Goal: Task Accomplishment & Management: Manage account settings

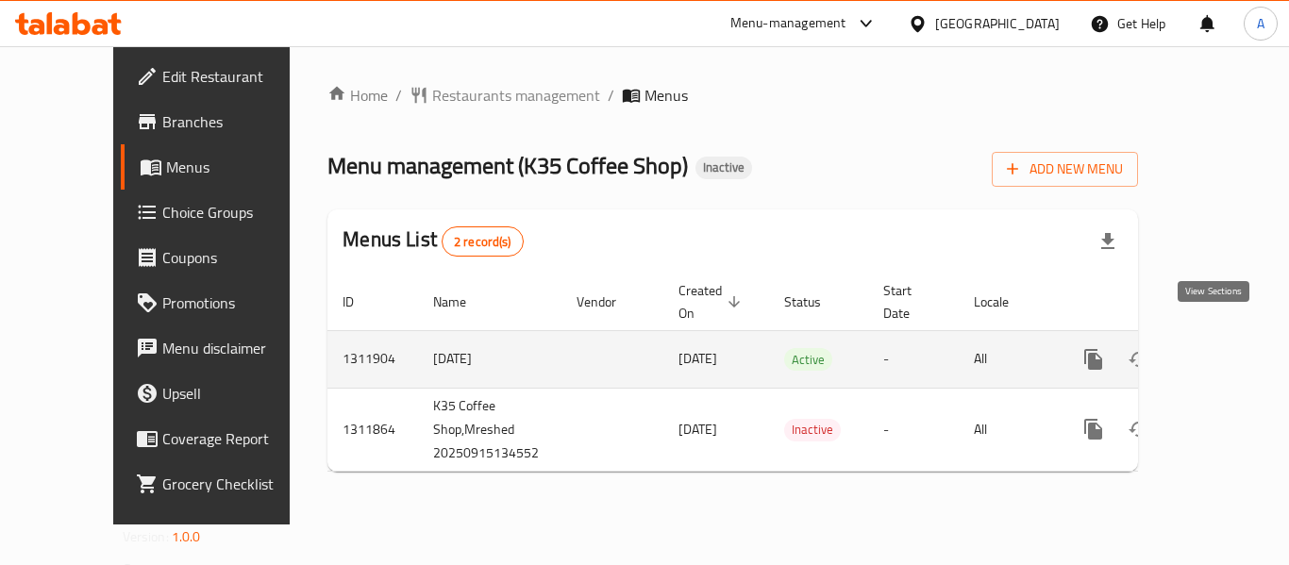
click at [1221, 351] on icon "enhanced table" at bounding box center [1229, 359] width 17 height 17
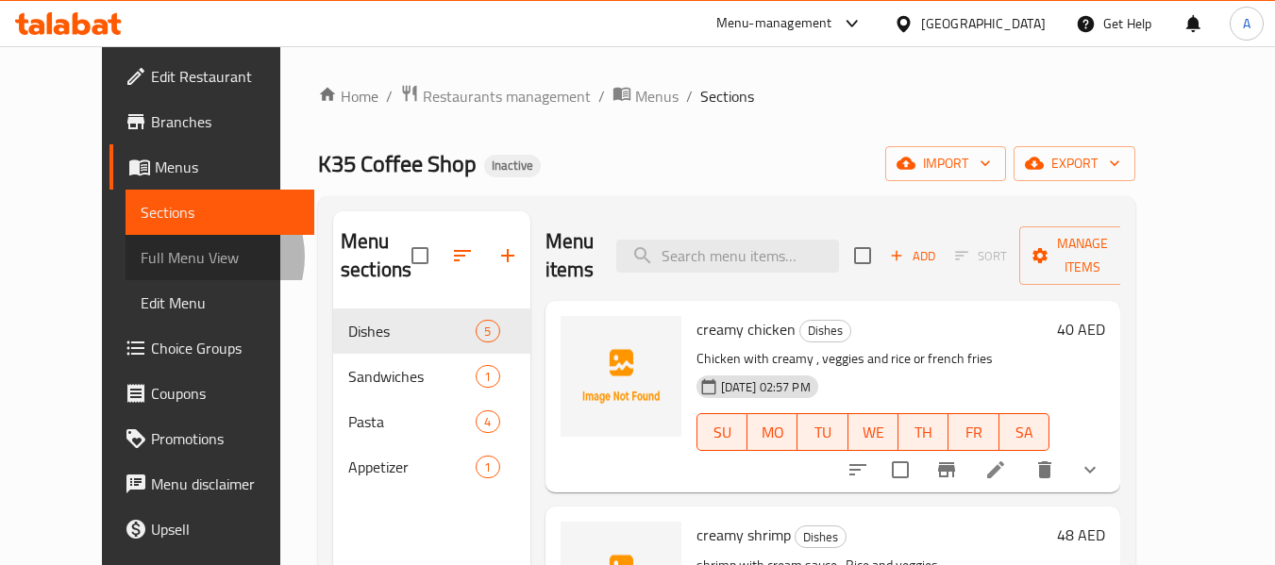
click at [141, 257] on span "Full Menu View" at bounding box center [220, 257] width 159 height 23
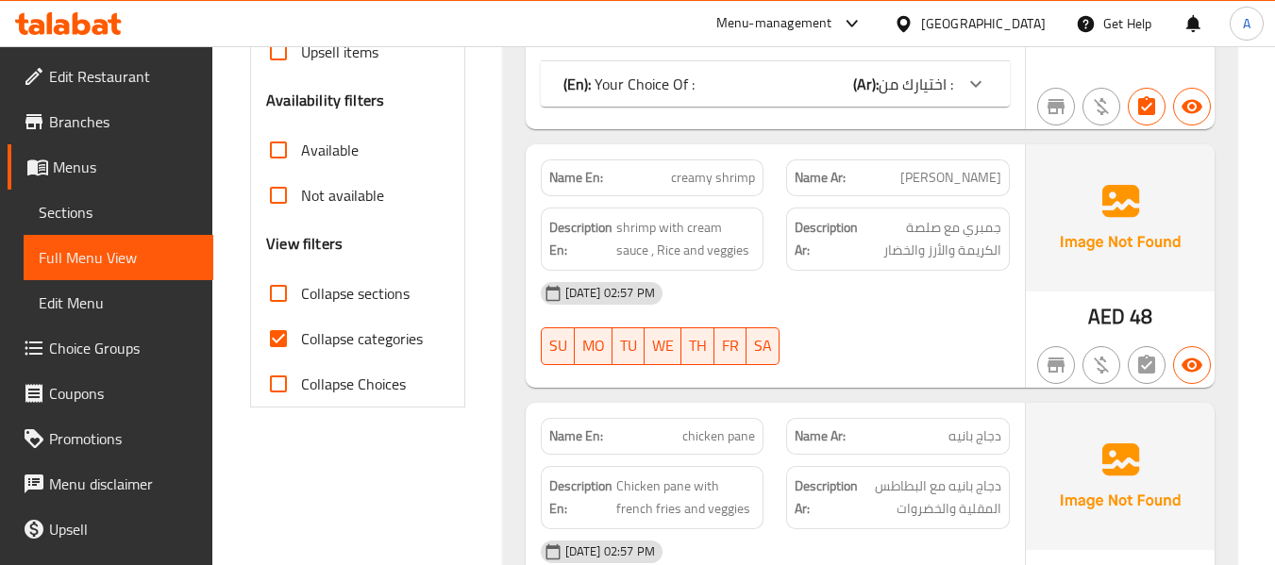
scroll to position [566, 0]
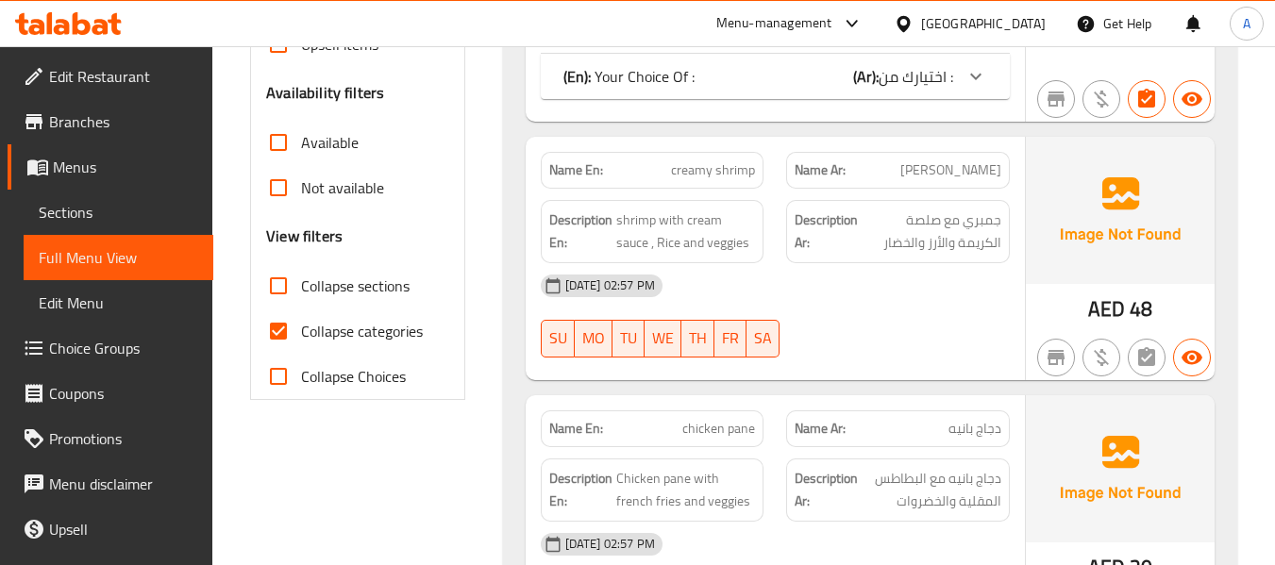
click at [377, 322] on span "Collapse categories" at bounding box center [362, 331] width 122 height 23
click at [301, 322] on input "Collapse categories" at bounding box center [278, 331] width 45 height 45
checkbox input "false"
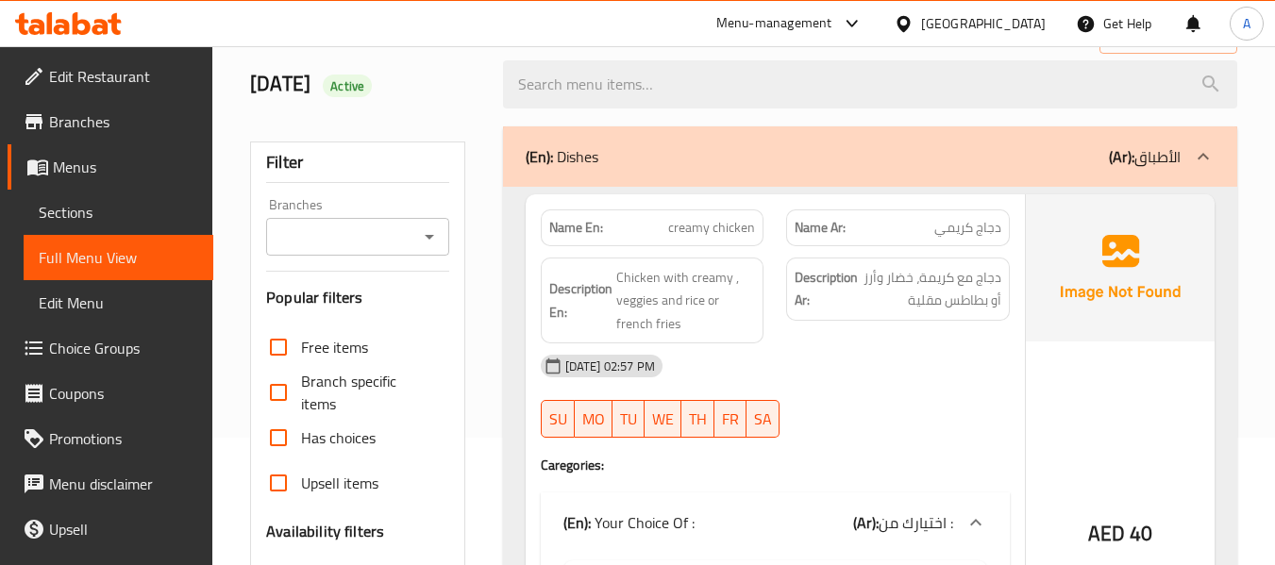
scroll to position [94, 0]
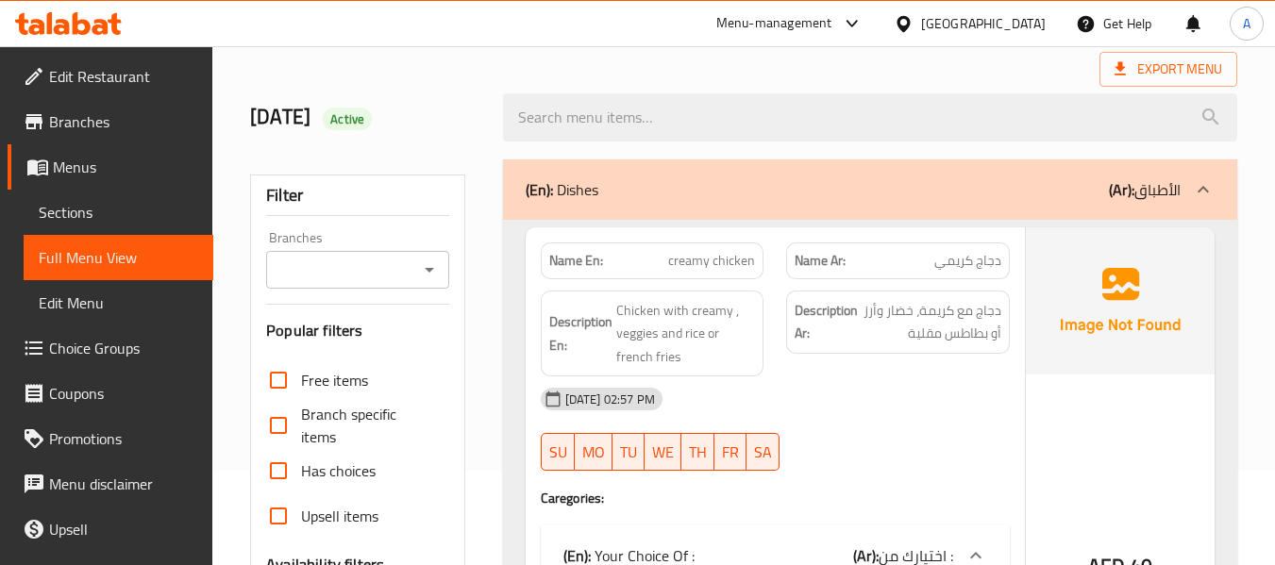
click at [701, 310] on span "Chicken with creamy , veggies and rice or french fries" at bounding box center [686, 334] width 140 height 70
copy span "creamy"
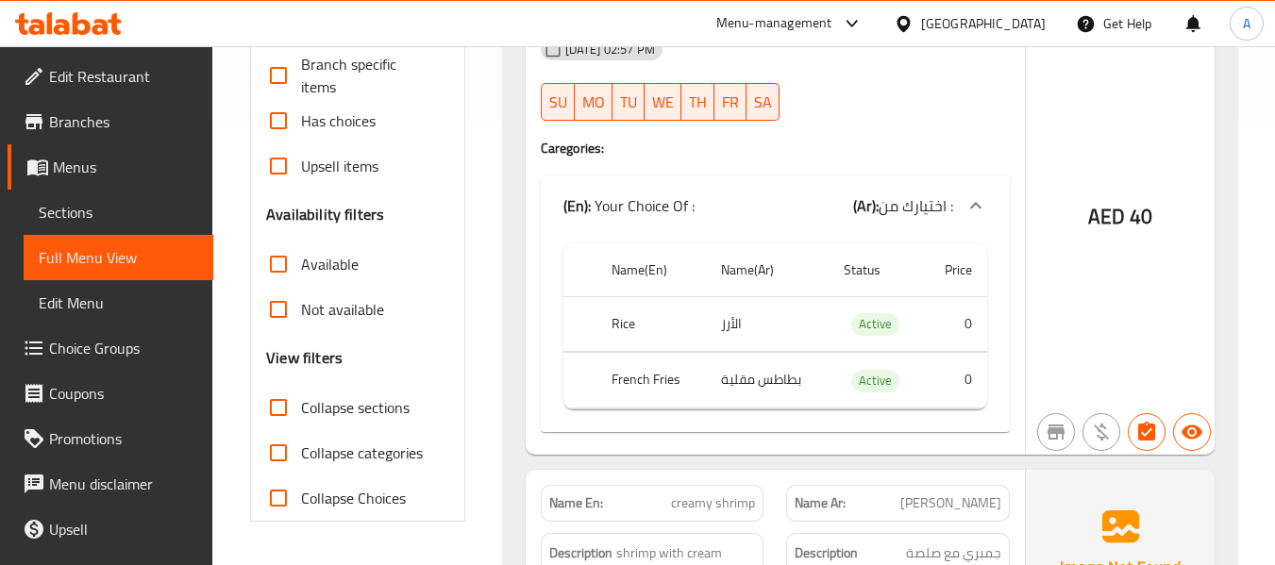
scroll to position [472, 0]
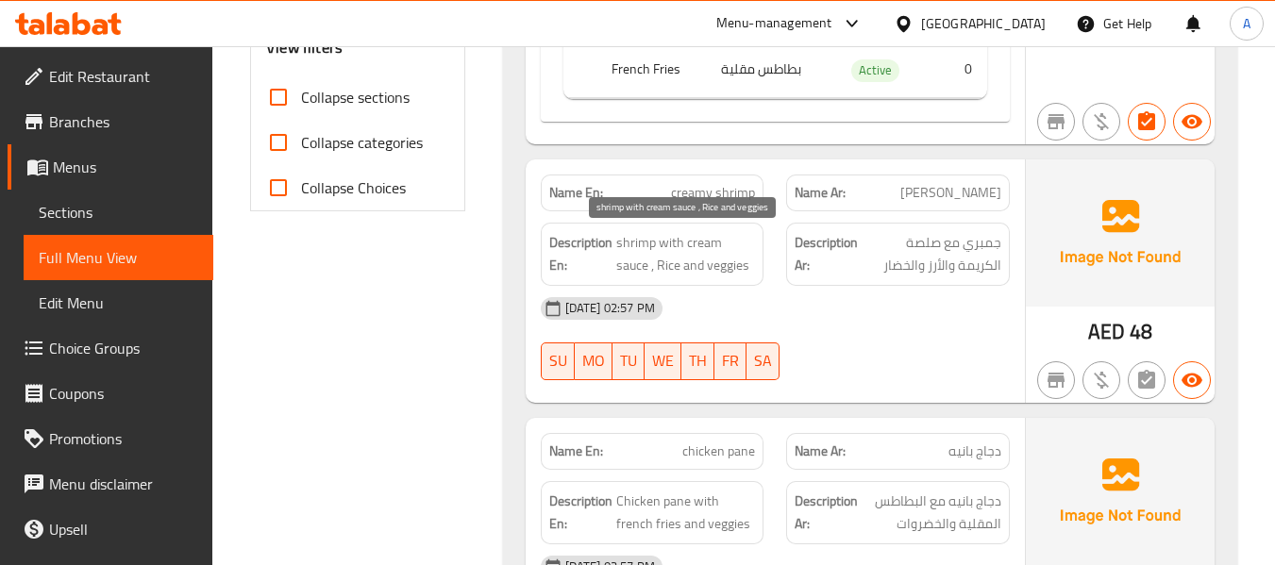
click at [661, 241] on span "shrimp with cream sauce , Rice and veggies" at bounding box center [686, 254] width 140 height 46
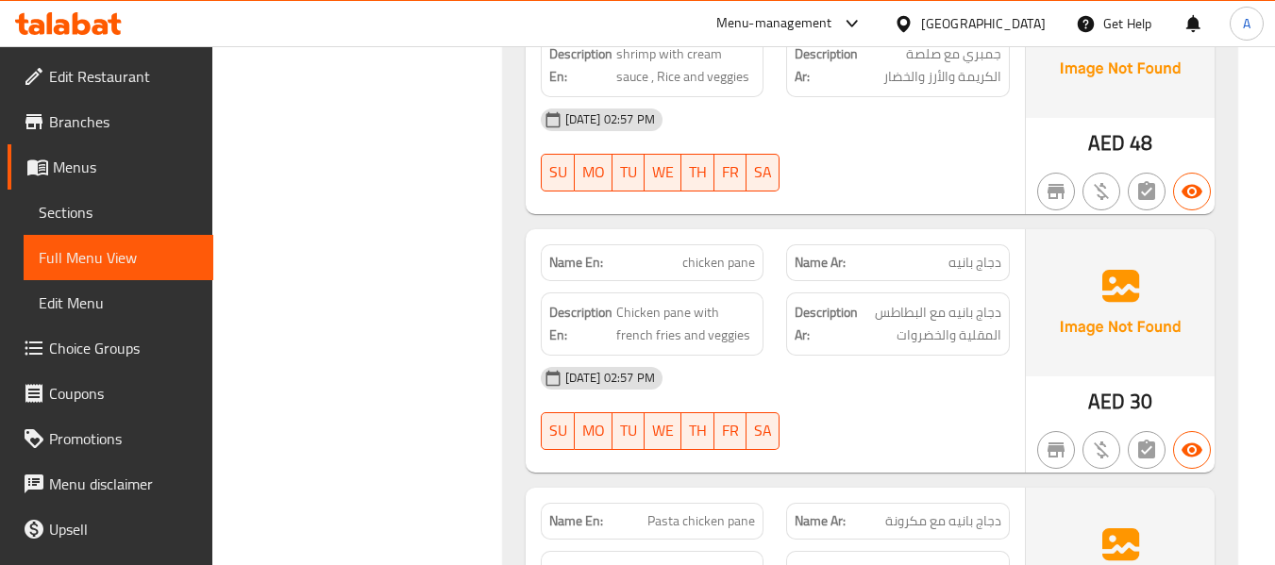
scroll to position [1038, 0]
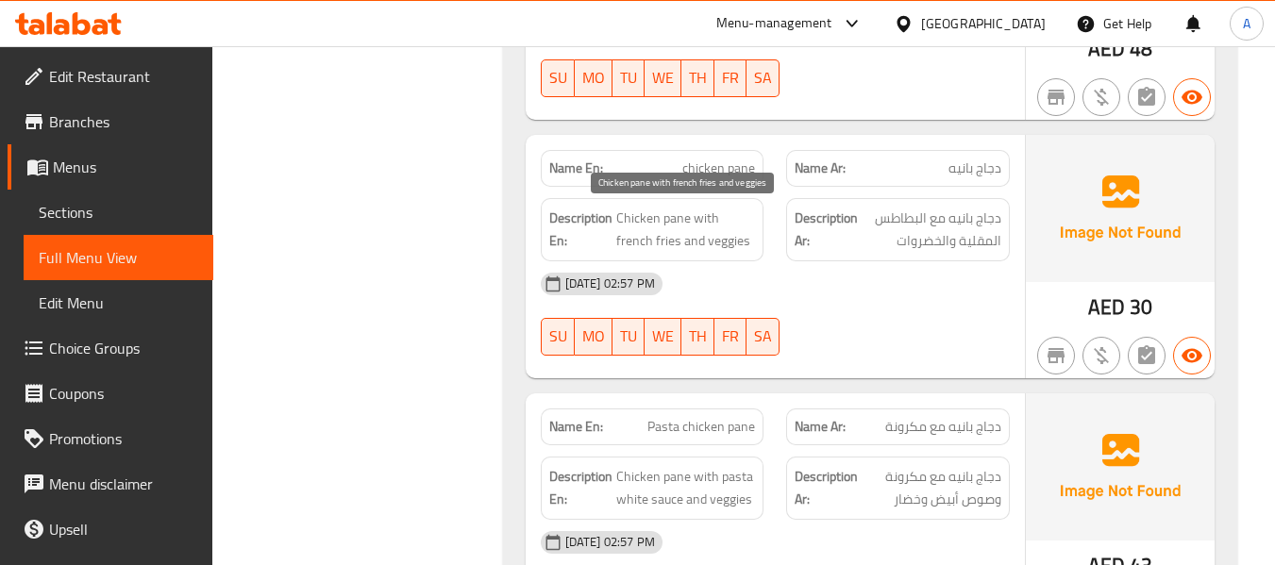
click at [676, 215] on span "Chicken pane with french fries and veggies" at bounding box center [686, 230] width 140 height 46
click at [645, 216] on span "Chicken pane with french fries and veggies" at bounding box center [686, 230] width 140 height 46
click at [706, 229] on span "Chicken pane with french fries and veggies" at bounding box center [686, 230] width 140 height 46
click at [666, 251] on span "Chicken pane with french fries and veggies" at bounding box center [686, 230] width 140 height 46
click at [718, 254] on div "Description En: Chicken pane with french fries and veggies" at bounding box center [653, 229] width 224 height 63
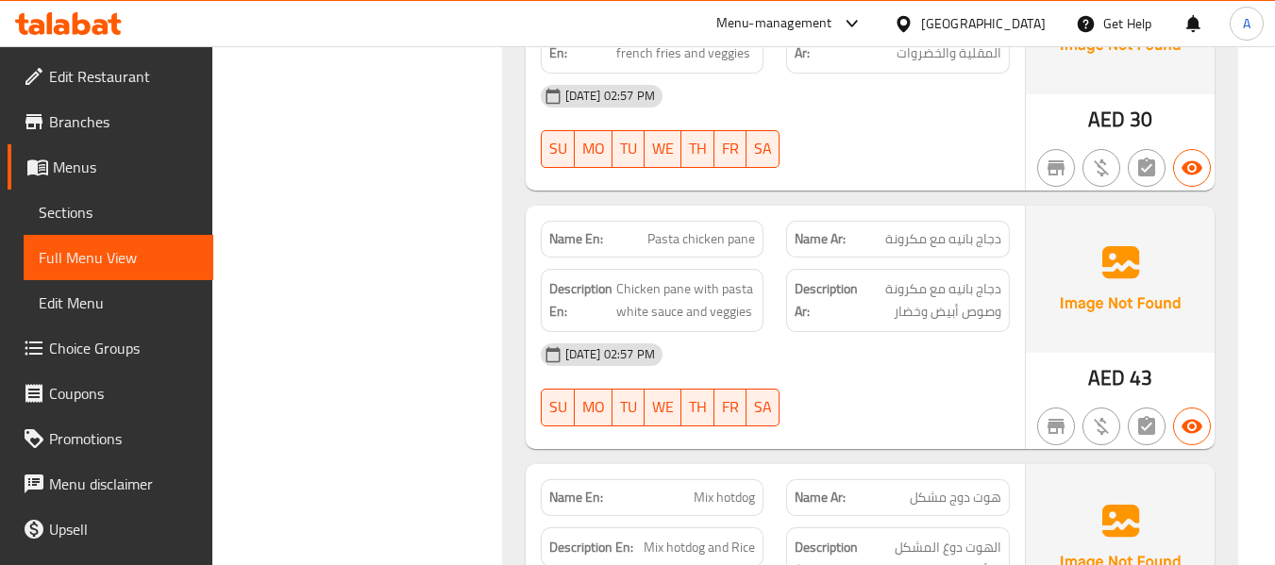
scroll to position [1227, 0]
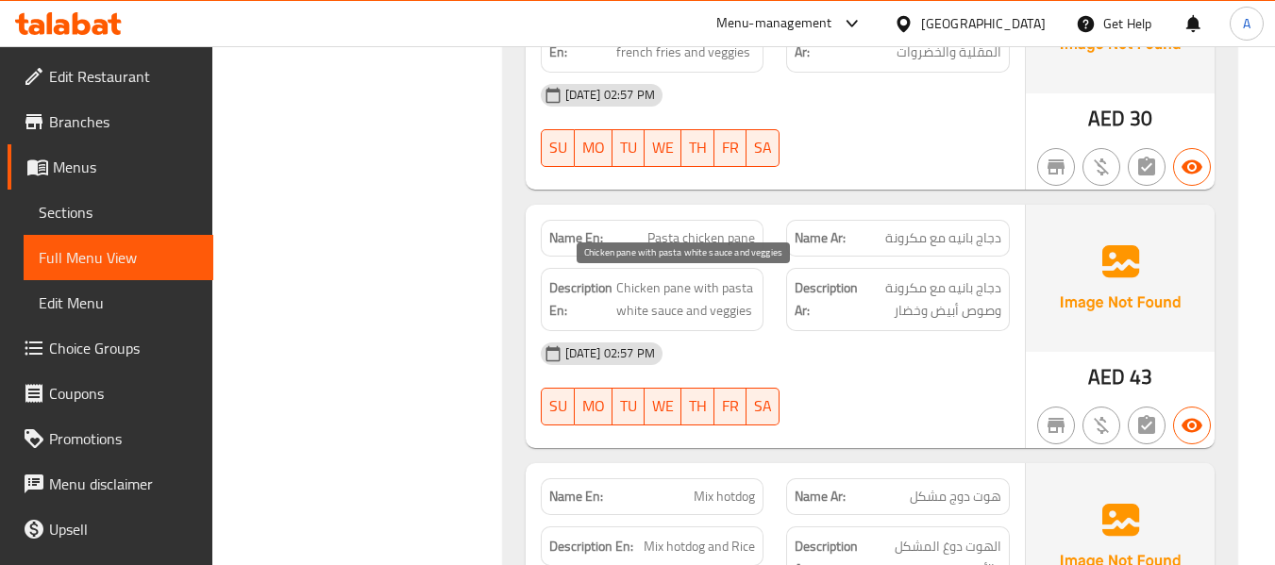
click at [701, 283] on span "Chicken pane with pasta white sauce and veggies" at bounding box center [686, 299] width 140 height 46
click at [687, 295] on span "Chicken pane with pasta white sauce and veggies" at bounding box center [686, 299] width 140 height 46
click at [656, 311] on span "Chicken pane with pasta white sauce and veggies" at bounding box center [686, 299] width 140 height 46
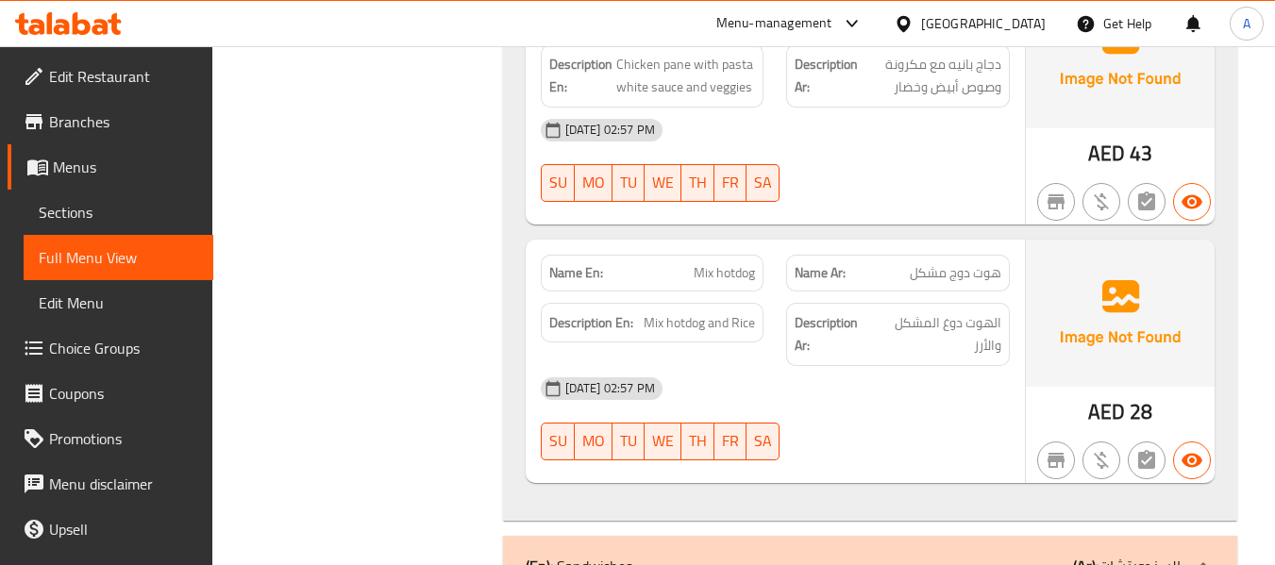
scroll to position [1510, 0]
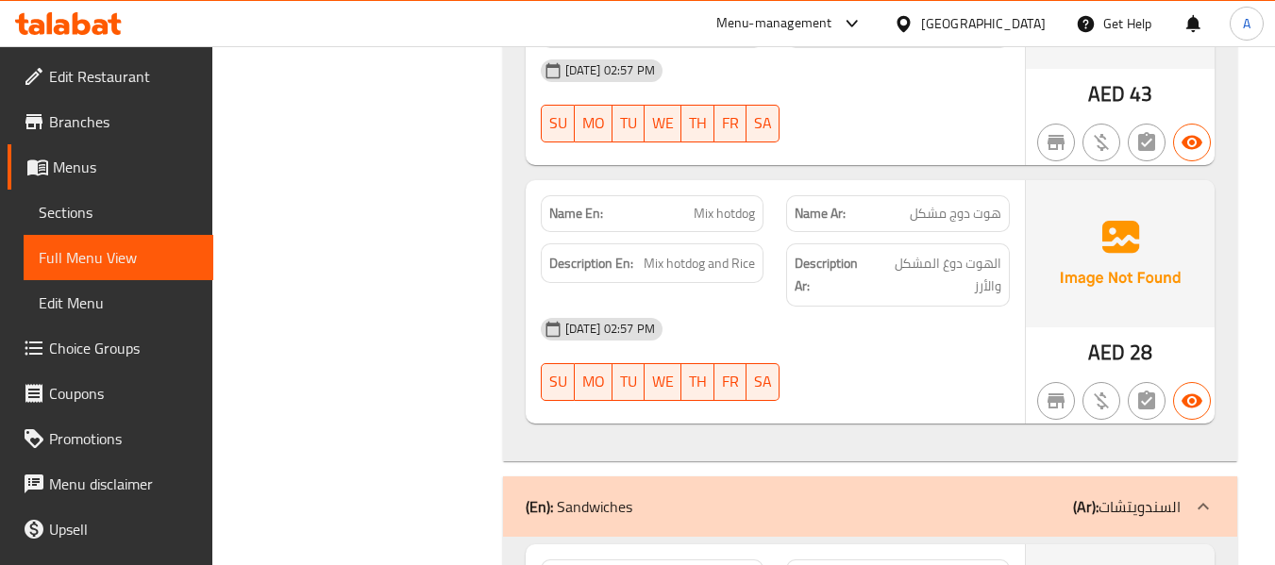
click at [736, 219] on span "Mix hotdog" at bounding box center [724, 214] width 61 height 20
click at [745, 248] on div "Description En: Mix hotdog and Rice" at bounding box center [653, 263] width 224 height 41
click at [707, 264] on span "Mix hotdog and Rice" at bounding box center [699, 264] width 111 height 24
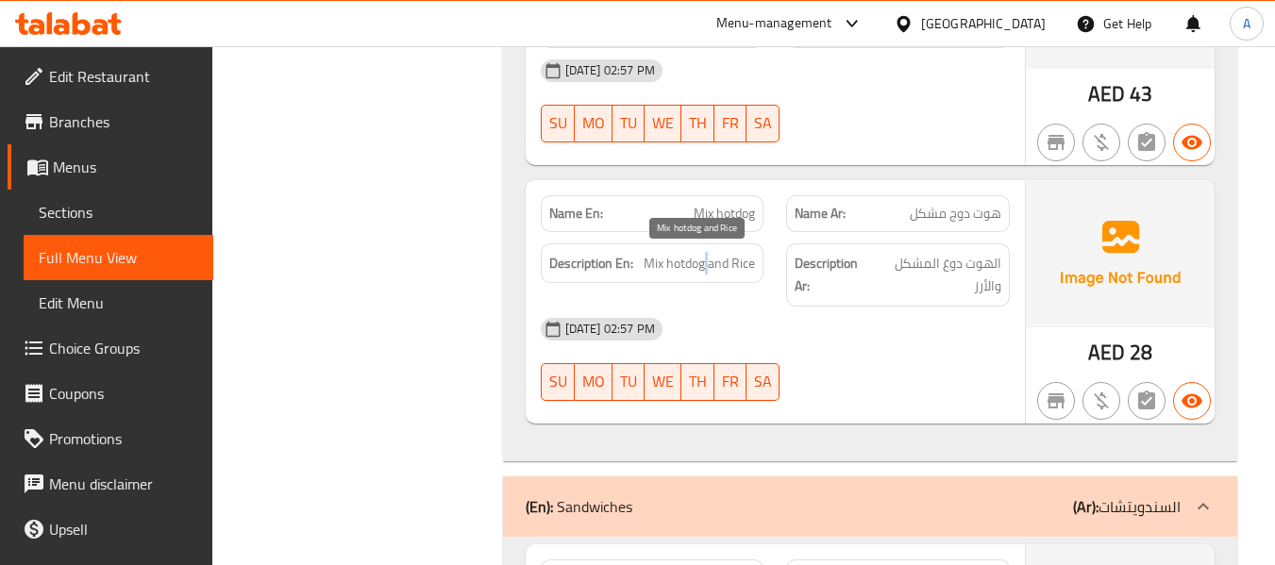
click at [707, 264] on span "Mix hotdog and Rice" at bounding box center [699, 264] width 111 height 24
click at [744, 276] on div "Description En: Mix hotdog and Rice" at bounding box center [653, 263] width 224 height 41
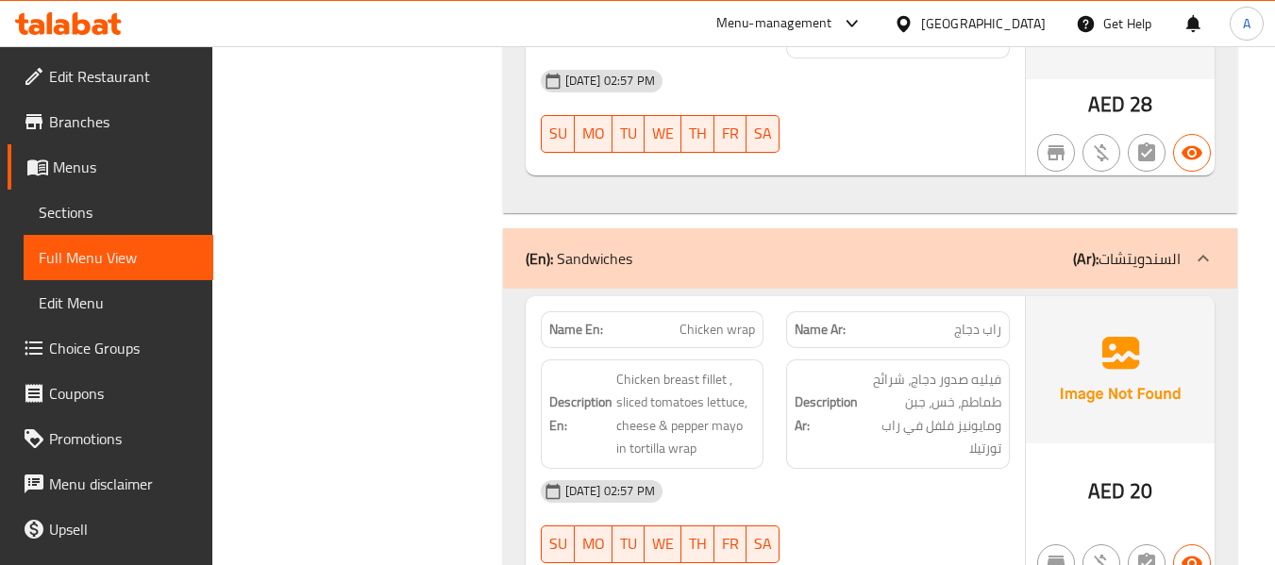
scroll to position [1793, 0]
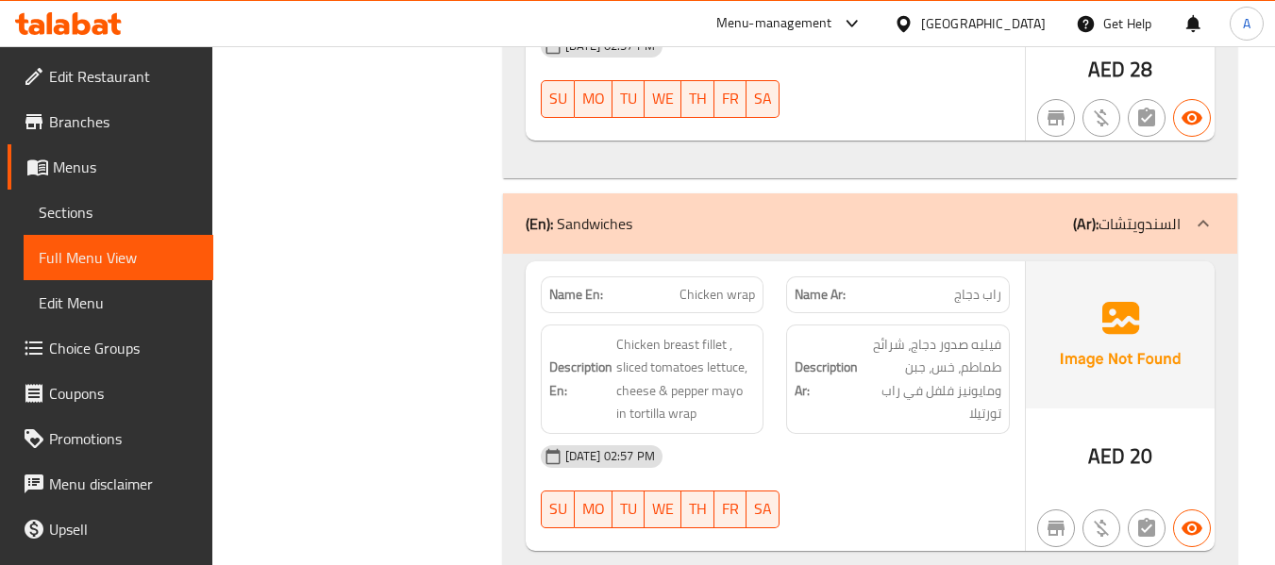
click at [611, 350] on h6 "Description En: Chicken breast fillet , sliced tomatoes lettuce, cheese & peppe…" at bounding box center [652, 379] width 207 height 92
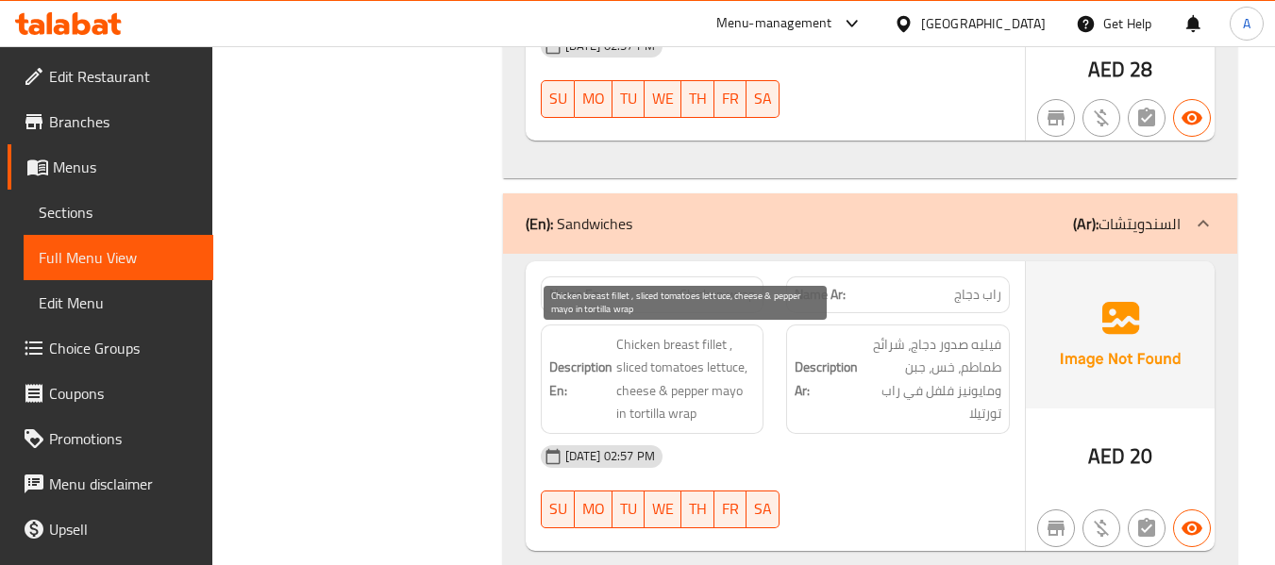
click at [640, 340] on span "Chicken breast fillet , sliced tomatoes lettuce, cheese & pepper mayo in tortil…" at bounding box center [686, 379] width 140 height 92
click at [693, 355] on span "Chicken breast fillet , sliced tomatoes lettuce, cheese & pepper mayo in tortil…" at bounding box center [686, 379] width 140 height 92
click at [730, 352] on span "Chicken breast fillet , sliced tomatoes lettuce, cheese & pepper mayo in tortil…" at bounding box center [686, 379] width 140 height 92
click at [671, 354] on span "Chicken breast fillet , sliced tomatoes lettuce, cheese & pepper mayo in tortil…" at bounding box center [686, 379] width 140 height 92
click at [681, 360] on span "Chicken breast fillet , sliced tomatoes lettuce, cheese & pepper mayo in tortil…" at bounding box center [686, 379] width 140 height 92
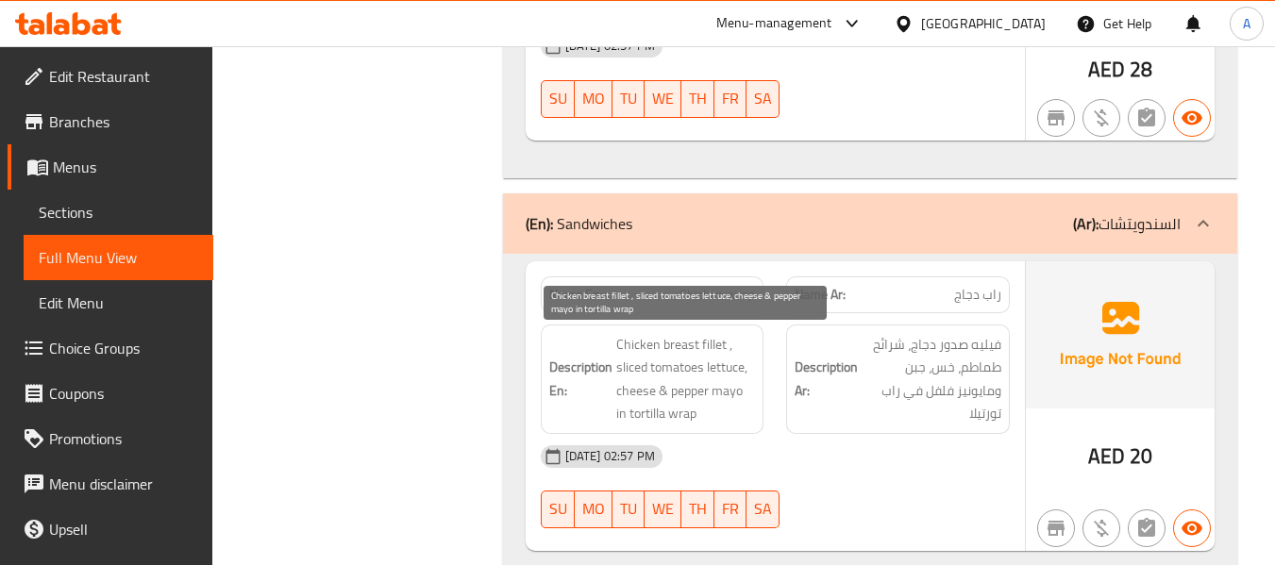
click at [683, 329] on div "Description En: Chicken breast fillet , sliced tomatoes lettuce, cheese & peppe…" at bounding box center [653, 379] width 224 height 109
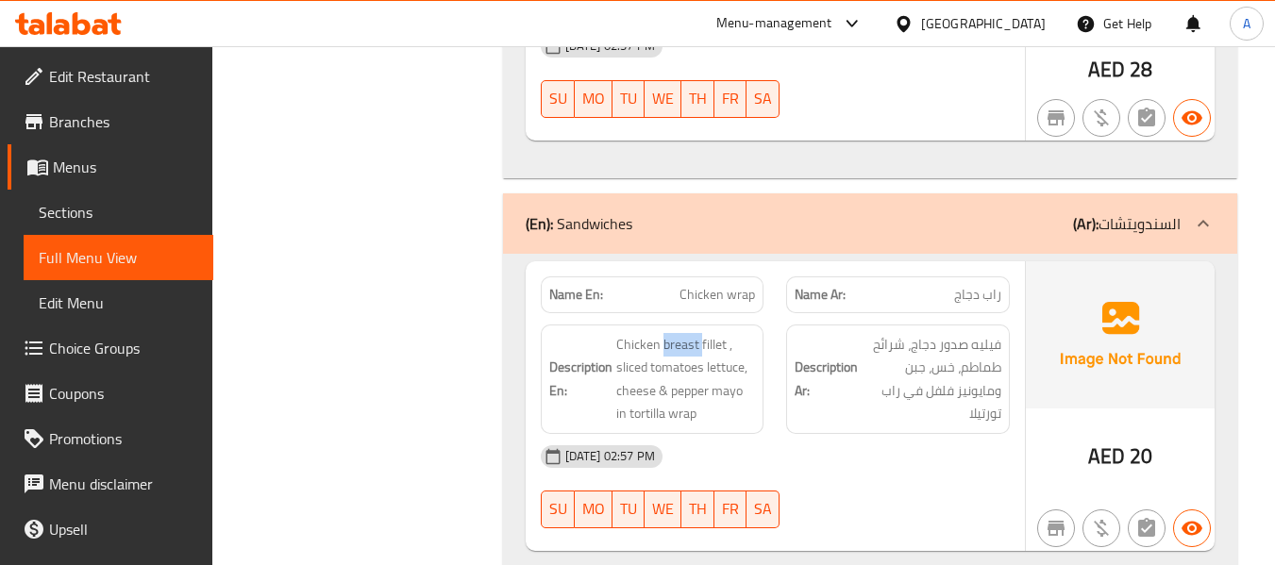
click at [683, 329] on div "Description En: Chicken breast fillet , sliced tomatoes lettuce, cheese & peppe…" at bounding box center [653, 379] width 224 height 109
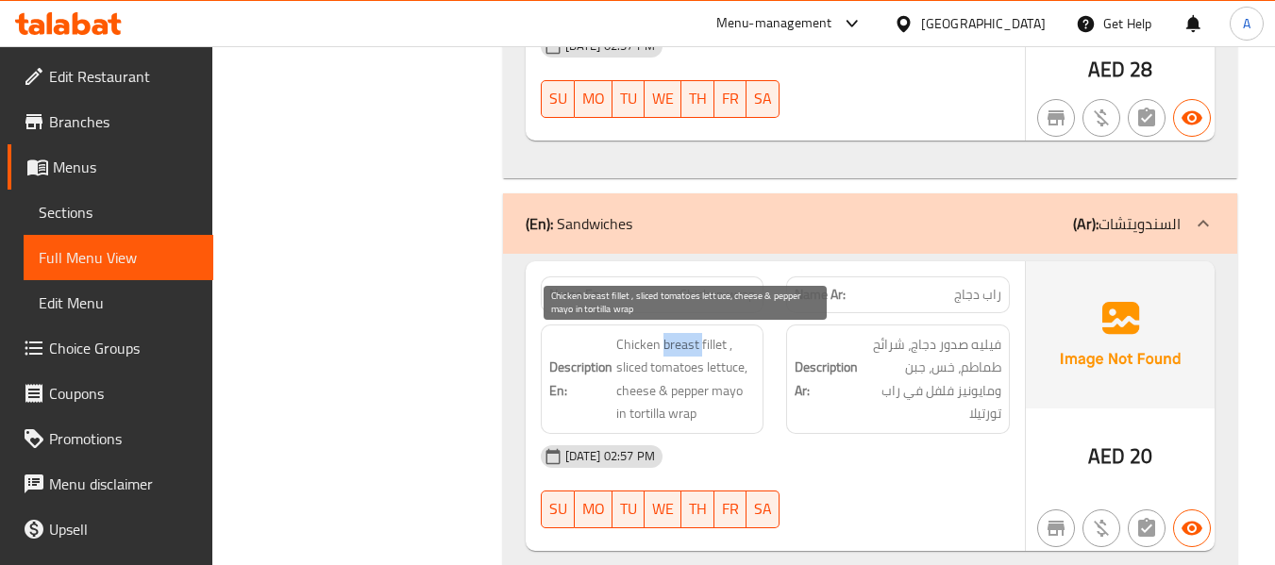
copy span "breast"
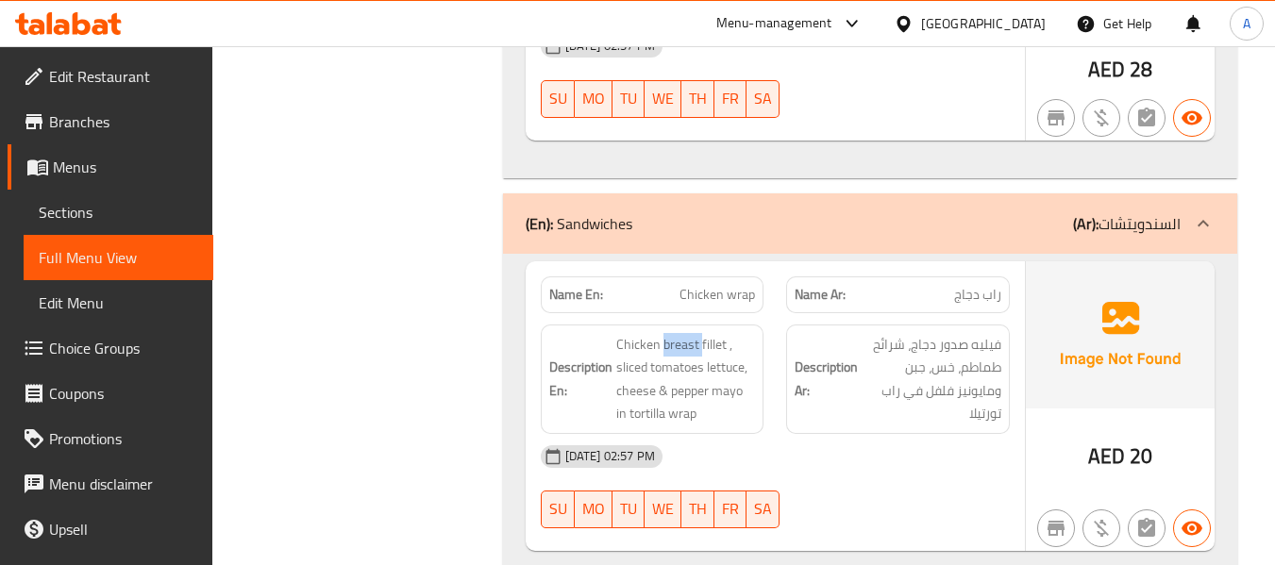
copy span "breast"
click at [454, 353] on div "Filter Branches Branches Popular filters Free items Branch specific items Has c…" at bounding box center [365, 427] width 252 height 3955
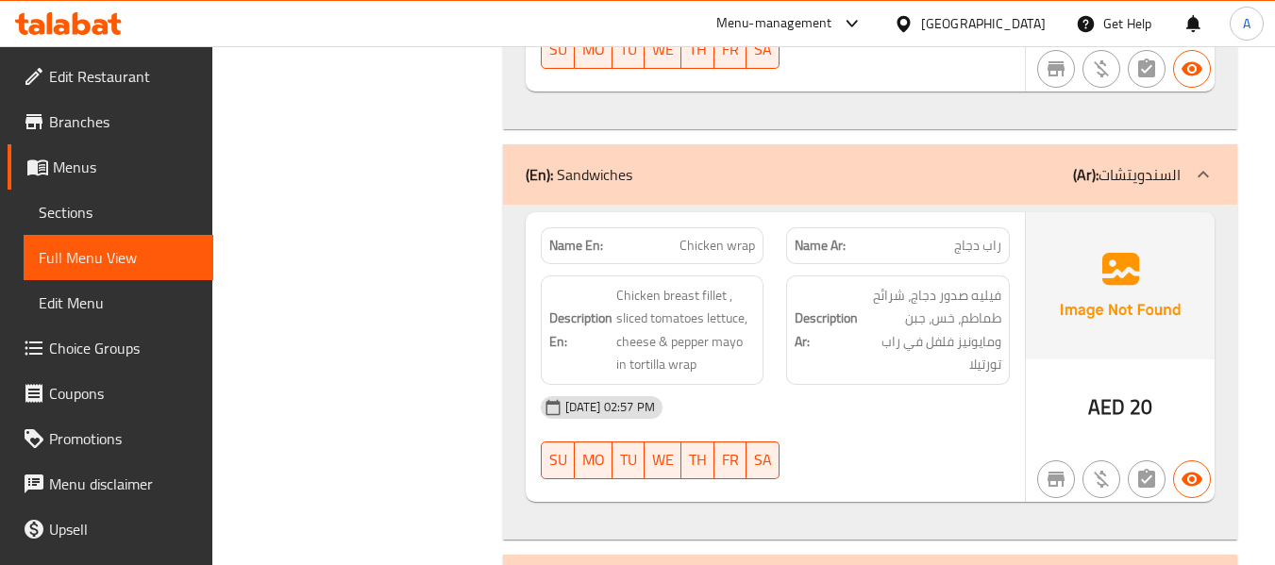
scroll to position [1887, 0]
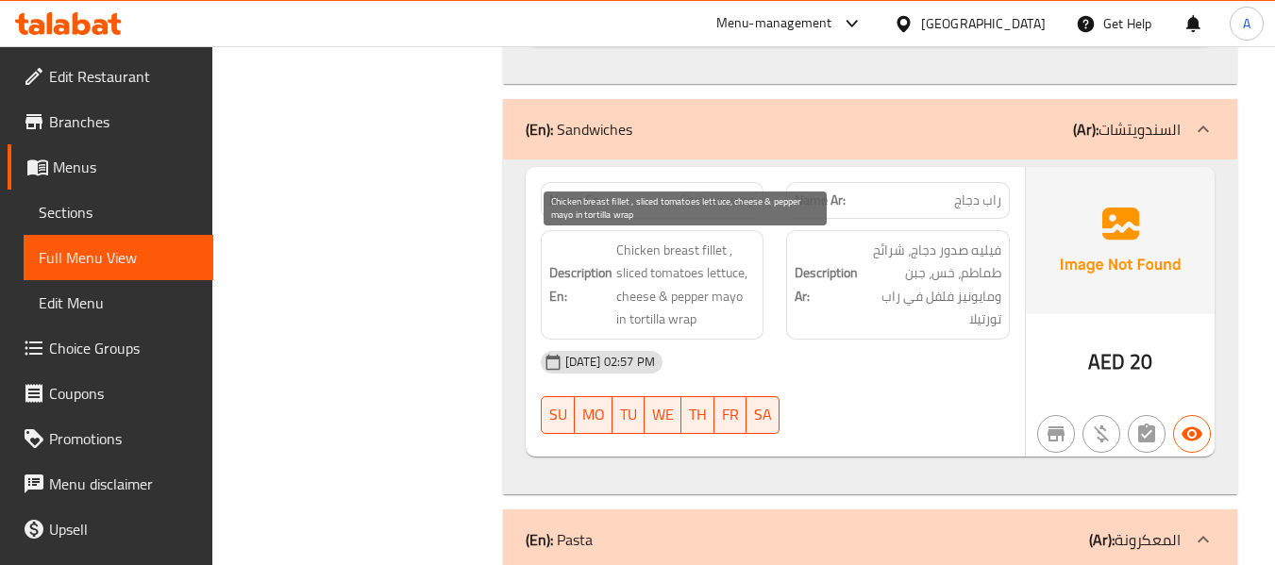
click at [628, 271] on span "Chicken breast fillet , sliced tomatoes lettuce, cheese & pepper mayo in tortil…" at bounding box center [686, 285] width 140 height 92
copy span "sliced"
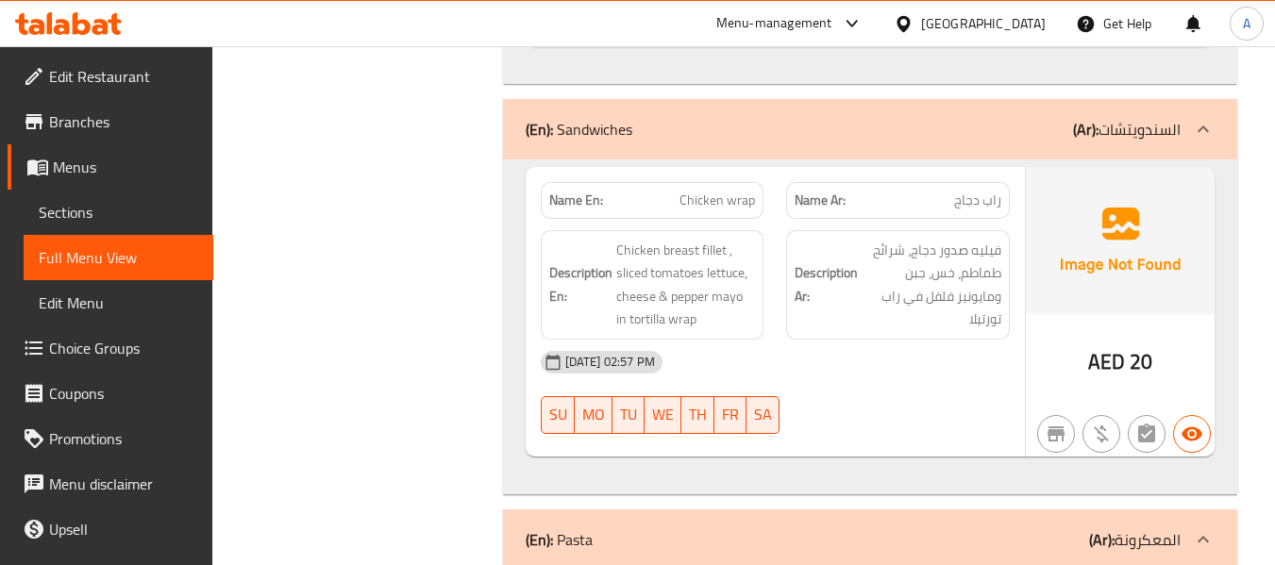
click at [879, 362] on div "15-09-2025 02:57 PM" at bounding box center [775, 362] width 492 height 45
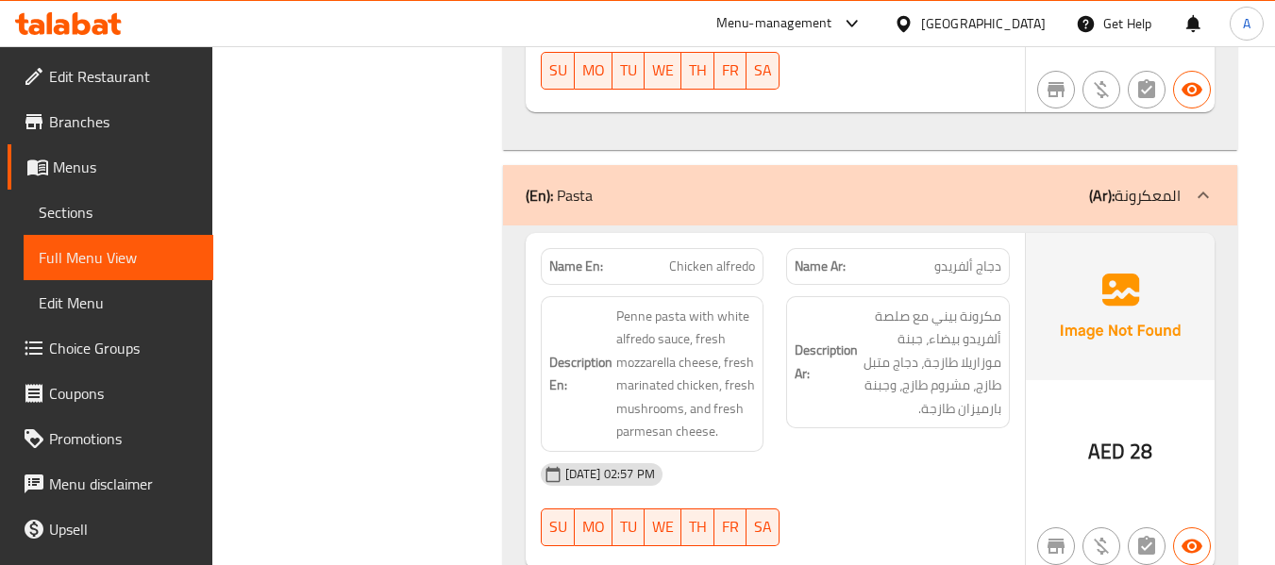
scroll to position [2265, 0]
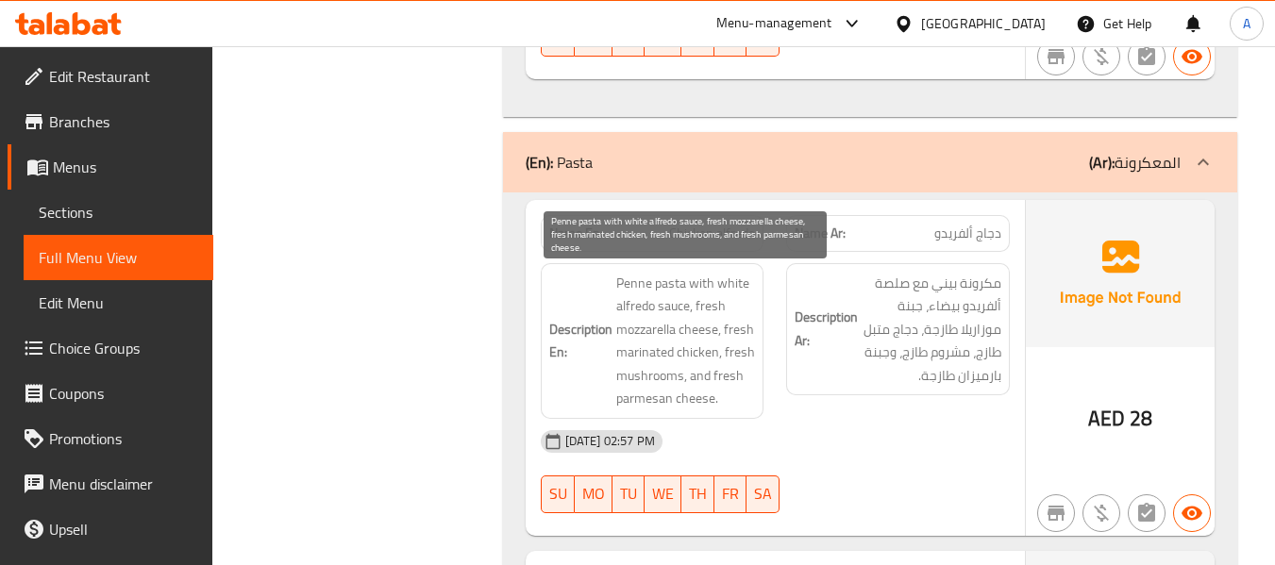
click at [661, 287] on span "Penne pasta with white alfredo sauce, fresh mozzarella cheese, fresh marinated …" at bounding box center [686, 341] width 140 height 139
click at [637, 281] on span "Penne pasta with white alfredo sauce, fresh mozzarella cheese, fresh marinated …" at bounding box center [686, 341] width 140 height 139
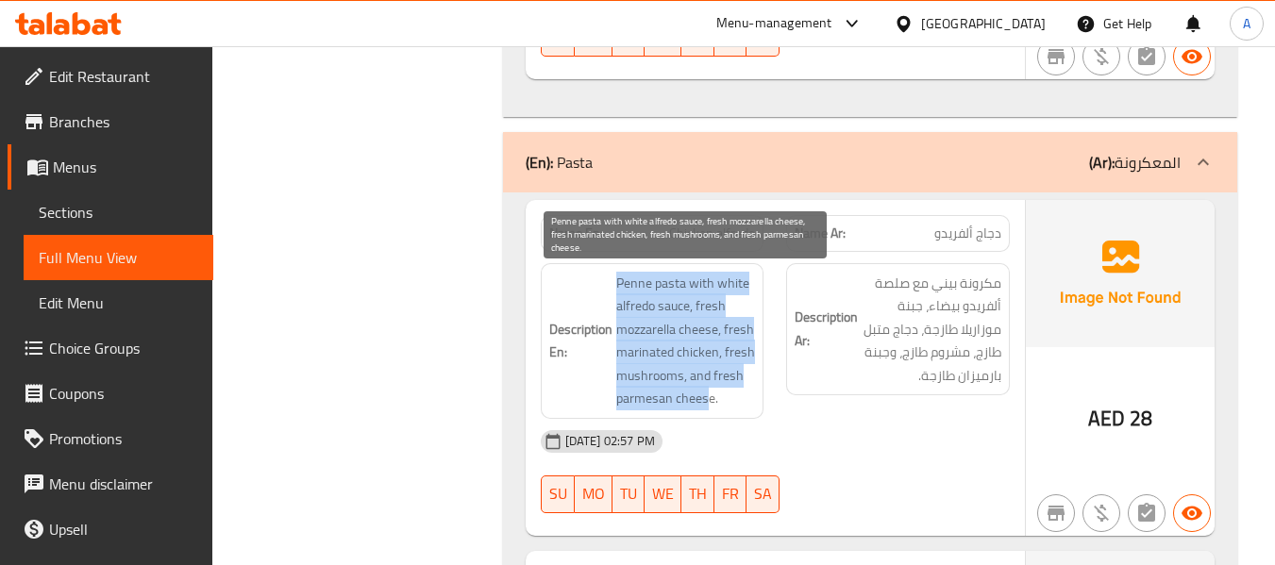
drag, startPoint x: 611, startPoint y: 279, endPoint x: 696, endPoint y: 371, distance: 124.9
click at [705, 400] on h6 "Description En: Penne pasta with white alfredo sauce, fresh mozzarella cheese, …" at bounding box center [652, 341] width 207 height 139
click at [659, 272] on span "Penne pasta with white alfredo sauce, fresh mozzarella cheese, fresh marinated …" at bounding box center [686, 341] width 140 height 139
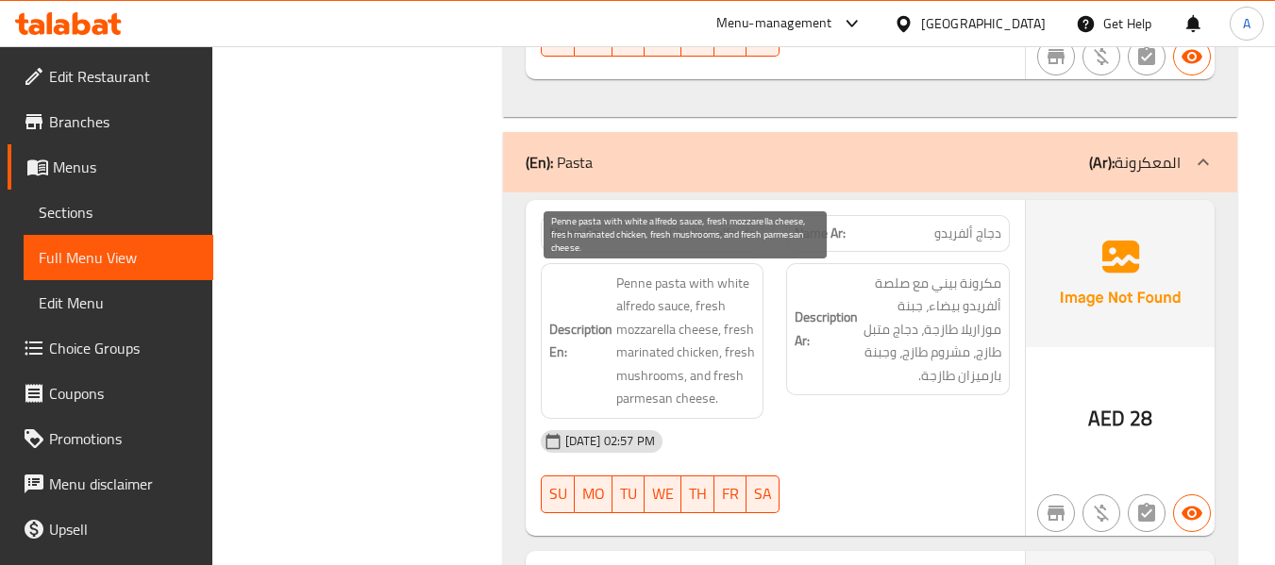
click at [701, 280] on span "Penne pasta with white alfredo sauce, fresh mozzarella cheese, fresh marinated …" at bounding box center [686, 341] width 140 height 139
click at [717, 287] on span "Penne pasta with white alfredo sauce, fresh mozzarella cheese, fresh marinated …" at bounding box center [686, 341] width 140 height 139
drag, startPoint x: 717, startPoint y: 287, endPoint x: 727, endPoint y: 291, distance: 10.2
click at [727, 291] on span "Penne pasta with white alfredo sauce, fresh mozzarella cheese, fresh marinated …" at bounding box center [686, 341] width 140 height 139
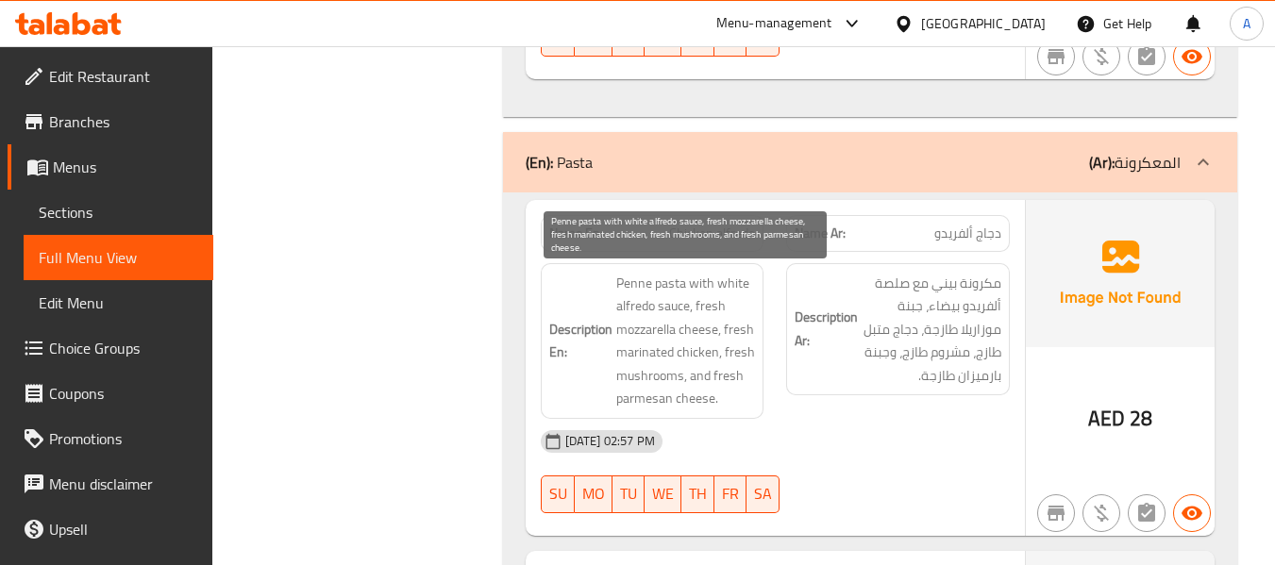
click at [673, 306] on span "Penne pasta with white alfredo sauce, fresh mozzarella cheese, fresh marinated …" at bounding box center [686, 341] width 140 height 139
click at [642, 296] on span "Penne pasta with white alfredo sauce, fresh mozzarella cheese, fresh marinated …" at bounding box center [686, 341] width 140 height 139
click at [728, 281] on span "Penne pasta with white alfredo sauce, fresh mozzarella cheese, fresh marinated …" at bounding box center [686, 341] width 140 height 139
drag, startPoint x: 696, startPoint y: 309, endPoint x: 699, endPoint y: 330, distance: 21.9
click at [699, 330] on span "Penne pasta with white alfredo sauce, fresh mozzarella cheese, fresh marinated …" at bounding box center [686, 341] width 140 height 139
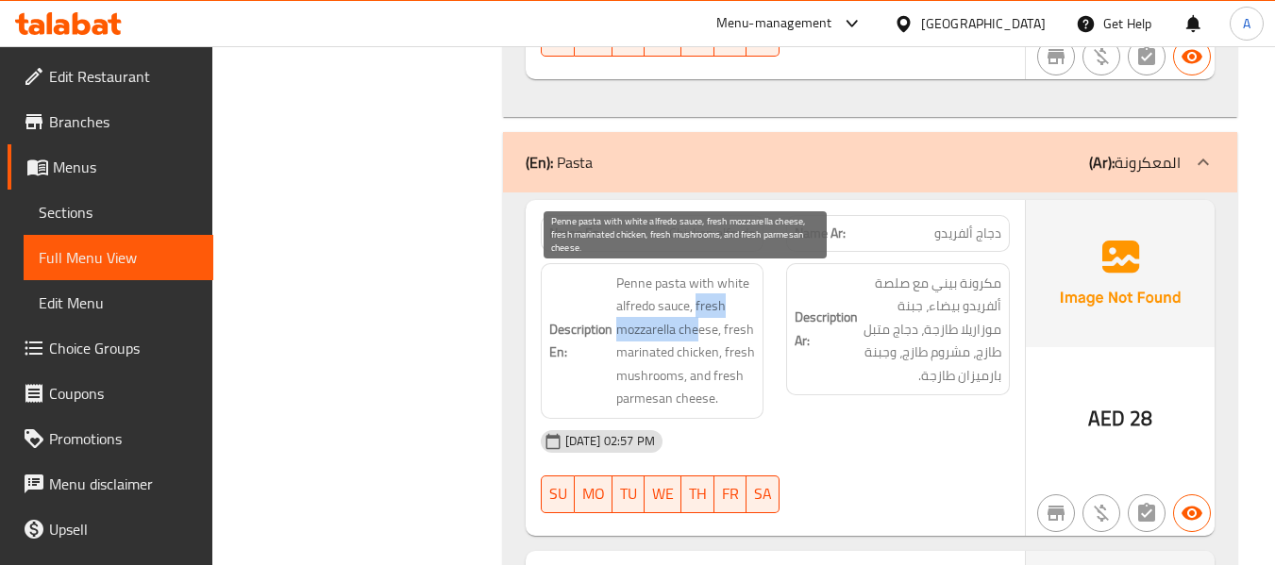
click at [701, 337] on span "Penne pasta with white alfredo sauce, fresh mozzarella cheese, fresh marinated …" at bounding box center [686, 341] width 140 height 139
click at [653, 332] on span "Penne pasta with white alfredo sauce, fresh mozzarella cheese, fresh marinated …" at bounding box center [686, 341] width 140 height 139
click at [710, 304] on span "Penne pasta with white alfredo sauce, fresh mozzarella cheese, fresh marinated …" at bounding box center [686, 341] width 140 height 139
click at [743, 332] on span "Penne pasta with white alfredo sauce, fresh mozzarella cheese, fresh marinated …" at bounding box center [686, 341] width 140 height 139
click at [687, 347] on span "Penne pasta with white alfredo sauce, fresh mozzarella cheese, fresh marinated …" at bounding box center [686, 341] width 140 height 139
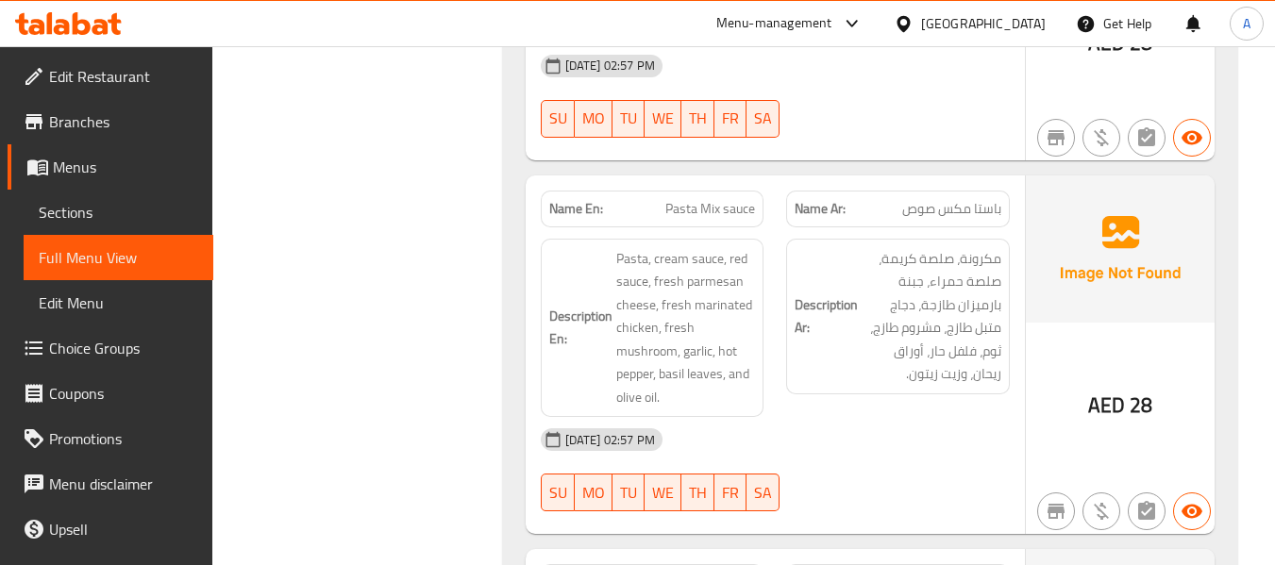
scroll to position [2642, 0]
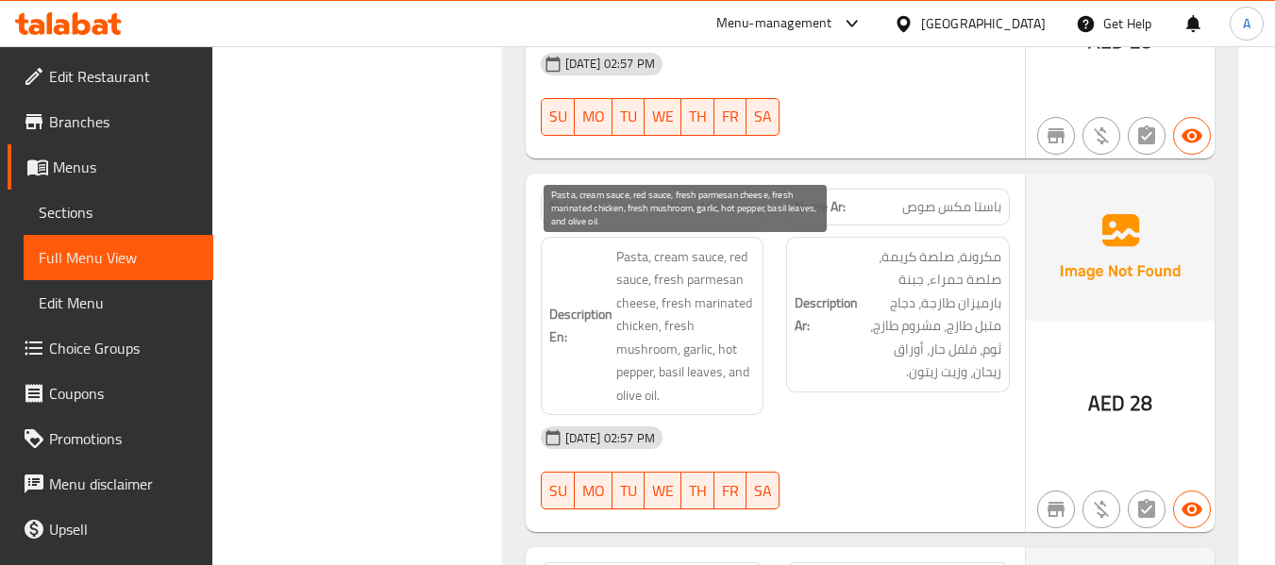
click at [640, 259] on span "Pasta, cream sauce, red sauce, fresh parmesan cheese, fresh marinated chicken, …" at bounding box center [686, 326] width 140 height 162
drag, startPoint x: 661, startPoint y: 259, endPoint x: 717, endPoint y: 276, distance: 58.2
click at [717, 276] on span "Pasta, cream sauce, red sauce, fresh parmesan cheese, fresh marinated chicken, …" at bounding box center [686, 326] width 140 height 162
click at [734, 258] on span "Pasta, cream sauce, red sauce, fresh parmesan cheese, fresh marinated chicken, …" at bounding box center [686, 326] width 140 height 162
click at [739, 264] on span "Pasta, cream sauce, red sauce, fresh parmesan cheese, fresh marinated chicken, …" at bounding box center [686, 326] width 140 height 162
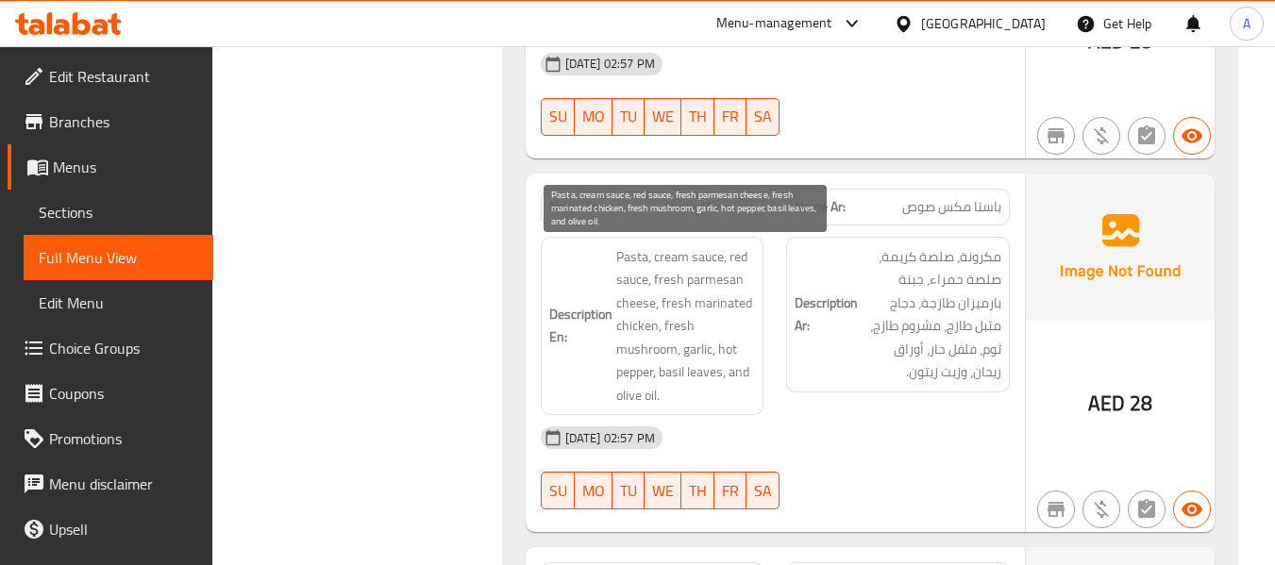
click at [629, 277] on span "Pasta, cream sauce, red sauce, fresh parmesan cheese, fresh marinated chicken, …" at bounding box center [686, 326] width 140 height 162
click at [736, 249] on span "Pasta, cream sauce, red sauce, fresh parmesan cheese, fresh marinated chicken, …" at bounding box center [686, 326] width 140 height 162
drag, startPoint x: 663, startPoint y: 283, endPoint x: 740, endPoint y: 288, distance: 76.6
click at [739, 288] on span "Pasta, cream sauce, red sauce, fresh parmesan cheese, fresh marinated chicken, …" at bounding box center [686, 326] width 140 height 162
click at [742, 288] on span "Pasta, cream sauce, red sauce, fresh parmesan cheese, fresh marinated chicken, …" at bounding box center [686, 326] width 140 height 162
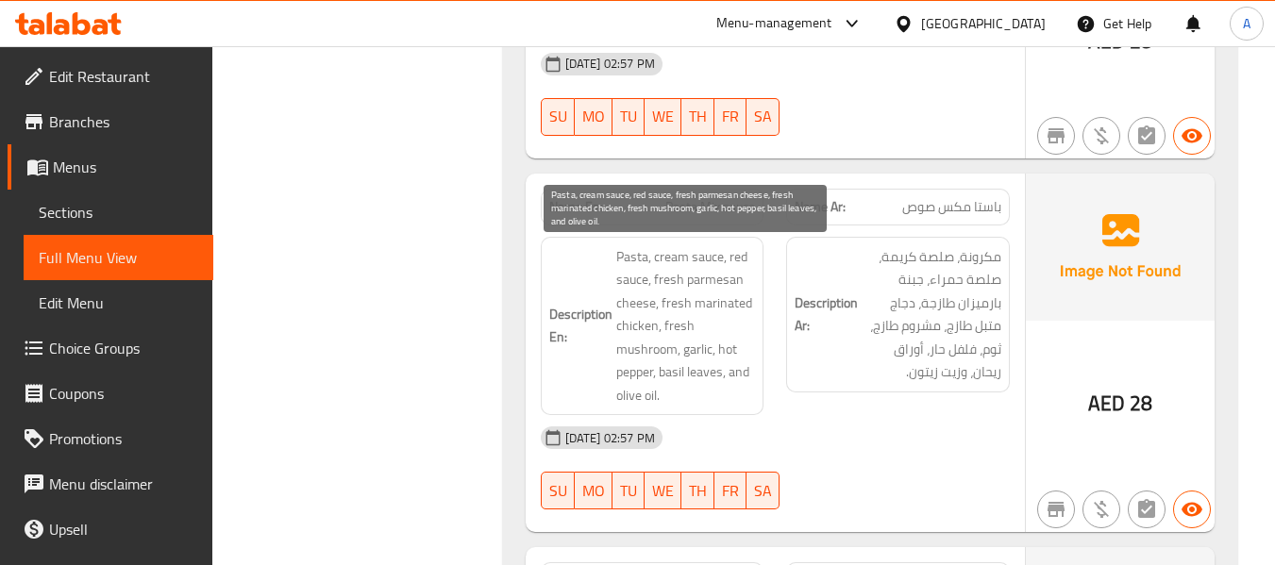
click at [646, 296] on span "Pasta, cream sauce, red sauce, fresh parmesan cheese, fresh marinated chicken, …" at bounding box center [686, 326] width 140 height 162
click at [646, 300] on span "Pasta, cream sauce, red sauce, fresh parmesan cheese, fresh marinated chicken, …" at bounding box center [686, 326] width 140 height 162
click at [625, 309] on span "Pasta, cream sauce, red sauce, fresh parmesan cheese, fresh marinated chicken, …" at bounding box center [686, 326] width 140 height 162
click at [695, 305] on span "Pasta, cream sauce, red sauce, fresh parmesan cheese, fresh marinated chicken, …" at bounding box center [686, 326] width 140 height 162
click at [673, 309] on span "Pasta, cream sauce, red sauce, fresh parmesan cheese, fresh marinated chicken, …" at bounding box center [686, 326] width 140 height 162
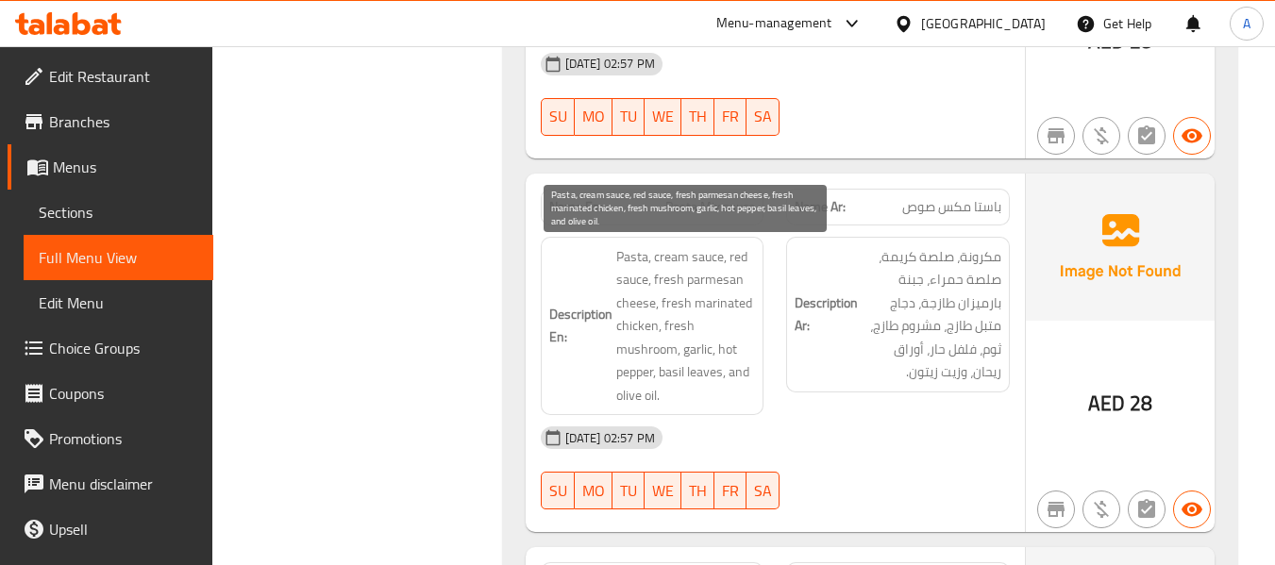
click at [677, 327] on span "Pasta, cream sauce, red sauce, fresh parmesan cheese, fresh marinated chicken, …" at bounding box center [686, 326] width 140 height 162
click at [661, 335] on span "Pasta, cream sauce, red sauce, fresh parmesan cheese, fresh marinated chicken, …" at bounding box center [686, 326] width 140 height 162
click at [696, 347] on span "Pasta, cream sauce, red sauce, fresh parmesan cheese, fresh marinated chicken, …" at bounding box center [686, 326] width 140 height 162
click at [724, 349] on span "Pasta, cream sauce, red sauce, fresh parmesan cheese, fresh marinated chicken, …" at bounding box center [686, 326] width 140 height 162
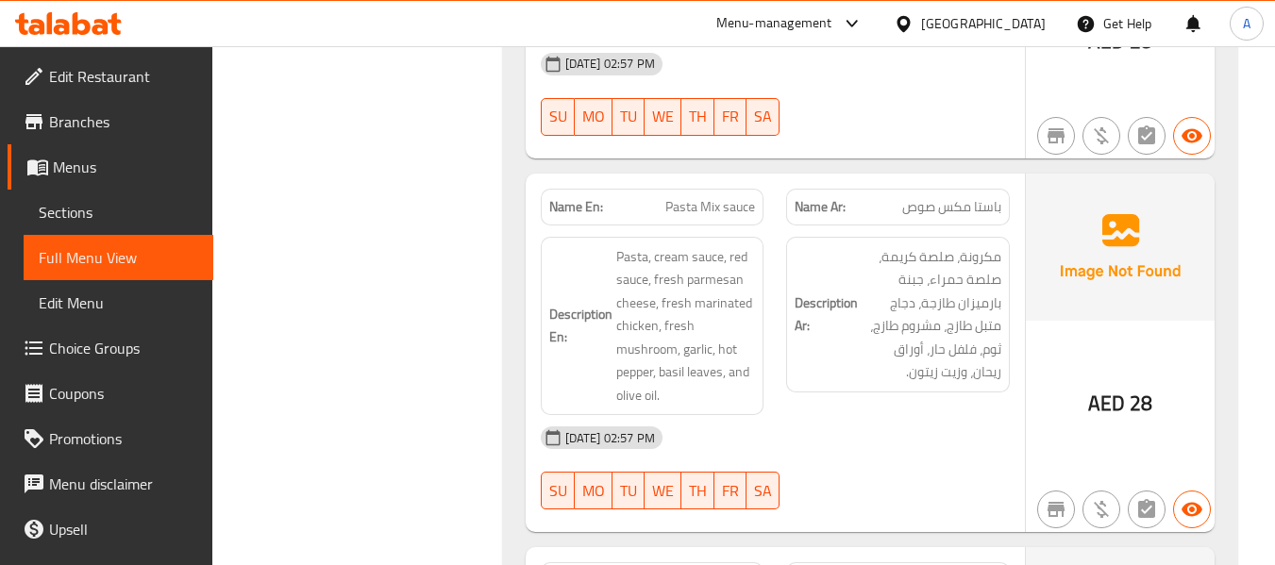
click at [598, 385] on h6 "Description En: Pasta, cream sauce, red sauce, fresh parmesan cheese, fresh mar…" at bounding box center [652, 326] width 207 height 162
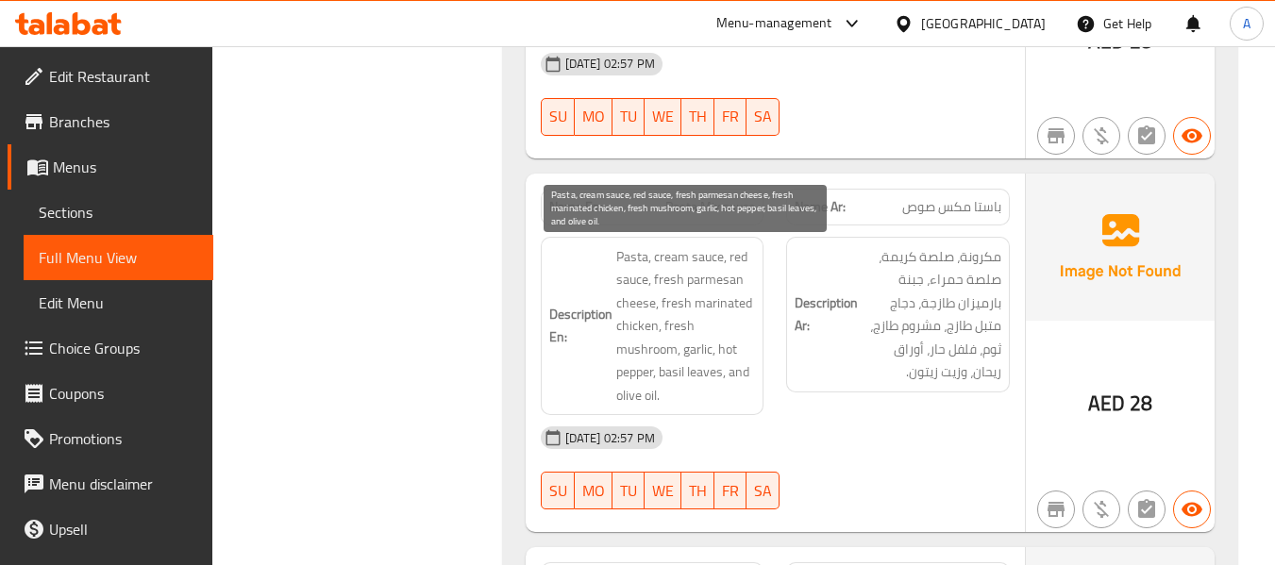
click at [668, 376] on span "Pasta, cream sauce, red sauce, fresh parmesan cheese, fresh marinated chicken, …" at bounding box center [686, 326] width 140 height 162
click at [689, 374] on span "Pasta, cream sauce, red sauce, fresh parmesan cheese, fresh marinated chicken, …" at bounding box center [686, 326] width 140 height 162
click at [732, 368] on span "Pasta, cream sauce, red sauce, fresh parmesan cheese, fresh marinated chicken, …" at bounding box center [686, 326] width 140 height 162
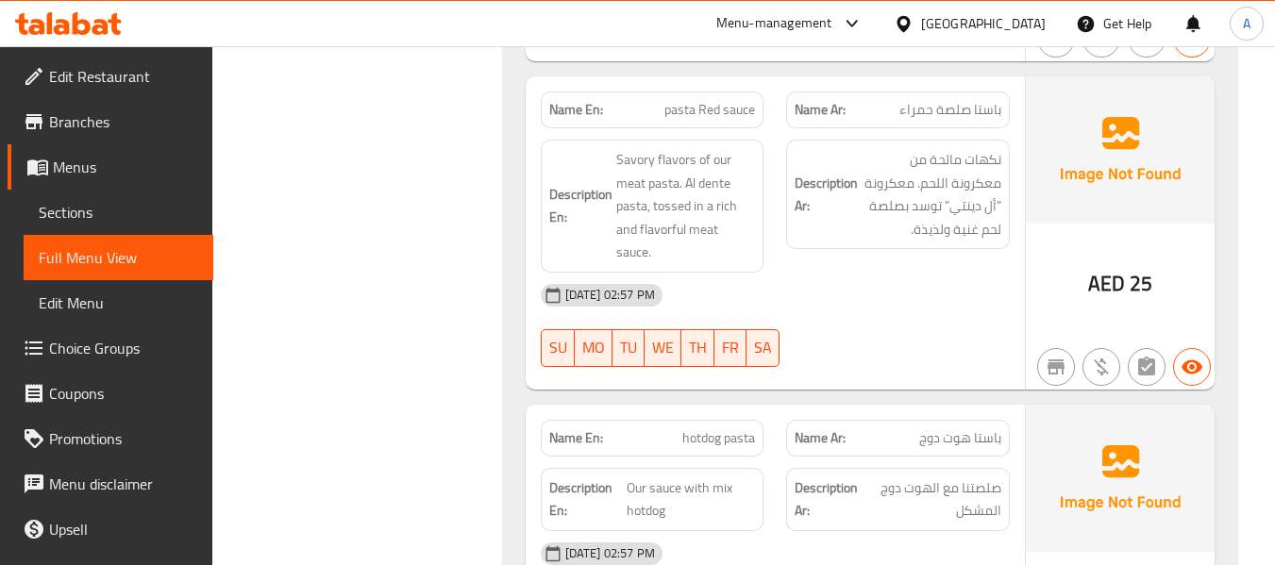
scroll to position [3114, 0]
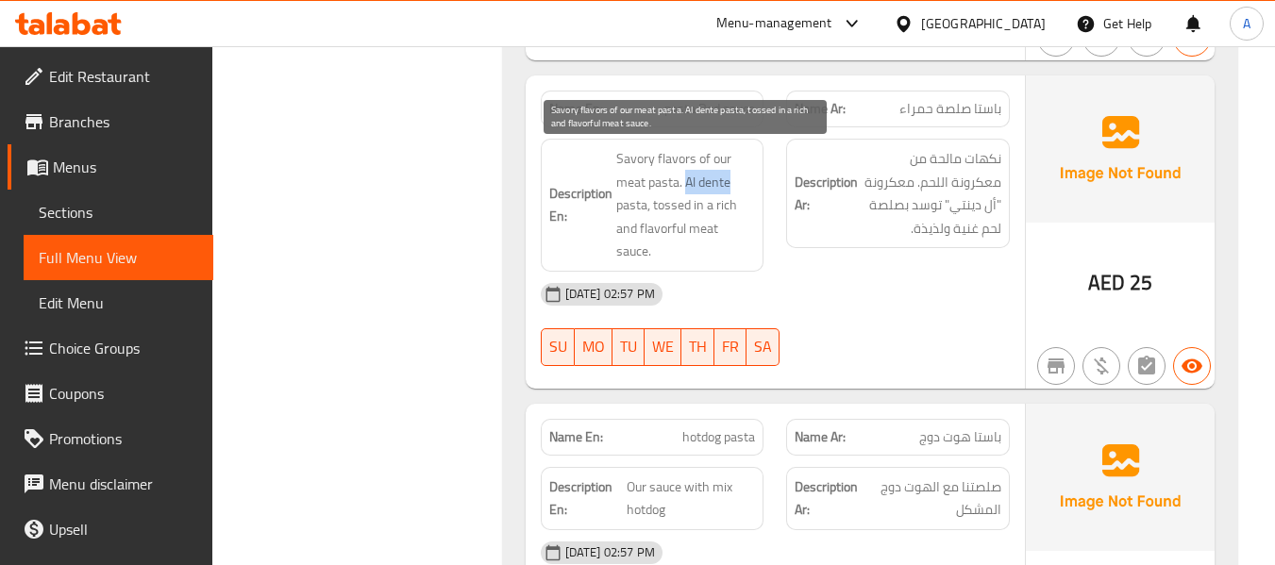
drag, startPoint x: 686, startPoint y: 182, endPoint x: 731, endPoint y: 184, distance: 45.3
click at [731, 184] on span "Savory flavors of our meat pasta. Al dente pasta, tossed in a rich and flavorfu…" at bounding box center [686, 205] width 140 height 116
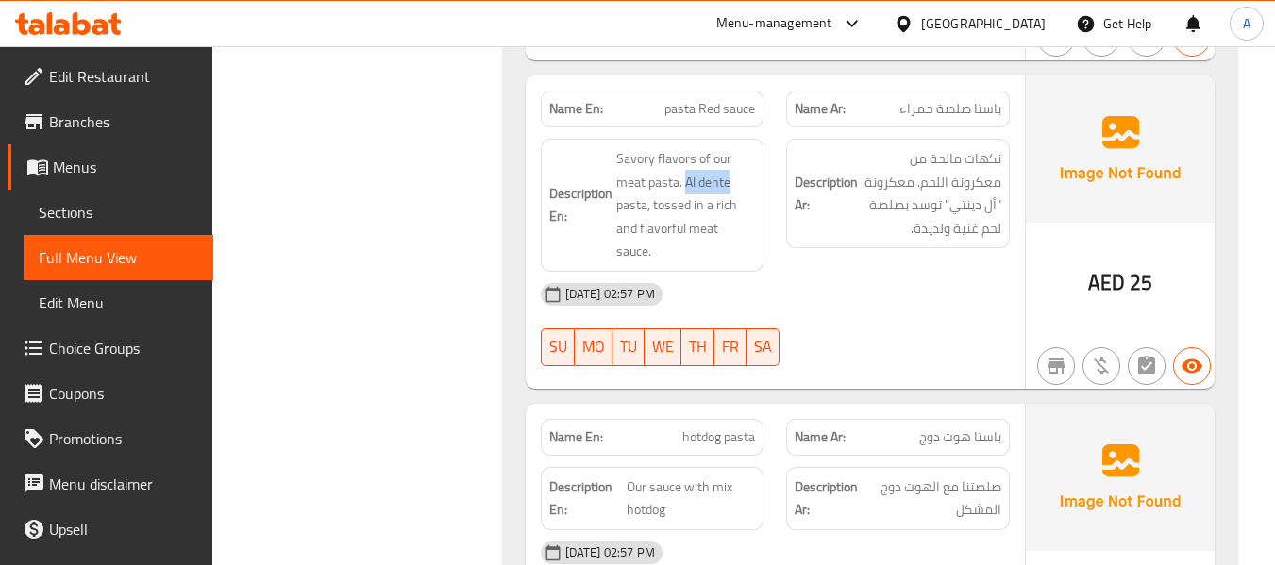
copy span "Al dente"
click at [904, 273] on div "15-09-2025 02:57 PM" at bounding box center [775, 294] width 492 height 45
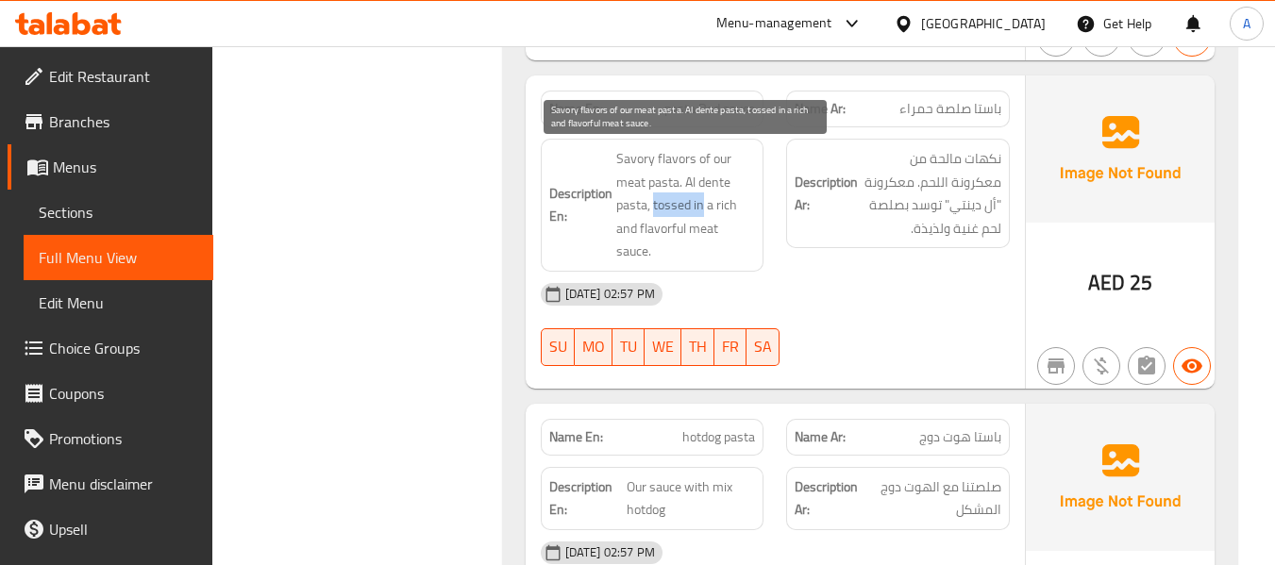
drag, startPoint x: 652, startPoint y: 207, endPoint x: 703, endPoint y: 209, distance: 51.0
click at [703, 209] on span "Savory flavors of our meat pasta. Al dente pasta, tossed in a rich and flavorfu…" at bounding box center [686, 205] width 140 height 116
click at [683, 230] on span "Savory flavors of our meat pasta. Al dente pasta, tossed in a rich and flavorfu…" at bounding box center [686, 205] width 140 height 116
click at [709, 230] on span "Savory flavors of our meat pasta. Al dente pasta, tossed in a rich and flavorfu…" at bounding box center [686, 205] width 140 height 116
click at [741, 237] on span "Savory flavors of our meat pasta. Al dente pasta, tossed in a rich and flavorfu…" at bounding box center [686, 205] width 140 height 116
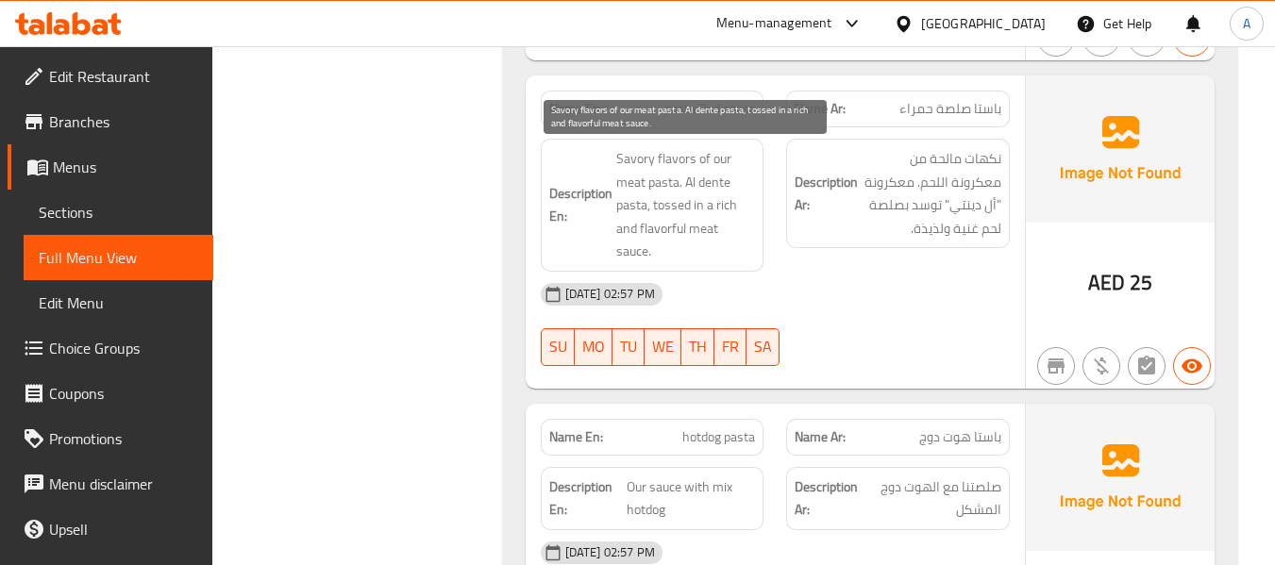
click at [754, 230] on span "Savory flavors of our meat pasta. Al dente pasta, tossed in a rich and flavorfu…" at bounding box center [686, 205] width 140 height 116
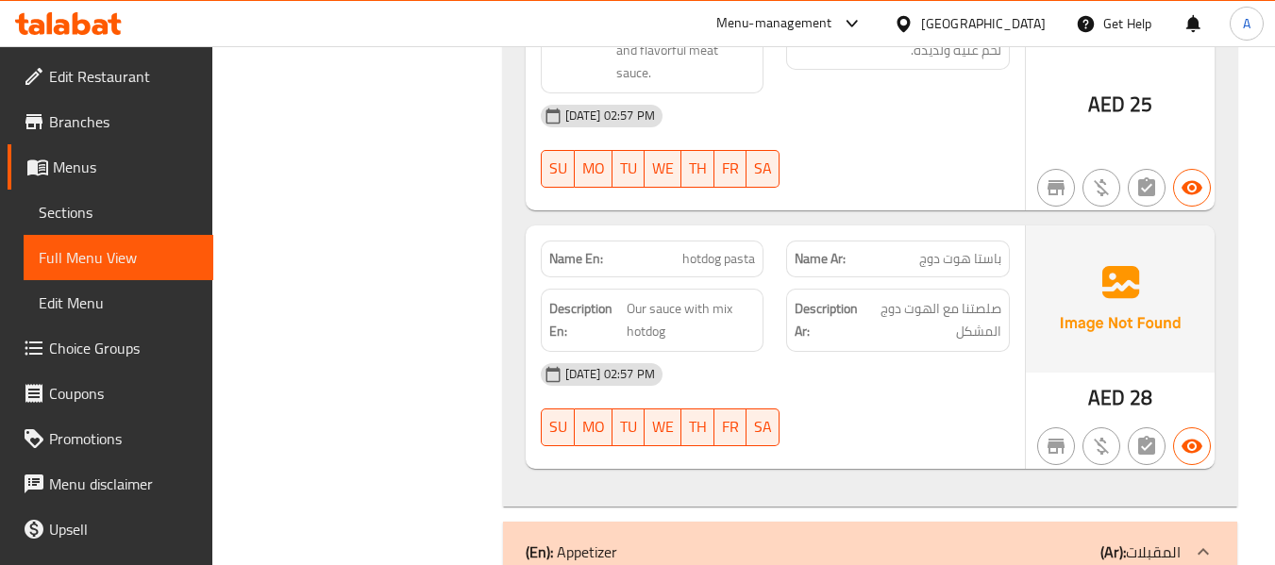
scroll to position [3303, 0]
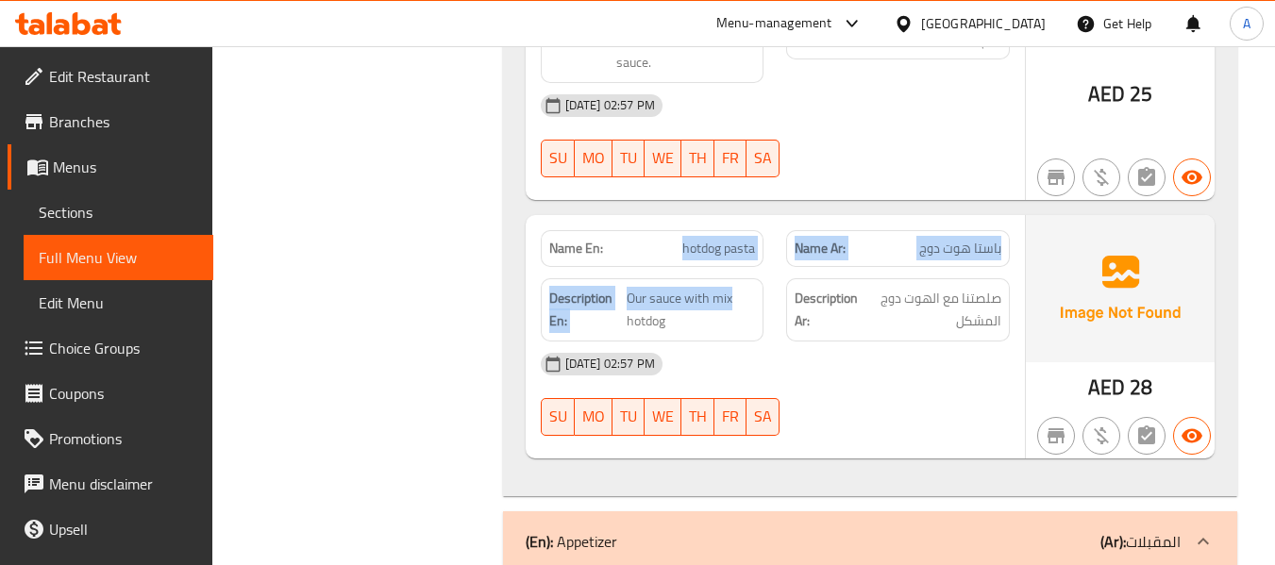
drag, startPoint x: 681, startPoint y: 225, endPoint x: 770, endPoint y: 248, distance: 91.8
click at [770, 253] on div "Name En: hotdog pasta Name Ar: باستا هوت دوج Description En: Our sauce with mix…" at bounding box center [775, 336] width 499 height 243
click at [762, 239] on div "Name En: hotdog pasta" at bounding box center [652, 248] width 246 height 59
click at [756, 230] on div "Name En: hotdog pasta" at bounding box center [653, 248] width 224 height 37
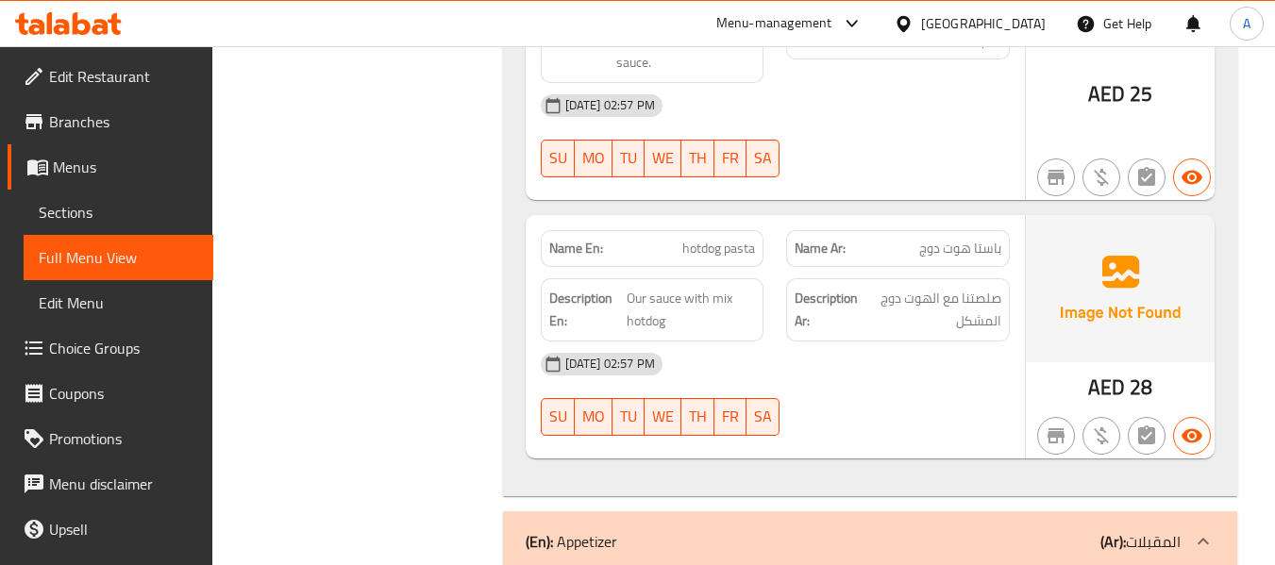
click at [743, 239] on span "hotdog pasta" at bounding box center [718, 249] width 73 height 20
click at [741, 239] on span "hotdog pasta" at bounding box center [718, 249] width 73 height 20
drag, startPoint x: 625, startPoint y: 270, endPoint x: 667, endPoint y: 298, distance: 51.0
click at [667, 298] on span "Our sauce with mix hotdog" at bounding box center [691, 310] width 129 height 46
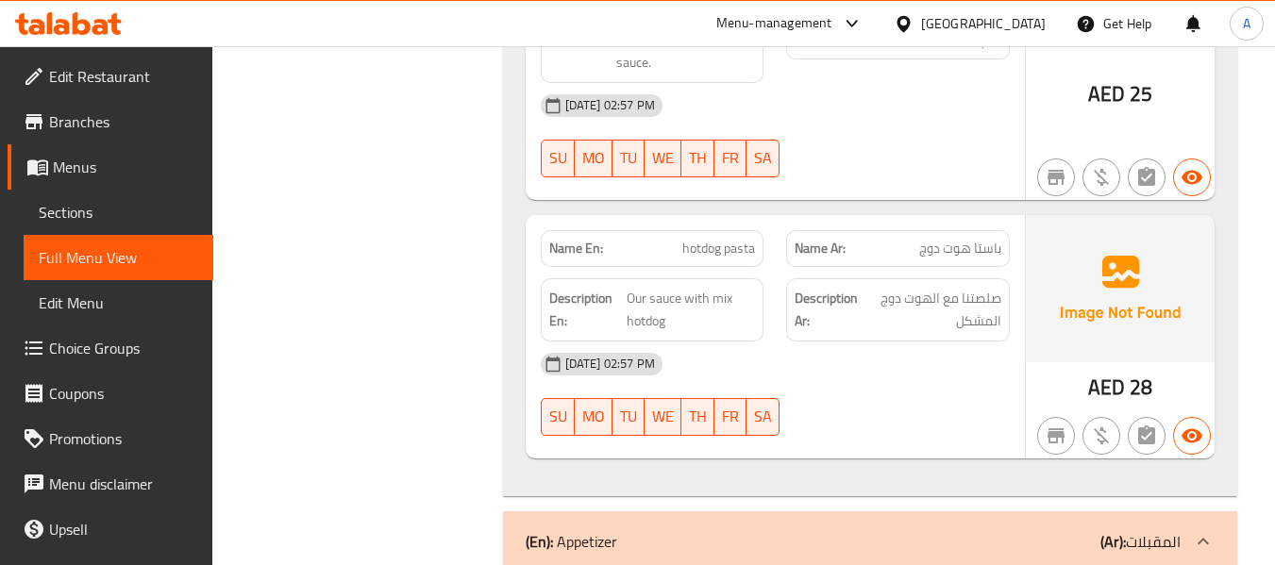
click at [695, 239] on span "hotdog pasta" at bounding box center [718, 249] width 73 height 20
click at [711, 239] on span "hotdog pasta" at bounding box center [718, 249] width 73 height 20
click at [712, 239] on span "hotdog pasta" at bounding box center [718, 249] width 73 height 20
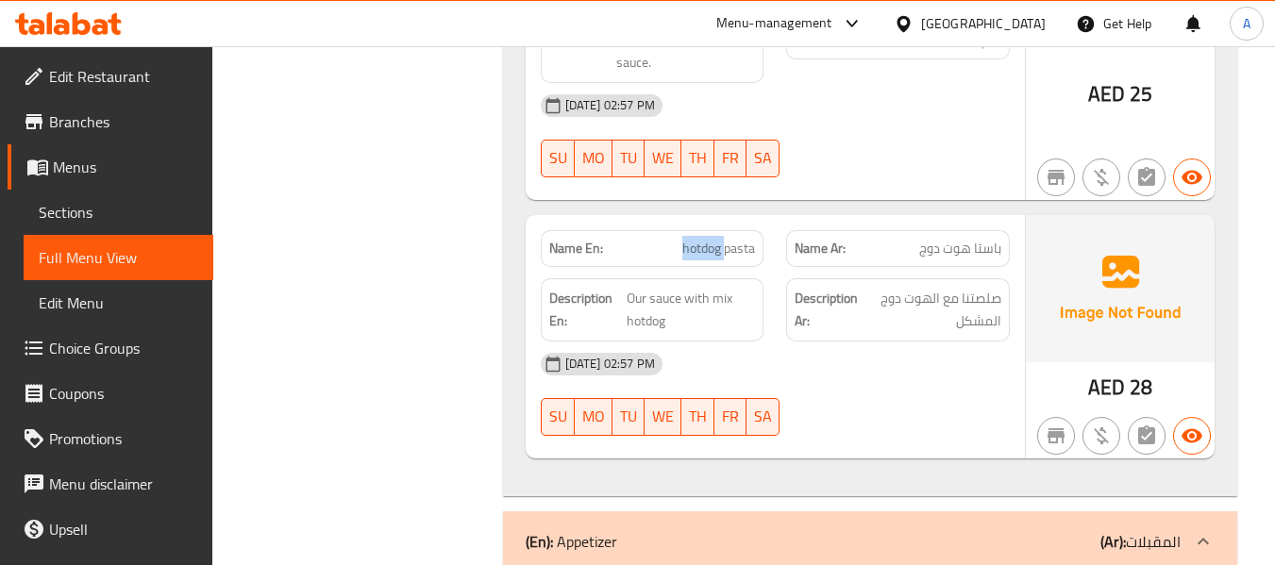
click at [711, 239] on span "hotdog pasta" at bounding box center [718, 249] width 73 height 20
click at [738, 239] on span "hotdog pasta" at bounding box center [718, 249] width 73 height 20
click at [683, 287] on span "Our sauce with mix hotdog" at bounding box center [691, 310] width 129 height 46
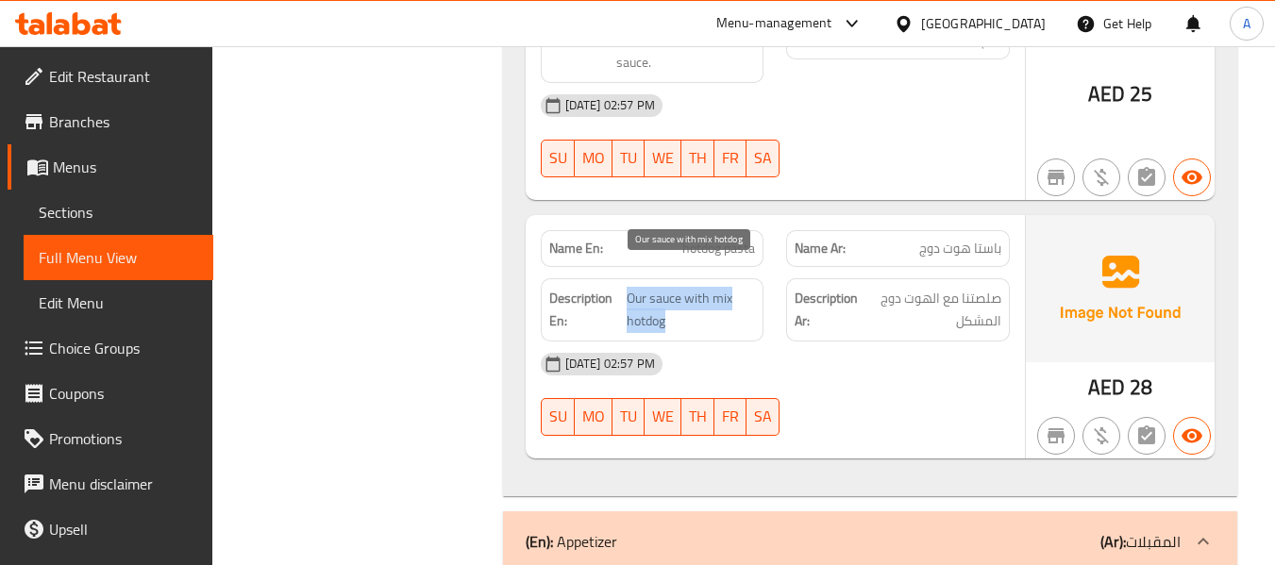
click at [683, 287] on span "Our sauce with mix hotdog" at bounding box center [691, 310] width 129 height 46
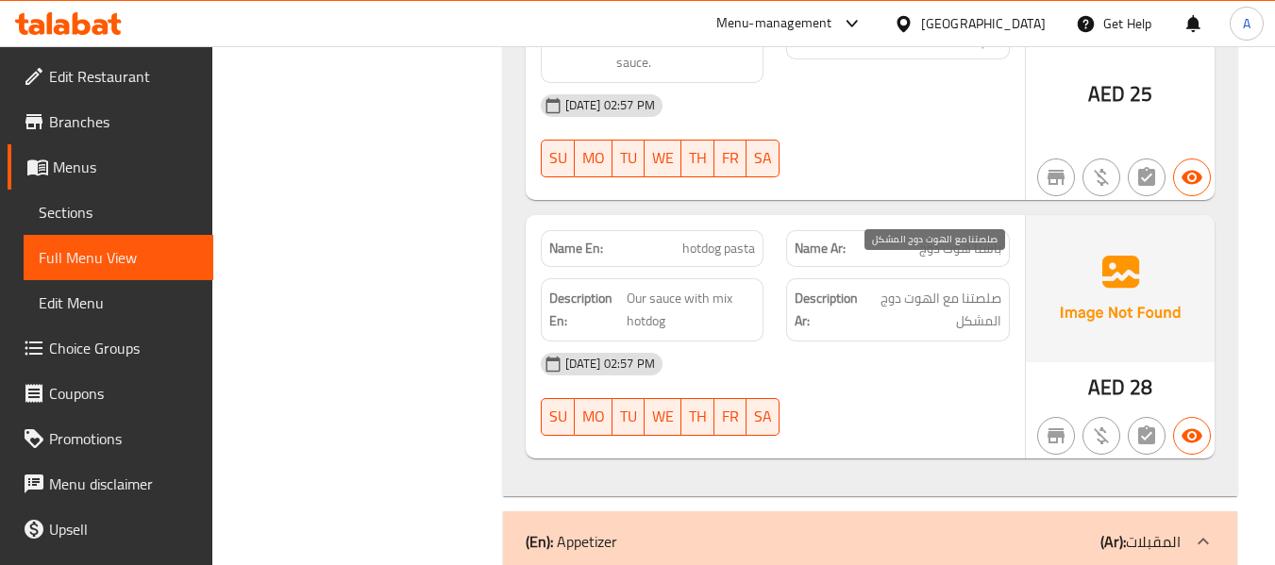
click at [937, 287] on span "صلصتنا مع الهوت دوج المشكل" at bounding box center [932, 310] width 137 height 46
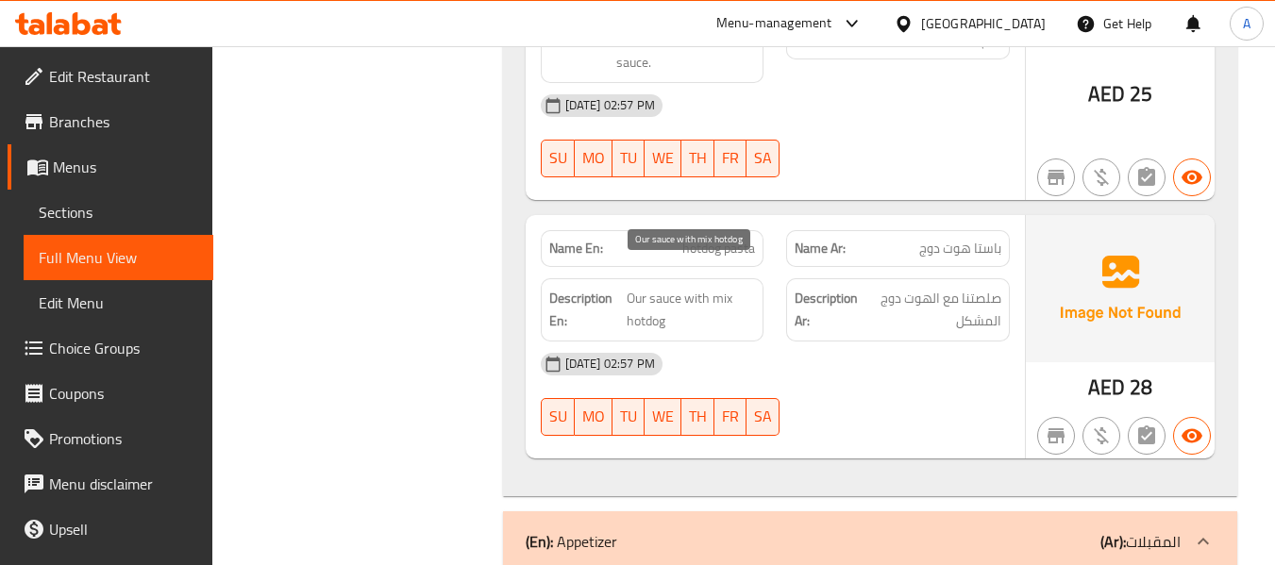
click at [676, 287] on span "Our sauce with mix hotdog" at bounding box center [691, 310] width 129 height 46
click at [669, 287] on span "Our sauce with mix hotdog" at bounding box center [691, 310] width 129 height 46
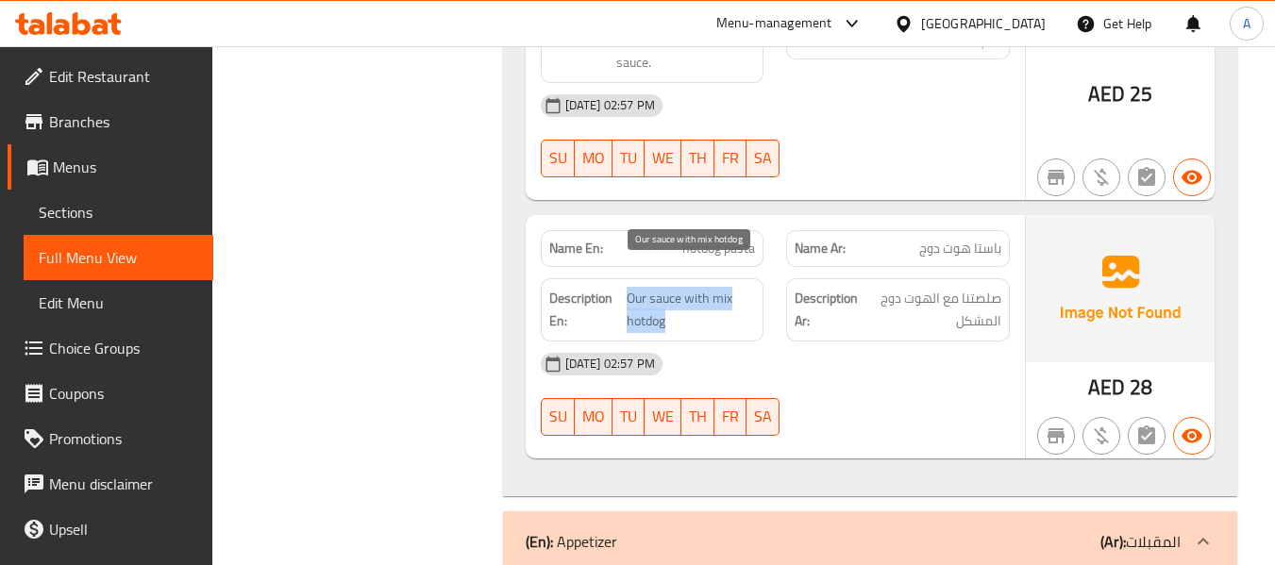
click at [669, 287] on span "Our sauce with mix hotdog" at bounding box center [691, 310] width 129 height 46
click at [997, 287] on span "صلصتنا مع الهوت دوج المشكل" at bounding box center [932, 310] width 137 height 46
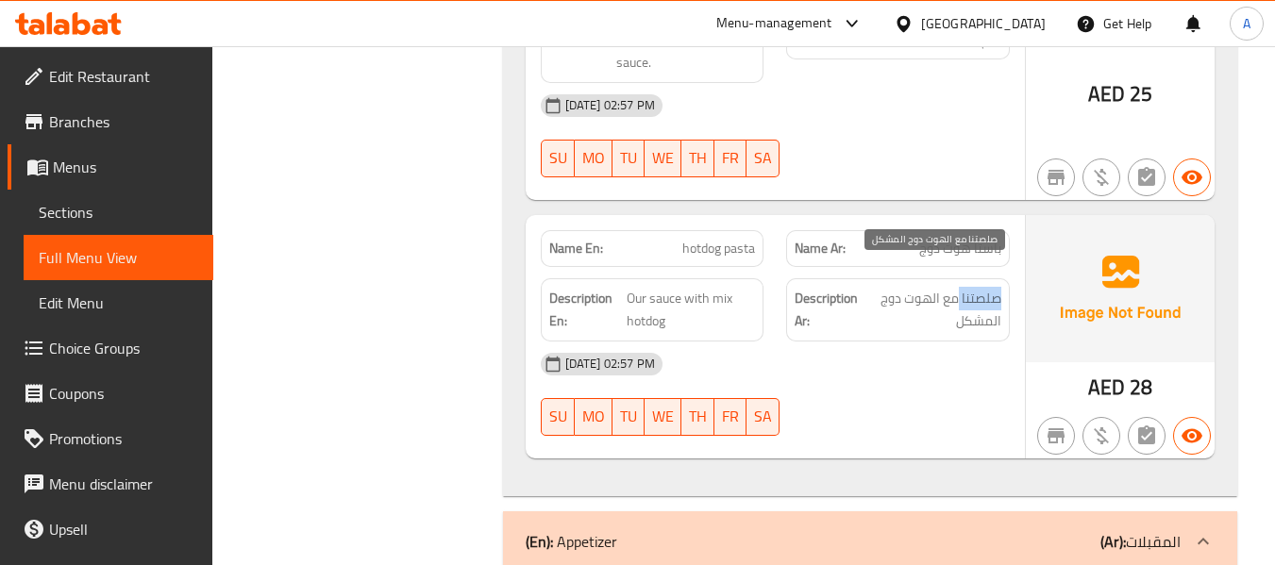
click at [997, 287] on span "صلصتنا مع الهوت دوج المشكل" at bounding box center [932, 310] width 137 height 46
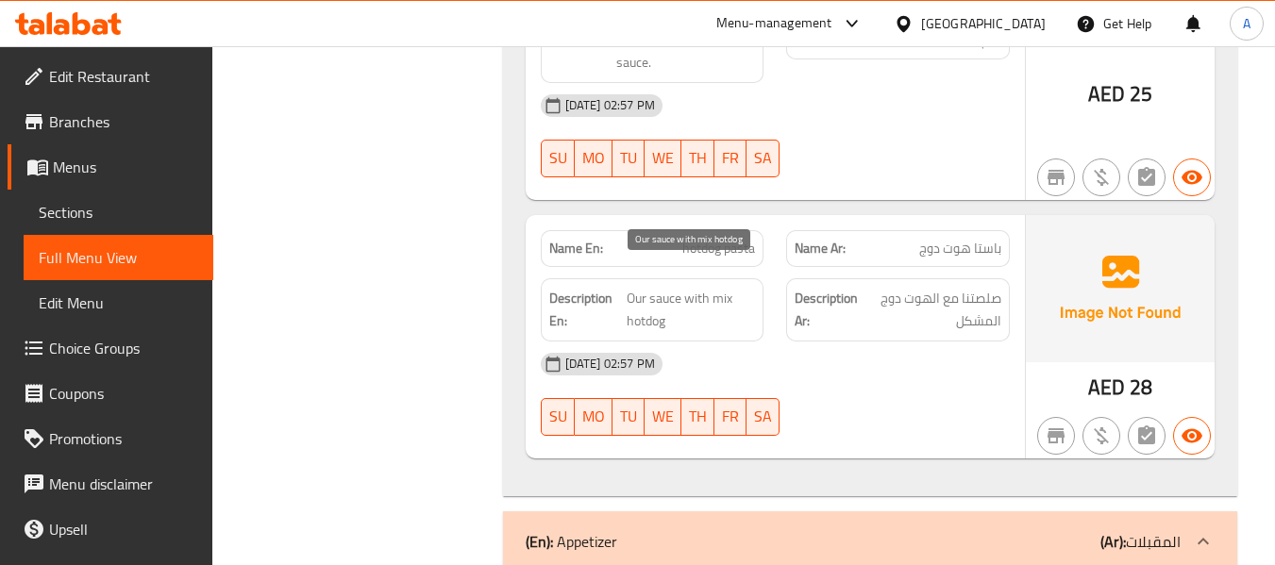
click at [690, 287] on span "Our sauce with mix hotdog" at bounding box center [691, 310] width 129 height 46
click at [674, 287] on span "Our sauce with mix hotdog" at bounding box center [691, 310] width 129 height 46
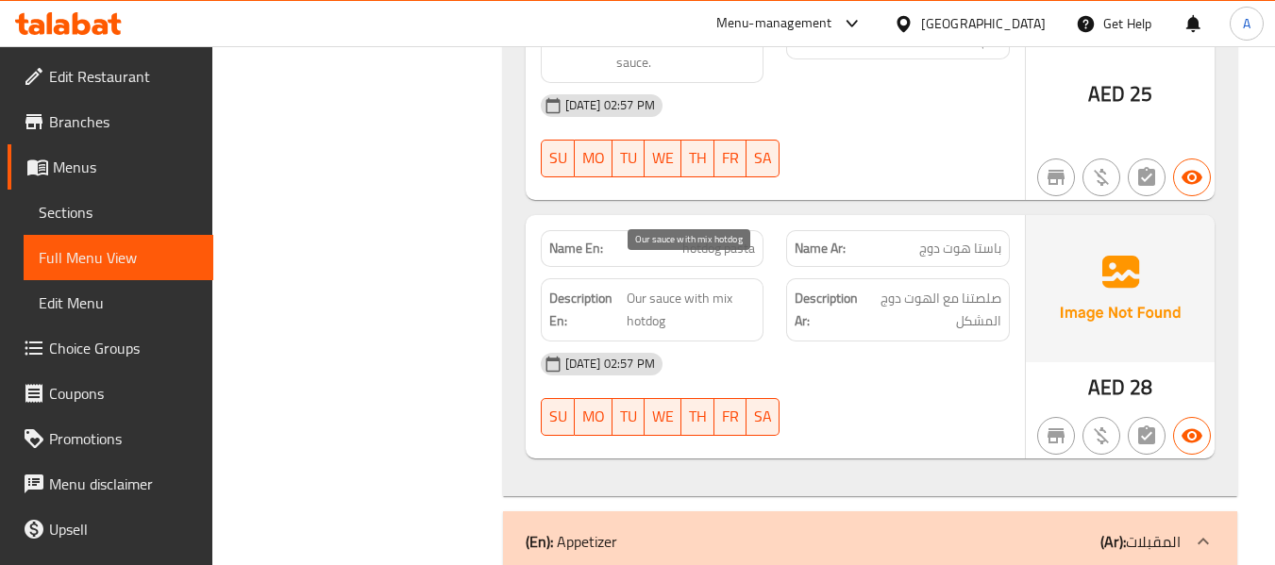
click at [715, 297] on span "Our sauce with mix hotdog" at bounding box center [691, 310] width 129 height 46
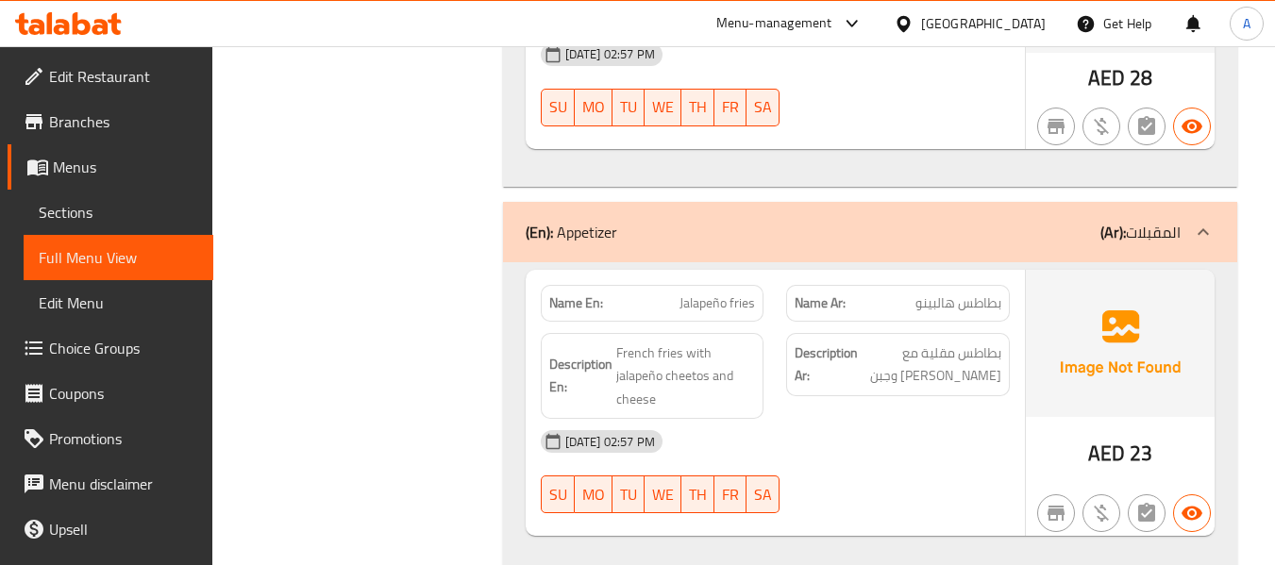
scroll to position [3636, 0]
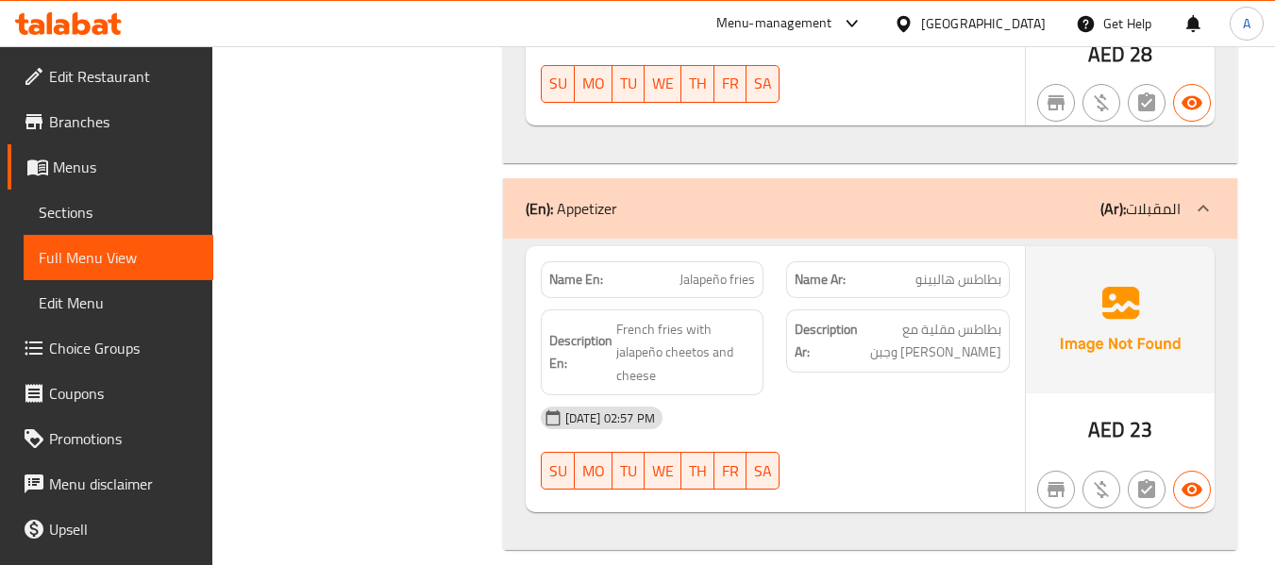
click at [736, 270] on span "Jalapeño fries" at bounding box center [716, 280] width 75 height 20
drag, startPoint x: 669, startPoint y: 259, endPoint x: 760, endPoint y: 261, distance: 90.6
click at [760, 261] on div "Name En: Jalapeño fries" at bounding box center [653, 279] width 224 height 37
copy span "Jalapeño fries"
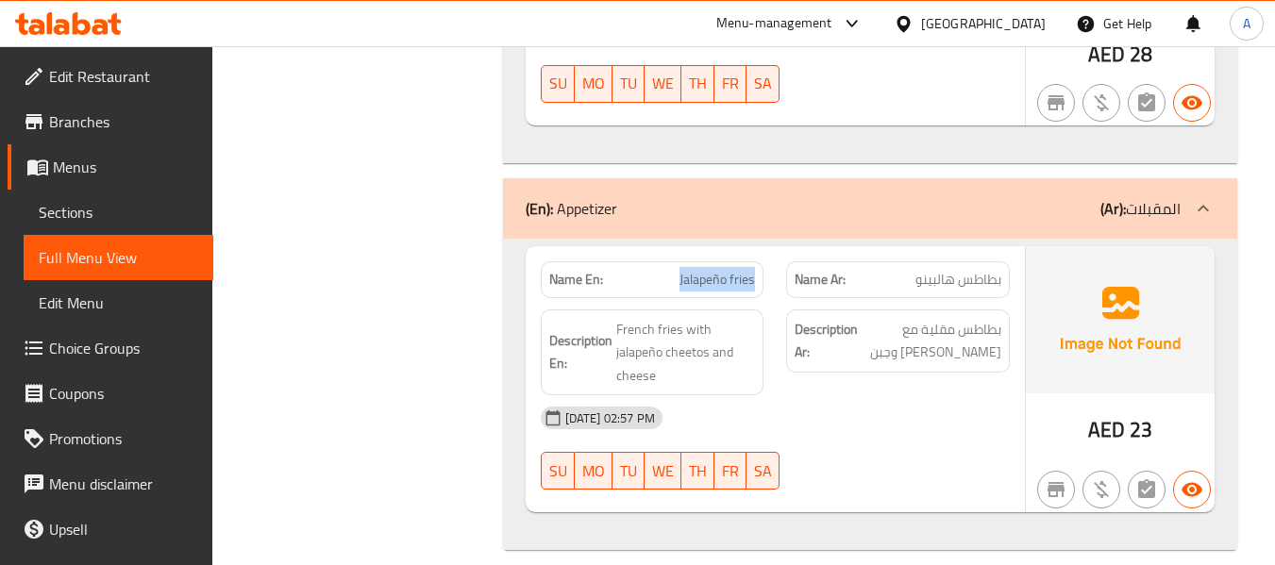
click at [708, 270] on span "Jalapeño fries" at bounding box center [716, 280] width 75 height 20
drag, startPoint x: 956, startPoint y: 263, endPoint x: 1009, endPoint y: 269, distance: 53.1
click at [1009, 269] on div "Name Ar: بطاطس هالبينو" at bounding box center [898, 279] width 224 height 37
click at [812, 318] on strong "Description Ar:" at bounding box center [826, 341] width 63 height 46
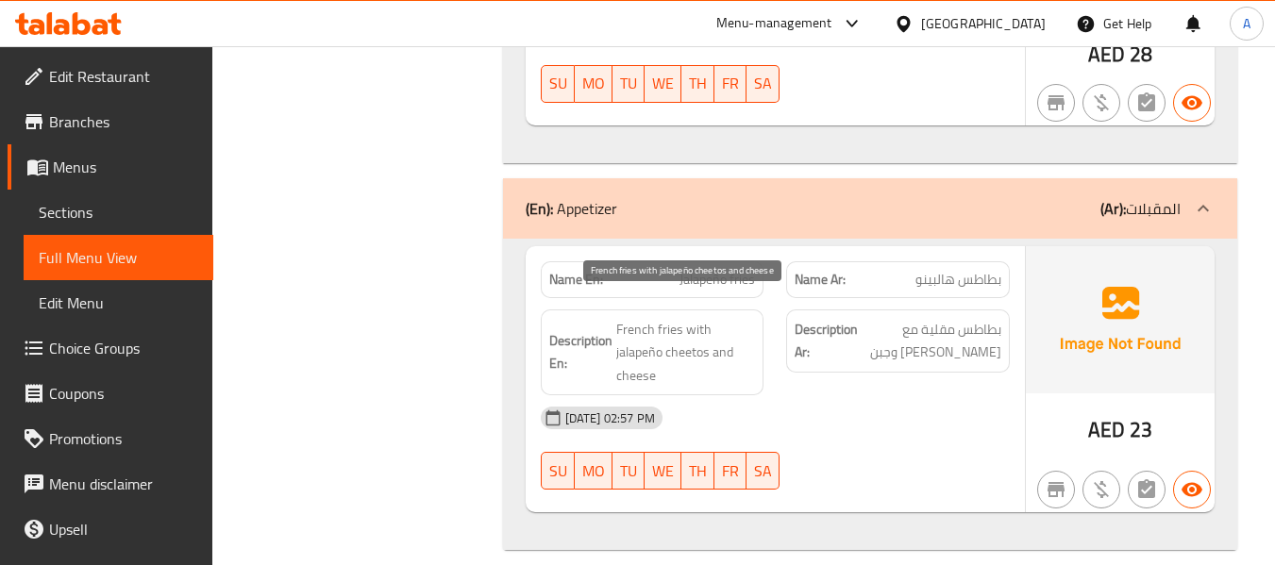
click at [637, 333] on span "French fries with jalapeño cheetos and cheese" at bounding box center [686, 353] width 140 height 70
click at [696, 327] on span "French fries with jalapeño cheetos and cheese" at bounding box center [686, 353] width 140 height 70
drag, startPoint x: 115, startPoint y: 206, endPoint x: 158, endPoint y: 220, distance: 44.8
click at [115, 206] on span "Sections" at bounding box center [118, 212] width 159 height 23
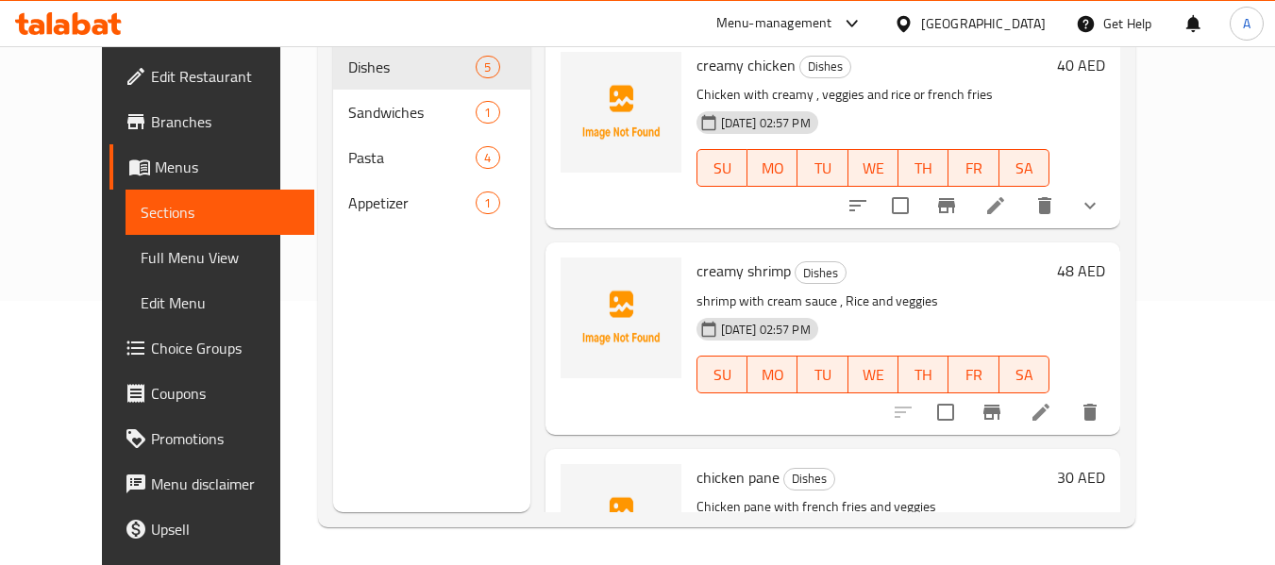
scroll to position [264, 0]
click at [806, 281] on span "Dishes" at bounding box center [820, 273] width 50 height 22
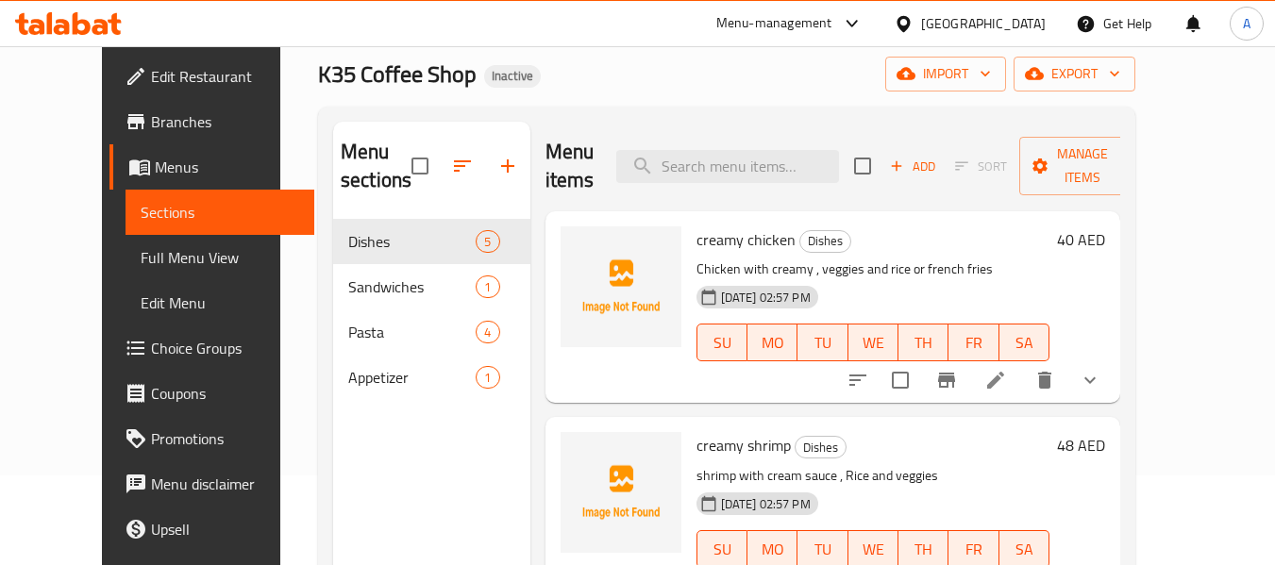
scroll to position [0, 0]
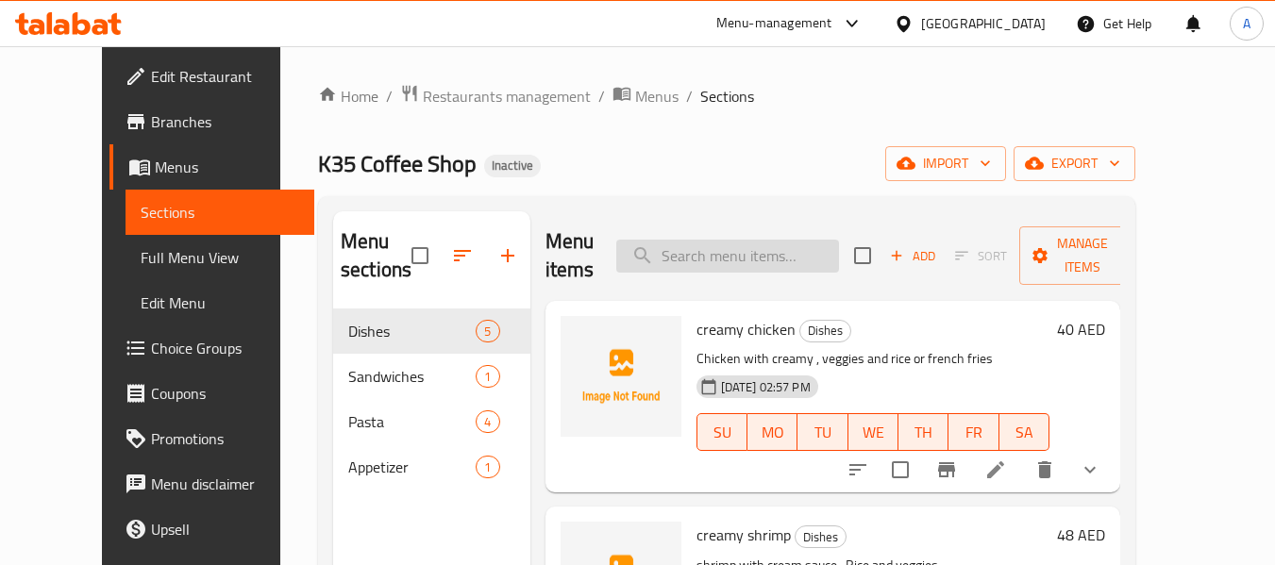
click at [751, 261] on input "search" at bounding box center [727, 256] width 223 height 33
paste input "creamy"
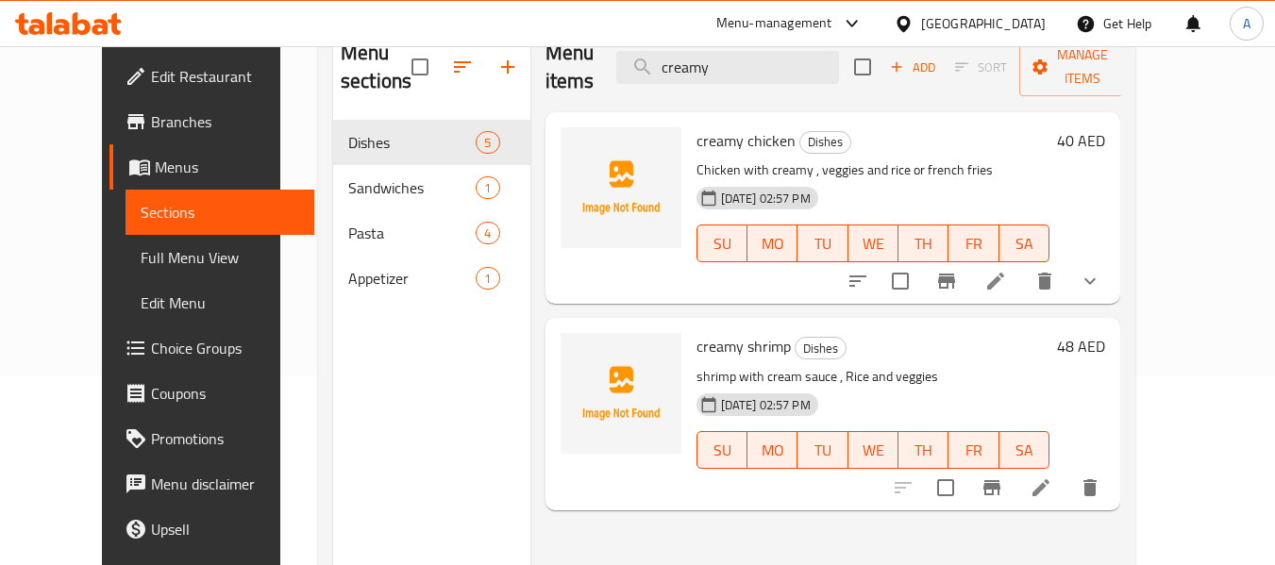
scroll to position [264, 0]
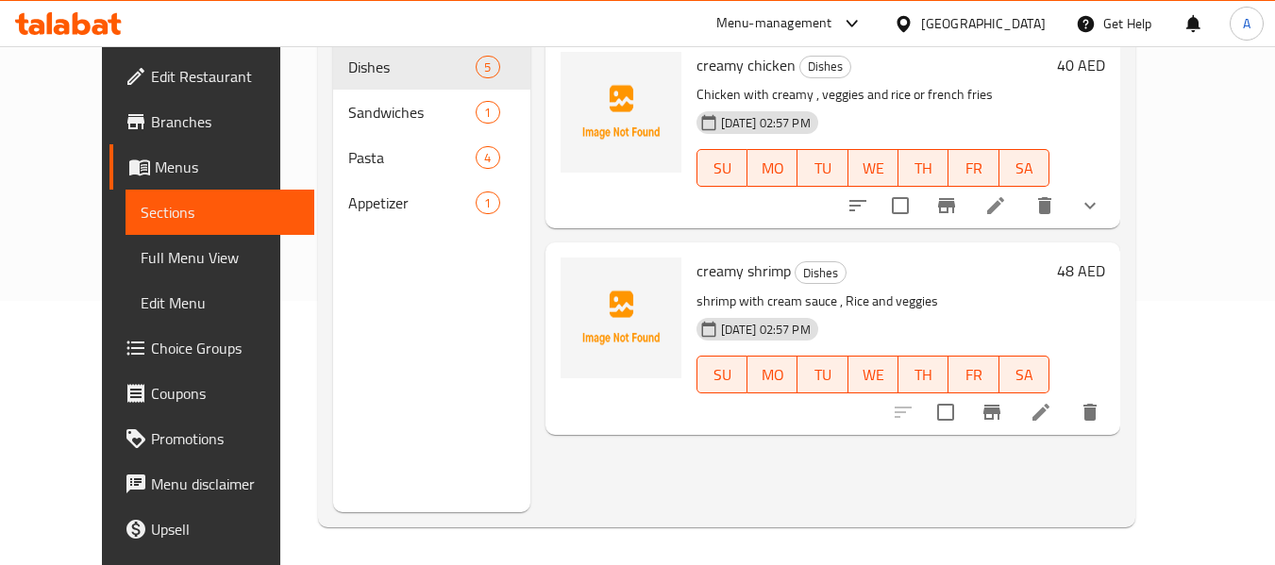
type input "creamy"
click at [1007, 194] on icon at bounding box center [995, 205] width 23 height 23
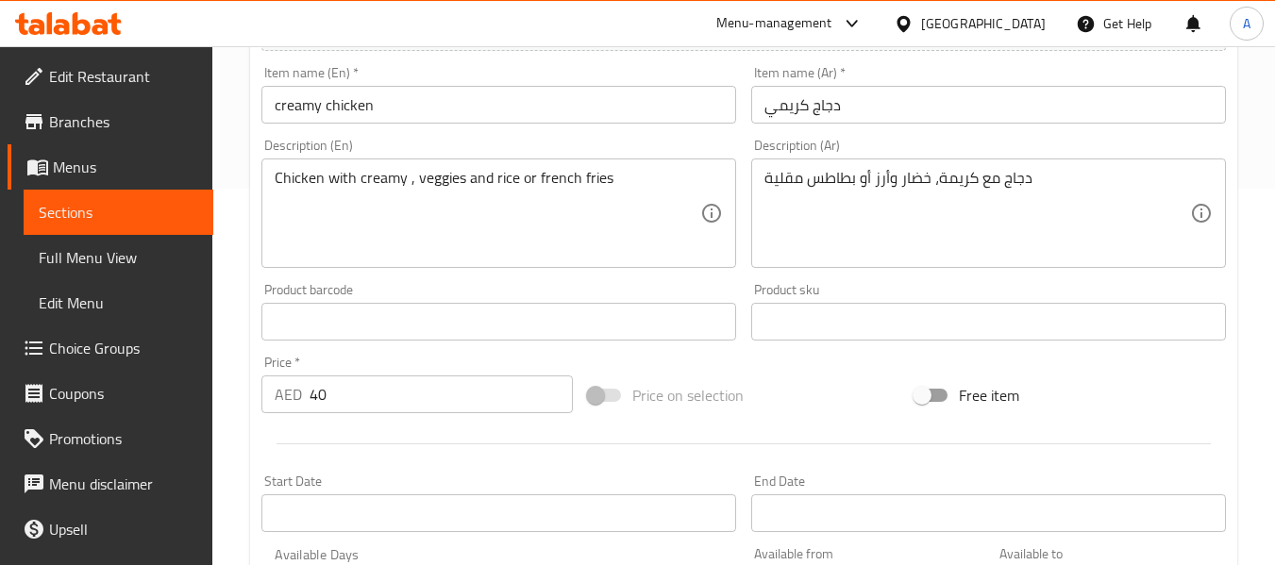
scroll to position [377, 0]
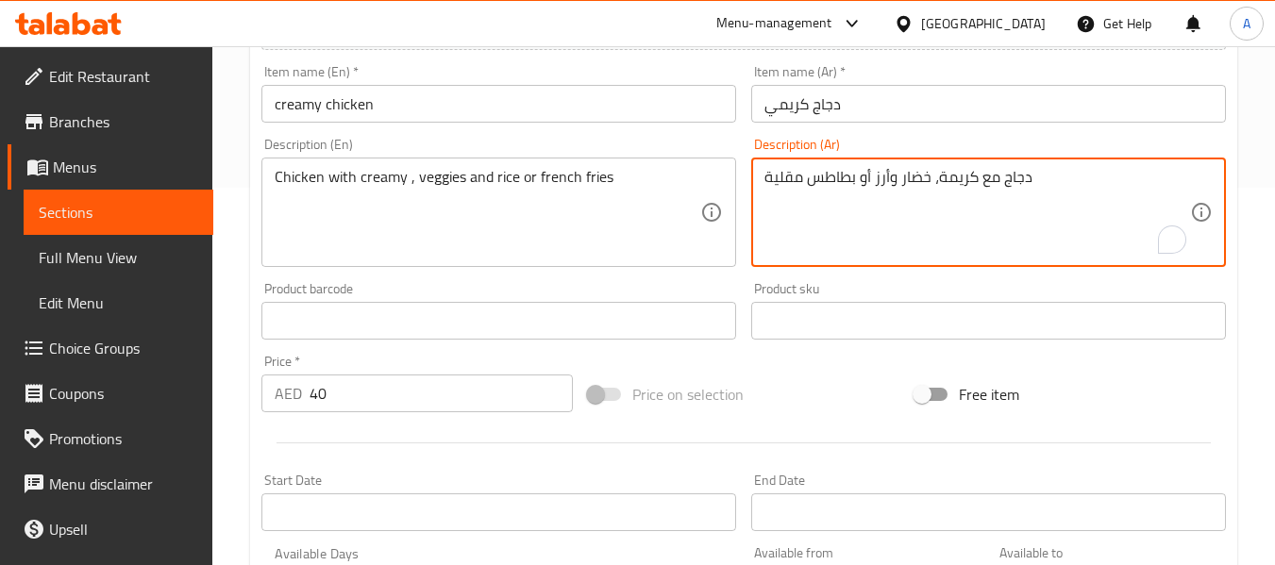
click at [960, 185] on textarea "دجاج مع كريمة، خضار وأرز أو بطاطس مقلية" at bounding box center [977, 213] width 426 height 90
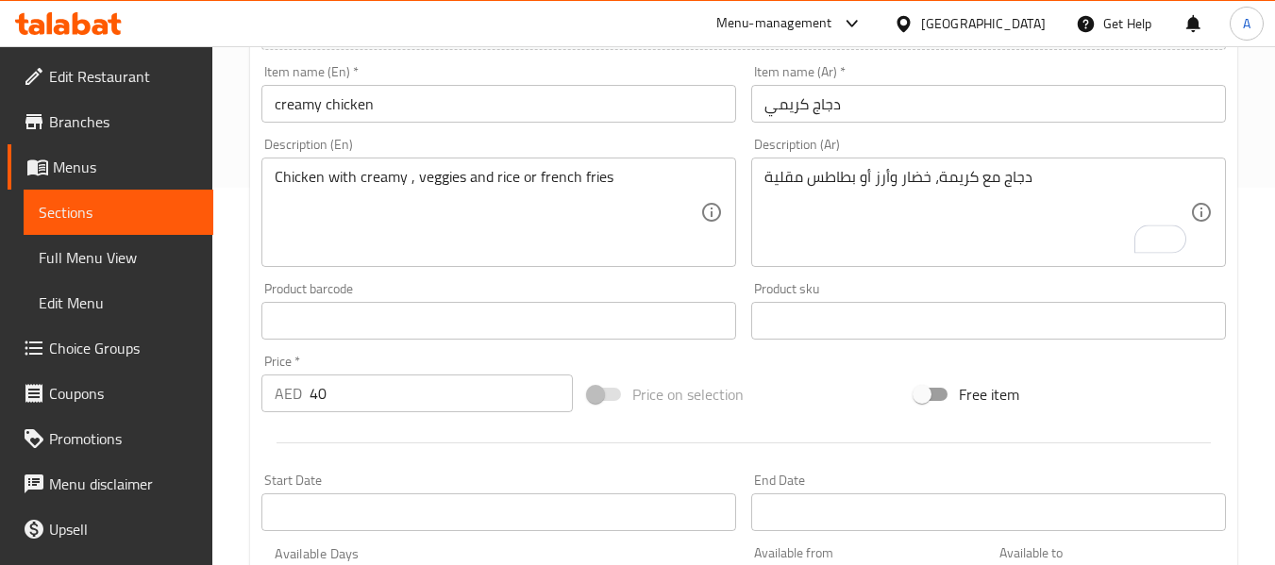
click at [960, 250] on textarea "دجاج مع كريمة، خضار وأرز أو بطاطس مقلية" at bounding box center [977, 213] width 426 height 90
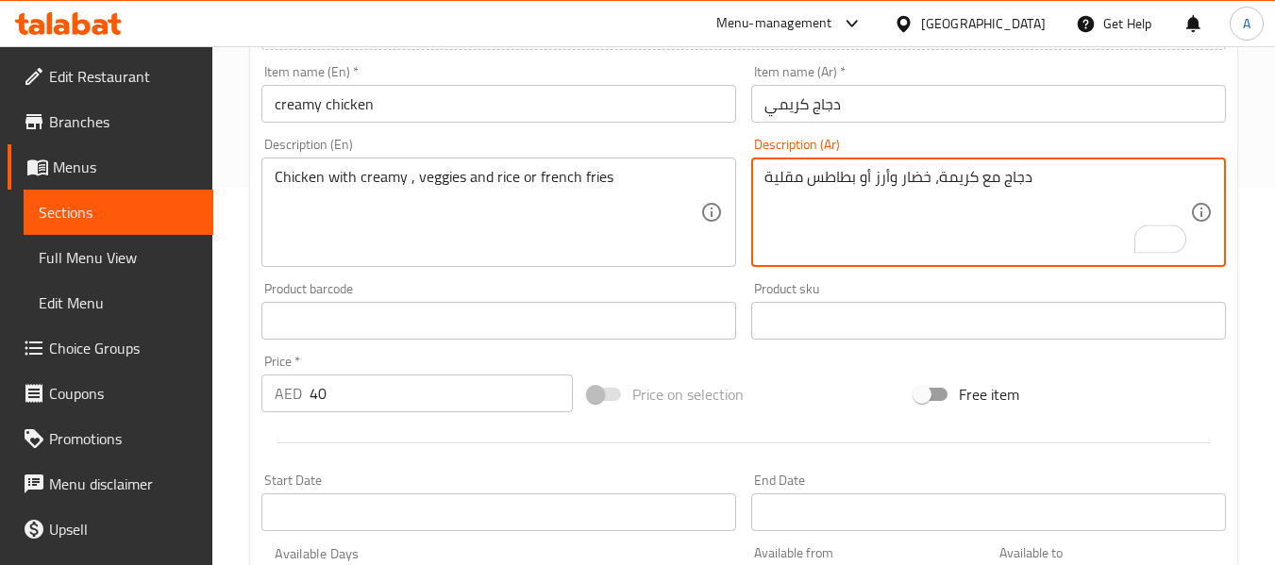
click at [958, 176] on textarea "دجاج مع كريمة، خضار وأرز أو بطاطس مقلية" at bounding box center [977, 213] width 426 height 90
paste textarea "ي"
type textarea "دجاج مع كريمي، خضار وأرز أو بطاطس مقلية"
click at [939, 115] on input "دجاج كريمي" at bounding box center [988, 104] width 475 height 38
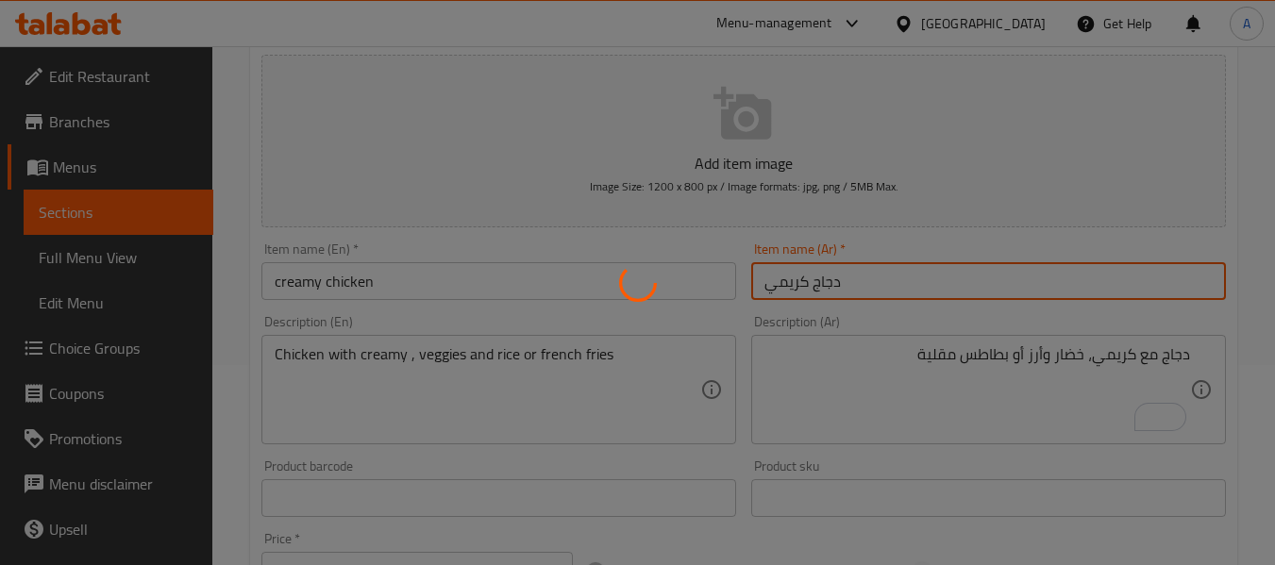
scroll to position [0, 0]
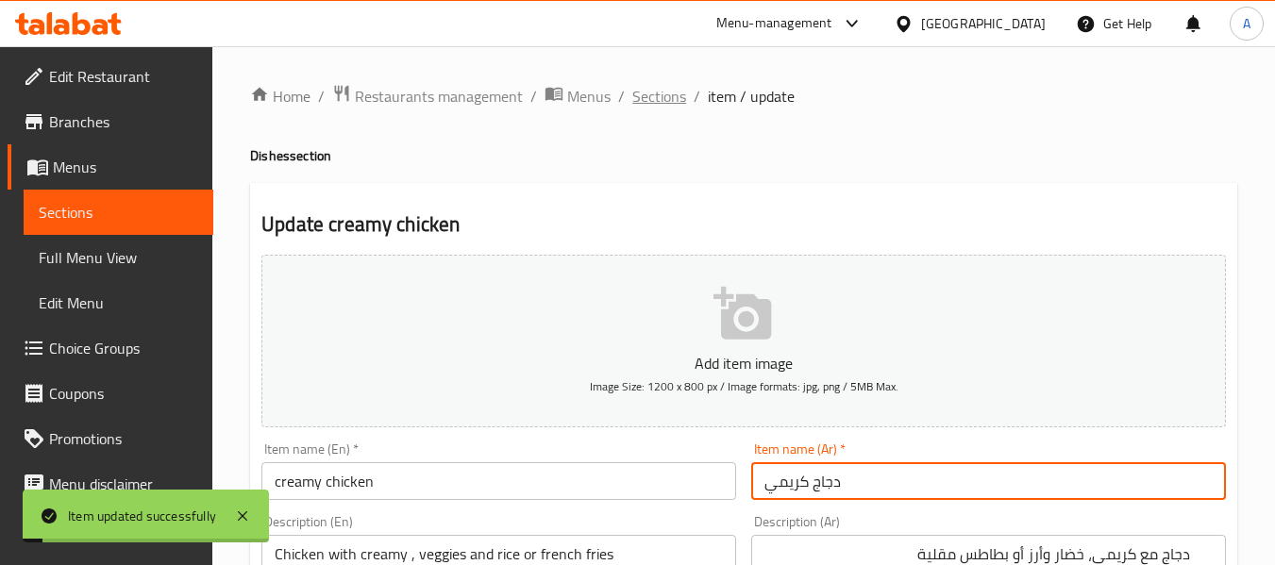
click at [668, 97] on span "Sections" at bounding box center [659, 96] width 54 height 23
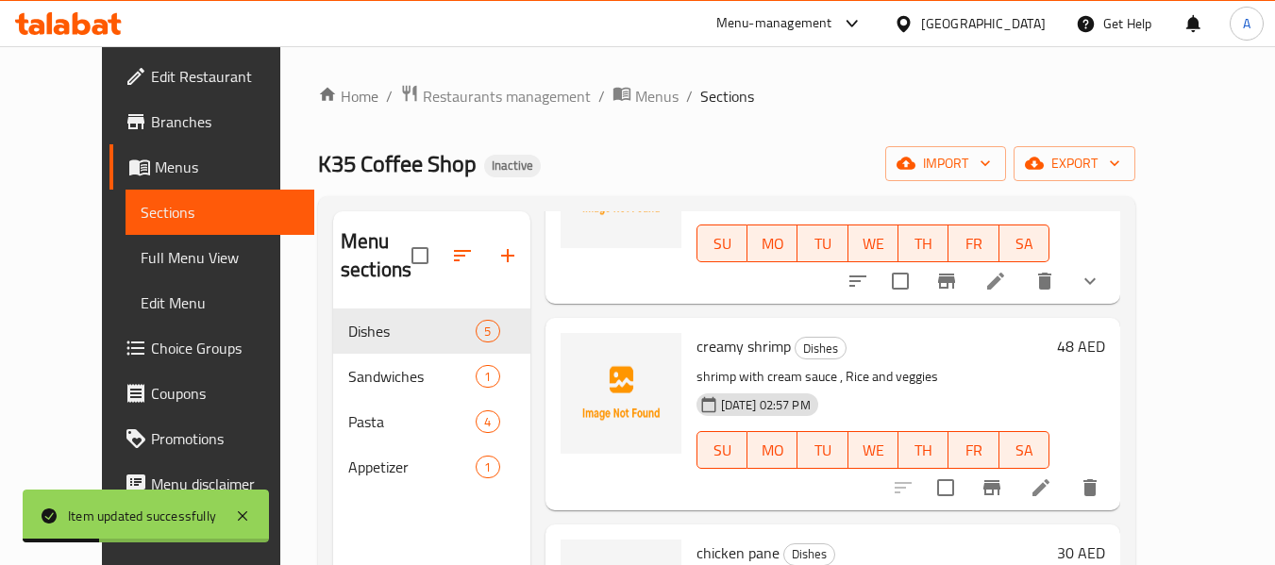
scroll to position [283, 0]
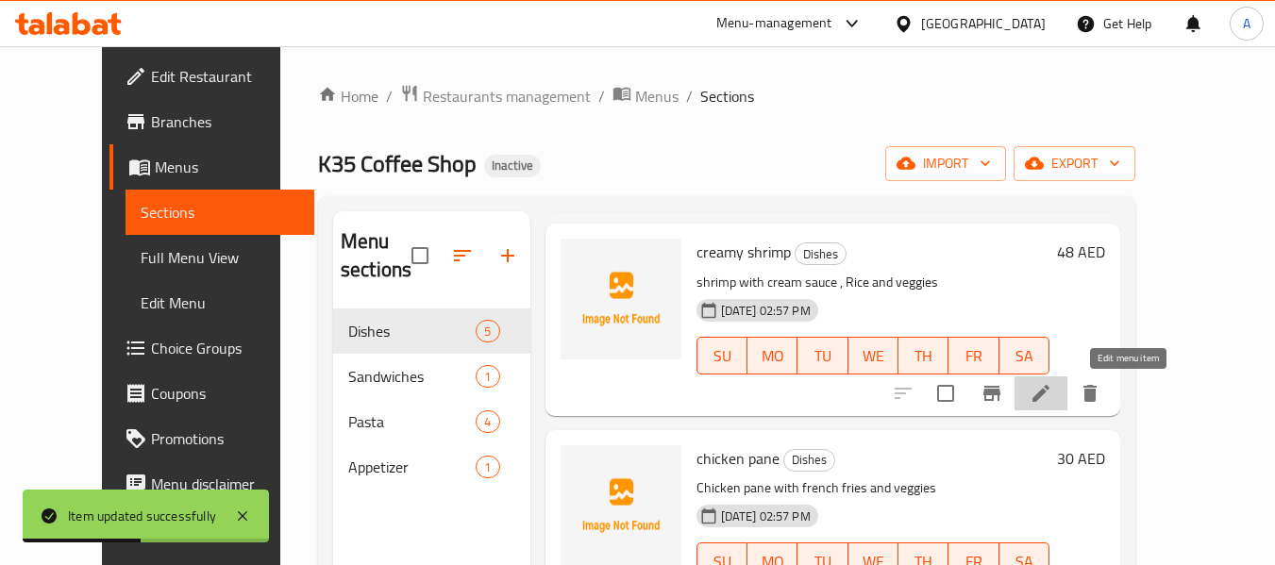
click at [1052, 398] on icon at bounding box center [1041, 393] width 23 height 23
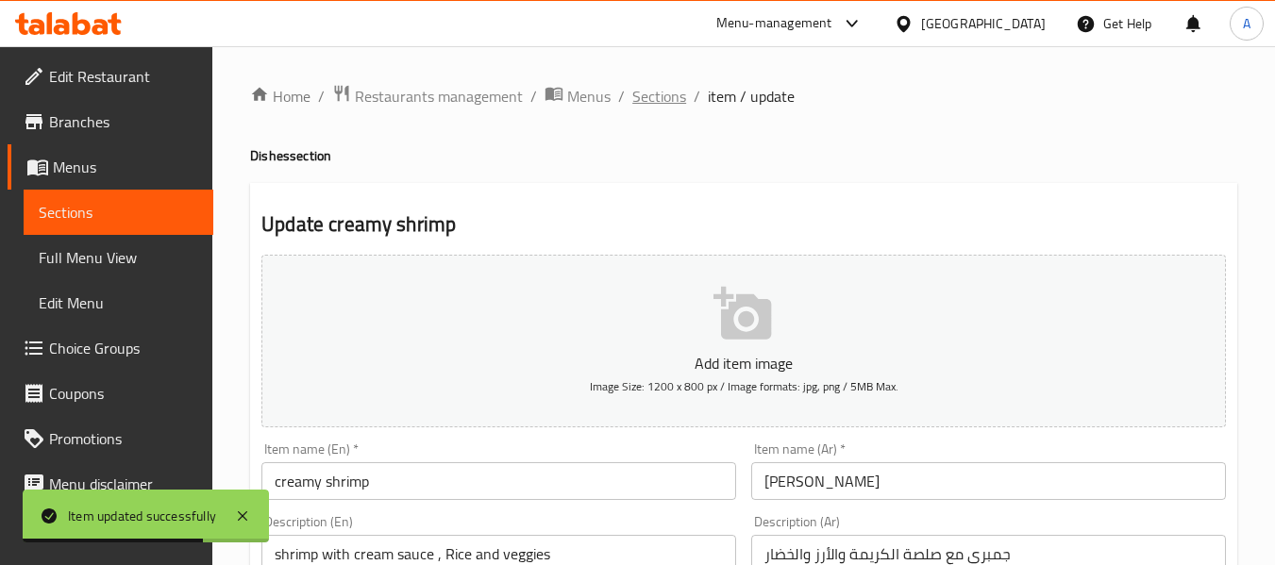
click at [678, 100] on span "Sections" at bounding box center [659, 96] width 54 height 23
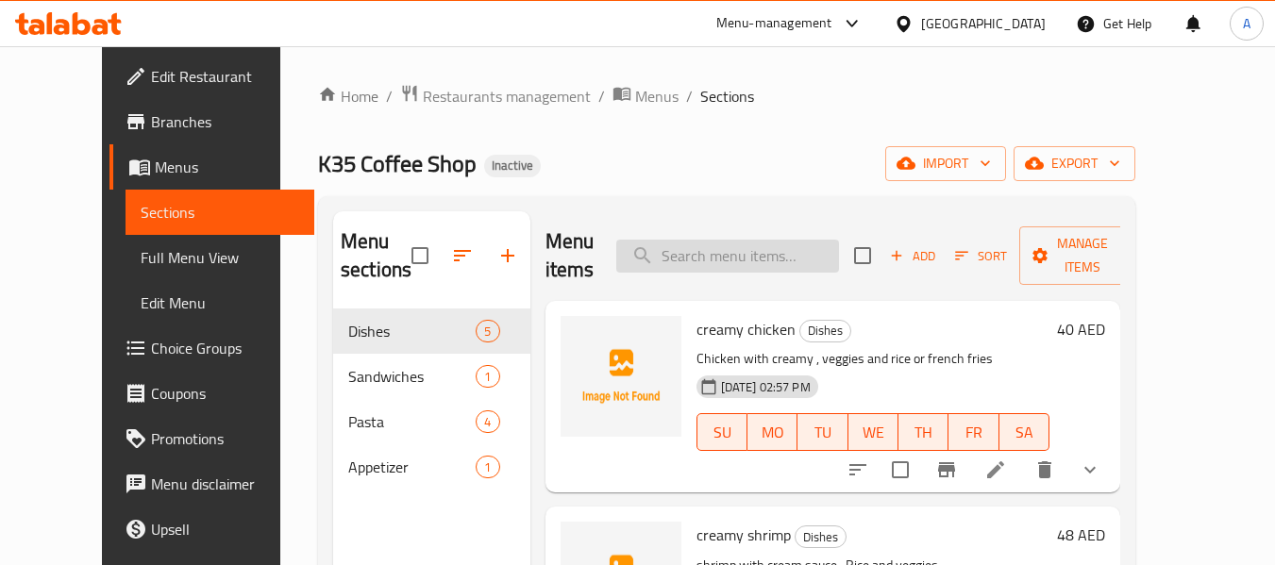
click at [752, 243] on input "search" at bounding box center [727, 256] width 223 height 33
paste input "breast"
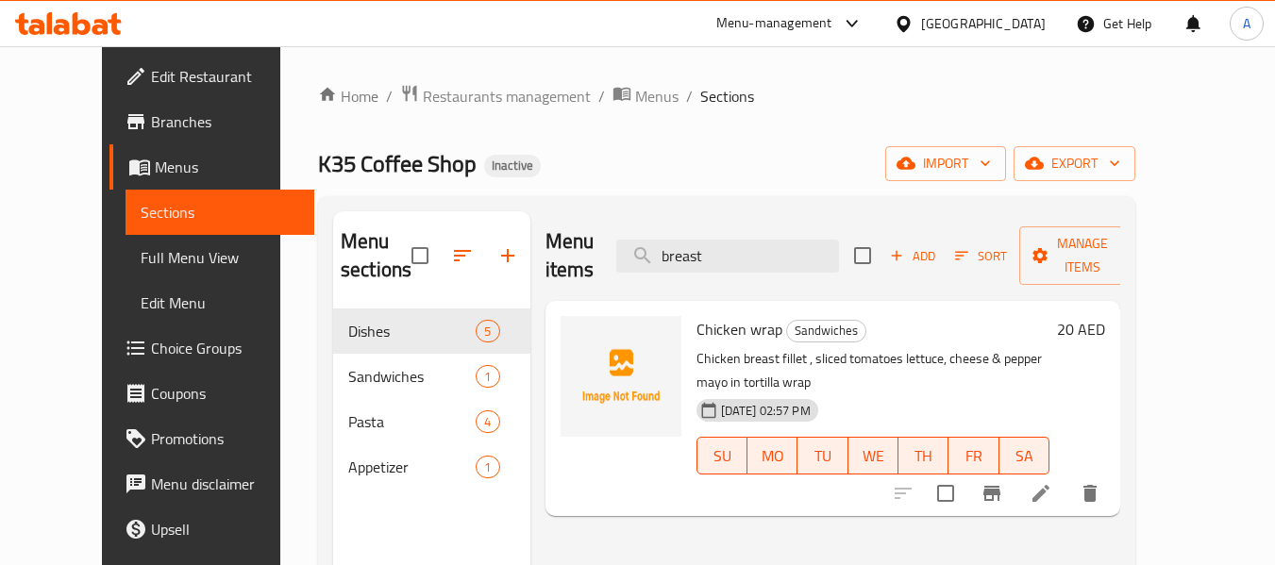
type input "breast"
click at [1067, 477] on li at bounding box center [1040, 494] width 53 height 34
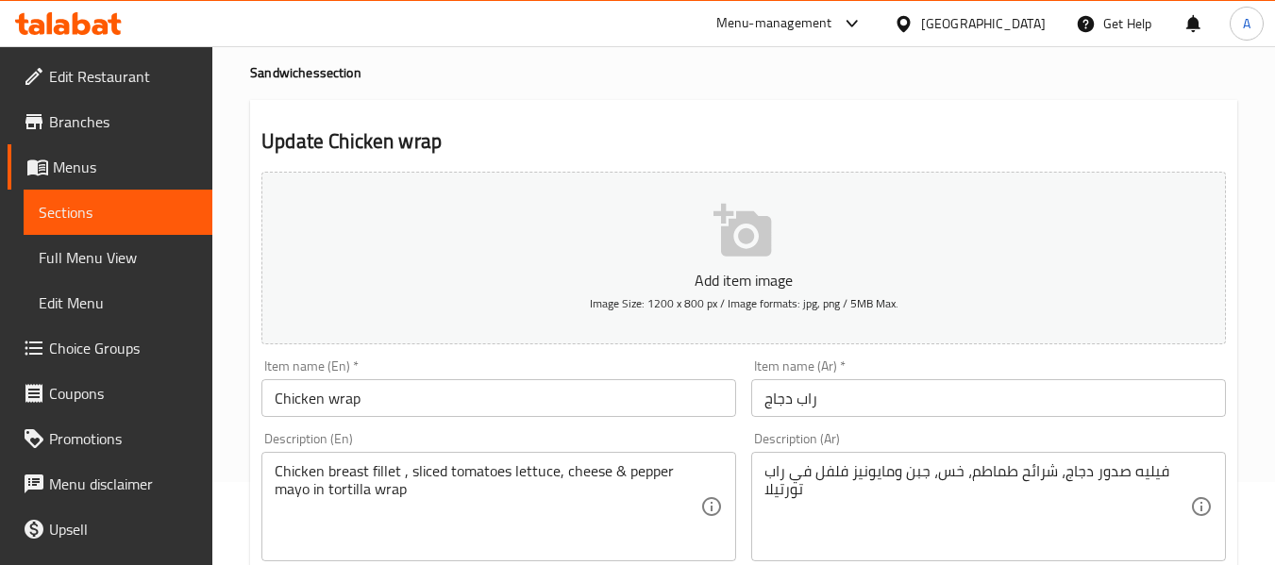
scroll to position [189, 0]
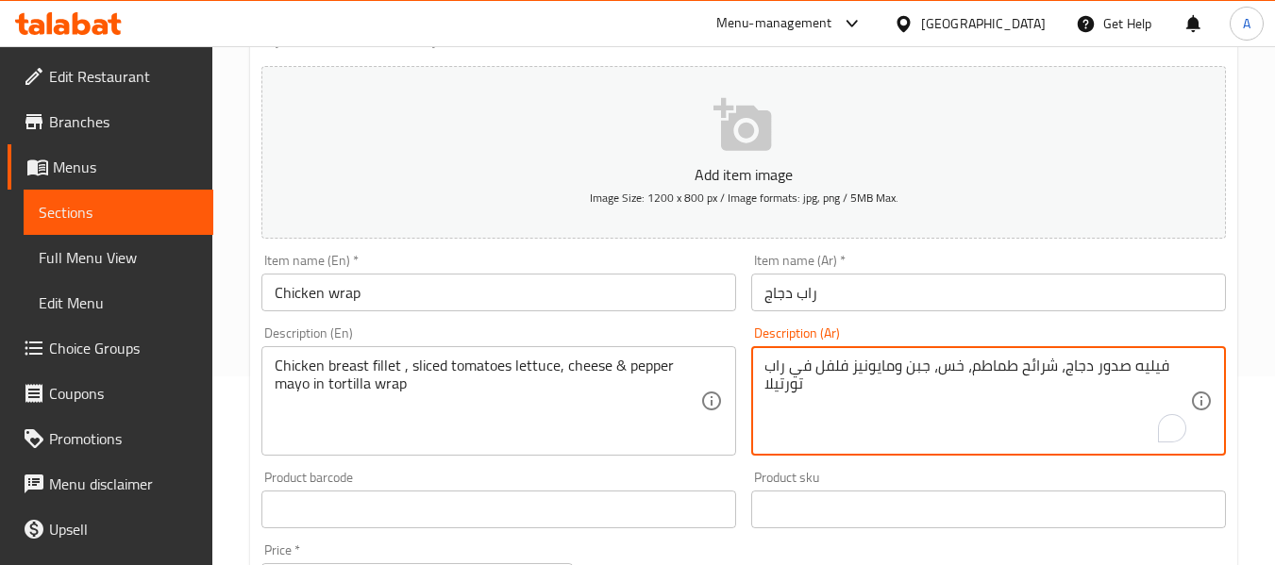
click at [1100, 366] on textarea "فيليه صدور دجاج، شرائح طماطم، خس، جبن ومايونيز فلفل في راب تورتيلا" at bounding box center [977, 402] width 426 height 90
type textarea "فيليه صدر دجاج، شرائح طماطم، خس، جبن ومايونيز فلفل في راب تورتيلا"
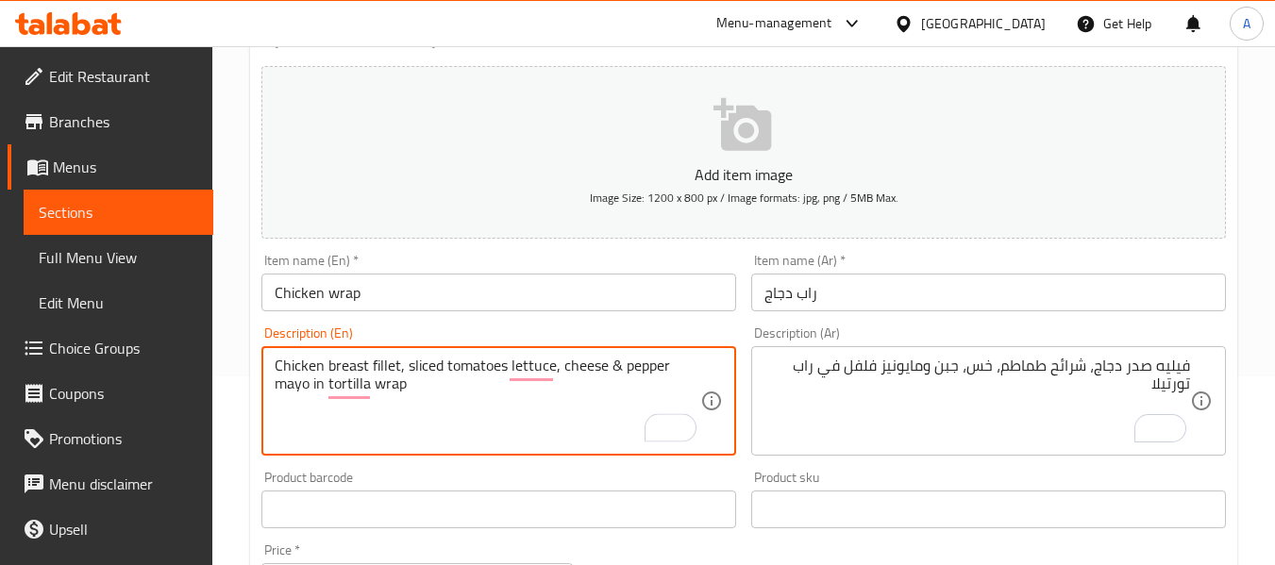
type textarea "Chicken breast fillet, sliced tomatoes lettuce, cheese & pepper mayo in tortill…"
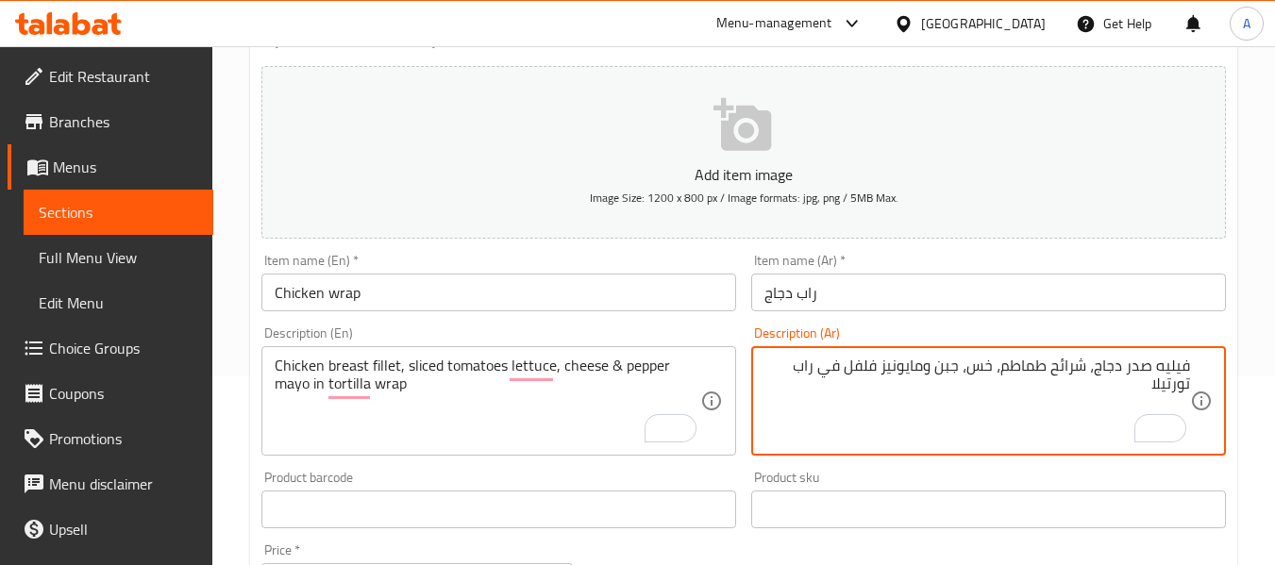
click at [1062, 372] on textarea "فيليه صدر دجاج، شرائح طماطم، خس، جبن ومايونيز فلفل في راب تورتيلا" at bounding box center [977, 402] width 426 height 90
click at [1042, 367] on textarea "فيليه صدر دجاج، طماطم، خس، جبن ومايونيز فلفل في راب تورتيلا" at bounding box center [977, 402] width 426 height 90
paste textarea "مقطع"
type textarea "فيليه صدر دجاج، طماطم مقطعة، خس، جبن ومايونيز فلفل في راب تورتيلا"
click at [933, 297] on input "راب دجاج" at bounding box center [988, 293] width 475 height 38
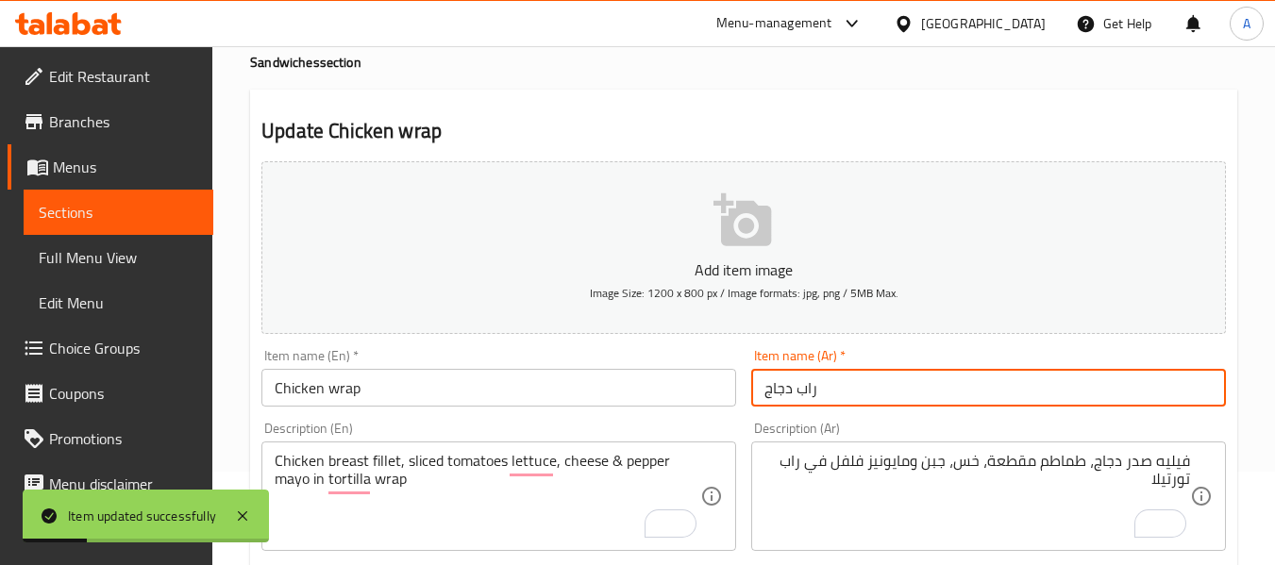
scroll to position [0, 0]
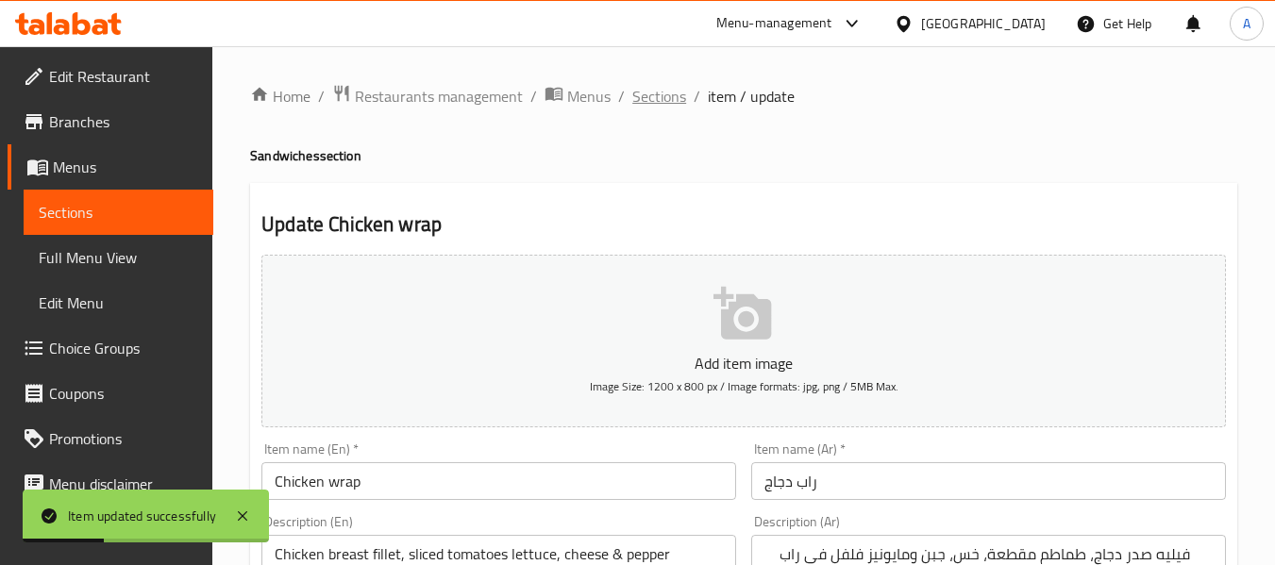
click at [661, 95] on span "Sections" at bounding box center [659, 96] width 54 height 23
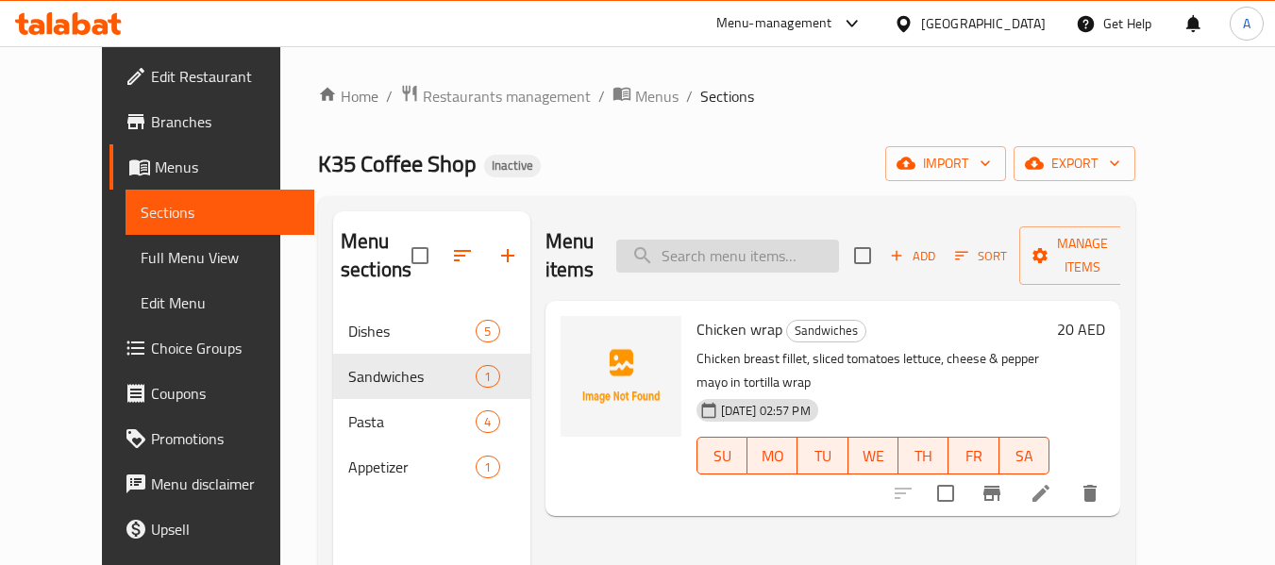
click at [798, 250] on input "search" at bounding box center [727, 256] width 223 height 33
paste input "Jalapeño fries"
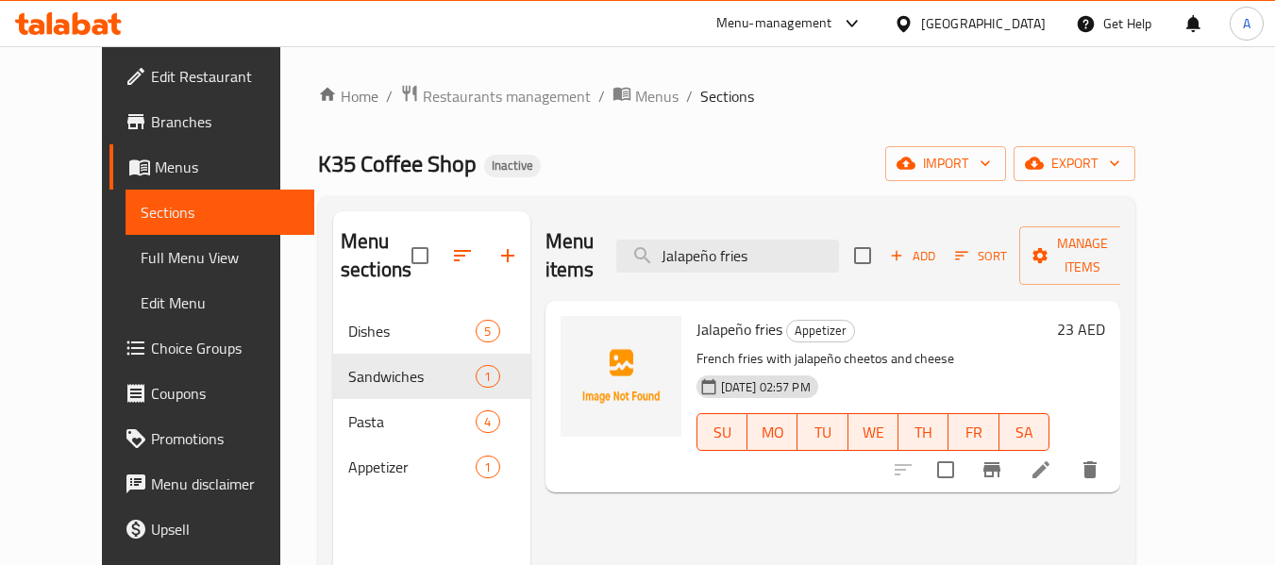
type input "Jalapeño fries"
click at [1049, 461] on icon at bounding box center [1040, 469] width 17 height 17
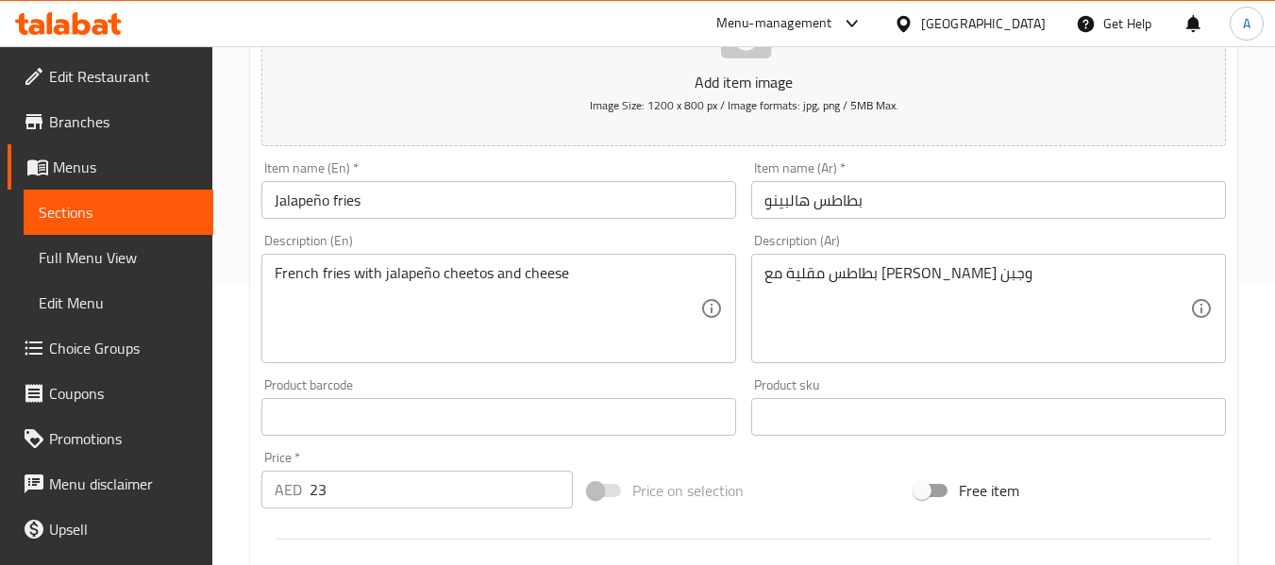
scroll to position [283, 0]
click at [1163, 204] on input "بطاطس هالبينو" at bounding box center [988, 198] width 475 height 38
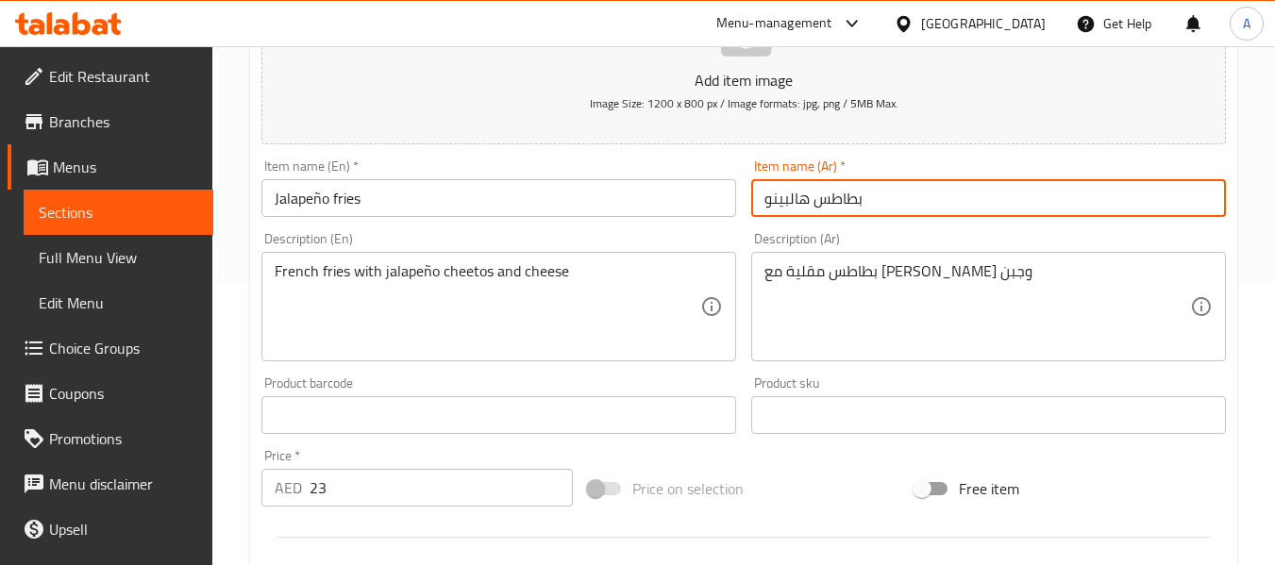
click at [1163, 204] on input "بطاطس هالبينو" at bounding box center [988, 198] width 475 height 38
paste input "هالبينو فرايز"
type input "هالبينو فرايز"
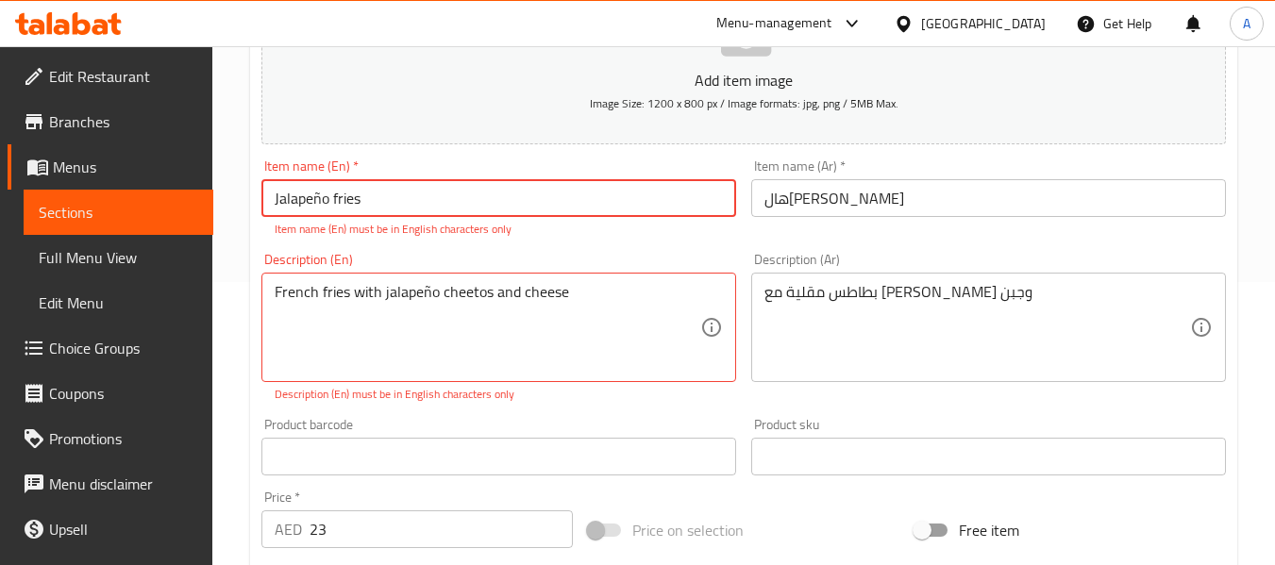
click at [321, 200] on input "Jalapeño fries" at bounding box center [498, 198] width 475 height 38
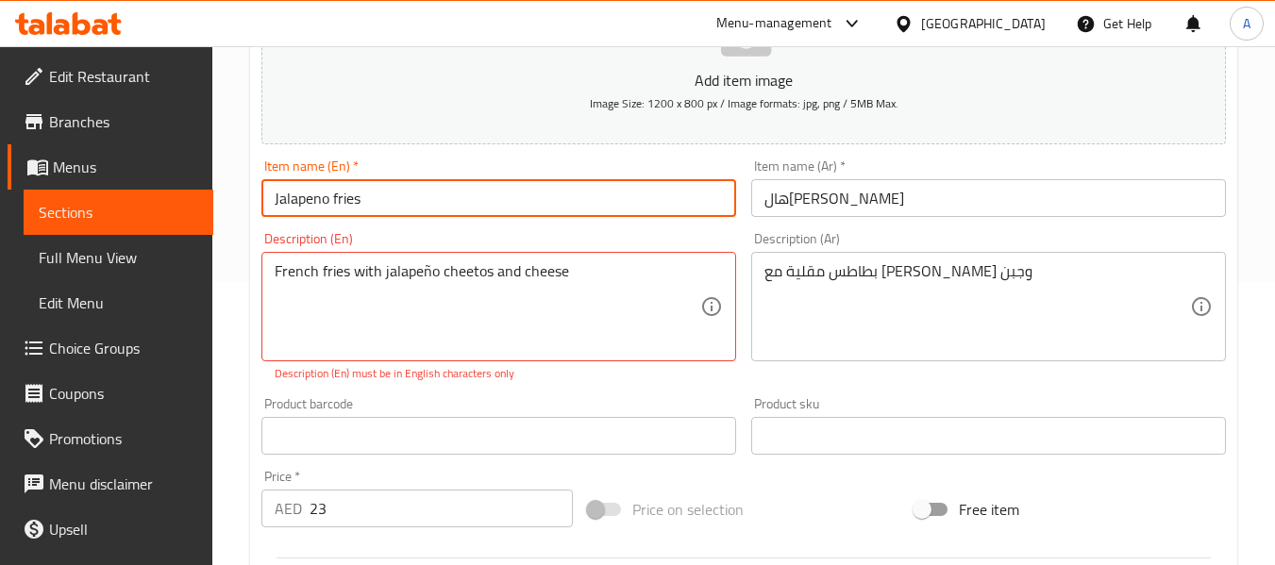
type input "Jalapeno fries"
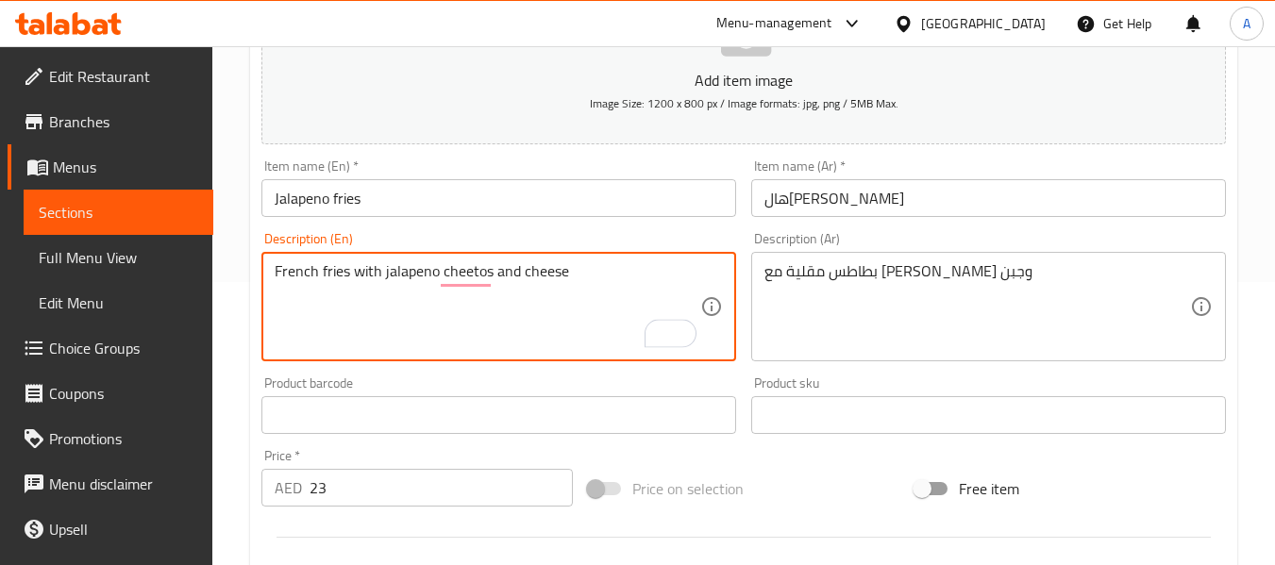
type textarea "French fries with jalapeno cheetos and cheese"
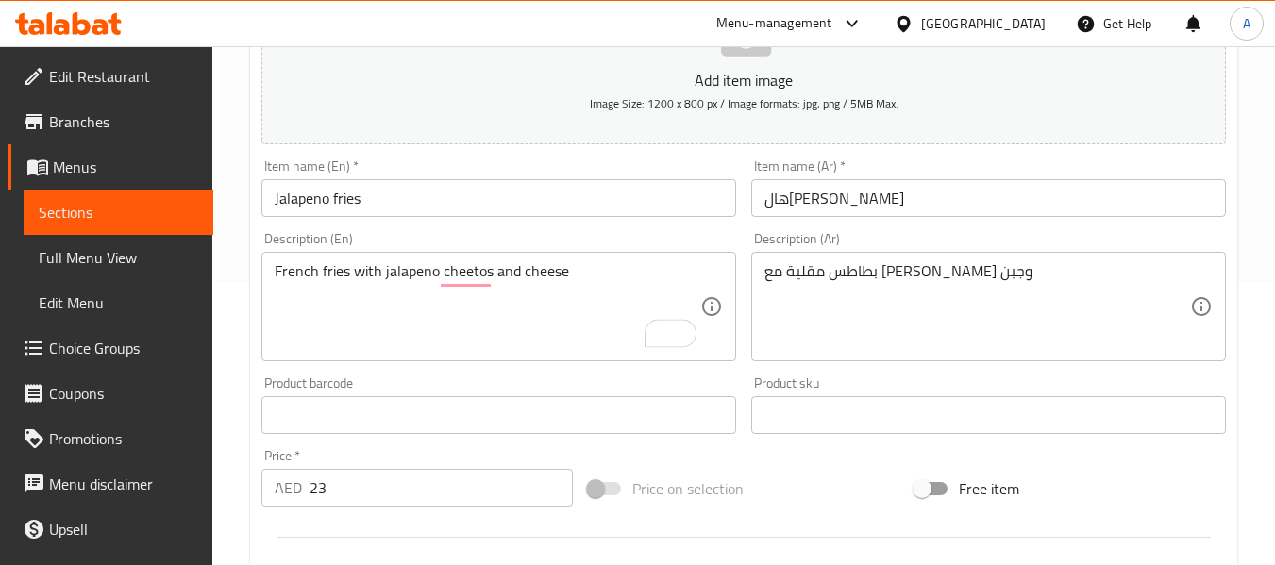
click at [541, 245] on div "Description (En) French fries with jalapeno cheetos and cheese Description (En)" at bounding box center [498, 296] width 475 height 129
click at [550, 206] on input "Jalapeno fries" at bounding box center [498, 198] width 475 height 38
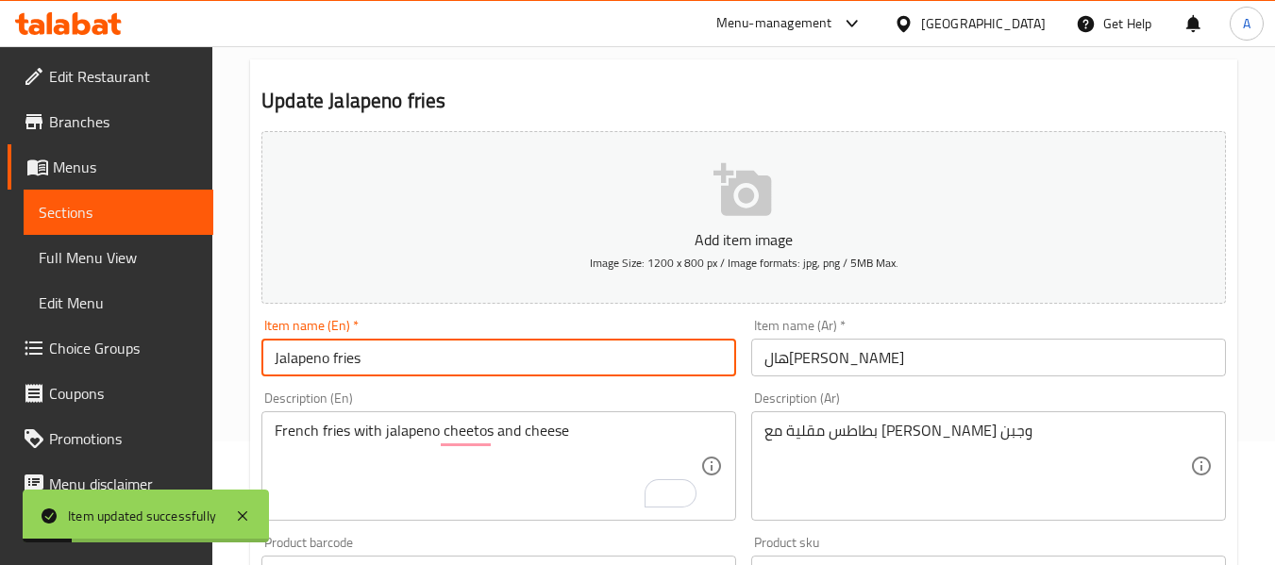
scroll to position [0, 0]
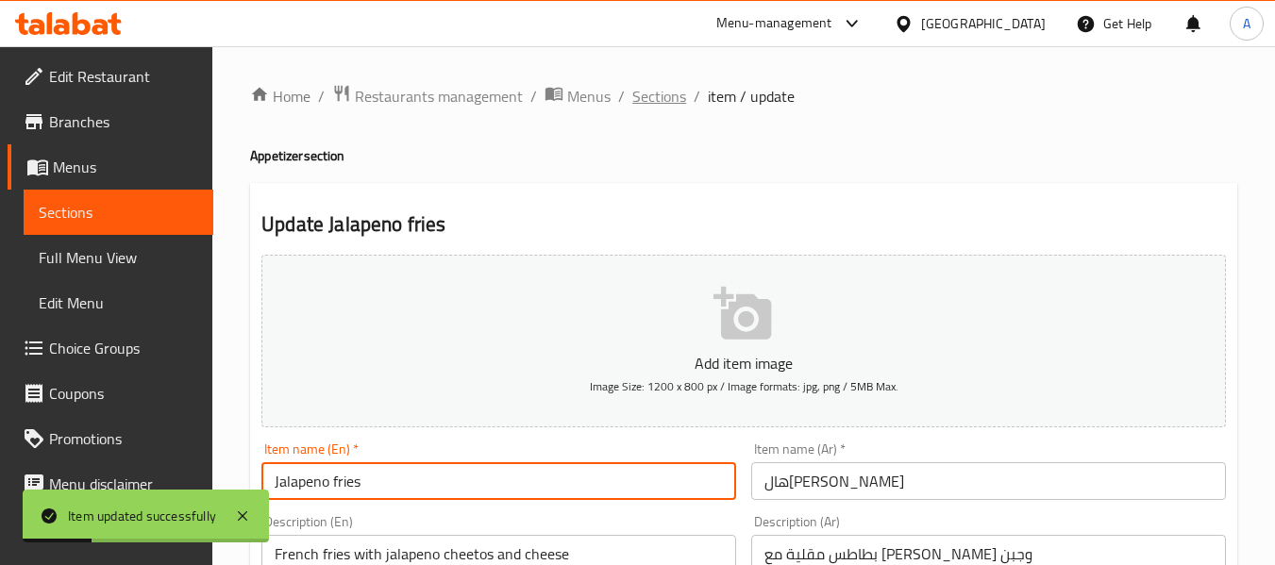
click at [657, 89] on span "Sections" at bounding box center [659, 96] width 54 height 23
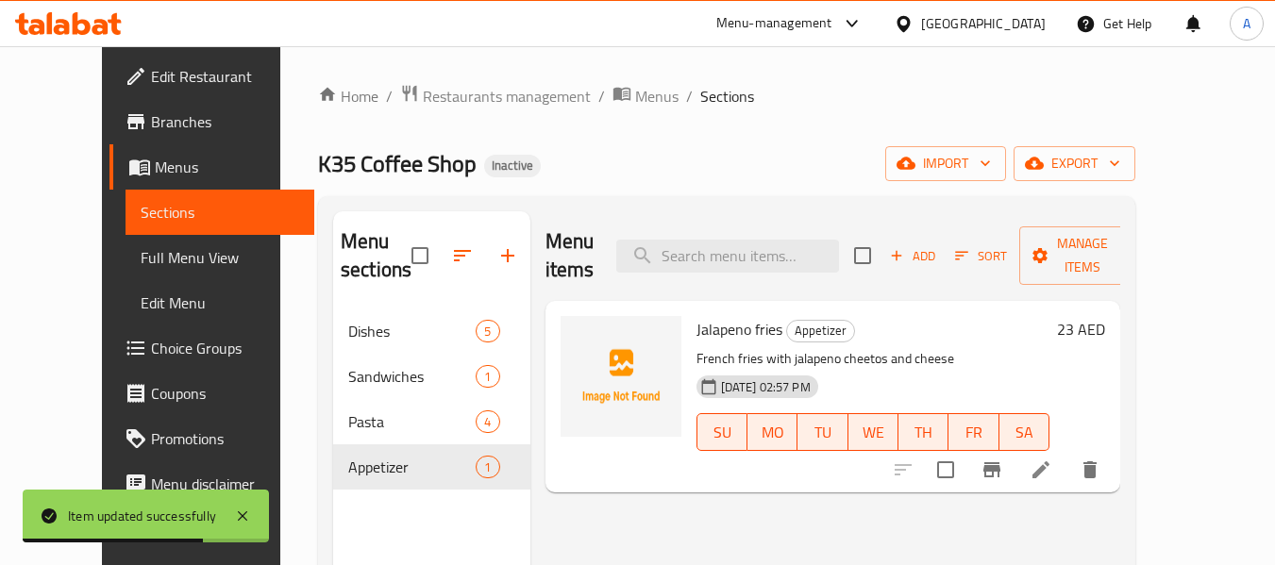
click at [515, 157] on div "K35 Coffee Shop Inactive import export" at bounding box center [726, 163] width 817 height 35
click at [142, 251] on span "Full Menu View" at bounding box center [220, 257] width 159 height 23
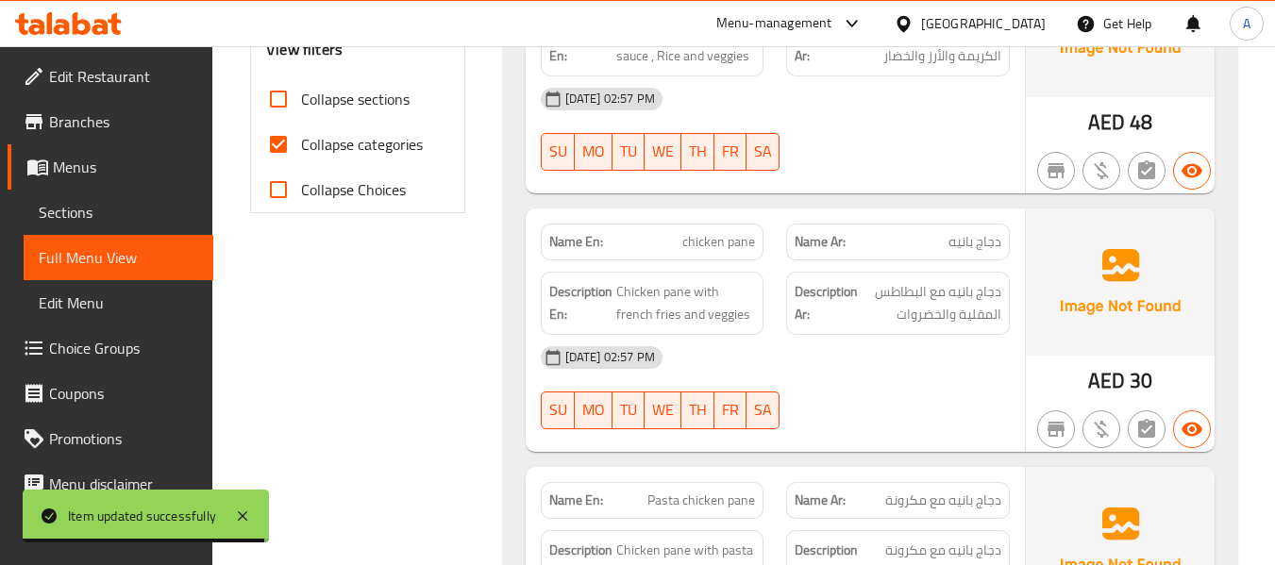
scroll to position [755, 0]
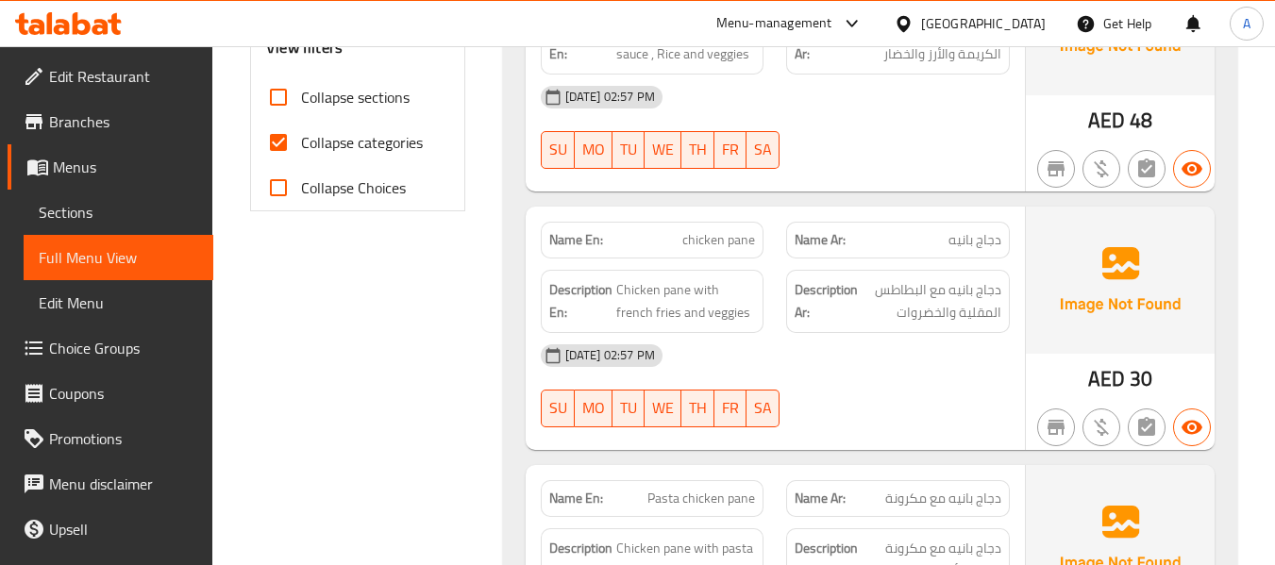
click at [343, 154] on span "Collapse categories" at bounding box center [362, 142] width 122 height 23
click at [301, 154] on input "Collapse categories" at bounding box center [278, 142] width 45 height 45
checkbox input "false"
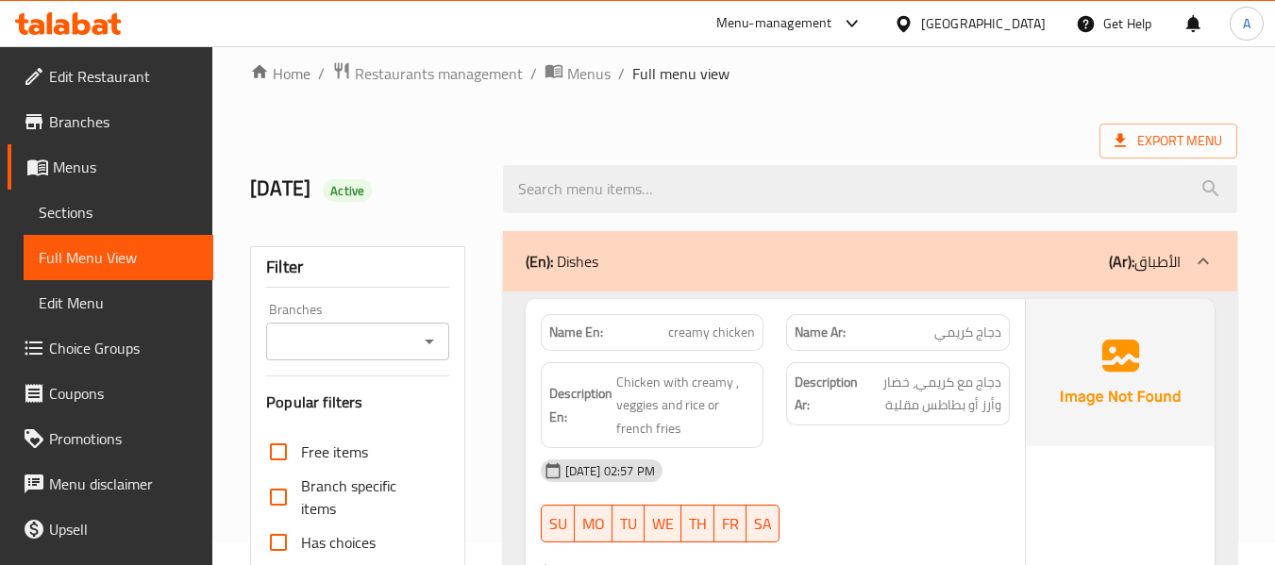
scroll to position [0, 0]
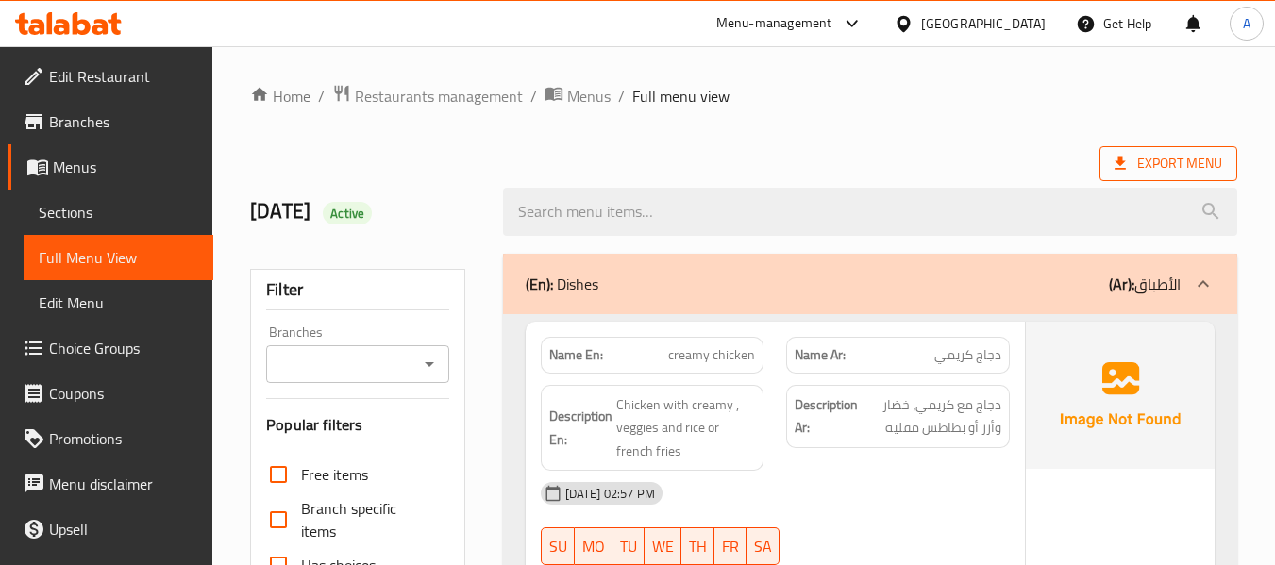
click at [1126, 166] on icon at bounding box center [1120, 163] width 19 height 19
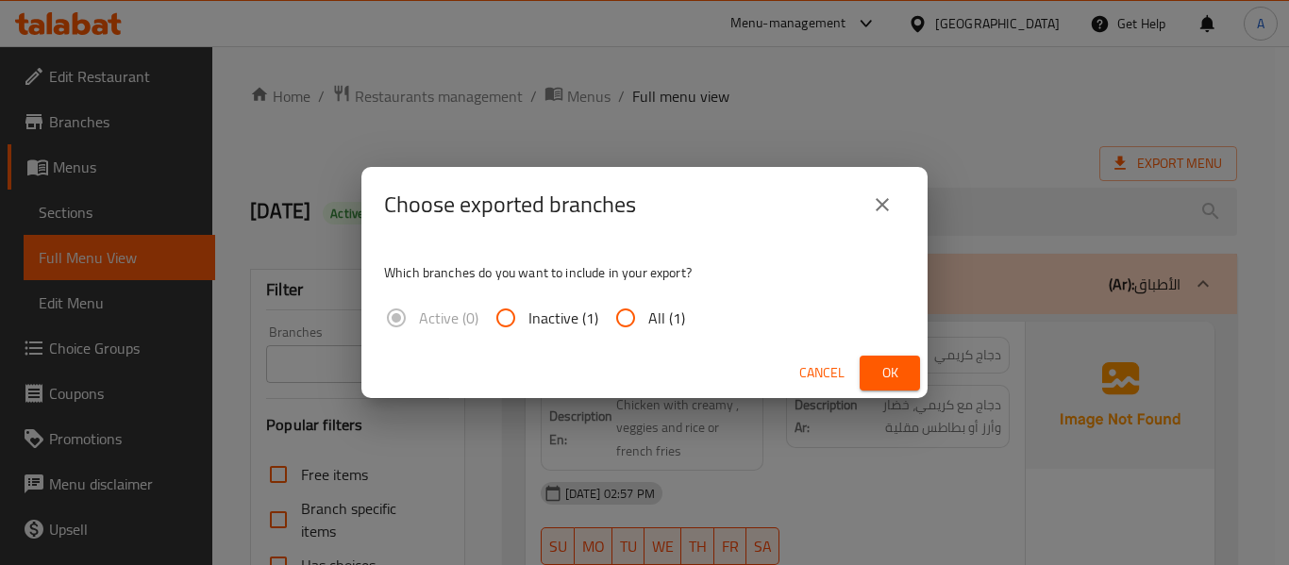
click at [636, 309] on input "All (1)" at bounding box center [625, 317] width 45 height 45
radio input "true"
click at [887, 365] on span "Ok" at bounding box center [890, 373] width 30 height 24
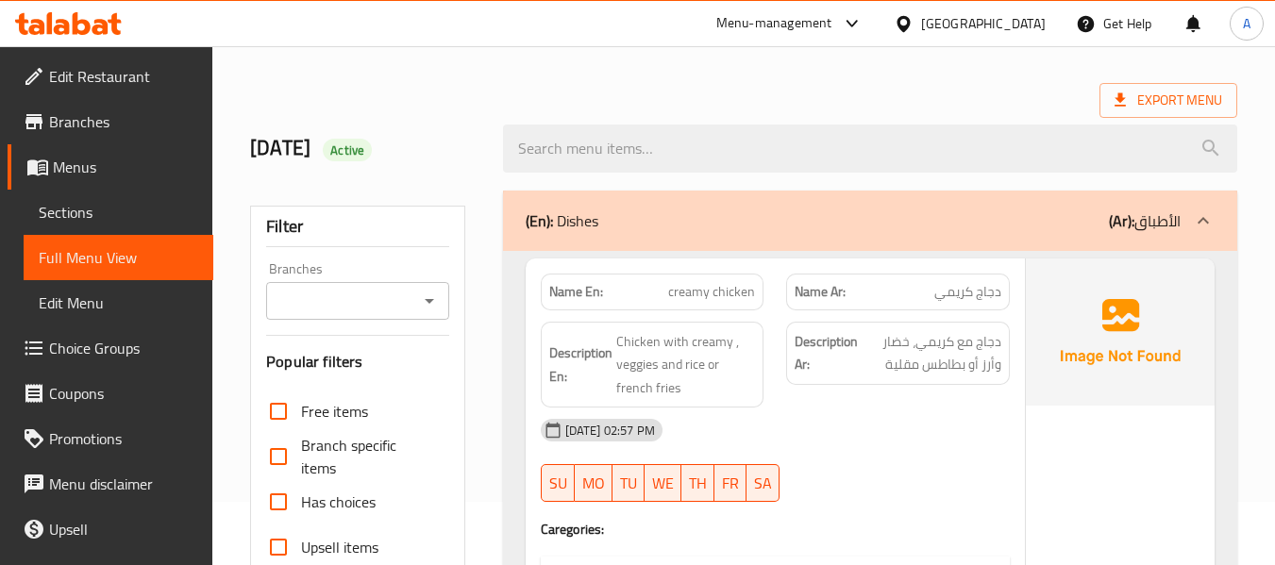
scroll to position [94, 0]
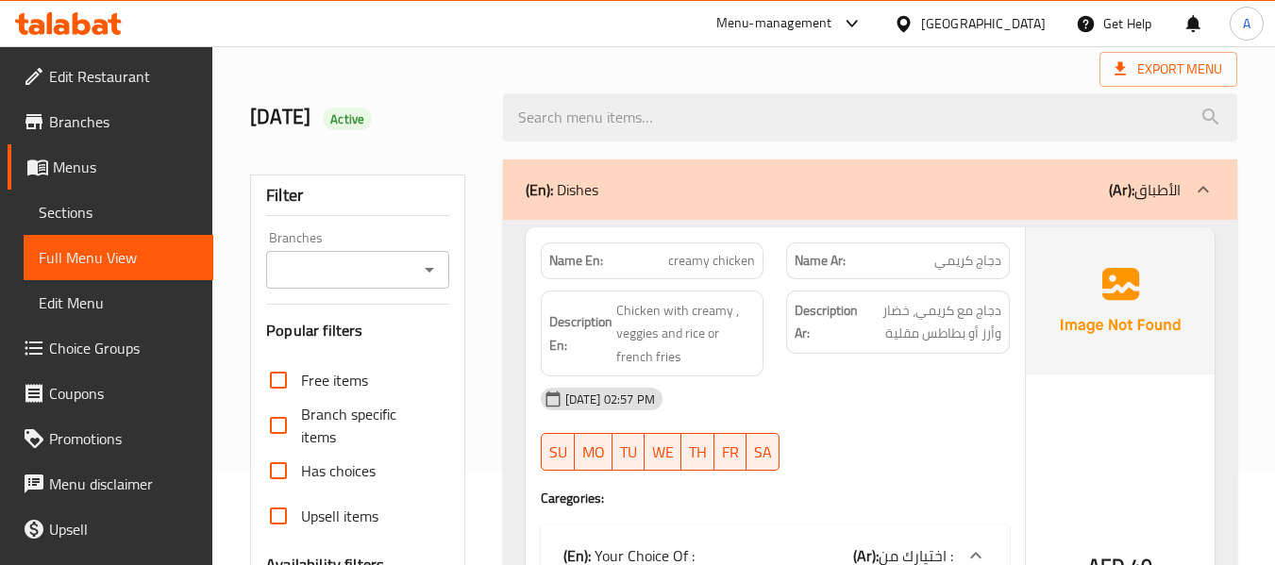
click at [563, 258] on strong "Name En:" at bounding box center [576, 261] width 54 height 20
copy strong "Name En:"
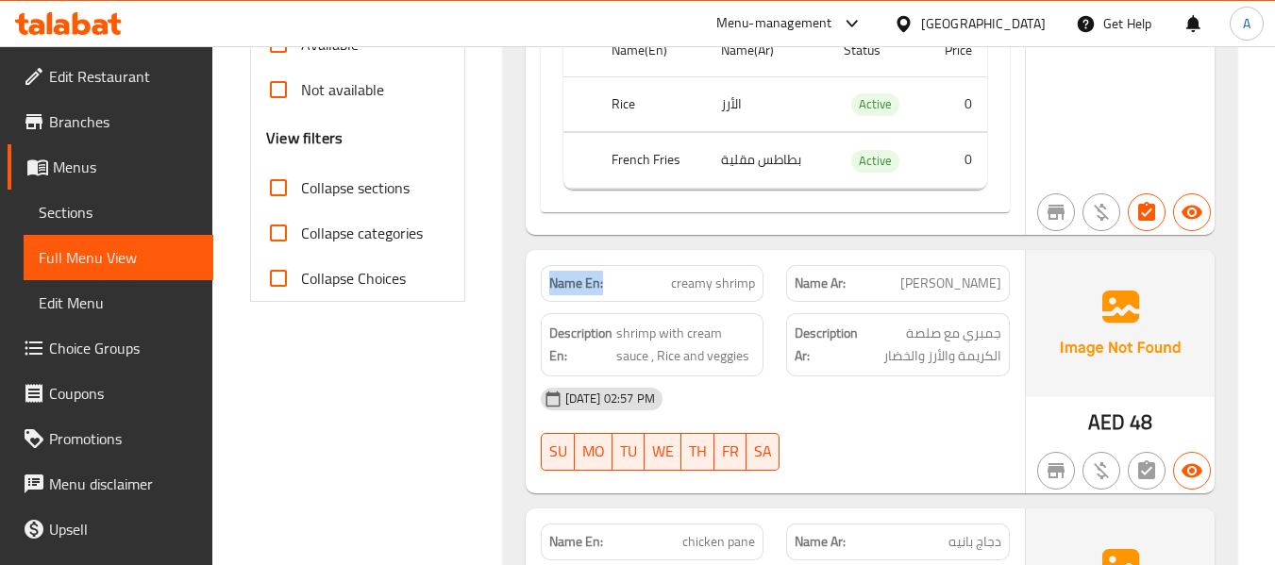
scroll to position [15, 0]
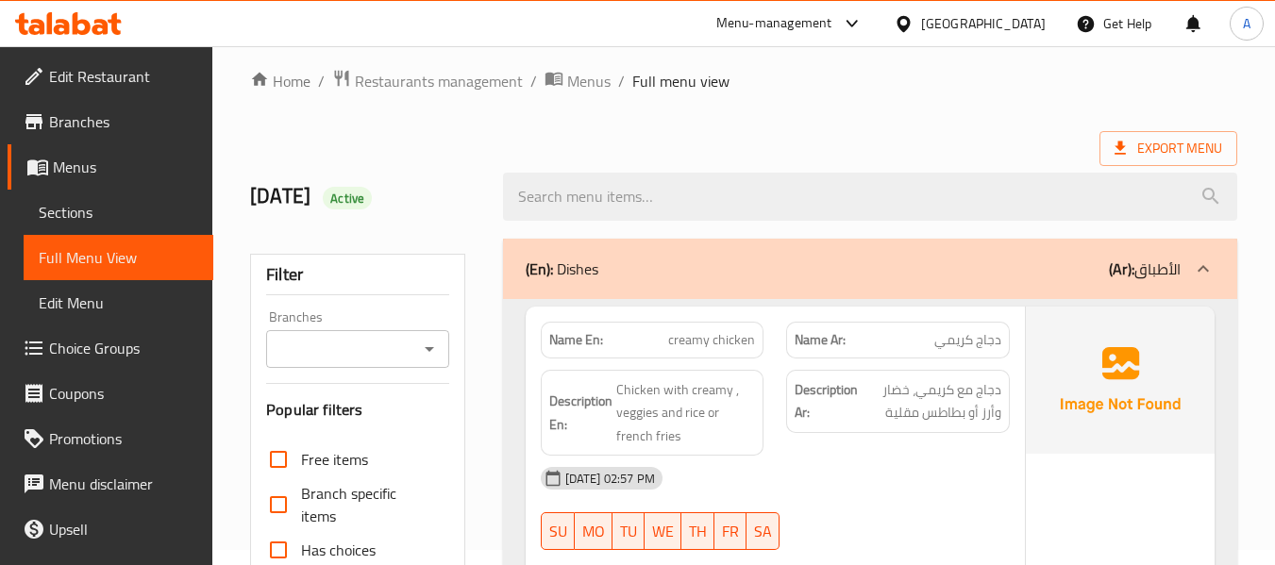
click at [106, 22] on icon at bounding box center [100, 27] width 16 height 16
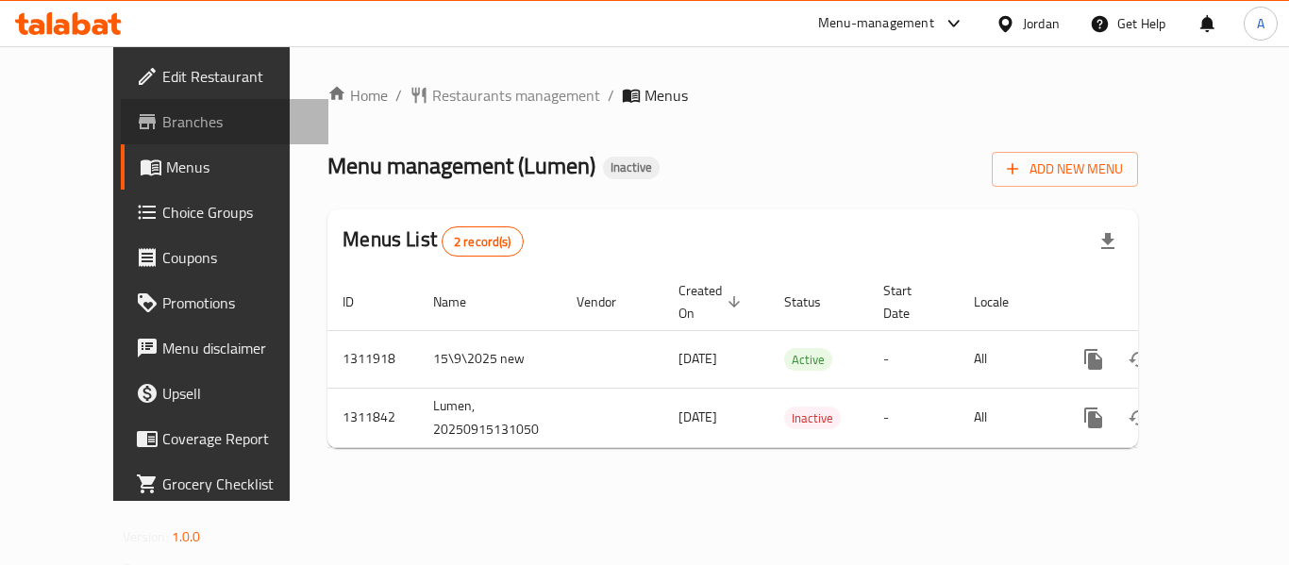
click at [162, 116] on span "Branches" at bounding box center [237, 121] width 151 height 23
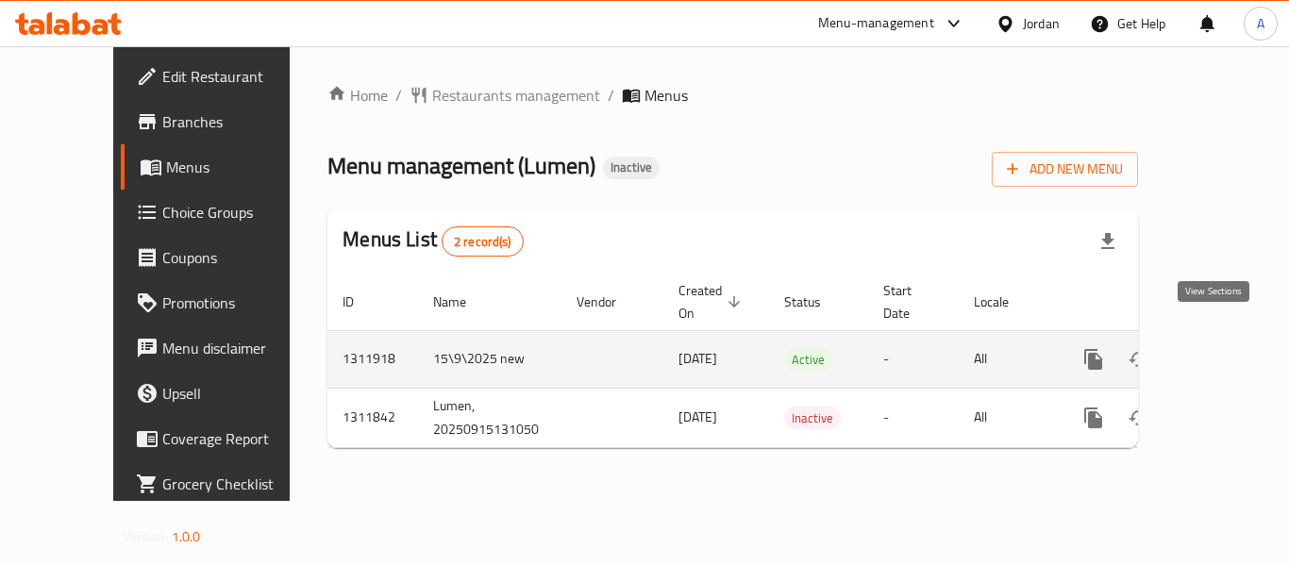
click at [1218, 348] on icon "enhanced table" at bounding box center [1229, 359] width 23 height 23
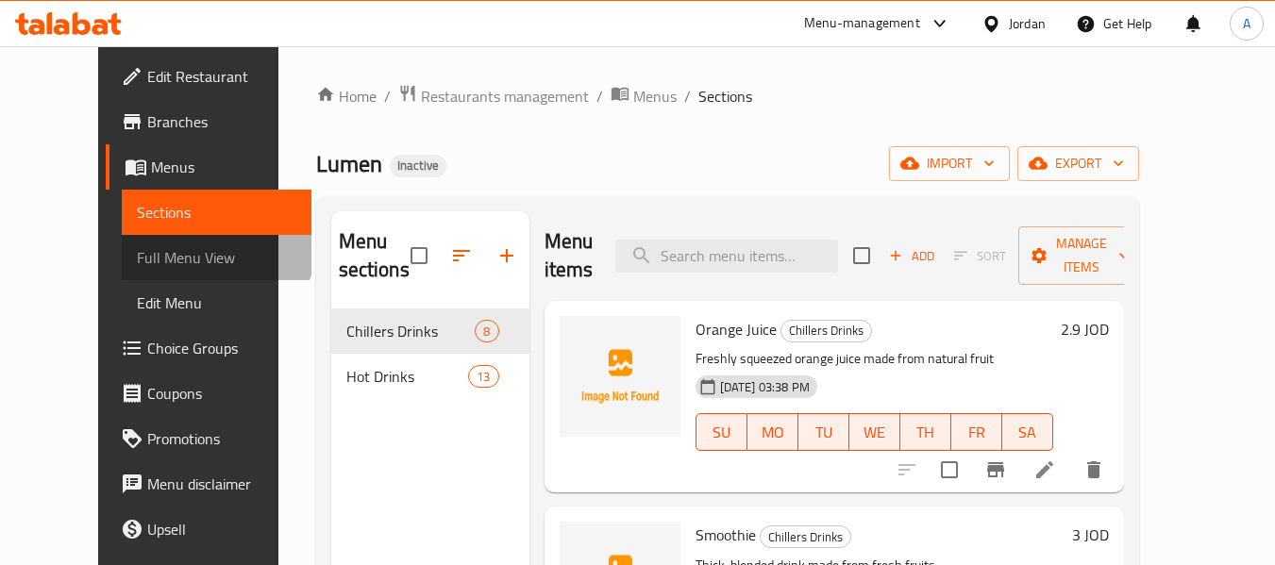
click at [137, 246] on span "Full Menu View" at bounding box center [216, 257] width 159 height 23
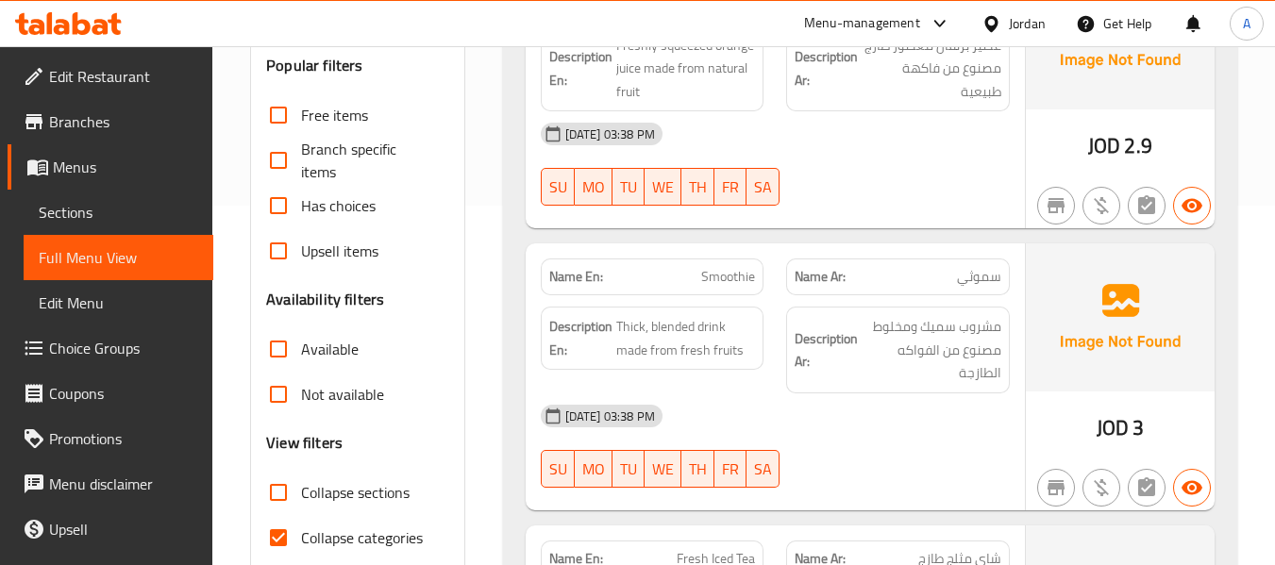
scroll to position [377, 0]
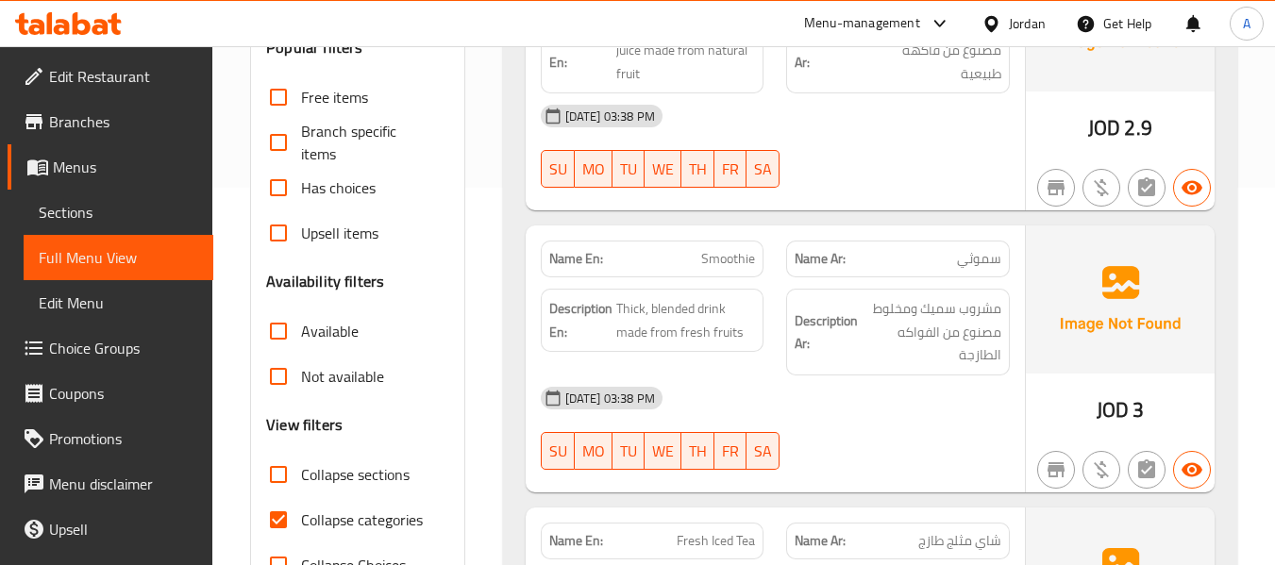
click at [373, 530] on span "Collapse categories" at bounding box center [362, 520] width 122 height 23
click at [301, 530] on input "Collapse categories" at bounding box center [278, 519] width 45 height 45
checkbox input "false"
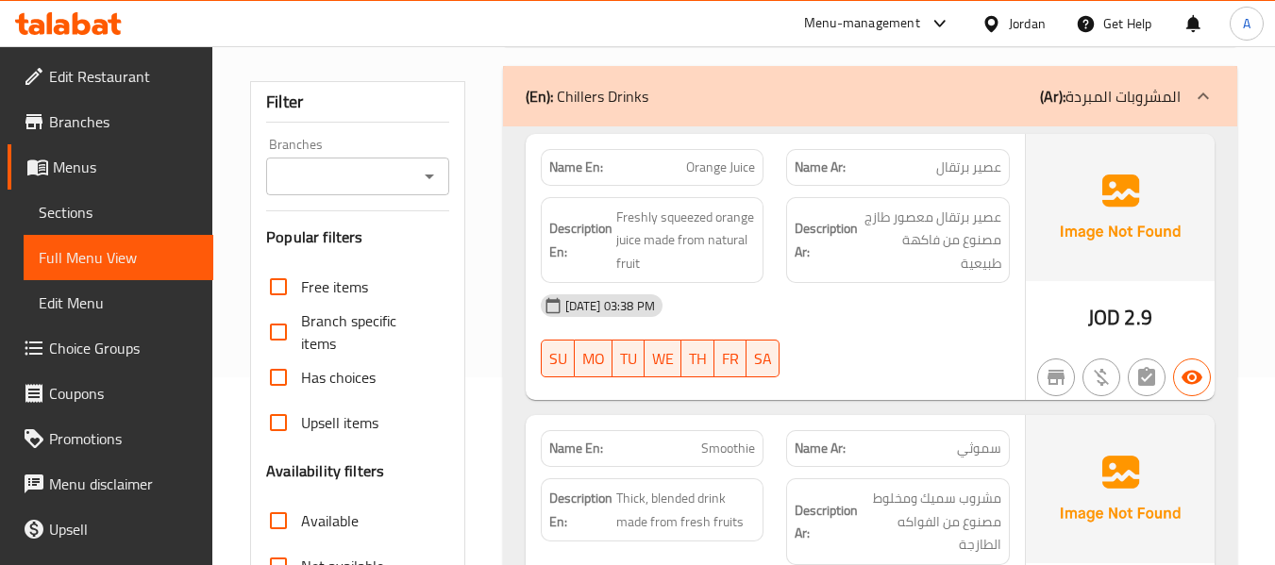
scroll to position [0, 0]
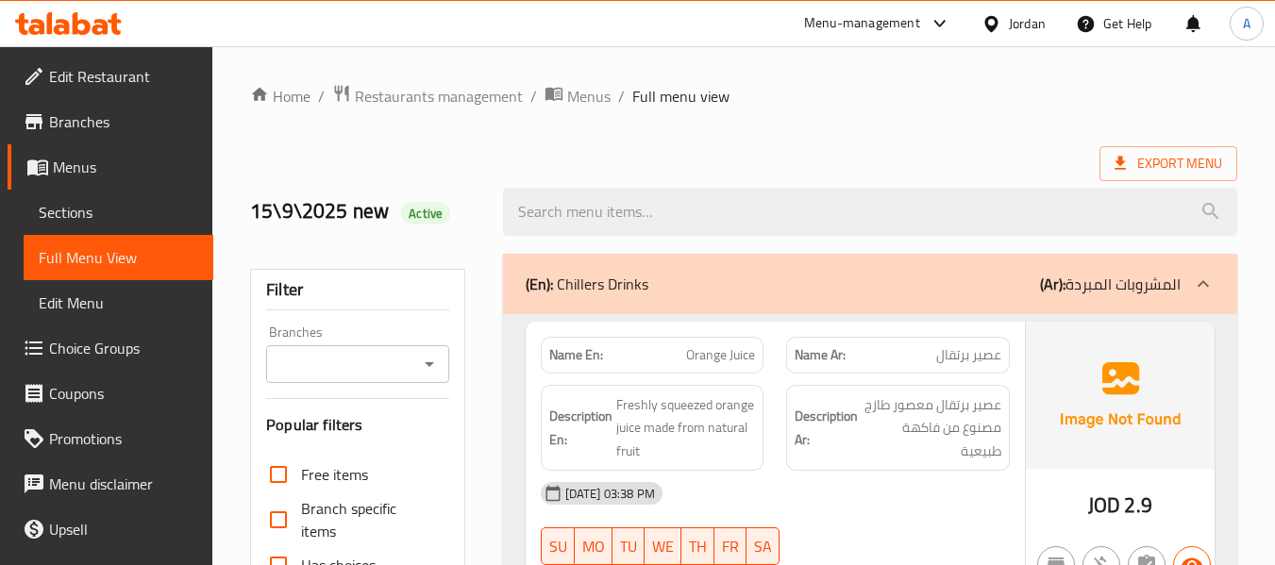
click at [489, 226] on div "15\9\2025 new Active" at bounding box center [365, 212] width 252 height 84
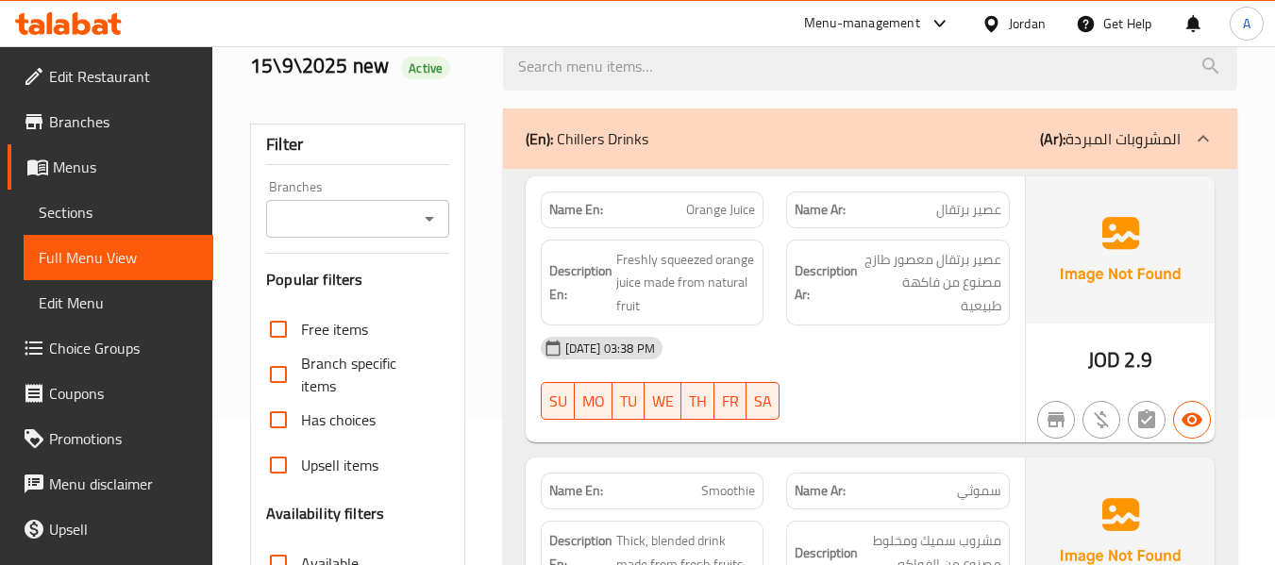
scroll to position [189, 0]
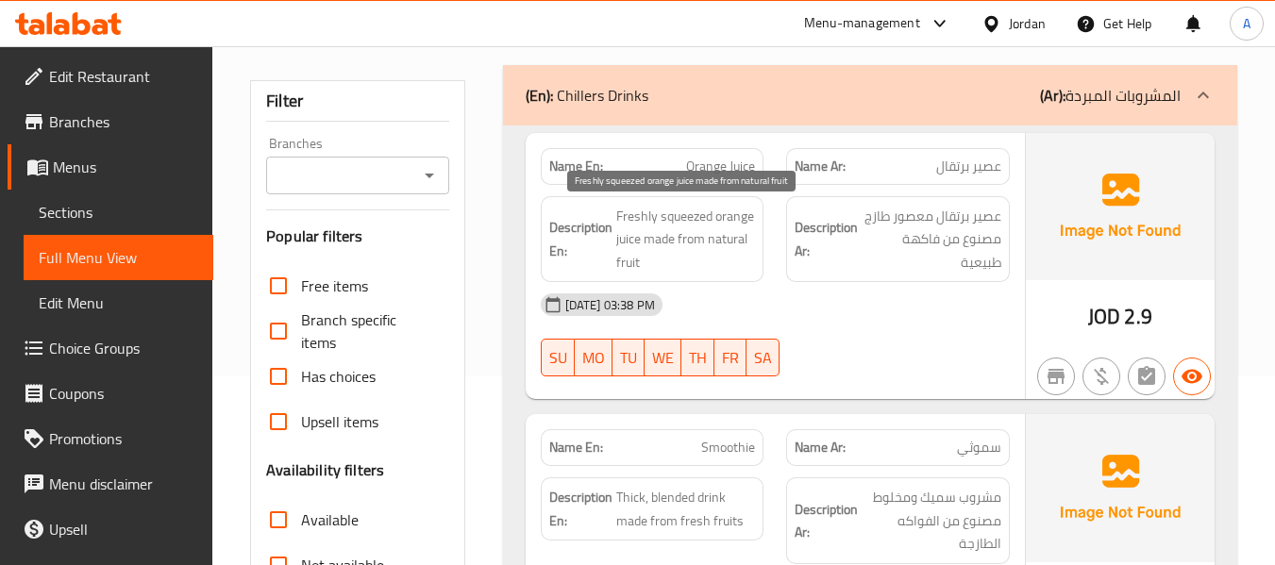
click at [711, 221] on span "Freshly squeezed orange juice made from natural fruit" at bounding box center [686, 240] width 140 height 70
click at [680, 214] on span "Freshly squeezed orange juice made from natural fruit" at bounding box center [686, 240] width 140 height 70
drag, startPoint x: 658, startPoint y: 216, endPoint x: 709, endPoint y: 216, distance: 51.0
click at [709, 216] on span "Freshly squeezed orange juice made from natural fruit" at bounding box center [686, 240] width 140 height 70
copy span "squeezed"
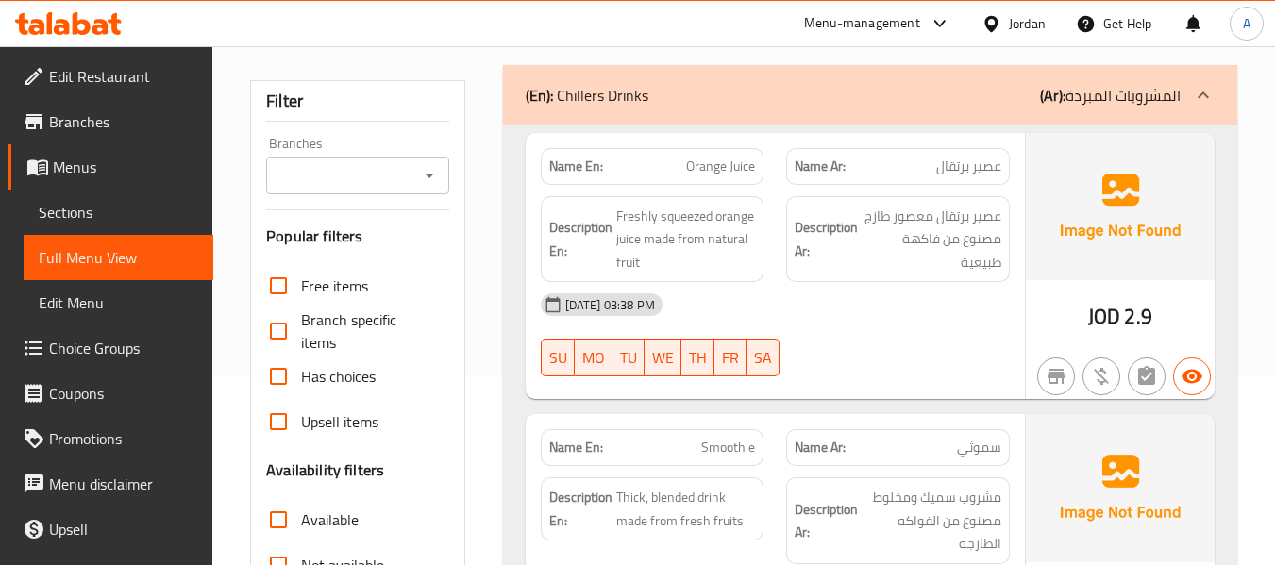
click at [810, 307] on div "15-09-2025 03:38 PM" at bounding box center [775, 304] width 492 height 45
click at [654, 229] on span "Freshly squeezed orange juice made from natural fruit" at bounding box center [686, 240] width 140 height 70
click at [643, 214] on span "Freshly squeezed orange juice made from natural fruit" at bounding box center [686, 240] width 140 height 70
click at [632, 216] on span "Freshly squeezed orange juice made from natural fruit" at bounding box center [686, 240] width 140 height 70
click at [677, 248] on span "Freshly squeezed orange juice made from natural fruit" at bounding box center [686, 240] width 140 height 70
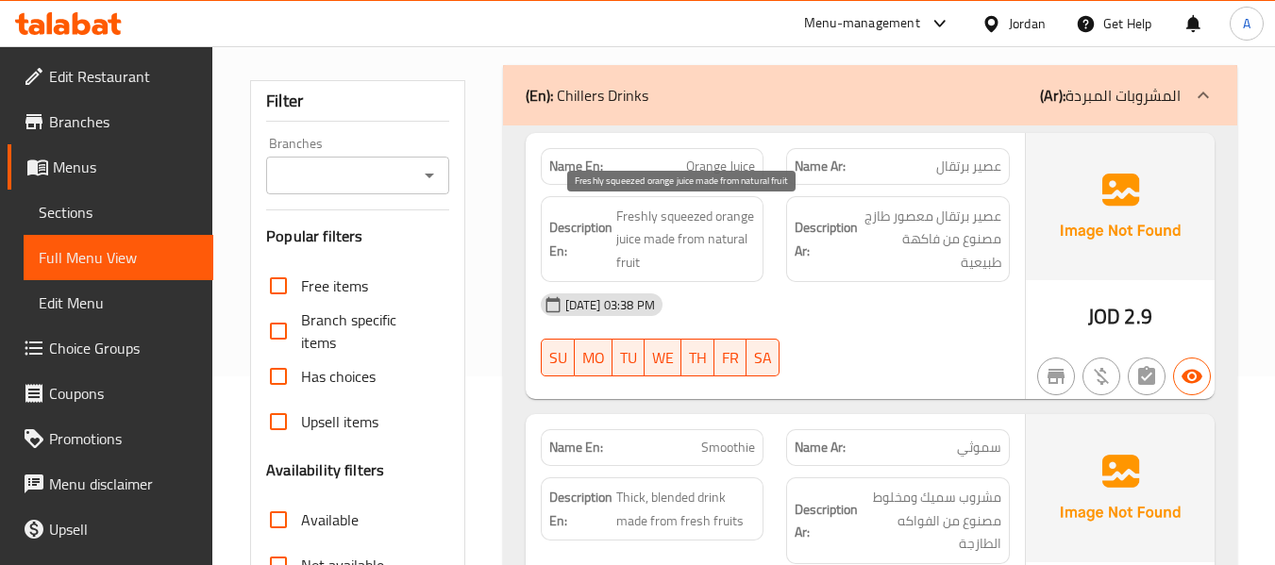
click at [728, 251] on span "Freshly squeezed orange juice made from natural fruit" at bounding box center [686, 240] width 140 height 70
click at [648, 260] on span "Freshly squeezed orange juice made from natural fruit" at bounding box center [686, 240] width 140 height 70
click at [715, 243] on span "Freshly squeezed orange juice made from natural fruit" at bounding box center [686, 240] width 140 height 70
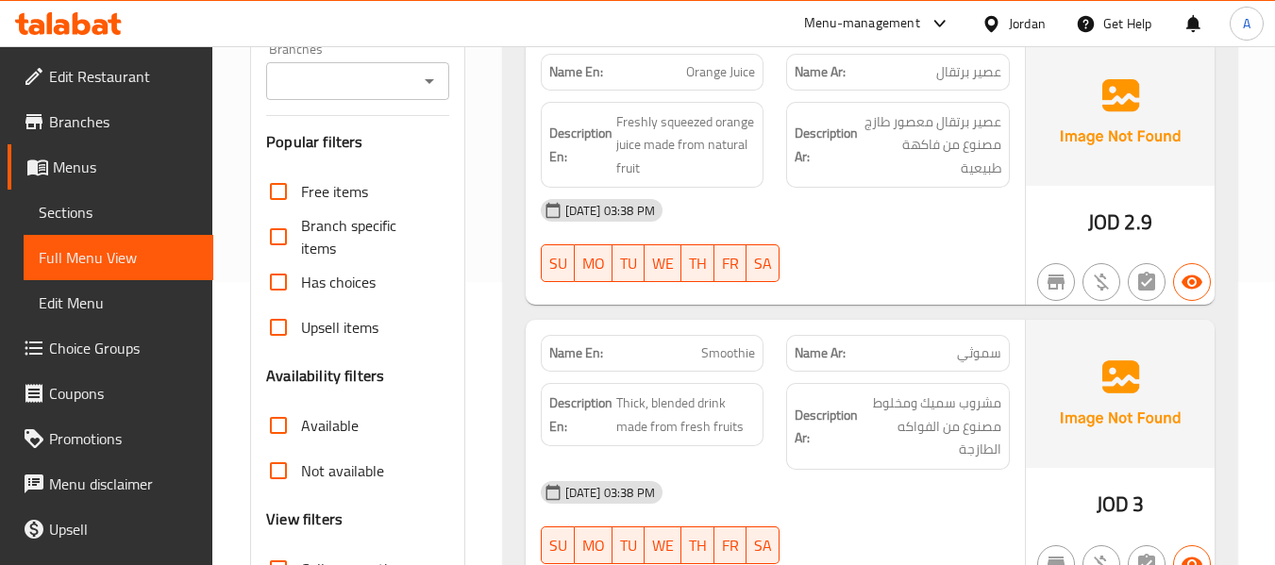
scroll to position [377, 0]
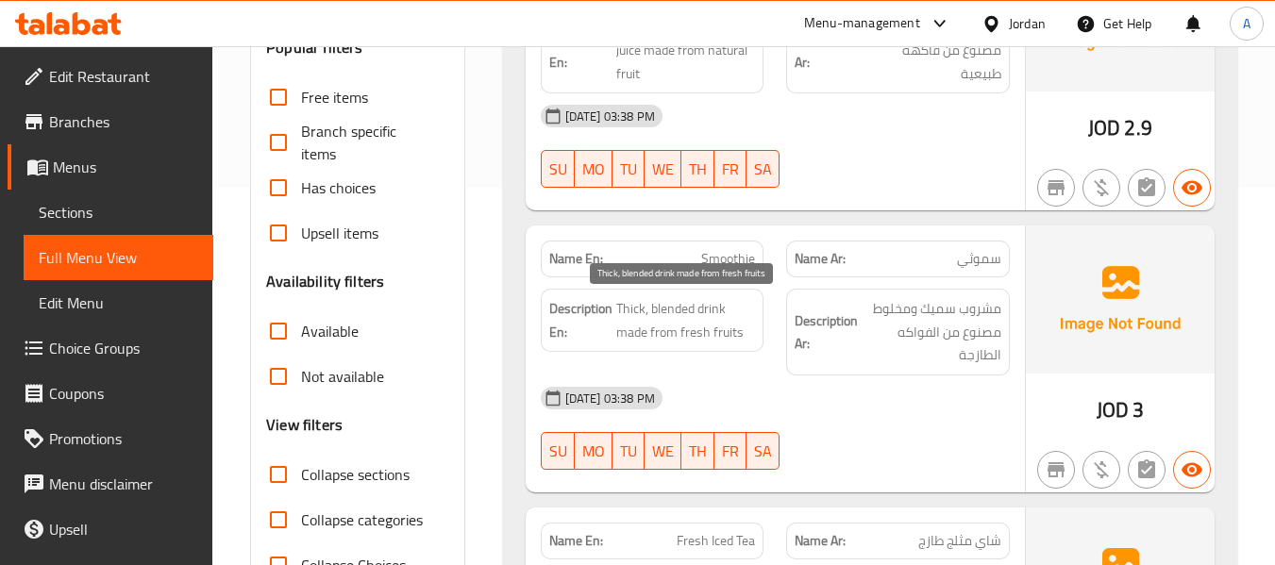
click at [710, 310] on span "Thick, blended drink made from fresh fruits" at bounding box center [686, 320] width 140 height 46
click at [663, 328] on span "Thick, blended drink made from fresh fruits" at bounding box center [686, 320] width 140 height 46
click at [655, 329] on span "Thick, blended drink made from fresh fruits" at bounding box center [686, 320] width 140 height 46
click at [719, 330] on span "Thick, blended drink made from fresh fruits" at bounding box center [686, 320] width 140 height 46
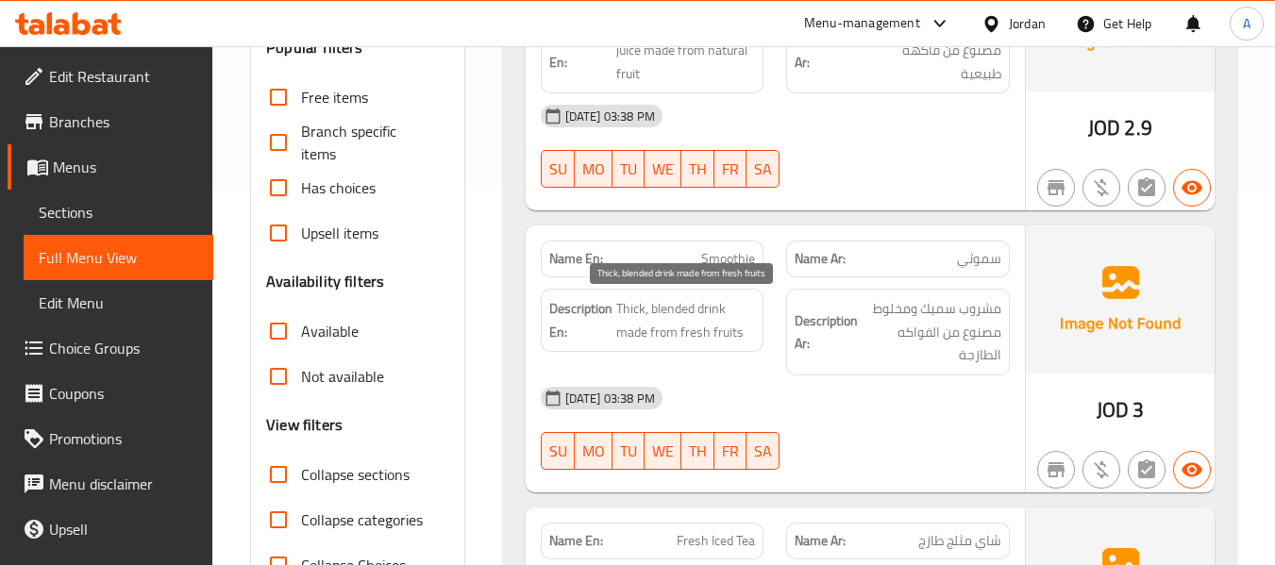
click at [701, 317] on span "Thick, blended drink made from fresh fruits" at bounding box center [686, 320] width 140 height 46
click at [637, 310] on span "Thick, blended drink made from fresh fruits" at bounding box center [686, 320] width 140 height 46
drag, startPoint x: 651, startPoint y: 307, endPoint x: 693, endPoint y: 307, distance: 41.5
click at [693, 307] on span "Thick, blended drink made from fresh fruits" at bounding box center [686, 320] width 140 height 46
copy span "blended"
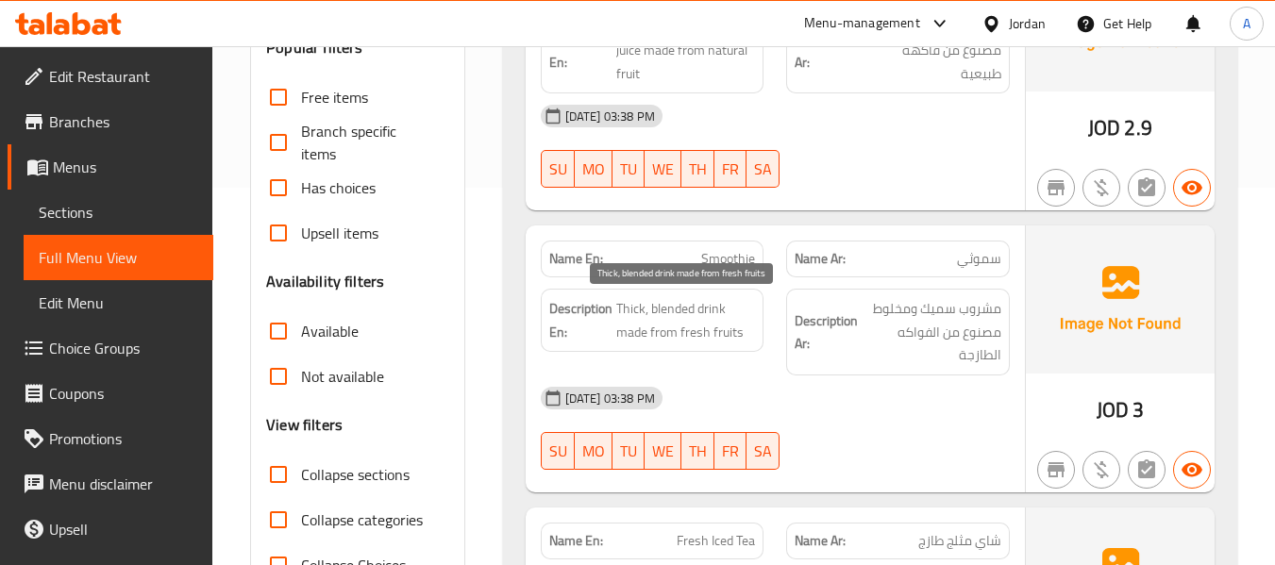
click at [696, 301] on span "Thick, blended drink made from fresh fruits" at bounding box center [686, 320] width 140 height 46
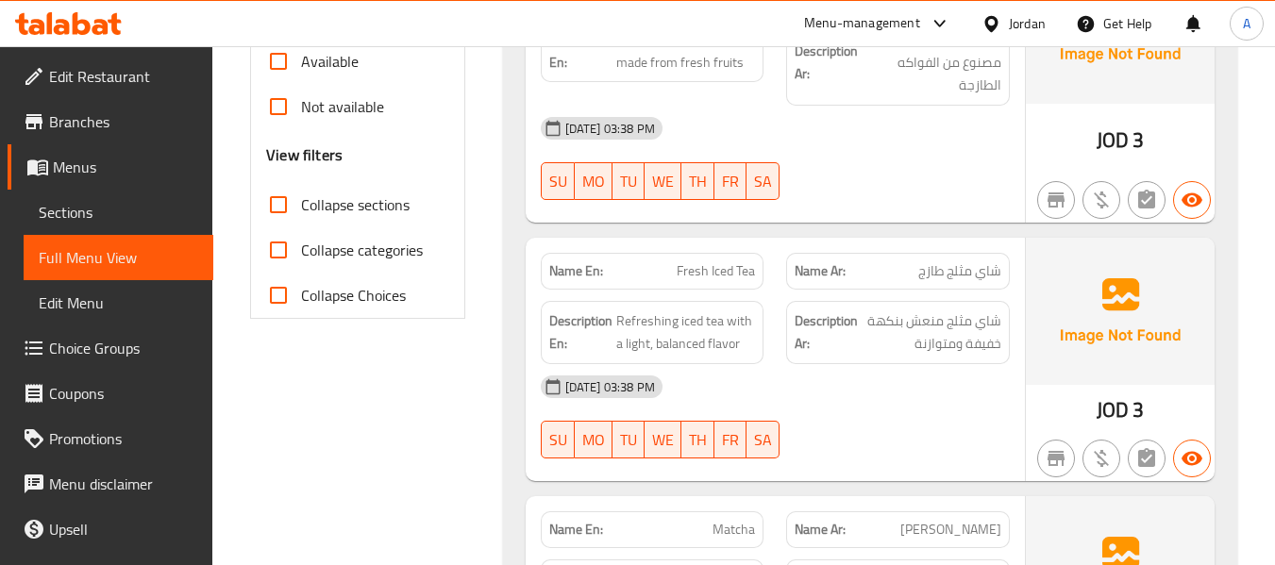
scroll to position [755, 0]
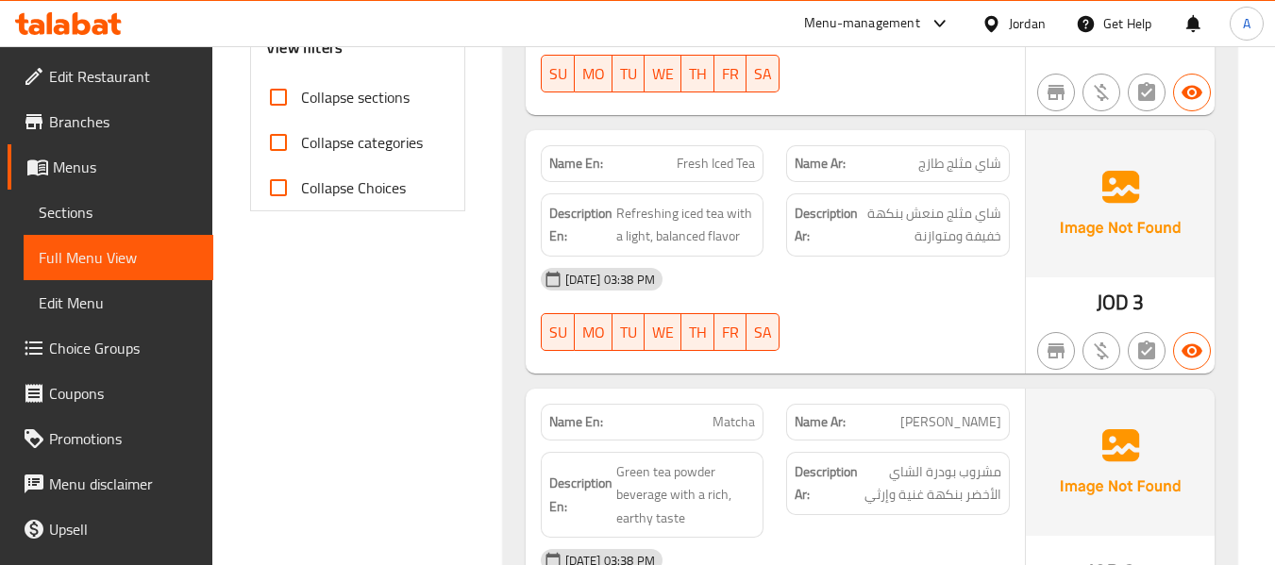
click at [718, 174] on span "Fresh Iced Tea" at bounding box center [716, 164] width 78 height 20
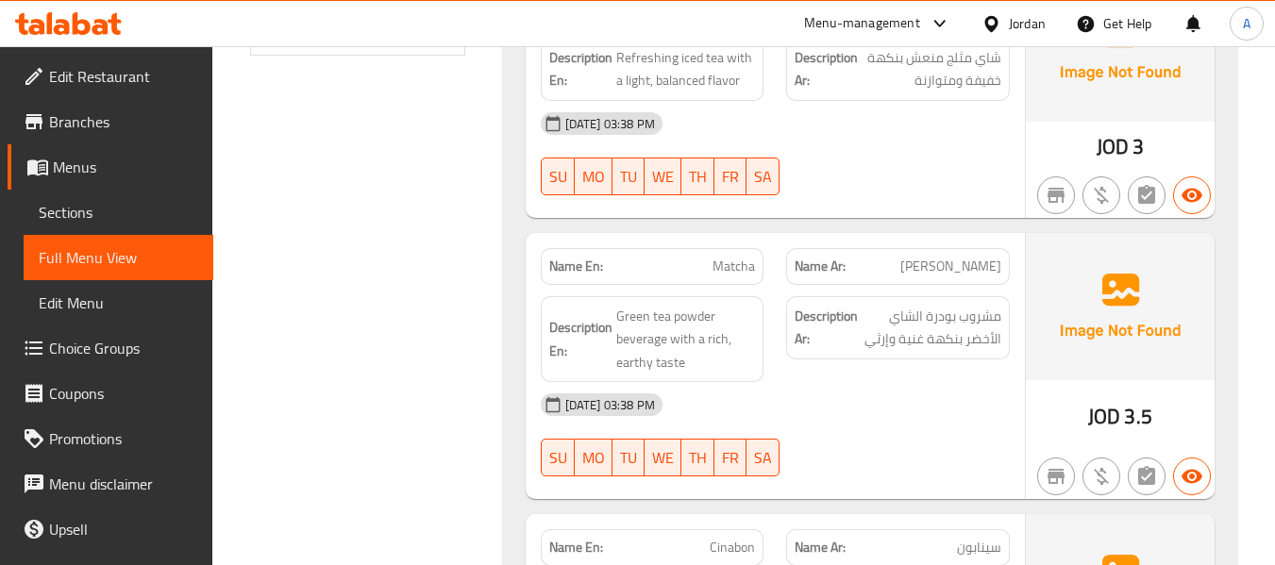
scroll to position [944, 0]
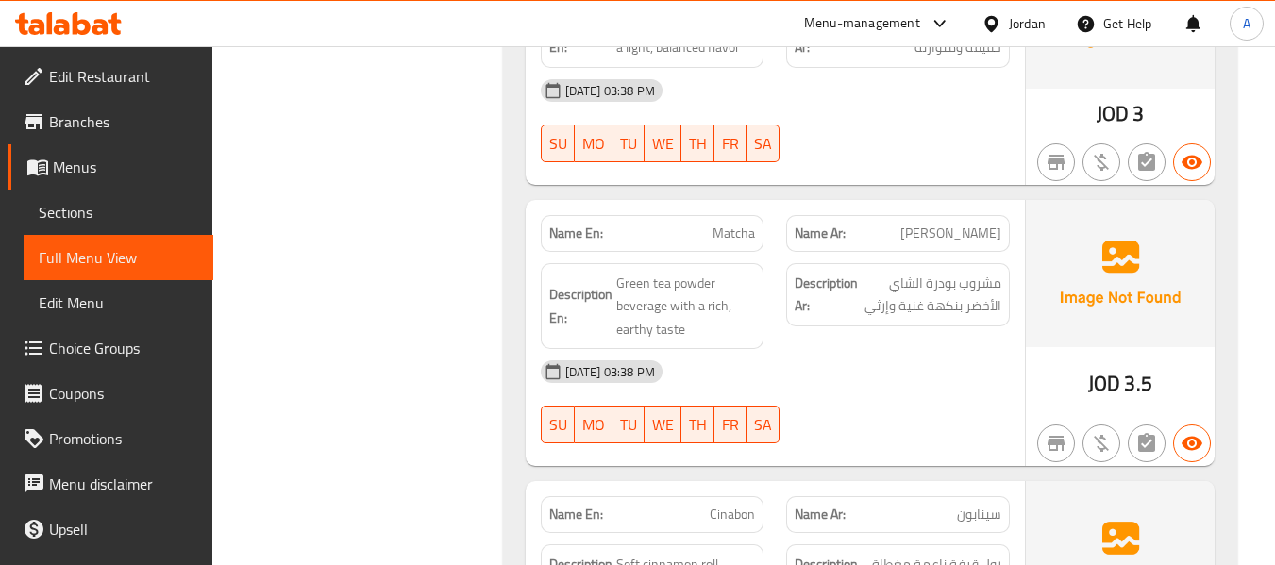
click at [774, 274] on div "Description En: Green tea powder beverage with a rich, earthy taste" at bounding box center [652, 306] width 246 height 109
click at [624, 308] on span "Green tea powder beverage with a rich, earthy taste" at bounding box center [686, 307] width 140 height 70
click at [686, 282] on span "Green tea powder beverage with a rich, earthy taste" at bounding box center [686, 307] width 140 height 70
click at [659, 283] on span "Green tea powder beverage with a rich, earthy taste" at bounding box center [686, 307] width 140 height 70
click at [627, 280] on span "Green tea powder beverage with a rich, earthy taste" at bounding box center [686, 307] width 140 height 70
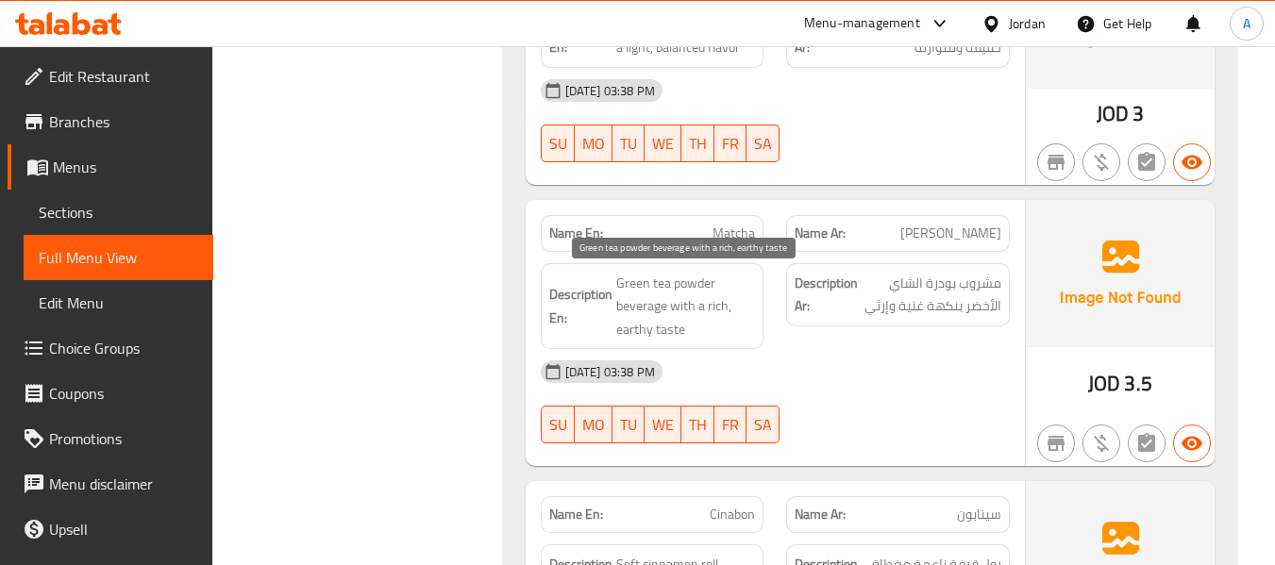
click at [659, 327] on span "Green tea powder beverage with a rich, earthy taste" at bounding box center [686, 307] width 140 height 70
click at [671, 321] on span "Green tea powder beverage with a rich, earthy taste" at bounding box center [686, 307] width 140 height 70
click at [661, 317] on span "Green tea powder beverage with a rich, earthy taste" at bounding box center [686, 307] width 140 height 70
drag, startPoint x: 629, startPoint y: 323, endPoint x: 682, endPoint y: 326, distance: 52.9
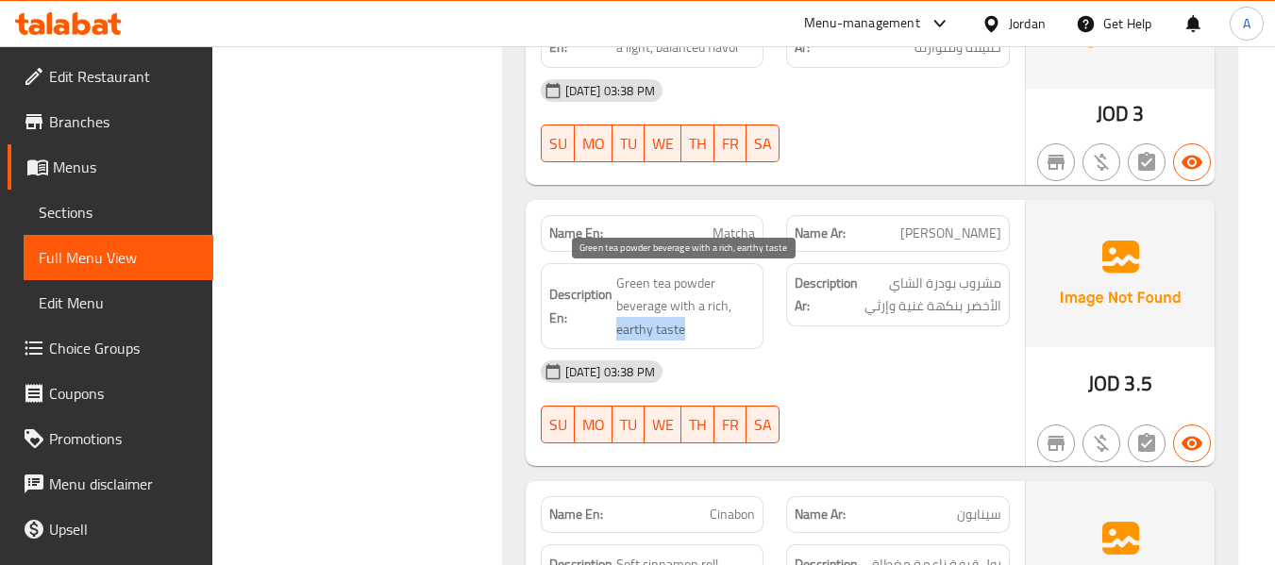
click at [682, 326] on span "Green tea powder beverage with a rich, earthy taste" at bounding box center [686, 307] width 140 height 70
copy span "earthy taste"
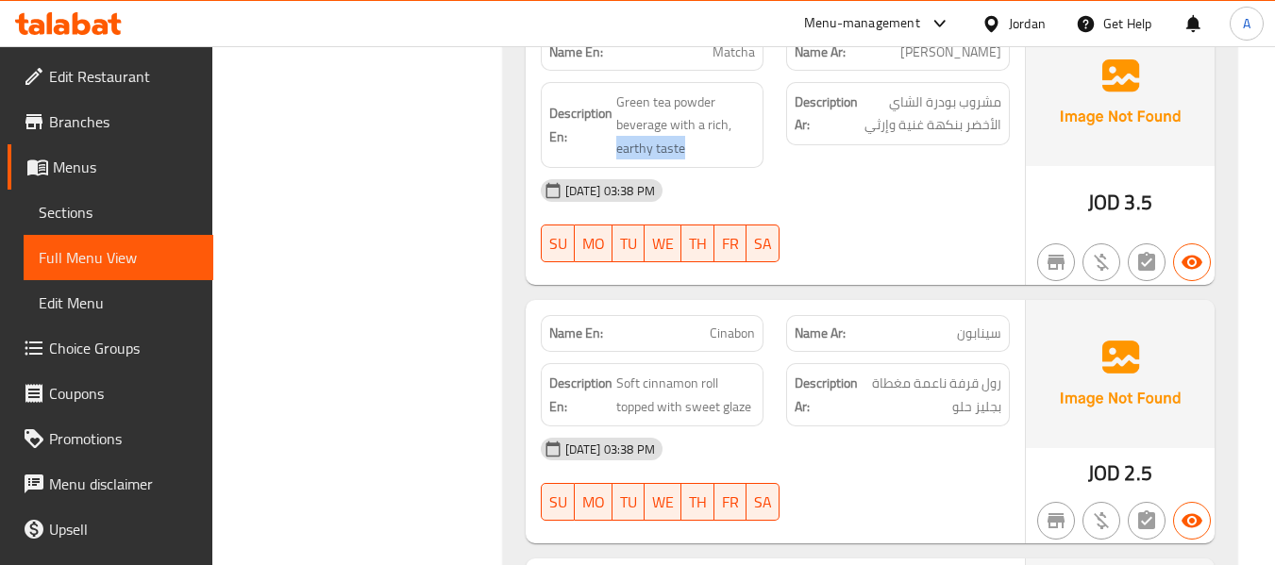
scroll to position [1132, 0]
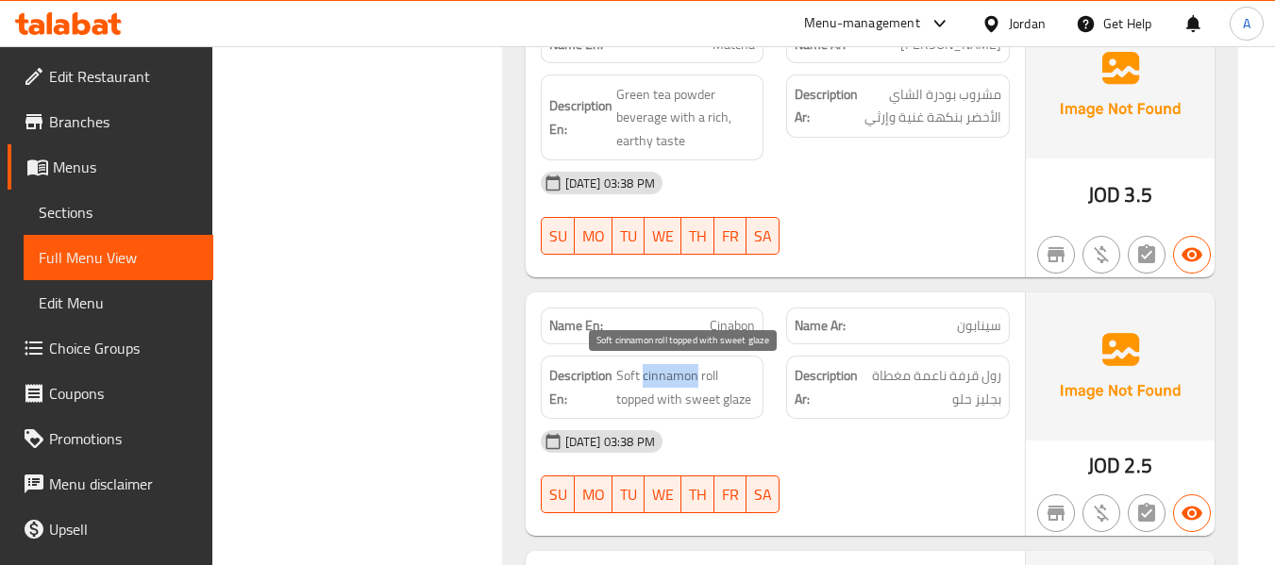
drag, startPoint x: 695, startPoint y: 375, endPoint x: 642, endPoint y: 374, distance: 53.8
click at [642, 374] on span "Soft cinnamon roll topped with sweet glaze" at bounding box center [686, 387] width 140 height 46
copy span "cinnamon"
click at [650, 413] on div "Description En: Soft cinnamon roll topped with sweet glaze" at bounding box center [653, 387] width 224 height 63
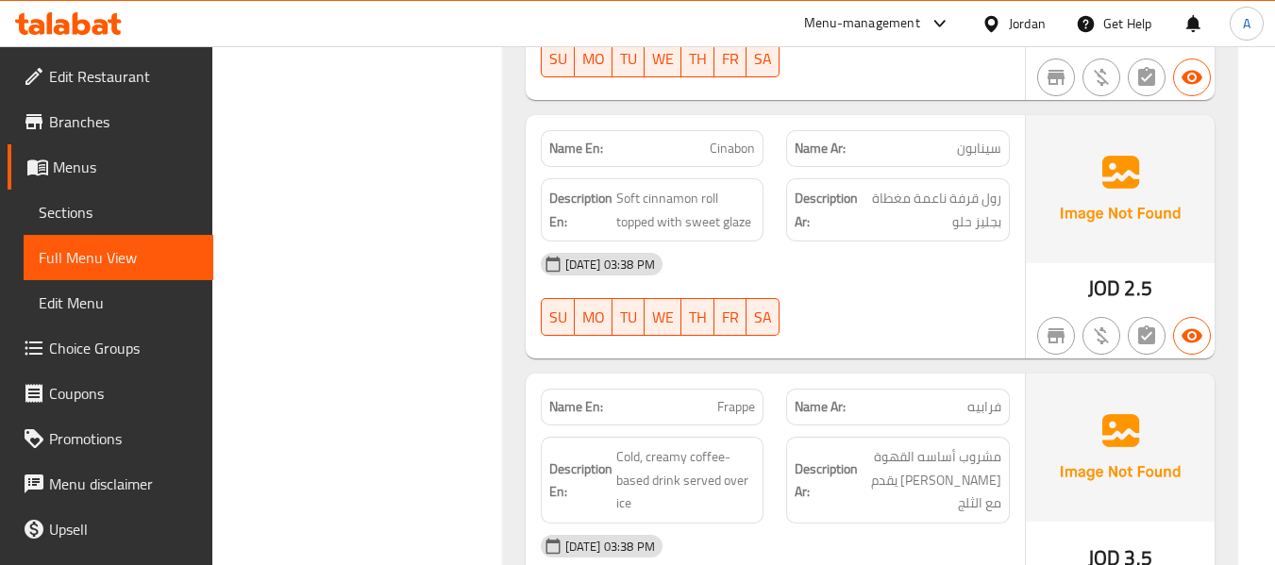
scroll to position [1415, 0]
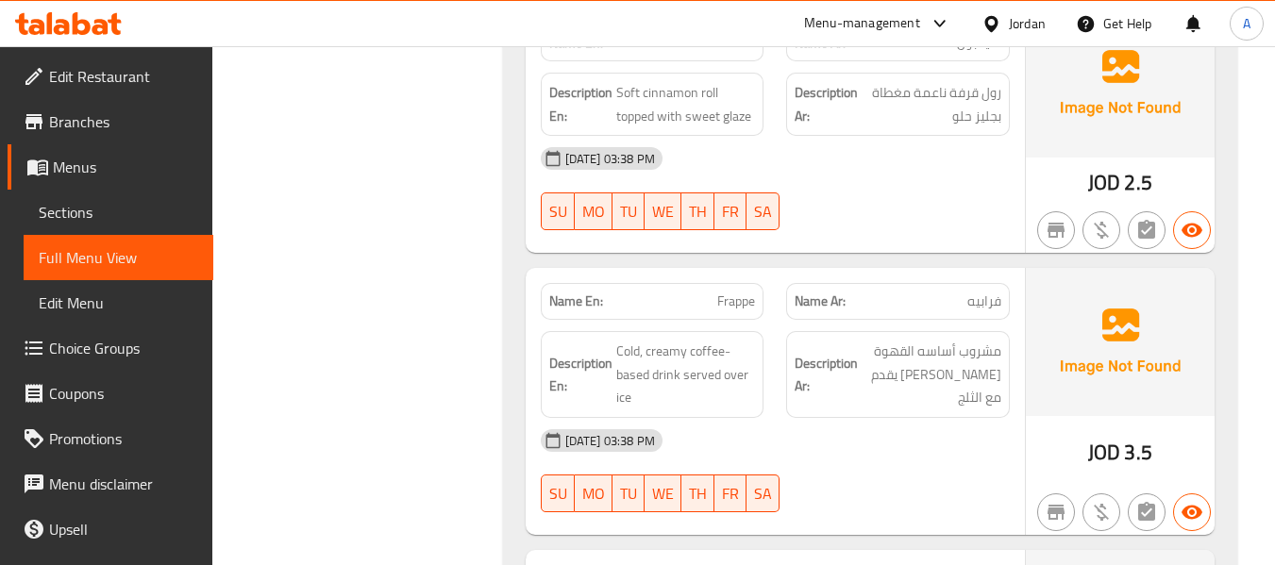
click at [719, 309] on span "Frappe" at bounding box center [736, 302] width 38 height 20
click at [667, 377] on span "Cold, creamy coffee-based drink served over ice" at bounding box center [686, 375] width 140 height 70
click at [630, 377] on span "Cold, creamy coffee-based drink served over ice" at bounding box center [686, 375] width 140 height 70
click at [707, 357] on span "Cold, creamy coffee-based drink served over ice" at bounding box center [686, 375] width 140 height 70
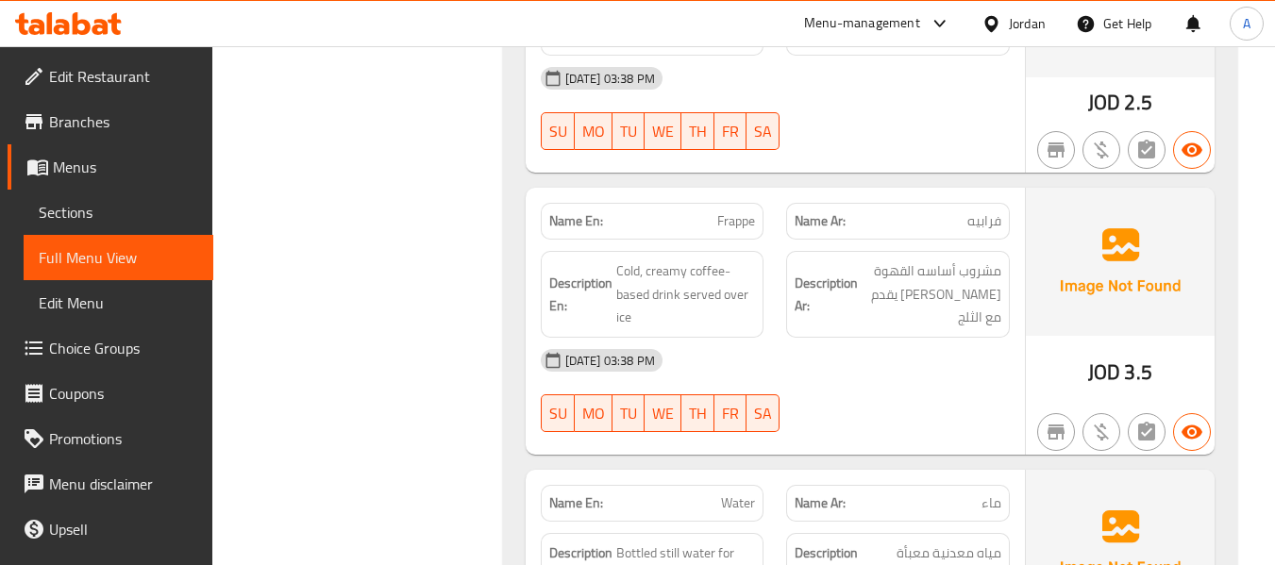
scroll to position [1604, 0]
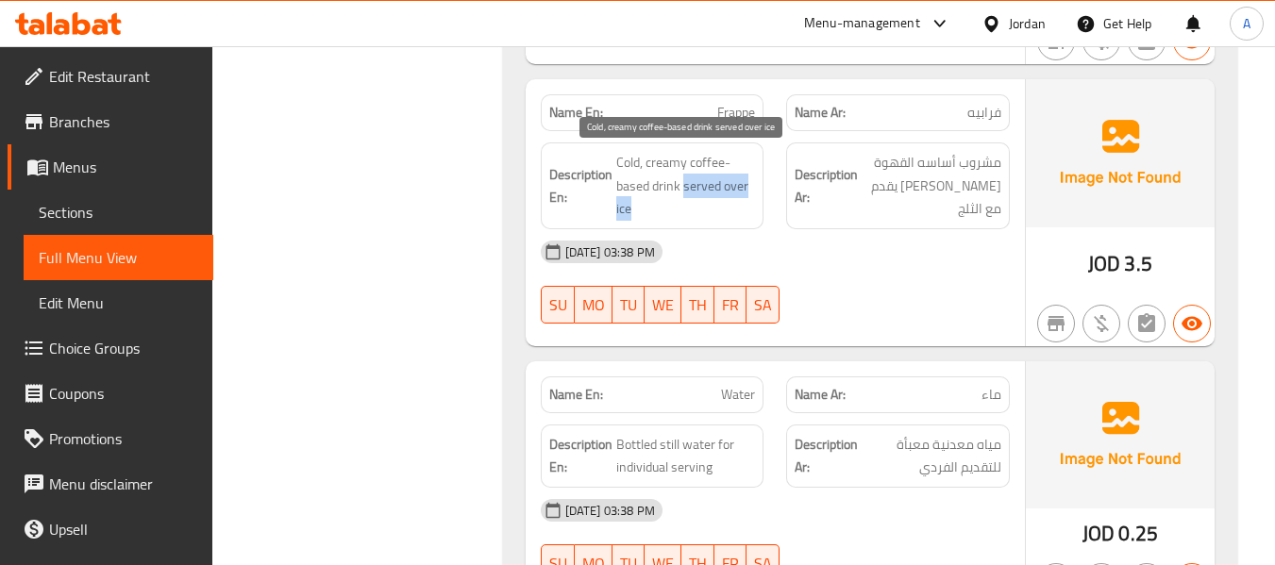
drag, startPoint x: 683, startPoint y: 182, endPoint x: 693, endPoint y: 205, distance: 24.5
click at [693, 205] on span "Cold, creamy coffee-based drink served over ice" at bounding box center [686, 186] width 140 height 70
copy span "served over ice"
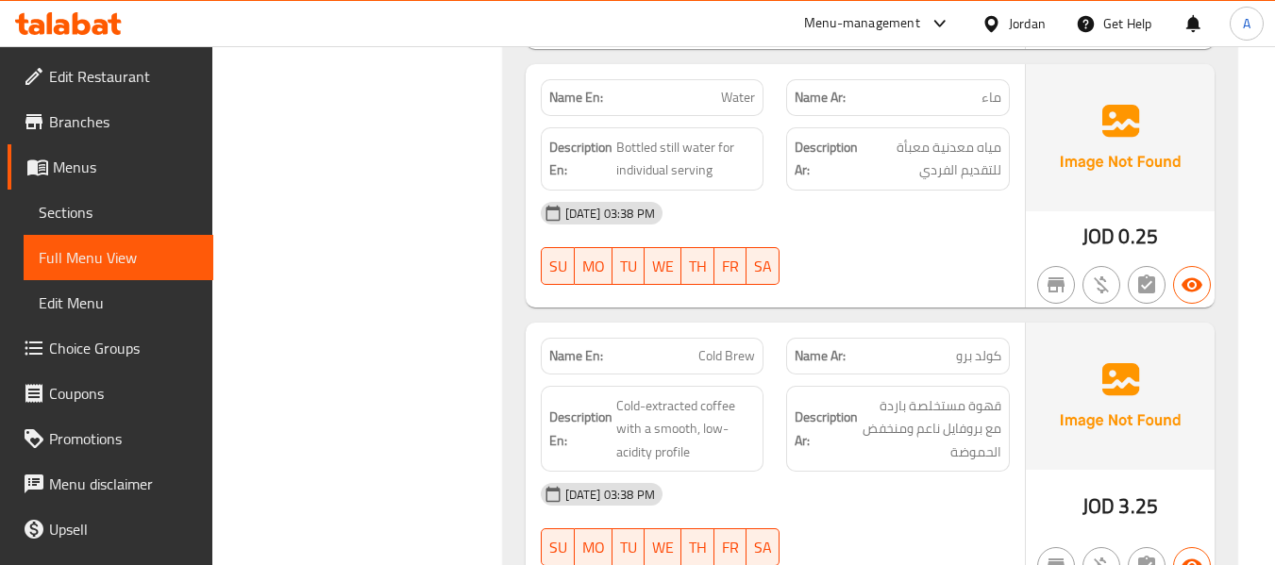
scroll to position [1793, 0]
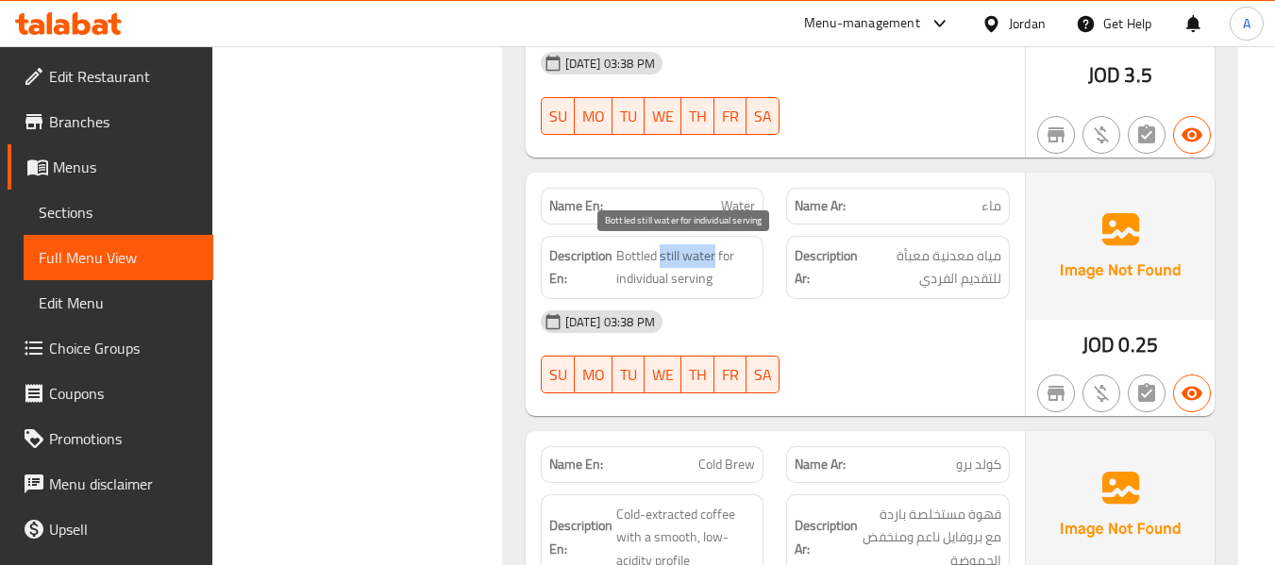
drag, startPoint x: 661, startPoint y: 253, endPoint x: 712, endPoint y: 253, distance: 51.0
click at [712, 253] on span "Bottled still water for individual serving" at bounding box center [686, 267] width 140 height 46
copy span "still water"
click at [848, 313] on div "15-09-2025 03:38 PM" at bounding box center [775, 321] width 492 height 45
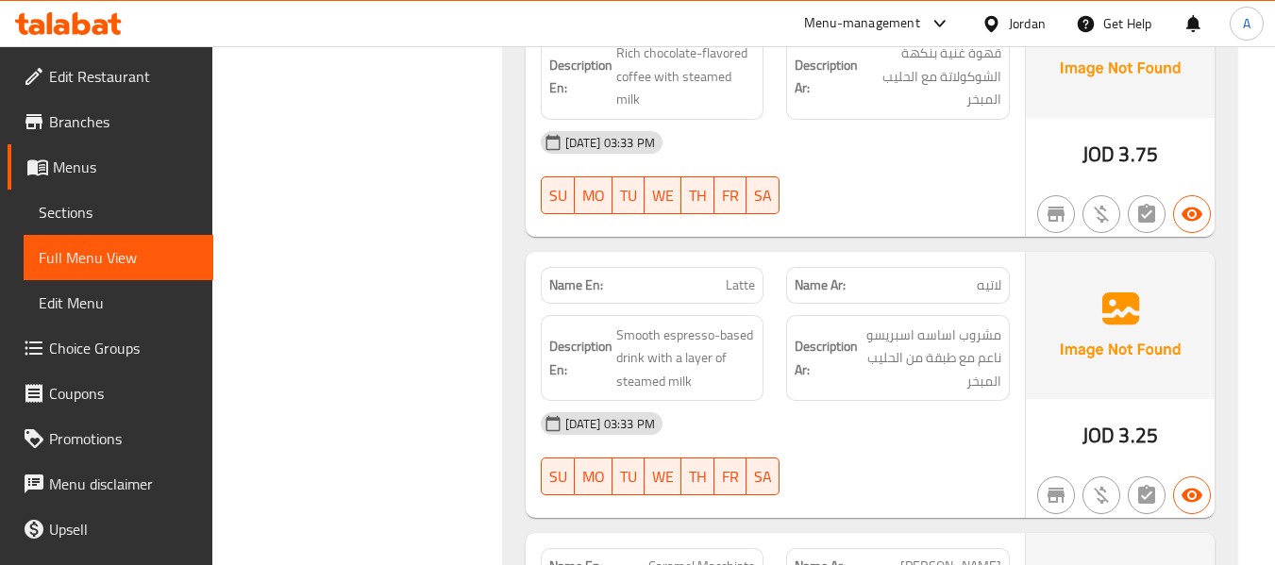
scroll to position [2642, 0]
click at [668, 345] on span "Smooth espresso-based drink with a layer of steamed milk" at bounding box center [686, 358] width 140 height 70
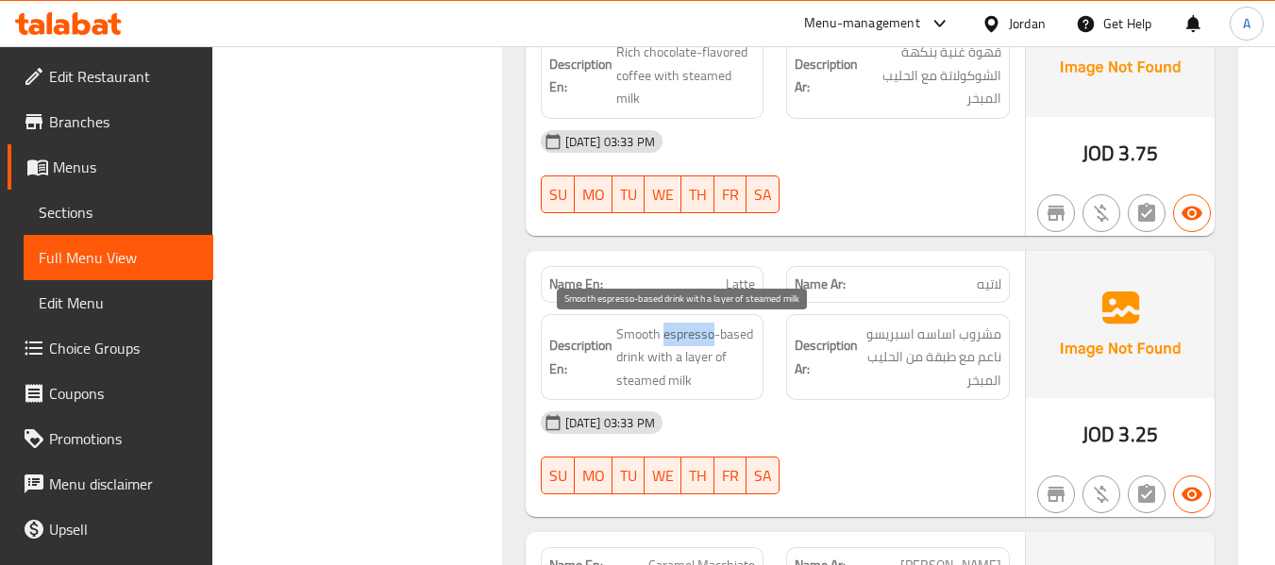
click at [668, 345] on span "Smooth espresso-based drink with a layer of steamed milk" at bounding box center [686, 358] width 140 height 70
click at [628, 354] on span "Smooth espresso-based drink with a layer of steamed milk" at bounding box center [686, 358] width 140 height 70
click at [703, 347] on span "Smooth espresso-based drink with a layer of steamed milk" at bounding box center [686, 358] width 140 height 70
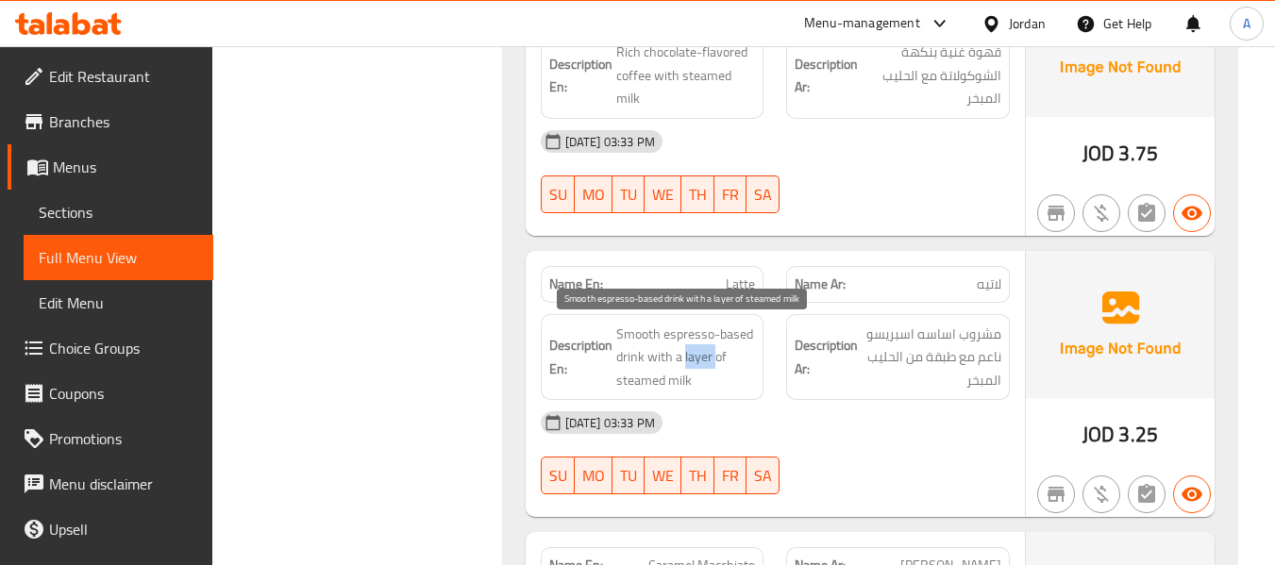
click at [703, 347] on span "Smooth espresso-based drink with a layer of steamed milk" at bounding box center [686, 358] width 140 height 70
click at [665, 377] on span "Smooth espresso-based drink with a layer of steamed milk" at bounding box center [686, 358] width 140 height 70
click at [643, 337] on span "Smooth espresso-based drink with a layer of steamed milk" at bounding box center [686, 358] width 140 height 70
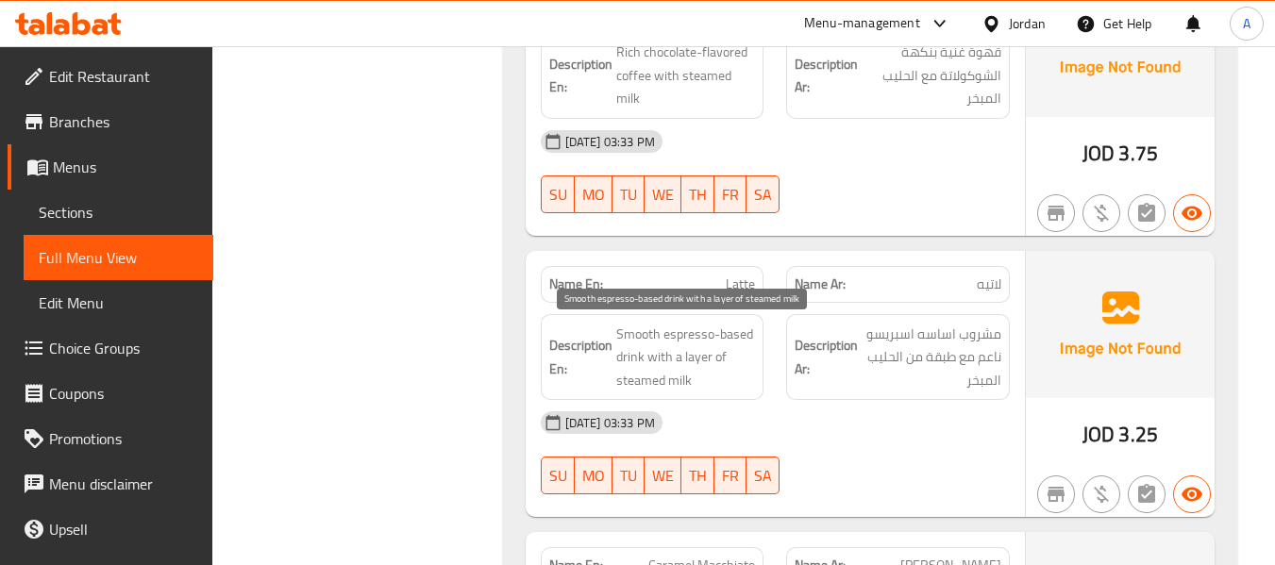
click at [726, 340] on span "Smooth espresso-based drink with a layer of steamed milk" at bounding box center [686, 358] width 140 height 70
click at [686, 338] on span "Smooth espresso-based drink with a layer of steamed milk" at bounding box center [686, 358] width 140 height 70
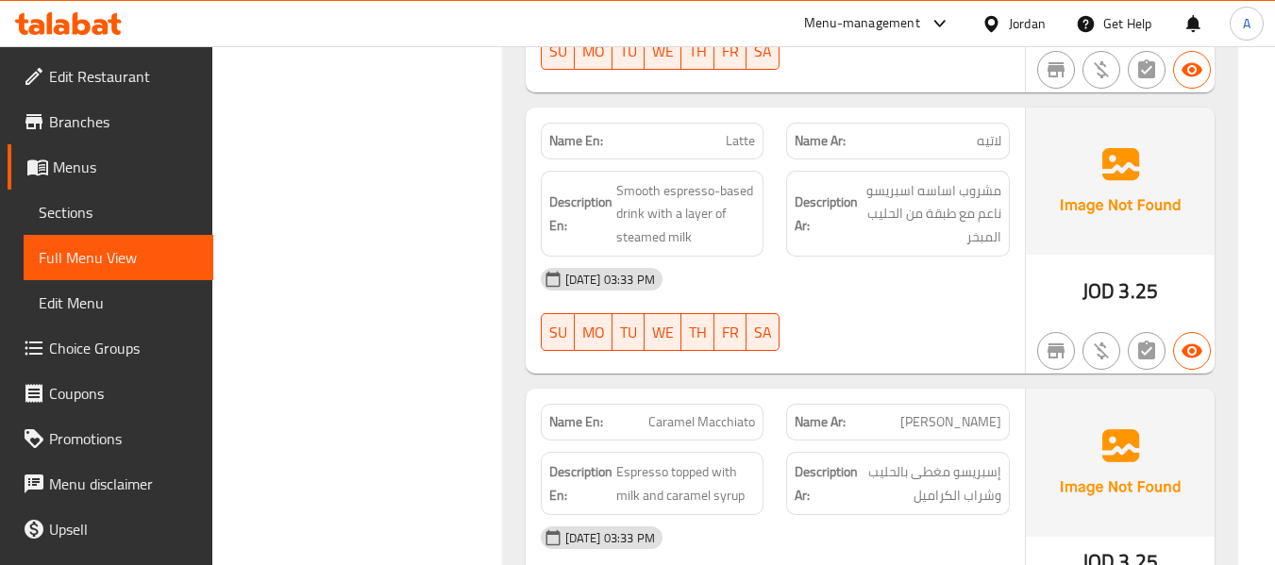
scroll to position [2925, 0]
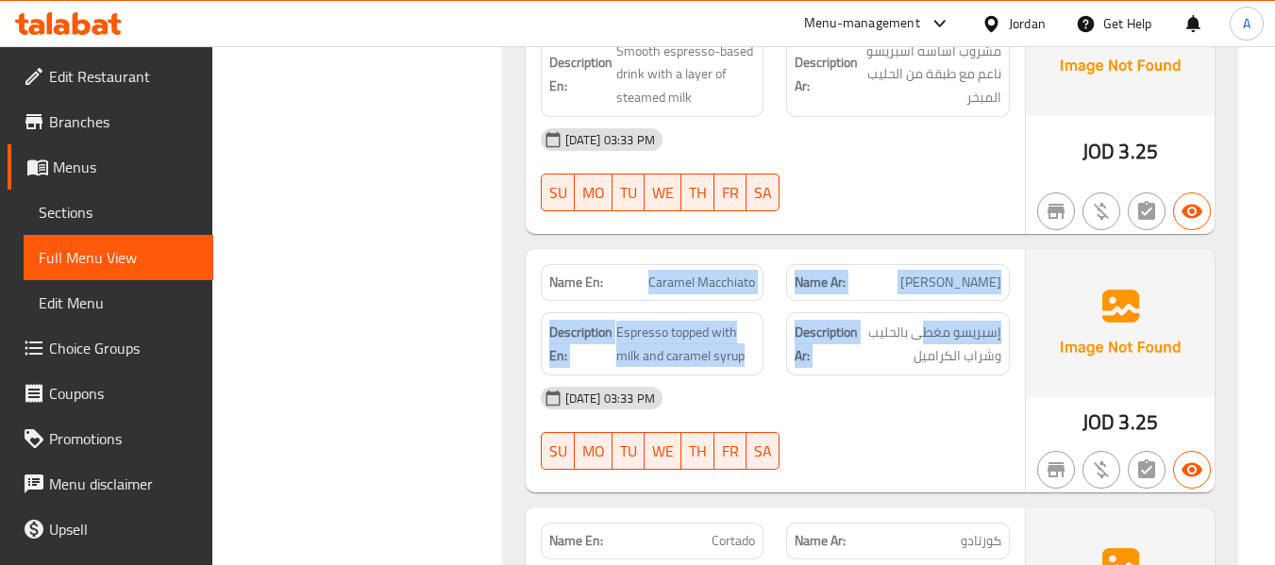
drag, startPoint x: 645, startPoint y: 283, endPoint x: 926, endPoint y: 302, distance: 281.8
click at [926, 302] on div "Name En: Caramel Macchiato Name Ar: كراميل ماكياتو Description En: Espresso top…" at bounding box center [775, 370] width 499 height 243
click at [699, 358] on span "Espresso topped with milk and caramel syrup" at bounding box center [686, 344] width 140 height 46
click at [659, 333] on span "Espresso topped with milk and caramel syrup" at bounding box center [686, 344] width 140 height 46
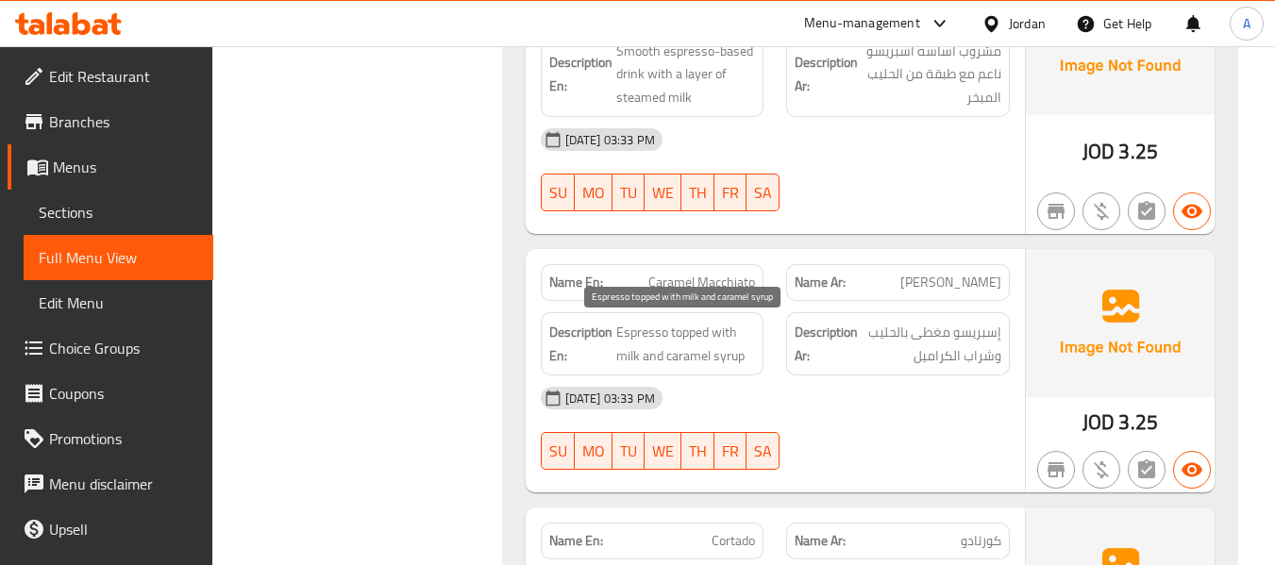
click at [678, 333] on span "Espresso topped with milk and caramel syrup" at bounding box center [686, 344] width 140 height 46
click at [644, 330] on span "Espresso topped with milk and caramel syrup" at bounding box center [686, 344] width 140 height 46
click at [745, 333] on span "Espresso topped with milk and caramel syrup" at bounding box center [686, 344] width 140 height 46
click at [633, 343] on span "Espresso topped with milk and caramel syrup" at bounding box center [686, 344] width 140 height 46
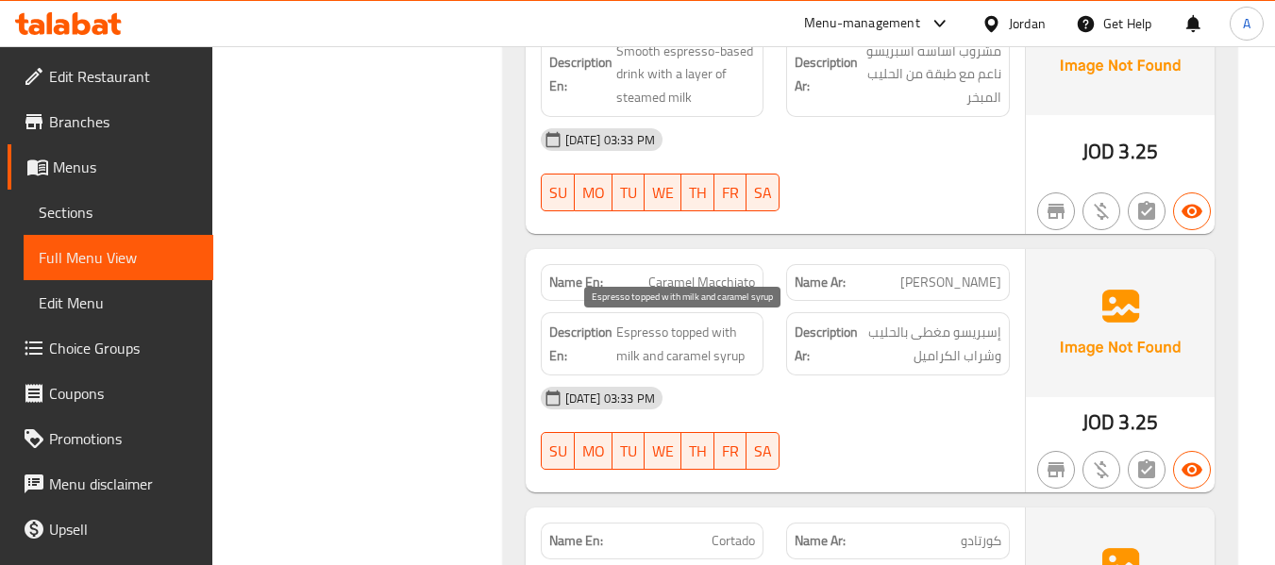
click at [713, 356] on span "Espresso topped with milk and caramel syrup" at bounding box center [686, 344] width 140 height 46
click at [932, 374] on div "Description Ar: إسبريسو مغطى بالحليب وشراب الكراميل" at bounding box center [898, 343] width 224 height 63
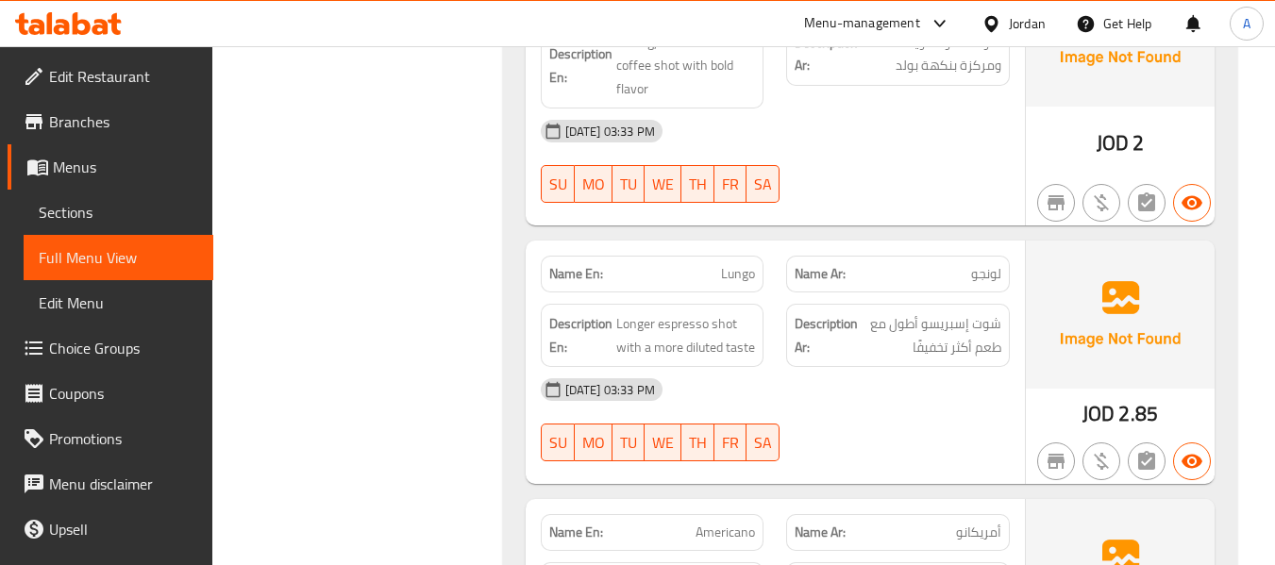
scroll to position [4341, 0]
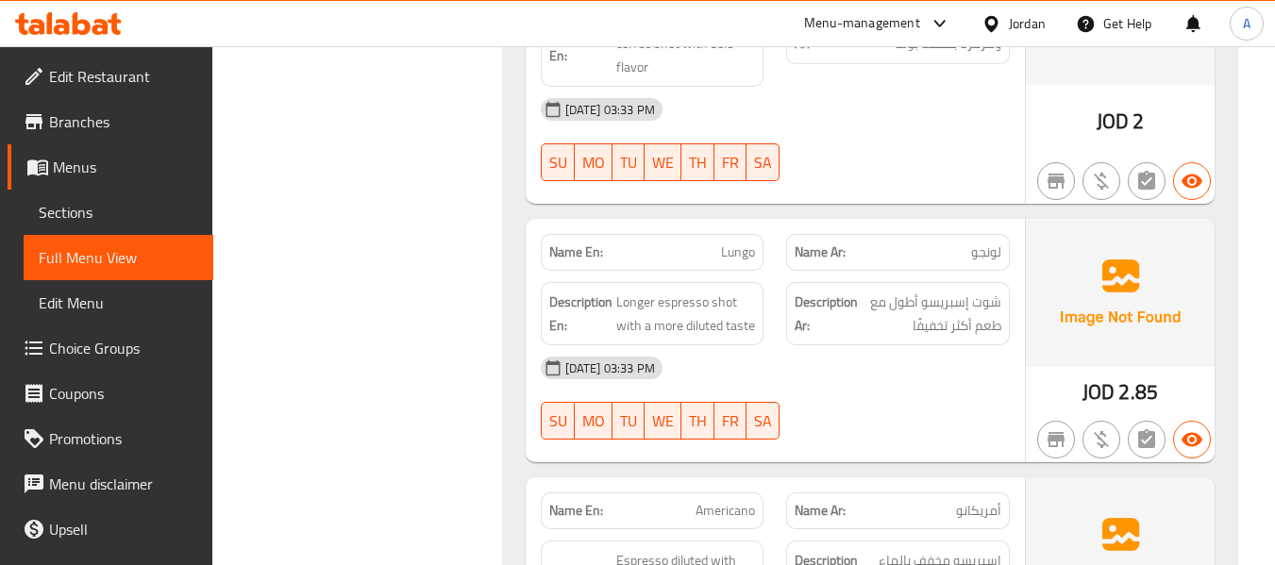
click at [736, 254] on span "Lungo" at bounding box center [738, 253] width 34 height 20
copy span "Lungo"
click at [707, 305] on span "Longer espresso shot with a more diluted taste" at bounding box center [686, 314] width 140 height 46
click at [738, 332] on span "Longer espresso shot with a more diluted taste" at bounding box center [686, 314] width 140 height 46
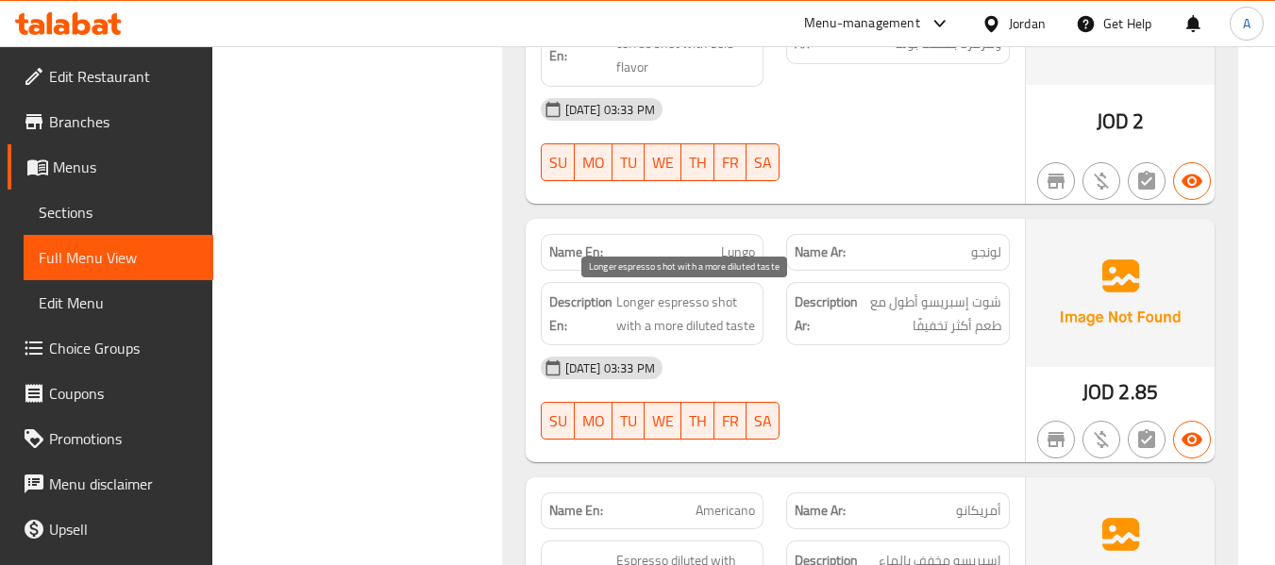
click at [699, 329] on span "Longer espresso shot with a more diluted taste" at bounding box center [686, 314] width 140 height 46
click at [695, 329] on span "Longer espresso shot with a more diluted taste" at bounding box center [686, 314] width 140 height 46
drag, startPoint x: 684, startPoint y: 328, endPoint x: 721, endPoint y: 331, distance: 36.9
click at [721, 331] on span "Longer espresso shot with a more diluted taste" at bounding box center [686, 314] width 140 height 46
copy span "diluted"
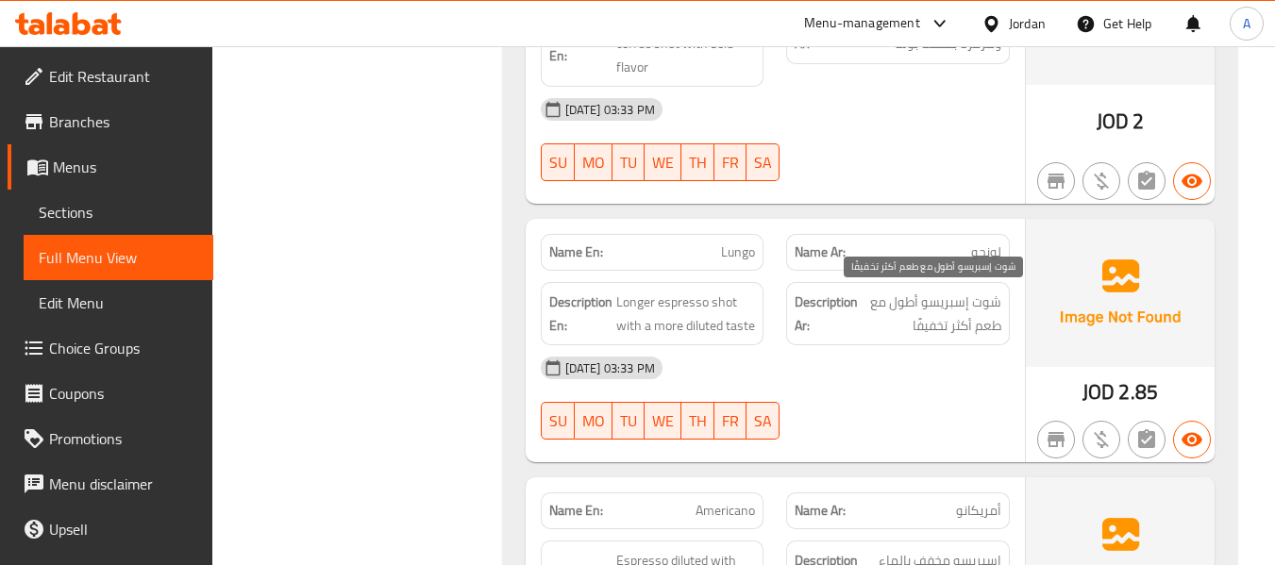
click at [875, 312] on span "شوت إسبريسو أطول مع طعم أكثر تخفيفًا" at bounding box center [932, 314] width 140 height 46
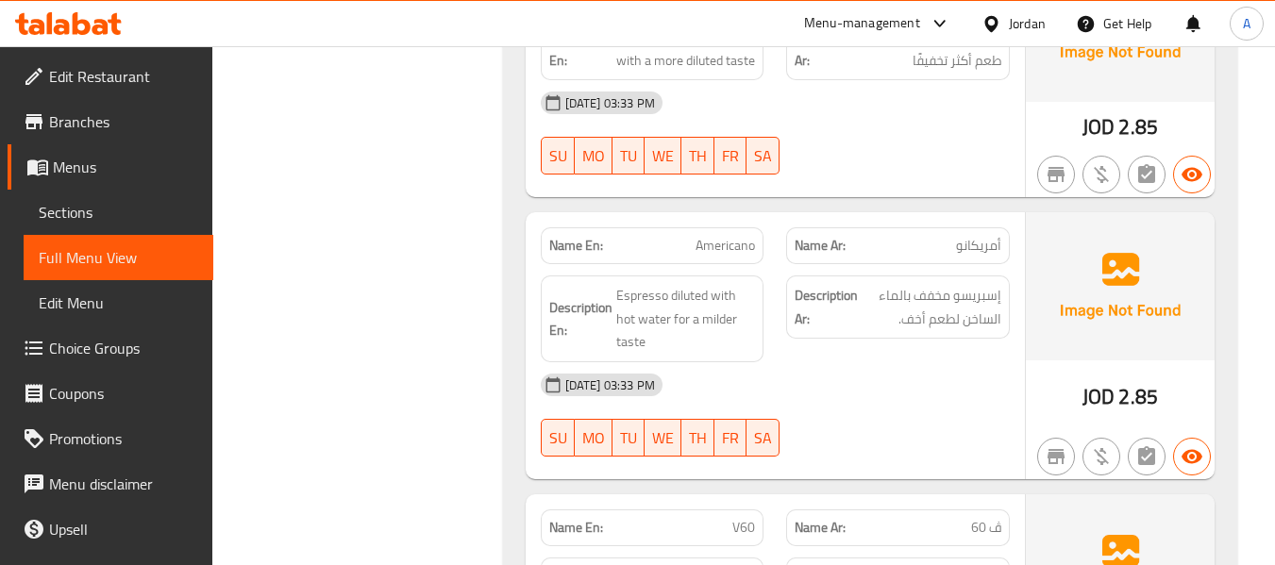
scroll to position [4718, 0]
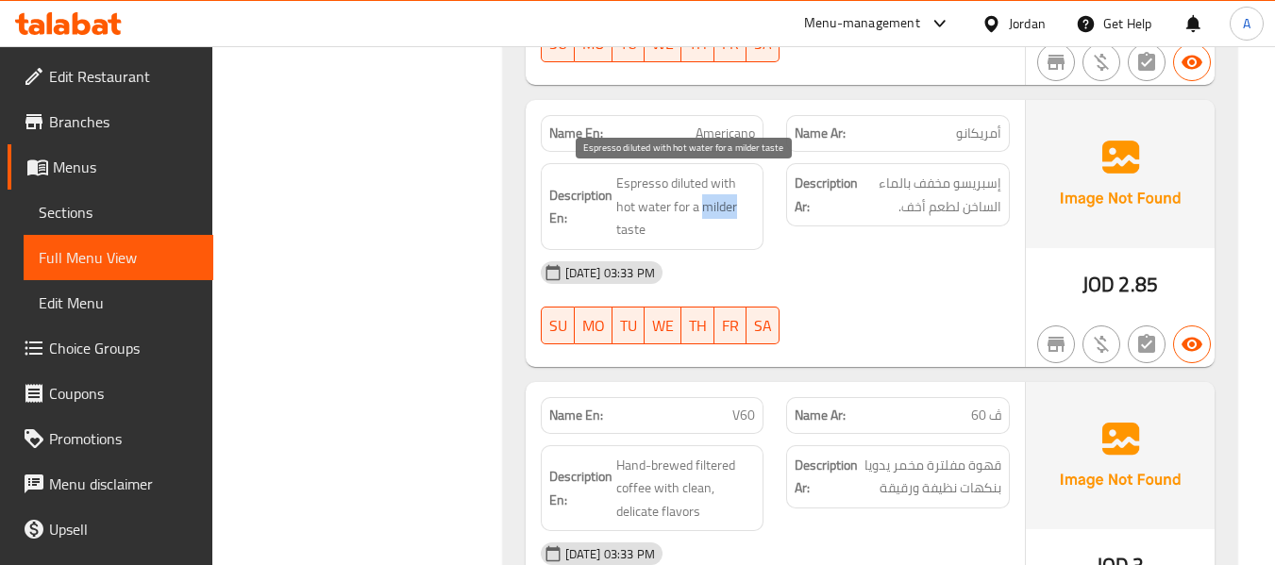
drag, startPoint x: 701, startPoint y: 207, endPoint x: 748, endPoint y: 216, distance: 48.1
click at [748, 216] on span "Espresso diluted with hot water for a milder taste" at bounding box center [686, 207] width 140 height 70
copy span "milder"
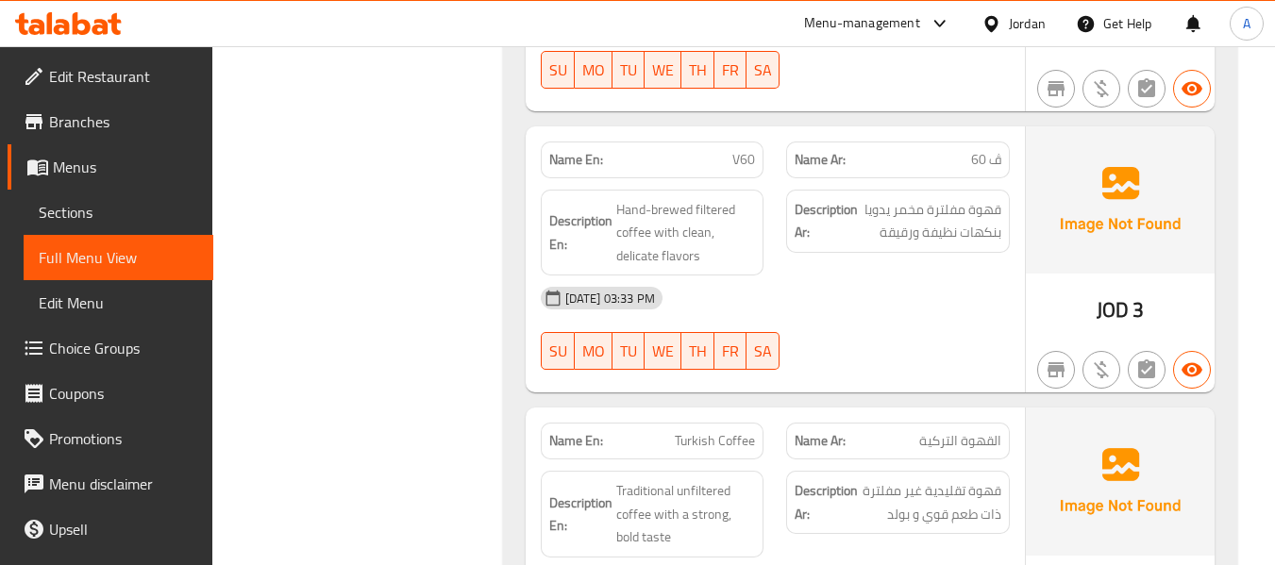
scroll to position [5001, 0]
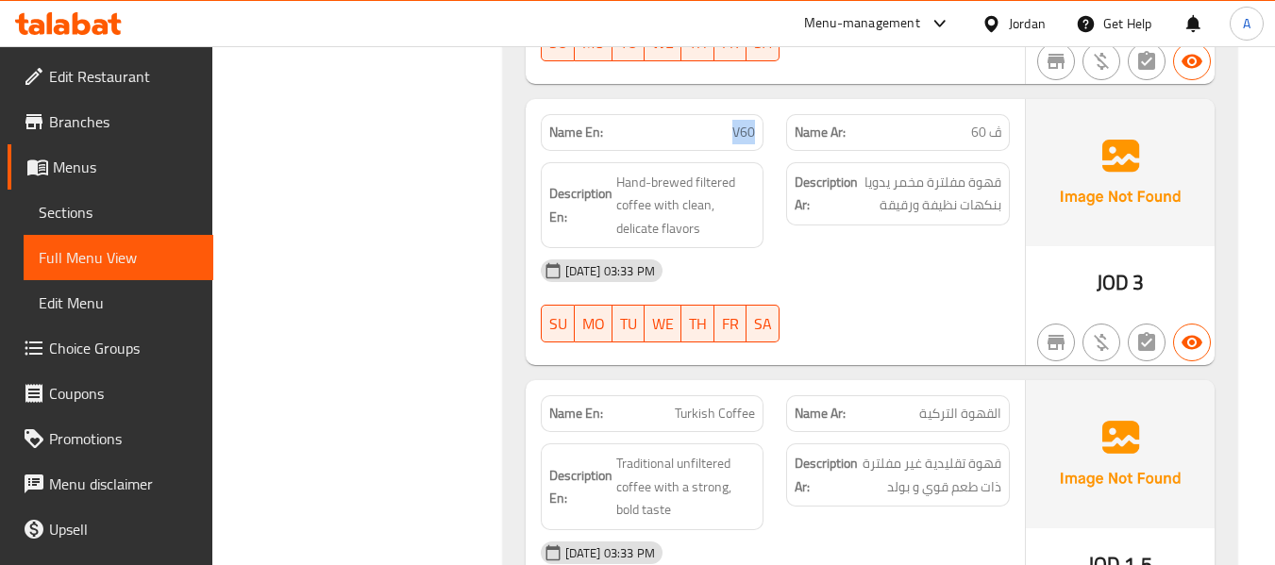
drag, startPoint x: 734, startPoint y: 135, endPoint x: 774, endPoint y: 134, distance: 39.6
click at [774, 134] on div "Name En: V60" at bounding box center [652, 132] width 246 height 59
copy span "V60"
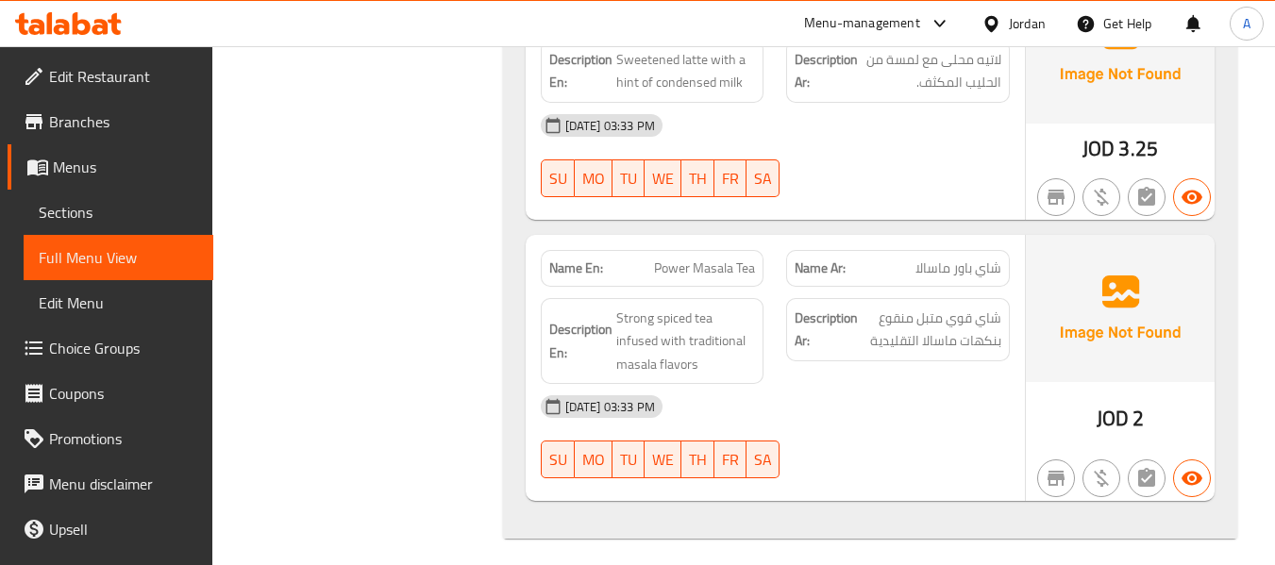
scroll to position [5699, 0]
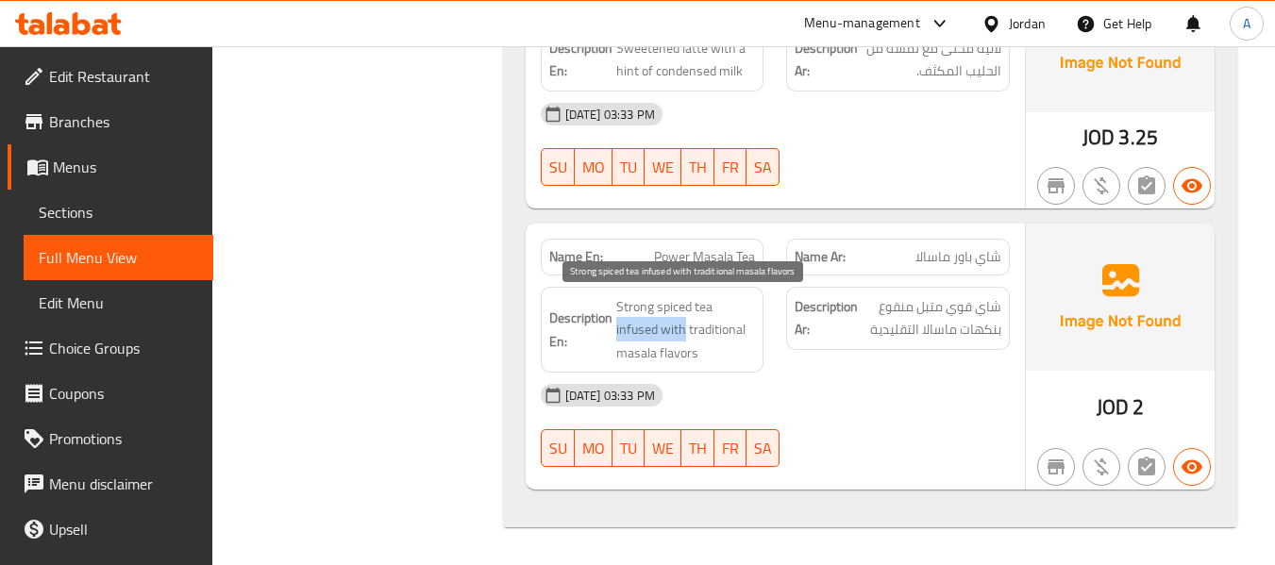
drag, startPoint x: 615, startPoint y: 330, endPoint x: 683, endPoint y: 336, distance: 68.2
click at [683, 336] on span "Strong spiced tea infused with traditional masala flavors" at bounding box center [686, 330] width 140 height 70
click at [738, 300] on span "Strong spiced tea infused with traditional masala flavors" at bounding box center [686, 330] width 140 height 70
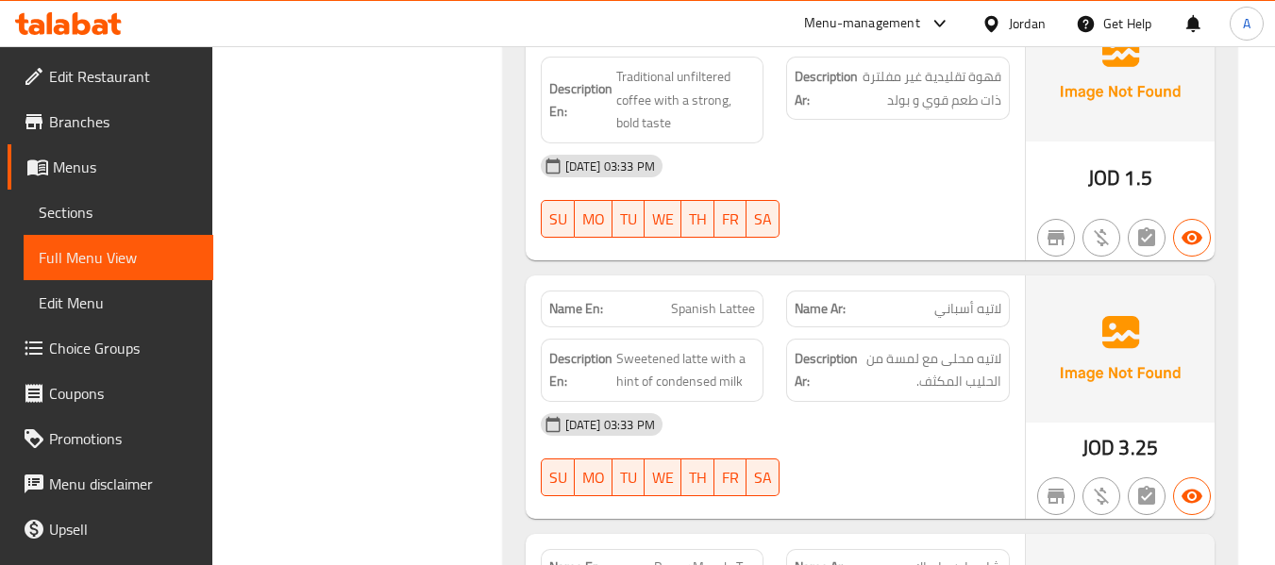
scroll to position [5321, 0]
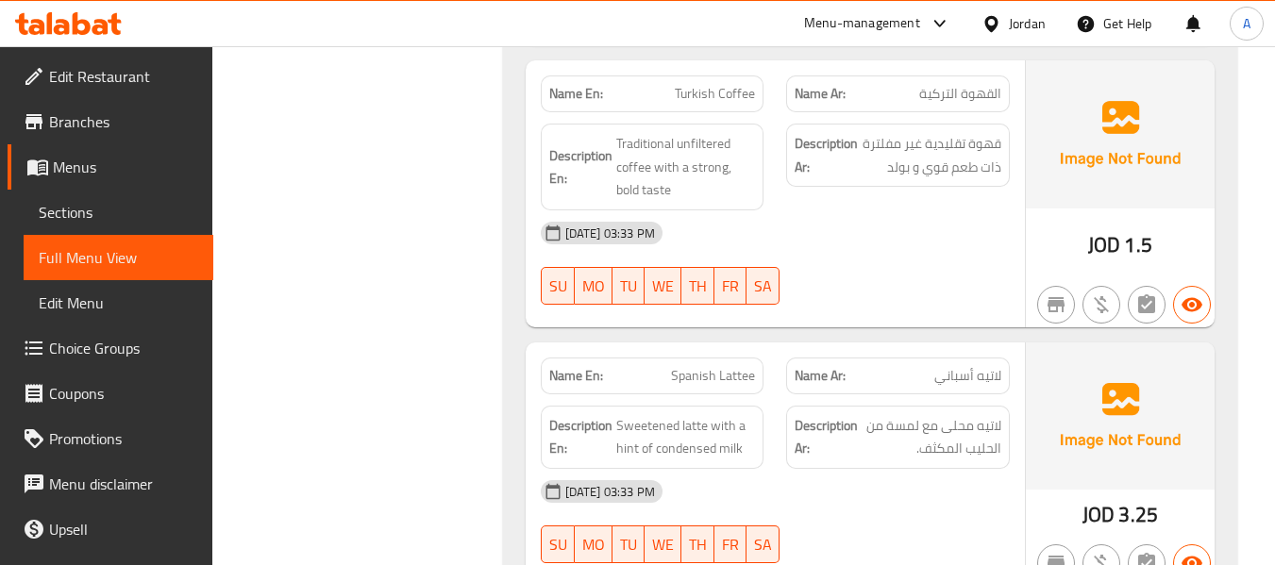
click at [140, 197] on link "Sections" at bounding box center [119, 212] width 190 height 45
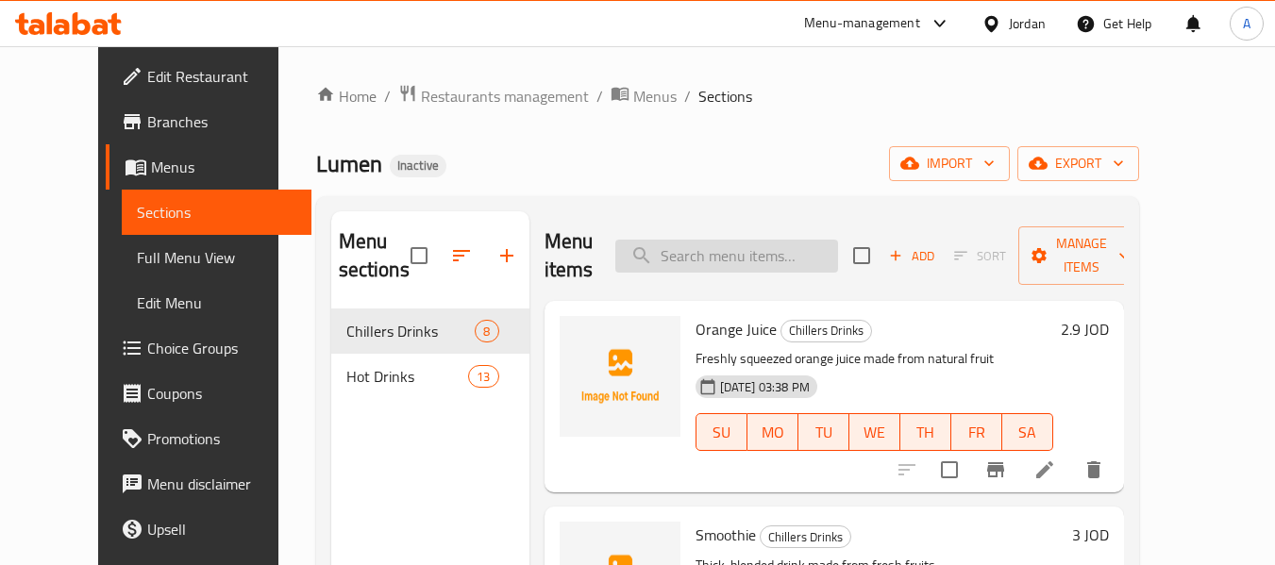
click at [739, 263] on input "search" at bounding box center [726, 256] width 223 height 33
paste input "earthy taste"
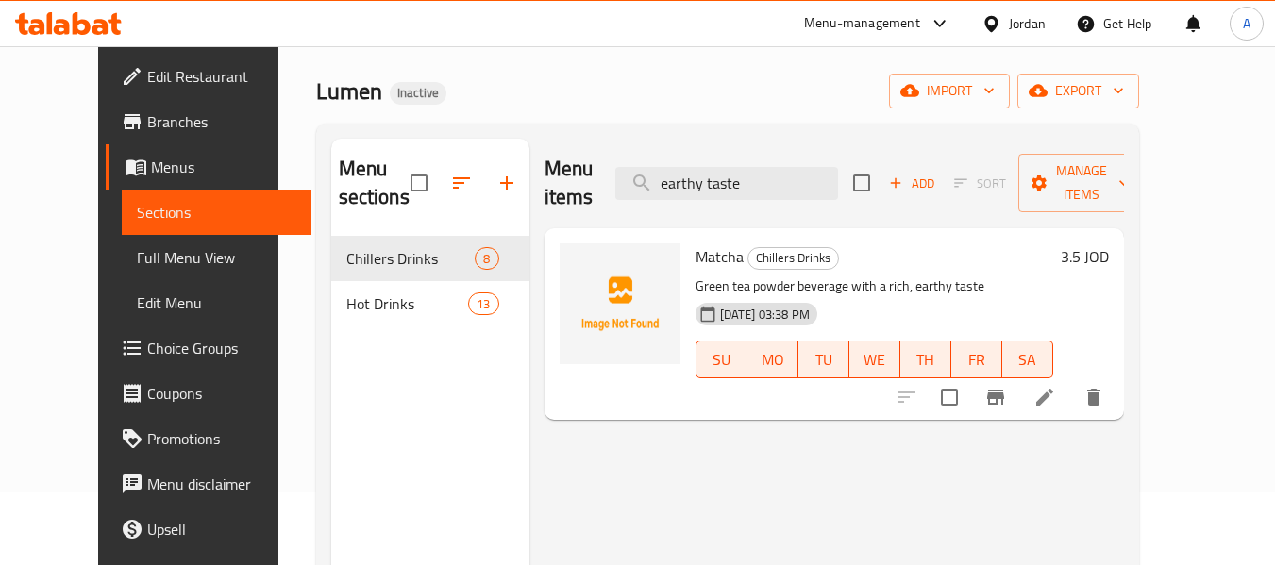
scroll to position [94, 0]
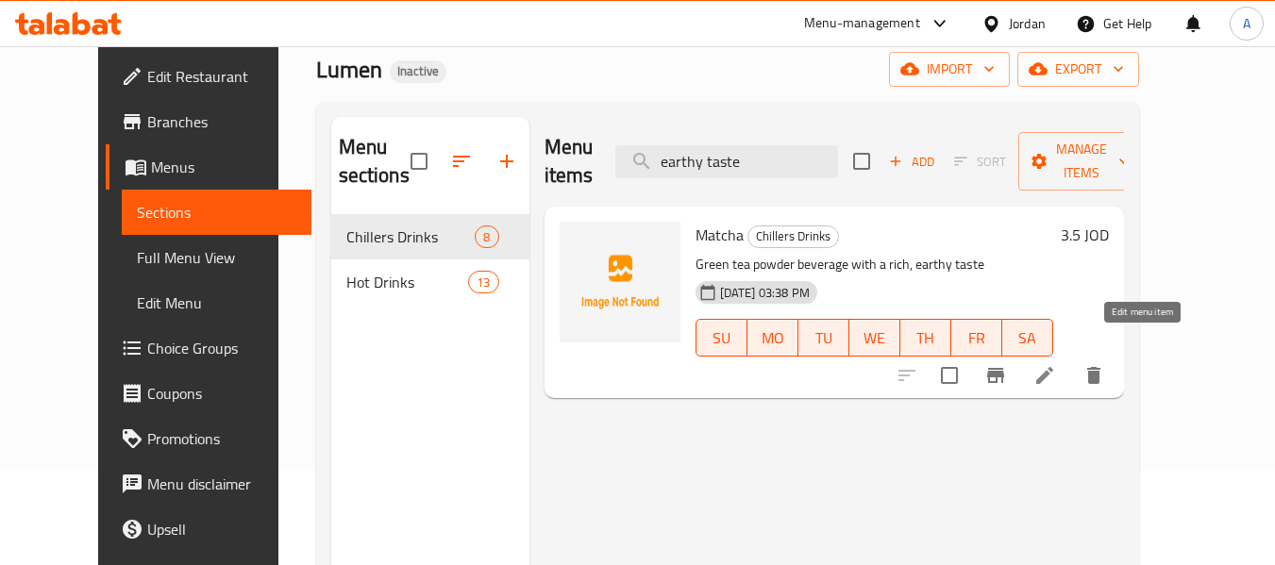
type input "earthy taste"
click at [1053, 367] on icon at bounding box center [1044, 375] width 17 height 17
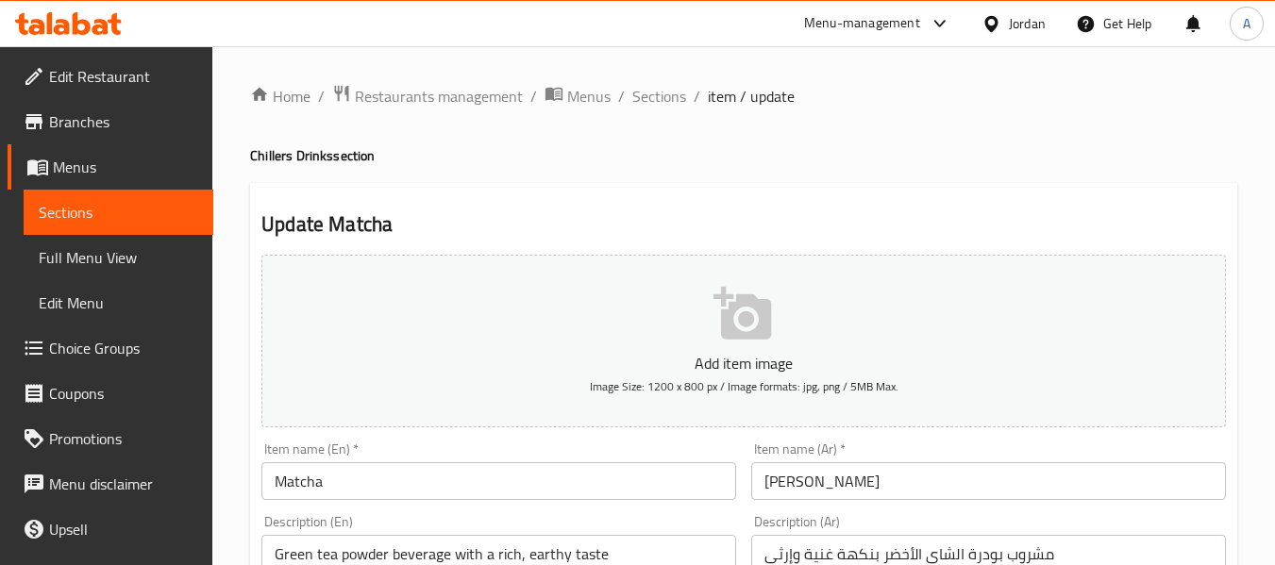
click at [918, 505] on div "Item name (Ar)   * ماتشا Item name (Ar) *" at bounding box center [989, 471] width 490 height 73
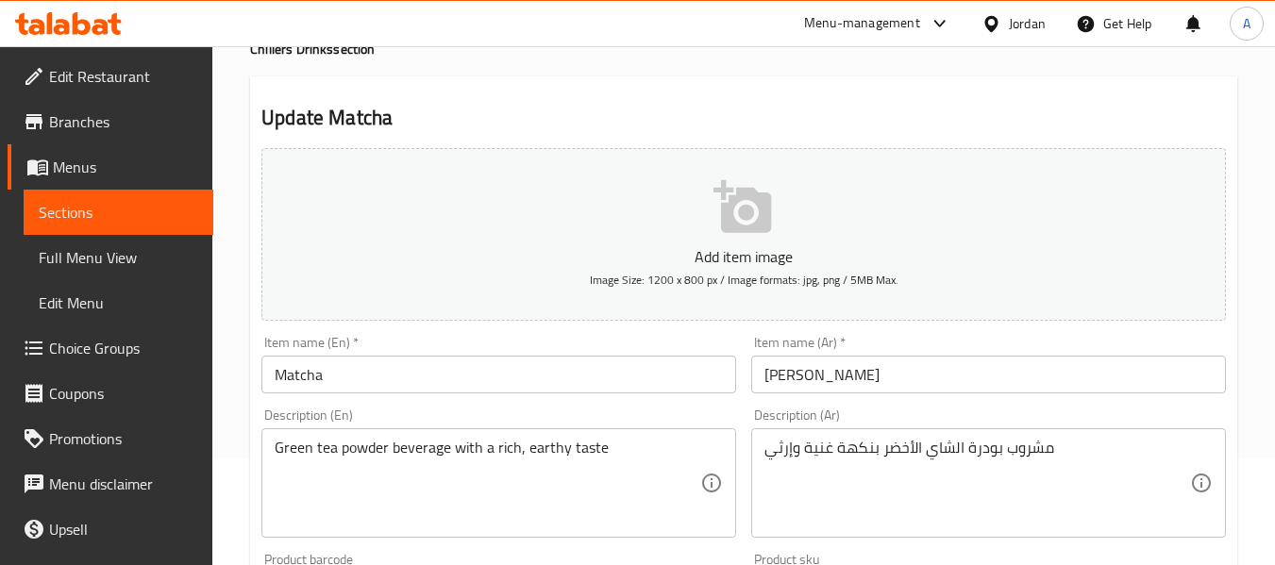
scroll to position [189, 0]
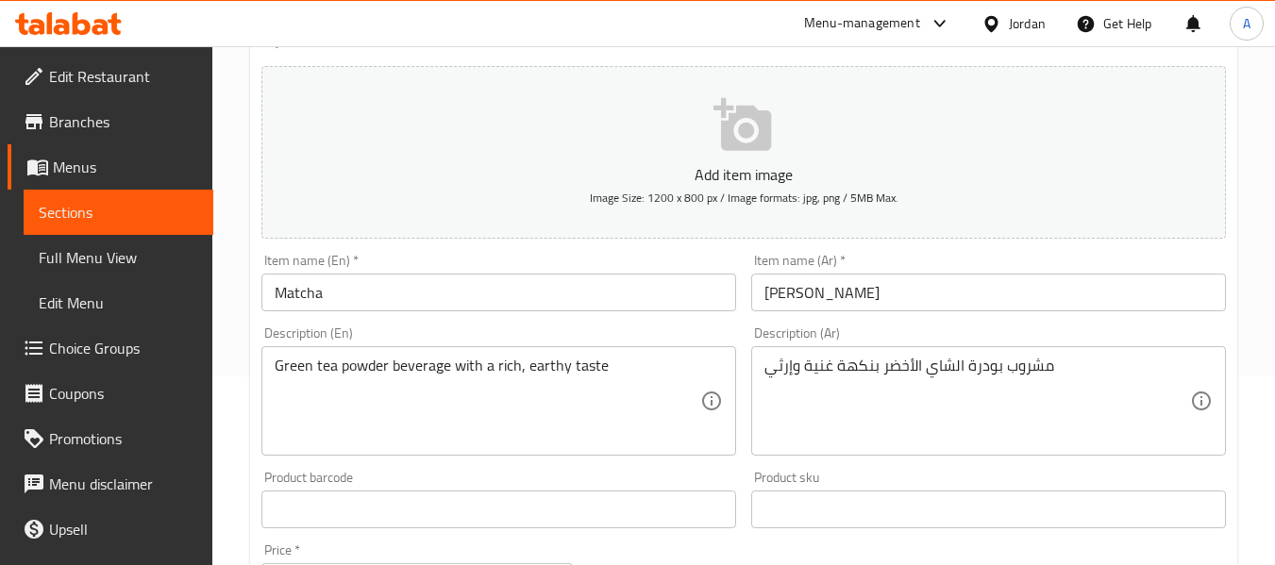
click at [1102, 351] on div "مشروب بودرة الشاي الأخضر بنكهة غنية وإرثي Description (Ar)" at bounding box center [988, 400] width 475 height 109
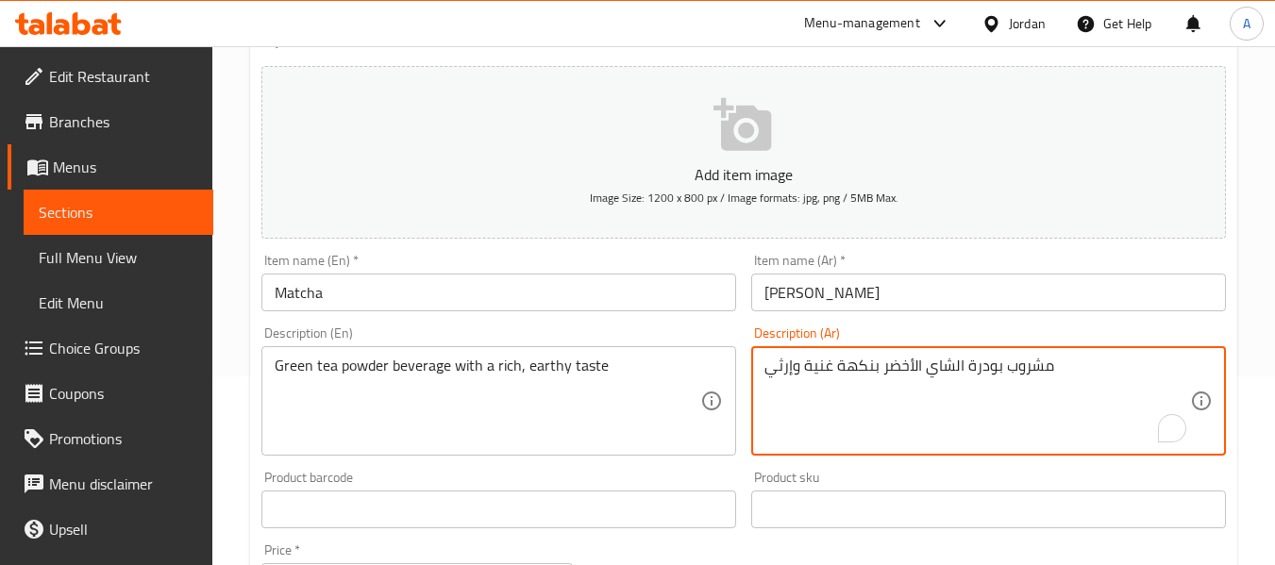
click at [1083, 385] on textarea "مشروب بودرة الشاي الأخضر بنكهة غنية وإرثي" at bounding box center [977, 402] width 426 height 90
drag, startPoint x: 905, startPoint y: 370, endPoint x: 1014, endPoint y: 377, distance: 109.7
click at [1014, 377] on textarea "مشروب بودرة الشاي الأخضر بنكهة غنية وإرثي" at bounding box center [977, 402] width 426 height 90
paste textarea "بطعم إي"
click at [1004, 373] on textarea "مشروب بودرة الشاي الأخضر ببطعم إيرثي" at bounding box center [977, 402] width 426 height 90
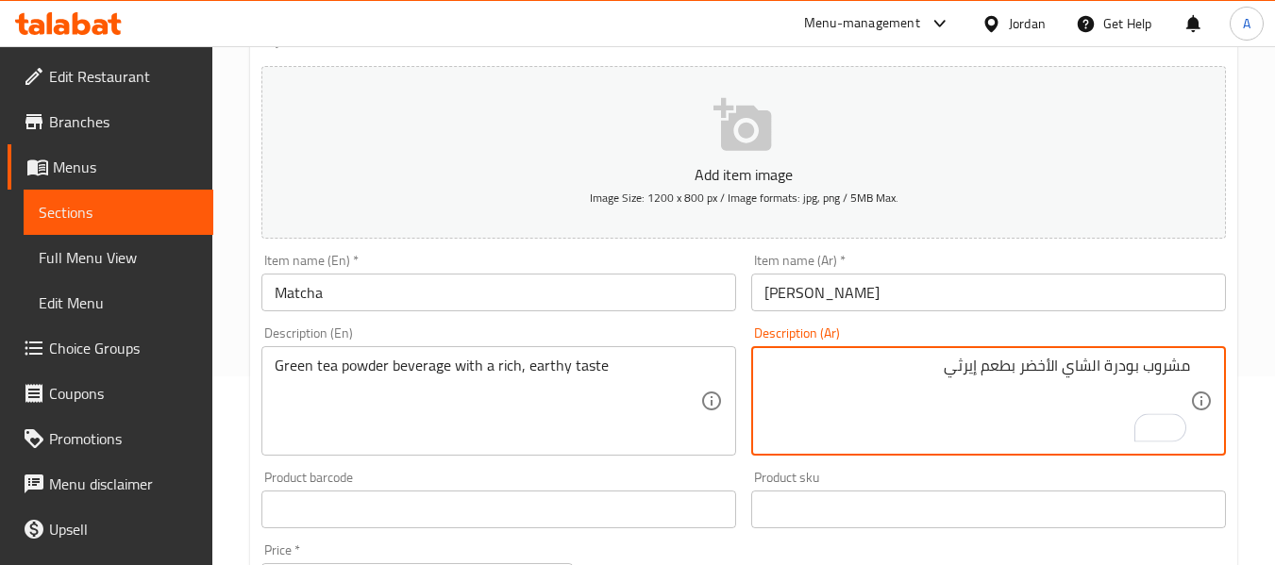
click at [935, 371] on textarea "مشروب بودرة الشاي الأخضر بطعم إيرثي" at bounding box center [977, 402] width 426 height 90
type textarea "مشروب بودرة الشاي الأخضر بطعم إيرثي وغني"
click at [842, 302] on input "ماتشا" at bounding box center [988, 293] width 475 height 38
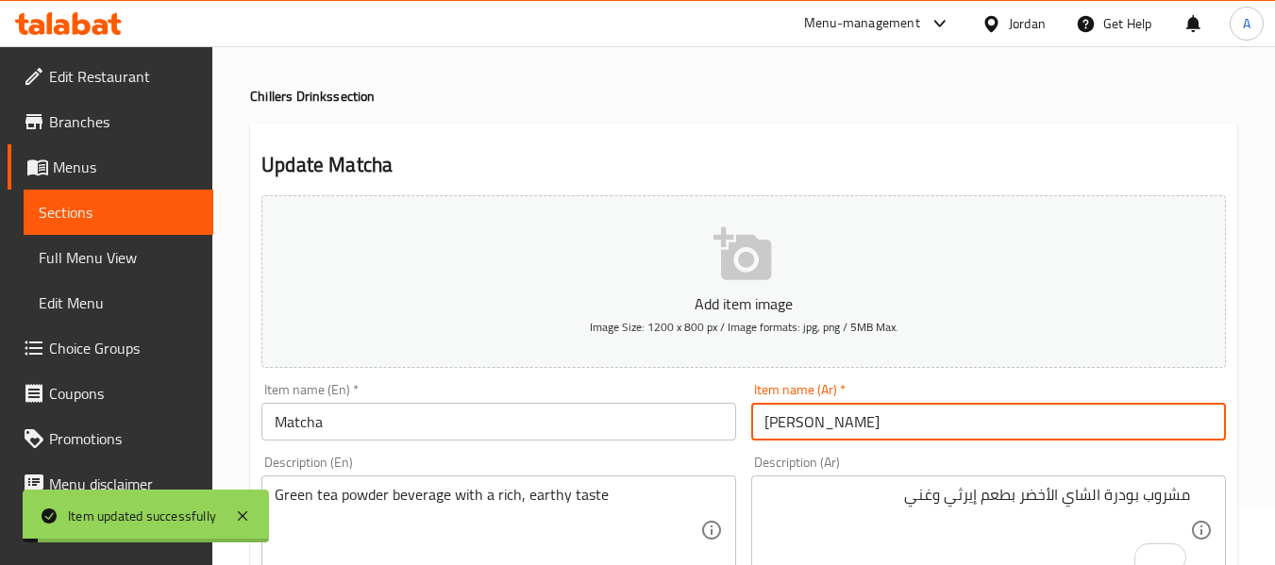
scroll to position [0, 0]
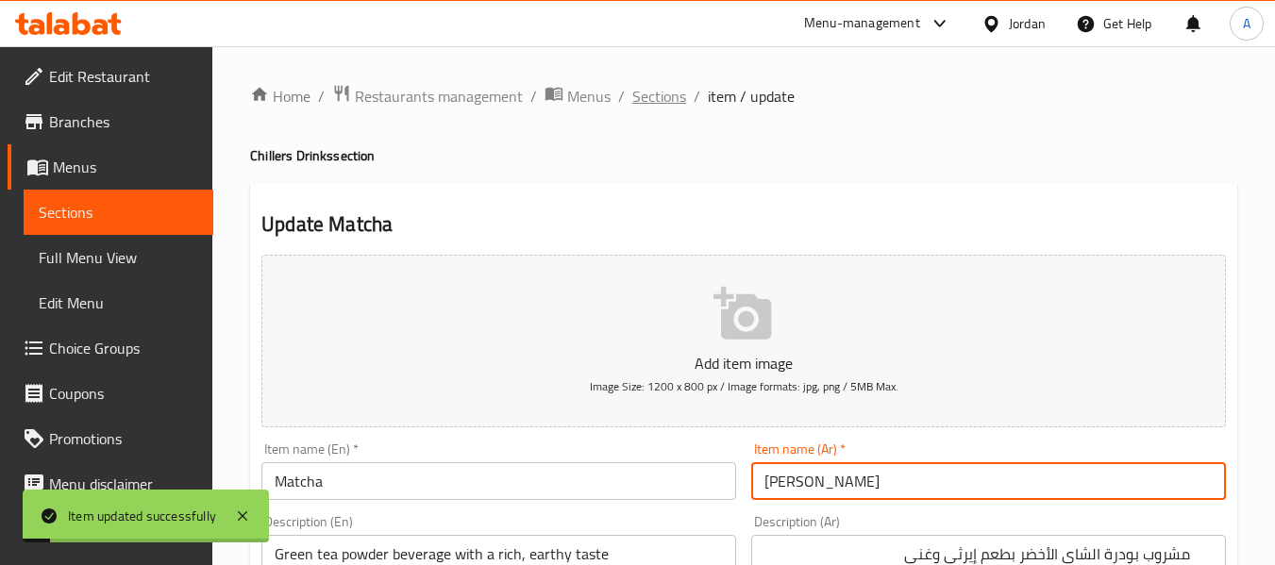
click at [682, 96] on span "Sections" at bounding box center [659, 96] width 54 height 23
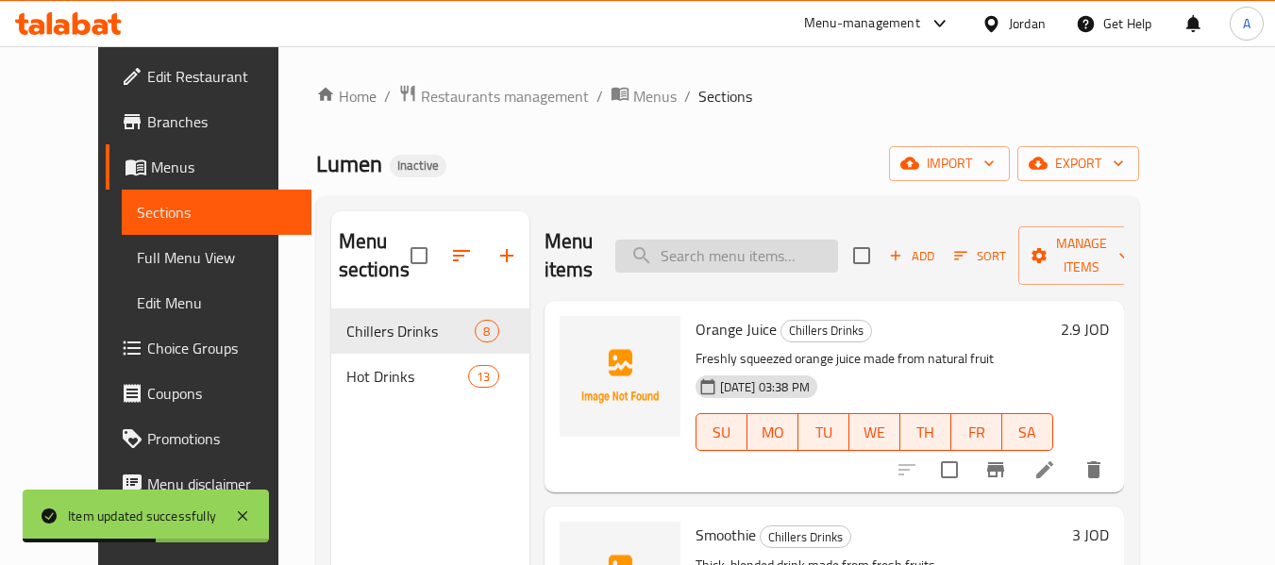
click at [712, 256] on input "search" at bounding box center [726, 256] width 223 height 33
paste input "served over ice"
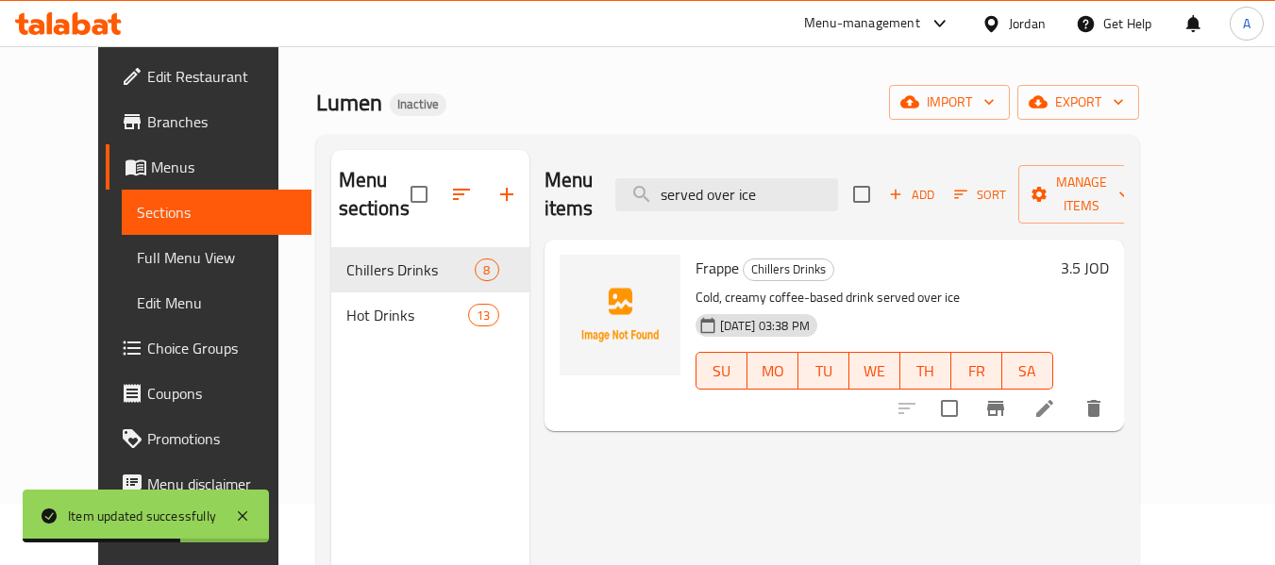
scroll to position [94, 0]
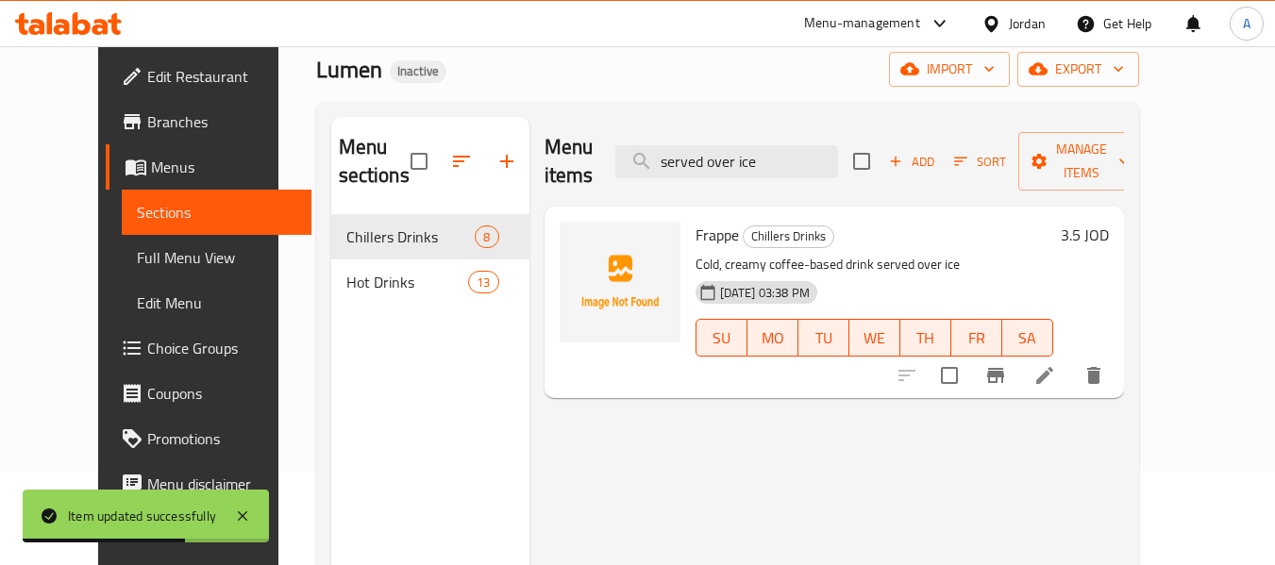
type input "served over ice"
click at [1071, 359] on li at bounding box center [1044, 376] width 53 height 34
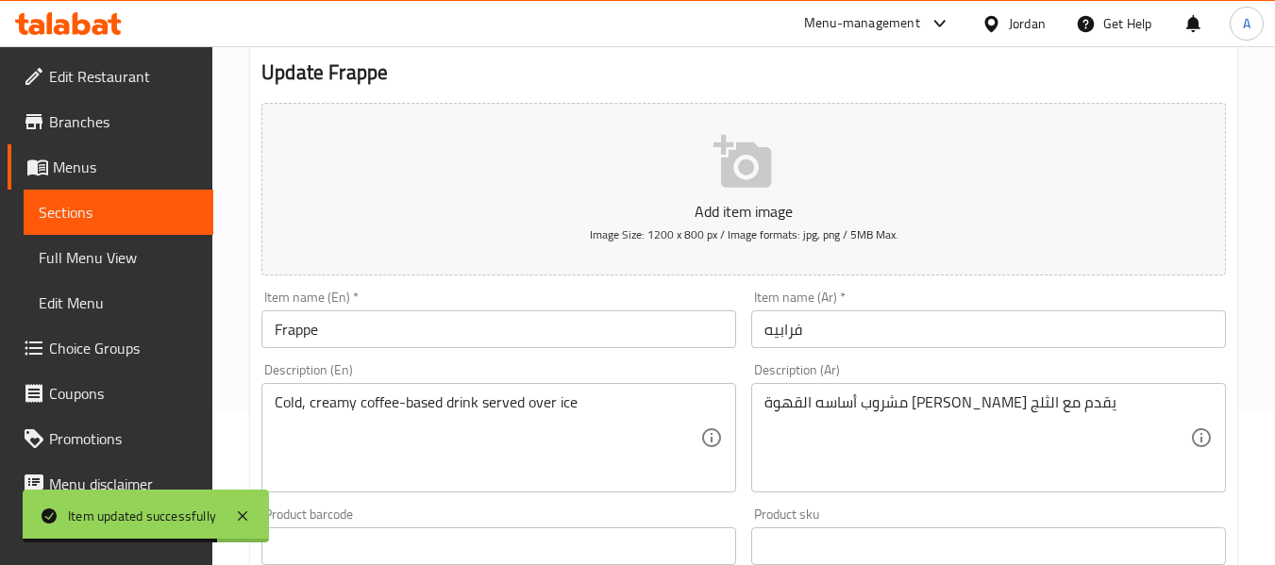
scroll to position [283, 0]
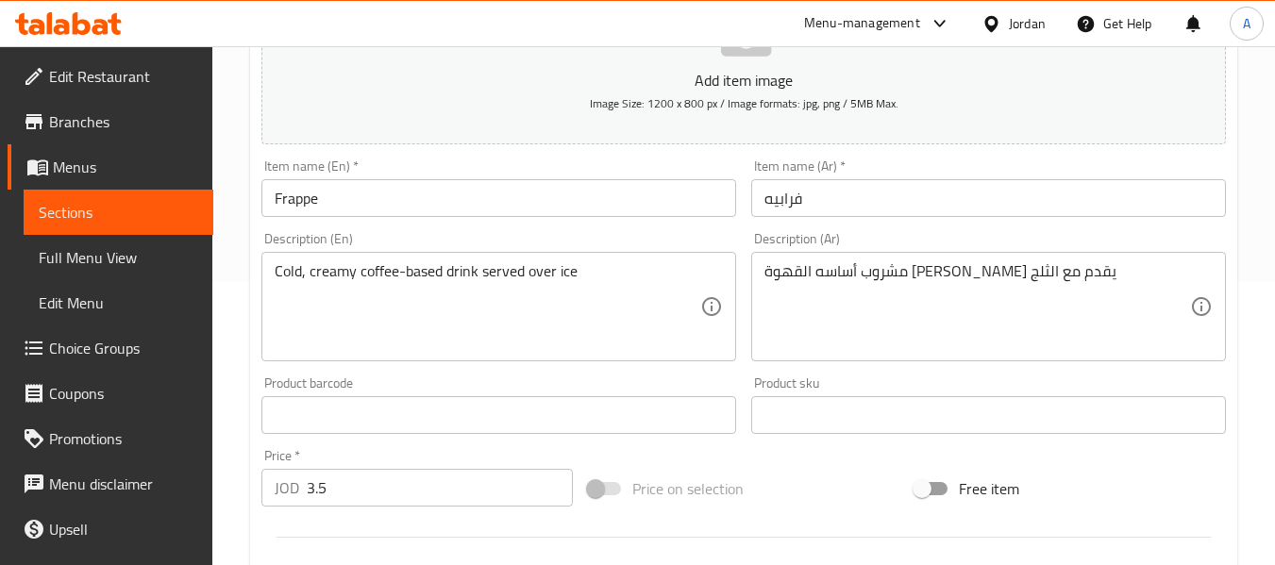
drag, startPoint x: 883, startPoint y: 279, endPoint x: 916, endPoint y: 323, distance: 54.5
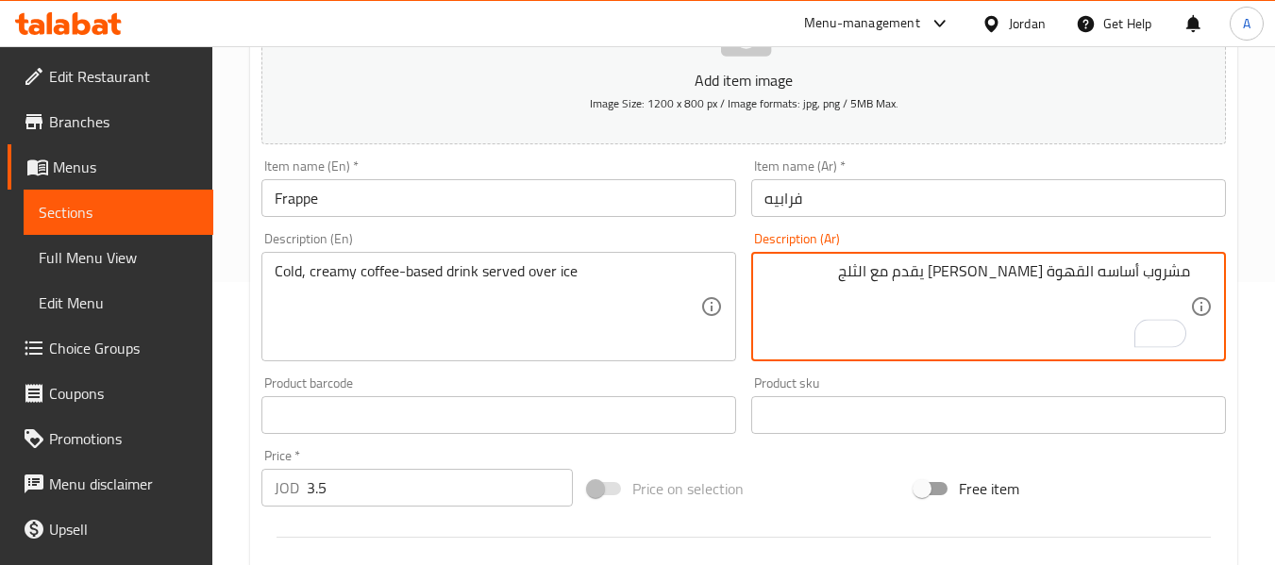
drag, startPoint x: 888, startPoint y: 282, endPoint x: 972, endPoint y: 289, distance: 84.2
click at [972, 289] on textarea "مشروب أساسه القهوة بارد كريمي يقدم مع الثلج" at bounding box center [977, 307] width 426 height 90
paste textarea "وق"
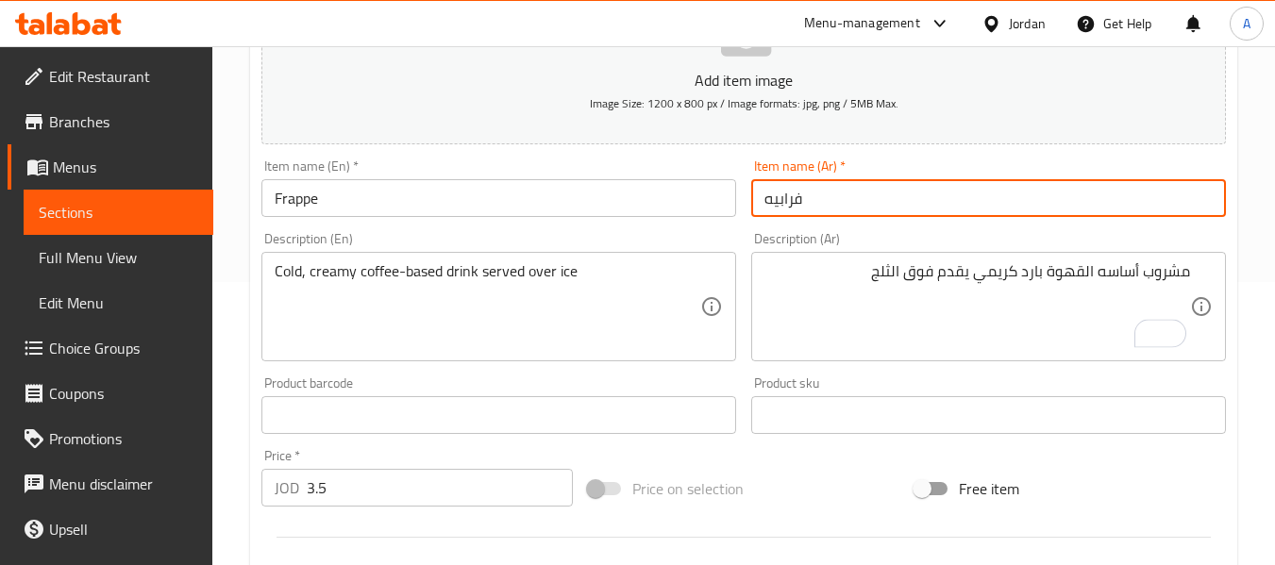
click at [880, 202] on input "فرابيه" at bounding box center [988, 198] width 475 height 38
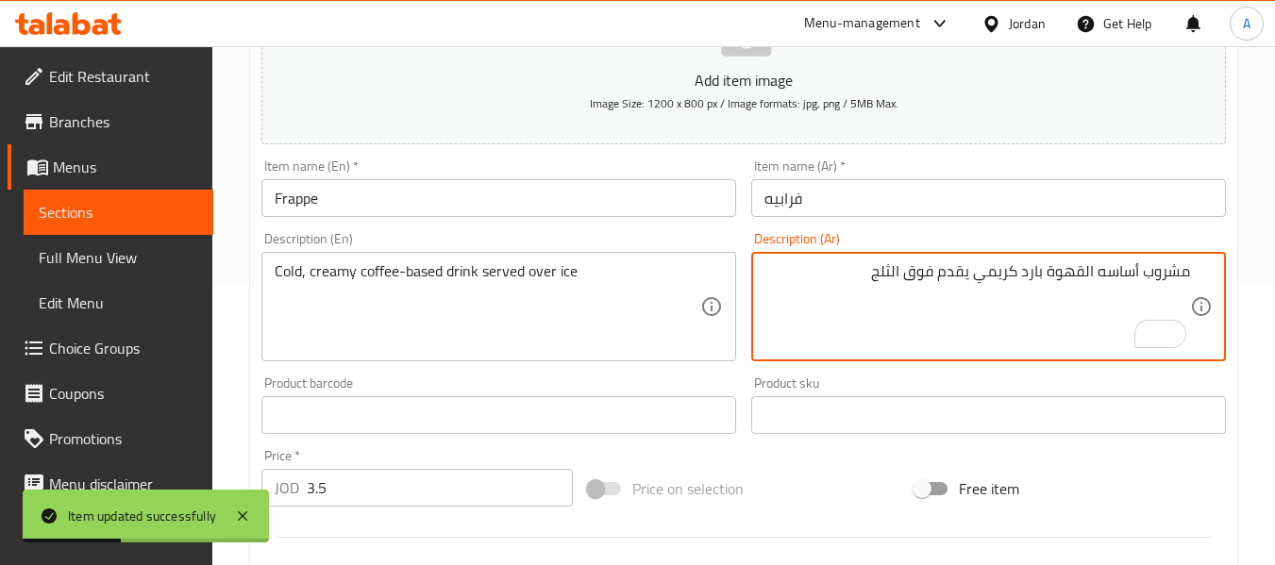
click at [1020, 276] on textarea "مشروب أساسه القهوة بارد كريمي يقدم فوق الثلج" at bounding box center [977, 307] width 426 height 90
type textarea "مشروب أساسه القهوة بارد وكريمي يقدم فوق الثلج"
click at [868, 202] on input "فرابيه" at bounding box center [988, 198] width 475 height 38
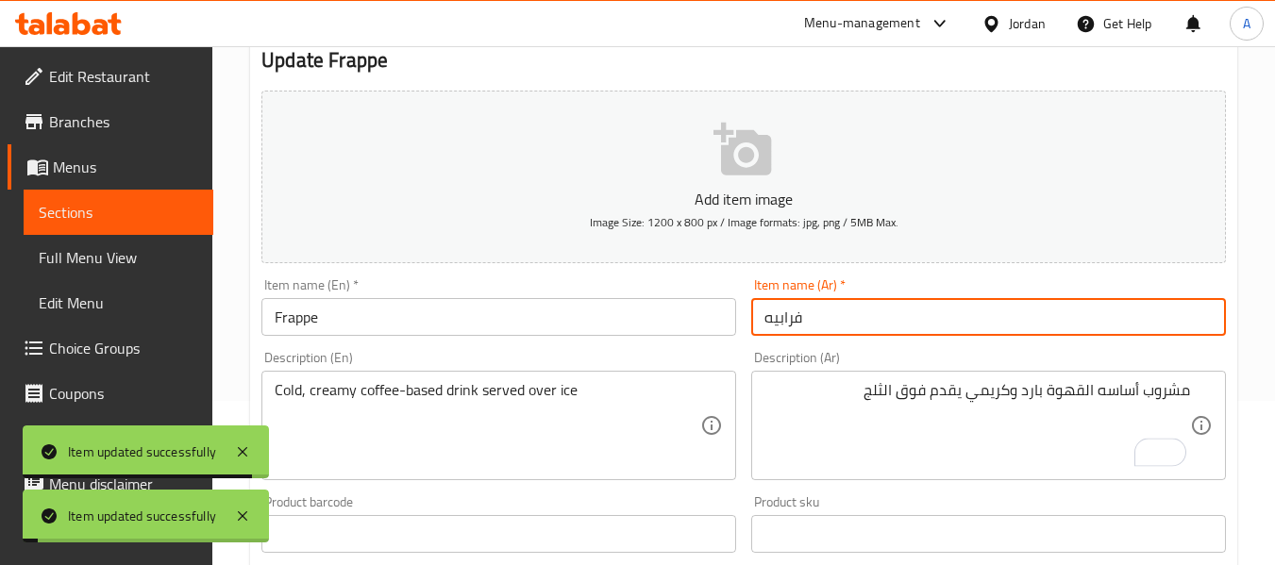
scroll to position [0, 0]
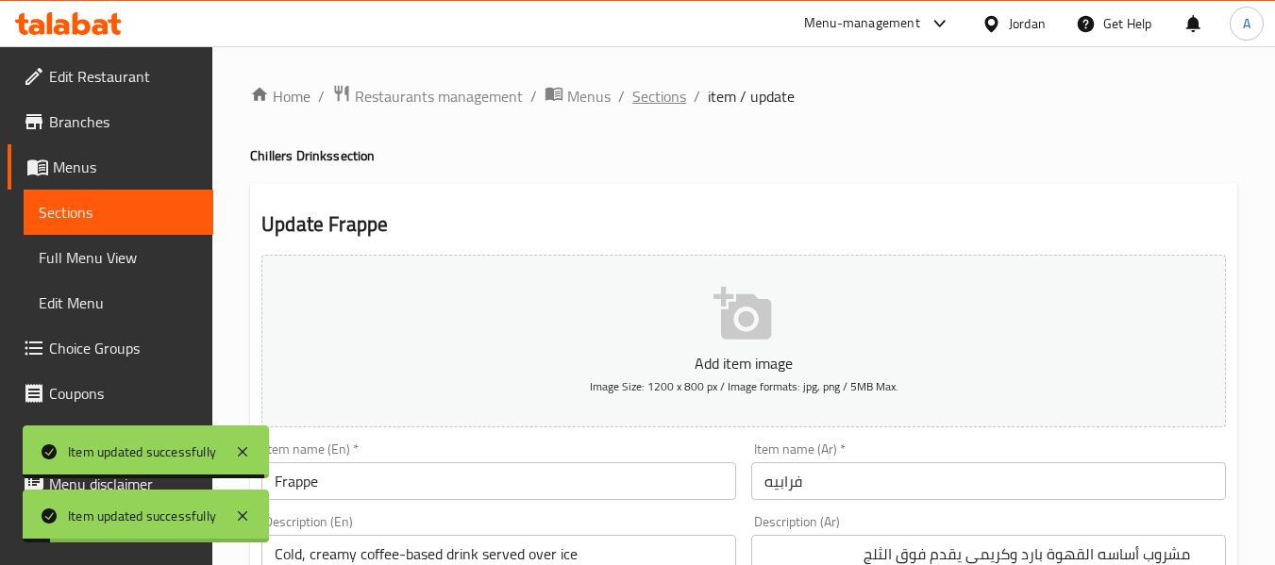
click at [660, 92] on span "Sections" at bounding box center [659, 96] width 54 height 23
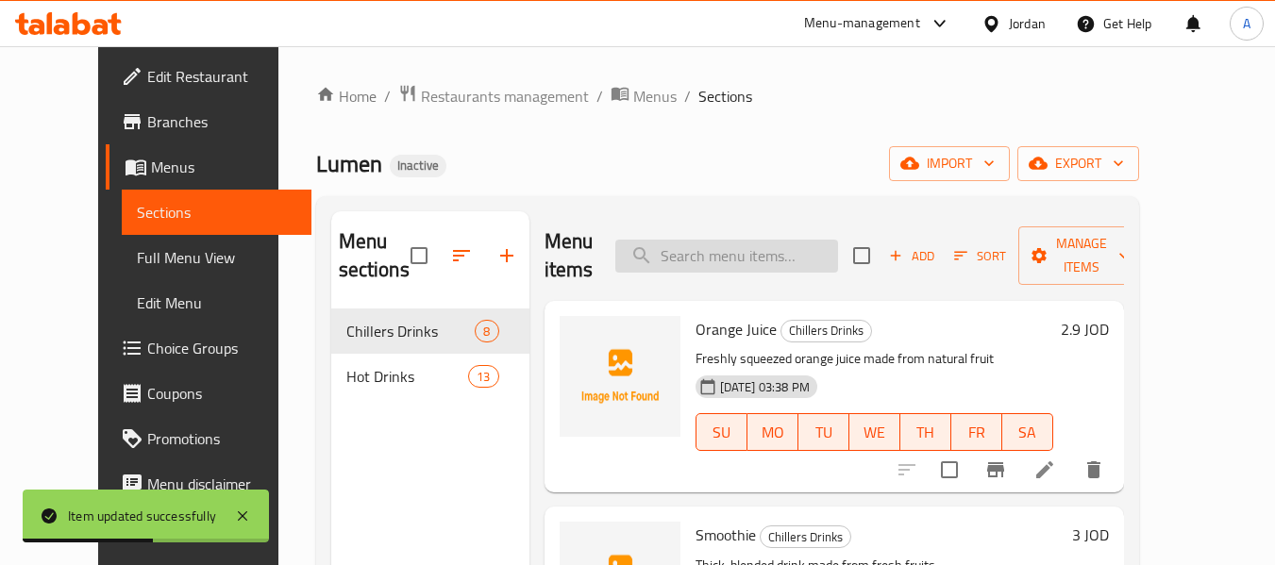
click at [714, 259] on input "search" at bounding box center [726, 256] width 223 height 33
paste input "infused with"
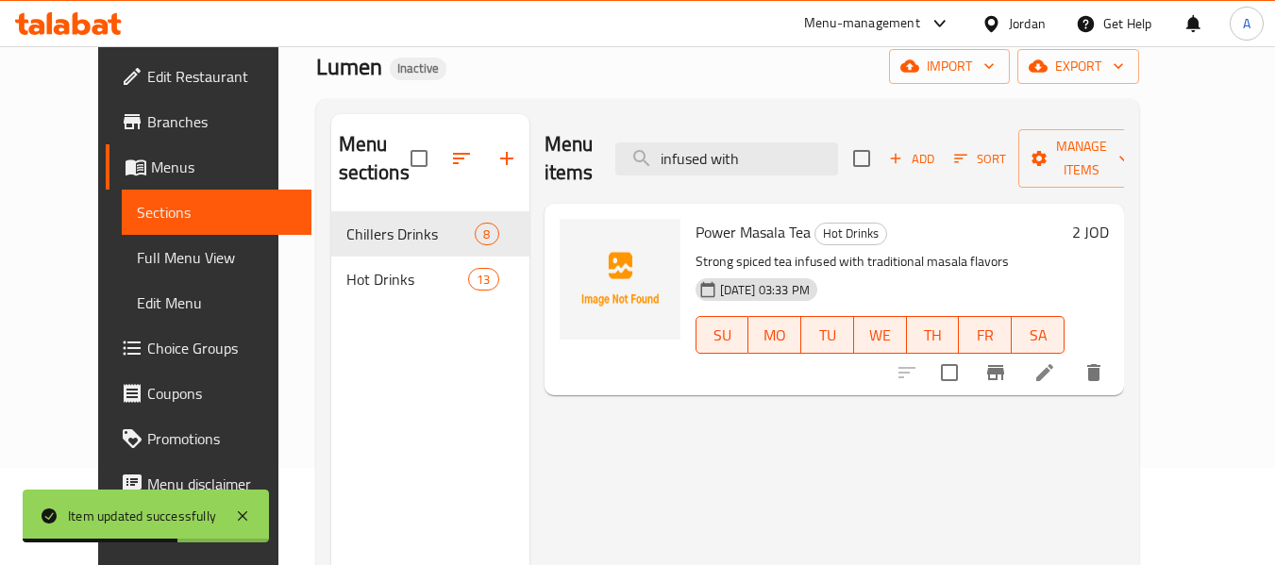
scroll to position [189, 0]
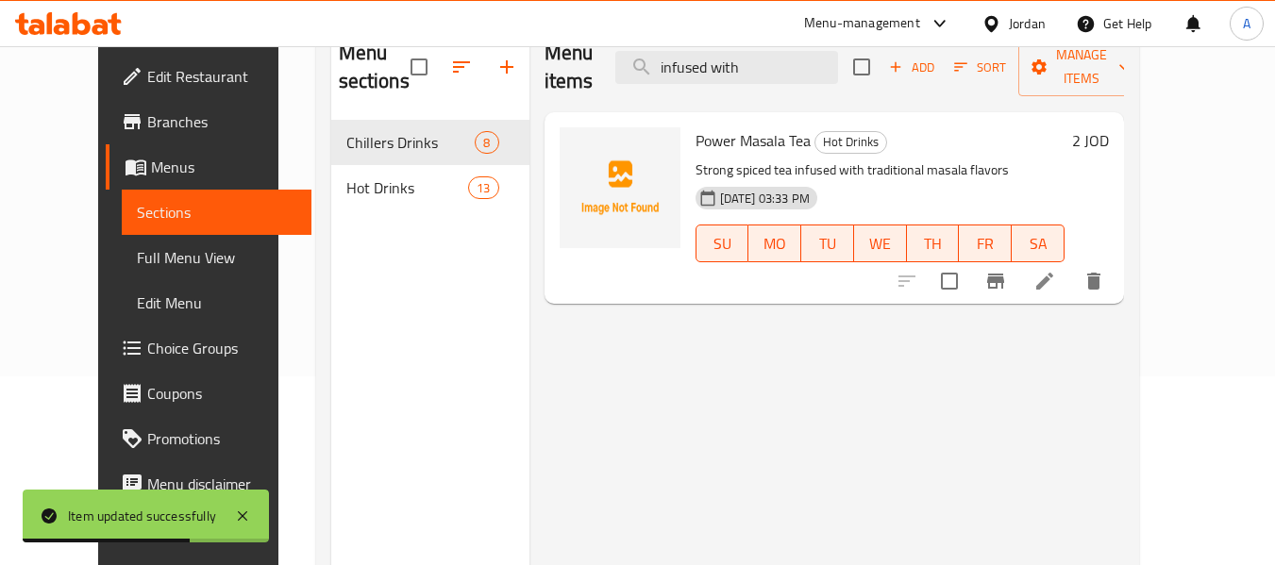
type input "infused with"
click at [1053, 273] on icon at bounding box center [1044, 281] width 17 height 17
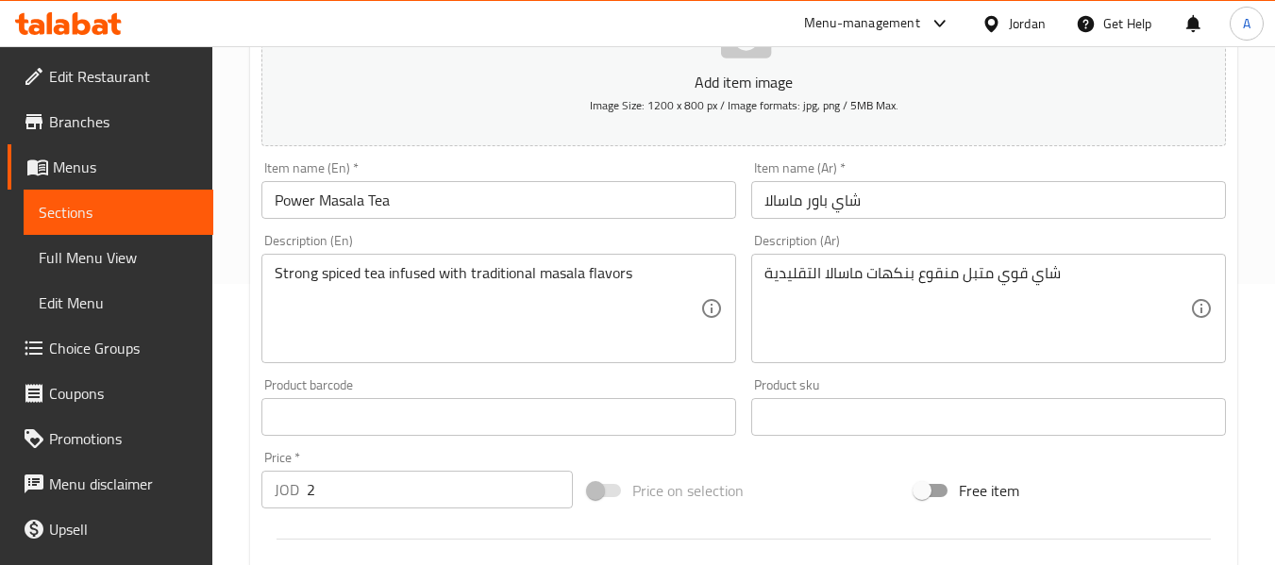
scroll to position [283, 0]
drag, startPoint x: 877, startPoint y: 304, endPoint x: 929, endPoint y: 304, distance: 51.9
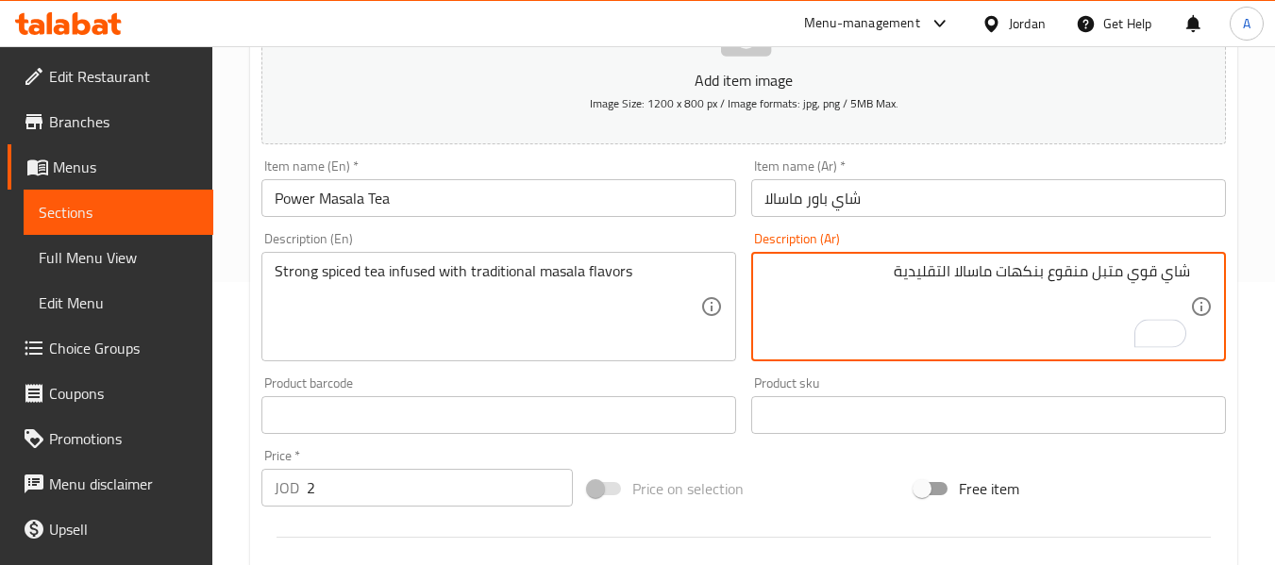
drag, startPoint x: 1040, startPoint y: 279, endPoint x: 1087, endPoint y: 287, distance: 47.8
click at [1087, 287] on textarea "شاي قوي متبل منقوع بنكهات ماسالا التقليدية" at bounding box center [977, 307] width 426 height 90
paste textarea "لوء"
type textarea "شاي قوي متبل مملوء بنكهات ماسالا التقليدية"
click at [929, 199] on input "شاي باور ماسالا" at bounding box center [988, 198] width 475 height 38
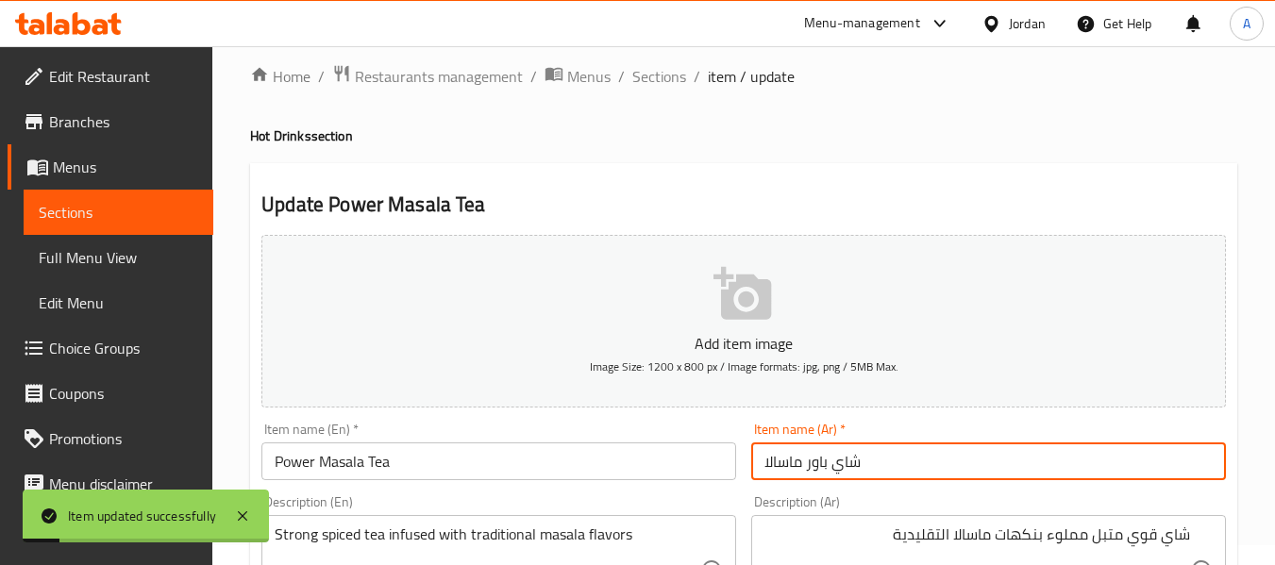
scroll to position [0, 0]
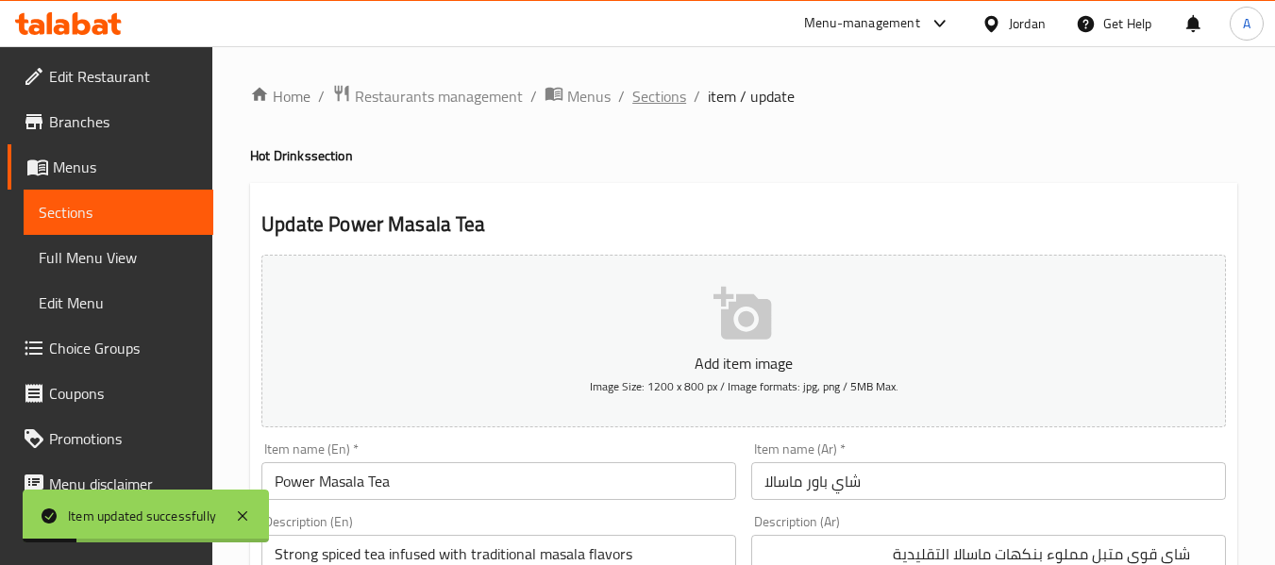
click at [661, 95] on span "Sections" at bounding box center [659, 96] width 54 height 23
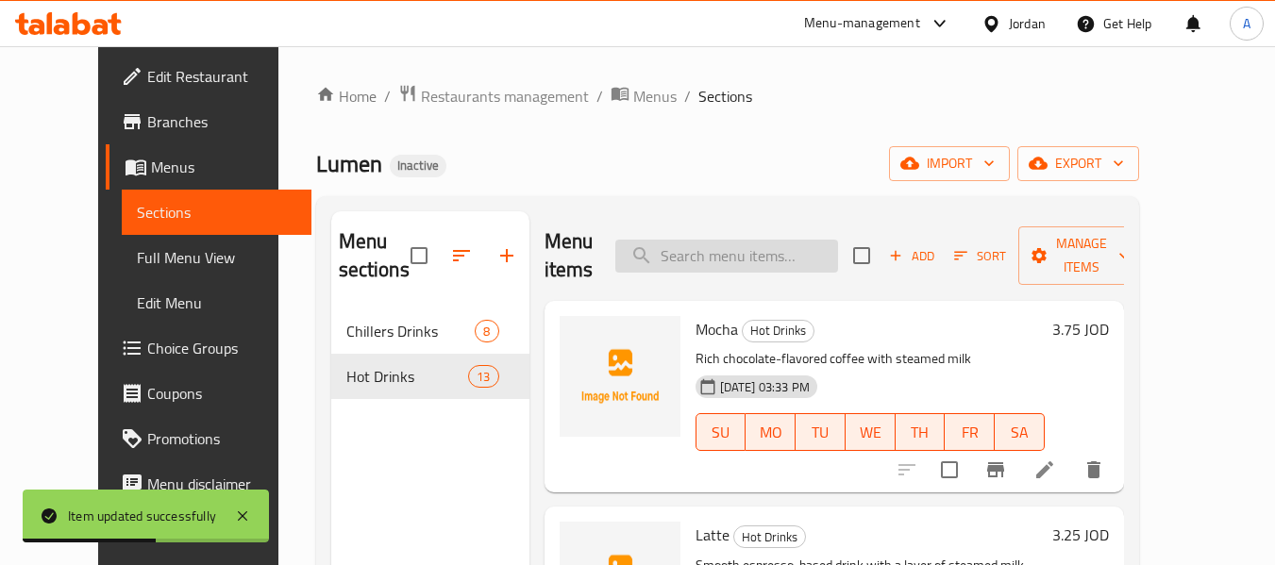
click at [729, 245] on input "search" at bounding box center [726, 256] width 223 height 33
paste input "squeezed"
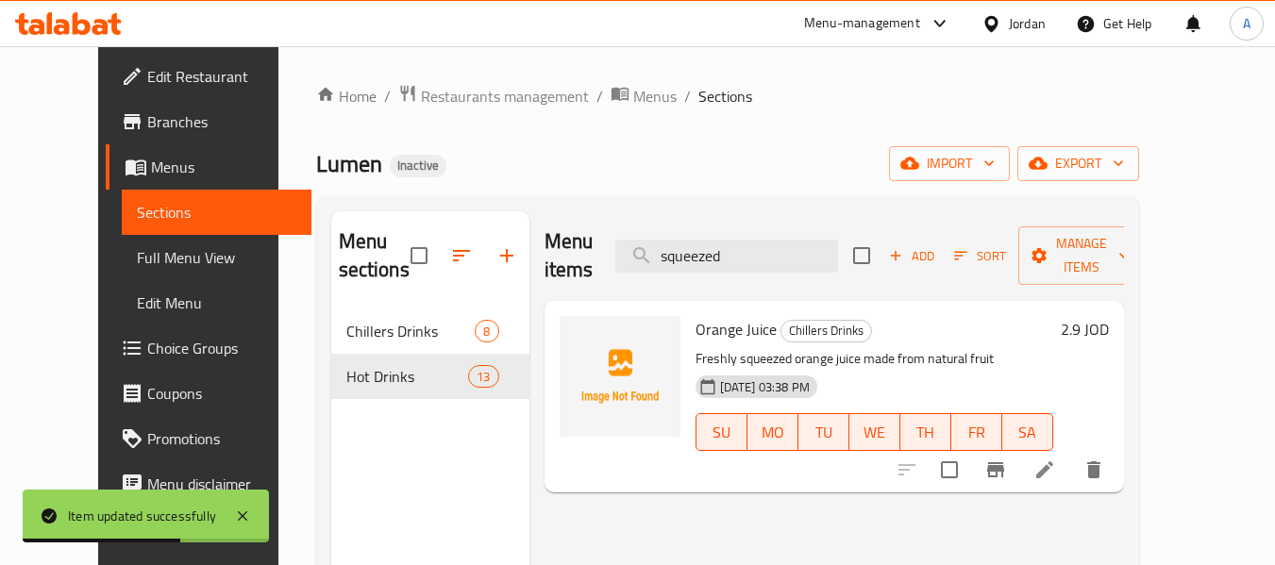
type input "squeezed"
click at [1071, 453] on li at bounding box center [1044, 470] width 53 height 34
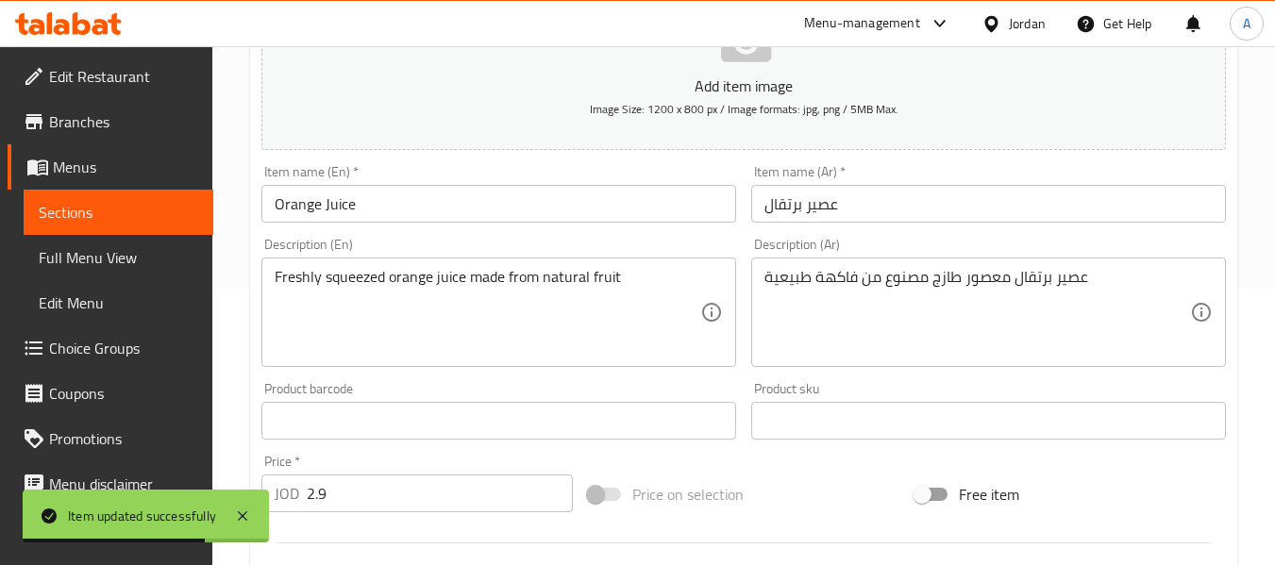
scroll to position [283, 0]
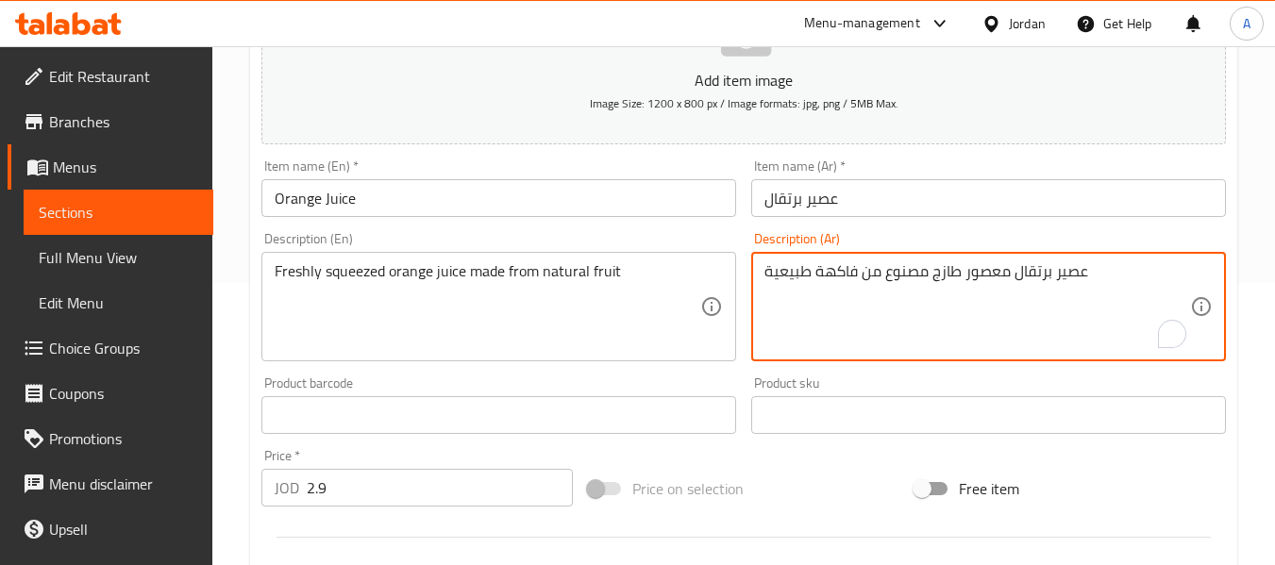
click at [996, 274] on textarea "عصير برتقال معصور طازج مصنوع من فاكهة طبيعية" at bounding box center [977, 307] width 426 height 90
paste textarea "بس"
type textarea "عصير برتقال كبس طازج مصنوع من فاكهة طبيعية"
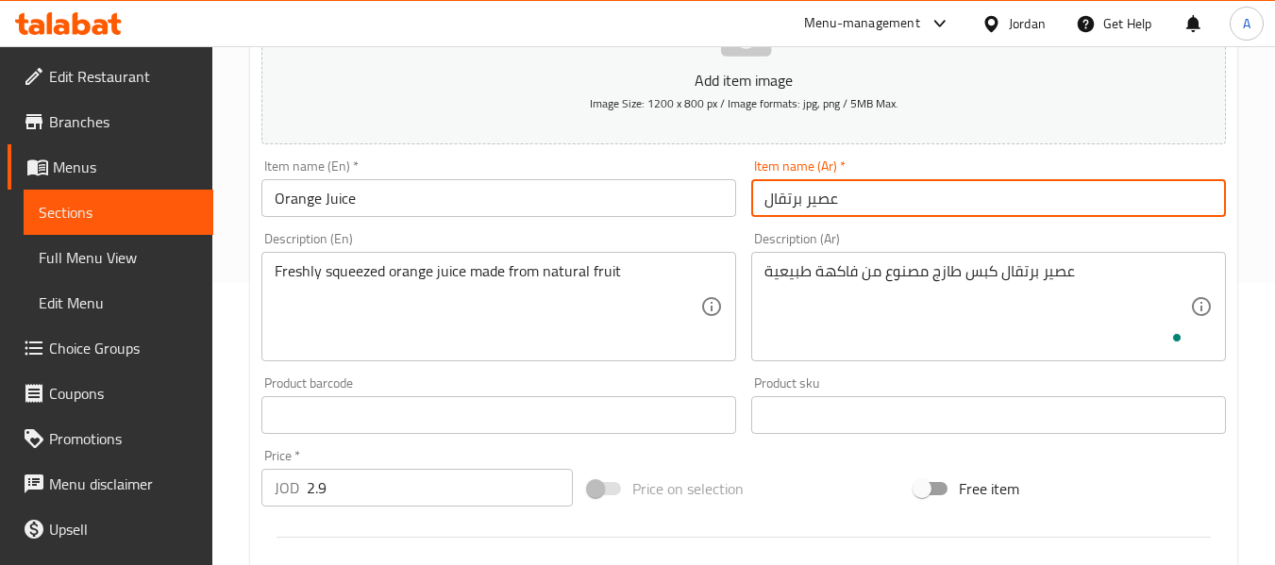
click at [966, 209] on input "عصير برتقال" at bounding box center [988, 198] width 475 height 38
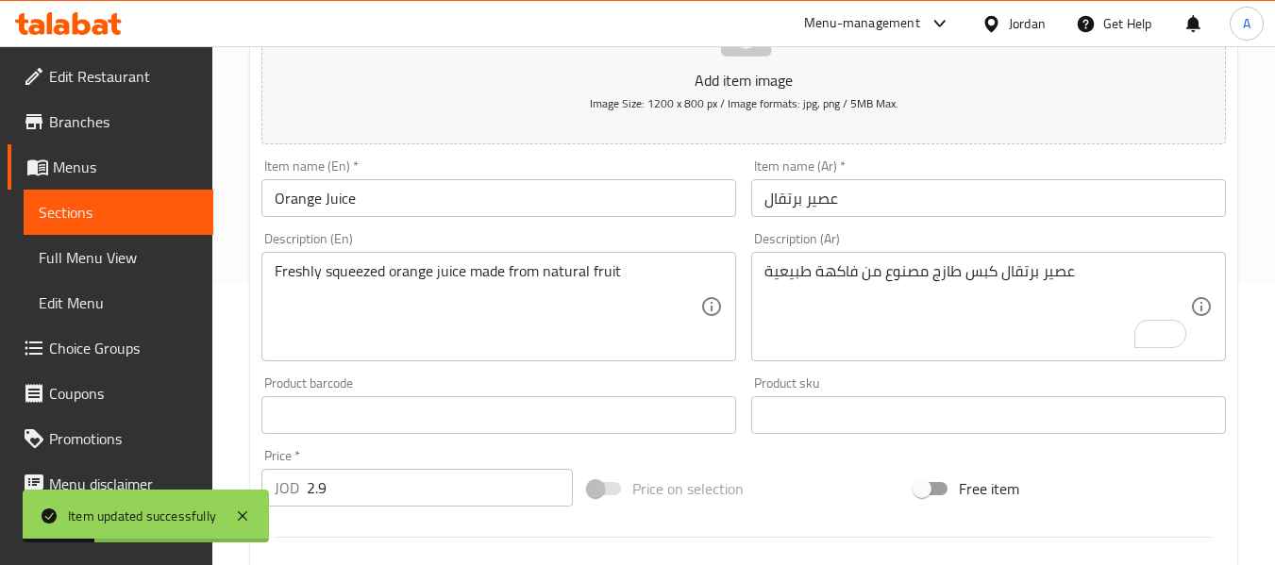
drag, startPoint x: 521, startPoint y: 35, endPoint x: 557, endPoint y: 44, distance: 37.1
click at [521, 35] on div "Menu-management Jordan Get Help A" at bounding box center [637, 23] width 1275 height 45
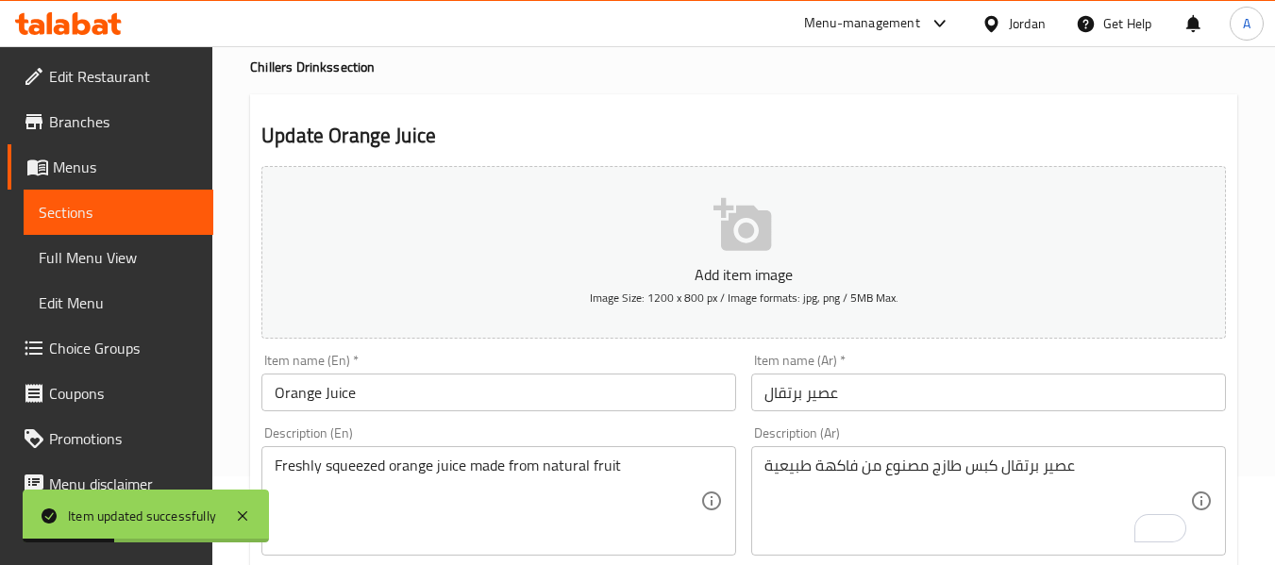
scroll to position [0, 0]
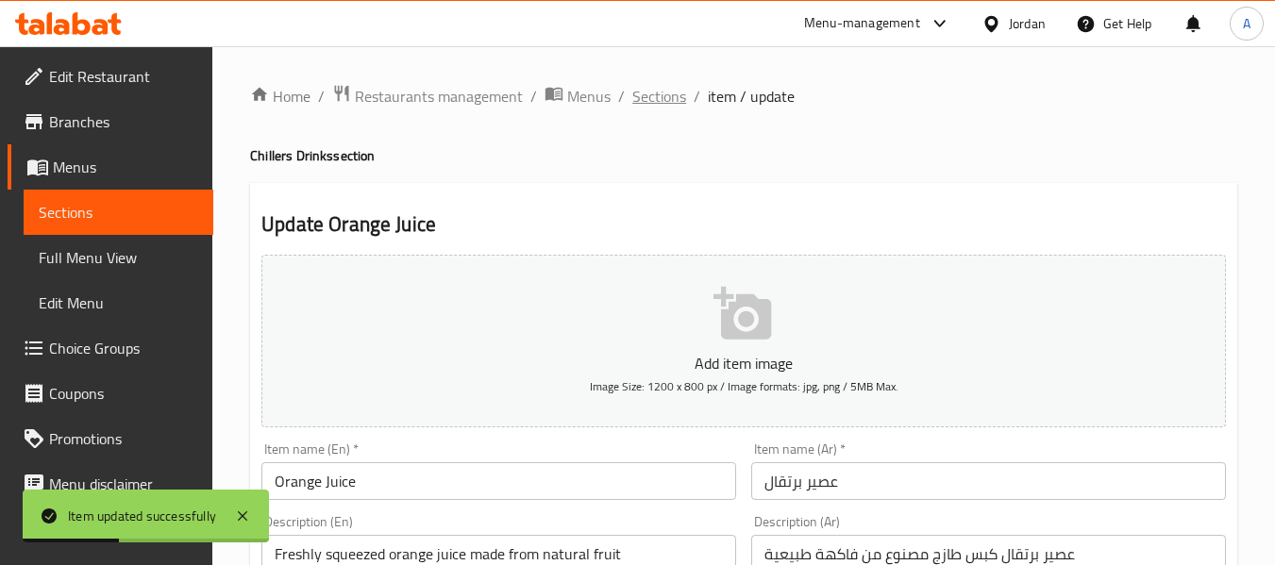
click at [667, 100] on span "Sections" at bounding box center [659, 96] width 54 height 23
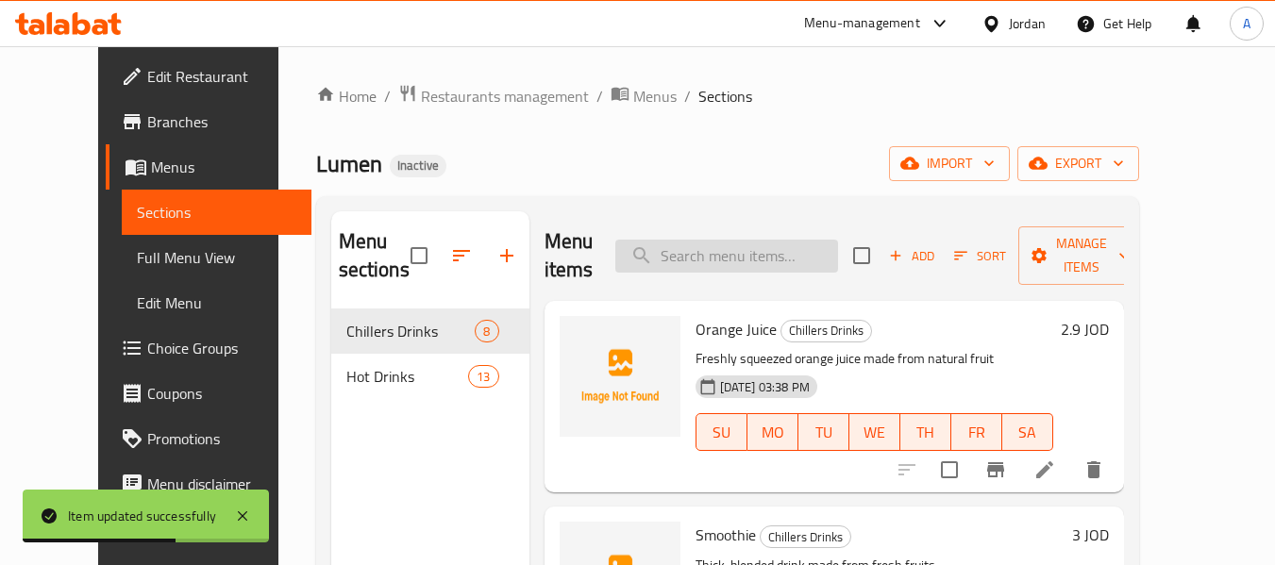
click at [725, 260] on input "search" at bounding box center [726, 256] width 223 height 33
paste input "blended"
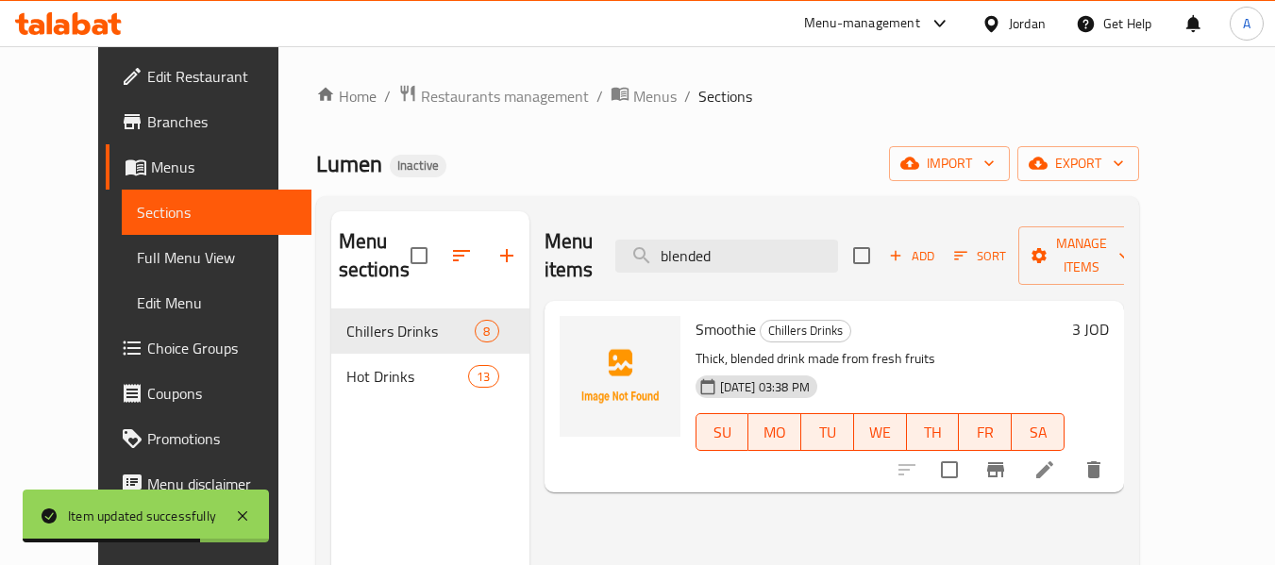
type input "blended"
click at [1071, 454] on li at bounding box center [1044, 470] width 53 height 34
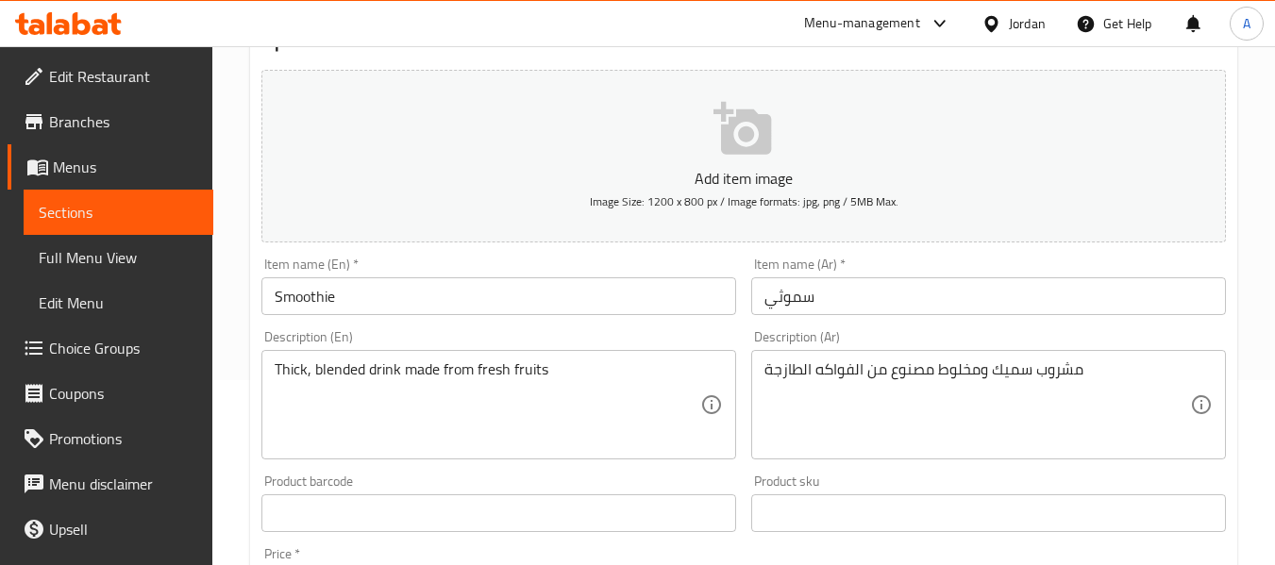
scroll to position [189, 0]
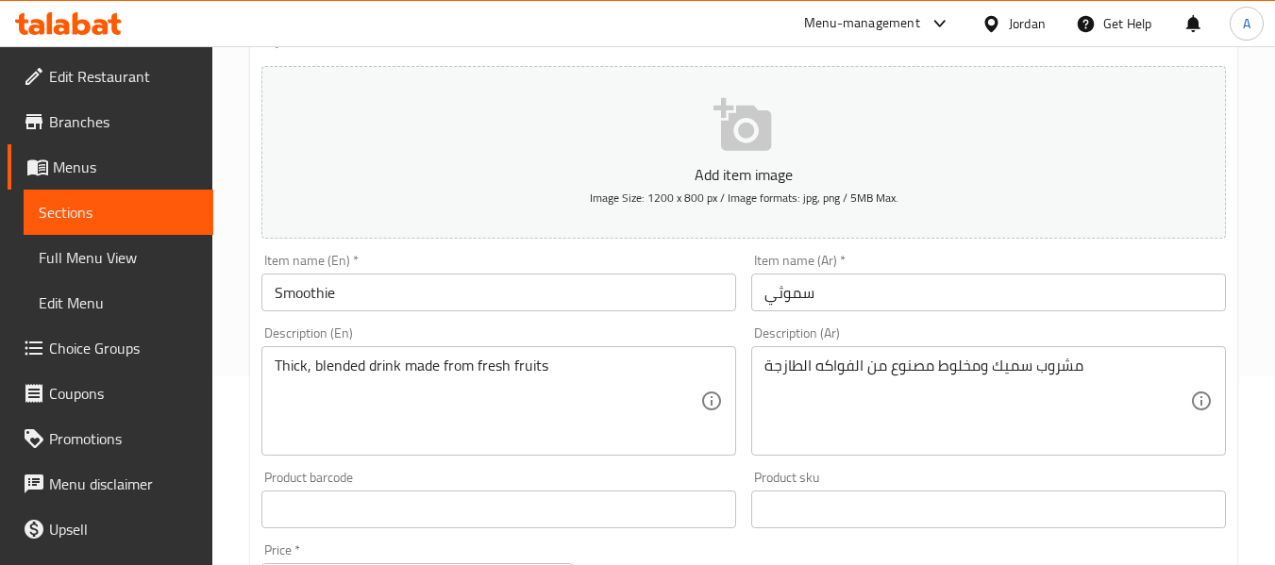
drag, startPoint x: 1174, startPoint y: 362, endPoint x: 1145, endPoint y: 379, distance: 33.8
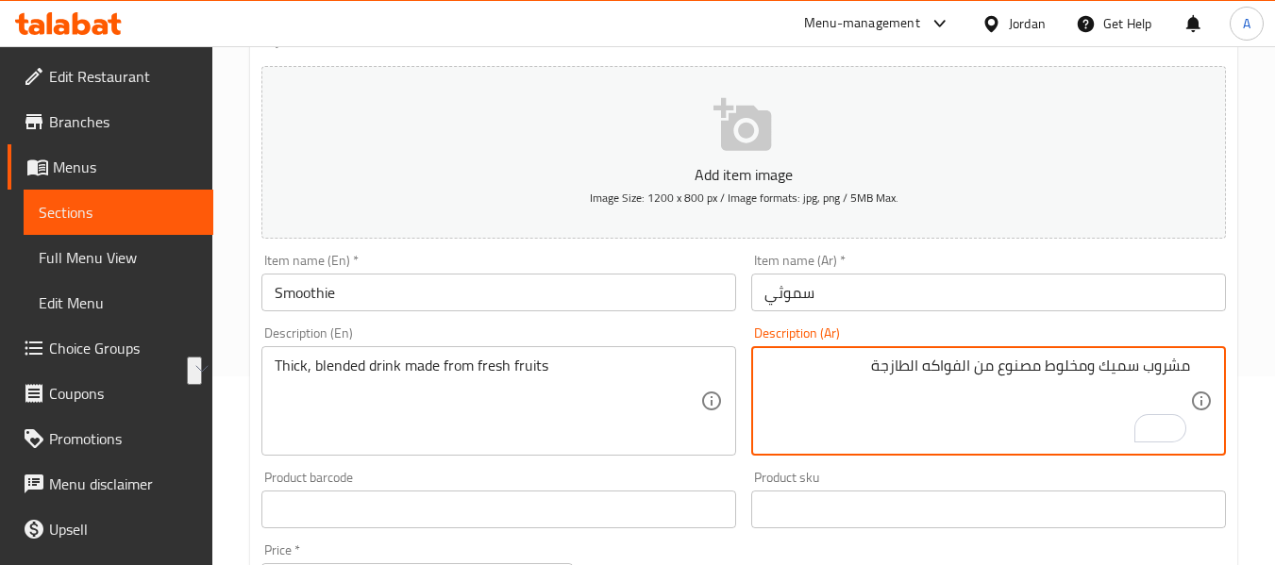
drag, startPoint x: 1044, startPoint y: 366, endPoint x: 1136, endPoint y: 377, distance: 93.1
click at [1136, 377] on textarea "مشروب سميك ومخلوط مصنوع من الفواكه الطازجة" at bounding box center [977, 402] width 426 height 90
paste textarea "لا"
type textarea "مشروب خلاط وسميك مصنوع من الفواكه الطازجة"
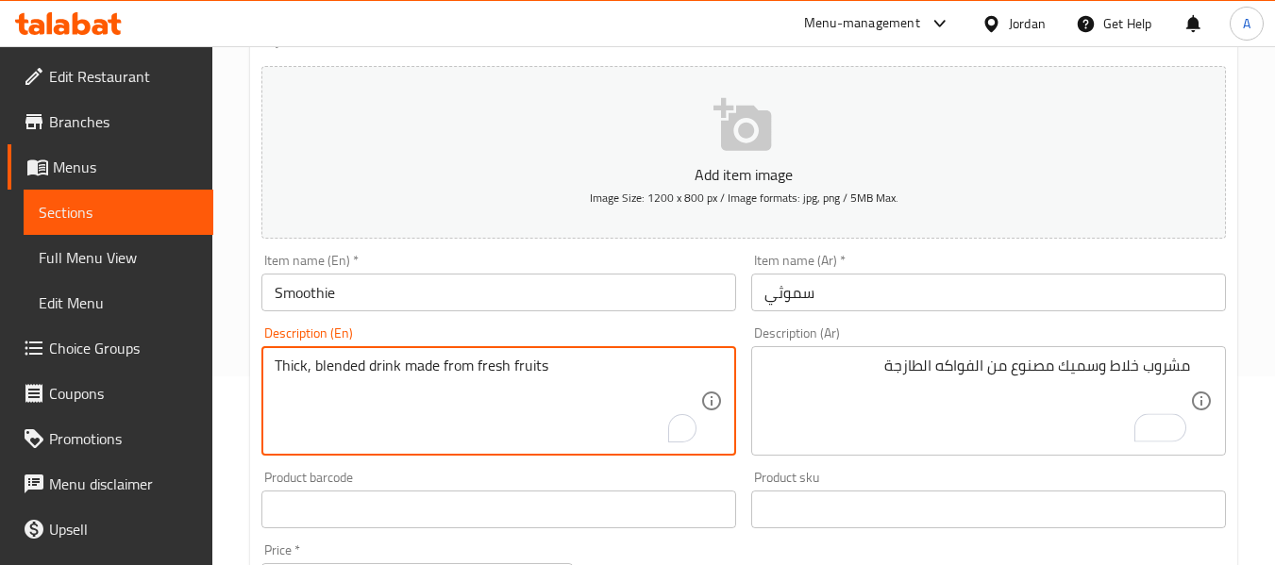
click at [288, 372] on textarea "Thick, blended drink made from fresh fruits" at bounding box center [488, 402] width 426 height 90
click at [848, 298] on input "سموثي" at bounding box center [988, 293] width 475 height 38
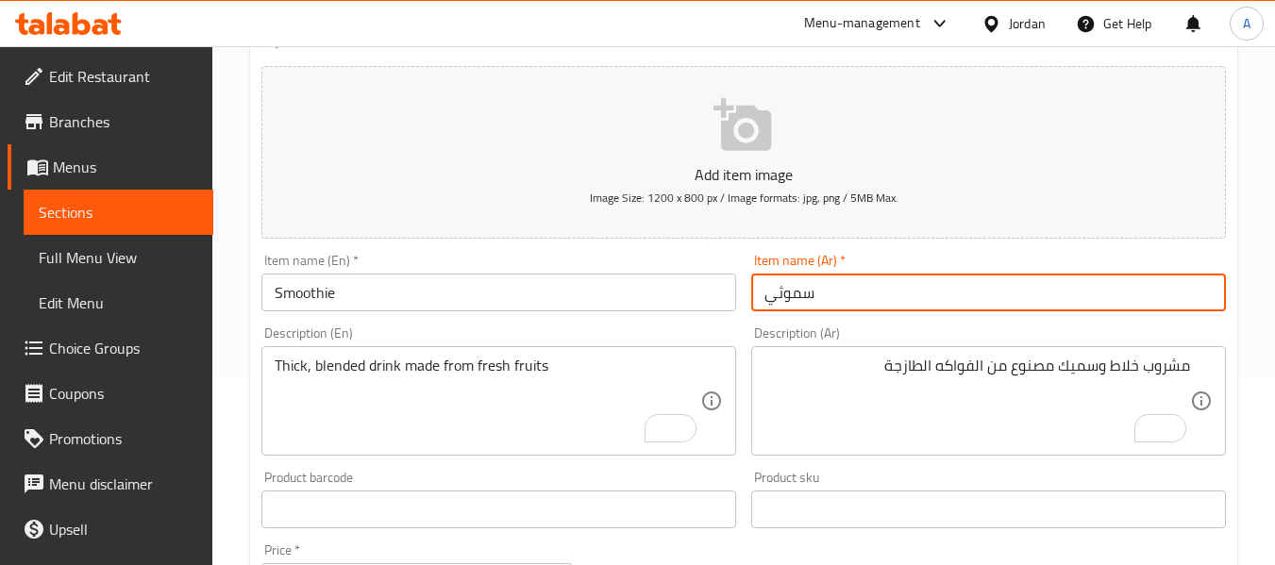
click at [924, 293] on input "سموثي" at bounding box center [988, 293] width 475 height 38
click at [829, 295] on input "سموثي" at bounding box center [988, 293] width 475 height 38
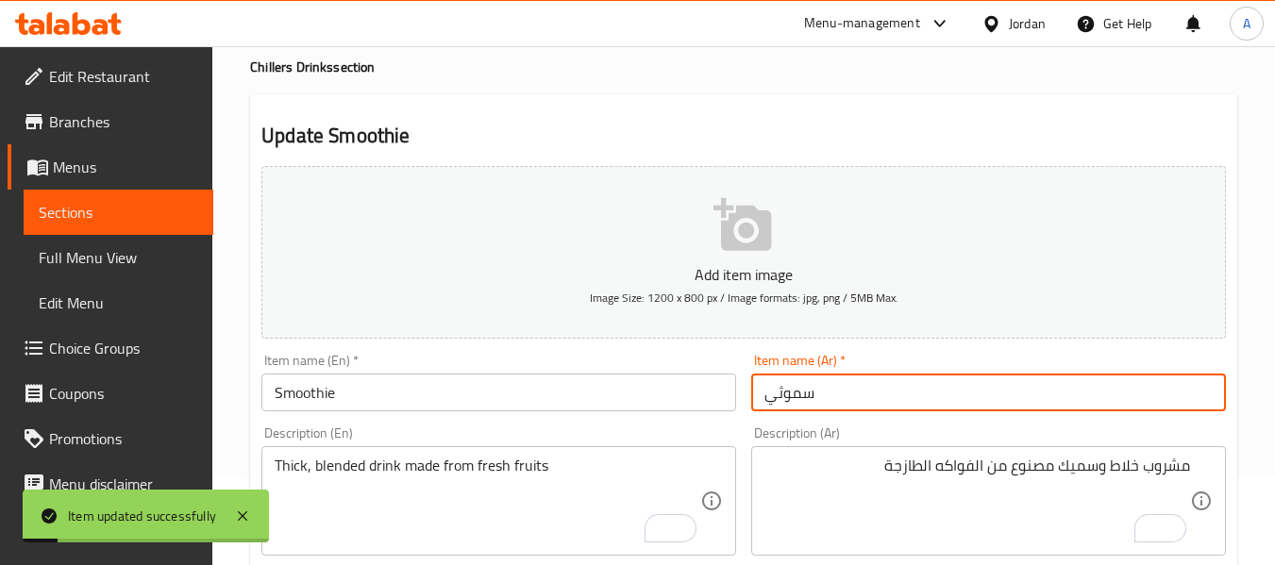
scroll to position [0, 0]
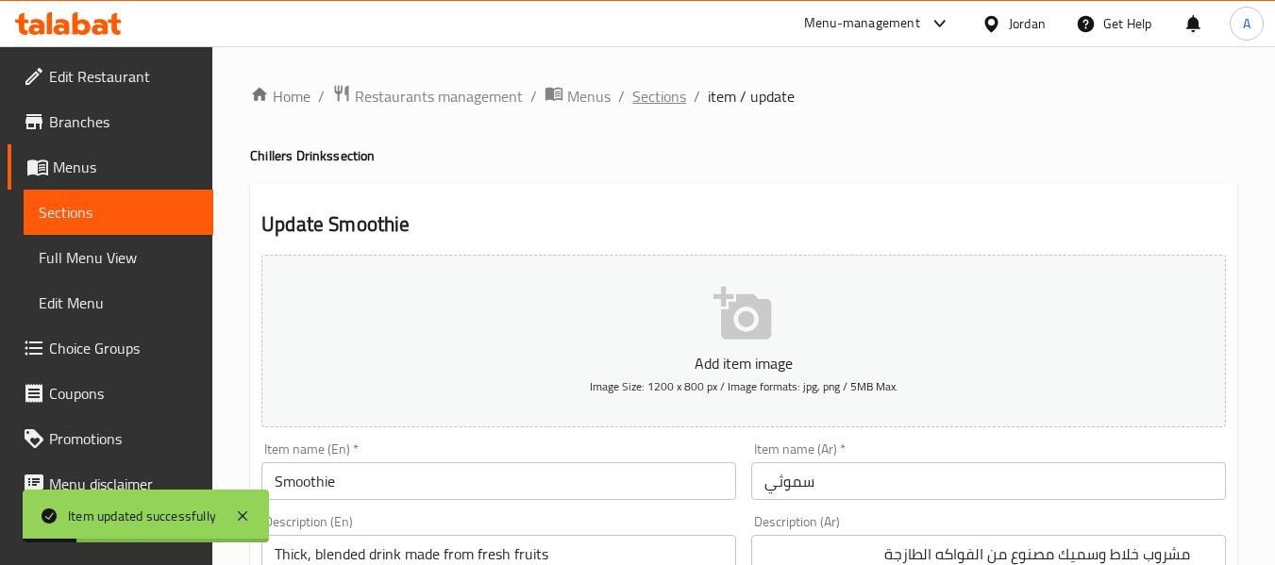
click at [655, 98] on span "Sections" at bounding box center [659, 96] width 54 height 23
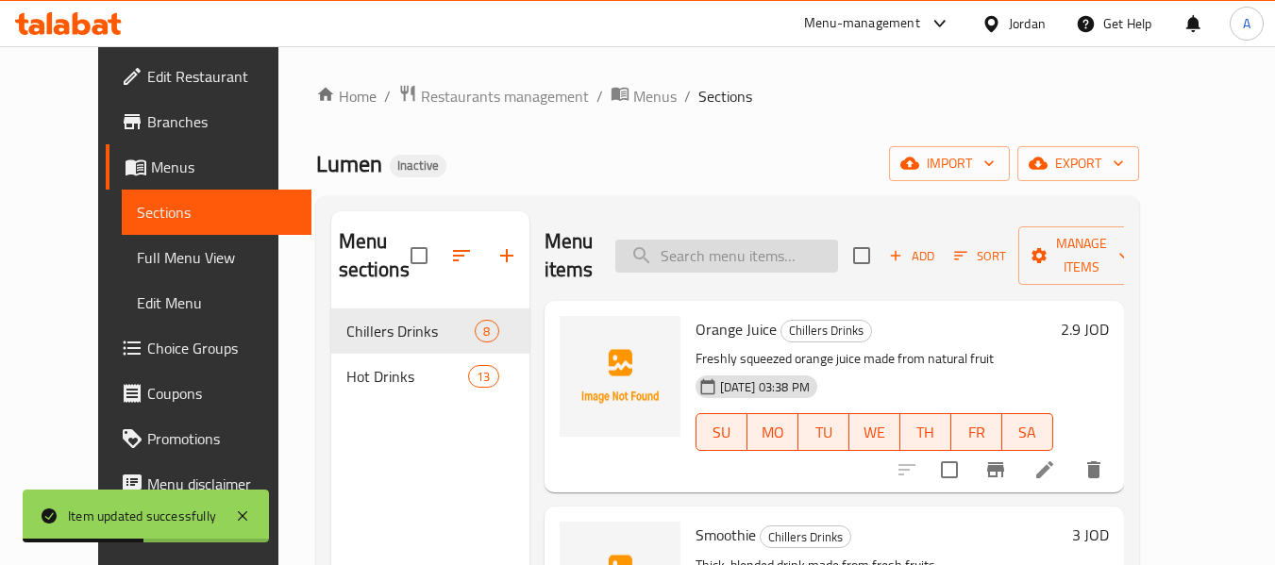
click at [700, 265] on input "search" at bounding box center [726, 256] width 223 height 33
paste input "V60"
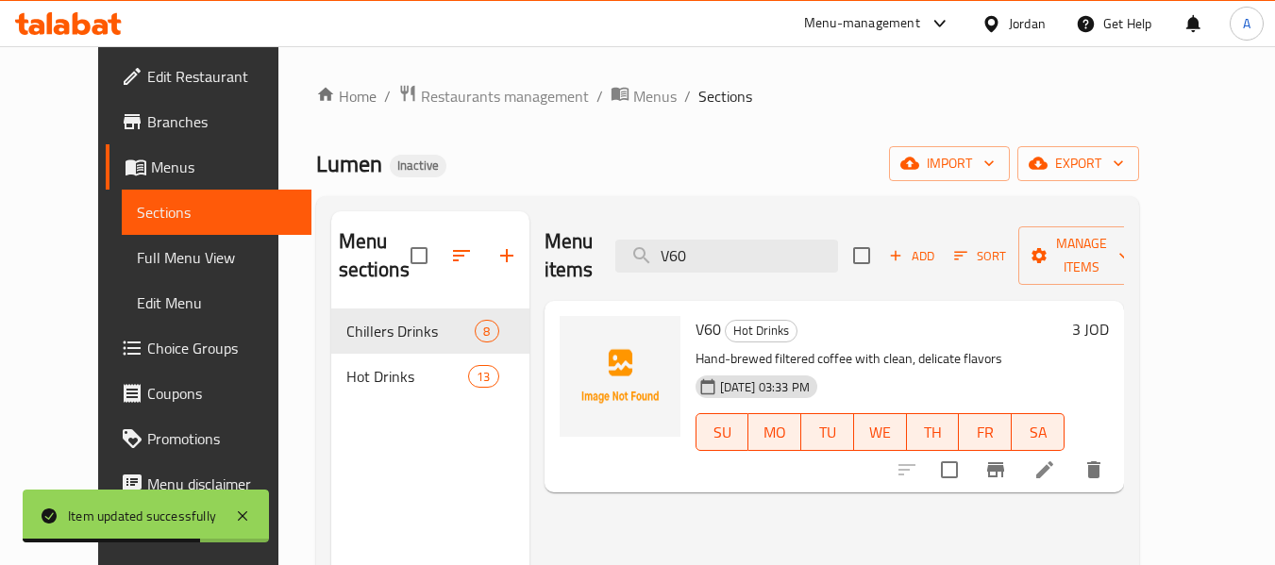
type input "V60"
click at [1056, 459] on icon at bounding box center [1044, 470] width 23 height 23
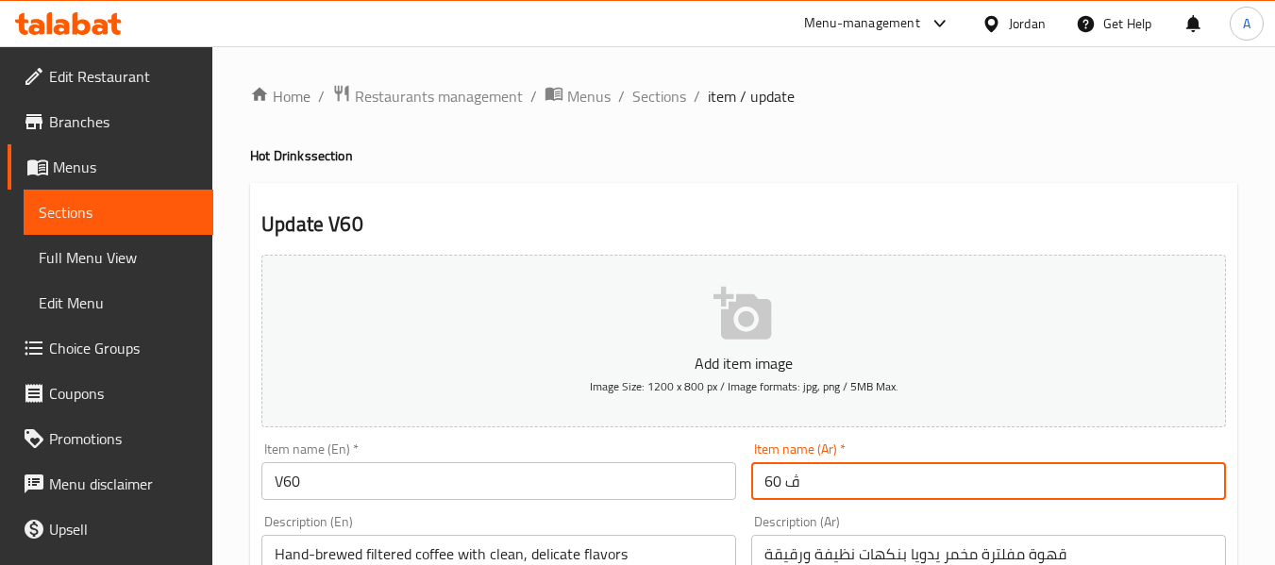
click at [792, 489] on input "ڤ 60" at bounding box center [988, 481] width 475 height 38
paste input "في"
click at [850, 477] on input "في 60" at bounding box center [988, 481] width 475 height 38
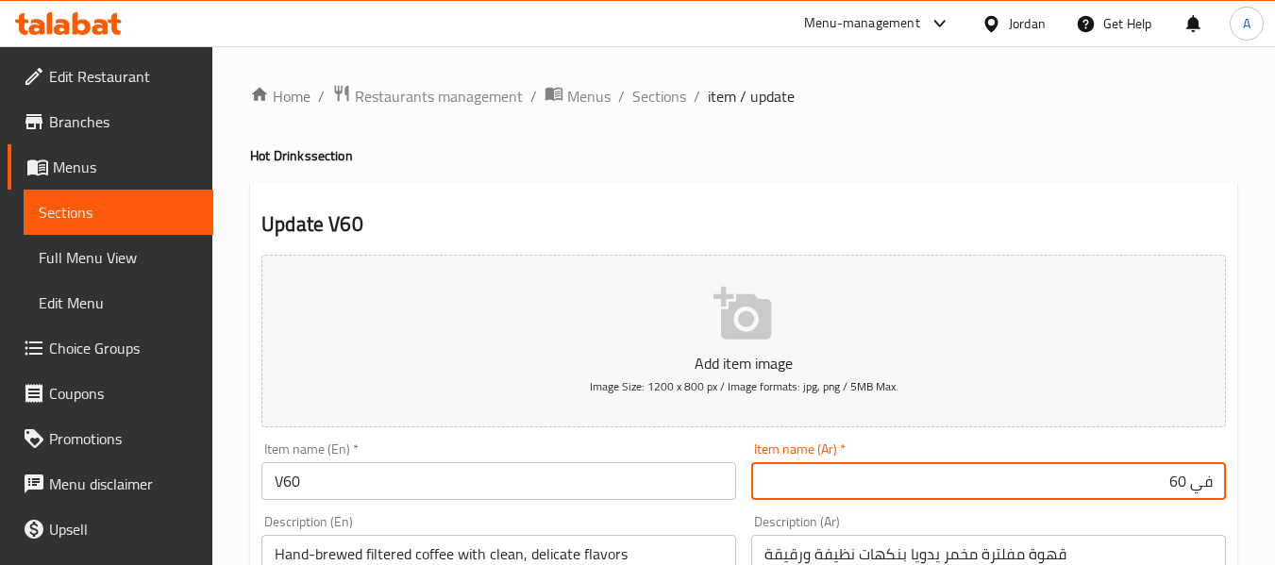
type input "في 60"
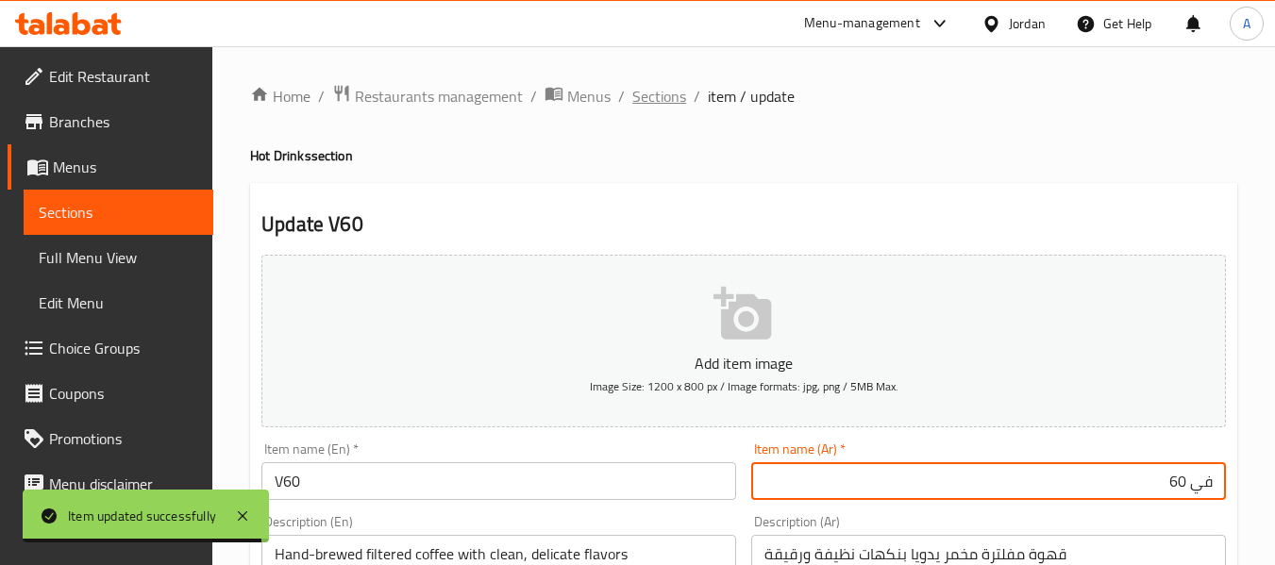
click at [653, 108] on span "Sections" at bounding box center [659, 96] width 54 height 23
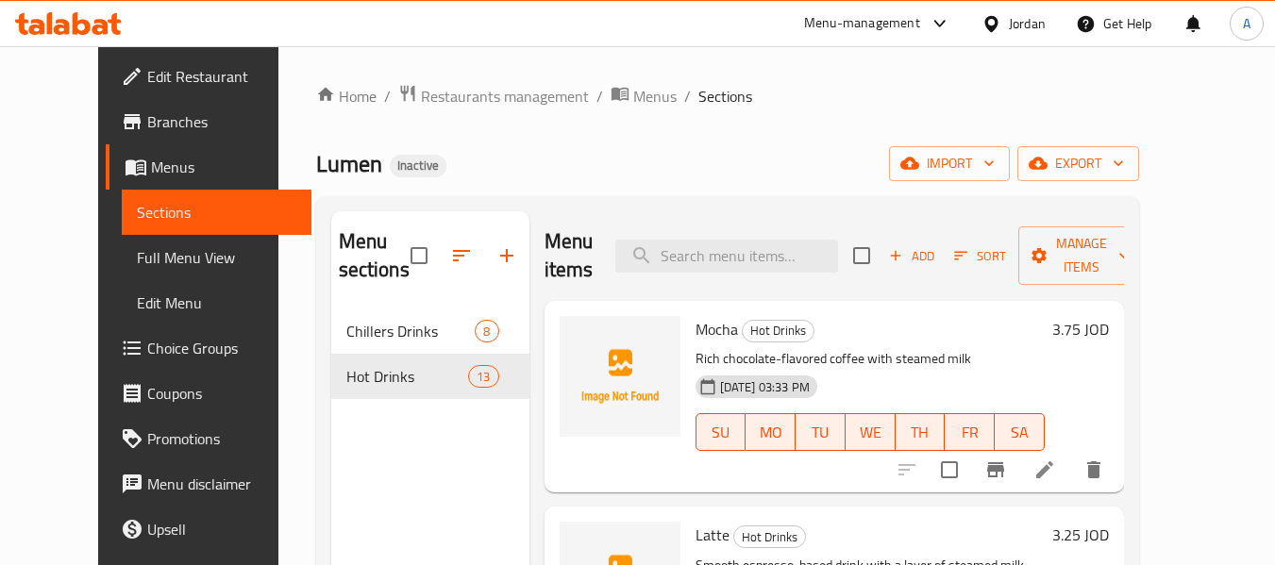
click at [137, 251] on span "Full Menu View" at bounding box center [216, 257] width 159 height 23
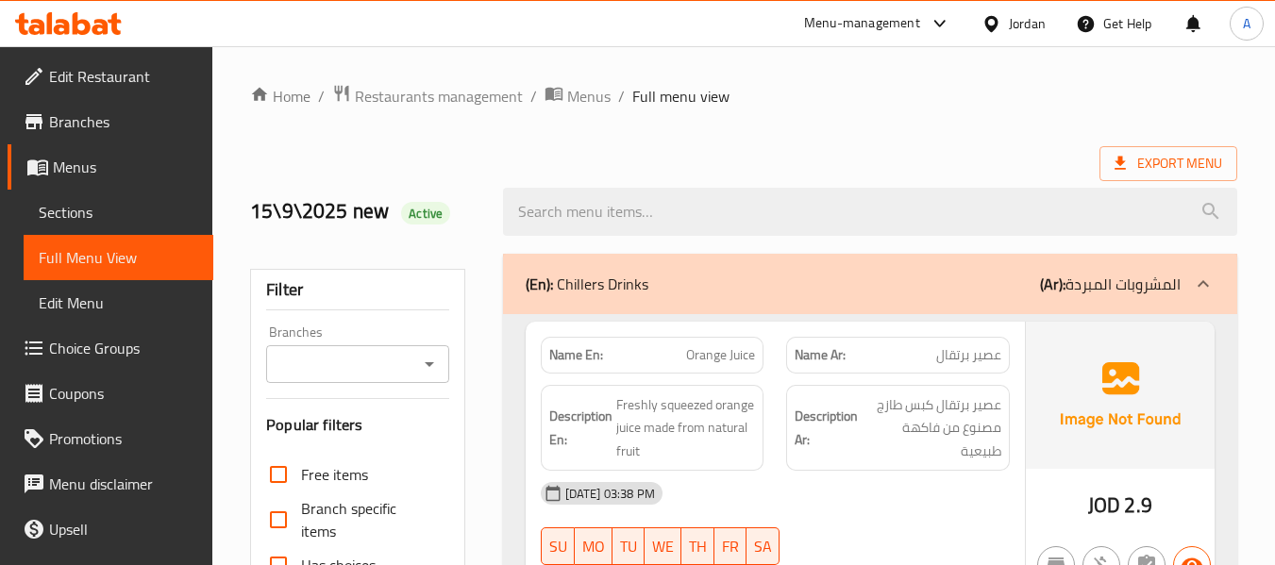
click at [548, 155] on div "Export Menu" at bounding box center [743, 163] width 987 height 35
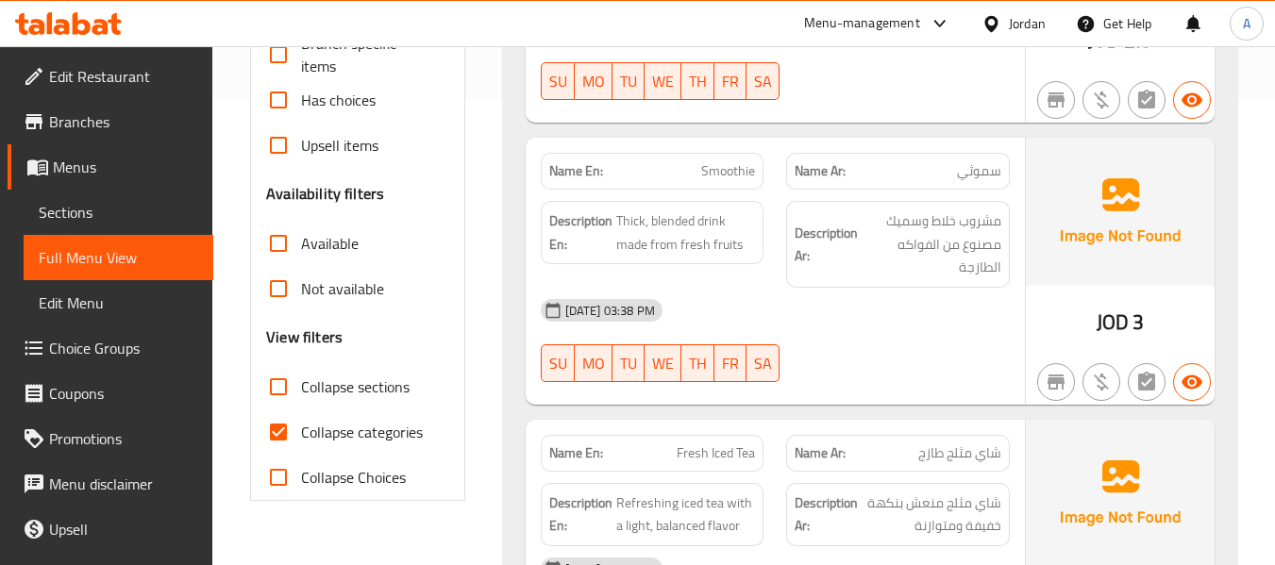
scroll to position [566, 0]
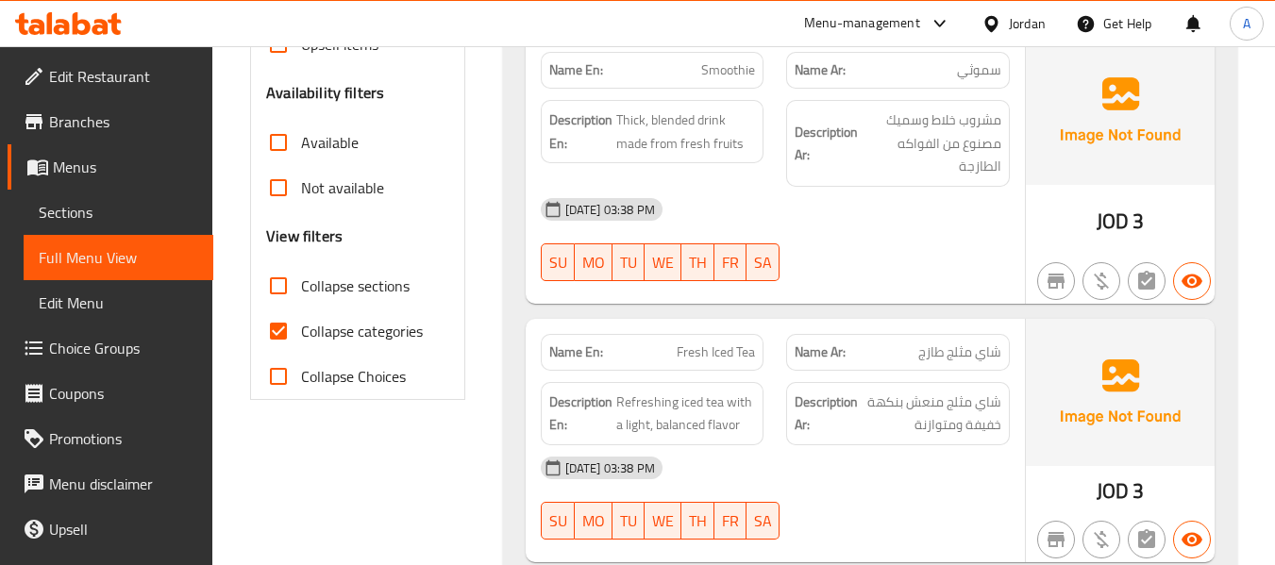
click at [417, 328] on span "Collapse categories" at bounding box center [362, 331] width 122 height 23
click at [301, 328] on input "Collapse categories" at bounding box center [278, 331] width 45 height 45
checkbox input "false"
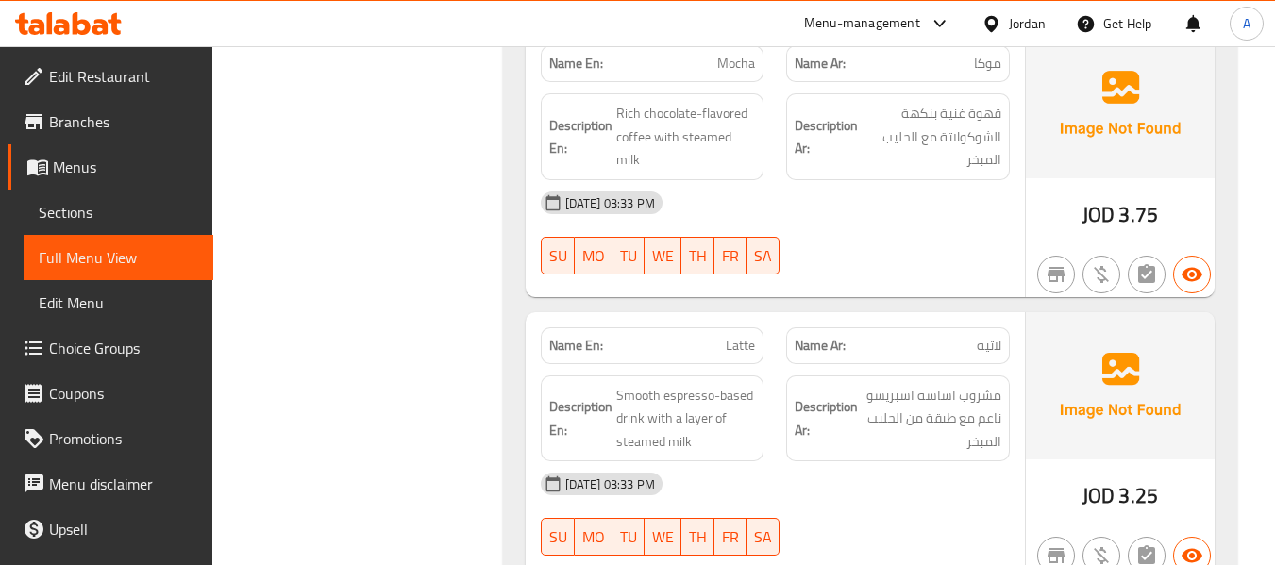
scroll to position [2548, 0]
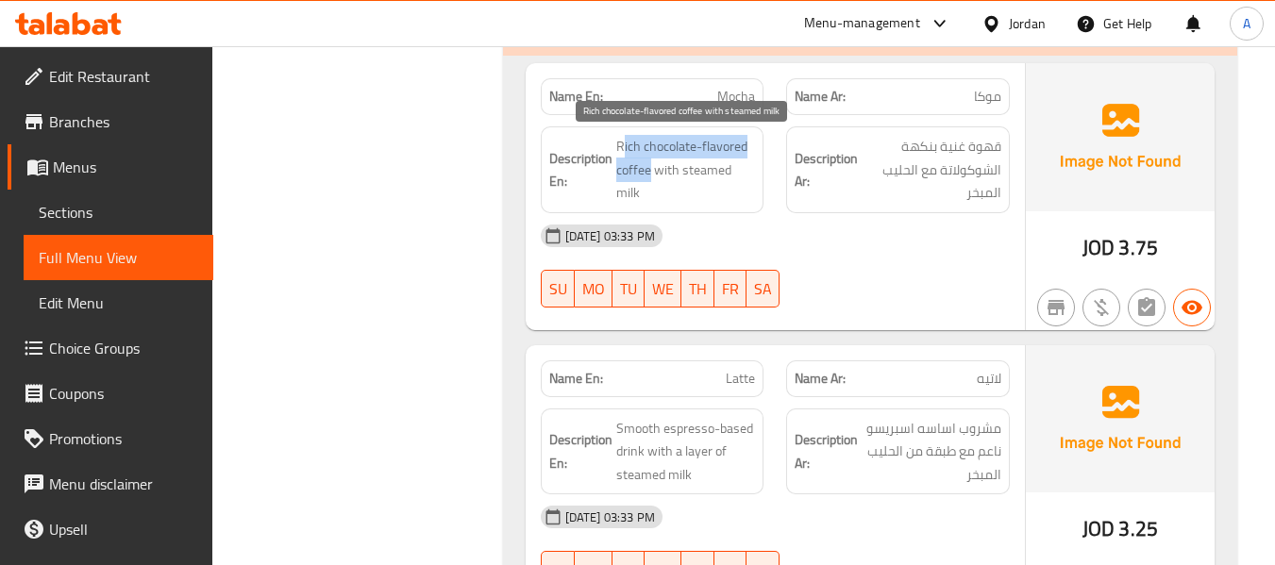
drag, startPoint x: 620, startPoint y: 146, endPoint x: 645, endPoint y: 161, distance: 28.8
click at [645, 162] on span "Rich chocolate-flavored coffee with steamed milk" at bounding box center [686, 170] width 140 height 70
click at [632, 151] on span "Rich chocolate-flavored coffee with steamed milk" at bounding box center [686, 170] width 140 height 70
drag, startPoint x: 617, startPoint y: 142, endPoint x: 649, endPoint y: 165, distance: 39.8
click at [649, 165] on span "Rich chocolate-flavored coffee with steamed milk" at bounding box center [686, 170] width 140 height 70
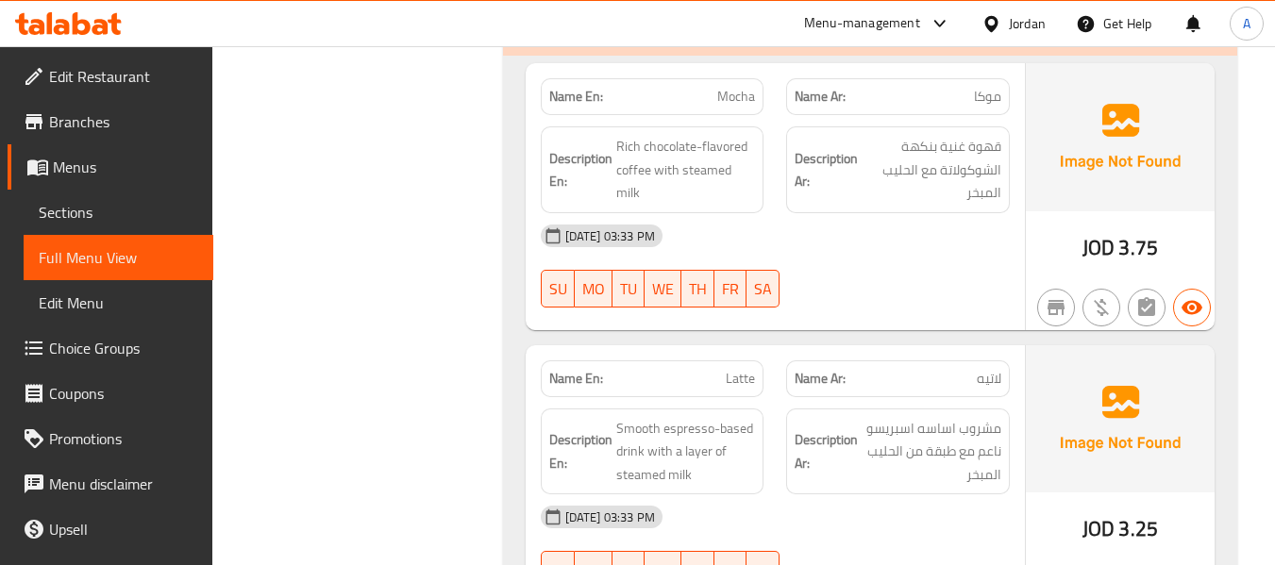
drag, startPoint x: 338, startPoint y: 216, endPoint x: 327, endPoint y: 215, distance: 10.4
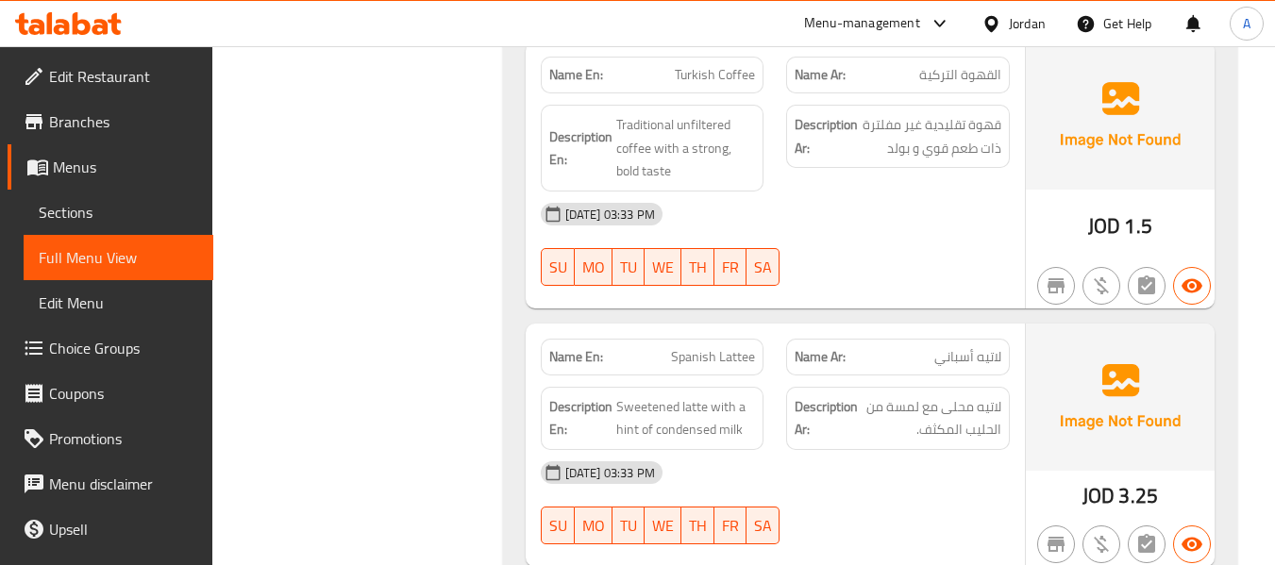
scroll to position [5321, 0]
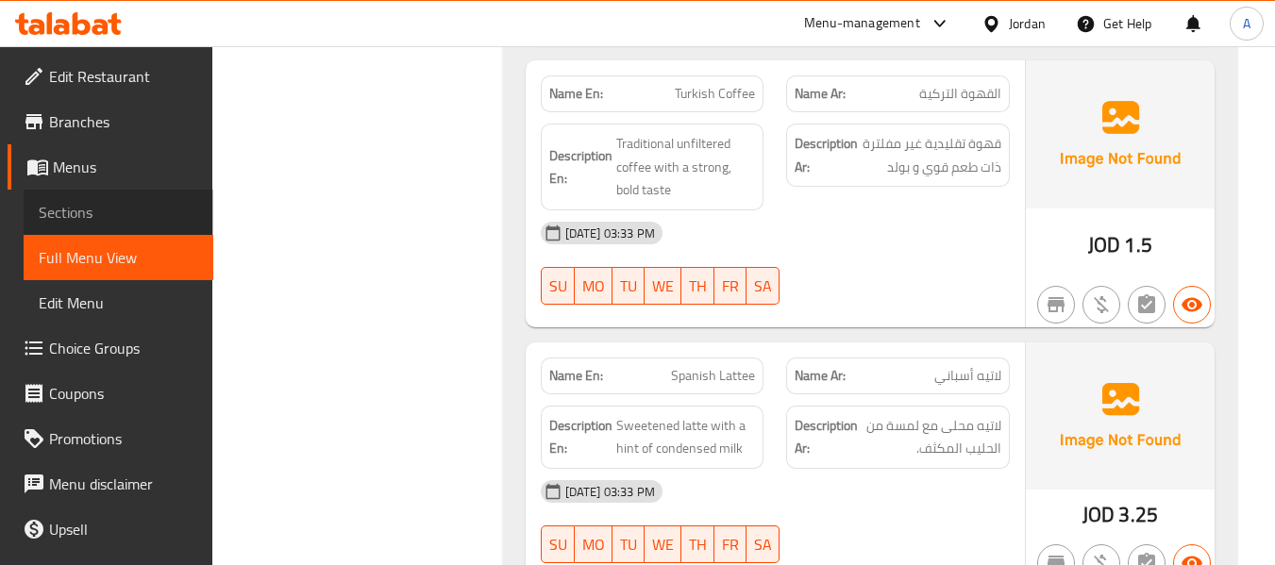
click at [132, 214] on span "Sections" at bounding box center [118, 212] width 159 height 23
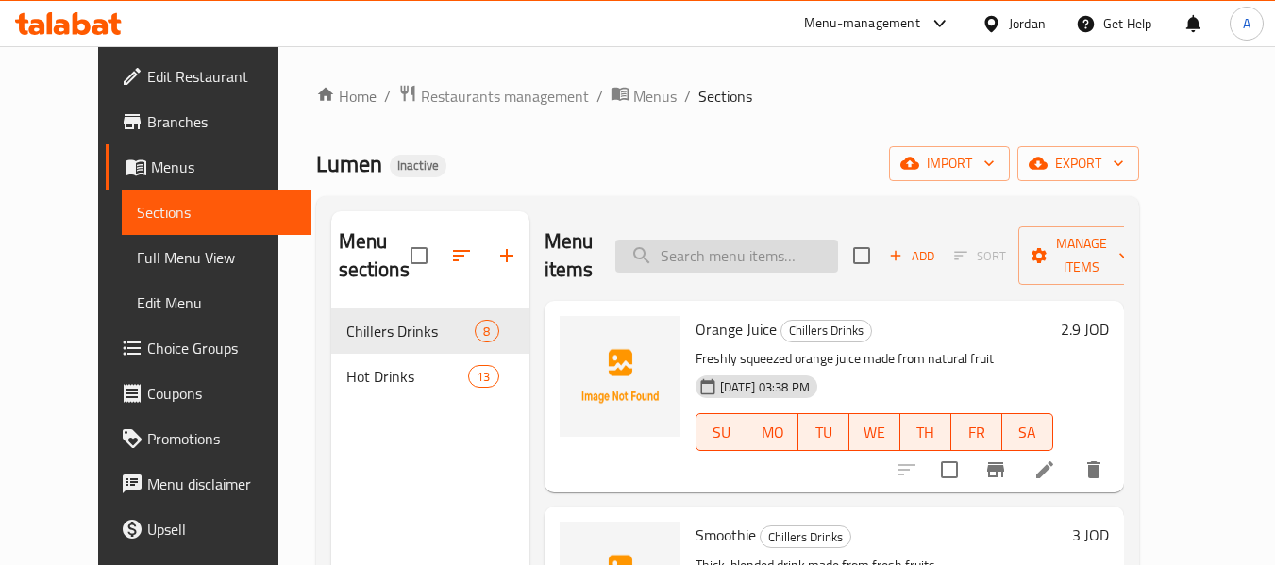
click at [726, 250] on input "search" at bounding box center [726, 256] width 223 height 33
paste input "Rich chocolate-flavored coffee"
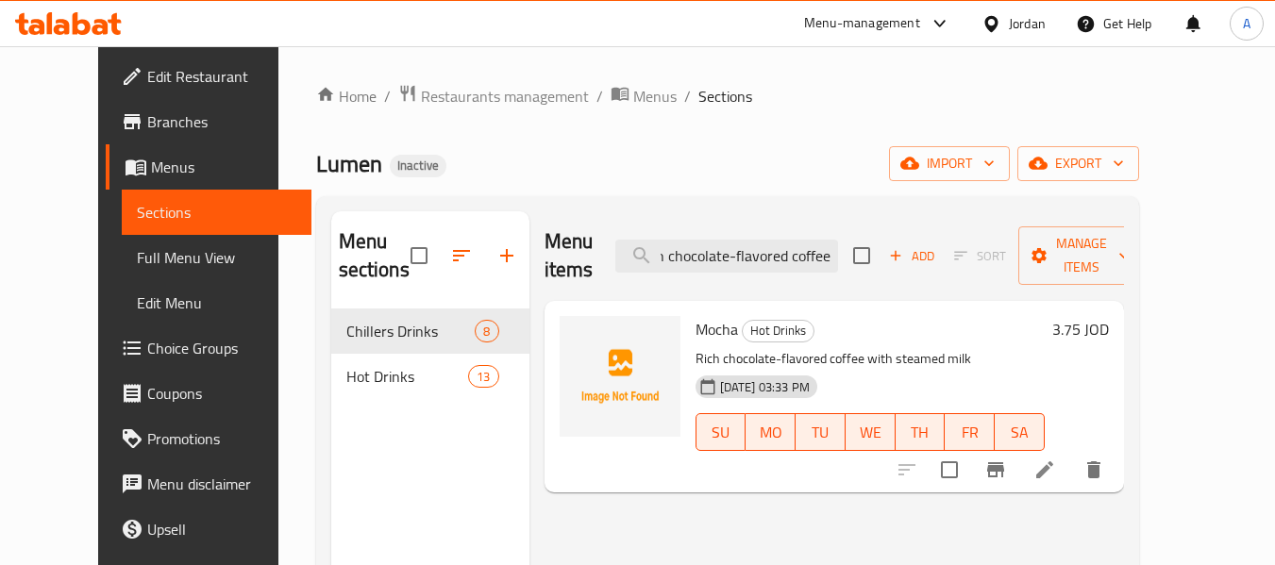
type input "Rich chocolate-flavored coffee"
click at [1071, 453] on li at bounding box center [1044, 470] width 53 height 34
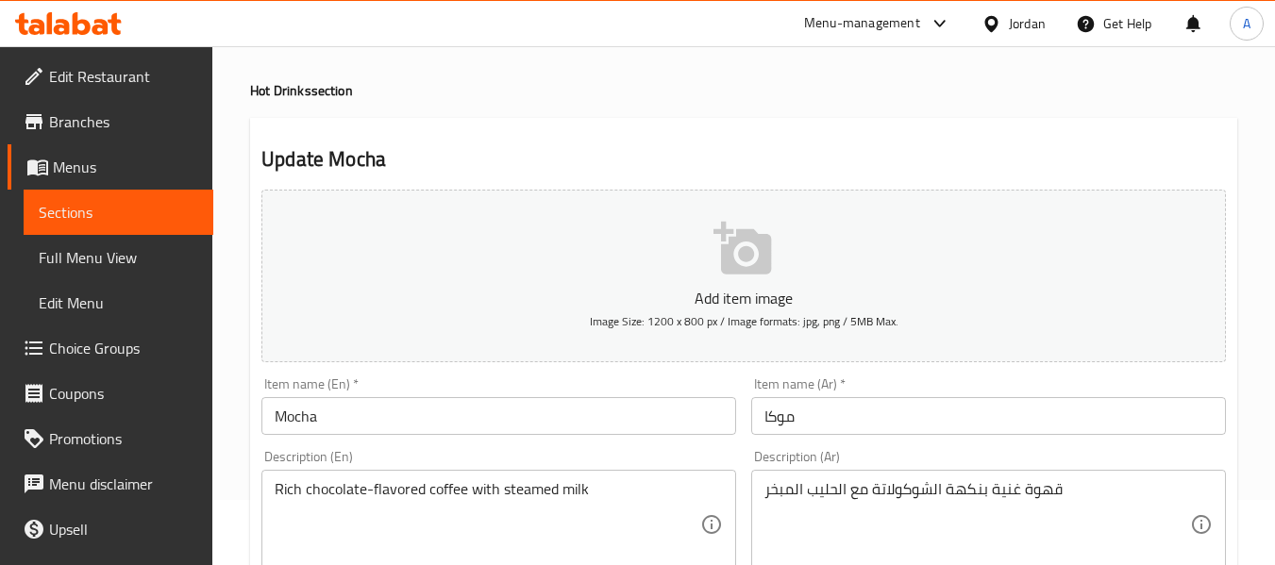
scroll to position [94, 0]
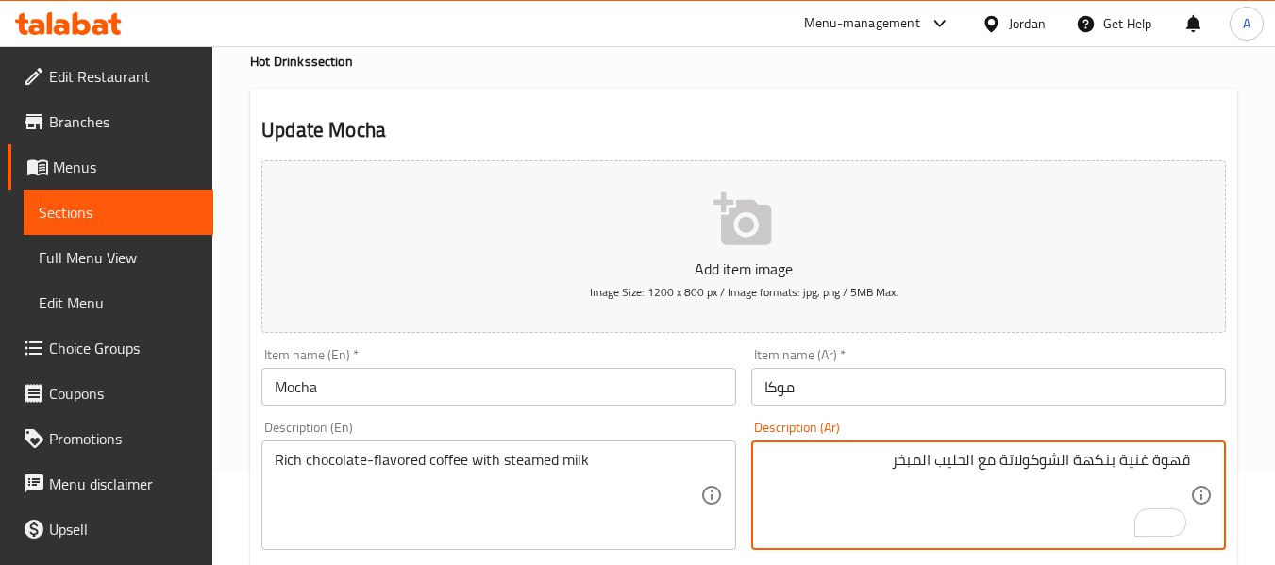
click at [1010, 471] on textarea "قهوة غنية بنكهة الشوكولاتة مع الحليب المبخر" at bounding box center [977, 496] width 426 height 90
drag, startPoint x: 1003, startPoint y: 464, endPoint x: 1214, endPoint y: 471, distance: 210.5
click at [1214, 471] on div "قهوة غنية بنكهة الشوكولاتة مع الحليب المبخر Description (Ar)" at bounding box center [988, 495] width 475 height 109
paste textarea "نكهة الشوكولاته الغني"
type textarea "قهوة بنكهة الشوكولاته الغنية مع الحليب المبخر"
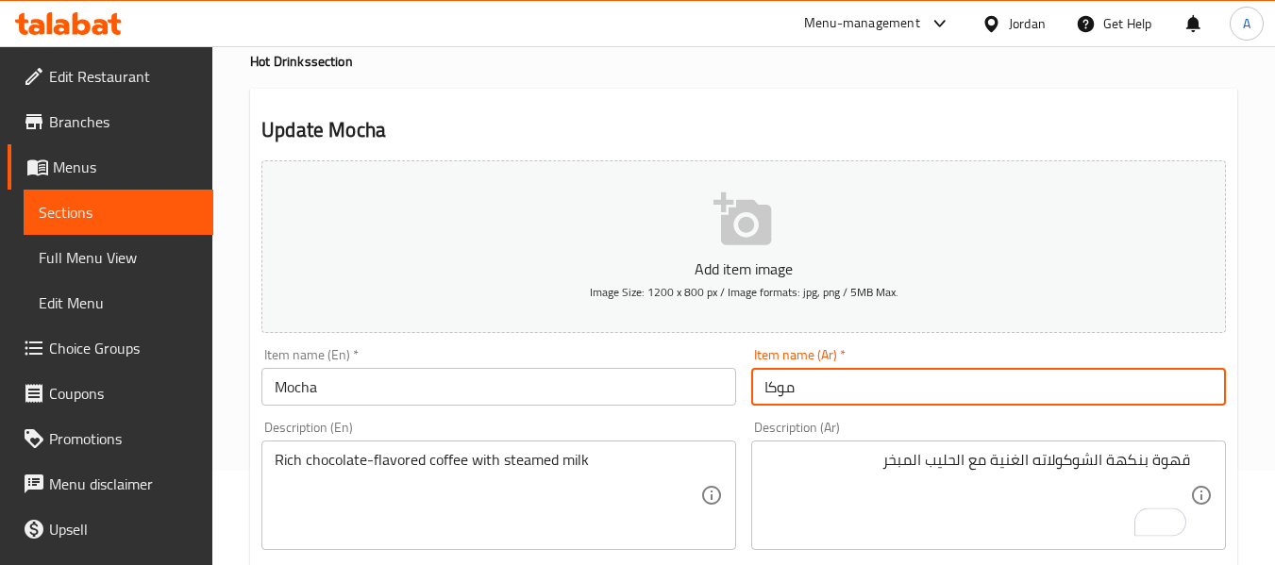
click at [942, 397] on input "موكا" at bounding box center [988, 387] width 475 height 38
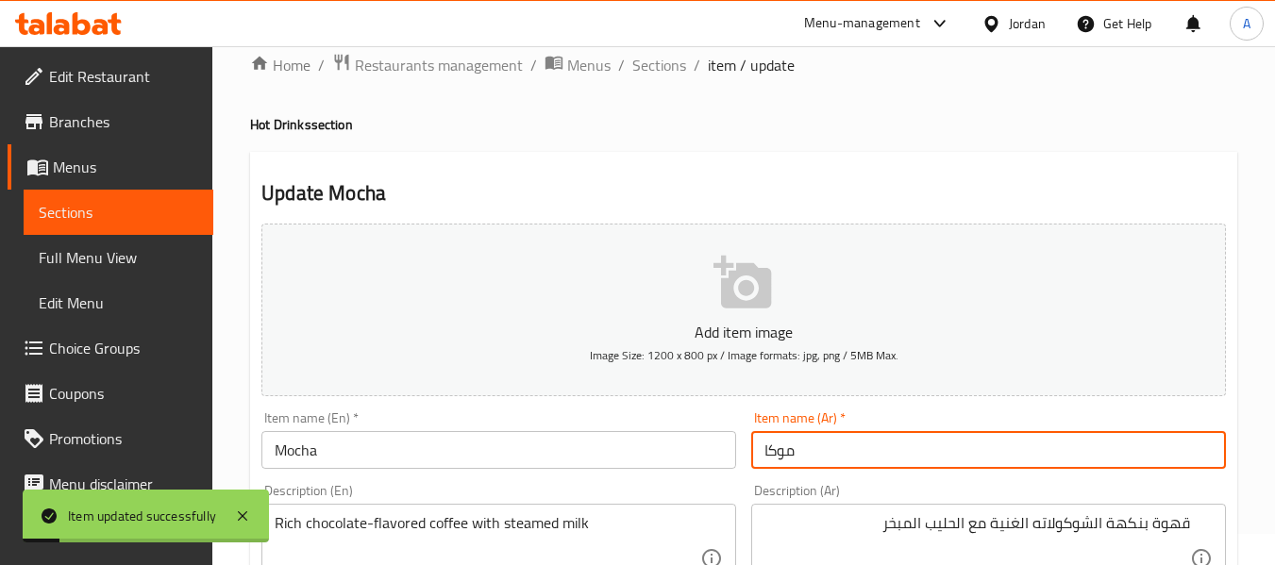
scroll to position [0, 0]
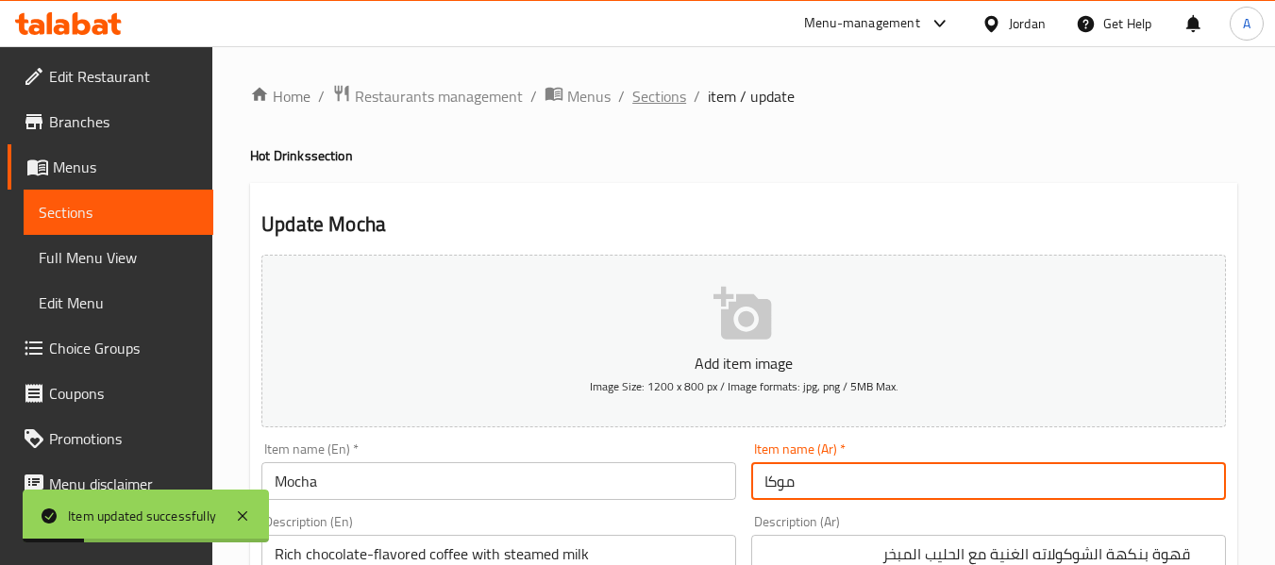
click at [674, 90] on span "Sections" at bounding box center [659, 96] width 54 height 23
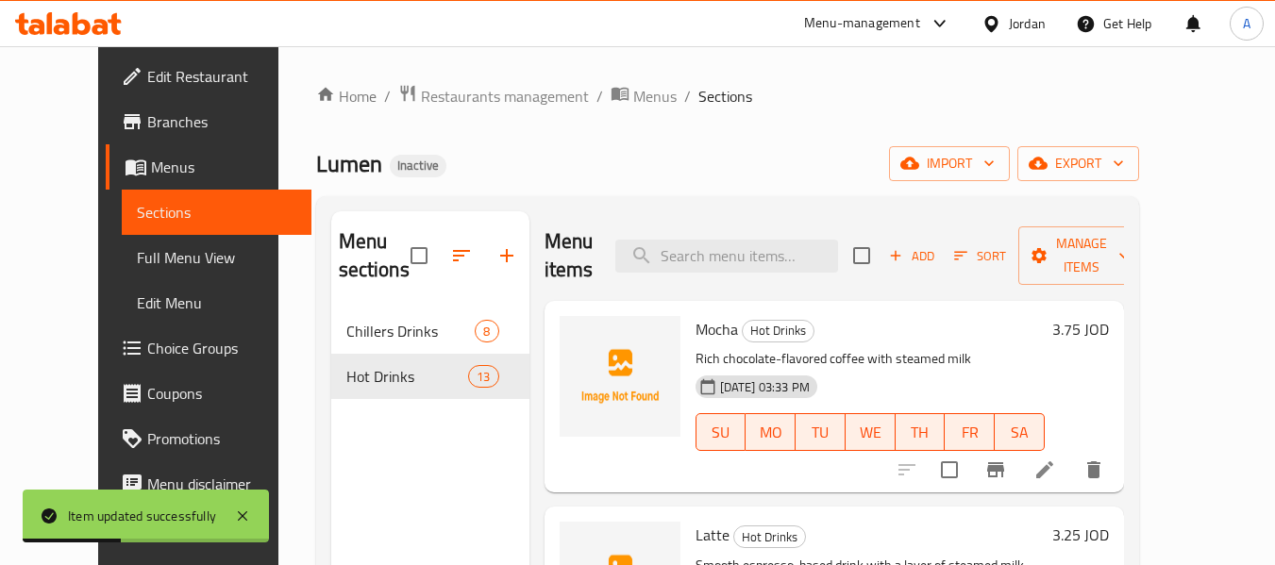
click at [137, 247] on span "Full Menu View" at bounding box center [216, 257] width 159 height 23
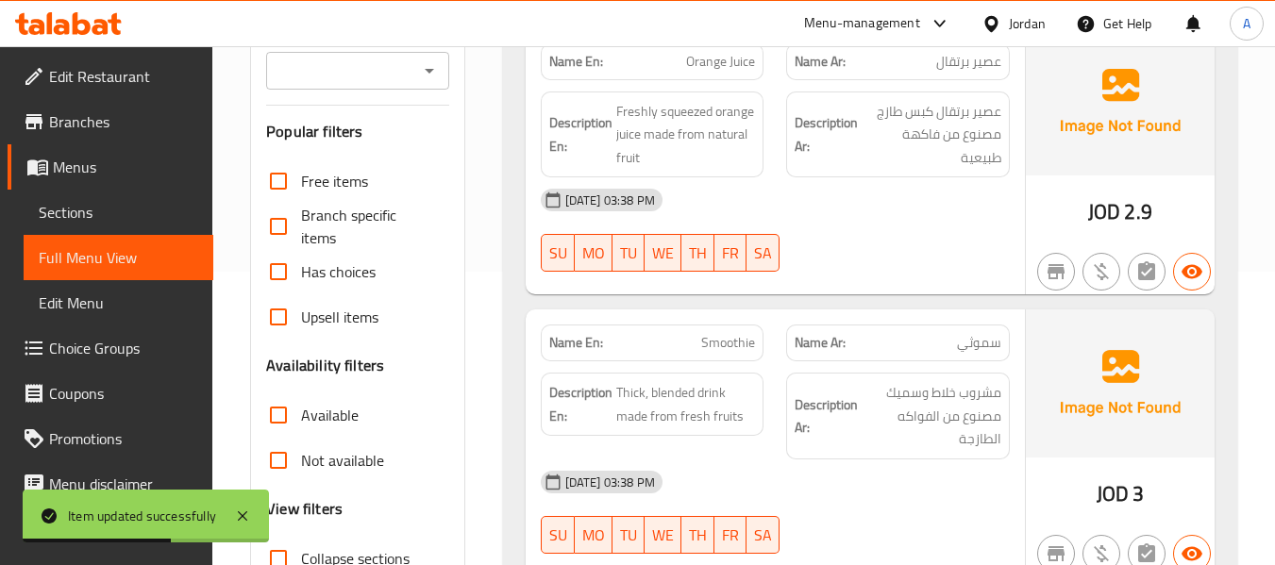
scroll to position [377, 0]
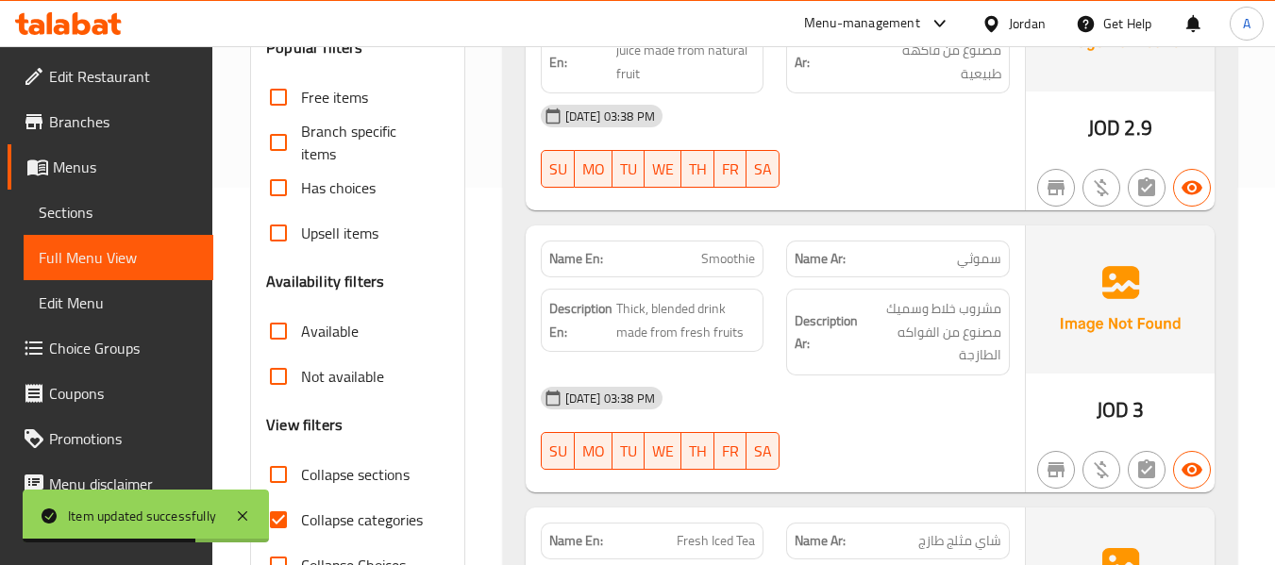
click at [362, 502] on label "Collapse categories" at bounding box center [339, 519] width 167 height 45
click at [301, 502] on input "Collapse categories" at bounding box center [278, 519] width 45 height 45
checkbox input "false"
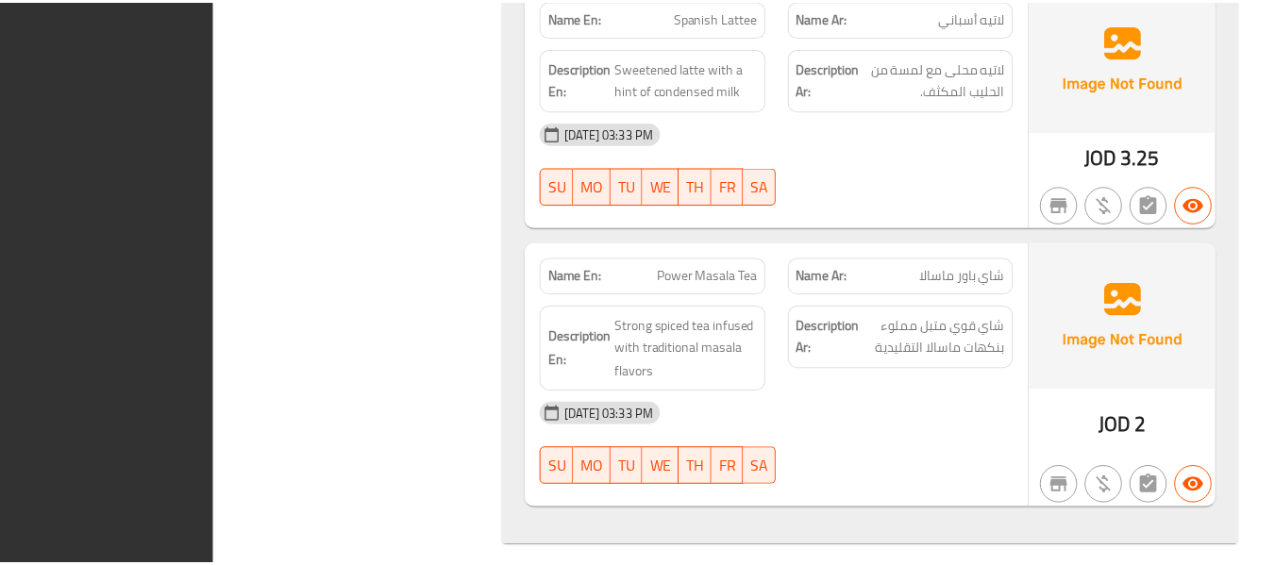
scroll to position [5652, 0]
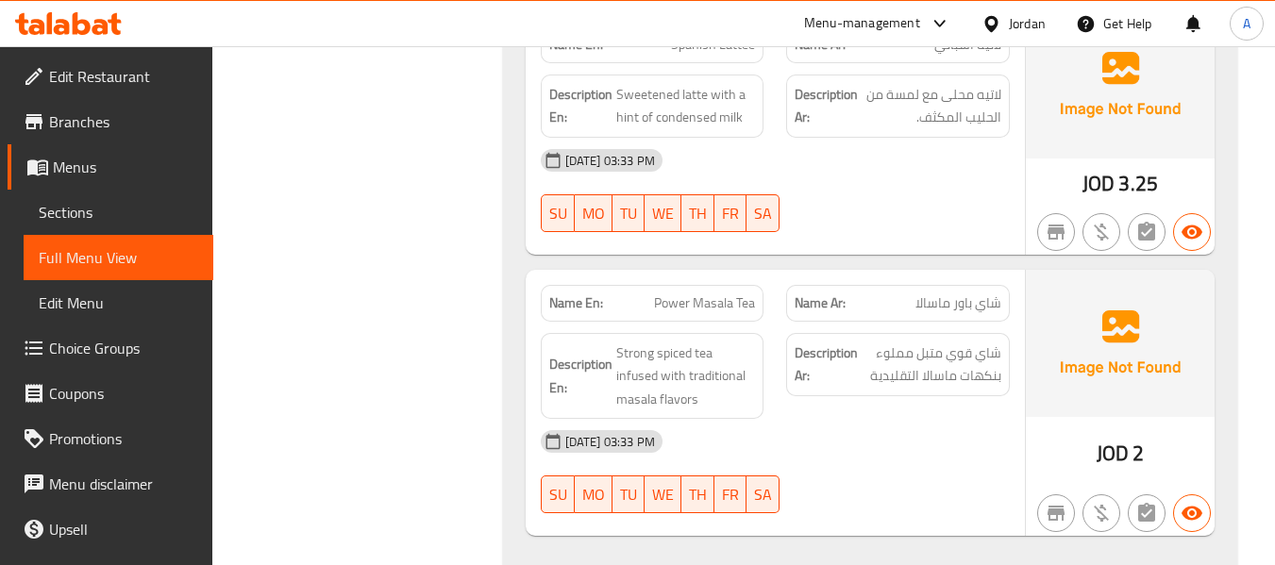
click at [578, 293] on strong "Name En:" at bounding box center [576, 303] width 54 height 20
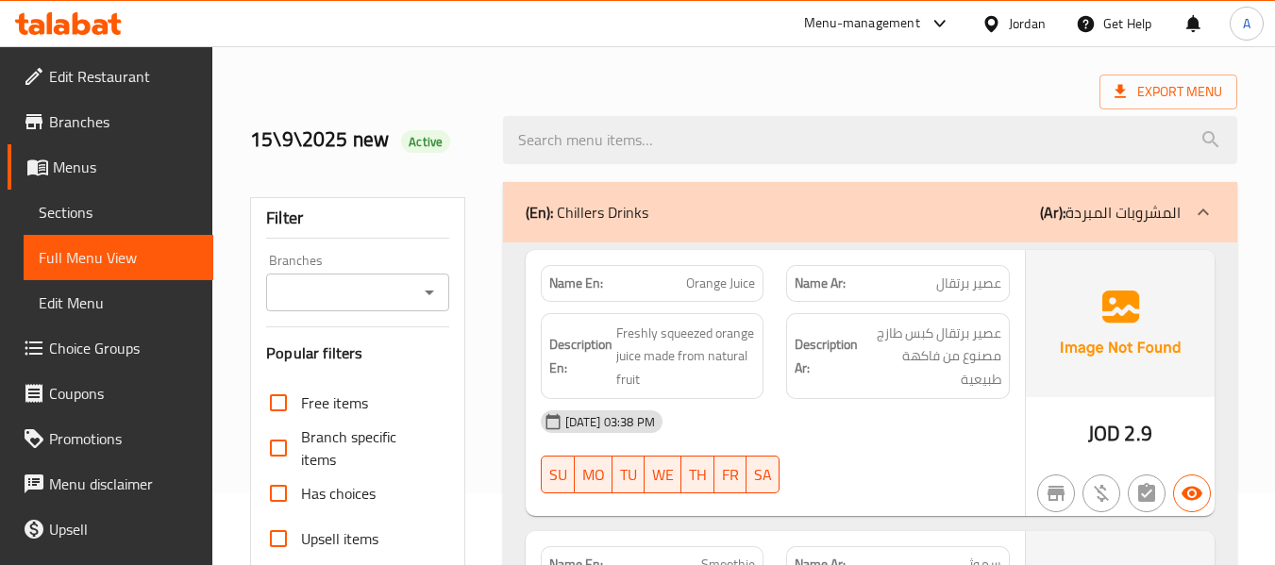
click at [577, 89] on div "Export Menu" at bounding box center [743, 92] width 987 height 35
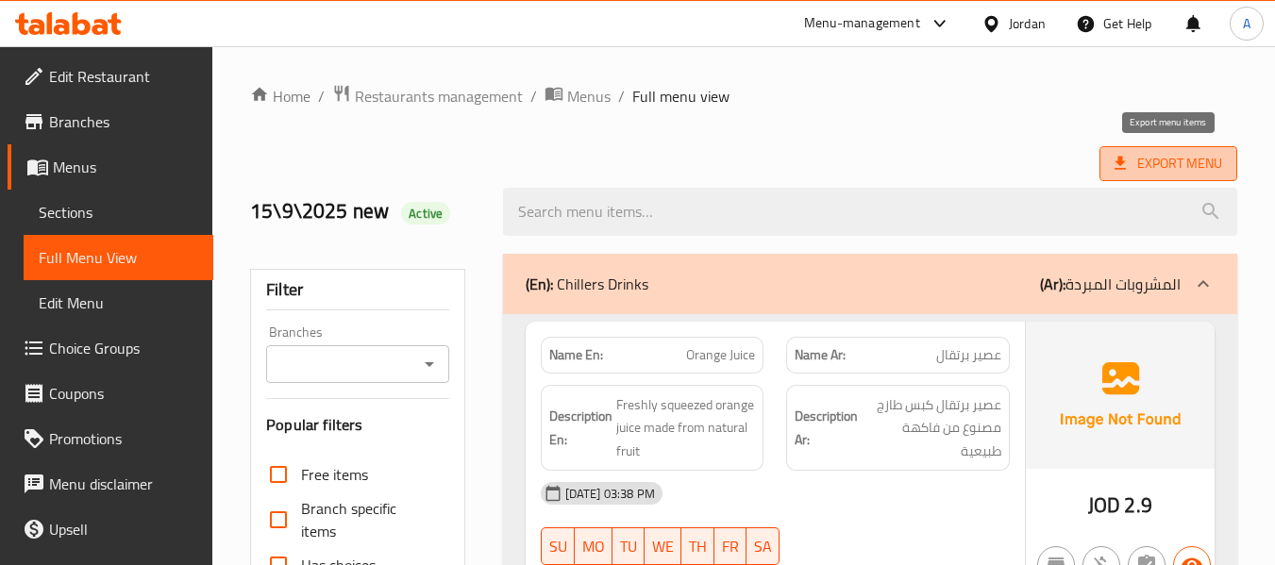
click at [1143, 159] on span "Export Menu" at bounding box center [1168, 164] width 108 height 24
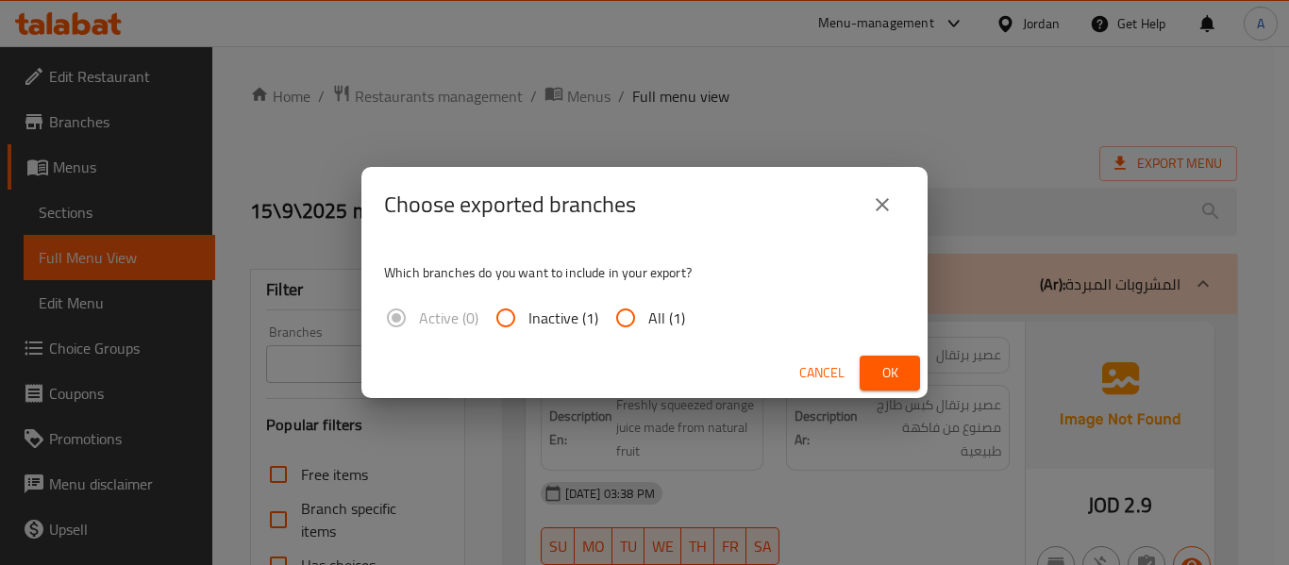
click at [651, 312] on span "All (1)" at bounding box center [666, 318] width 37 height 23
click at [648, 312] on input "All (1)" at bounding box center [625, 317] width 45 height 45
radio input "true"
click at [887, 373] on span "Ok" at bounding box center [890, 373] width 30 height 24
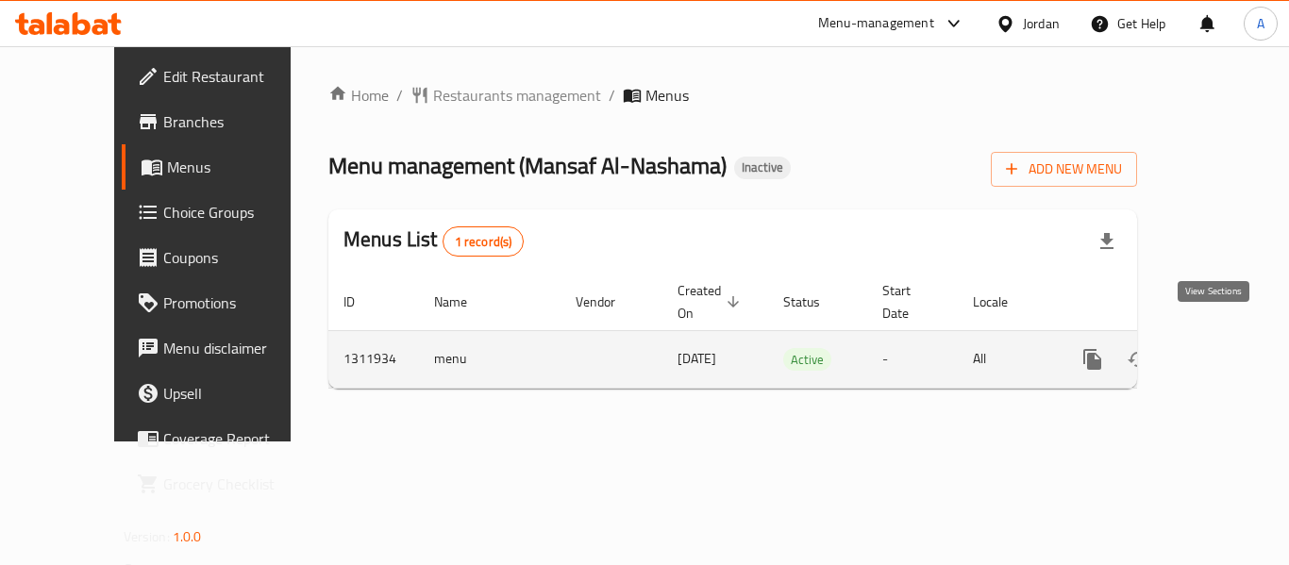
click at [1217, 348] on icon "enhanced table" at bounding box center [1228, 359] width 23 height 23
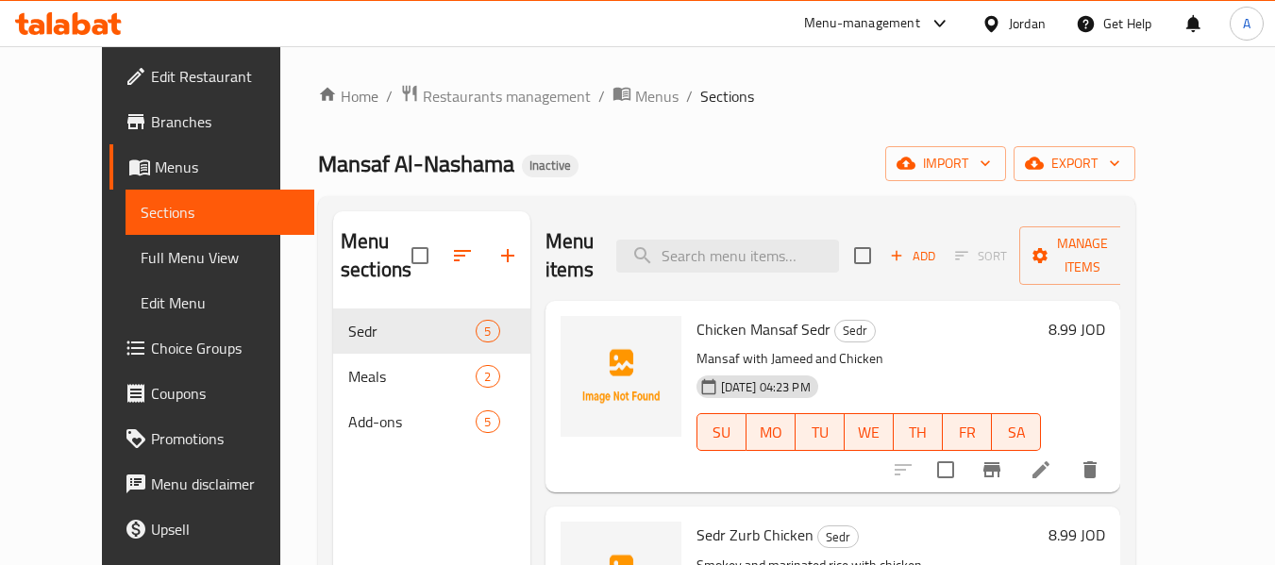
click at [126, 241] on link "Full Menu View" at bounding box center [221, 257] width 190 height 45
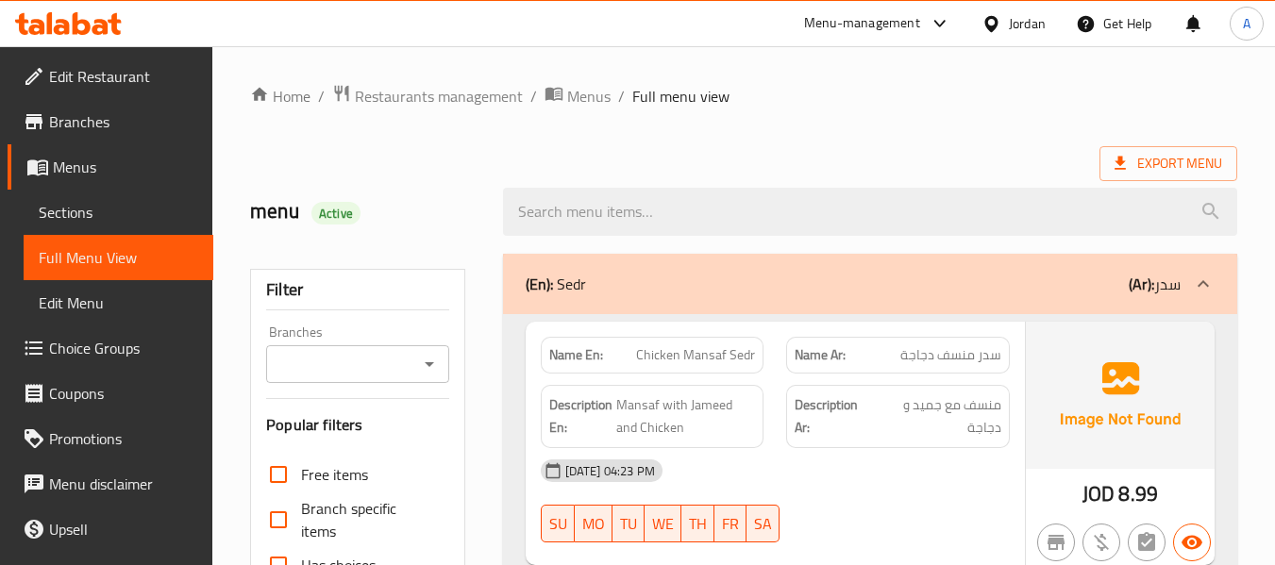
scroll to position [472, 0]
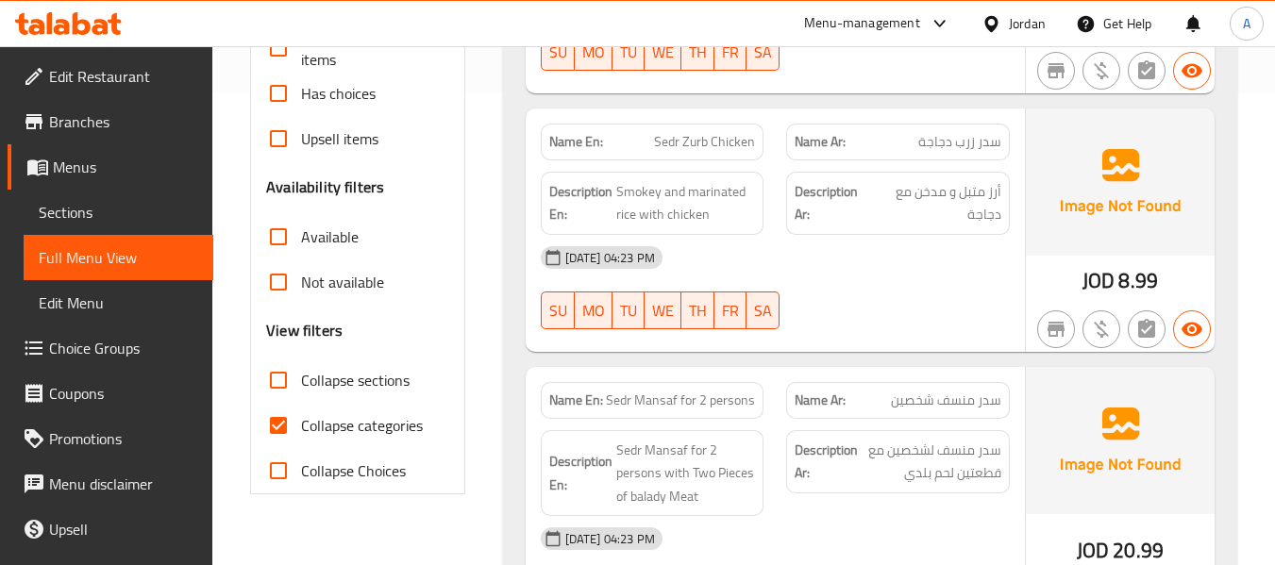
click at [389, 428] on span "Collapse categories" at bounding box center [362, 425] width 122 height 23
click at [301, 428] on input "Collapse categories" at bounding box center [278, 425] width 45 height 45
checkbox input "false"
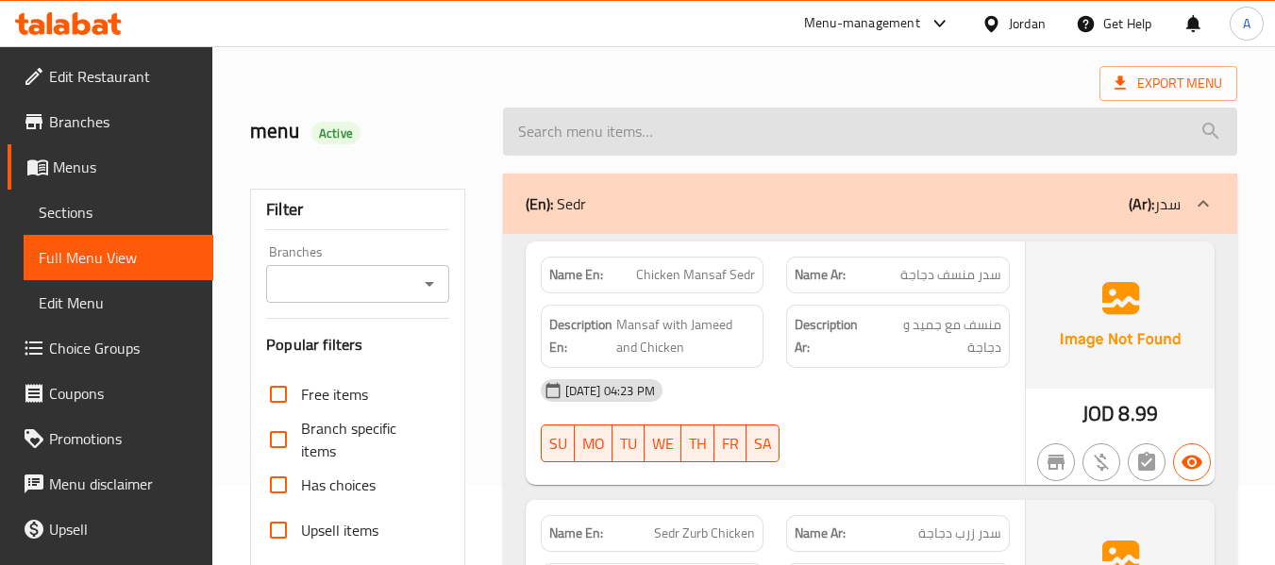
scroll to position [189, 0]
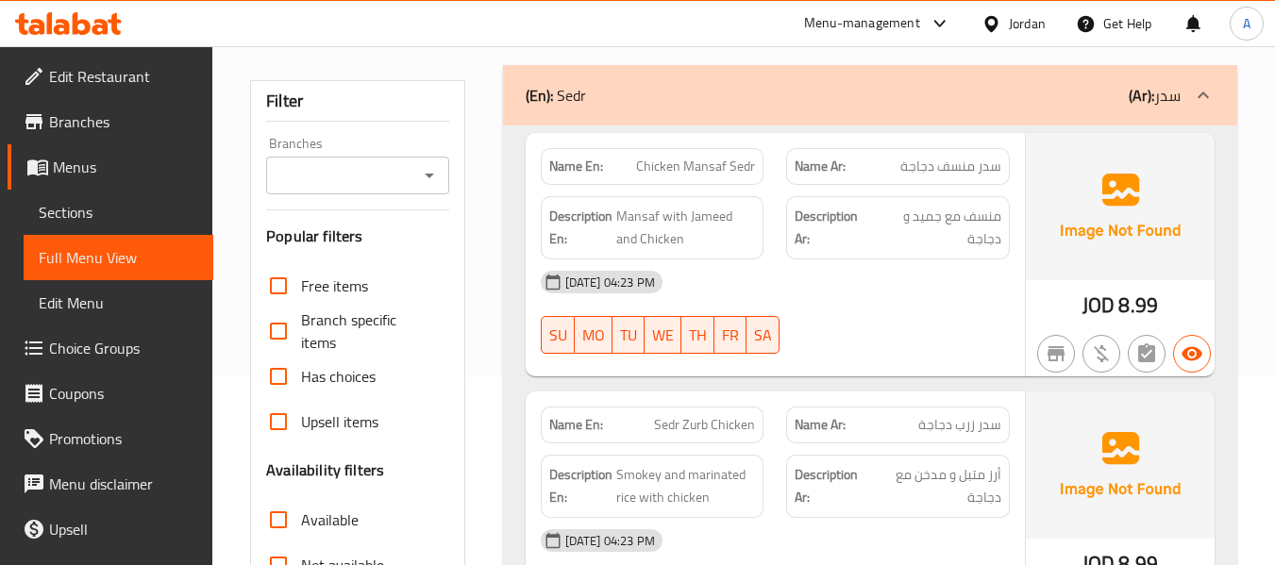
click at [75, 201] on span "Sections" at bounding box center [118, 212] width 159 height 23
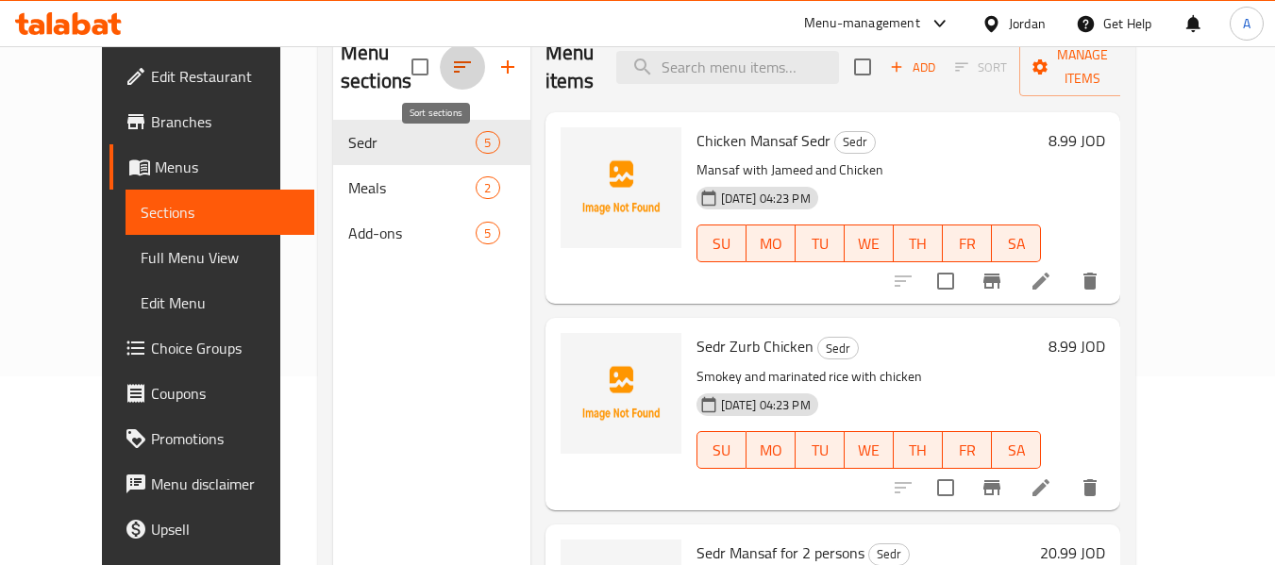
click at [451, 71] on icon "button" at bounding box center [462, 67] width 23 height 23
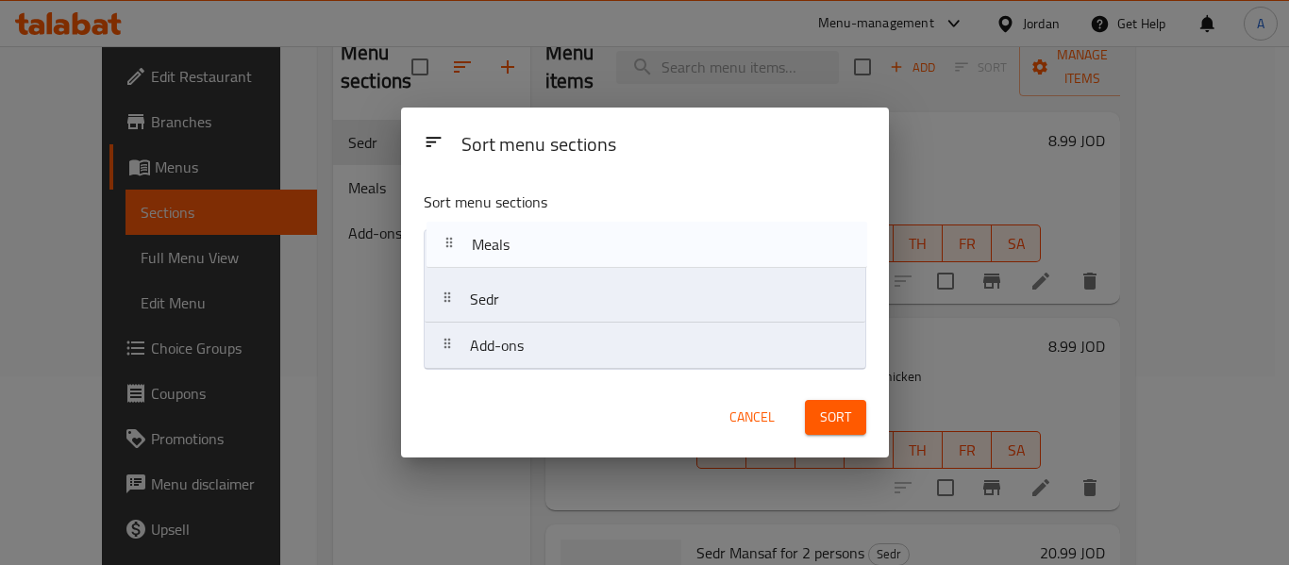
drag, startPoint x: 450, startPoint y: 304, endPoint x: 452, endPoint y: 238, distance: 66.1
click at [452, 238] on nav "Sedr Meals Add-ons" at bounding box center [645, 299] width 443 height 141
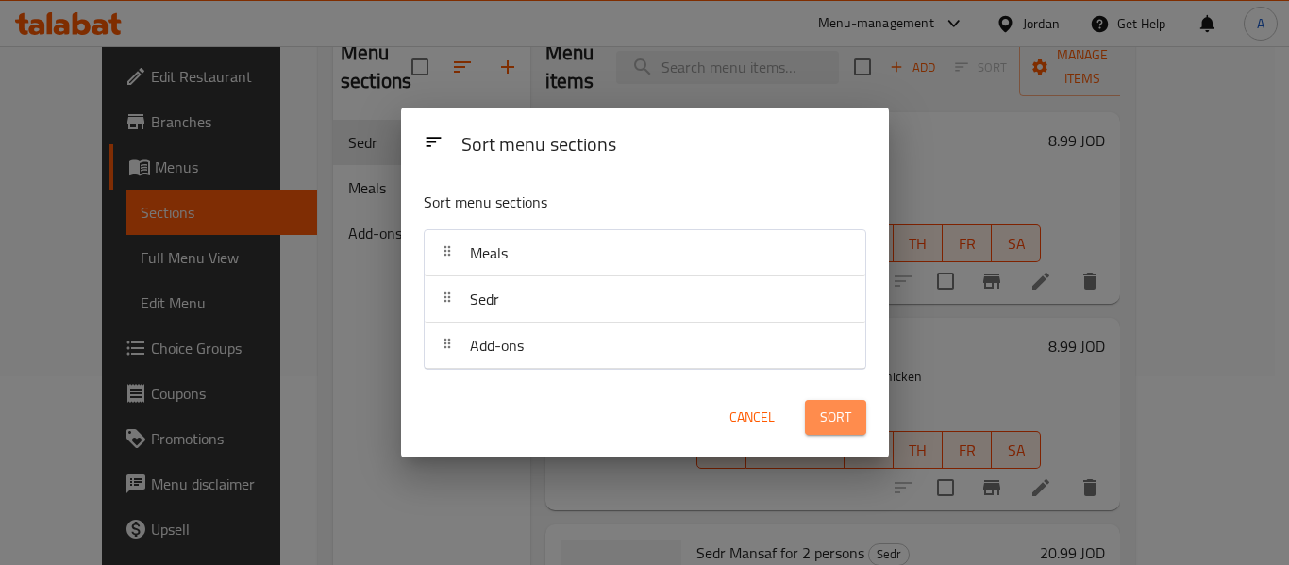
click at [837, 422] on span "Sort" at bounding box center [835, 418] width 31 height 24
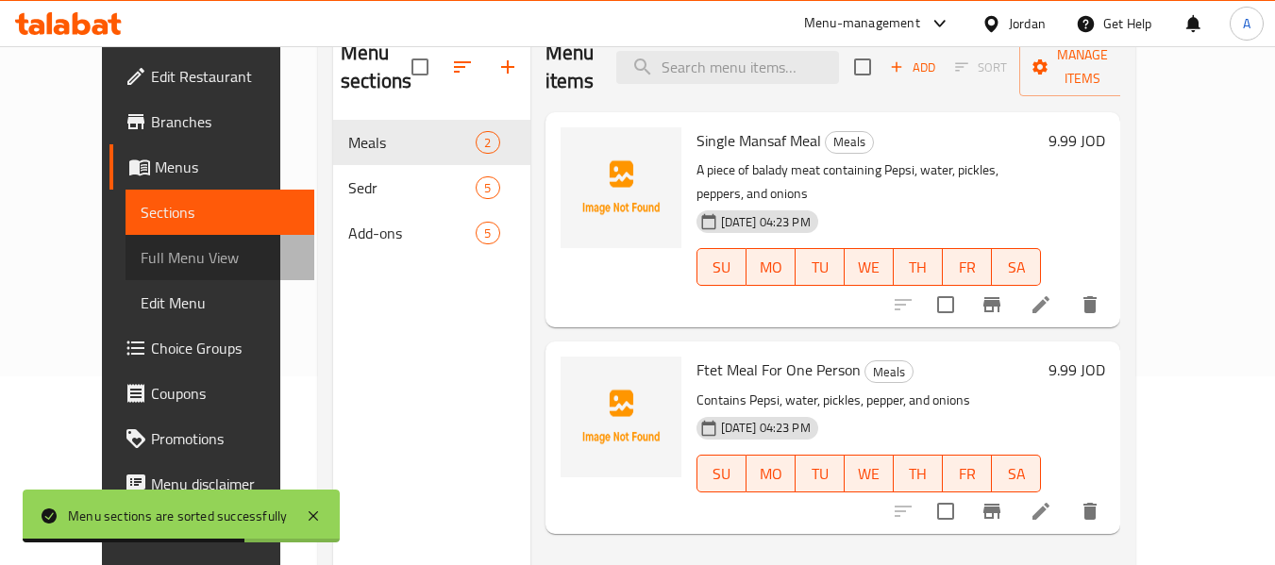
click at [141, 257] on span "Full Menu View" at bounding box center [220, 257] width 159 height 23
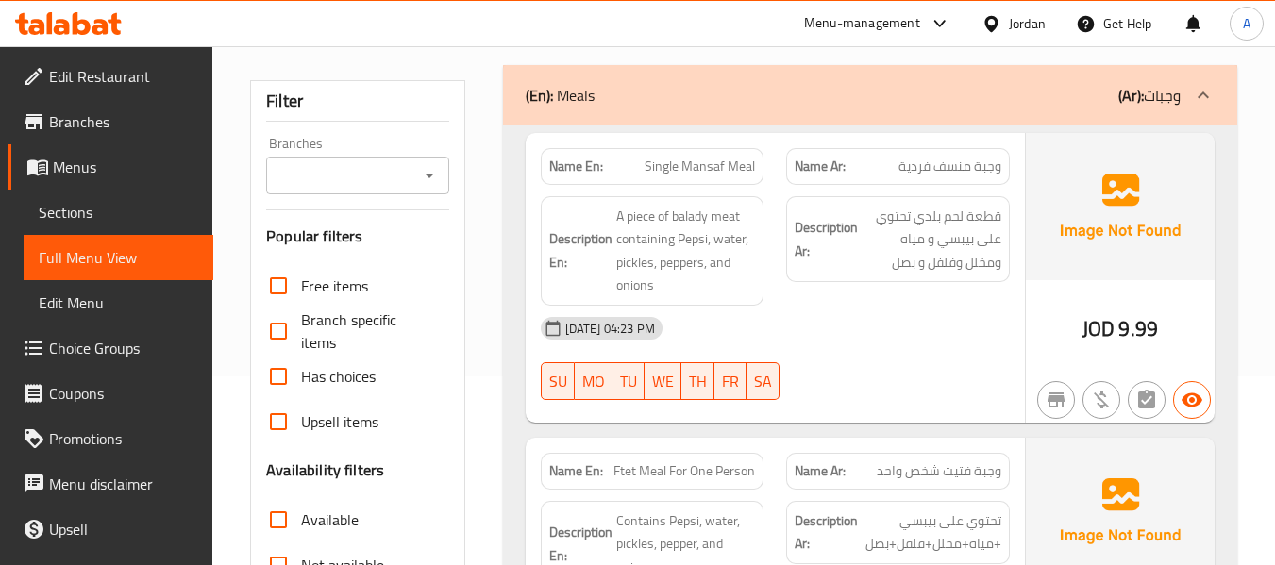
click at [698, 164] on span "Single Mansaf Meal" at bounding box center [700, 167] width 110 height 20
click at [661, 194] on div "Description En: A piece of balady meat containing Pepsi, water, pickles, pepper…" at bounding box center [652, 251] width 246 height 132
click at [675, 176] on span "Single Mansaf Meal" at bounding box center [700, 167] width 110 height 20
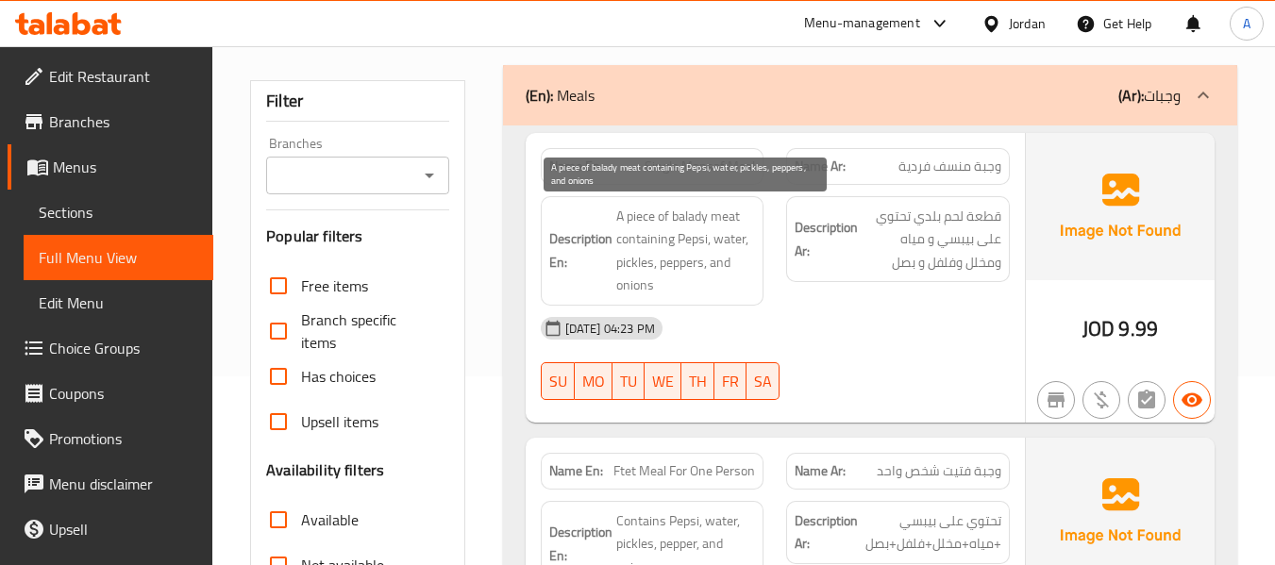
click at [654, 222] on span "A piece of balady meat containing Pepsi, water, pickles, peppers, and onions" at bounding box center [686, 251] width 140 height 92
click at [662, 270] on span "A piece of balady meat containing Pepsi, water, pickles, peppers, and onions" at bounding box center [686, 251] width 140 height 92
click at [636, 216] on span "A piece of balady meat containing Pepsi, water, pickles, peppers, and onions" at bounding box center [686, 251] width 140 height 92
click at [676, 211] on span "A piece of balady meat containing Pepsi, water, pickles, peppers, and onions" at bounding box center [686, 251] width 140 height 92
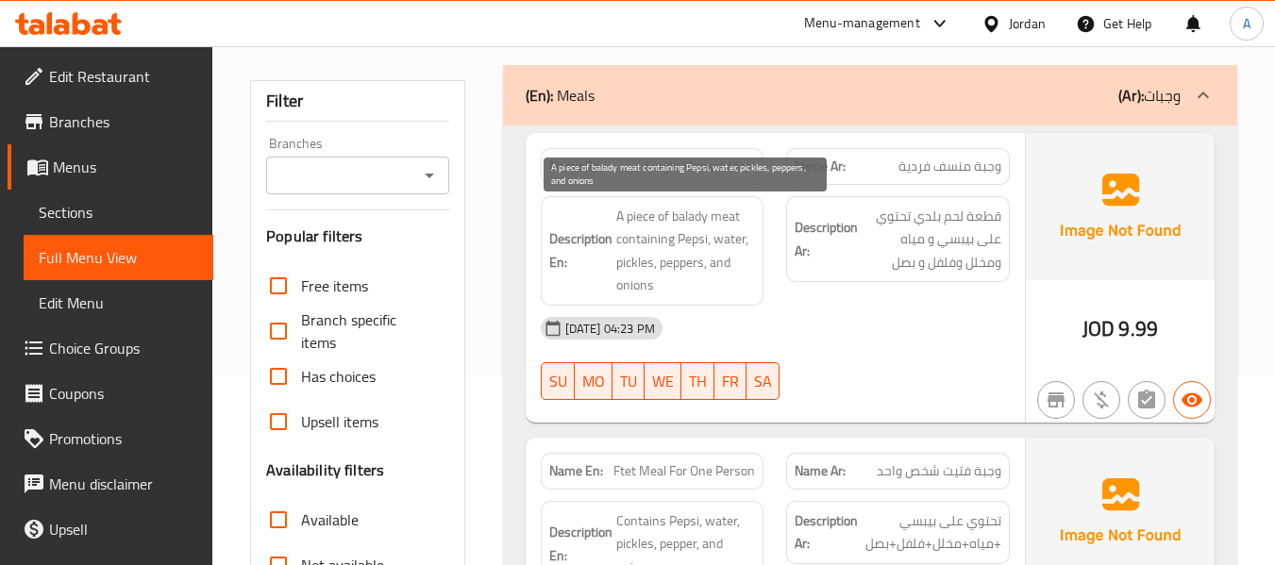
click at [707, 214] on span "A piece of balady meat containing Pepsi, water, pickles, peppers, and onions" at bounding box center [686, 251] width 140 height 92
click at [706, 224] on span "A piece of balady meat containing Pepsi, water, pickles, peppers, and onions" at bounding box center [686, 251] width 140 height 92
click at [656, 243] on span "A piece of balady meat containing Pepsi, water, pickles, peppers, and onions" at bounding box center [686, 251] width 140 height 92
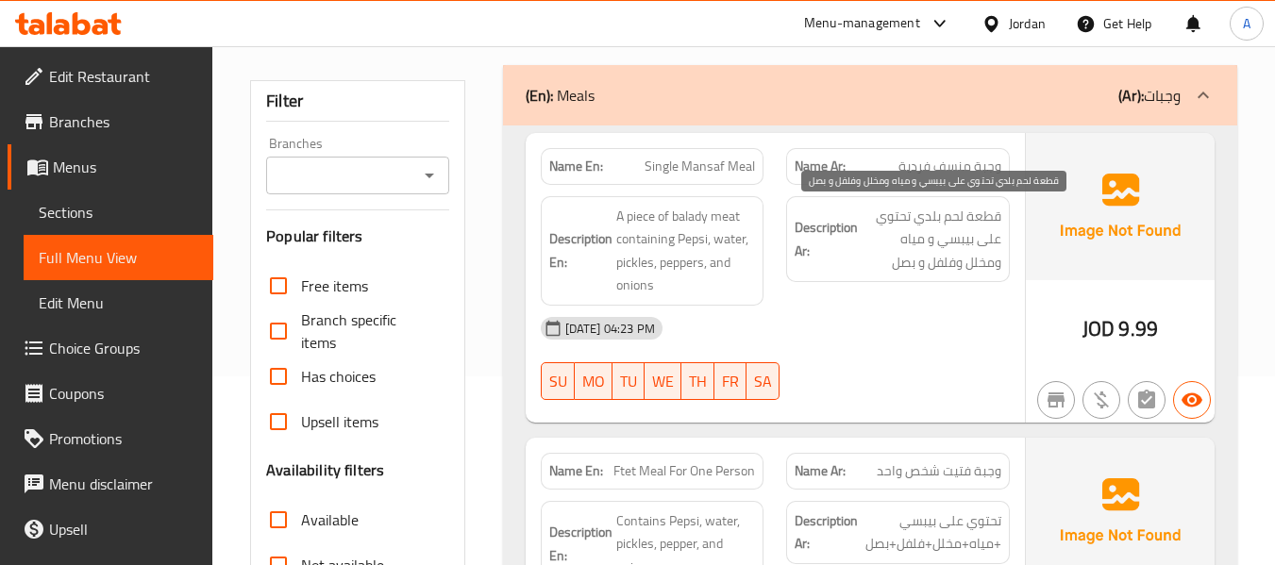
click at [917, 217] on span "قطعة لحم بلدي تحتوي على بيبسي و مياه ومخلل وفلفل و بصل" at bounding box center [932, 240] width 140 height 70
drag, startPoint x: 997, startPoint y: 214, endPoint x: 964, endPoint y: 217, distance: 33.1
click at [964, 217] on span "قطعة لحم بلدي تحتوي على بيبسي و مياه ومخلل وفلفل و بصل" at bounding box center [932, 240] width 140 height 70
click at [988, 229] on span "قطعة لحم بلدي تحتوي على بيبسي و مياه ومخلل وفلفل و بصل" at bounding box center [932, 240] width 140 height 70
click at [979, 211] on span "قطعة لحم بلدي تحتوي على بيبسي و مياه ومخلل وفلفل و بصل" at bounding box center [932, 240] width 140 height 70
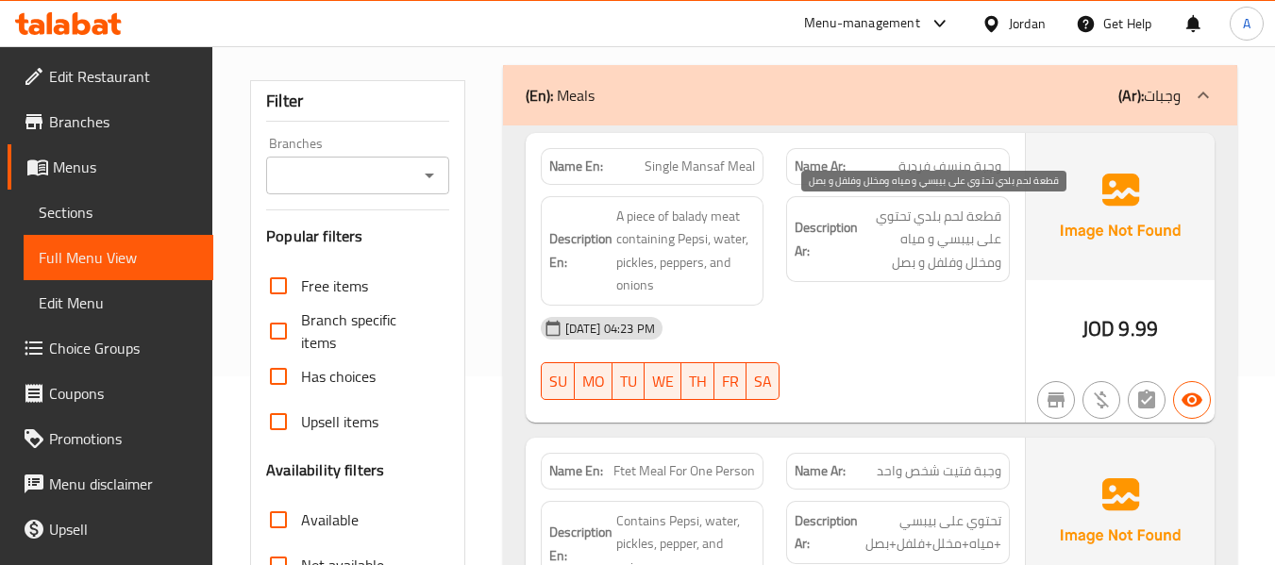
click at [939, 217] on span "قطعة لحم بلدي تحتوي على بيبسي و مياه ومخلل وفلفل و بصل" at bounding box center [932, 240] width 140 height 70
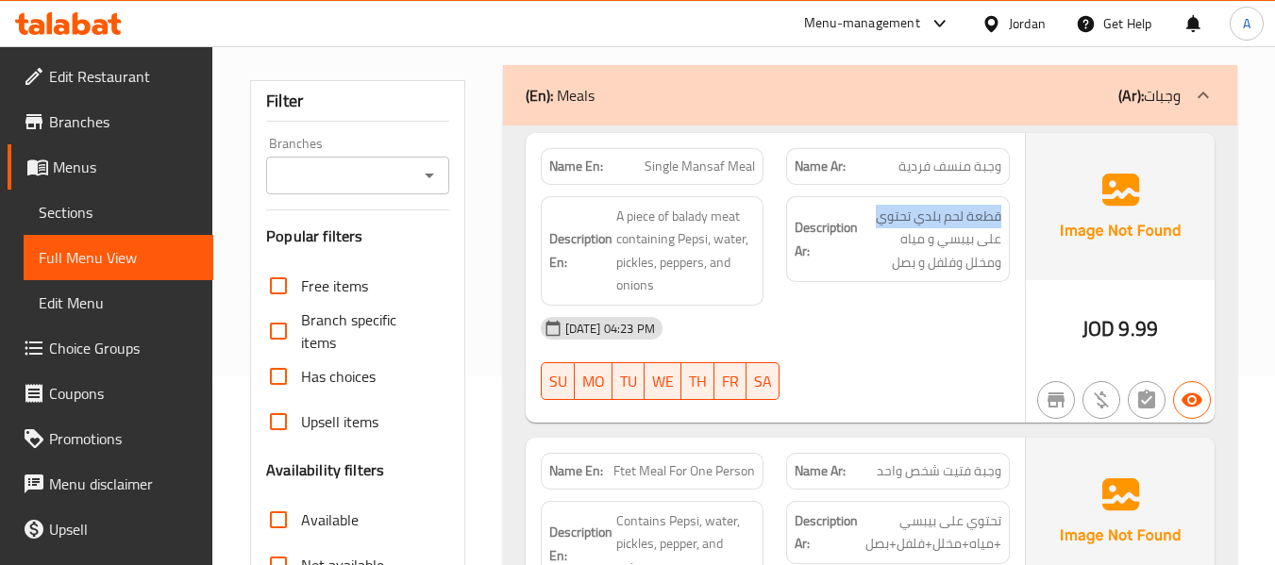
drag, startPoint x: 879, startPoint y: 218, endPoint x: 1006, endPoint y: 214, distance: 126.5
click at [1006, 214] on div "Description Ar: قطعة لحم بلدي تحتوي على بيبسي و مياه ومخلل وفلفل و بصل" at bounding box center [898, 239] width 224 height 87
copy span "قطعة لحم بلدي تحتوي"
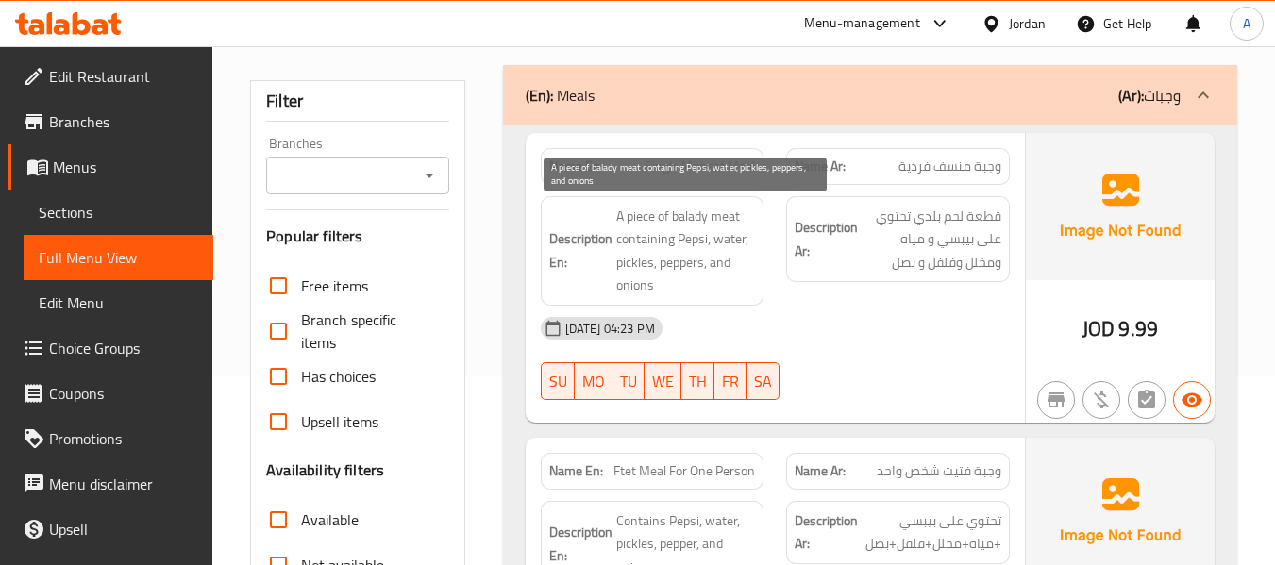
click at [654, 276] on span "A piece of balady meat containing Pepsi, water, pickles, peppers, and onions" at bounding box center [686, 251] width 140 height 92
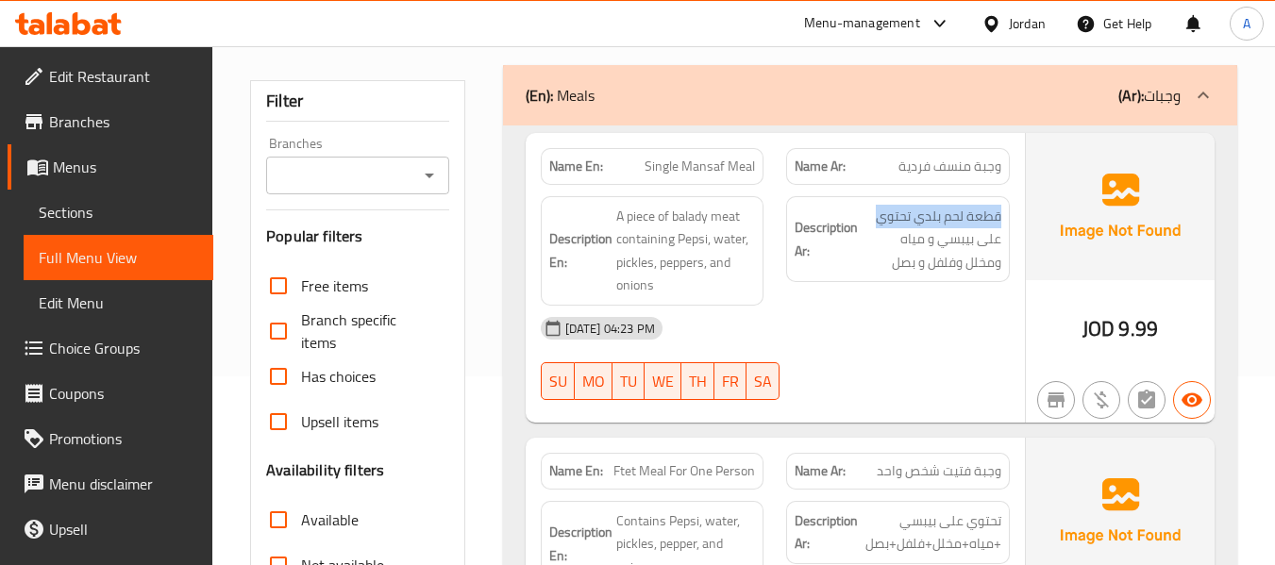
drag, startPoint x: 879, startPoint y: 218, endPoint x: 1003, endPoint y: 219, distance: 124.6
click at [1003, 219] on div "Description Ar: قطعة لحم بلدي تحتوي على بيبسي و مياه ومخلل وفلفل و بصل" at bounding box center [898, 239] width 224 height 87
copy span "قطعة لحم بلدي تحتوي"
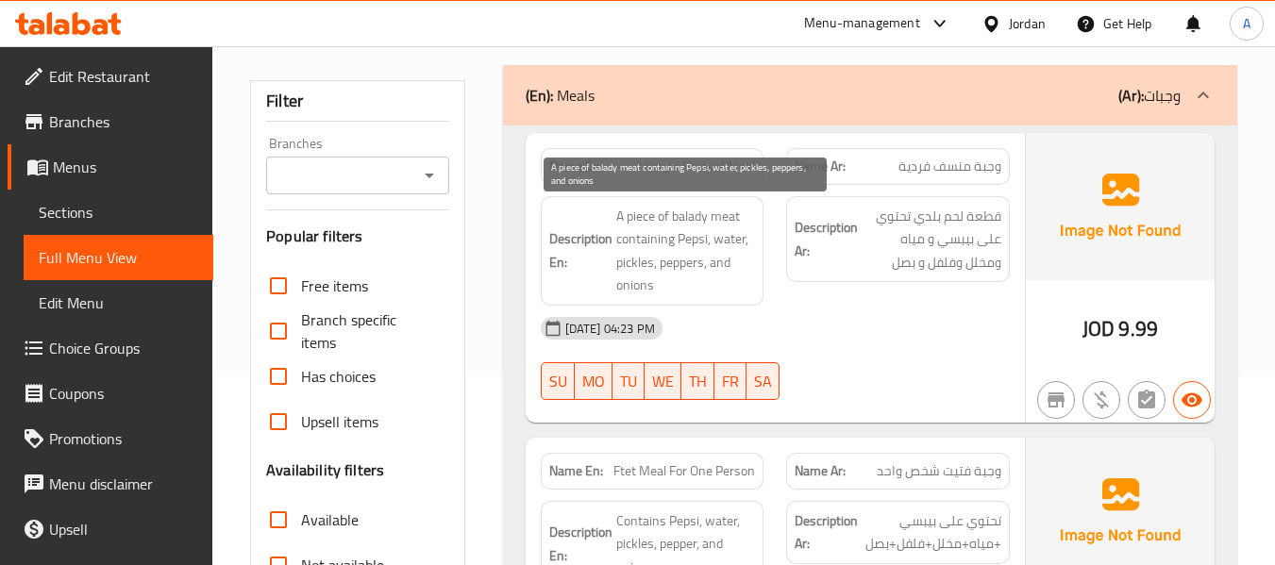
click at [728, 290] on span "A piece of balady meat containing Pepsi, water, pickles, peppers, and onions" at bounding box center [686, 251] width 140 height 92
click at [623, 215] on span "A piece of balady meat containing Pepsi, water, pickles, peppers, and onions" at bounding box center [686, 251] width 140 height 92
click at [644, 243] on span "A piece of balady meat containing Pepsi, water, pickles, peppers, and onions" at bounding box center [686, 251] width 140 height 92
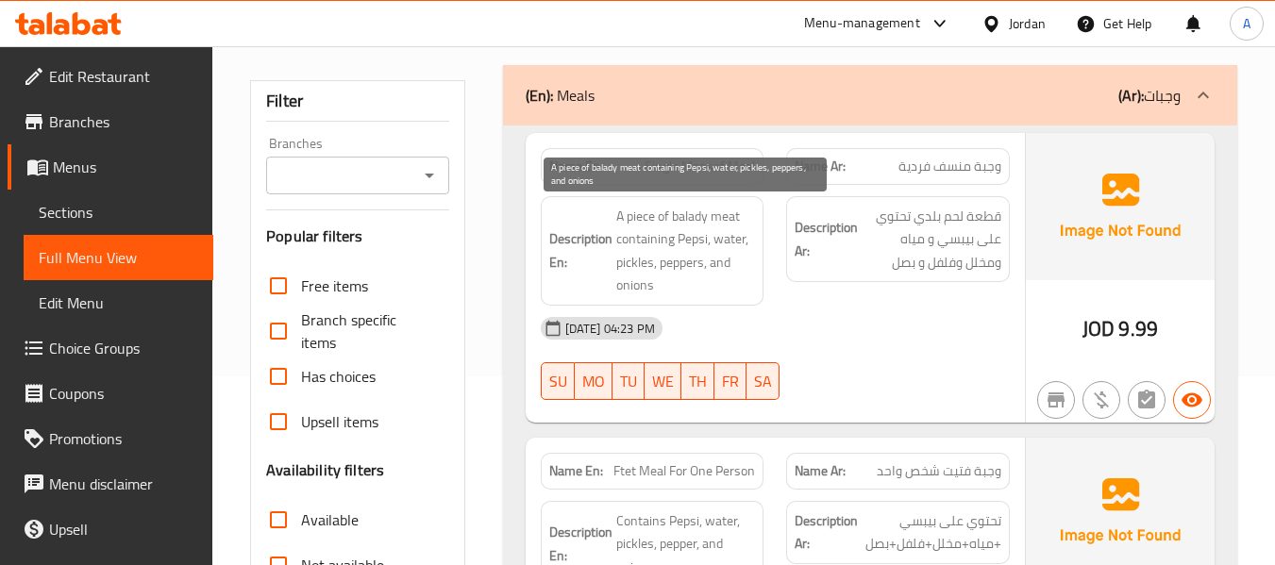
click at [691, 238] on span "A piece of balady meat containing Pepsi, water, pickles, peppers, and onions" at bounding box center [686, 251] width 140 height 92
click at [737, 241] on span "A piece of balady meat containing Pepsi, water, pickles, peppers, and onions" at bounding box center [686, 251] width 140 height 92
click at [634, 265] on span "A piece of balady meat containing Pepsi, water, pickles, peppers, and onions" at bounding box center [686, 251] width 140 height 92
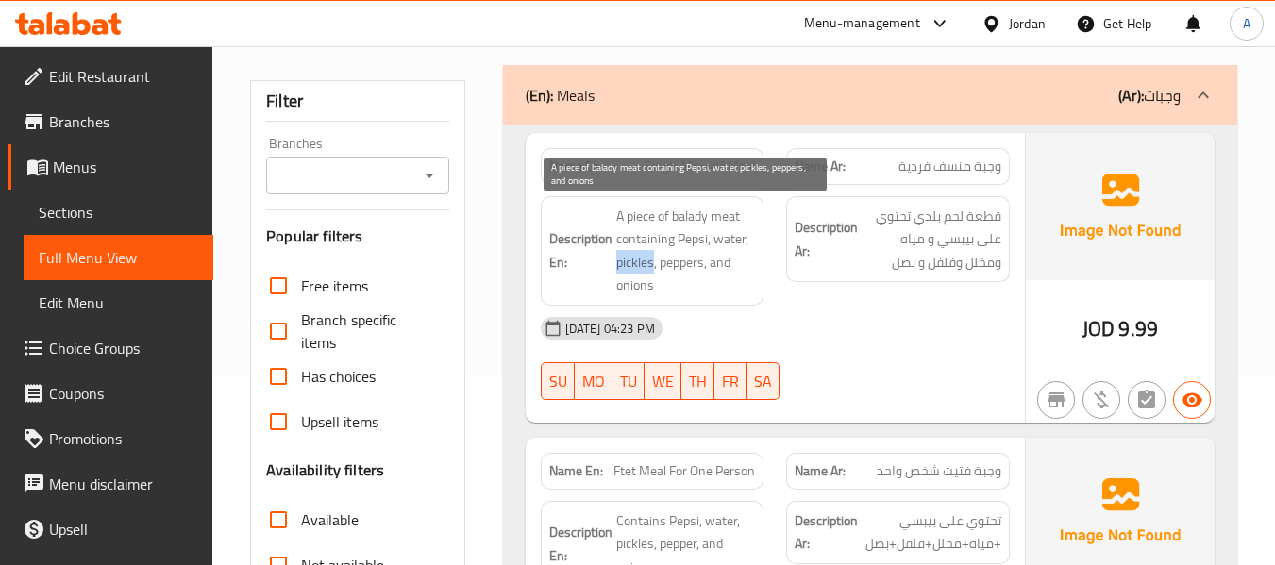
click at [634, 265] on span "A piece of balady meat containing Pepsi, water, pickles, peppers, and onions" at bounding box center [686, 251] width 140 height 92
click at [690, 271] on span "A piece of balady meat containing Pepsi, water, pickles, peppers, and onions" at bounding box center [686, 251] width 140 height 92
click at [711, 268] on span "A piece of balady meat containing Pepsi, water, pickles, peppers, and onions" at bounding box center [686, 251] width 140 height 92
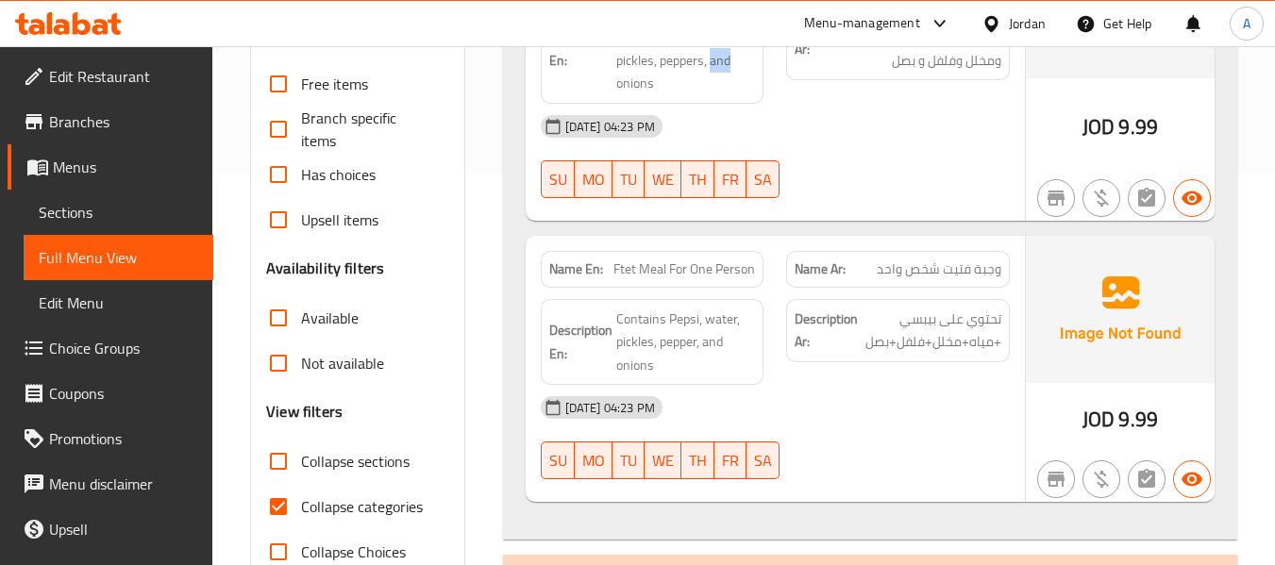
scroll to position [566, 0]
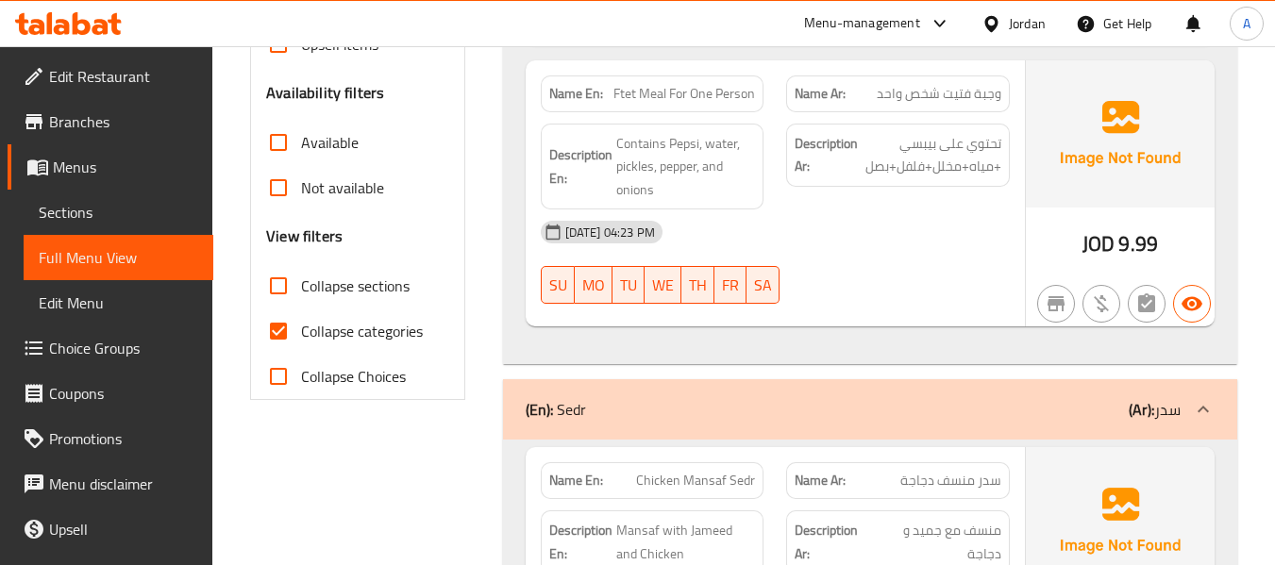
click at [870, 208] on div "Description Ar: تحتوي على بيبسي +مياه+مخلل+فلفل+بصل" at bounding box center [898, 166] width 246 height 109
click at [395, 323] on span "Collapse categories" at bounding box center [362, 331] width 122 height 23
click at [301, 323] on input "Collapse categories" at bounding box center [278, 331] width 45 height 45
checkbox input "false"
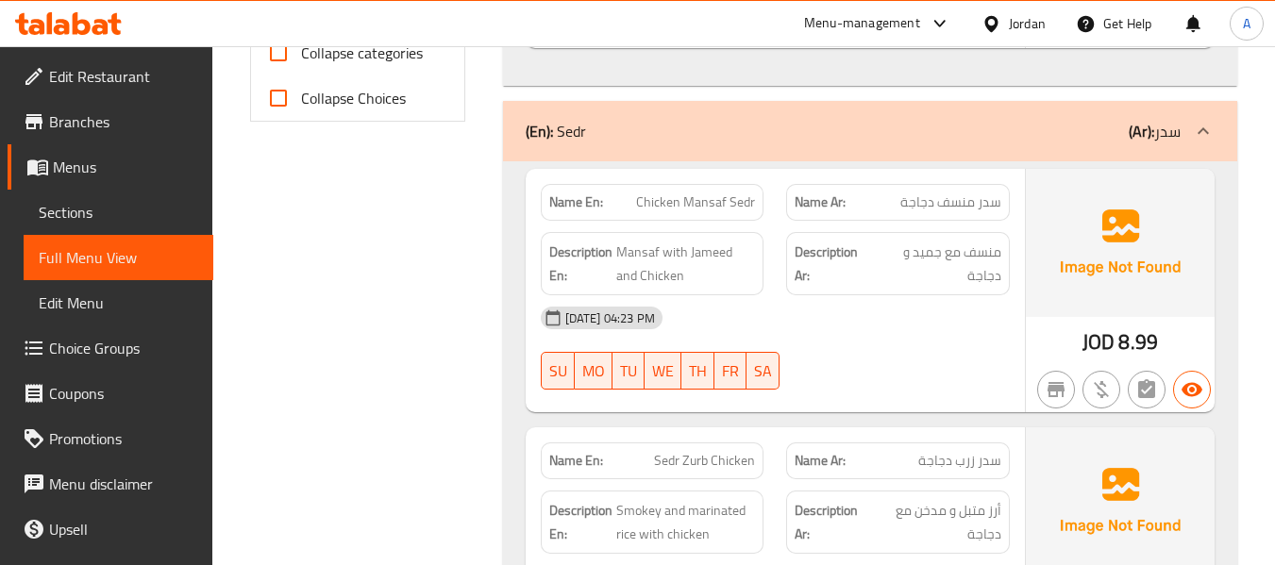
scroll to position [849, 0]
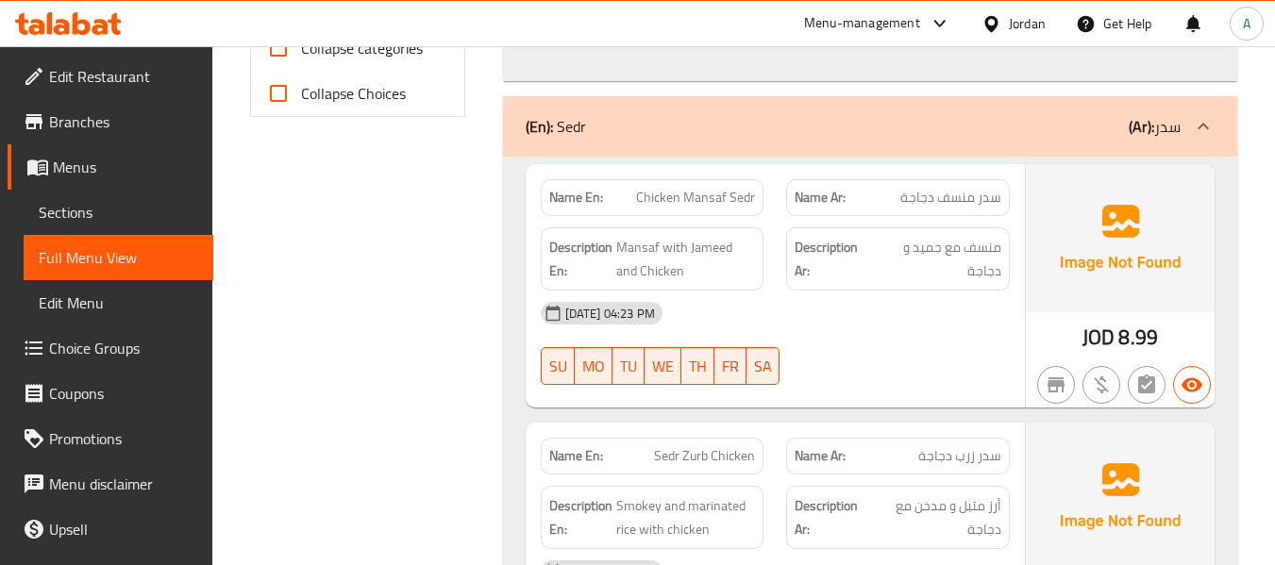
click at [568, 193] on strong "Name En:" at bounding box center [576, 198] width 54 height 20
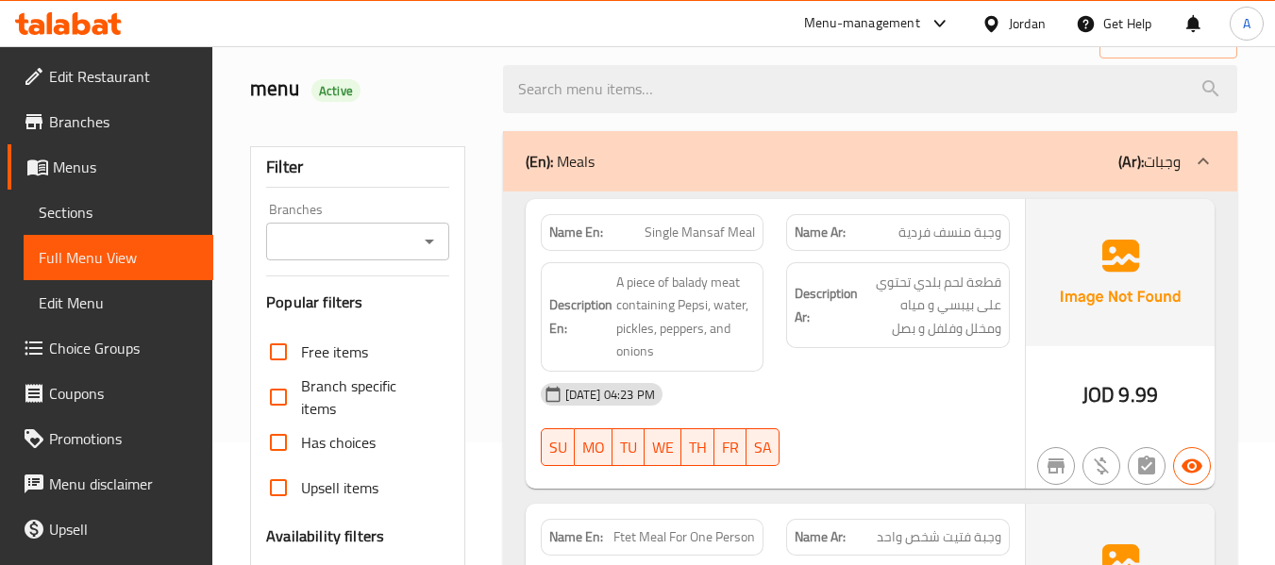
click at [582, 227] on strong "Name En:" at bounding box center [576, 233] width 54 height 20
copy strong "Name En:"
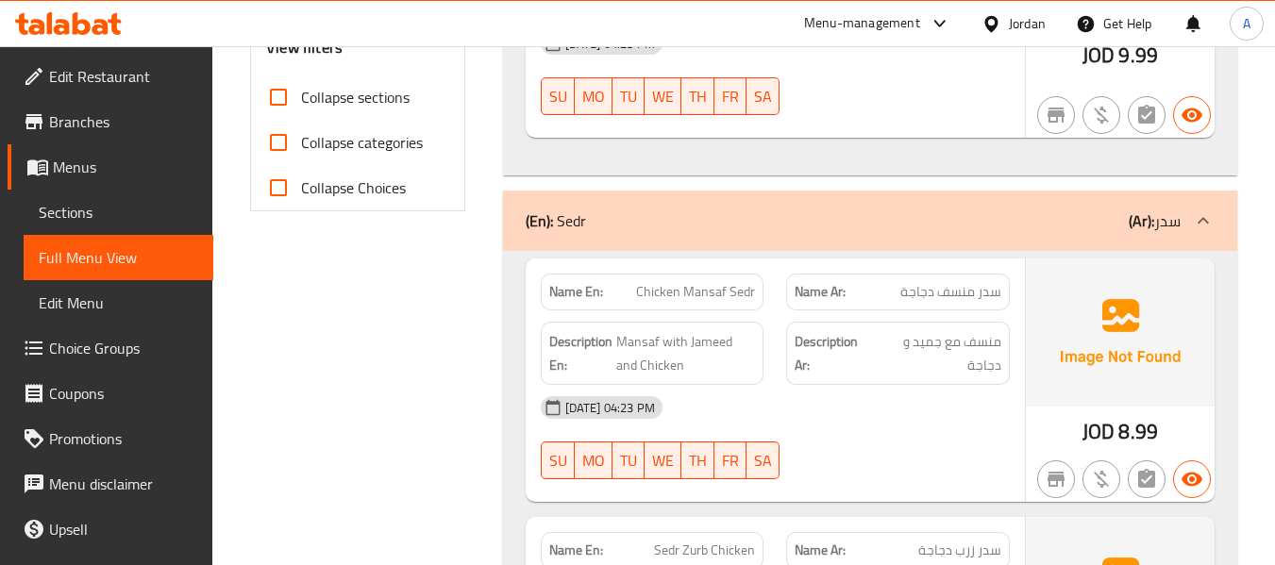
scroll to position [783, 0]
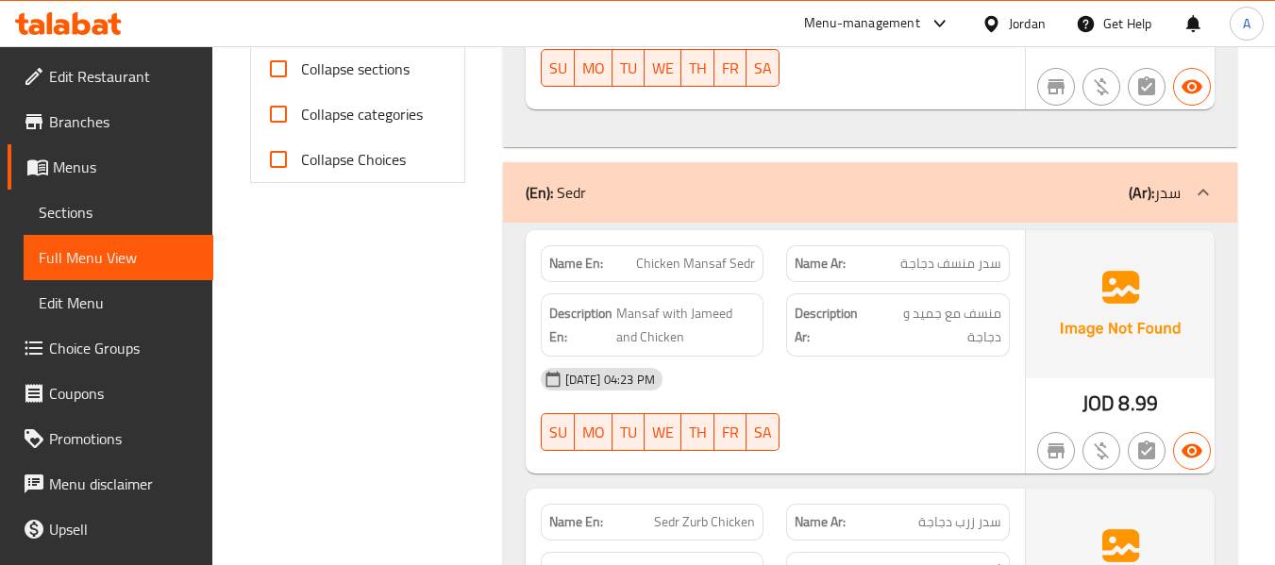
click at [663, 274] on span "Chicken Mansaf Sedr" at bounding box center [695, 264] width 119 height 20
click at [905, 258] on span "سدر منسف دجاجة" at bounding box center [950, 264] width 101 height 20
click at [909, 270] on span "سدر منسف دجاجة" at bounding box center [950, 264] width 101 height 20
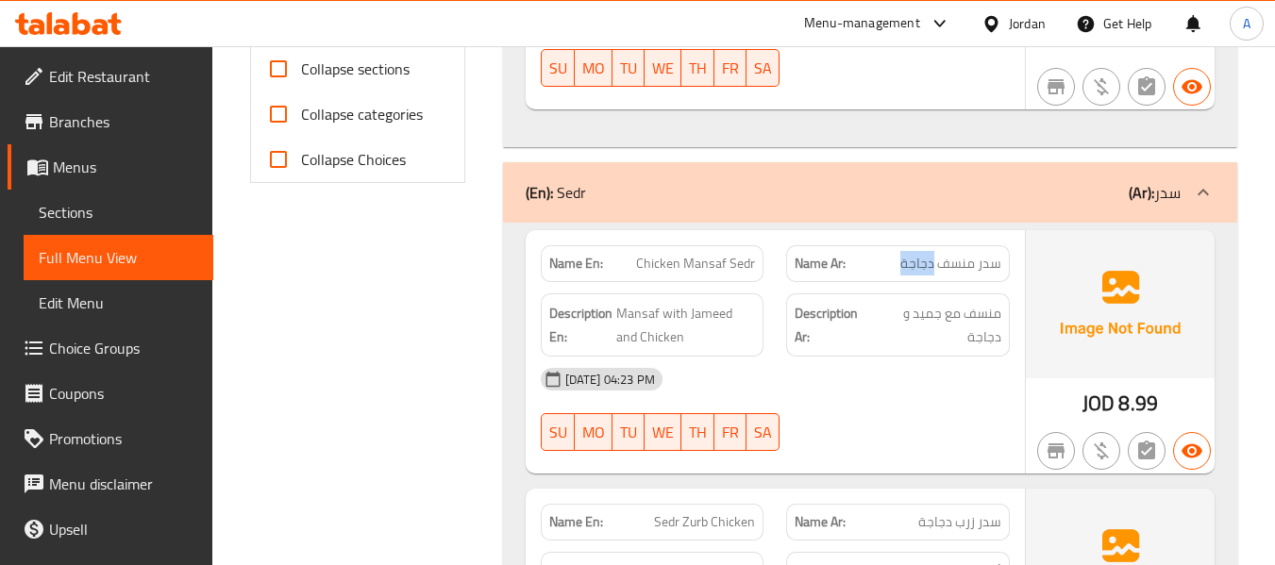
copy span "دجاجة"
click at [678, 266] on span "Chicken Mansaf Sedr" at bounding box center [695, 264] width 119 height 20
copy span "Chicken"
click at [931, 311] on span "منسف مع جميد و دجاجة" at bounding box center [938, 325] width 126 height 46
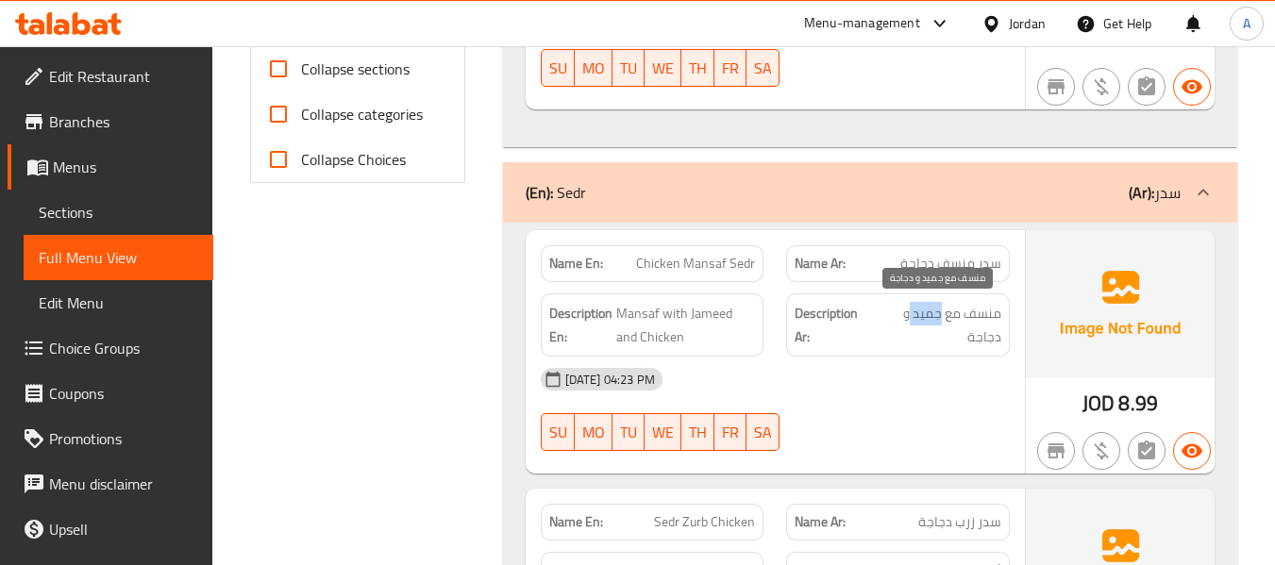
click at [931, 311] on span "منسف مع جميد و دجاجة" at bounding box center [938, 325] width 126 height 46
copy span "جميد"
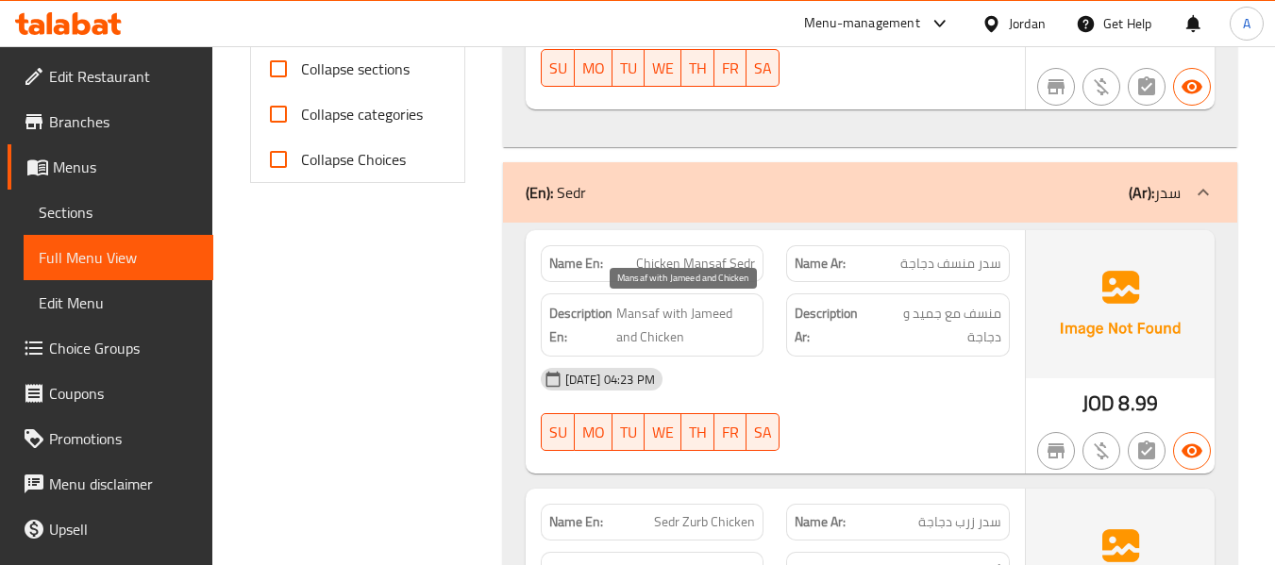
click at [704, 314] on span "Mansaf with Jameed and Chicken" at bounding box center [686, 325] width 140 height 46
click at [747, 309] on span "Mansaf with Jameed and Chicken" at bounding box center [686, 325] width 140 height 46
click at [912, 371] on div "15-09-2025 04:23 PM" at bounding box center [775, 379] width 492 height 45
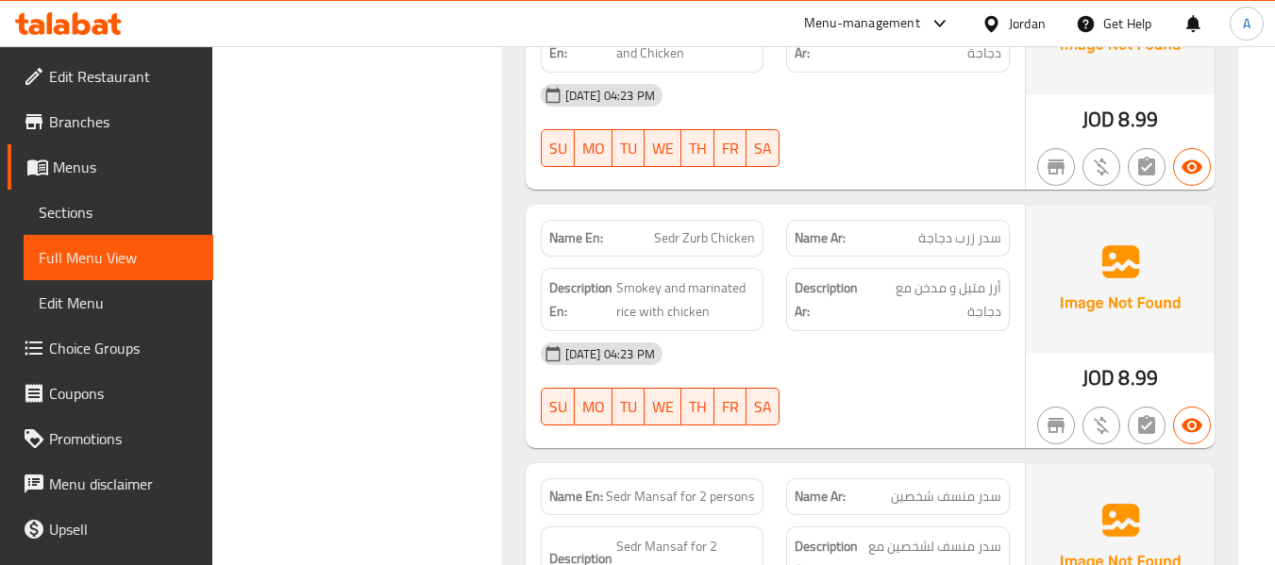
scroll to position [1066, 0]
click at [968, 236] on span "سدر زرب دجاجة" at bounding box center [959, 239] width 83 height 20
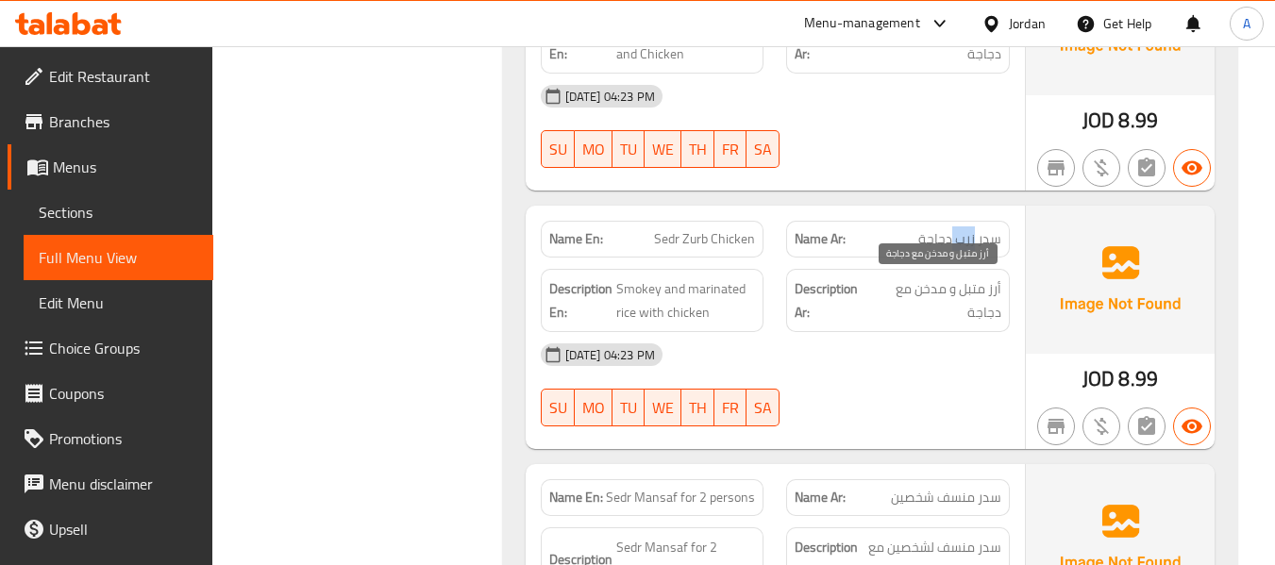
copy span "زرب"
click at [690, 237] on span "Sedr Zurb Chicken" at bounding box center [704, 239] width 101 height 20
copy span "Zurb"
click at [781, 231] on div "Name Ar: سدر زرب دجاجة" at bounding box center [898, 238] width 246 height 59
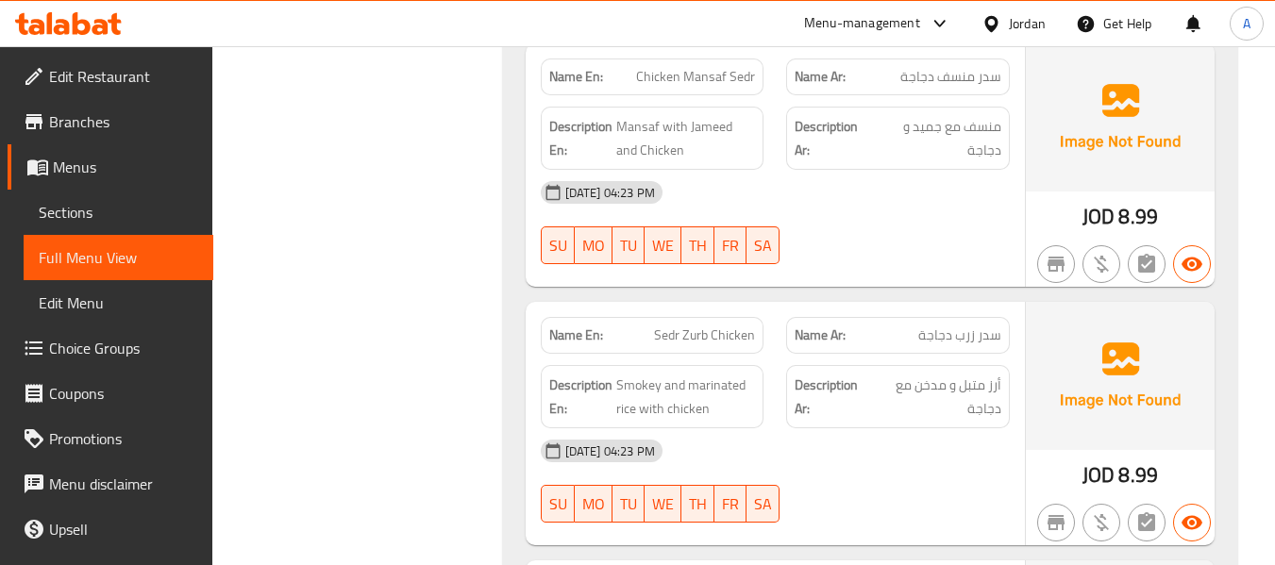
scroll to position [1161, 0]
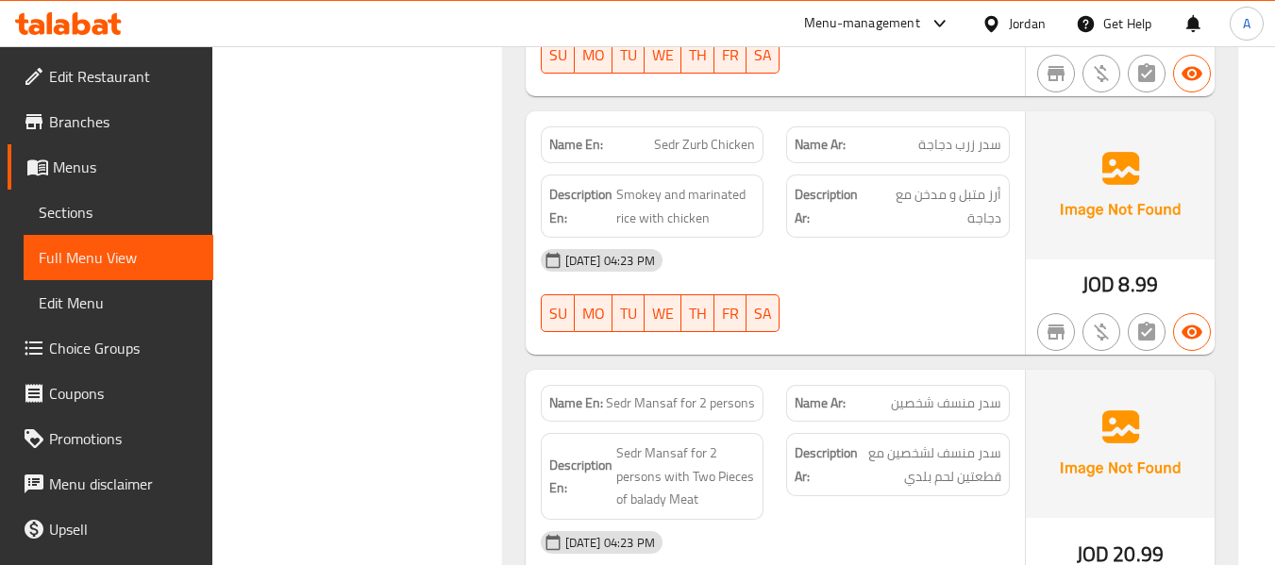
click at [879, 289] on div "15-09-2025 04:23 PM SU MO TU WE TH FR SA" at bounding box center [775, 291] width 492 height 106
click at [859, 287] on div "15-09-2025 04:23 PM SU MO TU WE TH FR SA" at bounding box center [775, 291] width 492 height 106
click at [795, 288] on div "15-09-2025 04:23 PM SU MO TU WE TH FR SA" at bounding box center [775, 291] width 492 height 106
drag, startPoint x: 920, startPoint y: 191, endPoint x: 945, endPoint y: 202, distance: 27.0
click at [945, 202] on span "أرز متبل و مدخن مع دجاجة" at bounding box center [936, 206] width 129 height 46
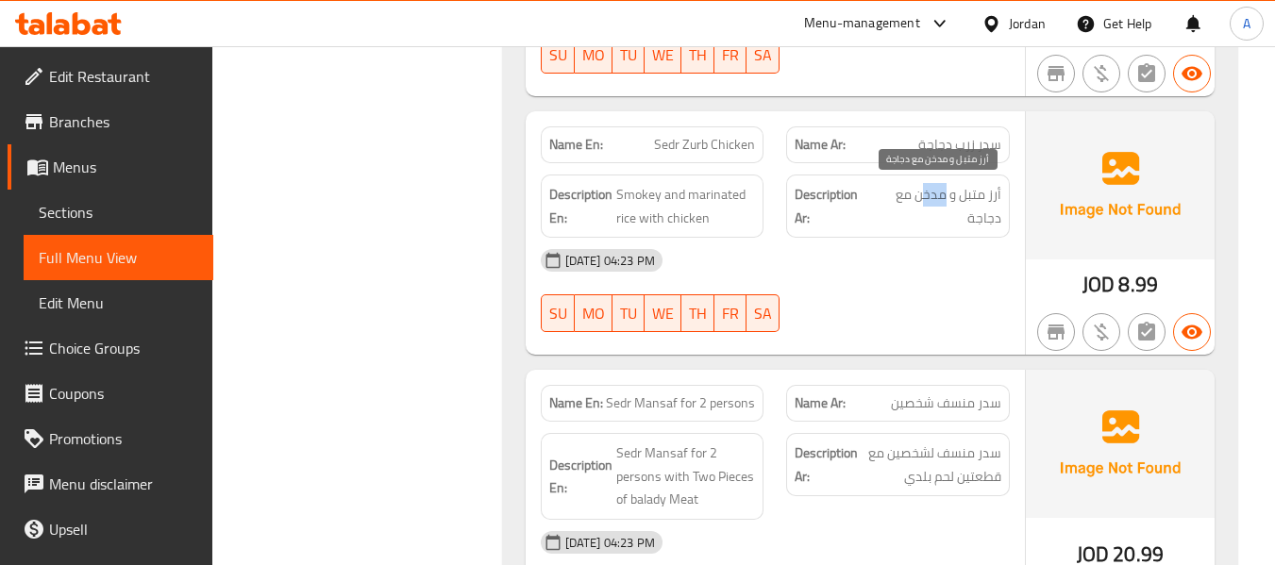
click at [923, 200] on span "أرز متبل و مدخن مع دجاجة" at bounding box center [936, 206] width 129 height 46
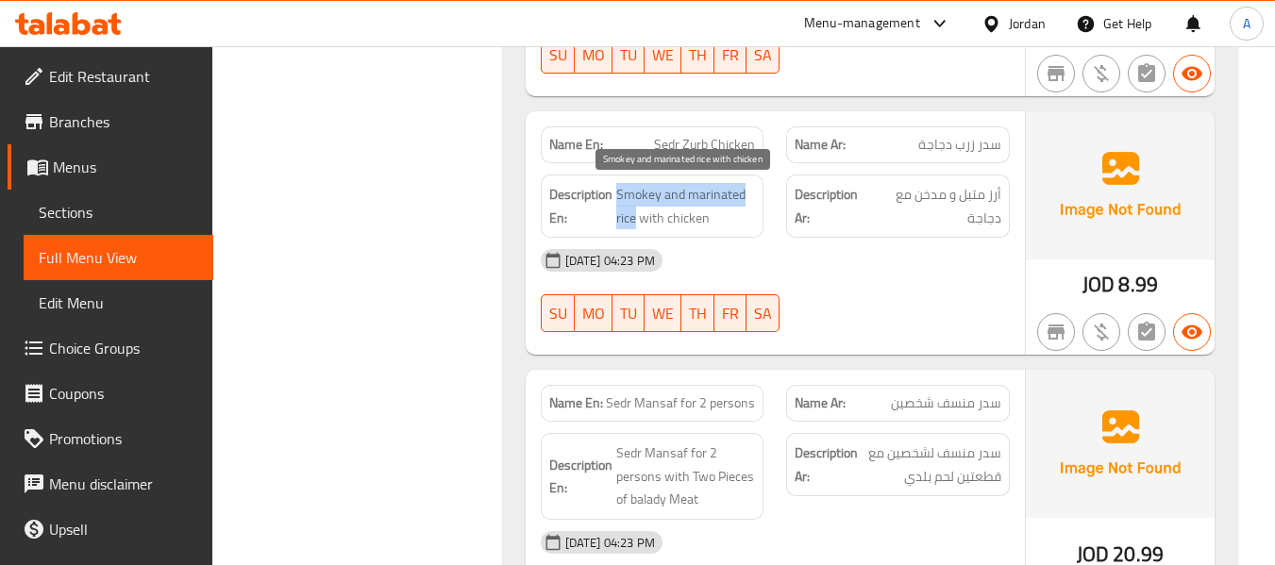
drag, startPoint x: 635, startPoint y: 218, endPoint x: 615, endPoint y: 194, distance: 30.8
click at [616, 194] on span "Smokey and marinated rice with chicken" at bounding box center [686, 206] width 140 height 46
copy span "Smokey and marinated rice"
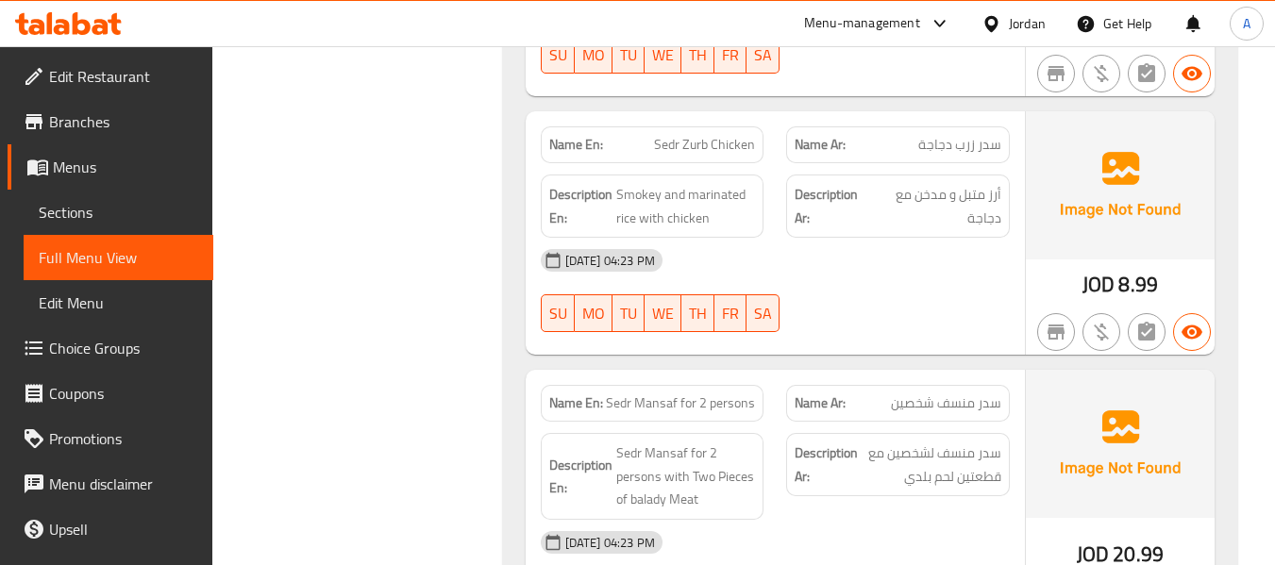
click at [921, 303] on div "15-09-2025 04:23 PM SU MO TU WE TH FR SA" at bounding box center [775, 291] width 492 height 106
drag, startPoint x: 917, startPoint y: 198, endPoint x: 1011, endPoint y: 201, distance: 93.5
click at [1011, 201] on div "Description Ar: أرز متبل و مدخن مع دجاجة" at bounding box center [898, 206] width 246 height 86
copy span "أرز متبل و مدخن"
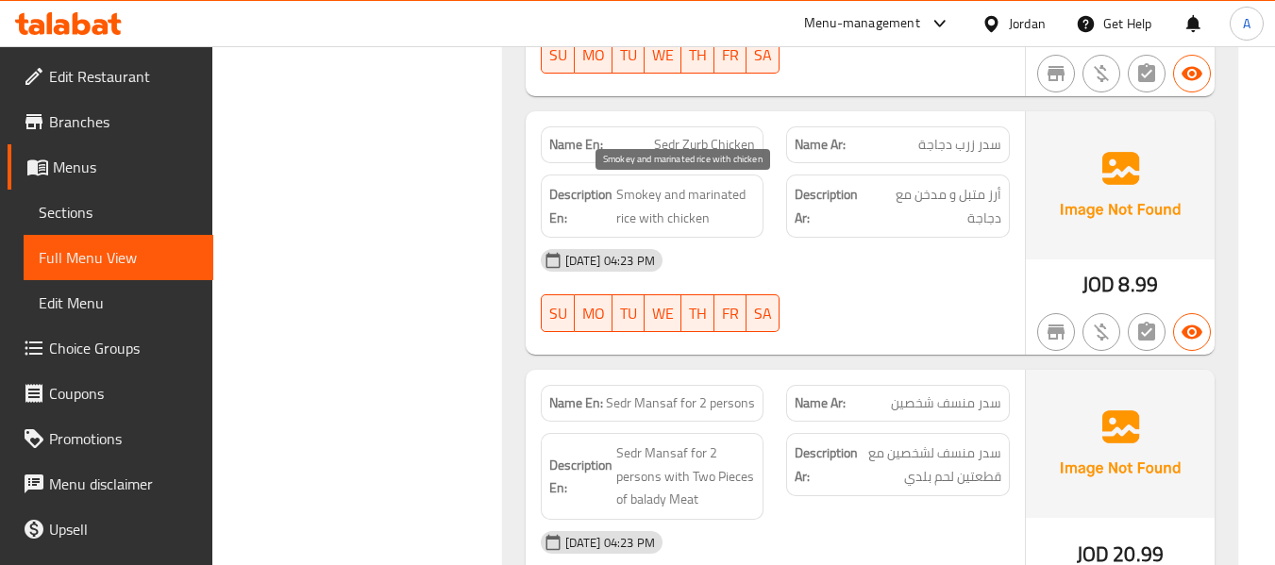
click at [635, 218] on span "Smokey and marinated rice with chicken" at bounding box center [686, 206] width 140 height 46
click at [616, 198] on span "Smokey and marinated rice with chicken" at bounding box center [686, 206] width 140 height 46
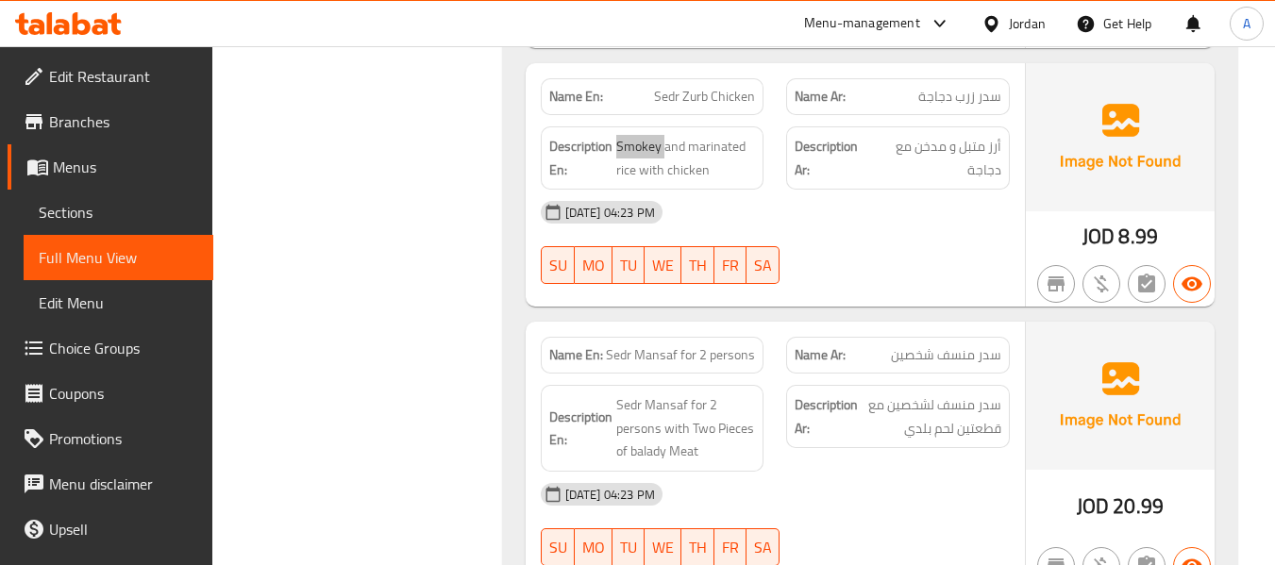
scroll to position [1255, 0]
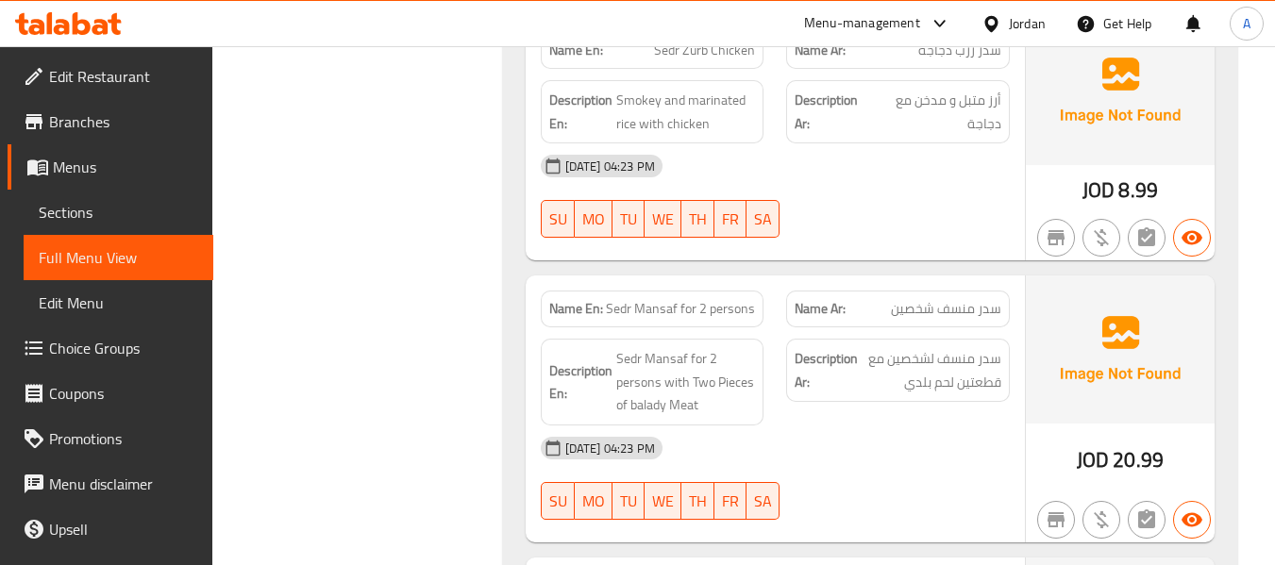
click at [630, 283] on div "Name En: Sedr Mansaf for 2 persons" at bounding box center [652, 308] width 246 height 59
click at [947, 308] on span "سدر منسف شخصين" at bounding box center [946, 309] width 110 height 20
click at [738, 223] on span "FR" at bounding box center [730, 219] width 17 height 27
click at [634, 291] on div "Name En: Sedr Mansaf for 2 persons" at bounding box center [653, 309] width 224 height 37
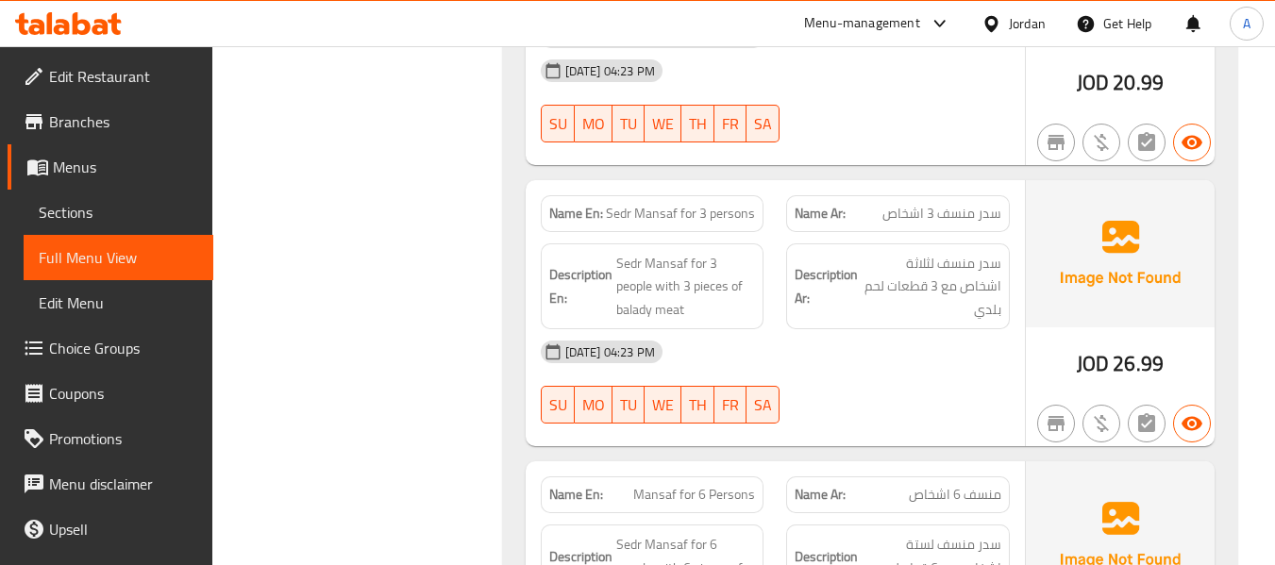
scroll to position [1821, 0]
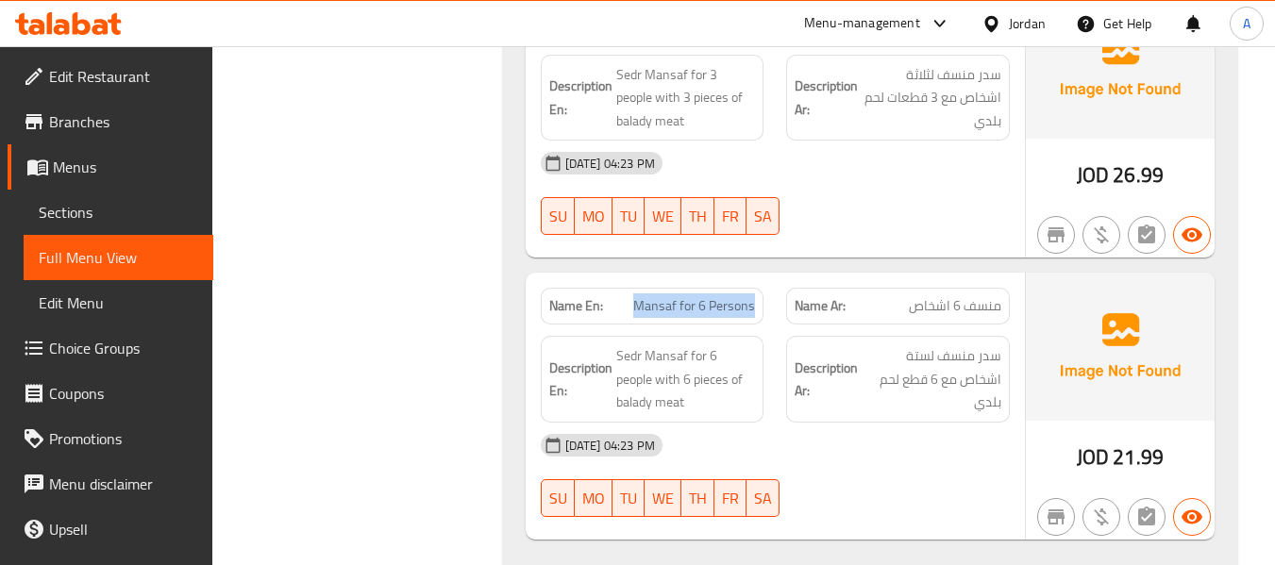
drag, startPoint x: 627, startPoint y: 294, endPoint x: 762, endPoint y: 314, distance: 136.4
click at [762, 314] on div "Name En: Mansaf for 6 Persons" at bounding box center [653, 306] width 224 height 37
click at [443, 207] on div "Filter Branches Branches Popular filters Free items Branch specific items Has c…" at bounding box center [365, 519] width 252 height 4197
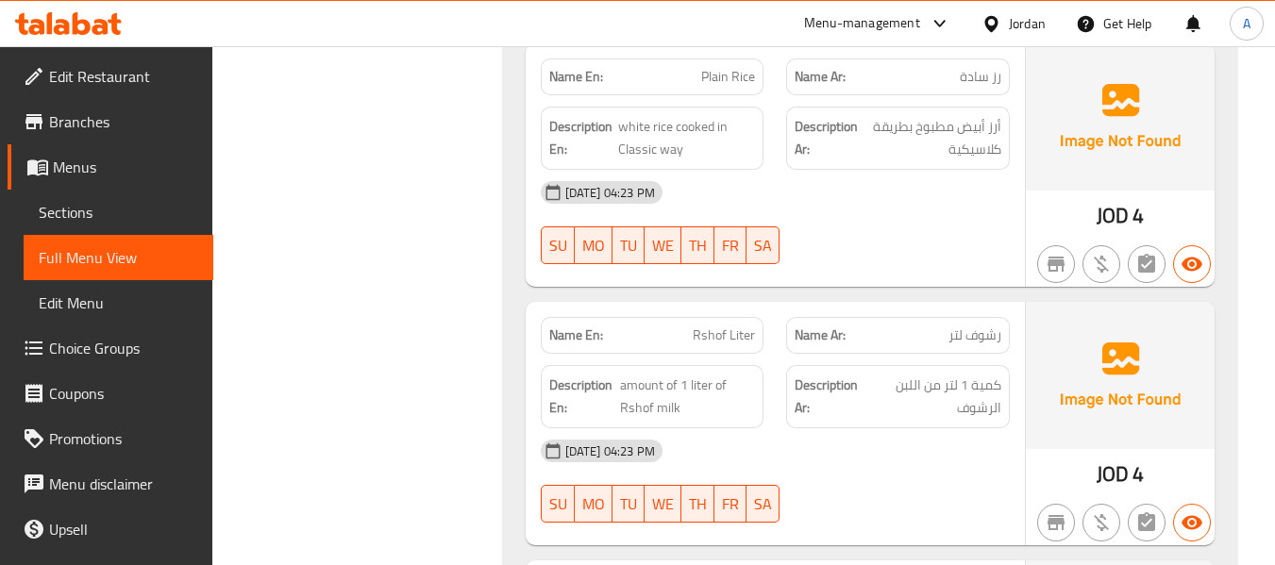
scroll to position [2482, 0]
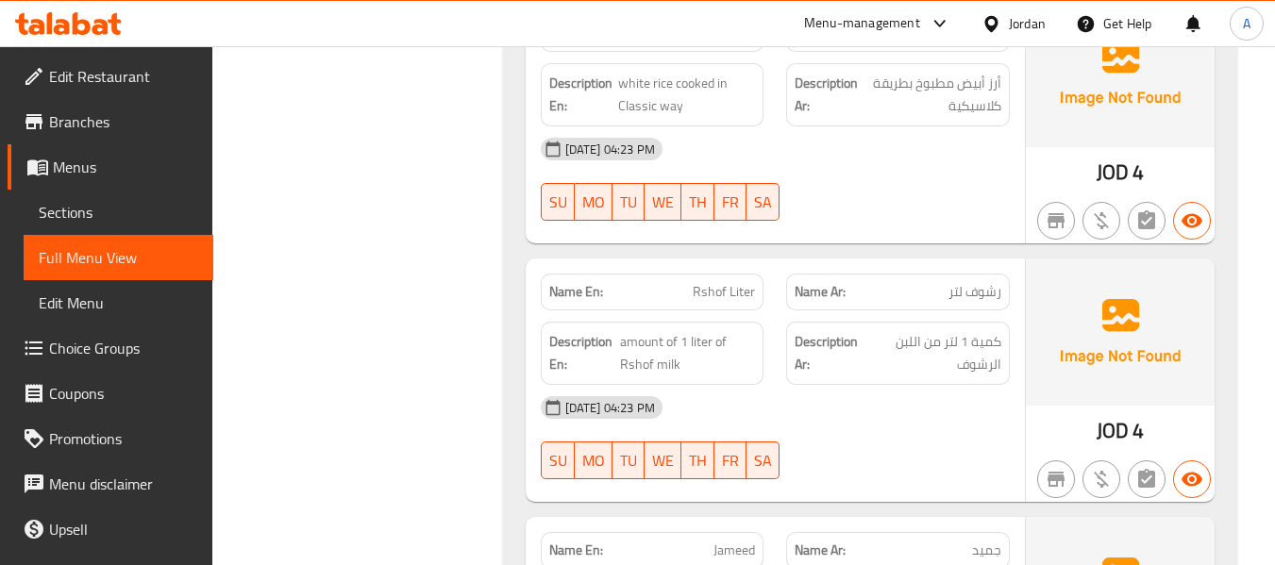
click at [984, 296] on span "رشوف لتر" at bounding box center [974, 292] width 53 height 20
click at [949, 286] on span "رشوف لتر" at bounding box center [974, 292] width 53 height 20
drag, startPoint x: 940, startPoint y: 286, endPoint x: 1015, endPoint y: 299, distance: 76.6
click at [1015, 299] on div "Name Ar: رشوف لتر" at bounding box center [898, 291] width 246 height 59
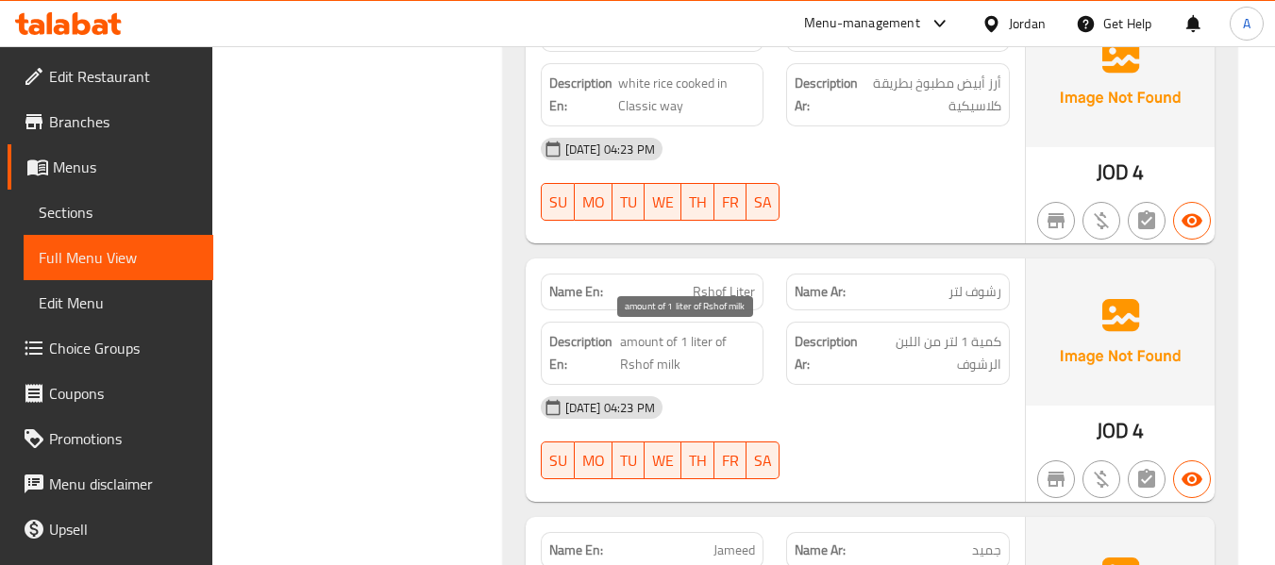
click at [646, 343] on span "amount of 1 liter of Rshof milk" at bounding box center [688, 353] width 136 height 46
click at [683, 342] on span "amount of 1 liter of Rshof milk" at bounding box center [688, 353] width 136 height 46
click at [693, 338] on span "amount of 1 liter of Rshof milk" at bounding box center [688, 353] width 136 height 46
click at [720, 345] on span "amount of 1 liter of Rshof milk" at bounding box center [688, 353] width 136 height 46
click at [620, 353] on span "amount of 1 liter of Rshof milk" at bounding box center [688, 353] width 136 height 46
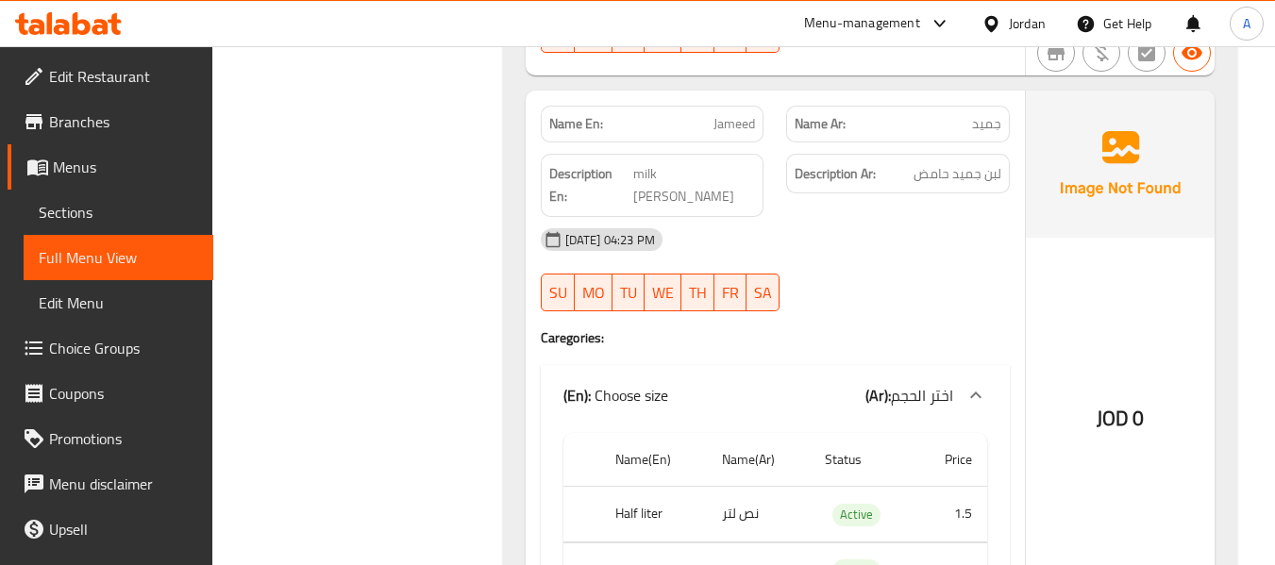
scroll to position [2954, 0]
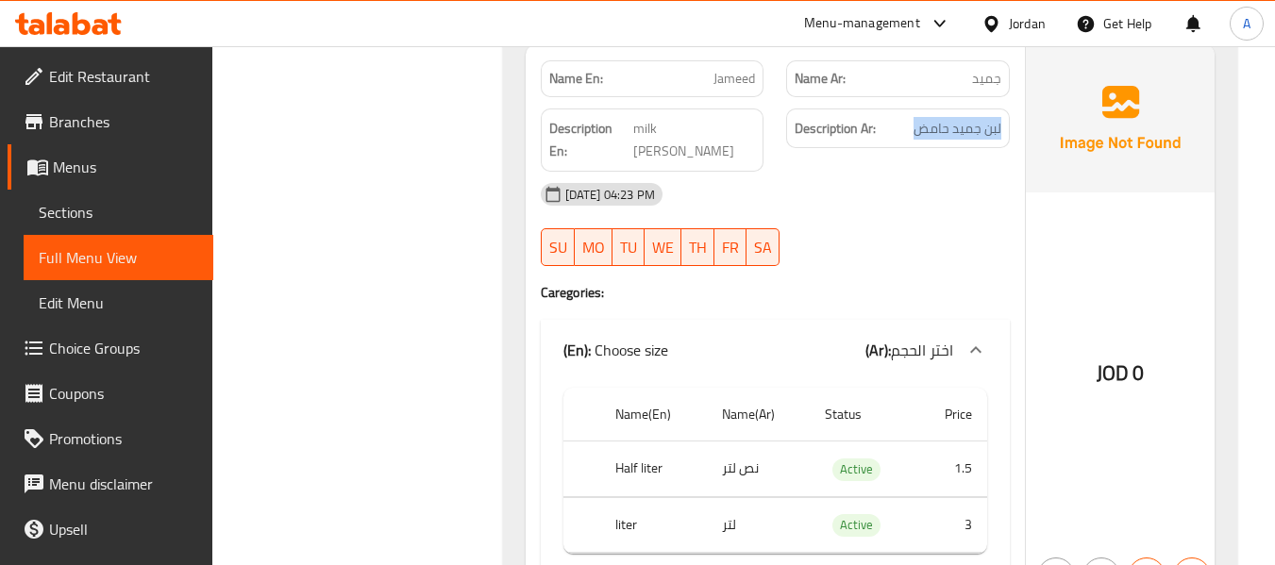
drag, startPoint x: 916, startPoint y: 131, endPoint x: 1003, endPoint y: 133, distance: 86.8
click at [1003, 133] on div "Description Ar: لبن جميد حامض" at bounding box center [898, 129] width 224 height 41
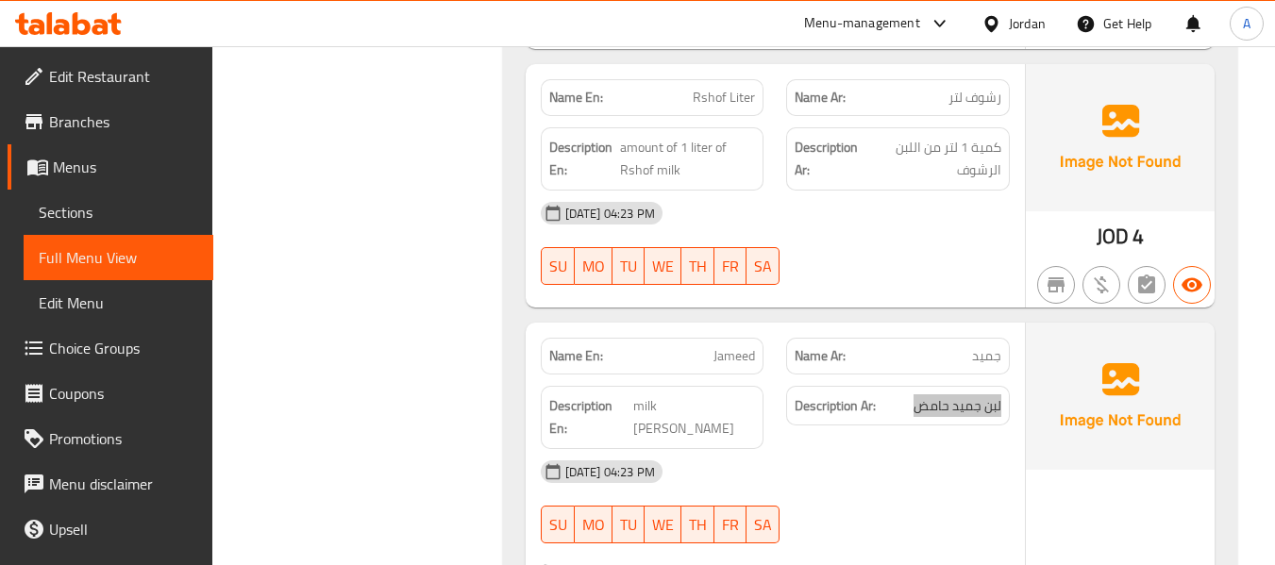
scroll to position [2671, 0]
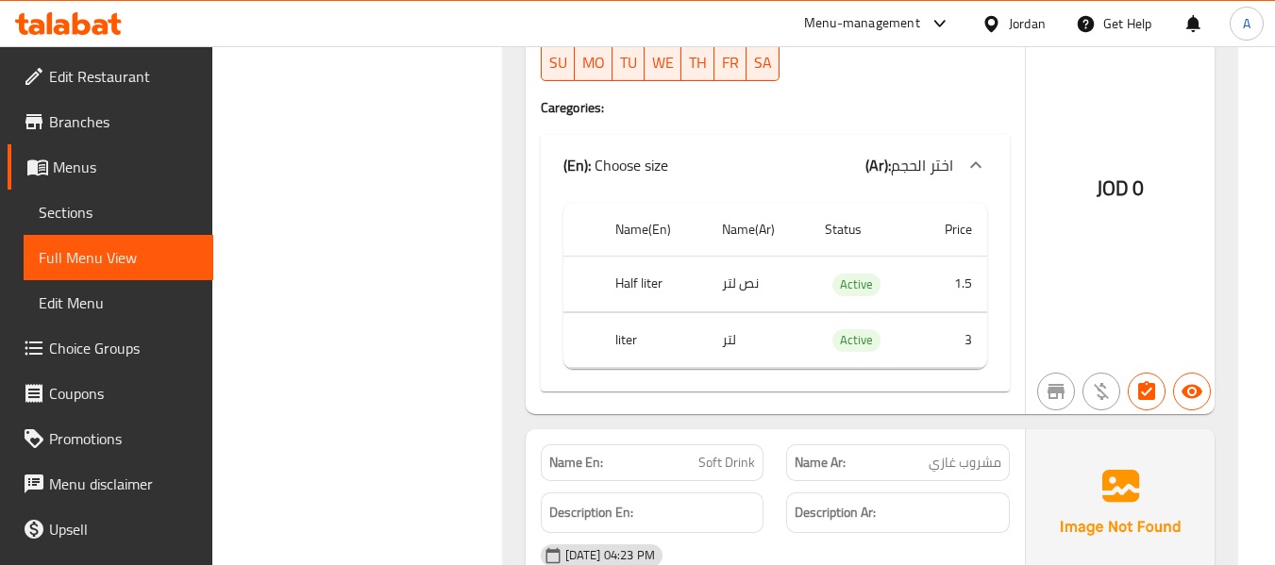
scroll to position [3142, 0]
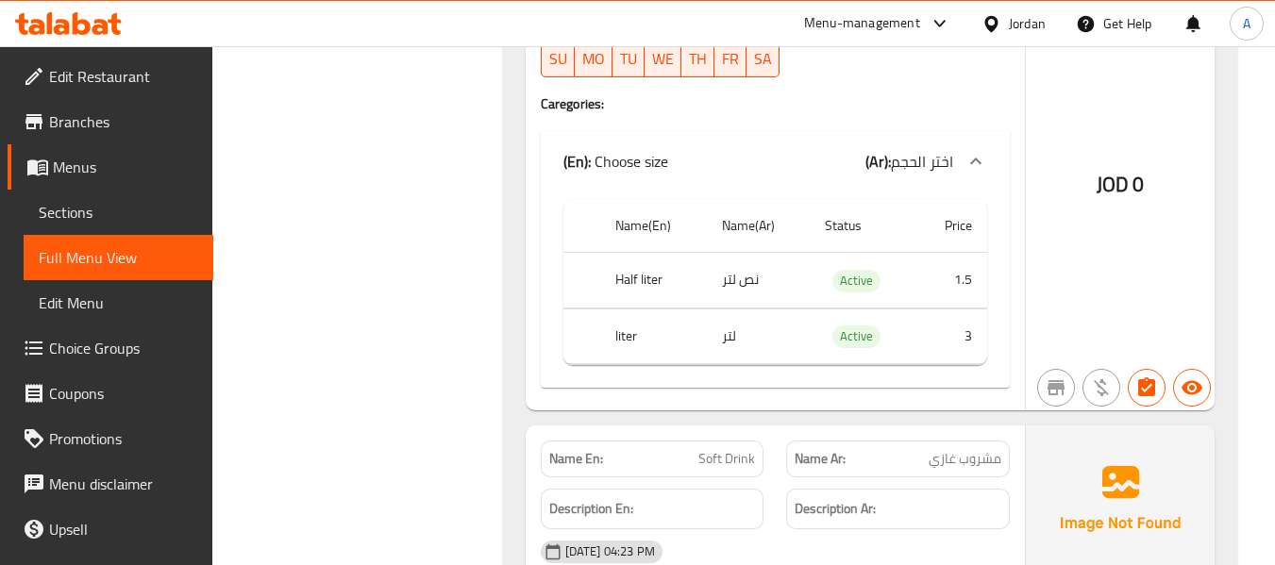
click at [623, 313] on th "liter" at bounding box center [653, 337] width 107 height 56
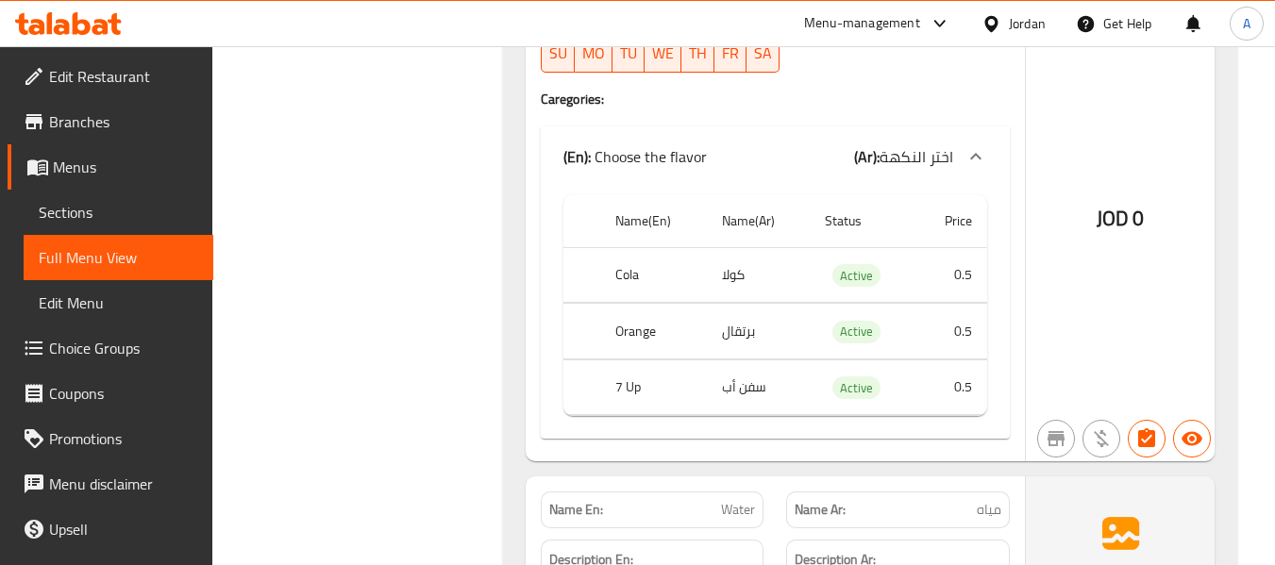
scroll to position [3709, 0]
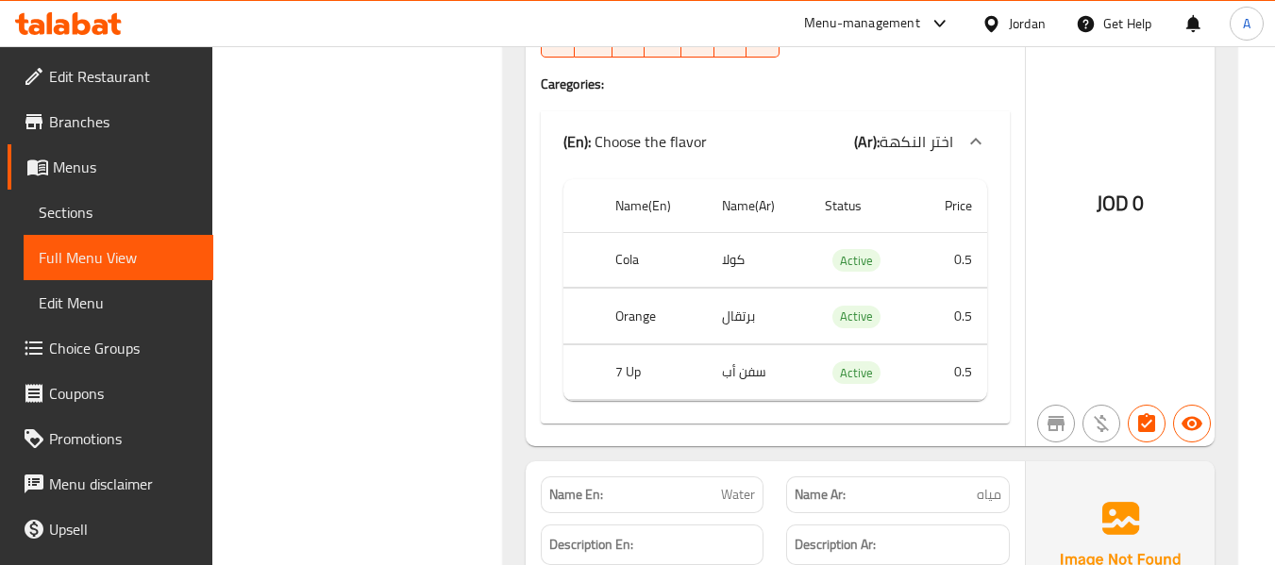
click at [718, 298] on td "برتقال" at bounding box center [758, 317] width 103 height 56
click at [661, 358] on th "7 Up" at bounding box center [653, 372] width 107 height 56
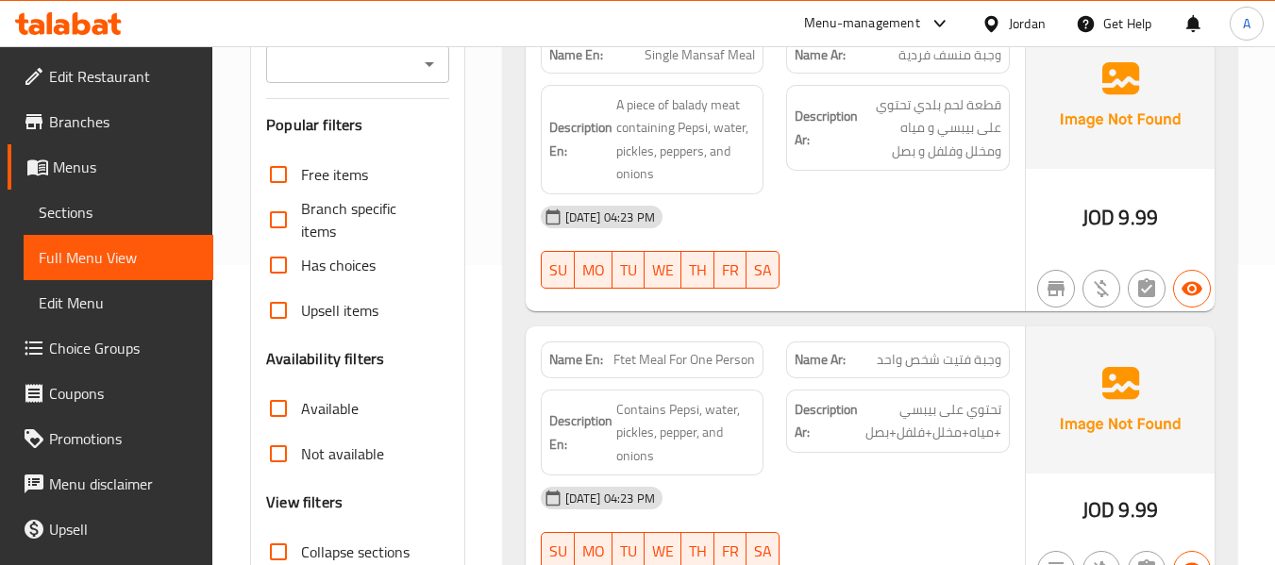
scroll to position [0, 0]
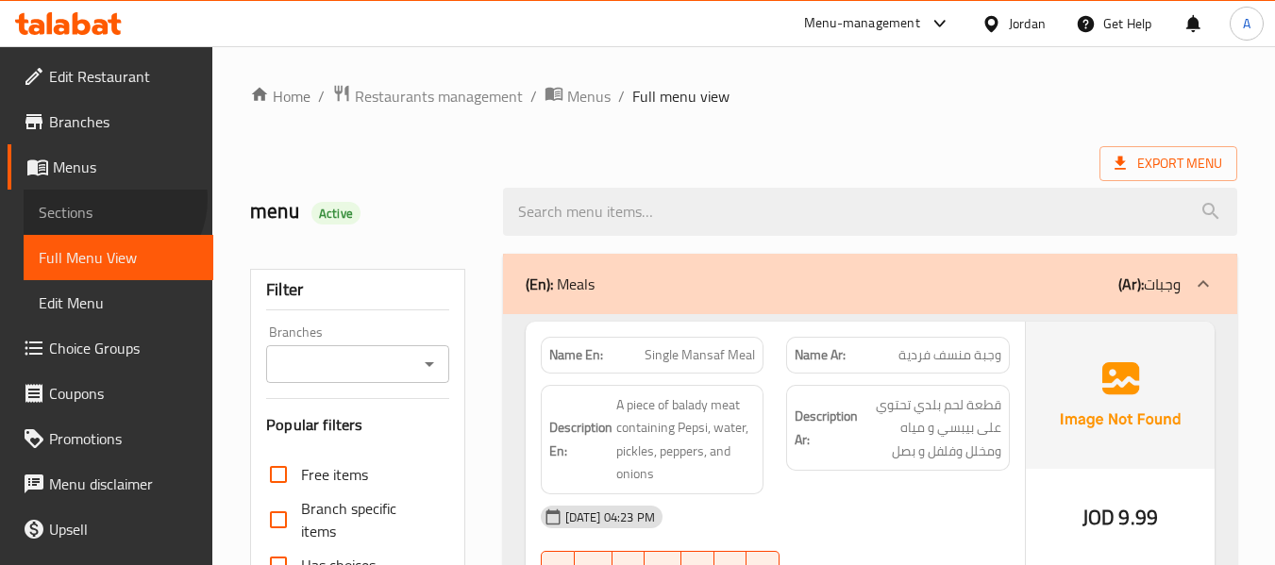
click at [111, 199] on link "Sections" at bounding box center [119, 212] width 190 height 45
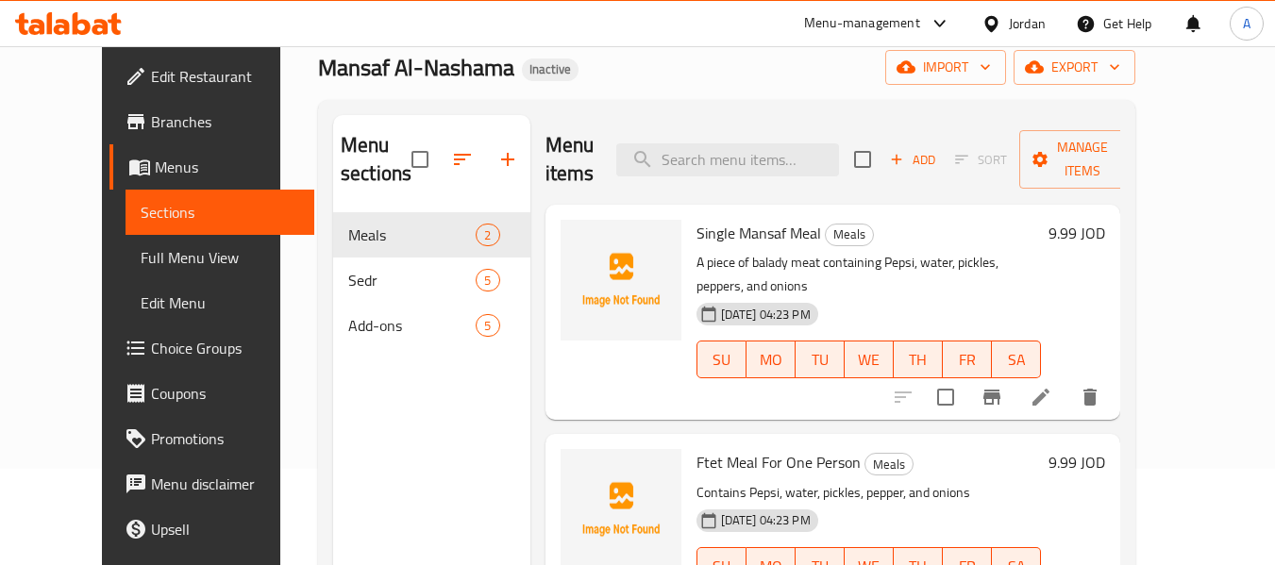
scroll to position [264, 0]
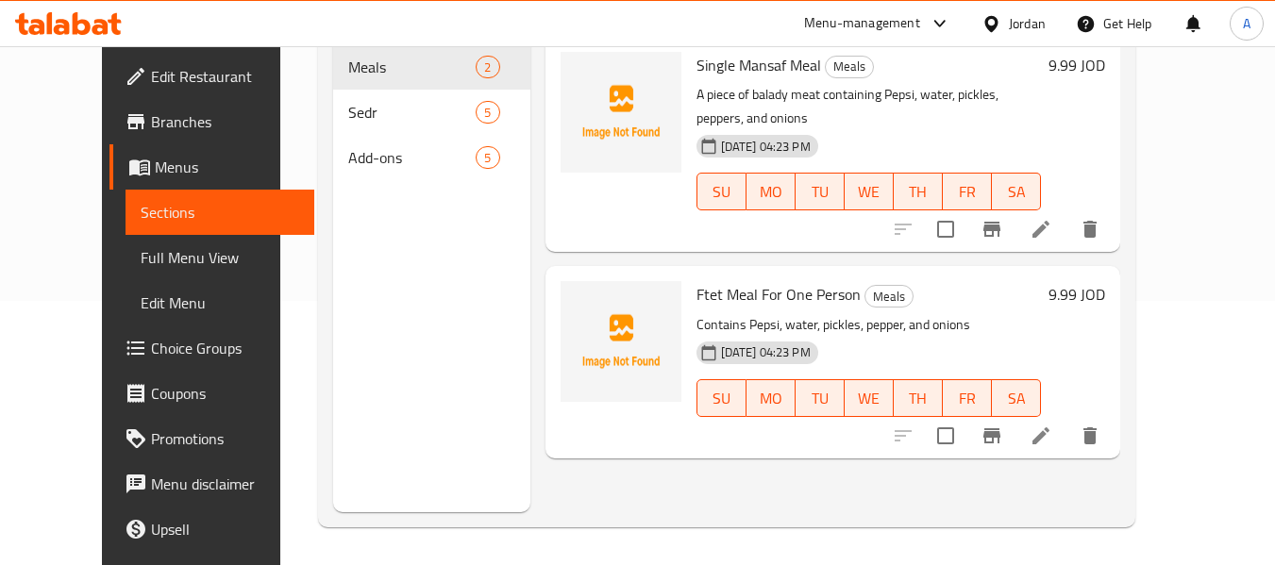
drag, startPoint x: 881, startPoint y: 432, endPoint x: 757, endPoint y: 410, distance: 126.4
click at [881, 432] on div "Menu items Add Sort Manage items Single Mansaf Meal Meals A piece of balady mea…" at bounding box center [825, 229] width 591 height 565
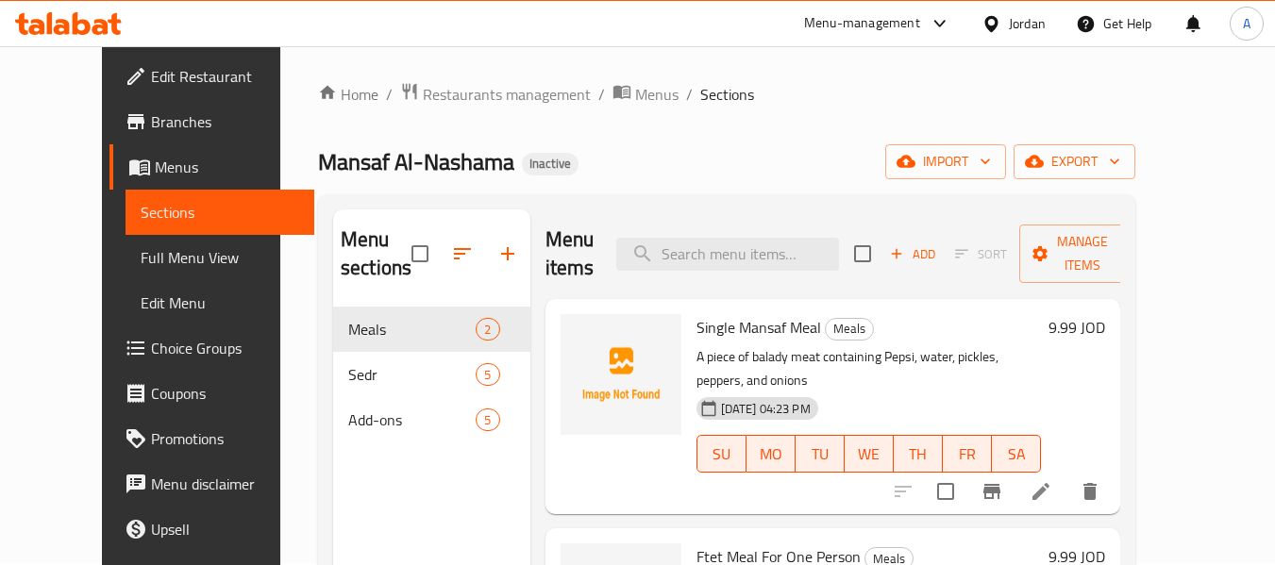
scroll to position [0, 0]
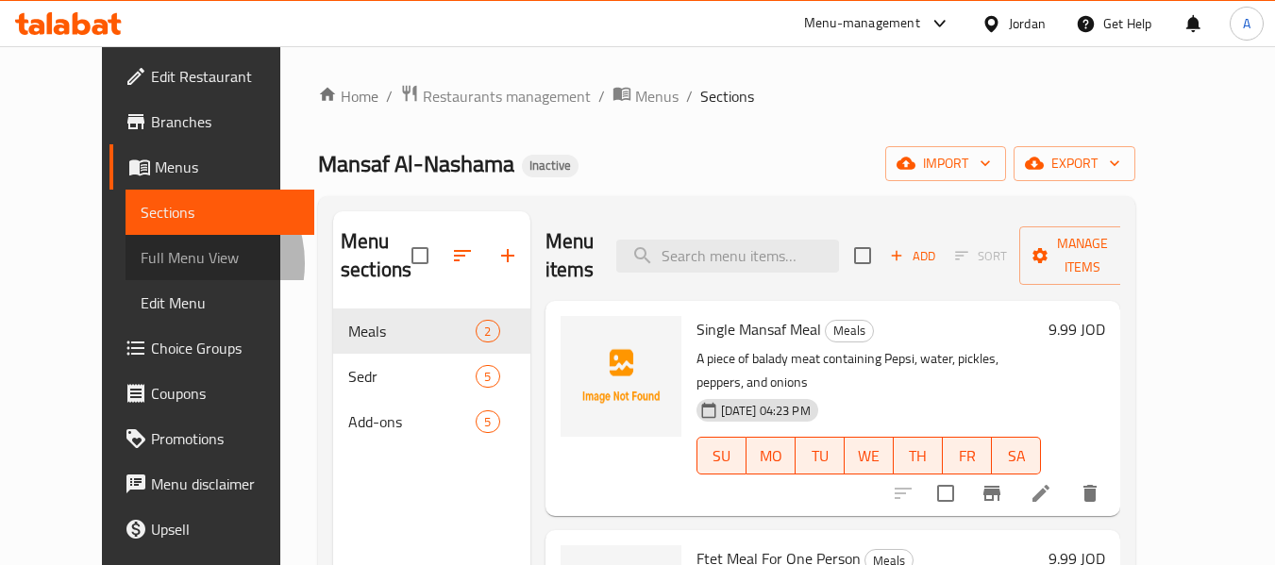
click at [141, 263] on span "Full Menu View" at bounding box center [220, 257] width 159 height 23
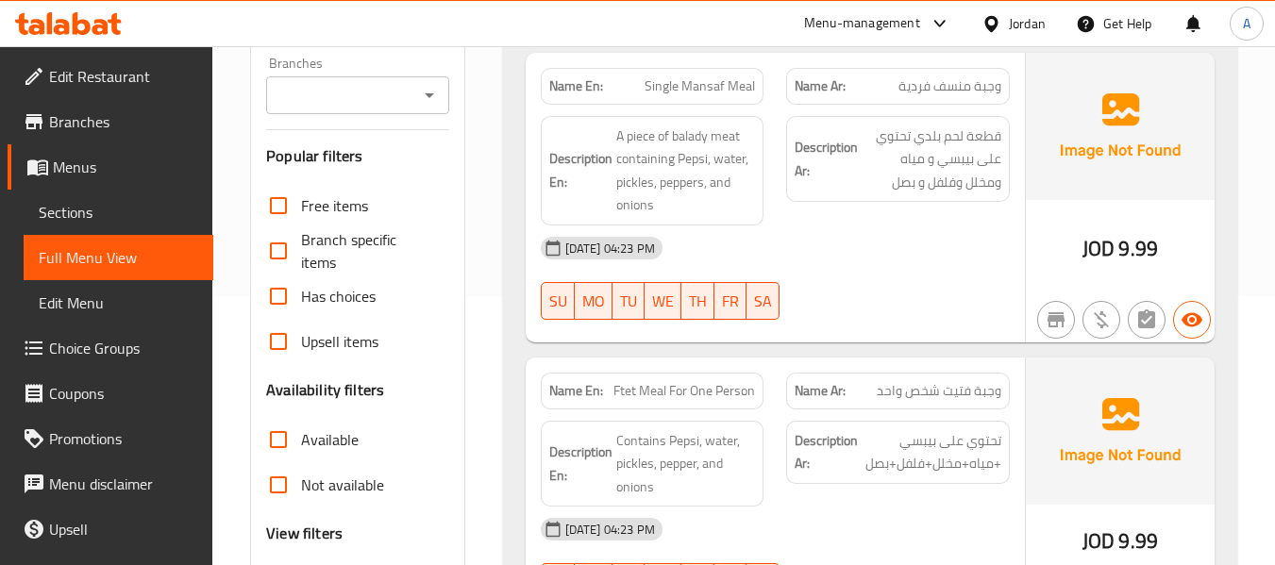
scroll to position [377, 0]
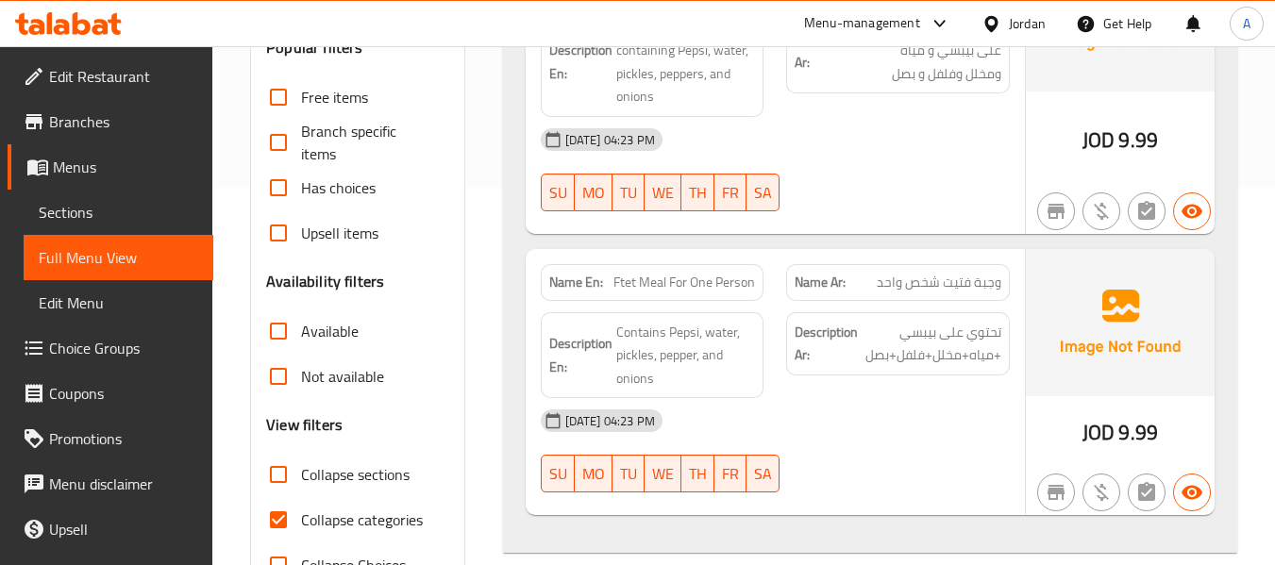
click at [363, 498] on label "Collapse categories" at bounding box center [339, 519] width 167 height 45
click at [301, 498] on input "Collapse categories" at bounding box center [278, 519] width 45 height 45
checkbox input "false"
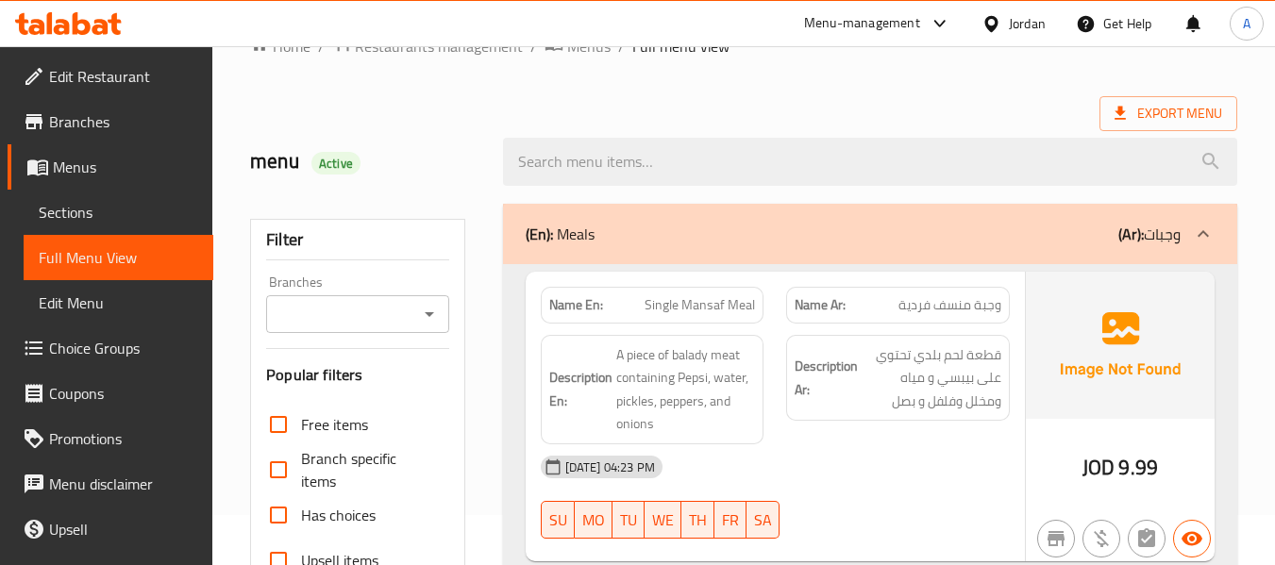
scroll to position [0, 0]
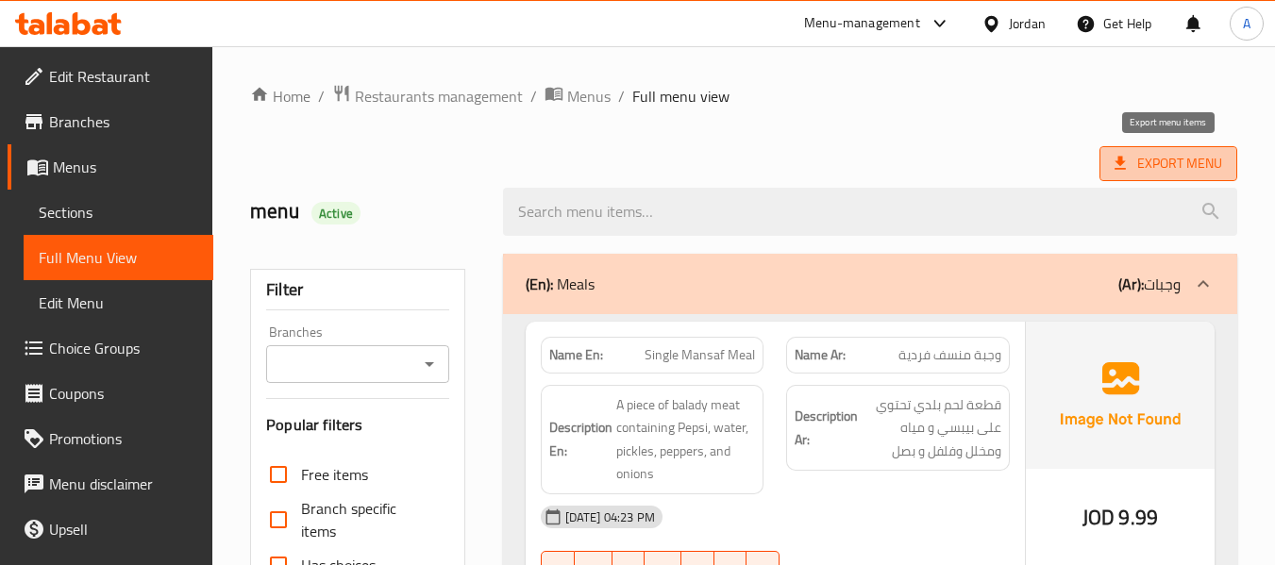
click at [1108, 155] on span "Export Menu" at bounding box center [1168, 163] width 138 height 35
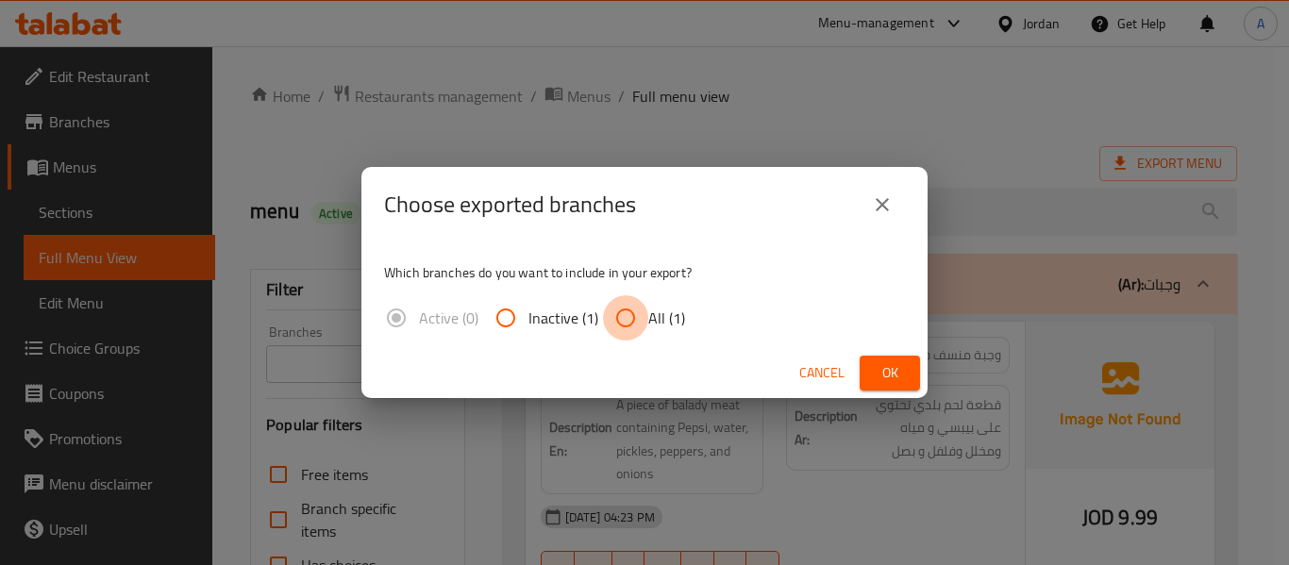
click at [643, 308] on input "All (1)" at bounding box center [625, 317] width 45 height 45
radio input "true"
click at [882, 371] on span "Ok" at bounding box center [890, 373] width 30 height 24
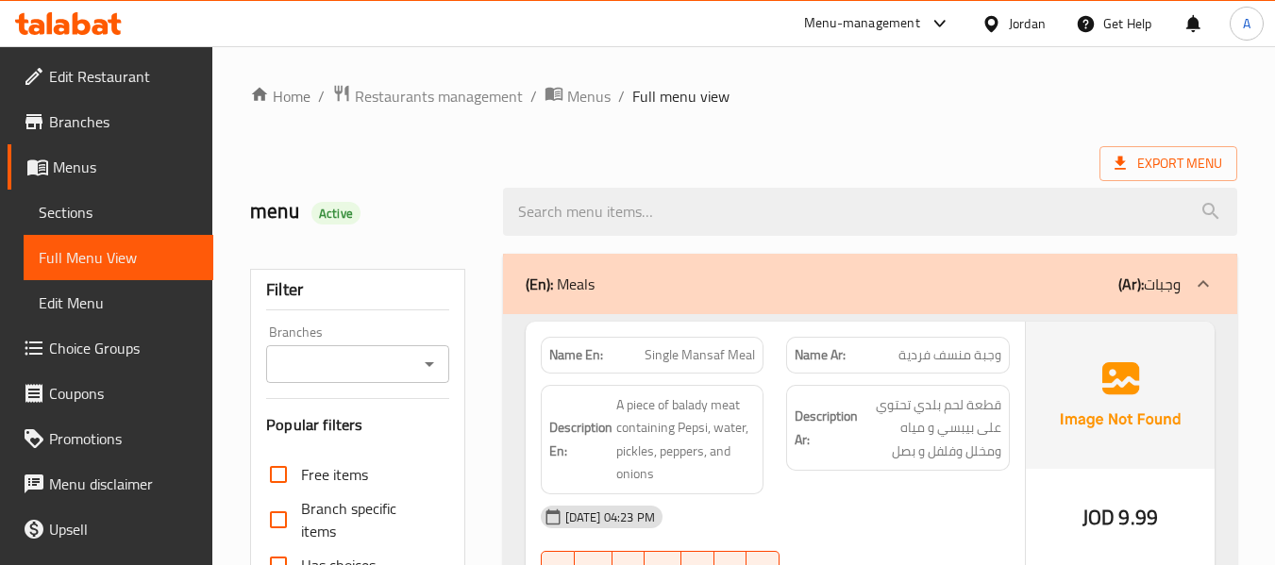
click at [84, 163] on span "Menus" at bounding box center [125, 167] width 145 height 23
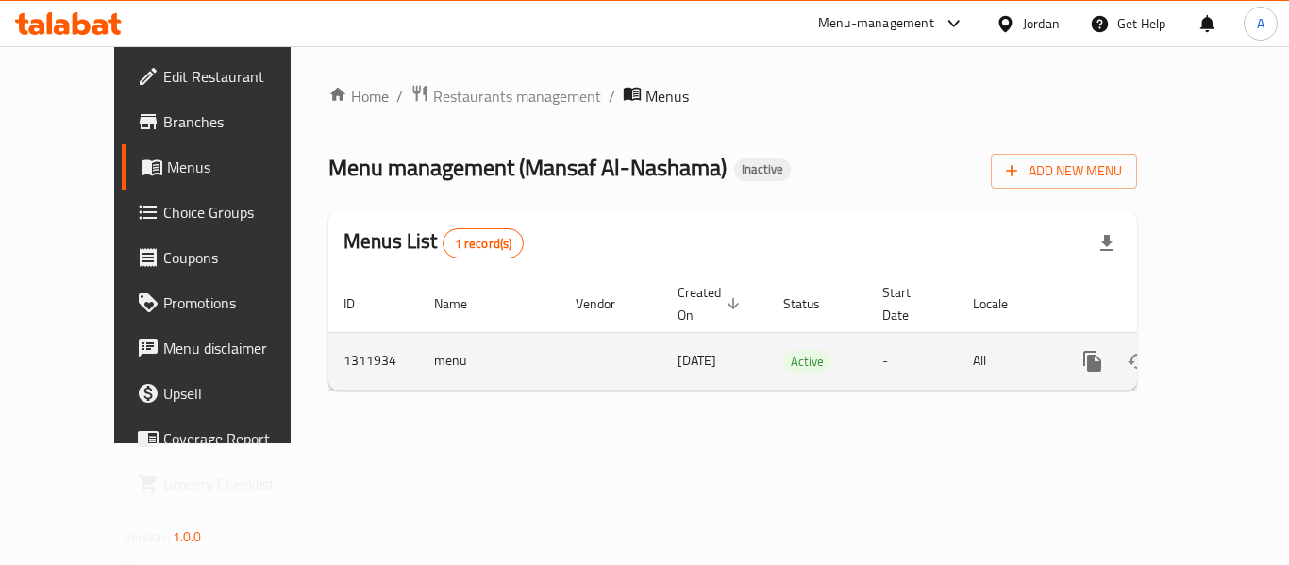
click at [419, 345] on td "menu" at bounding box center [490, 361] width 142 height 58
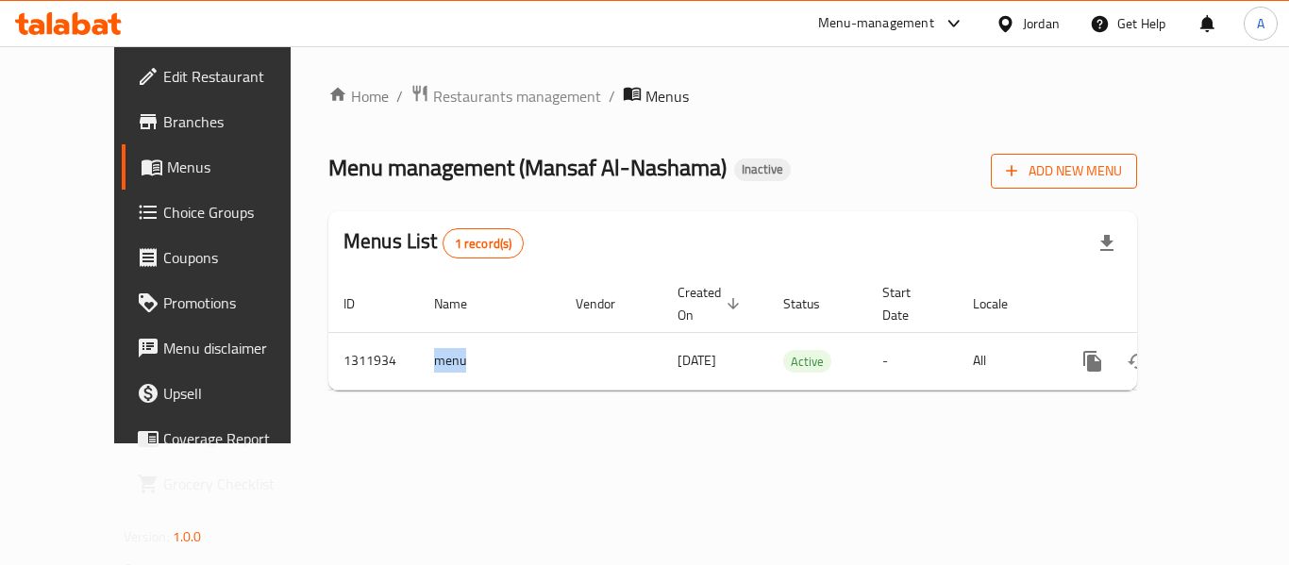
click at [1122, 164] on span "Add New Menu" at bounding box center [1064, 171] width 116 height 24
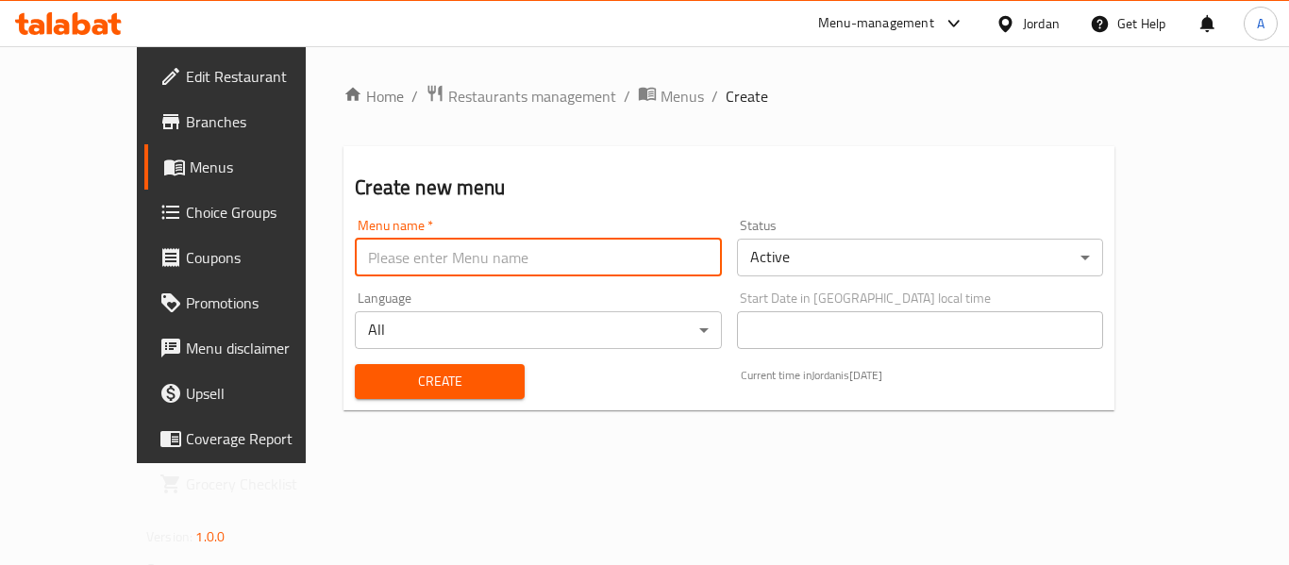
click at [632, 247] on input "text" at bounding box center [538, 258] width 366 height 38
paste input "menu"
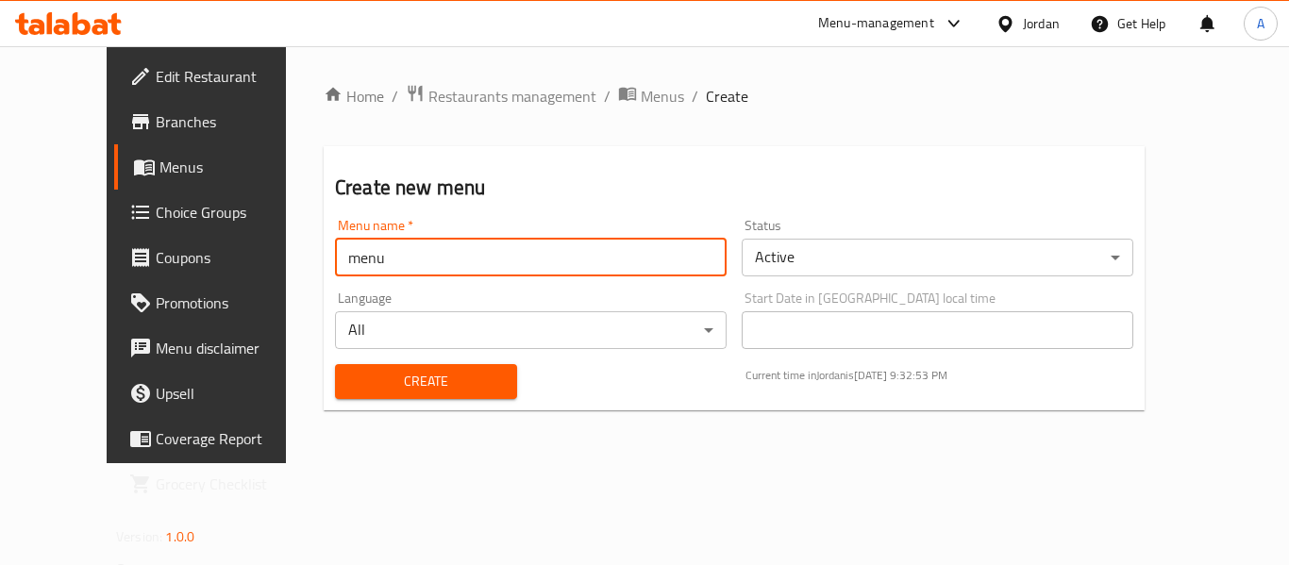
type input "menu"
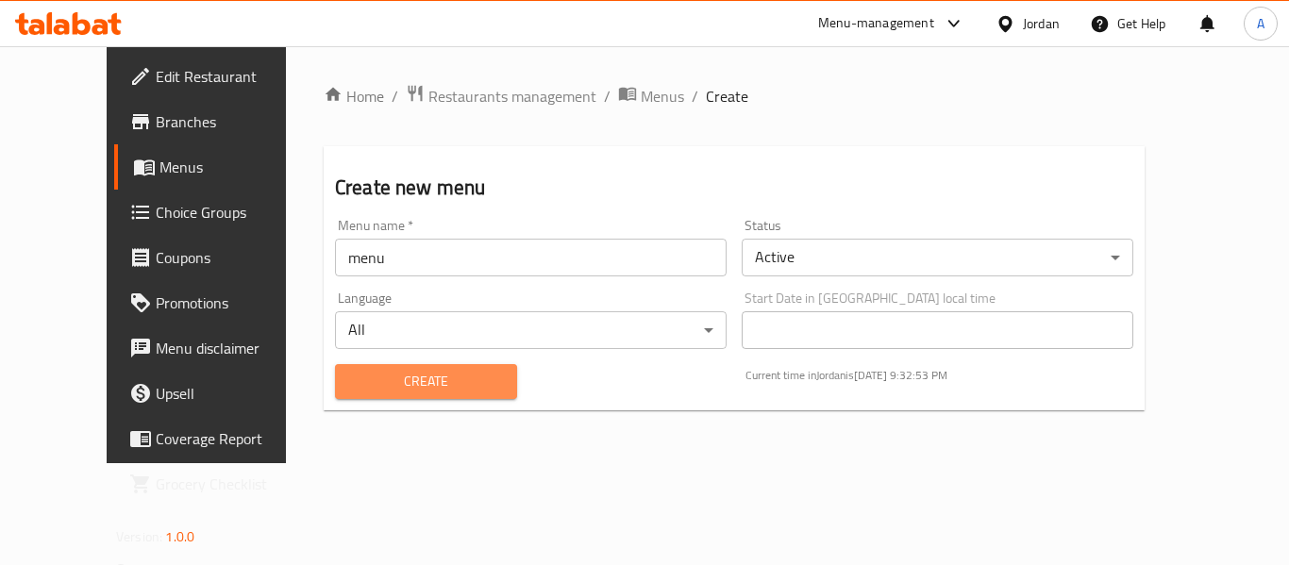
click at [350, 385] on span "Create" at bounding box center [426, 382] width 152 height 24
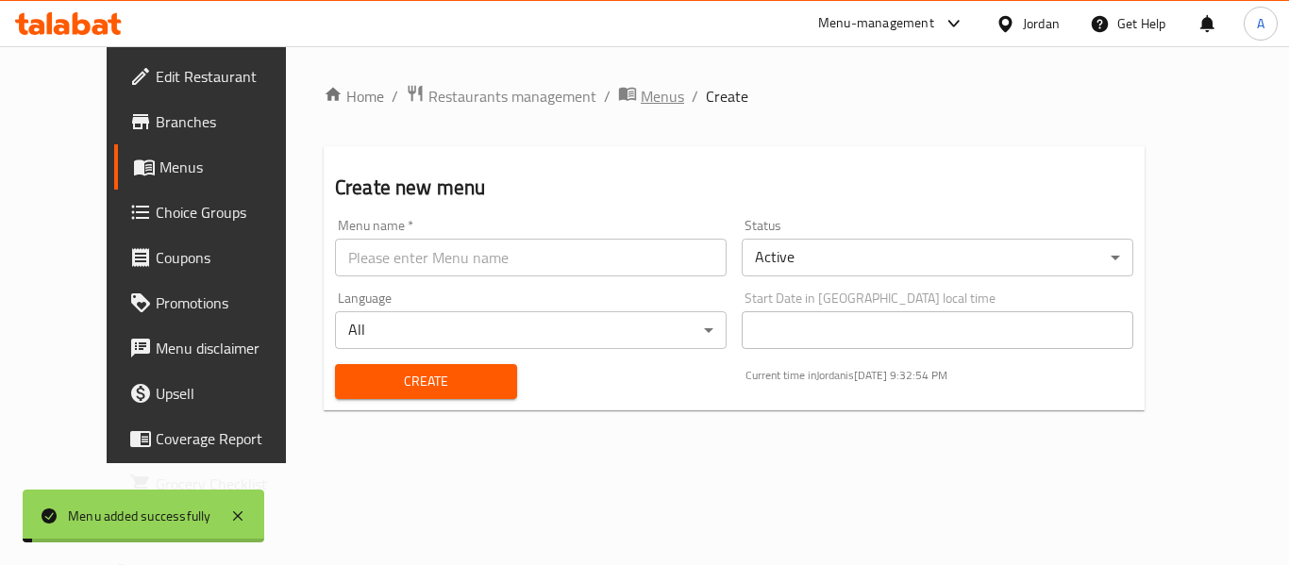
click at [641, 95] on span "Menus" at bounding box center [662, 96] width 43 height 23
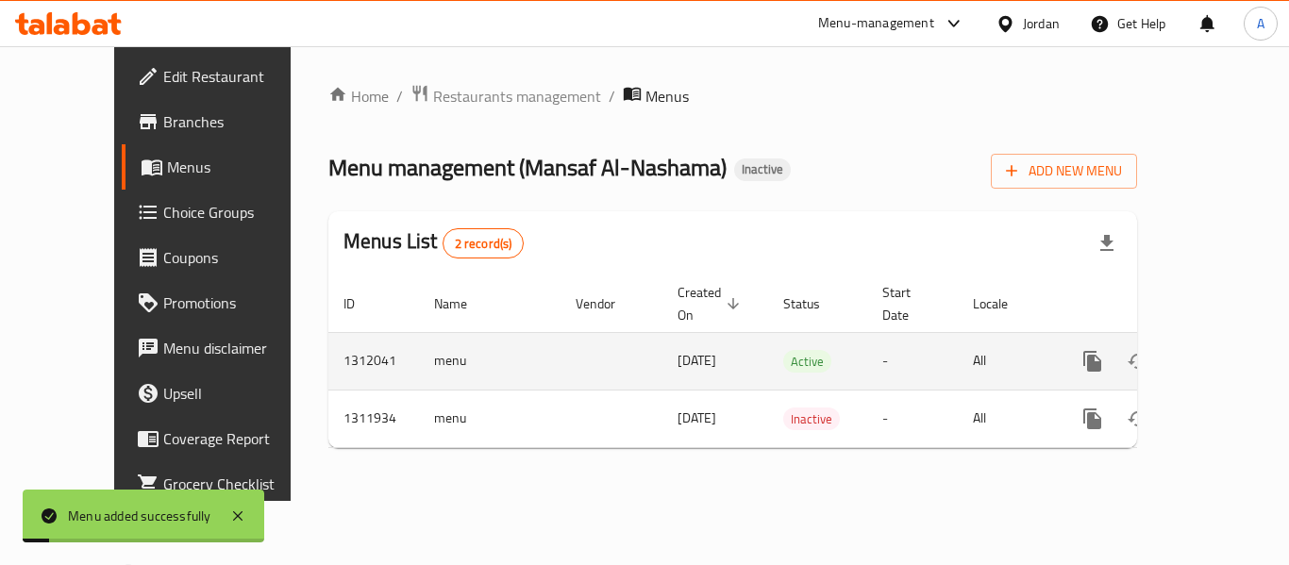
click at [1236, 339] on td "enhanced table" at bounding box center [1160, 361] width 211 height 58
click at [1226, 343] on link "enhanced table" at bounding box center [1228, 361] width 45 height 45
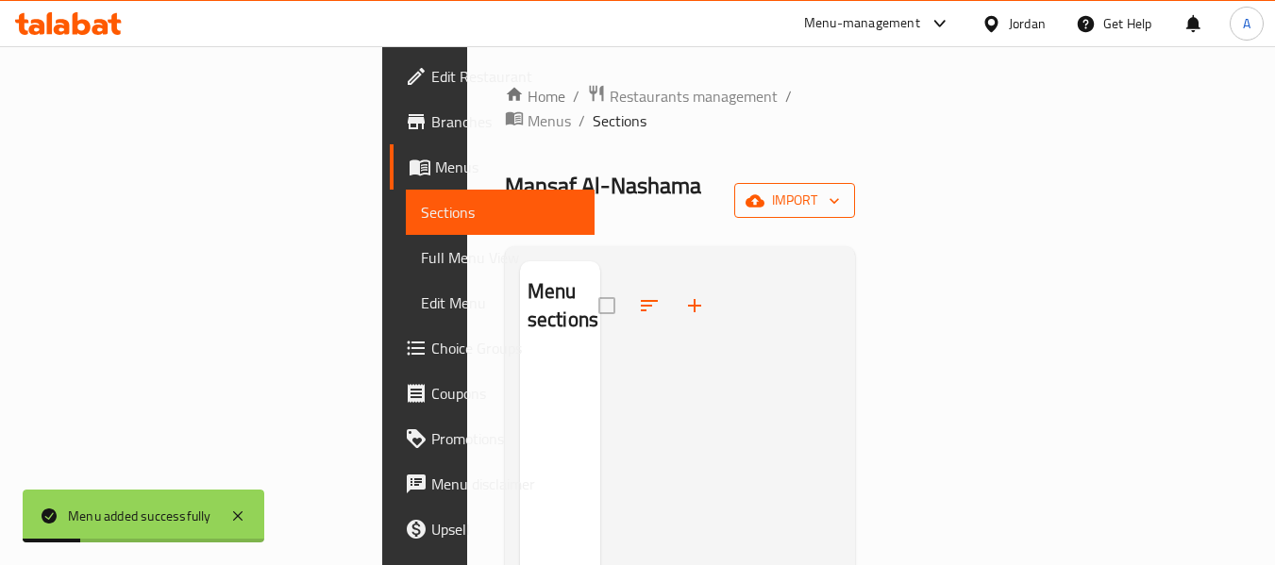
click at [840, 189] on span "import" at bounding box center [794, 201] width 91 height 24
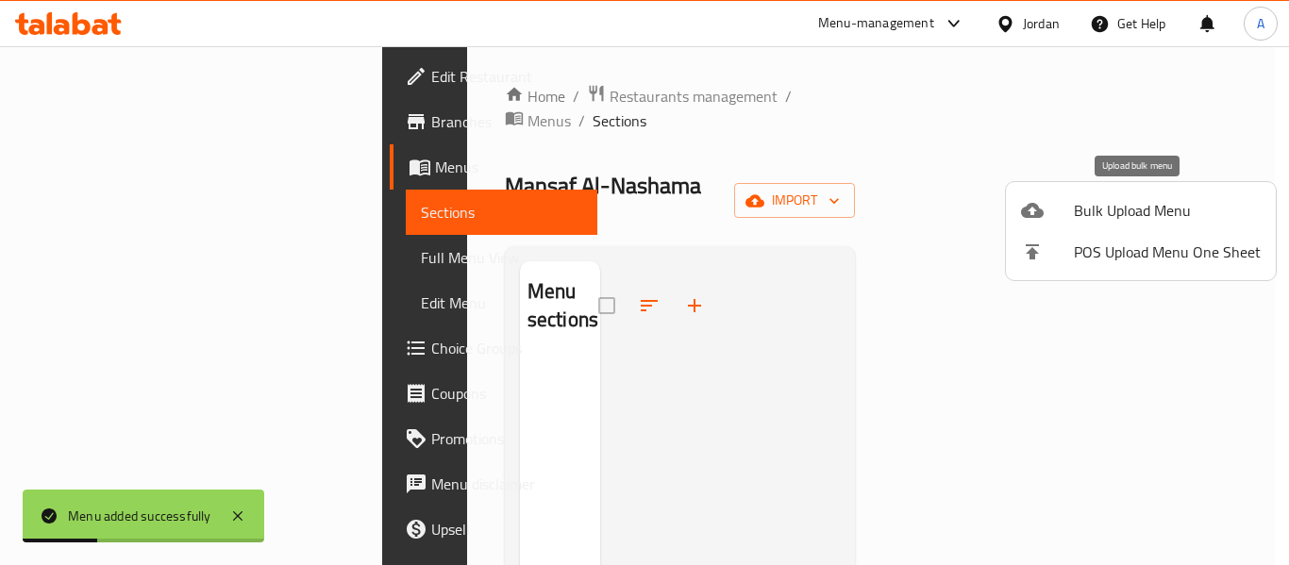
click at [1052, 208] on div at bounding box center [1047, 210] width 53 height 23
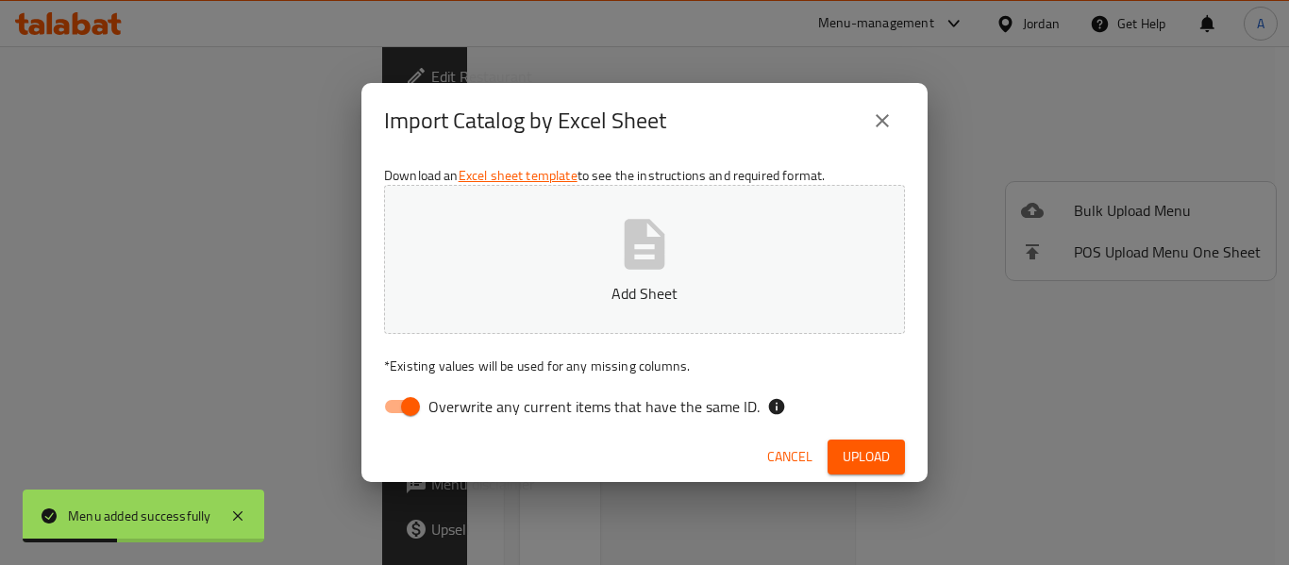
click at [692, 395] on span "Overwrite any current items that have the same ID." at bounding box center [593, 406] width 331 height 23
click at [464, 394] on input "Overwrite any current items that have the same ID." at bounding box center [411, 407] width 108 height 36
checkbox input "false"
click at [712, 298] on p "Add Sheet" at bounding box center [644, 293] width 462 height 23
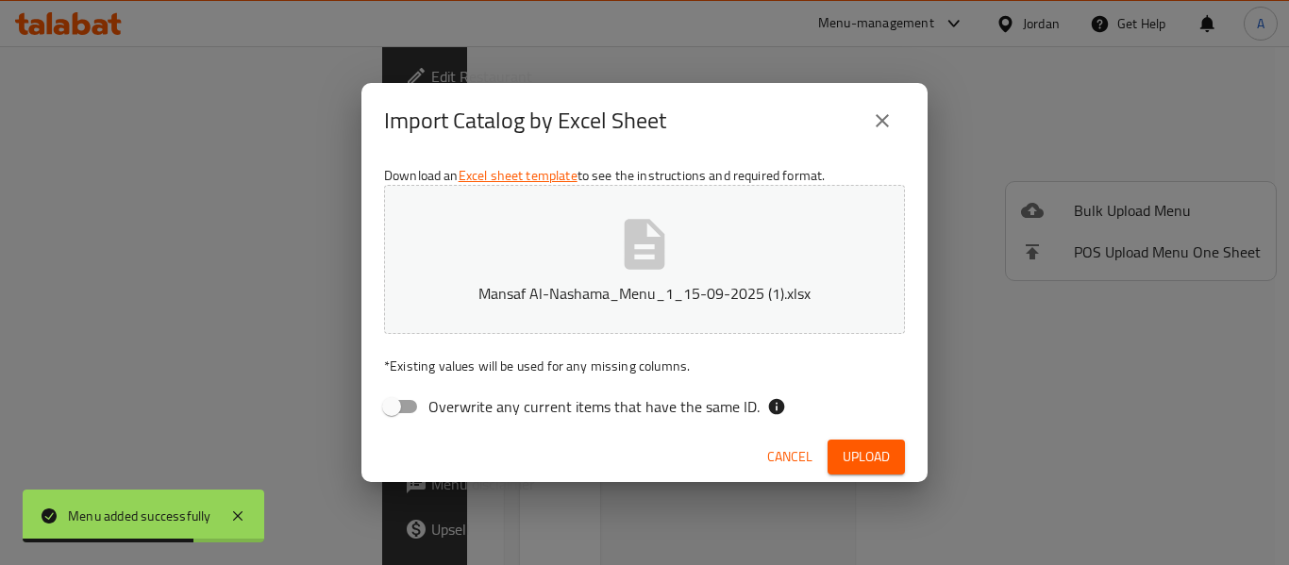
click at [849, 448] on span "Upload" at bounding box center [866, 457] width 47 height 24
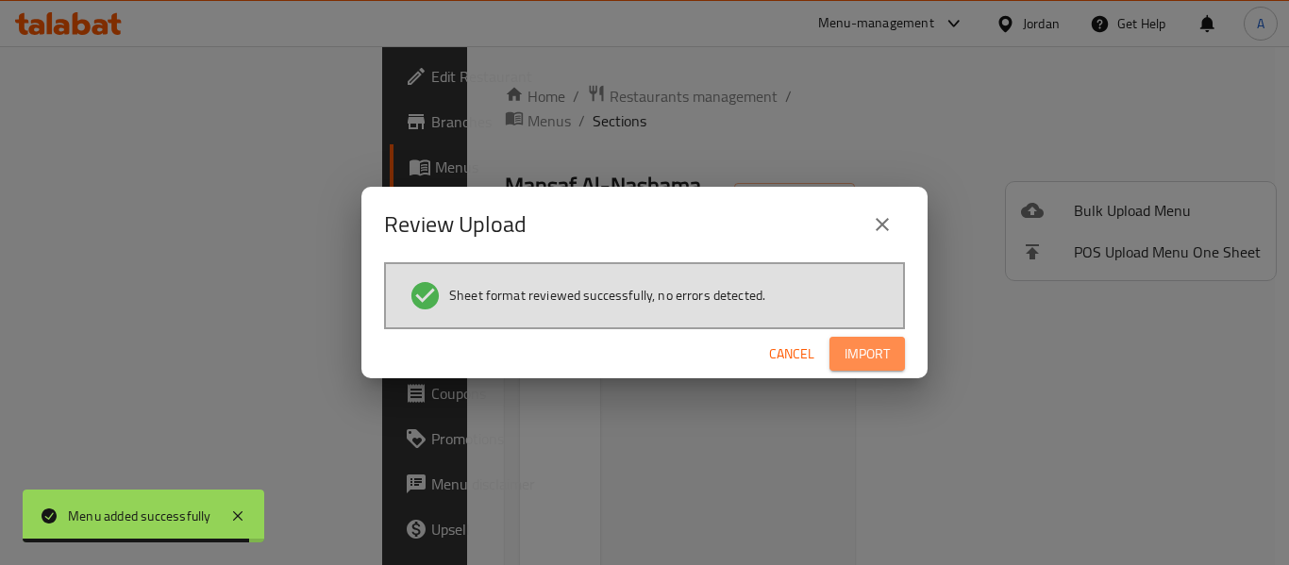
click at [849, 343] on span "Import" at bounding box center [867, 355] width 45 height 24
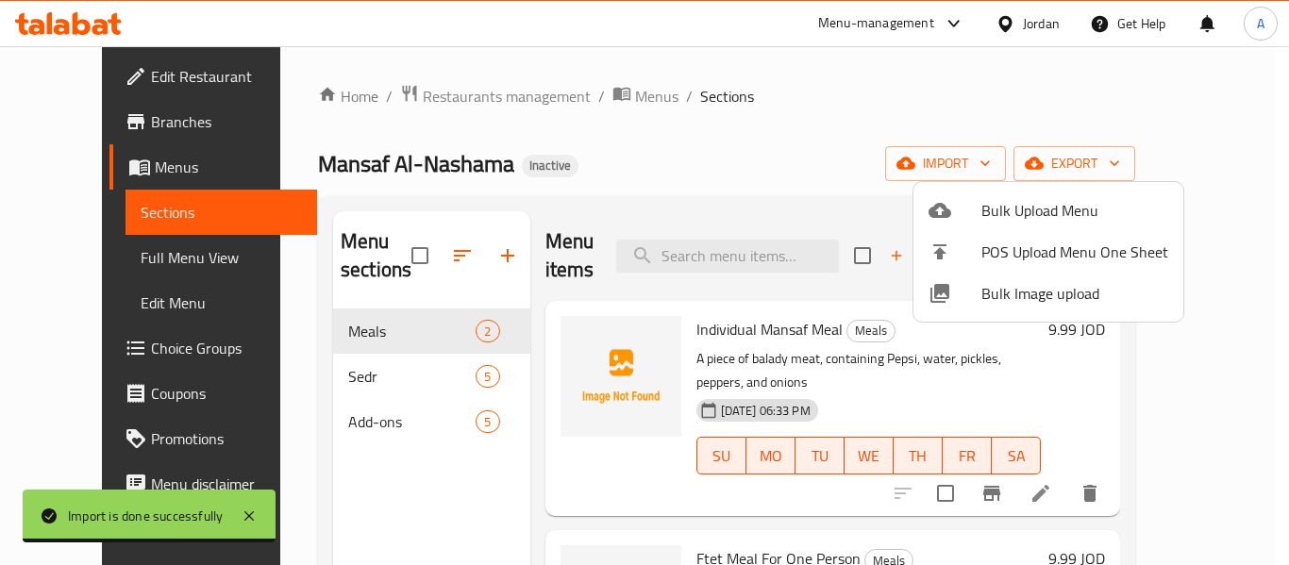
click at [100, 255] on div at bounding box center [644, 282] width 1289 height 565
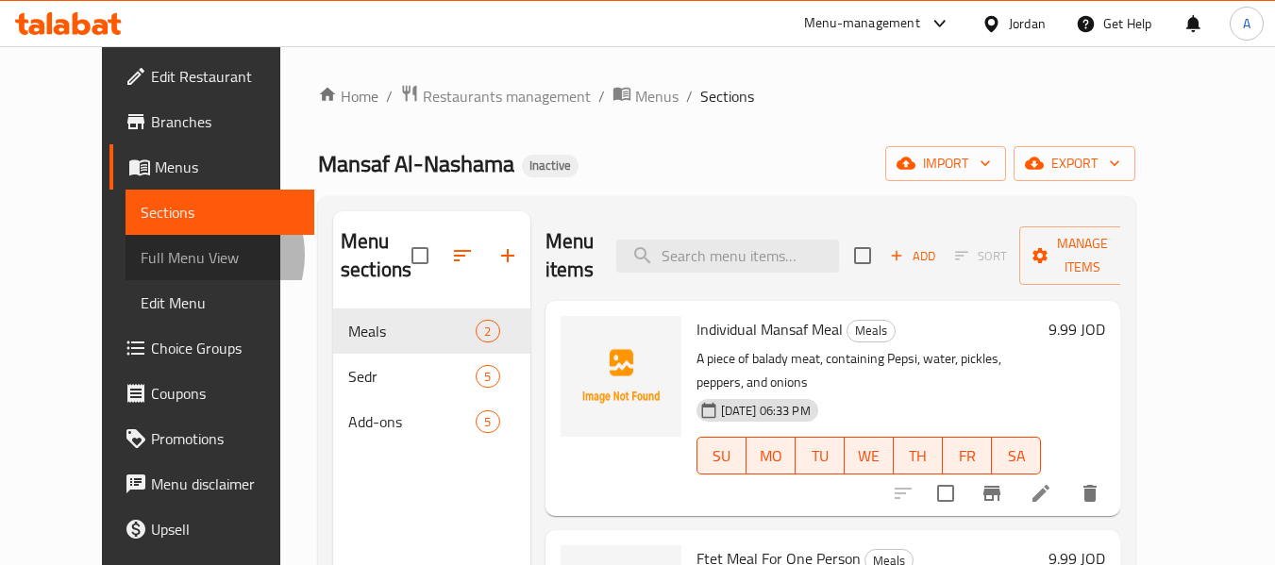
click at [141, 255] on span "Full Menu View" at bounding box center [220, 257] width 159 height 23
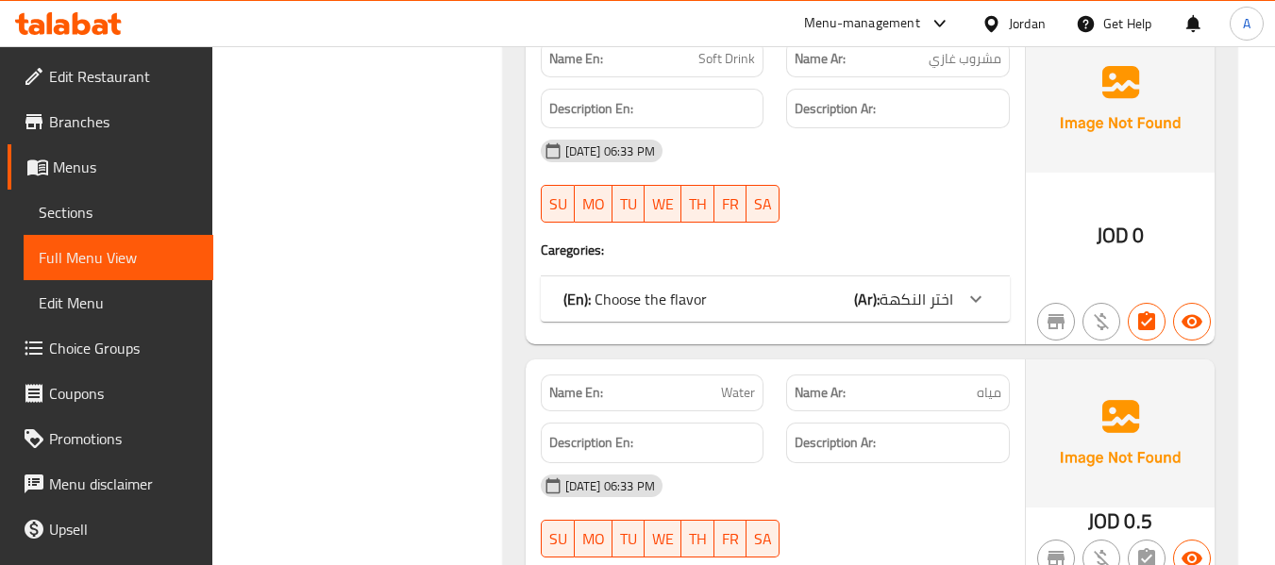
scroll to position [3420, 0]
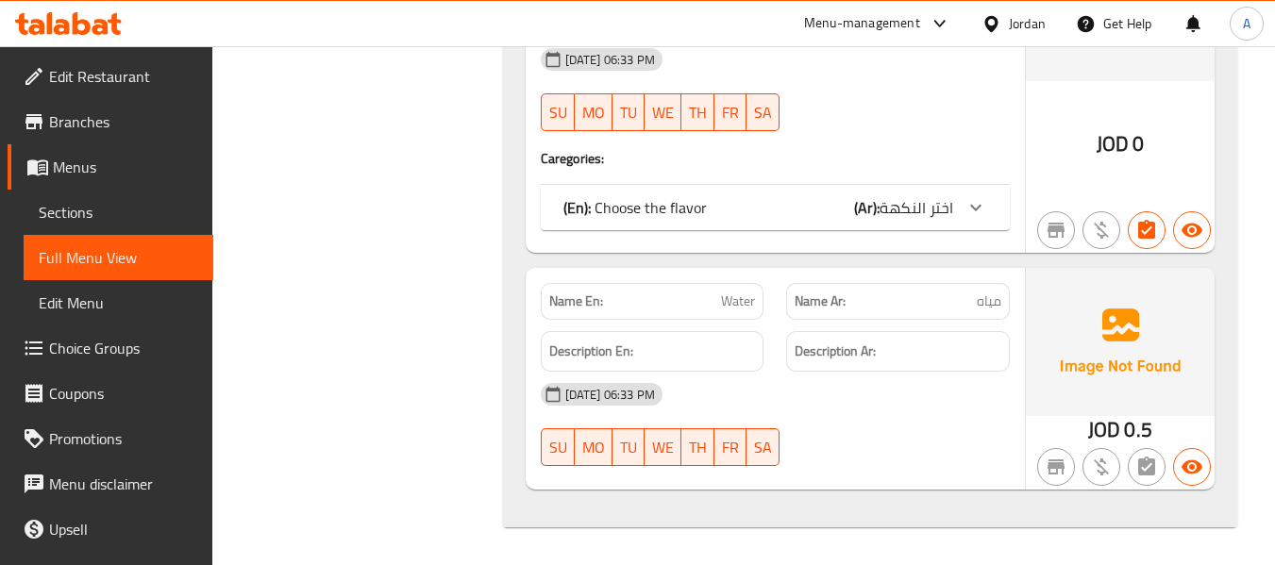
click at [608, 212] on p "(En): Choose the flavor" at bounding box center [634, 207] width 143 height 23
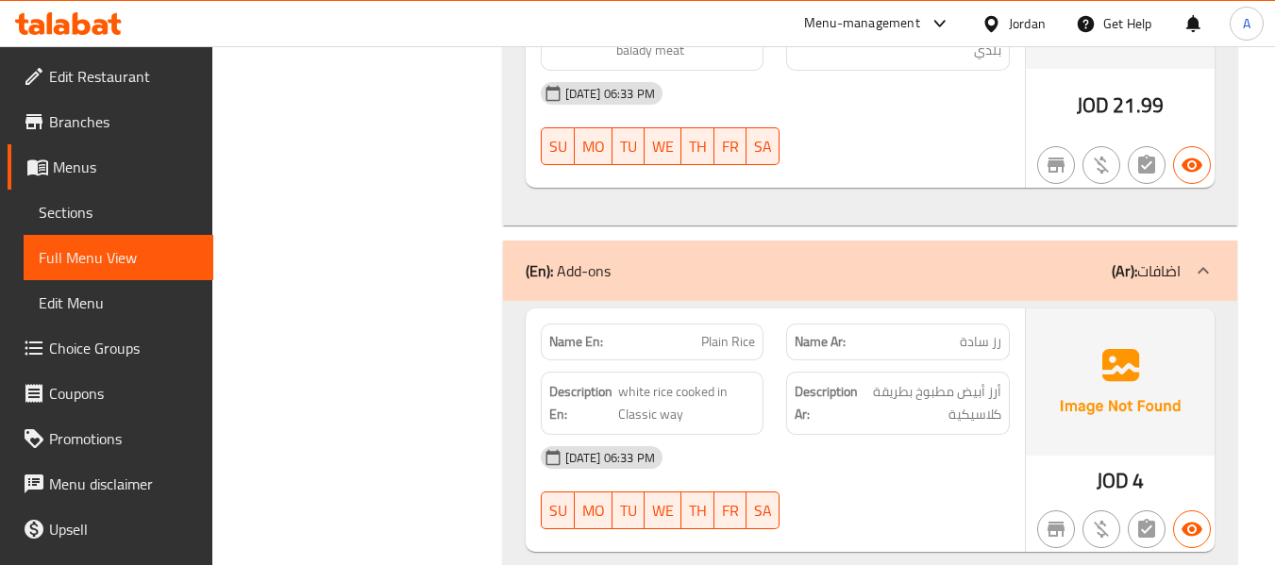
scroll to position [0, 0]
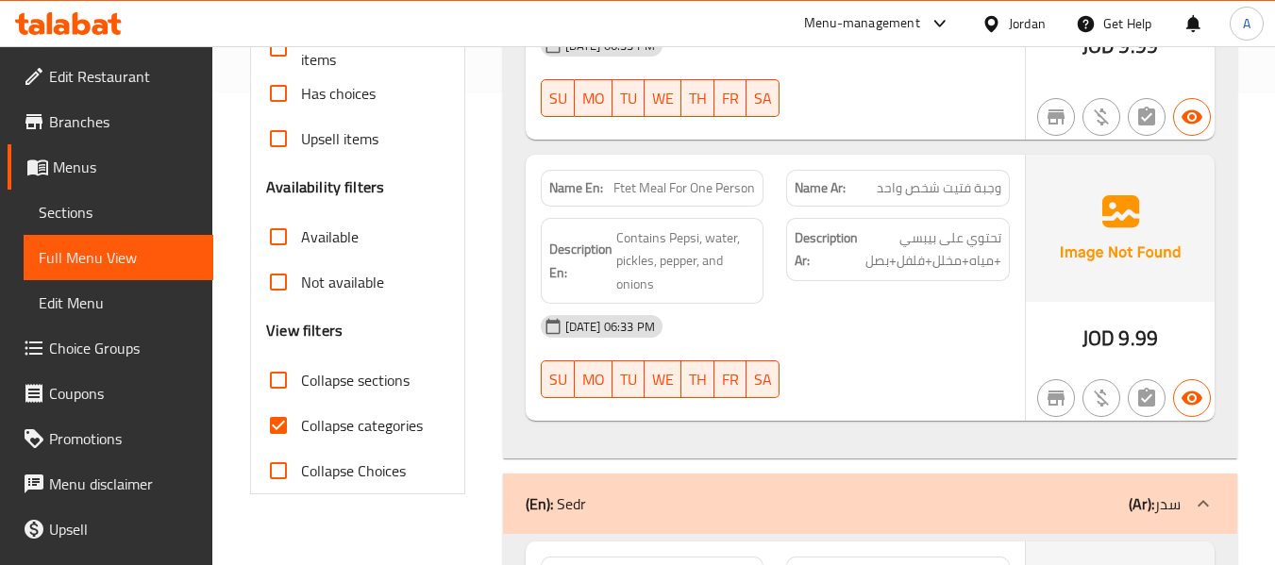
click at [333, 431] on span "Collapse categories" at bounding box center [362, 425] width 122 height 23
click at [301, 431] on input "Collapse categories" at bounding box center [278, 425] width 45 height 45
checkbox input "false"
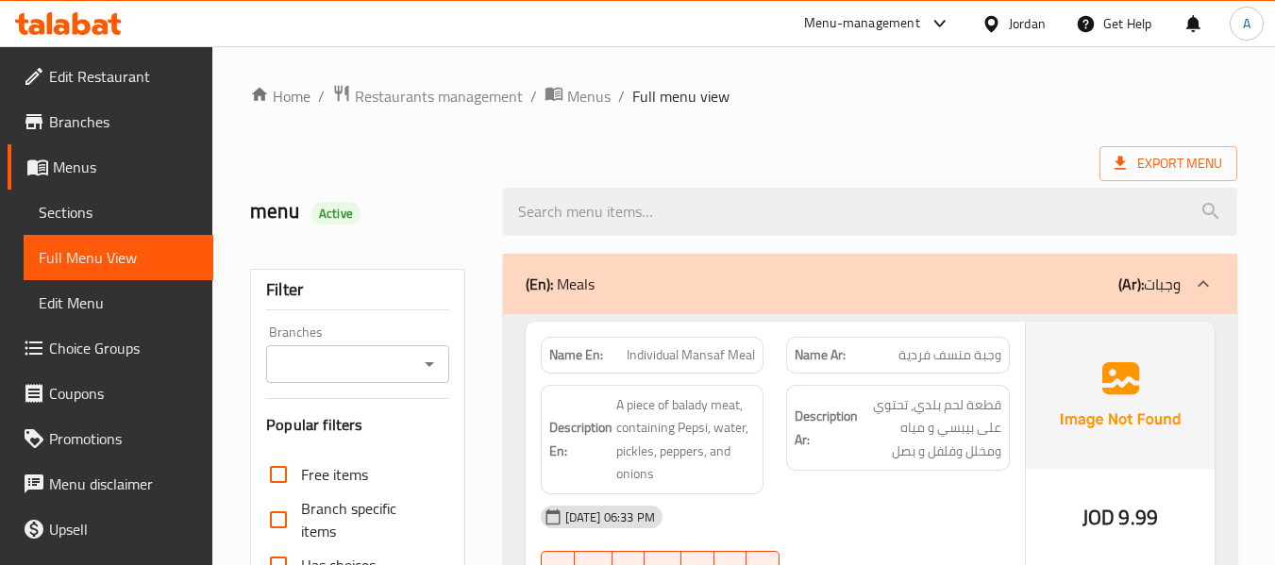
click at [559, 350] on strong "Name En:" at bounding box center [576, 355] width 54 height 20
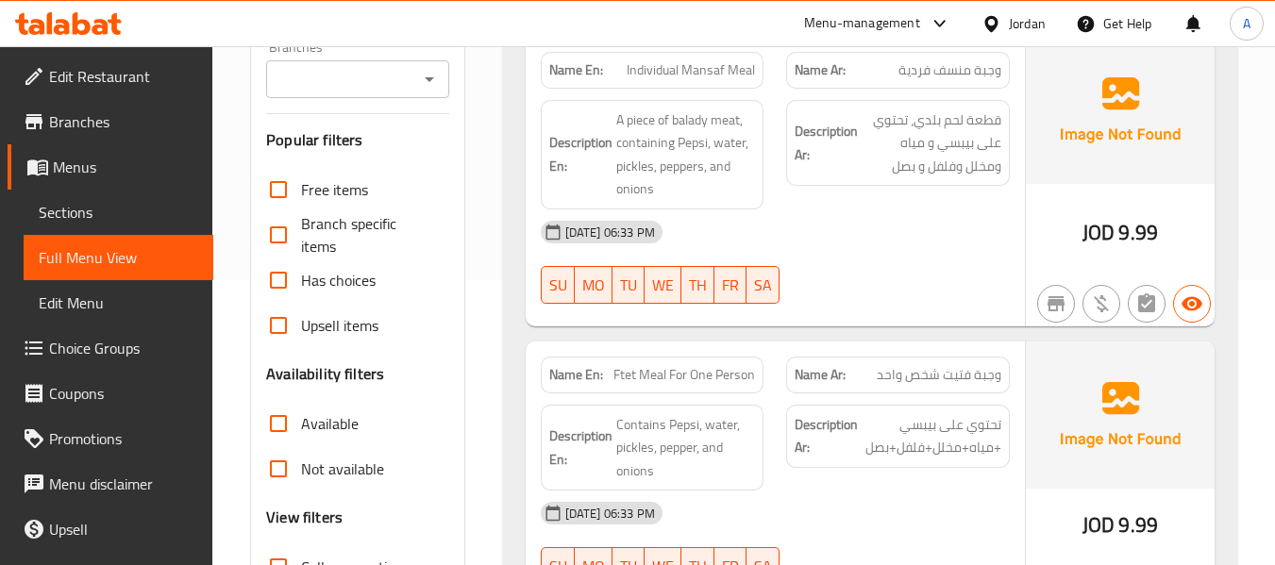
scroll to position [377, 0]
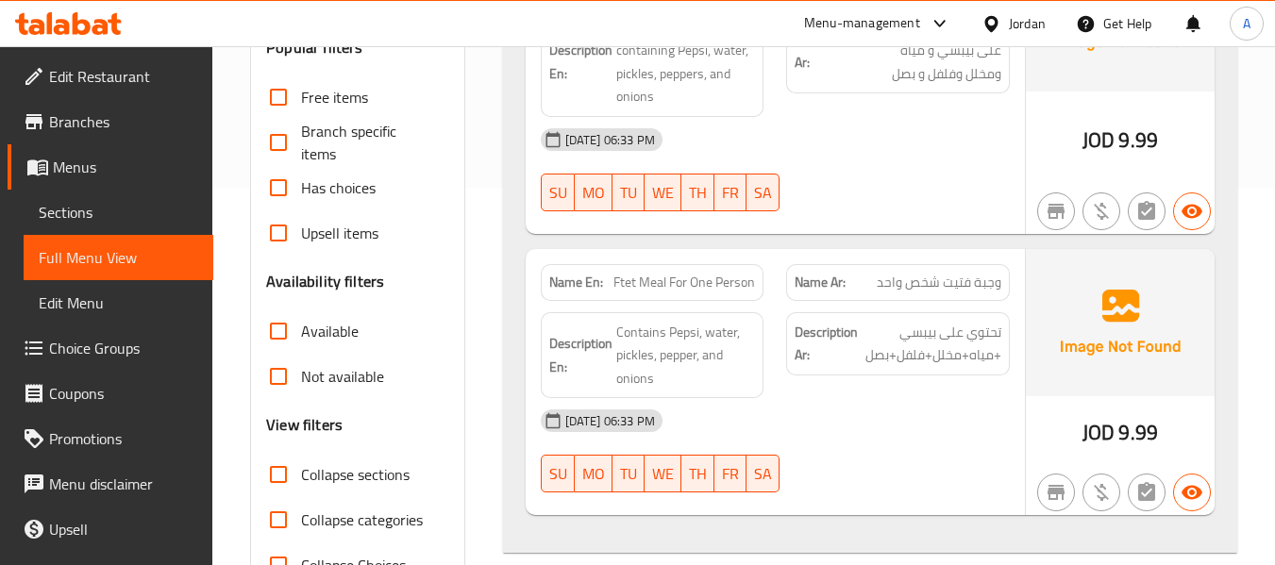
click at [121, 226] on link "Sections" at bounding box center [119, 212] width 190 height 45
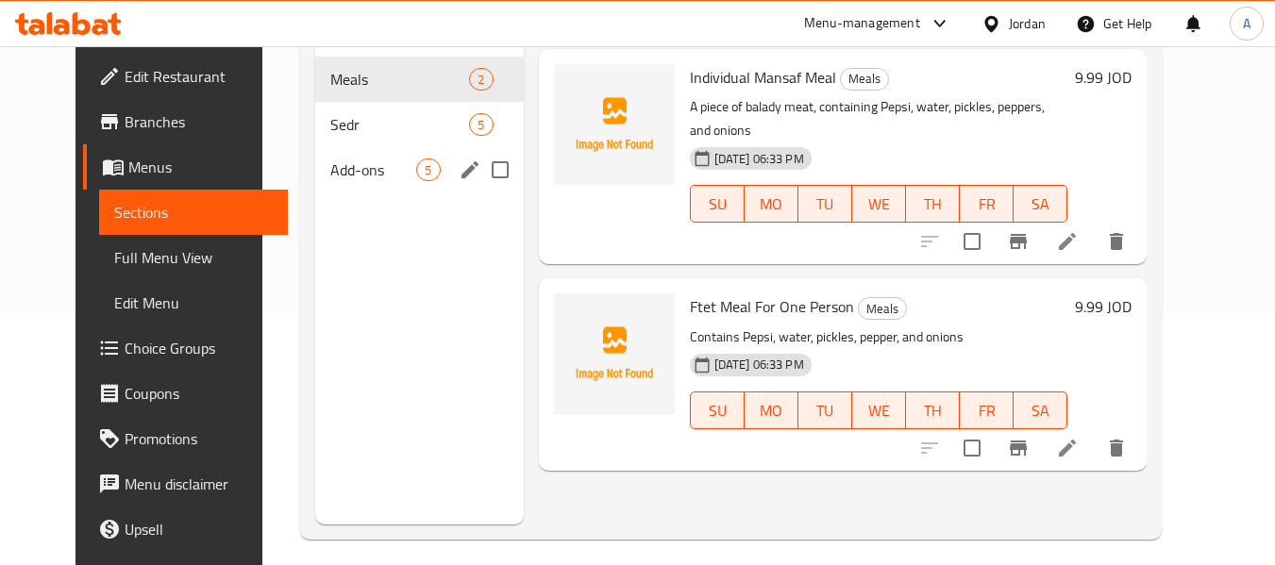
scroll to position [170, 0]
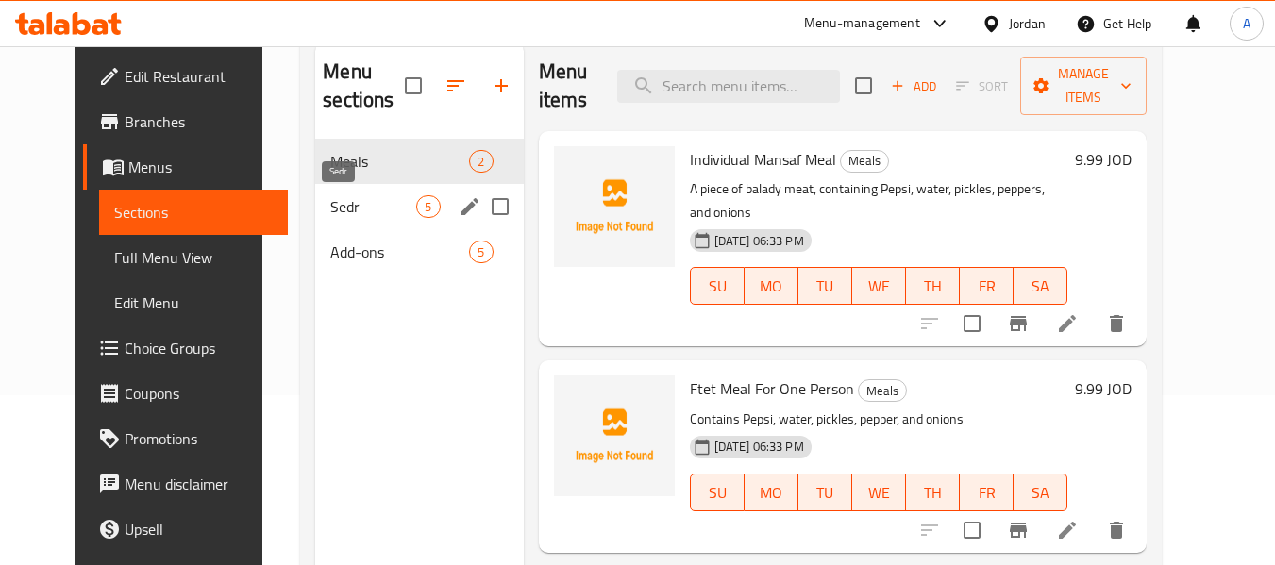
click at [367, 202] on span "Sedr" at bounding box center [373, 206] width 86 height 23
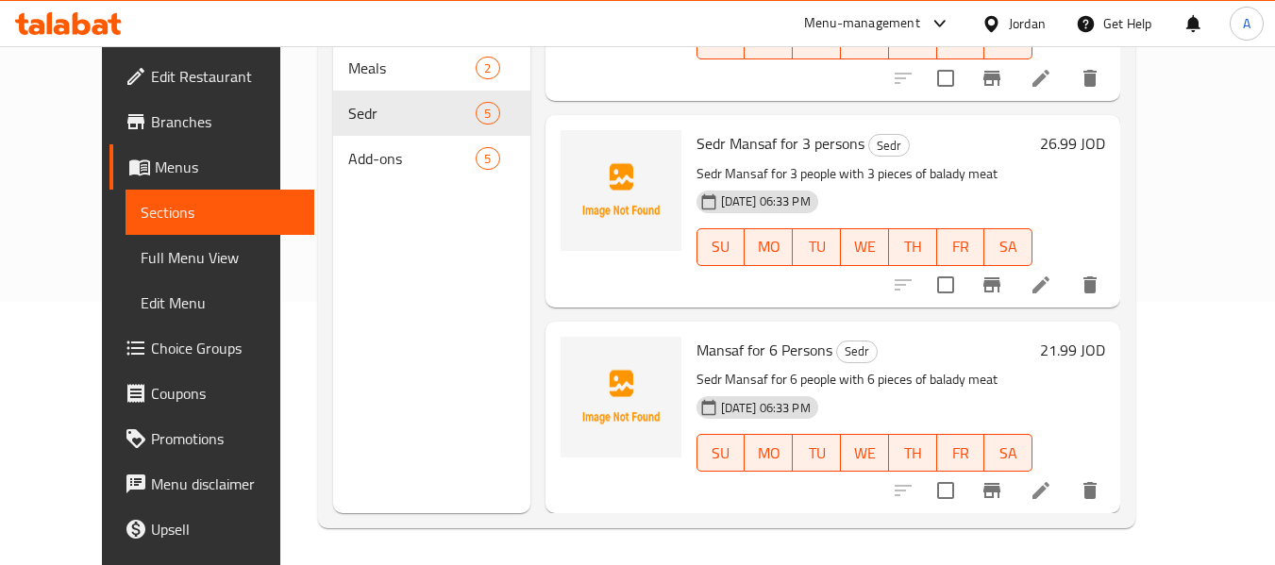
scroll to position [264, 0]
click at [965, 491] on input "checkbox" at bounding box center [946, 490] width 40 height 40
checkbox input "true"
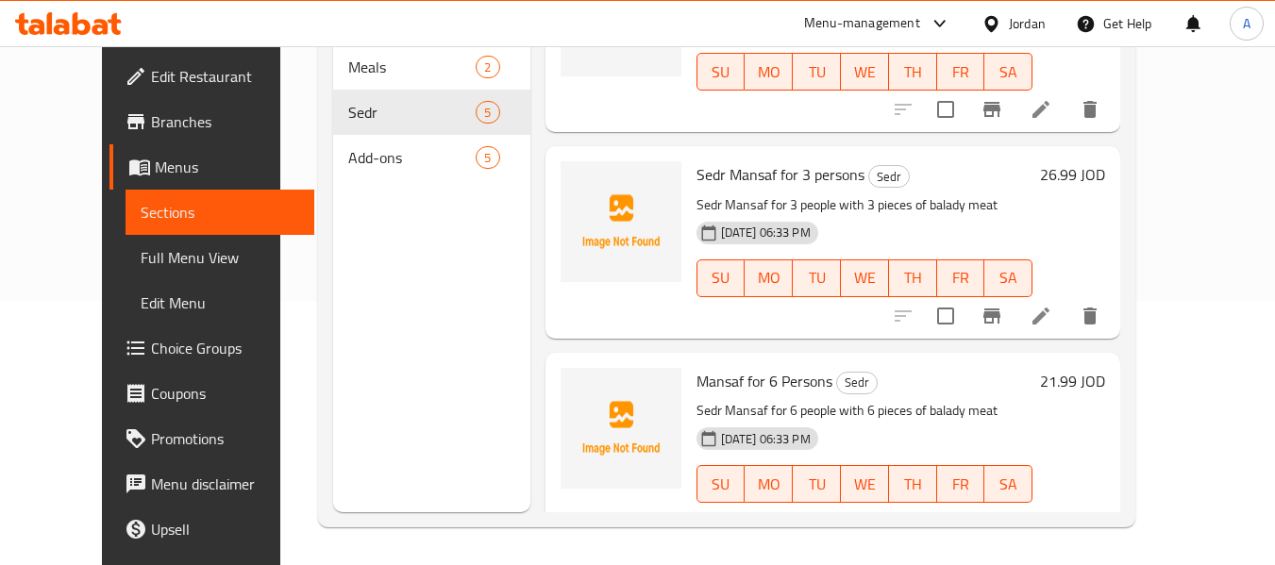
scroll to position [541, 0]
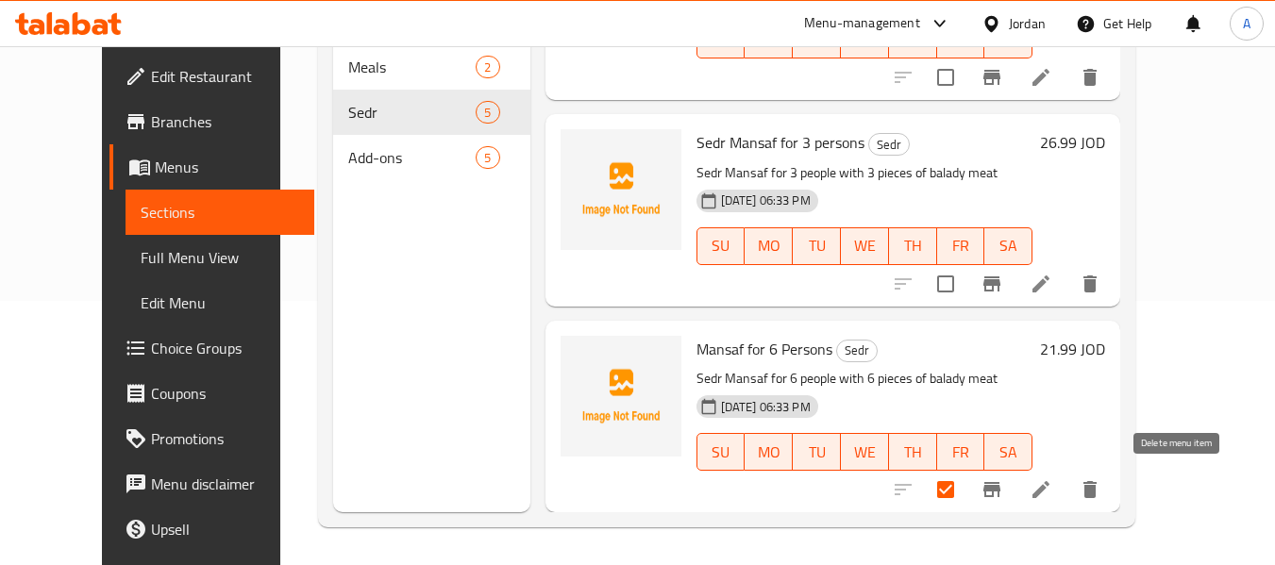
click at [1097, 493] on icon "delete" at bounding box center [1089, 489] width 13 height 17
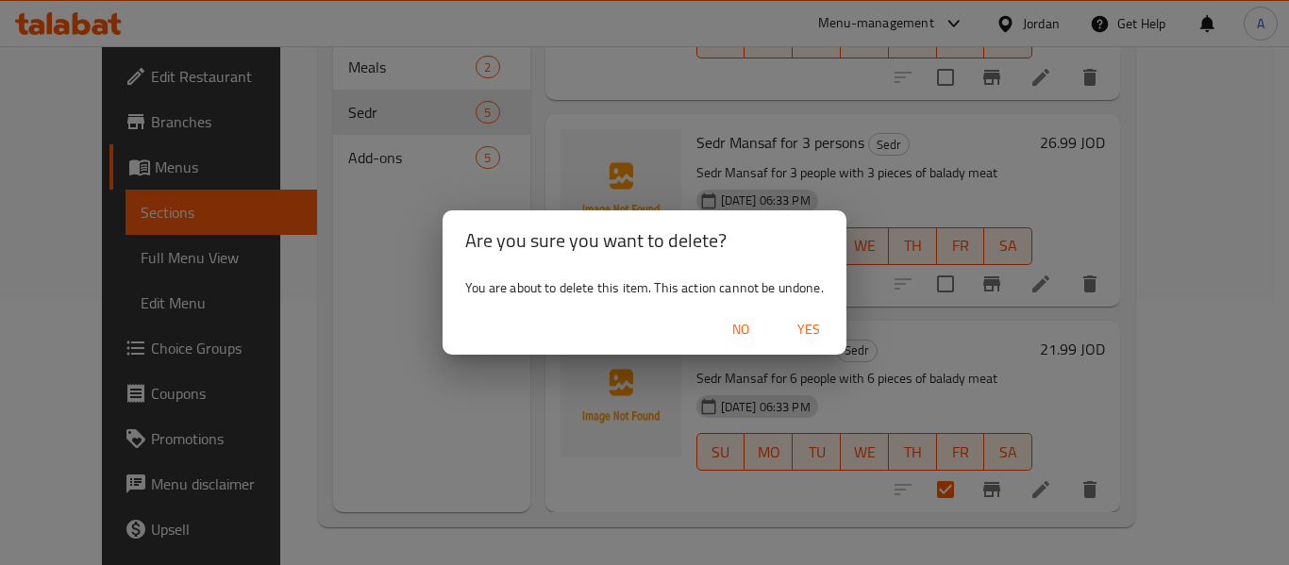
click at [809, 335] on span "Yes" at bounding box center [808, 330] width 45 height 24
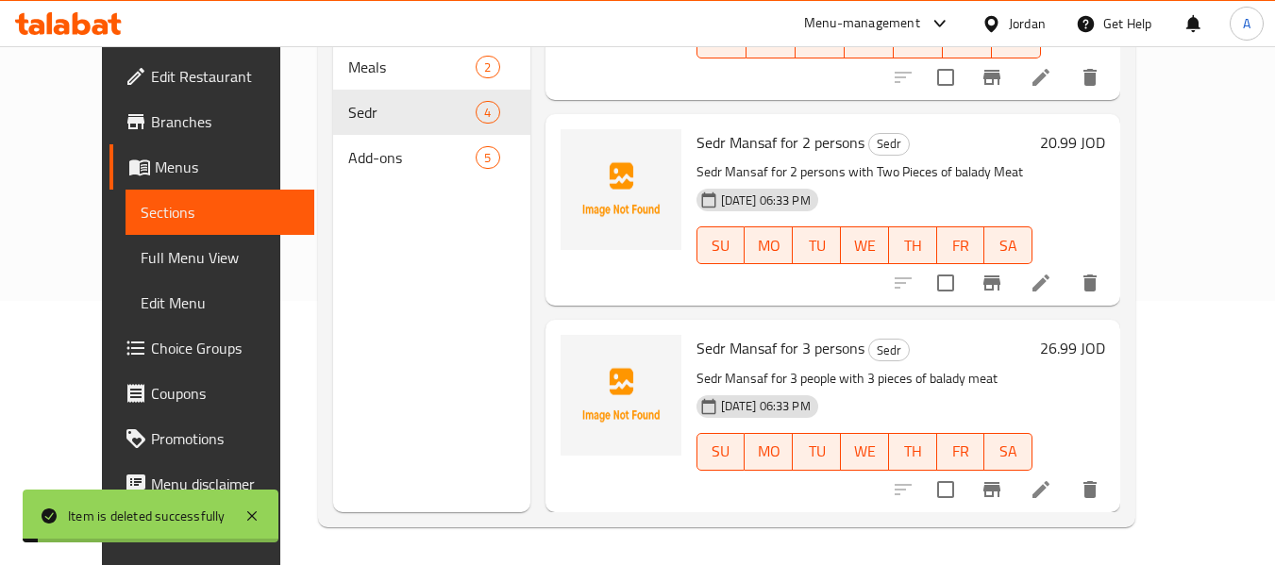
scroll to position [335, 0]
drag, startPoint x: 923, startPoint y: 123, endPoint x: 833, endPoint y: 117, distance: 89.8
click at [923, 123] on div "Sedr Mansaf for 2 persons Sedr Sedr Mansaf for 2 persons with Two Pieces of bal…" at bounding box center [865, 210] width 352 height 176
click at [141, 246] on span "Full Menu View" at bounding box center [220, 257] width 159 height 23
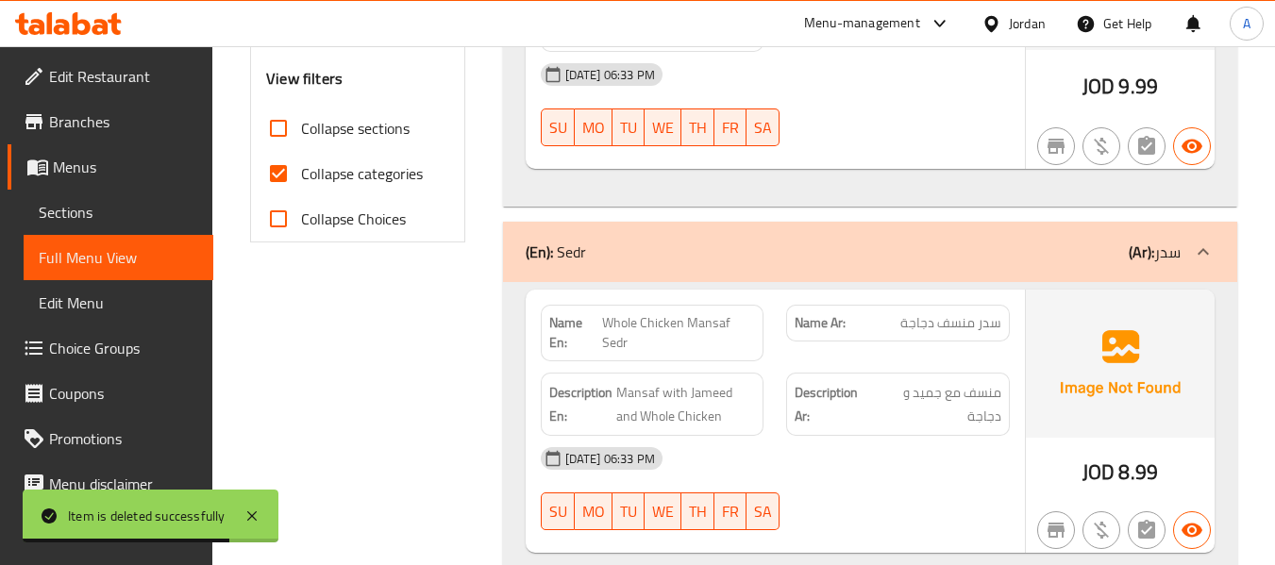
scroll to position [736, 0]
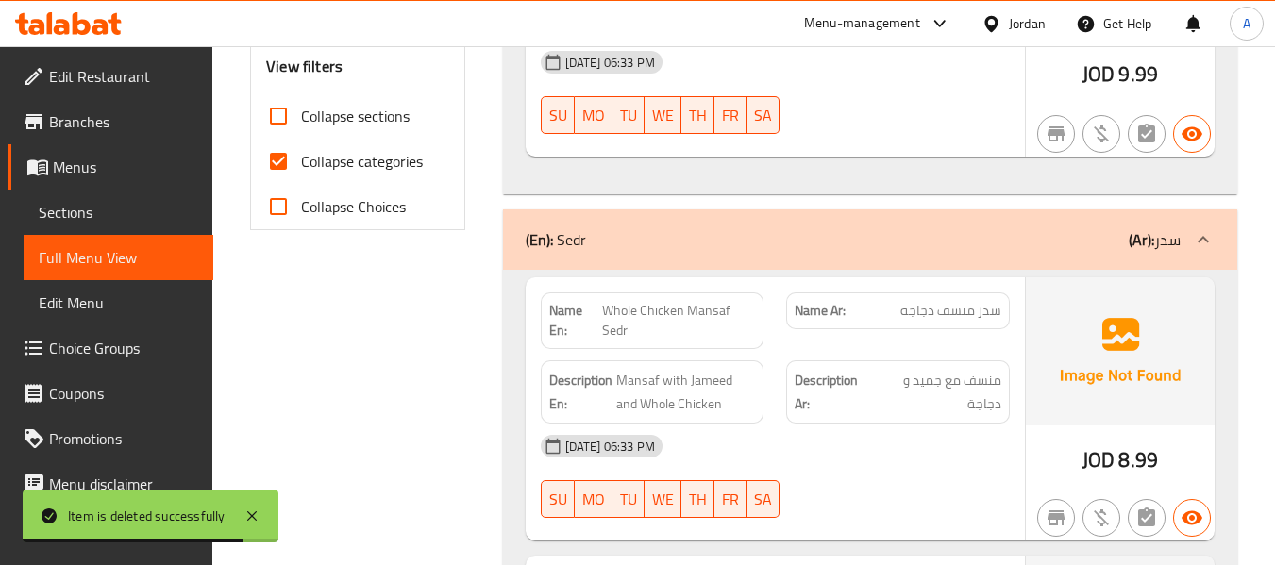
click at [380, 169] on span "Collapse categories" at bounding box center [362, 161] width 122 height 23
click at [301, 169] on input "Collapse categories" at bounding box center [278, 161] width 45 height 45
checkbox input "false"
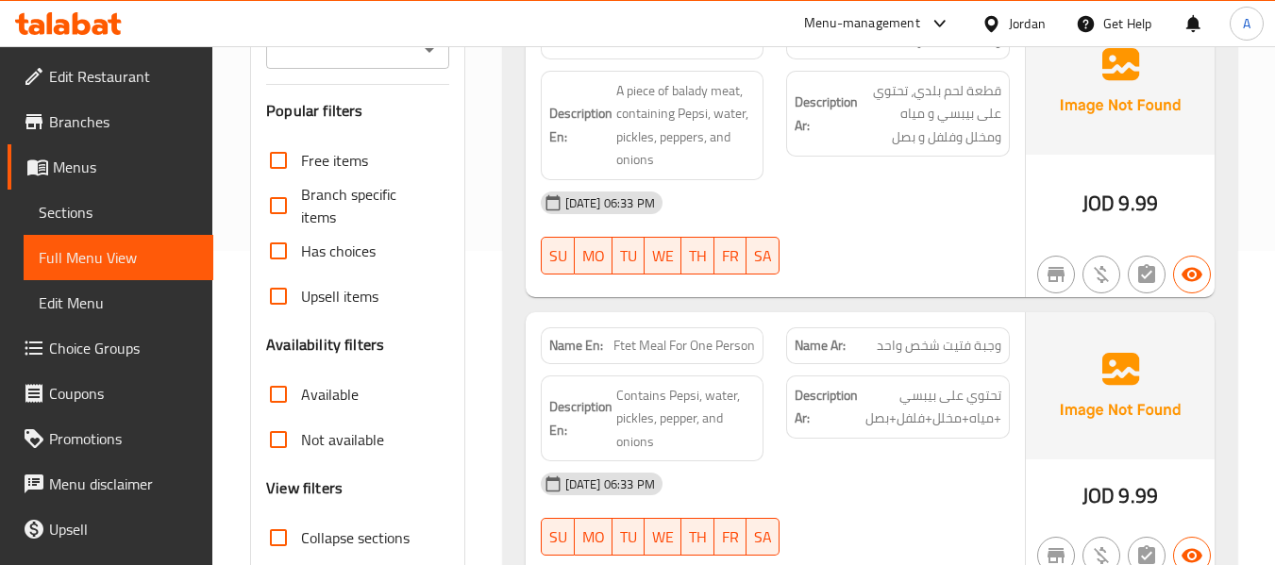
scroll to position [0, 0]
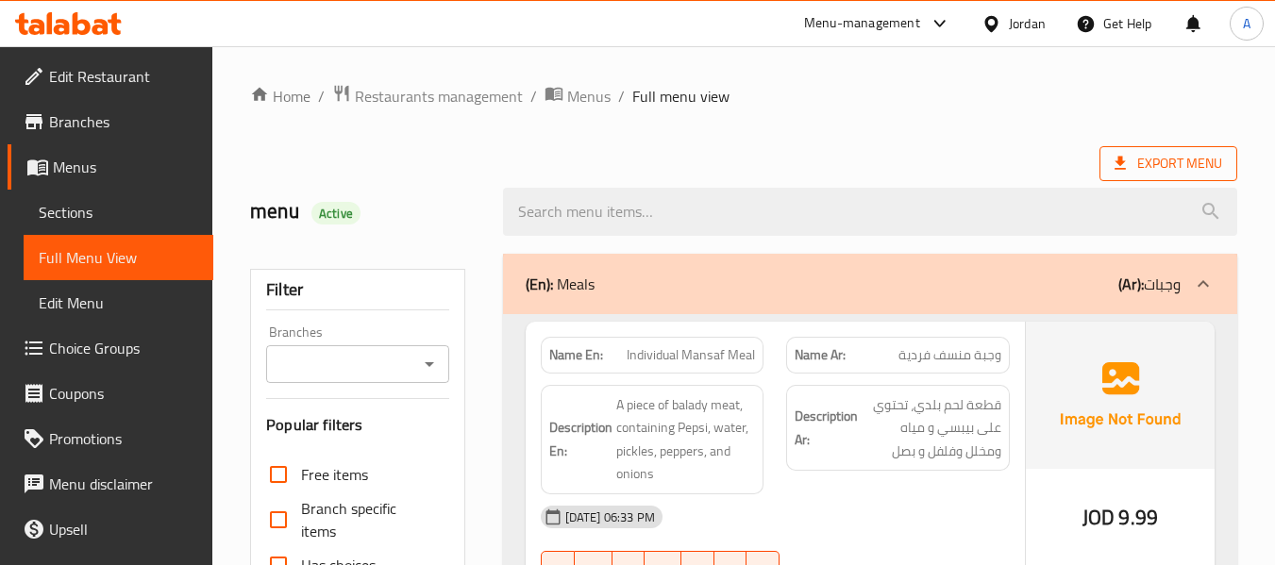
click at [1161, 152] on span "Export Menu" at bounding box center [1168, 164] width 108 height 24
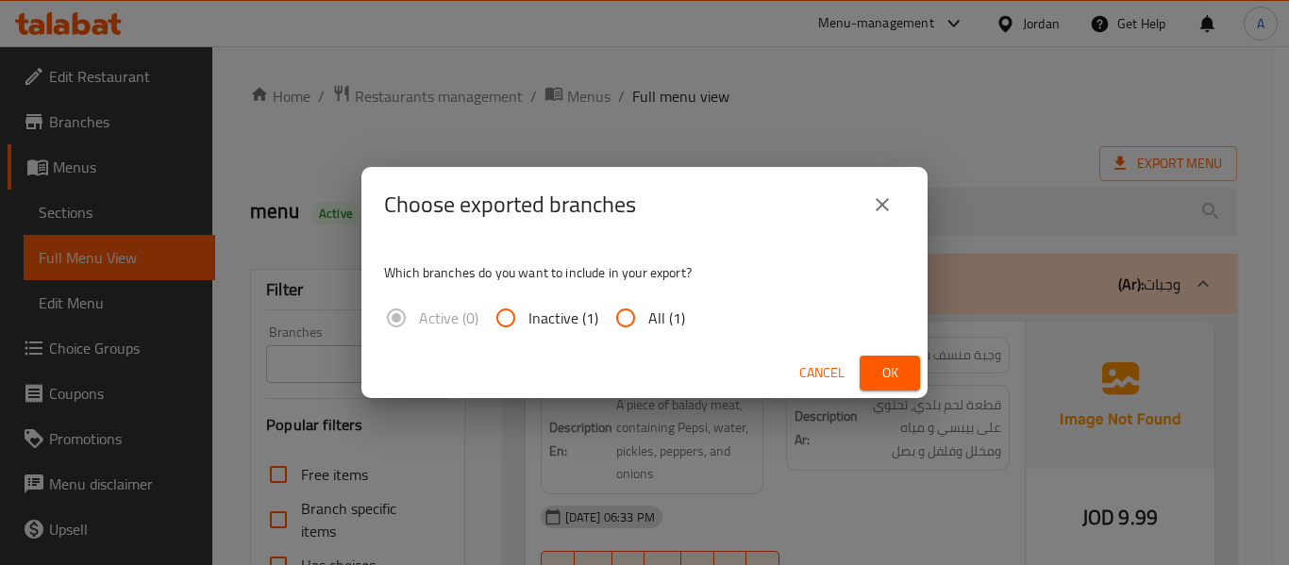
click at [647, 309] on label "All (1)" at bounding box center [644, 317] width 82 height 45
click at [647, 309] on input "All (1)" at bounding box center [625, 317] width 45 height 45
radio input "true"
click at [882, 369] on span "Ok" at bounding box center [890, 373] width 30 height 24
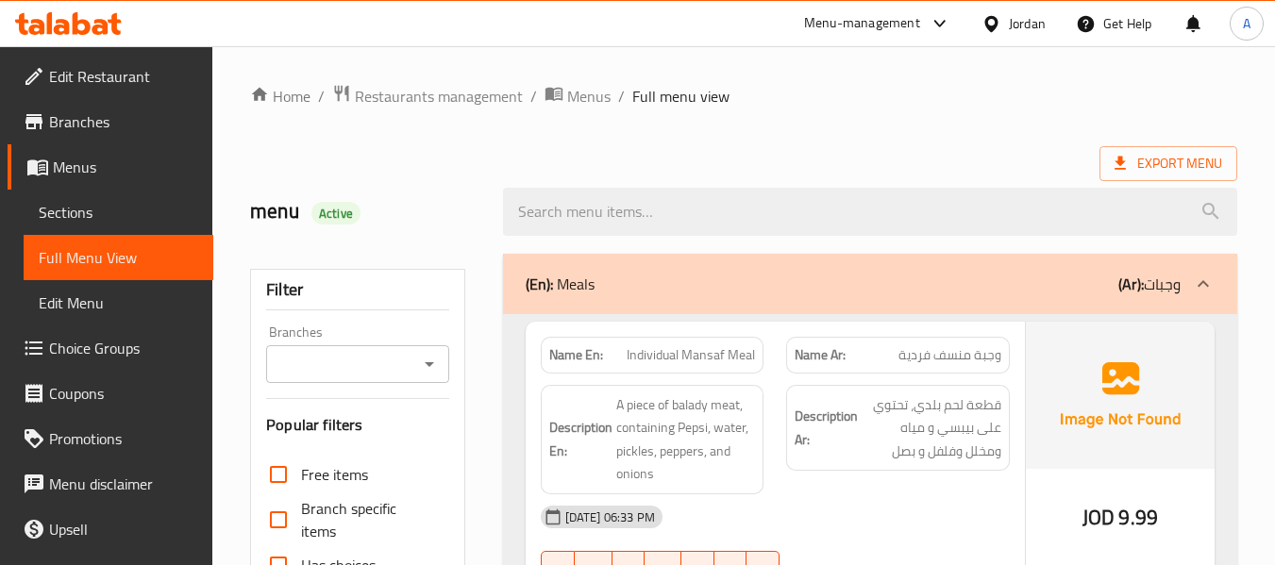
click at [494, 147] on div "Export Menu" at bounding box center [743, 163] width 987 height 35
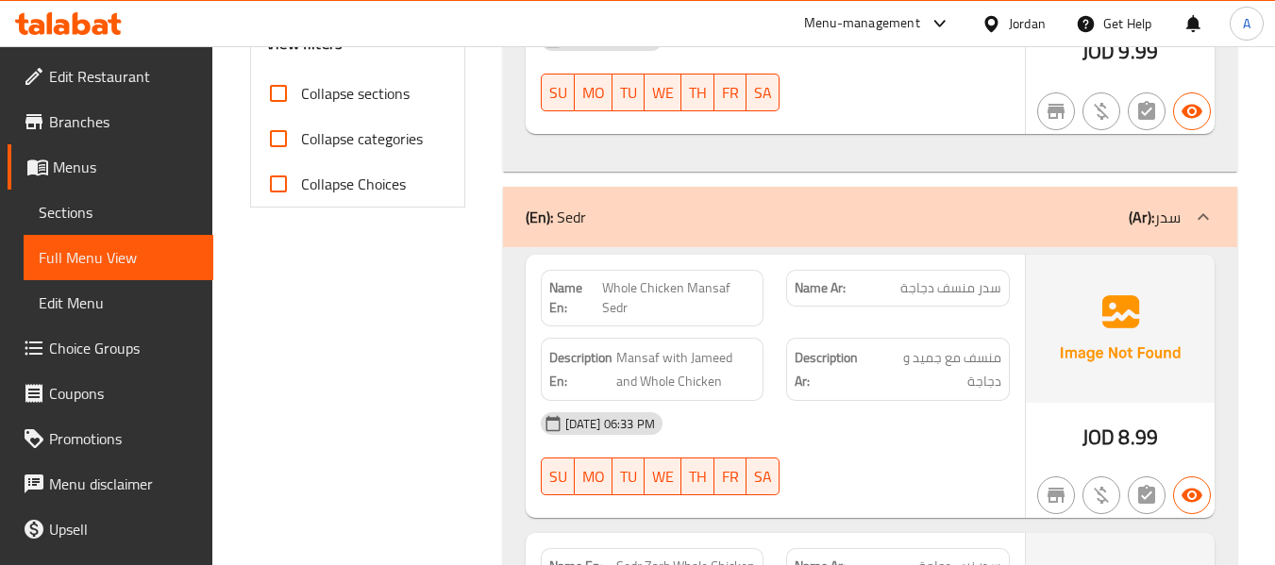
scroll to position [849, 0]
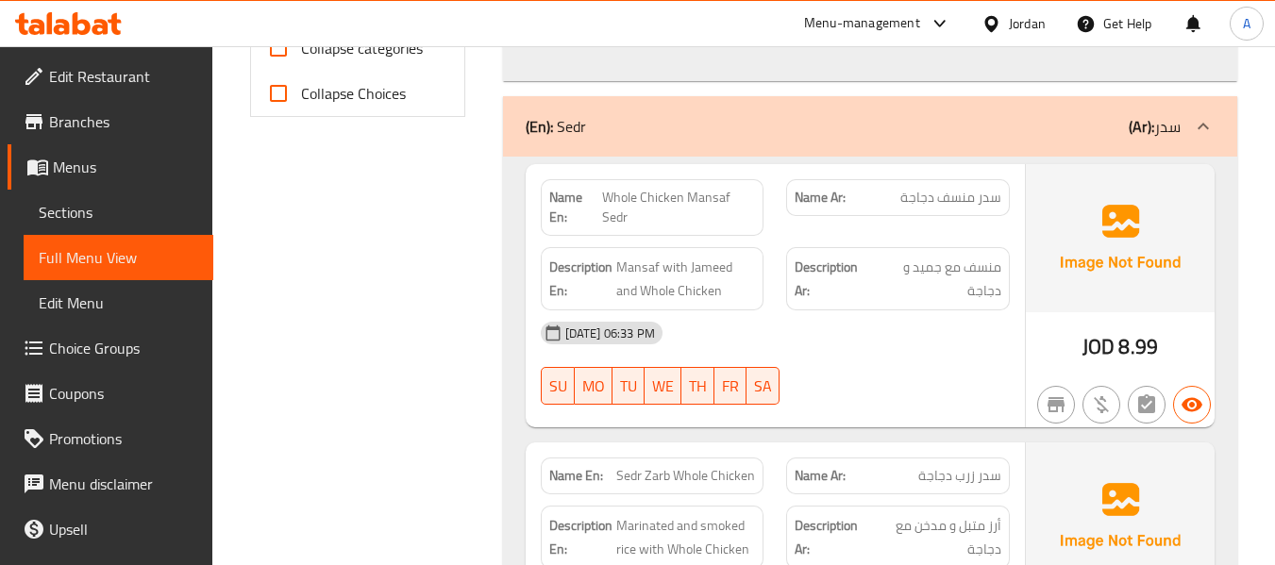
click at [118, 226] on link "Sections" at bounding box center [119, 212] width 190 height 45
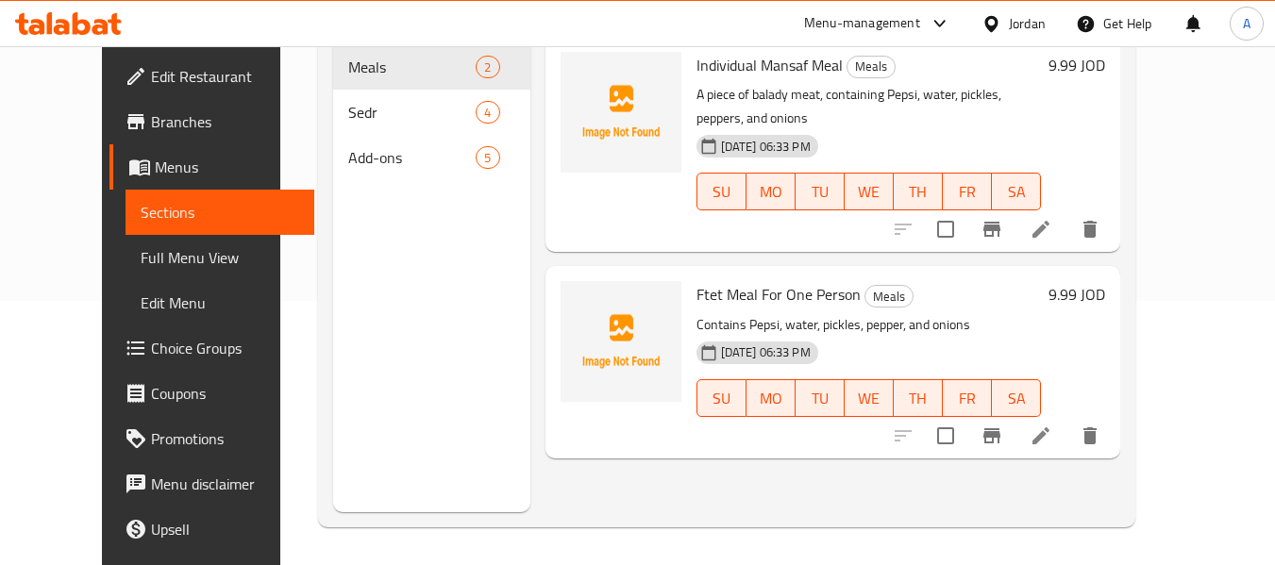
scroll to position [264, 0]
click at [155, 164] on span "Menus" at bounding box center [227, 167] width 145 height 23
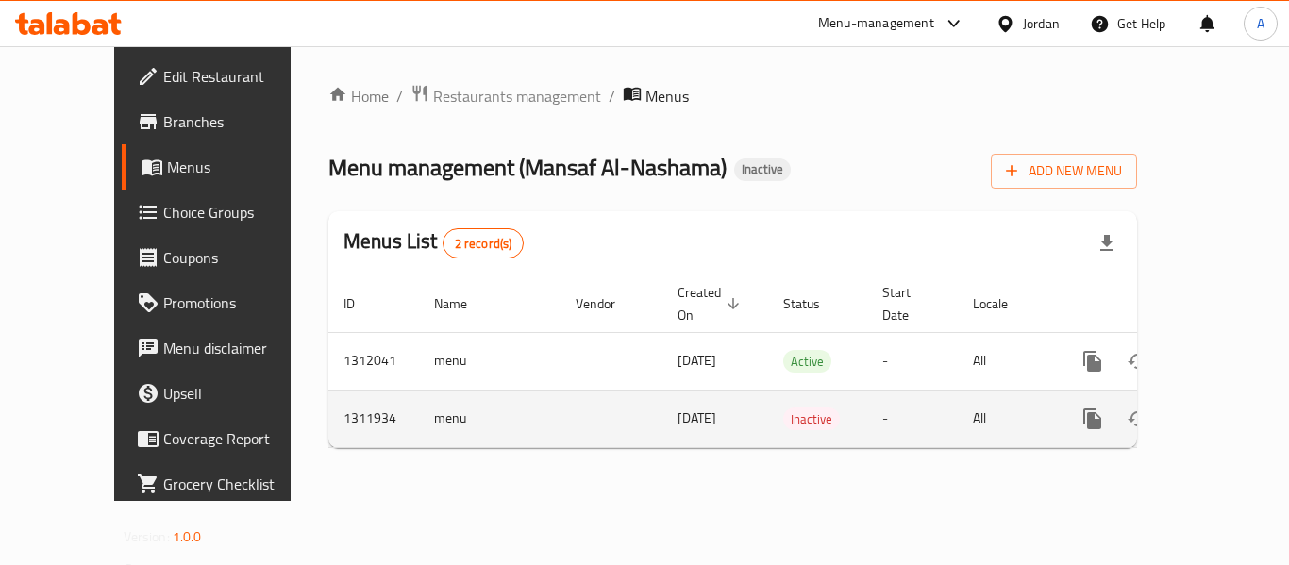
click at [1217, 408] on icon "enhanced table" at bounding box center [1228, 419] width 23 height 23
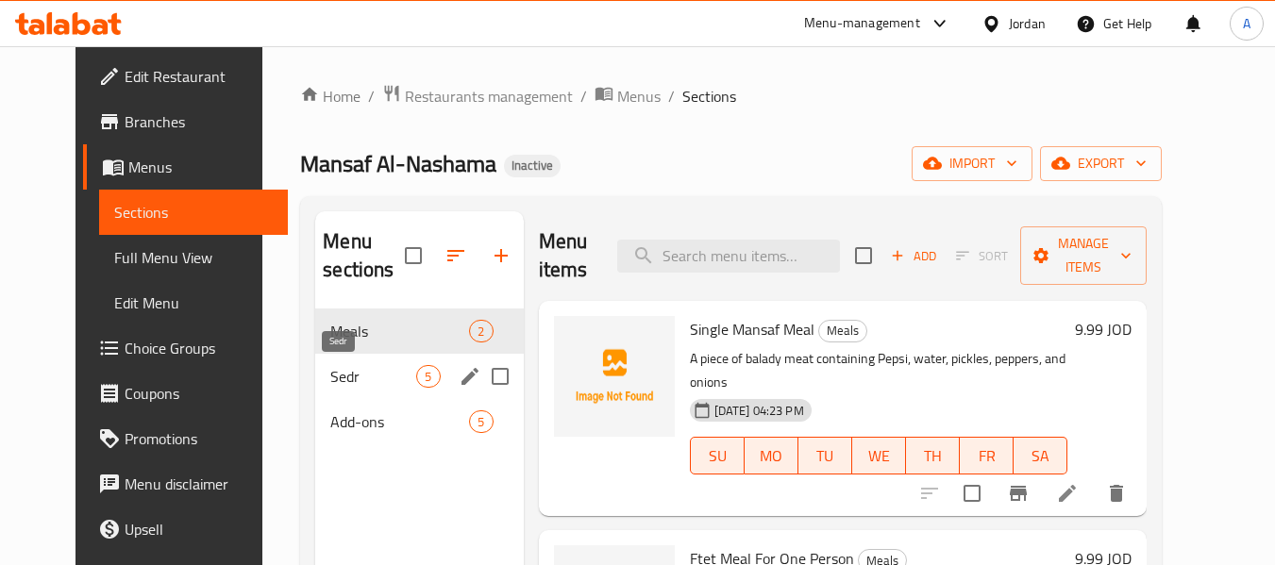
click at [382, 380] on span "Sedr" at bounding box center [373, 376] width 86 height 23
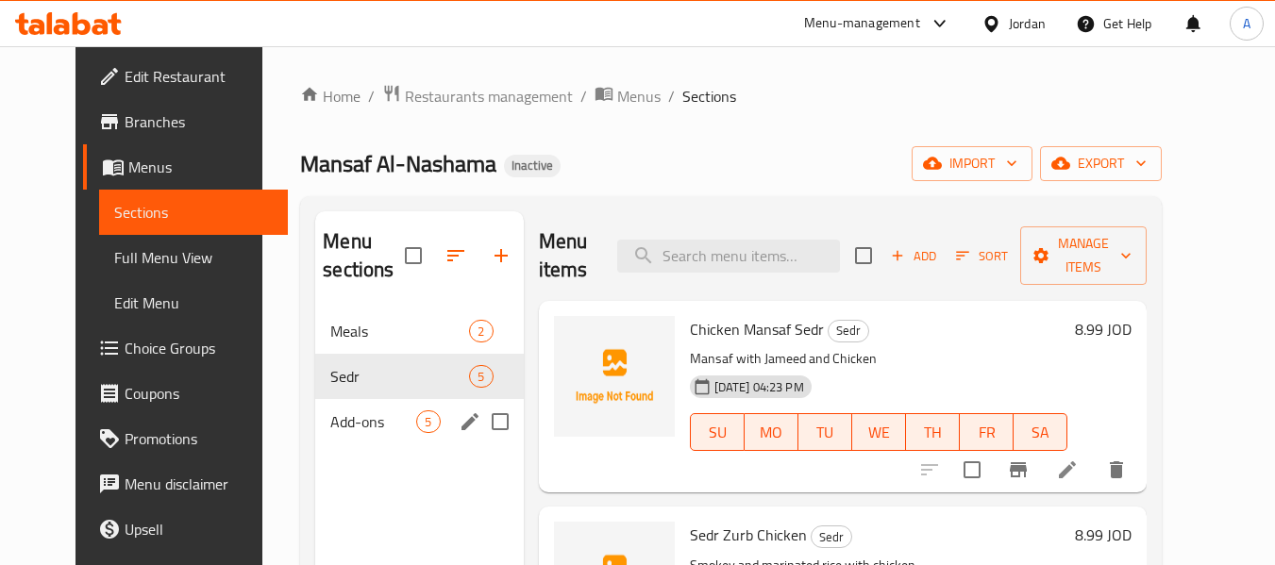
click at [363, 409] on div "Add-ons 5" at bounding box center [419, 421] width 208 height 45
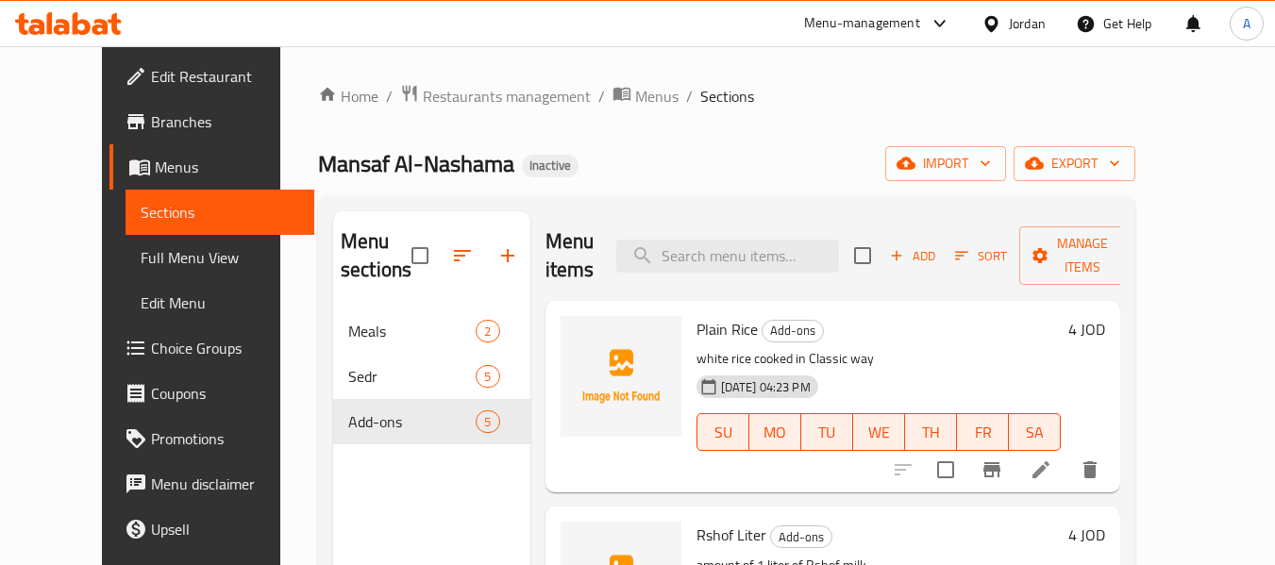
click at [155, 158] on span "Menus" at bounding box center [227, 167] width 145 height 23
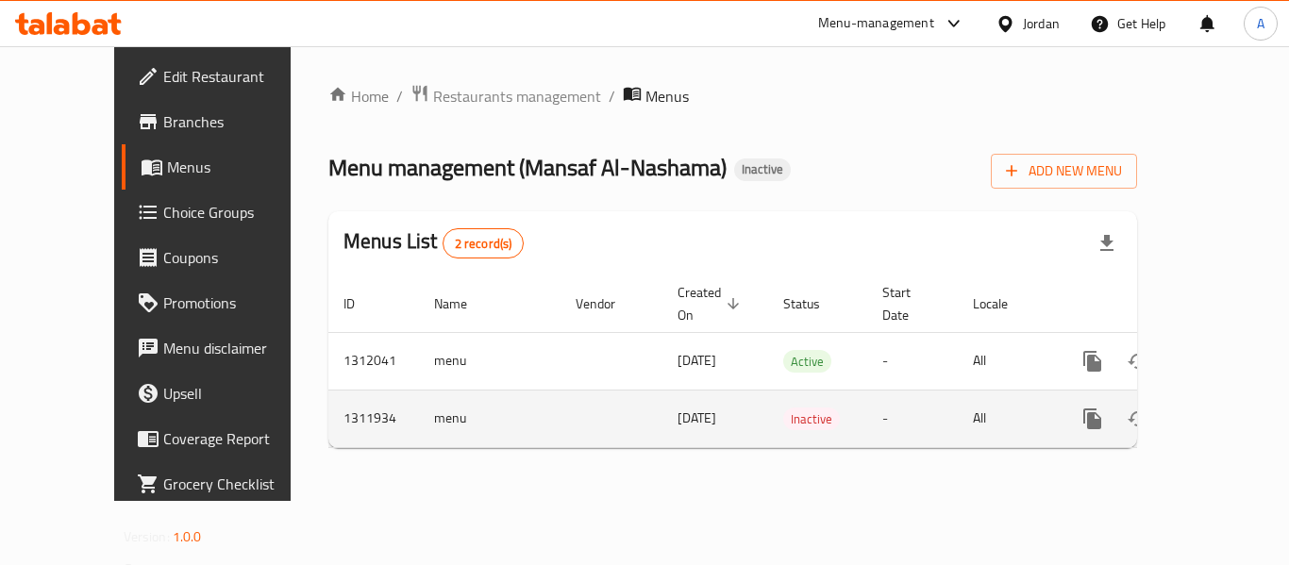
click at [419, 393] on td "menu" at bounding box center [490, 419] width 142 height 58
click at [1161, 402] on button "enhanced table" at bounding box center [1183, 418] width 45 height 45
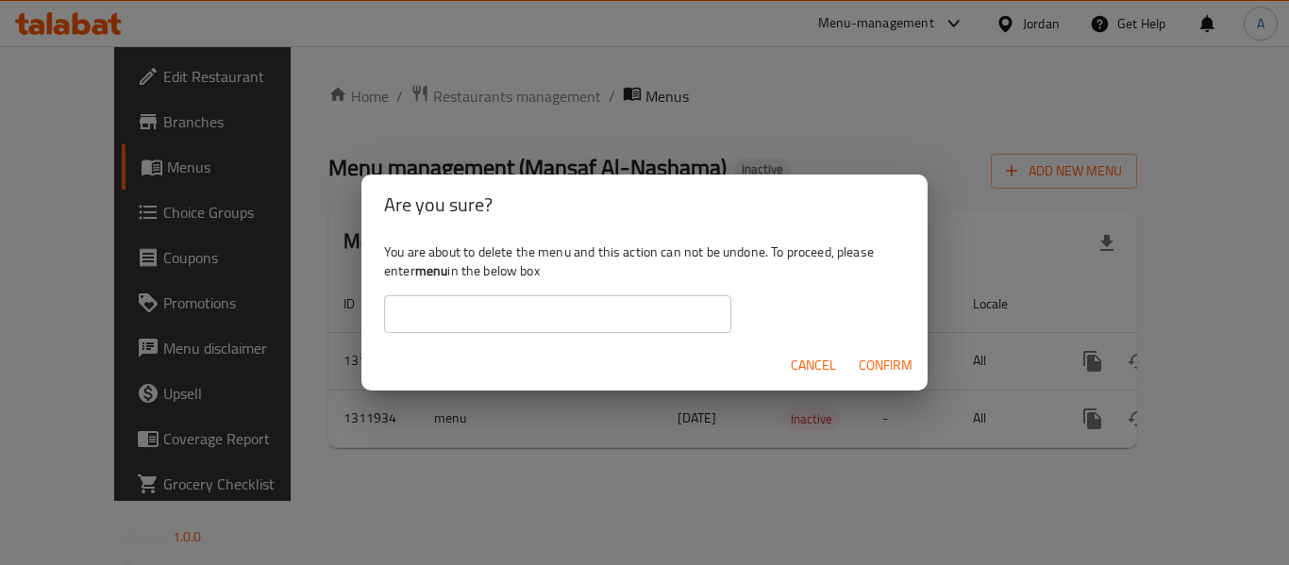
click at [612, 312] on input "text" at bounding box center [557, 314] width 347 height 38
paste input "menu"
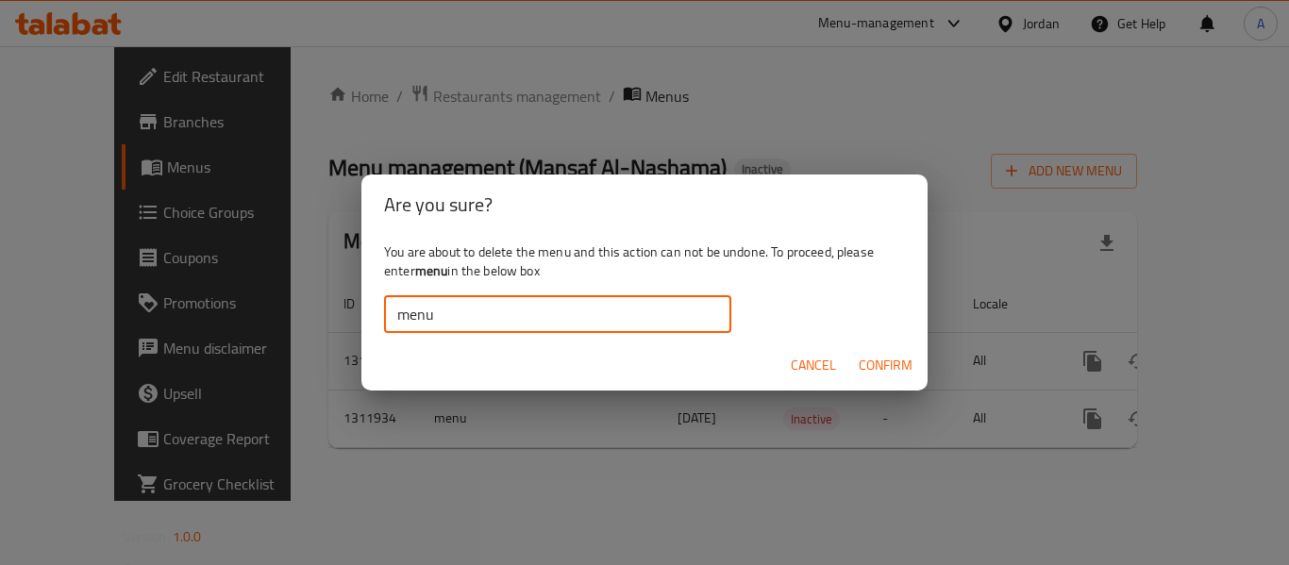
type input "menu"
click at [886, 375] on span "Confirm" at bounding box center [886, 366] width 54 height 24
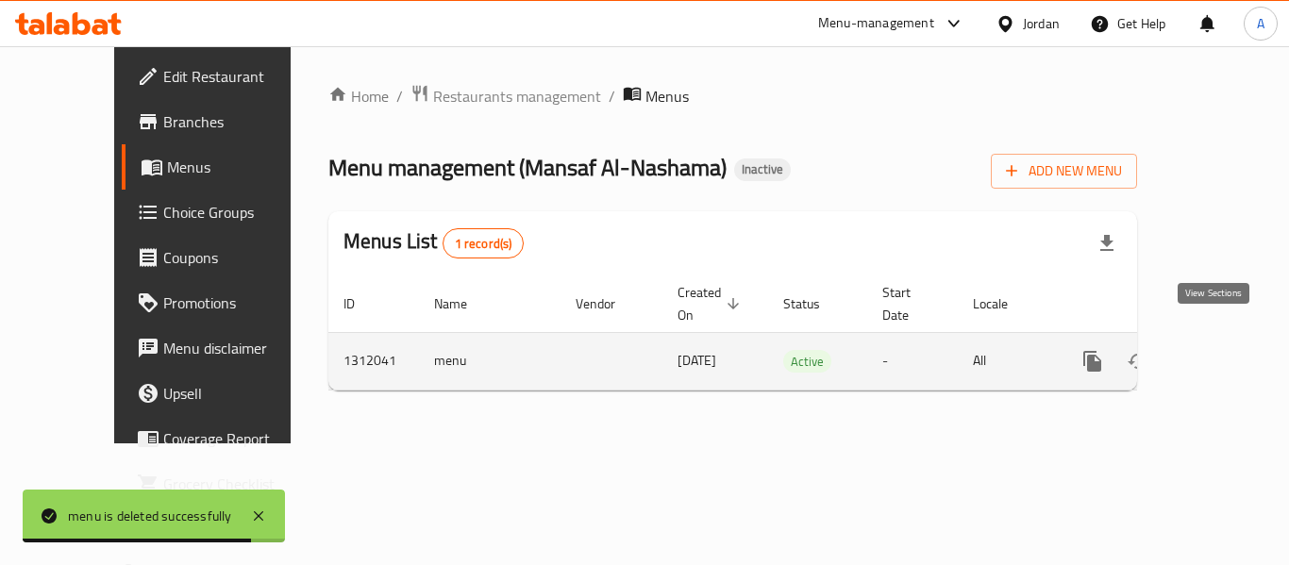
click at [1217, 350] on icon "enhanced table" at bounding box center [1228, 361] width 23 height 23
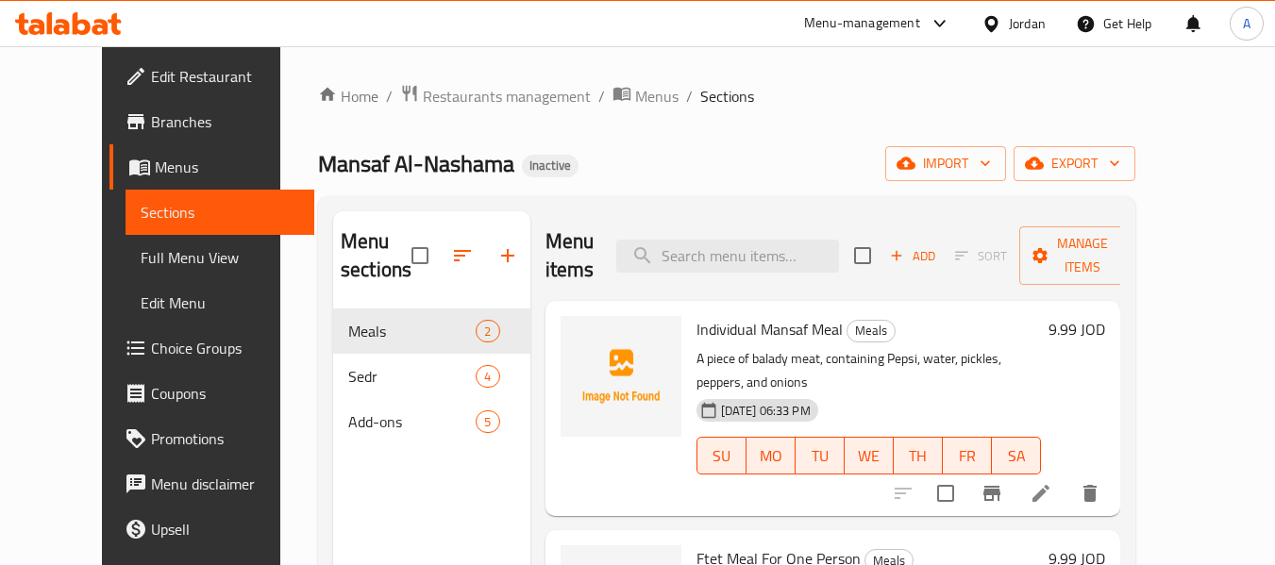
click at [126, 241] on link "Full Menu View" at bounding box center [221, 257] width 190 height 45
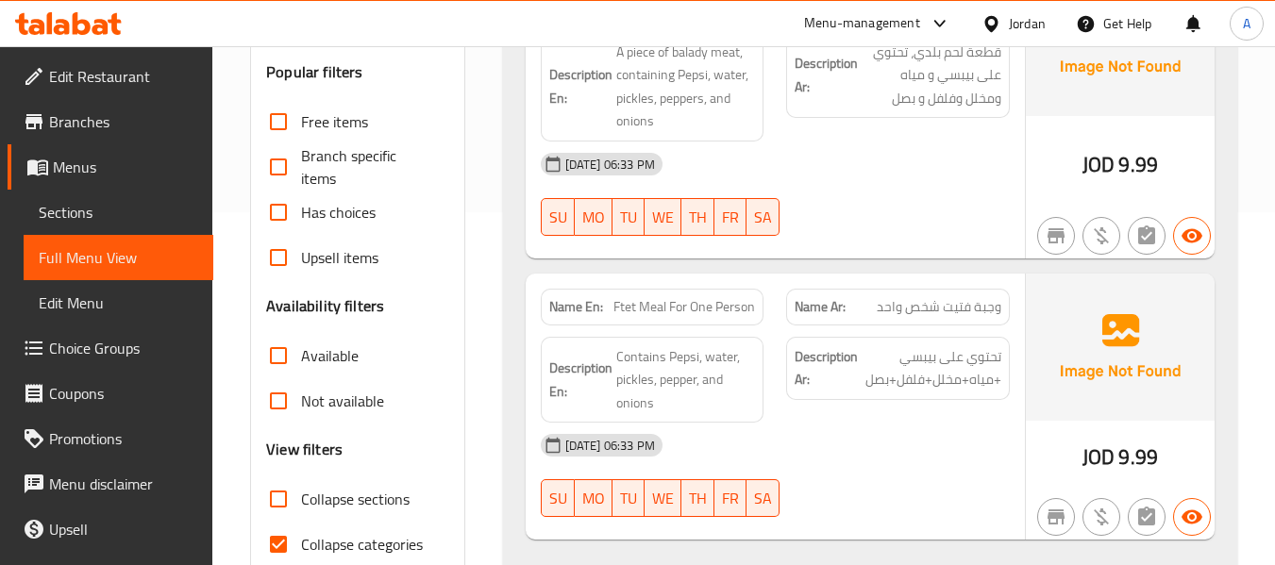
scroll to position [661, 0]
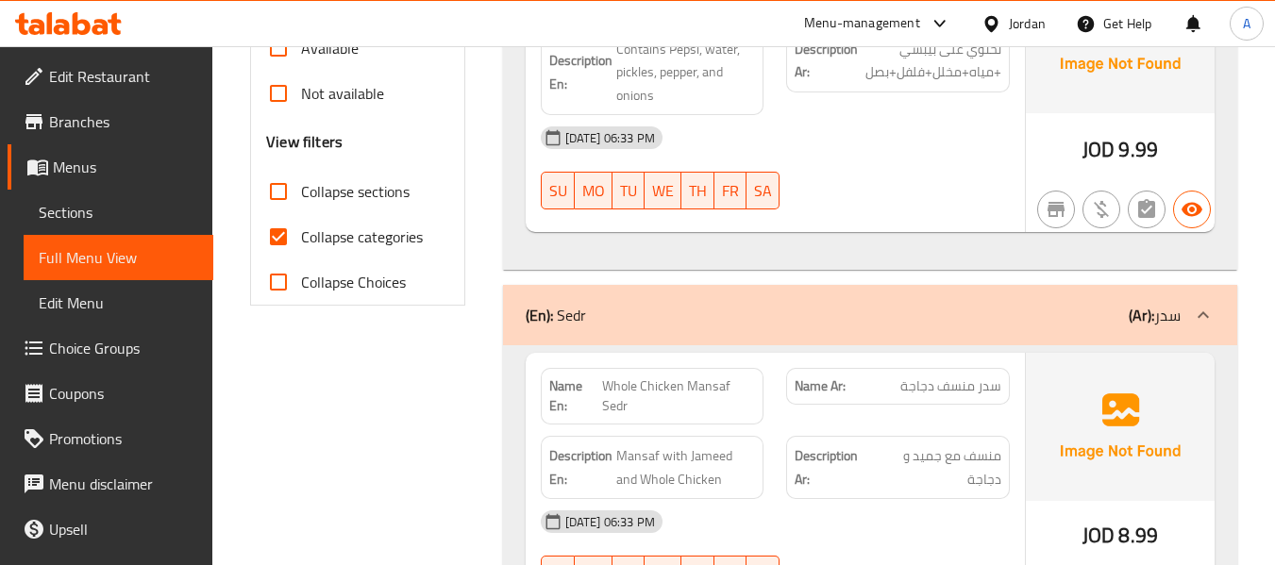
click at [372, 245] on span "Collapse categories" at bounding box center [362, 237] width 122 height 23
click at [301, 245] on input "Collapse categories" at bounding box center [278, 236] width 45 height 45
checkbox input "false"
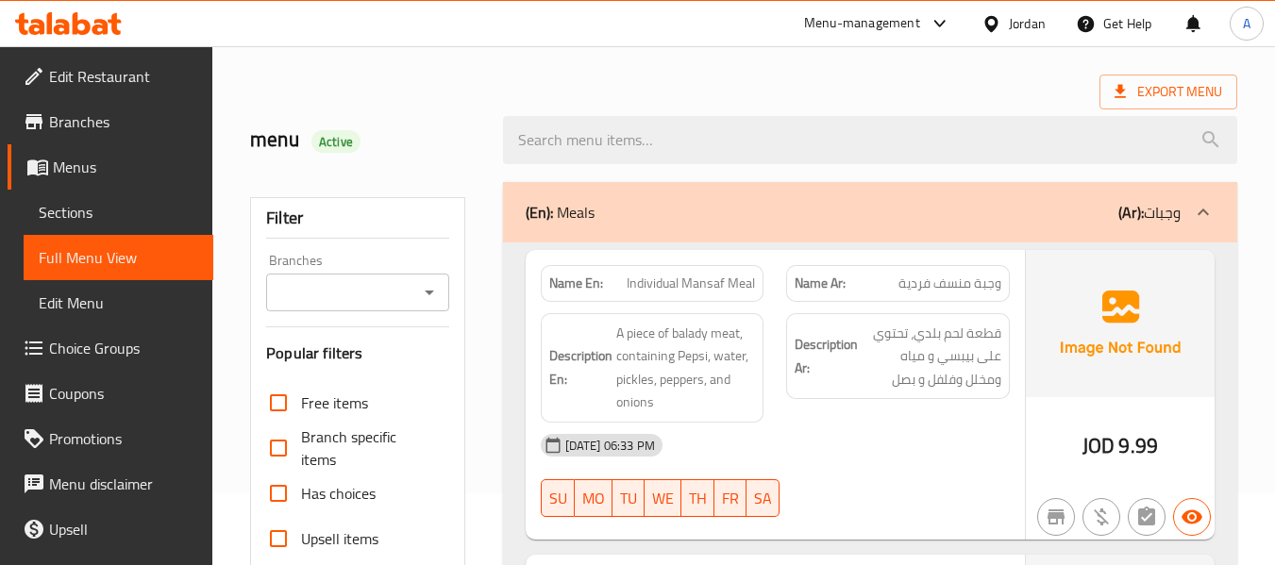
click at [90, 27] on icon at bounding box center [82, 23] width 18 height 23
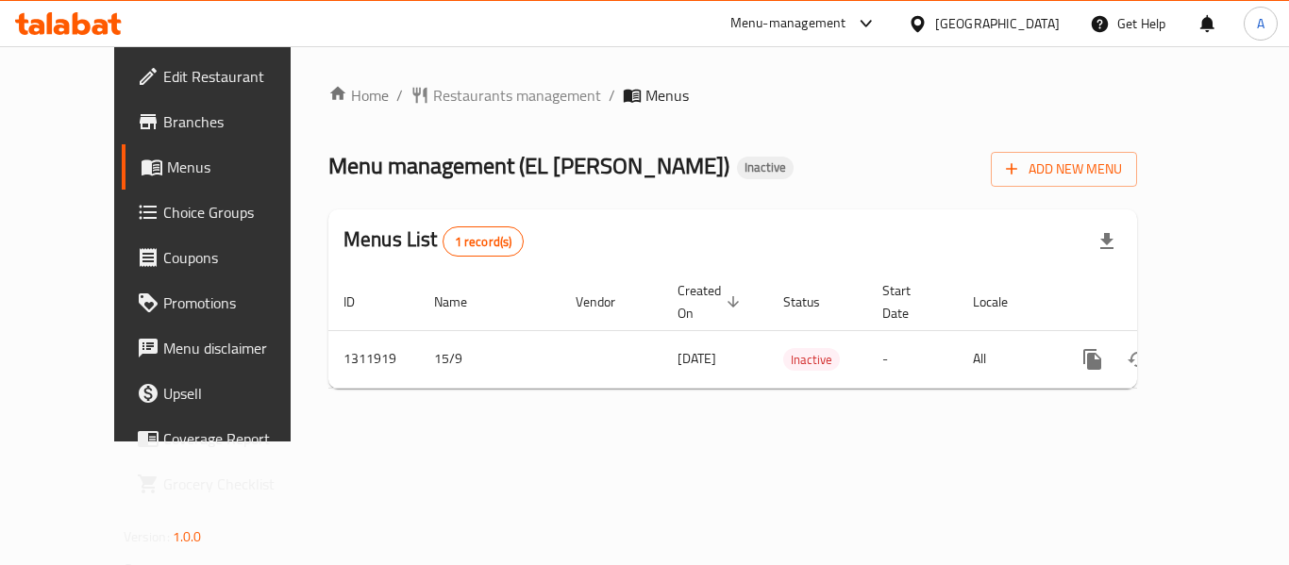
click at [1175, 68] on div "Home / Restaurants management / Menus Menu management ( EL [PERSON_NAME] ) Inac…" at bounding box center [733, 243] width 884 height 395
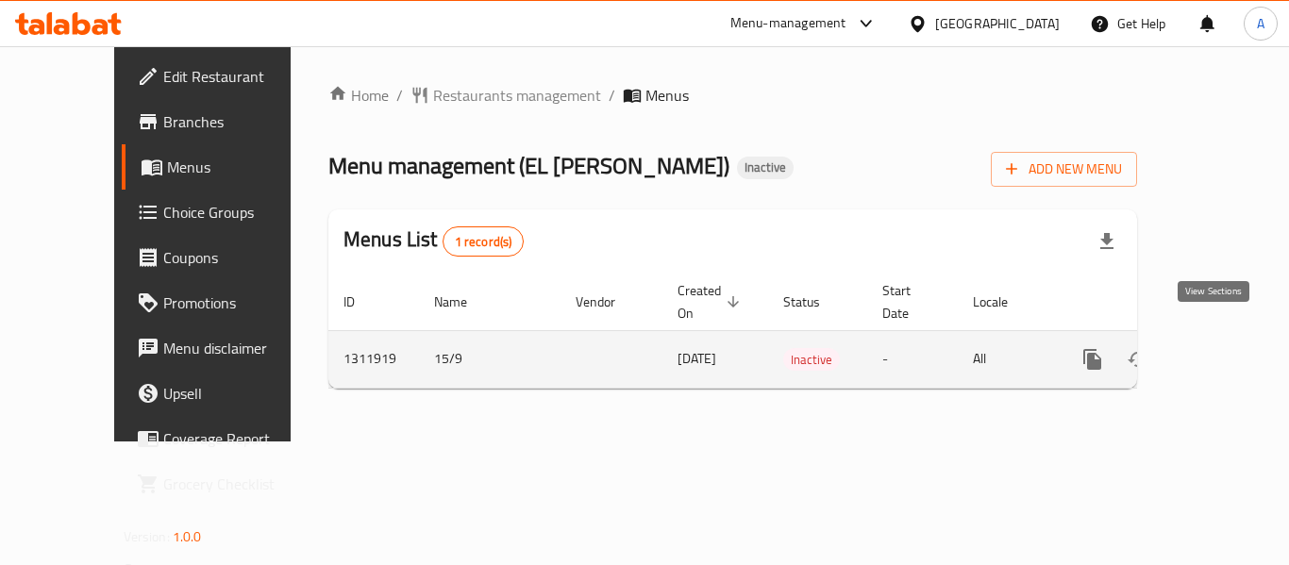
click at [1207, 352] on link "enhanced table" at bounding box center [1228, 359] width 45 height 45
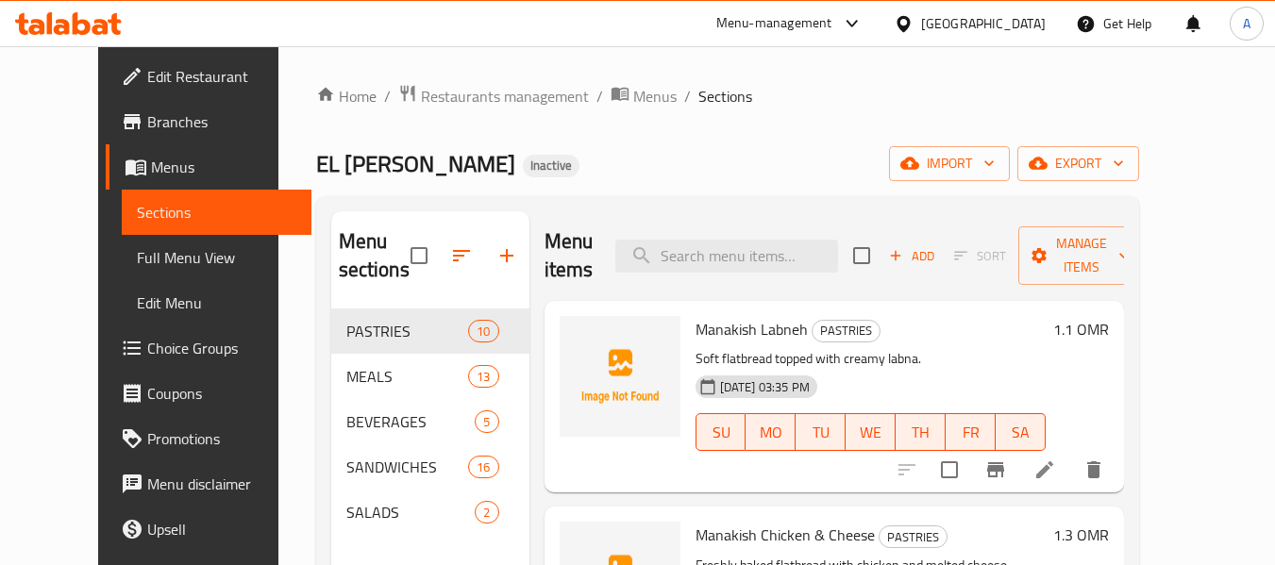
click at [450, 260] on icon "button" at bounding box center [461, 255] width 23 height 23
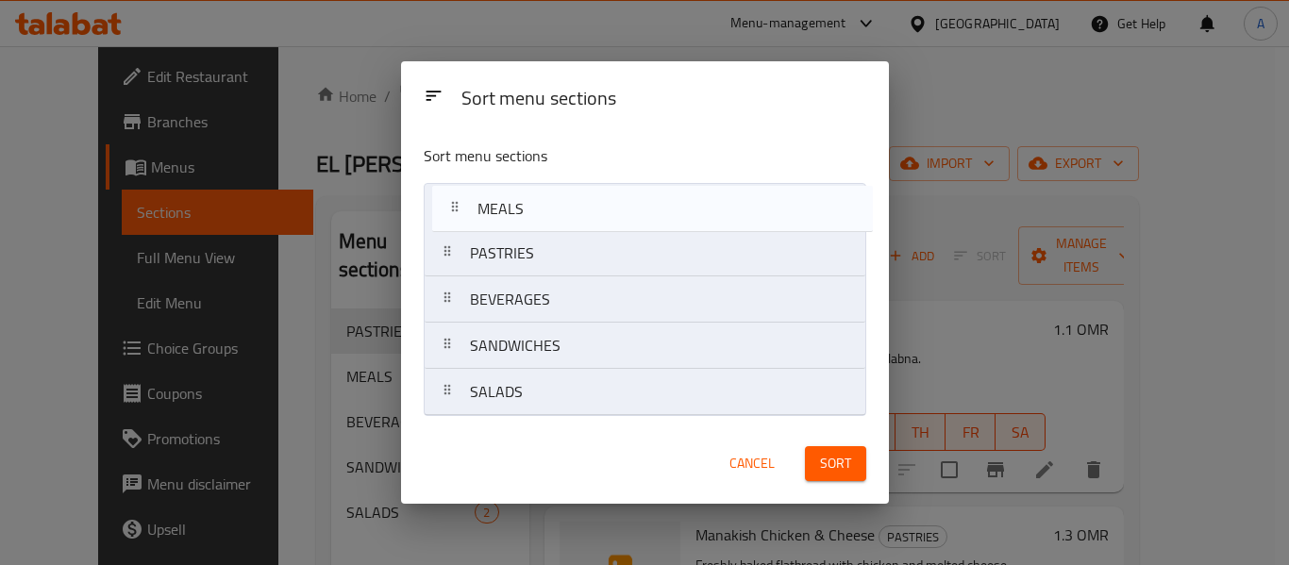
drag, startPoint x: 435, startPoint y: 255, endPoint x: 448, endPoint y: 193, distance: 63.7
click at [448, 193] on nav "PASTRIES MEALS BEVERAGES SANDWICHES SALADS" at bounding box center [645, 299] width 443 height 233
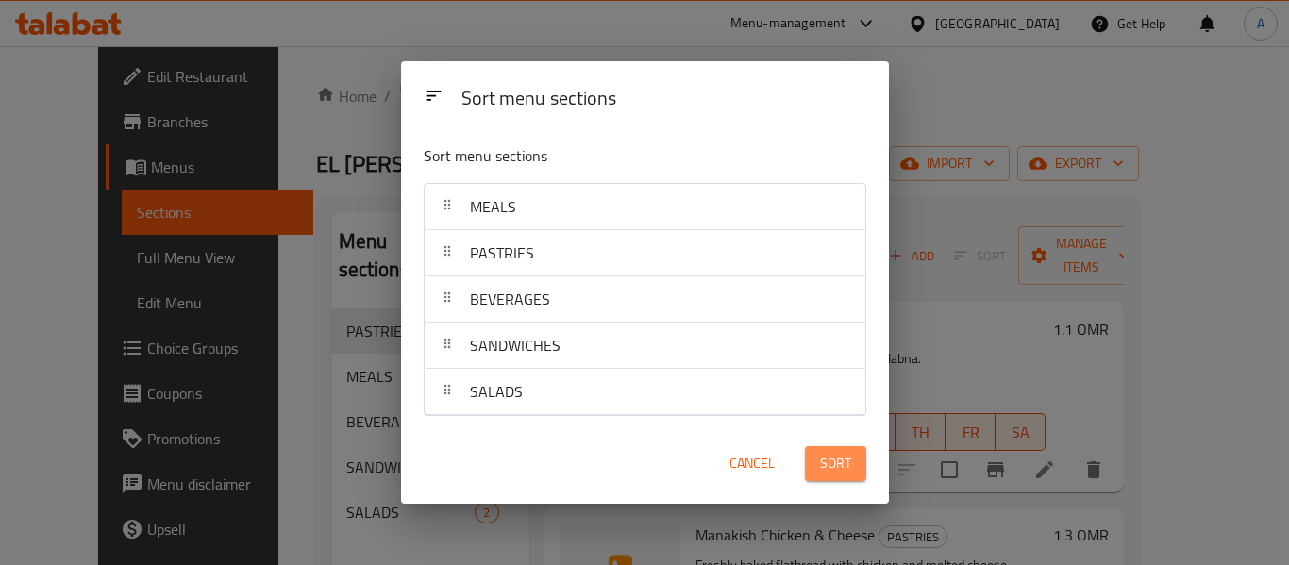
click at [820, 456] on span "Sort" at bounding box center [835, 464] width 31 height 24
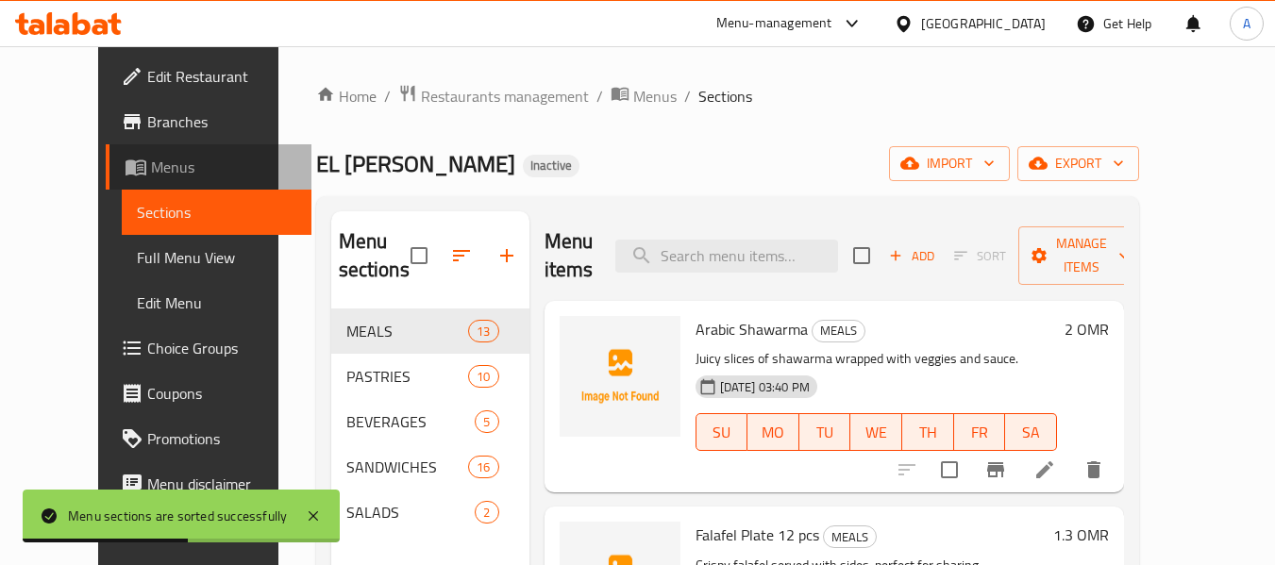
click at [151, 168] on span "Menus" at bounding box center [223, 167] width 145 height 23
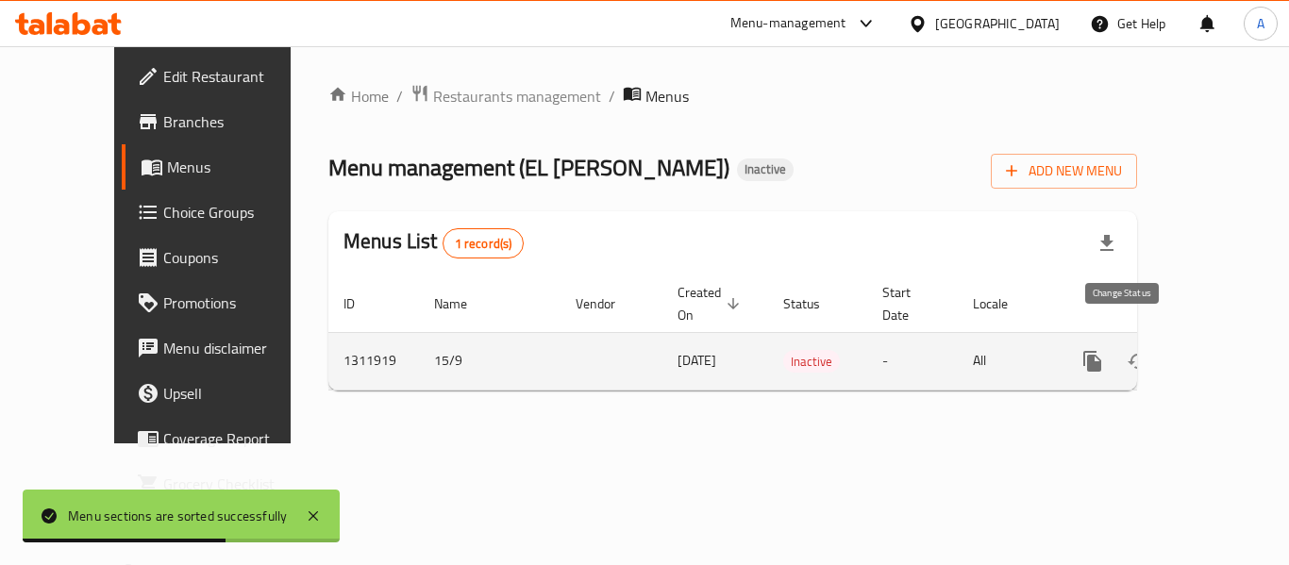
click at [1134, 339] on button "enhanced table" at bounding box center [1137, 361] width 45 height 45
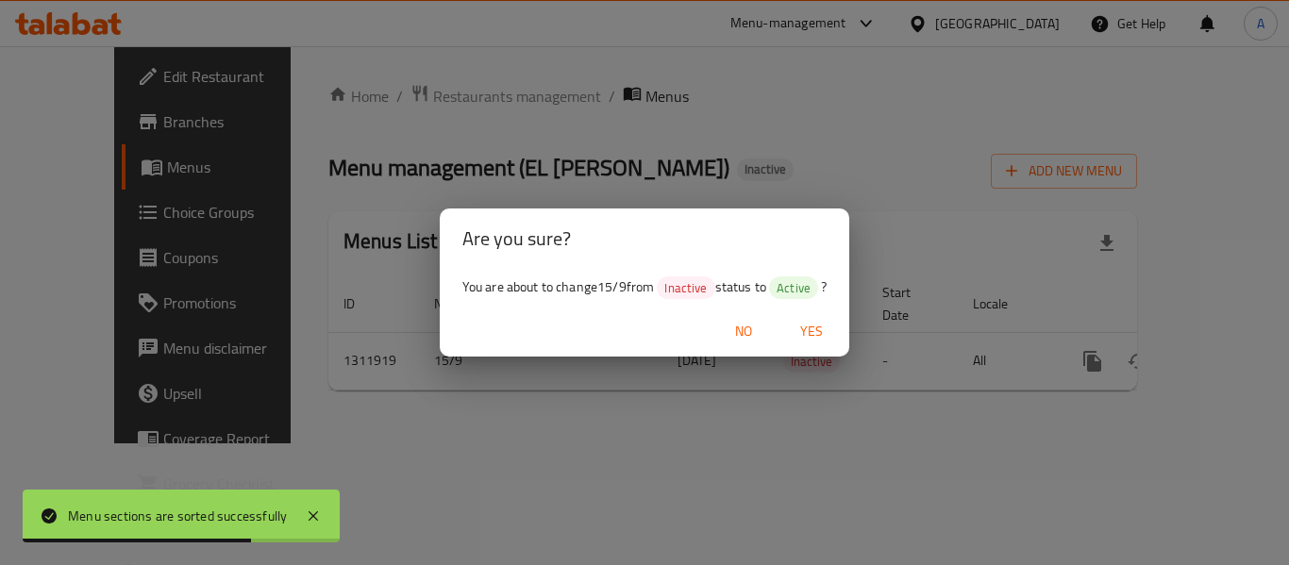
click at [823, 333] on span "Yes" at bounding box center [811, 332] width 45 height 24
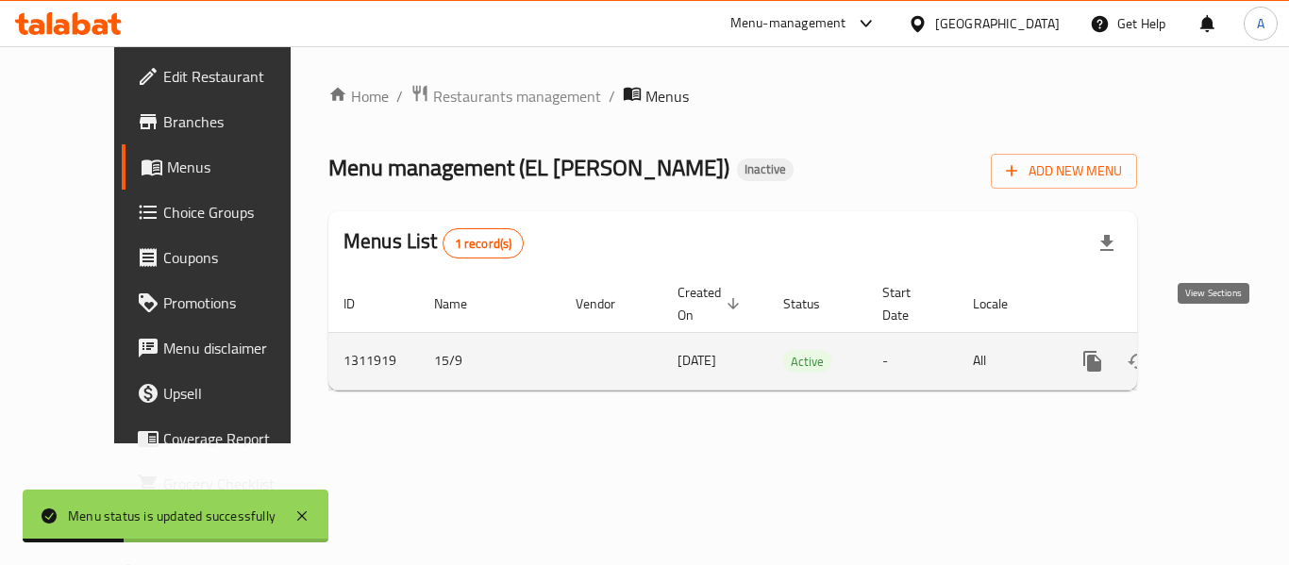
click at [1217, 350] on icon "enhanced table" at bounding box center [1228, 361] width 23 height 23
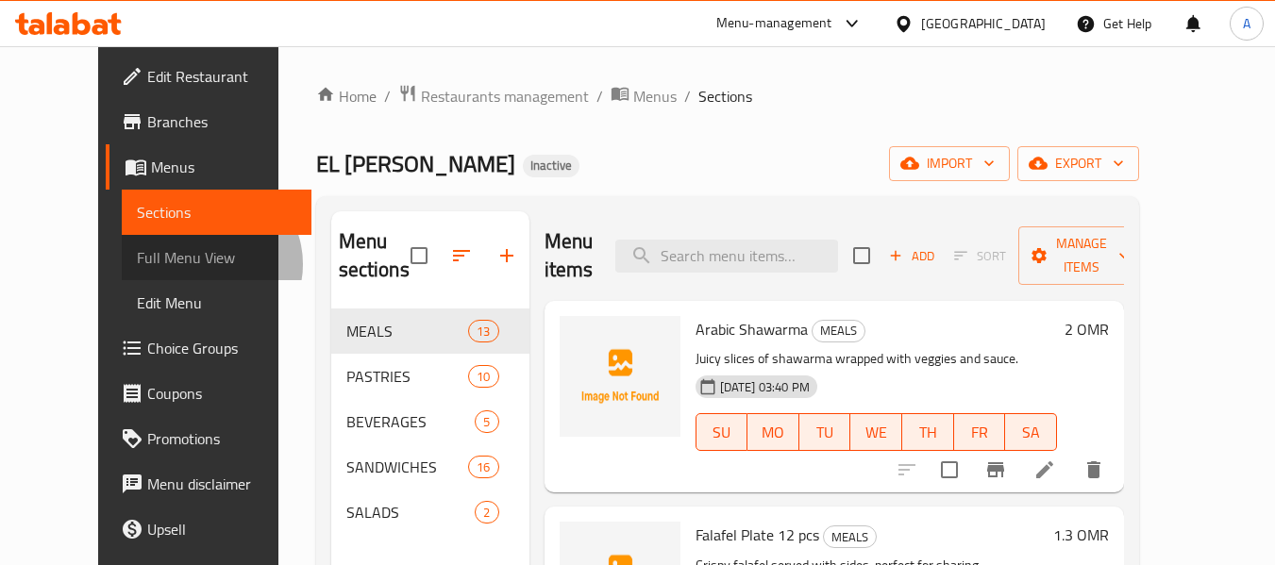
click at [137, 264] on span "Full Menu View" at bounding box center [216, 257] width 159 height 23
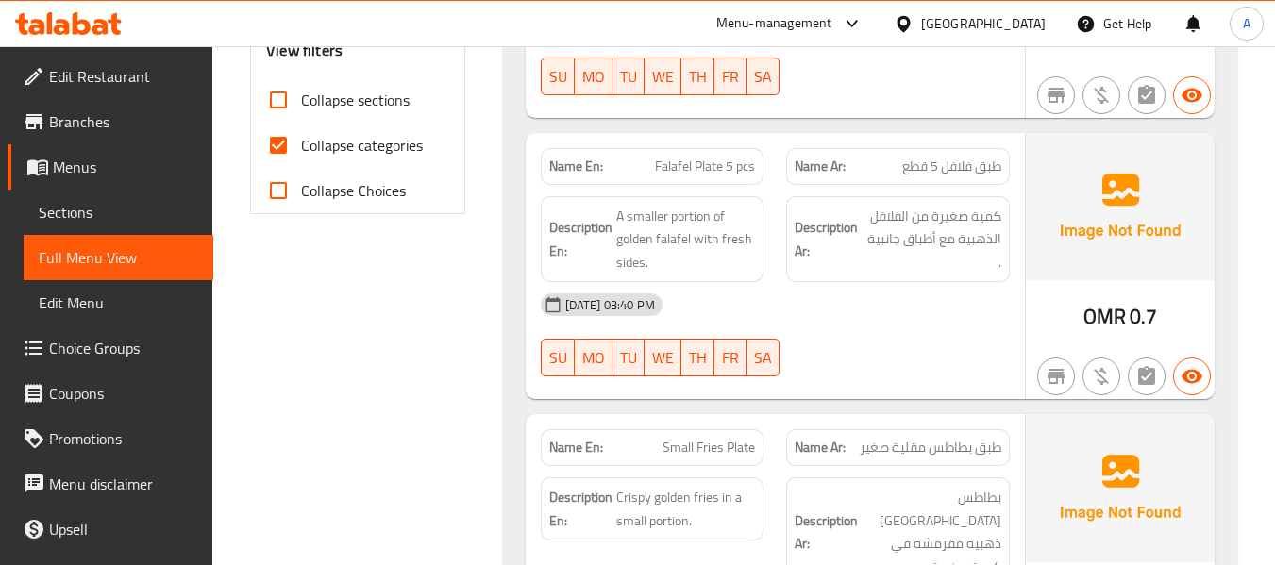
scroll to position [472, 0]
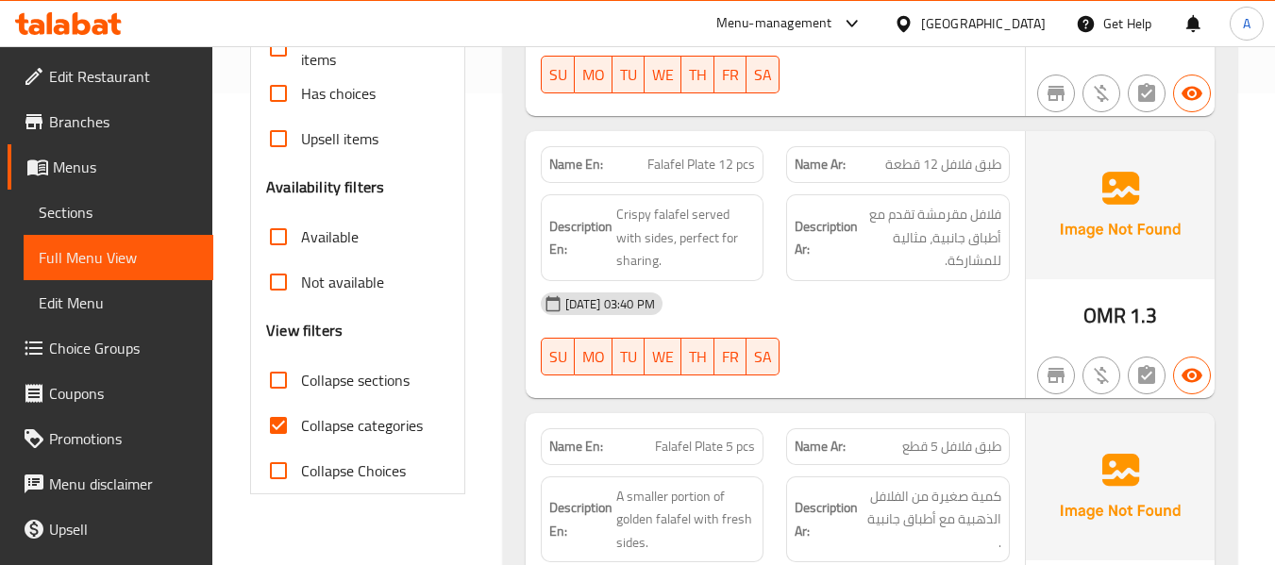
click at [319, 384] on span "Collapse sections" at bounding box center [355, 380] width 109 height 23
click at [301, 384] on input "Collapse sections" at bounding box center [278, 380] width 45 height 45
checkbox input "true"
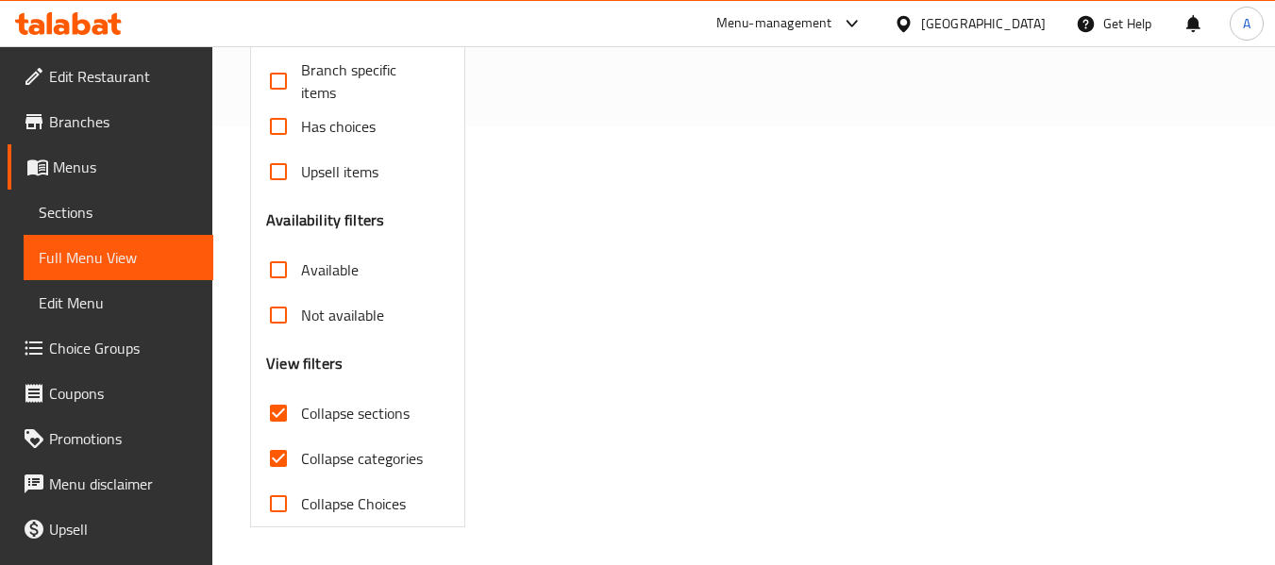
scroll to position [439, 0]
click at [334, 452] on span "Collapse categories" at bounding box center [362, 458] width 122 height 23
click at [301, 452] on input "Collapse categories" at bounding box center [278, 458] width 45 height 45
checkbox input "false"
click at [323, 421] on span "Collapse sections" at bounding box center [355, 413] width 109 height 23
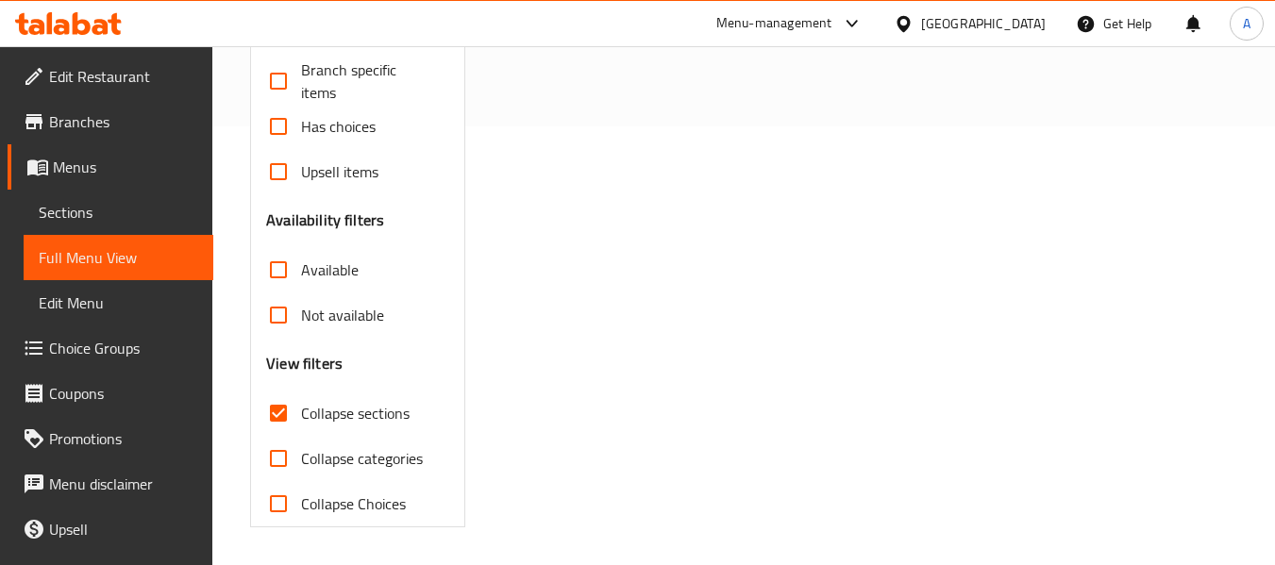
click at [301, 421] on input "Collapse sections" at bounding box center [278, 413] width 45 height 45
checkbox input "false"
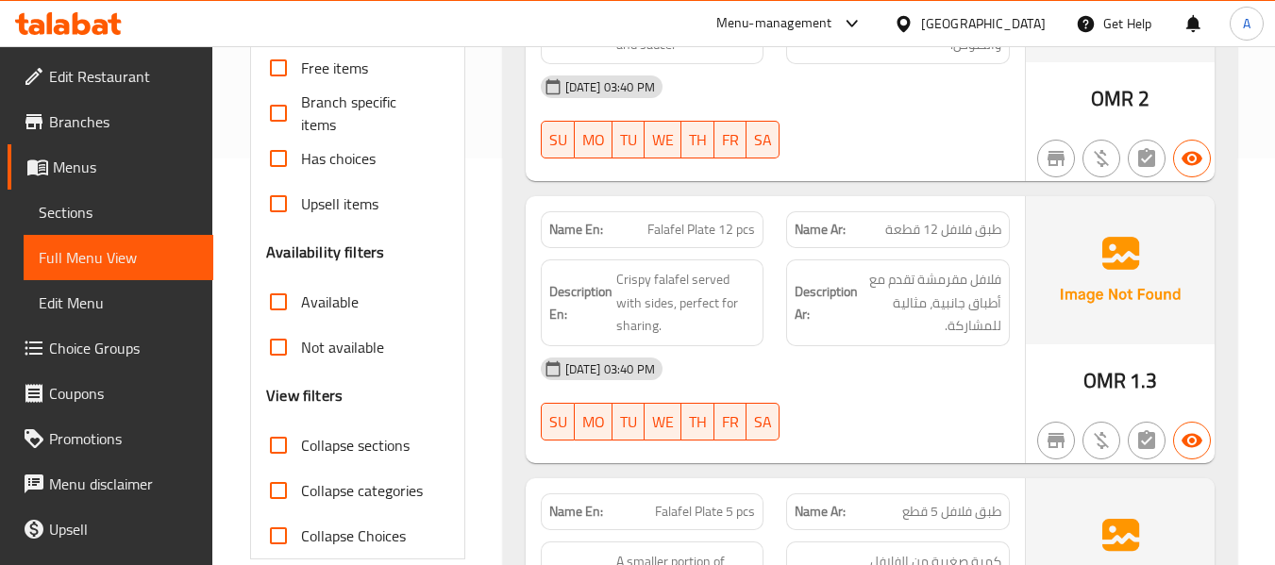
scroll to position [472, 0]
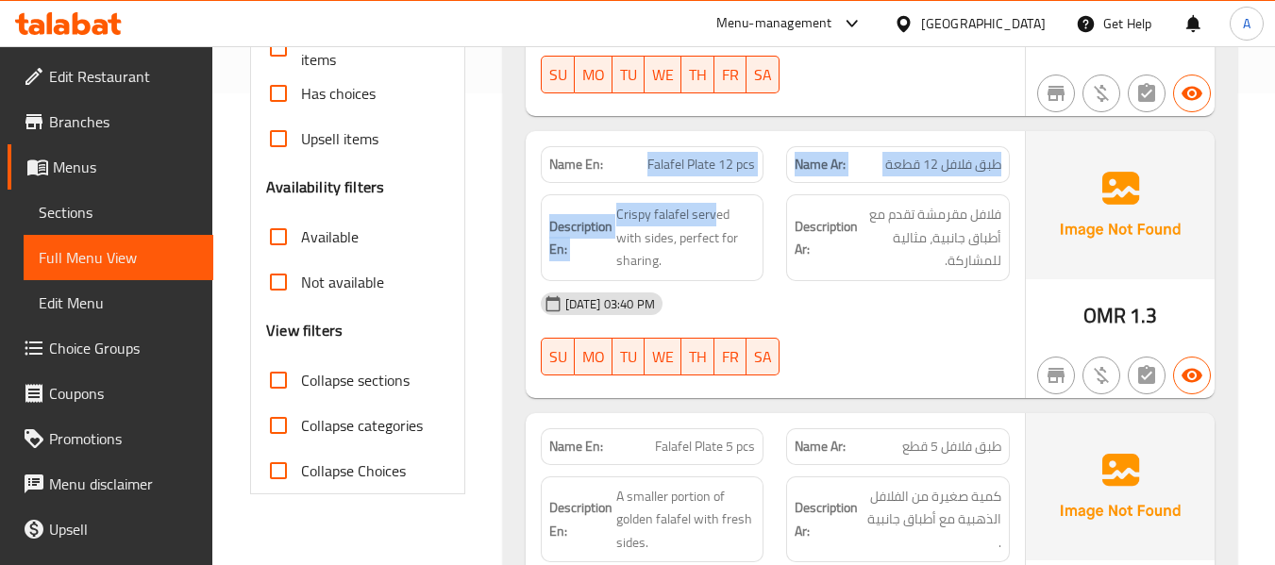
drag, startPoint x: 647, startPoint y: 163, endPoint x: 712, endPoint y: 183, distance: 67.2
click at [712, 183] on div "Name En: Falafel Plate 12 pcs Name Ar: طبق فلافل 12 قطعة Description En: Crispy…" at bounding box center [775, 264] width 499 height 267
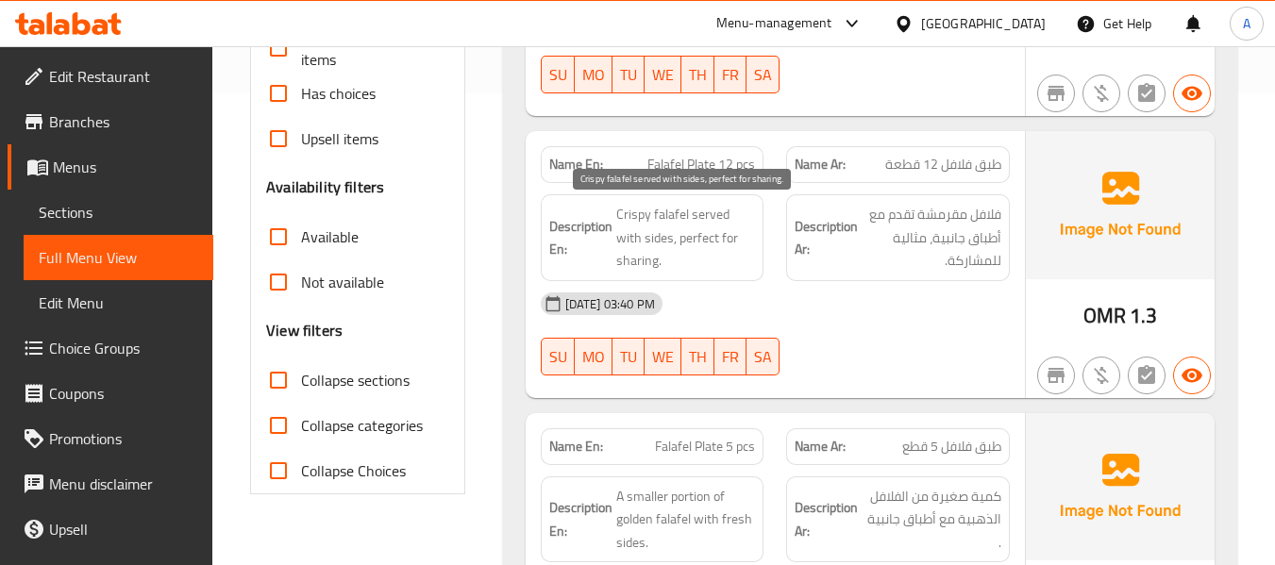
click at [749, 221] on span "Crispy falafel served with sides, perfect for sharing." at bounding box center [686, 238] width 140 height 70
click at [633, 239] on span "Crispy falafel served with sides, perfect for sharing." at bounding box center [686, 238] width 140 height 70
copy span "sides"
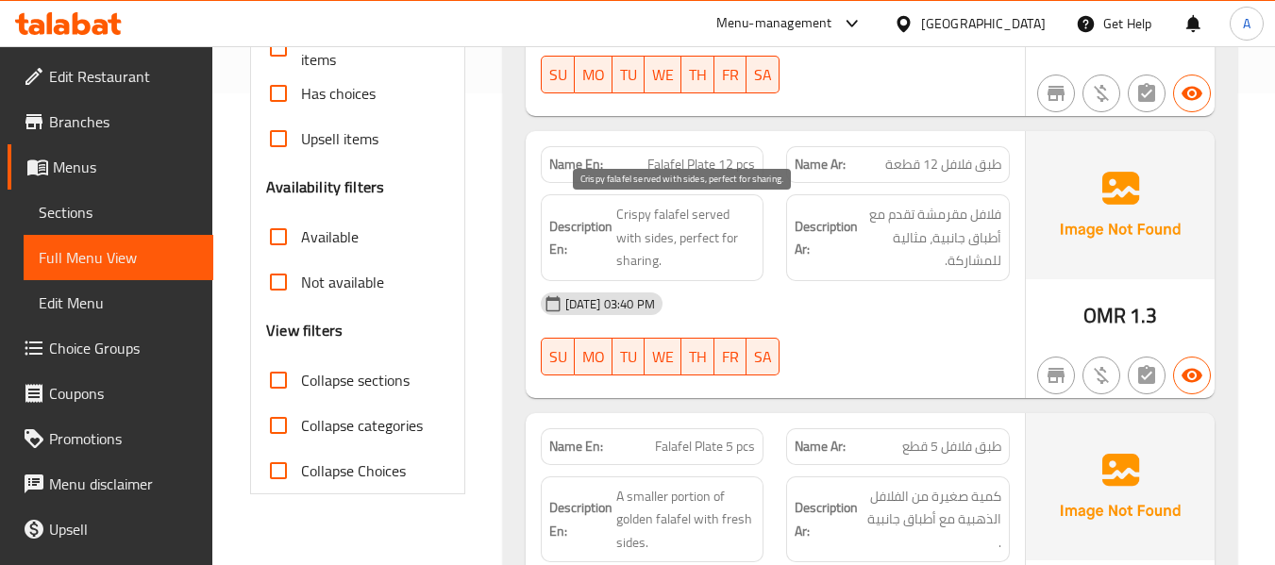
click at [643, 269] on span "Crispy falafel served with sides, perfect for sharing." at bounding box center [686, 238] width 140 height 70
click at [635, 240] on span "Crispy falafel served with sides, perfect for sharing." at bounding box center [686, 238] width 140 height 70
copy span "sides"
click at [910, 329] on div "[DATE] 03:40 PM SU MO TU WE TH FR SA" at bounding box center [775, 334] width 492 height 106
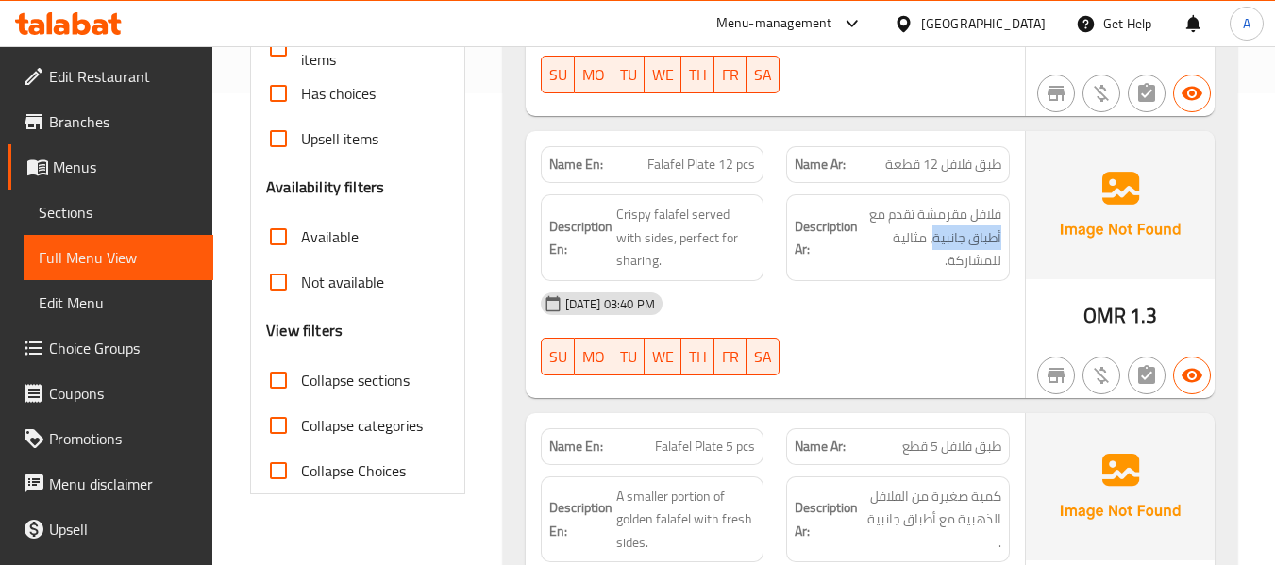
drag, startPoint x: 936, startPoint y: 238, endPoint x: 1002, endPoint y: 243, distance: 66.3
click at [1002, 243] on div "Description Ar: فلافل مقرمشة تقدم مع أطباق جانبية، مثالية للمشاركة." at bounding box center [898, 237] width 224 height 87
copy span "أطباق جانبية"
click at [856, 307] on div "15-09-2025 03:40 PM" at bounding box center [775, 303] width 492 height 45
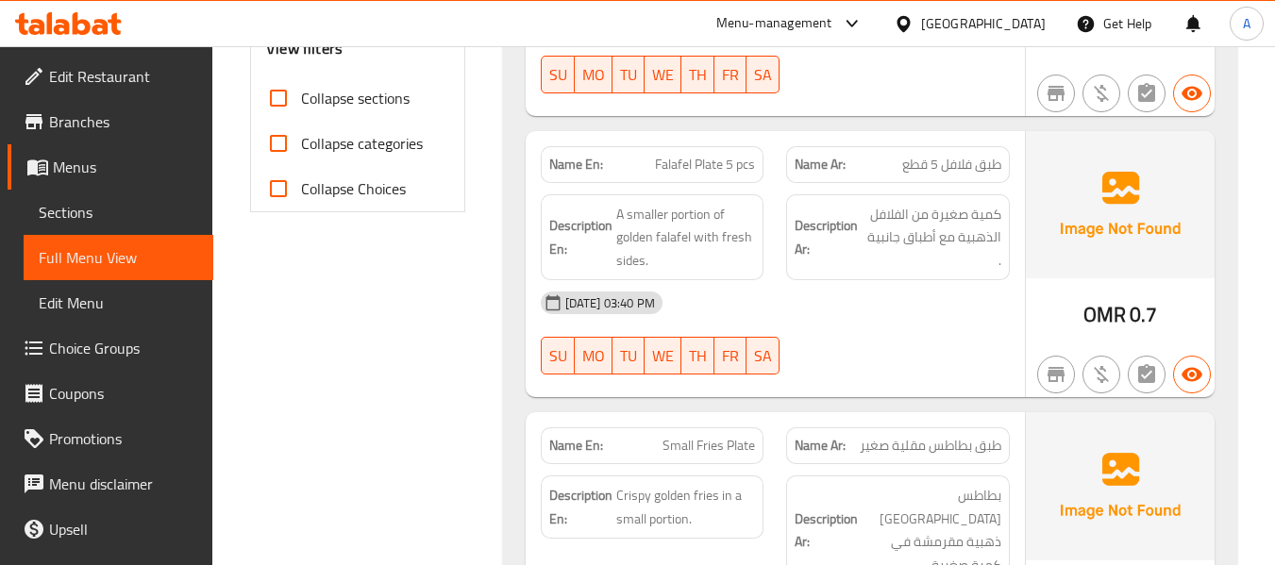
scroll to position [755, 0]
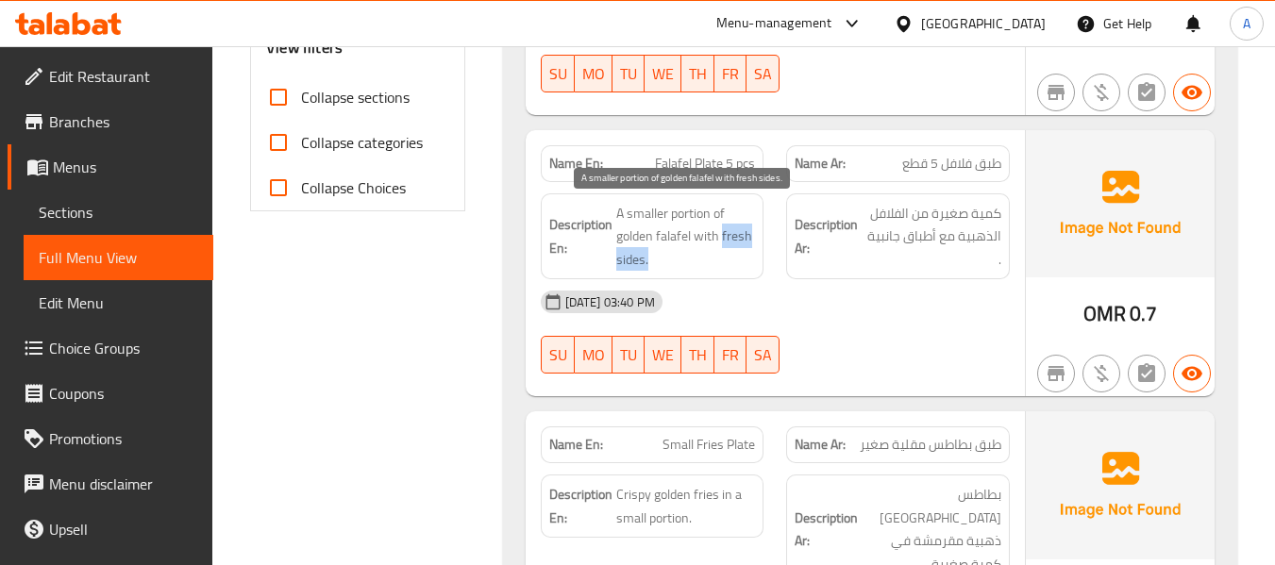
drag, startPoint x: 721, startPoint y: 239, endPoint x: 726, endPoint y: 266, distance: 27.8
click at [726, 266] on span "A smaller portion of golden falafel with fresh sides." at bounding box center [686, 237] width 140 height 70
click at [730, 229] on span "A smaller portion of golden falafel with fresh sides." at bounding box center [686, 237] width 140 height 70
click at [726, 239] on span "A smaller portion of golden falafel with fresh sides." at bounding box center [686, 237] width 140 height 70
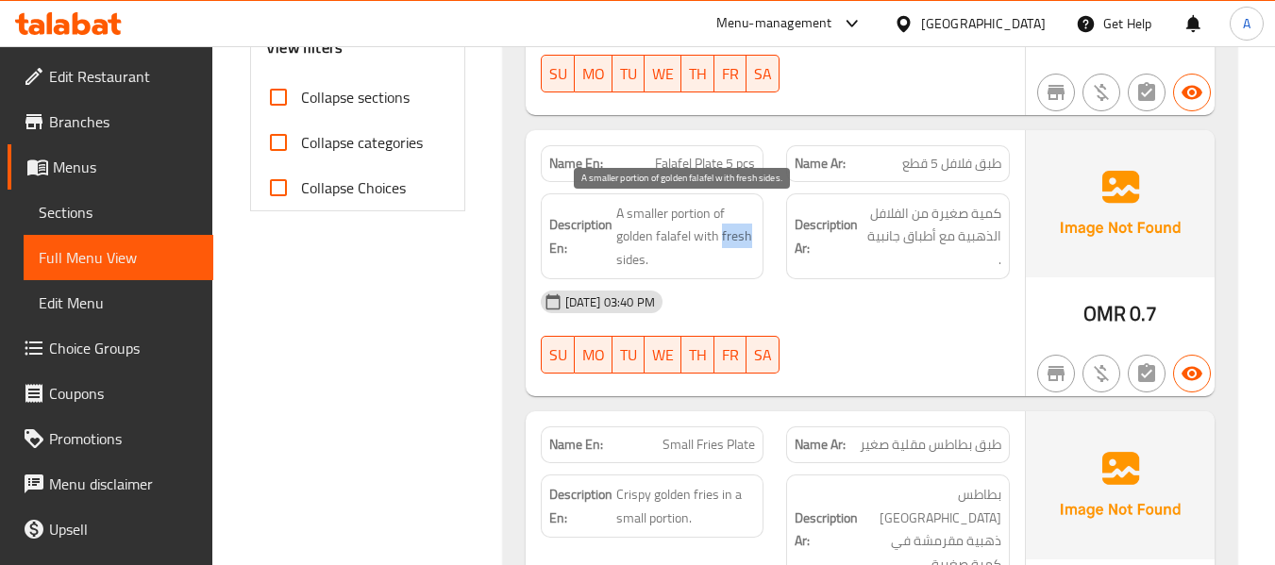
copy span "fresh"
click at [599, 169] on strong "Name En:" at bounding box center [576, 164] width 54 height 20
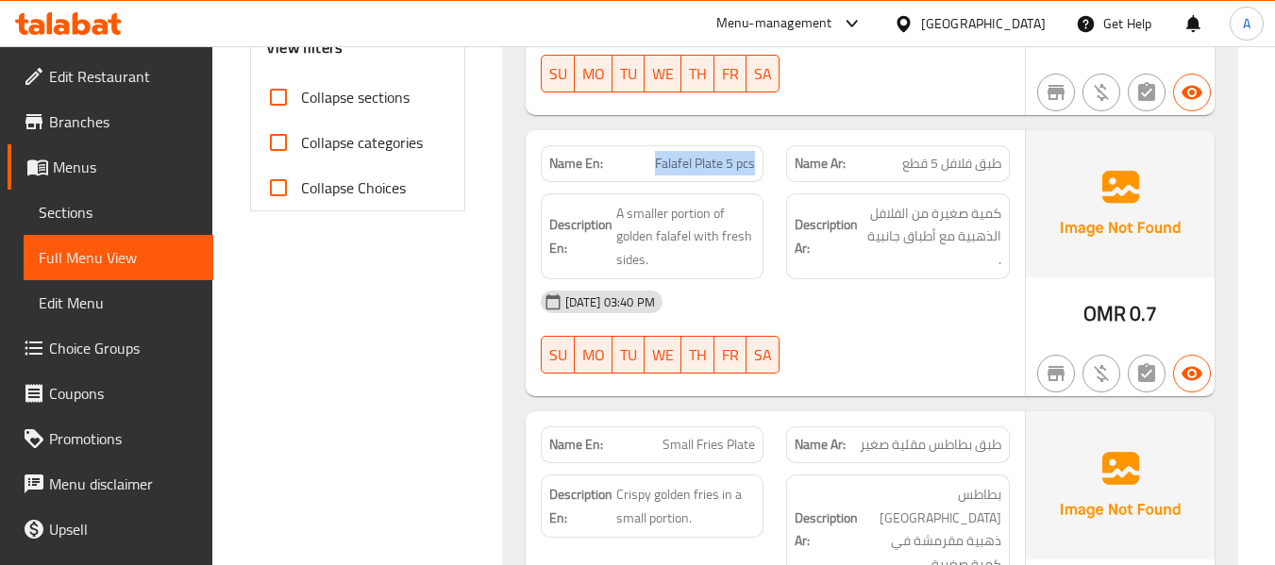
drag, startPoint x: 650, startPoint y: 159, endPoint x: 760, endPoint y: 165, distance: 109.7
click at [760, 165] on div "Name En: Falafel Plate 5 pcs" at bounding box center [653, 163] width 224 height 37
copy span "Falafel Plate 5 pcs"
click at [898, 303] on div "15-09-2025 03:40 PM" at bounding box center [775, 301] width 492 height 45
drag, startPoint x: 824, startPoint y: 297, endPoint x: 832, endPoint y: 304, distance: 10.8
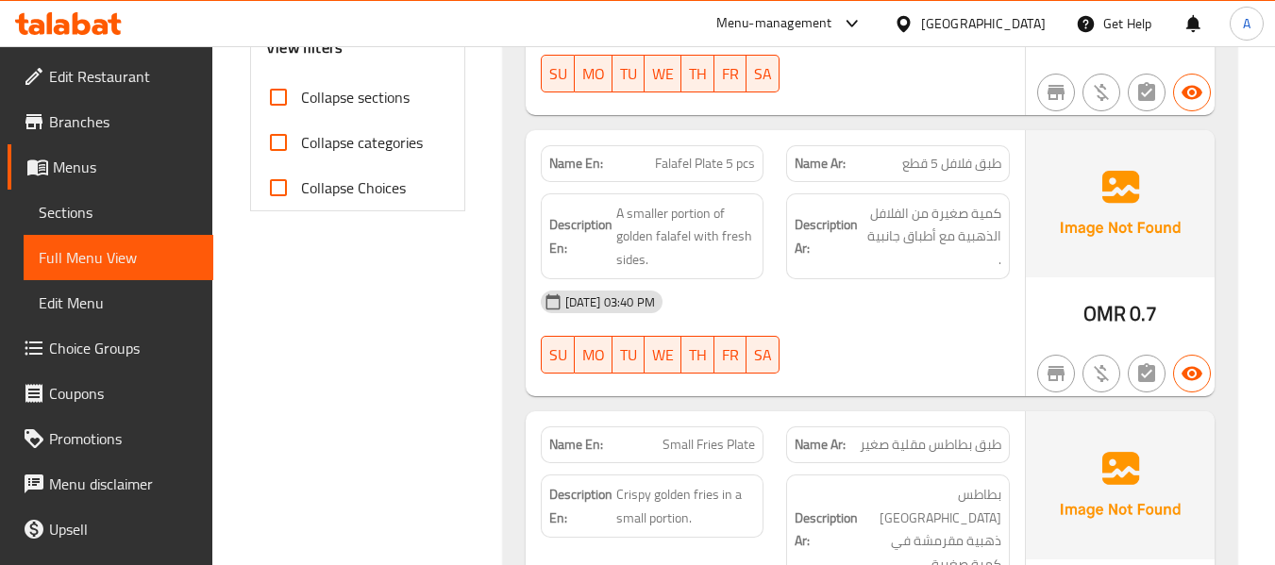
click at [824, 297] on div "15-09-2025 03:40 PM" at bounding box center [775, 301] width 492 height 45
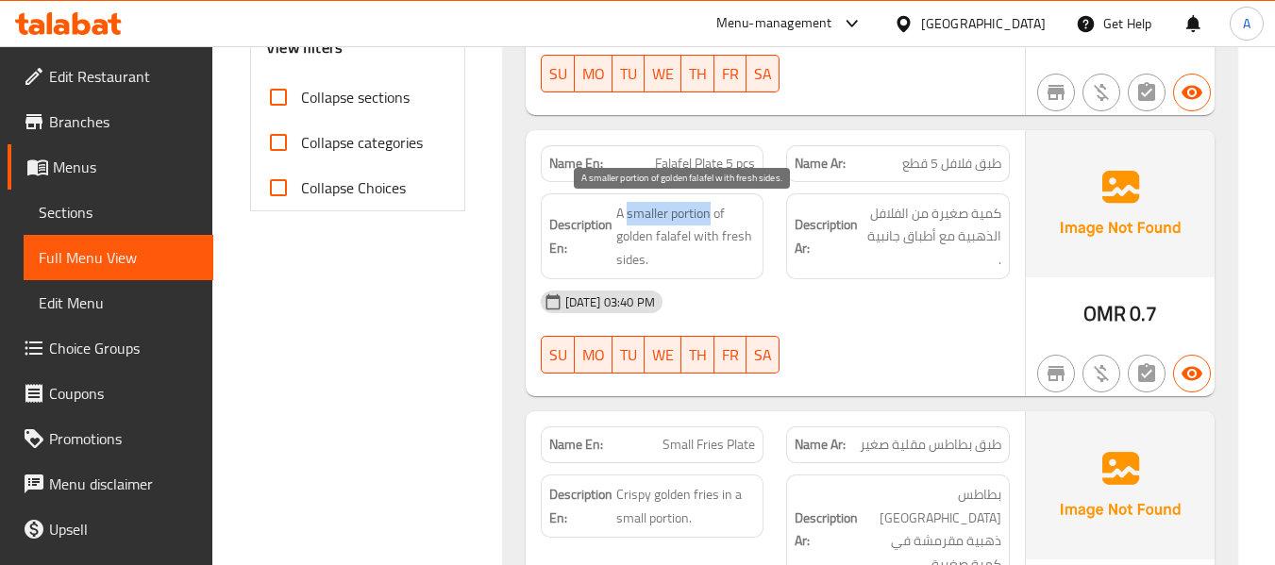
drag, startPoint x: 626, startPoint y: 214, endPoint x: 712, endPoint y: 220, distance: 86.1
click at [712, 220] on span "A smaller portion of golden falafel with fresh sides." at bounding box center [686, 237] width 140 height 70
copy span "smaller portion"
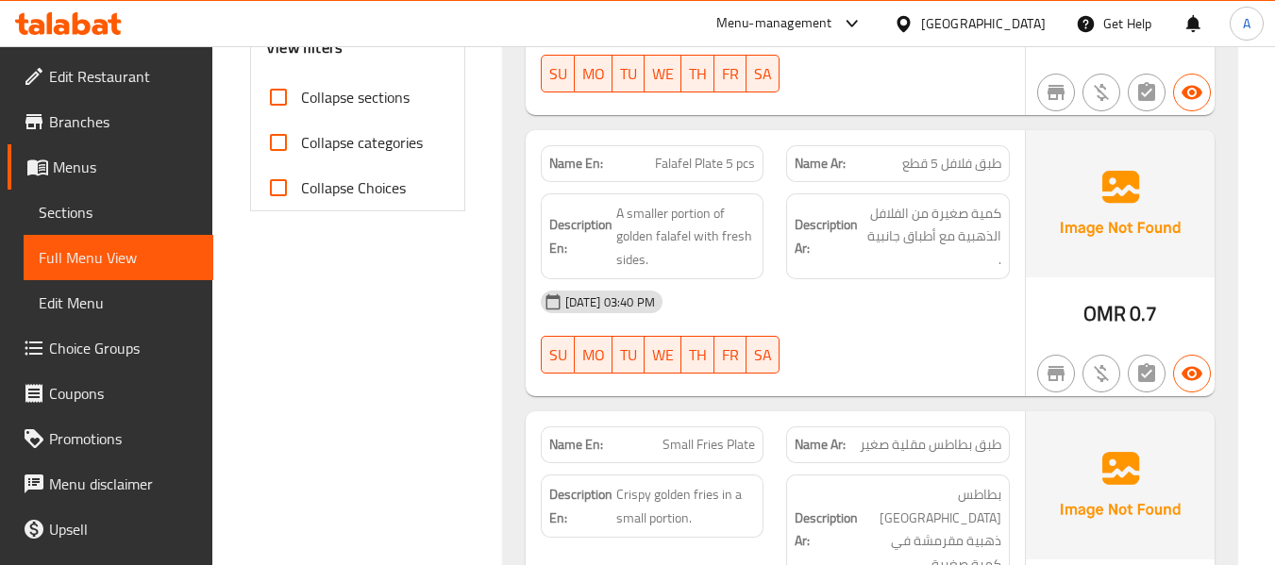
click at [726, 276] on div "Description En: A smaller portion of golden falafel with fresh sides." at bounding box center [653, 236] width 224 height 87
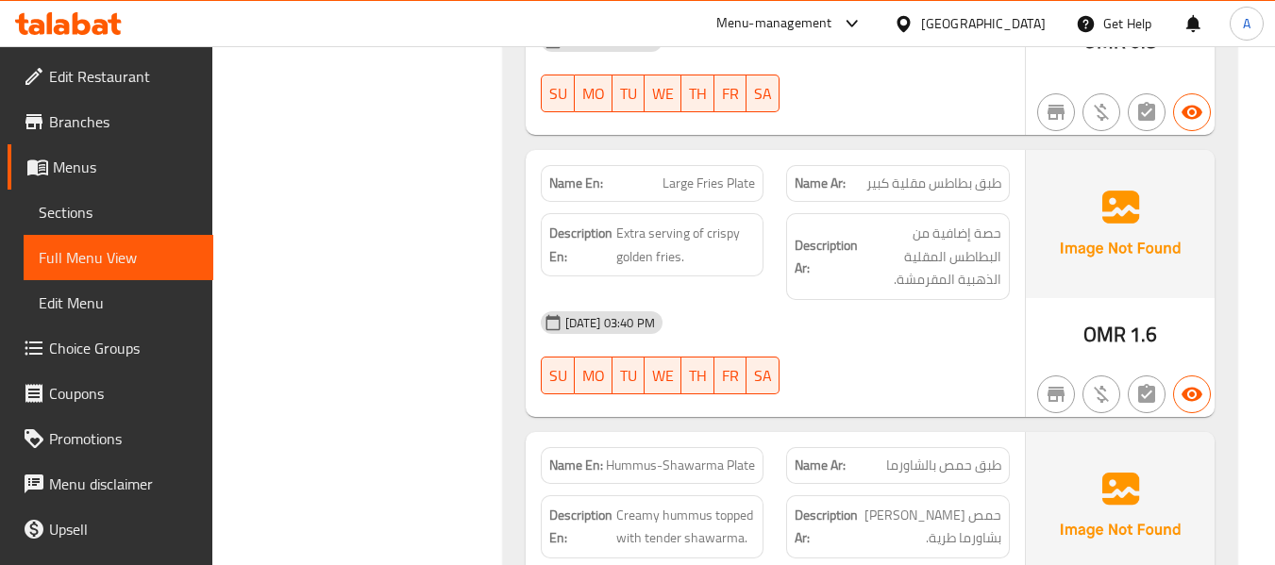
scroll to position [1415, 0]
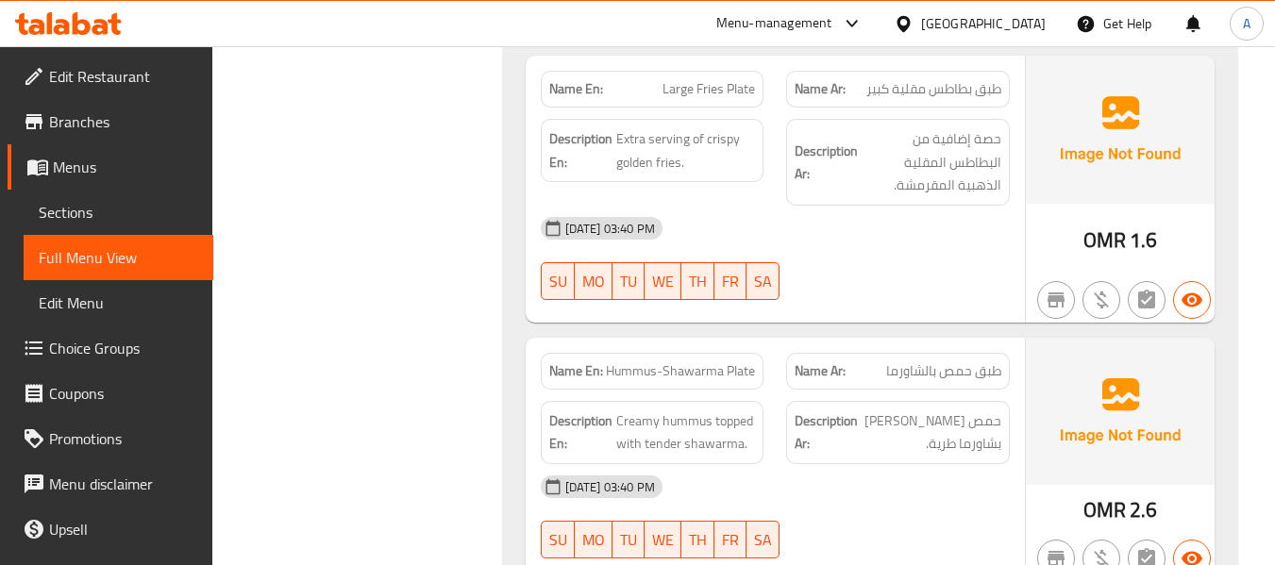
click at [665, 361] on span "Hummus-Shawarma Plate" at bounding box center [680, 371] width 149 height 20
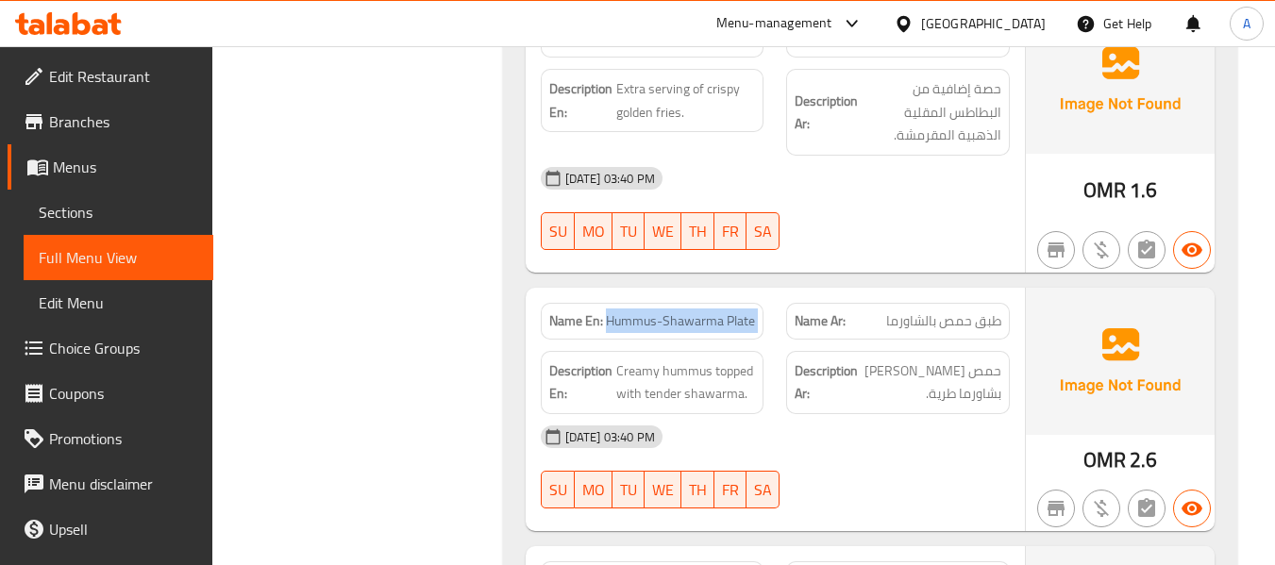
scroll to position [1510, 0]
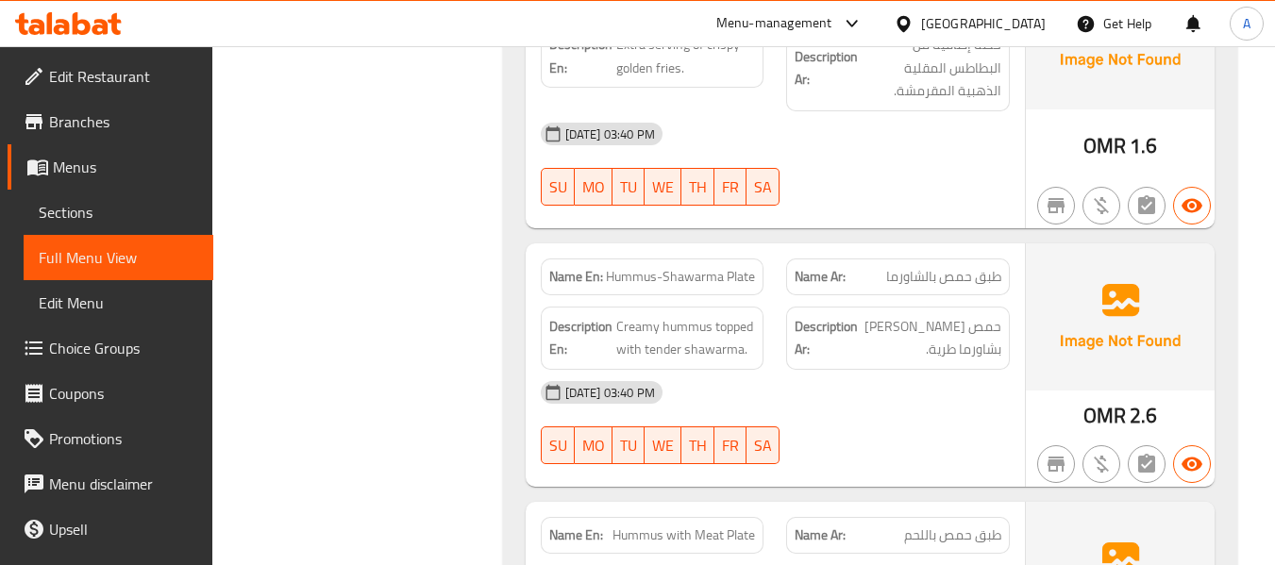
click at [906, 267] on span "طبق حمص بالشاورما" at bounding box center [943, 277] width 115 height 20
click at [651, 267] on span "Hummus-Shawarma Plate" at bounding box center [680, 277] width 149 height 20
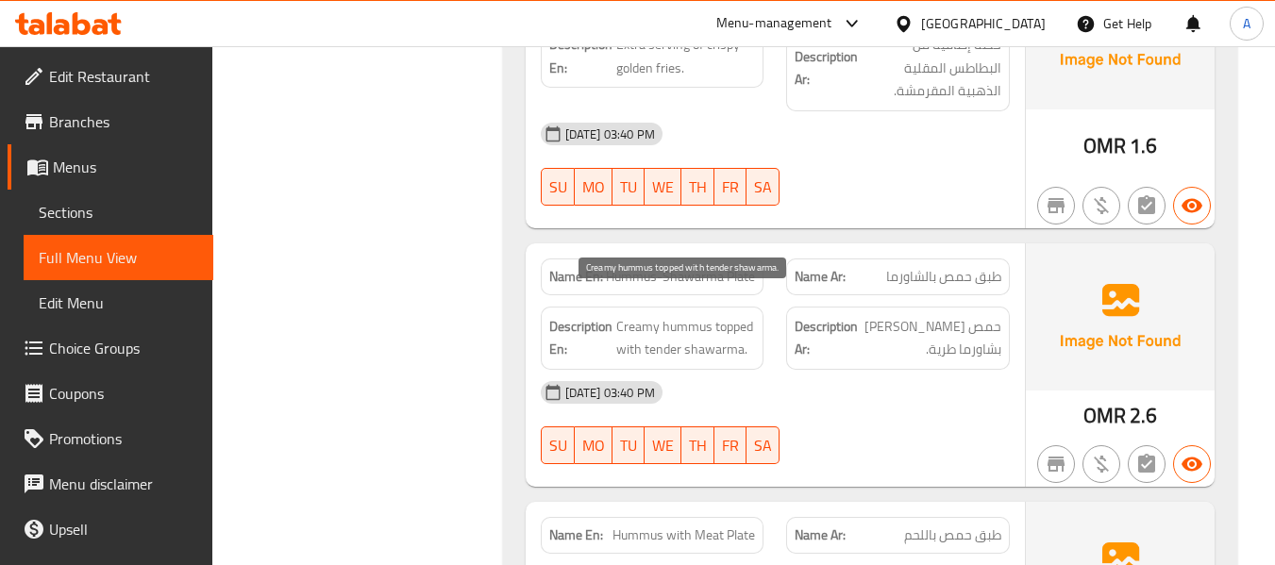
click at [660, 315] on span "Creamy hummus topped with tender shawarma." at bounding box center [686, 338] width 140 height 46
click at [712, 320] on span "Creamy hummus topped with tender shawarma." at bounding box center [686, 338] width 140 height 46
click at [712, 316] on span "Creamy hummus topped with tender shawarma." at bounding box center [686, 338] width 140 height 46
click at [618, 315] on span "Creamy hummus topped with tender shawarma." at bounding box center [686, 338] width 140 height 46
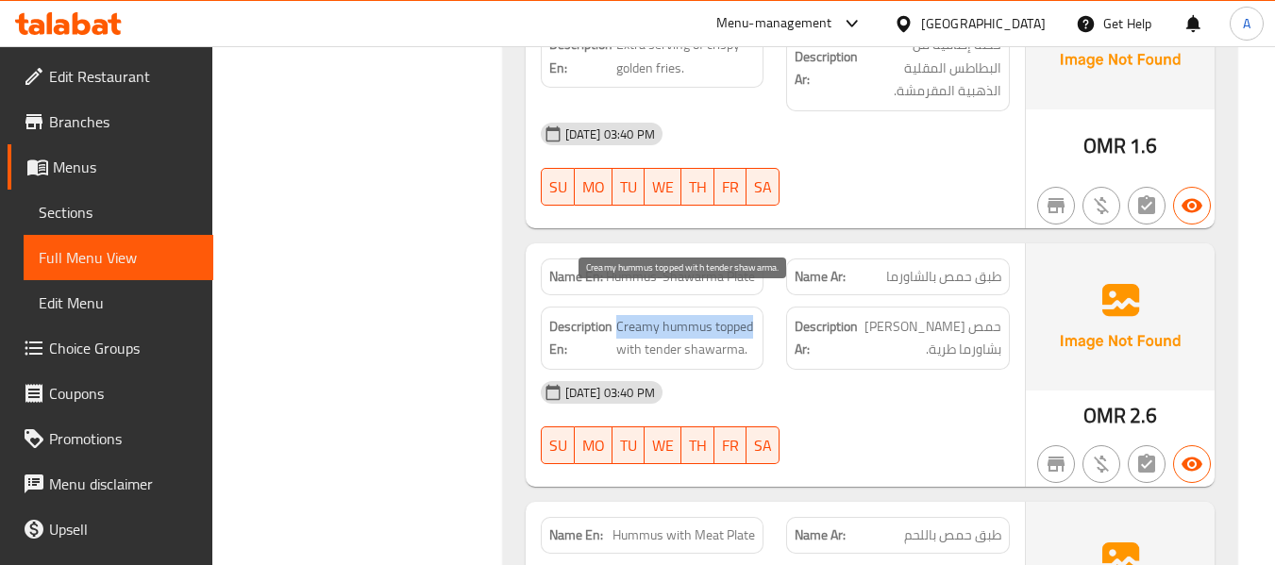
drag, startPoint x: 619, startPoint y: 306, endPoint x: 714, endPoint y: 304, distance: 95.3
click at [714, 315] on span "Creamy hummus topped with tender shawarma." at bounding box center [686, 338] width 140 height 46
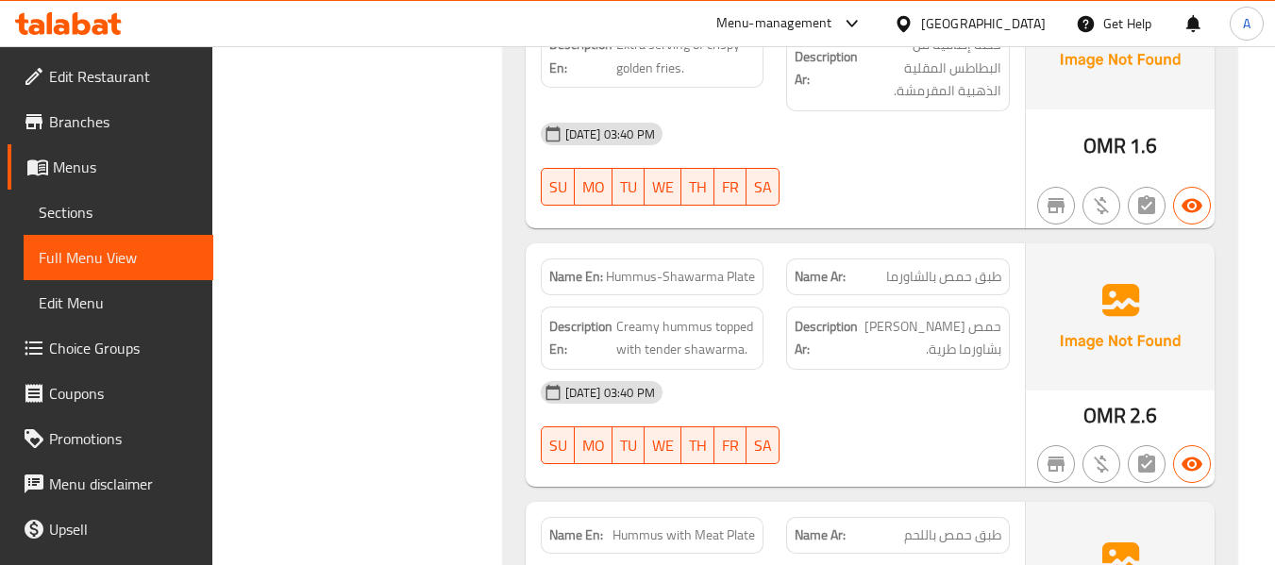
click at [696, 267] on span "Hummus-Shawarma Plate" at bounding box center [680, 277] width 149 height 20
drag, startPoint x: 489, startPoint y: 181, endPoint x: 440, endPoint y: 62, distance: 128.6
drag, startPoint x: 440, startPoint y: 62, endPoint x: 768, endPoint y: 238, distance: 372.3
click at [768, 247] on div "Name En: Hummus-Shawarma Plate" at bounding box center [652, 276] width 246 height 59
drag, startPoint x: 607, startPoint y: 254, endPoint x: 765, endPoint y: 255, distance: 158.5
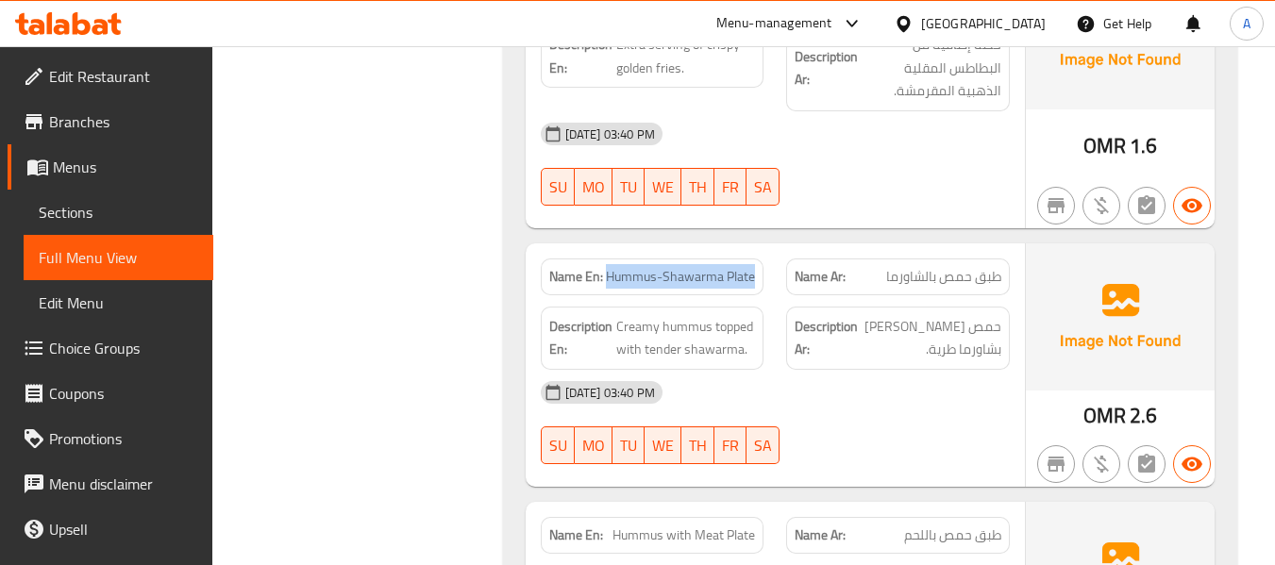
click at [765, 255] on div "Name En: Hummus-Shawarma Plate" at bounding box center [652, 276] width 246 height 59
copy span "Hummus-Shawarma Plate"
click at [789, 316] on div "Description Ar: حمص كريمي مغطى بشاورما طرية." at bounding box center [898, 338] width 224 height 63
click at [645, 315] on span "Creamy hummus topped with tender shawarma." at bounding box center [686, 338] width 140 height 46
click at [680, 315] on span "Creamy hummus topped with tender shawarma." at bounding box center [686, 338] width 140 height 46
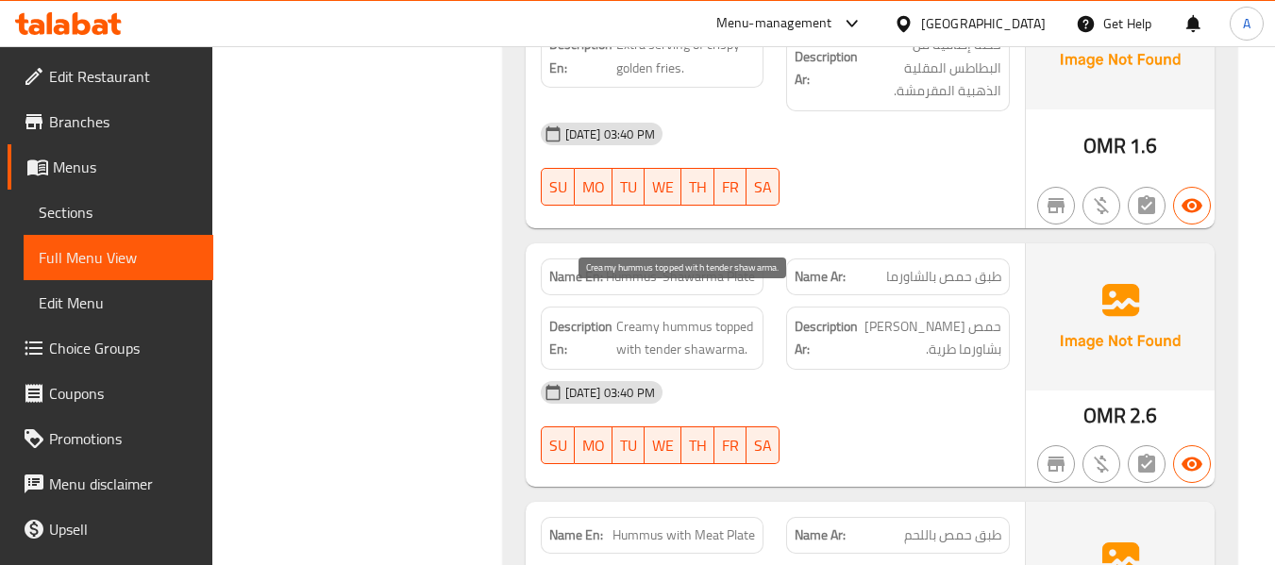
click at [640, 315] on span "Creamy hummus topped with tender shawarma." at bounding box center [686, 338] width 140 height 46
click at [726, 315] on span "Creamy hummus topped with tender shawarma." at bounding box center [686, 338] width 140 height 46
click at [670, 330] on span "Creamy hummus topped with tender shawarma." at bounding box center [686, 338] width 140 height 46
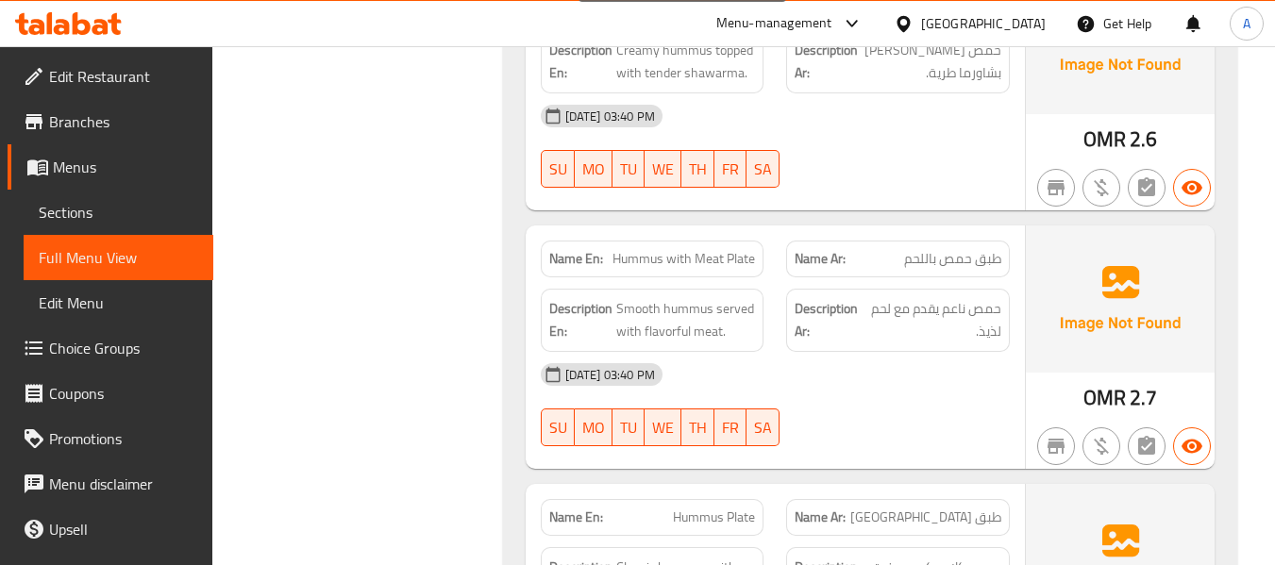
scroll to position [1793, 0]
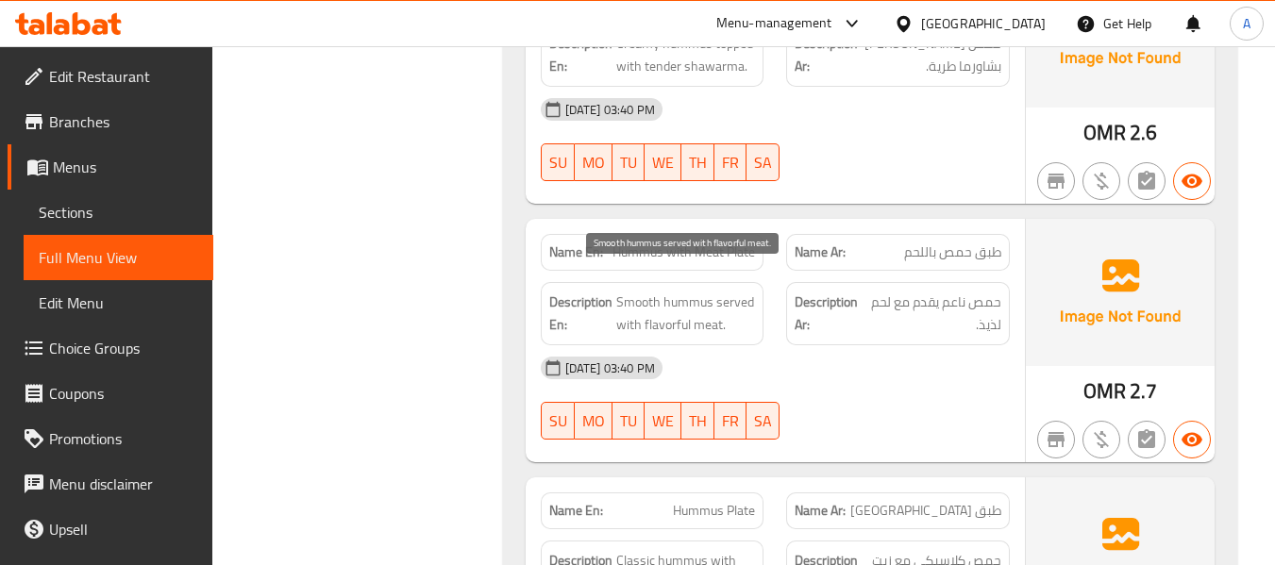
click at [618, 291] on span "Smooth hummus served with flavorful meat." at bounding box center [686, 314] width 140 height 46
click at [690, 291] on span "Smooth hummus served with flavorful meat." at bounding box center [686, 314] width 140 height 46
click at [758, 282] on div "Description En: Smooth hummus served with flavorful meat." at bounding box center [653, 313] width 224 height 63
click at [731, 291] on span "Smooth hummus served with flavorful meat." at bounding box center [686, 314] width 140 height 46
click at [626, 293] on span "Smooth hummus served with flavorful meat." at bounding box center [686, 314] width 140 height 46
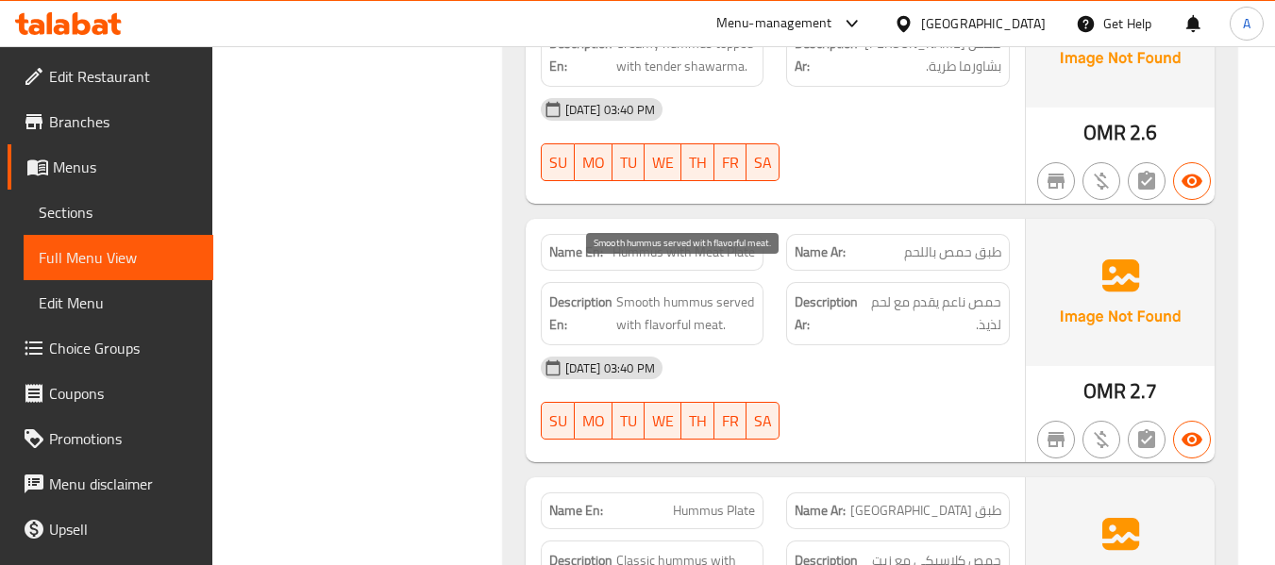
click at [704, 293] on span "Smooth hummus served with flavorful meat." at bounding box center [686, 314] width 140 height 46
click at [668, 299] on span "Smooth hummus served with flavorful meat." at bounding box center [686, 314] width 140 height 46
click at [707, 304] on span "Smooth hummus served with flavorful meat." at bounding box center [686, 314] width 140 height 46
click at [638, 291] on span "Smooth hummus served with flavorful meat." at bounding box center [686, 314] width 140 height 46
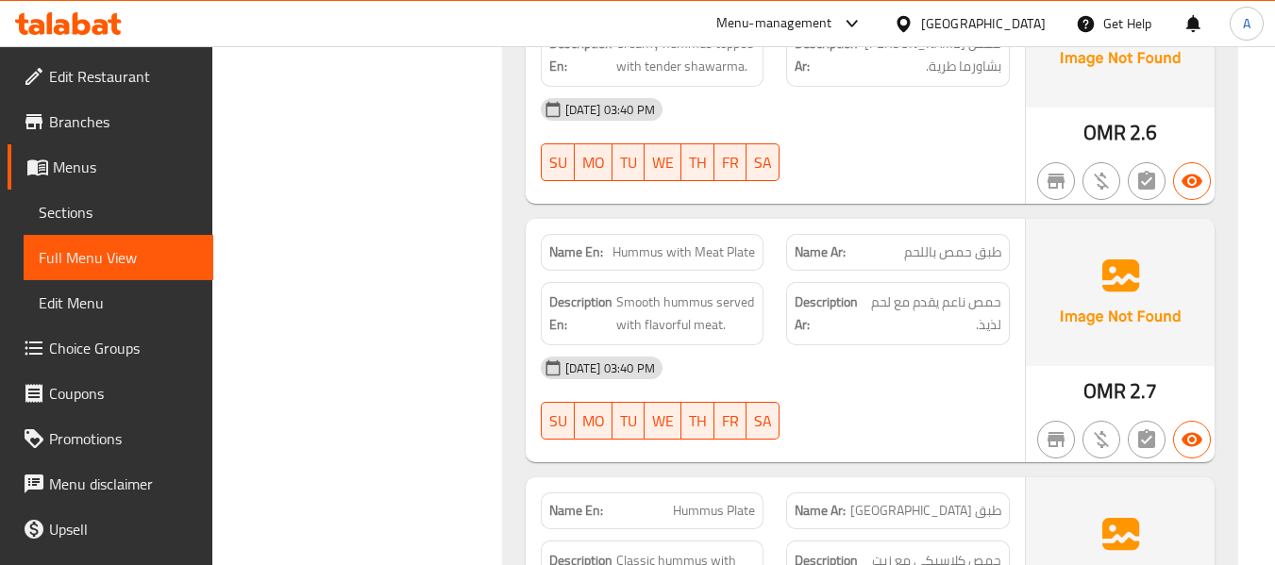
click at [610, 291] on strong "Description En:" at bounding box center [580, 314] width 63 height 46
click at [627, 291] on span "Smooth hummus served with flavorful meat." at bounding box center [686, 314] width 140 height 46
click at [659, 291] on span "Smooth hummus served with flavorful meat." at bounding box center [686, 314] width 140 height 46
drag, startPoint x: 616, startPoint y: 226, endPoint x: 755, endPoint y: 205, distance: 140.3
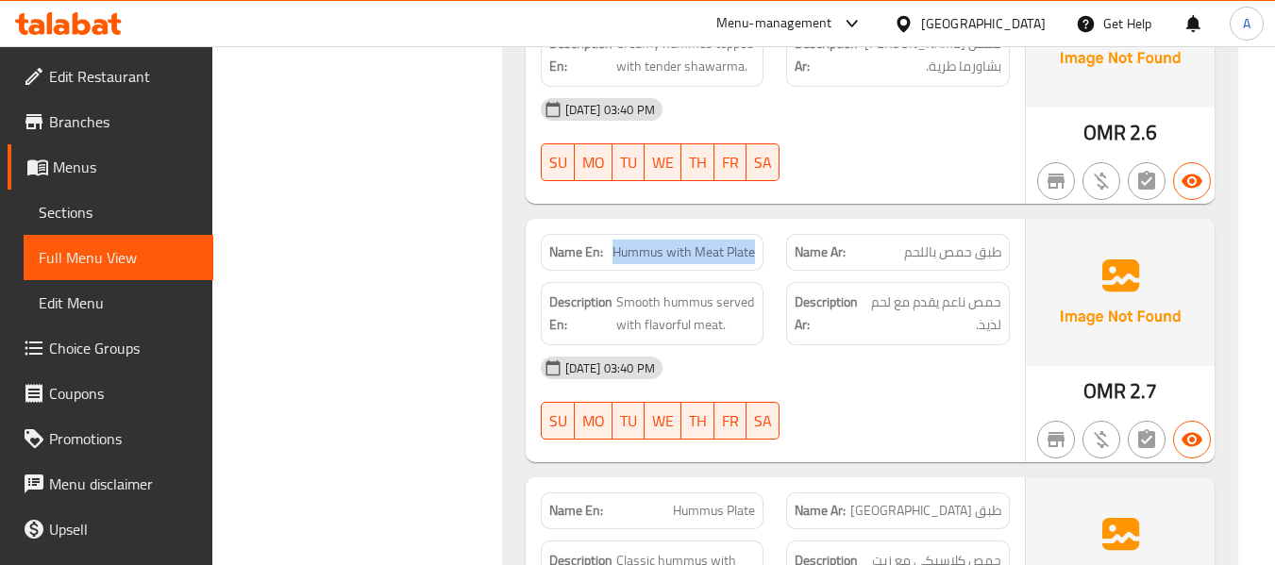
click at [755, 223] on div "Name En: Hummus with Meat Plate" at bounding box center [652, 252] width 246 height 59
copy span "Hummus with Meat Plate"
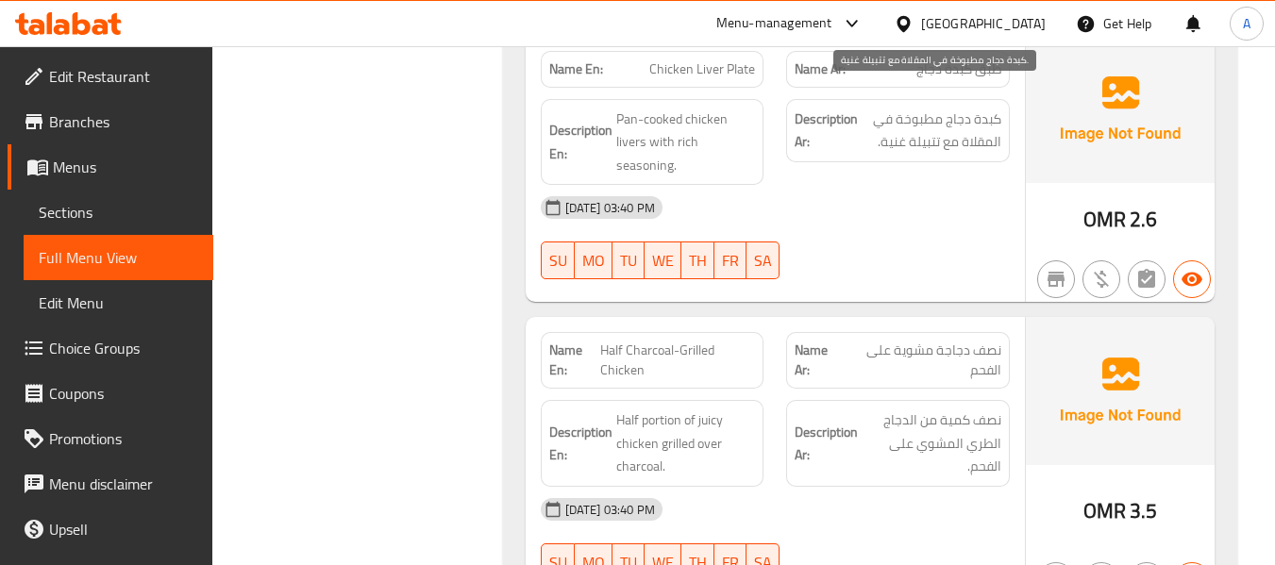
scroll to position [2548, 0]
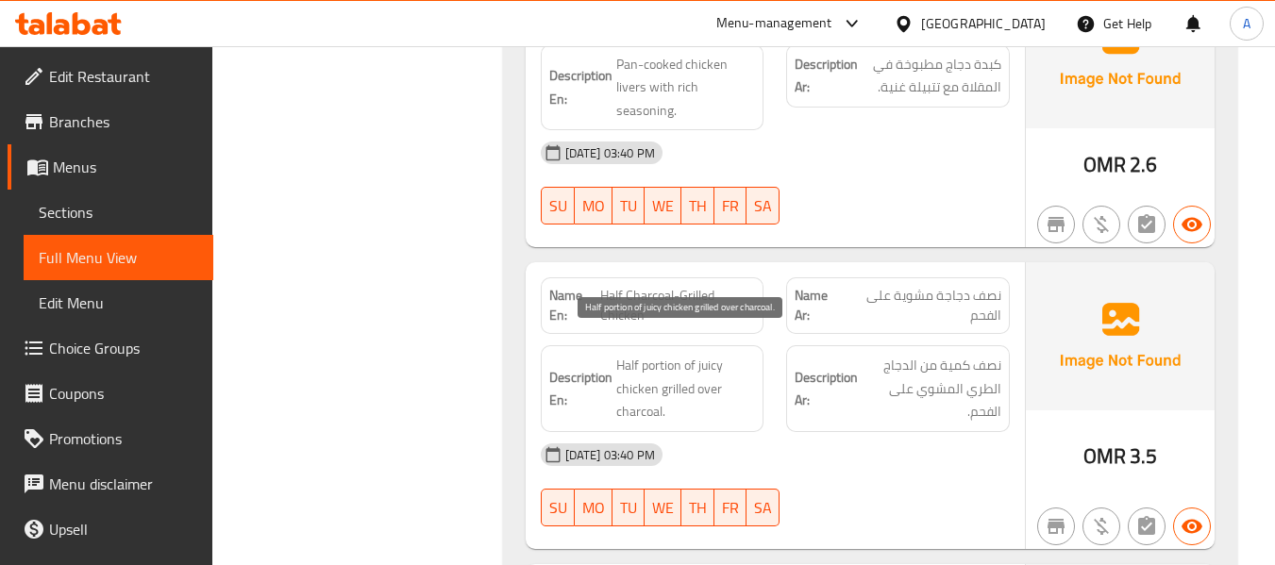
click at [715, 354] on span "Half portion of juicy chicken grilled over charcoal." at bounding box center [686, 389] width 140 height 70
copy span "juicy"
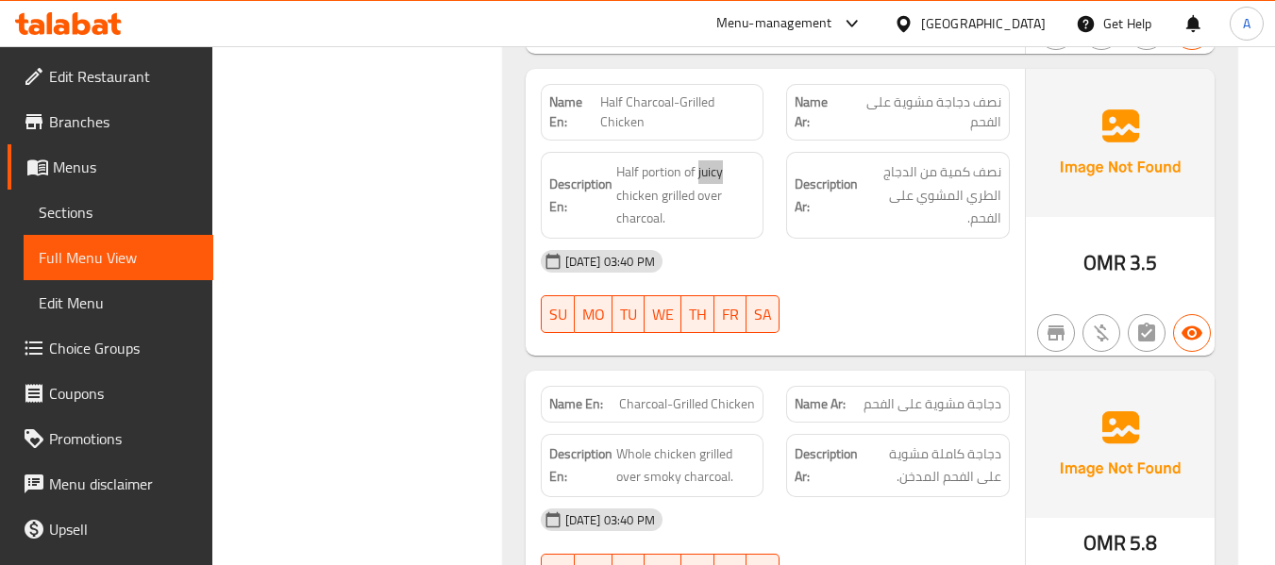
scroll to position [2737, 0]
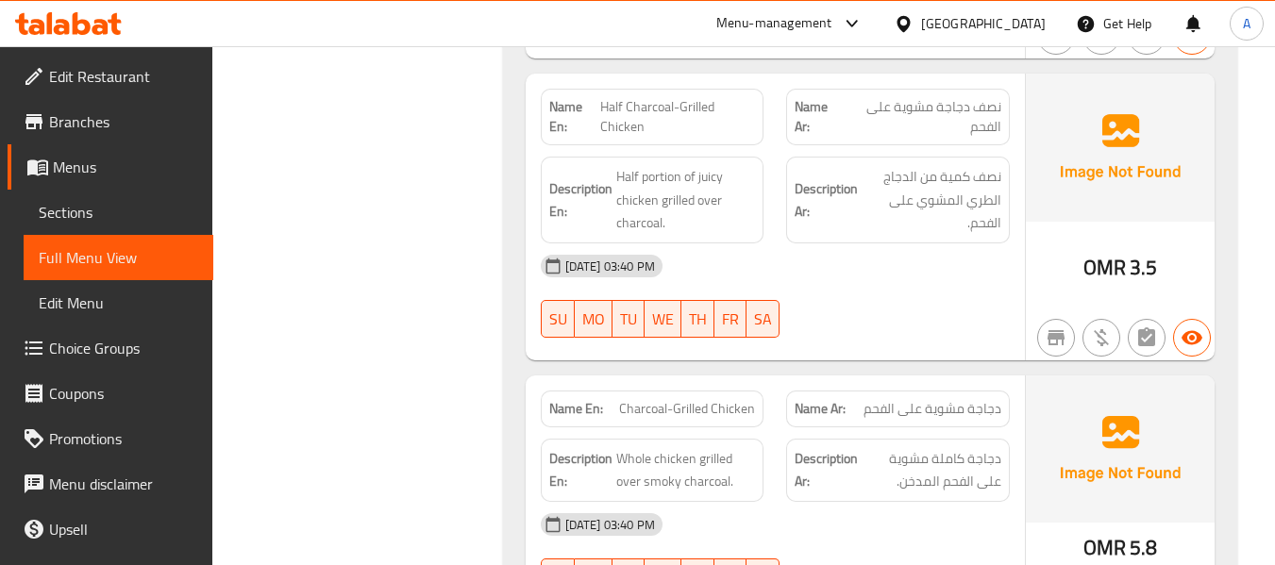
click at [725, 399] on span "Charcoal-Grilled Chicken" at bounding box center [687, 409] width 136 height 20
copy span "Chicken"
click at [721, 399] on span "Charcoal-Grilled Chicken" at bounding box center [687, 409] width 136 height 20
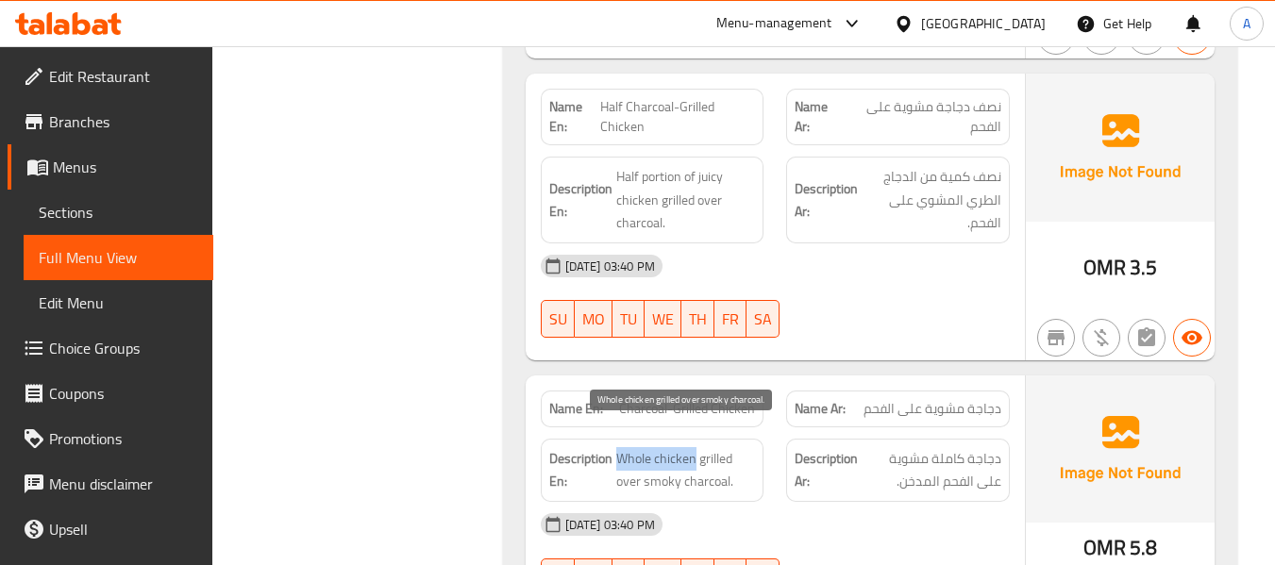
drag, startPoint x: 615, startPoint y: 431, endPoint x: 695, endPoint y: 442, distance: 79.9
click at [695, 447] on span "Whole chicken grilled over smoky charcoal." at bounding box center [686, 470] width 140 height 46
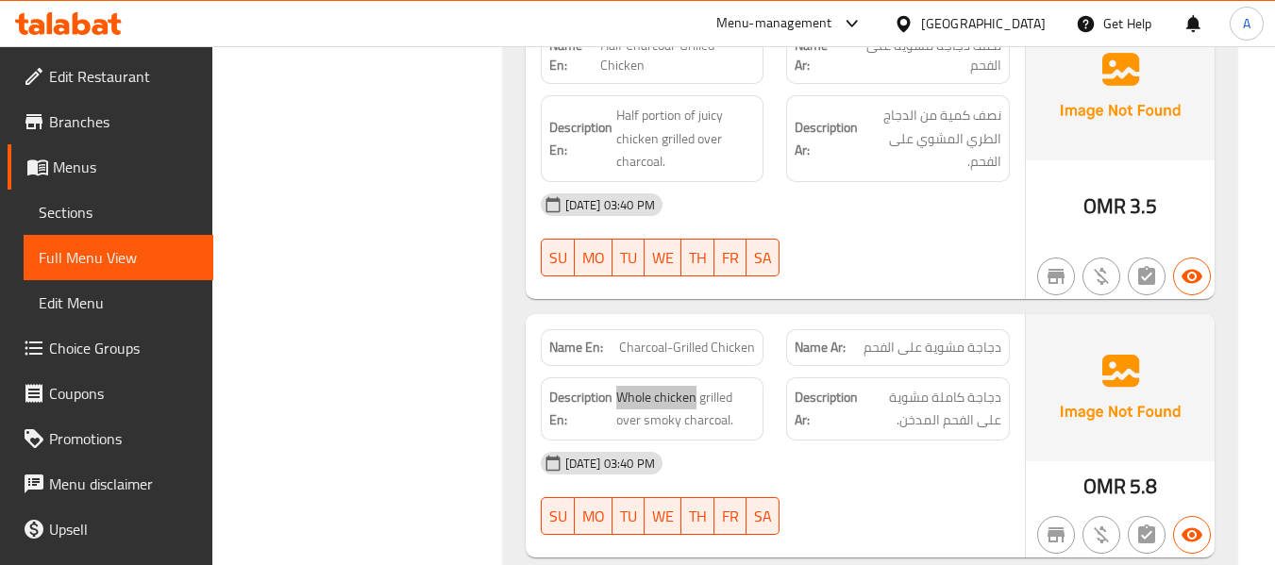
scroll to position [2831, 0]
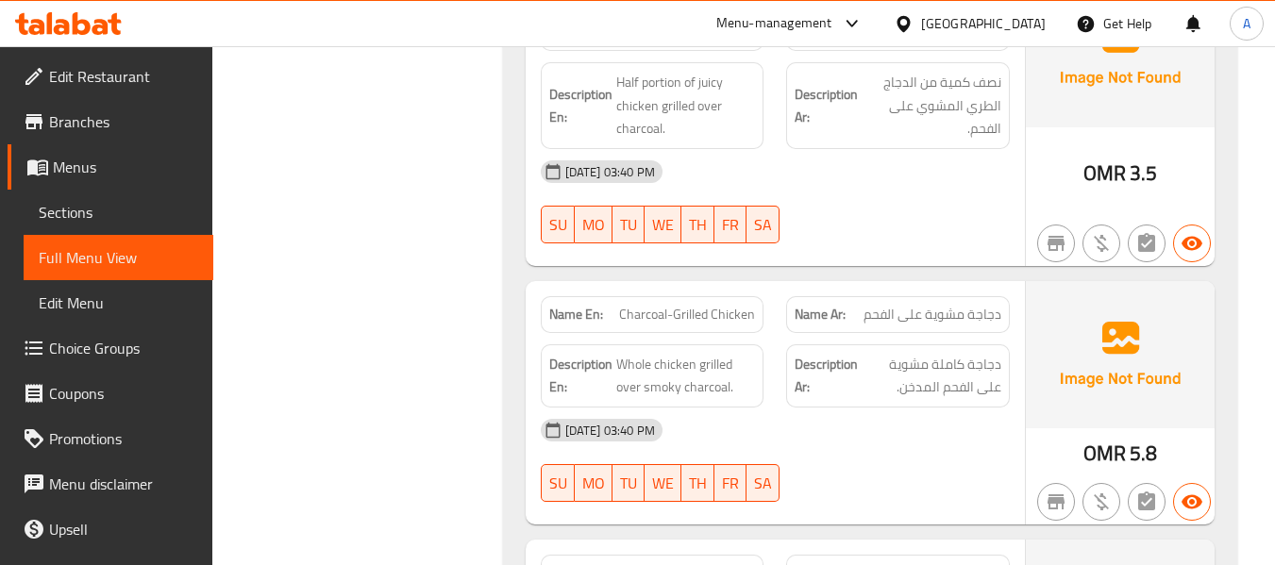
click at [866, 353] on span "دجاجة كاملة مشوية على الفحم المدخن." at bounding box center [932, 376] width 140 height 46
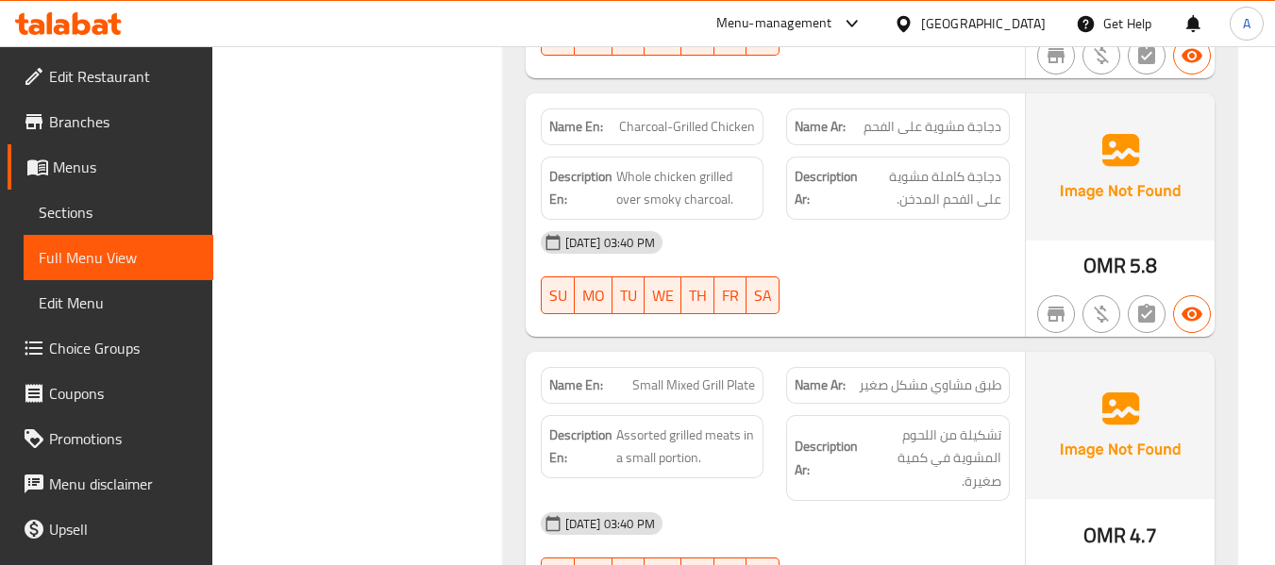
scroll to position [3020, 0]
click at [630, 375] on p "Name En: Small Mixed Grill Plate" at bounding box center [652, 385] width 207 height 20
click at [893, 403] on div "Description Ar: تشكيلة من اللحوم المشوية في كمية صغيرة." at bounding box center [898, 457] width 246 height 109
click at [725, 375] on span "Small Mixed Grill Plate" at bounding box center [693, 385] width 123 height 20
click at [650, 375] on span "Small Mixed Grill Plate" at bounding box center [693, 385] width 123 height 20
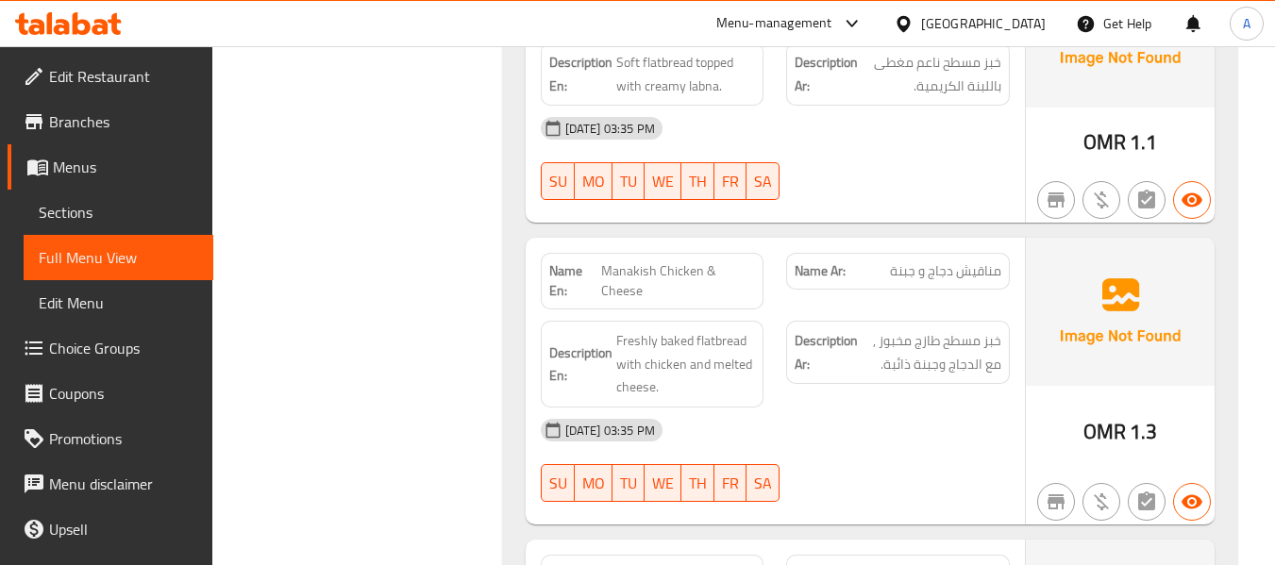
scroll to position [4058, 0]
click at [651, 328] on span "Freshly baked flatbread with chicken and melted cheese." at bounding box center [686, 363] width 140 height 70
click at [720, 328] on span "Freshly baked flatbread with chicken and melted cheese." at bounding box center [686, 363] width 140 height 70
click at [657, 328] on span "Freshly baked flatbread with chicken and melted cheese." at bounding box center [686, 363] width 140 height 70
click at [753, 328] on span "Freshly baked flatbread with chicken and melted cheese." at bounding box center [686, 363] width 140 height 70
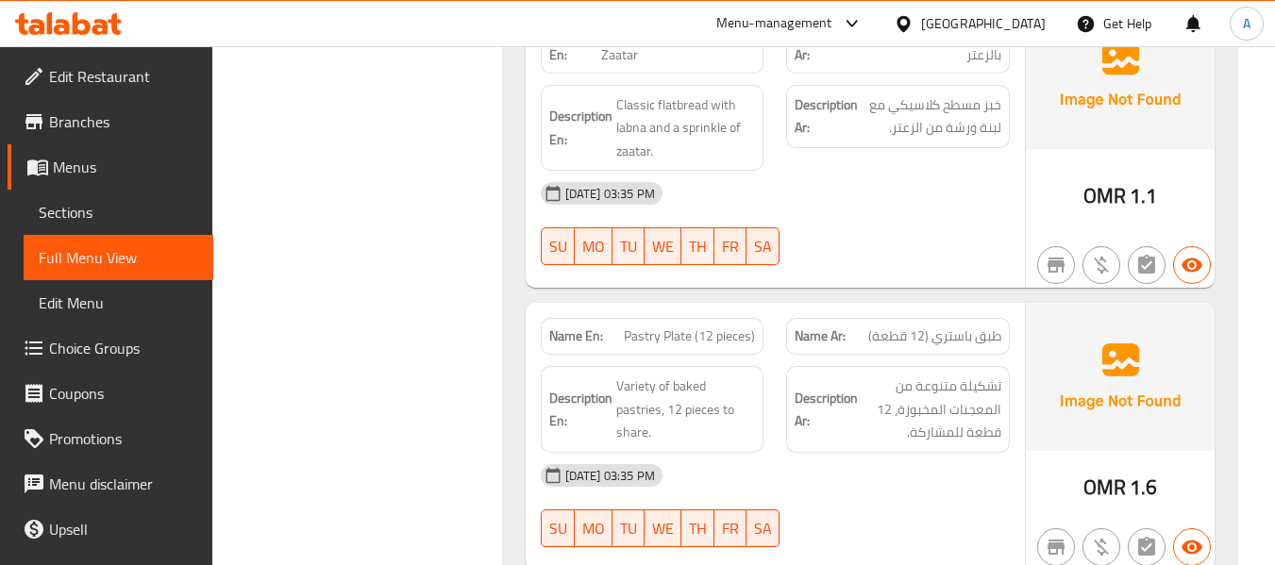
scroll to position [4624, 0]
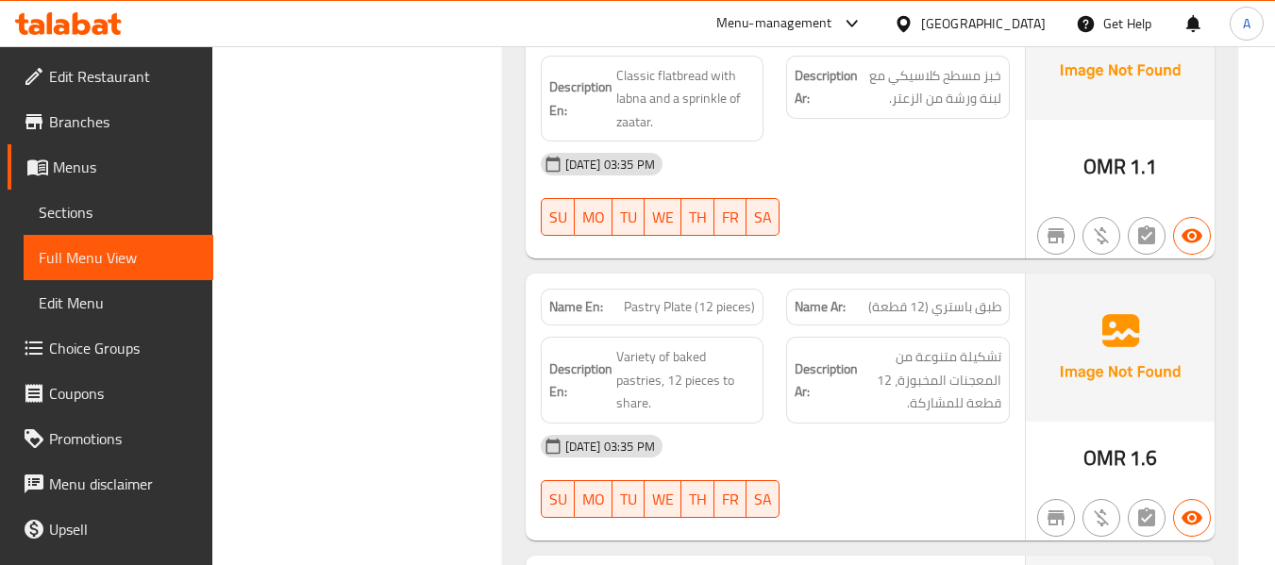
click at [636, 297] on span "Pastry Plate (12 pieces)" at bounding box center [689, 307] width 131 height 20
click at [684, 345] on span "Variety of baked pastries, 12 pieces to share." at bounding box center [686, 380] width 140 height 70
drag, startPoint x: 623, startPoint y: 261, endPoint x: 693, endPoint y: 265, distance: 69.9
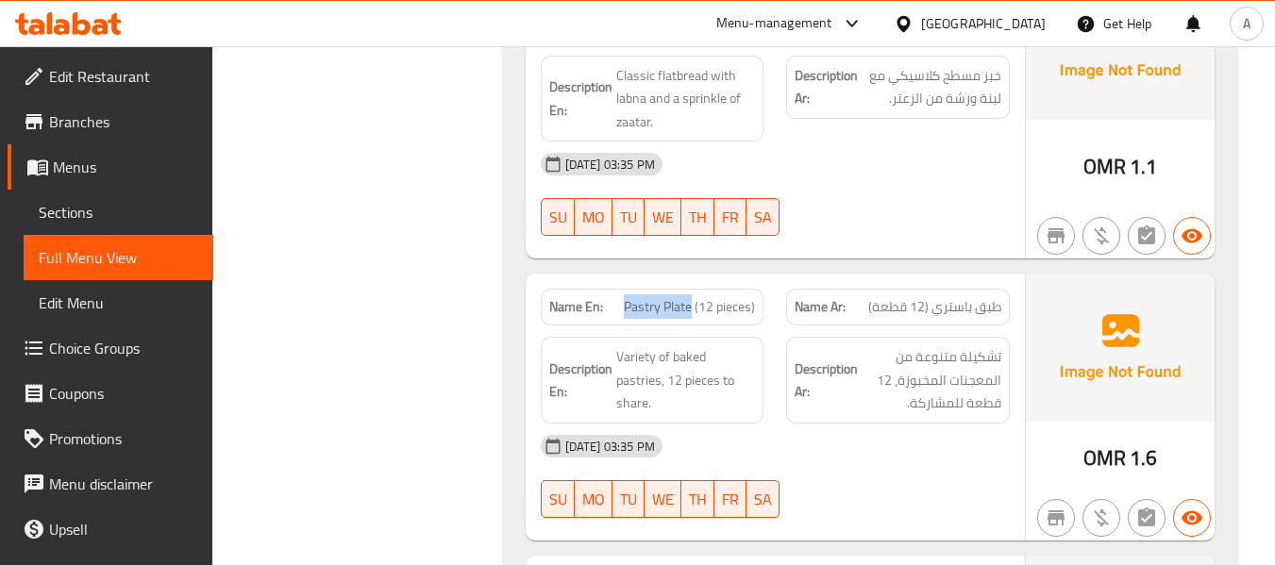
click at [693, 297] on p "Name En: Pastry Plate (12 pieces)" at bounding box center [652, 307] width 207 height 20
click at [693, 345] on span "Variety of baked pastries, 12 pieces to share." at bounding box center [686, 380] width 140 height 70
click at [684, 345] on span "Variety of baked pastries, 12 pieces to share." at bounding box center [686, 380] width 140 height 70
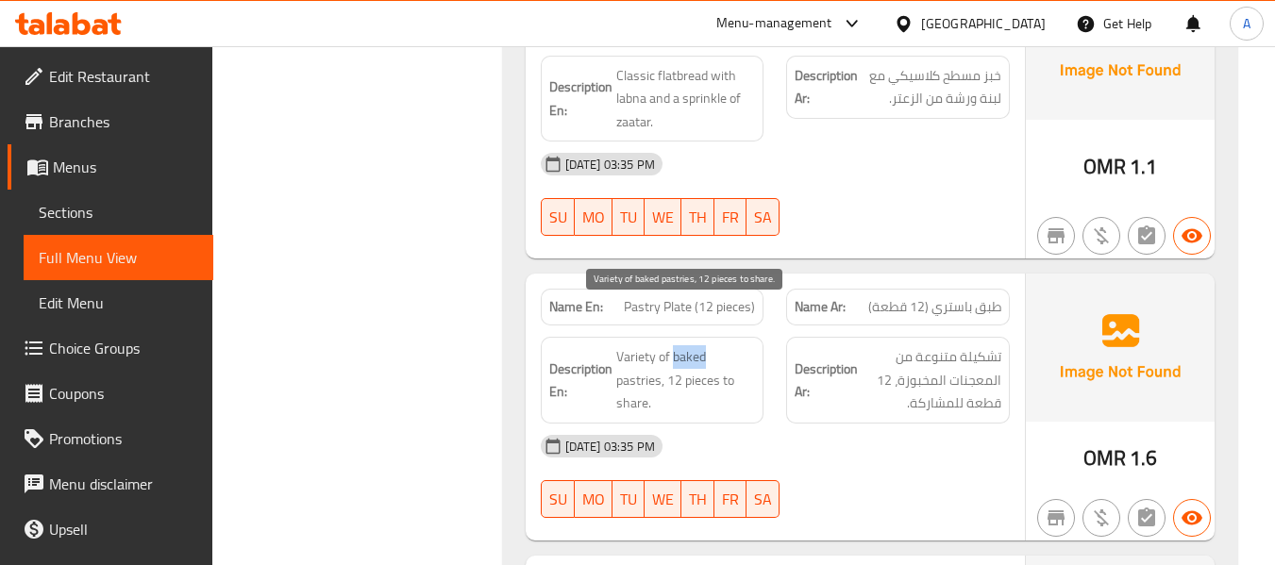
click at [684, 345] on span "Variety of baked pastries, 12 pieces to share." at bounding box center [686, 380] width 140 height 70
click at [793, 326] on div "Description Ar: تشكيلة متنوعة من المعجنات المخبوزة، 12 قطعة للمشاركة." at bounding box center [898, 380] width 246 height 109
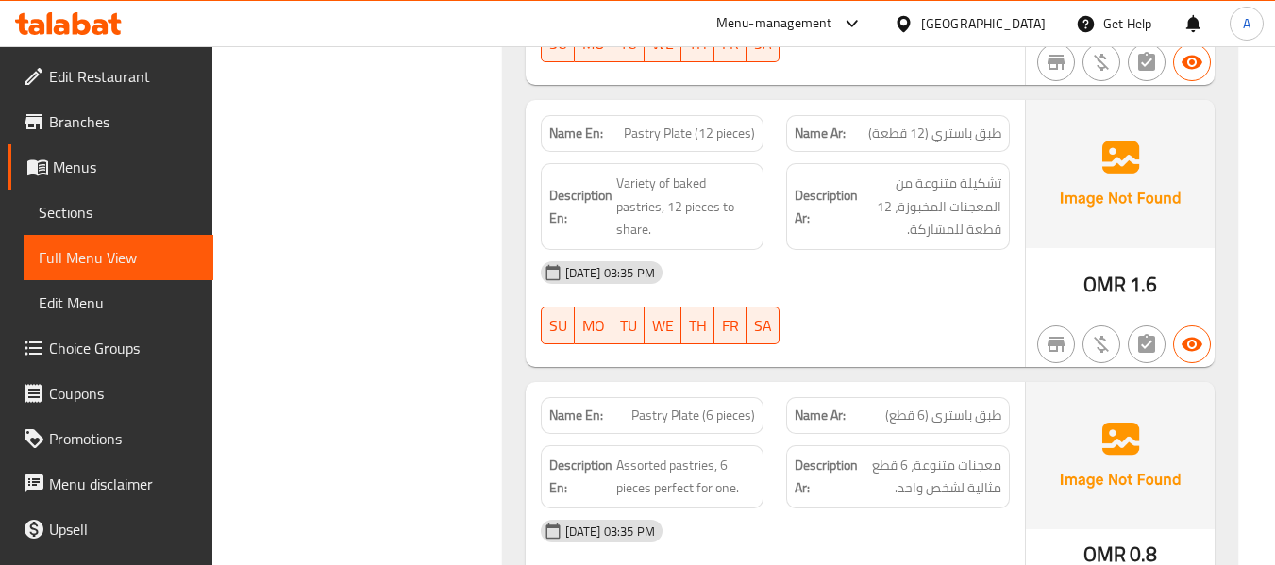
scroll to position [4907, 0]
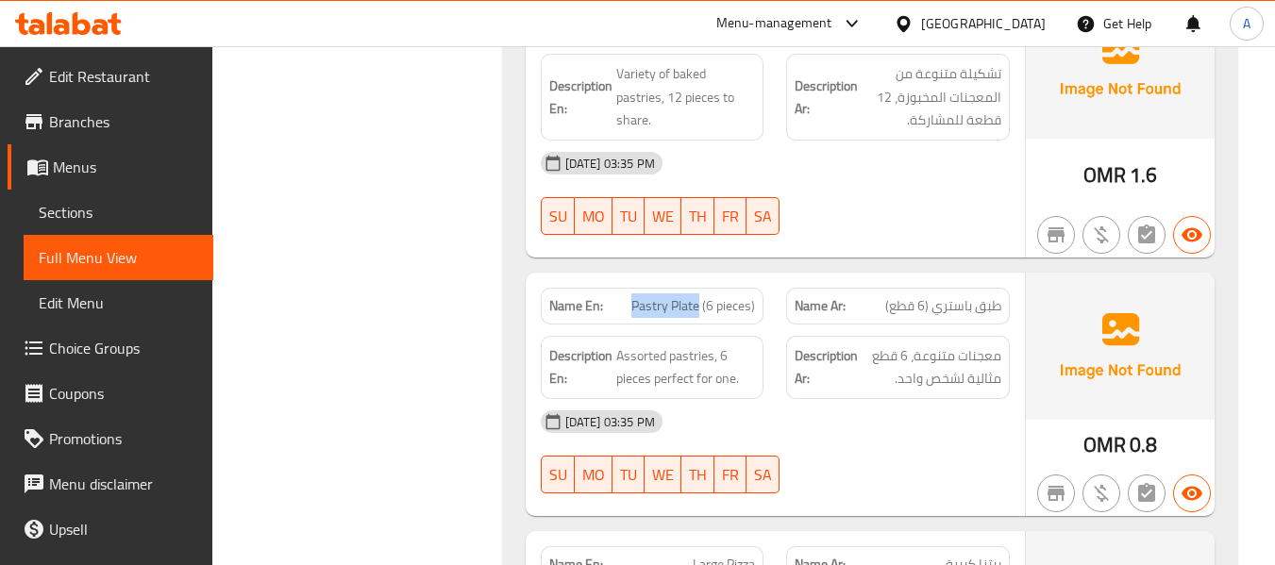
drag, startPoint x: 632, startPoint y: 264, endPoint x: 697, endPoint y: 266, distance: 65.1
click at [697, 296] on span "Pastry Plate (6 pieces)" at bounding box center [693, 306] width 124 height 20
click at [662, 296] on span "Pastry Plate (6 pieces)" at bounding box center [693, 306] width 124 height 20
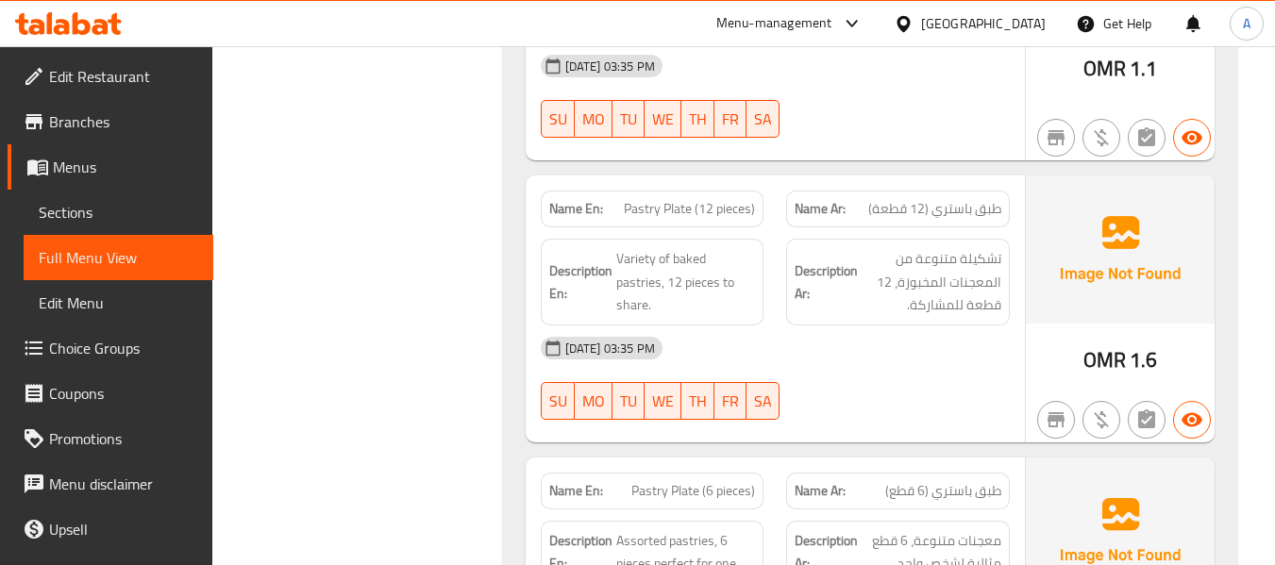
scroll to position [4718, 0]
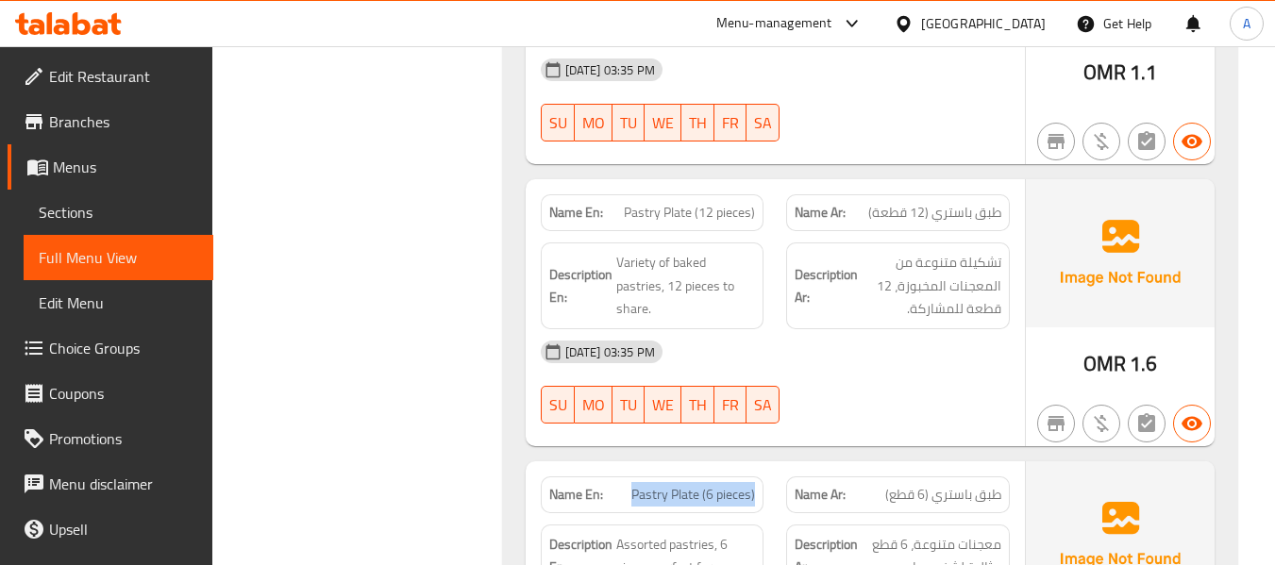
drag, startPoint x: 698, startPoint y: 455, endPoint x: 762, endPoint y: 446, distance: 63.8
click at [762, 477] on div "Name En: Pastry Plate (6 pieces)" at bounding box center [653, 495] width 224 height 37
drag, startPoint x: 512, startPoint y: 100, endPoint x: 523, endPoint y: 95, distance: 11.4
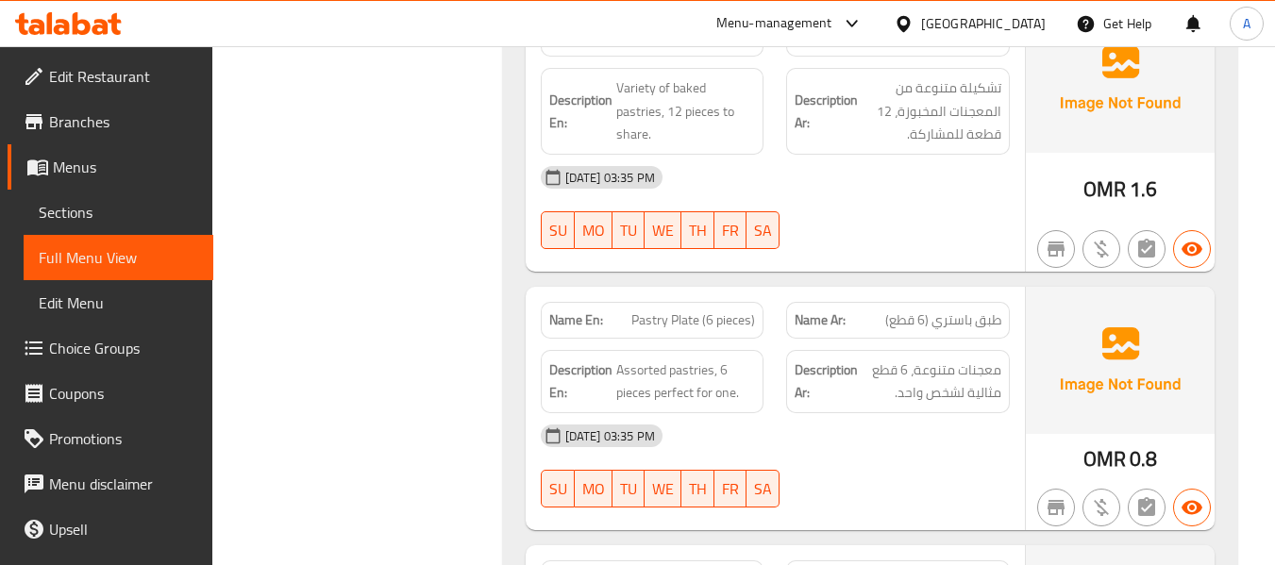
scroll to position [5001, 0]
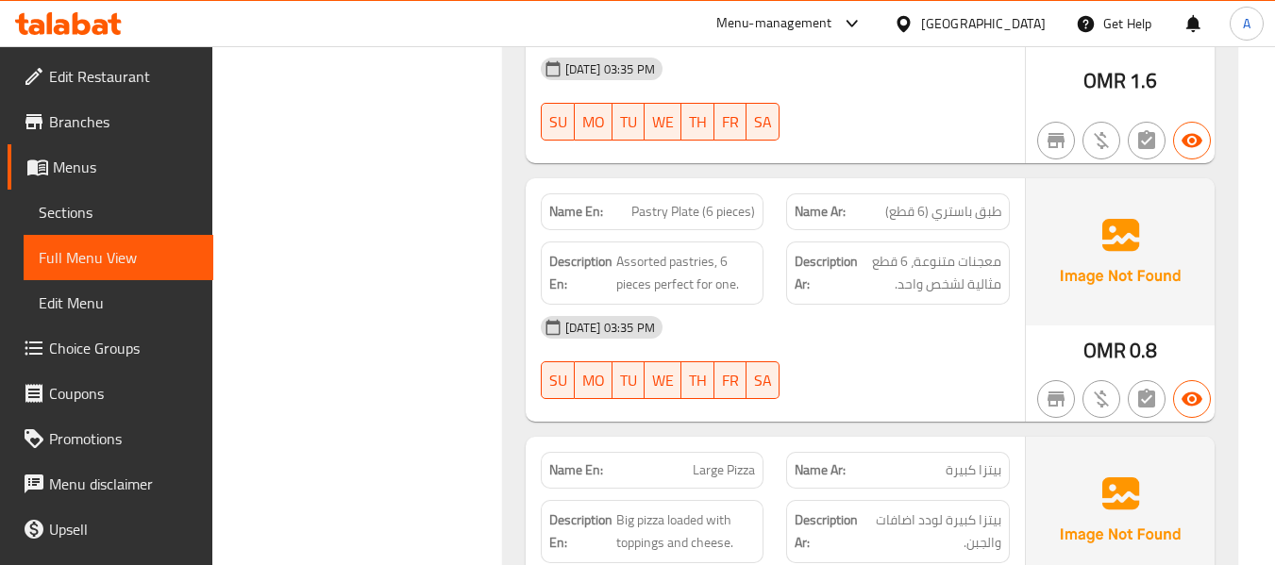
click at [773, 244] on div "Description En: Assorted pastries, 6 pieces perfect for one." at bounding box center [652, 273] width 246 height 86
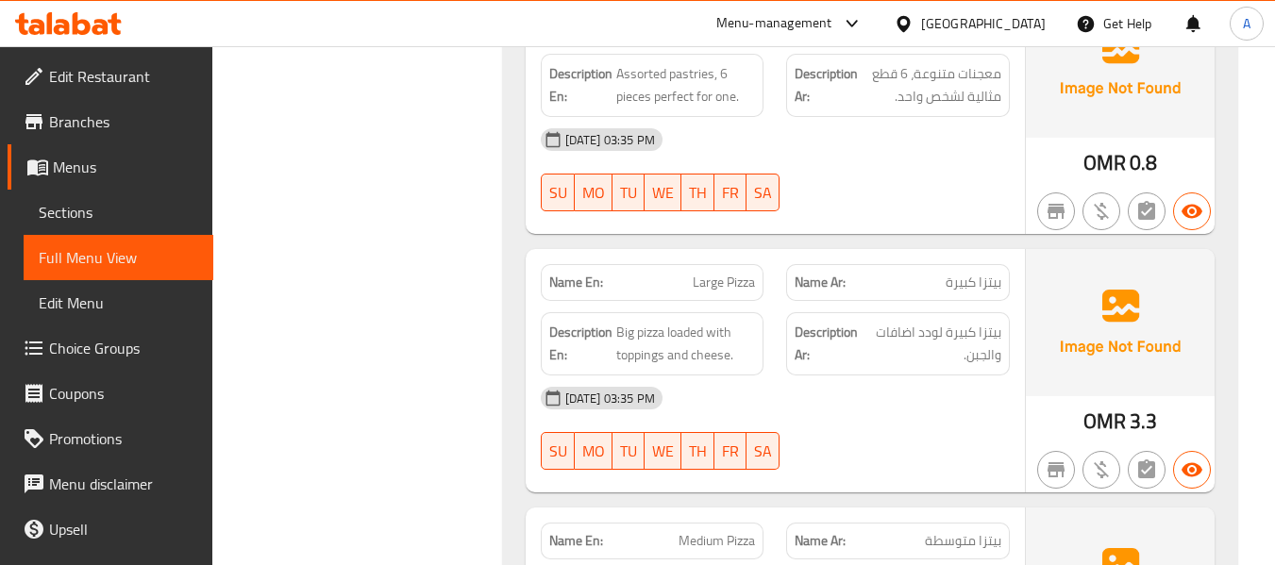
scroll to position [5190, 0]
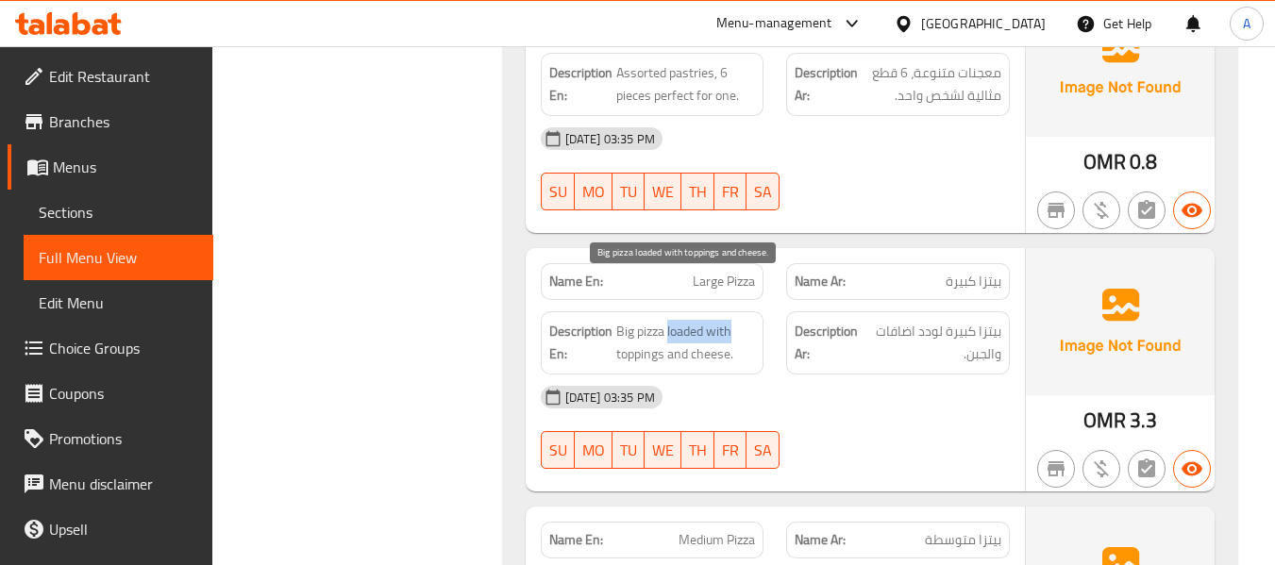
drag, startPoint x: 668, startPoint y: 287, endPoint x: 734, endPoint y: 291, distance: 66.2
click at [734, 320] on span "Big pizza loaded with toppings and cheese." at bounding box center [686, 343] width 140 height 46
click at [850, 375] on div "15-09-2025 03:35 PM" at bounding box center [775, 397] width 492 height 45
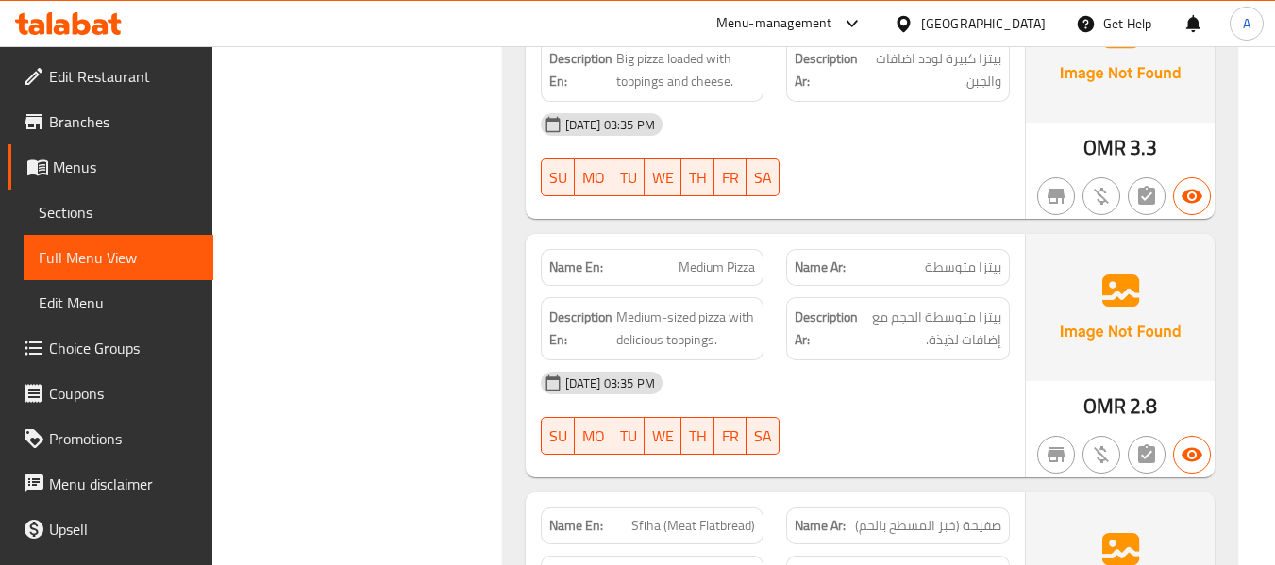
scroll to position [5473, 0]
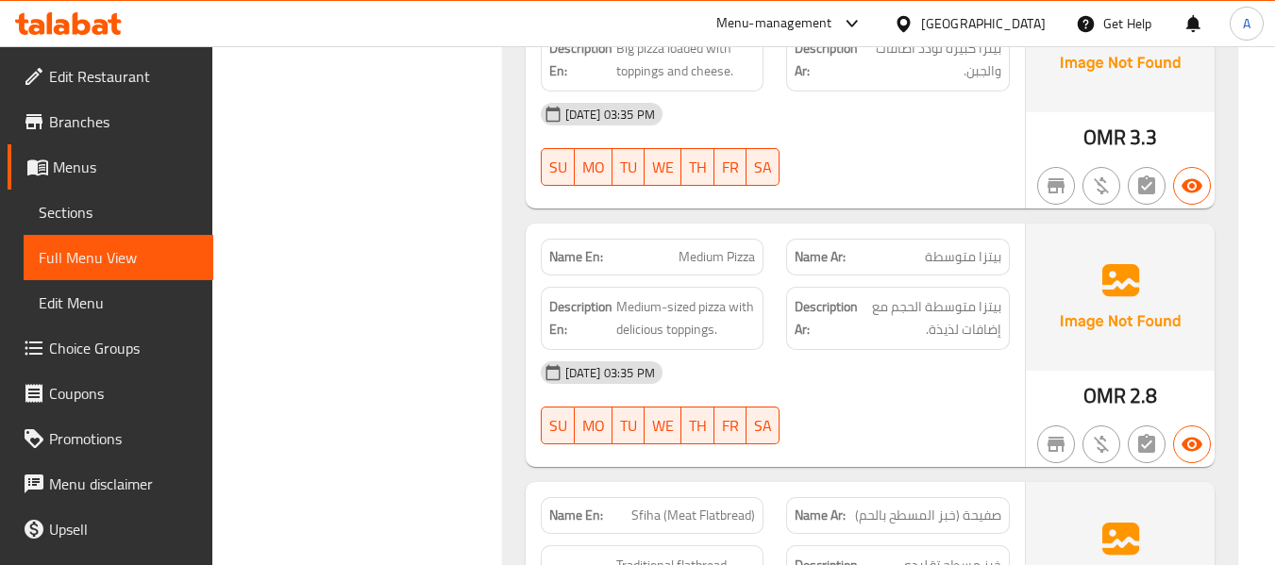
click at [906, 350] on div "15-09-2025 03:35 PM" at bounding box center [775, 372] width 492 height 45
click at [669, 295] on span "Medium-sized pizza with delicious toppings." at bounding box center [686, 318] width 140 height 46
click at [643, 295] on span "Medium-sized pizza with delicious toppings." at bounding box center [686, 318] width 140 height 46
click at [686, 295] on span "Medium-sized pizza with delicious toppings." at bounding box center [686, 318] width 140 height 46
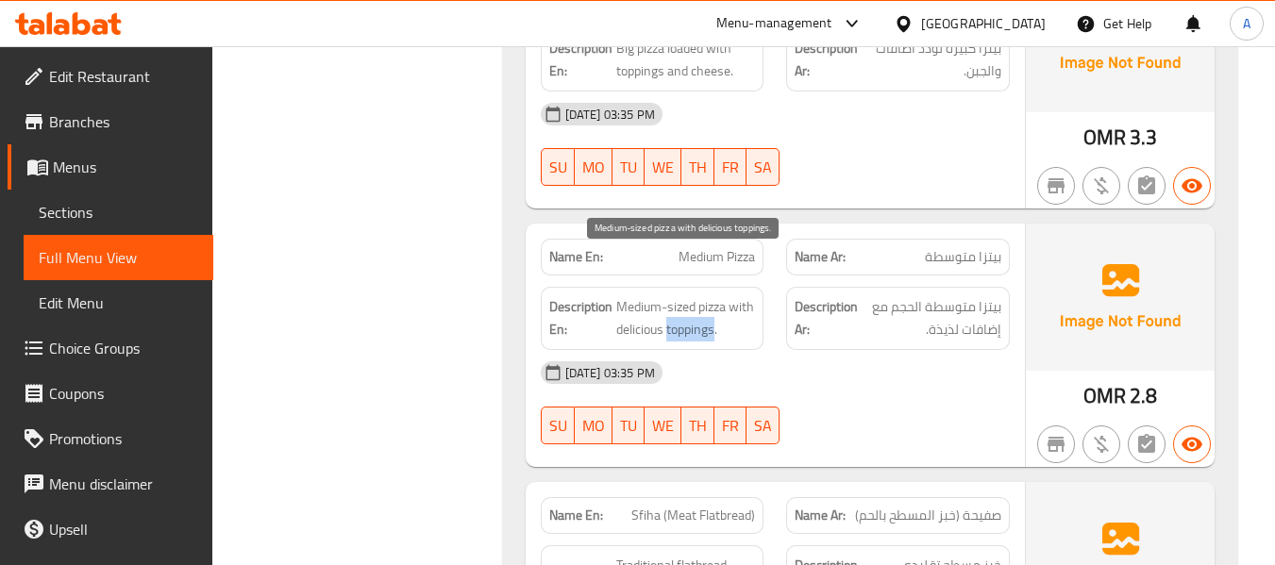
click at [692, 295] on span "Medium-sized pizza with delicious toppings." at bounding box center [686, 318] width 140 height 46
click at [693, 295] on span "Medium-sized pizza with delicious toppings." at bounding box center [686, 318] width 140 height 46
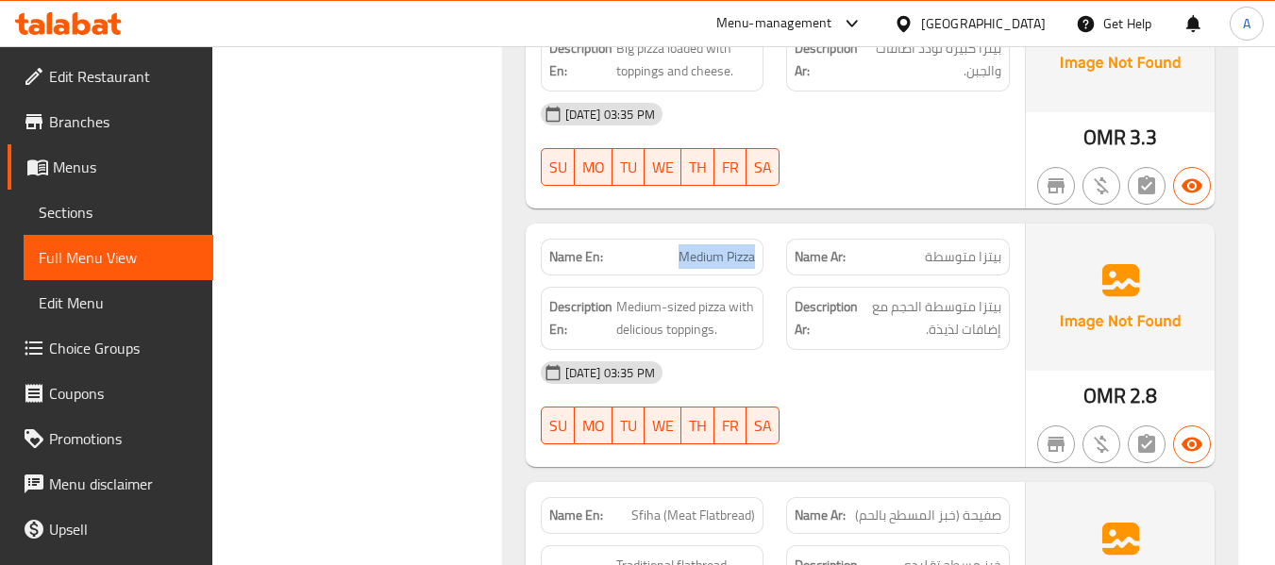
drag, startPoint x: 672, startPoint y: 219, endPoint x: 771, endPoint y: 226, distance: 99.4
click at [771, 227] on div "Name En: Medium Pizza" at bounding box center [652, 256] width 246 height 59
click at [780, 350] on div "15-09-2025 03:35 PM" at bounding box center [775, 372] width 492 height 45
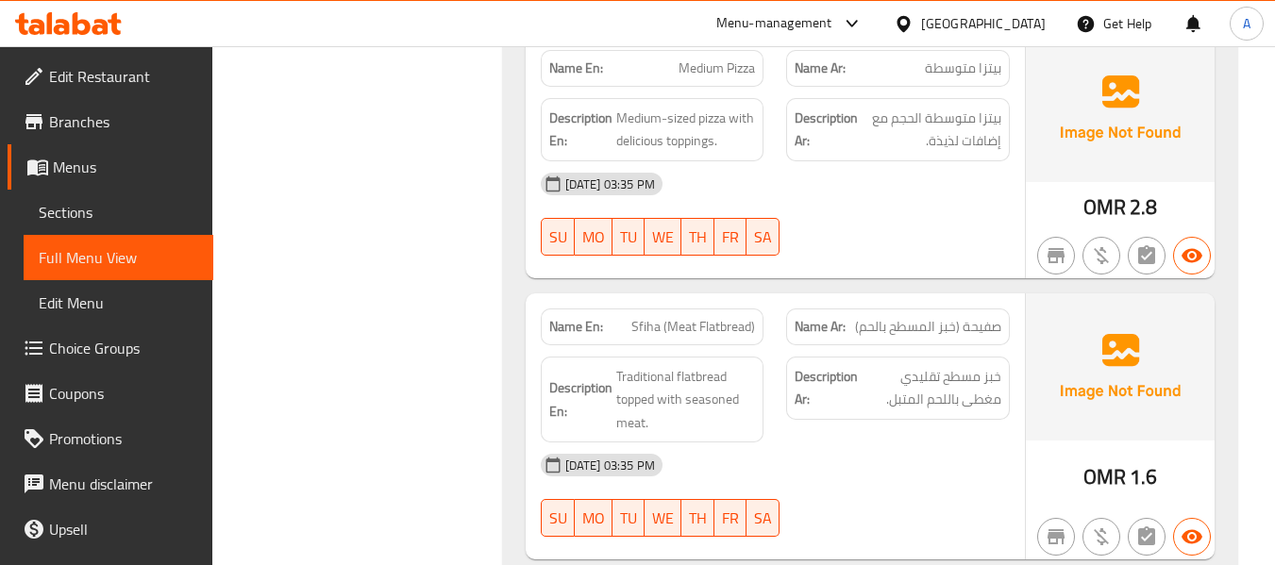
scroll to position [5756, 0]
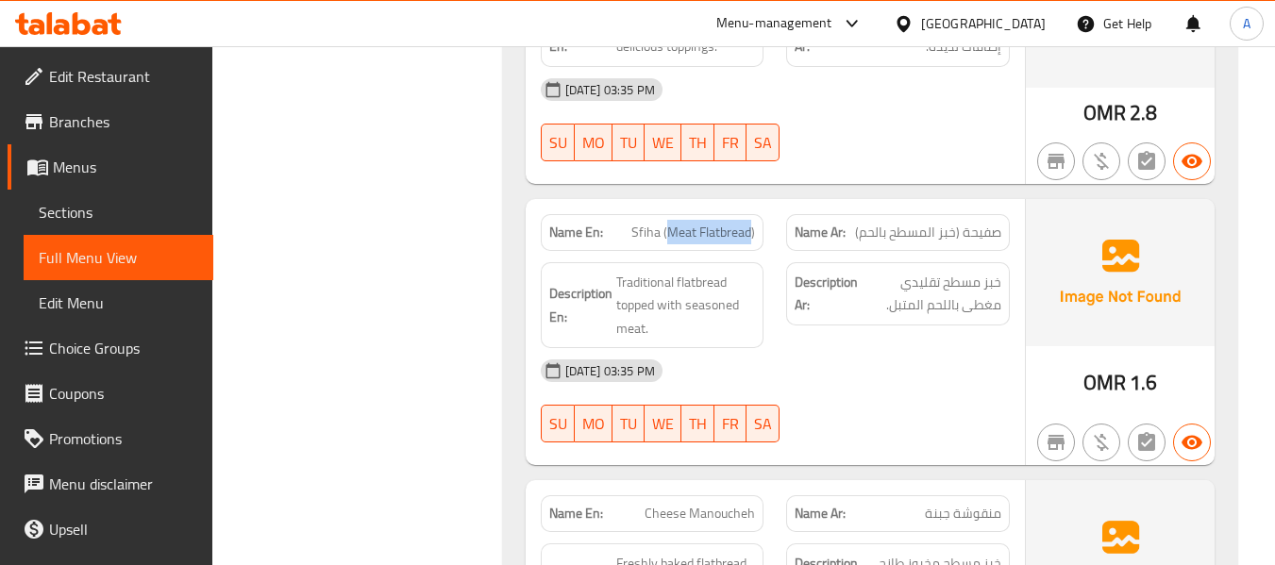
drag, startPoint x: 667, startPoint y: 190, endPoint x: 750, endPoint y: 197, distance: 83.4
click at [750, 223] on span "Sfiha (Meat Flatbread)" at bounding box center [693, 233] width 124 height 20
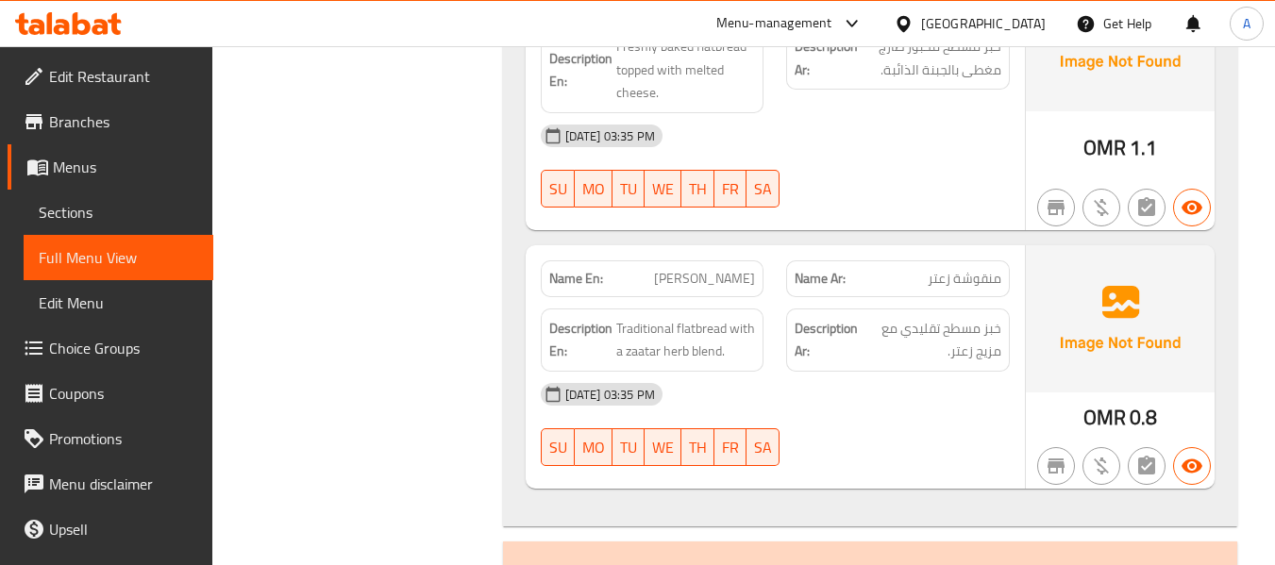
scroll to position [6322, 0]
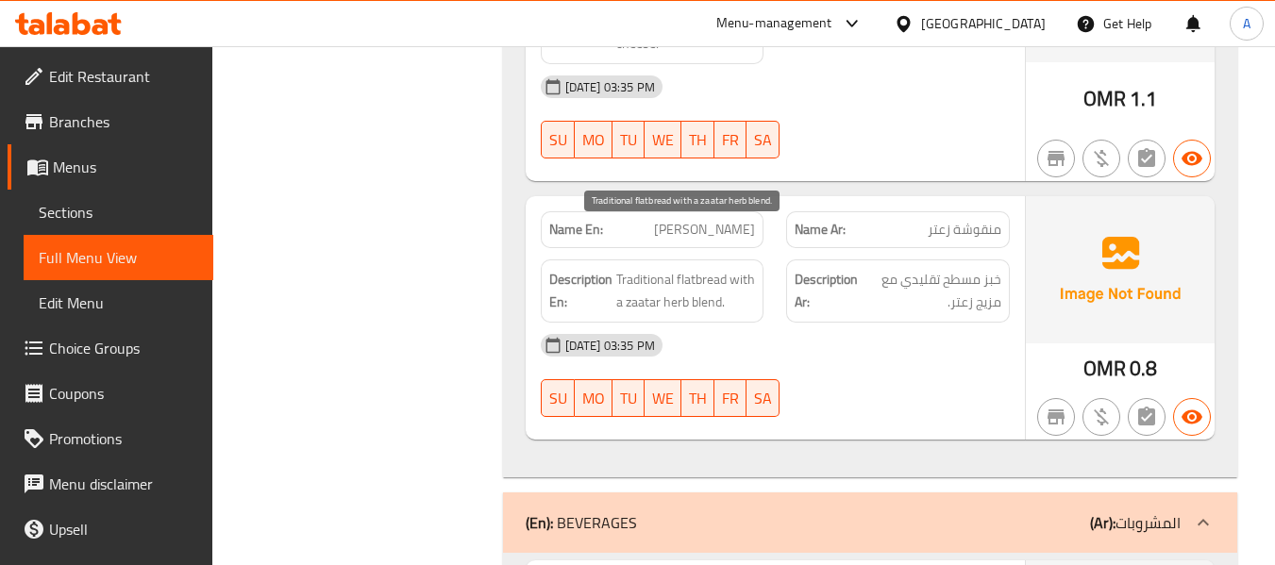
click at [671, 268] on span "Traditional flatbread with a zaatar herb blend." at bounding box center [686, 291] width 140 height 46
drag, startPoint x: 624, startPoint y: 256, endPoint x: 721, endPoint y: 260, distance: 97.3
click at [721, 268] on span "Traditional flatbread with a zaatar herb blend." at bounding box center [686, 291] width 140 height 46
click at [668, 268] on span "Traditional flatbread with a zaatar herb blend." at bounding box center [686, 291] width 140 height 46
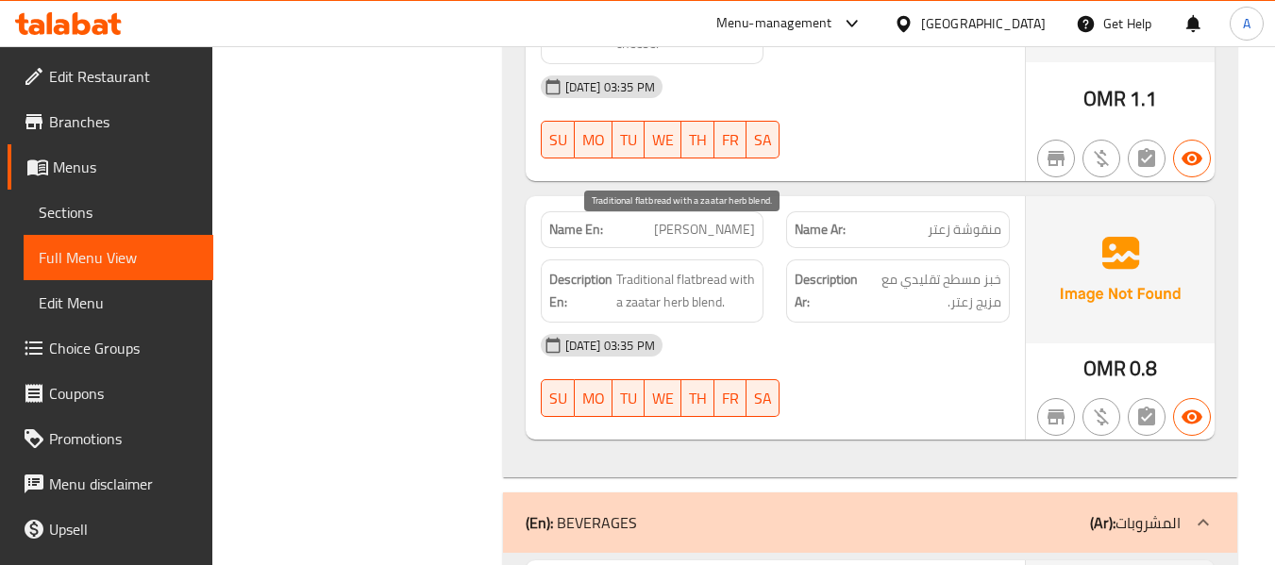
click at [668, 268] on span "Traditional flatbread with a zaatar herb blend." at bounding box center [686, 291] width 140 height 46
click at [772, 323] on div "15-09-2025 03:35 PM" at bounding box center [775, 345] width 492 height 45
drag, startPoint x: 649, startPoint y: 174, endPoint x: 756, endPoint y: 184, distance: 107.1
click at [756, 211] on div "Name En: Zaatar Manoucheh" at bounding box center [653, 229] width 224 height 37
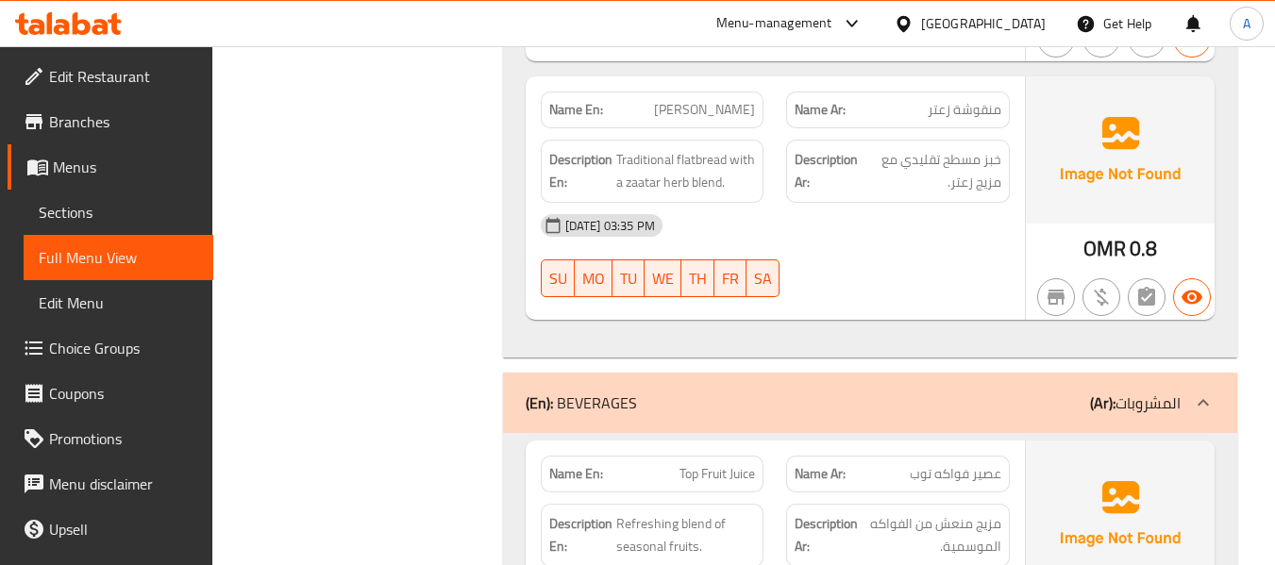
scroll to position [6605, 0]
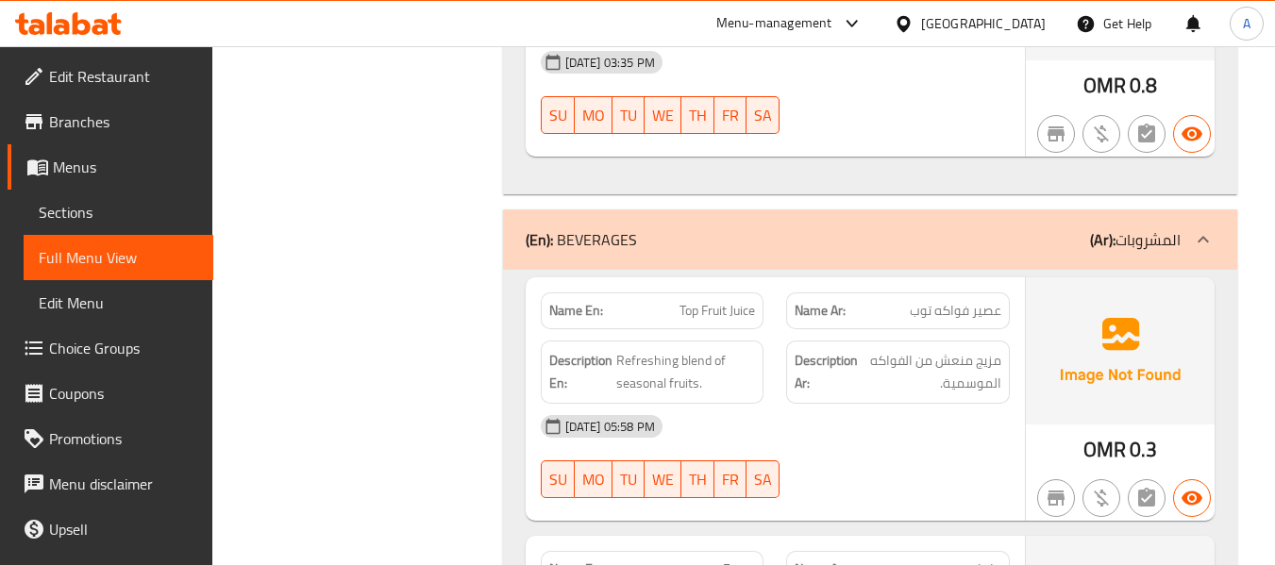
click at [486, 298] on div "Filter Branches Branches Popular filters Free items Branch specific items Has c…" at bounding box center [365, 213] width 252 height 13153
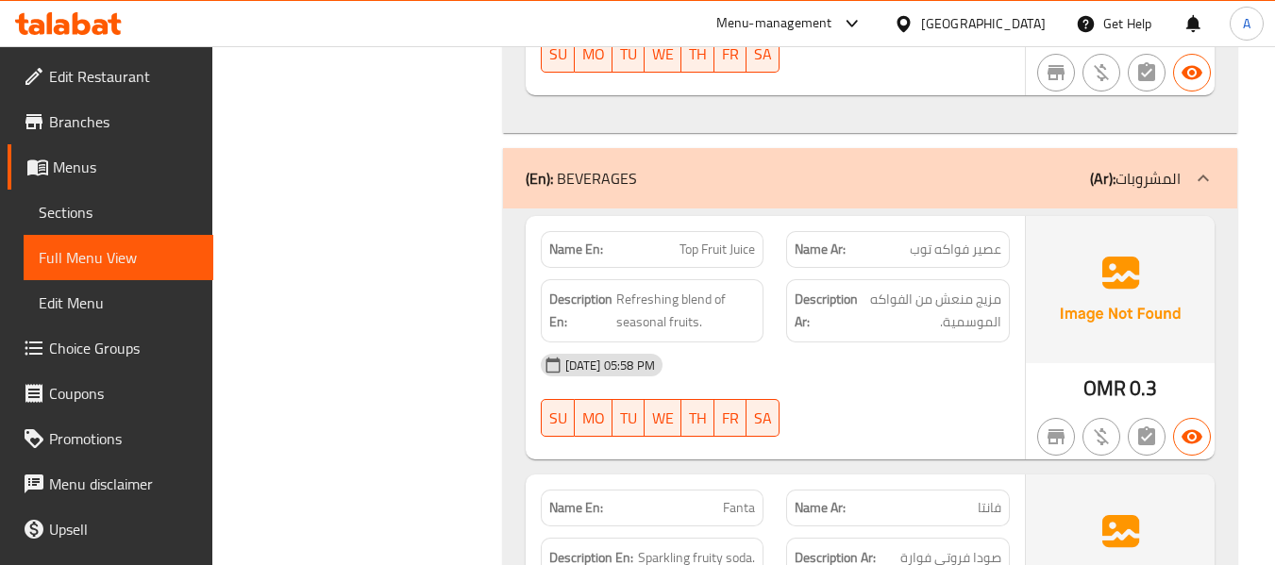
scroll to position [6700, 0]
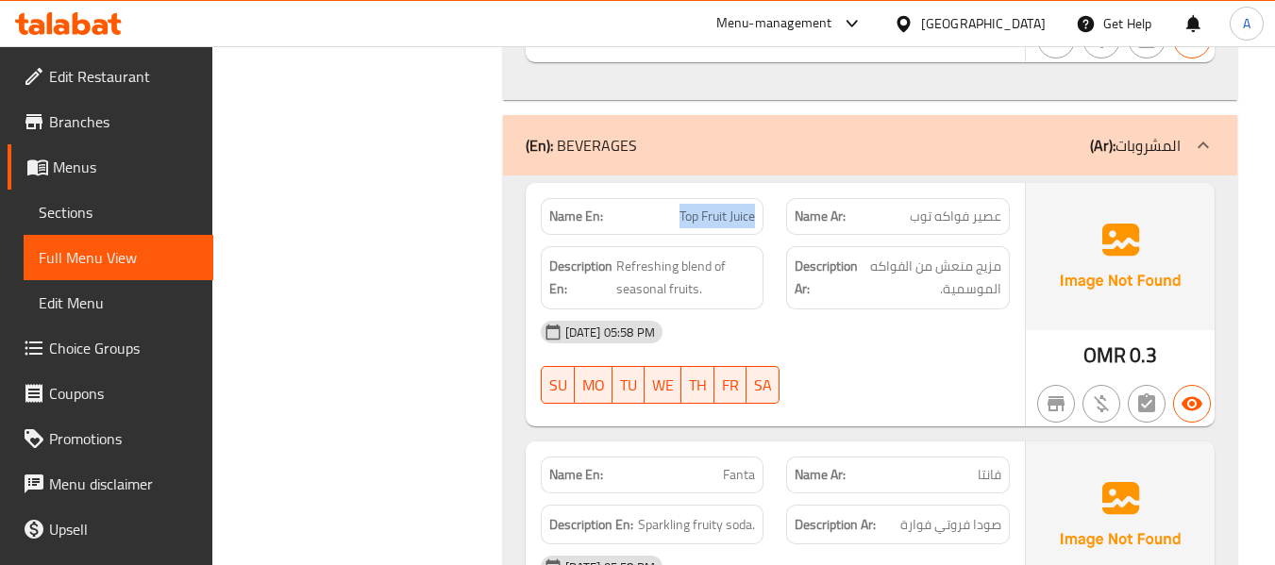
drag, startPoint x: 676, startPoint y: 169, endPoint x: 757, endPoint y: 176, distance: 81.5
click at [757, 198] on div "Name En: Top Fruit Juice" at bounding box center [653, 216] width 224 height 37
click at [452, 210] on div "Filter Branches Branches Popular filters Free items Branch specific items Has c…" at bounding box center [365, 119] width 252 height 13153
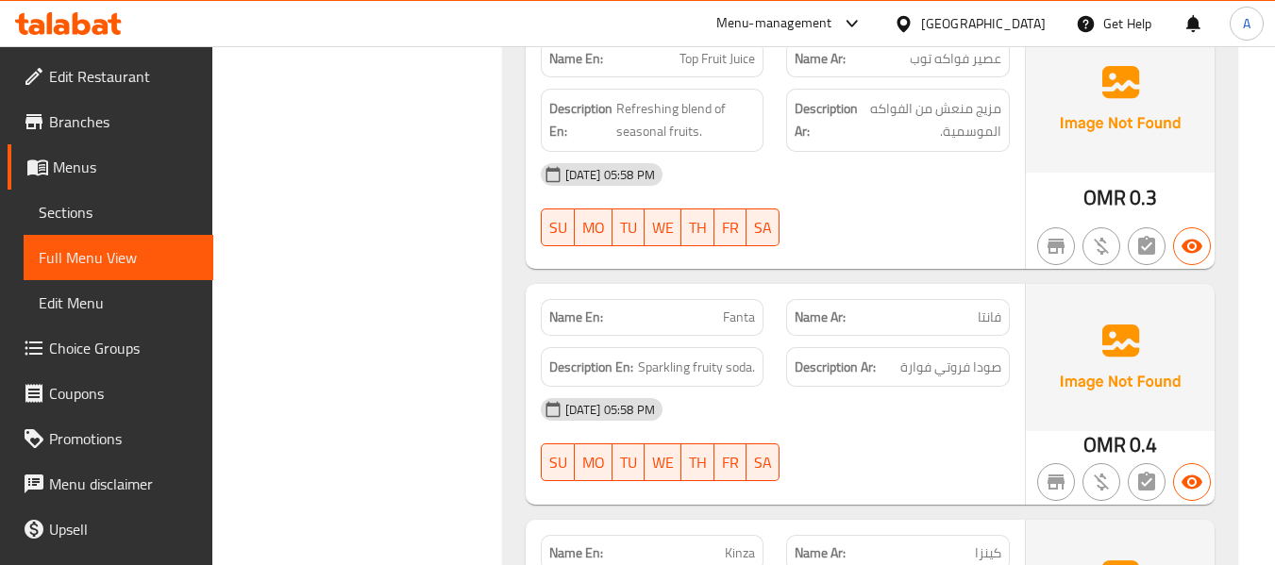
scroll to position [6889, 0]
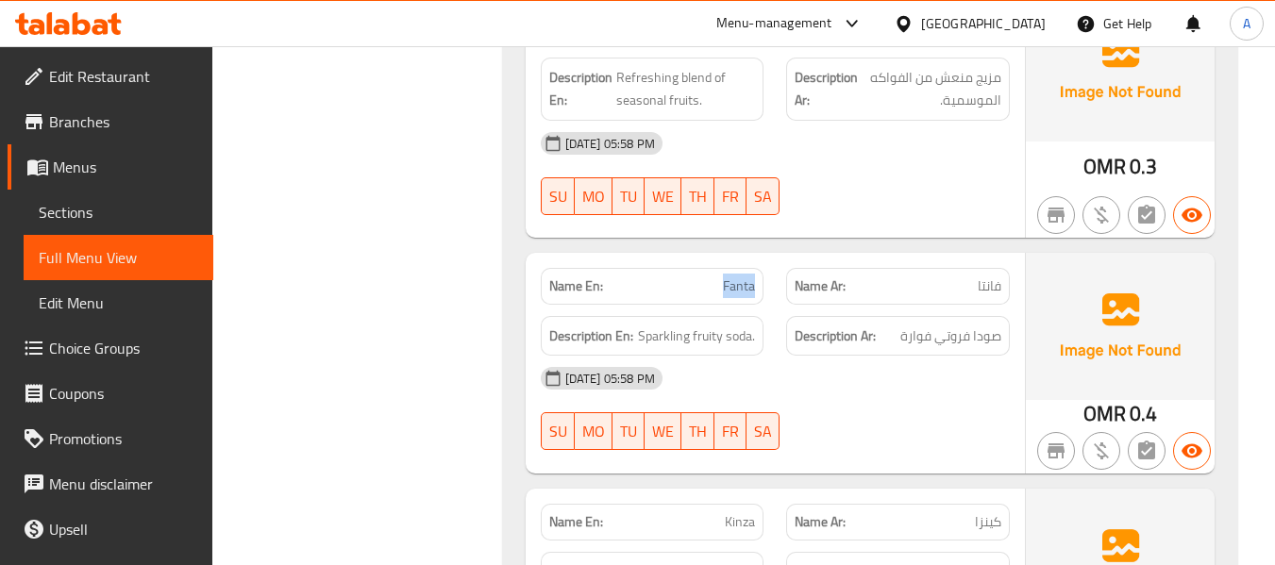
drag, startPoint x: 721, startPoint y: 250, endPoint x: 768, endPoint y: 247, distance: 47.3
click at [768, 257] on div "Name En: Fanta" at bounding box center [652, 286] width 246 height 59
click at [847, 316] on div "Description Ar: صودا فروتي فوارة" at bounding box center [898, 336] width 224 height 41
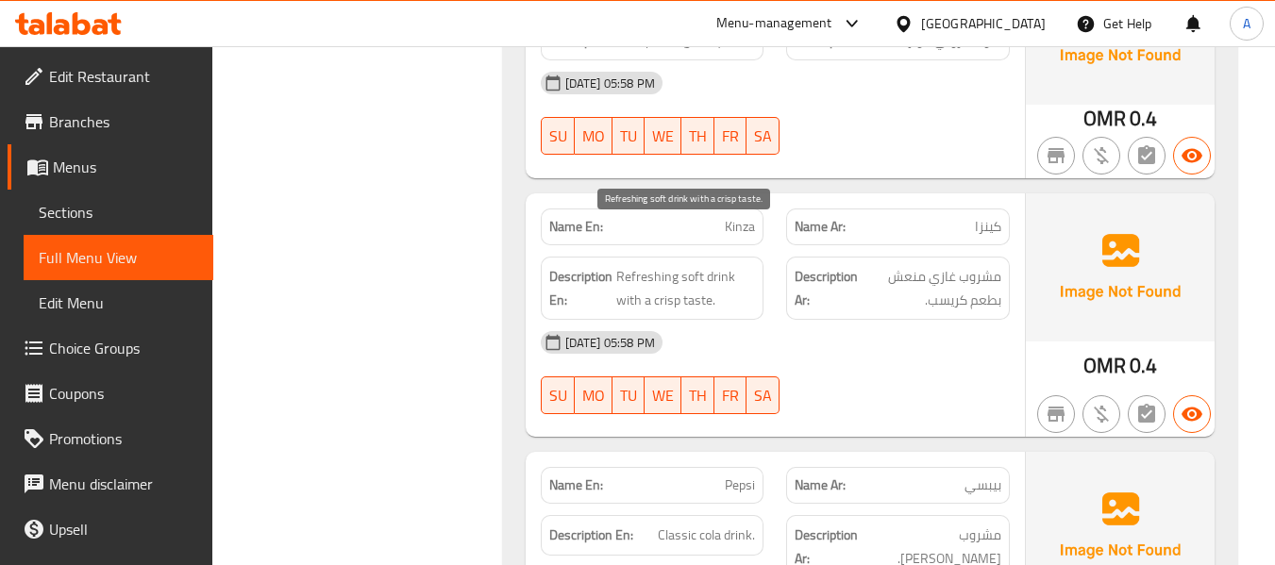
scroll to position [7266, 0]
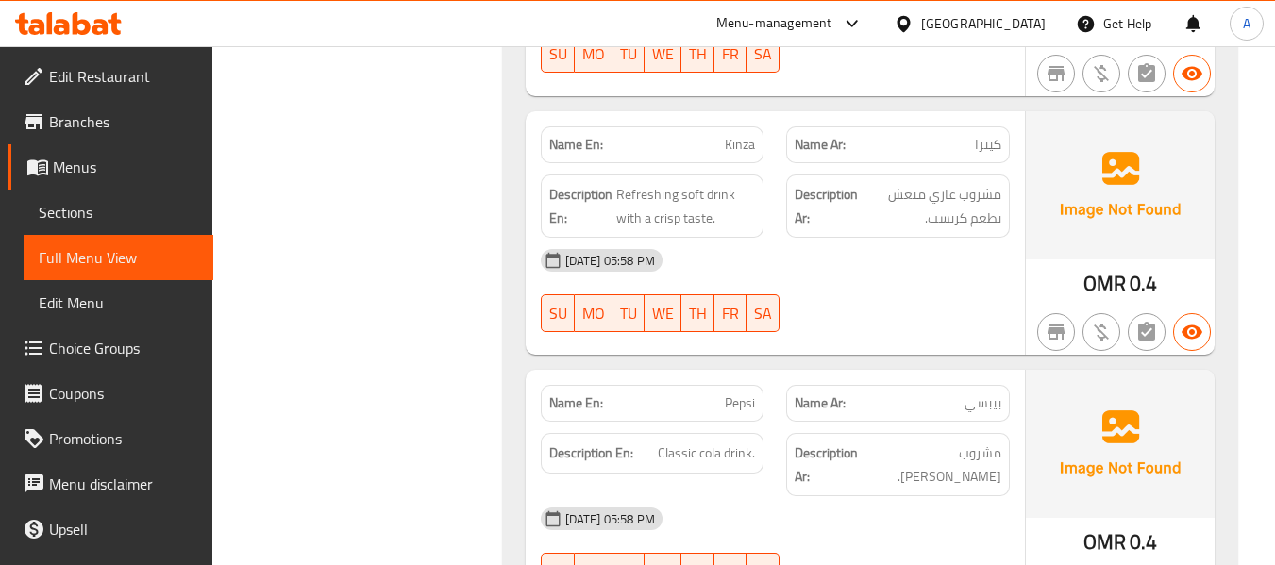
click at [727, 393] on span "Pepsi" at bounding box center [740, 403] width 30 height 20
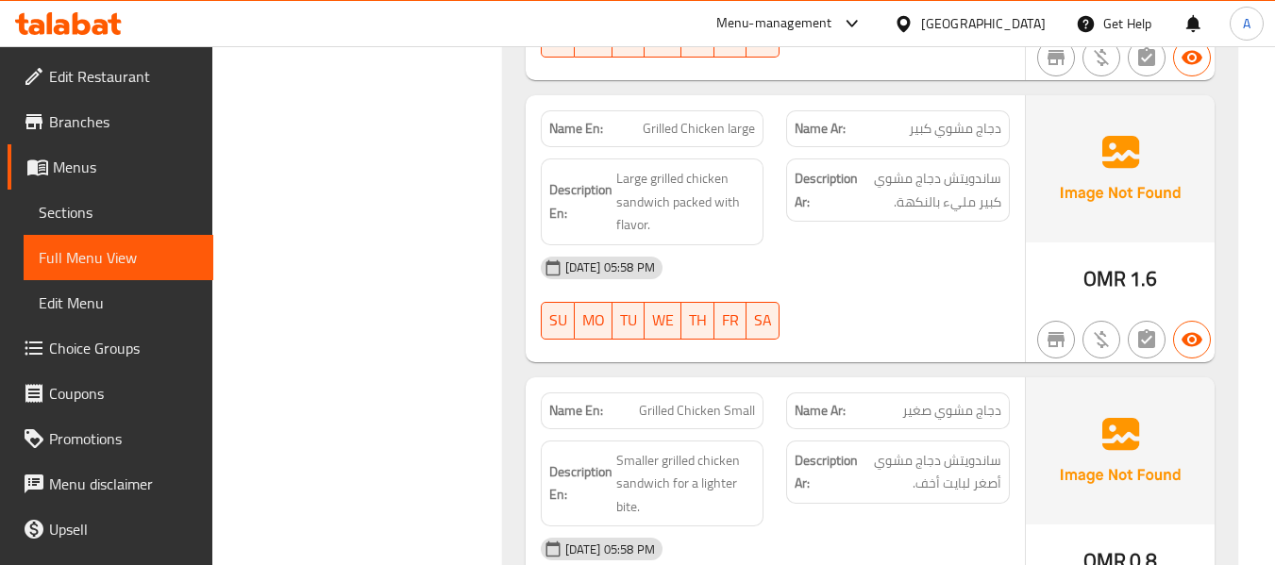
scroll to position [8587, 0]
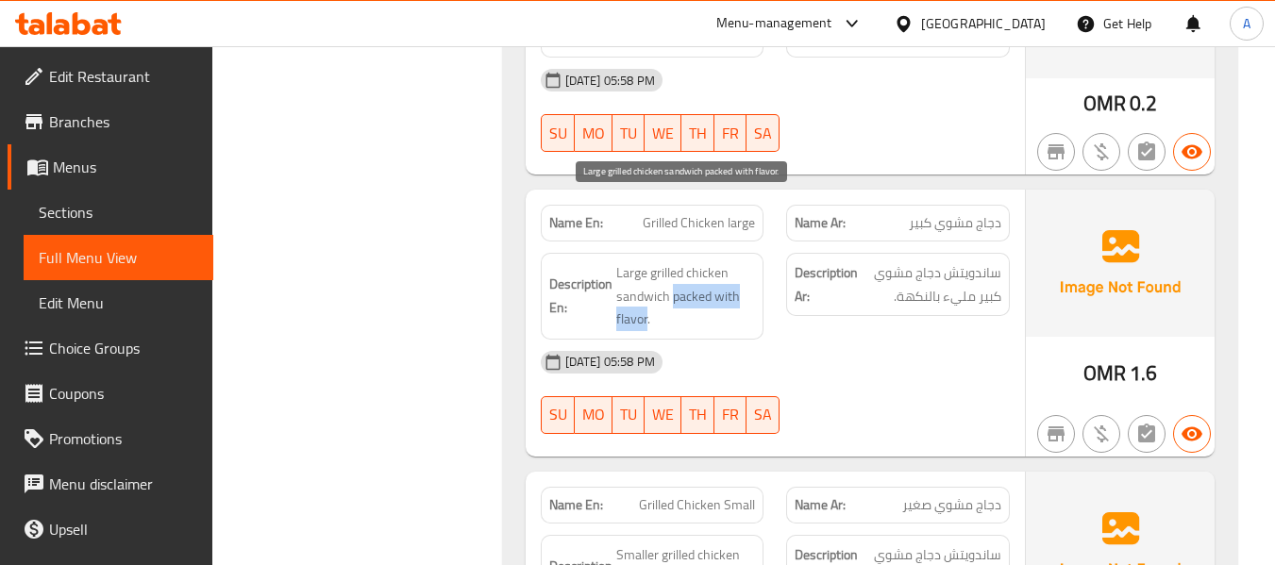
drag, startPoint x: 672, startPoint y: 230, endPoint x: 646, endPoint y: 249, distance: 31.7
click at [646, 261] on span "Large grilled chicken sandwich packed with flavor." at bounding box center [686, 296] width 140 height 70
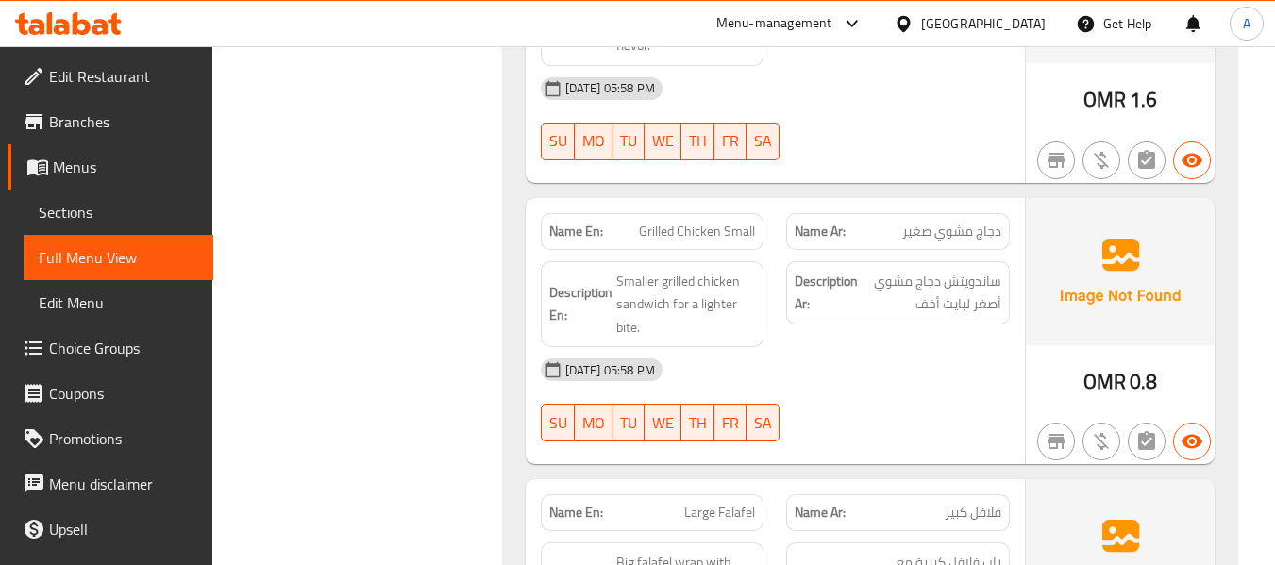
scroll to position [8870, 0]
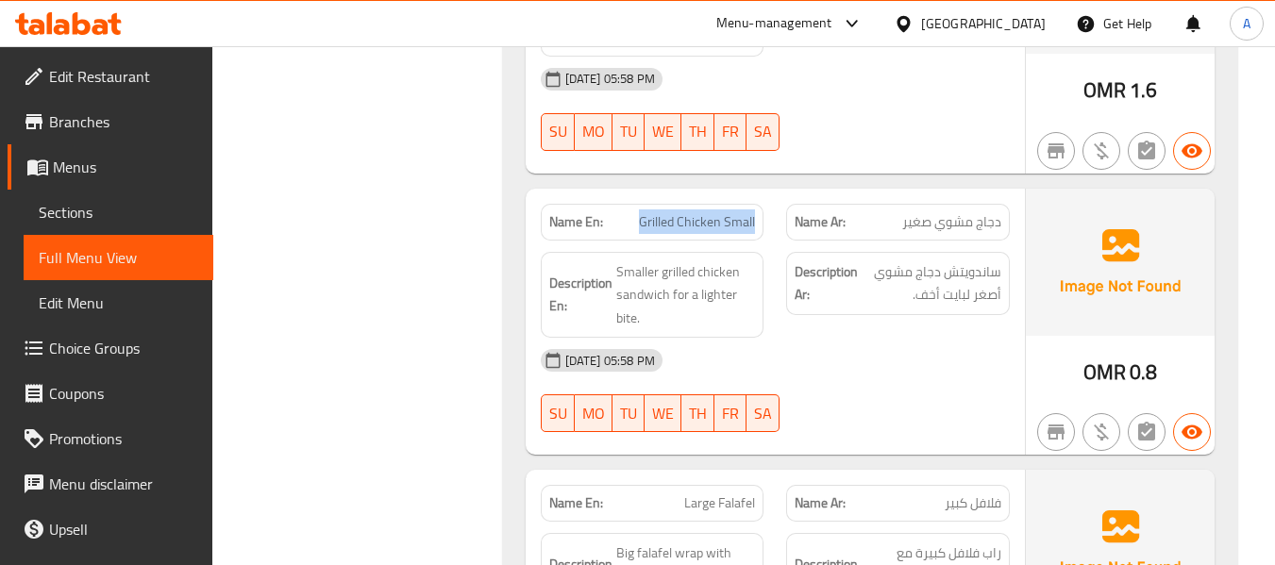
drag, startPoint x: 643, startPoint y: 158, endPoint x: 756, endPoint y: 158, distance: 113.2
click at [756, 204] on div "Name En: Grilled Chicken Small" at bounding box center [653, 222] width 224 height 37
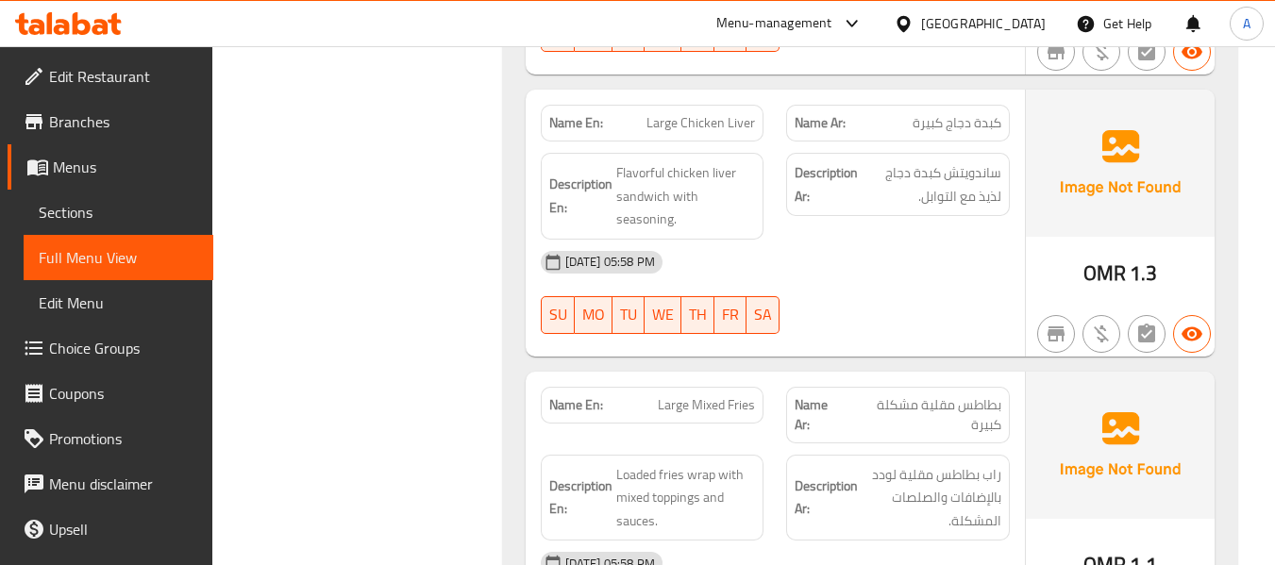
scroll to position [9908, 0]
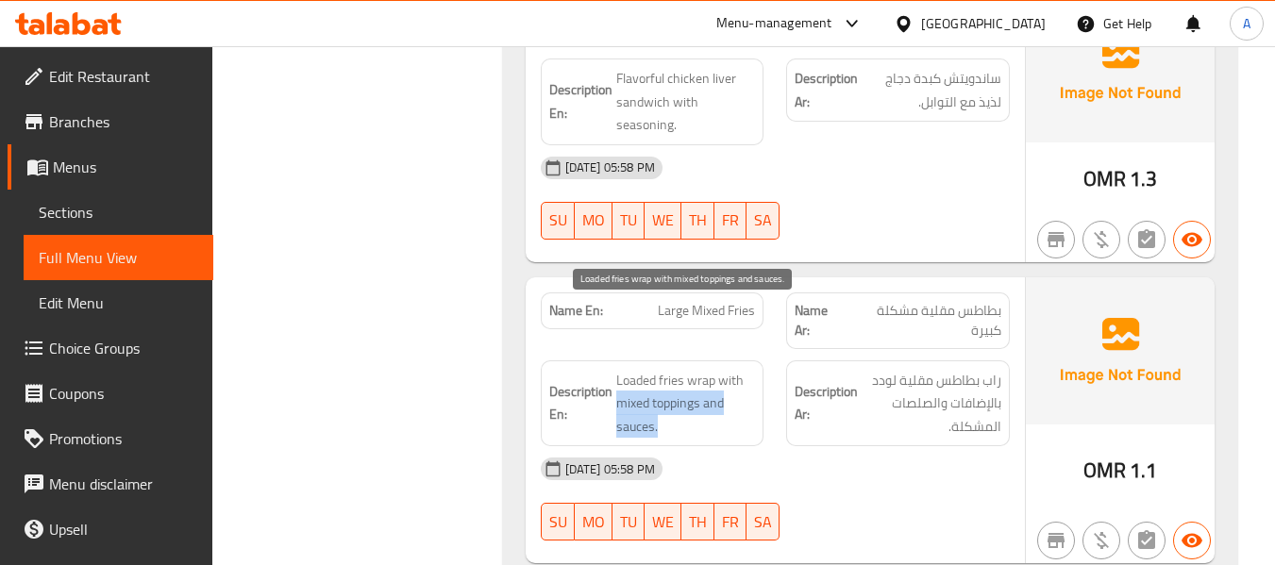
drag, startPoint x: 618, startPoint y: 338, endPoint x: 675, endPoint y: 356, distance: 59.4
click at [676, 369] on span "Loaded fries wrap with mixed toppings and sauces." at bounding box center [686, 404] width 140 height 70
click at [672, 369] on span "Loaded fries wrap with mixed toppings and sauces." at bounding box center [686, 404] width 140 height 70
drag, startPoint x: 615, startPoint y: 336, endPoint x: 652, endPoint y: 363, distance: 45.9
click at [652, 369] on span "Loaded fries wrap with mixed toppings and sauces." at bounding box center [686, 404] width 140 height 70
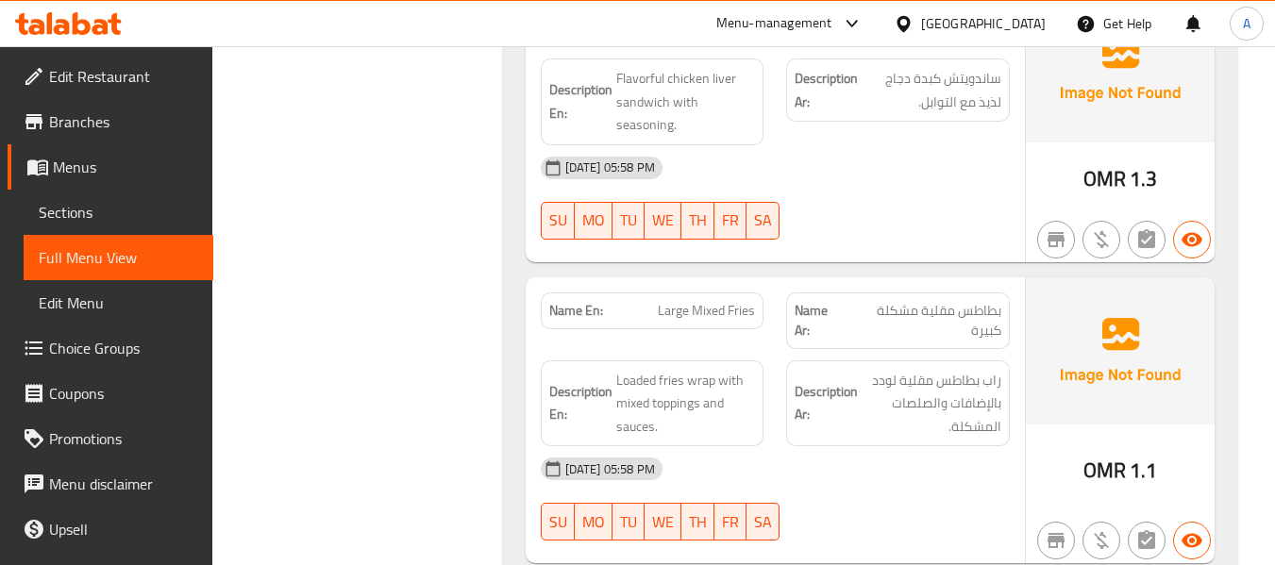
click at [780, 376] on div "Description Ar: راب بطاطس مقلية لودد بالإضافات والصلصات المشكلة." at bounding box center [898, 403] width 246 height 109
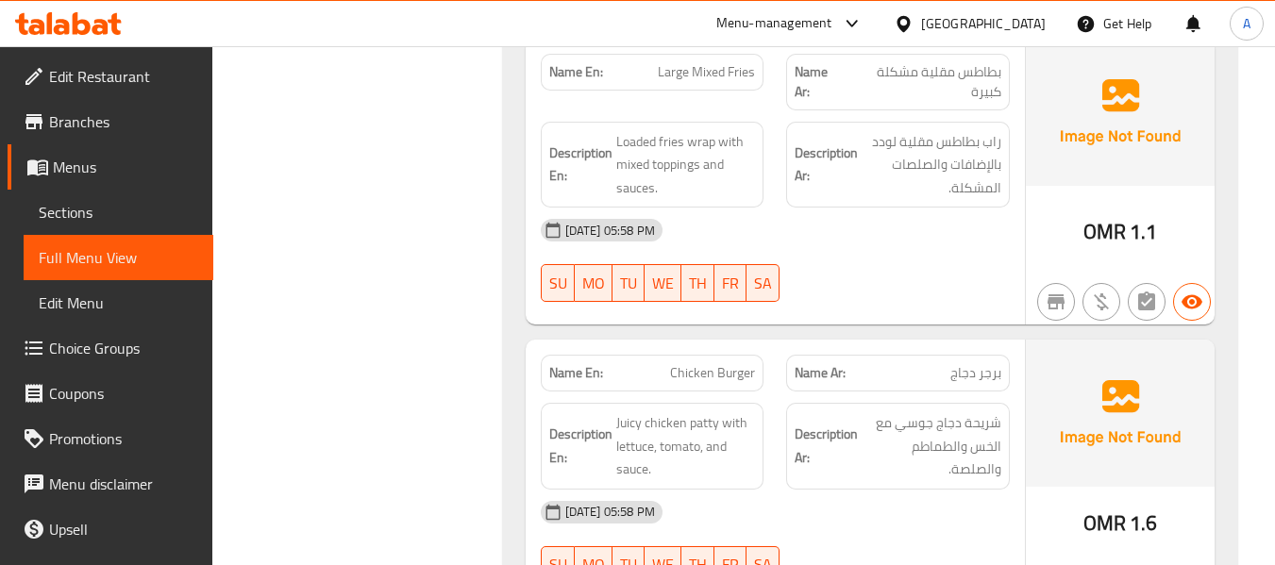
scroll to position [10191, 0]
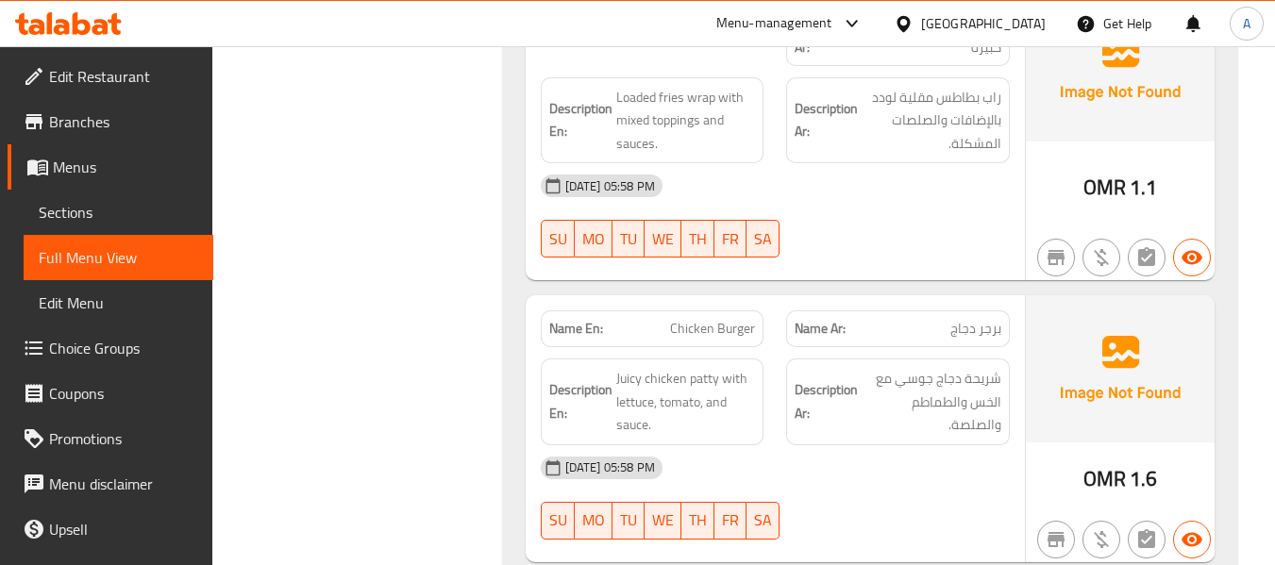
click at [755, 347] on div "Description En: Juicy chicken patty with lettuce, tomato, and sauce." at bounding box center [652, 401] width 246 height 109
click at [694, 367] on span "Juicy chicken patty with lettuce, tomato, and sauce." at bounding box center [686, 402] width 140 height 70
click at [664, 367] on span "Juicy chicken patty with lettuce, tomato, and sauce." at bounding box center [686, 402] width 140 height 70
click at [627, 367] on span "Juicy chicken patty with lettuce, tomato, and sauce." at bounding box center [686, 402] width 140 height 70
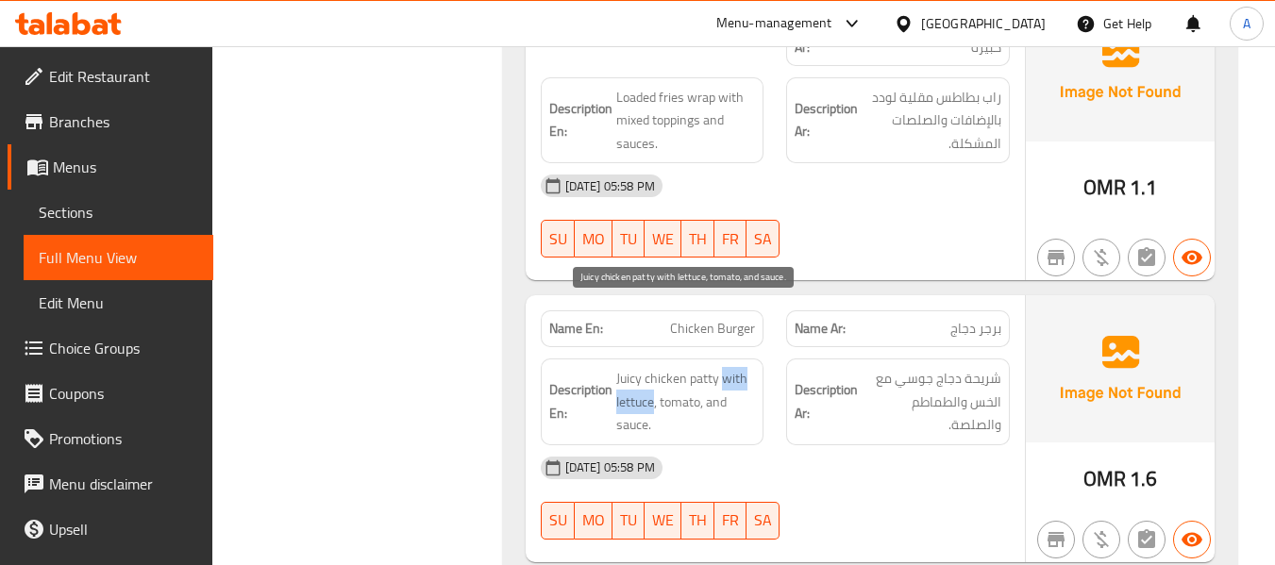
drag, startPoint x: 724, startPoint y: 315, endPoint x: 652, endPoint y: 332, distance: 73.7
click at [652, 367] on span "Juicy chicken patty with lettuce, tomato, and sauce." at bounding box center [686, 402] width 140 height 70
click at [630, 367] on span "Juicy chicken patty with lettuce, tomato, and sauce." at bounding box center [686, 402] width 140 height 70
click at [685, 367] on span "Juicy chicken patty with lettuce, tomato, and sauce." at bounding box center [686, 402] width 140 height 70
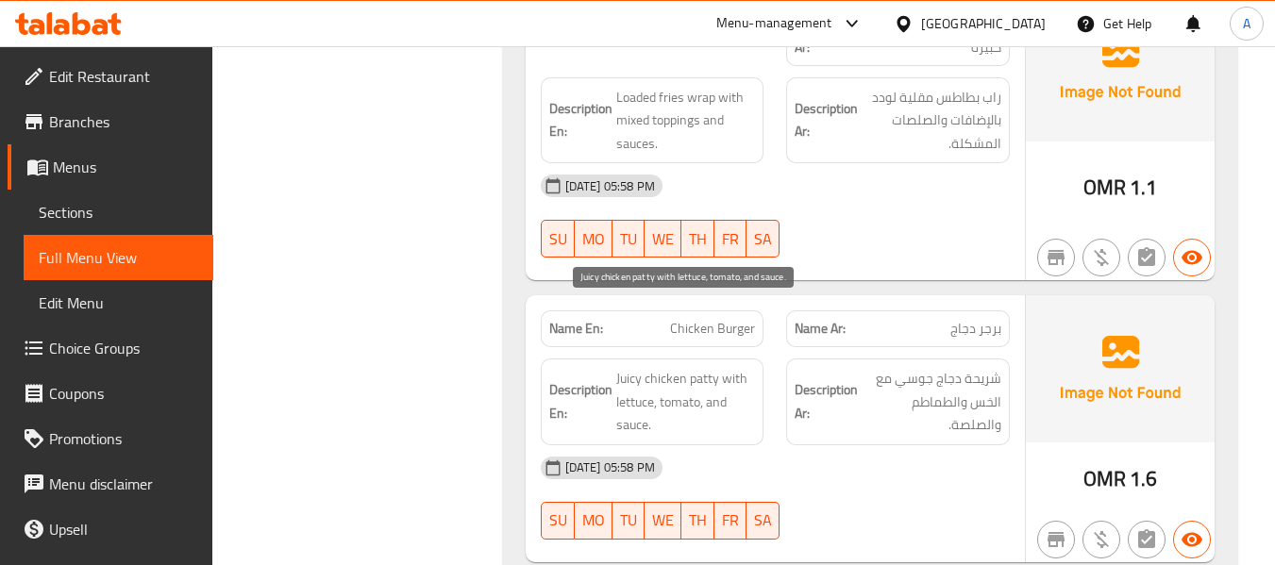
click at [725, 367] on span "Juicy chicken patty with lettuce, tomato, and sauce." at bounding box center [686, 402] width 140 height 70
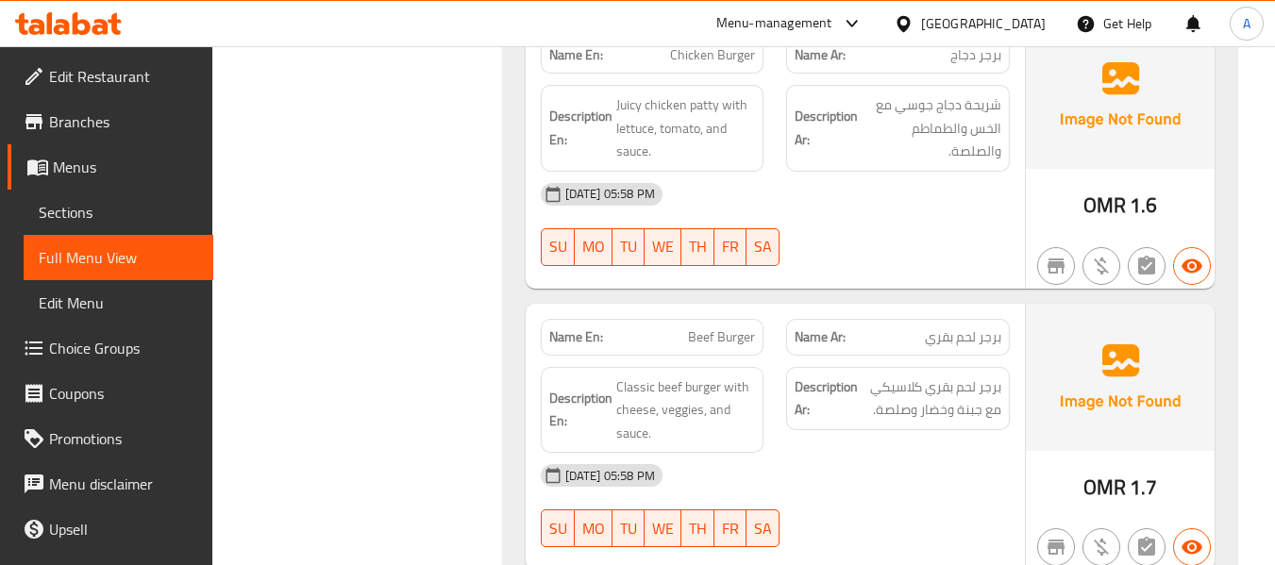
scroll to position [10474, 0]
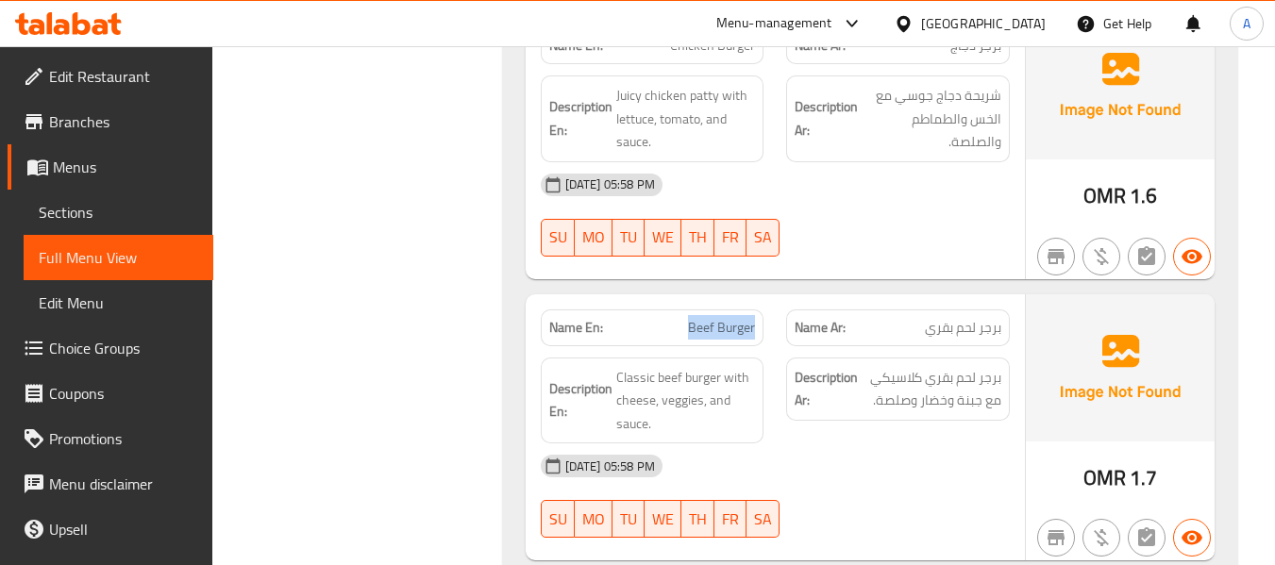
drag, startPoint x: 687, startPoint y: 266, endPoint x: 762, endPoint y: 278, distance: 75.6
click at [762, 298] on div "Name En: Beef Burger" at bounding box center [652, 327] width 246 height 59
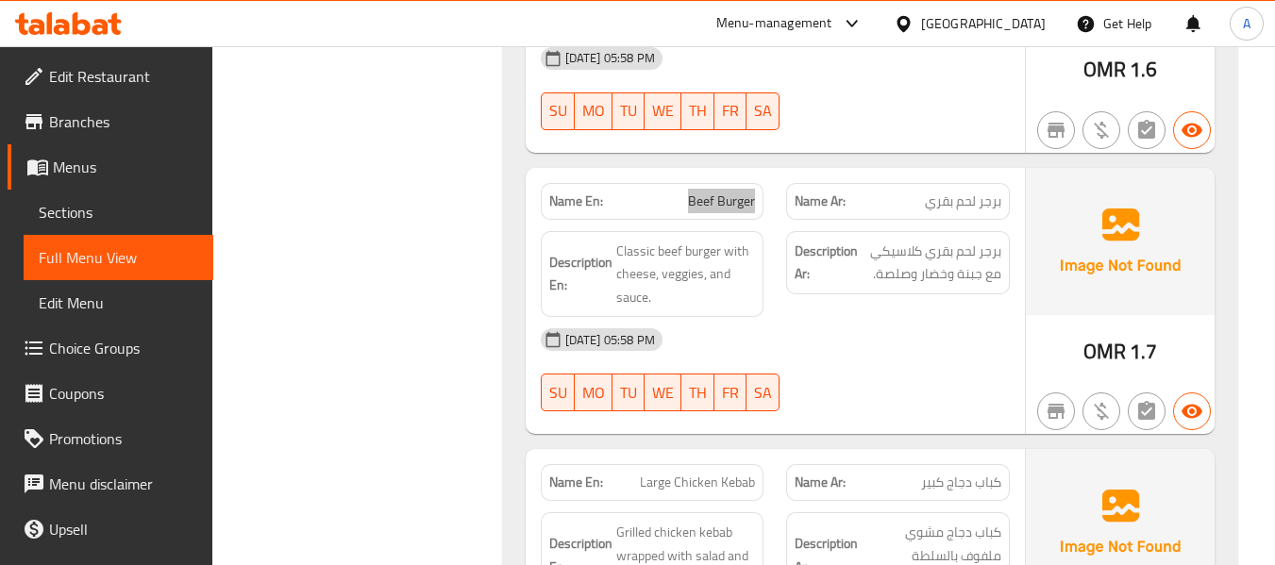
scroll to position [10569, 0]
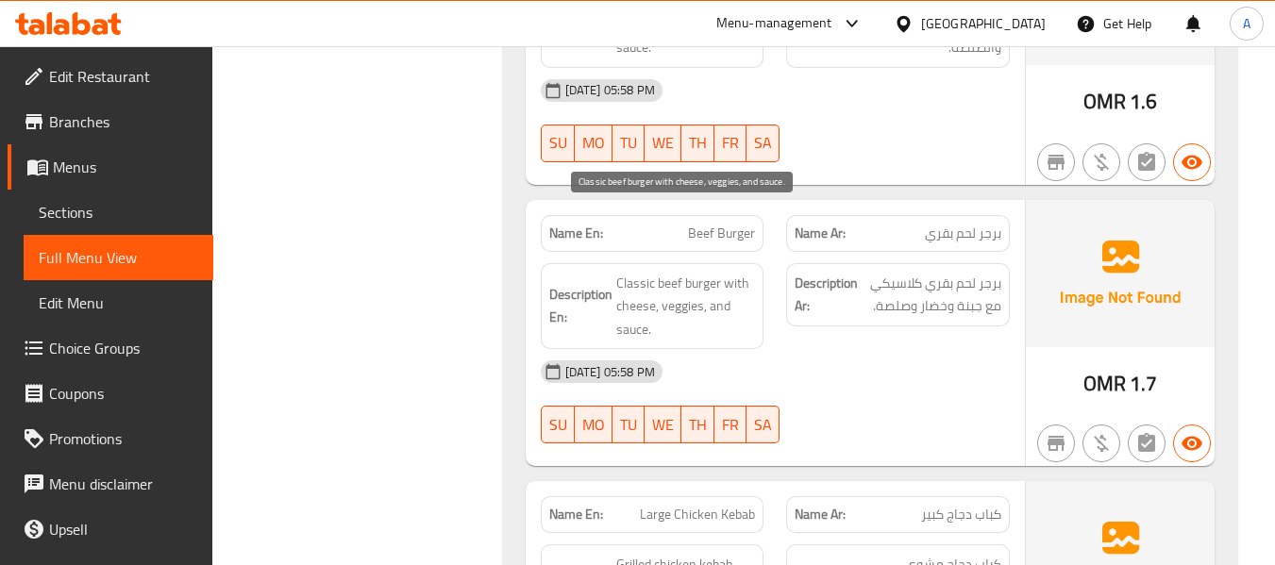
click at [675, 272] on span "Classic beef burger with cheese, veggies, and sauce." at bounding box center [686, 307] width 140 height 70
click at [661, 272] on span "Classic beef burger with cheese, veggies, and sauce." at bounding box center [686, 307] width 140 height 70
click at [739, 272] on span "Classic beef burger with cheese, veggies, and sauce." at bounding box center [686, 307] width 140 height 70
click at [736, 272] on span "Classic beef burger with cheese, veggies, and sauce." at bounding box center [686, 307] width 140 height 70
click at [624, 272] on span "Classic beef burger with cheese, veggies, and sauce." at bounding box center [686, 307] width 140 height 70
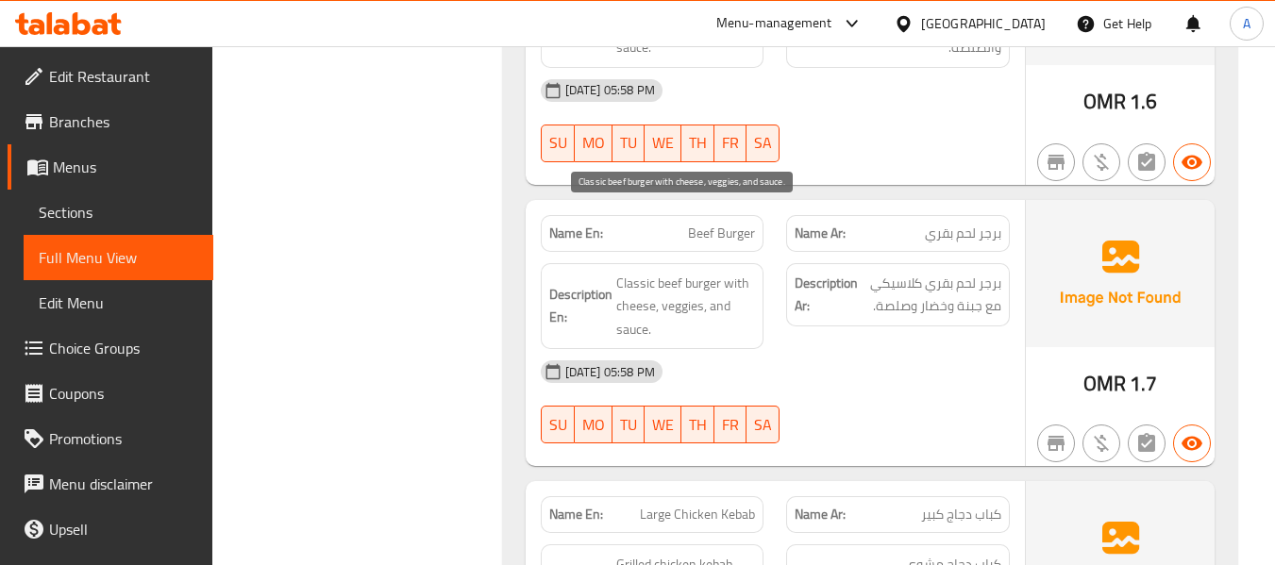
click at [670, 272] on span "Classic beef burger with cheese, veggies, and sauce." at bounding box center [686, 307] width 140 height 70
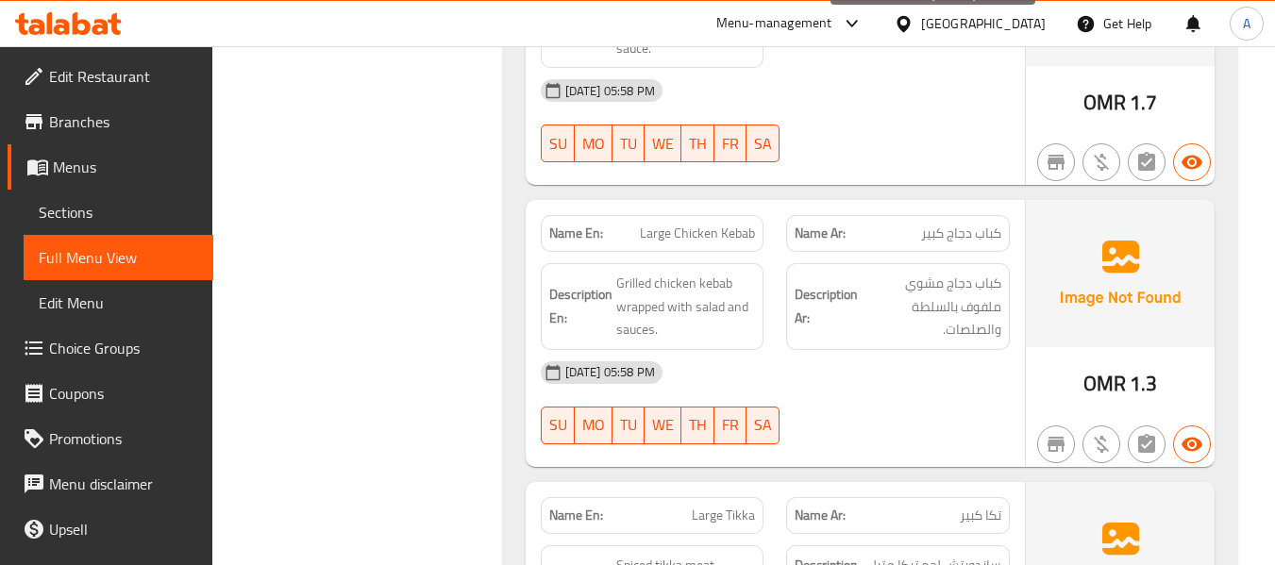
scroll to position [10852, 0]
click at [742, 222] on span "Large Chicken Kebab" at bounding box center [697, 232] width 115 height 20
click at [668, 222] on span "Large Chicken Kebab" at bounding box center [697, 232] width 115 height 20
click at [712, 222] on span "Large Chicken Kebab" at bounding box center [697, 232] width 115 height 20
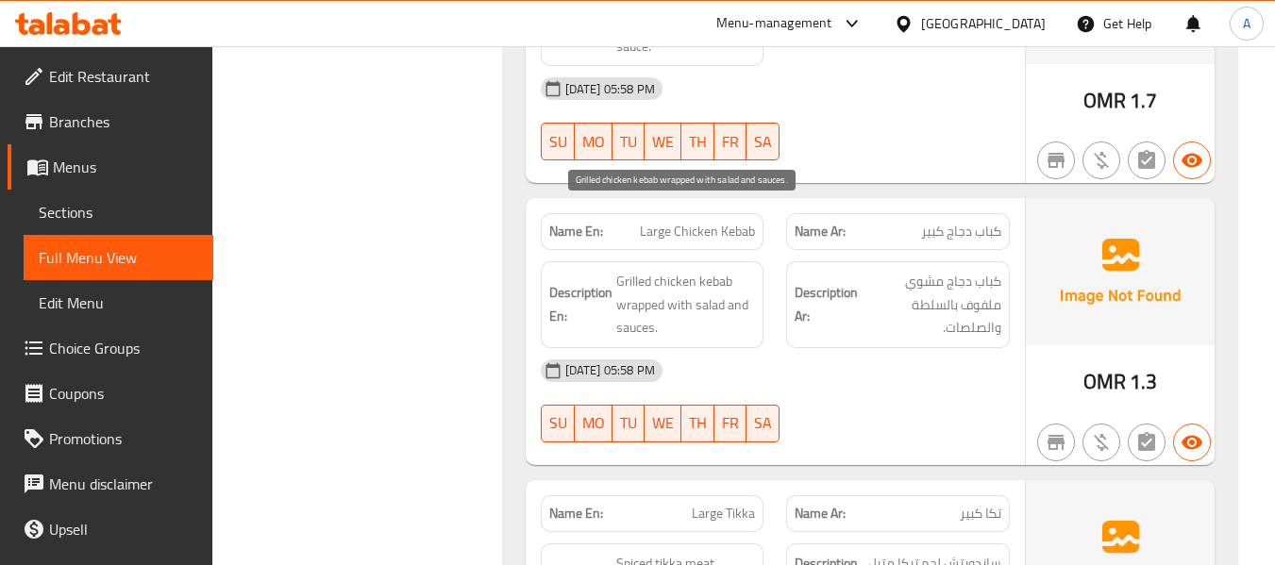
click at [715, 270] on span "Grilled chicken kebab wrapped with salad and sauces." at bounding box center [686, 305] width 140 height 70
click at [711, 270] on span "Grilled chicken kebab wrapped with salad and sauces." at bounding box center [686, 305] width 140 height 70
click at [662, 270] on span "Grilled chicken kebab wrapped with salad and sauces." at bounding box center [686, 305] width 140 height 70
click at [626, 270] on span "Grilled chicken kebab wrapped with salad and sauces." at bounding box center [686, 305] width 140 height 70
click at [636, 270] on span "Grilled chicken kebab wrapped with salad and sauces." at bounding box center [686, 305] width 140 height 70
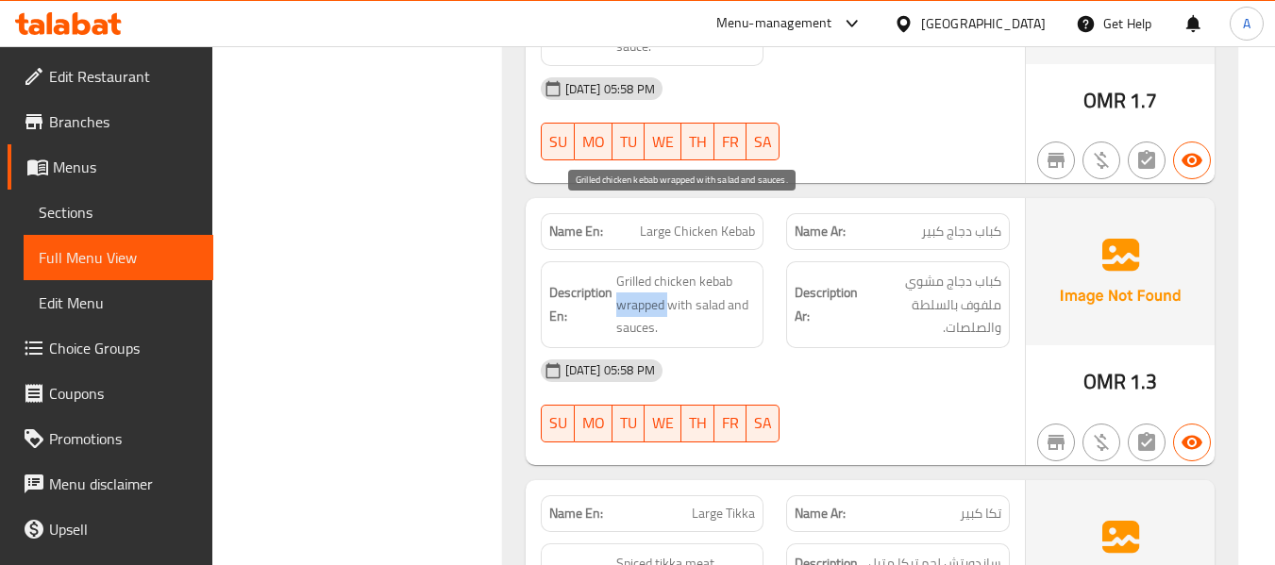
click at [636, 270] on span "Grilled chicken kebab wrapped with salad and sauces." at bounding box center [686, 305] width 140 height 70
click at [685, 270] on span "Grilled chicken kebab wrapped with salad and sauces." at bounding box center [686, 305] width 140 height 70
click at [736, 270] on span "Grilled chicken kebab wrapped with salad and sauces." at bounding box center [686, 305] width 140 height 70
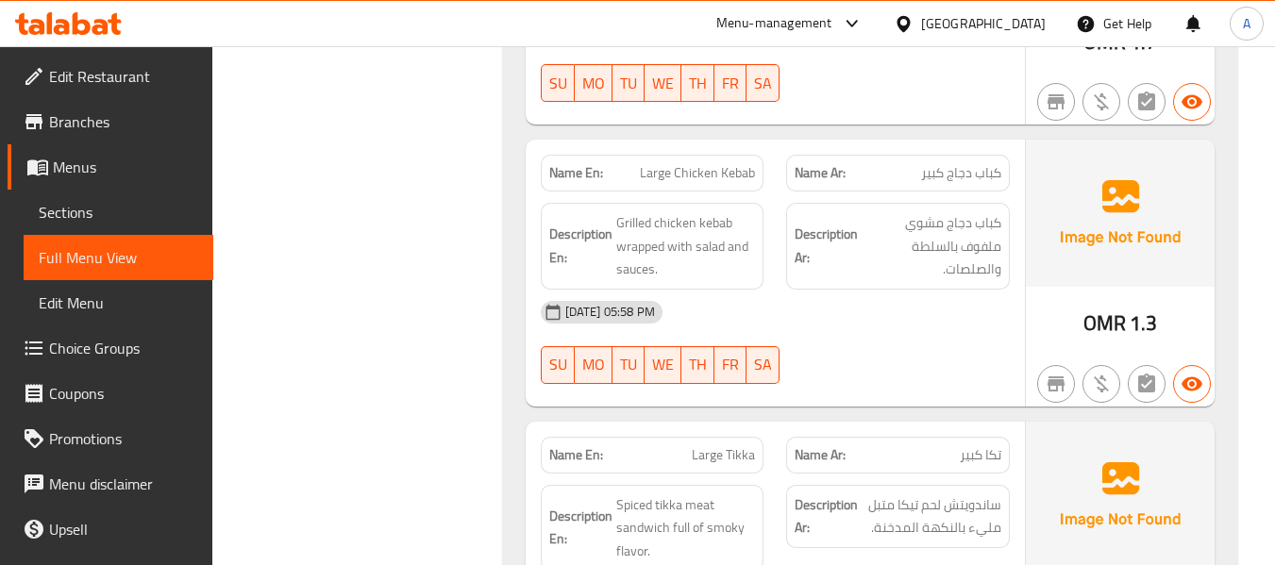
scroll to position [11135, 0]
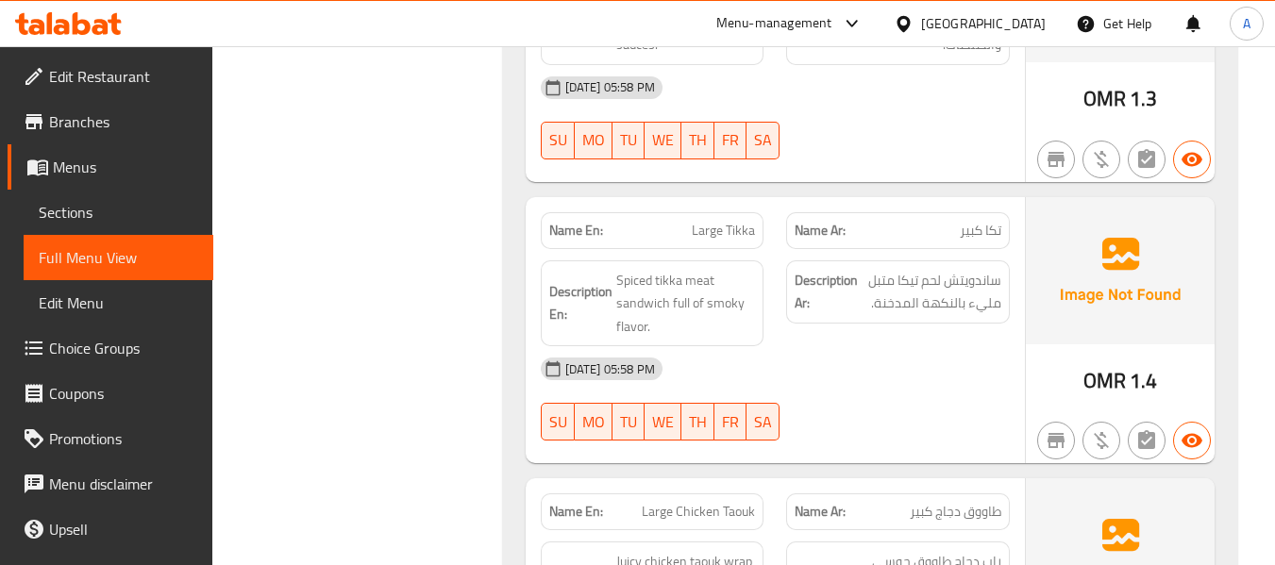
click at [712, 221] on span "Large Tikka" at bounding box center [723, 231] width 63 height 20
click at [651, 269] on span "Spiced tikka meat sandwich full of smoky flavor." at bounding box center [686, 304] width 140 height 70
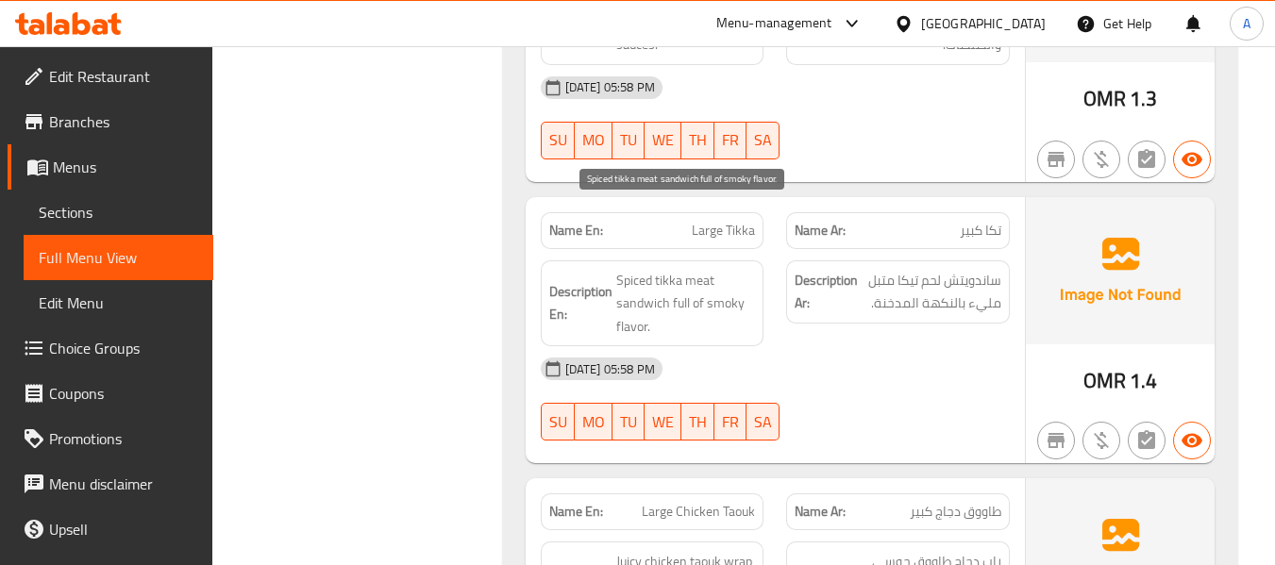
click at [645, 269] on span "Spiced tikka meat sandwich full of smoky flavor." at bounding box center [686, 304] width 140 height 70
click at [685, 269] on span "Spiced tikka meat sandwich full of smoky flavor." at bounding box center [686, 304] width 140 height 70
click at [665, 269] on span "Spiced tikka meat sandwich full of smoky flavor." at bounding box center [686, 304] width 140 height 70
click at [638, 269] on span "Spiced tikka meat sandwich full of smoky flavor." at bounding box center [686, 304] width 140 height 70
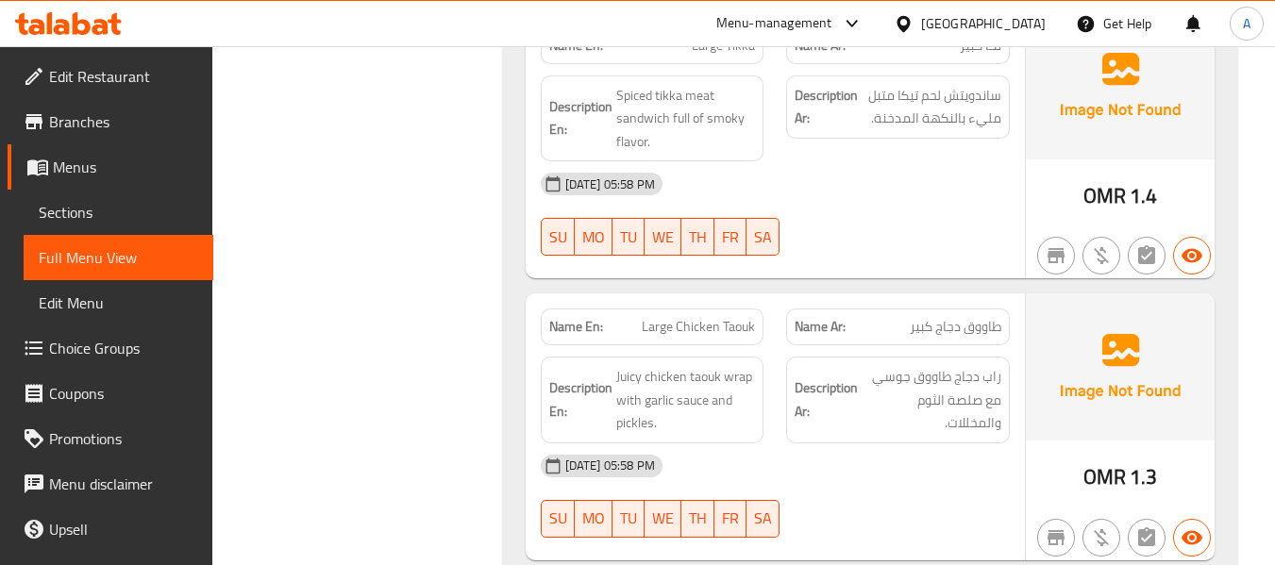
scroll to position [11324, 0]
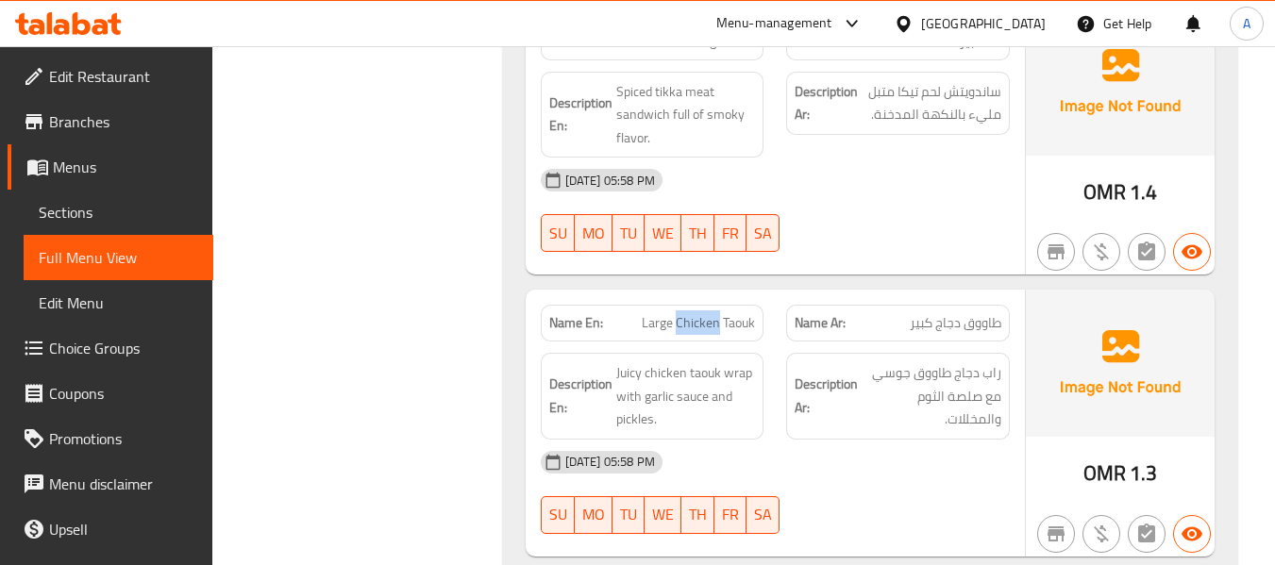
drag, startPoint x: 680, startPoint y: 260, endPoint x: 719, endPoint y: 260, distance: 38.7
click at [719, 313] on span "Large Chicken Taouk" at bounding box center [698, 323] width 113 height 20
click at [678, 313] on span "Large Chicken Taouk" at bounding box center [698, 323] width 113 height 20
drag, startPoint x: 679, startPoint y: 259, endPoint x: 757, endPoint y: 264, distance: 77.6
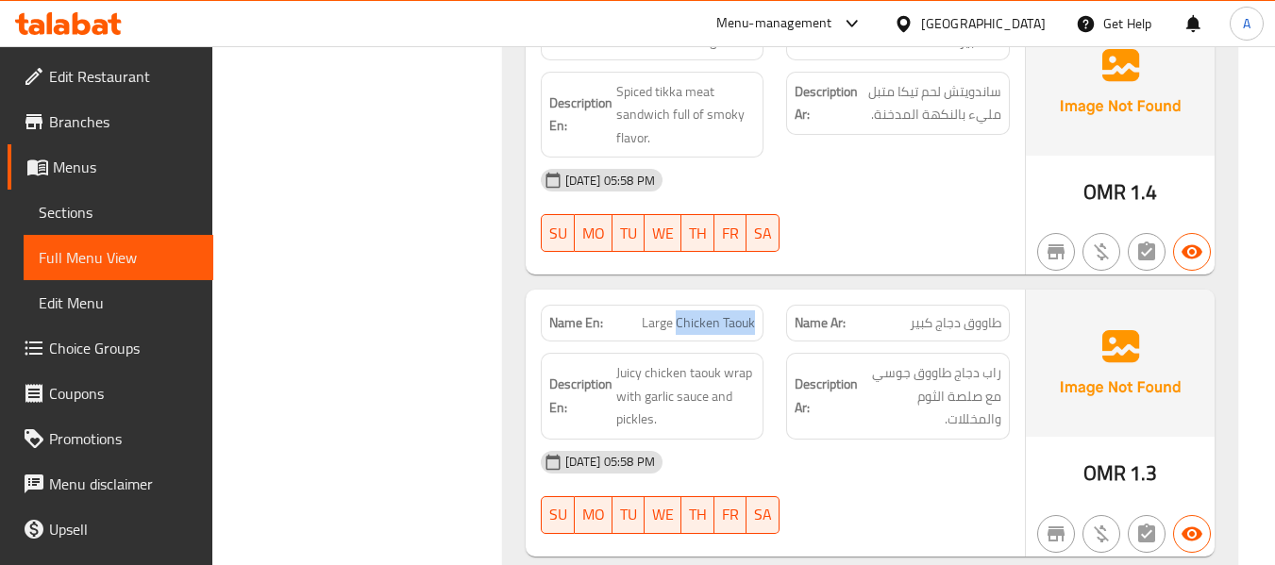
click at [757, 305] on div "Name En: Large Chicken Taouk" at bounding box center [653, 323] width 224 height 37
click at [852, 373] on strong "Description Ar:" at bounding box center [826, 396] width 63 height 46
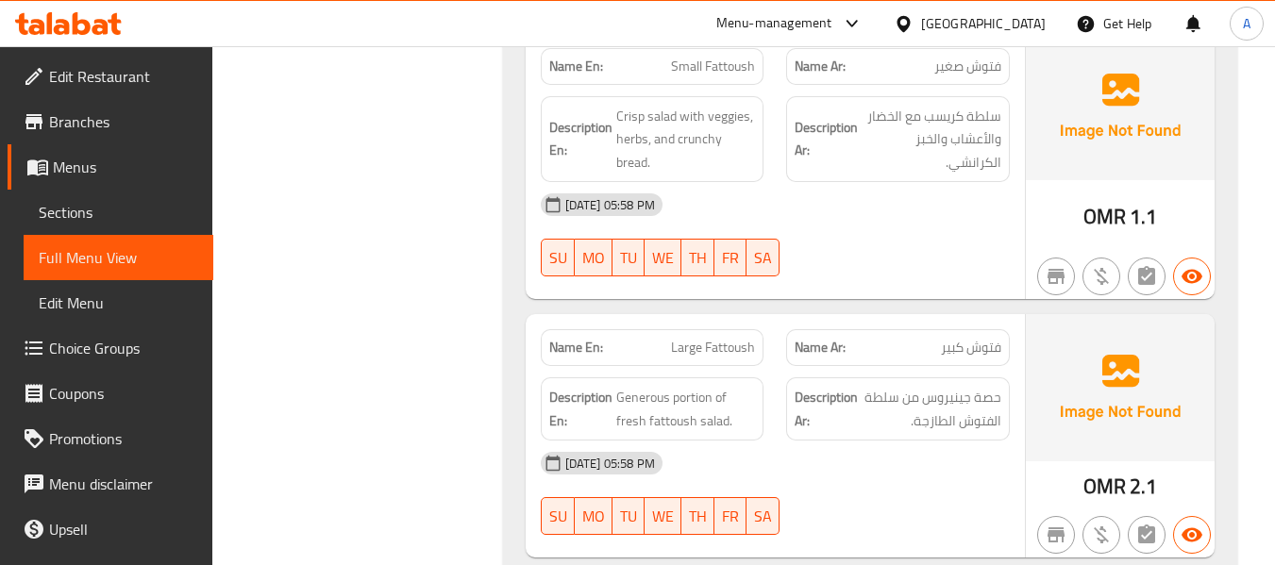
scroll to position [12792, 0]
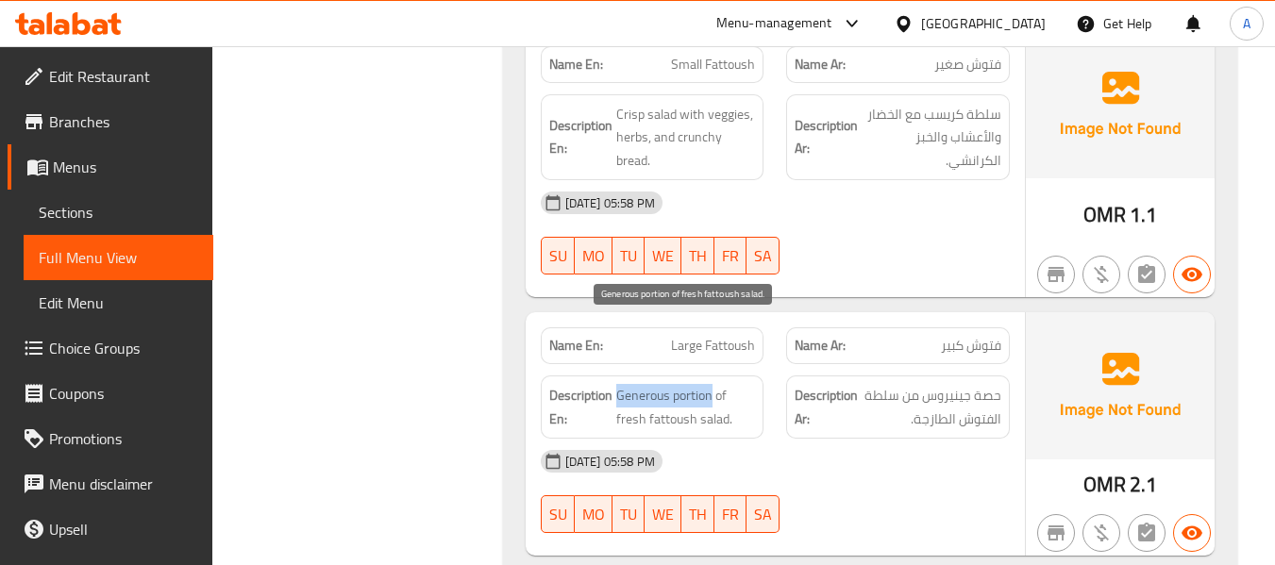
drag, startPoint x: 618, startPoint y: 333, endPoint x: 712, endPoint y: 336, distance: 93.5
click at [712, 384] on span "Generous portion of fresh fattoush salad." at bounding box center [686, 407] width 140 height 46
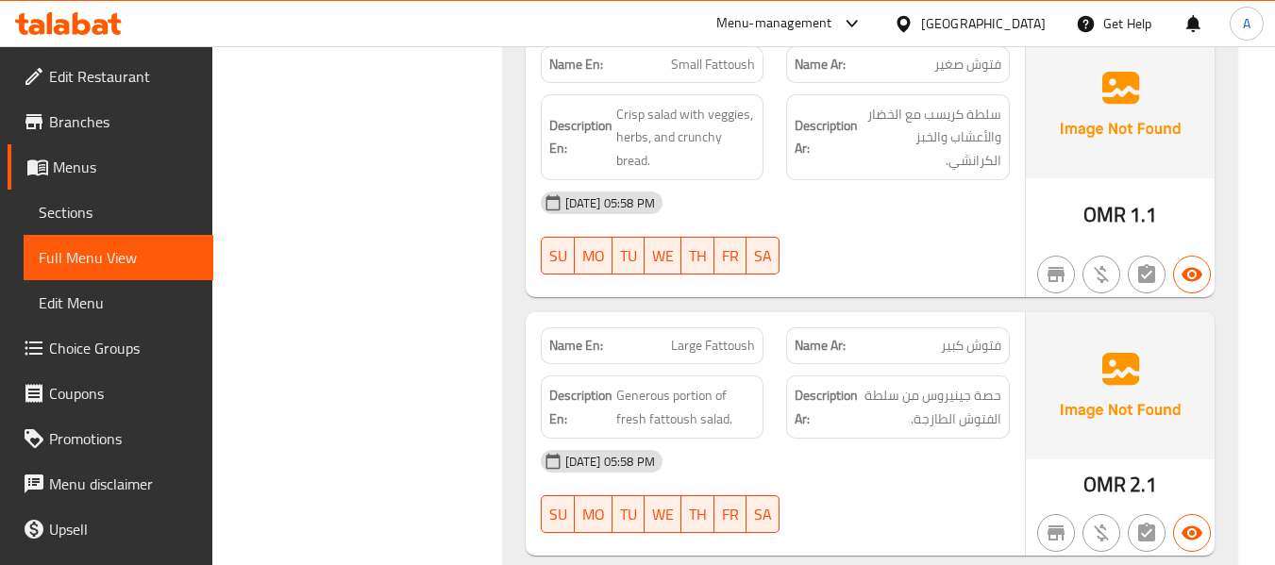
click at [823, 384] on strong "Description Ar:" at bounding box center [826, 407] width 63 height 46
click at [576, 336] on strong "Name En:" at bounding box center [576, 346] width 54 height 20
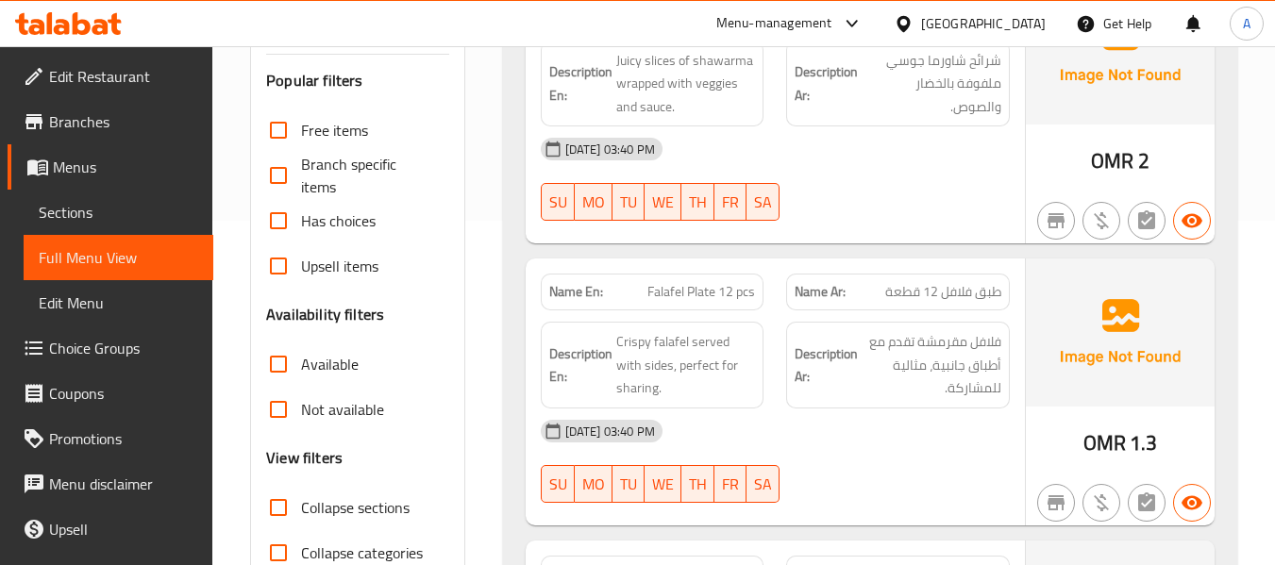
scroll to position [0, 0]
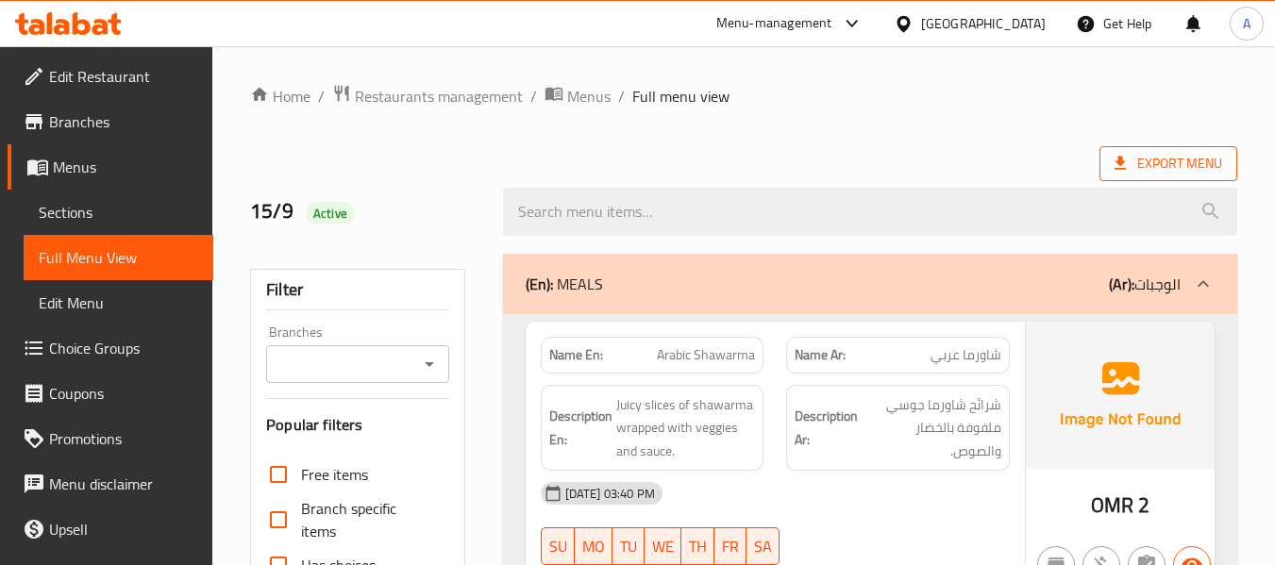
click at [1152, 154] on span "Export Menu" at bounding box center [1168, 164] width 108 height 24
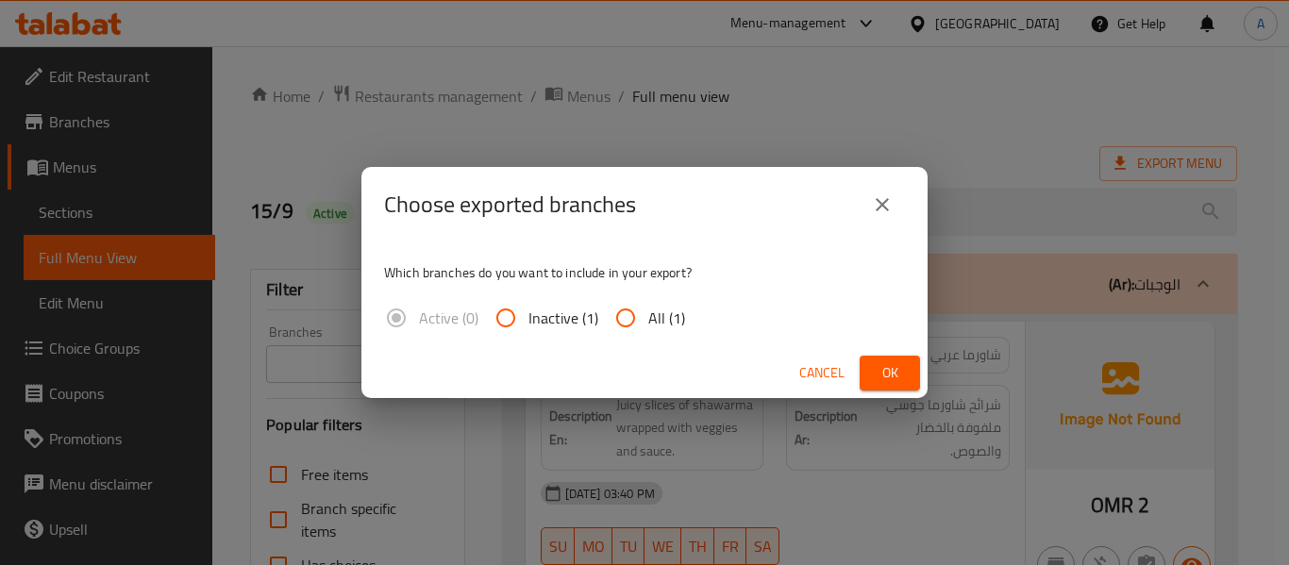
drag, startPoint x: 626, startPoint y: 325, endPoint x: 746, endPoint y: 364, distance: 127.1
click at [627, 325] on input "All (1)" at bounding box center [625, 317] width 45 height 45
radio input "true"
click at [872, 371] on button "Ok" at bounding box center [890, 373] width 60 height 35
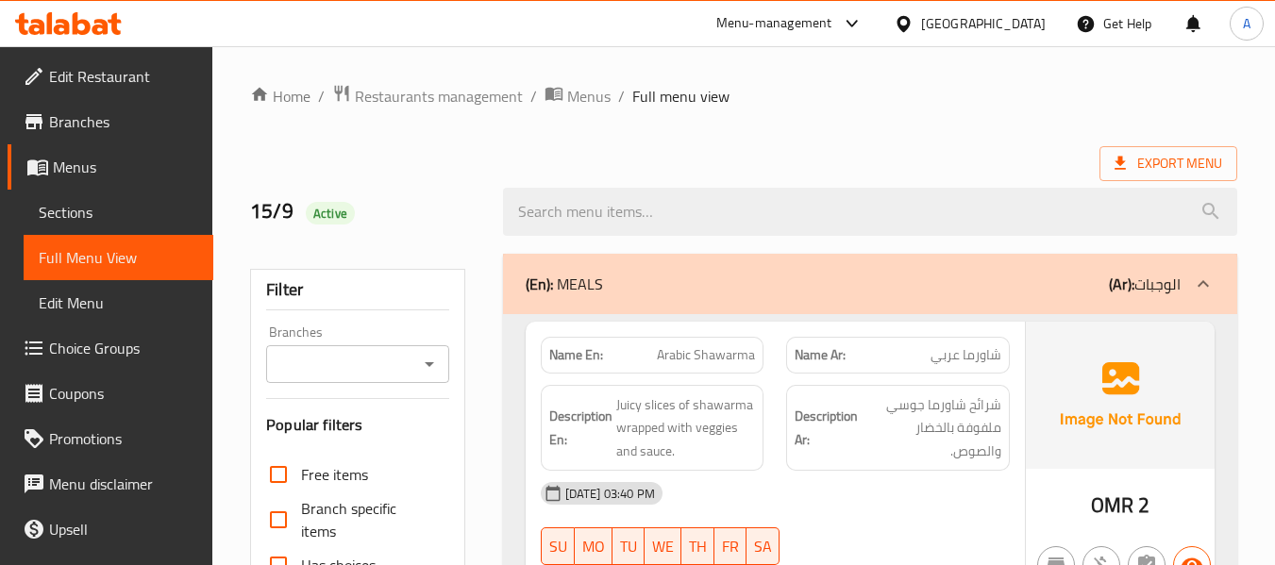
scroll to position [377, 0]
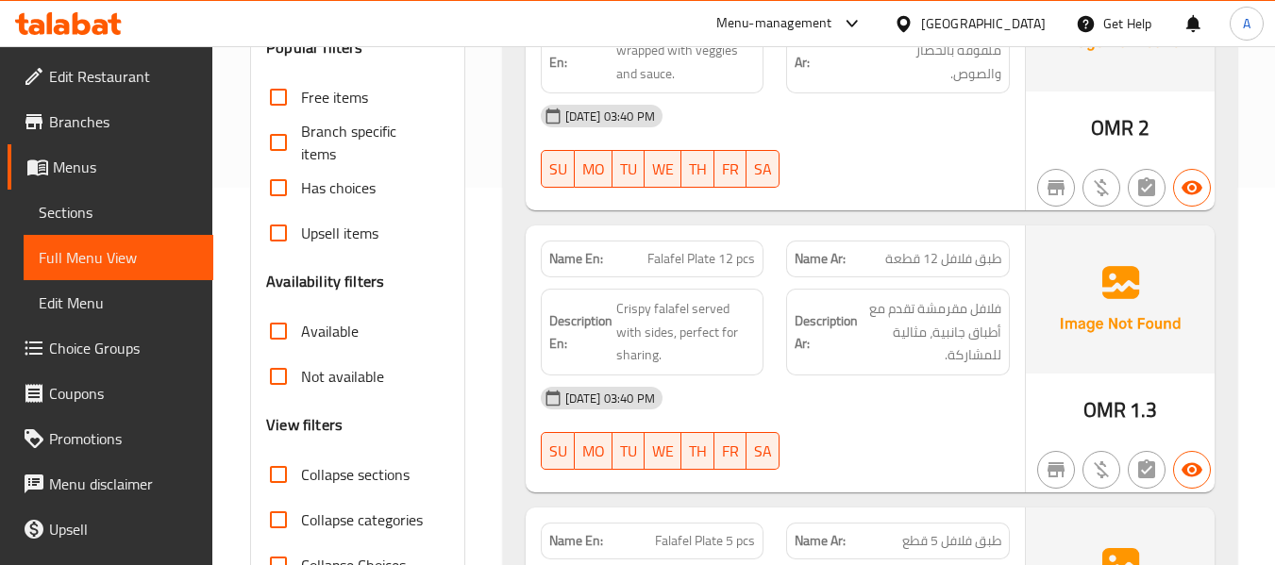
click at [97, 171] on span "Menus" at bounding box center [125, 167] width 145 height 23
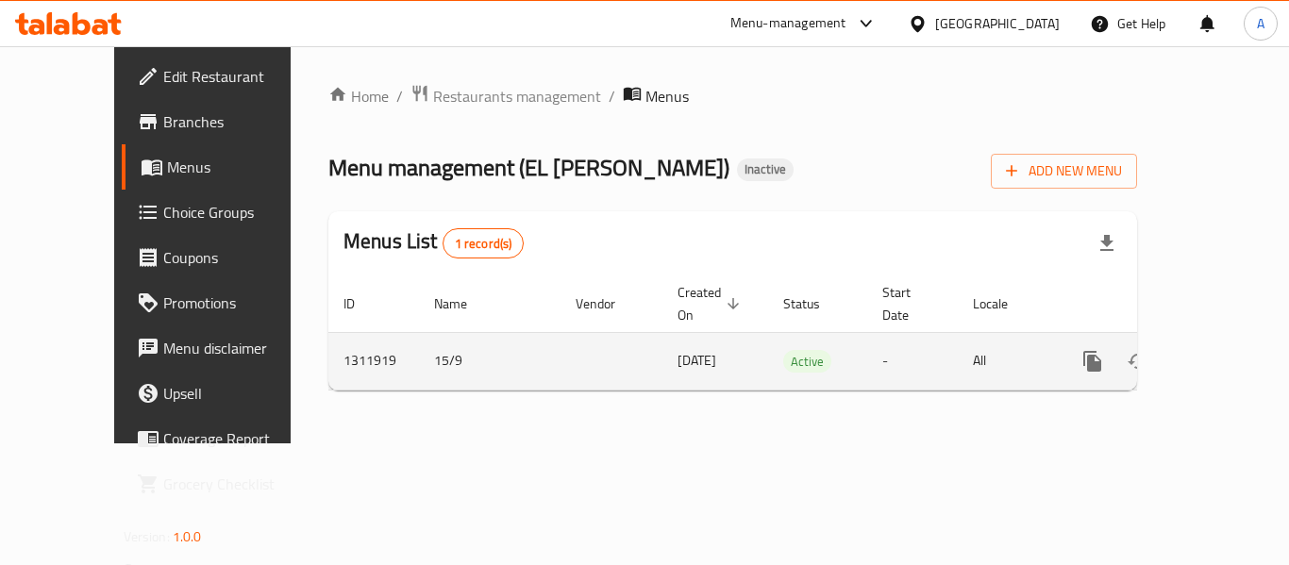
click at [419, 332] on td "15/9" at bounding box center [490, 361] width 142 height 58
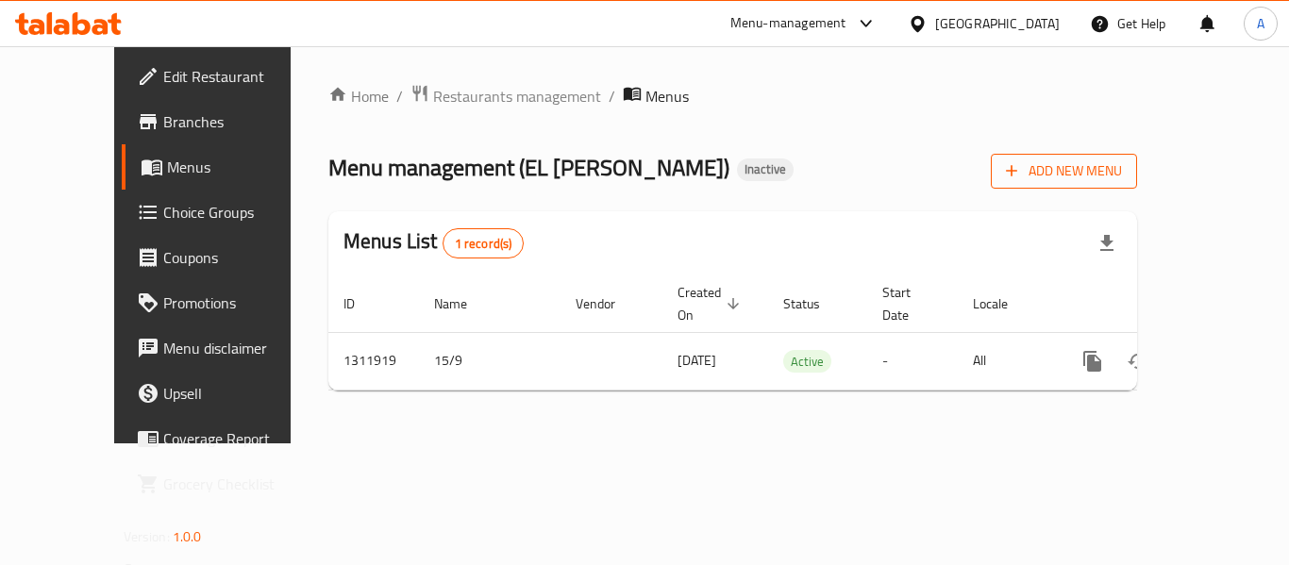
click at [1137, 185] on button "Add New Menu" at bounding box center [1064, 171] width 146 height 35
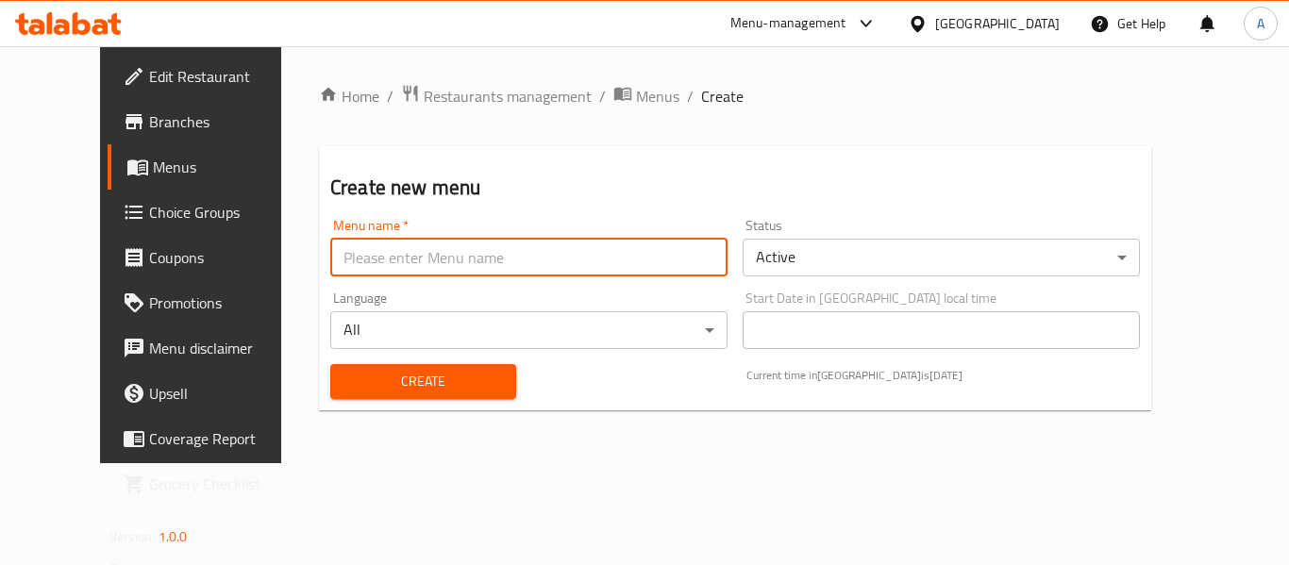
click at [439, 246] on input "text" at bounding box center [528, 258] width 397 height 38
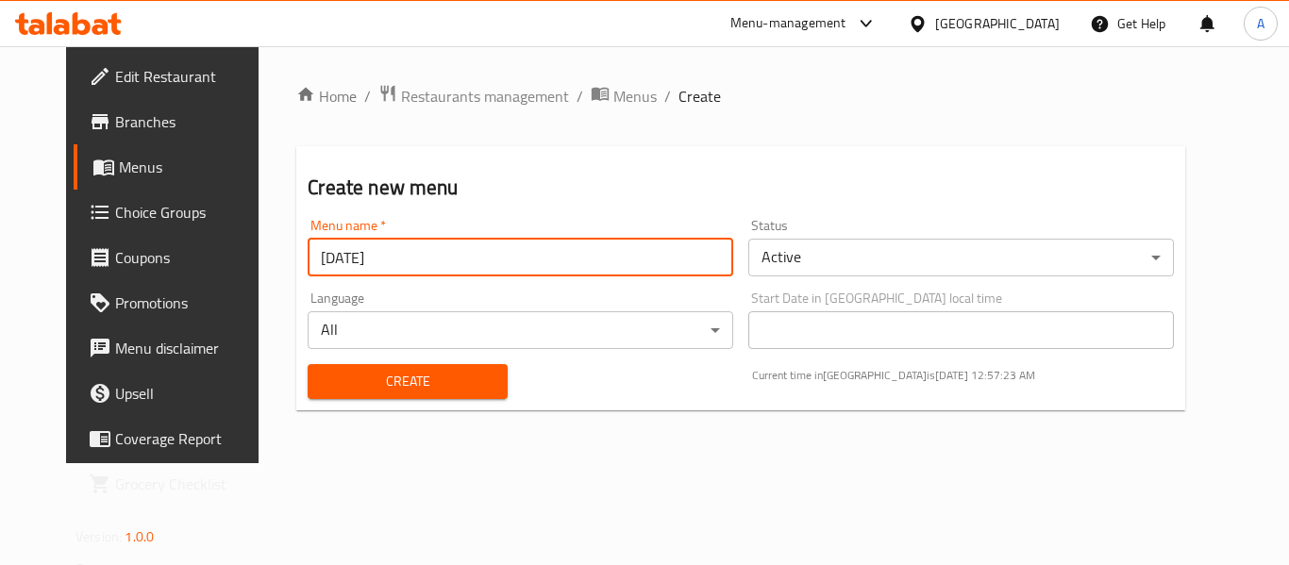
type input "15/9/2025"
click at [308, 364] on button "Create" at bounding box center [407, 381] width 199 height 35
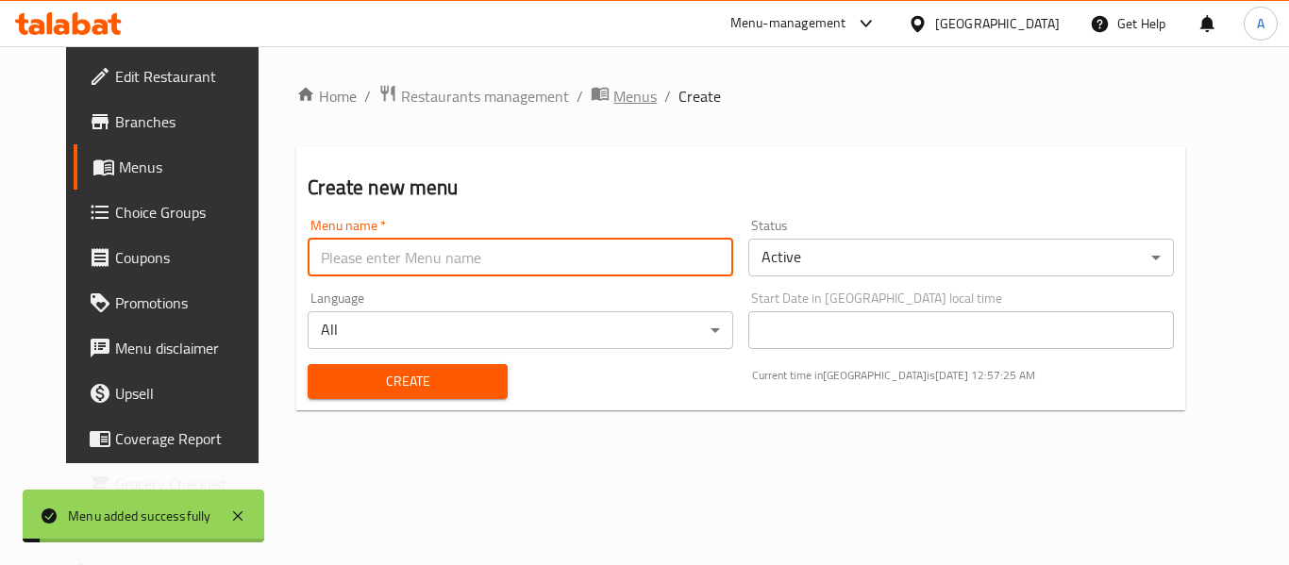
click at [613, 93] on span "Menus" at bounding box center [634, 96] width 43 height 23
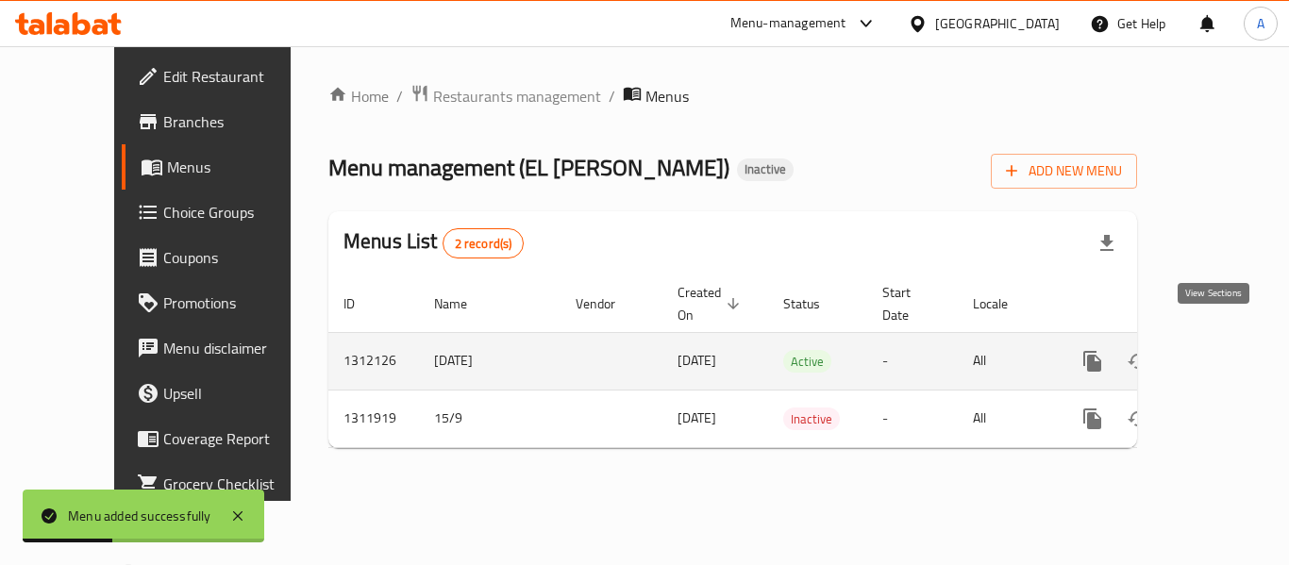
click at [1221, 339] on link "enhanced table" at bounding box center [1228, 361] width 45 height 45
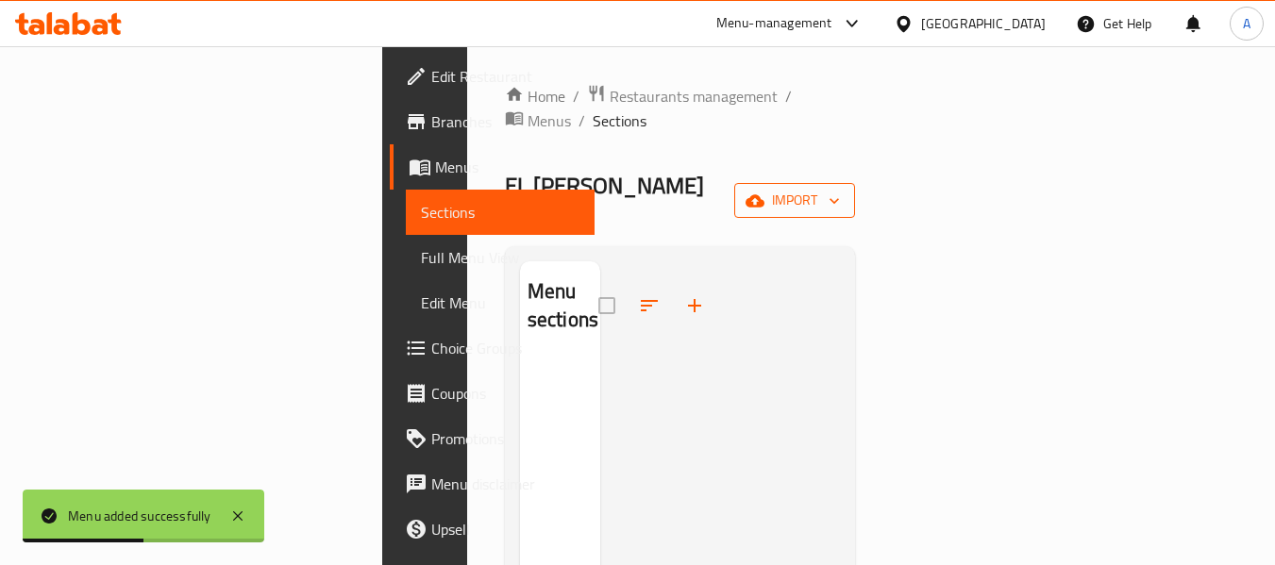
click at [840, 189] on span "import" at bounding box center [794, 201] width 91 height 24
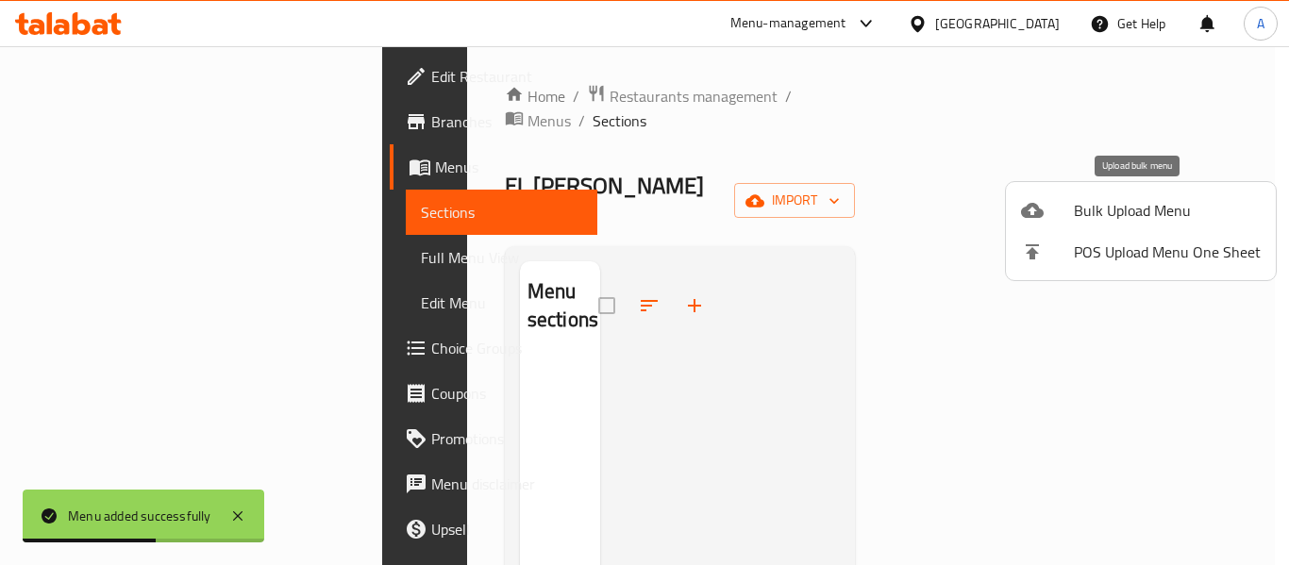
click at [1103, 211] on span "Bulk Upload Menu" at bounding box center [1167, 210] width 187 height 23
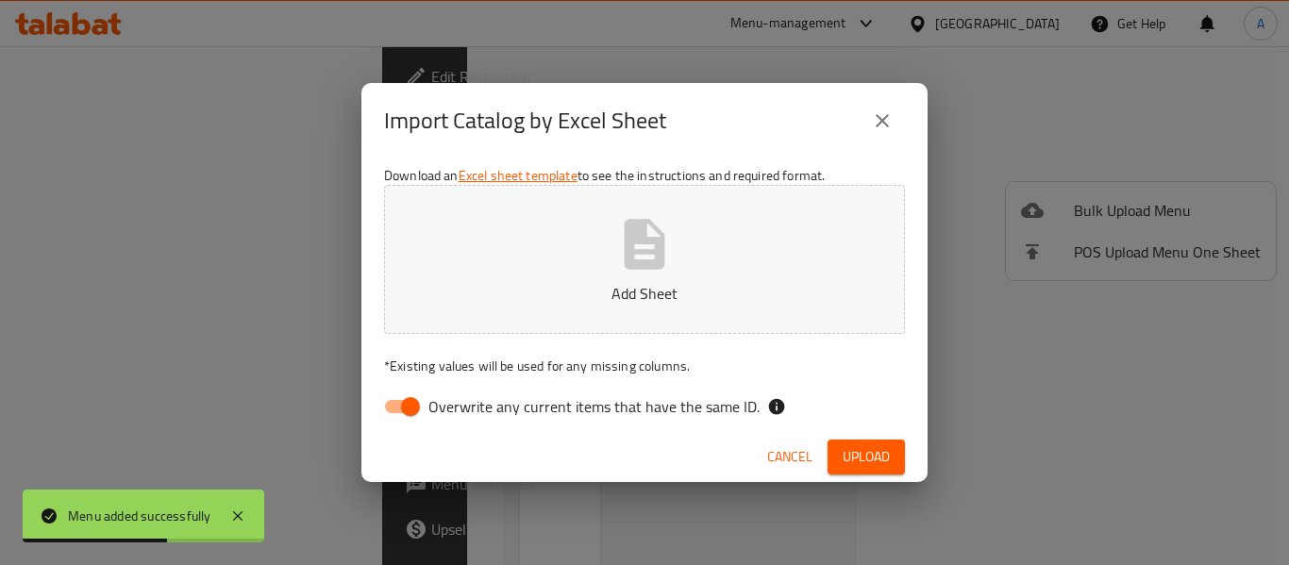
click at [700, 408] on span "Overwrite any current items that have the same ID." at bounding box center [593, 406] width 331 height 23
click at [464, 408] on input "Overwrite any current items that have the same ID." at bounding box center [411, 407] width 108 height 36
checkbox input "false"
click at [673, 291] on p "Add Sheet" at bounding box center [644, 293] width 462 height 23
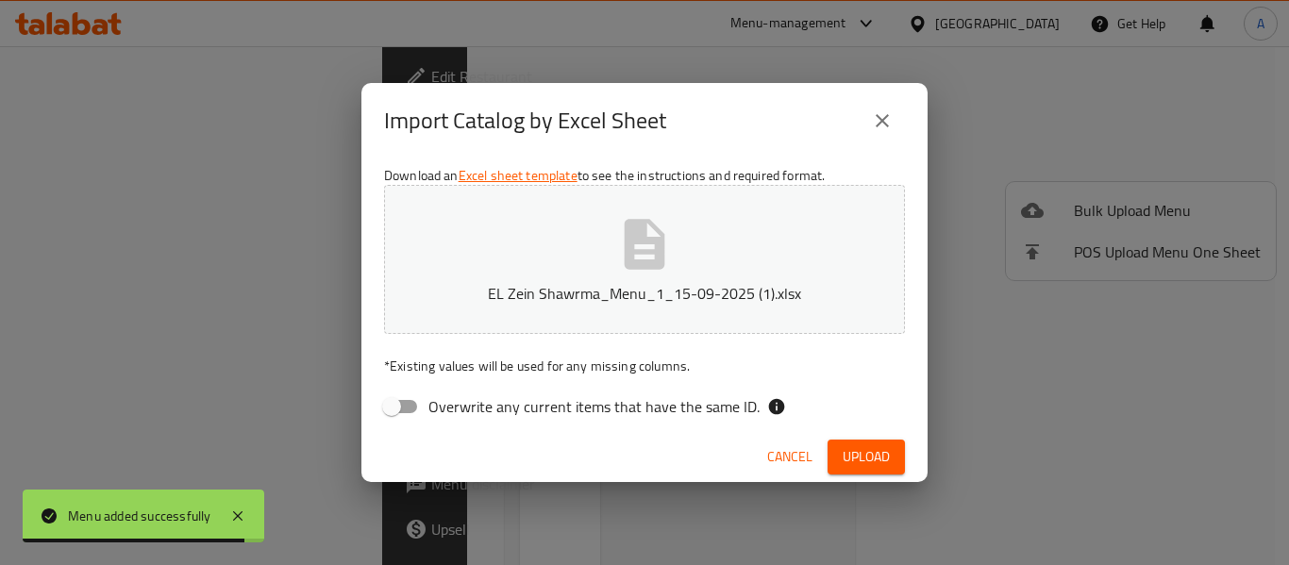
click at [840, 444] on button "Upload" at bounding box center [866, 457] width 77 height 35
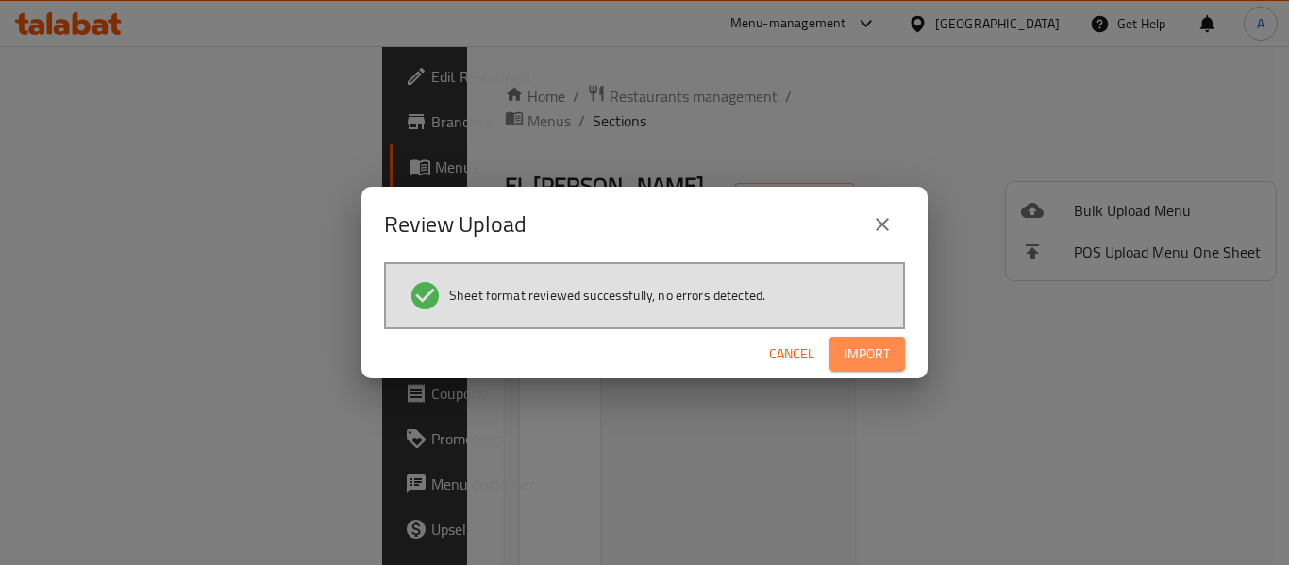
click at [856, 351] on span "Import" at bounding box center [867, 355] width 45 height 24
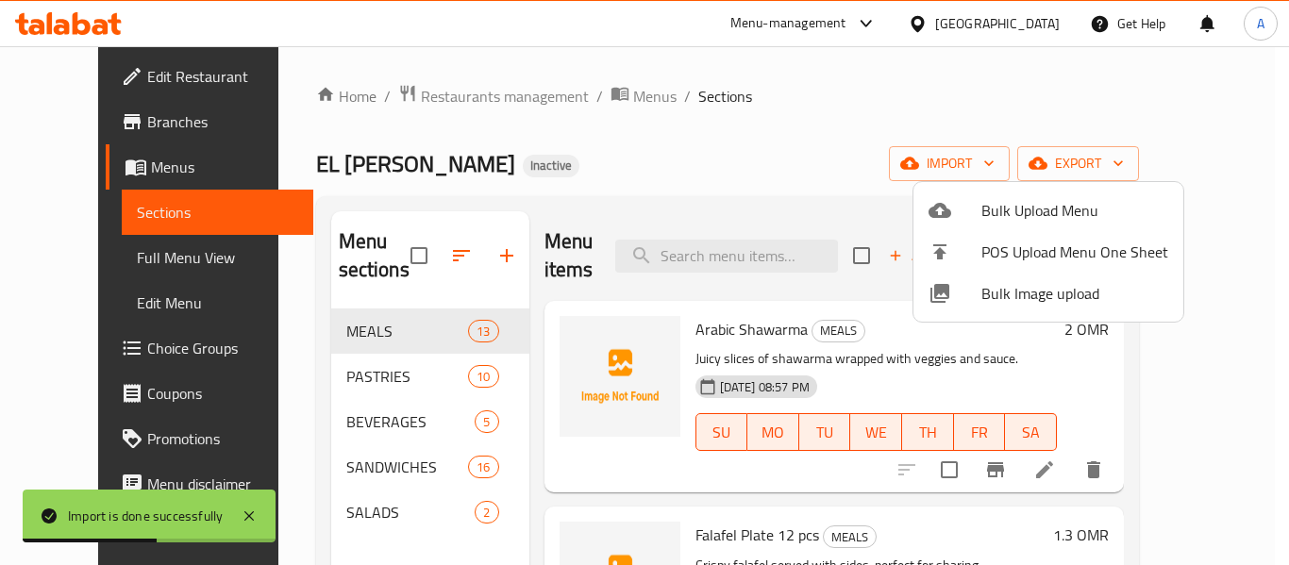
click at [625, 193] on div at bounding box center [644, 282] width 1289 height 565
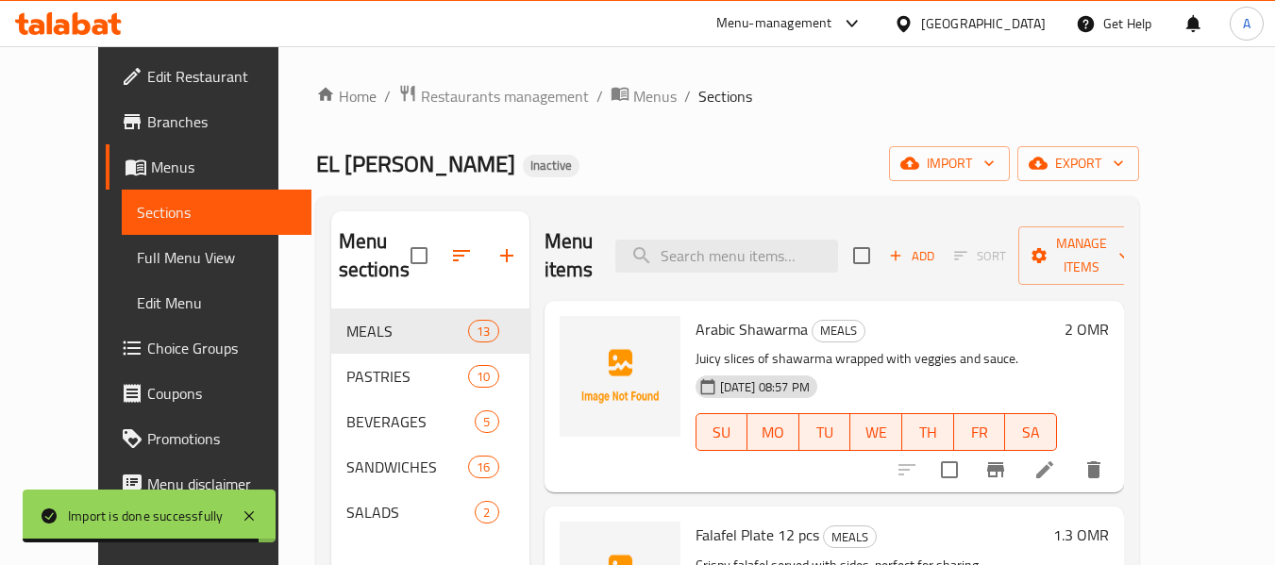
click at [137, 251] on span "Full Menu View" at bounding box center [216, 257] width 159 height 23
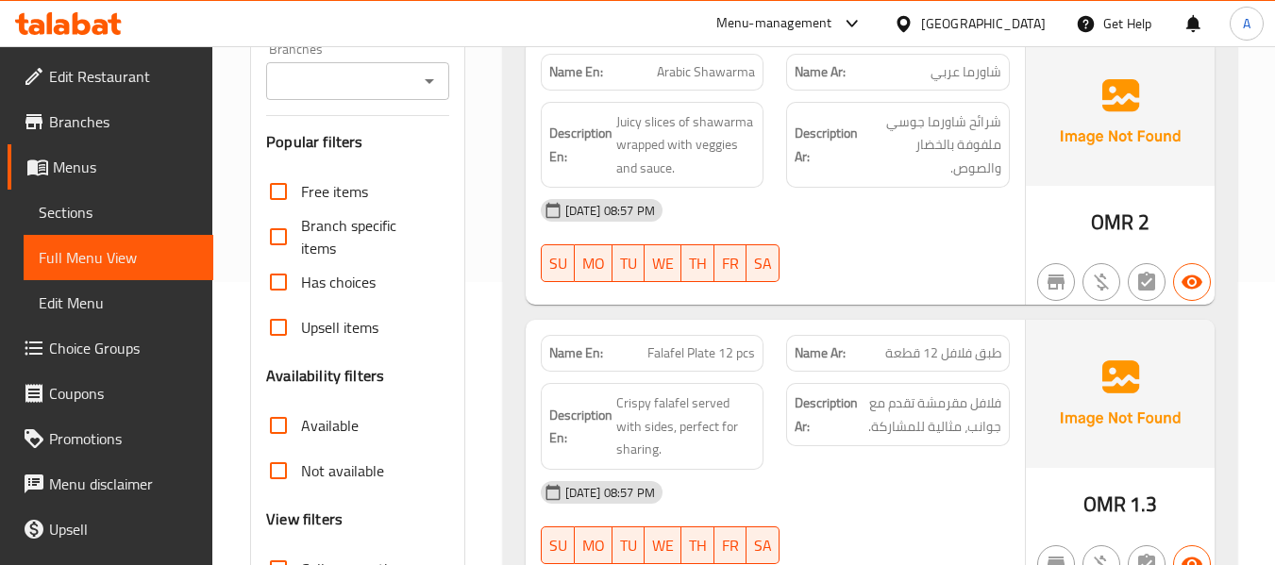
scroll to position [472, 0]
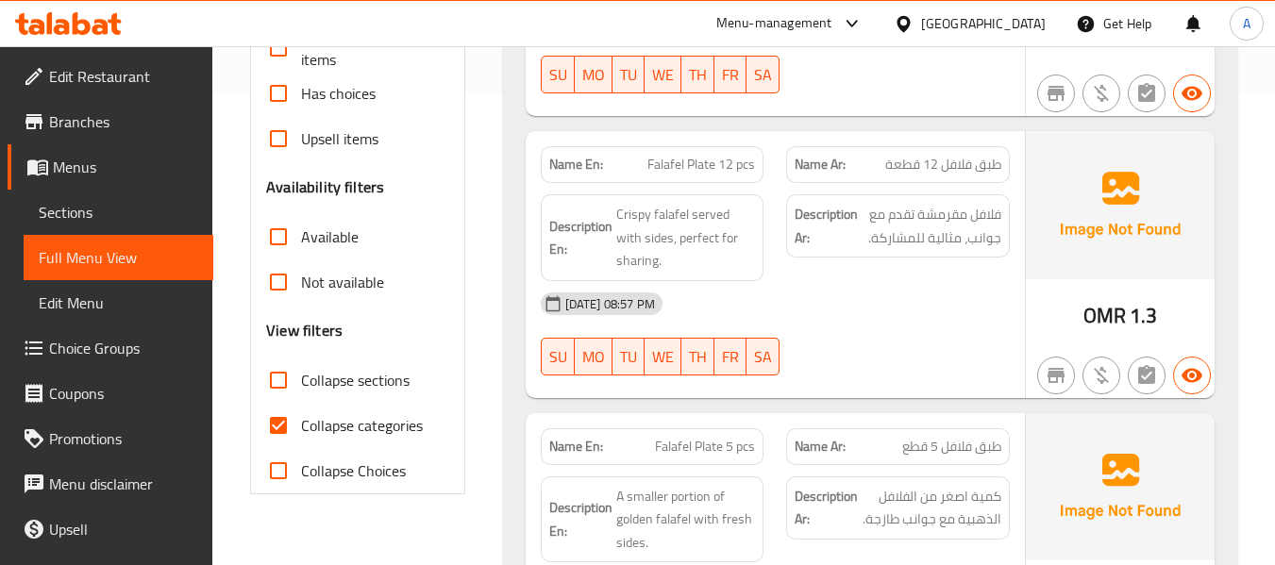
click at [329, 423] on span "Collapse categories" at bounding box center [362, 425] width 122 height 23
click at [301, 423] on input "Collapse categories" at bounding box center [278, 425] width 45 height 45
checkbox input "false"
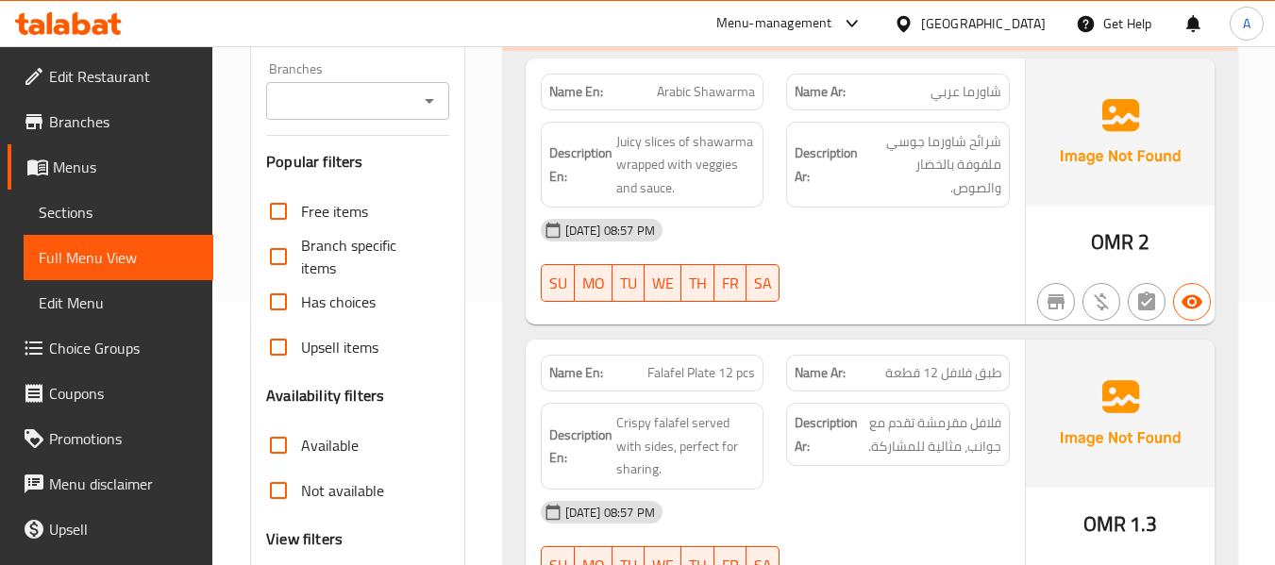
scroll to position [94, 0]
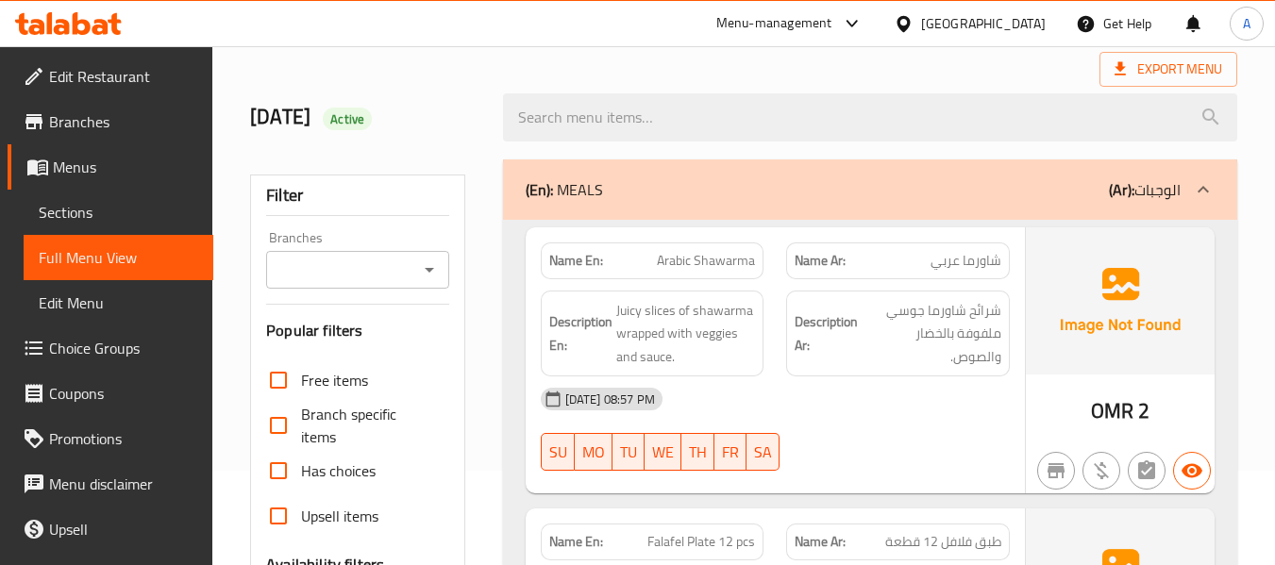
click at [578, 261] on strong "Name En:" at bounding box center [576, 261] width 54 height 20
click at [497, 71] on div "Export Menu" at bounding box center [743, 69] width 987 height 35
click at [90, 209] on span "Sections" at bounding box center [118, 212] width 159 height 23
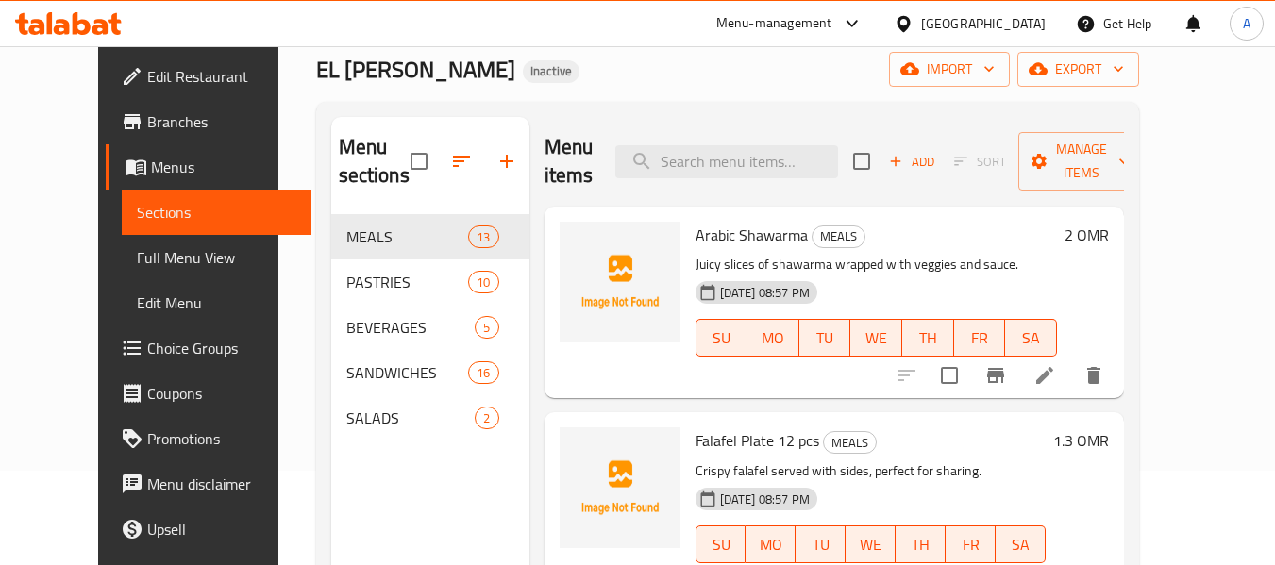
click at [151, 176] on span "Menus" at bounding box center [223, 167] width 145 height 23
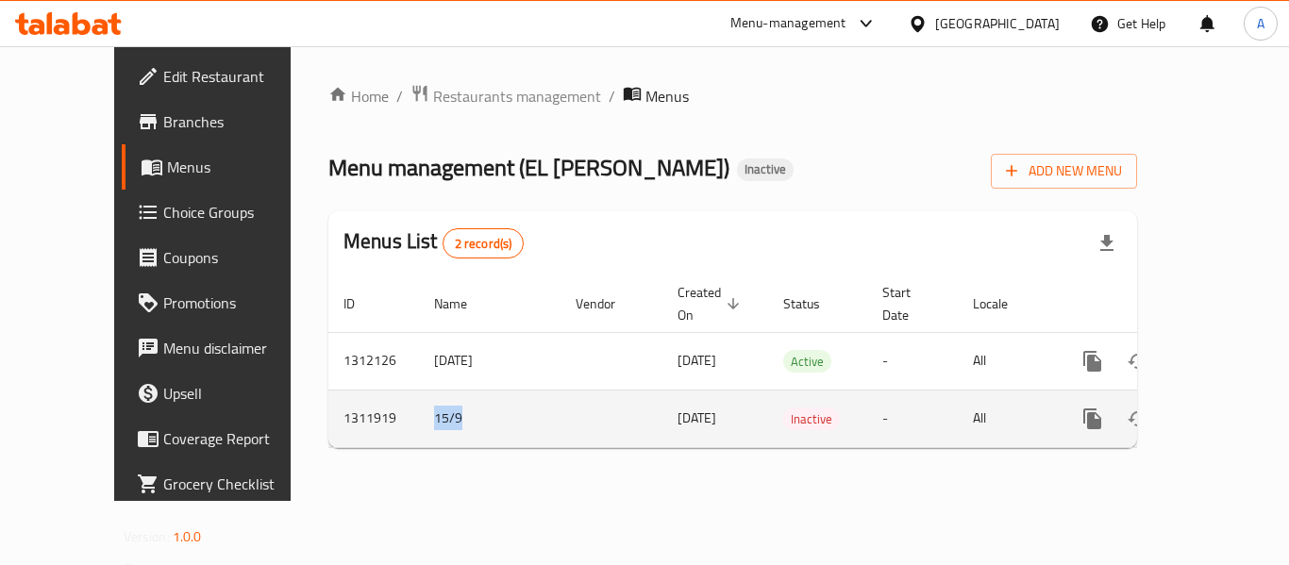
drag, startPoint x: 394, startPoint y: 391, endPoint x: 342, endPoint y: 390, distance: 52.9
click at [419, 390] on td "15/9" at bounding box center [490, 419] width 142 height 58
click at [1177, 410] on icon "enhanced table" at bounding box center [1183, 418] width 13 height 17
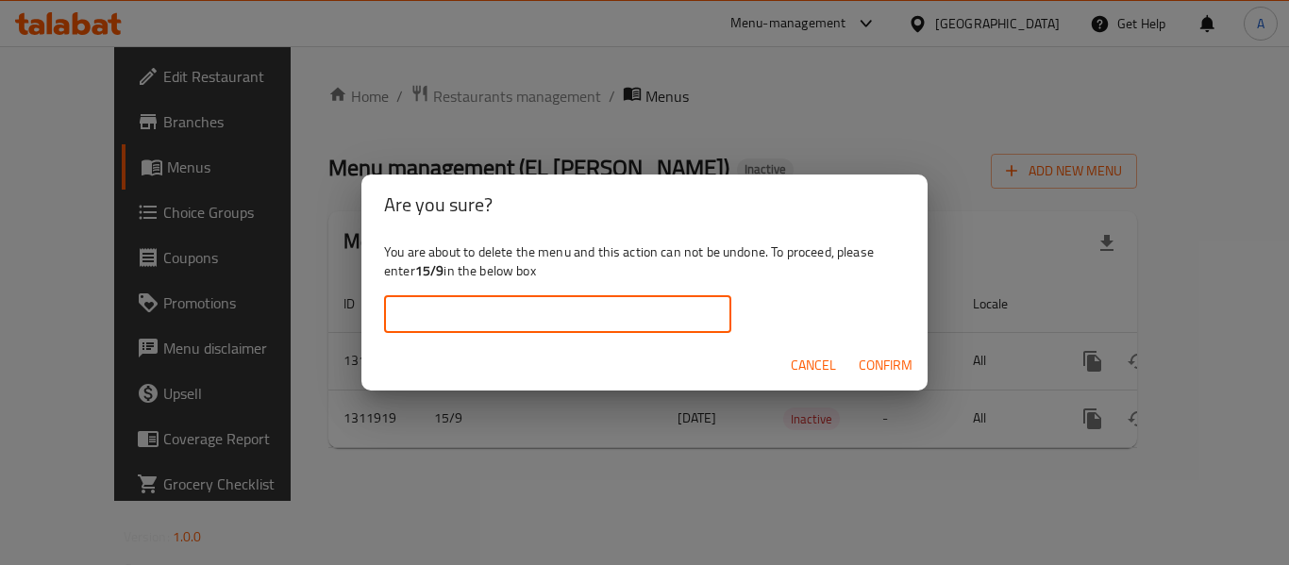
click at [570, 307] on input "text" at bounding box center [557, 314] width 347 height 38
paste input "15/9"
type input "15/9"
click at [897, 362] on span "Confirm" at bounding box center [886, 366] width 54 height 24
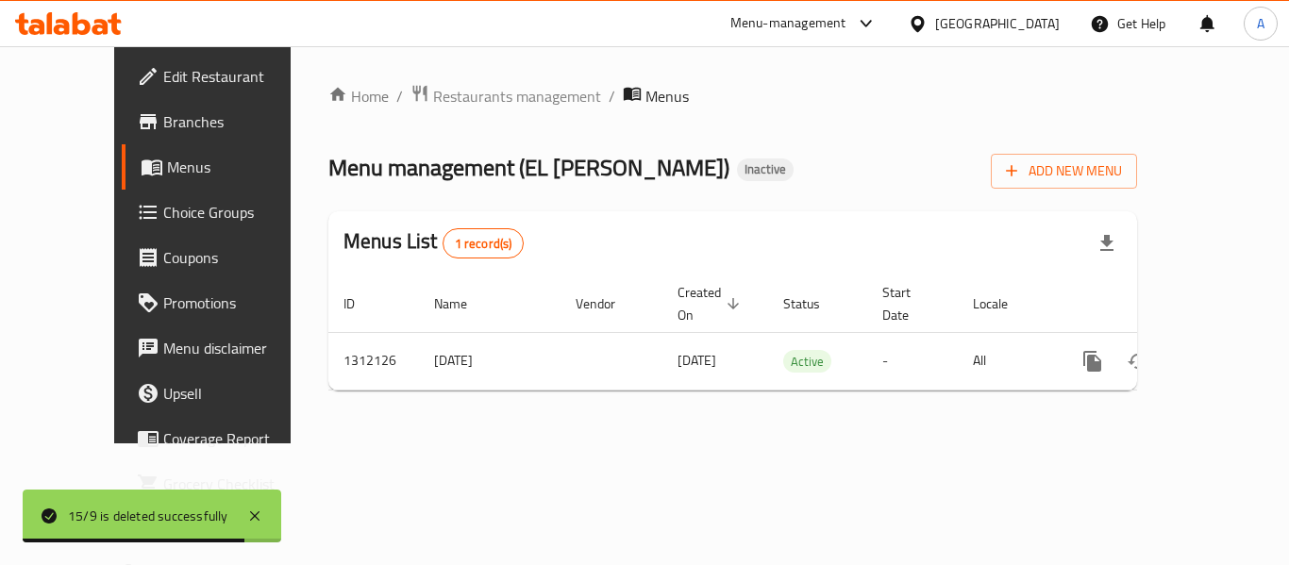
click at [163, 75] on span "Edit Restaurant" at bounding box center [238, 76] width 151 height 23
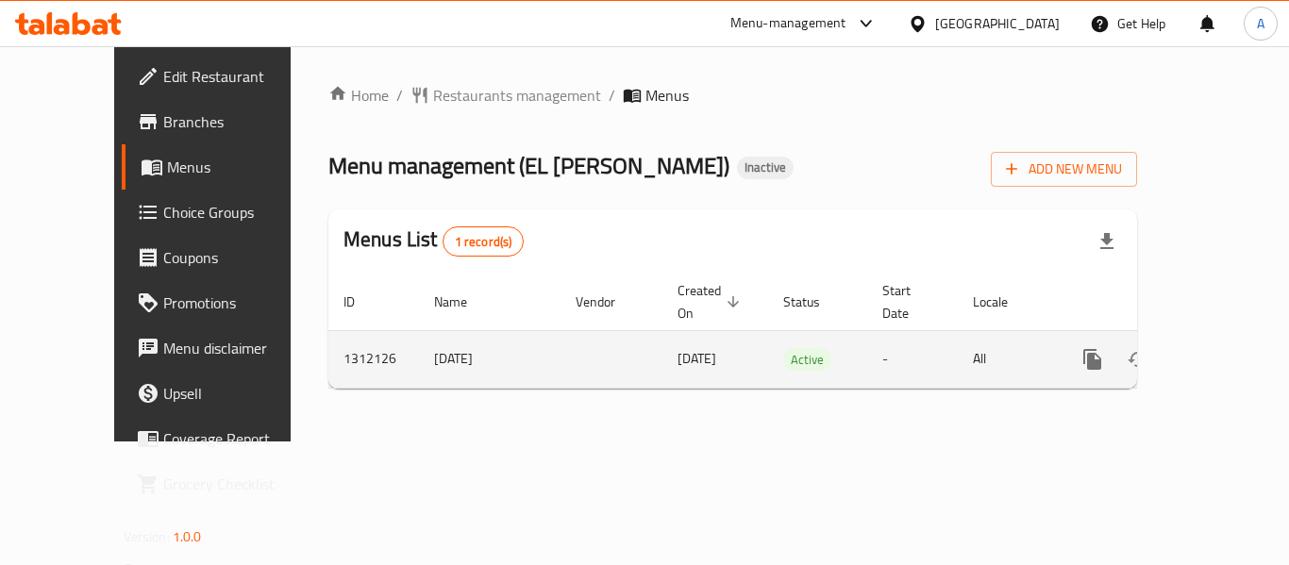
click at [1212, 351] on link "enhanced table" at bounding box center [1228, 359] width 45 height 45
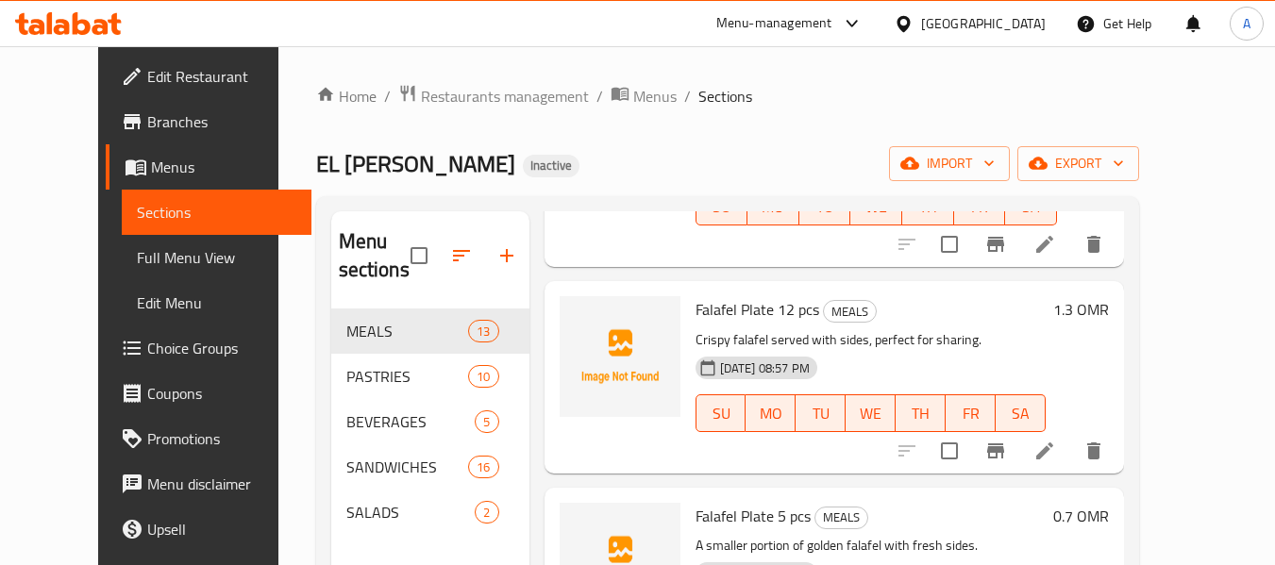
scroll to position [283, 0]
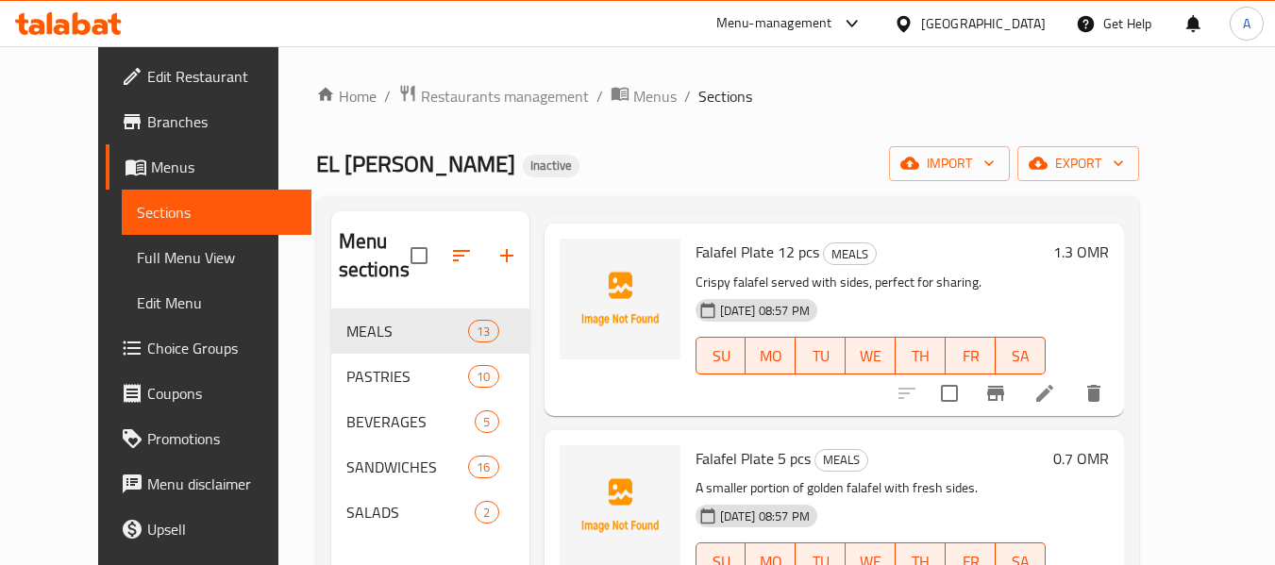
click at [137, 246] on span "Full Menu View" at bounding box center [216, 257] width 159 height 23
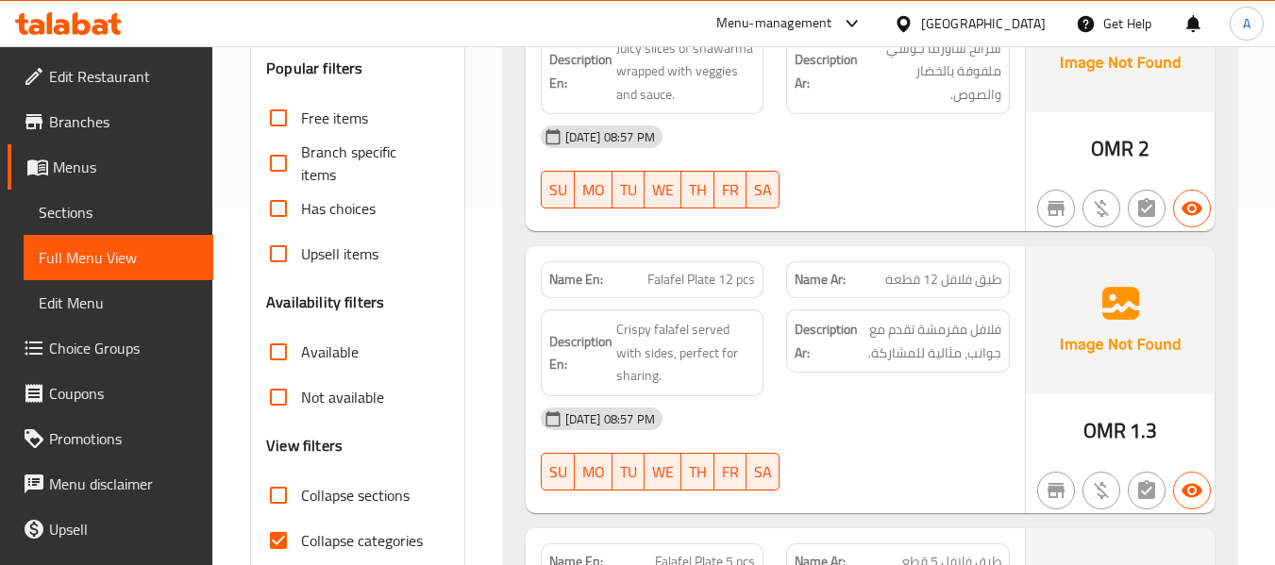
scroll to position [566, 0]
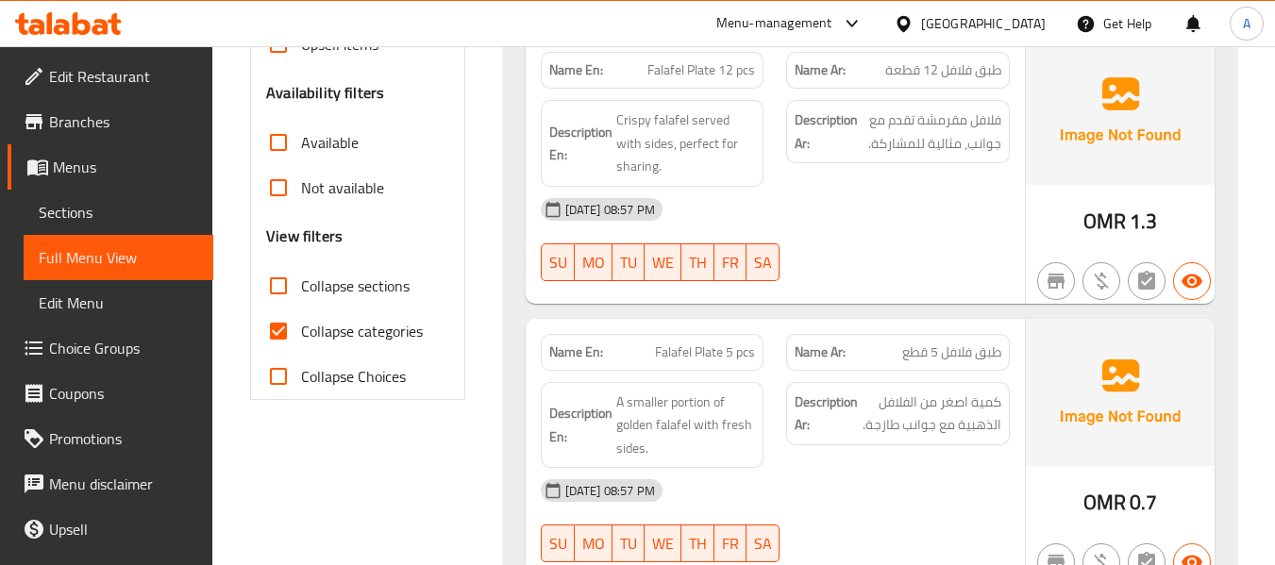
click at [384, 335] on span "Collapse categories" at bounding box center [362, 331] width 122 height 23
click at [301, 335] on input "Collapse categories" at bounding box center [278, 331] width 45 height 45
checkbox input "false"
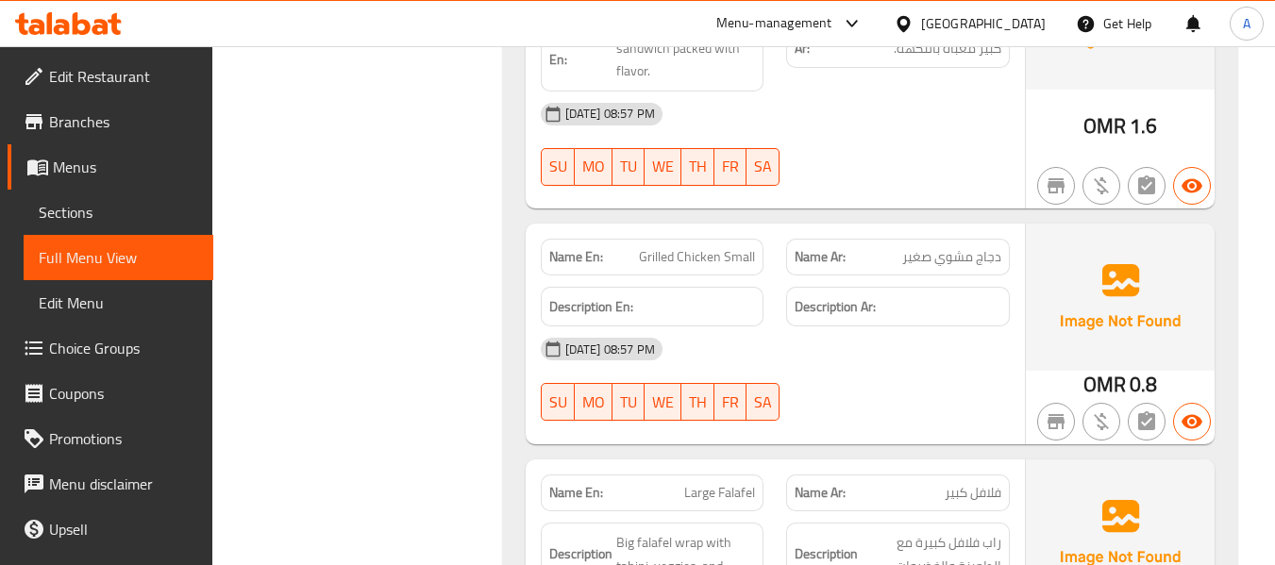
scroll to position [8651, 0]
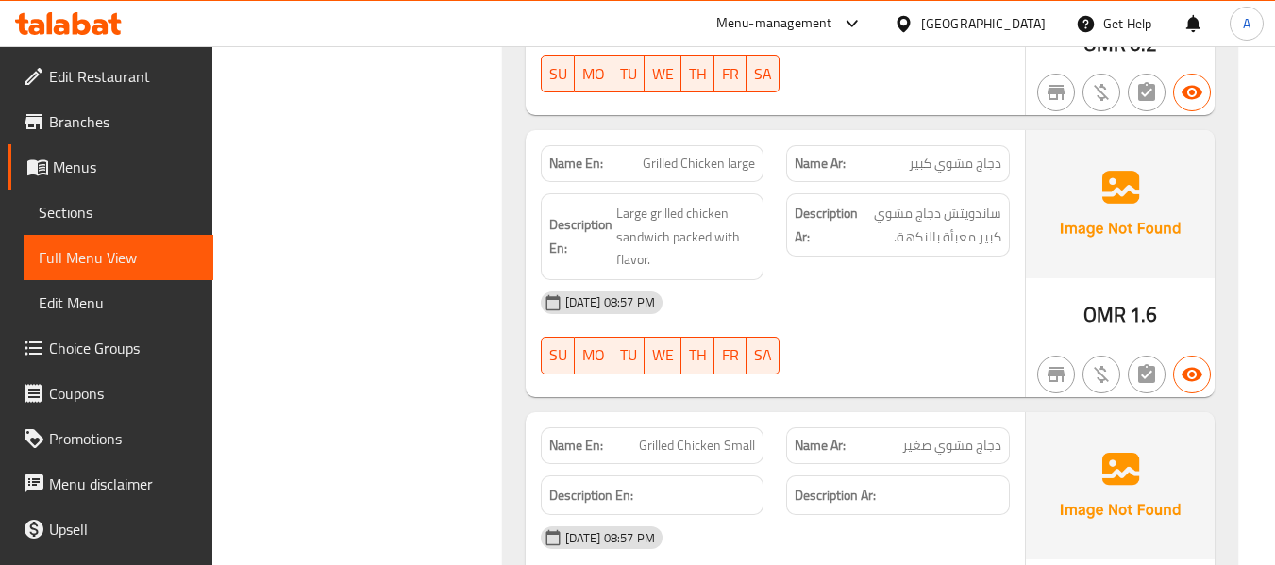
click at [139, 224] on link "Sections" at bounding box center [119, 212] width 190 height 45
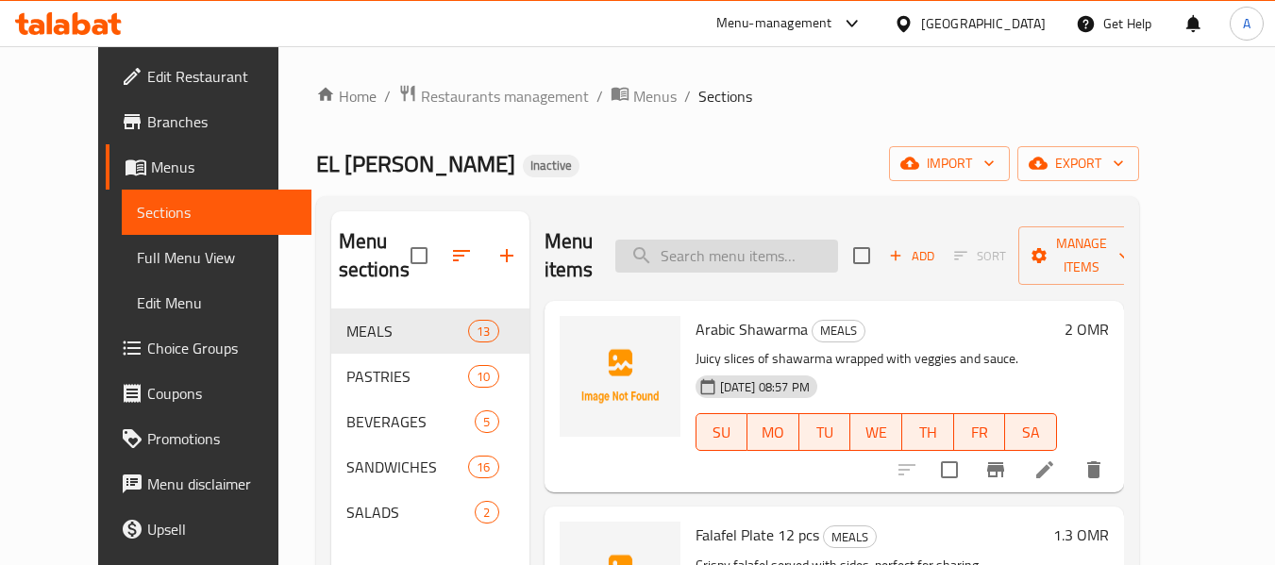
click at [728, 265] on input "search" at bounding box center [726, 256] width 223 height 33
paste input "Grilled Chicken Big"
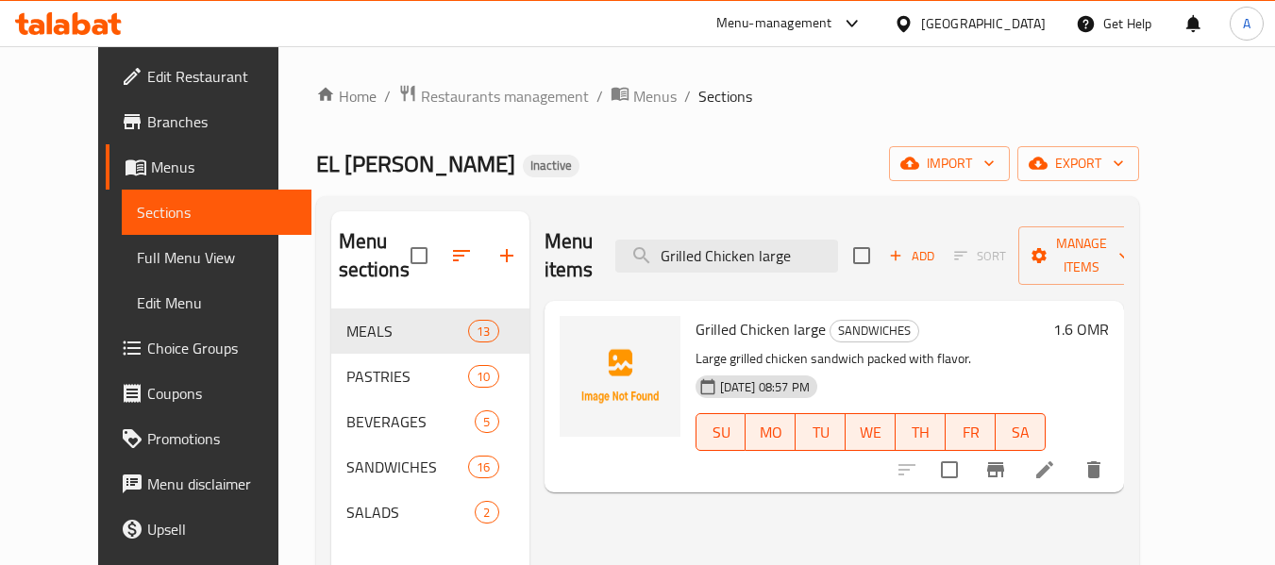
type input "Grilled Chicken large"
click at [1056, 459] on icon at bounding box center [1044, 470] width 23 height 23
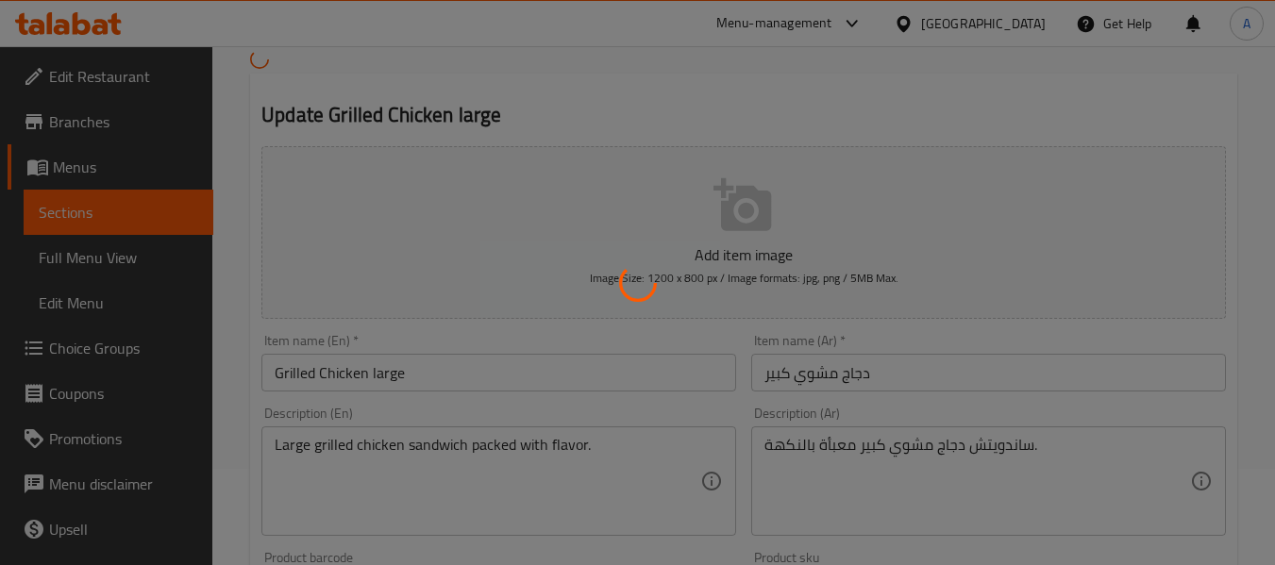
scroll to position [283, 0]
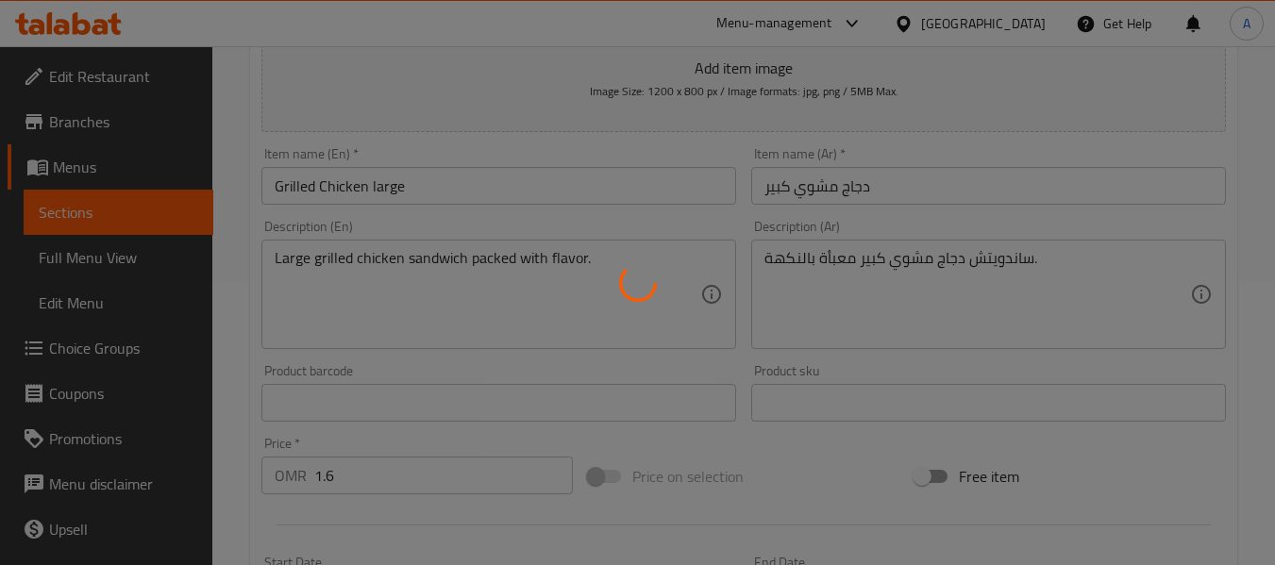
click at [627, 124] on div at bounding box center [637, 282] width 1275 height 565
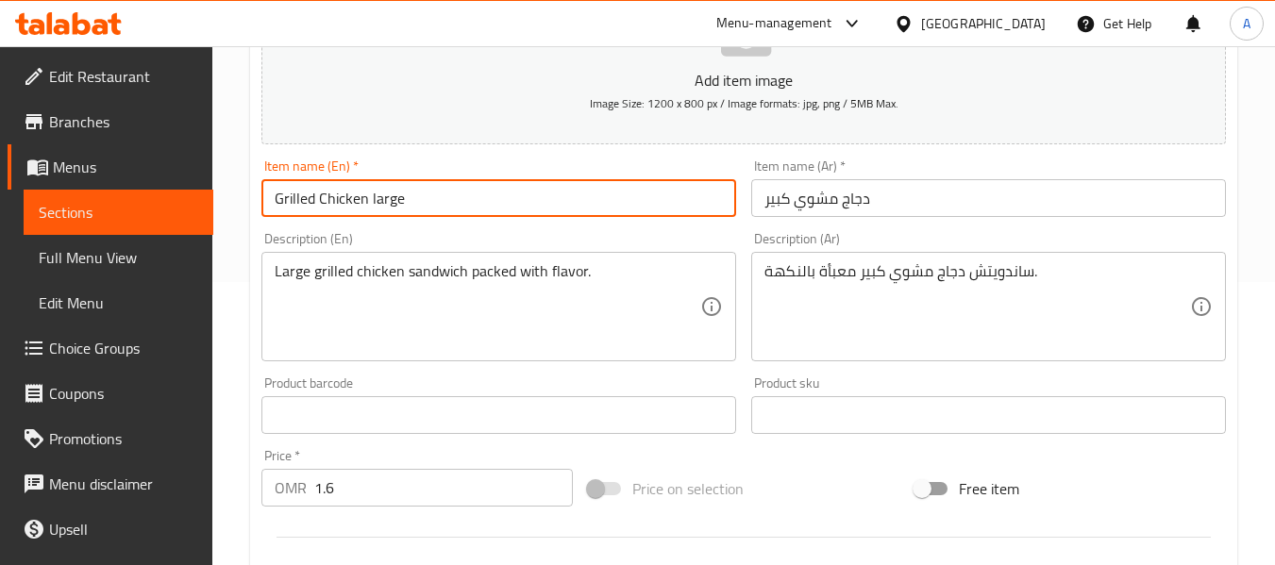
click at [381, 196] on input "Grilled Chicken large" at bounding box center [498, 198] width 475 height 38
type input "Grilled Chicken Big"
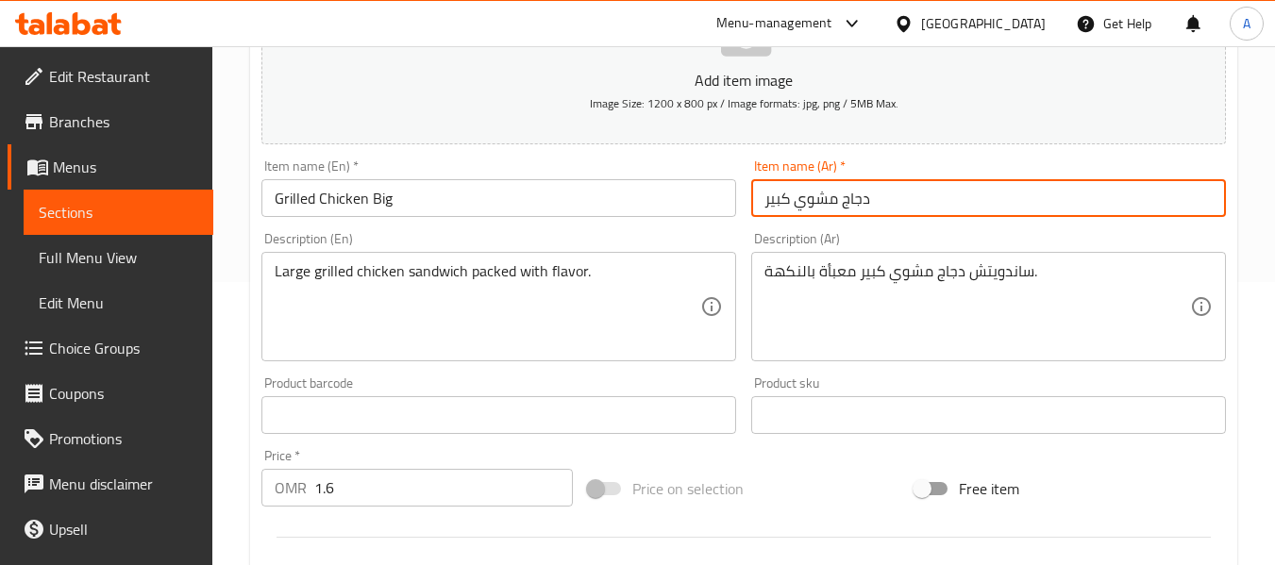
click at [957, 203] on input "دجاج مشوي كبير" at bounding box center [988, 198] width 475 height 38
click at [893, 202] on input "دجاج مشوي كبير" at bounding box center [988, 198] width 475 height 38
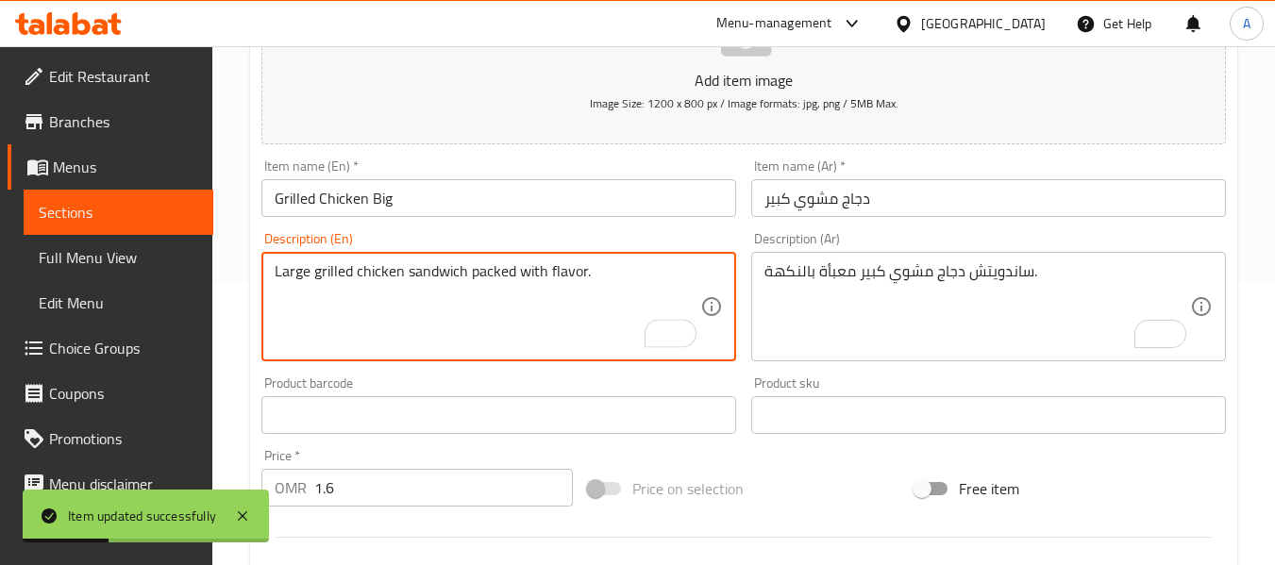
drag, startPoint x: 470, startPoint y: 277, endPoint x: 583, endPoint y: 275, distance: 113.3
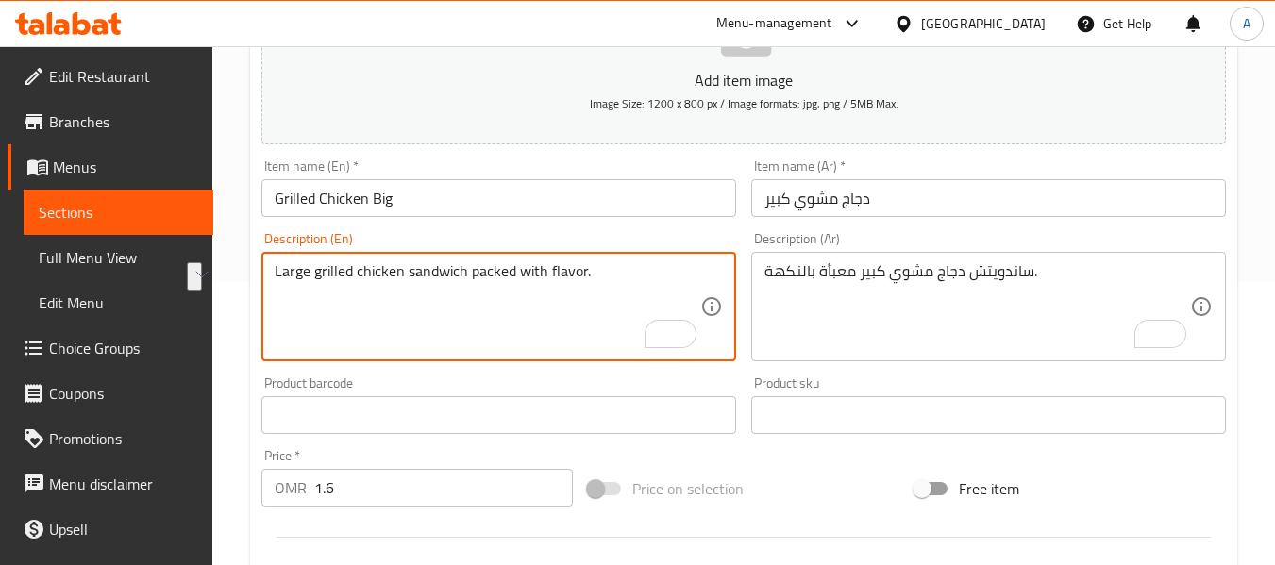
click at [506, 275] on textarea "Large grilled chicken sandwich packed with flavor." at bounding box center [488, 307] width 426 height 90
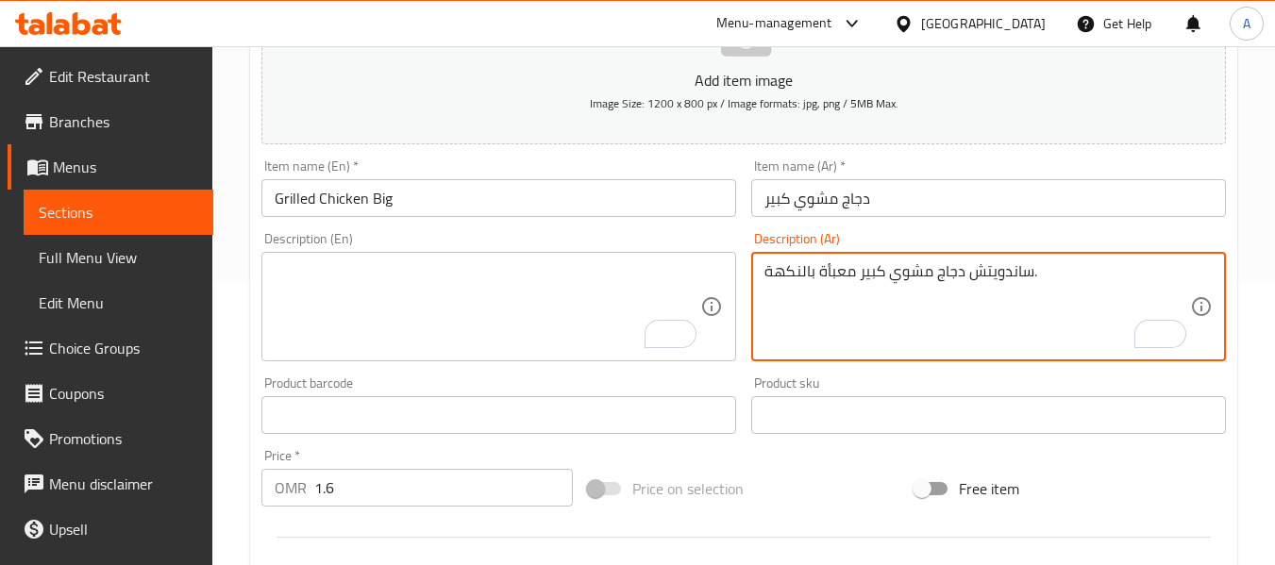
click at [832, 275] on textarea "ساندويتش دجاج مشوي كبير معبأة بالنكهة." at bounding box center [977, 307] width 426 height 90
click at [468, 187] on input "Grilled Chicken Big" at bounding box center [498, 198] width 475 height 38
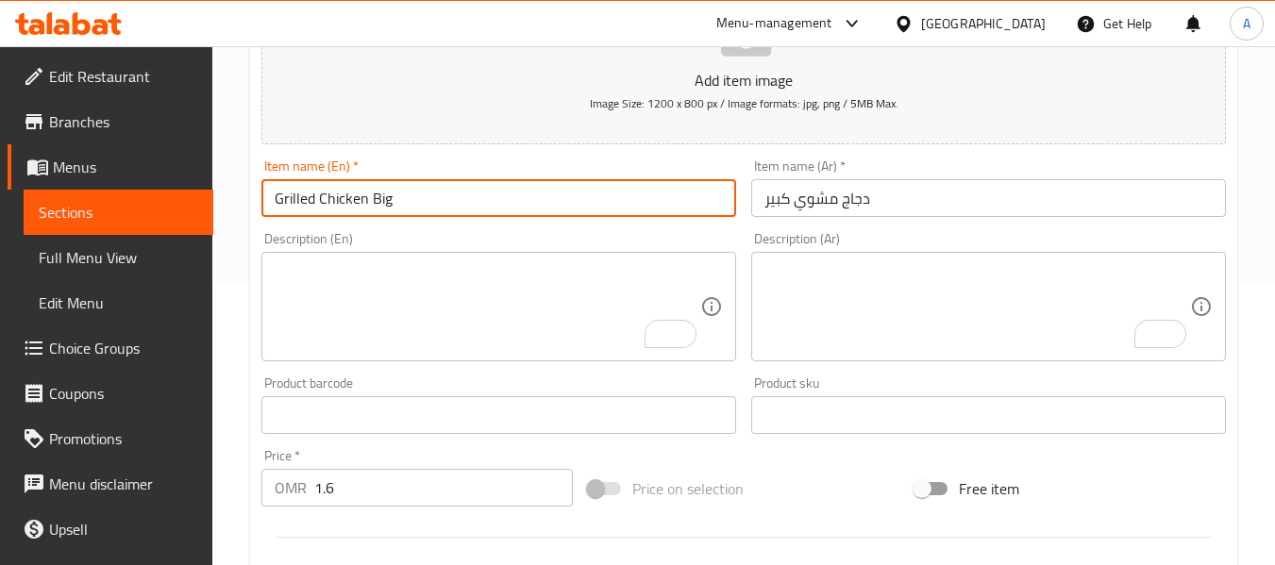
drag, startPoint x: 435, startPoint y: 202, endPoint x: 252, endPoint y: 199, distance: 183.1
click at [252, 199] on div "Update Grilled Chicken Big Add item image Image Size: 1200 x 800 px / Image for…" at bounding box center [743, 449] width 987 height 1098
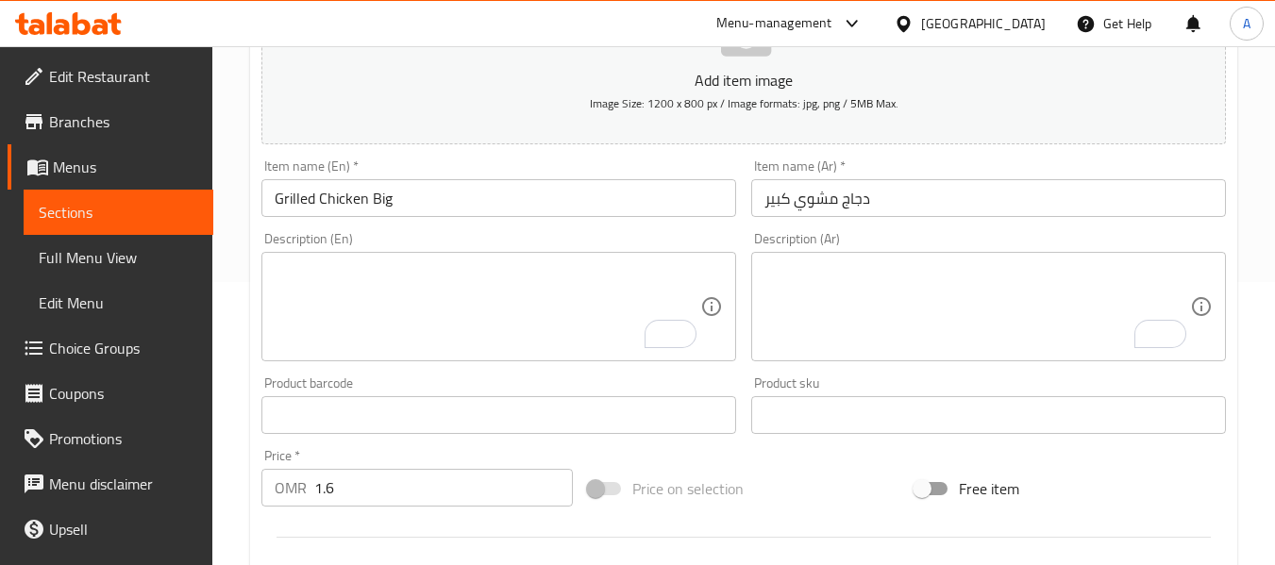
click at [445, 241] on div "Description (En) Description (En)" at bounding box center [498, 296] width 475 height 129
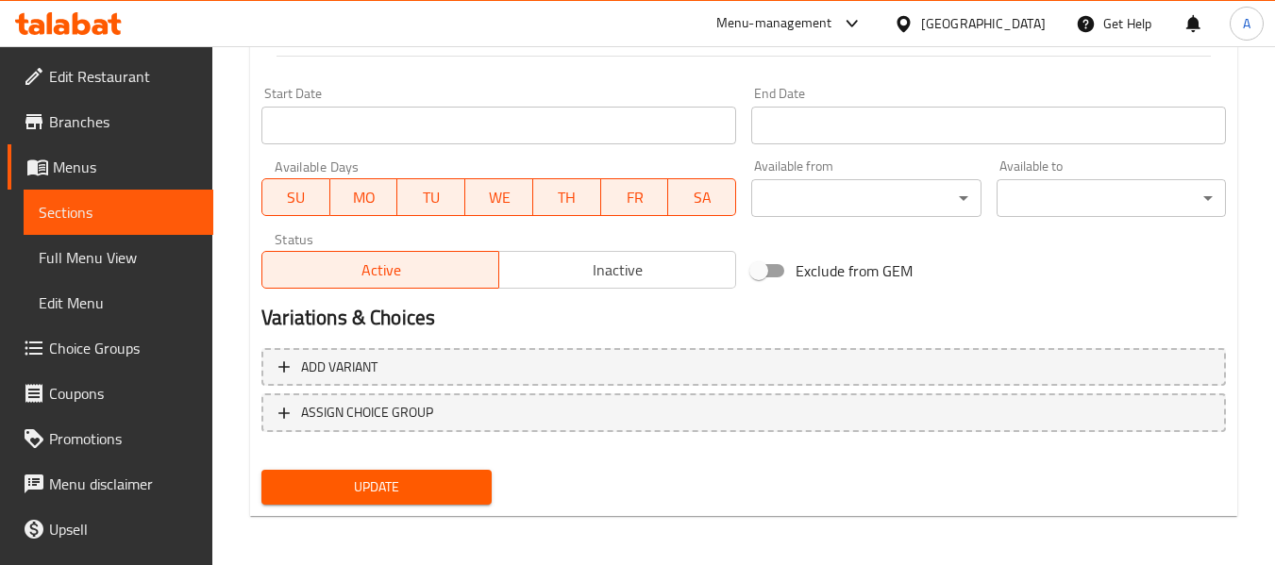
scroll to position [768, 0]
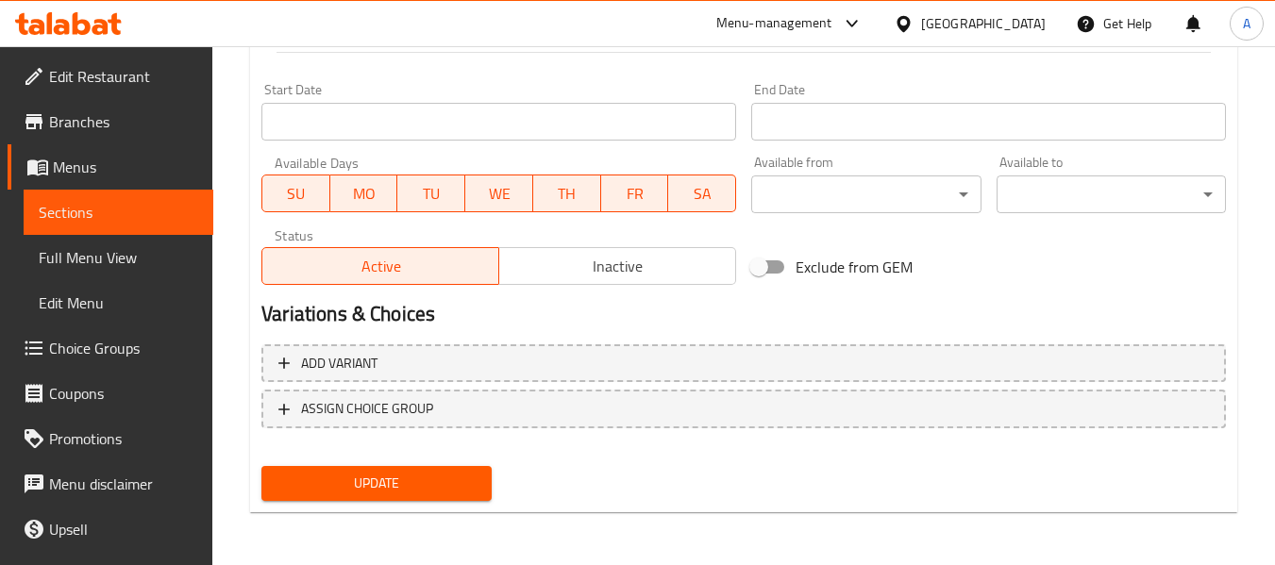
click at [418, 494] on span "Update" at bounding box center [375, 484] width 199 height 24
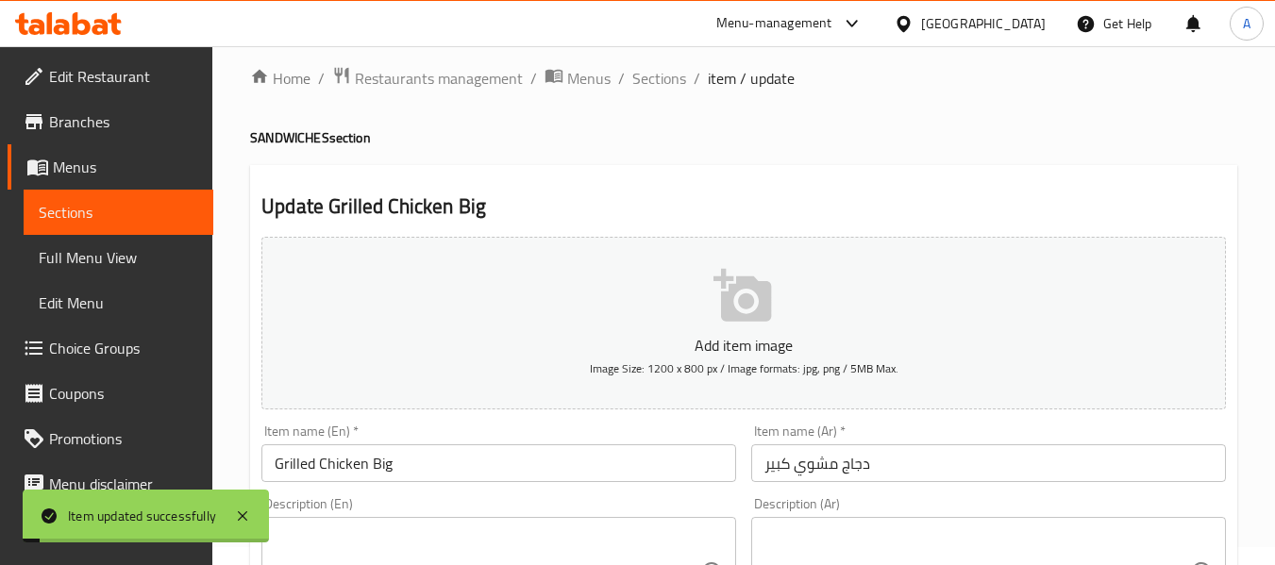
scroll to position [0, 0]
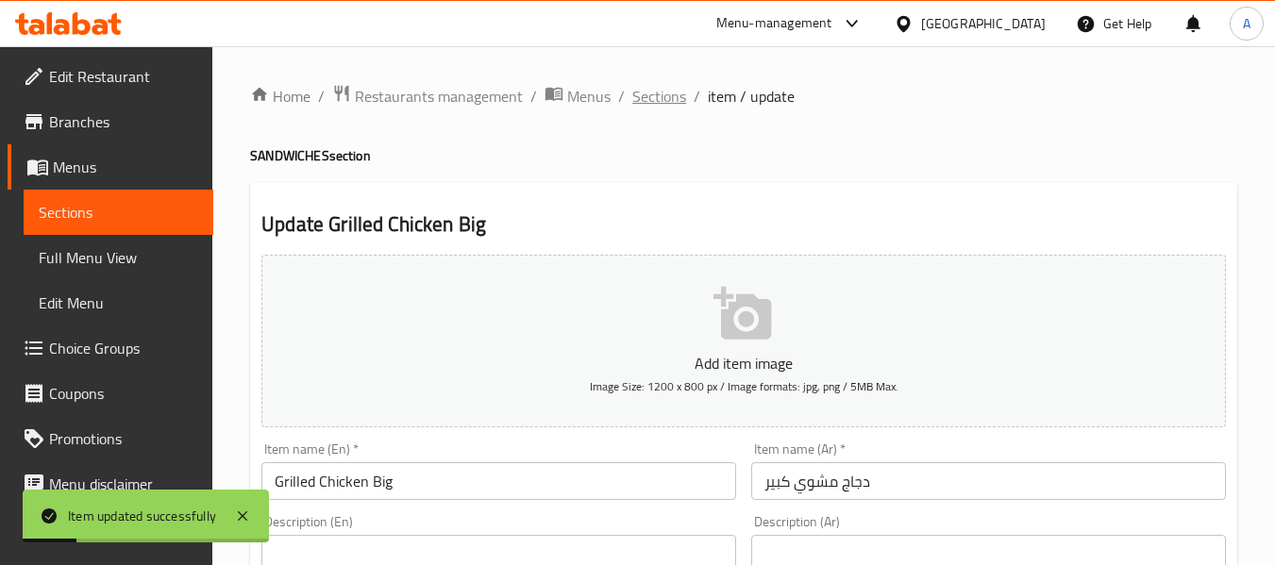
click at [651, 99] on span "Sections" at bounding box center [659, 96] width 54 height 23
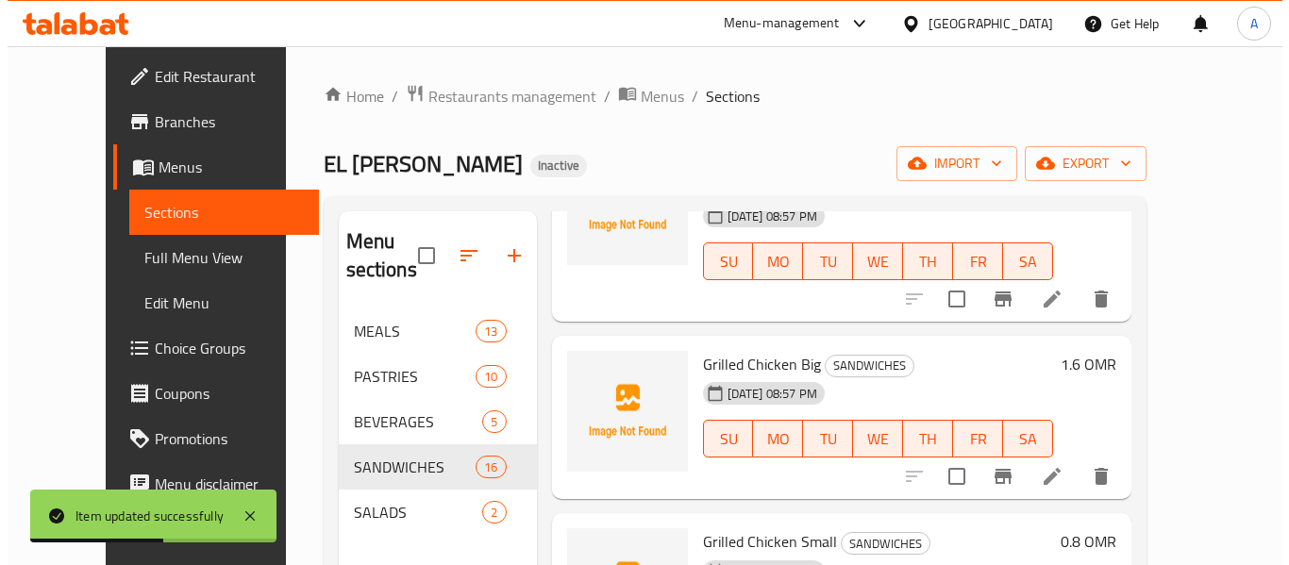
scroll to position [94, 0]
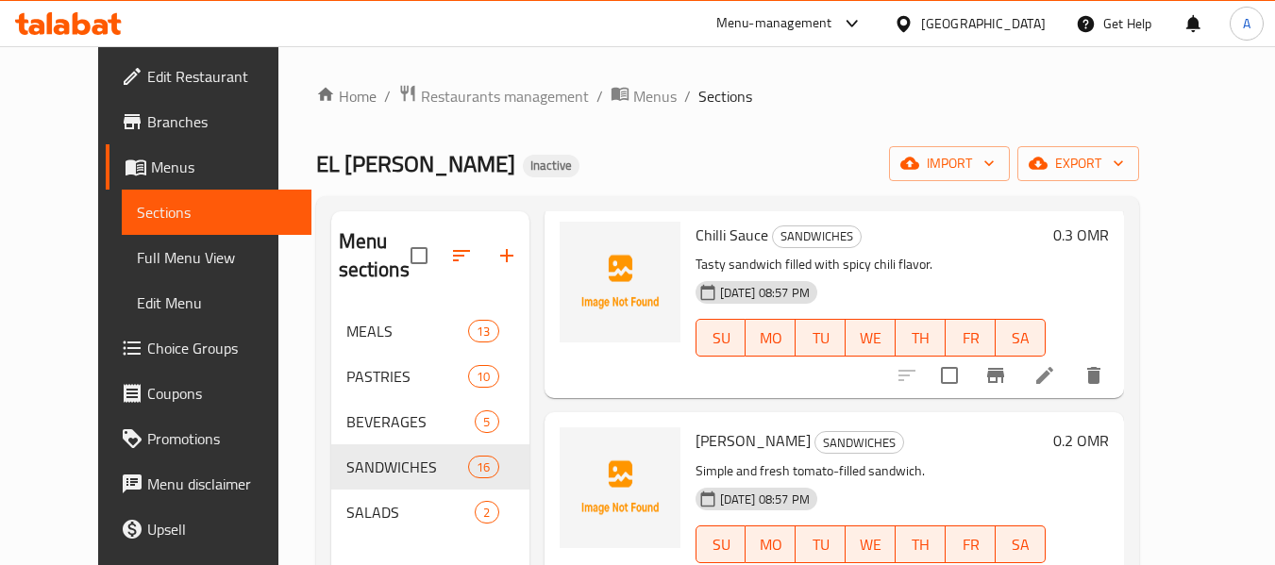
click at [564, 140] on div "Home / Restaurants management / Menus / Sections EL Zein Shawrma Inactive impor…" at bounding box center [727, 438] width 823 height 708
click at [137, 269] on span "Full Menu View" at bounding box center [216, 257] width 159 height 23
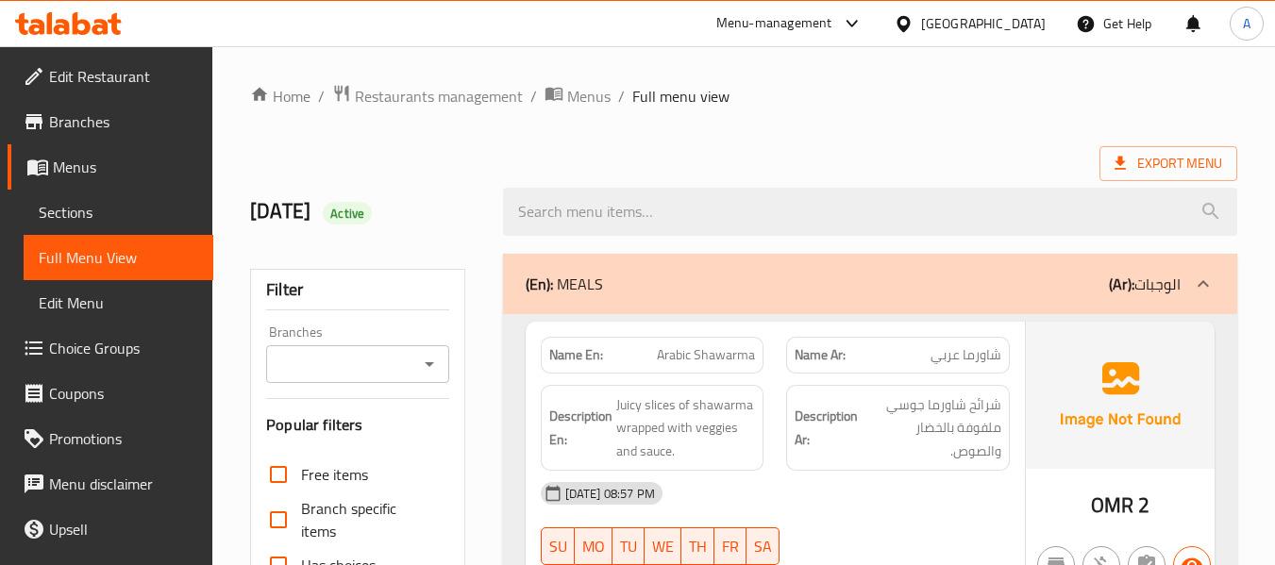
click at [839, 85] on ol "Home / Restaurants management / Menus / Full menu view" at bounding box center [743, 96] width 987 height 25
click at [1115, 163] on icon at bounding box center [1120, 163] width 19 height 19
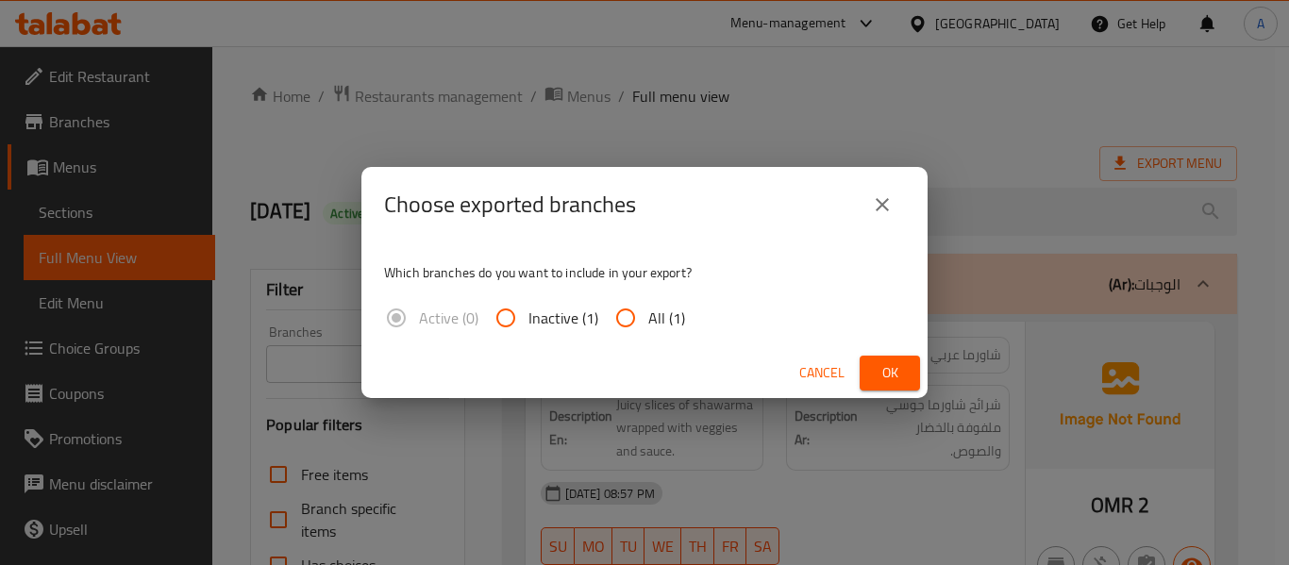
click at [620, 321] on input "All (1)" at bounding box center [625, 317] width 45 height 45
radio input "true"
click at [910, 363] on button "Ok" at bounding box center [890, 373] width 60 height 35
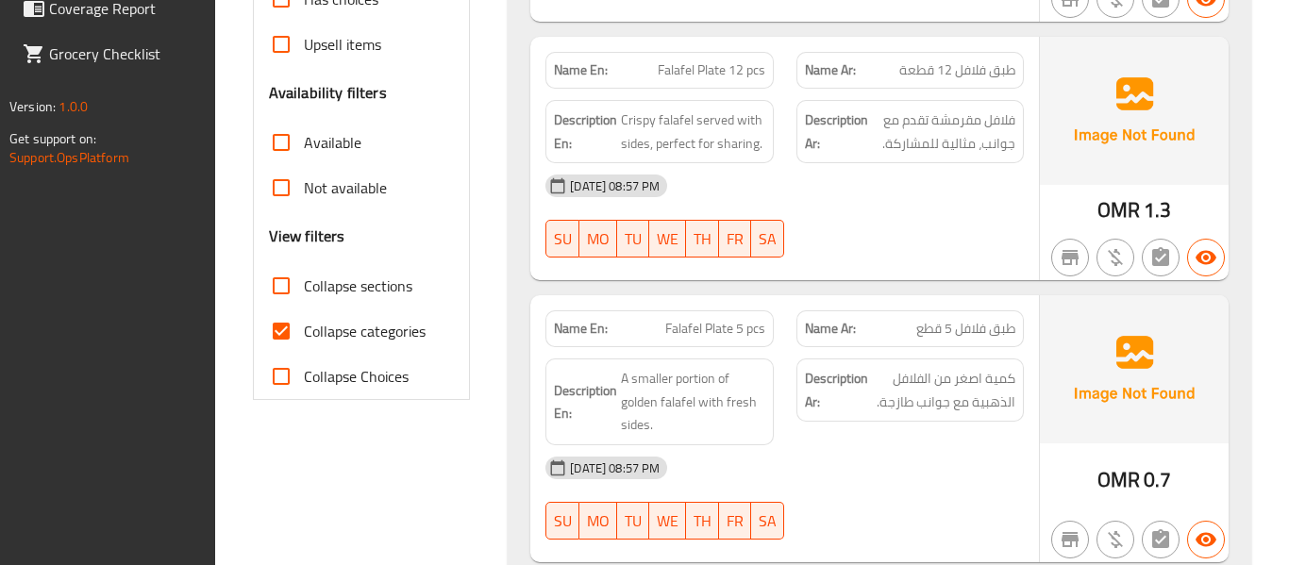
click at [375, 335] on span "Collapse categories" at bounding box center [365, 331] width 122 height 23
click at [304, 335] on input "Collapse categories" at bounding box center [281, 331] width 45 height 45
checkbox input "false"
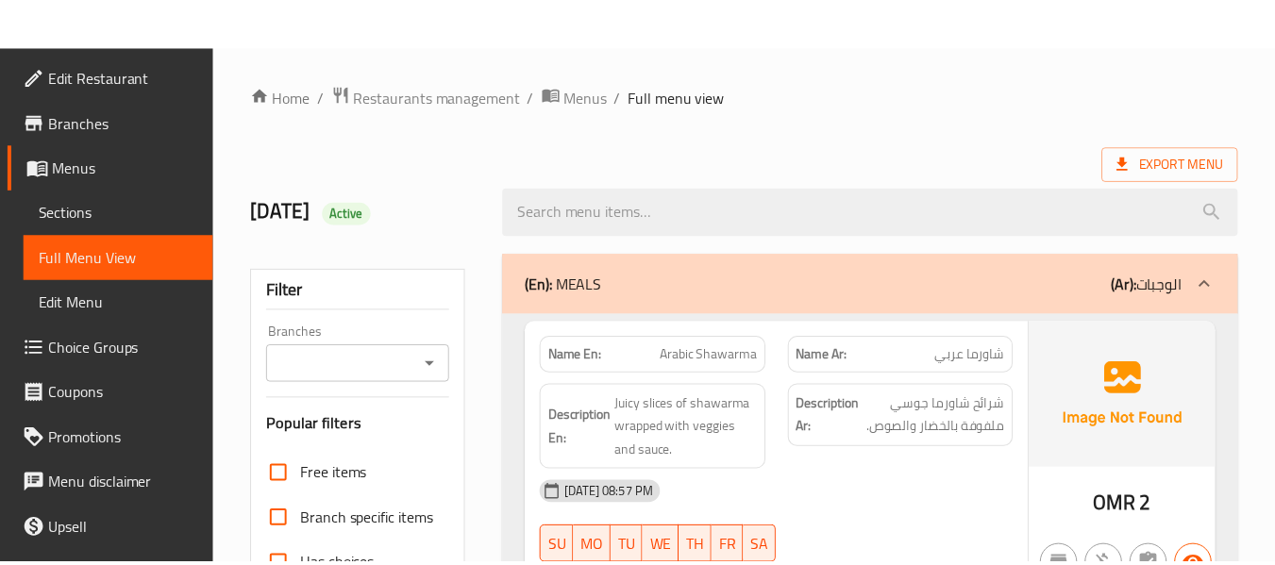
scroll to position [2253, 0]
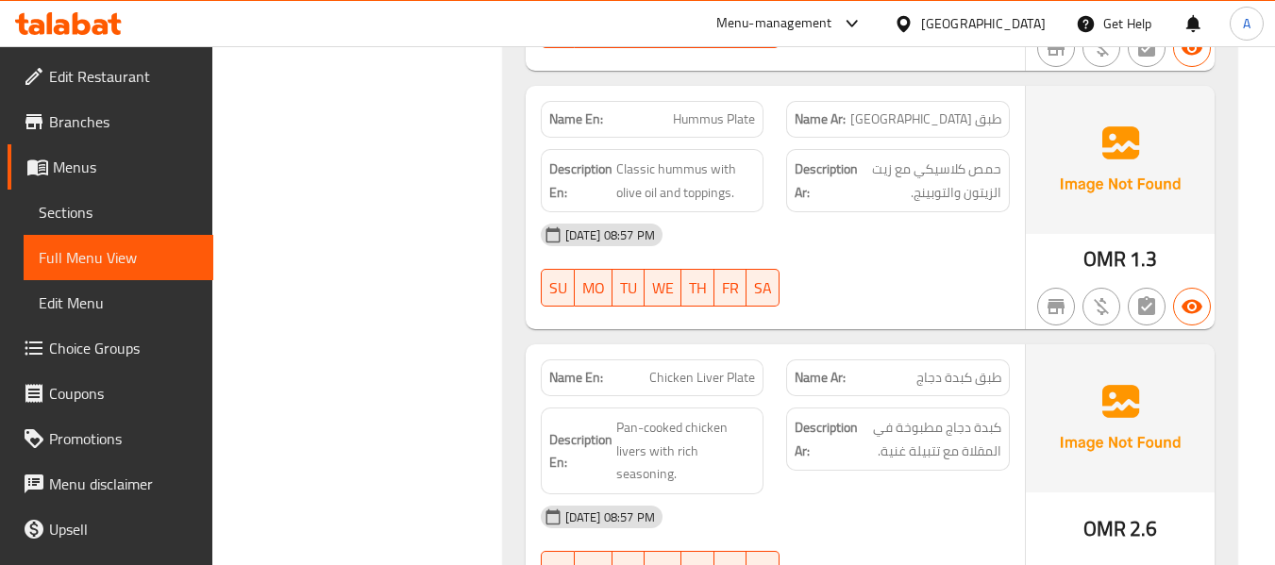
click at [809, 212] on div "[DATE] 08:57 PM" at bounding box center [775, 234] width 492 height 45
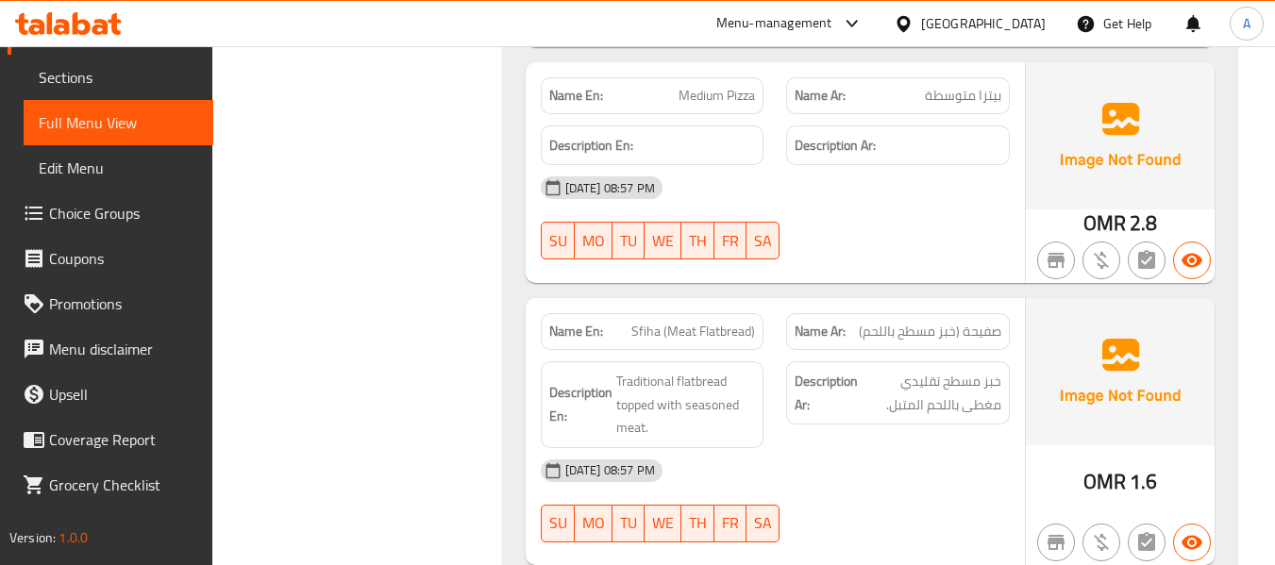
scroll to position [8462, 0]
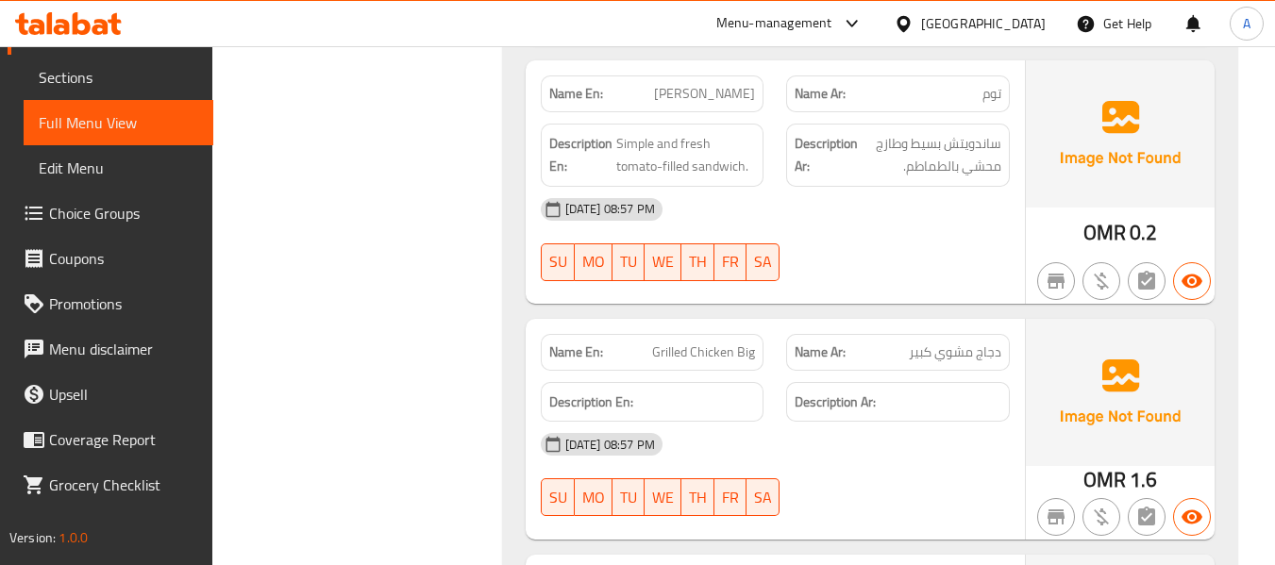
click at [1188, 156] on div "OMR 0.2" at bounding box center [1120, 181] width 189 height 243
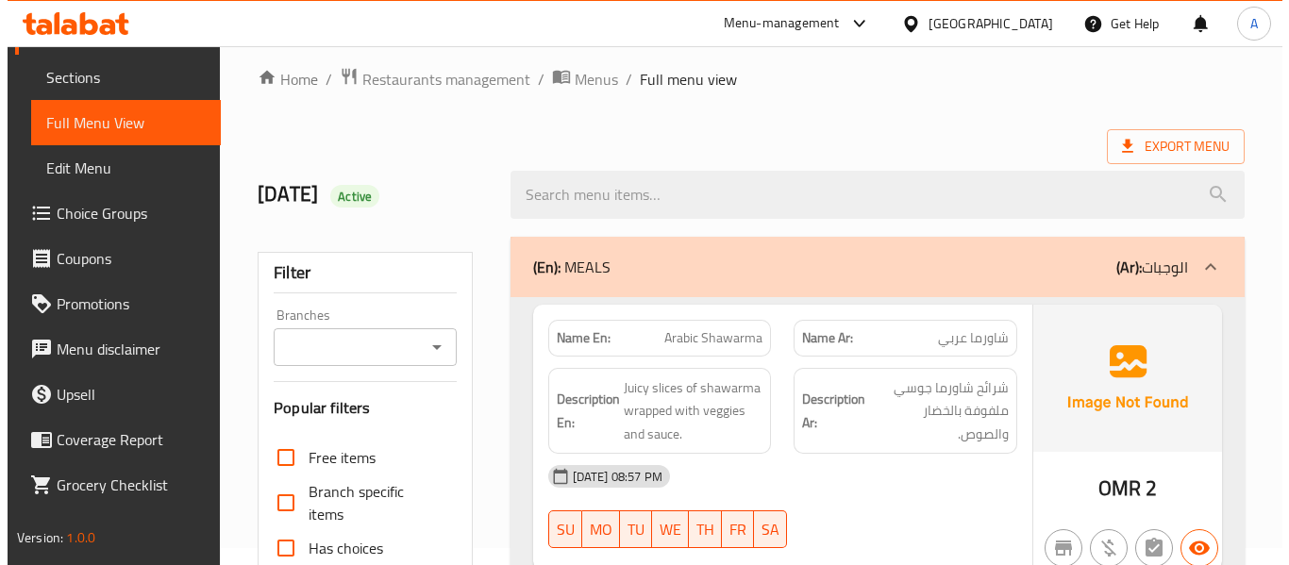
scroll to position [0, 0]
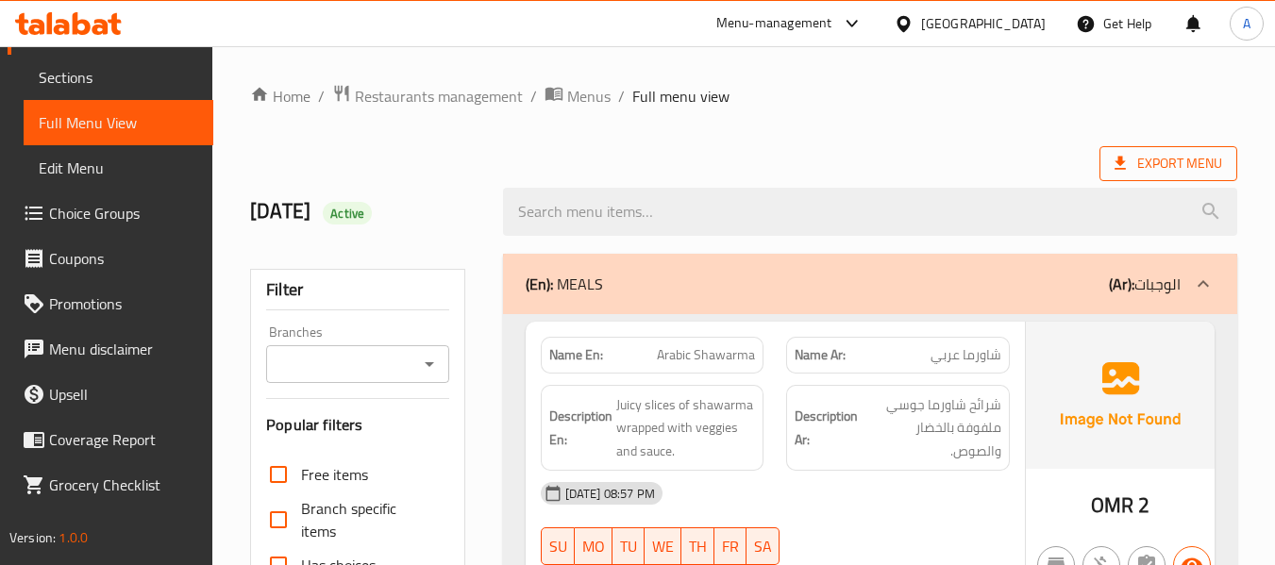
click at [1129, 163] on icon at bounding box center [1120, 163] width 19 height 19
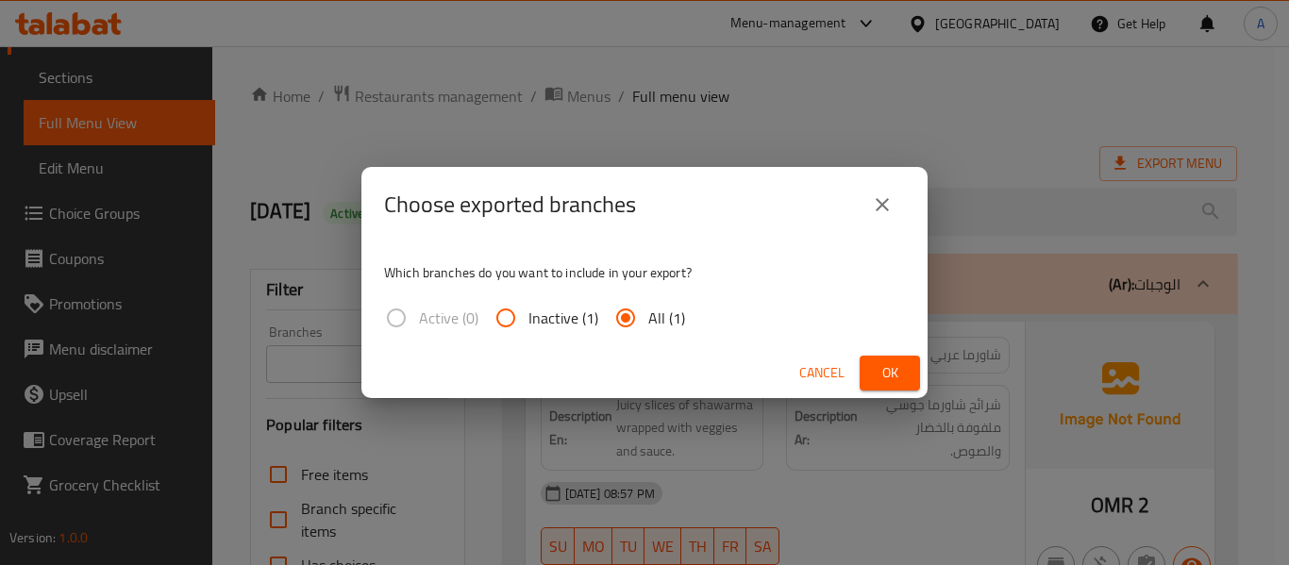
click at [897, 382] on span "Ok" at bounding box center [890, 373] width 30 height 24
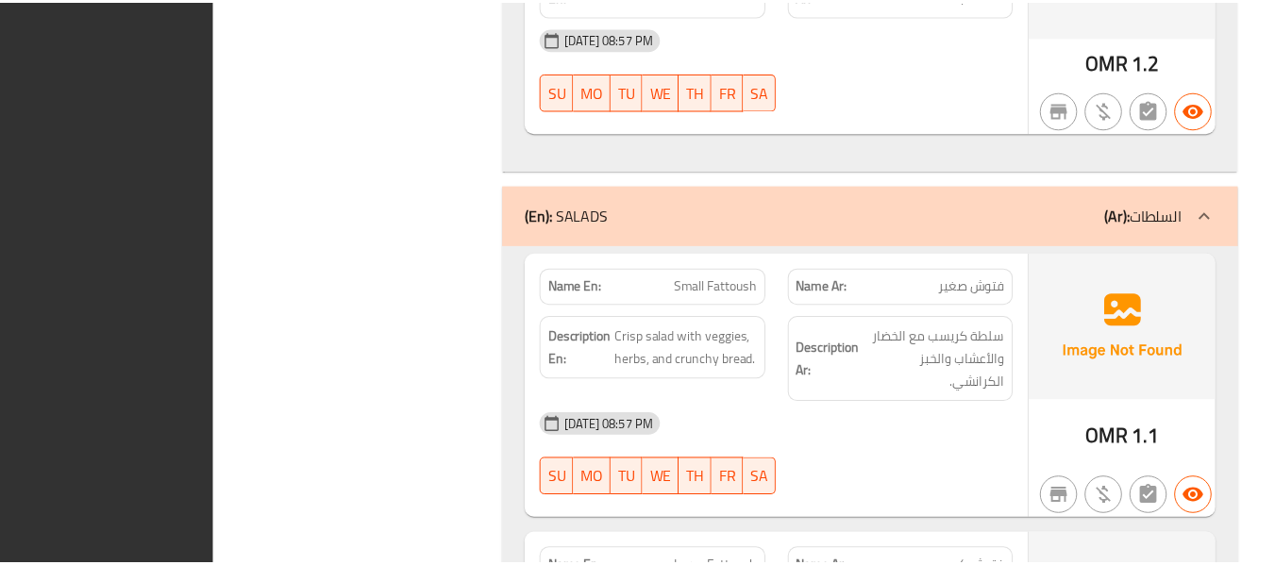
scroll to position [12528, 0]
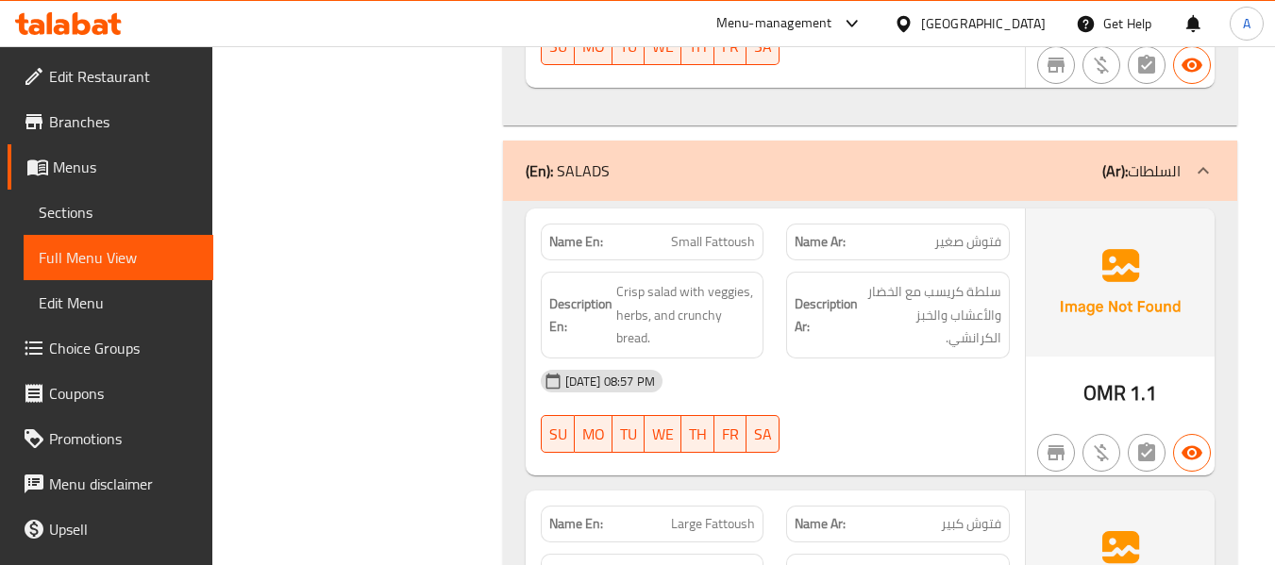
click at [94, 16] on icon at bounding box center [68, 23] width 107 height 23
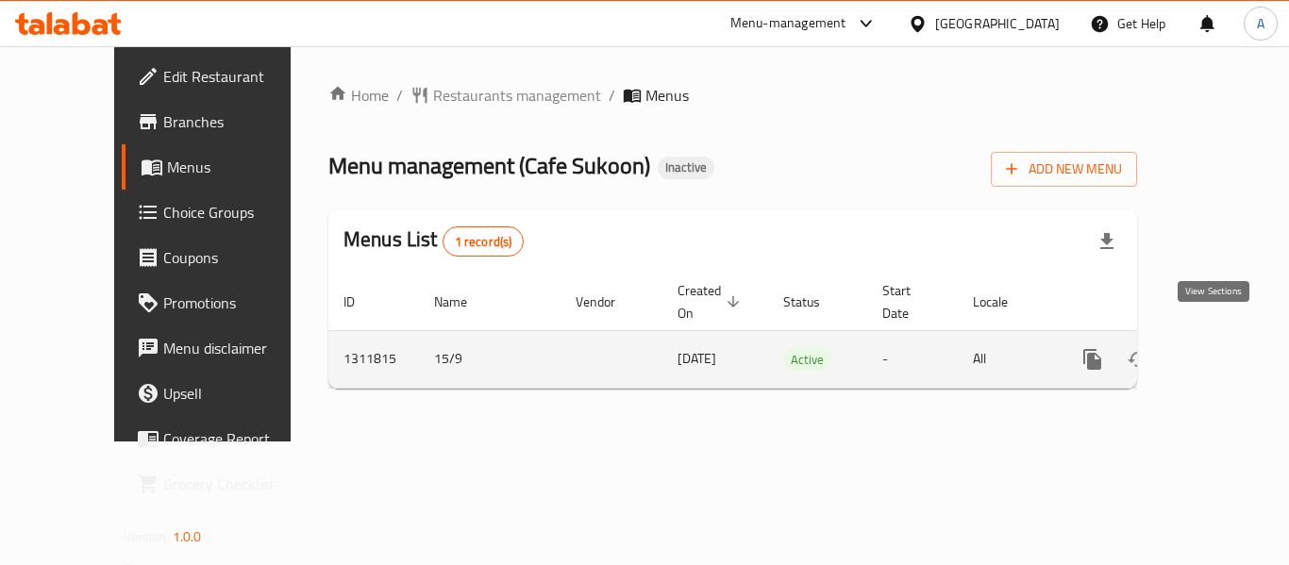
click at [1223, 348] on icon "enhanced table" at bounding box center [1228, 359] width 23 height 23
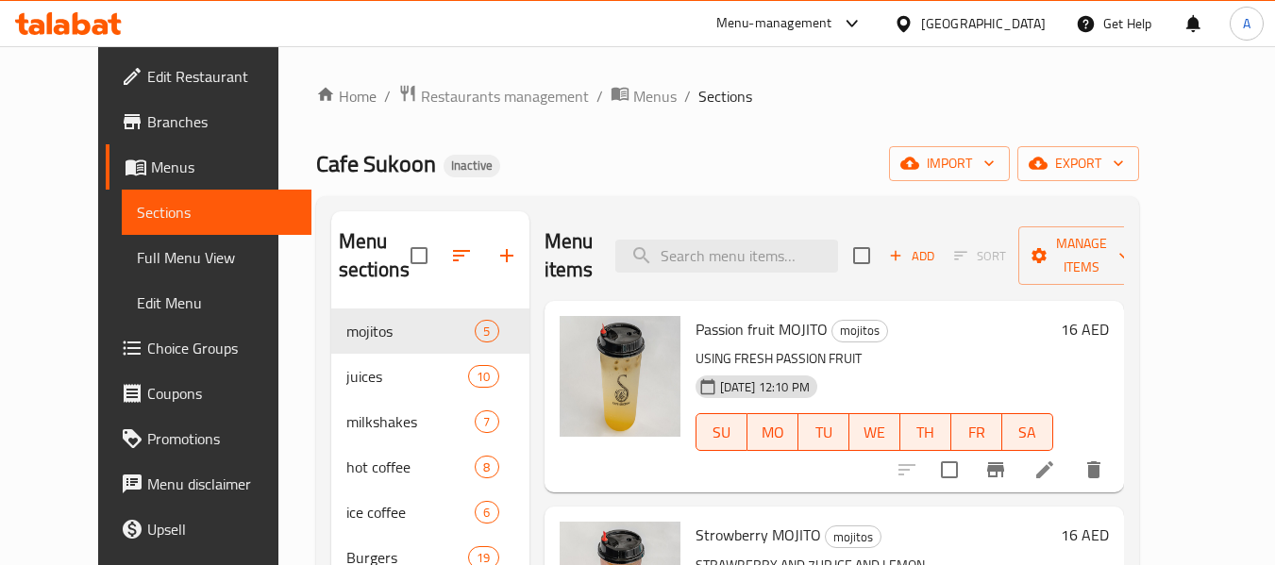
click at [122, 238] on link "Full Menu View" at bounding box center [217, 257] width 190 height 45
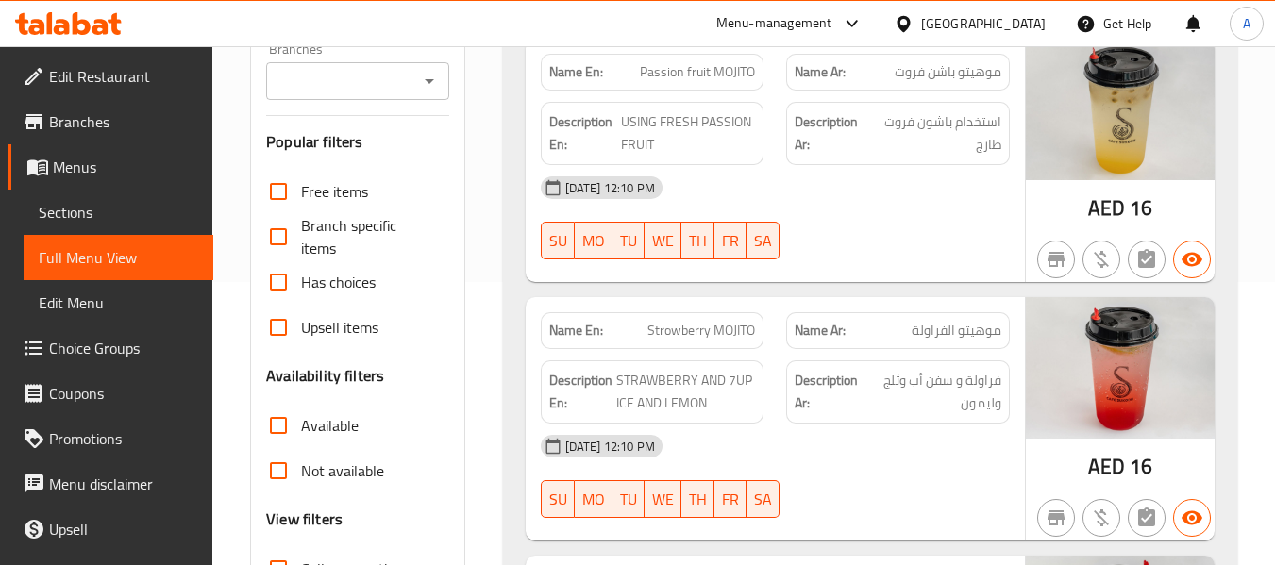
scroll to position [566, 0]
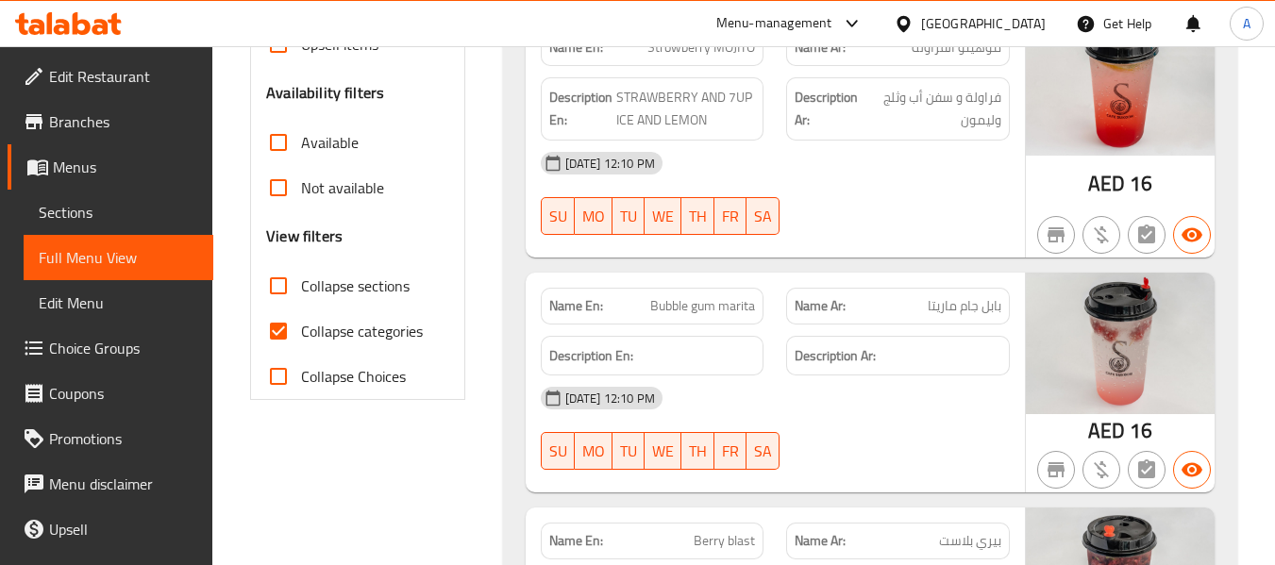
click at [359, 312] on label "Collapse categories" at bounding box center [339, 331] width 167 height 45
click at [301, 312] on input "Collapse categories" at bounding box center [278, 331] width 45 height 45
checkbox input "false"
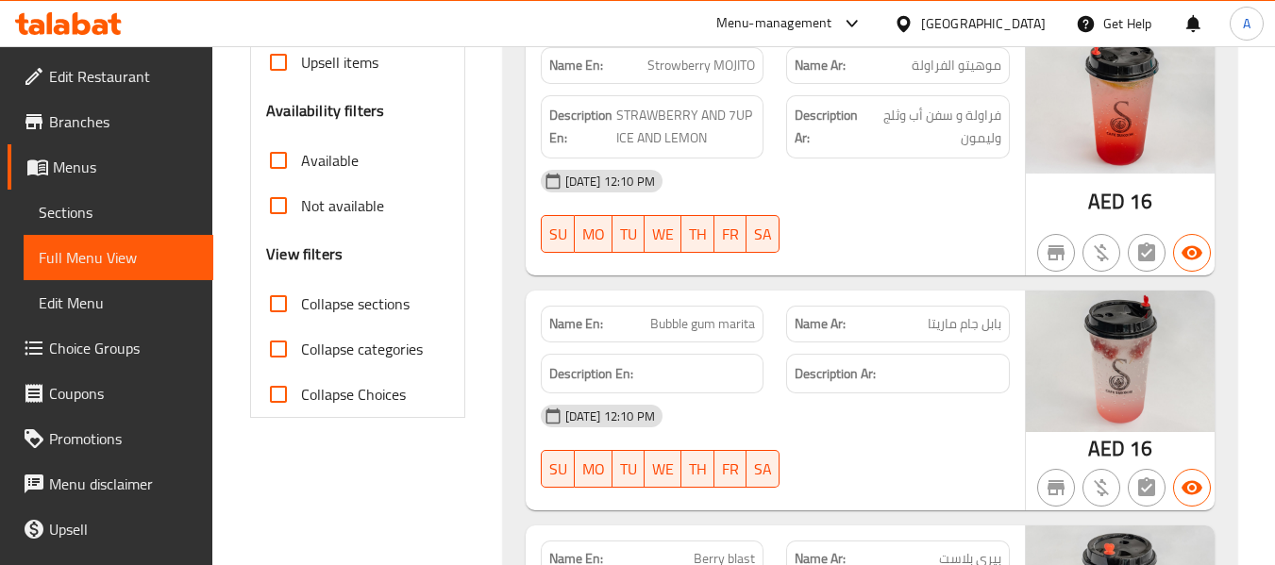
scroll to position [189, 0]
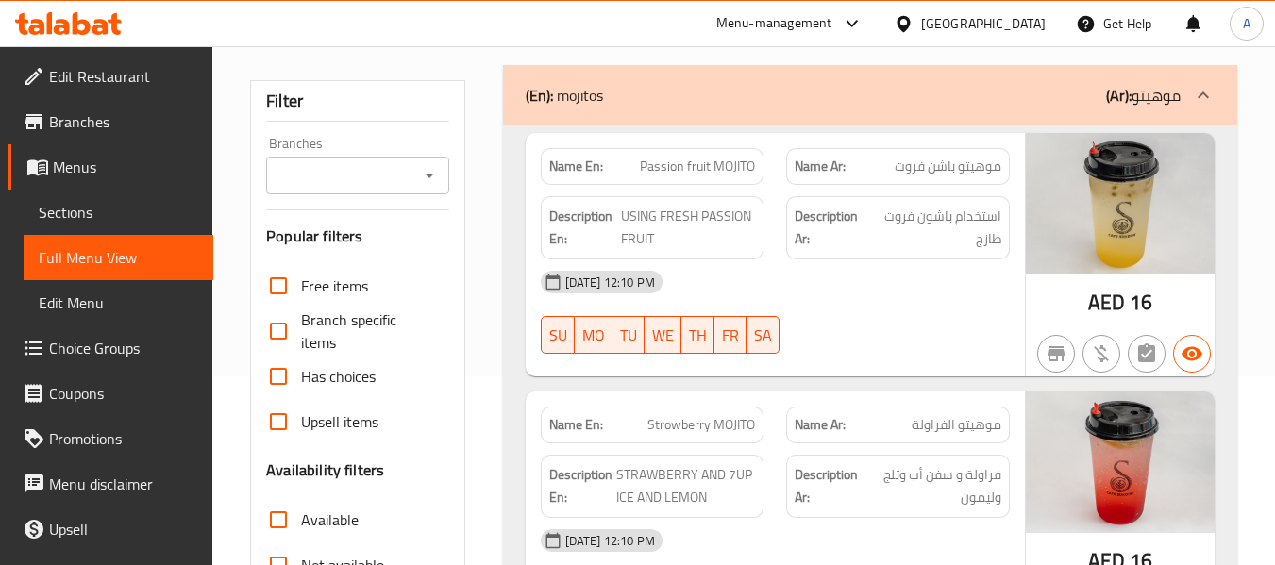
click at [109, 215] on span "Sections" at bounding box center [118, 212] width 159 height 23
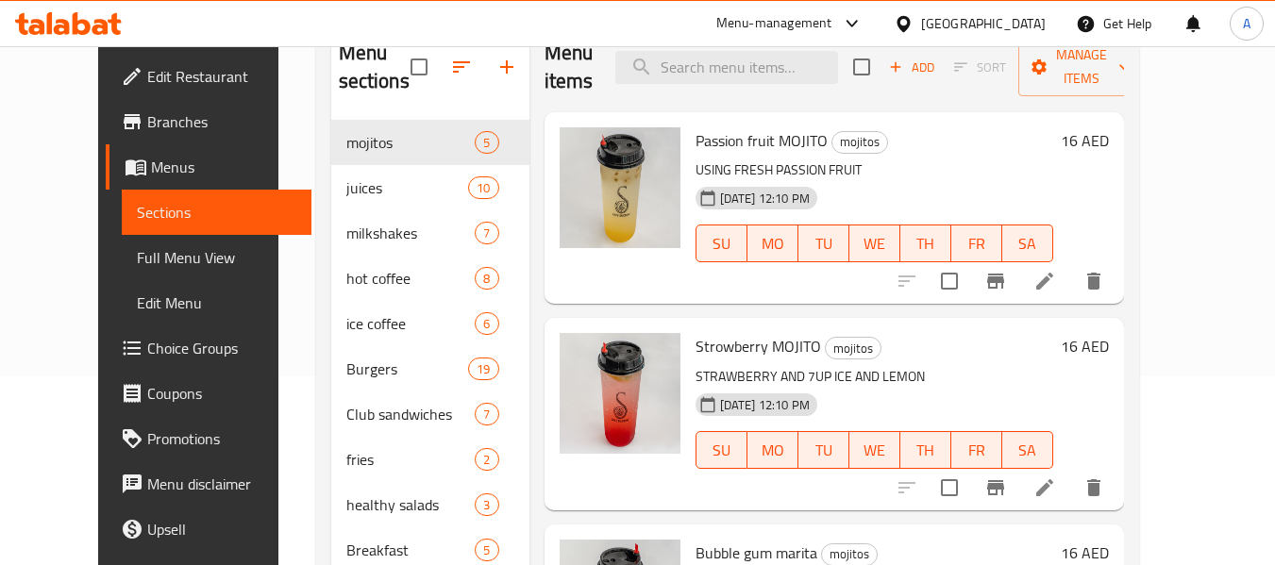
click at [137, 256] on span "Full Menu View" at bounding box center [216, 257] width 159 height 23
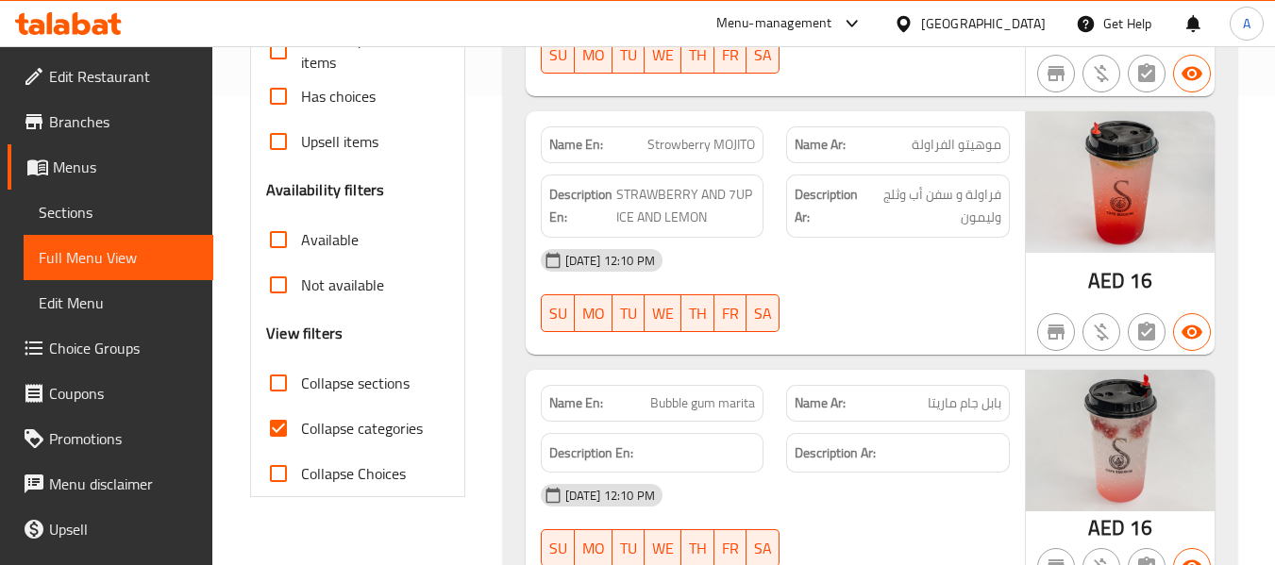
scroll to position [472, 0]
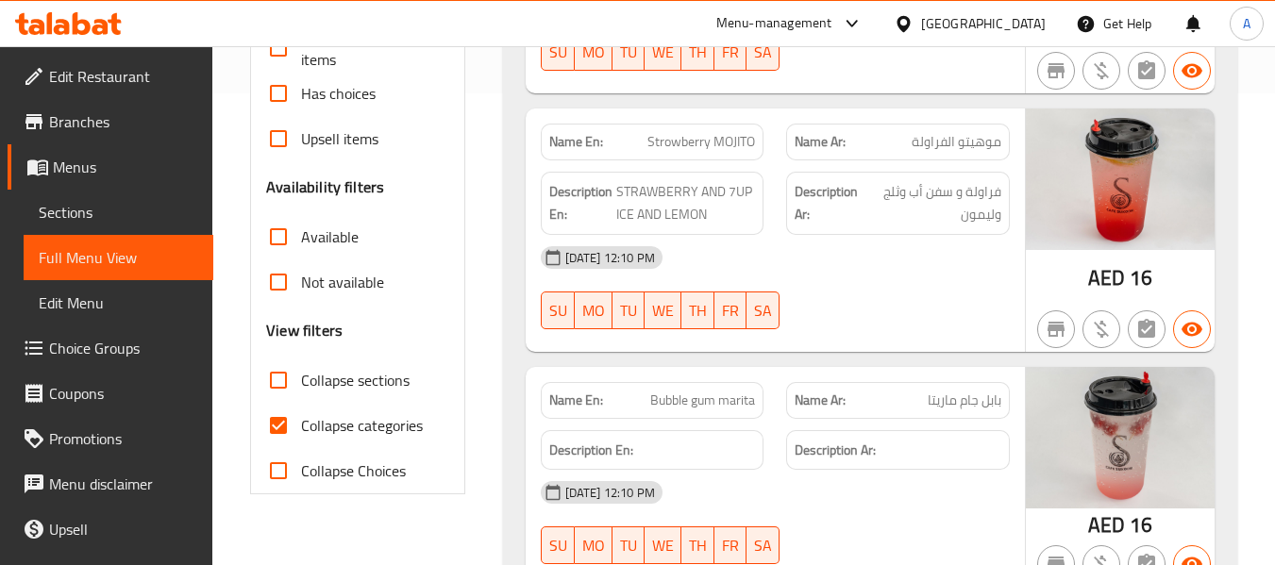
click at [310, 370] on span "Collapse sections" at bounding box center [355, 380] width 109 height 23
click at [301, 370] on input "Collapse sections" at bounding box center [278, 380] width 45 height 45
checkbox input "true"
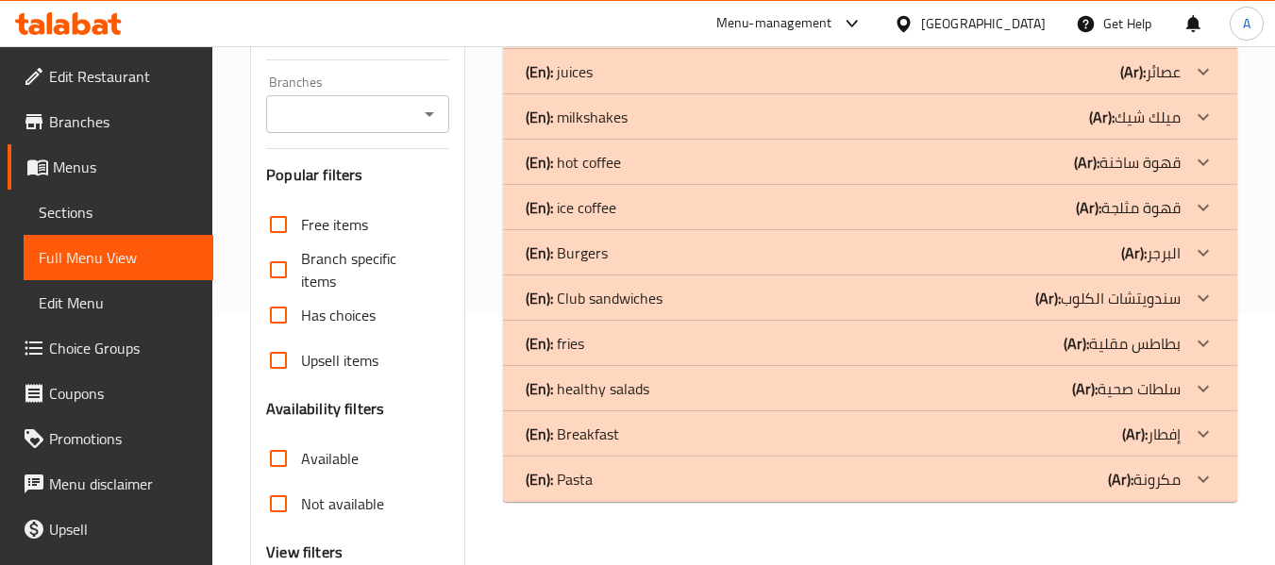
scroll to position [344, 0]
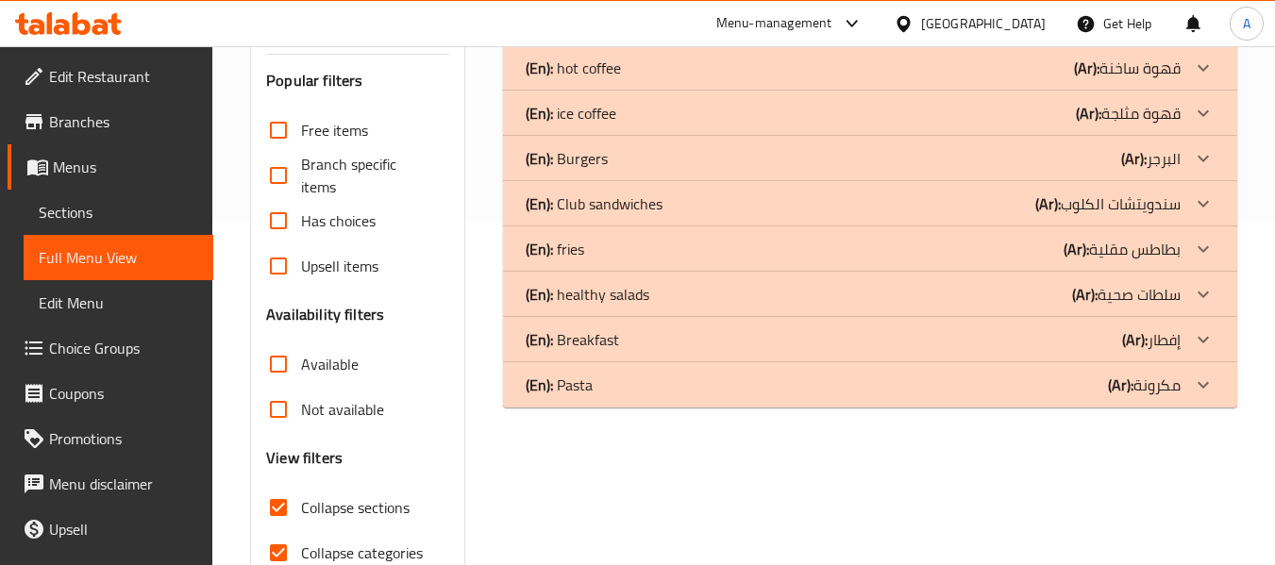
click at [1214, 202] on icon at bounding box center [1203, 204] width 23 height 23
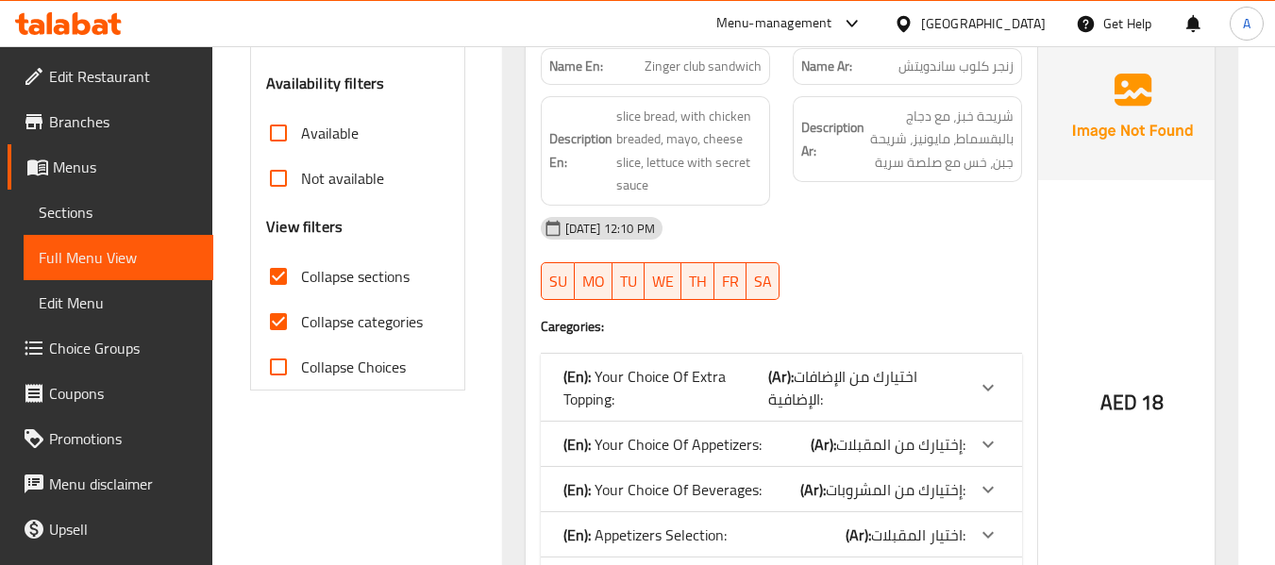
scroll to position [439, 0]
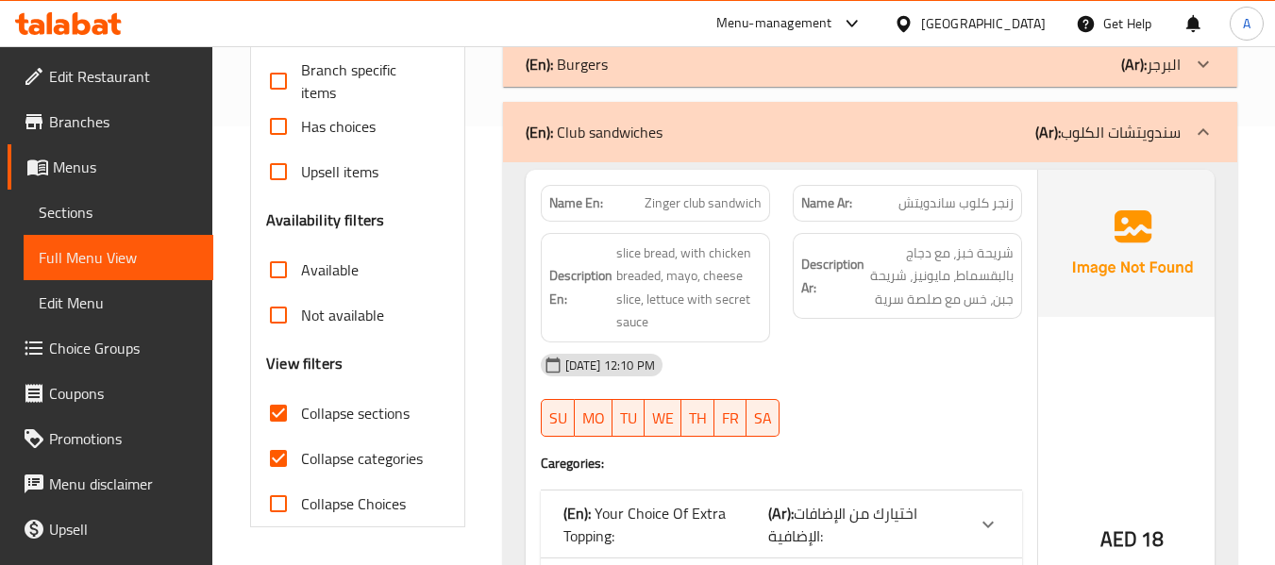
click at [1212, 141] on icon at bounding box center [1203, 132] width 23 height 23
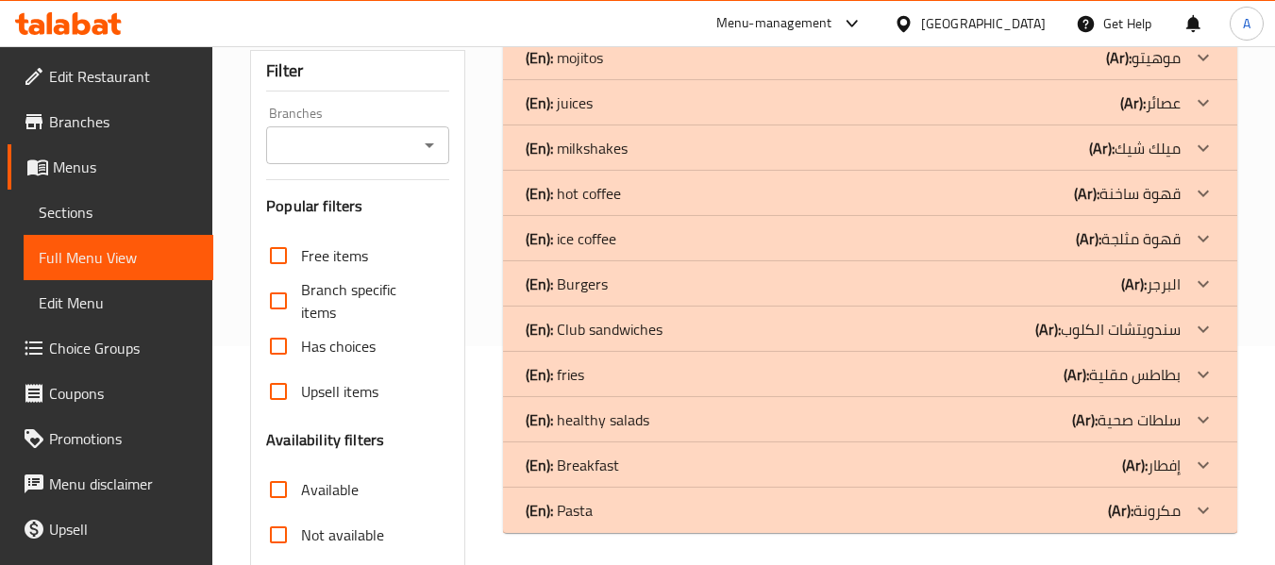
scroll to position [156, 0]
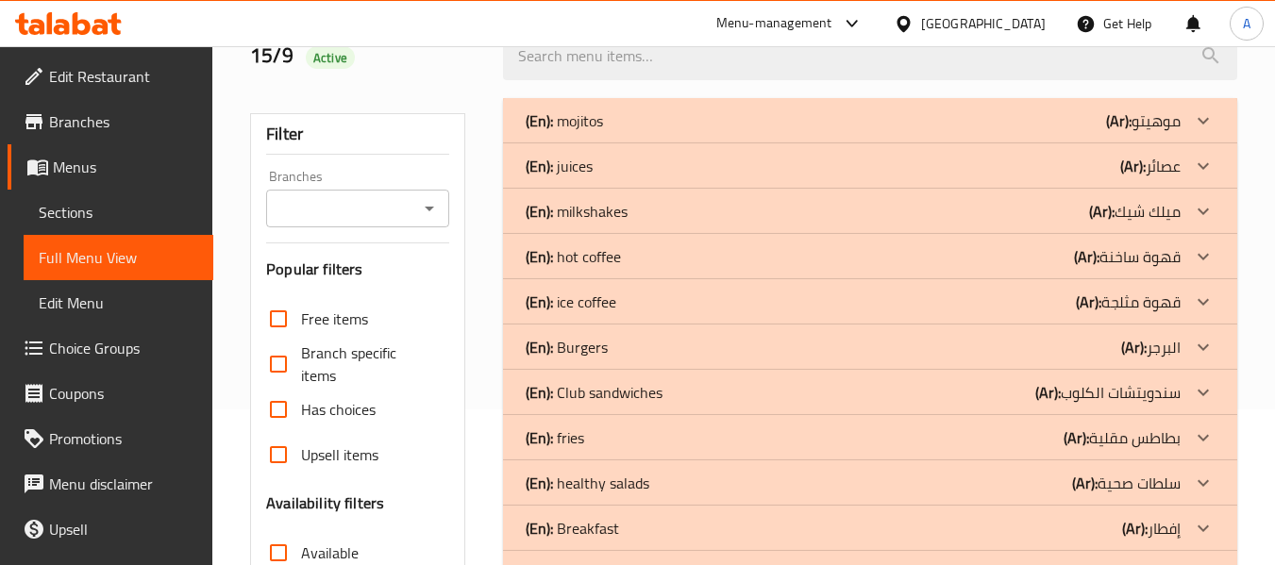
click at [633, 354] on div "(En): Burgers (Ar): البرجر" at bounding box center [853, 347] width 655 height 23
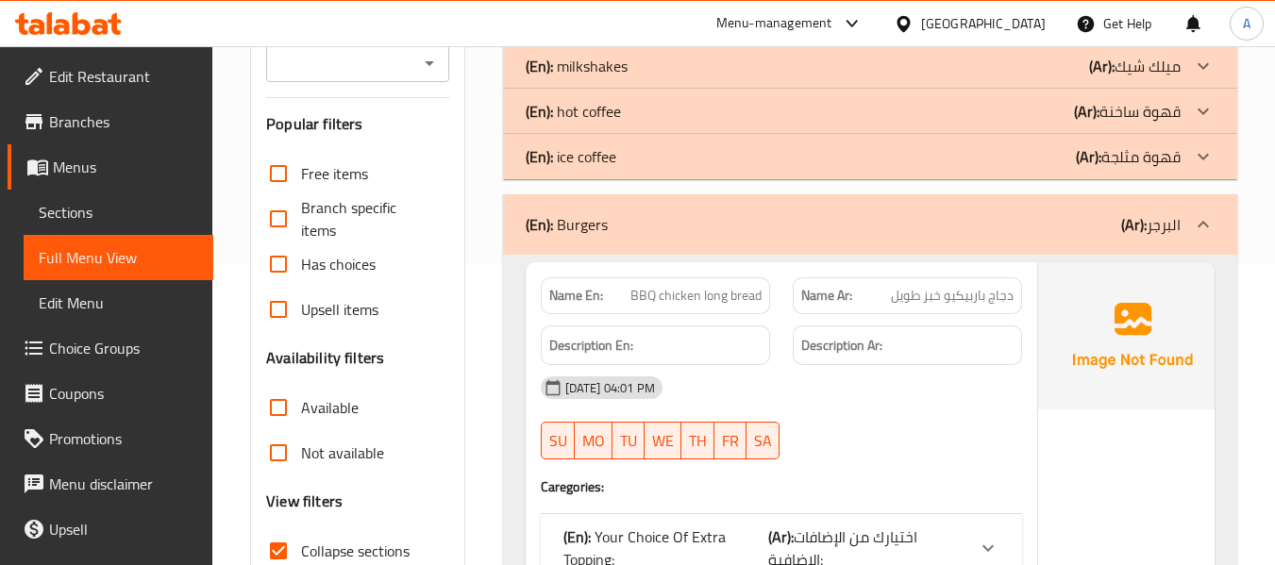
scroll to position [533, 0]
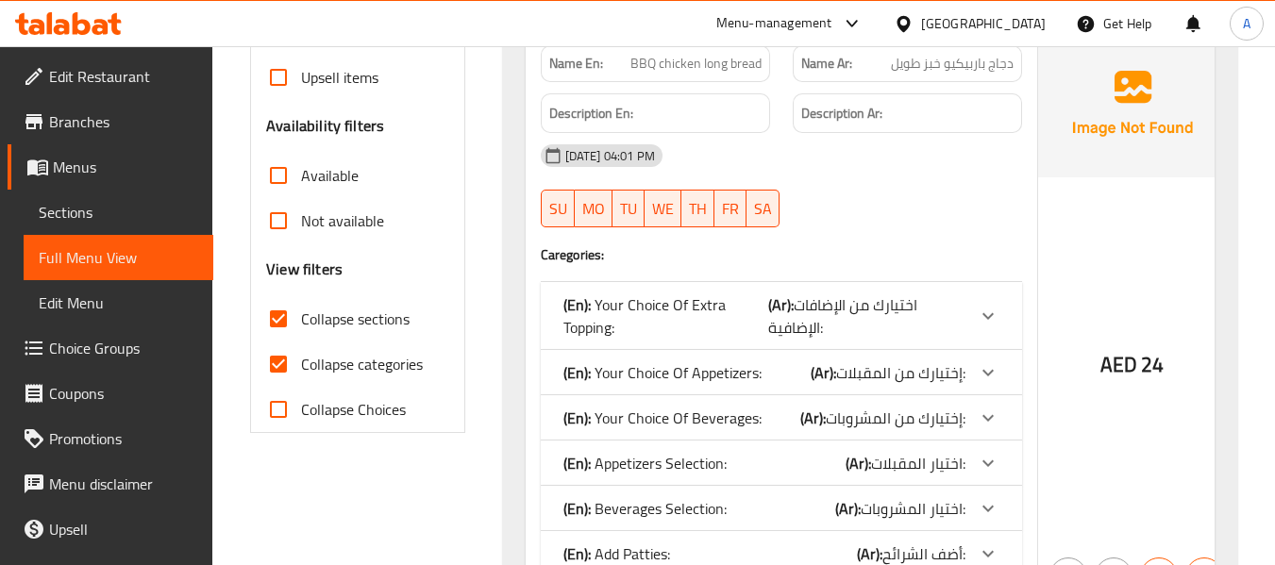
click at [382, 364] on span "Collapse categories" at bounding box center [362, 364] width 122 height 23
click at [301, 364] on input "Collapse categories" at bounding box center [278, 364] width 45 height 45
checkbox input "false"
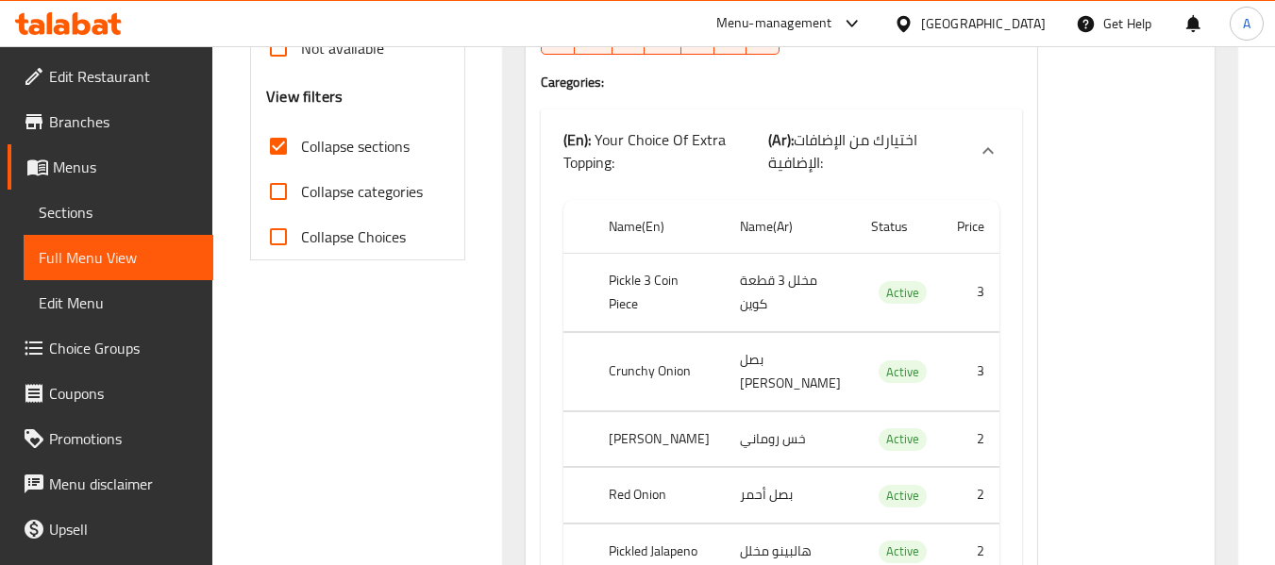
scroll to position [722, 0]
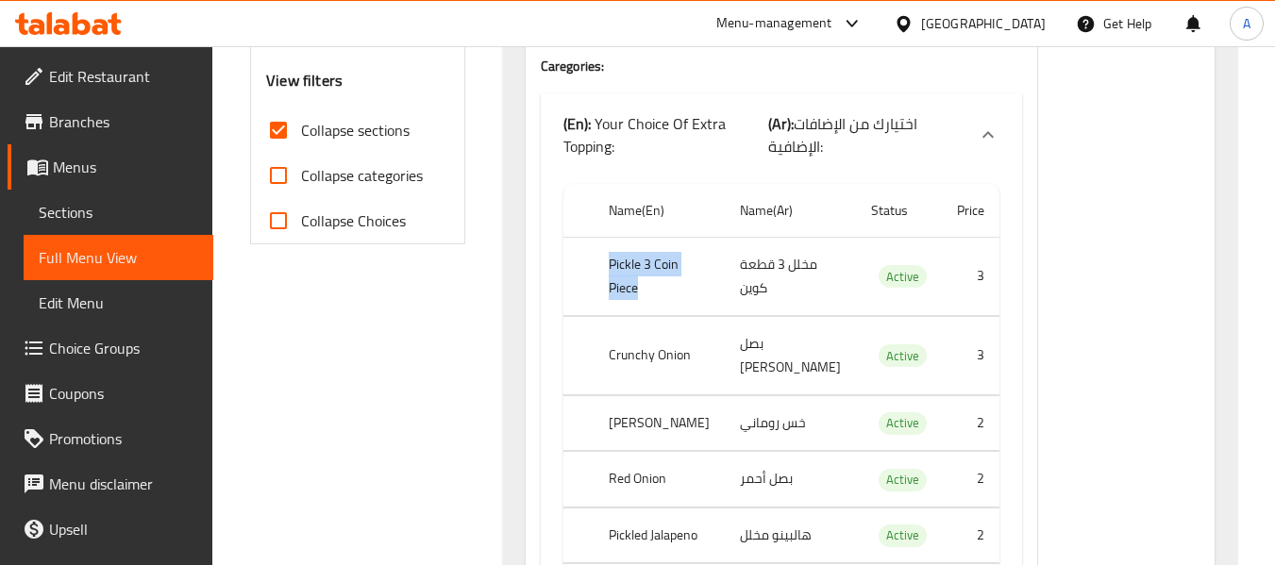
drag, startPoint x: 607, startPoint y: 282, endPoint x: 712, endPoint y: 280, distance: 105.7
click at [712, 280] on th "Pickle 3 Coin Piece" at bounding box center [659, 276] width 131 height 78
copy th "Pickle 3 Coin Piece"
click at [551, 319] on div "Name(En) Name(Ar) Status Price Pickle 3 Coin Piece مخلل 3 قطعة كوين Active 3 Cr…" at bounding box center [781, 528] width 481 height 705
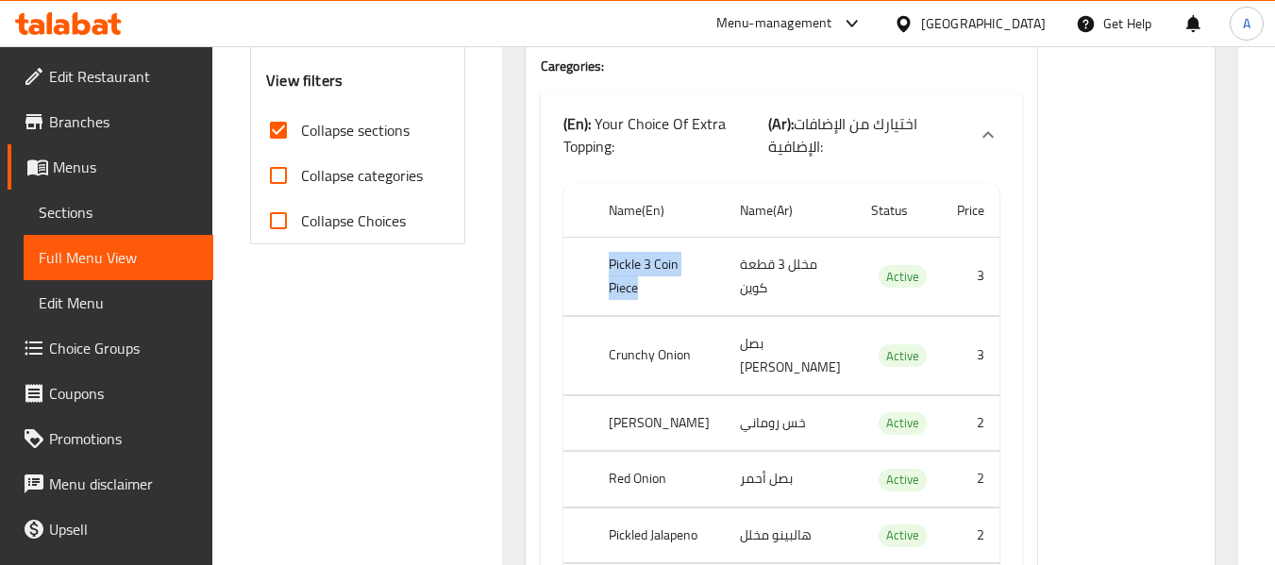
drag, startPoint x: 606, startPoint y: 276, endPoint x: 713, endPoint y: 276, distance: 107.6
click at [713, 276] on th "Pickle 3 Coin Piece" at bounding box center [659, 276] width 131 height 78
copy th "Pickle 3 Coin Piece"
click at [679, 360] on th "Crunchy Onion" at bounding box center [659, 355] width 131 height 78
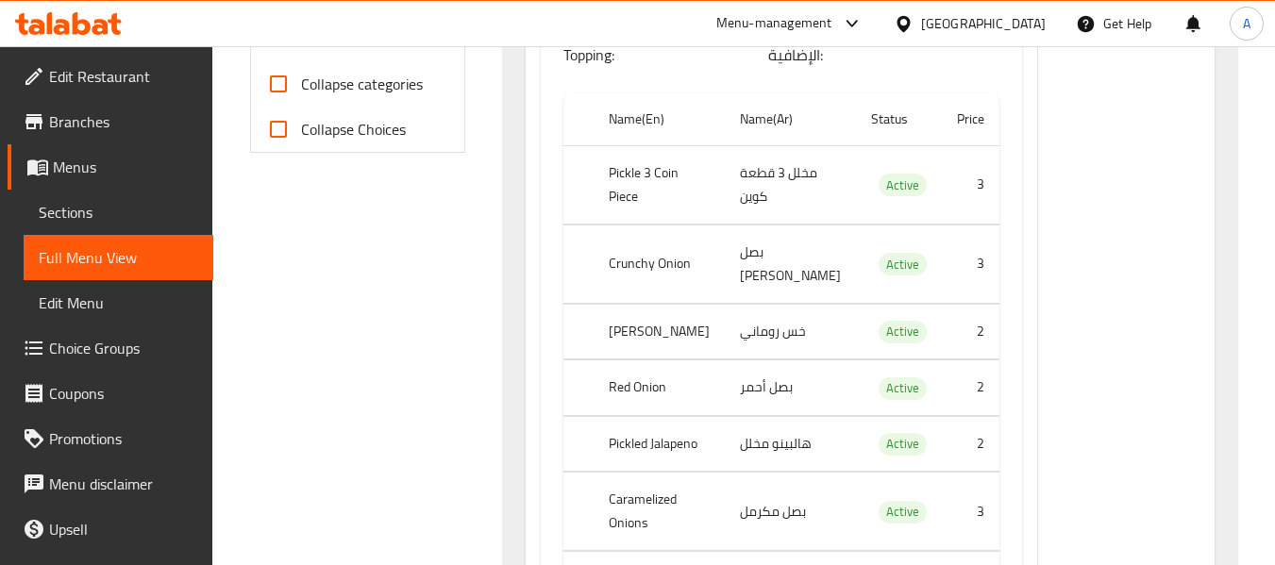
scroll to position [816, 0]
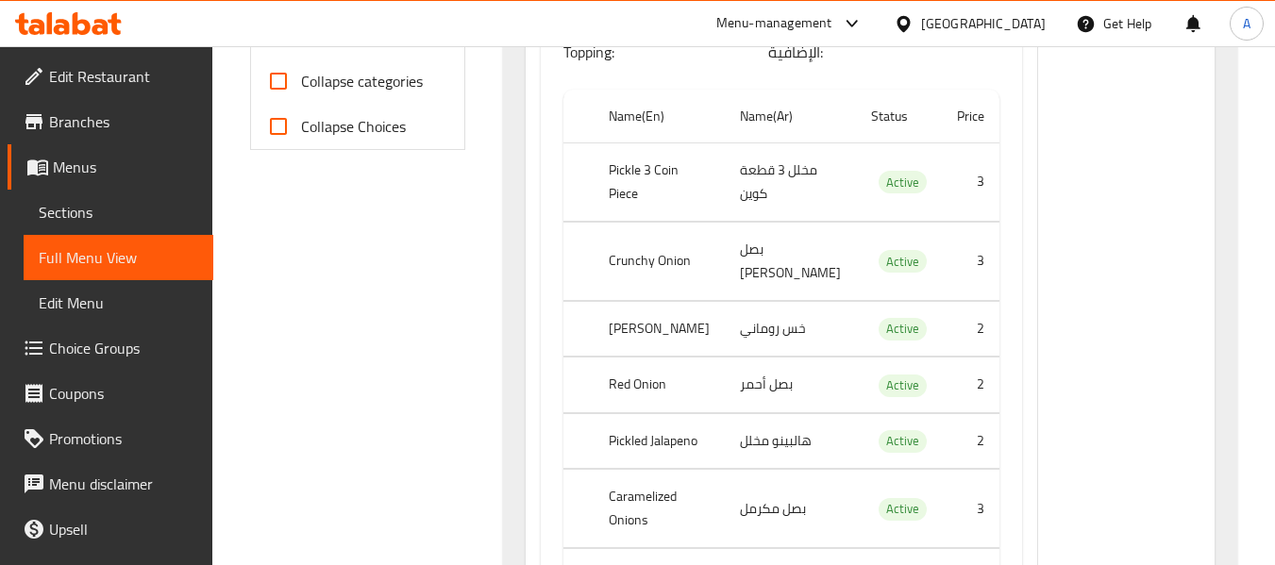
click at [732, 367] on td "بصل أحمر" at bounding box center [790, 386] width 131 height 56
click at [733, 415] on td "هالبينو مخلل" at bounding box center [790, 441] width 131 height 56
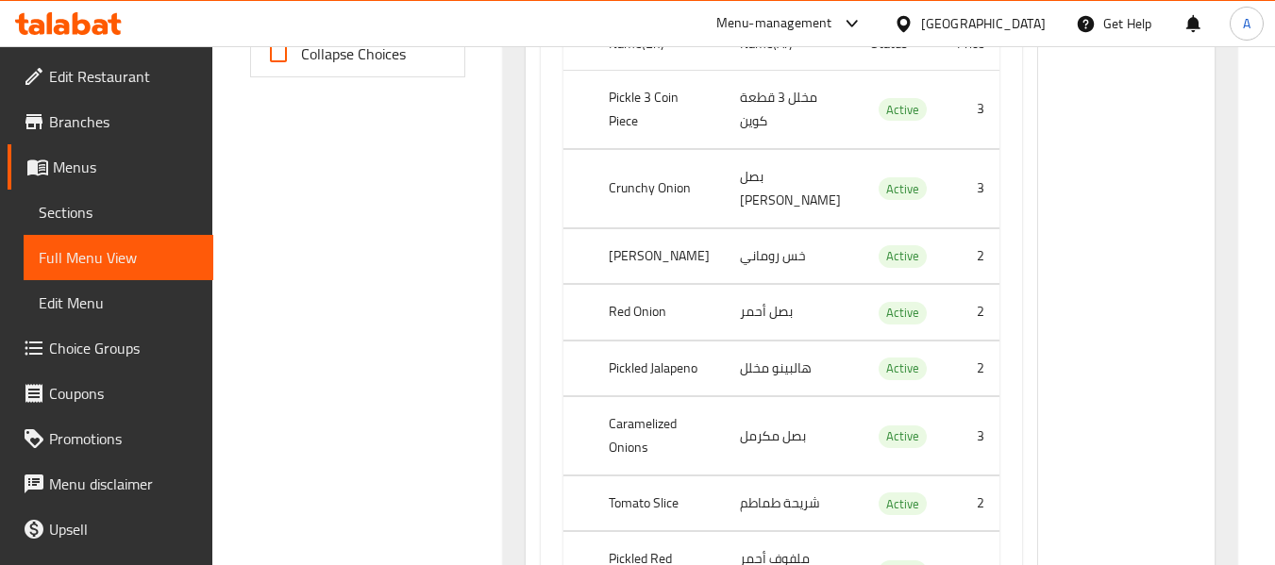
scroll to position [1005, 0]
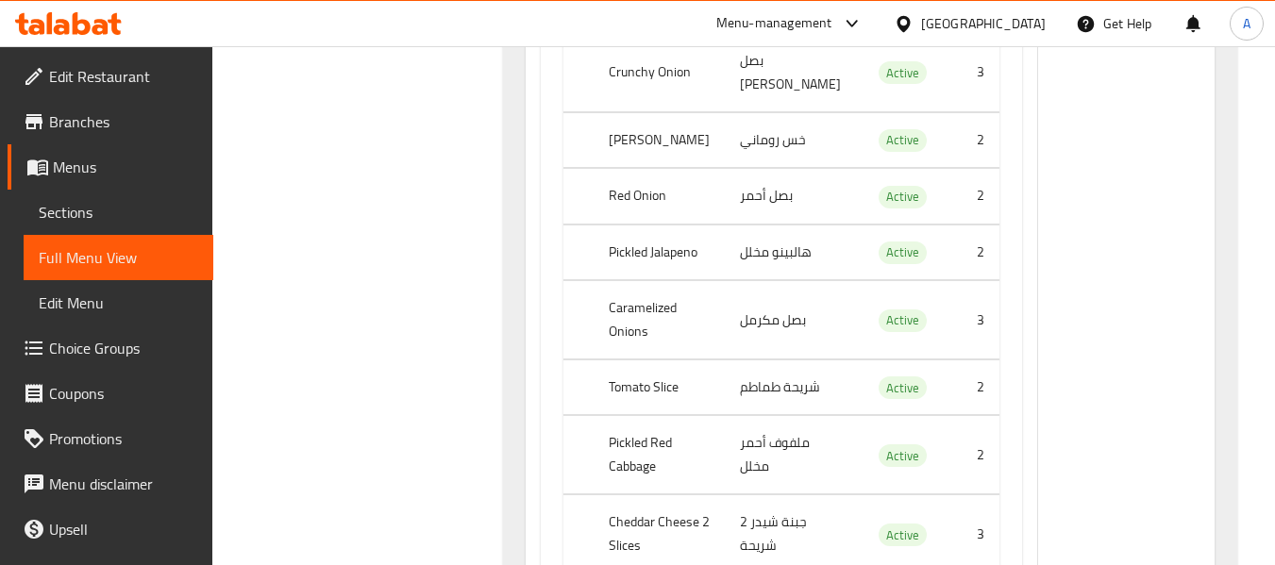
click at [699, 240] on th "Pickled Jalapeno" at bounding box center [659, 253] width 131 height 56
click at [714, 314] on th "Caramelized Onions" at bounding box center [659, 320] width 131 height 78
click at [706, 366] on th "Tomato Slice" at bounding box center [659, 388] width 131 height 56
click at [714, 429] on th "Pickled Red Cabbage" at bounding box center [659, 455] width 131 height 78
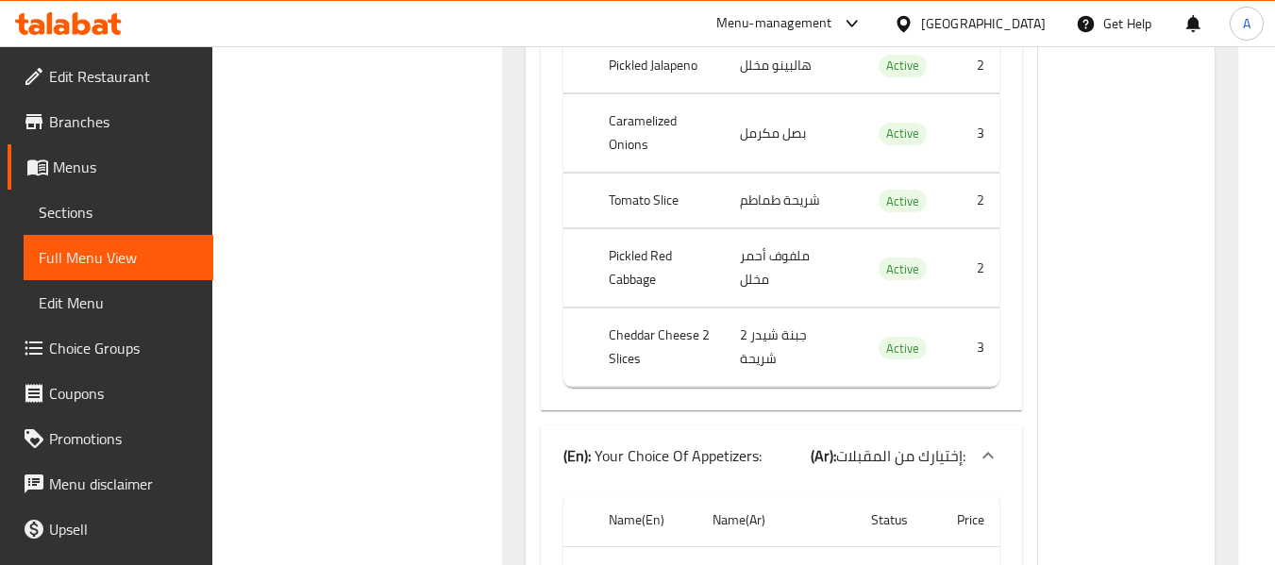
scroll to position [1194, 0]
click at [670, 326] on th "Cheddar Cheese 2 Slices" at bounding box center [659, 346] width 131 height 78
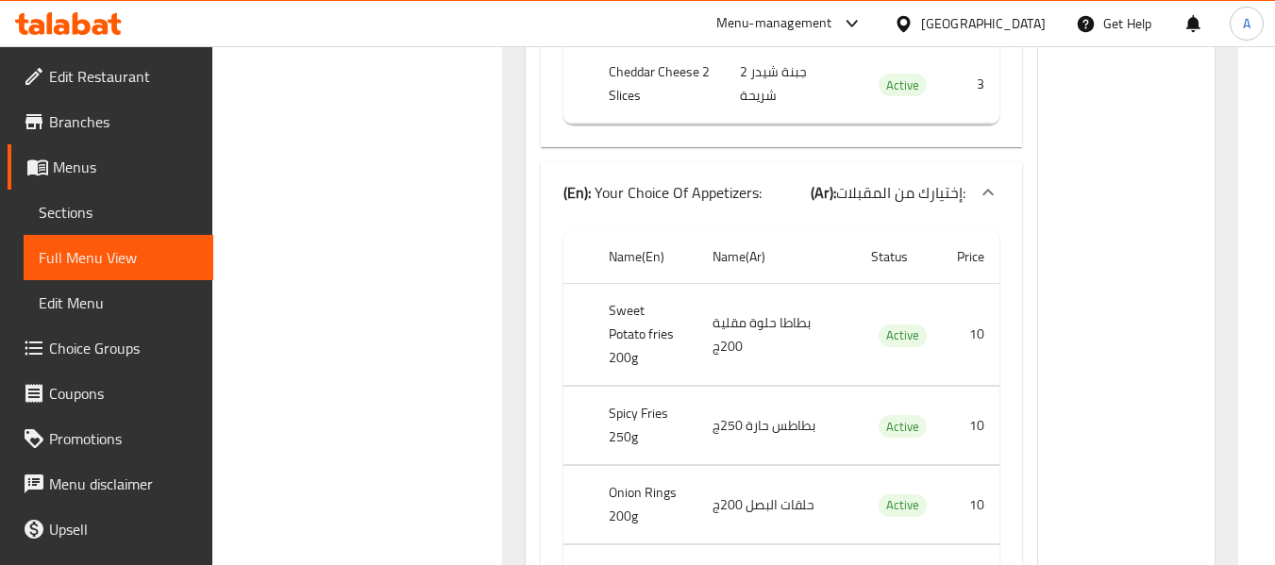
scroll to position [1477, 0]
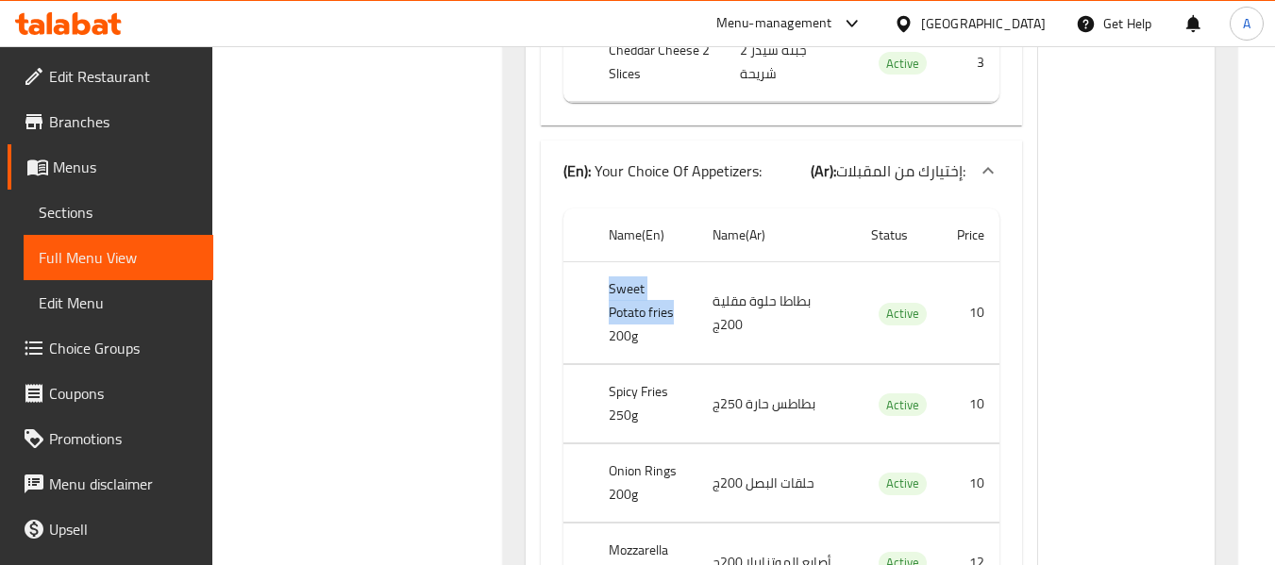
drag, startPoint x: 605, startPoint y: 268, endPoint x: 634, endPoint y: 291, distance: 37.0
click at [634, 291] on th "Sweet Potato fries 200g" at bounding box center [646, 313] width 104 height 102
copy th "Sweet Potato fries"
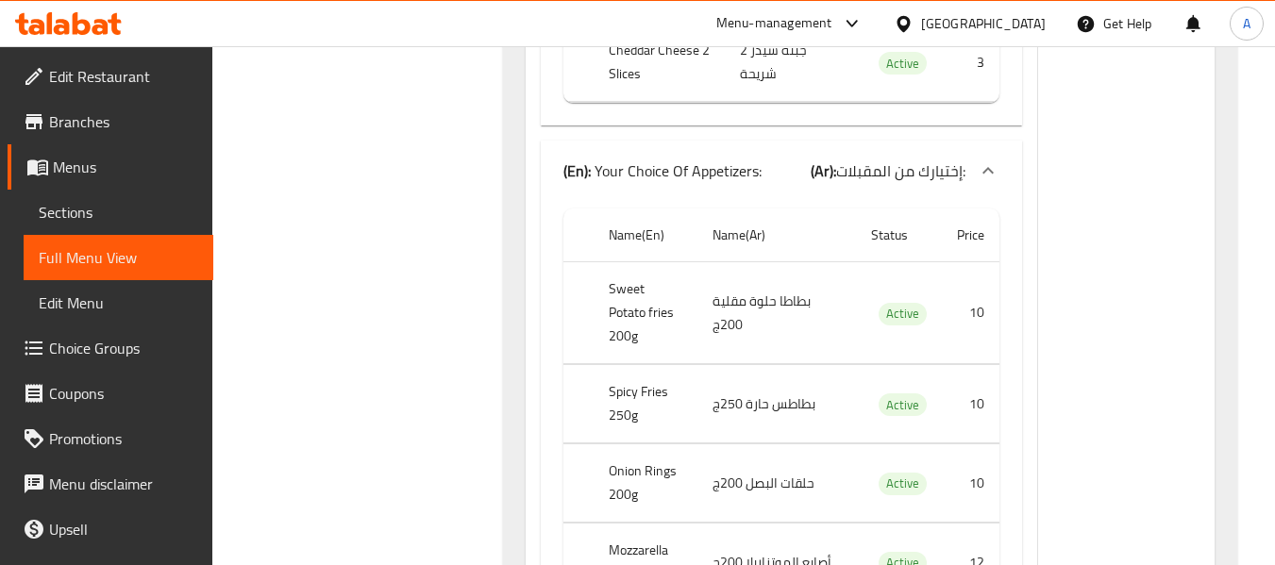
click at [646, 365] on th "Spicy Fries 250g" at bounding box center [646, 404] width 104 height 78
copy th "Fries"
click at [628, 365] on th "Spicy Fries 250g" at bounding box center [646, 404] width 104 height 78
click at [650, 444] on th "Onion Rings 200g" at bounding box center [646, 483] width 104 height 78
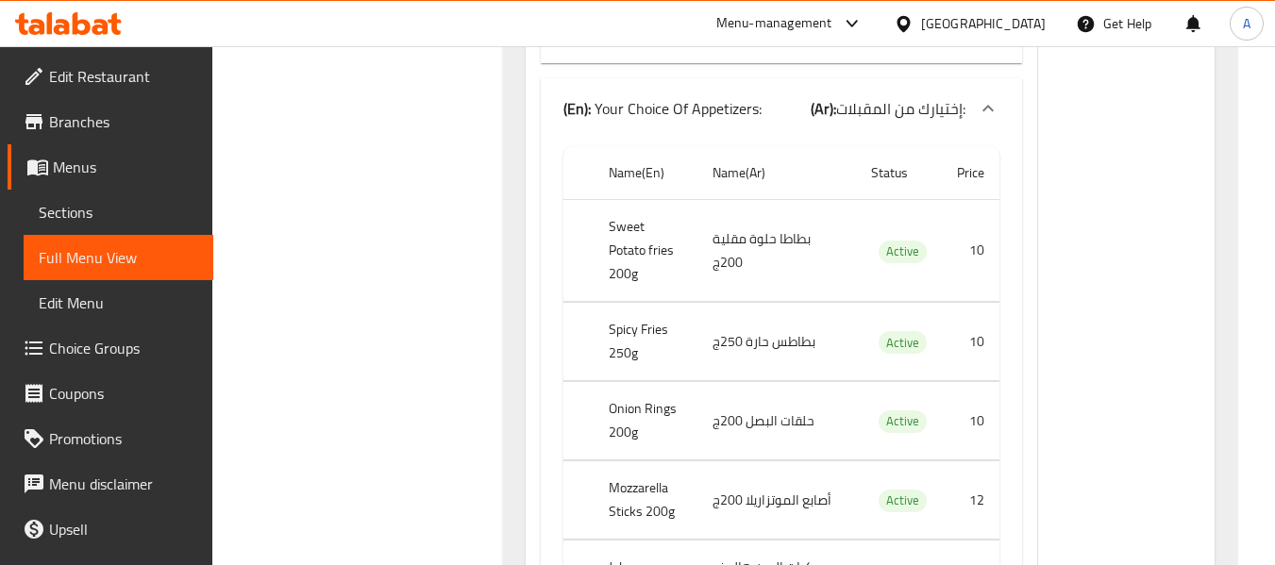
scroll to position [1571, 0]
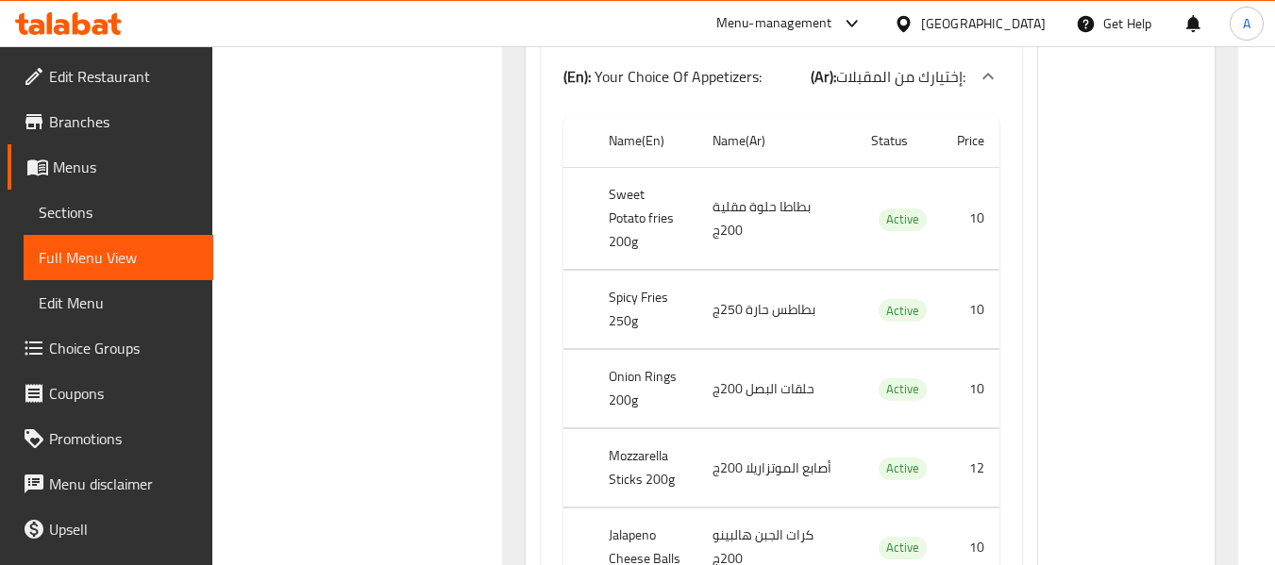
click at [639, 429] on th "Mozzarella Sticks 200g" at bounding box center [646, 468] width 104 height 78
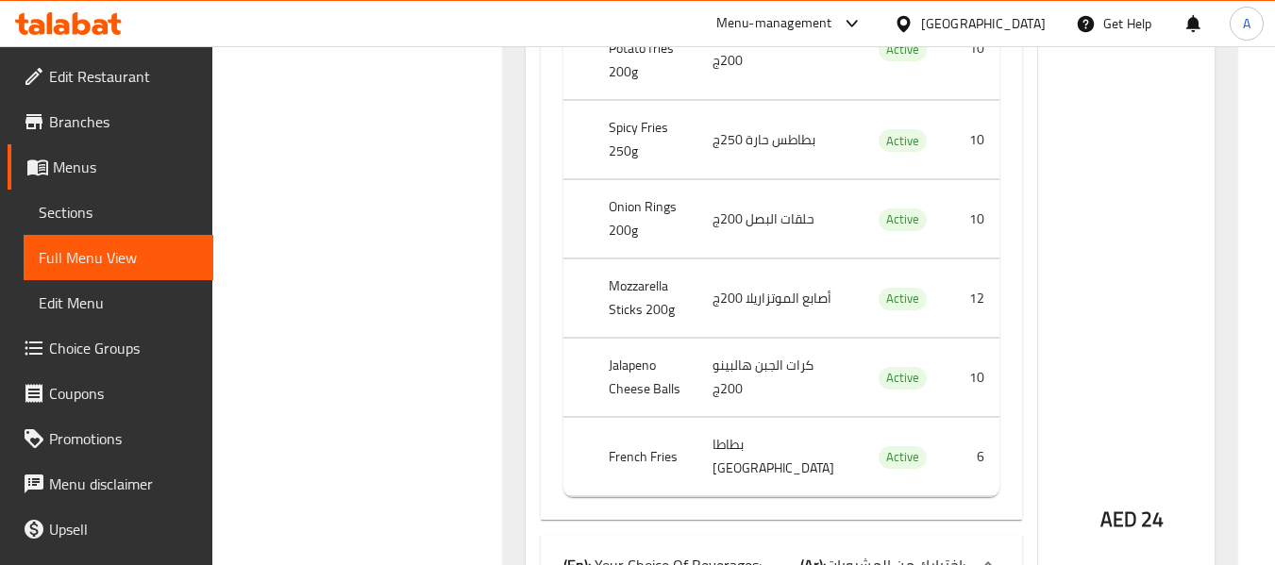
scroll to position [1760, 0]
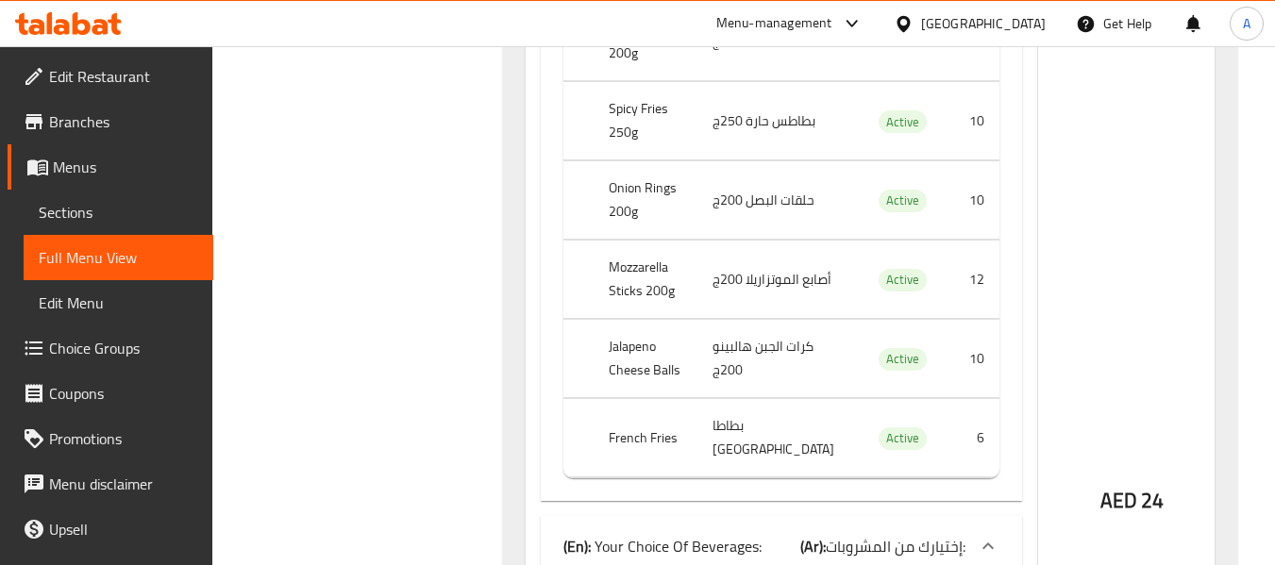
click at [661, 320] on th "Jalapeno Cheese Balls" at bounding box center [646, 359] width 104 height 78
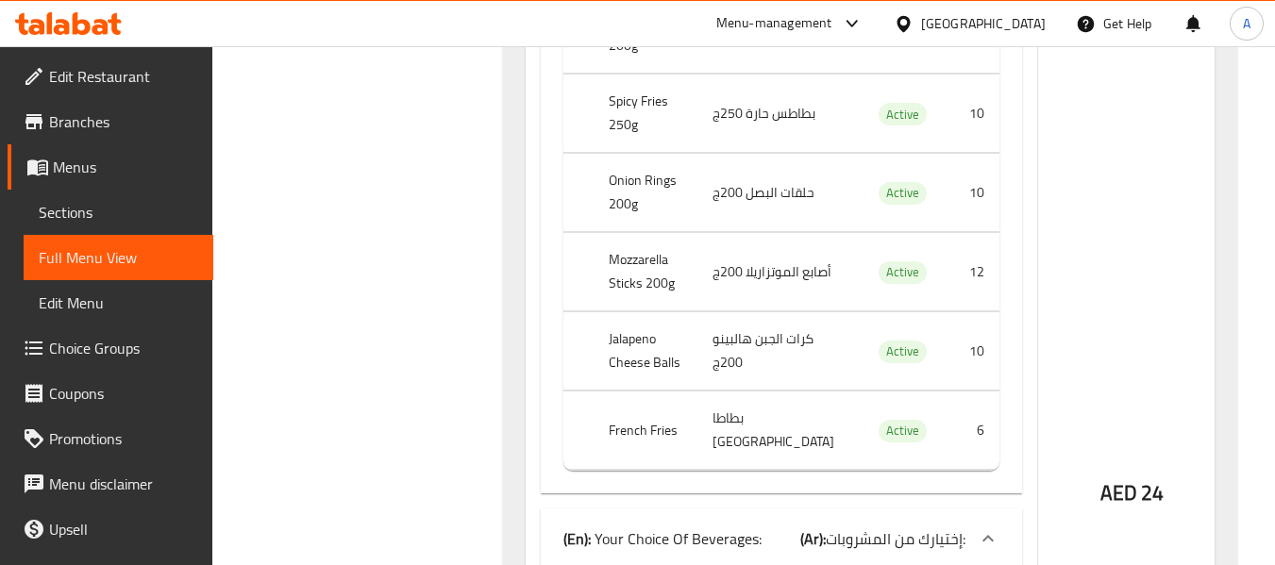
scroll to position [1854, 0]
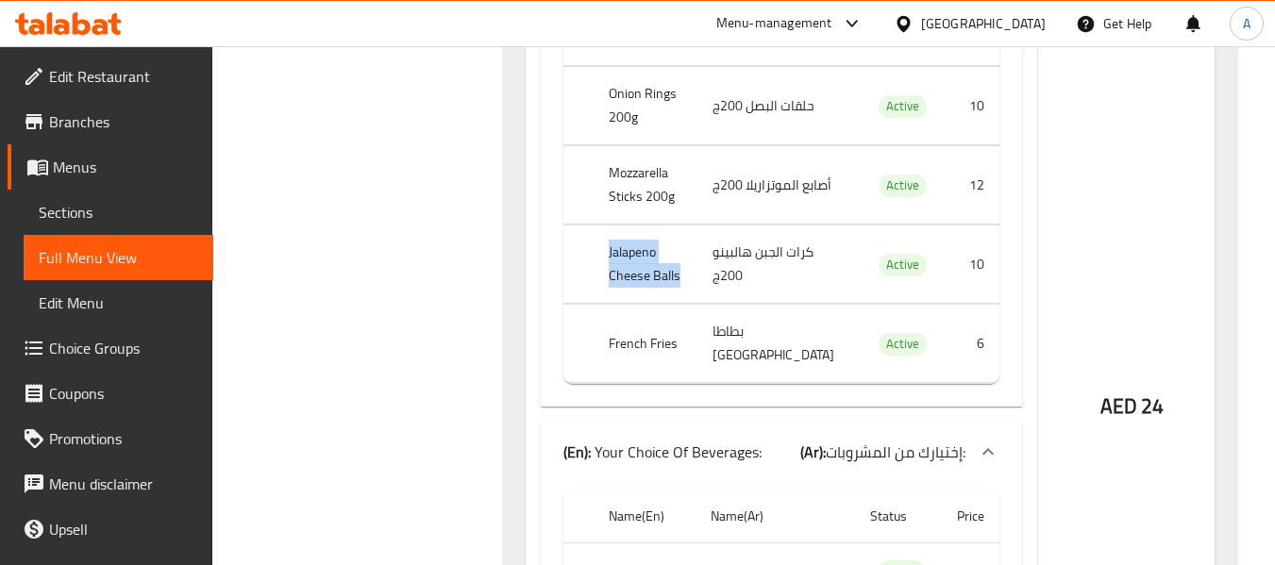
drag, startPoint x: 605, startPoint y: 192, endPoint x: 646, endPoint y: 228, distance: 55.5
click at [646, 228] on th "Jalapeno Cheese Balls" at bounding box center [646, 265] width 104 height 78
copy th "Jalapeno Cheese Balls"
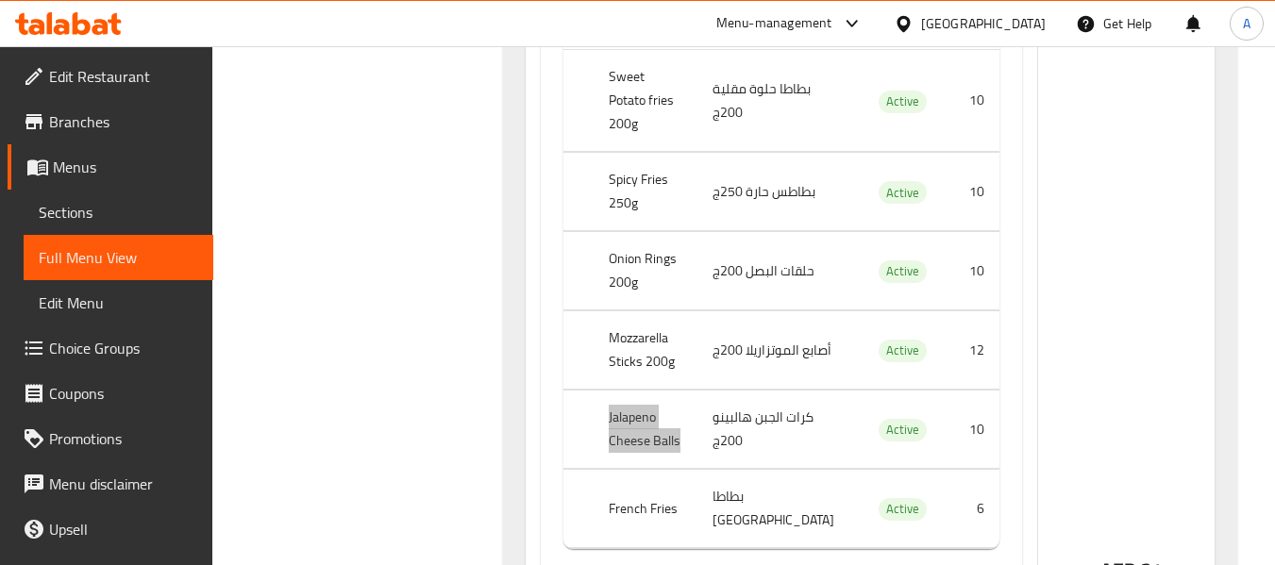
scroll to position [1666, 0]
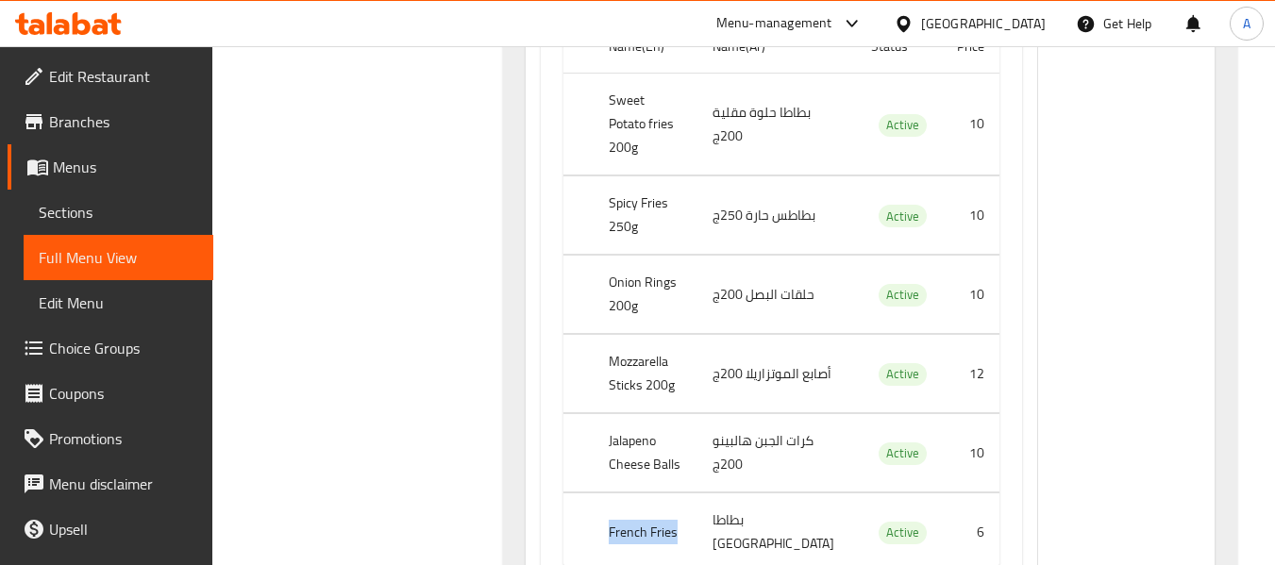
drag, startPoint x: 601, startPoint y: 479, endPoint x: 683, endPoint y: 477, distance: 82.1
click at [683, 494] on th "French Fries" at bounding box center [646, 533] width 104 height 78
copy th "French Fries"
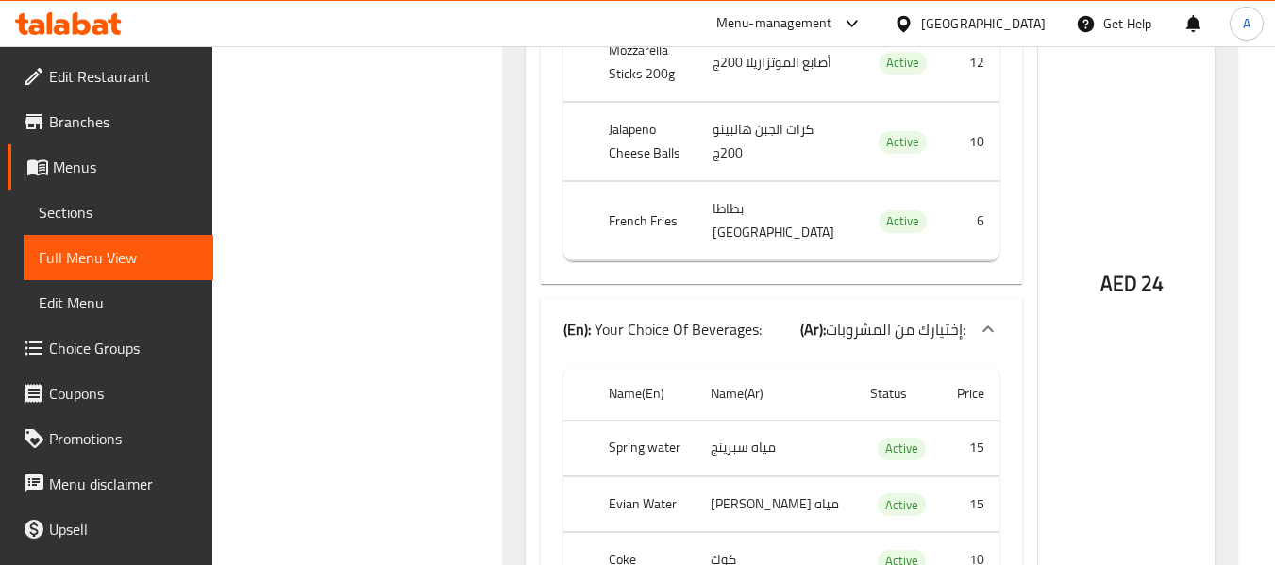
scroll to position [2043, 0]
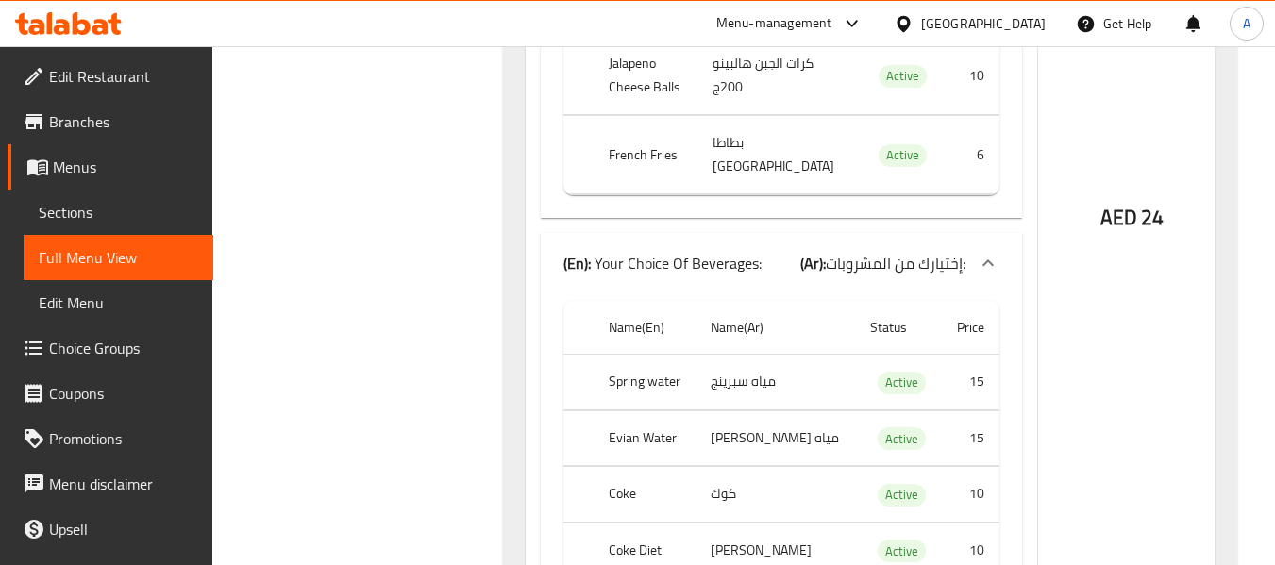
click at [640, 410] on th "Evian Water" at bounding box center [645, 438] width 102 height 56
click at [605, 410] on th "Evian Water" at bounding box center [645, 438] width 102 height 56
click at [628, 410] on th "Evian Water" at bounding box center [645, 438] width 102 height 56
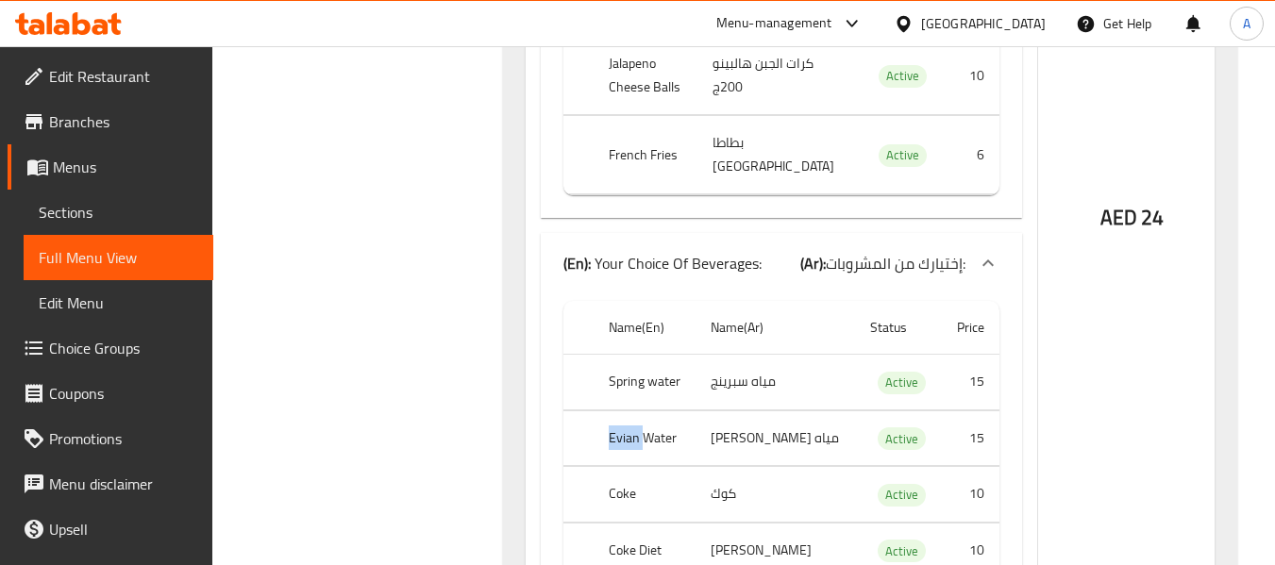
copy th "Evian"
click at [623, 467] on th "Coke" at bounding box center [645, 495] width 102 height 56
copy th "Coke"
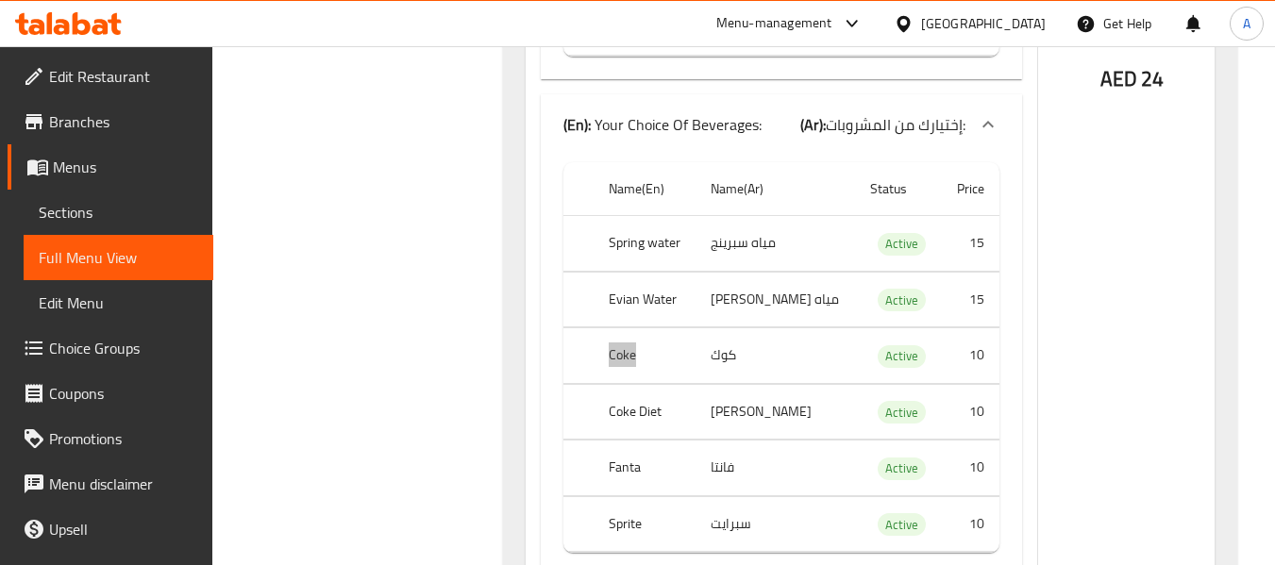
scroll to position [2232, 0]
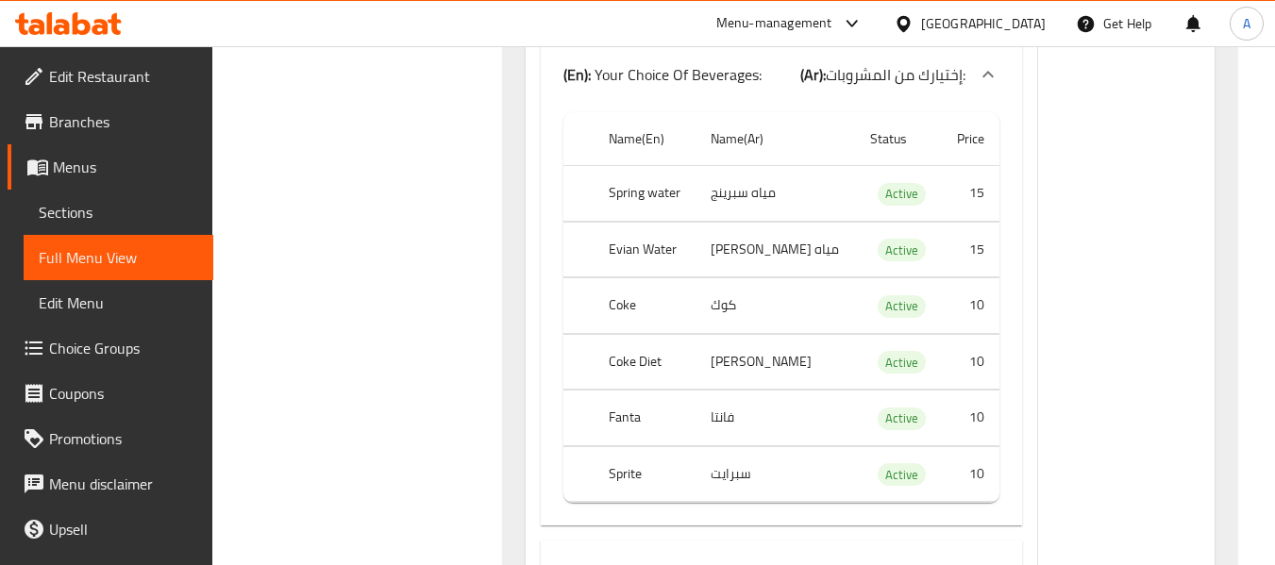
click at [659, 334] on th "Coke Diet" at bounding box center [645, 362] width 102 height 56
click at [755, 446] on td "سبرايت" at bounding box center [774, 474] width 159 height 56
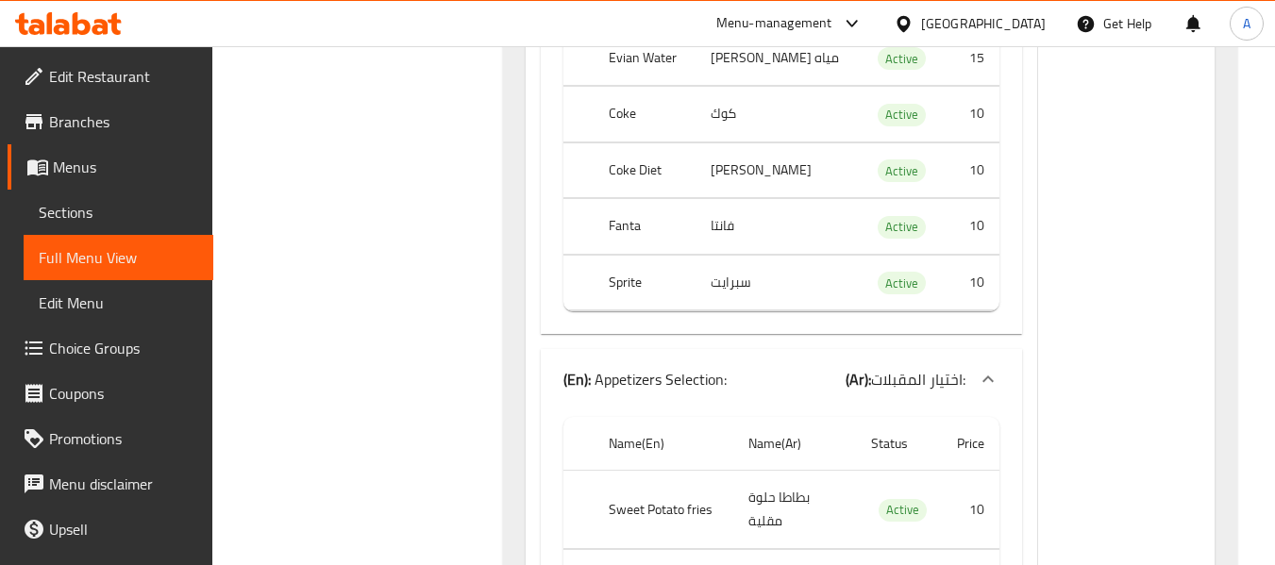
scroll to position [2515, 0]
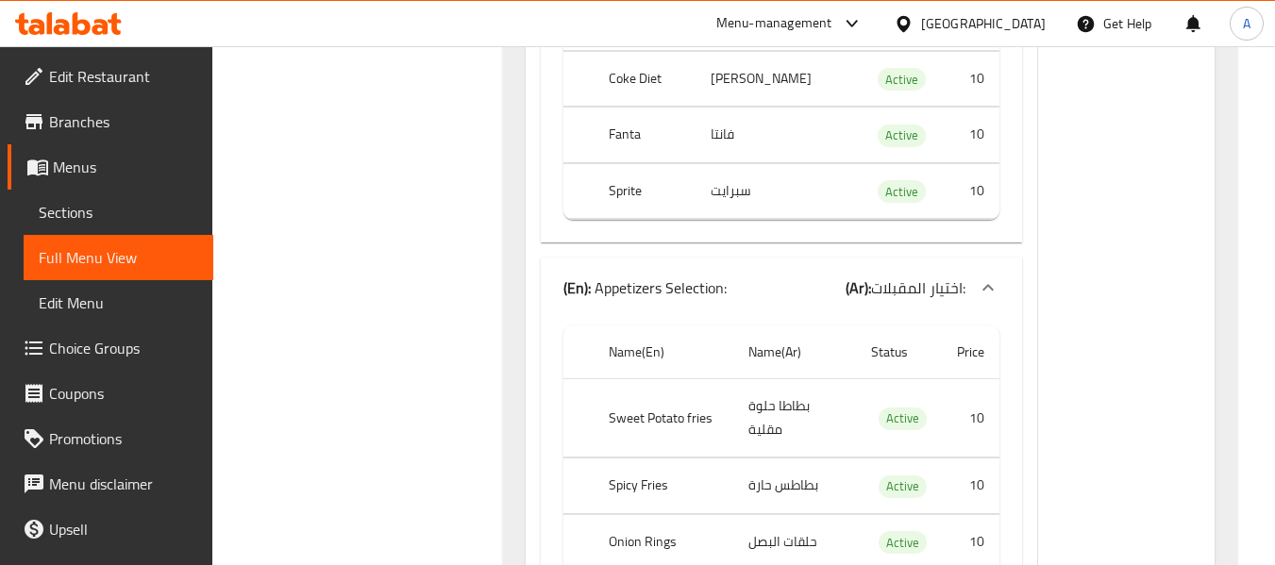
click at [641, 379] on th "Sweet Potato fries" at bounding box center [664, 418] width 140 height 78
click at [626, 459] on th "Spicy Fries" at bounding box center [664, 487] width 140 height 56
click at [650, 459] on th "Spicy Fries" at bounding box center [664, 487] width 140 height 56
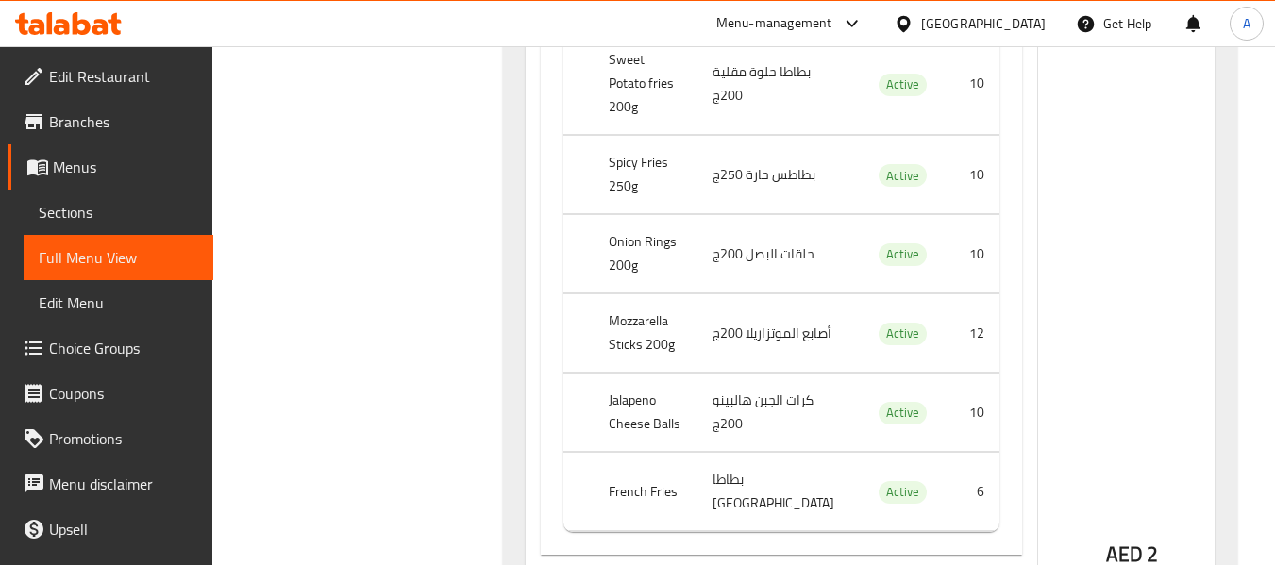
scroll to position [62930, 0]
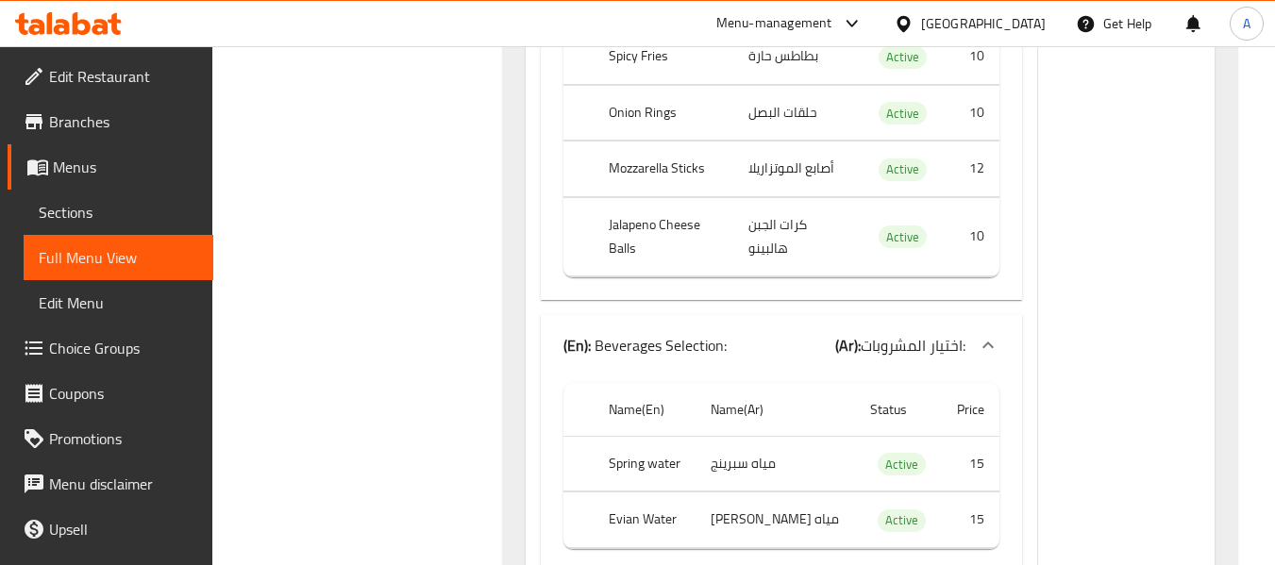
scroll to position [86137, 0]
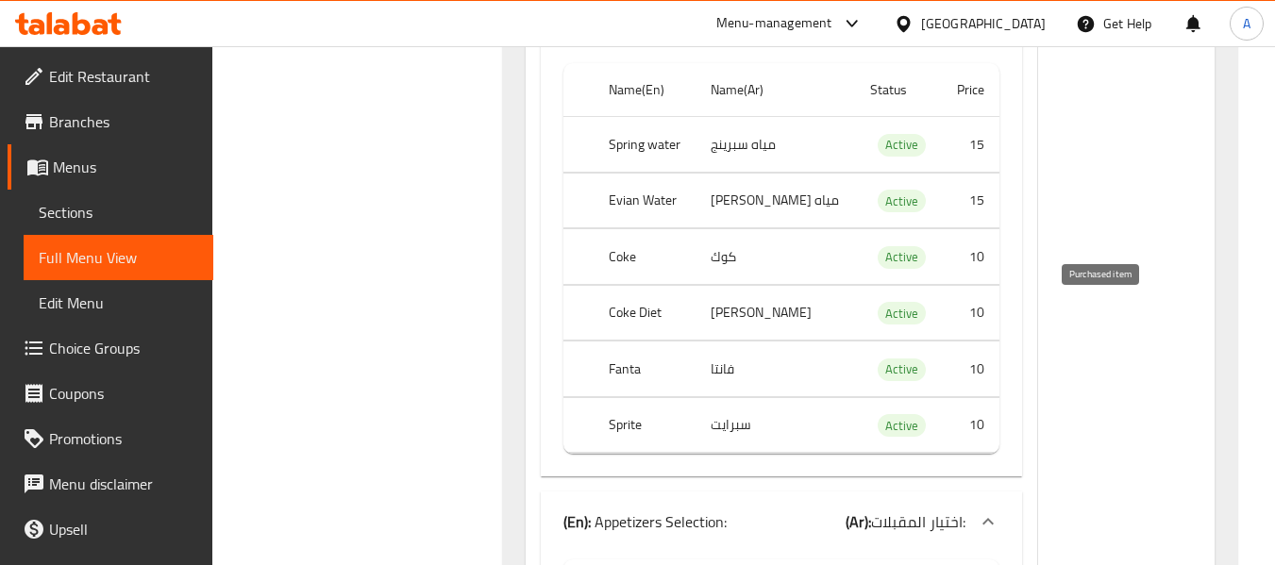
scroll to position [86786, 0]
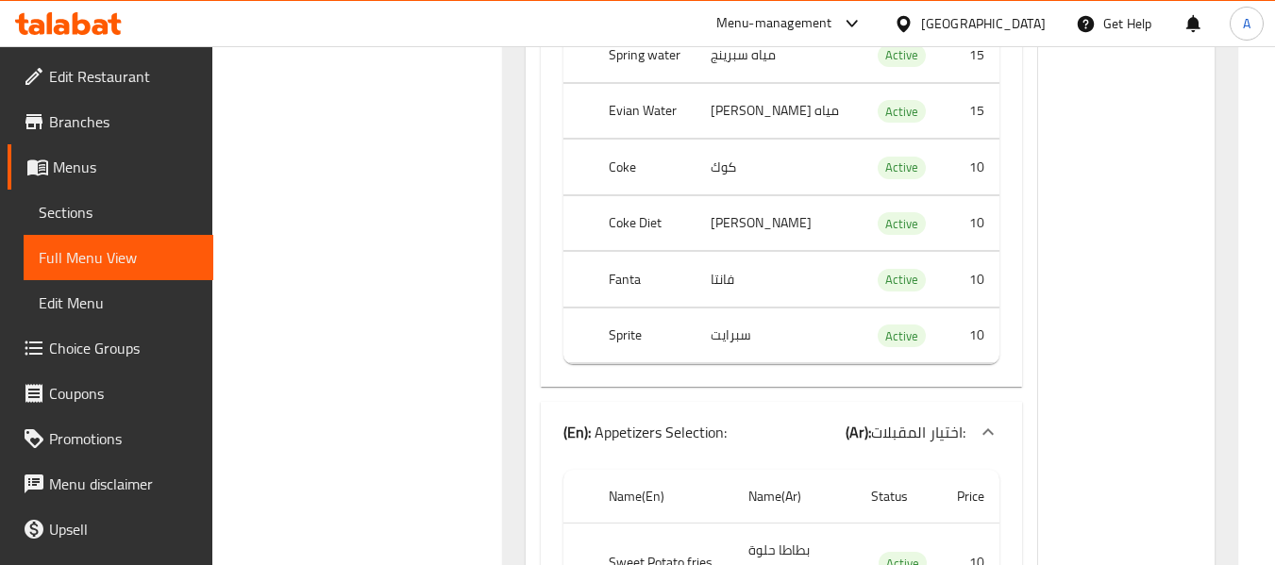
scroll to position [86865, 0]
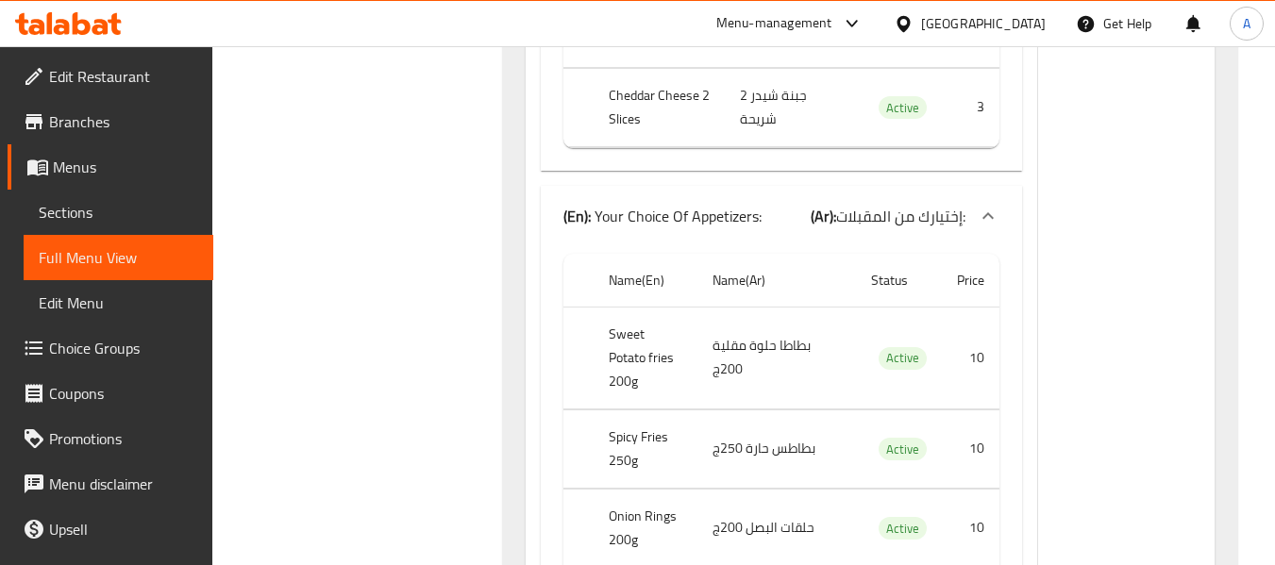
scroll to position [86314, 0]
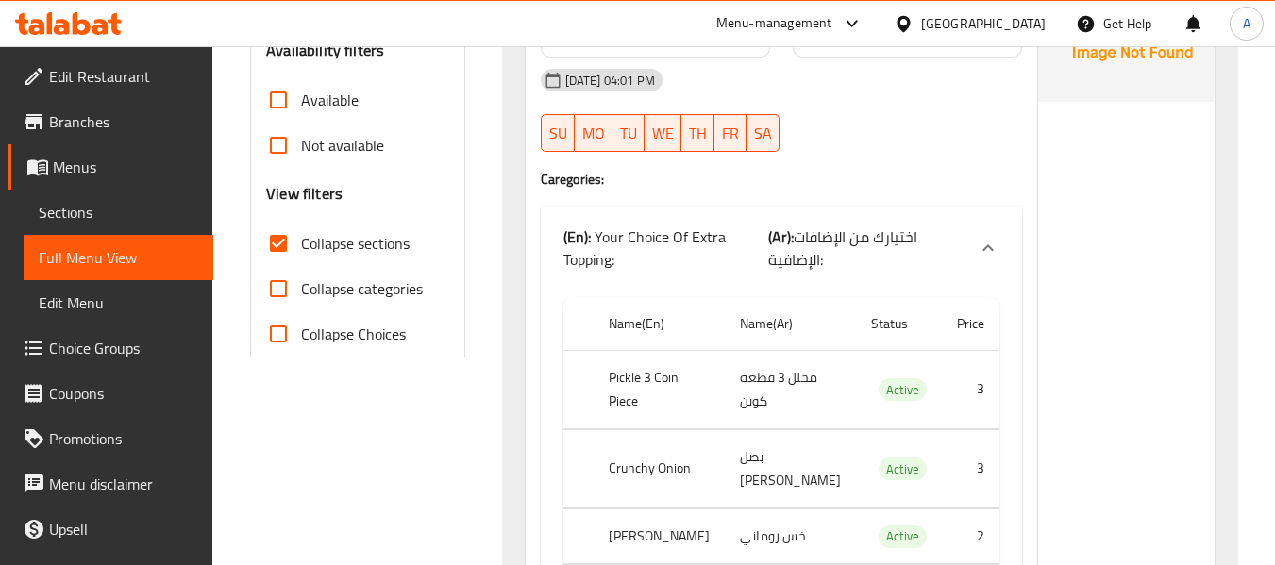
scroll to position [661, 0]
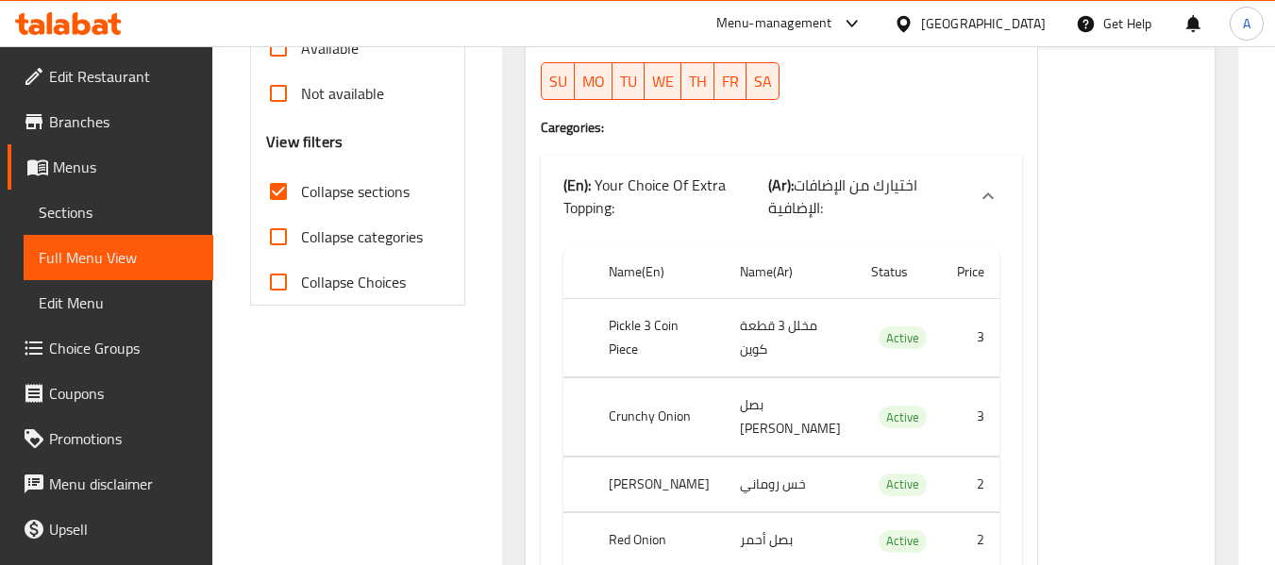
click at [94, 215] on span "Sections" at bounding box center [118, 212] width 159 height 23
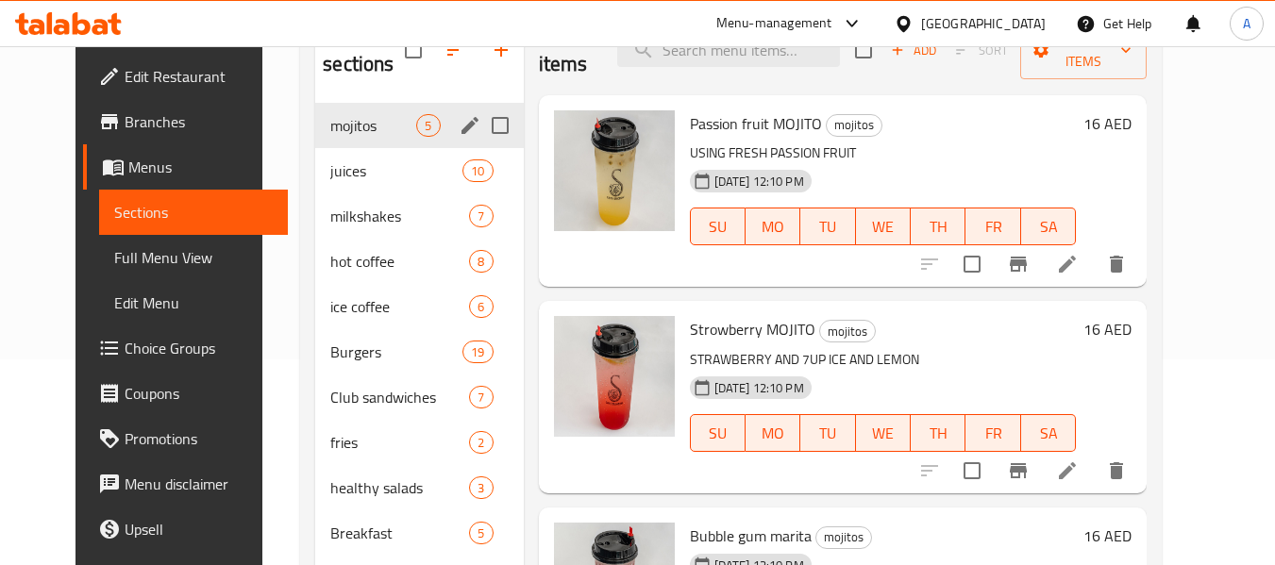
scroll to position [208, 0]
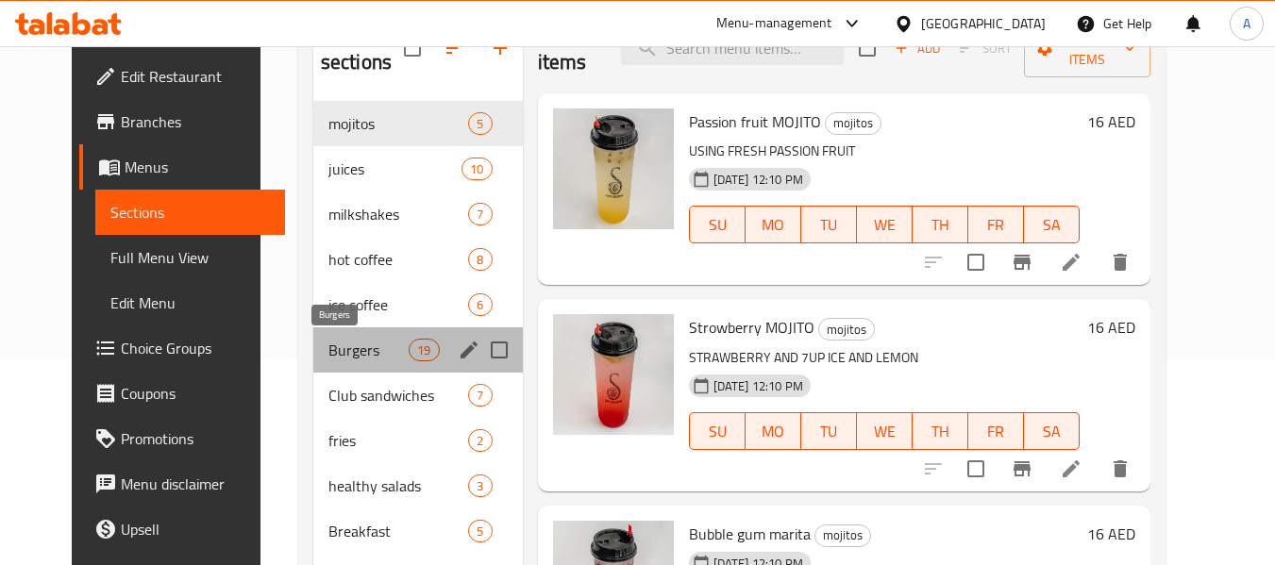
click at [337, 343] on span "Burgers" at bounding box center [368, 350] width 80 height 23
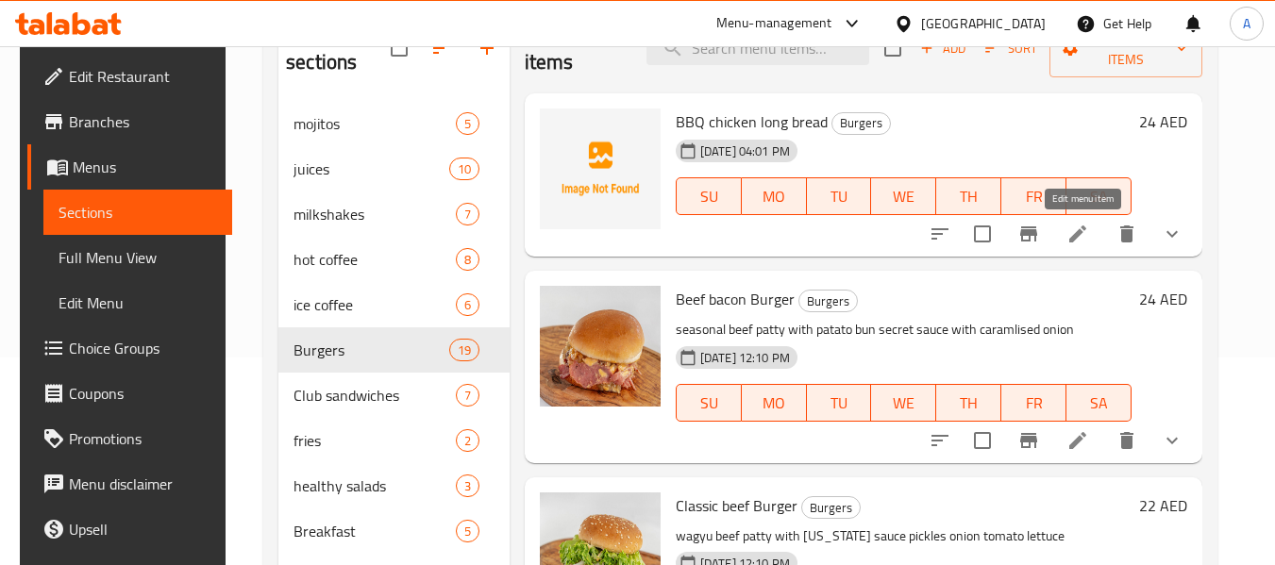
click at [1076, 243] on icon at bounding box center [1077, 234] width 17 height 17
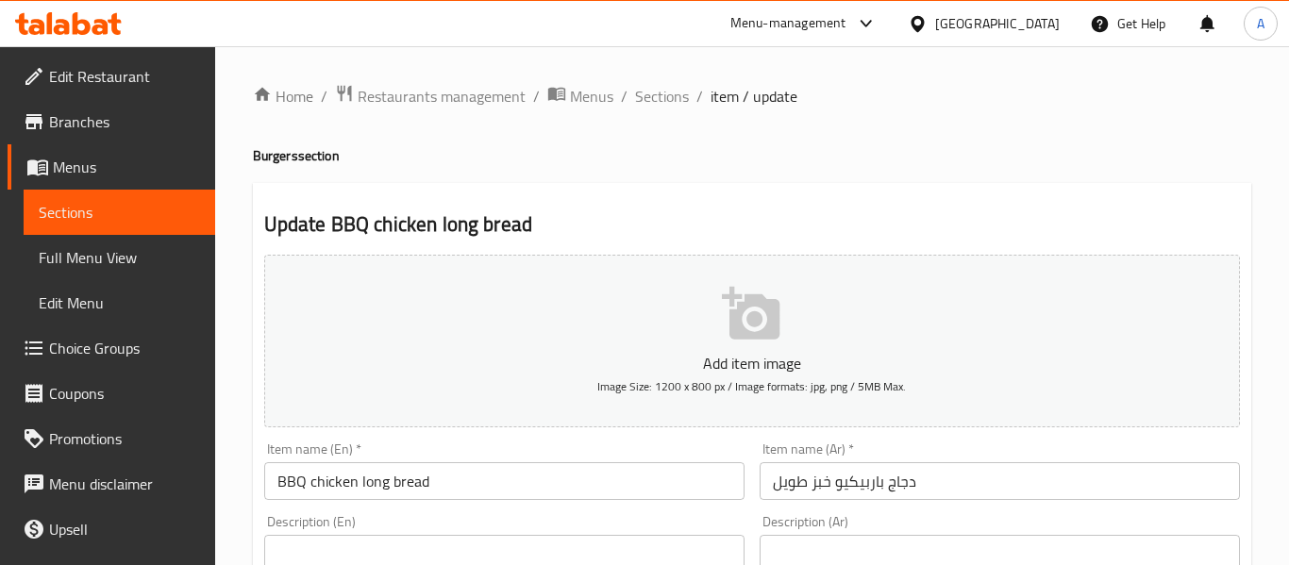
type input "اختيارك من الإضافات الإضافية:"
type input "0"
type input "إختيارك من المقبلات:"
type input "0"
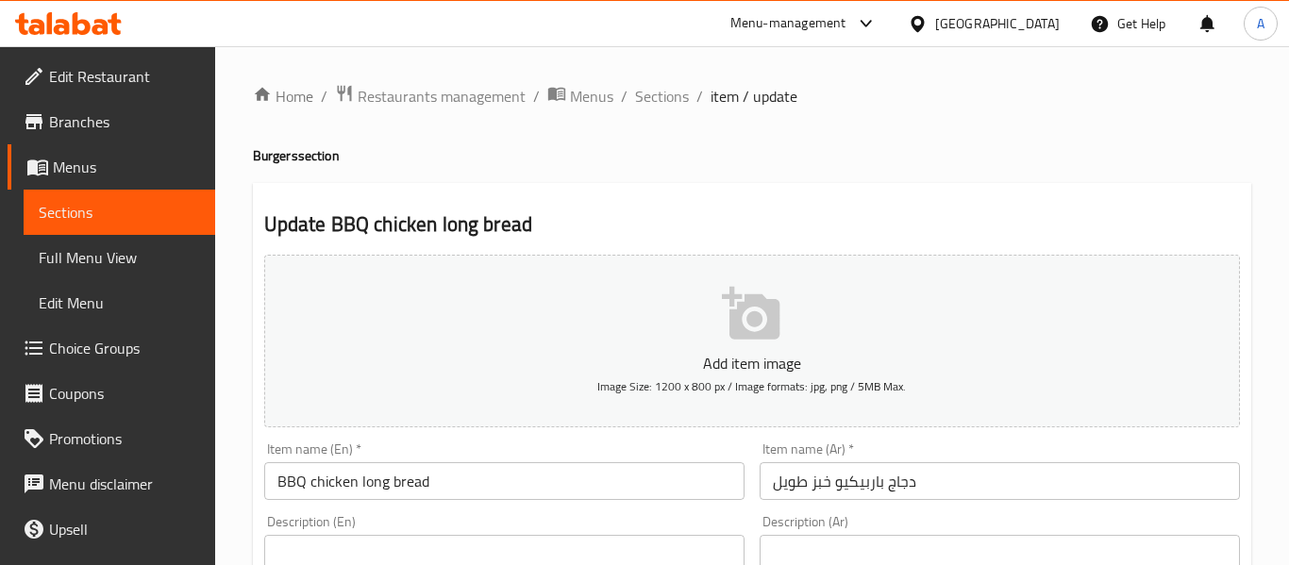
type input "0"
type input "إختيارك من المشروبات:"
type input "0"
type input "اختيار المقبلات:"
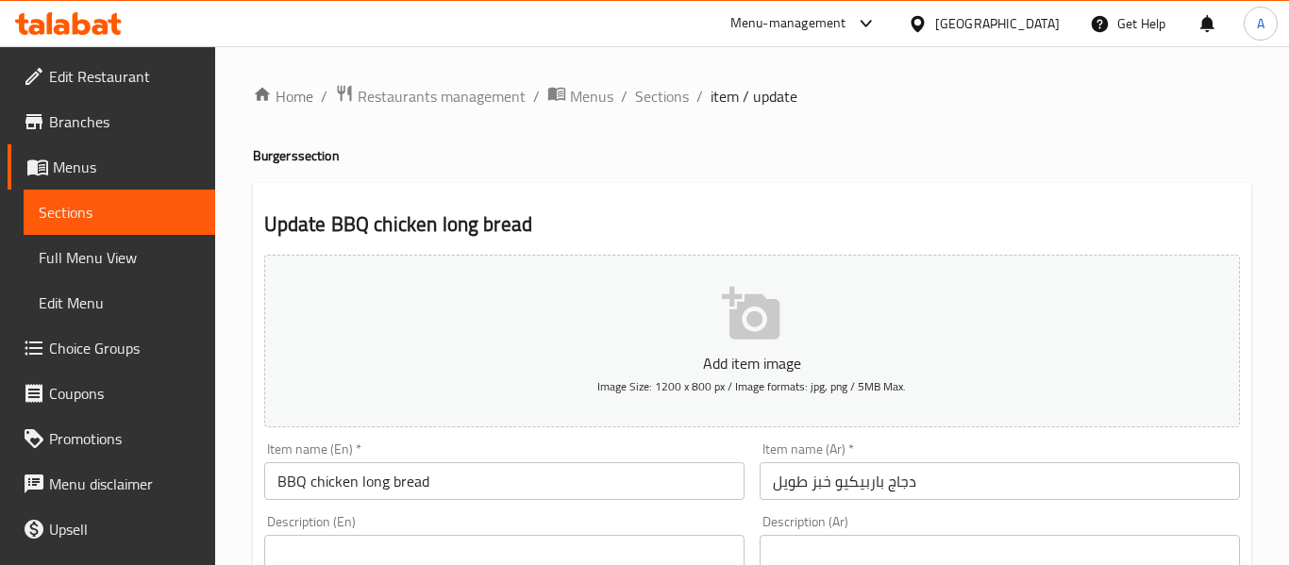
type input "0"
type input "اختيار المشروبات:"
type input "0"
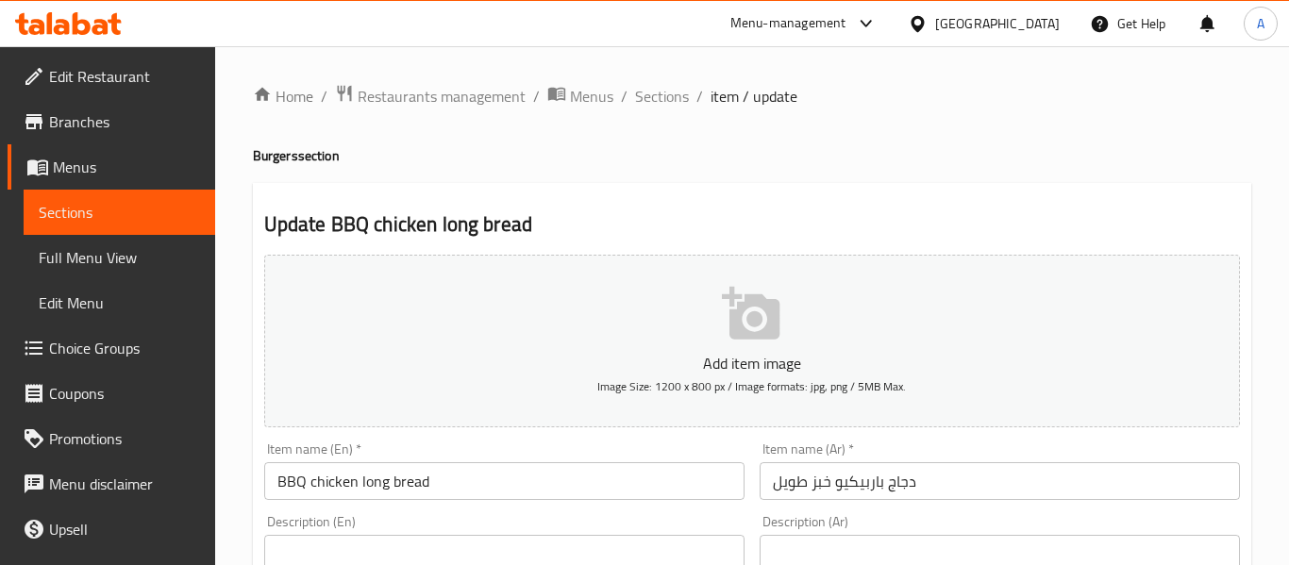
type input "أضف الشرائح:"
type input "0"
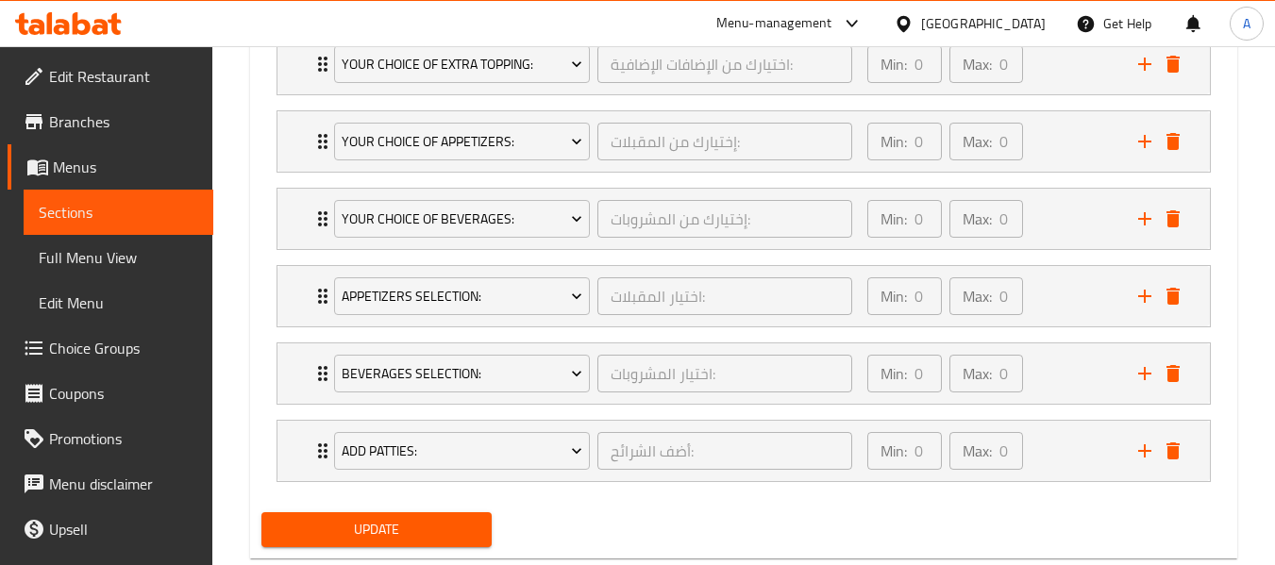
scroll to position [1186, 0]
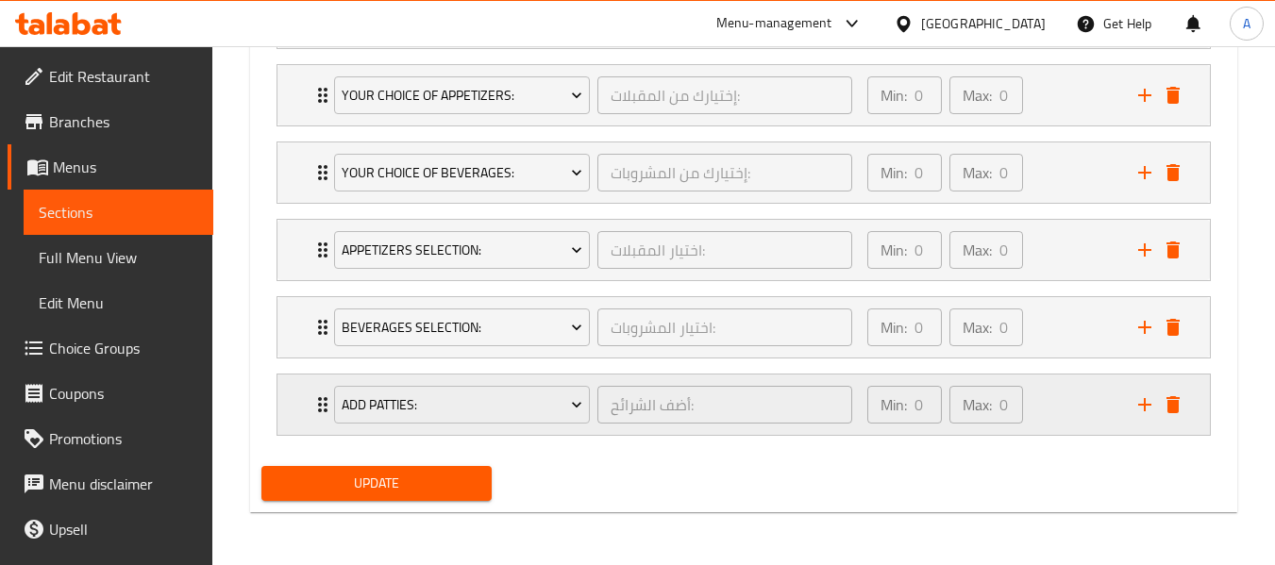
click at [316, 394] on icon "Expand" at bounding box center [322, 404] width 23 height 23
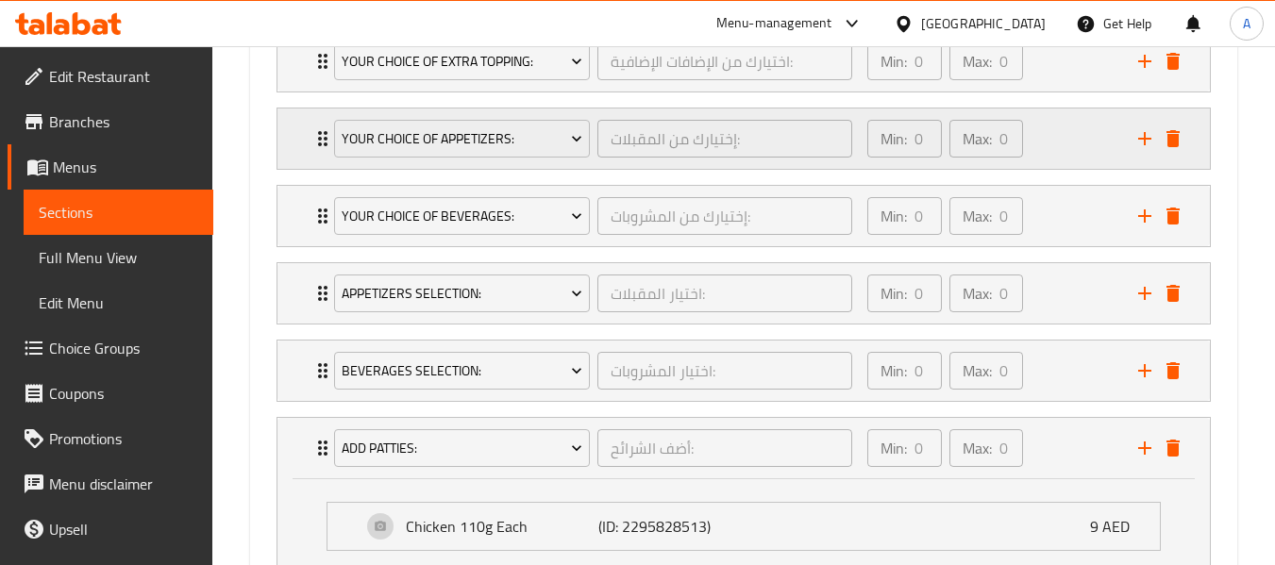
scroll to position [1353, 0]
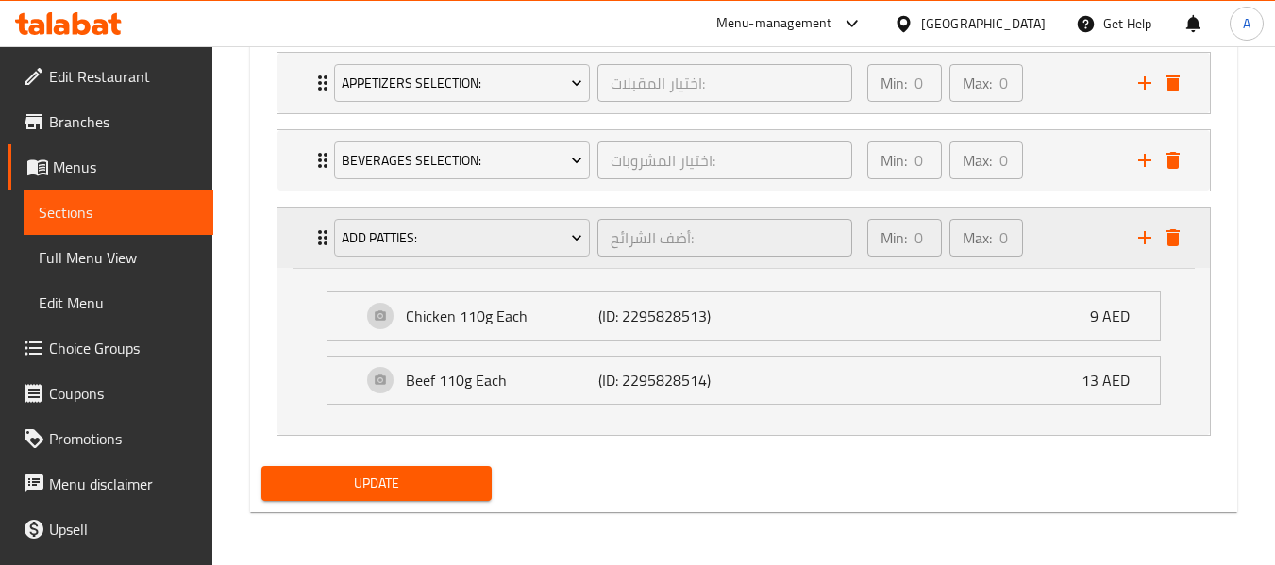
click at [316, 243] on icon "Expand" at bounding box center [322, 237] width 23 height 23
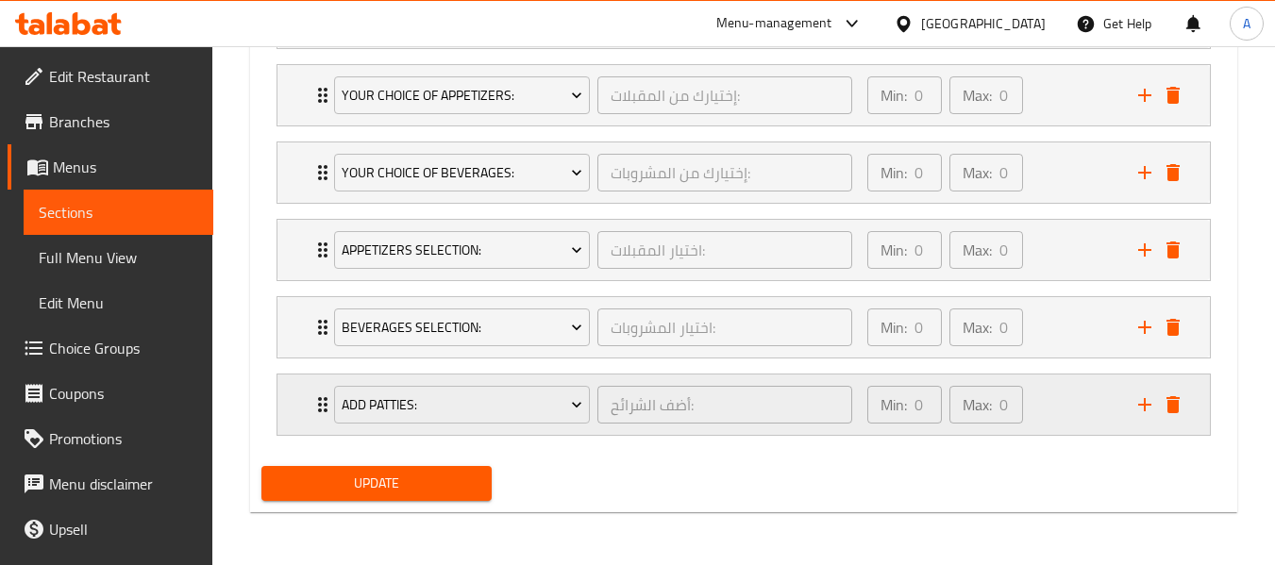
scroll to position [1186, 0]
click at [113, 186] on link "Menus" at bounding box center [111, 166] width 206 height 45
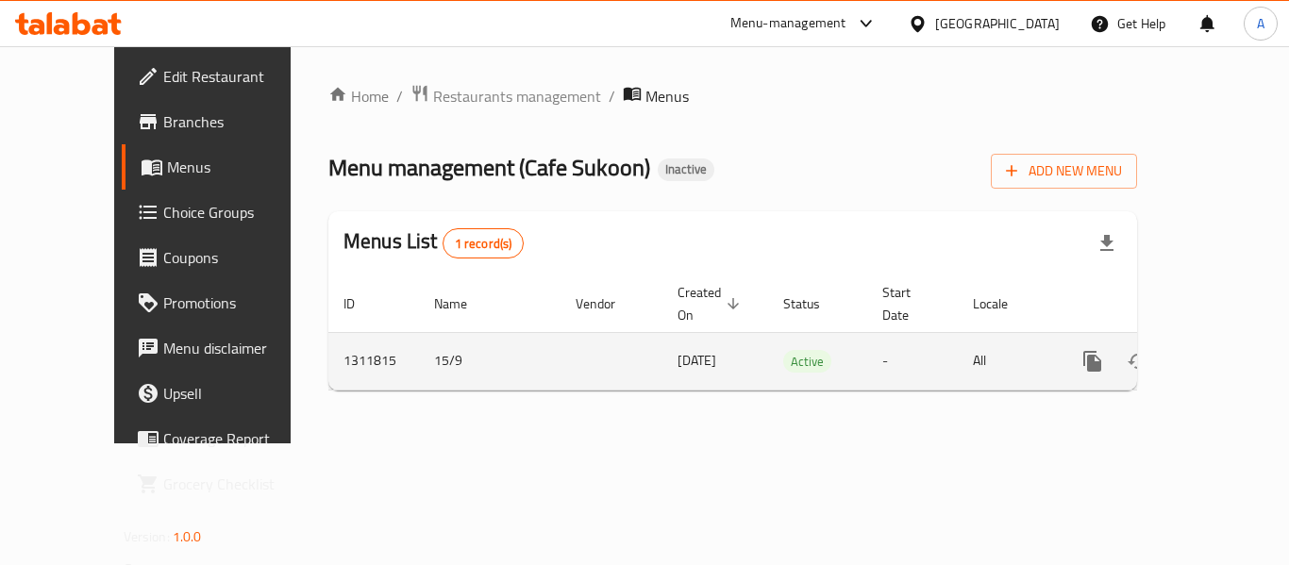
click at [1214, 339] on link "enhanced table" at bounding box center [1228, 361] width 45 height 45
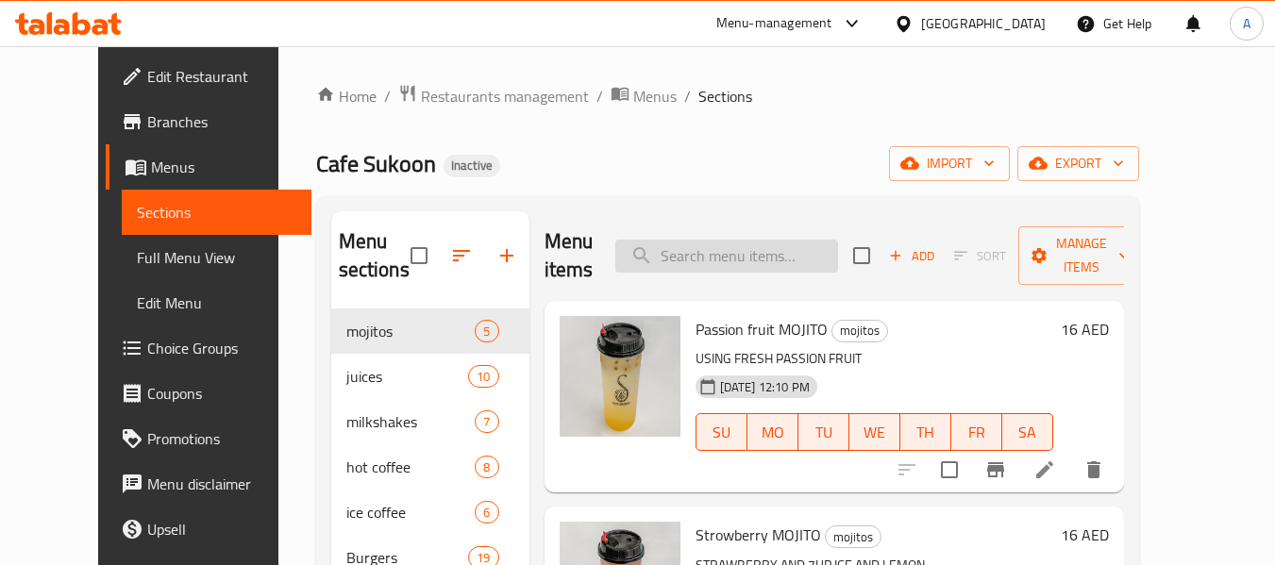
click at [709, 255] on input "search" at bounding box center [726, 256] width 223 height 33
paste input "Combo Selection"
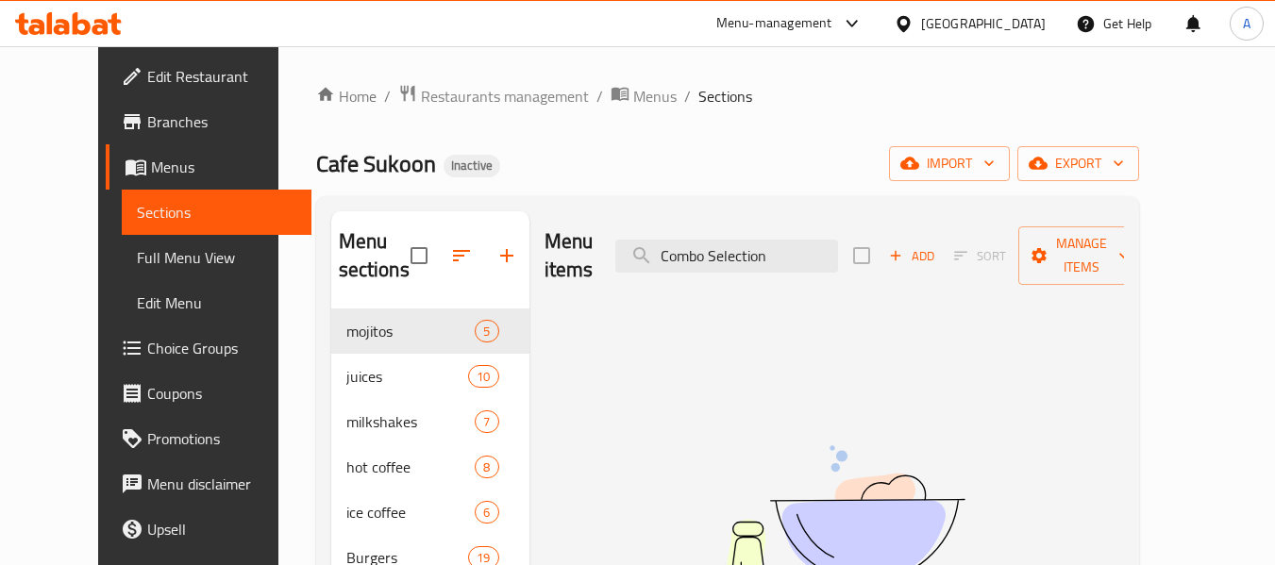
click at [727, 262] on div "Menu items Combo Selection Add Sort Manage items" at bounding box center [833, 256] width 579 height 90
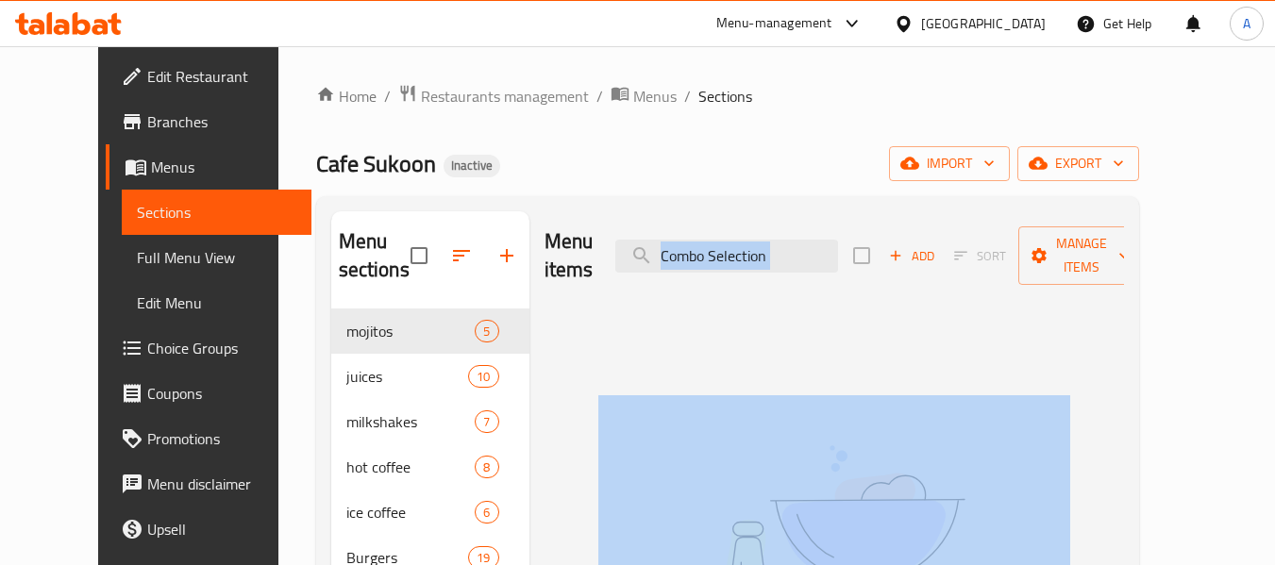
click at [727, 262] on div "Menu items Combo Selection Add Sort Manage items" at bounding box center [833, 256] width 579 height 90
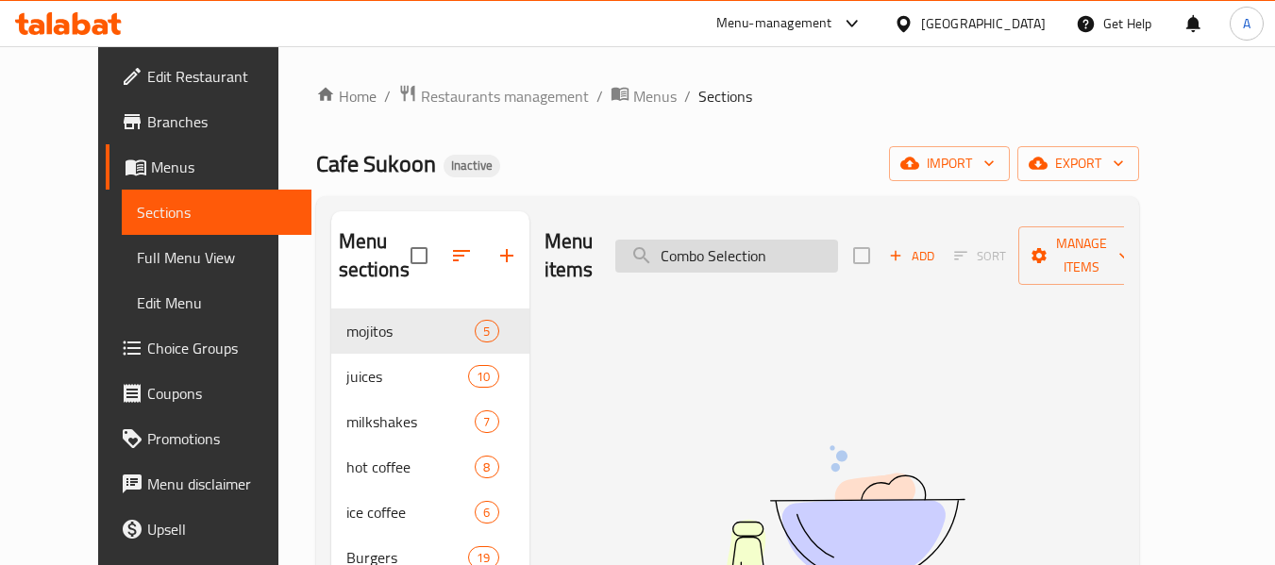
click at [727, 240] on input "Combo Selection" at bounding box center [726, 256] width 223 height 33
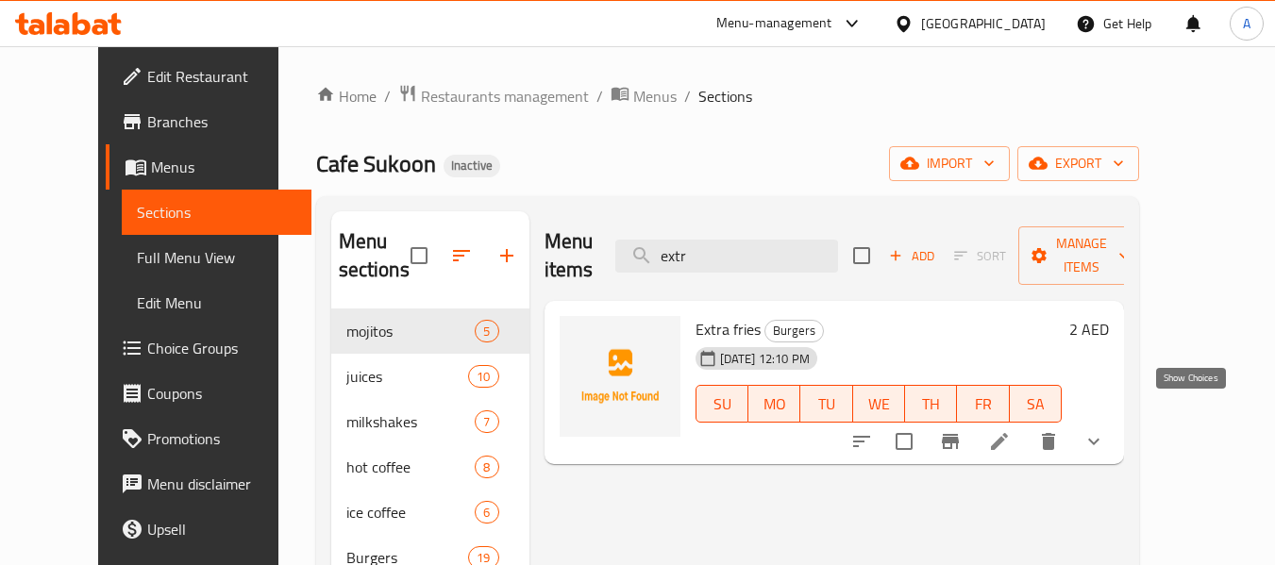
type input "extr"
click at [1105, 430] on icon "show more" at bounding box center [1093, 441] width 23 height 23
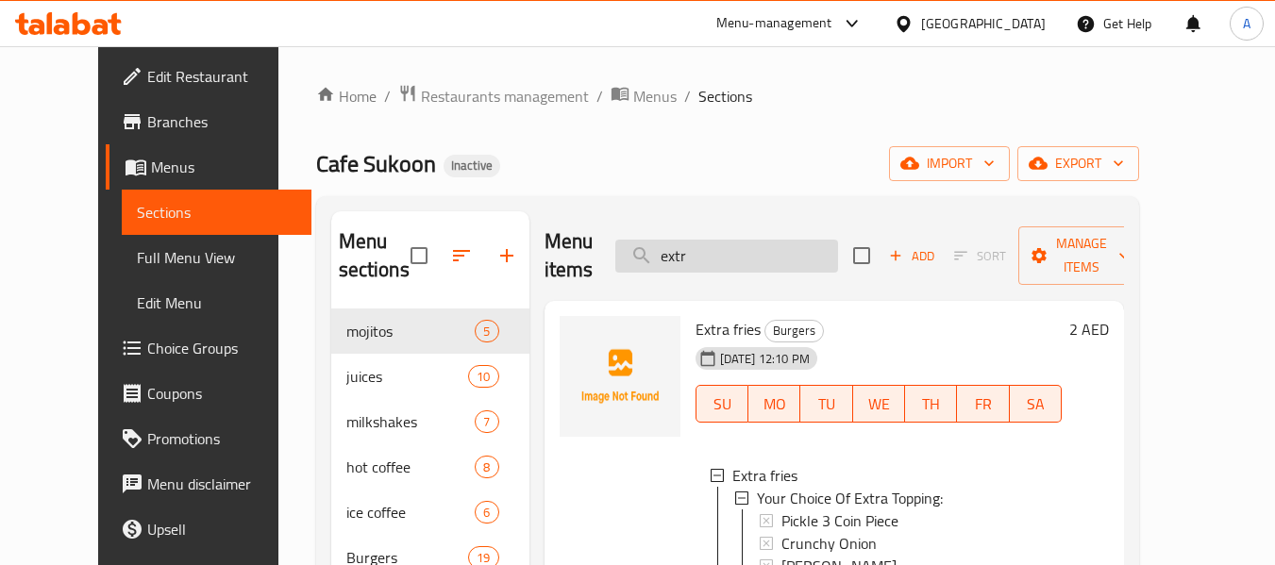
click at [693, 253] on input "extr" at bounding box center [726, 256] width 223 height 33
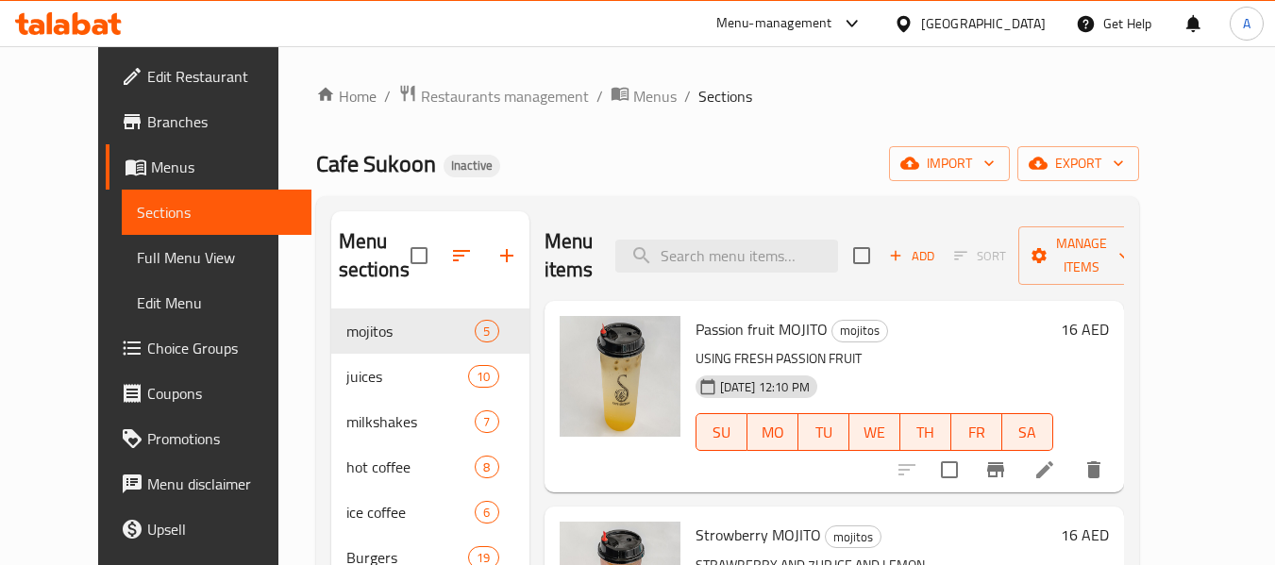
click at [751, 196] on div "Menu sections mojitos 5 juices 10 milkshakes 7 hot coffee 8 ice coffee 6 Burger…" at bounding box center [727, 512] width 823 height 633
click at [149, 260] on span "Full Menu View" at bounding box center [216, 257] width 159 height 23
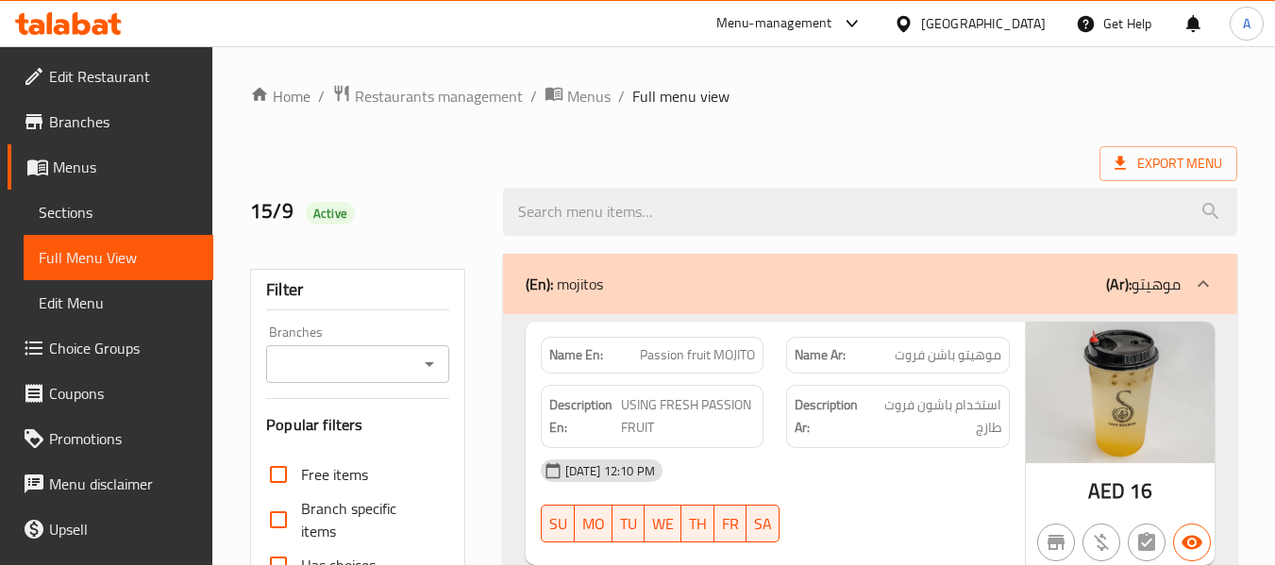
click at [142, 326] on link "Choice Groups" at bounding box center [111, 348] width 206 height 45
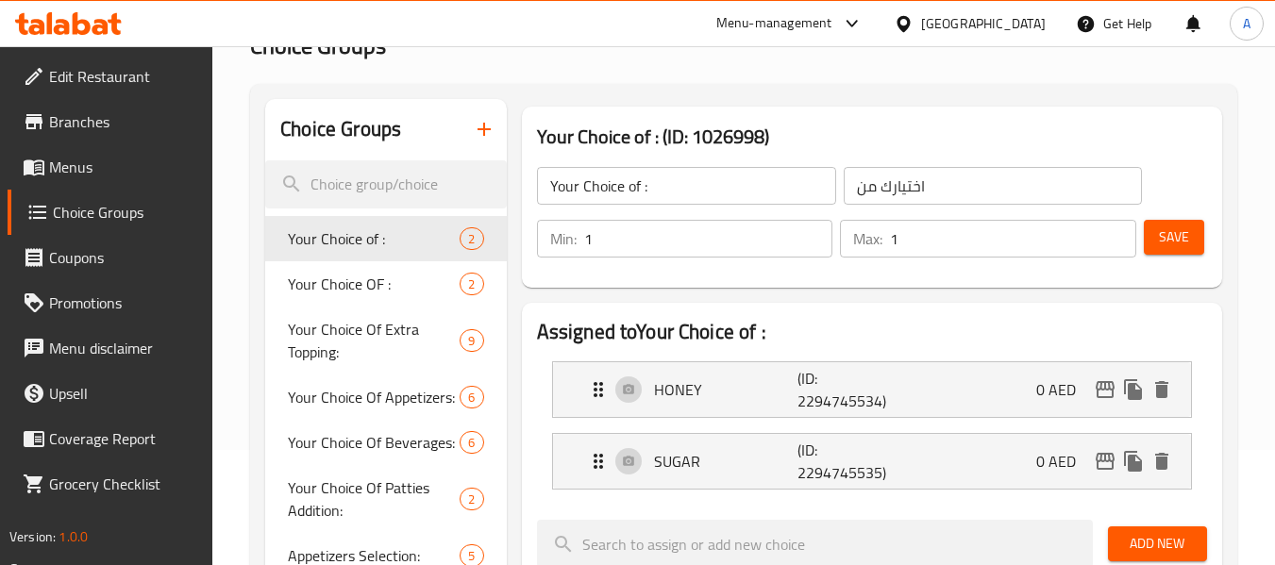
scroll to position [377, 0]
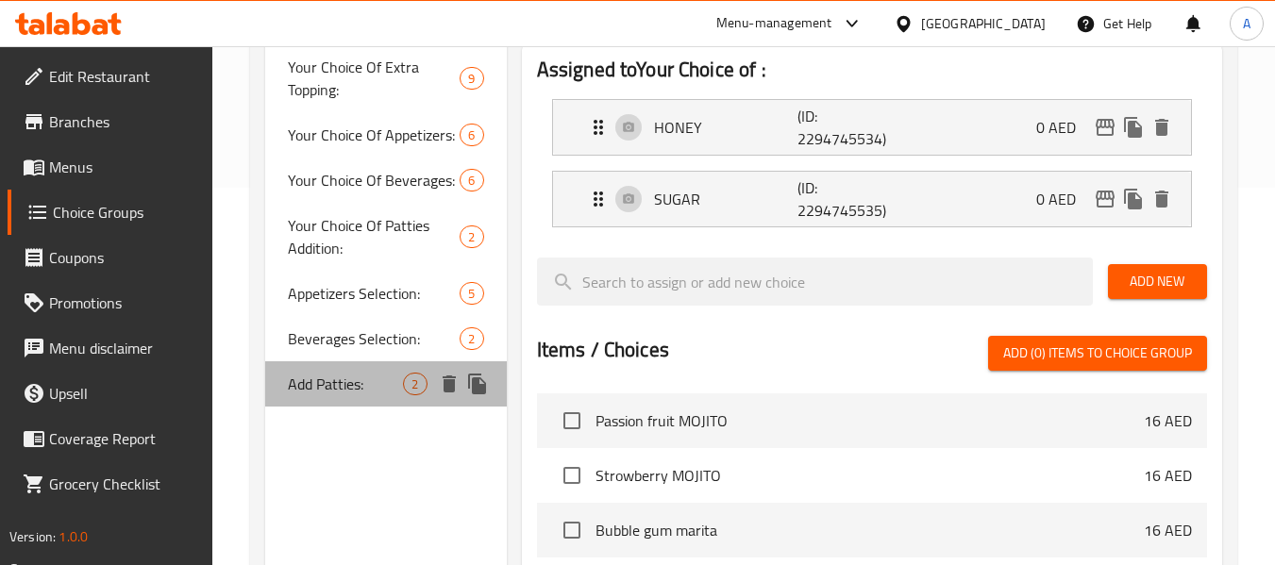
click at [381, 381] on span "Add Patties:" at bounding box center [345, 384] width 115 height 23
type input "Add Patties:"
type input "أضف الشرائح:"
type input "0"
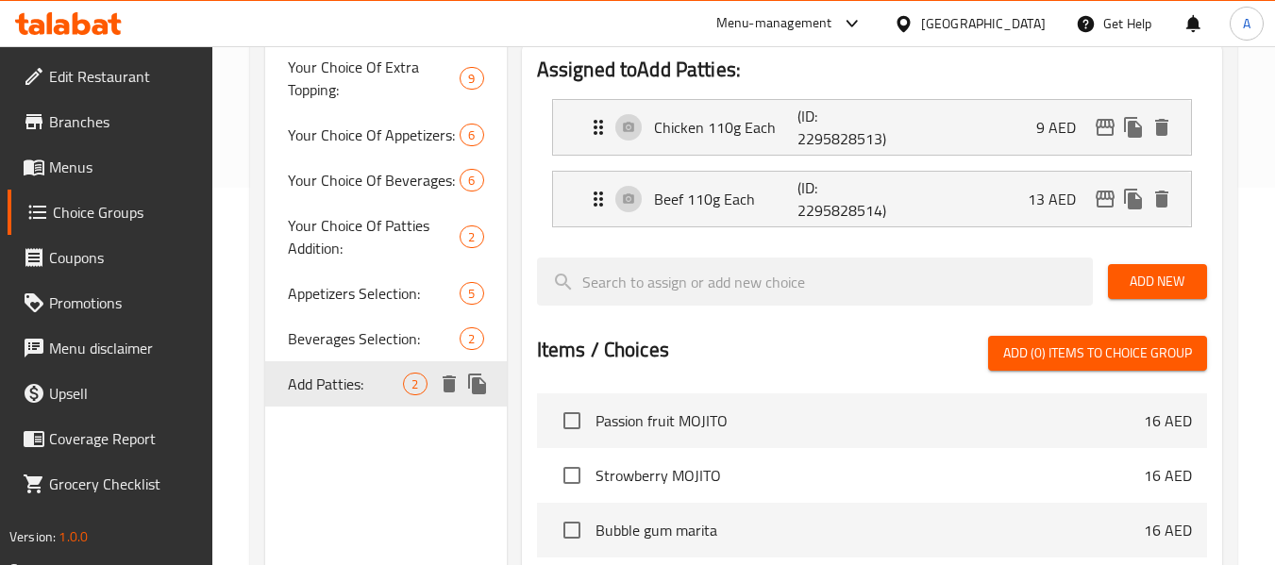
click at [444, 386] on icon "delete" at bounding box center [449, 384] width 13 height 17
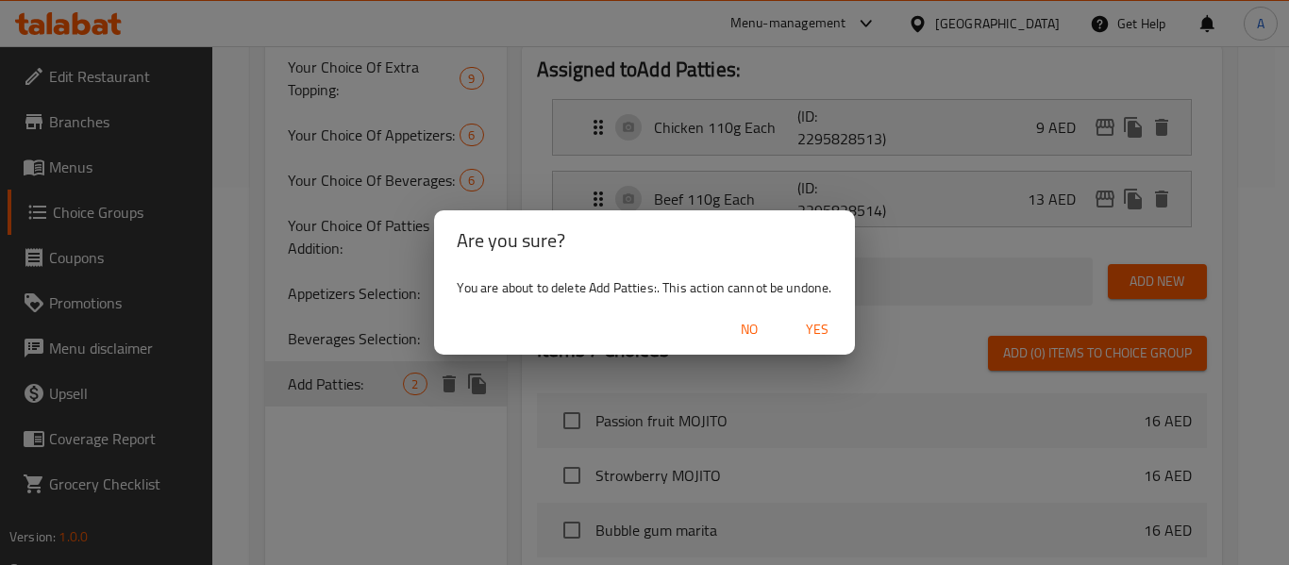
click at [816, 324] on span "Yes" at bounding box center [817, 330] width 45 height 24
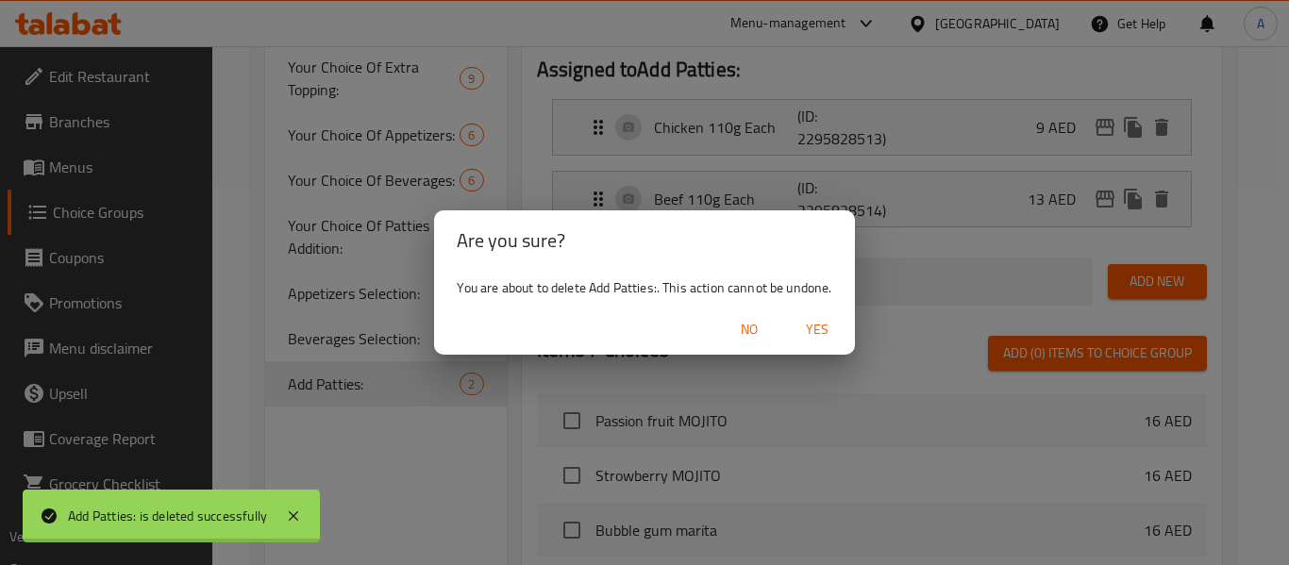
type input "Your Choice of :"
type input "اختيارك من"
type input "1"
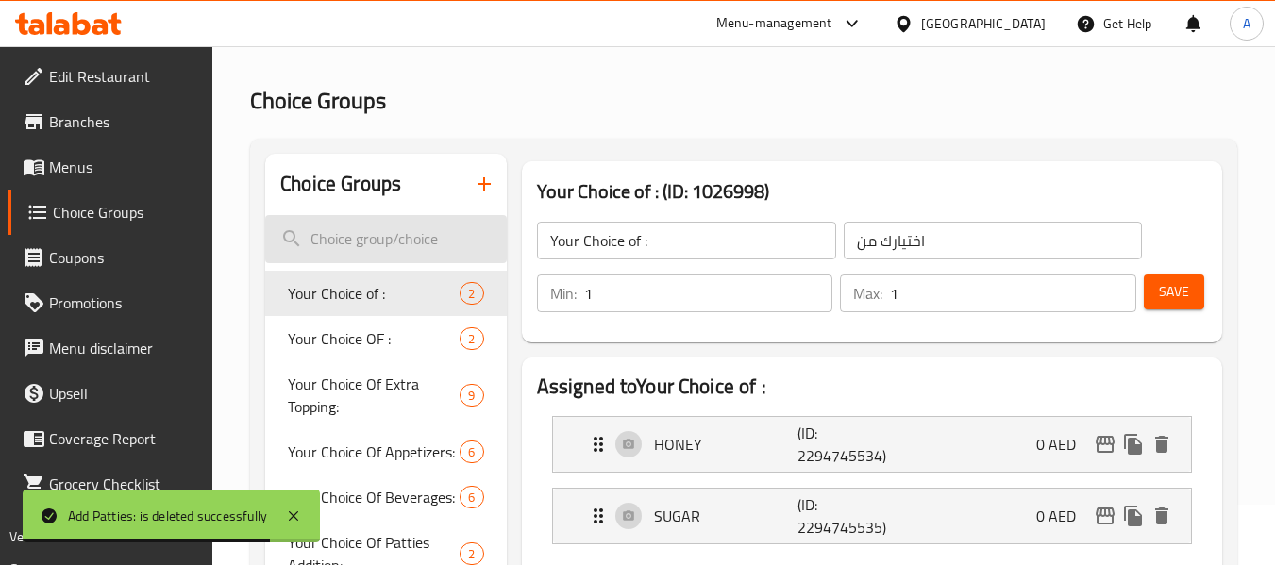
scroll to position [94, 0]
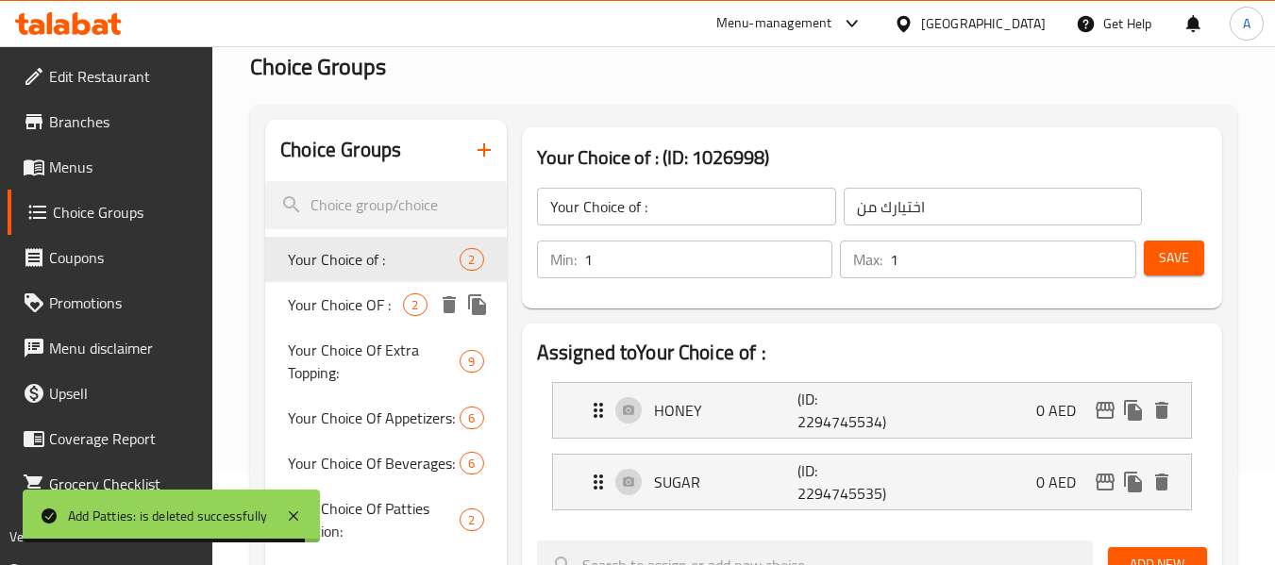
click at [338, 323] on div "Your Choice OF : 2" at bounding box center [385, 304] width 241 height 45
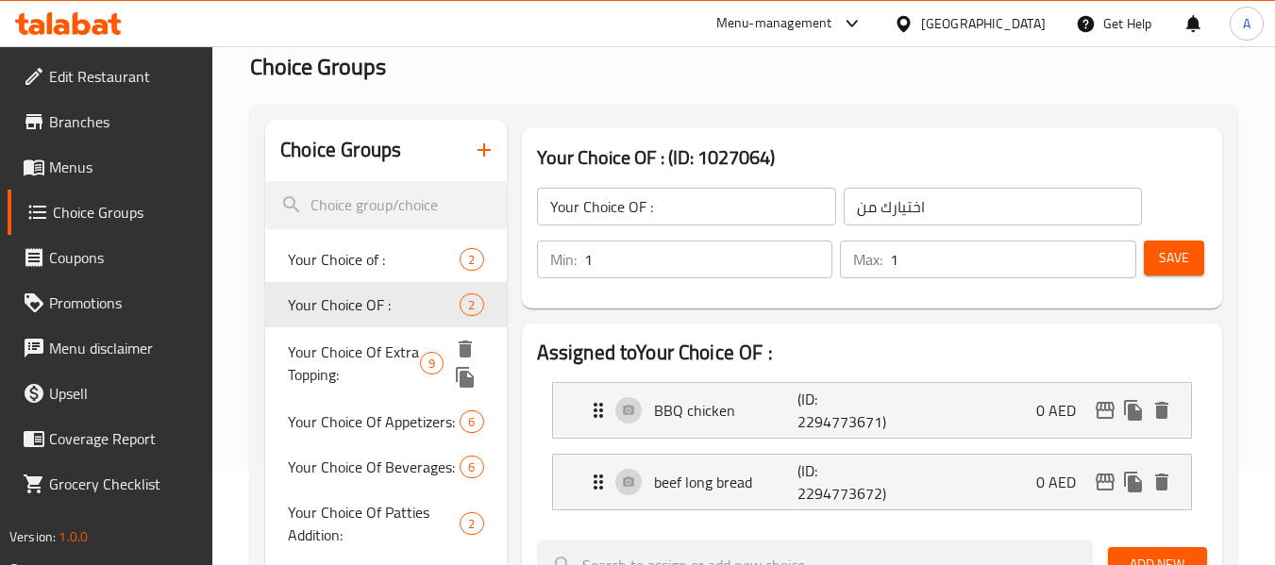
click at [343, 356] on span "Your Choice Of Extra Topping:" at bounding box center [354, 363] width 132 height 45
type input "Your Choice Of Extra Topping:"
type input "اختيارك من الإضافات الإضافية:"
type input "0"
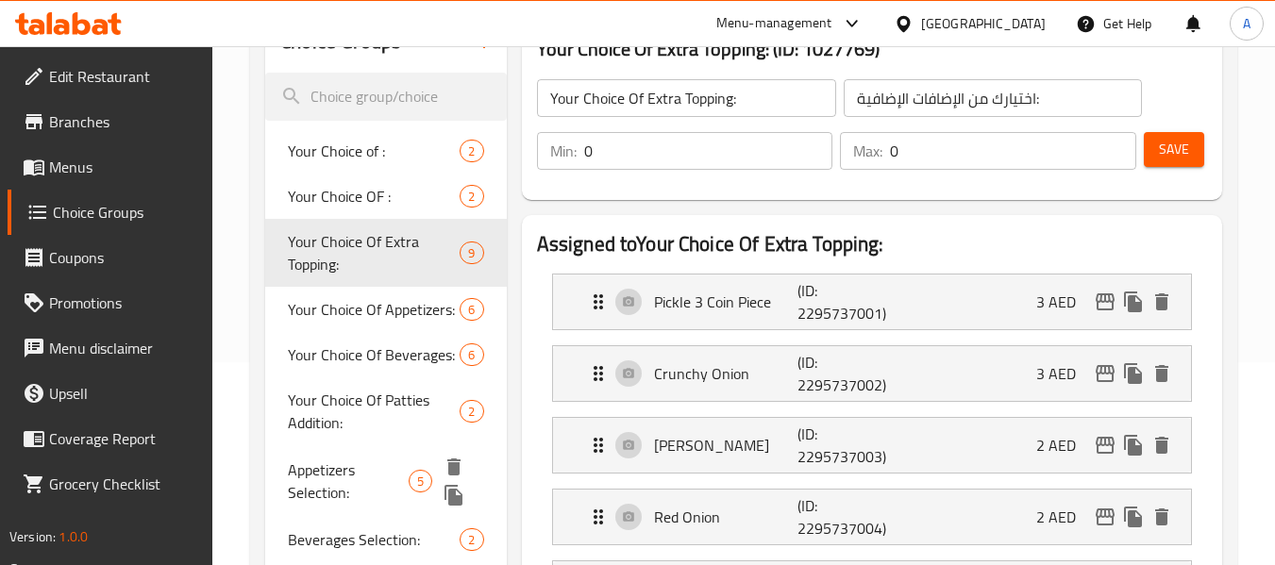
scroll to position [189, 0]
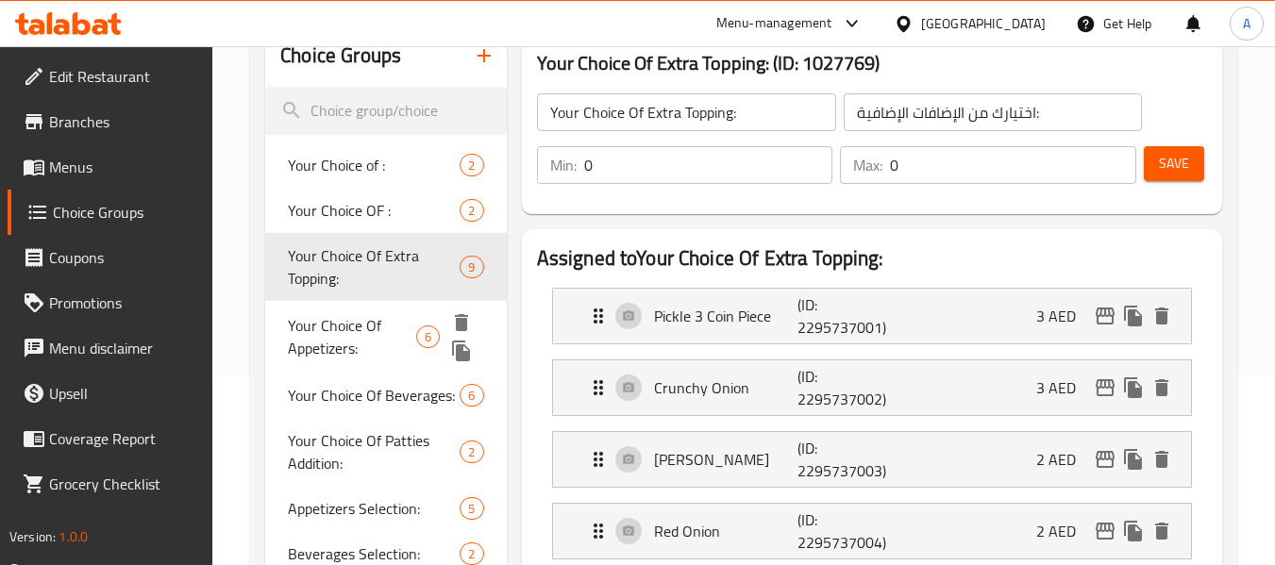
click at [363, 340] on span "Your Choice Of Appetizers:" at bounding box center [352, 336] width 128 height 45
type input "Your Choice Of Appetizers:"
type input "إختيارك من المقبلات:"
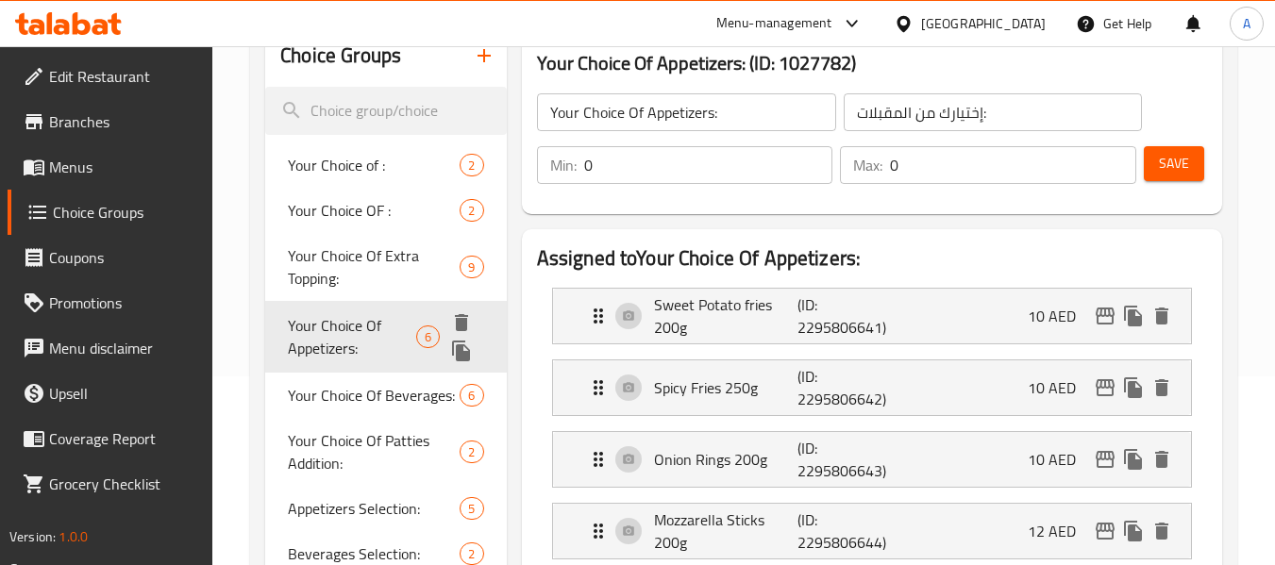
scroll to position [283, 0]
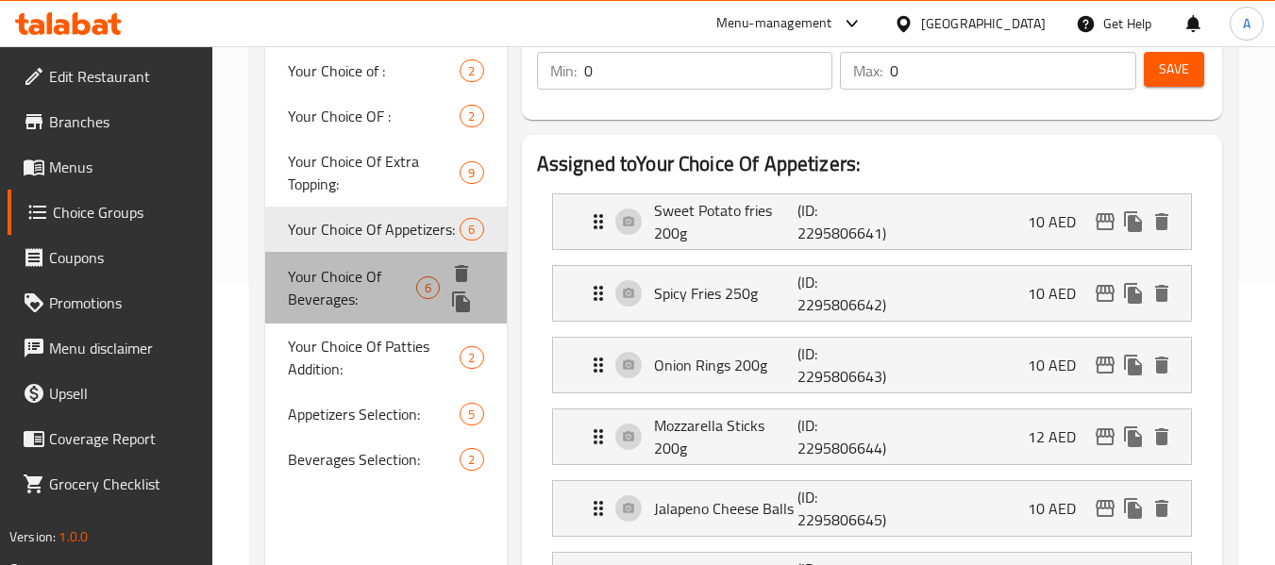
click at [366, 277] on span "Your Choice Of Beverages:" at bounding box center [352, 287] width 128 height 45
type input "Your Choice Of Beverages:"
type input "إختيارك من المشروبات:"
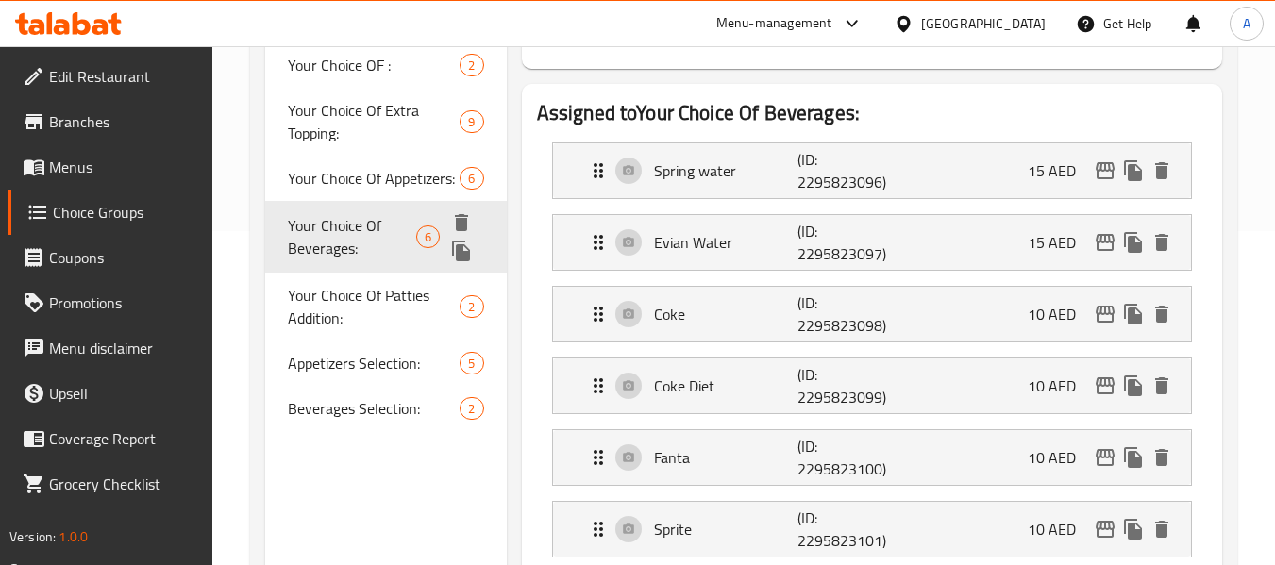
scroll to position [377, 0]
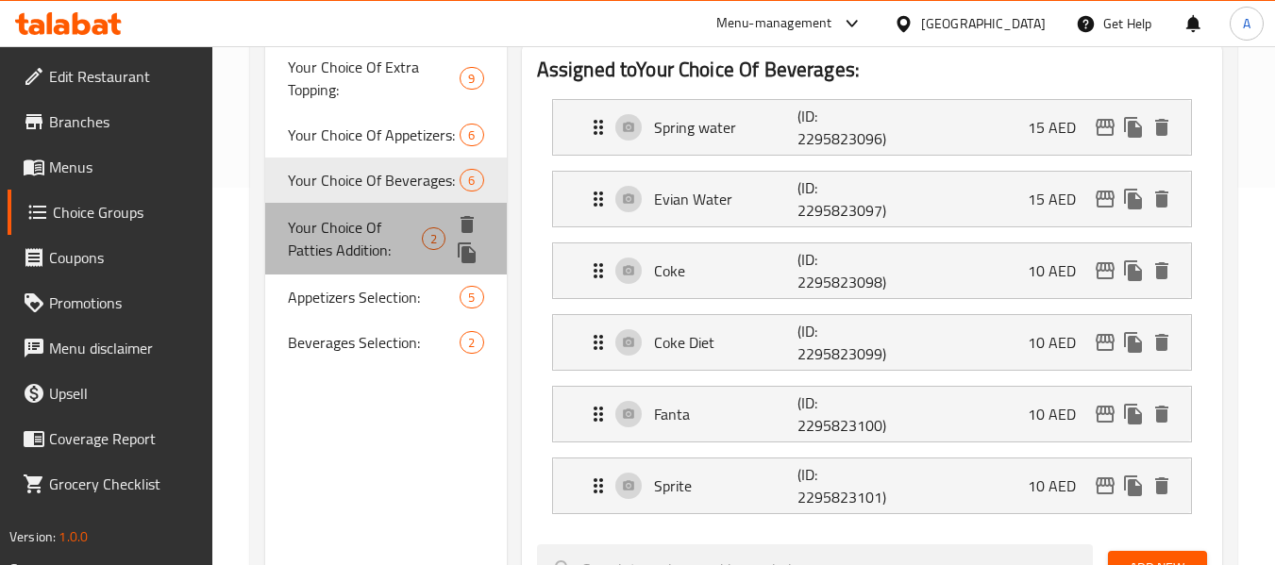
click at [385, 253] on span "Your Choice Of Patties Addition:" at bounding box center [355, 238] width 134 height 45
type input "Your Choice Of Patties Addition:"
type input "إختيارك من إضافة الشرائح:"
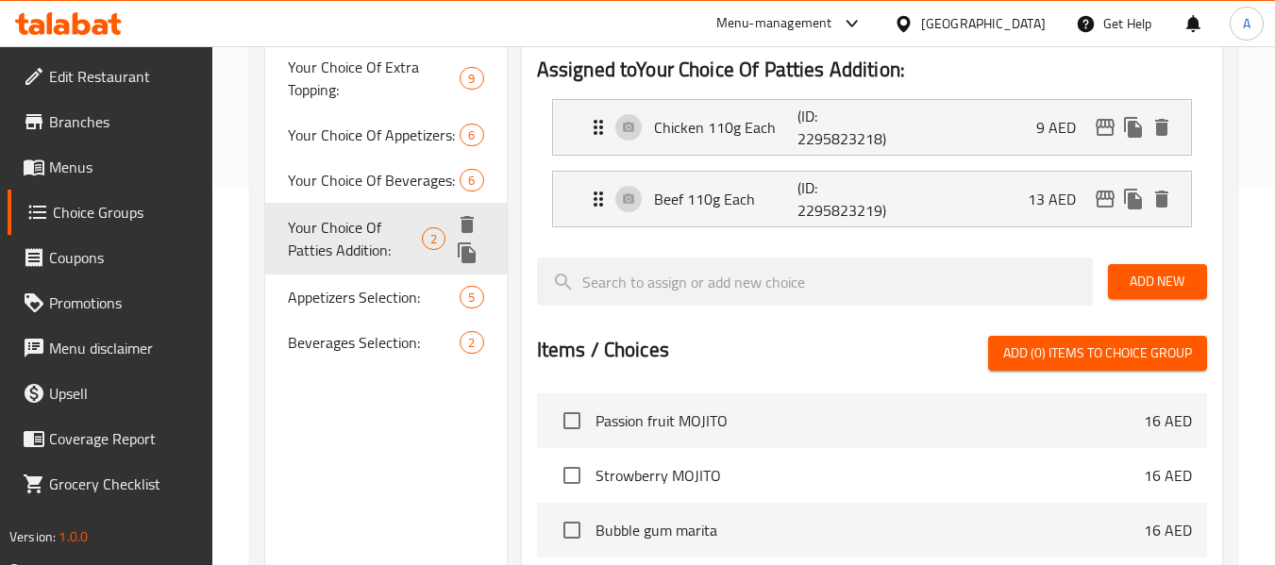
click at [463, 222] on icon "delete" at bounding box center [466, 224] width 13 height 17
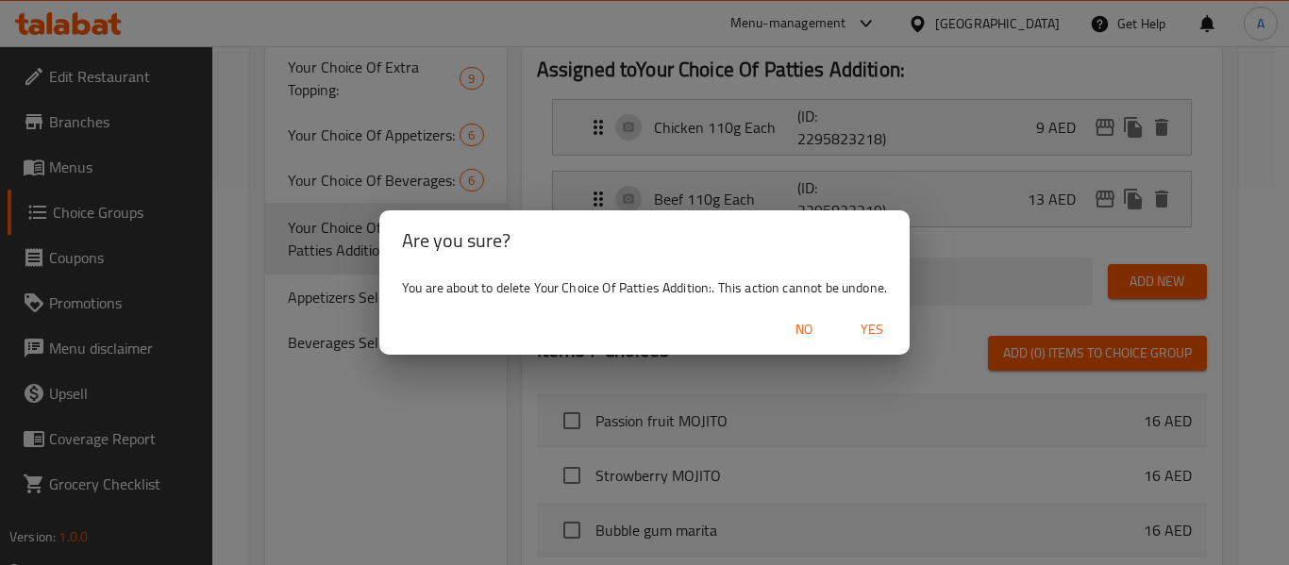
click at [874, 331] on span "Yes" at bounding box center [871, 330] width 45 height 24
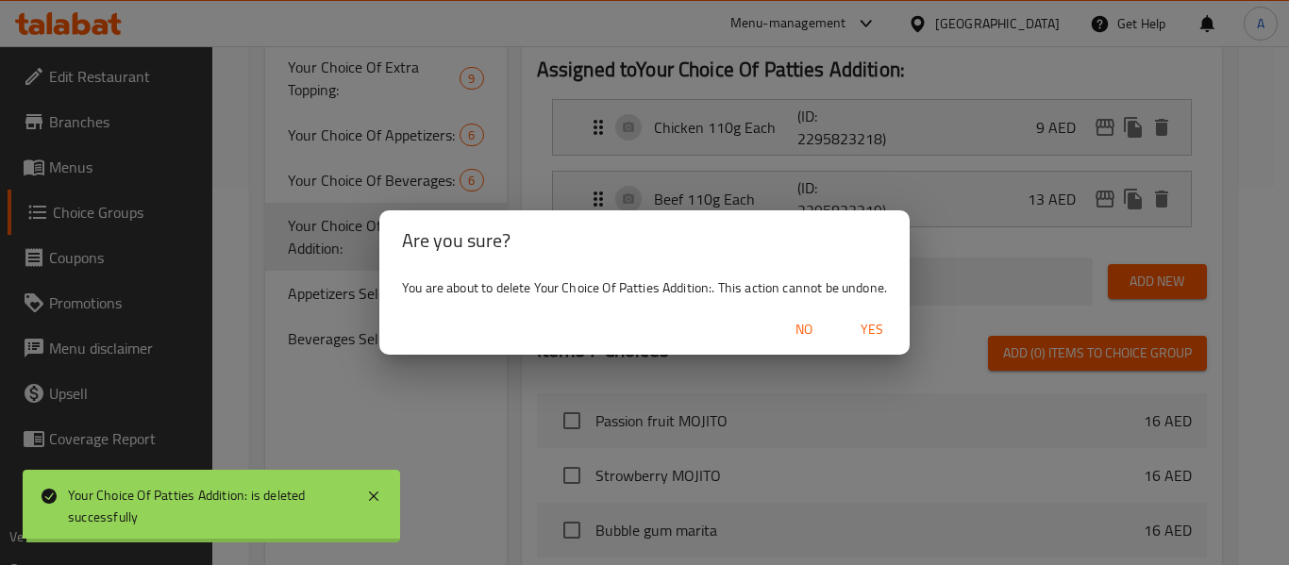
type input "Your Choice of :"
type input "اختيارك من"
type input "1"
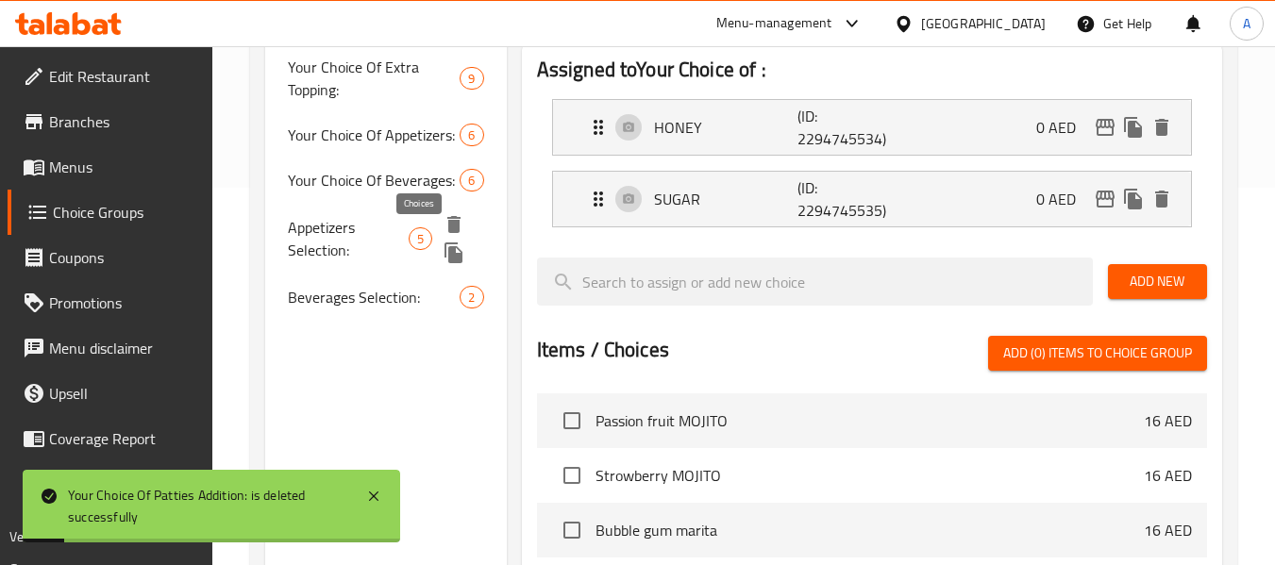
click at [411, 230] on span "5" at bounding box center [421, 239] width 22 height 18
type input "Appetizers Selection:"
type input "اختيار المقبلات:"
type input "0"
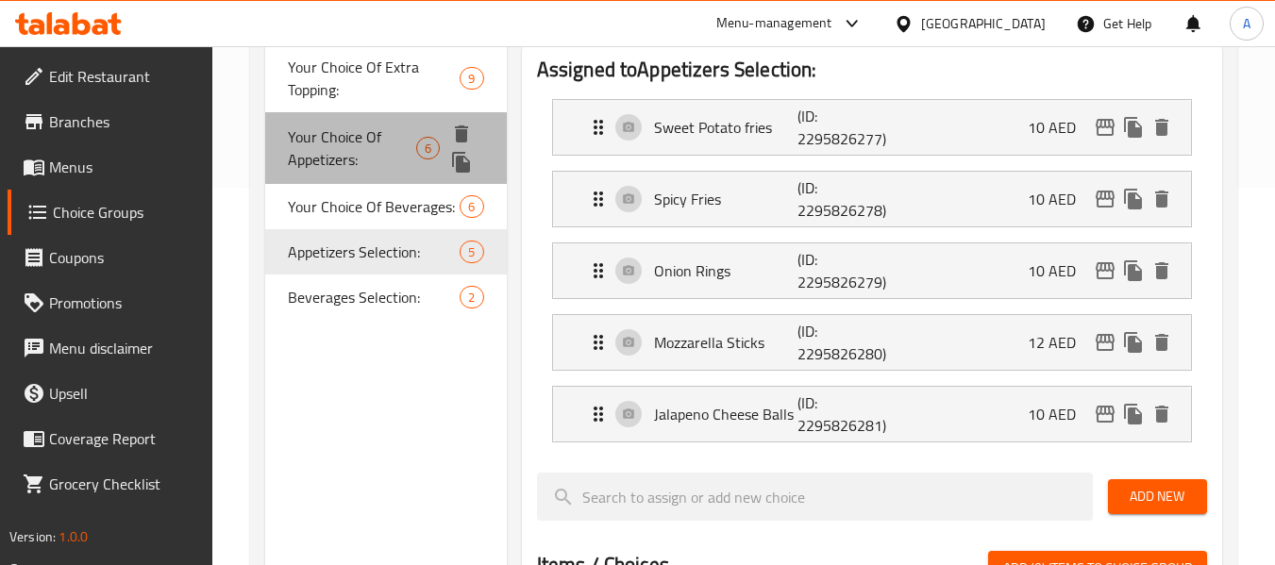
click at [381, 139] on span "Your Choice Of Appetizers:" at bounding box center [352, 148] width 128 height 45
type input "Your Choice Of Appetizers:"
type input "إختيارك من المقبلات:"
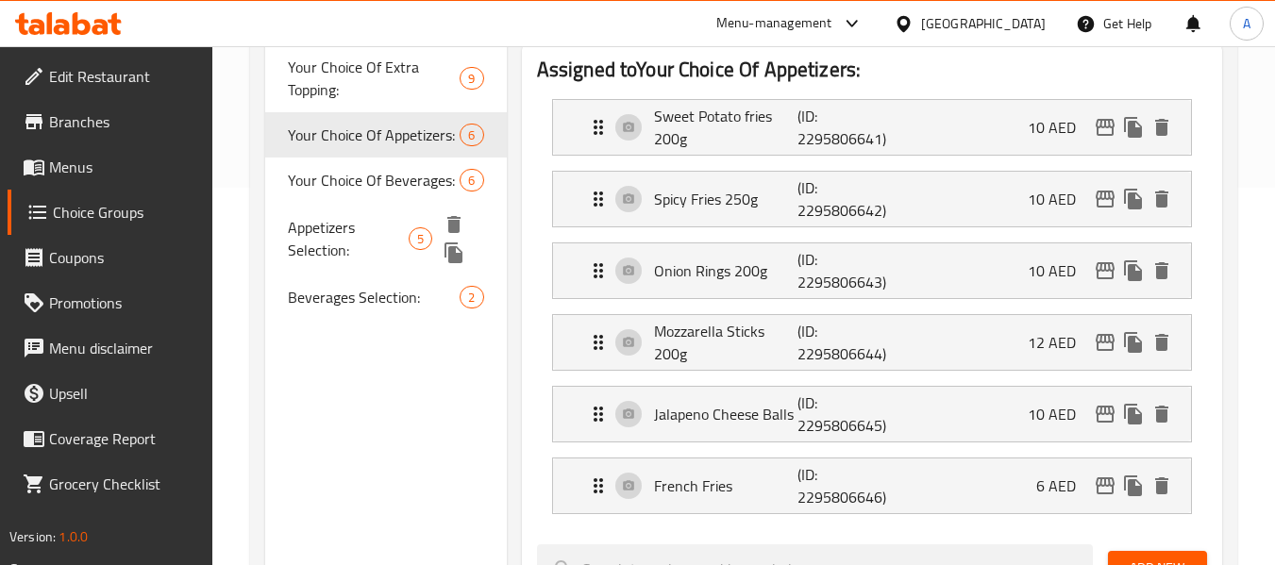
click at [382, 238] on span "Appetizers Selection:" at bounding box center [348, 238] width 121 height 45
type input "Appetizers Selection:"
type input "اختيار المقبلات:"
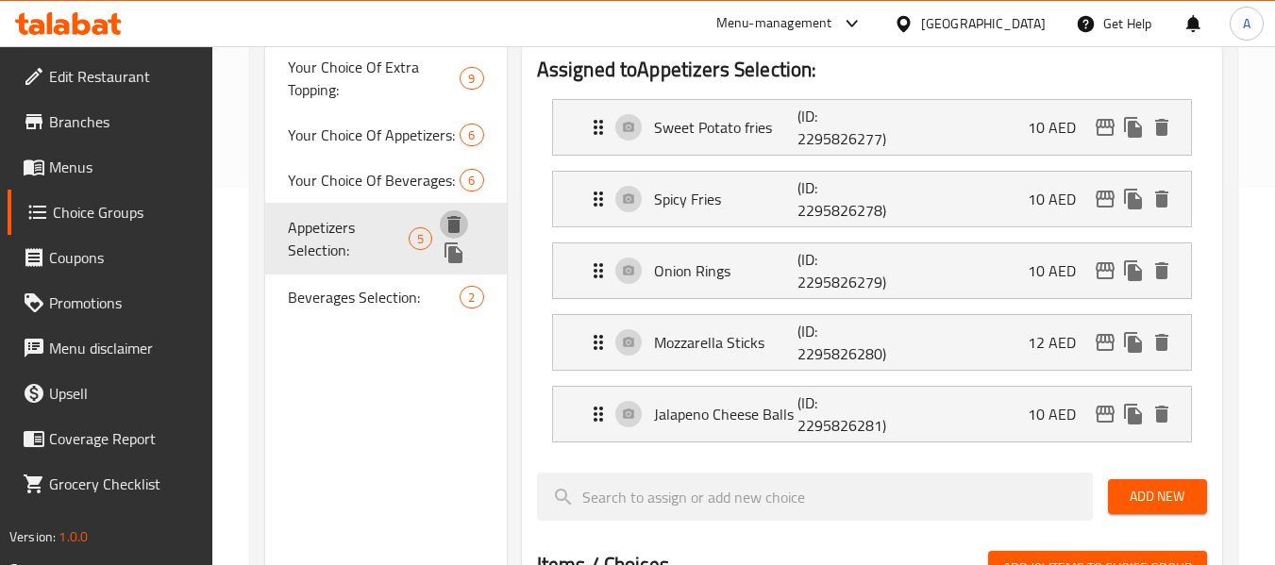
click at [446, 228] on icon "delete" at bounding box center [454, 224] width 23 height 23
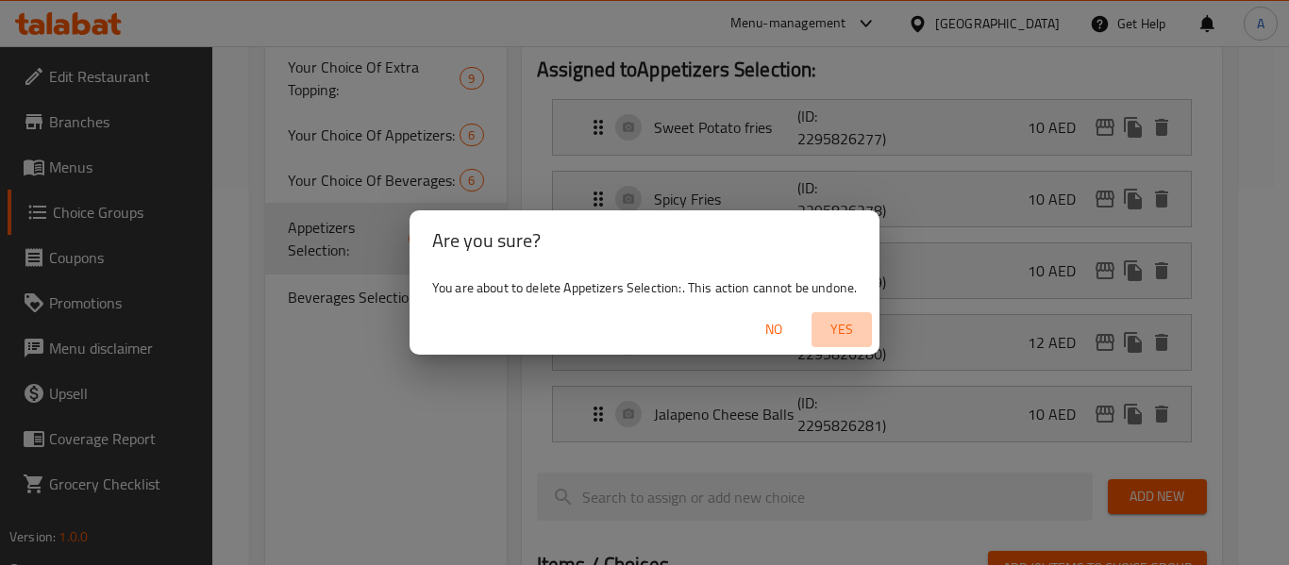
click at [829, 330] on span "Yes" at bounding box center [841, 330] width 45 height 24
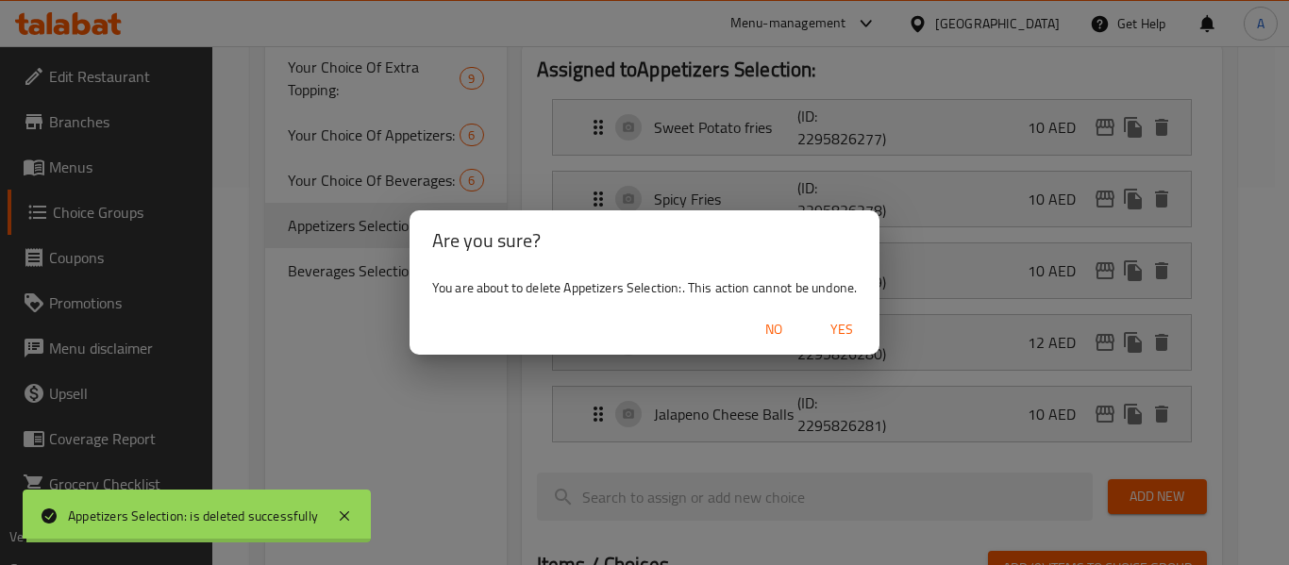
type input "Your Choice of :"
type input "اختيارك من"
type input "1"
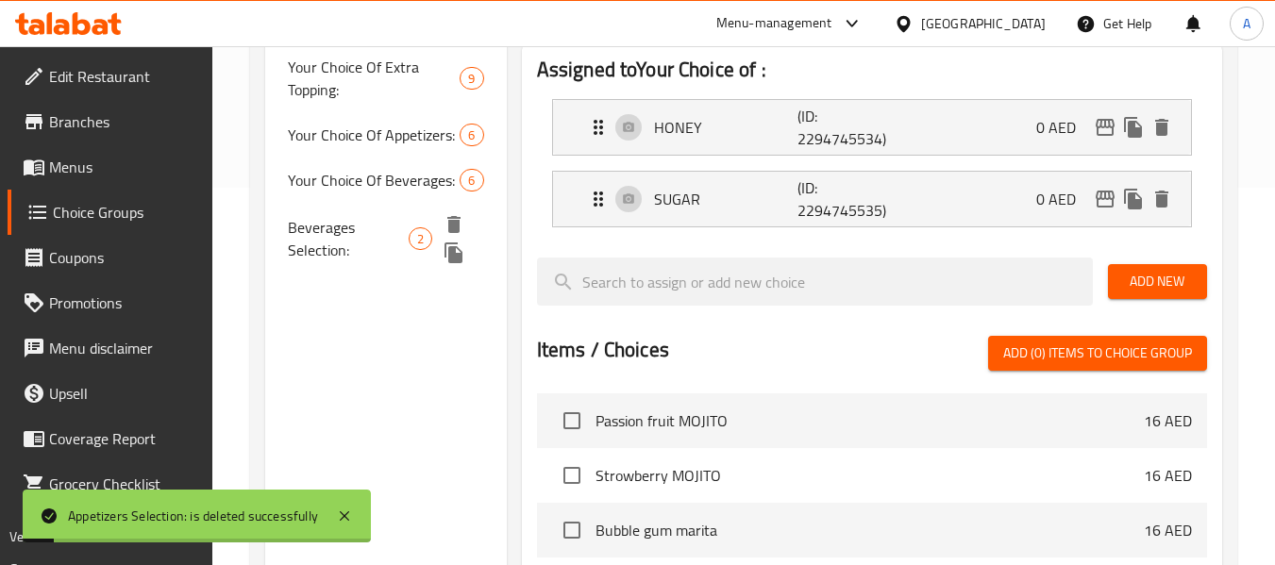
click at [387, 227] on span "Beverages Selection:" at bounding box center [348, 238] width 121 height 45
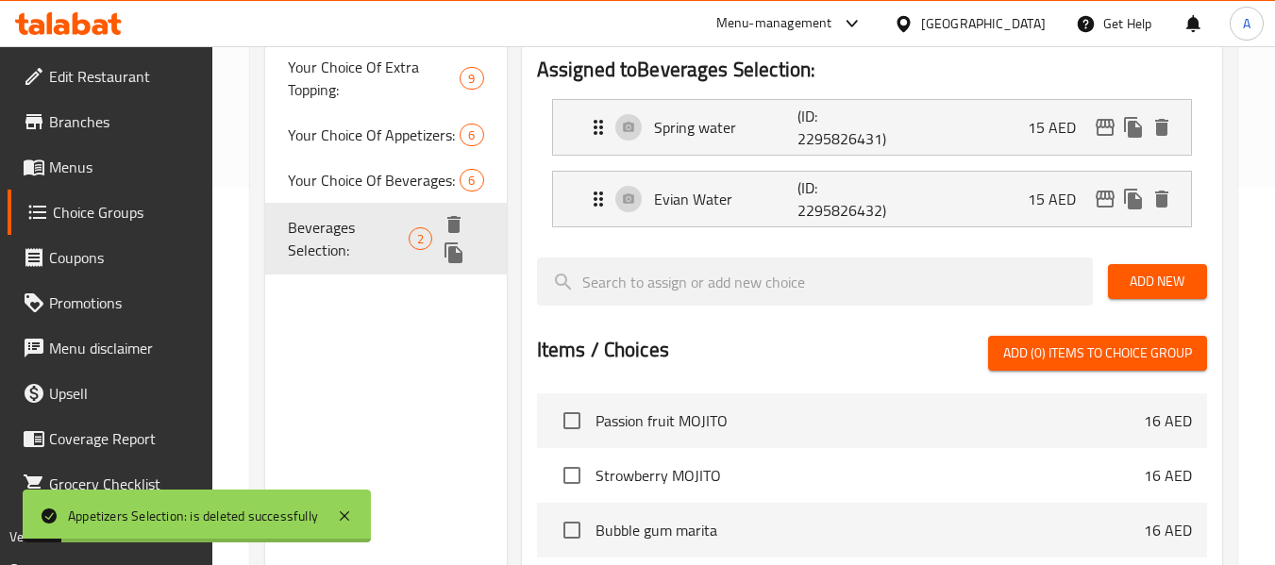
type input "Beverages Selection:"
type input "اختيار المشروبات:"
type input "0"
click at [449, 228] on icon "delete" at bounding box center [453, 224] width 13 height 17
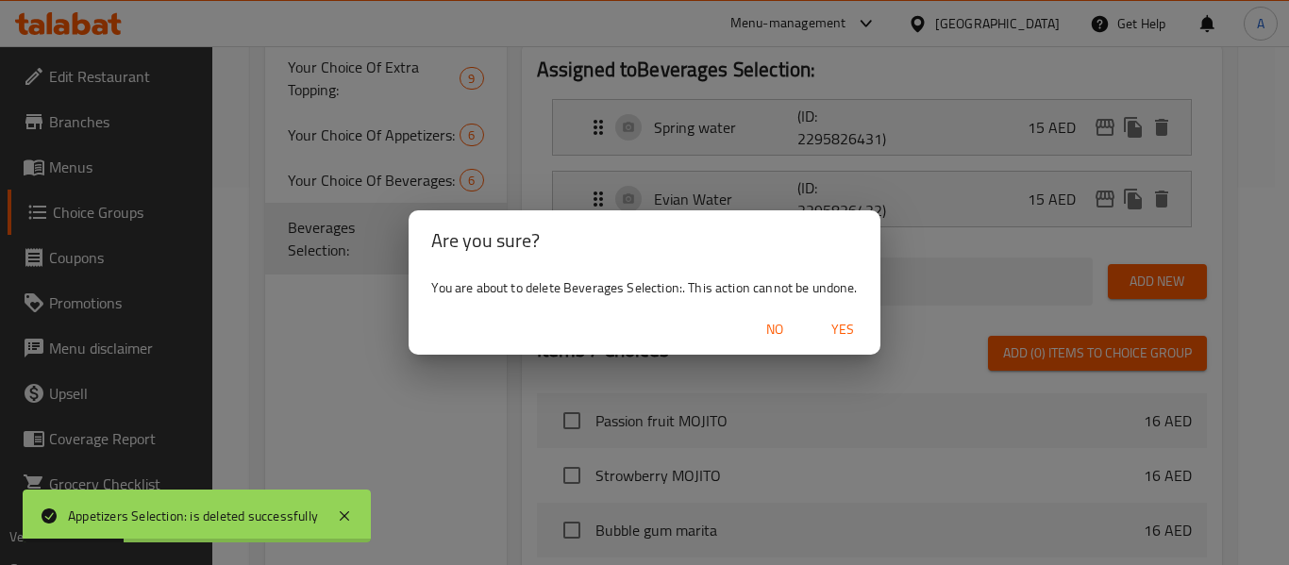
click at [825, 331] on span "Yes" at bounding box center [842, 330] width 45 height 24
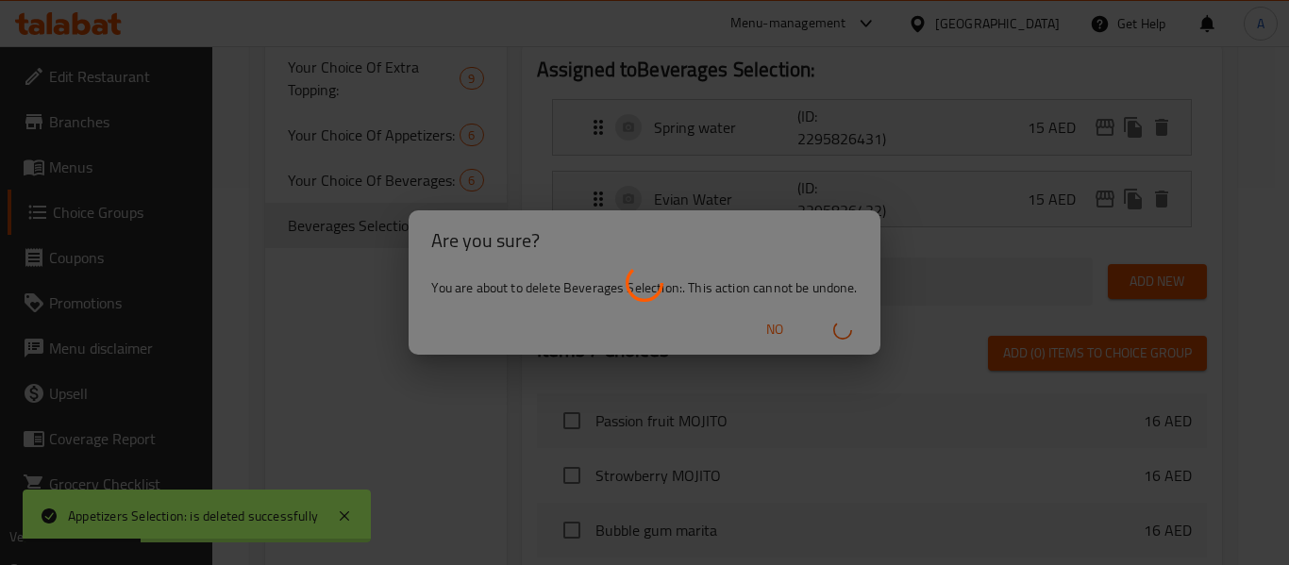
type input "Your Choice of :"
type input "اختيارك من"
type input "1"
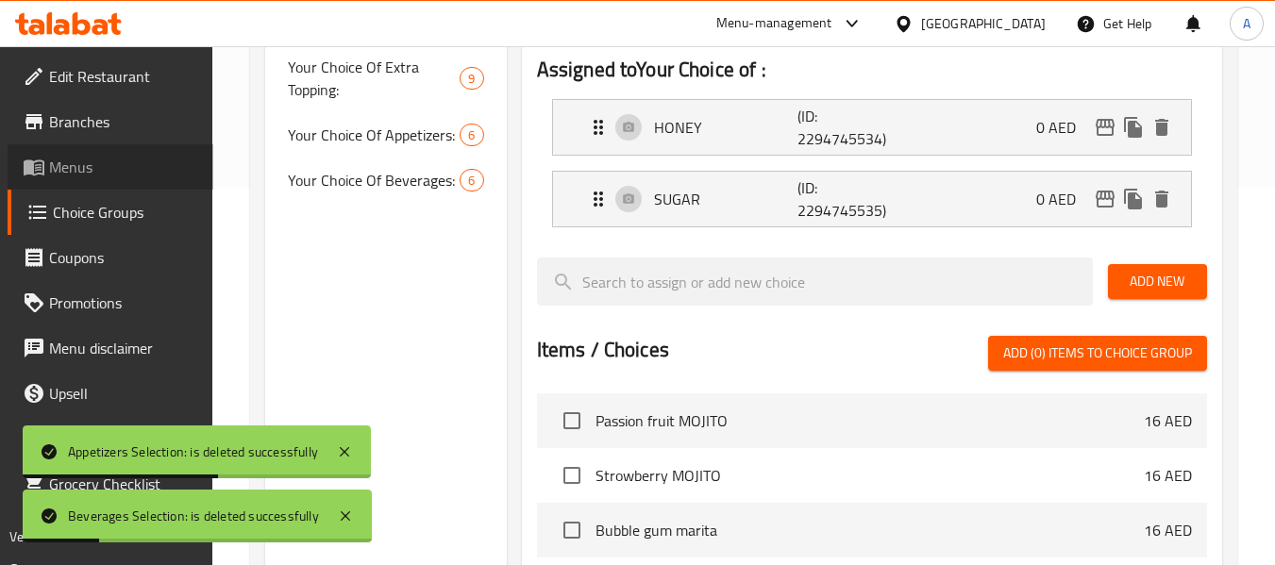
click at [93, 155] on link "Menus" at bounding box center [111, 166] width 206 height 45
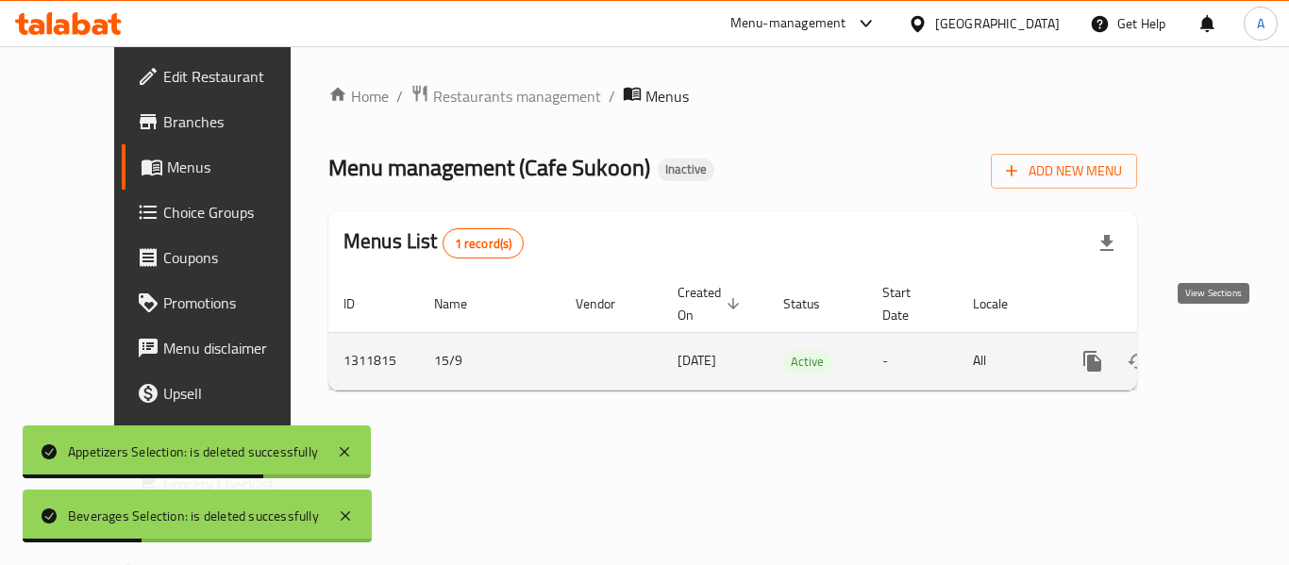
click at [1217, 350] on icon "enhanced table" at bounding box center [1228, 361] width 23 height 23
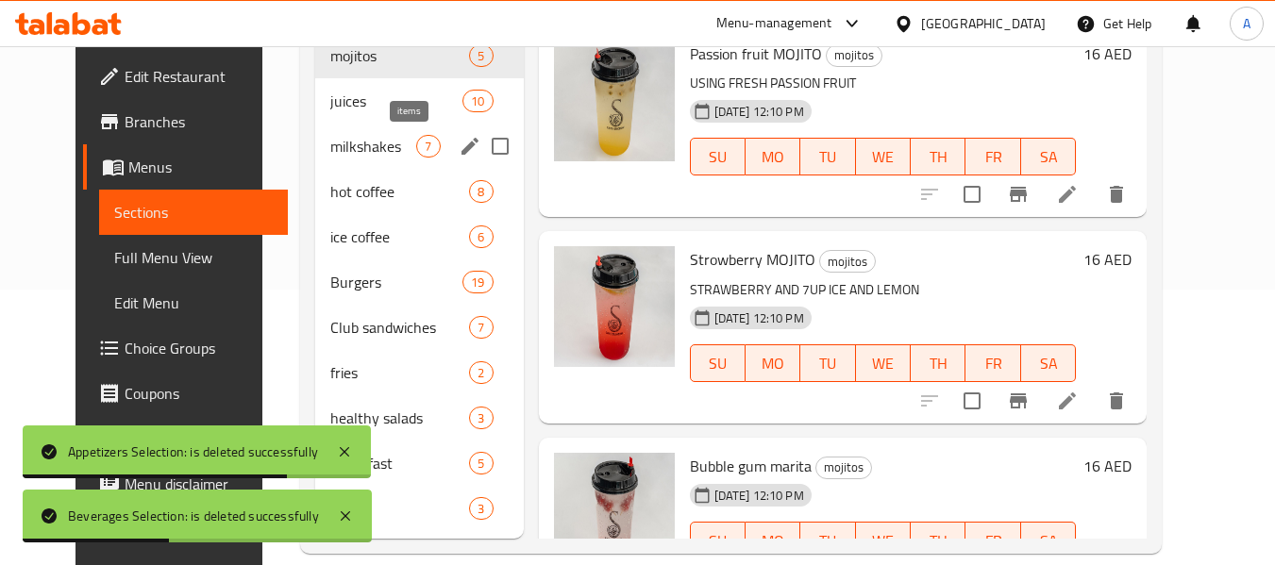
scroll to position [283, 0]
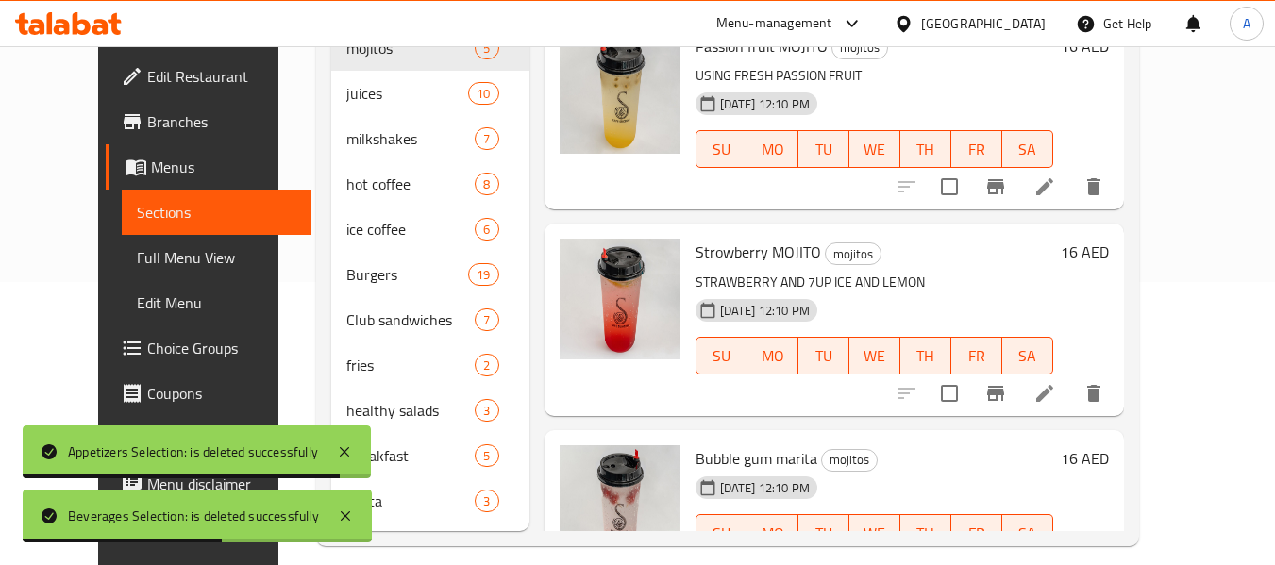
click at [151, 244] on link "Full Menu View" at bounding box center [217, 257] width 190 height 45
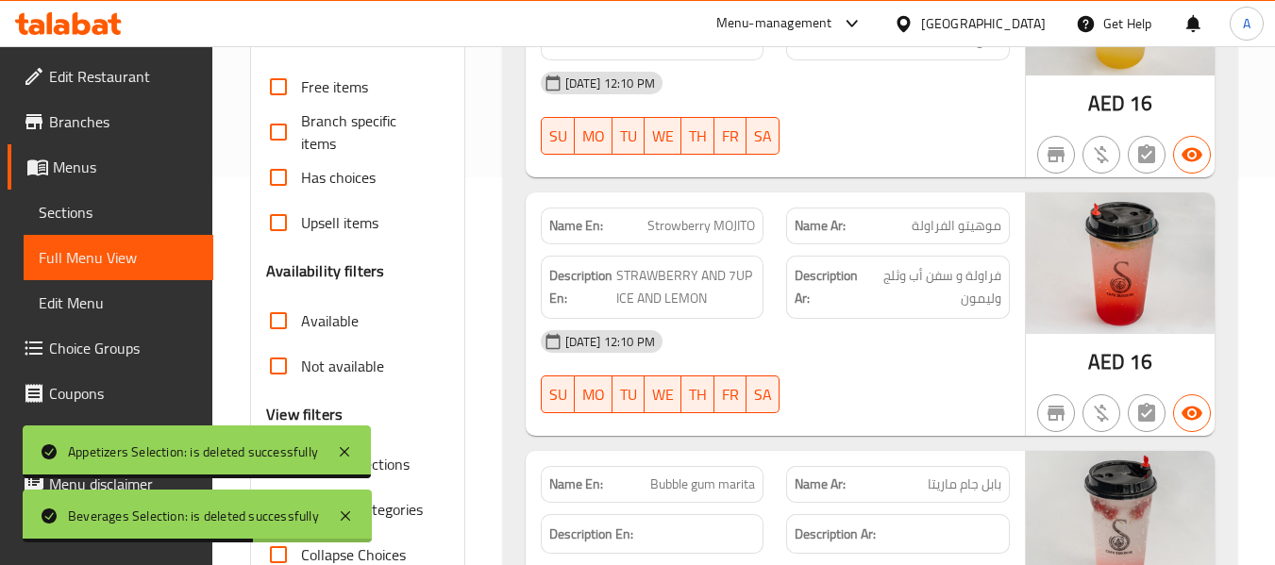
scroll to position [472, 0]
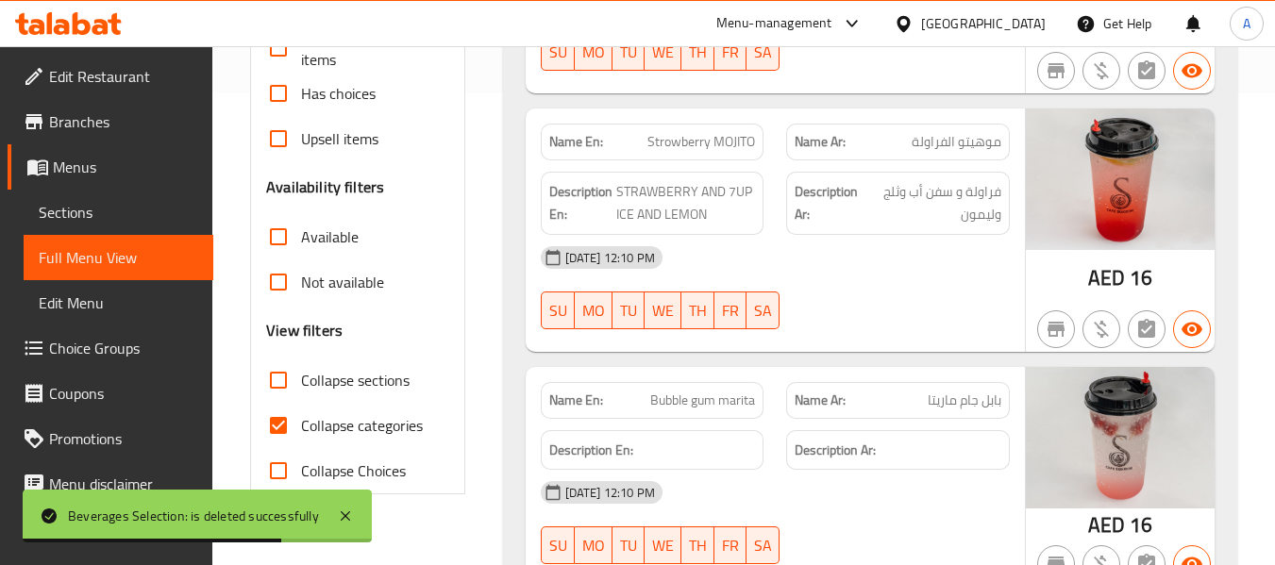
click at [365, 371] on span "Collapse sections" at bounding box center [355, 380] width 109 height 23
click at [301, 371] on input "Collapse sections" at bounding box center [278, 380] width 45 height 45
checkbox input "true"
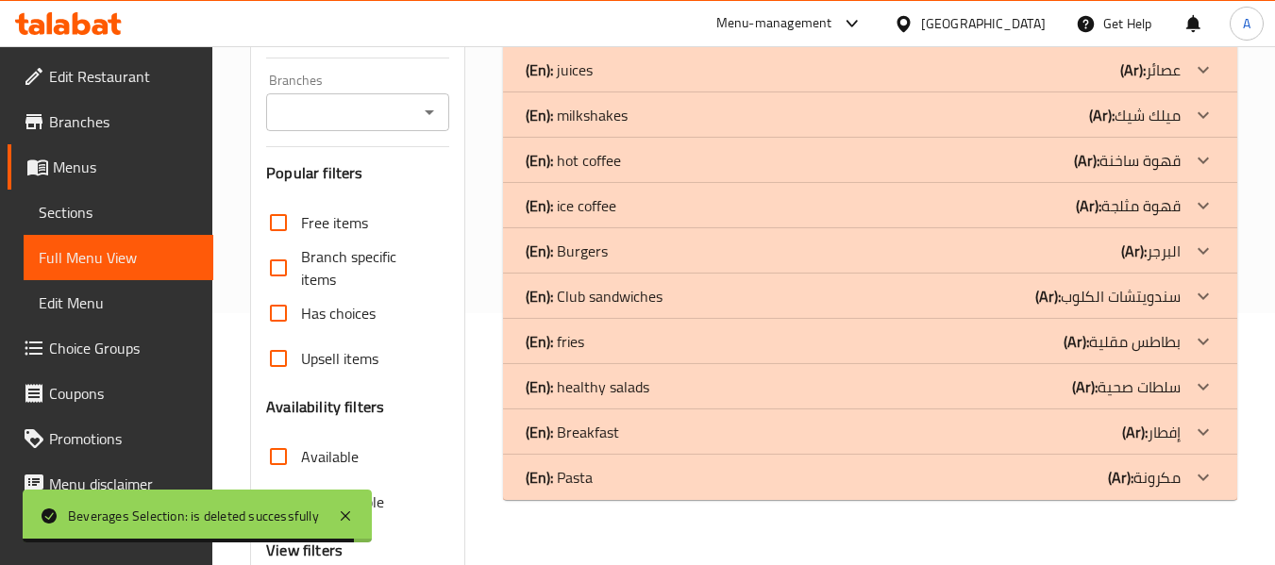
scroll to position [250, 0]
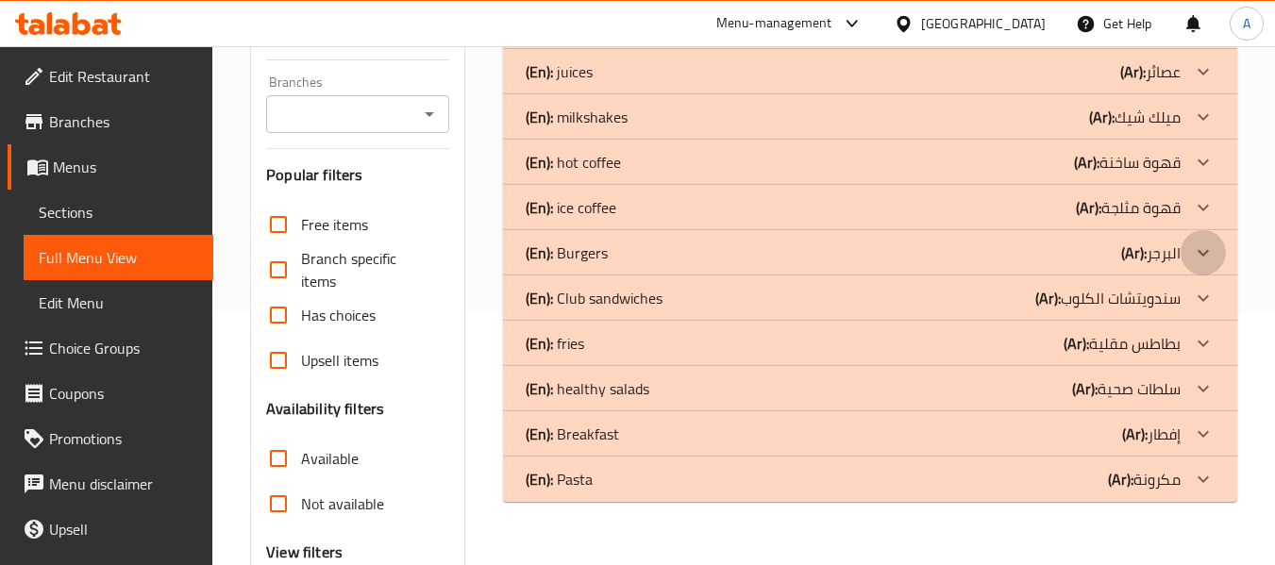
click at [1201, 260] on icon at bounding box center [1203, 253] width 23 height 23
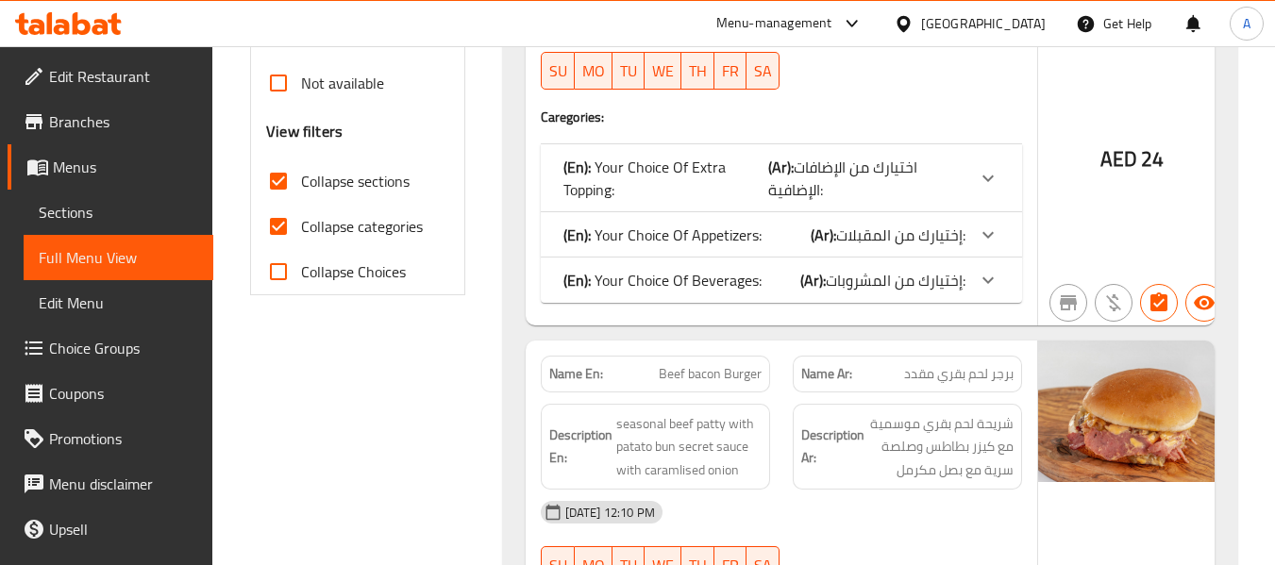
scroll to position [628, 0]
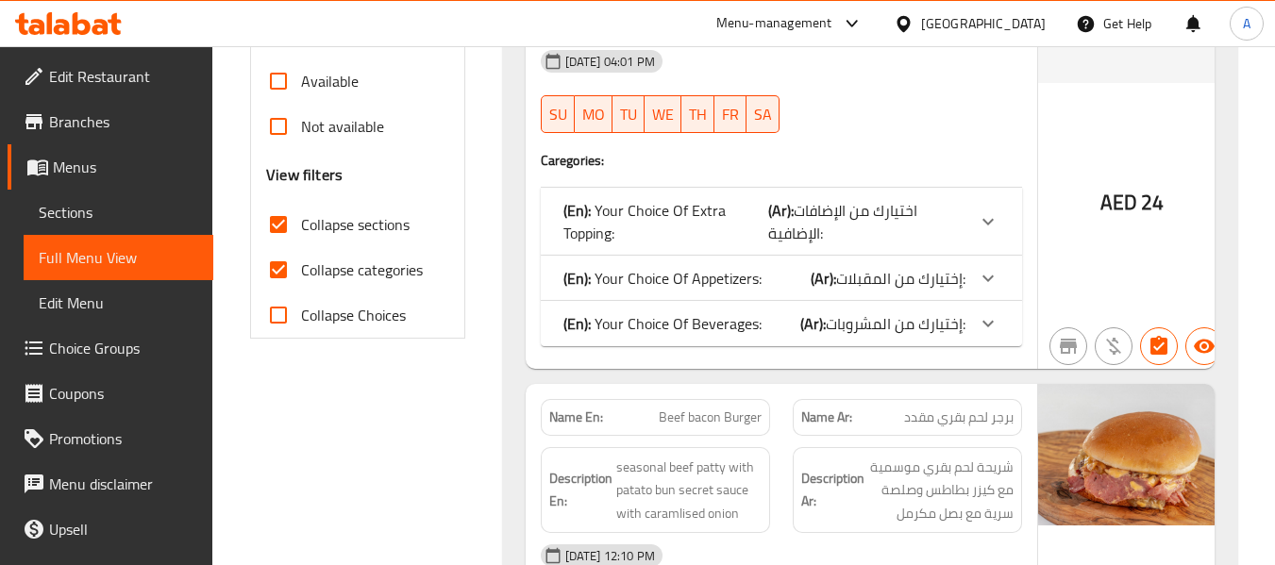
click at [380, 266] on span "Collapse categories" at bounding box center [362, 270] width 122 height 23
click at [301, 266] on input "Collapse categories" at bounding box center [278, 269] width 45 height 45
checkbox input "false"
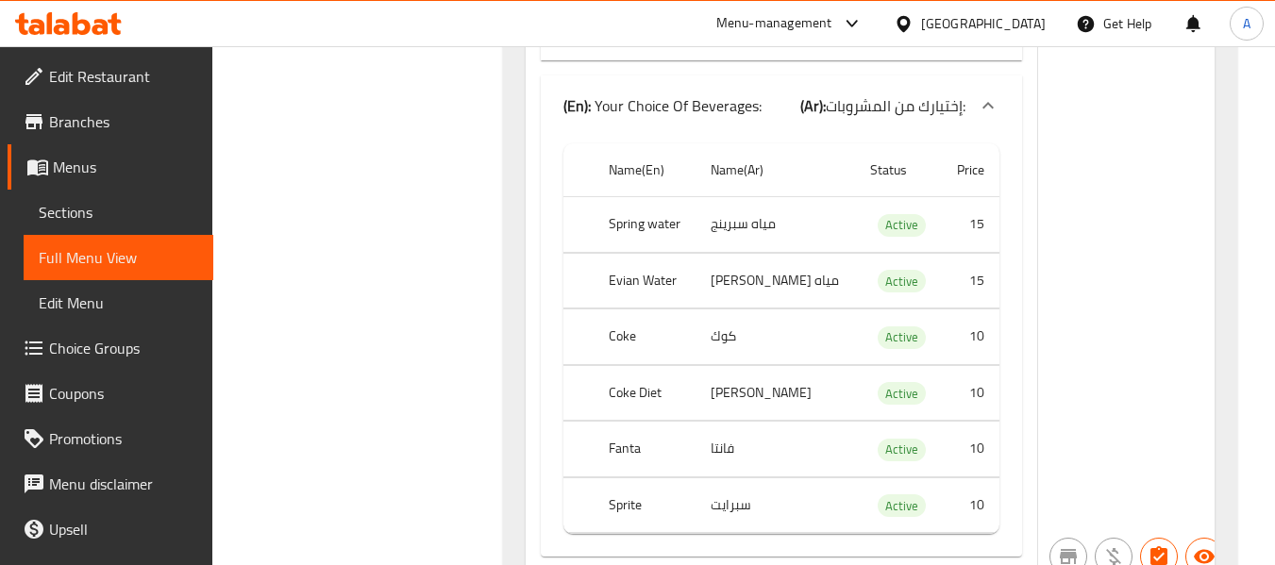
scroll to position [2232, 0]
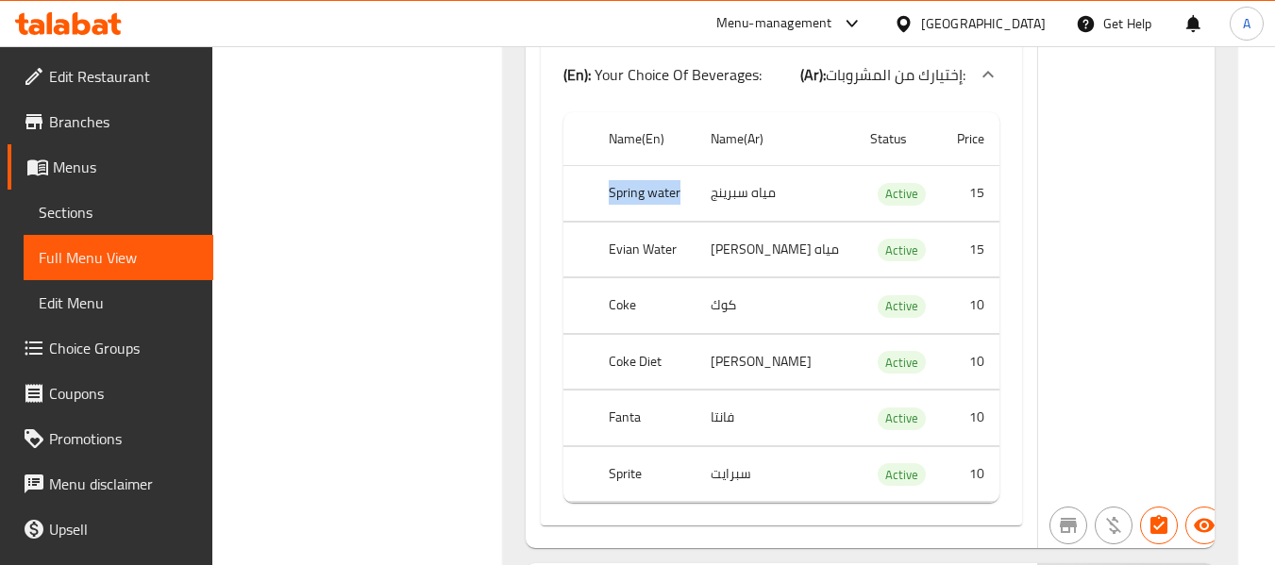
drag, startPoint x: 612, startPoint y: 123, endPoint x: 685, endPoint y: 121, distance: 72.7
click at [685, 166] on th "Spring water" at bounding box center [645, 194] width 102 height 56
copy th "Spring water"
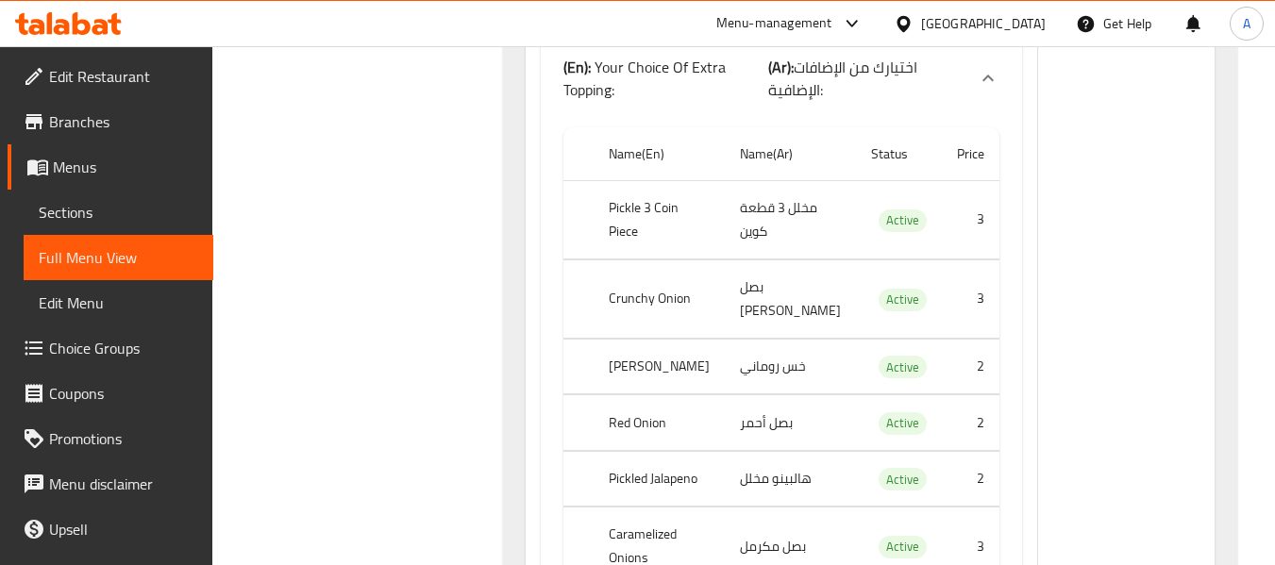
scroll to position [42484, 0]
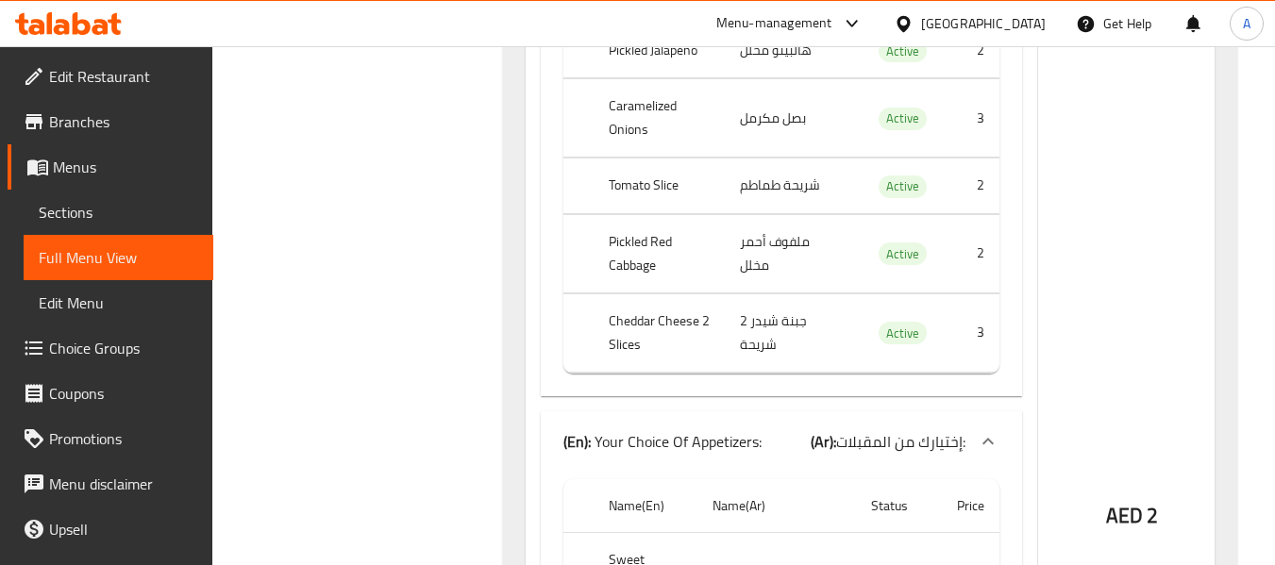
click at [84, 340] on span "Choice Groups" at bounding box center [123, 348] width 149 height 23
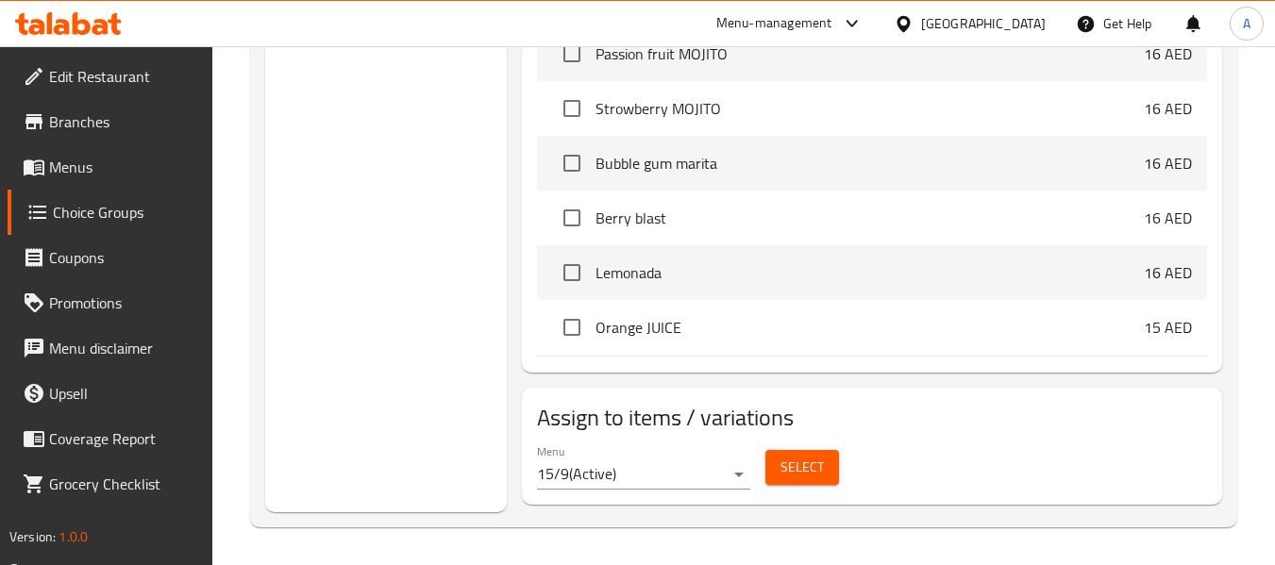
scroll to position [267, 0]
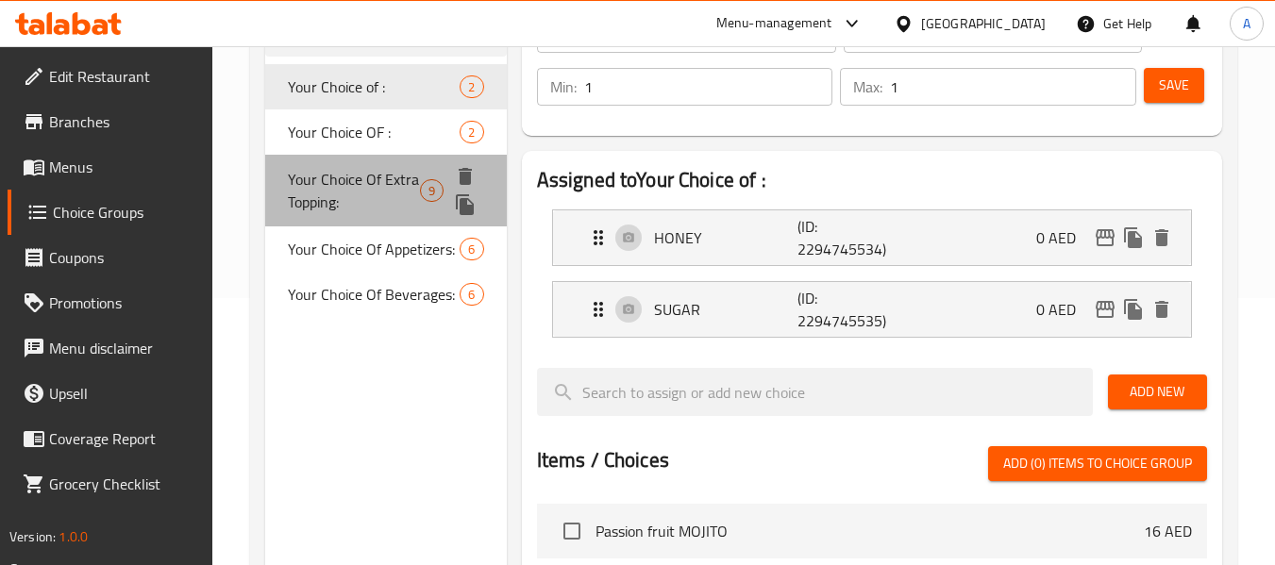
click at [341, 193] on span "Your Choice Of Extra Topping:" at bounding box center [354, 190] width 132 height 45
type input "Your Choice Of Extra Topping:"
type input "اختيارك من الإضافات الإضافية:"
type input "0"
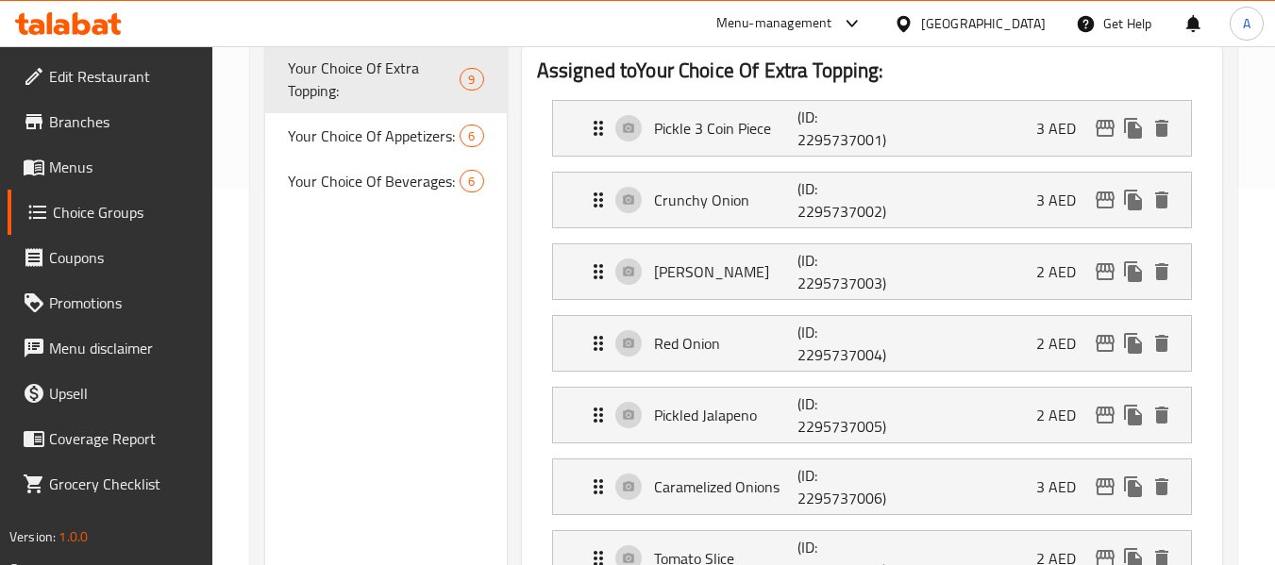
scroll to position [361, 0]
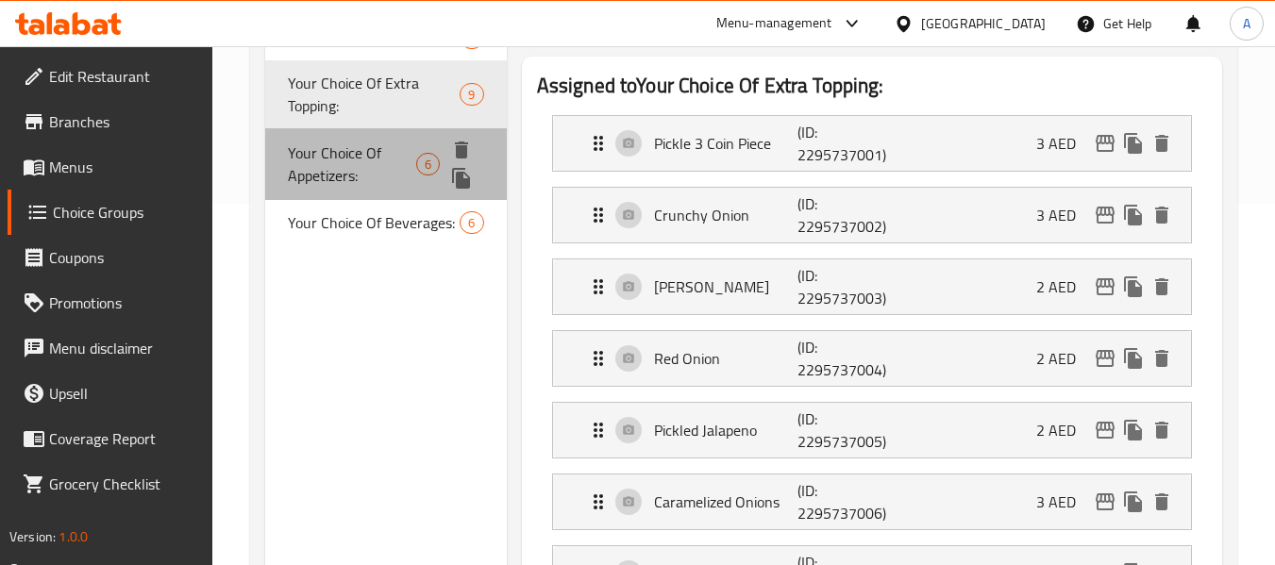
click at [365, 162] on span "Your Choice Of Appetizers:" at bounding box center [352, 164] width 128 height 45
type input "Your Choice Of Appetizers:"
type input "إختيارك من المقبلات:"
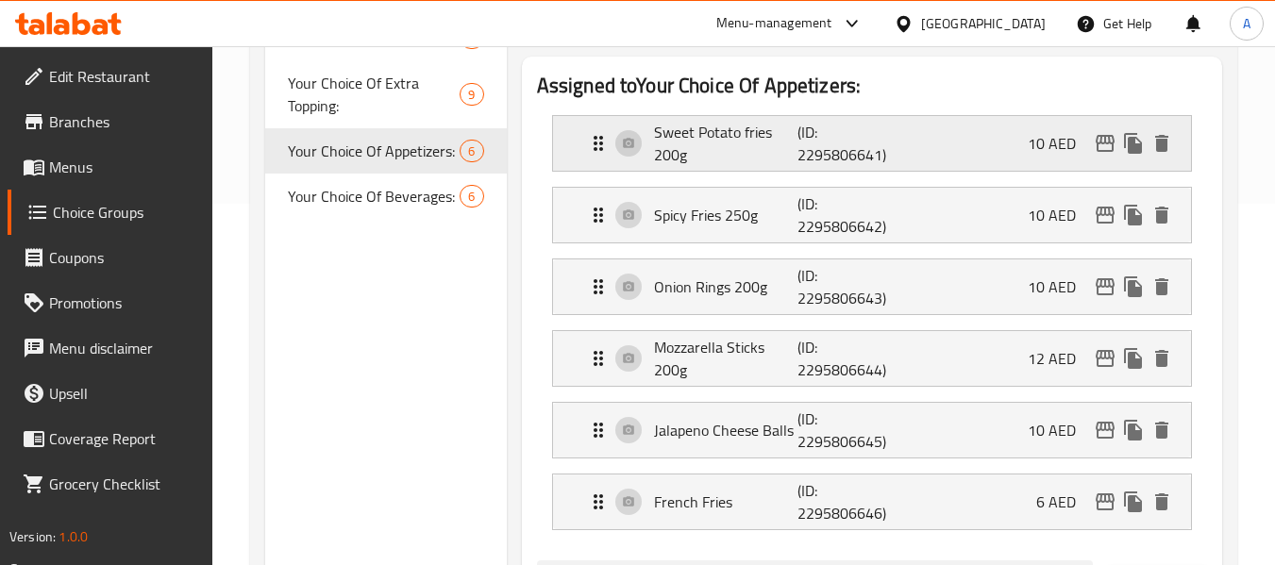
click at [717, 152] on p "Sweet Potato fries 200g" at bounding box center [726, 143] width 144 height 45
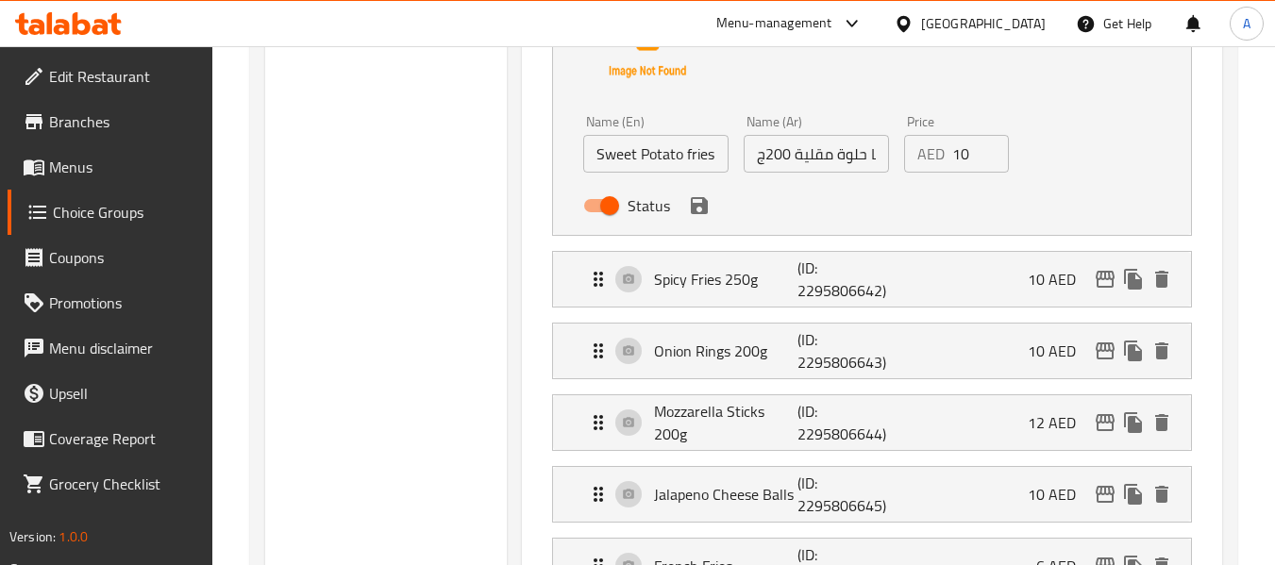
scroll to position [0, 29]
drag, startPoint x: 900, startPoint y: 154, endPoint x: 882, endPoint y: 160, distance: 19.1
click at [883, 160] on input "بطاطا حلوة مقلية 200ج" at bounding box center [816, 154] width 145 height 38
click at [671, 150] on input "Sweet Potato fries 200g" at bounding box center [655, 154] width 145 height 38
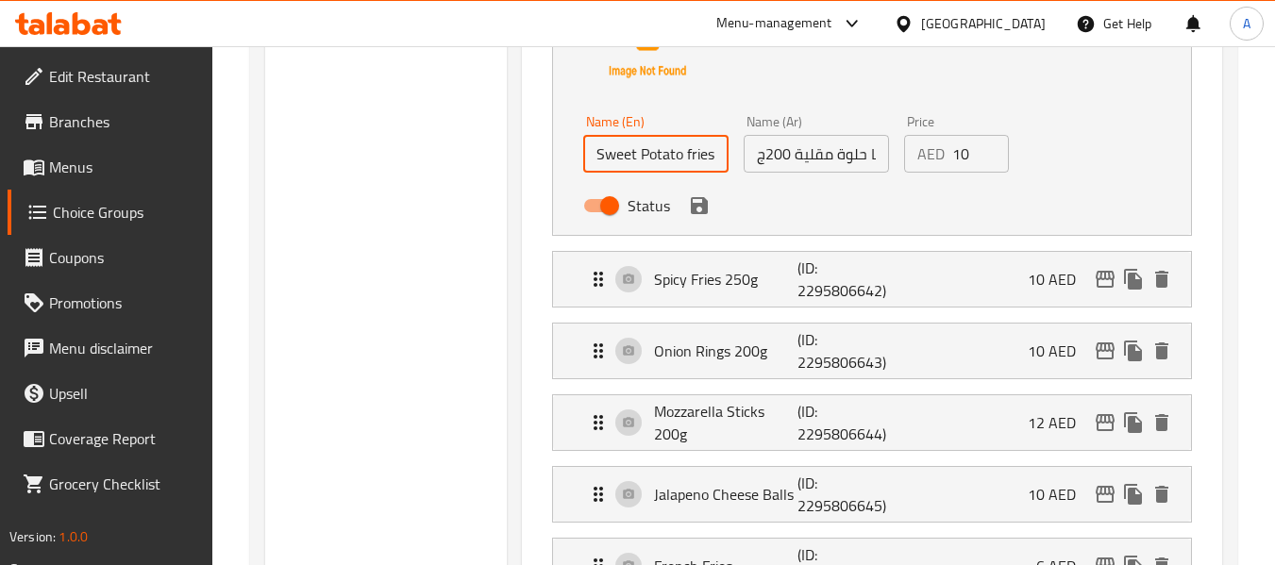
click at [671, 150] on input "Sweet Potato fries 200g" at bounding box center [655, 154] width 145 height 38
click at [679, 162] on input "Sweet Potato fries 200g" at bounding box center [655, 154] width 145 height 38
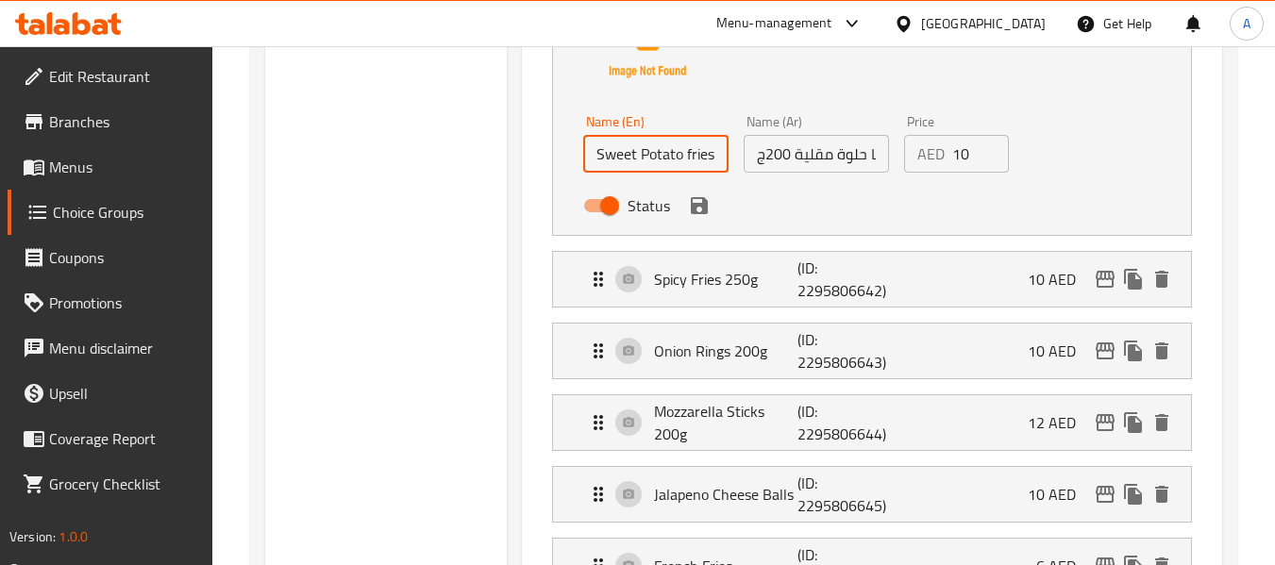
scroll to position [0, 35]
drag, startPoint x: 679, startPoint y: 162, endPoint x: 728, endPoint y: 159, distance: 49.2
click at [728, 159] on div "Name (En) Sweet Potato fries 200g Name (En)" at bounding box center [656, 144] width 160 height 73
click at [496, 215] on div "Choice Groups Your Choice of : 2 Your Choice OF : 2 Your Choice Of Extra Toppin…" at bounding box center [385, 455] width 241 height 1582
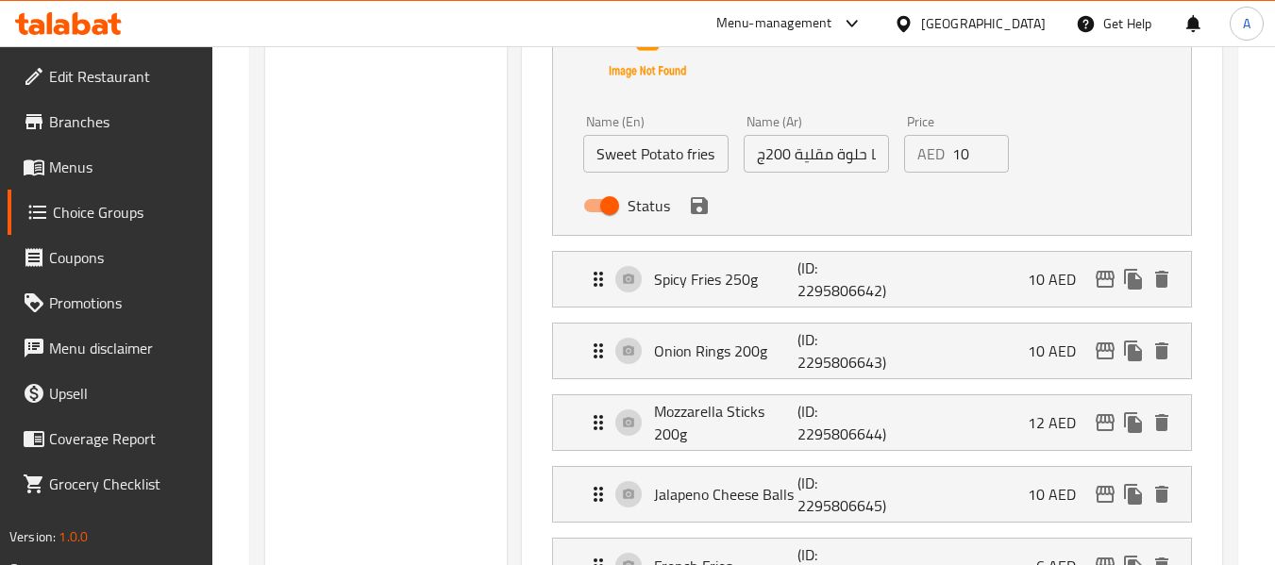
click at [835, 149] on input "بطاطا حلوة مقلية 200ج" at bounding box center [816, 154] width 145 height 38
drag, startPoint x: 794, startPoint y: 155, endPoint x: 944, endPoint y: 154, distance: 150.0
click at [944, 154] on div "Name (En) Sweet Potato fries 200g Name (En) Name (Ar) بطاطا حلوة مقلية 200ج Nam…" at bounding box center [816, 170] width 481 height 124
paste input "سويت بطاطس فرايز"
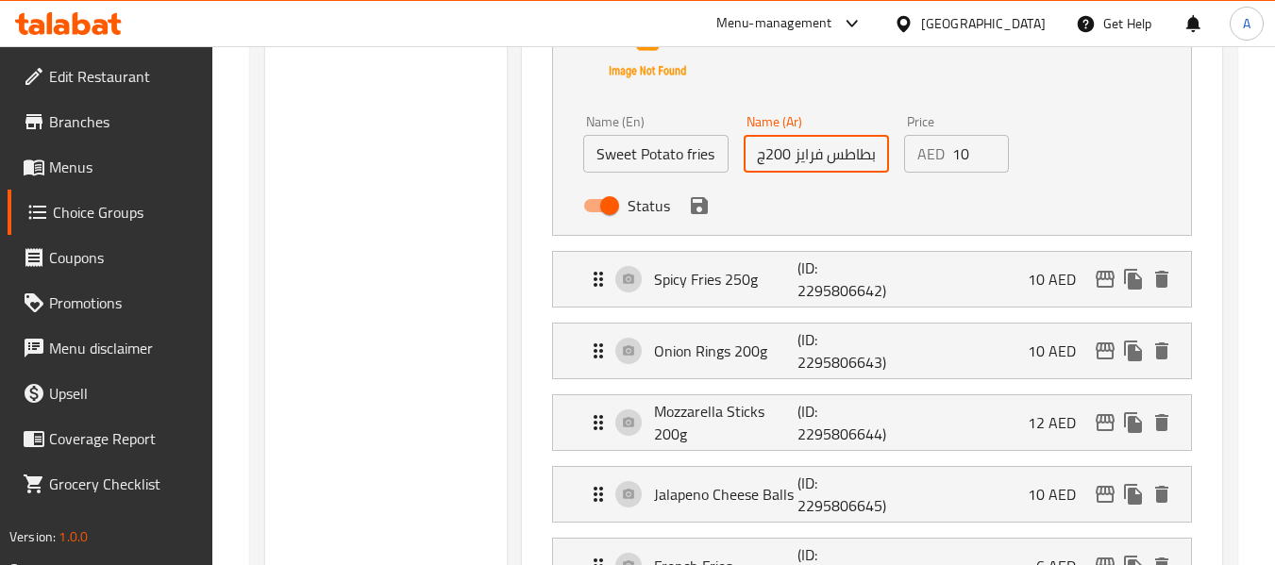
scroll to position [0, 45]
drag, startPoint x: 850, startPoint y: 160, endPoint x: 916, endPoint y: 164, distance: 66.2
click at [916, 164] on div "Name (En) Sweet Potato fries 200g Name (En) Name (Ar) سويت بطاطس فرايز 200ج Nam…" at bounding box center [816, 170] width 481 height 124
click at [863, 161] on input "سويت بطاطس فرايز 200ج" at bounding box center [816, 154] width 145 height 38
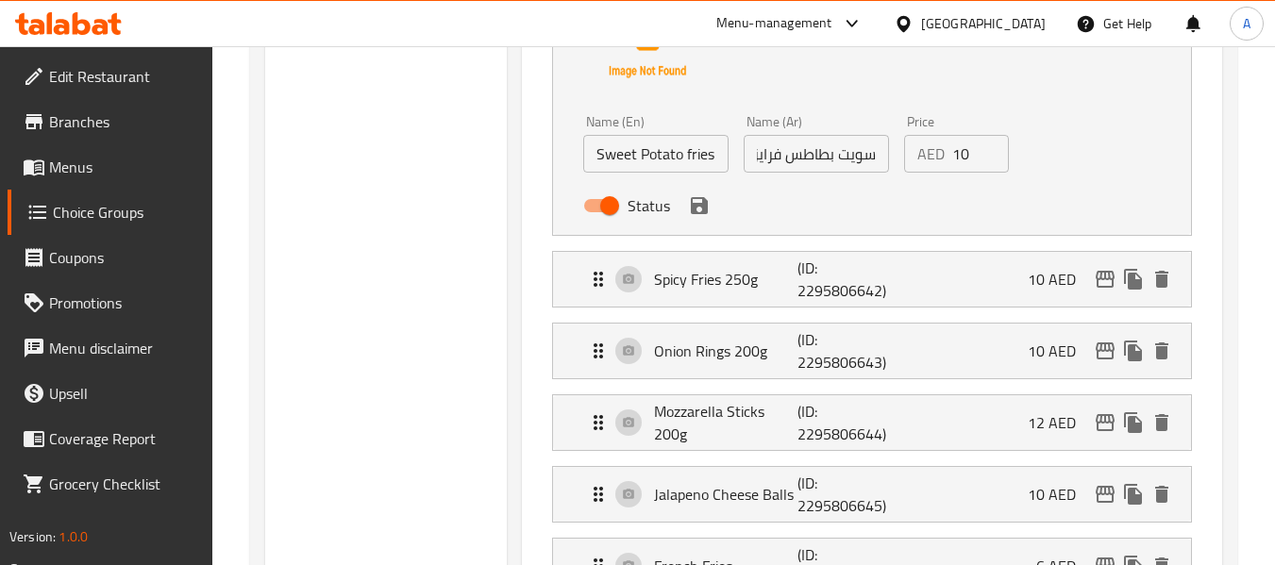
drag, startPoint x: 421, startPoint y: 192, endPoint x: 519, endPoint y: 205, distance: 99.0
click at [421, 192] on div "Choice Groups Your Choice of : 2 Your Choice OF : 2 Your Choice Of Extra Toppin…" at bounding box center [385, 455] width 241 height 1582
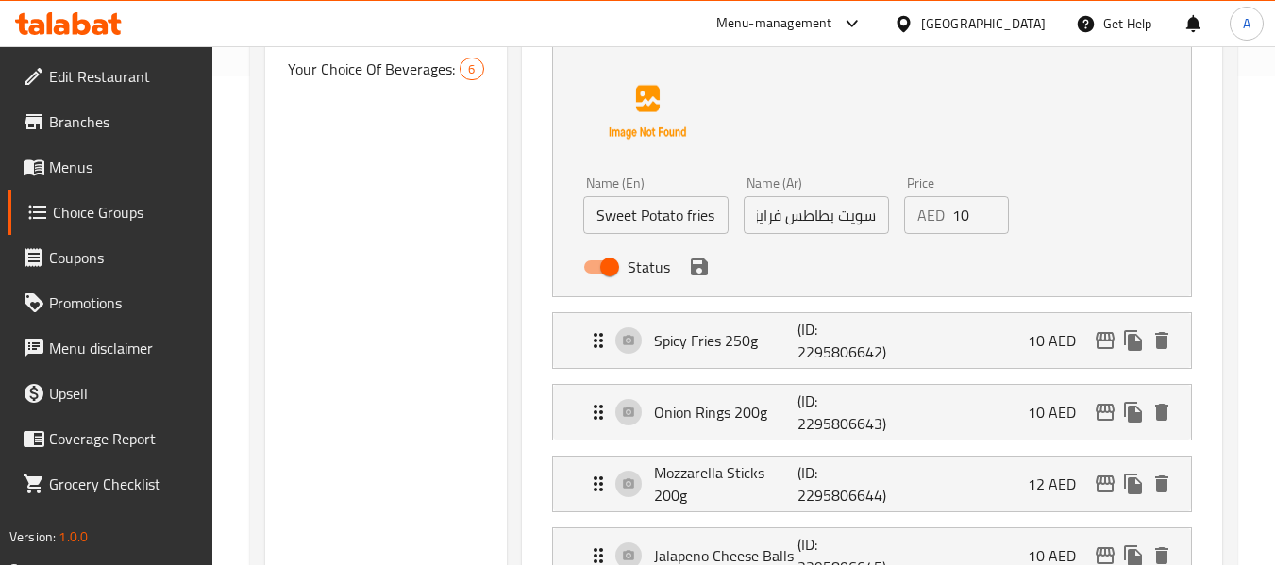
scroll to position [456, 0]
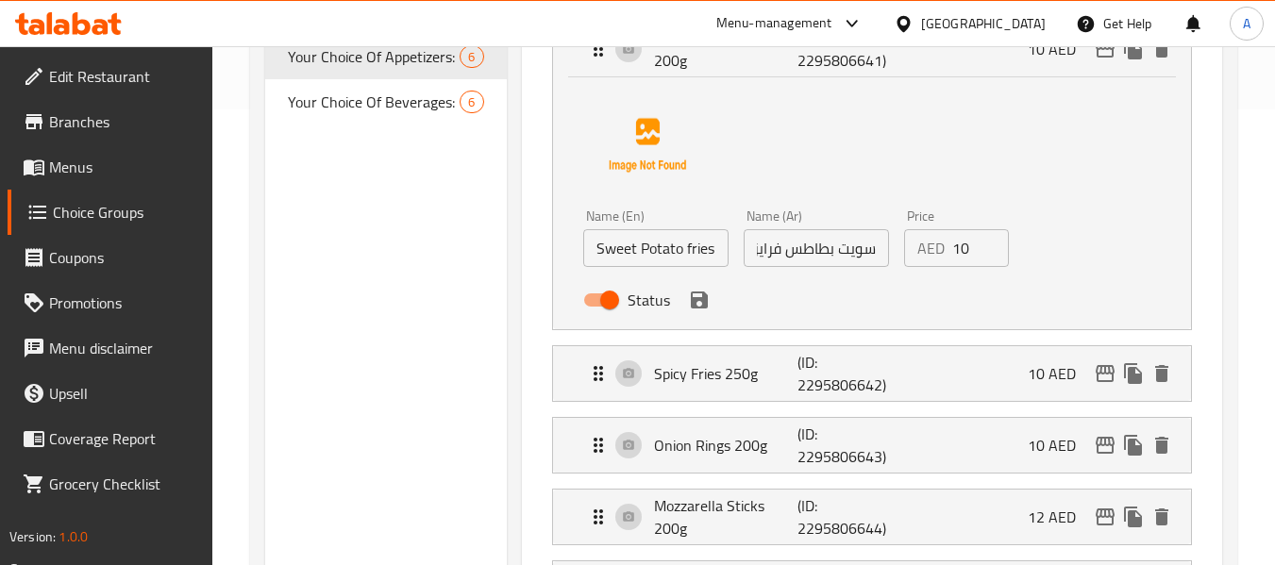
click at [777, 249] on input "سويت بطاطس فرايز 200ج" at bounding box center [816, 248] width 145 height 38
click at [749, 249] on input "سويت بطاطس فرايز 200ج" at bounding box center [816, 248] width 145 height 38
click at [768, 251] on input "سويت بطاطس فرايز 200ج" at bounding box center [816, 248] width 145 height 38
paste input "بطاطس [PERSON_NAME]"
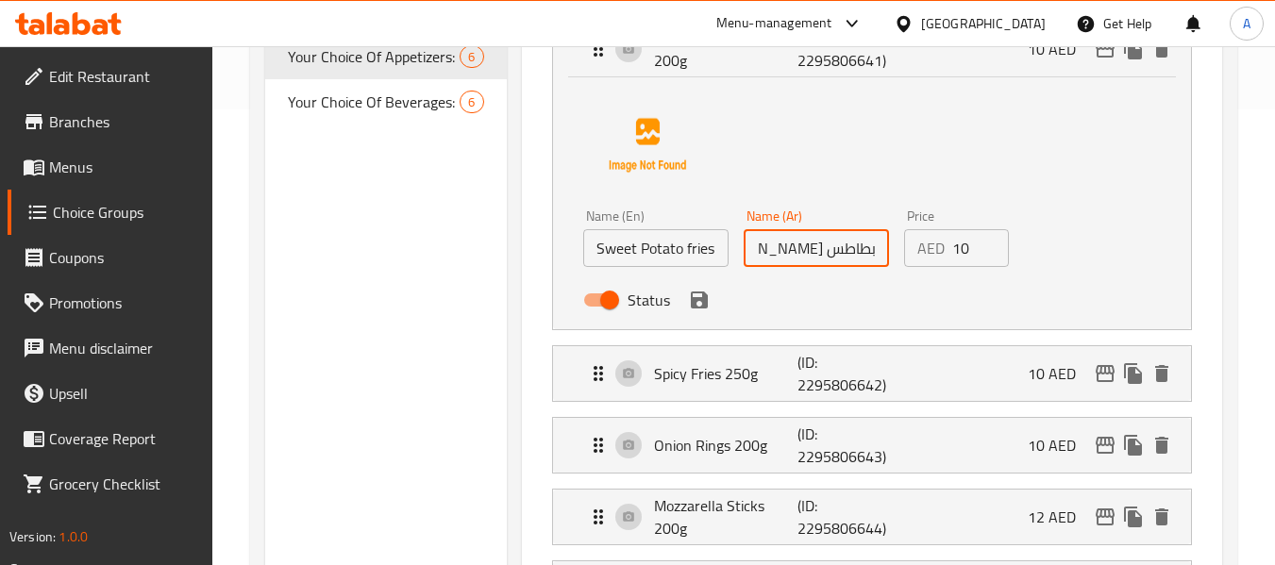
drag, startPoint x: 828, startPoint y: 252, endPoint x: 887, endPoint y: 266, distance: 61.1
click at [891, 266] on div "Name (Ar) [PERSON_NAME] 200ج Name (Ar)" at bounding box center [816, 238] width 160 height 73
click at [848, 246] on input "بطاطس [PERSON_NAME] 200ج" at bounding box center [816, 248] width 145 height 38
drag, startPoint x: 838, startPoint y: 248, endPoint x: 729, endPoint y: 237, distance: 109.1
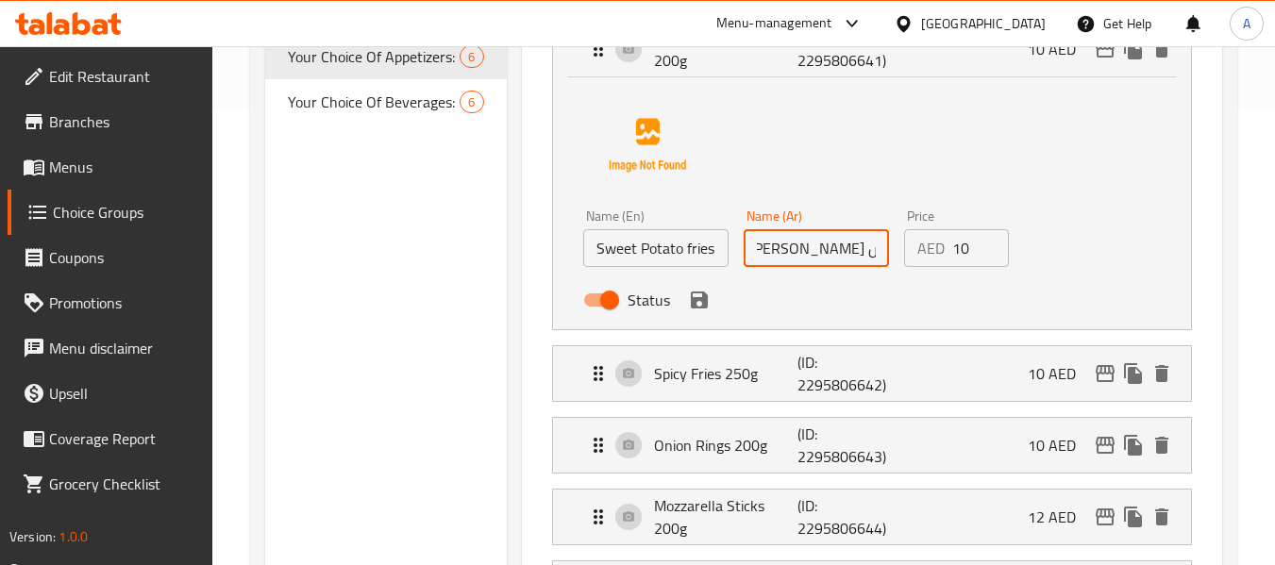
click at [729, 237] on div "Name (En) Sweet Potato fries 200g Name (En) Name (Ar) بطاطس فرايز سويت 200ج Nam…" at bounding box center [816, 264] width 481 height 124
click at [692, 291] on icon "save" at bounding box center [699, 300] width 23 height 23
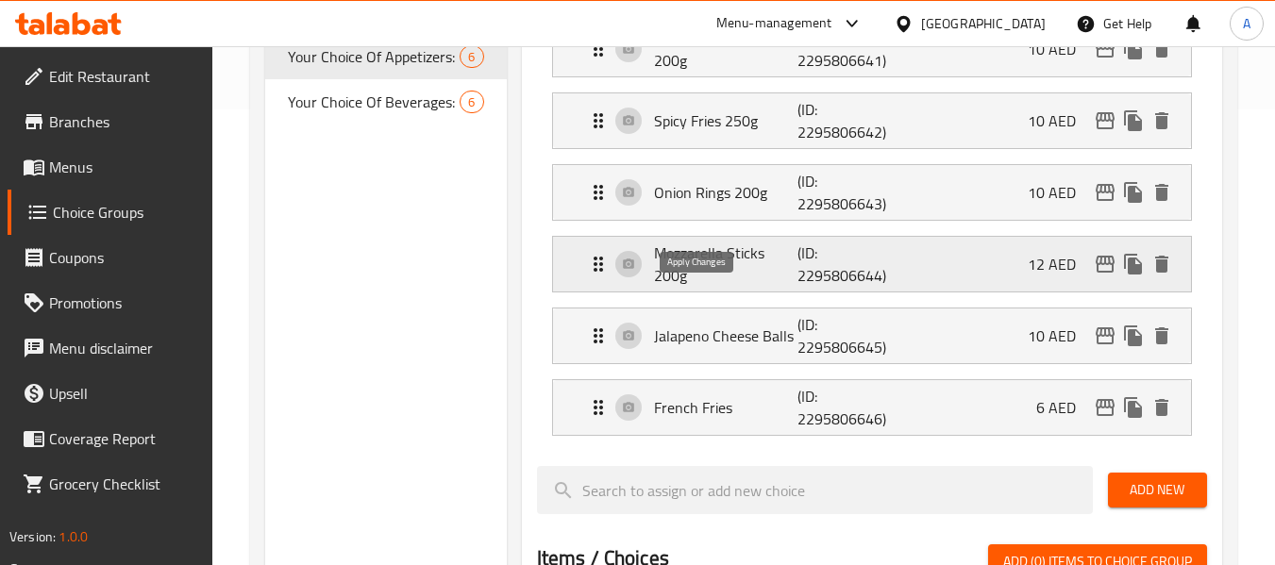
type input "بطاطس [PERSON_NAME] 200ج"
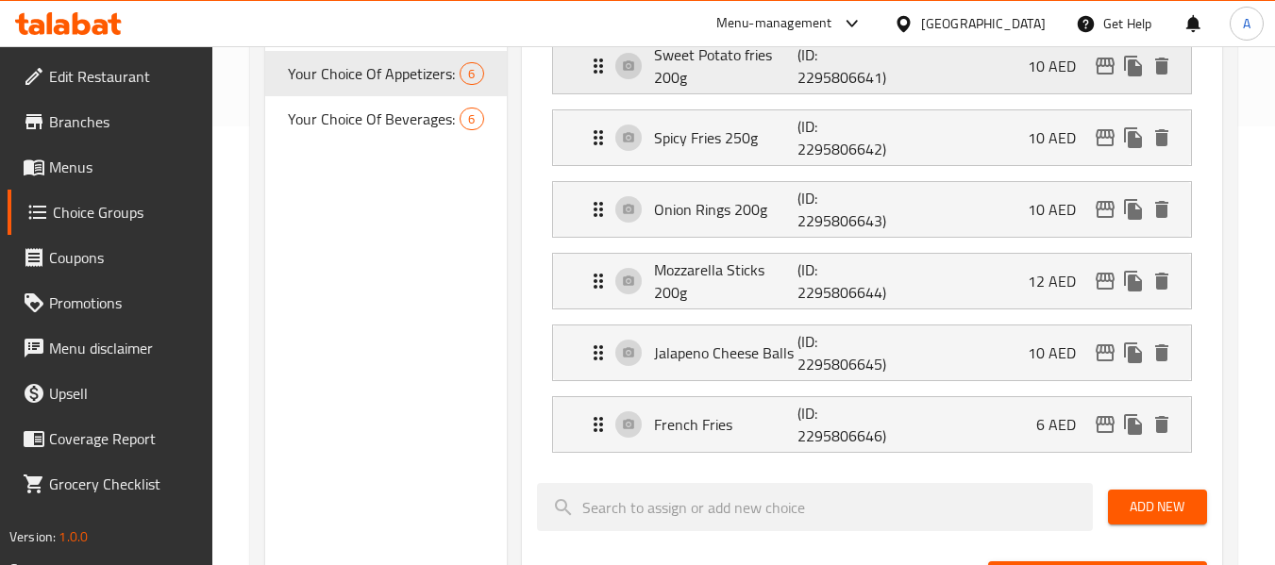
scroll to position [456, 0]
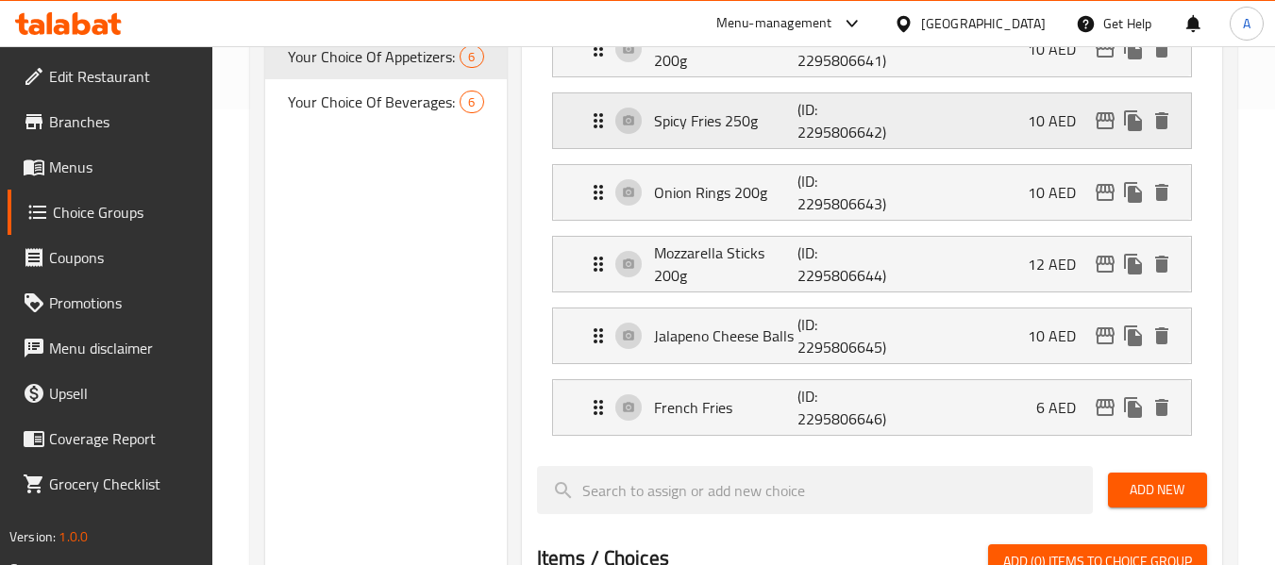
click at [714, 116] on p "Spicy Fries 250g" at bounding box center [726, 120] width 144 height 23
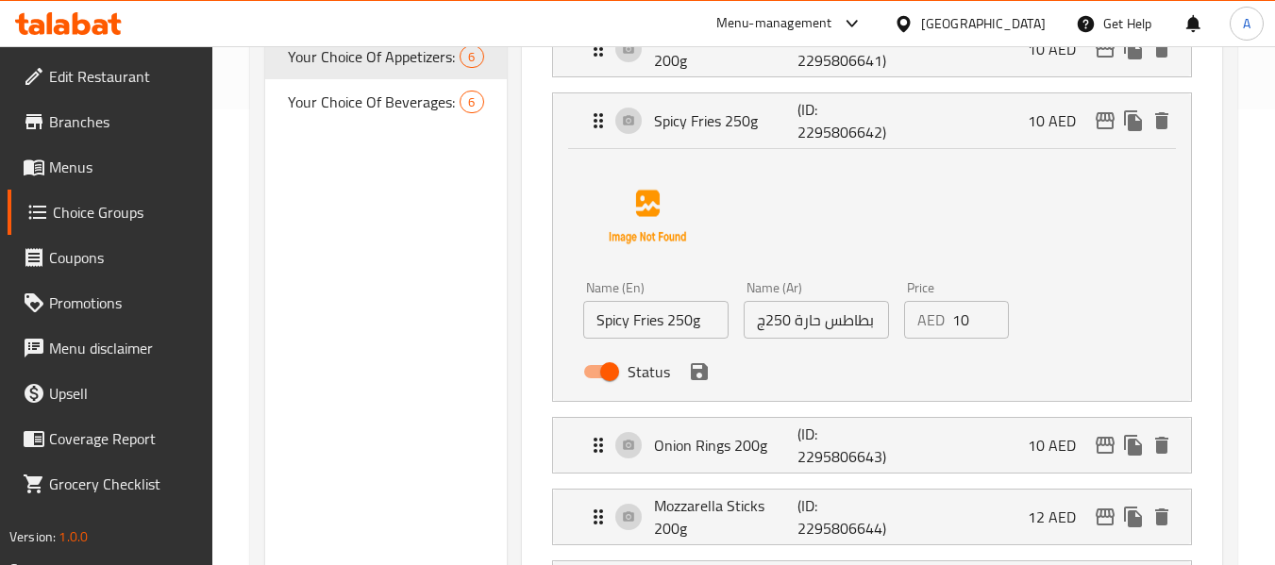
click at [830, 329] on input "بطاطس حارة 250ج" at bounding box center [816, 320] width 145 height 38
click at [820, 326] on input "بطاطس حارة 250ج" at bounding box center [816, 320] width 145 height 38
paste input "[GEOGRAPHIC_DATA]"
drag, startPoint x: 883, startPoint y: 324, endPoint x: 913, endPoint y: 324, distance: 30.2
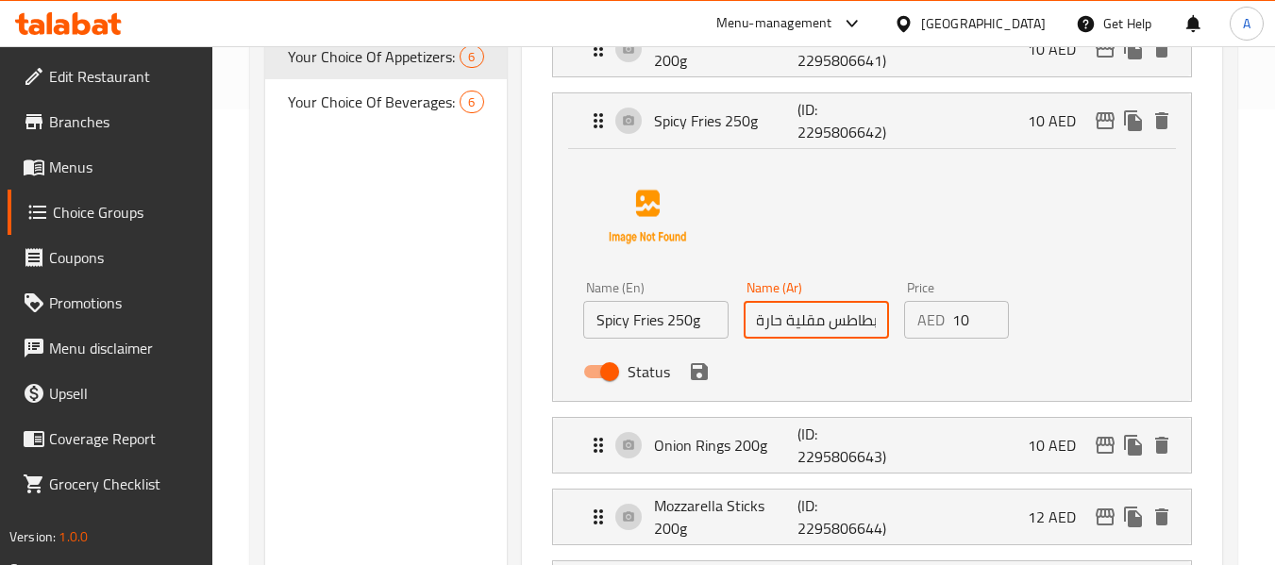
click at [913, 324] on div "Name (En) Spicy Fries 250g Name (En) Name (Ar) بطاطس مقلية حارة 250ج Name (Ar) …" at bounding box center [816, 336] width 481 height 124
click at [872, 326] on input "بطاطس مقلية حارة 250ج" at bounding box center [816, 320] width 145 height 38
drag, startPoint x: 833, startPoint y: 326, endPoint x: 748, endPoint y: 330, distance: 85.1
click at [748, 330] on input "بطاطس مقلية حارة 250ج" at bounding box center [816, 320] width 145 height 38
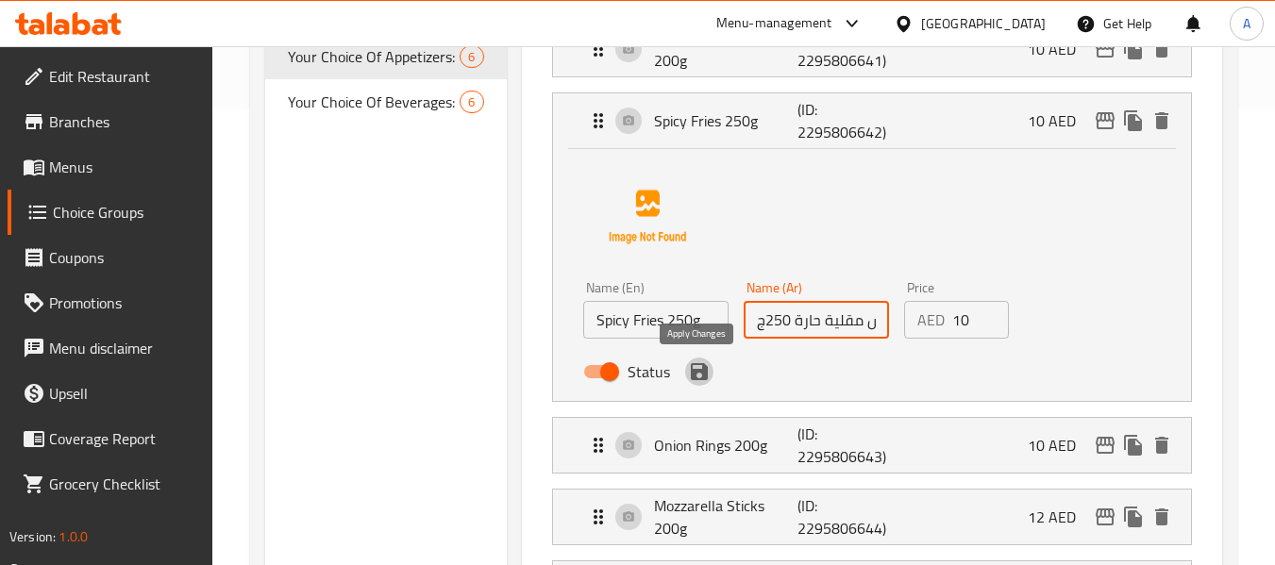
click at [701, 377] on icon "save" at bounding box center [699, 371] width 17 height 17
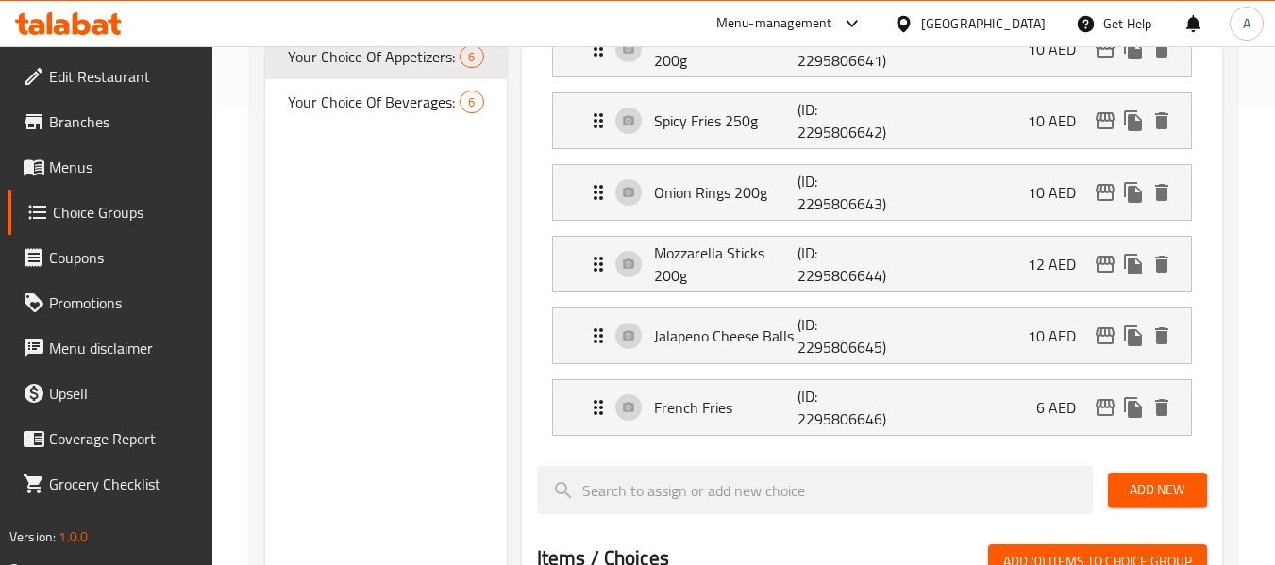
type input "بطاطس مقلية حارة 250ج"
click at [733, 187] on p "Onion Rings 200g" at bounding box center [726, 192] width 144 height 23
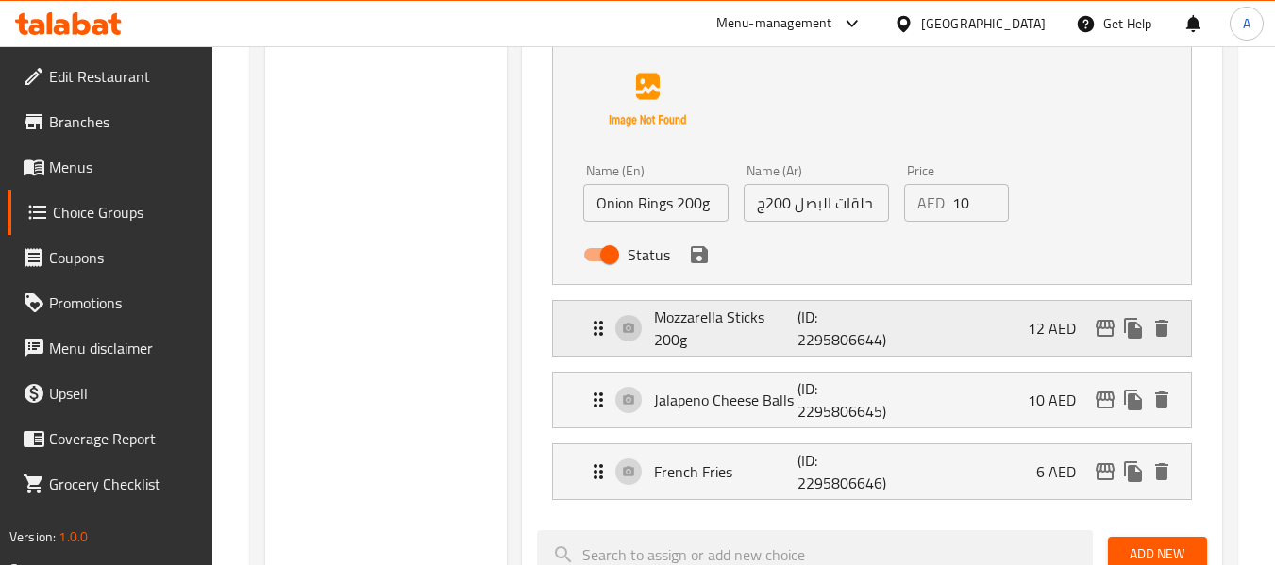
click at [757, 345] on p "Mozzarella Sticks 200g" at bounding box center [726, 328] width 144 height 45
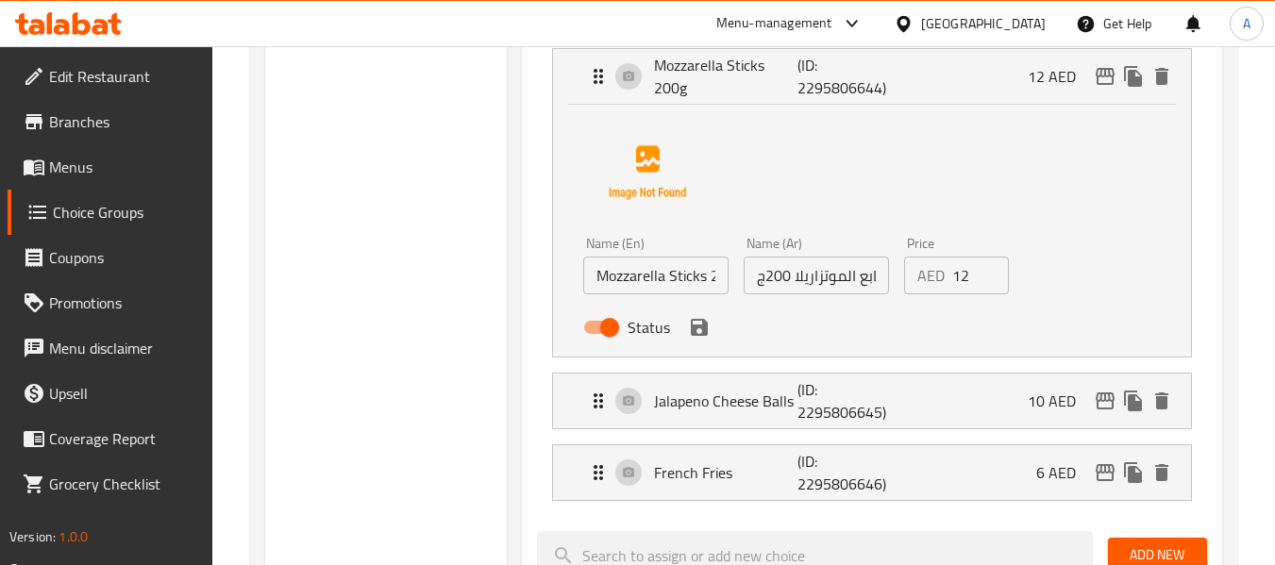
scroll to position [1022, 0]
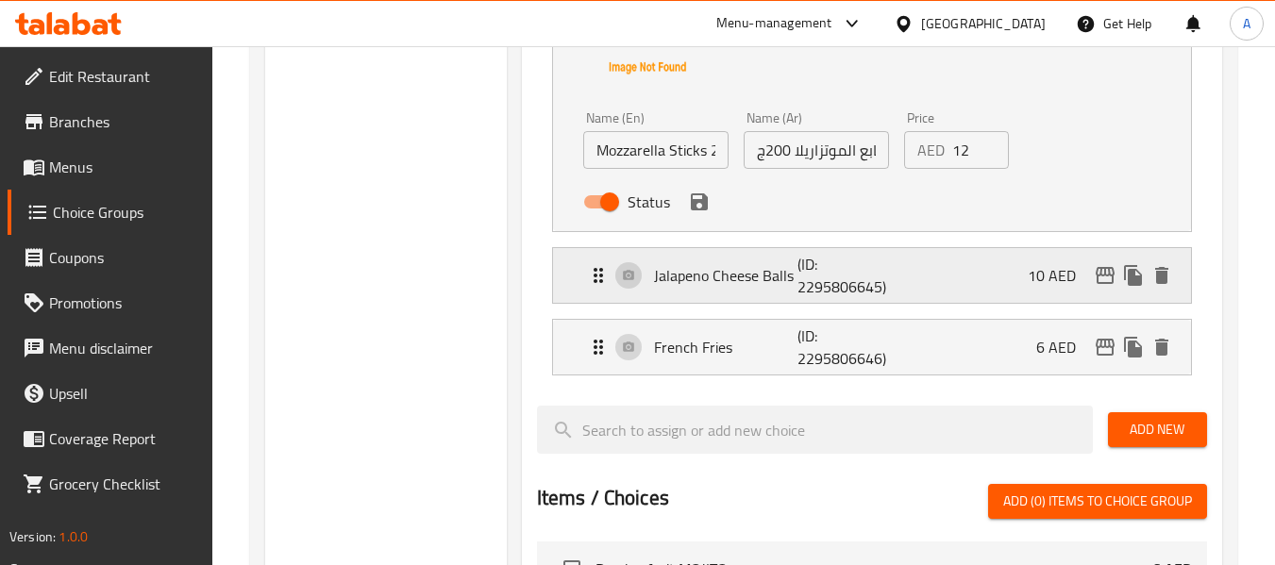
click at [757, 285] on p "Jalapeno Cheese Balls" at bounding box center [726, 275] width 144 height 23
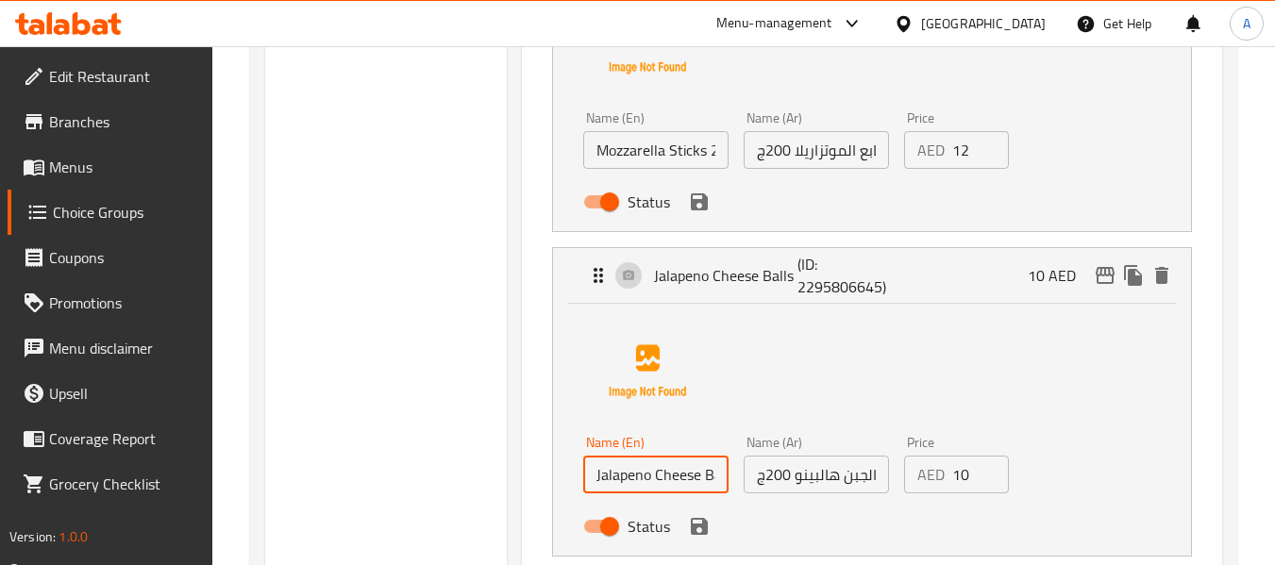
scroll to position [0, 20]
drag, startPoint x: 682, startPoint y: 475, endPoint x: 759, endPoint y: 488, distance: 77.6
click at [787, 499] on div "Name (En) Jalapeno Cheese Balls Name (En) Name (Ar) كرات الجبن هالبينو 200ج Nam…" at bounding box center [816, 490] width 481 height 124
click at [710, 474] on input "Jalapeno Cheese Balls" at bounding box center [655, 475] width 145 height 38
paste input "200g"
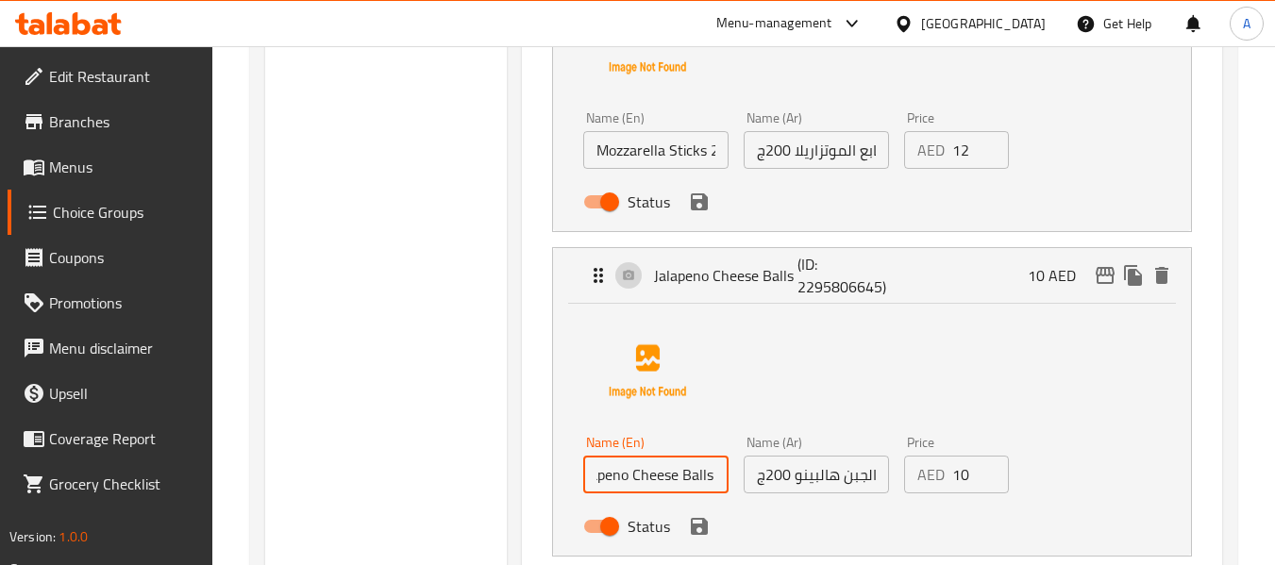
scroll to position [0, 56]
type input "Jalapeno Cheese Balls 200g"
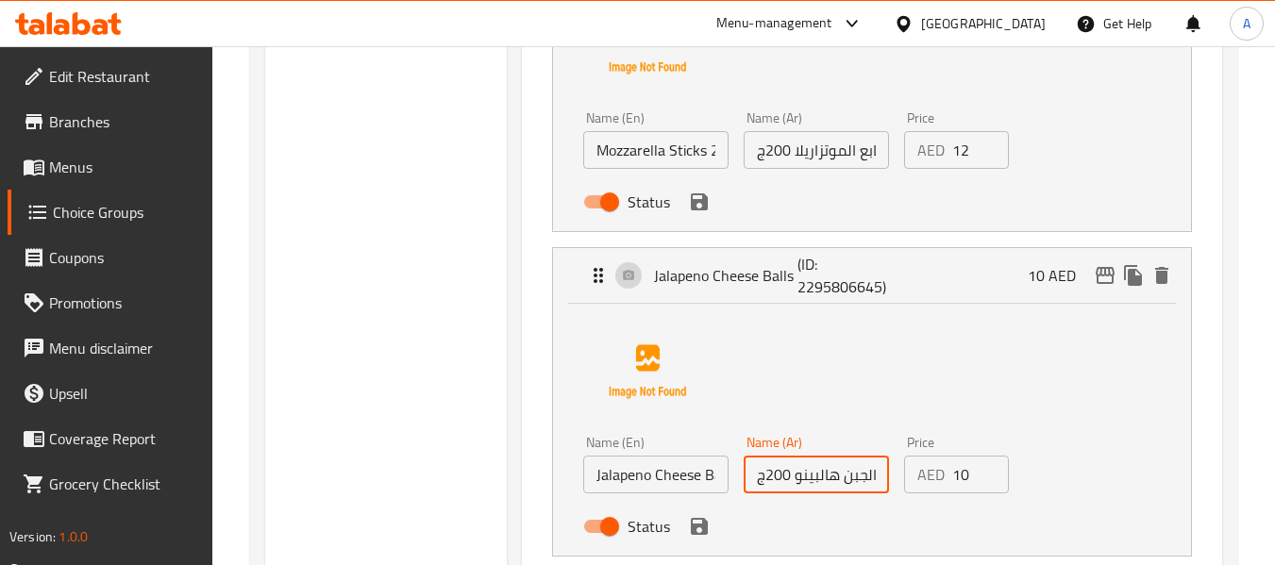
scroll to position [0, 33]
drag, startPoint x: 843, startPoint y: 480, endPoint x: 903, endPoint y: 468, distance: 61.6
click at [903, 468] on div "Name (En) Jalapeno Cheese Balls 200g Name (En) Name (Ar) كرات الجبن هالبينو 200…" at bounding box center [816, 490] width 481 height 124
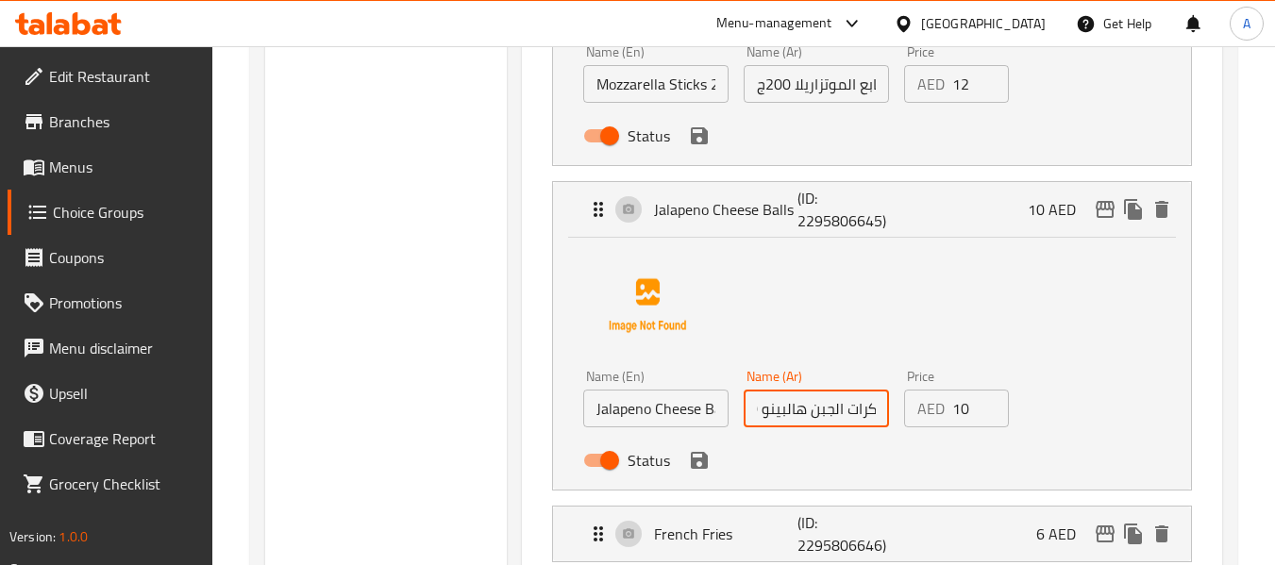
scroll to position [1116, 0]
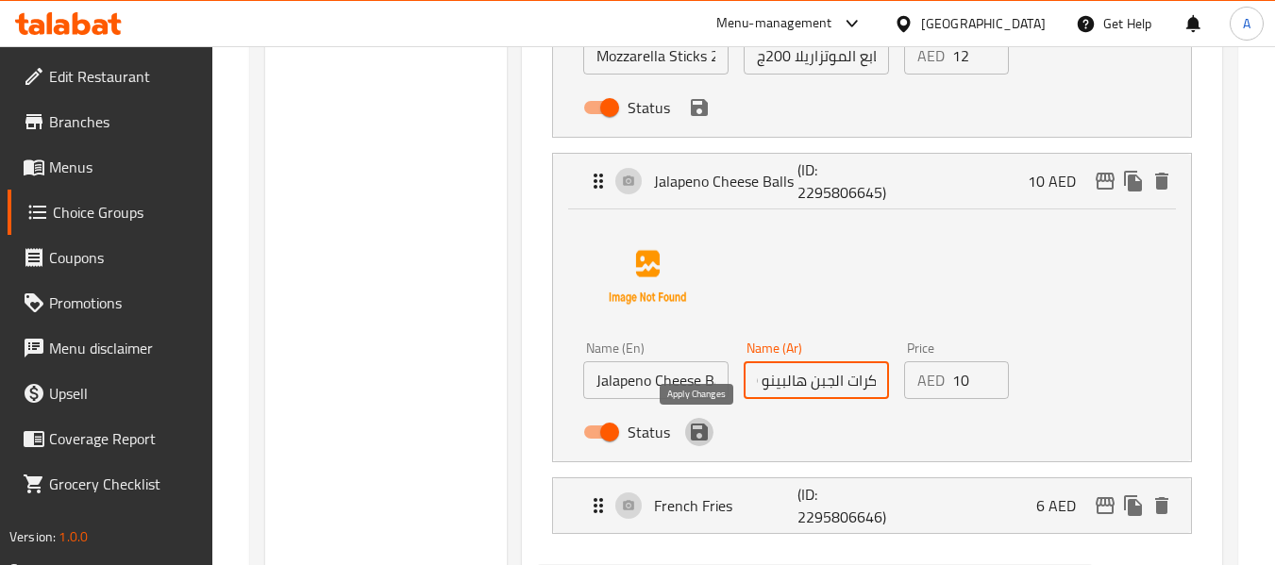
click at [703, 430] on icon "save" at bounding box center [699, 432] width 17 height 17
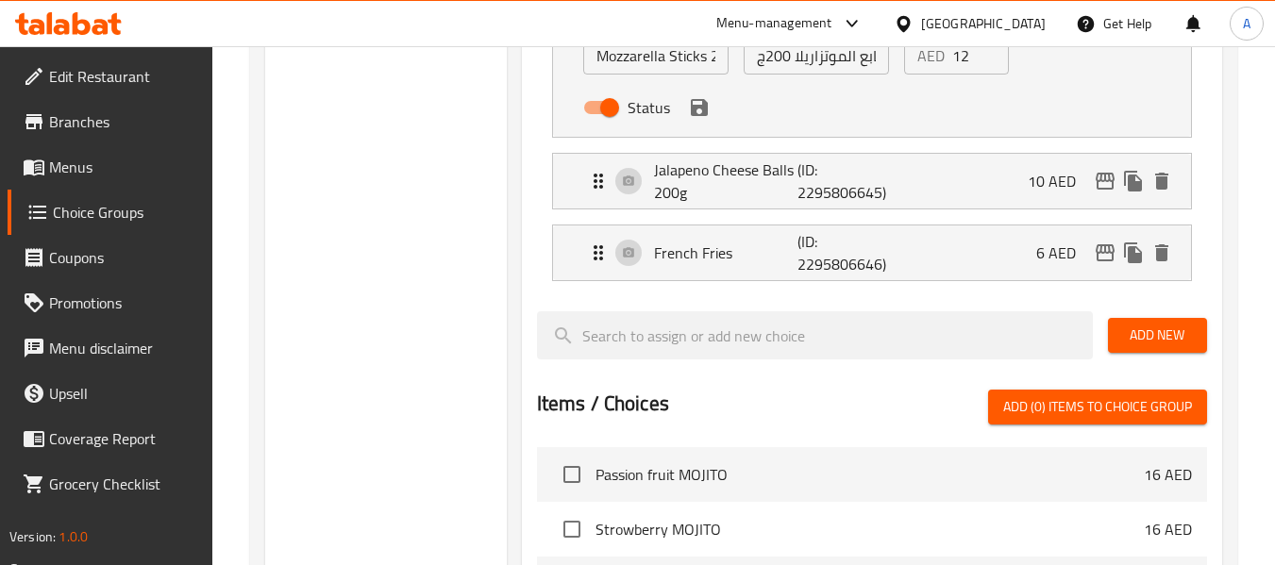
scroll to position [0, 0]
click at [699, 249] on p "French Fries" at bounding box center [726, 253] width 144 height 23
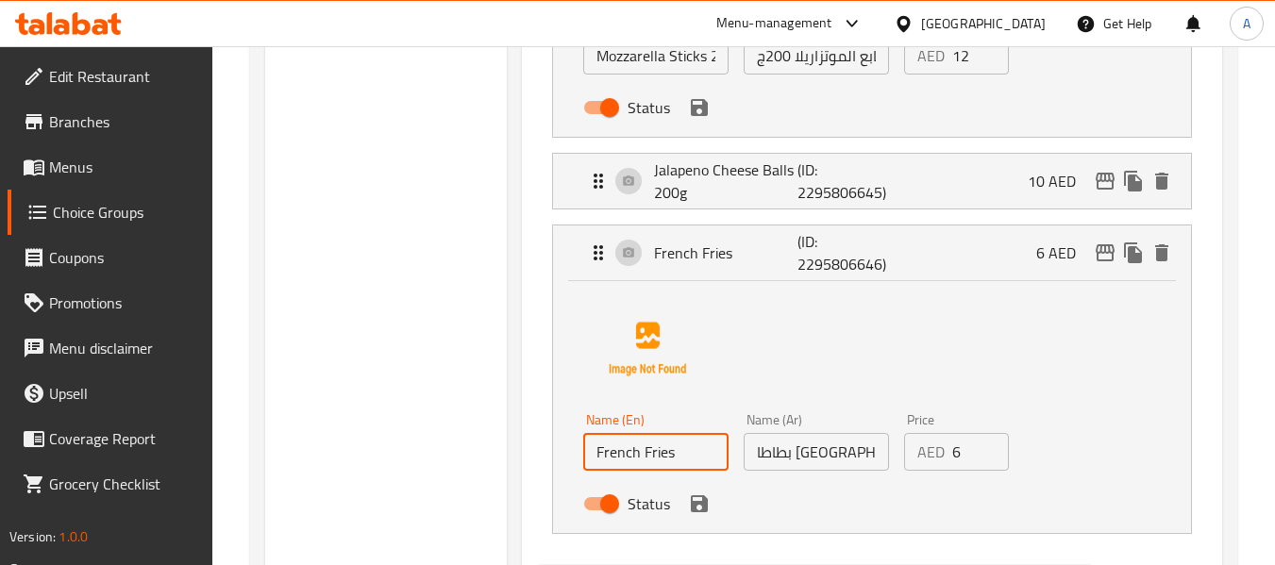
click at [679, 459] on input "French Fries" at bounding box center [655, 452] width 145 height 38
paste input "250g"
type input "French Fries 250g"
click at [837, 455] on input "بطاطا [GEOGRAPHIC_DATA]" at bounding box center [816, 452] width 145 height 38
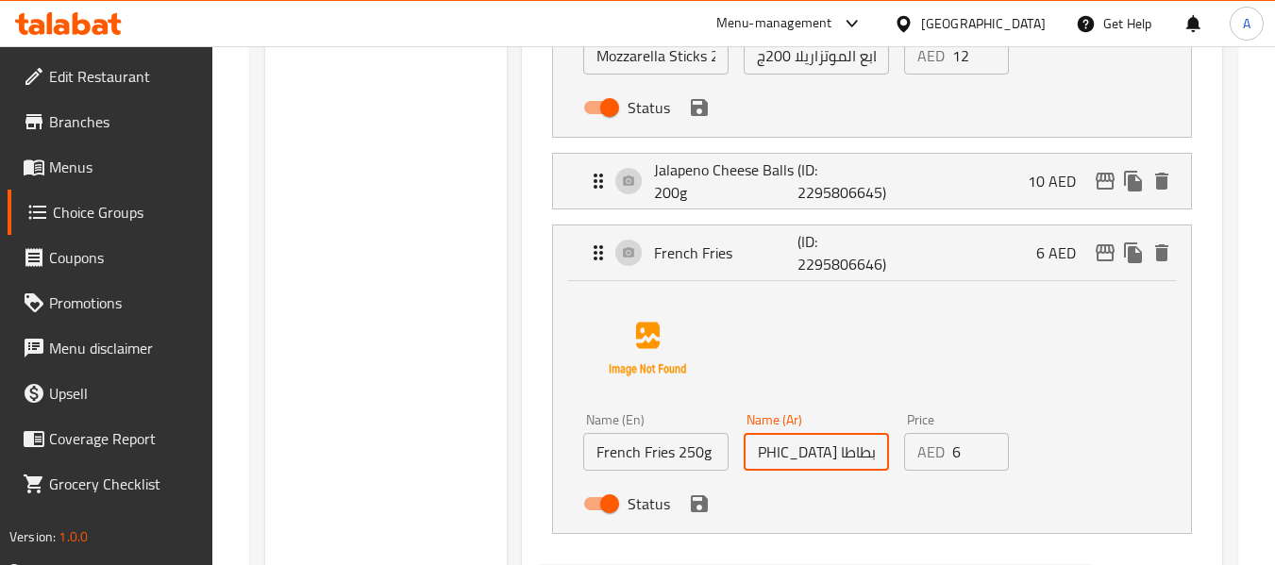
scroll to position [0, -5]
click at [740, 243] on p "French Fries" at bounding box center [726, 253] width 144 height 23
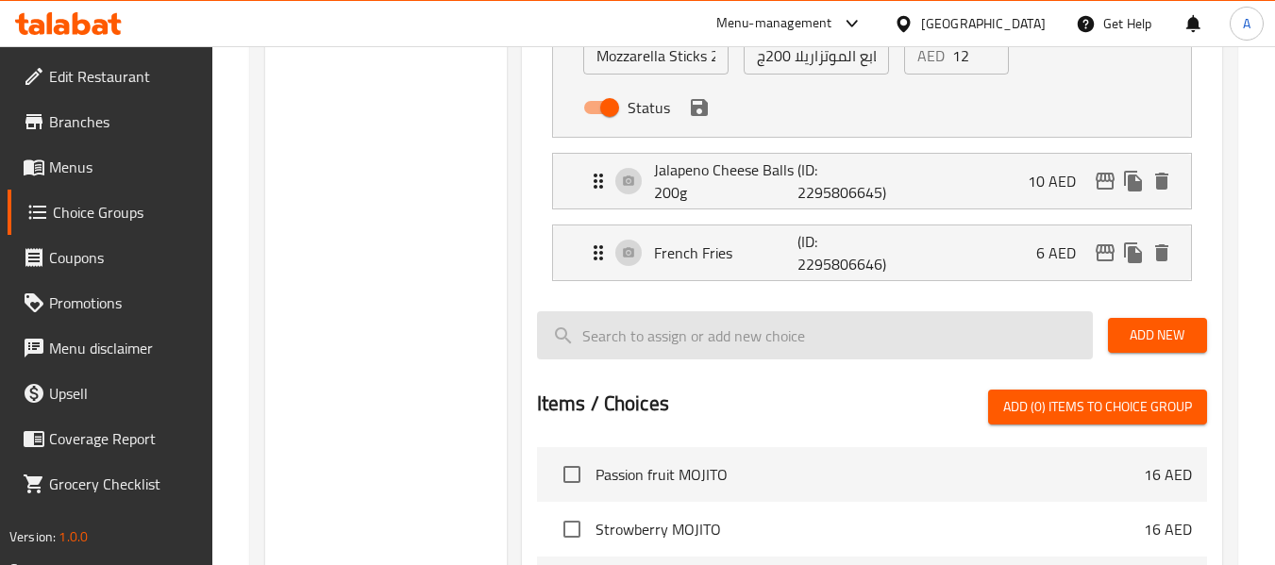
type input "بطاطا [GEOGRAPHIC_DATA] 250جم"
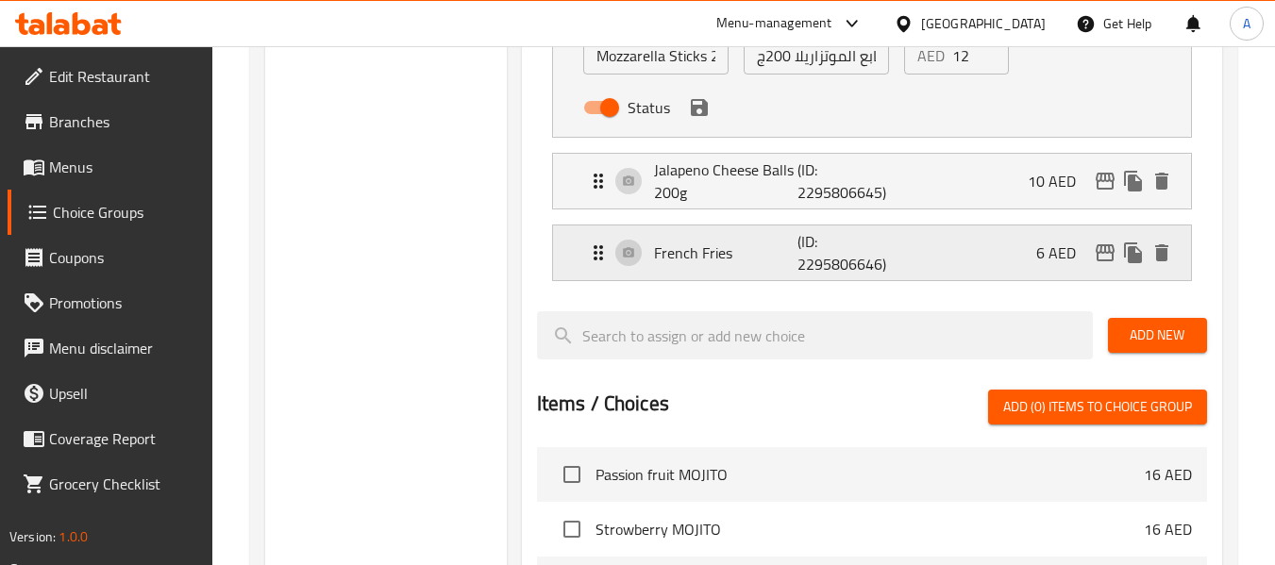
click at [735, 254] on p "French Fries" at bounding box center [726, 253] width 144 height 23
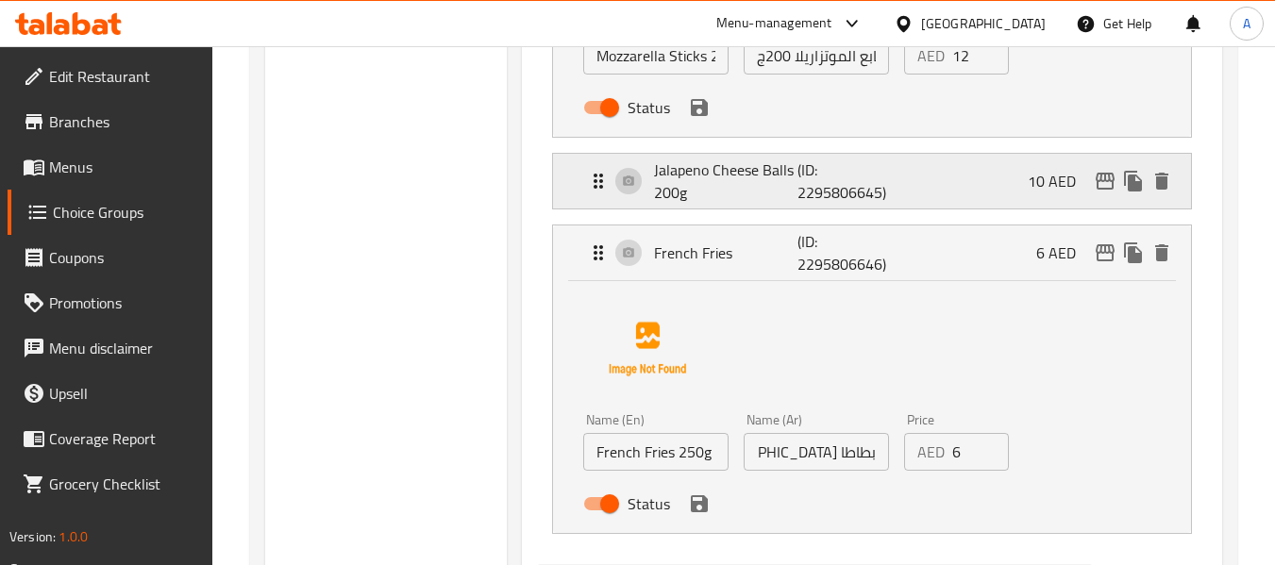
click at [728, 183] on p "Jalapeno Cheese Balls 200g" at bounding box center [726, 181] width 144 height 45
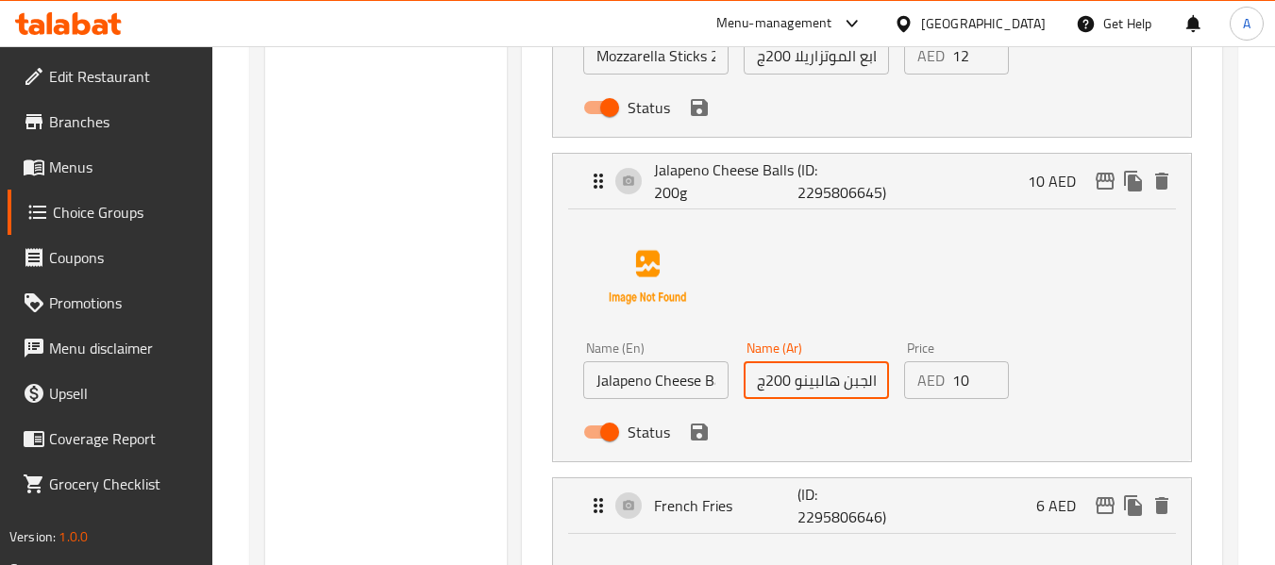
click at [758, 389] on input "كرات الجبن هالبينو 200ج" at bounding box center [816, 380] width 145 height 38
click at [747, 389] on input "كرات الجبن هالبينو 200ج" at bounding box center [816, 380] width 145 height 38
click at [733, 387] on div "Name (En) Jalapeno Cheese Balls 200g Name (En) Name (Ar) كرات الجبن هالبينو 200…" at bounding box center [816, 396] width 481 height 124
click at [762, 382] on input "كرات الجبن هالبينو 200ج" at bounding box center [816, 380] width 145 height 38
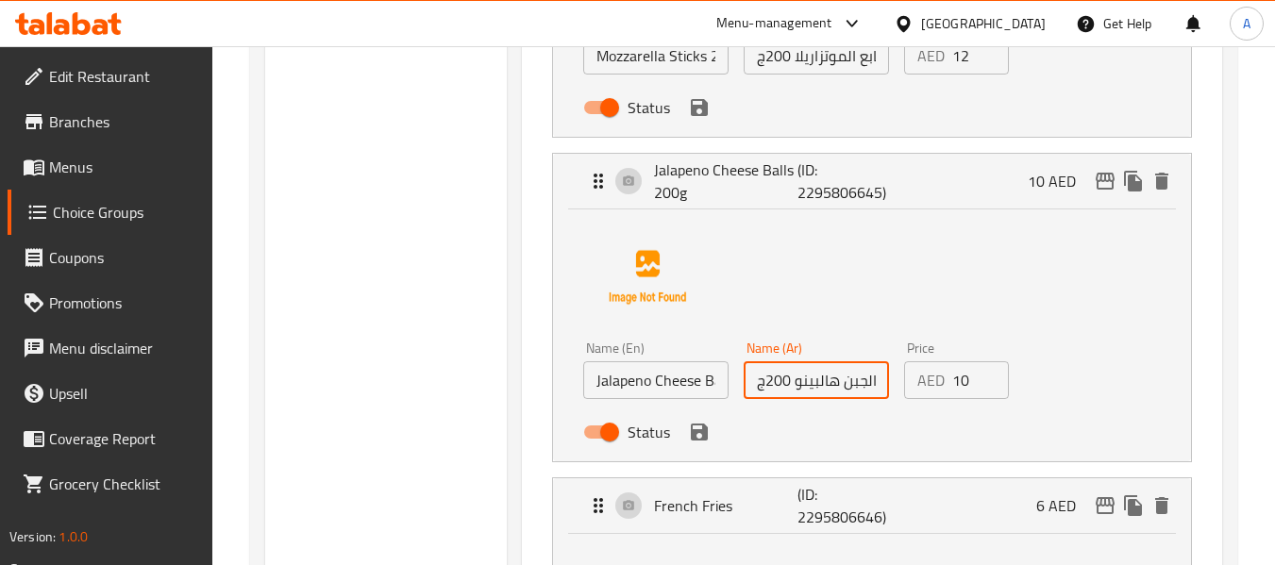
click at [760, 381] on input "كرات الجبن هالبينو 200ج" at bounding box center [816, 380] width 145 height 38
click at [763, 380] on input "كرات الجبن هالبينو 200ج" at bounding box center [816, 380] width 145 height 38
click at [765, 382] on input "كرات الجبن هالبينو 200ج" at bounding box center [816, 380] width 145 height 38
click at [774, 386] on input "كرات الجبن هالبينو 200ج" at bounding box center [816, 380] width 145 height 38
click at [766, 384] on input "كرات الجبن هالبينو 200ج" at bounding box center [816, 380] width 145 height 38
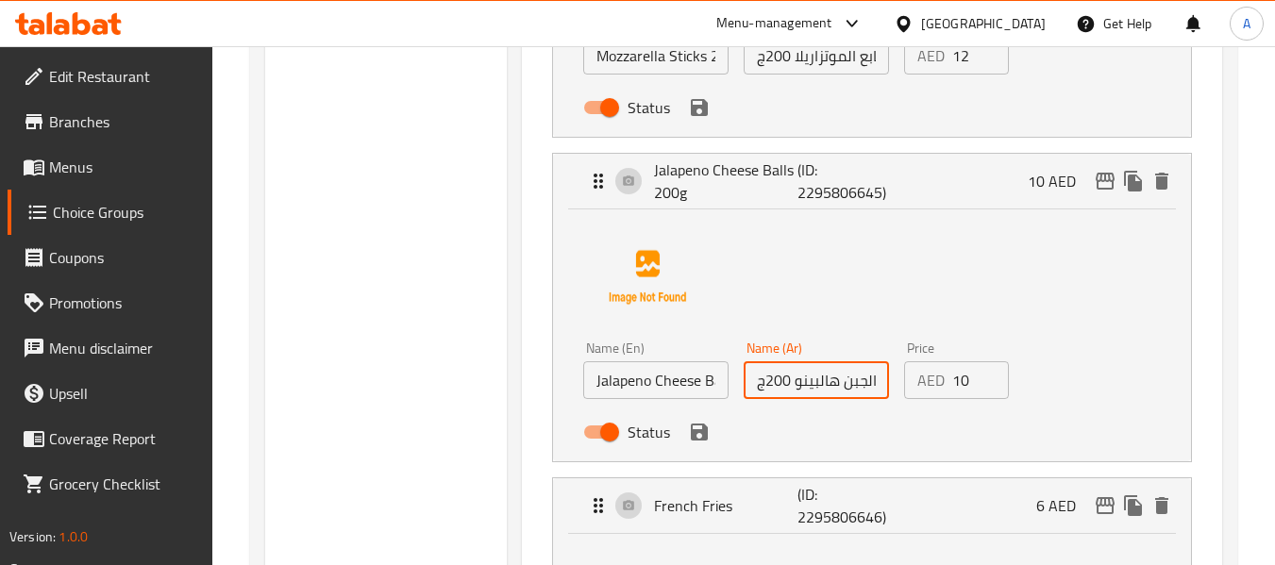
click at [757, 385] on input "كرات الجبن هالبينو 200ج" at bounding box center [816, 380] width 145 height 38
click at [782, 377] on input "كرات الجبن هالبينو 200ج" at bounding box center [816, 380] width 145 height 38
drag, startPoint x: 788, startPoint y: 383, endPoint x: 898, endPoint y: 368, distance: 111.4
click at [898, 368] on div "Name (En) Jalapeno Cheese Balls 200g Name (En) Name (Ar) كرات الجبن هالبينو 200…" at bounding box center [816, 396] width 481 height 124
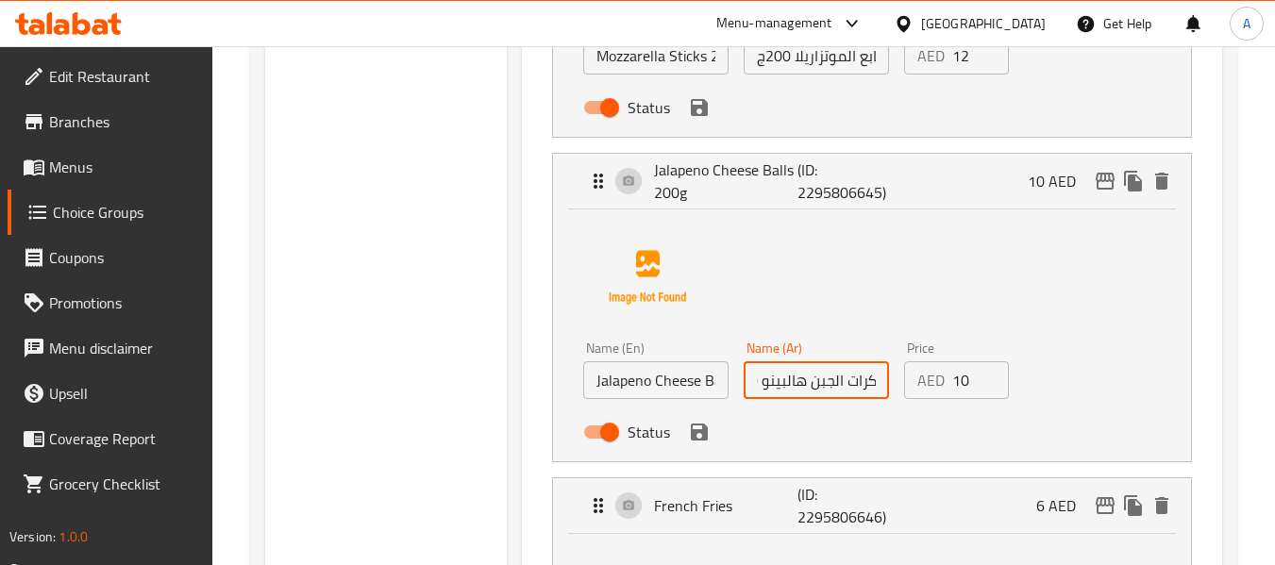
click at [880, 385] on input "كرات الجبن هالبينو 200ج" at bounding box center [816, 380] width 145 height 38
paste input "جم"
click at [706, 422] on icon "save" at bounding box center [699, 432] width 23 height 23
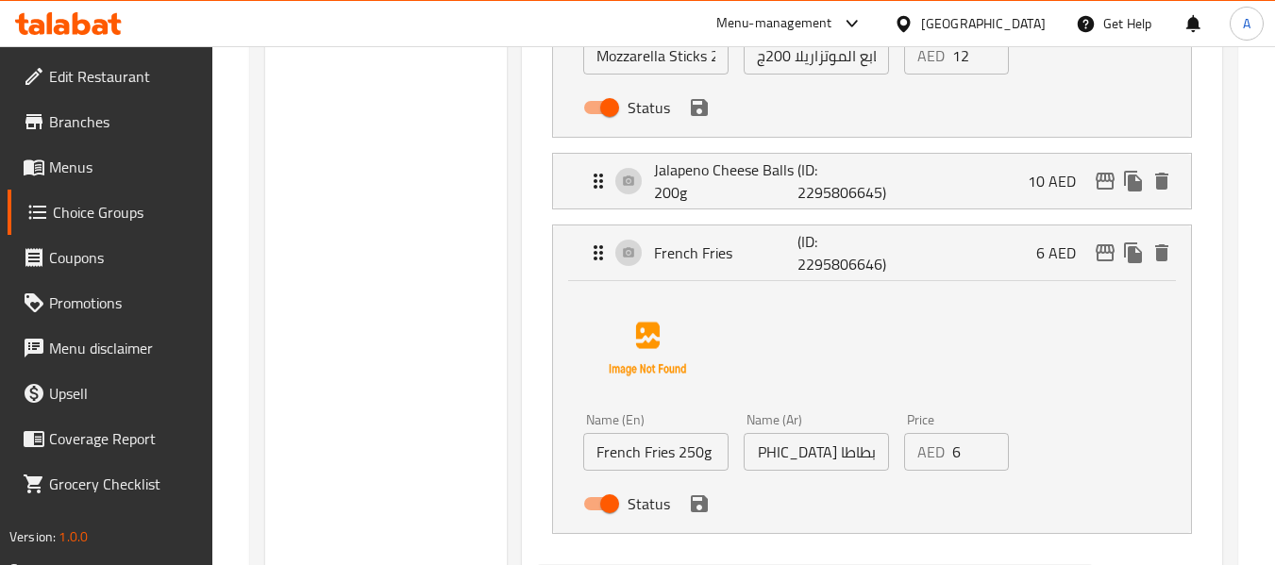
type input "كرات الجبن هالبينو 200جم"
drag, startPoint x: 791, startPoint y: 467, endPoint x: 739, endPoint y: 463, distance: 52.0
click at [739, 463] on div "Name (Ar) بطاطا [GEOGRAPHIC_DATA] 250جم Name (Ar)" at bounding box center [816, 442] width 160 height 73
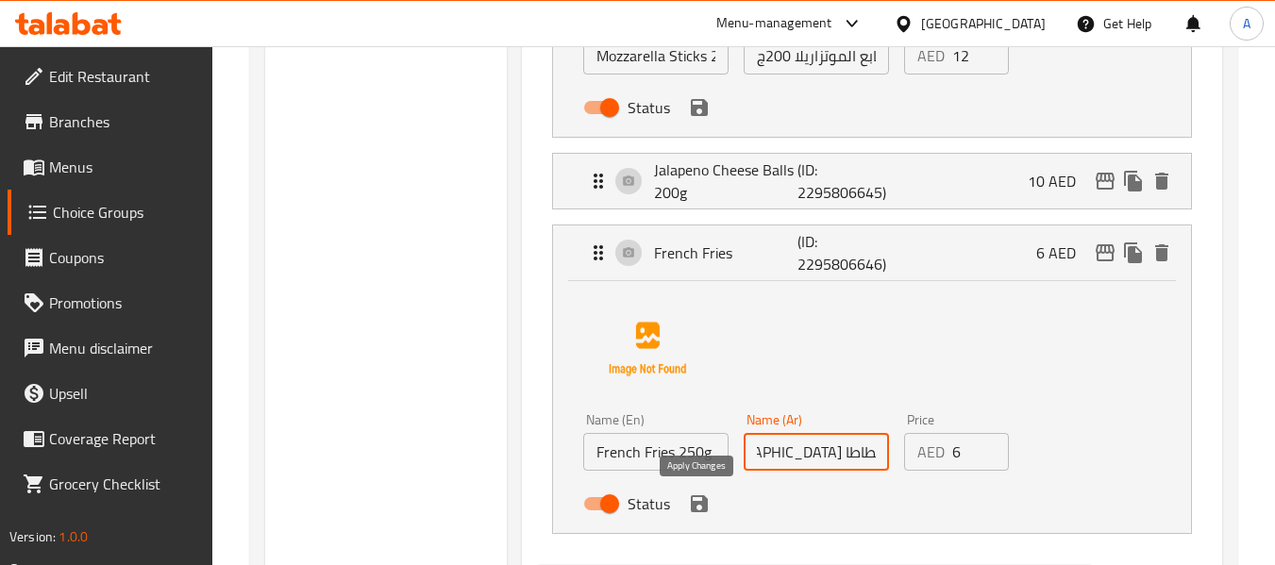
click at [700, 500] on icon "save" at bounding box center [699, 504] width 23 height 23
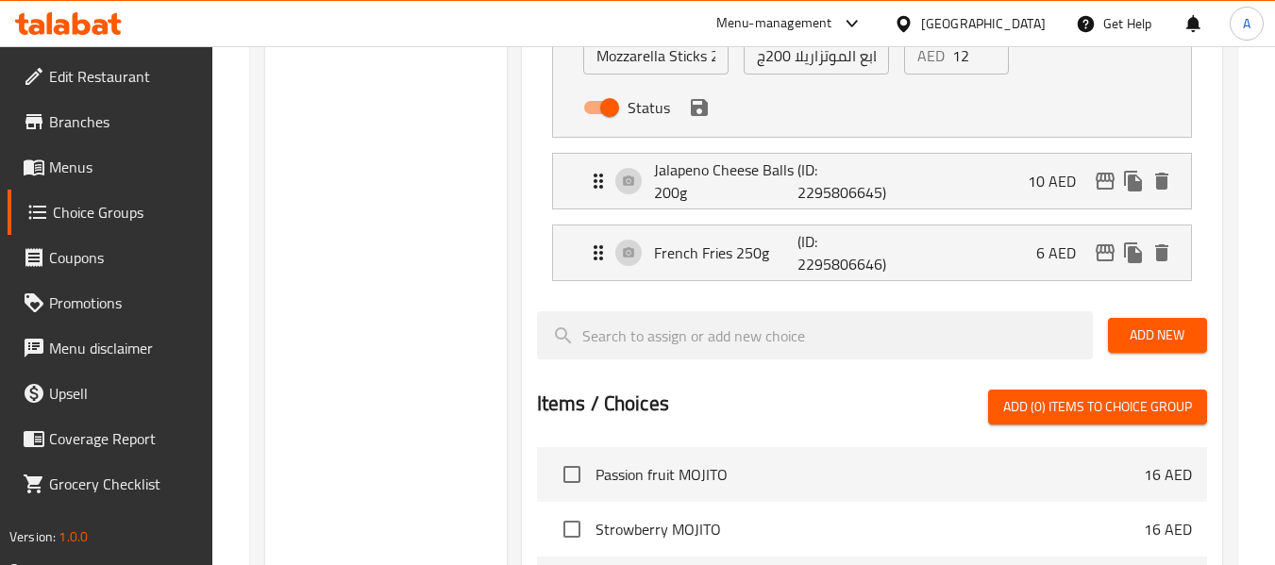
scroll to position [0, 0]
click at [729, 246] on p "French Fries 250g" at bounding box center [726, 253] width 144 height 23
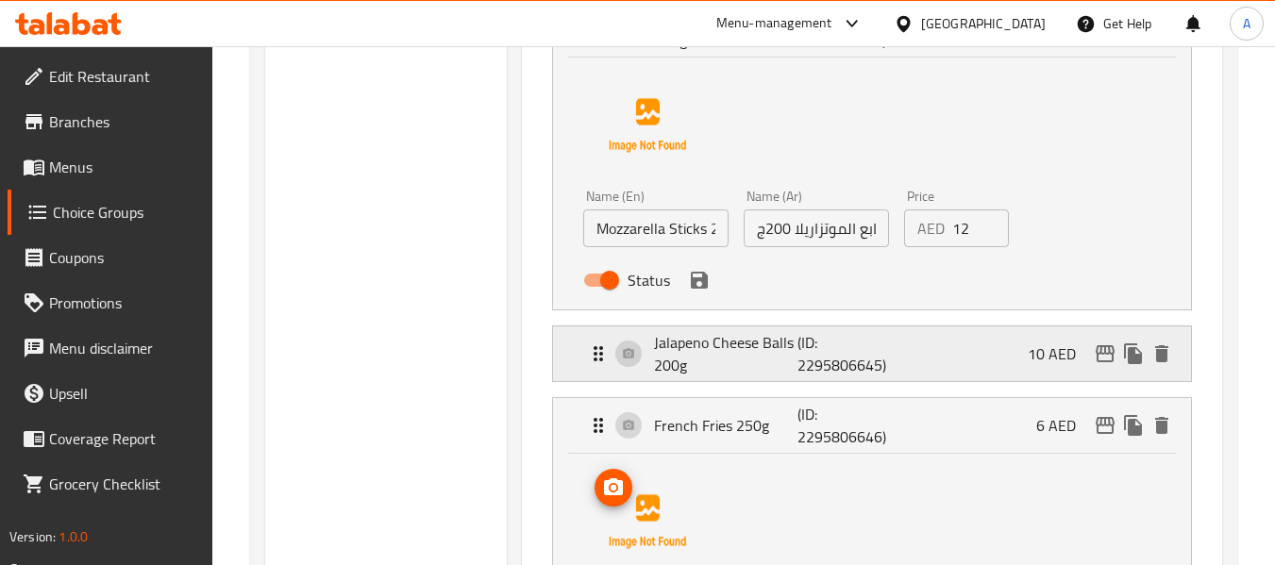
scroll to position [928, 0]
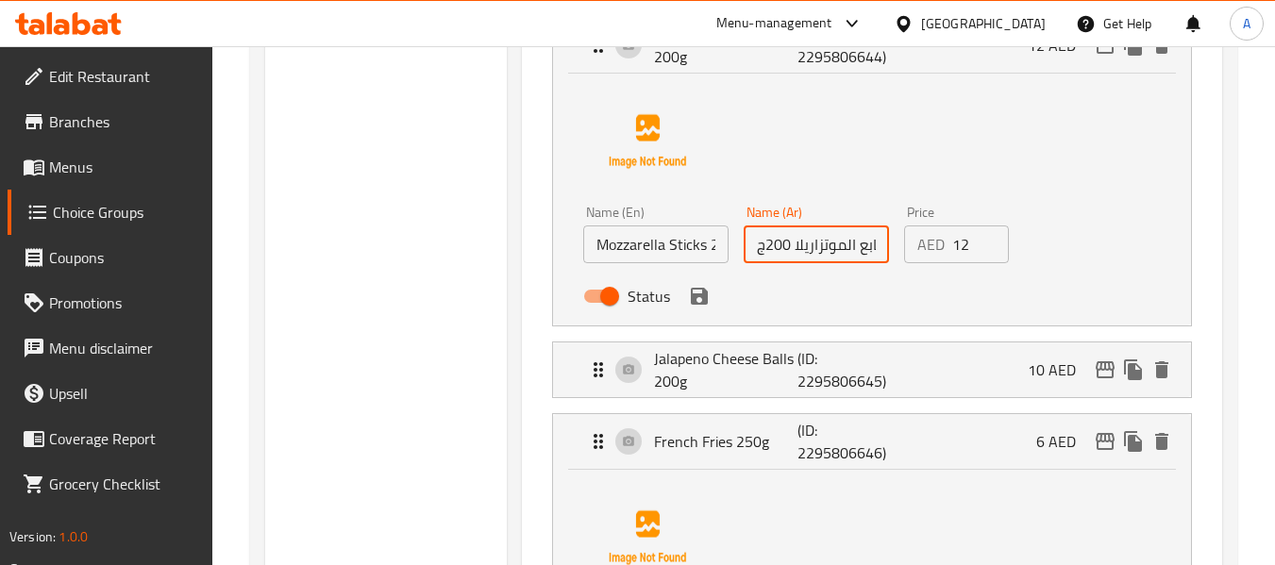
click at [763, 246] on input "أصابع الموتزاريلا 200ج" at bounding box center [816, 245] width 145 height 38
paste input "جم"
drag, startPoint x: 784, startPoint y: 250, endPoint x: 744, endPoint y: 256, distance: 41.0
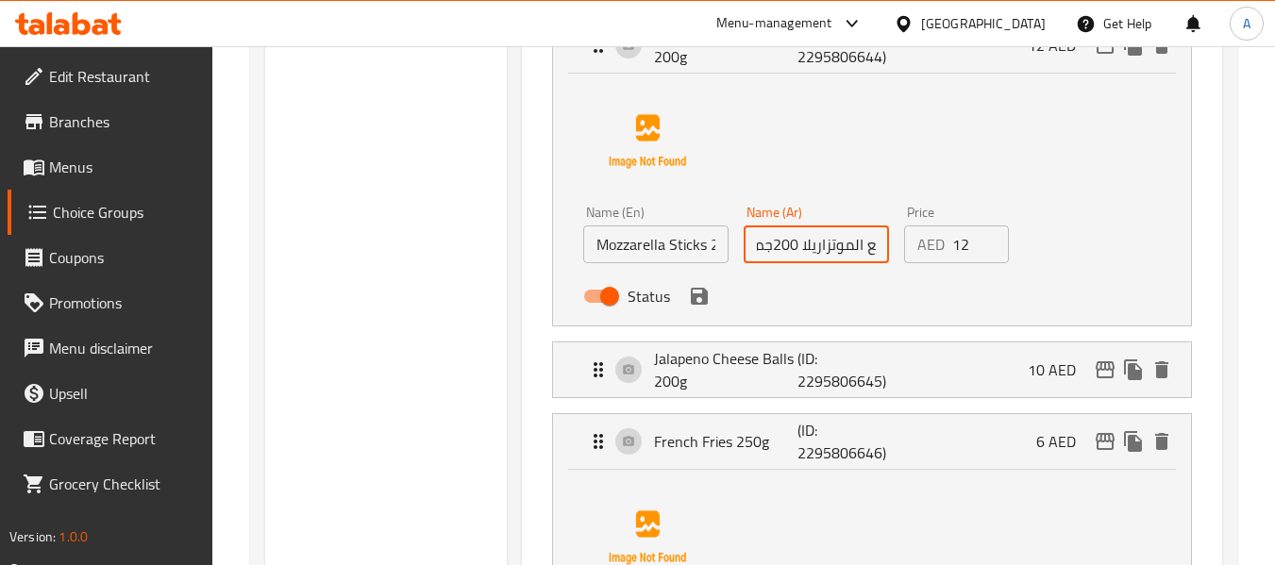
click at [744, 256] on input "أصابع الموتزاريلا 200جم" at bounding box center [816, 245] width 145 height 38
click at [697, 297] on icon "save" at bounding box center [699, 296] width 17 height 17
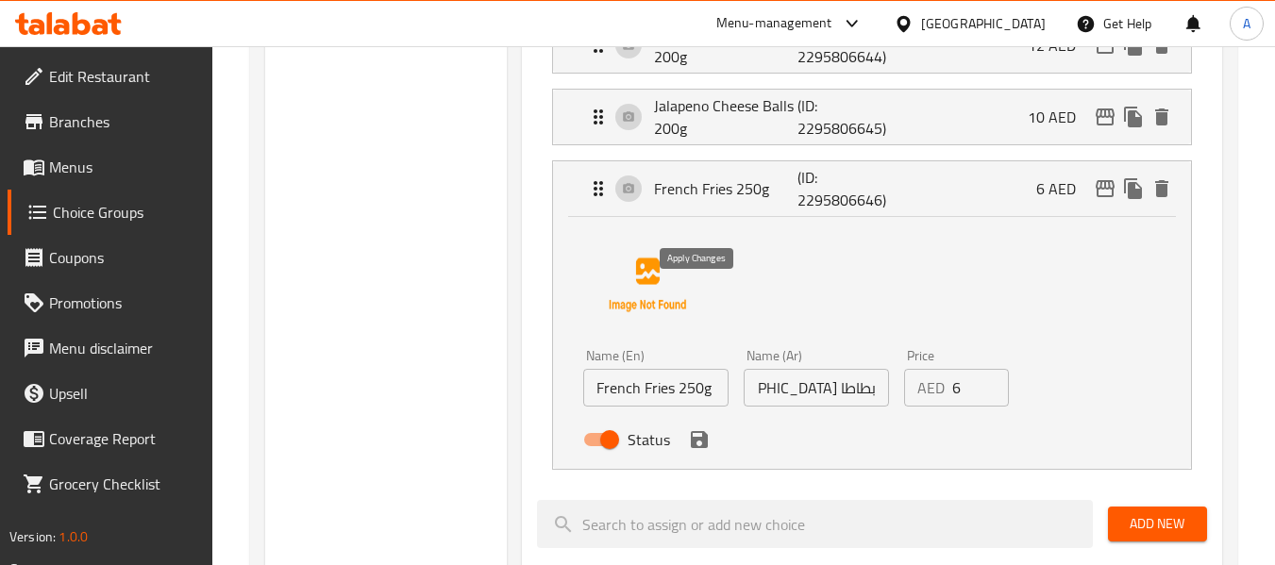
type input "أصابع الموتزاريلا 200جم"
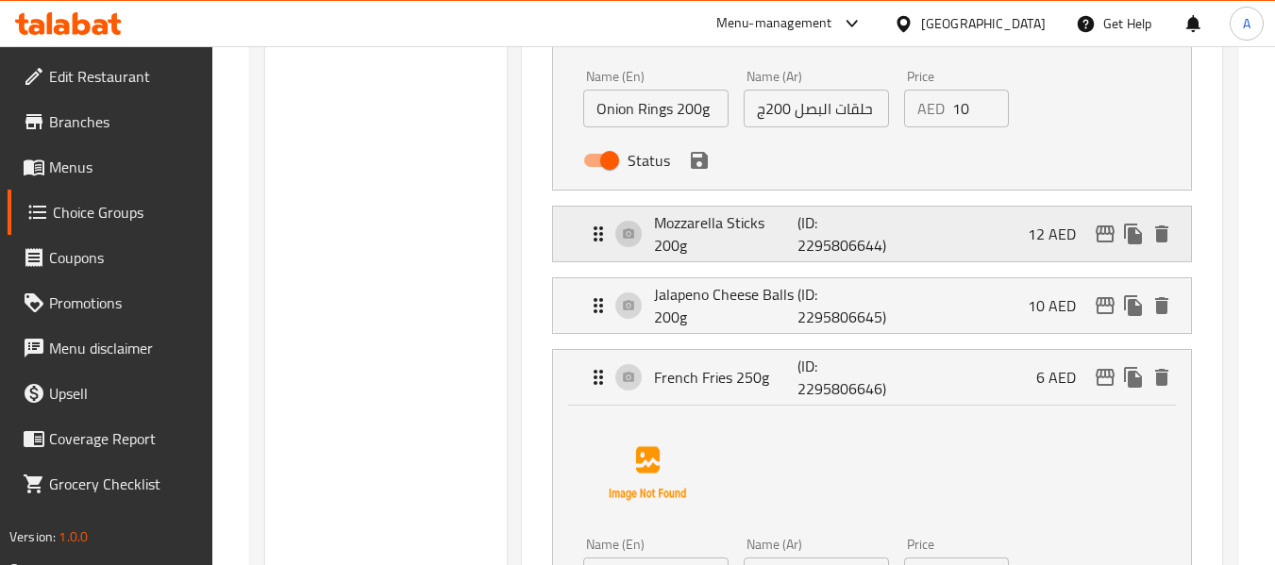
click at [701, 237] on p "Mozzarella Sticks 200g" at bounding box center [726, 233] width 144 height 45
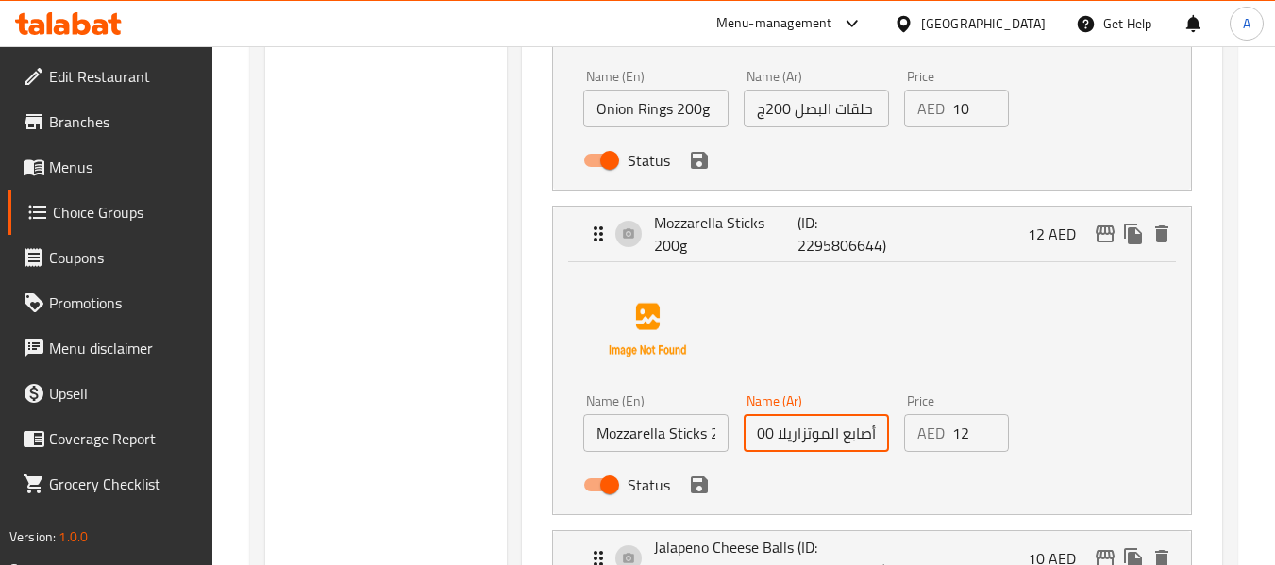
drag, startPoint x: 767, startPoint y: 439, endPoint x: 741, endPoint y: 441, distance: 26.5
click at [741, 441] on div "Name (Ar) أصابع الموتزاريلا 200جم Name (Ar)" at bounding box center [816, 423] width 160 height 73
click at [761, 435] on input "أصابع الموتزاريلا 200جم" at bounding box center [816, 433] width 145 height 38
drag, startPoint x: 771, startPoint y: 433, endPoint x: 745, endPoint y: 439, distance: 26.1
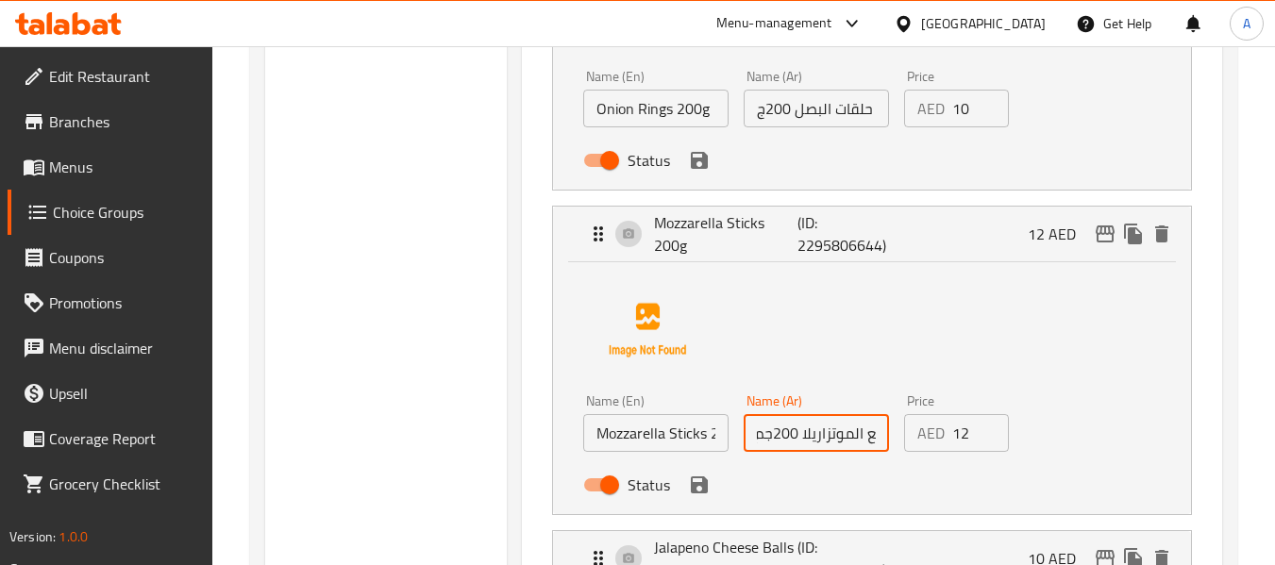
click at [745, 439] on input "أصابع الموتزاريلا 200جم" at bounding box center [816, 433] width 145 height 38
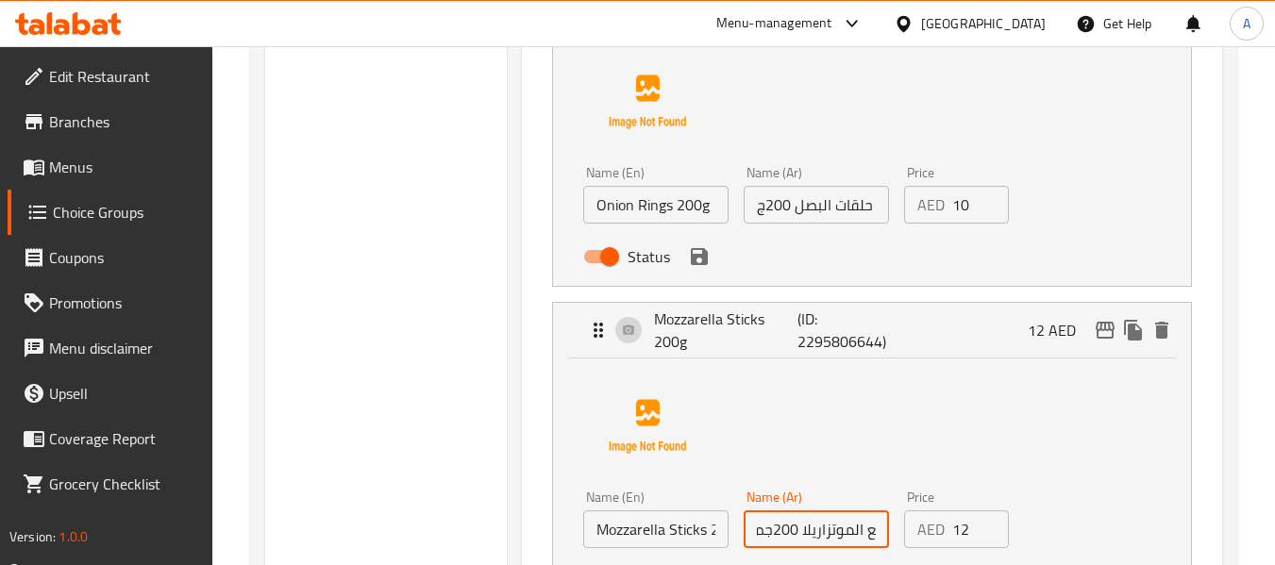
scroll to position [550, 0]
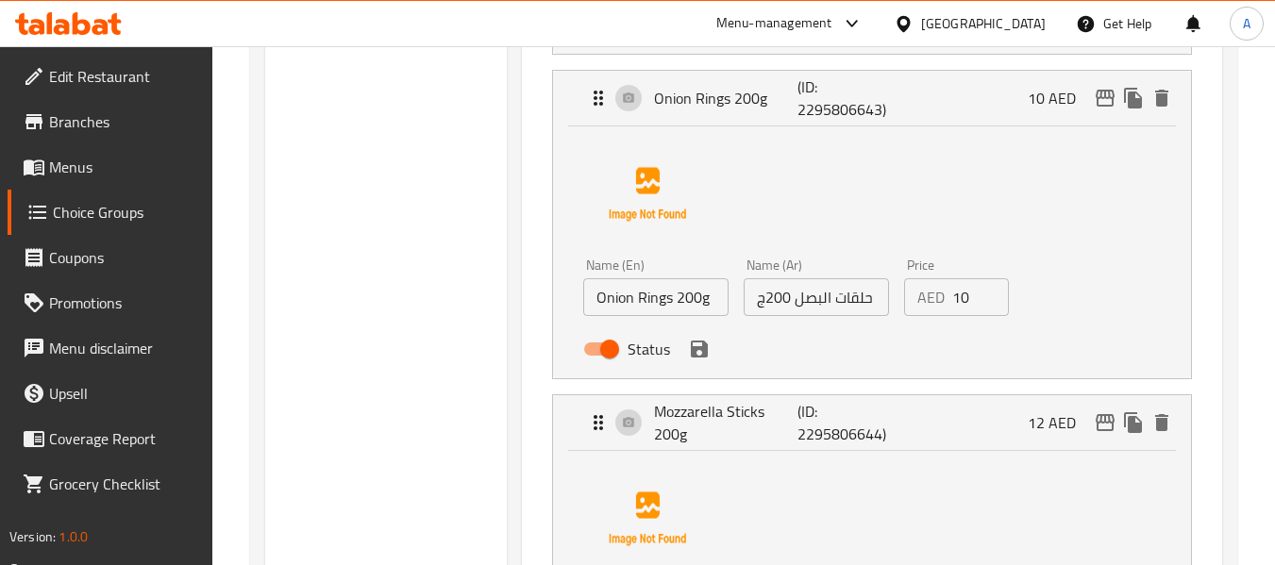
click at [763, 297] on input "حلقات البصل 200ج" at bounding box center [816, 297] width 145 height 38
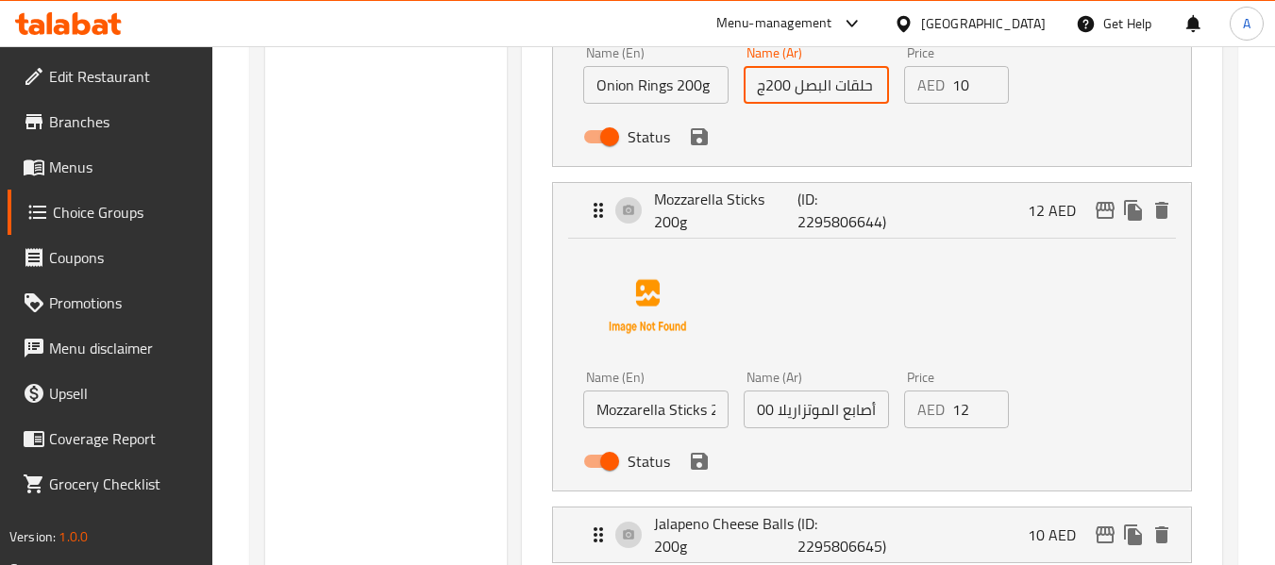
scroll to position [833, 0]
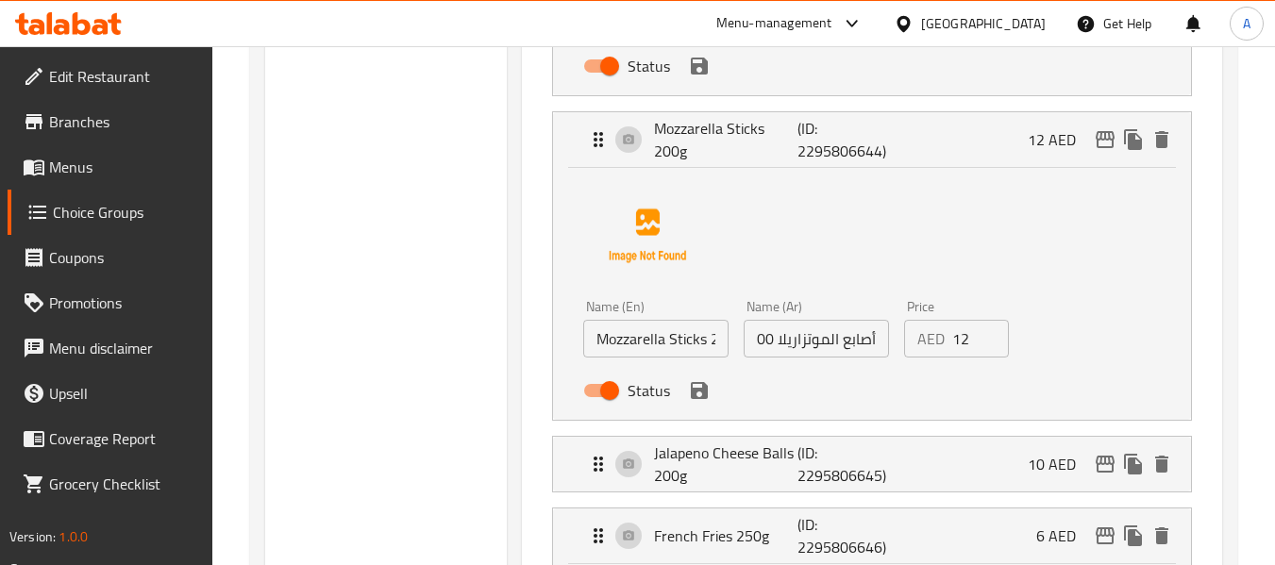
click at [703, 391] on icon "save" at bounding box center [699, 390] width 17 height 17
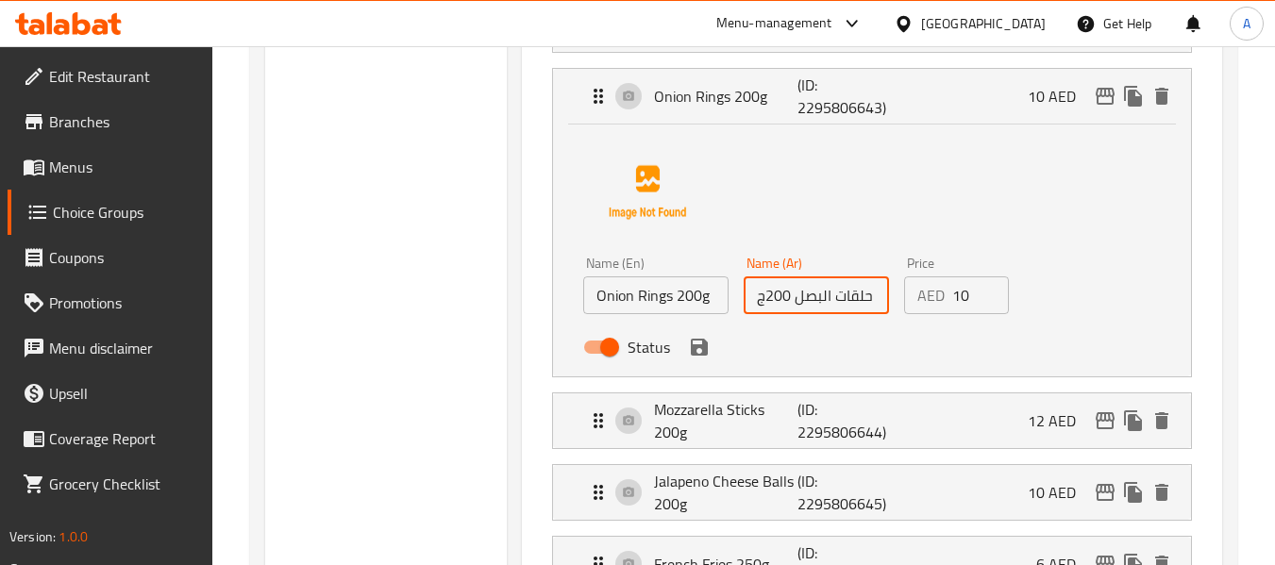
scroll to position [550, 0]
drag, startPoint x: 789, startPoint y: 301, endPoint x: 841, endPoint y: 297, distance: 52.0
click at [841, 297] on input "حلقات البصل 200ج" at bounding box center [816, 297] width 145 height 38
click at [869, 300] on input "حلقات البصل 200ج" at bounding box center [816, 297] width 145 height 38
paste input "جم"
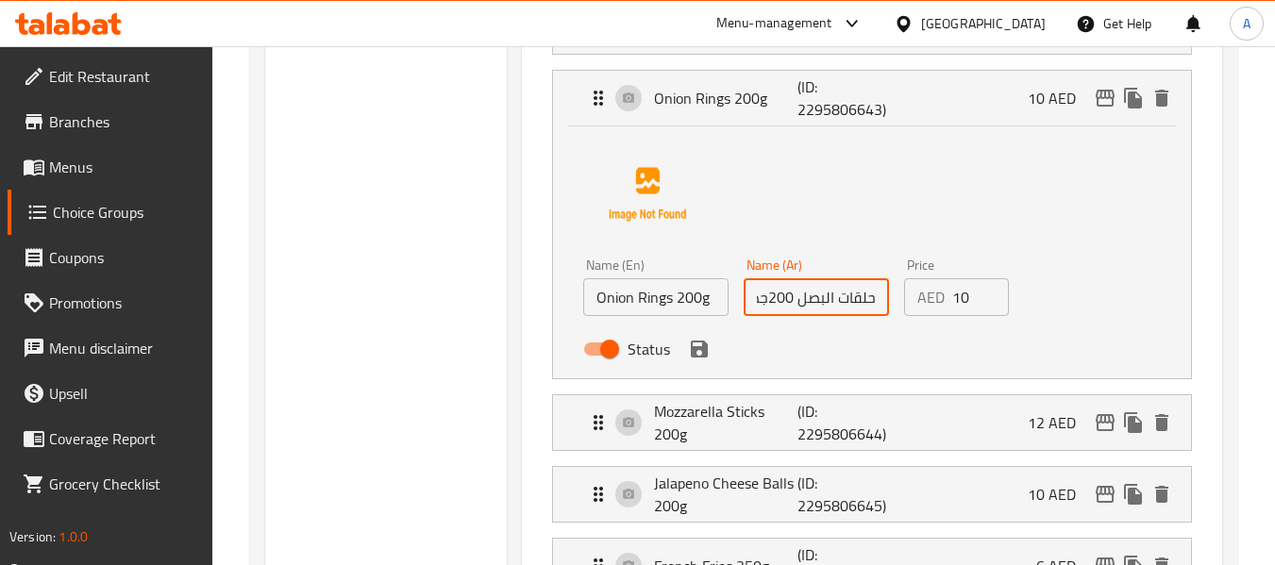
scroll to position [0, -5]
click at [699, 349] on icon "save" at bounding box center [699, 349] width 17 height 17
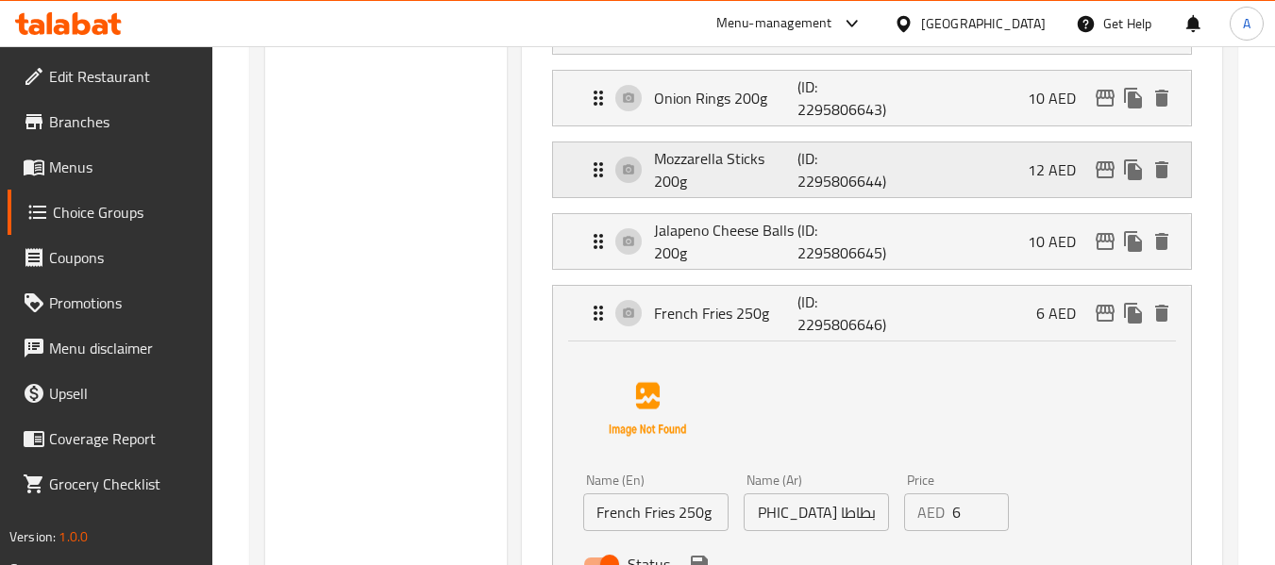
type input "حلقات البصل 200جم"
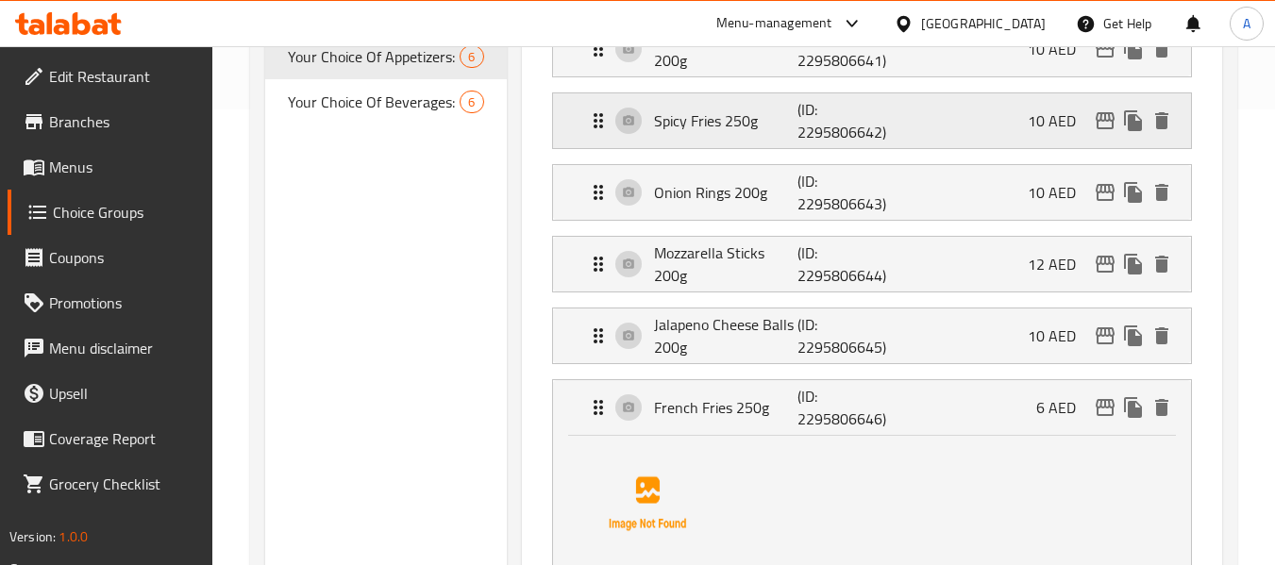
click at [677, 137] on div "Spicy Fries 250g (ID: 2295806642) 10 AED" at bounding box center [877, 120] width 581 height 55
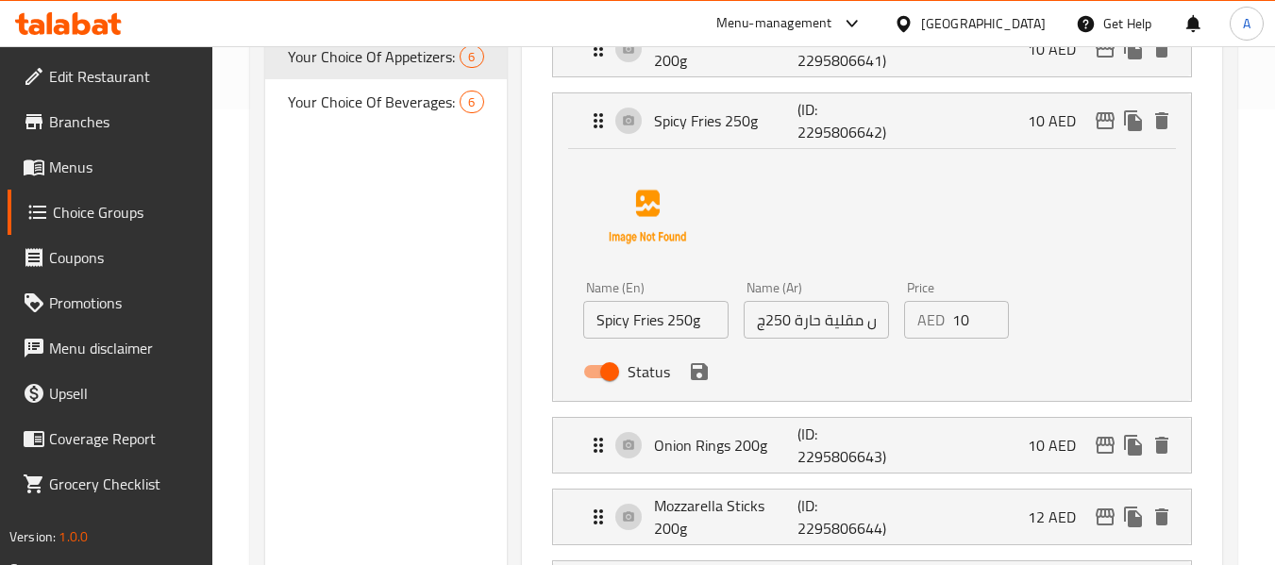
drag, startPoint x: 772, startPoint y: 325, endPoint x: 756, endPoint y: 321, distance: 16.5
click at [771, 325] on input "بطاطس مقلية حارة 250ج" at bounding box center [816, 320] width 145 height 38
paste input "جم"
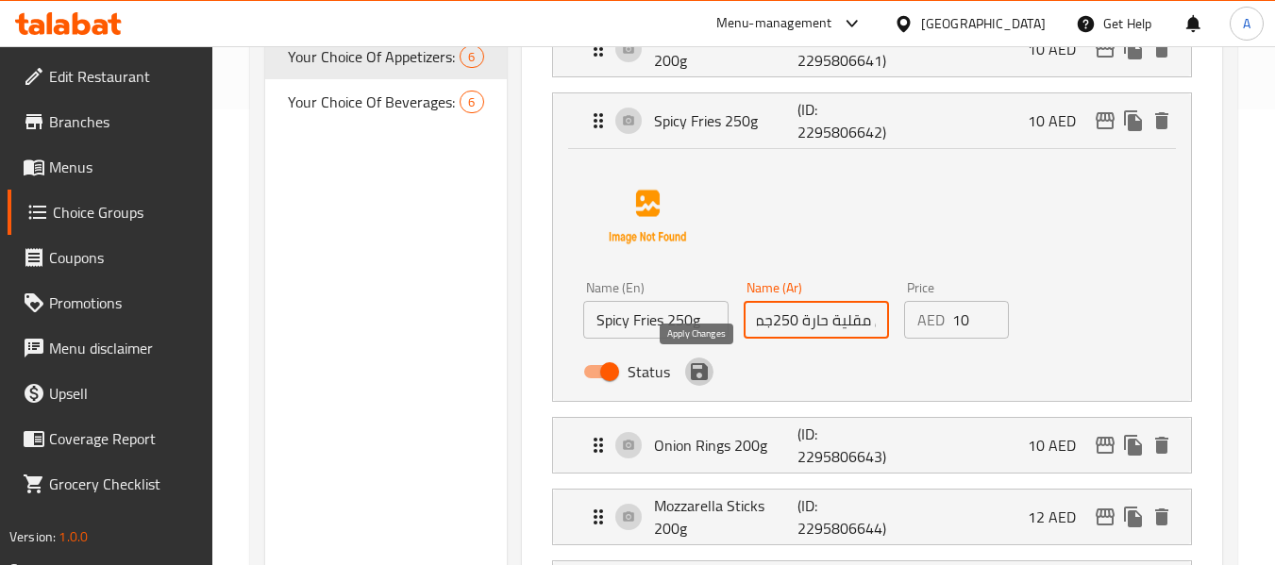
click at [699, 368] on icon "save" at bounding box center [699, 371] width 23 height 23
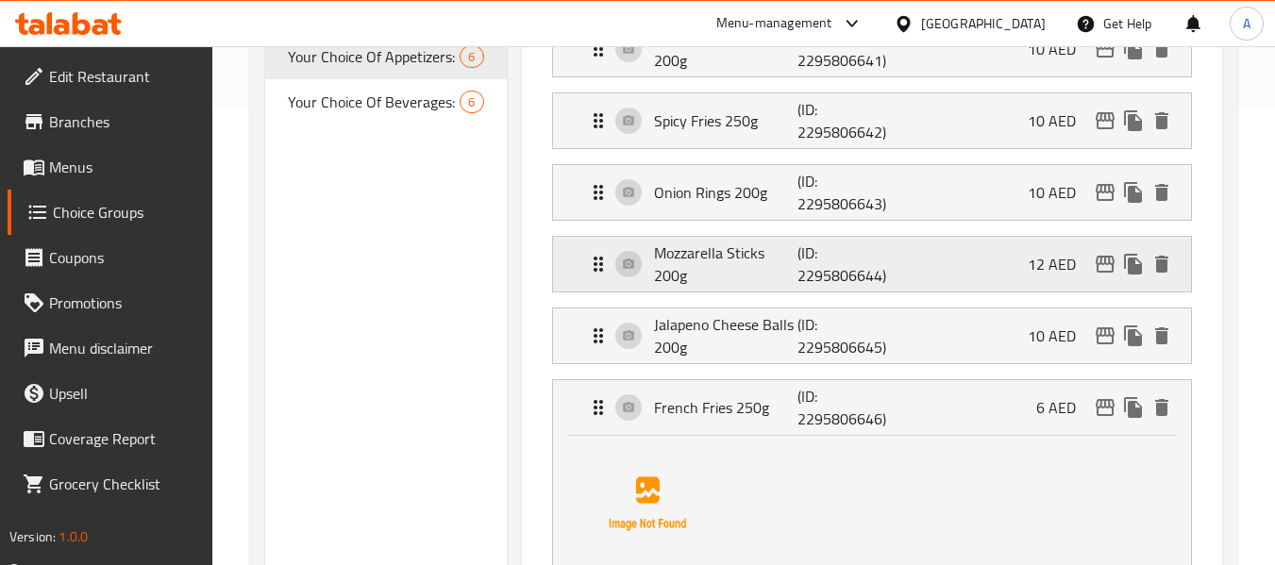
type input "بطاطس مقلية حارة 250جم"
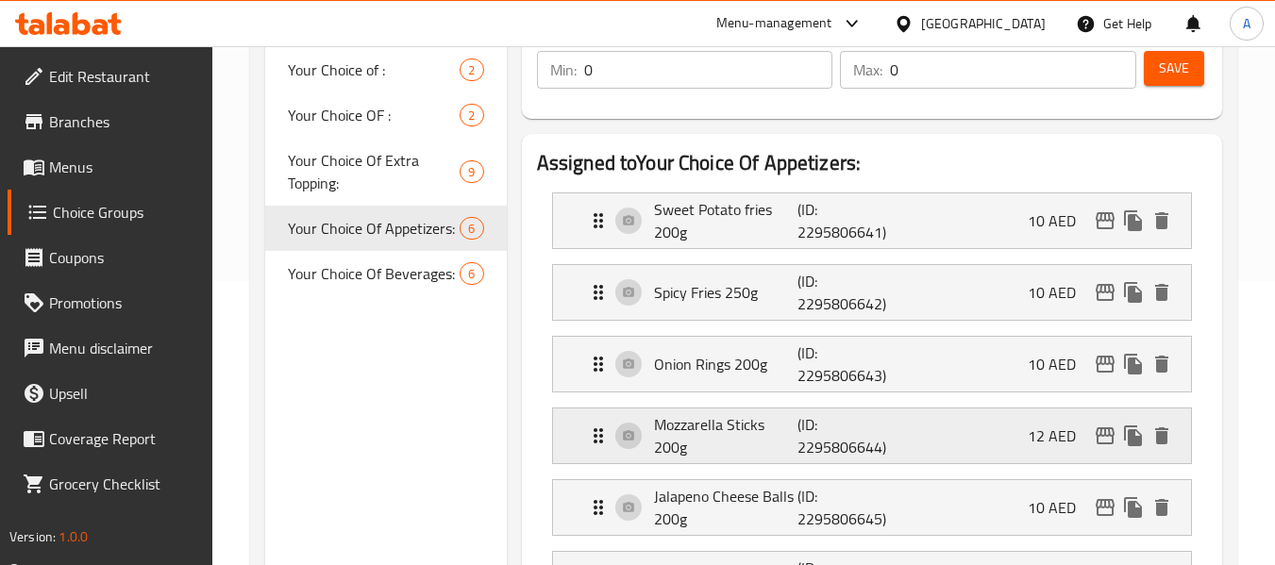
scroll to position [267, 0]
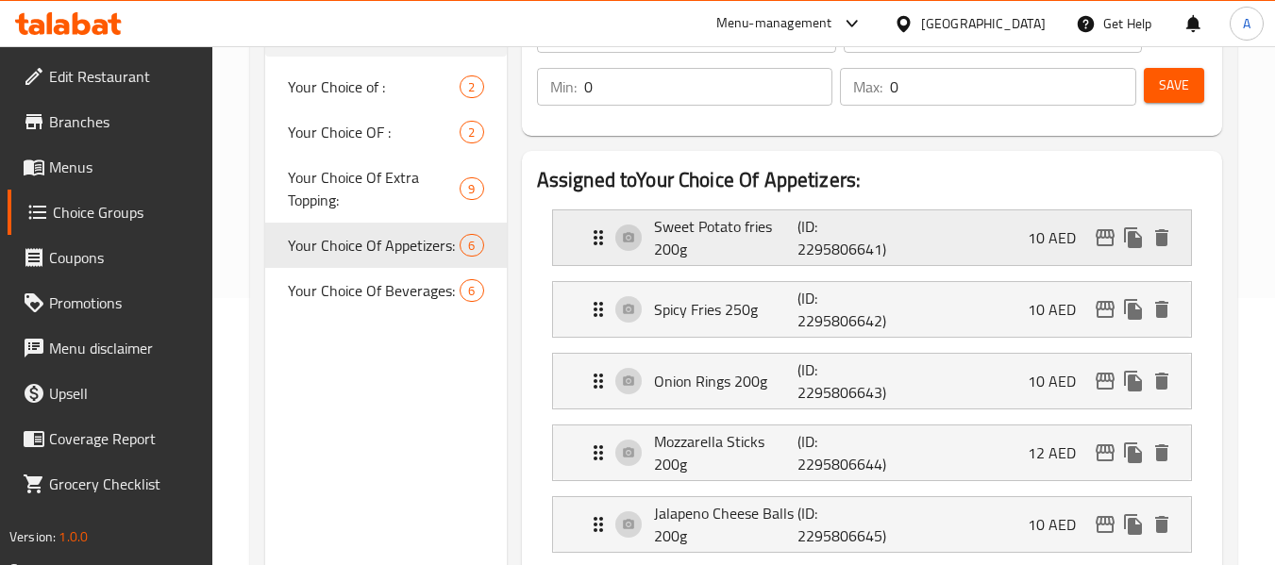
click at [714, 257] on p "Sweet Potato fries 200g" at bounding box center [726, 237] width 144 height 45
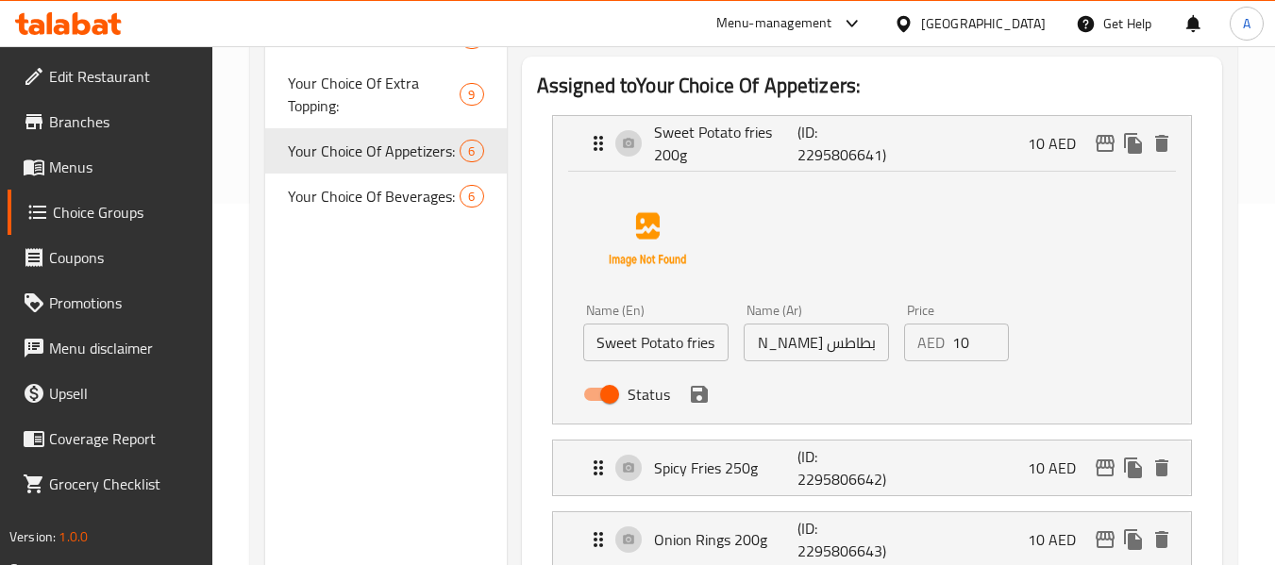
scroll to position [0, -42]
drag, startPoint x: 798, startPoint y: 331, endPoint x: 697, endPoint y: 323, distance: 101.3
click at [697, 323] on div "Name (En) Sweet Potato fries 200g Name (En) Name (Ar) بطاطس فرايز سويت 200ج Nam…" at bounding box center [816, 358] width 481 height 124
click at [754, 339] on input "بطاطس [PERSON_NAME] 200ج" at bounding box center [816, 343] width 145 height 38
paste input "جم"
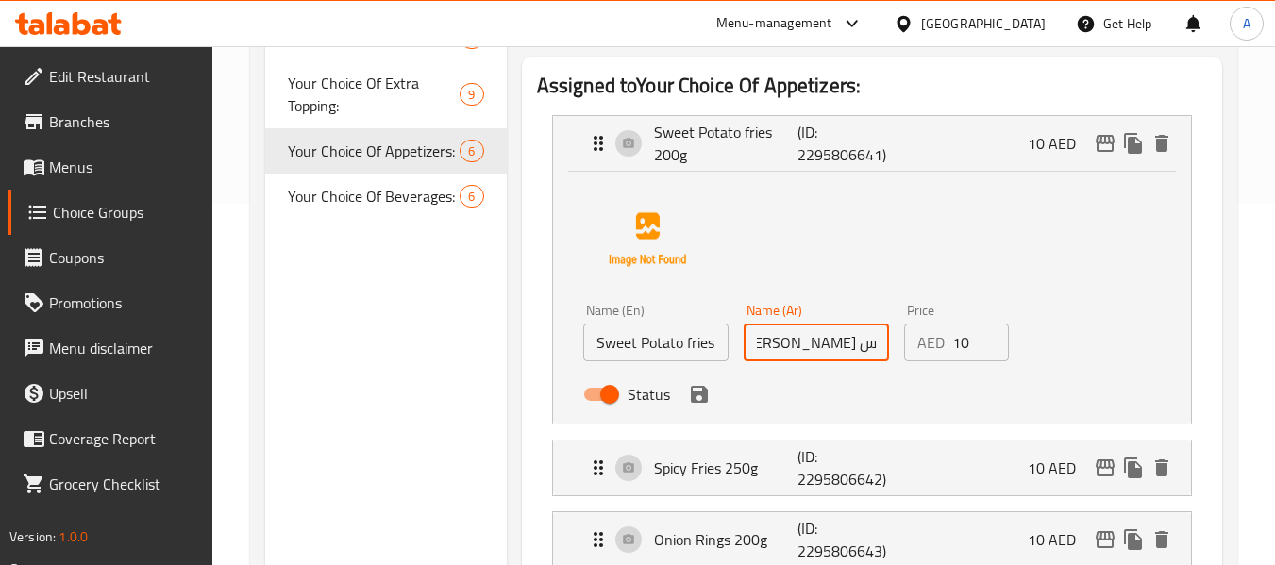
scroll to position [0, -51]
click at [700, 395] on icon "save" at bounding box center [699, 394] width 17 height 17
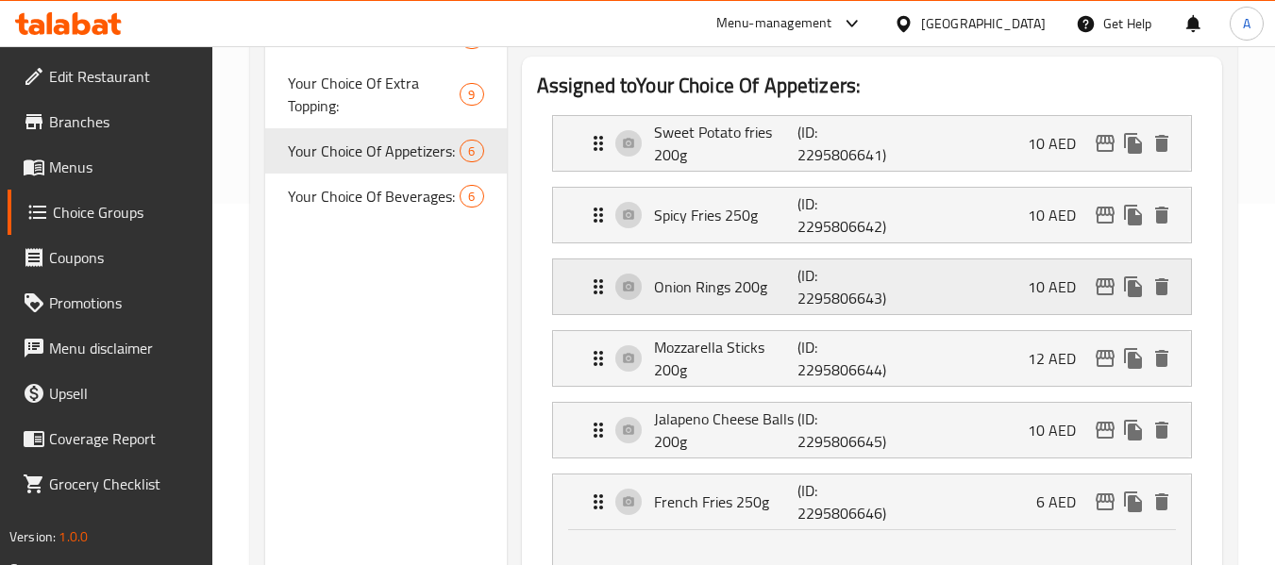
type input "بطاطس [PERSON_NAME] 200جم"
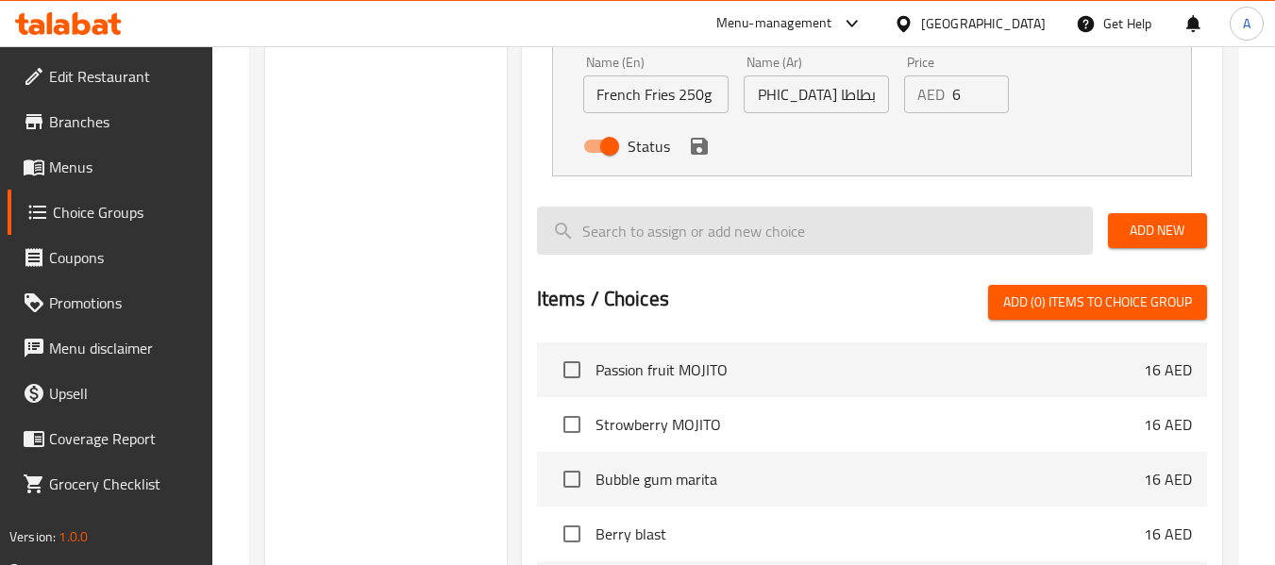
scroll to position [739, 0]
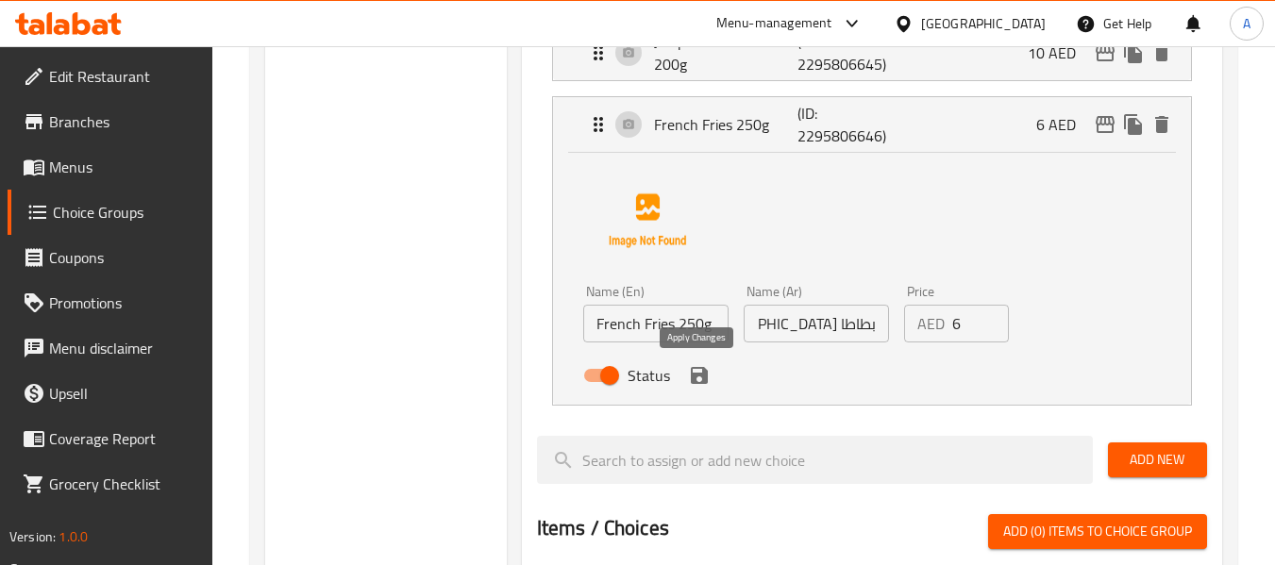
click at [700, 372] on icon "save" at bounding box center [699, 375] width 23 height 23
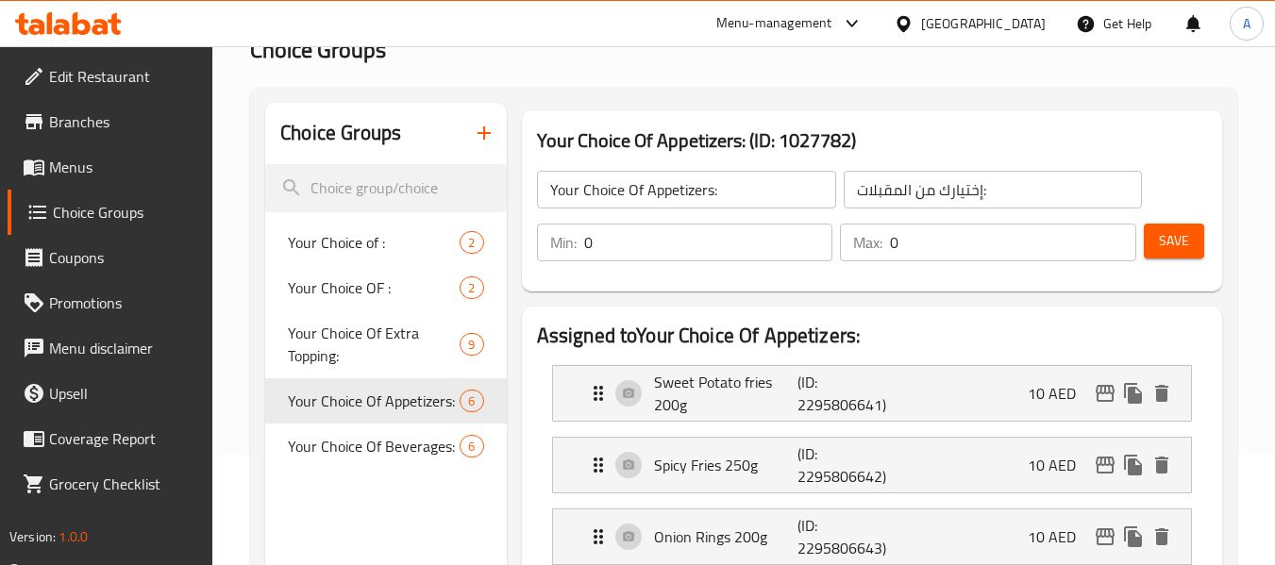
scroll to position [78, 0]
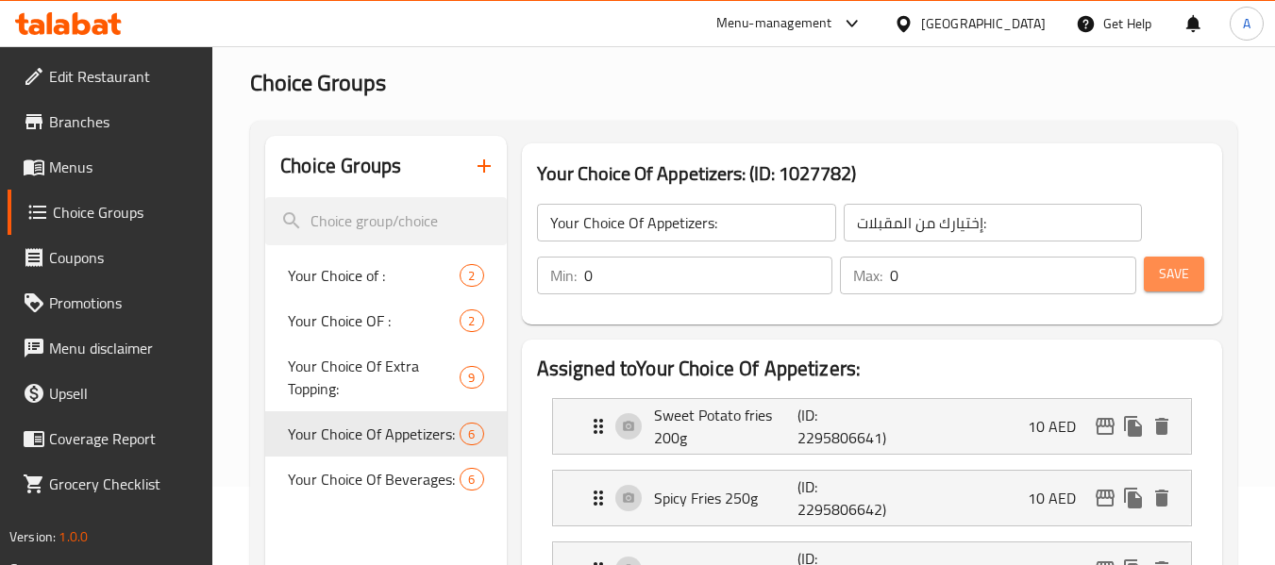
click at [1183, 273] on span "Save" at bounding box center [1174, 274] width 30 height 24
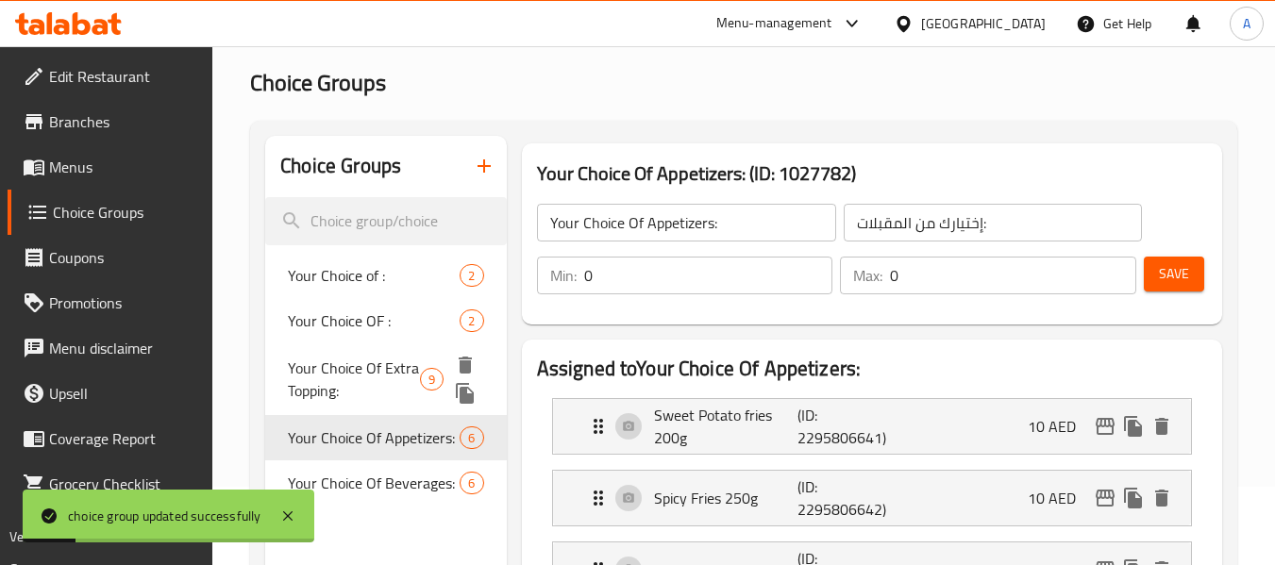
click at [354, 385] on span "Your Choice Of Extra Topping:" at bounding box center [354, 379] width 132 height 45
type input "Your Choice Of Extra Topping:"
type input "اختيارك من الإضافات الإضافية:"
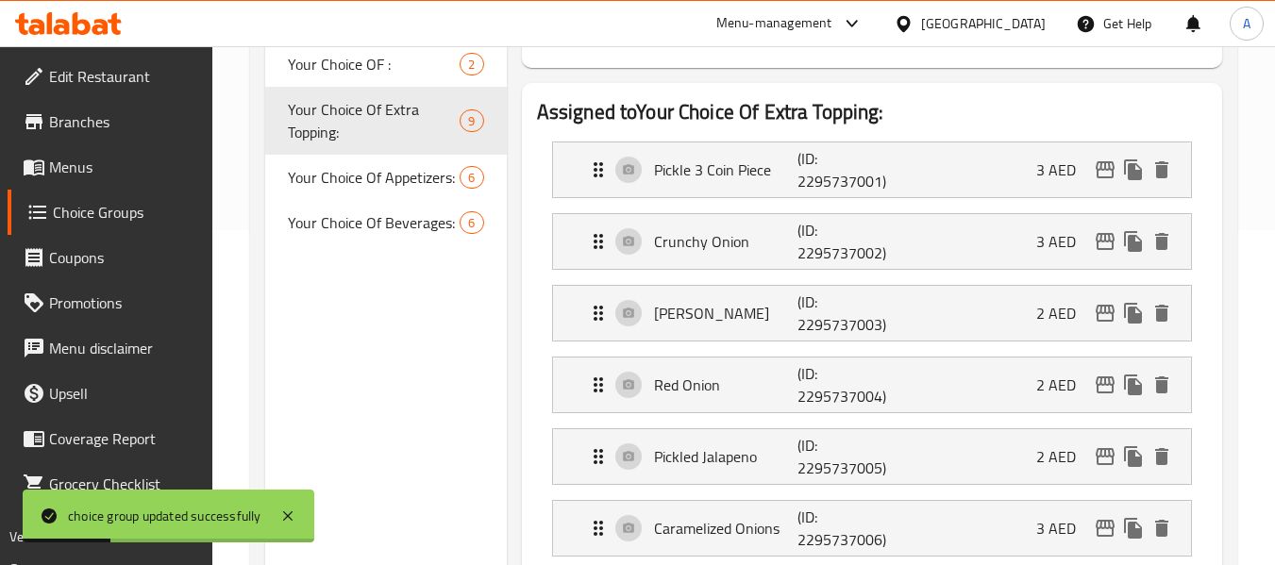
scroll to position [361, 0]
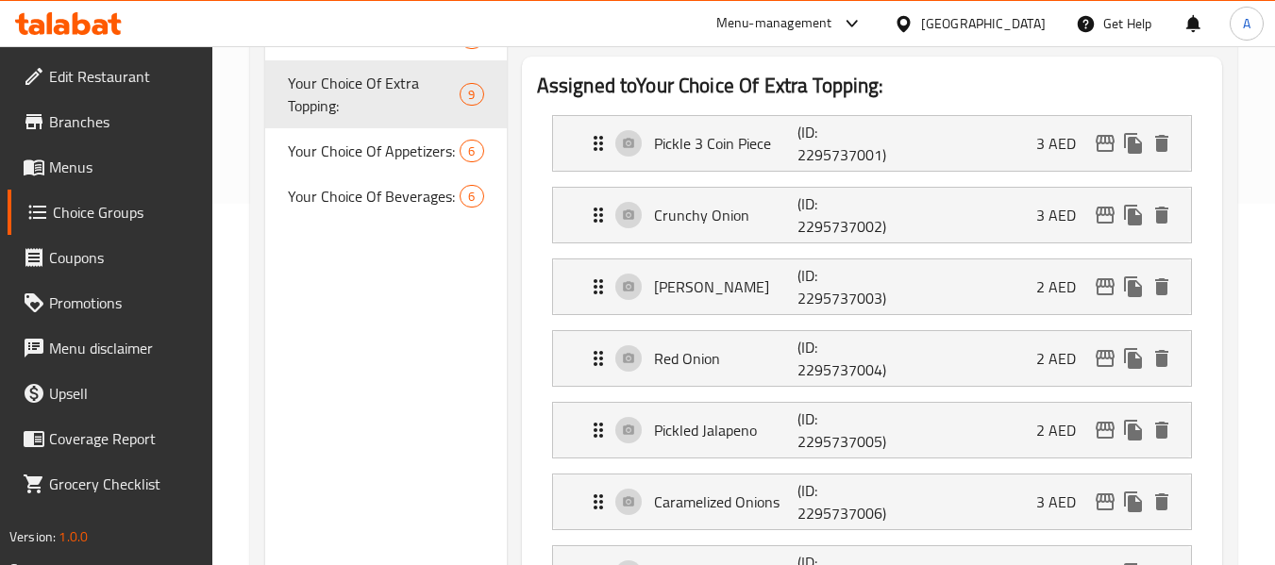
click at [758, 137] on p "Pickle 3 Coin Piece" at bounding box center [726, 143] width 144 height 23
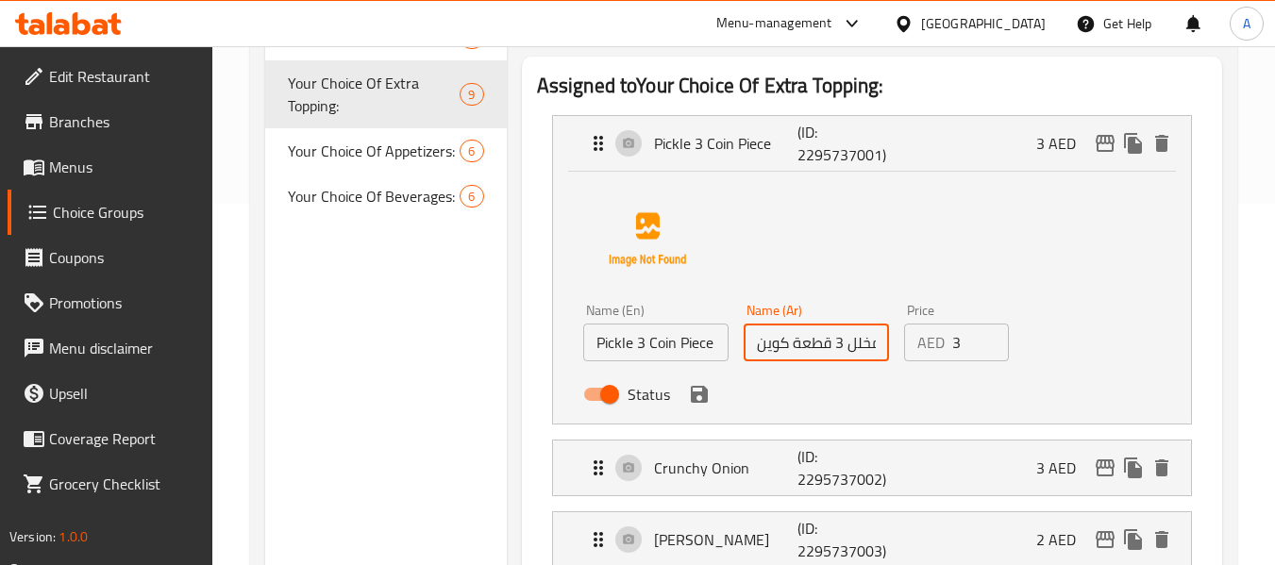
click at [825, 359] on input "مخلل 3 قطعة كوين" at bounding box center [816, 343] width 145 height 38
paste input "ثلاث قطع على شكل عملة"
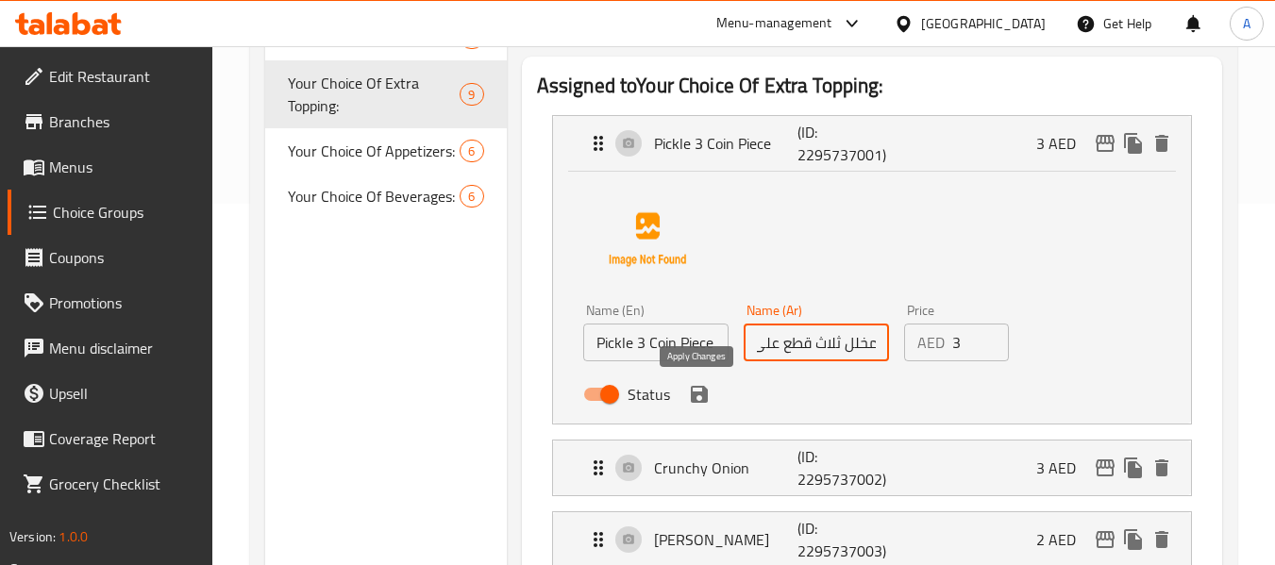
click at [701, 392] on icon "save" at bounding box center [699, 394] width 17 height 17
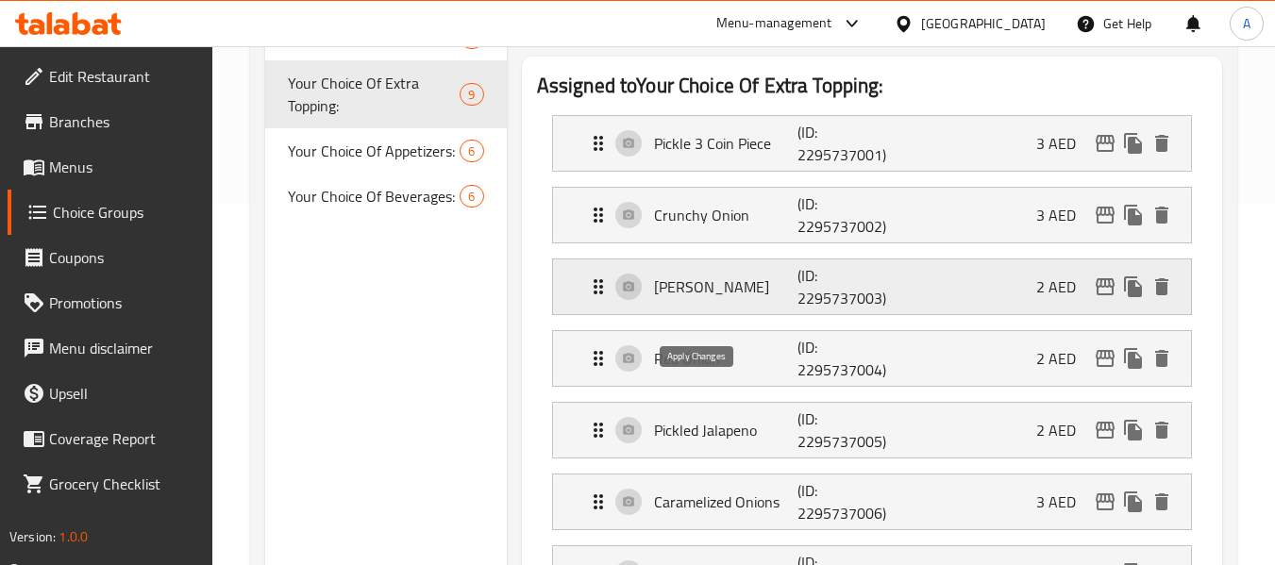
type input "مخلل ثلاث قطع على شكل عملة"
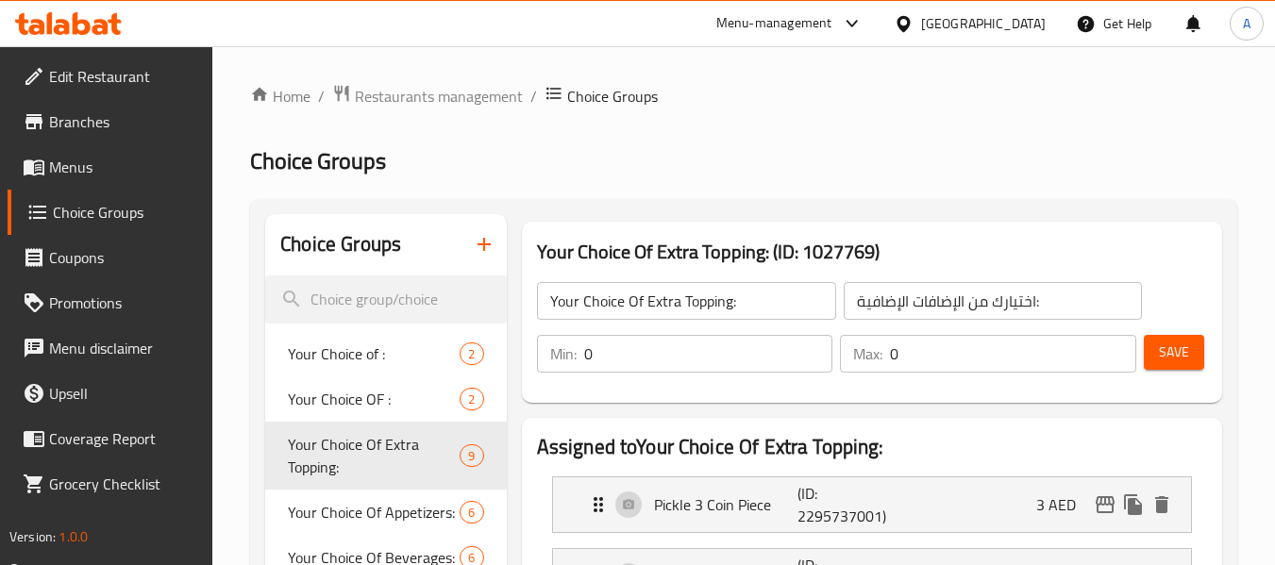
click at [1169, 349] on span "Save" at bounding box center [1174, 353] width 30 height 24
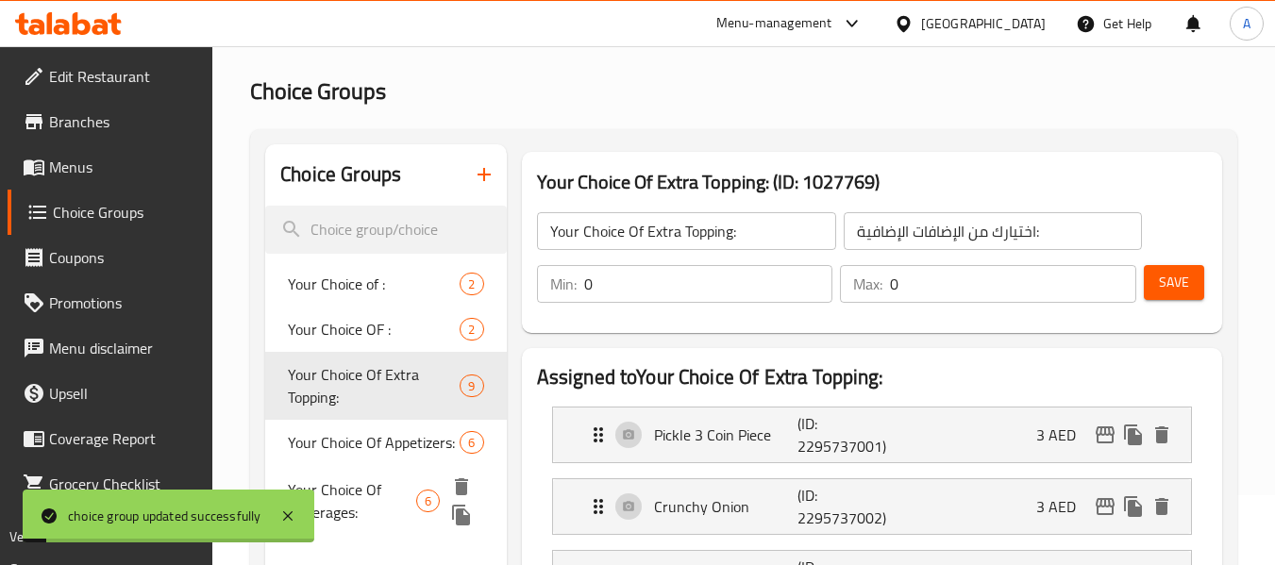
scroll to position [189, 0]
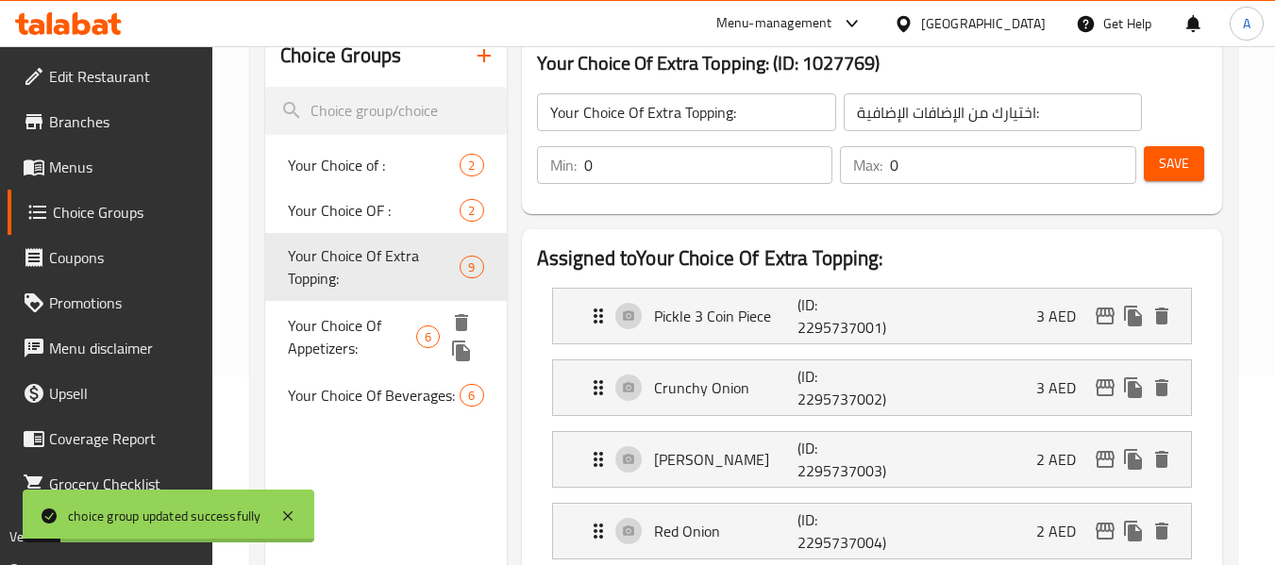
click at [377, 333] on span "Your Choice Of Appetizers:" at bounding box center [352, 336] width 128 height 45
type input "Your Choice Of Appetizers:"
type input "إختيارك من المقبلات:"
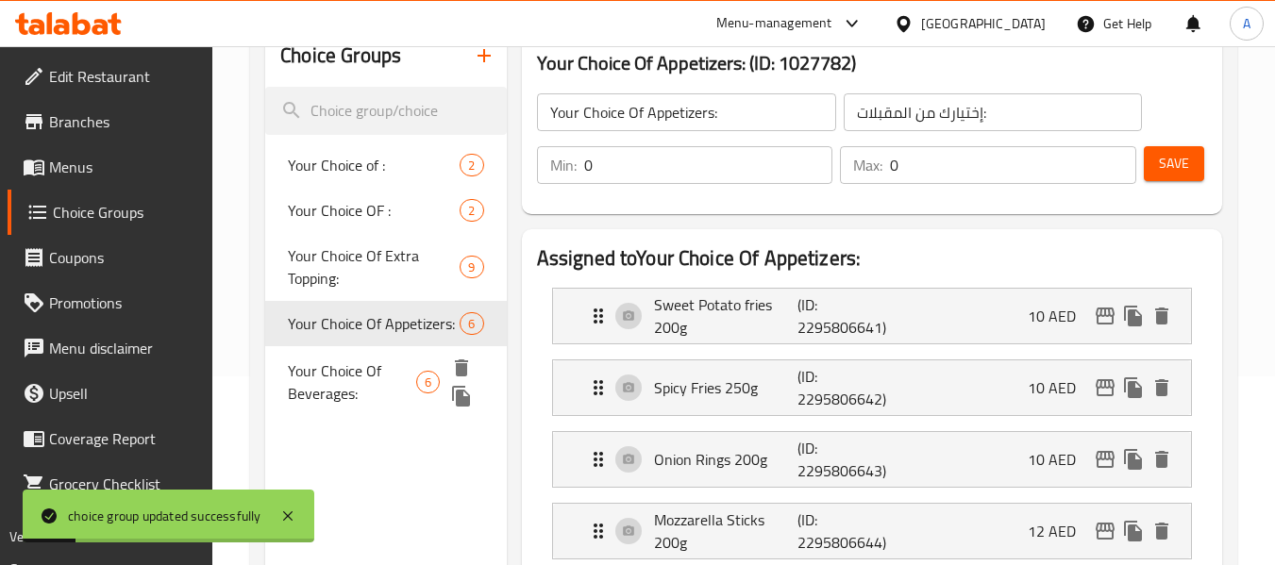
click at [360, 386] on span "Your Choice Of Beverages:" at bounding box center [352, 382] width 128 height 45
type input "Your Choice Of Beverages:"
type input "إختيارك من المشروبات:"
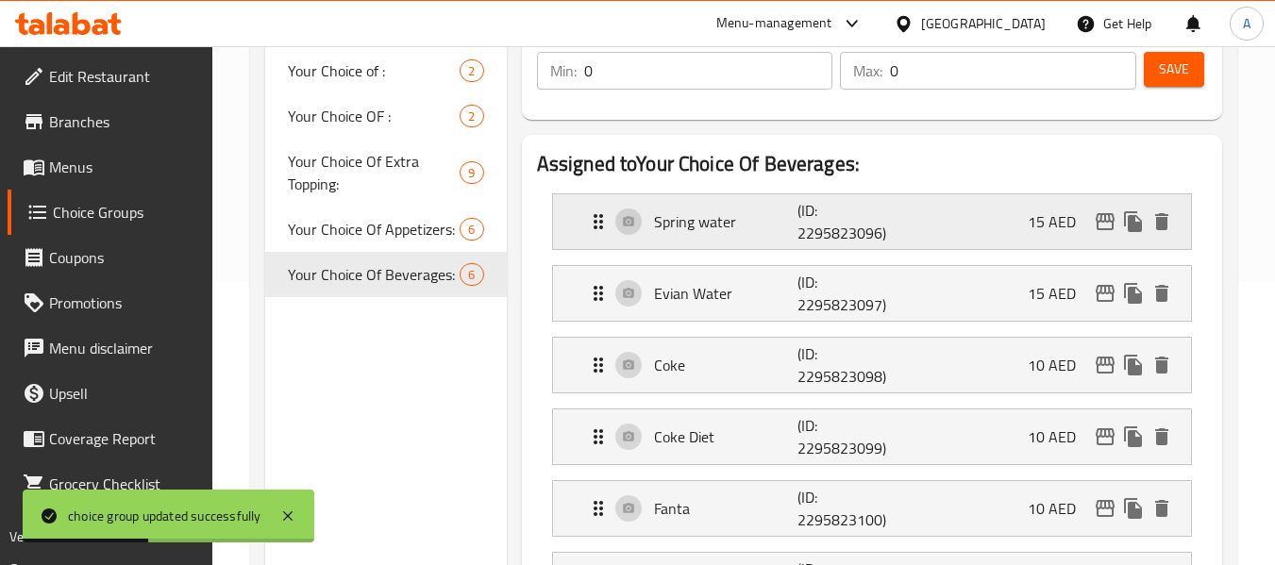
scroll to position [0, 0]
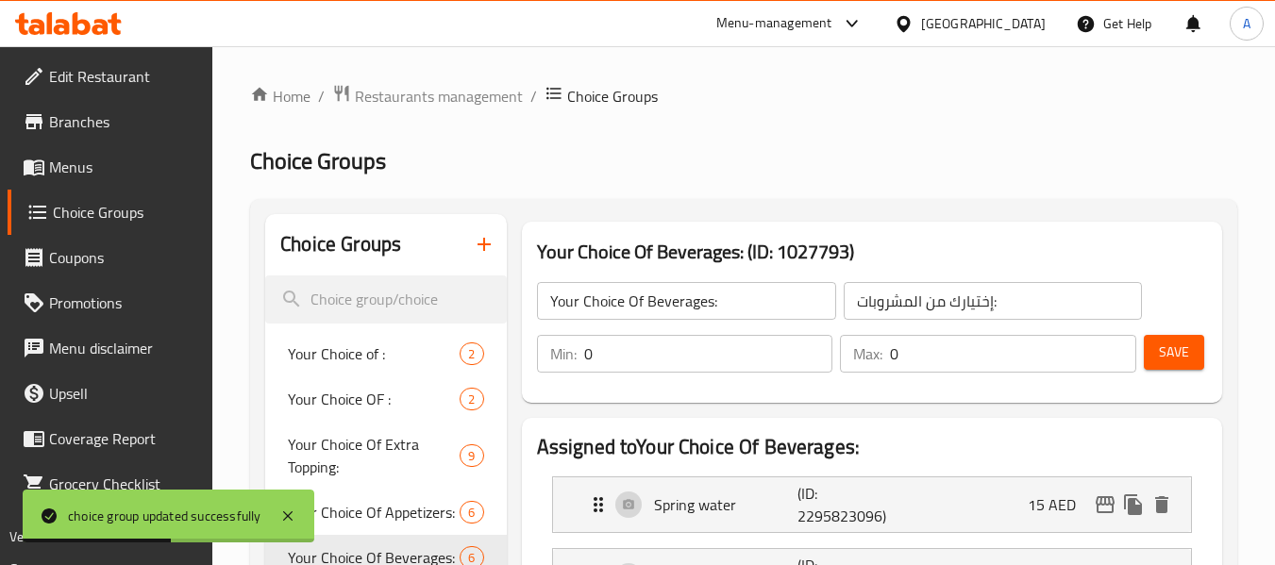
click at [118, 173] on span "Menus" at bounding box center [123, 167] width 149 height 23
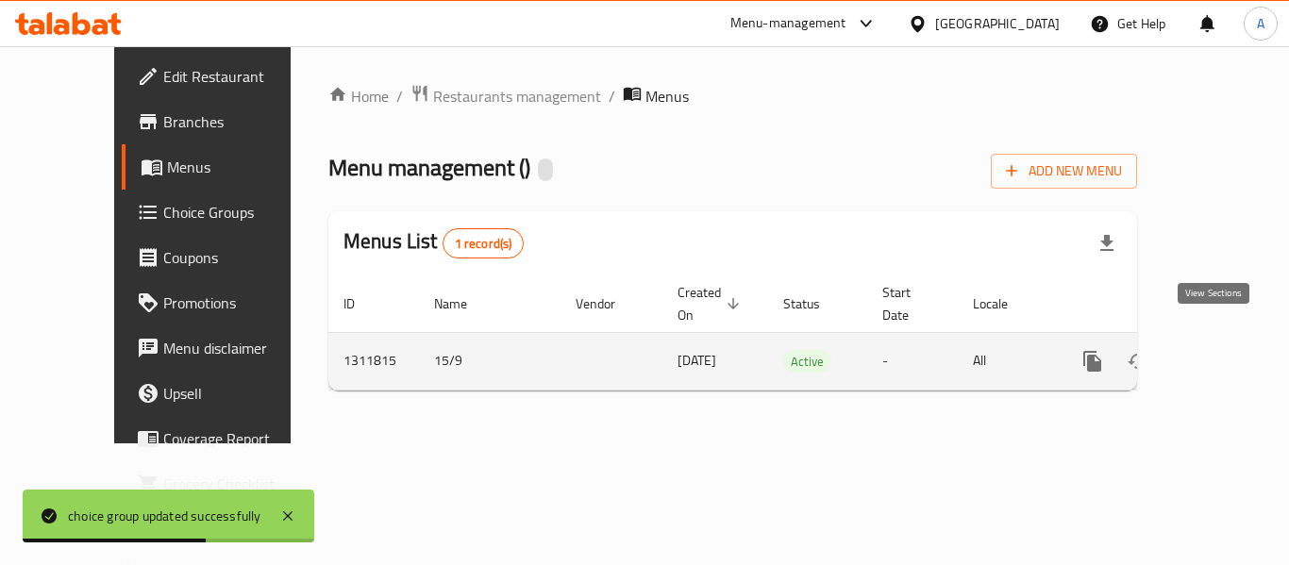
click at [1219, 350] on icon "enhanced table" at bounding box center [1228, 361] width 23 height 23
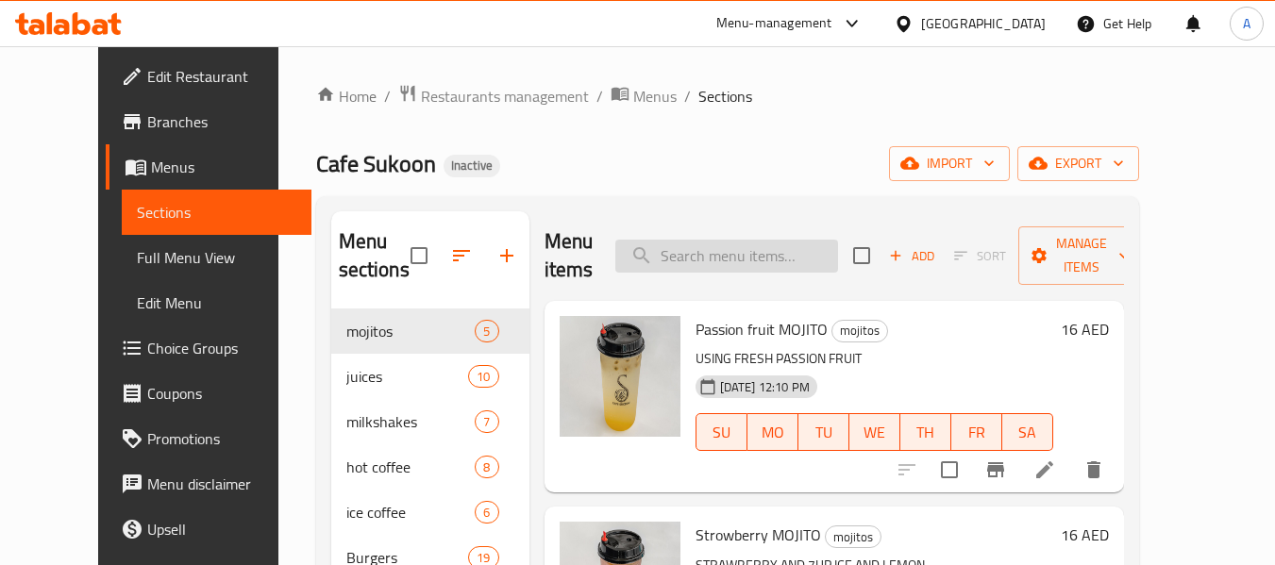
click at [685, 255] on input "search" at bounding box center [726, 256] width 223 height 33
paste input "Coffe frappe"
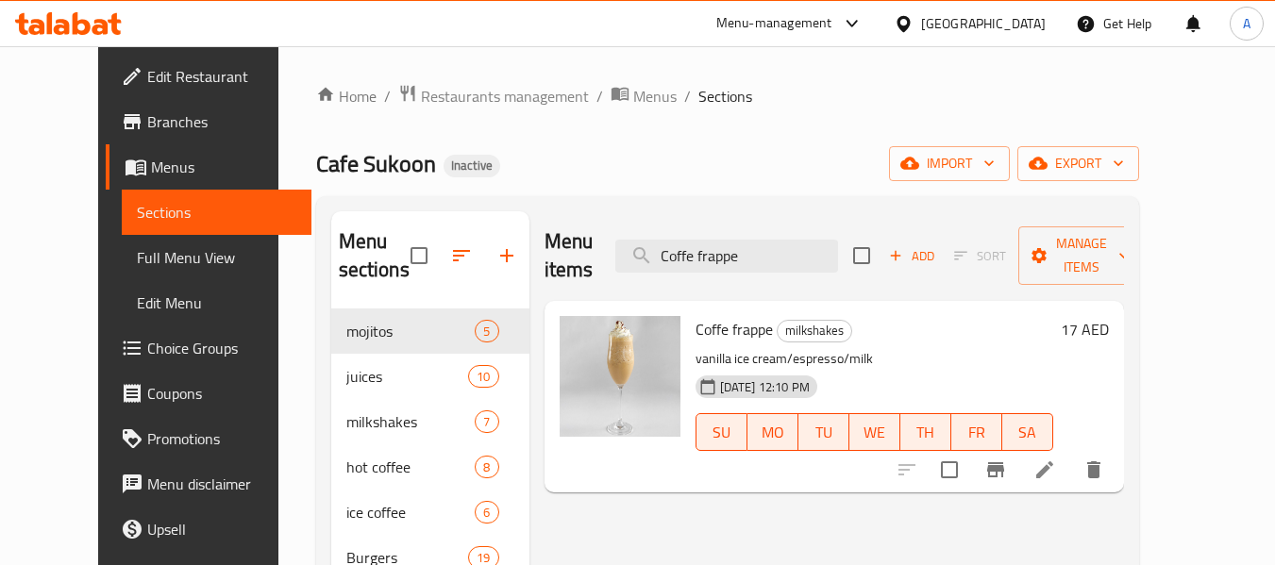
type input "Coffe frappe"
click at [767, 240] on input "Coffe frappe" at bounding box center [726, 256] width 223 height 33
drag, startPoint x: 793, startPoint y: 246, endPoint x: 673, endPoint y: 249, distance: 119.9
click at [673, 249] on input "Coffe frappe" at bounding box center [726, 256] width 223 height 33
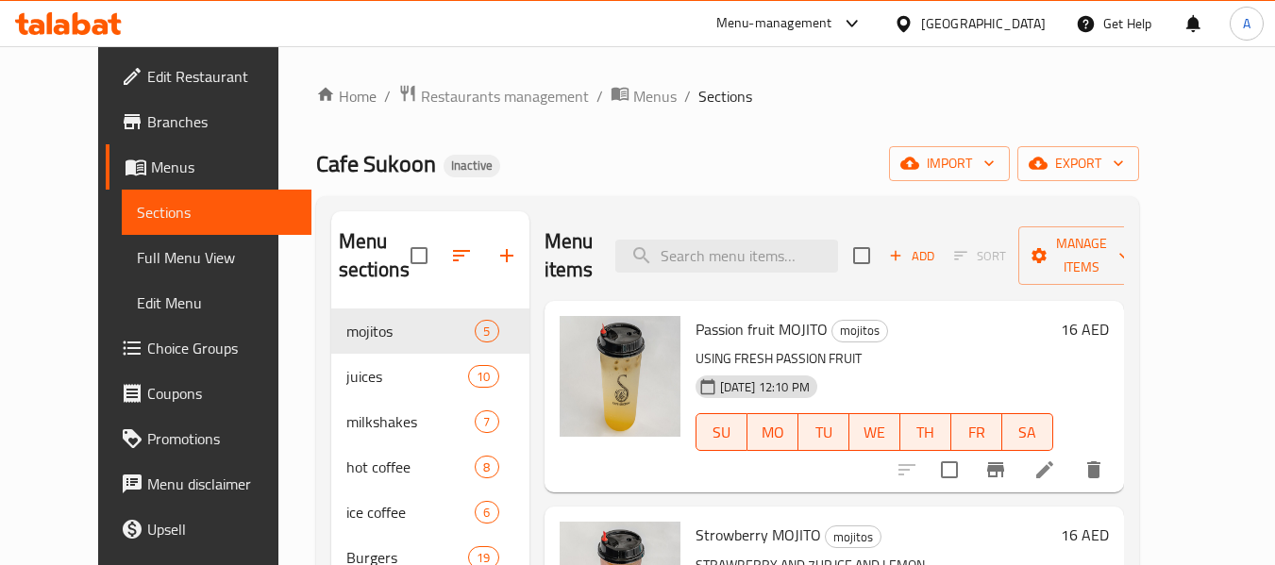
click at [781, 155] on div "Cafe Sukoon Inactive import export" at bounding box center [727, 163] width 823 height 35
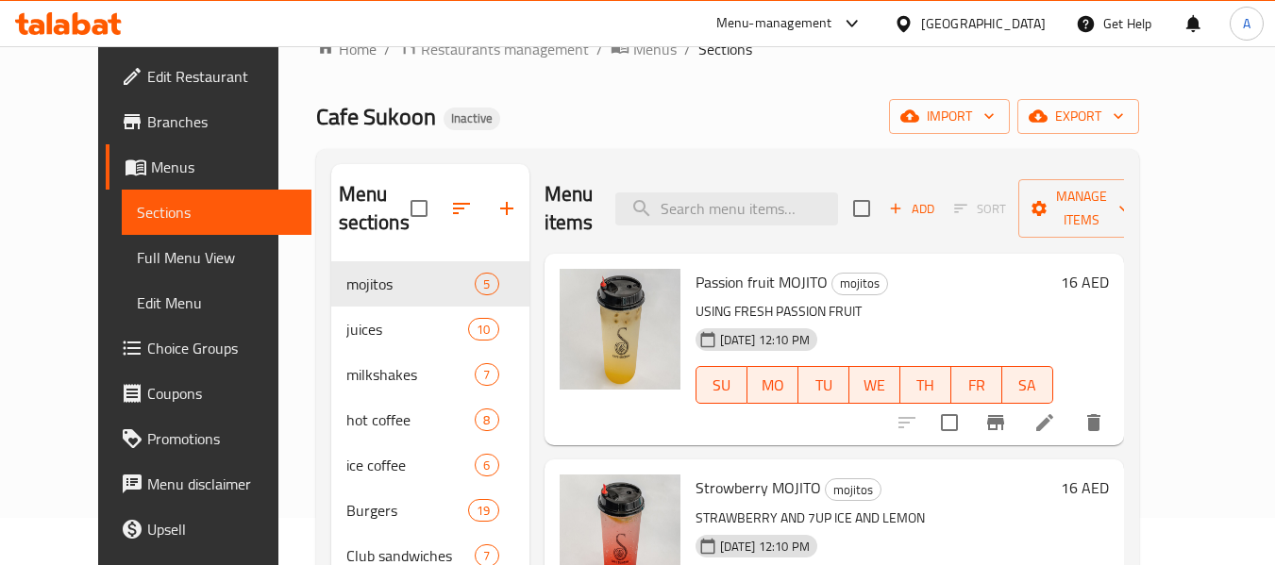
scroll to position [94, 0]
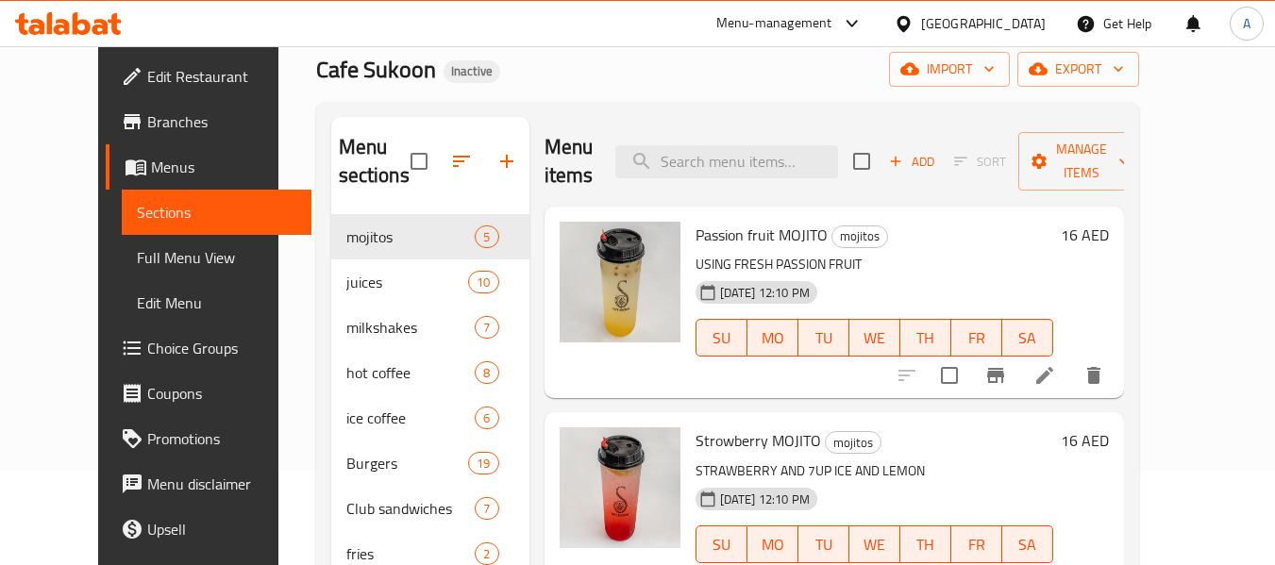
click at [137, 263] on span "Full Menu View" at bounding box center [216, 257] width 159 height 23
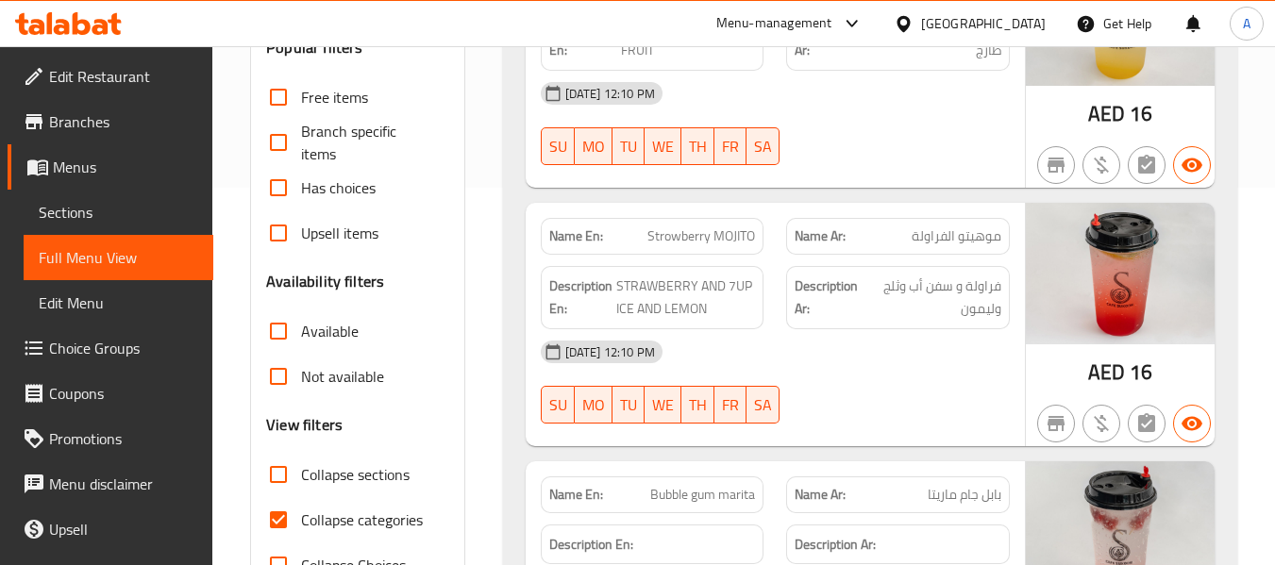
scroll to position [566, 0]
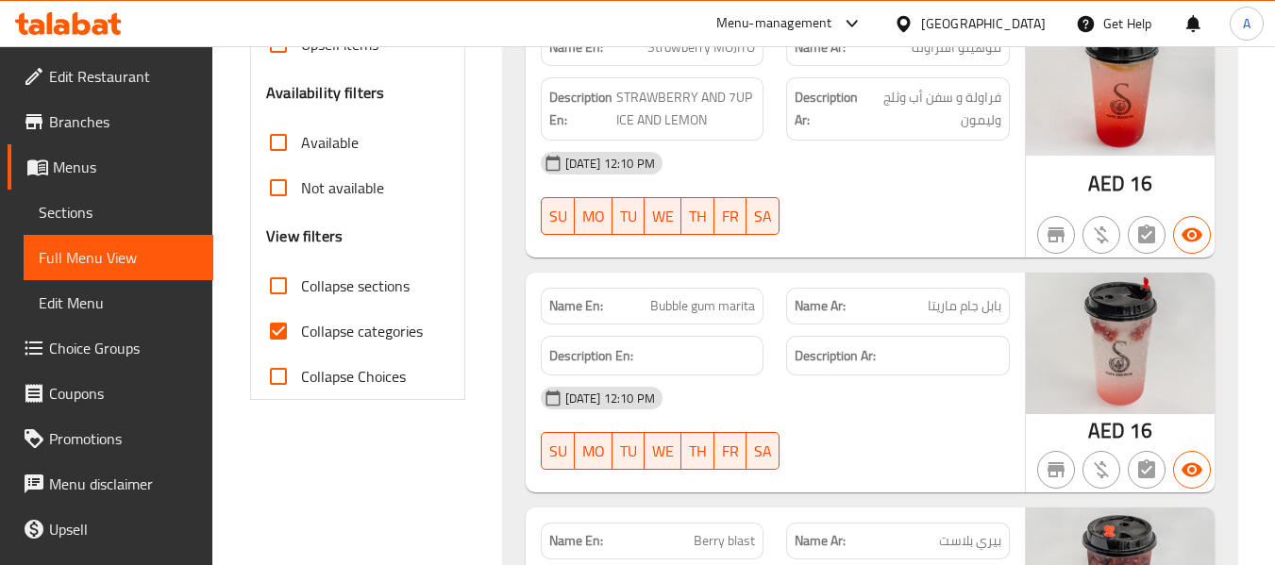
click at [373, 286] on span "Collapse sections" at bounding box center [355, 286] width 109 height 23
click at [301, 286] on input "Collapse sections" at bounding box center [278, 285] width 45 height 45
checkbox input "true"
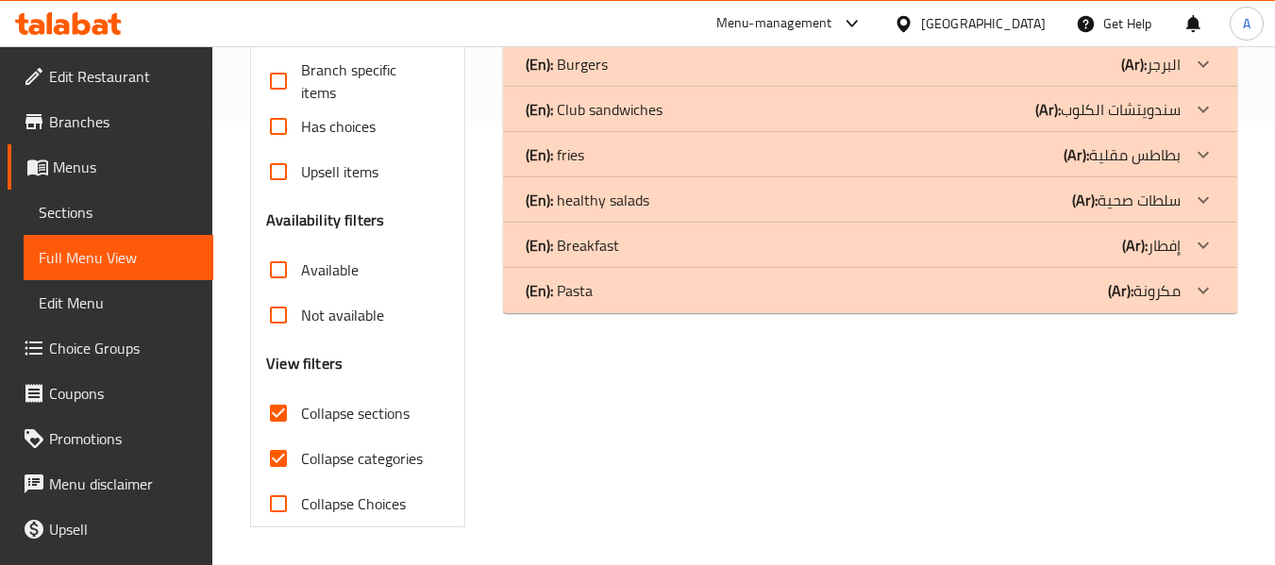
scroll to position [344, 0]
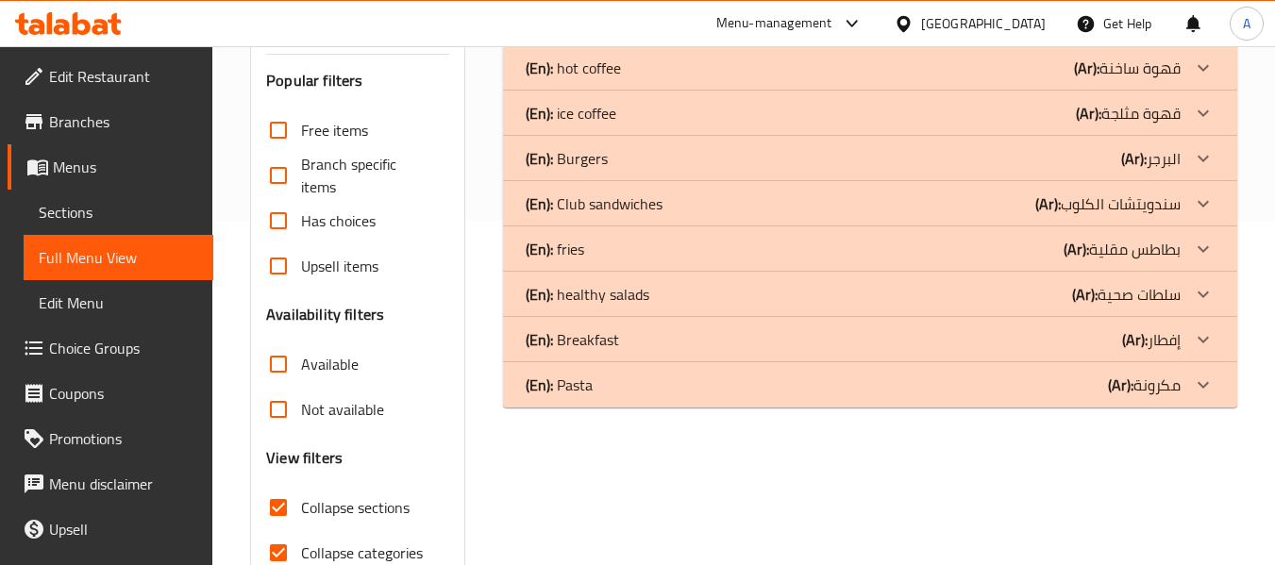
click at [652, 208] on p "(En): Club sandwiches" at bounding box center [594, 204] width 137 height 23
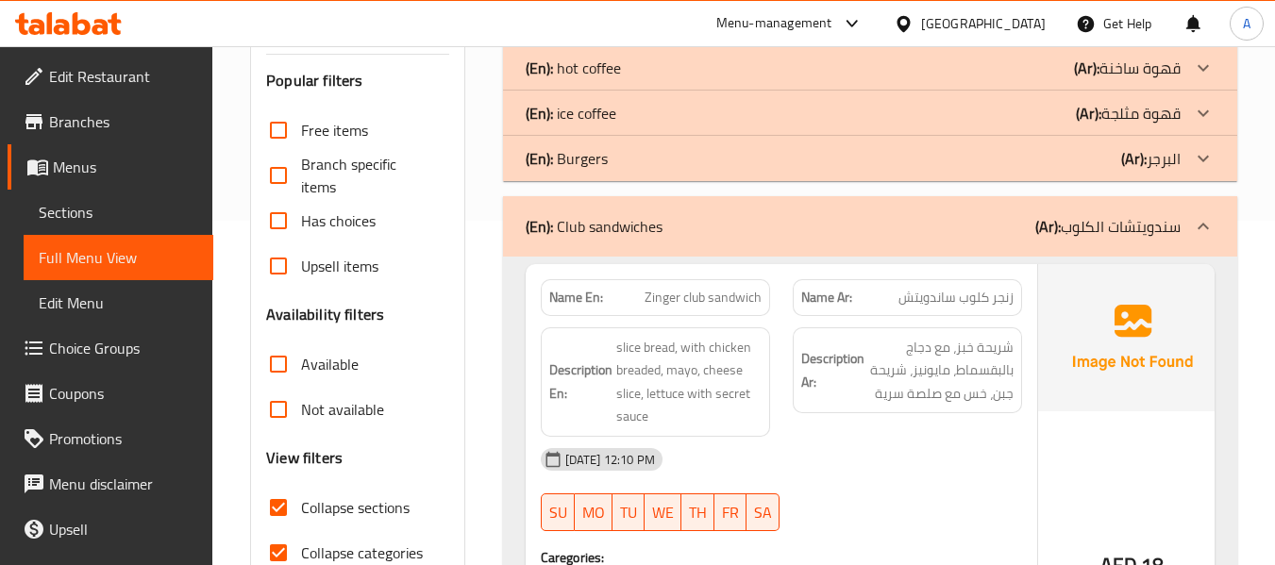
click at [623, 169] on div "(En): Burgers (Ar): البرجر" at bounding box center [853, 158] width 655 height 23
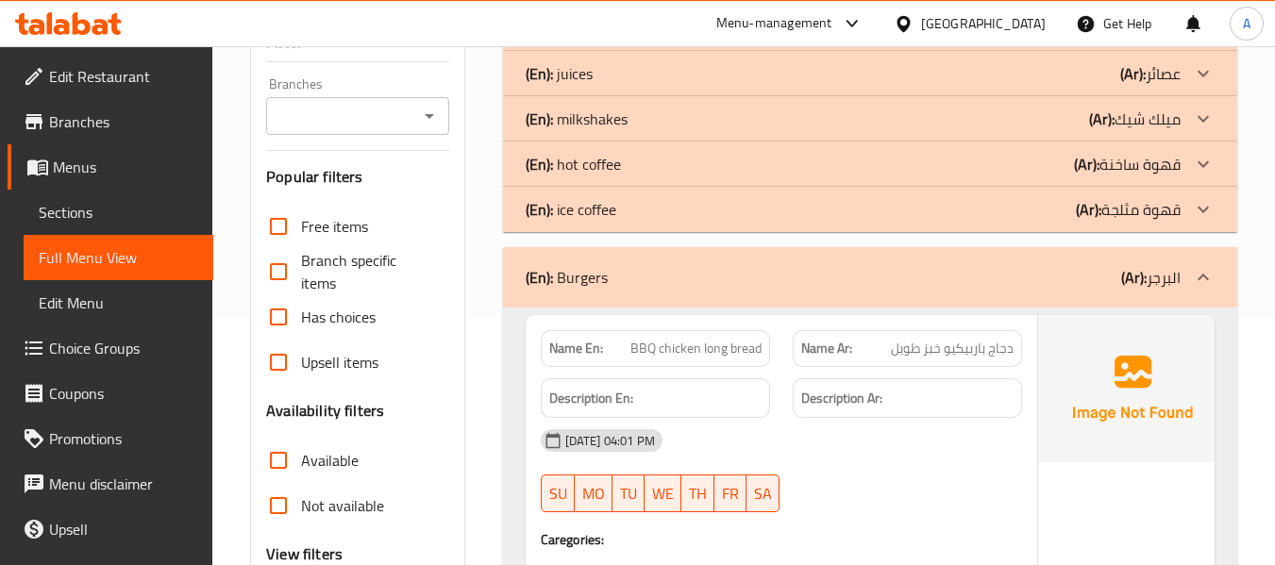
scroll to position [472, 0]
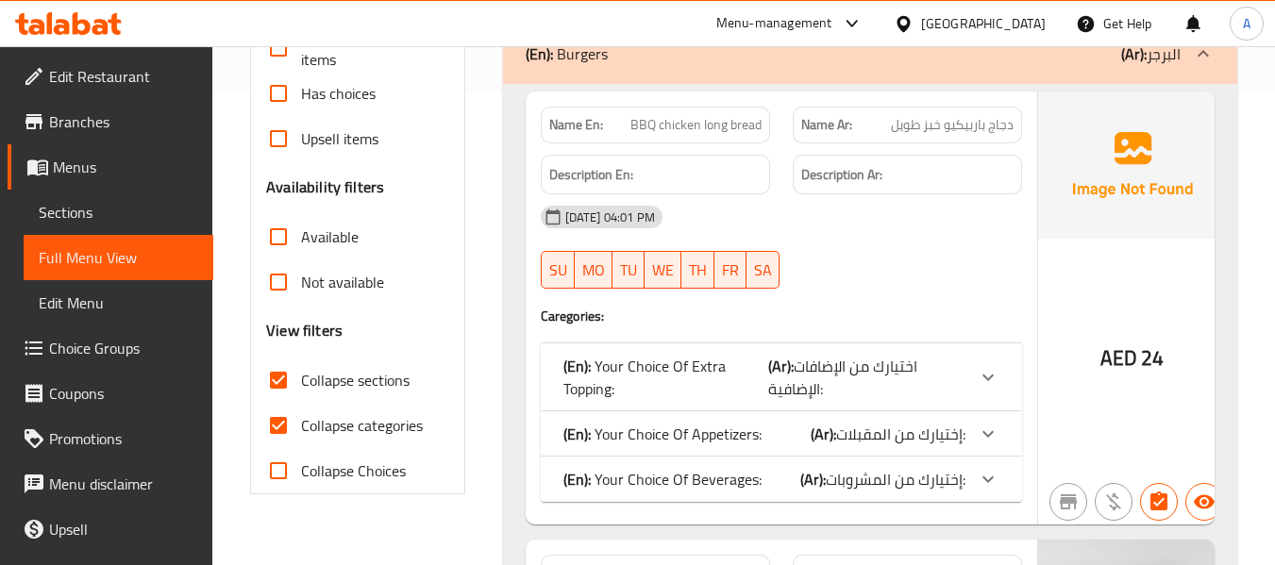
click at [343, 421] on span "Collapse categories" at bounding box center [362, 425] width 122 height 23
click at [301, 421] on input "Collapse categories" at bounding box center [278, 425] width 45 height 45
checkbox input "false"
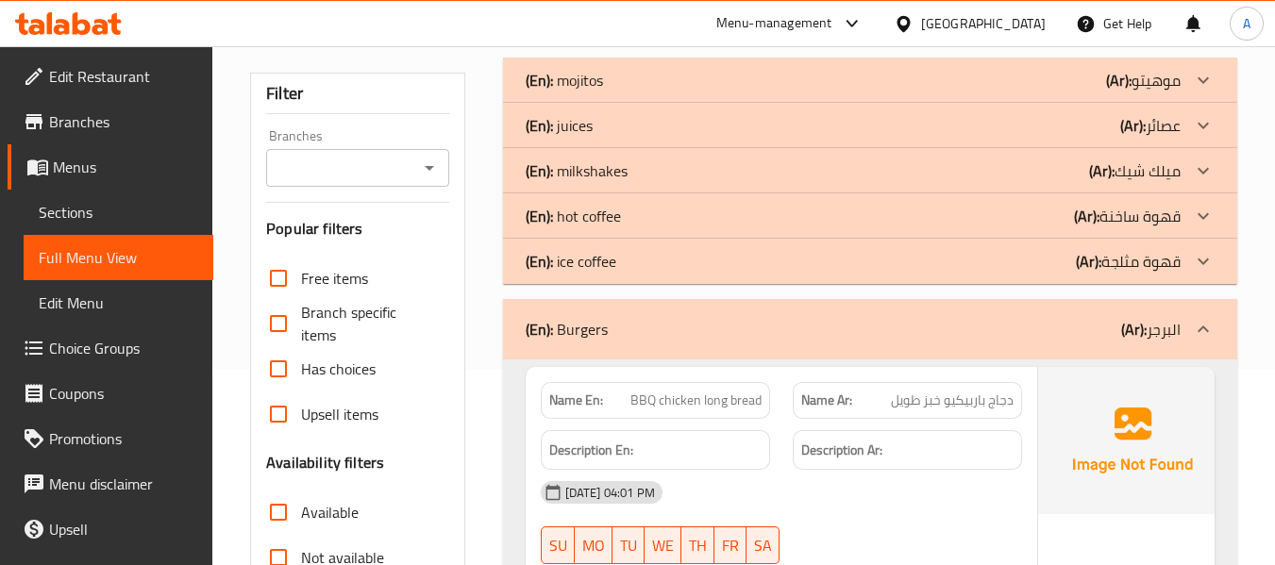
scroll to position [377, 0]
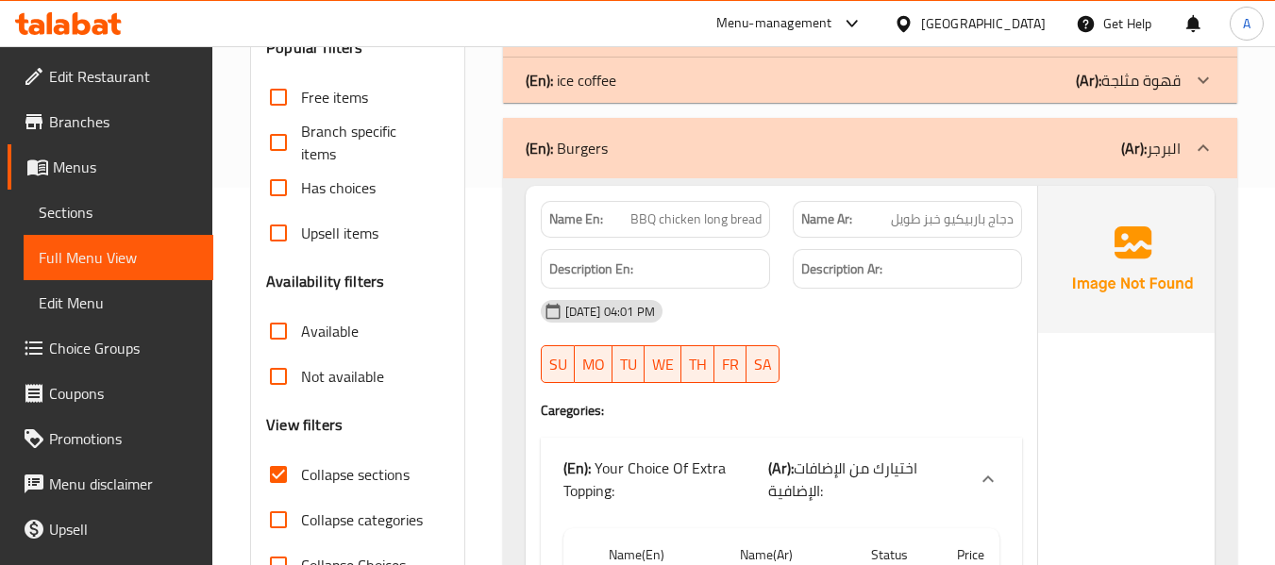
click at [360, 470] on span "Collapse sections" at bounding box center [355, 474] width 109 height 23
click at [301, 470] on input "Collapse sections" at bounding box center [278, 474] width 45 height 45
checkbox input "false"
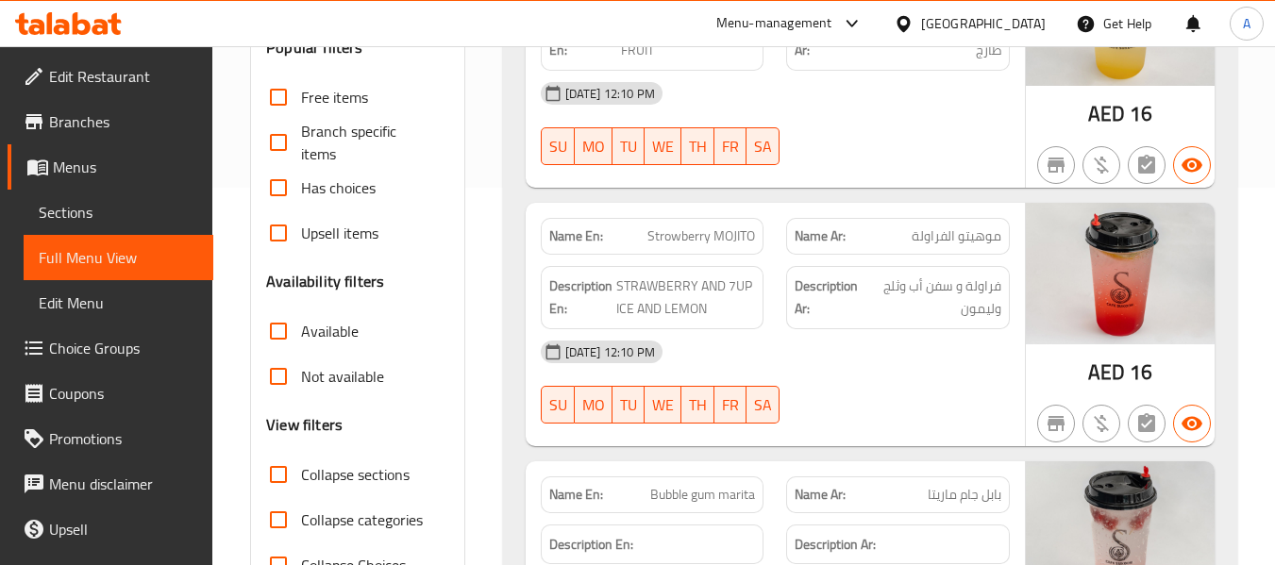
scroll to position [0, 0]
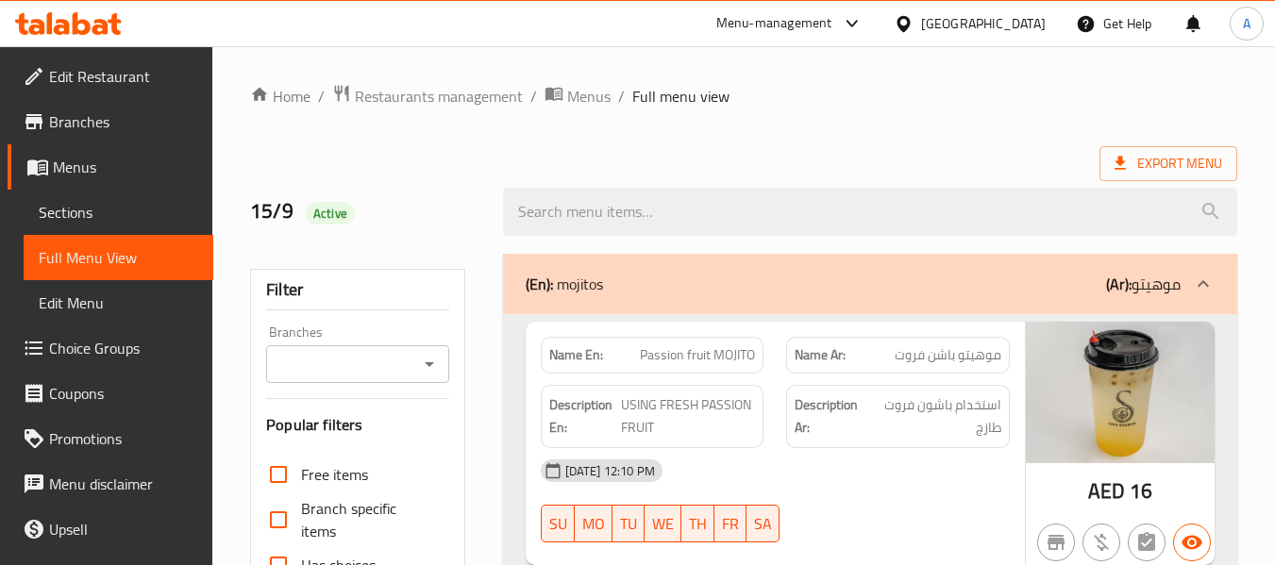
click at [1145, 153] on span "Export Menu" at bounding box center [1168, 164] width 108 height 24
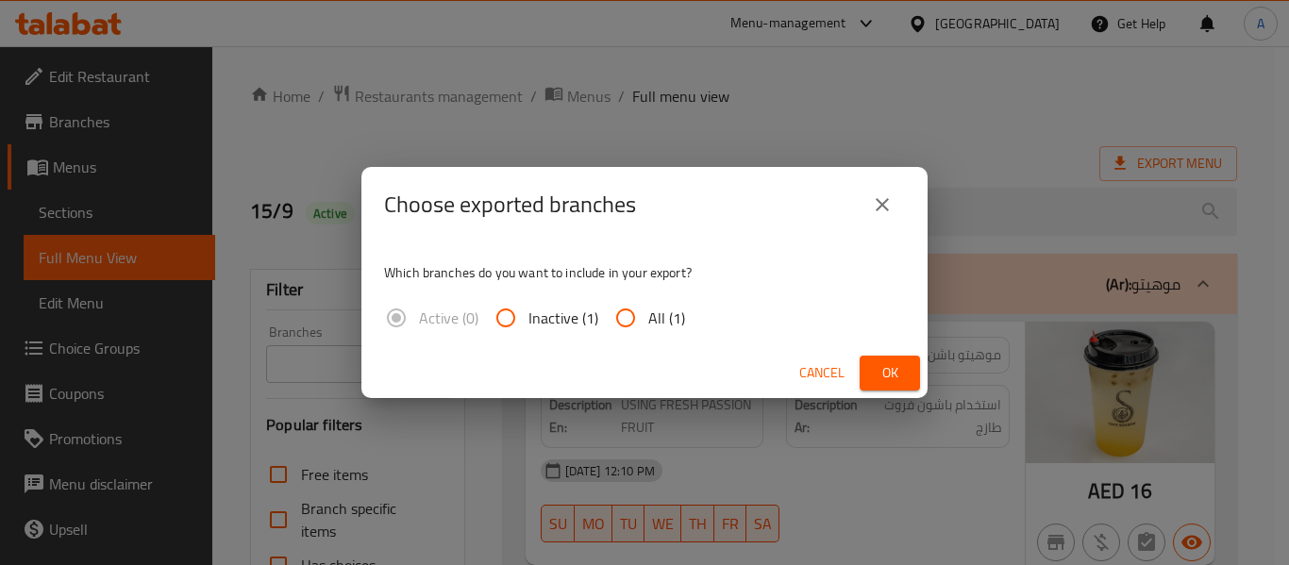
click at [654, 313] on span "All (1)" at bounding box center [666, 318] width 37 height 23
click at [648, 313] on input "All (1)" at bounding box center [625, 317] width 45 height 45
radio input "true"
click at [880, 369] on span "Ok" at bounding box center [890, 373] width 30 height 24
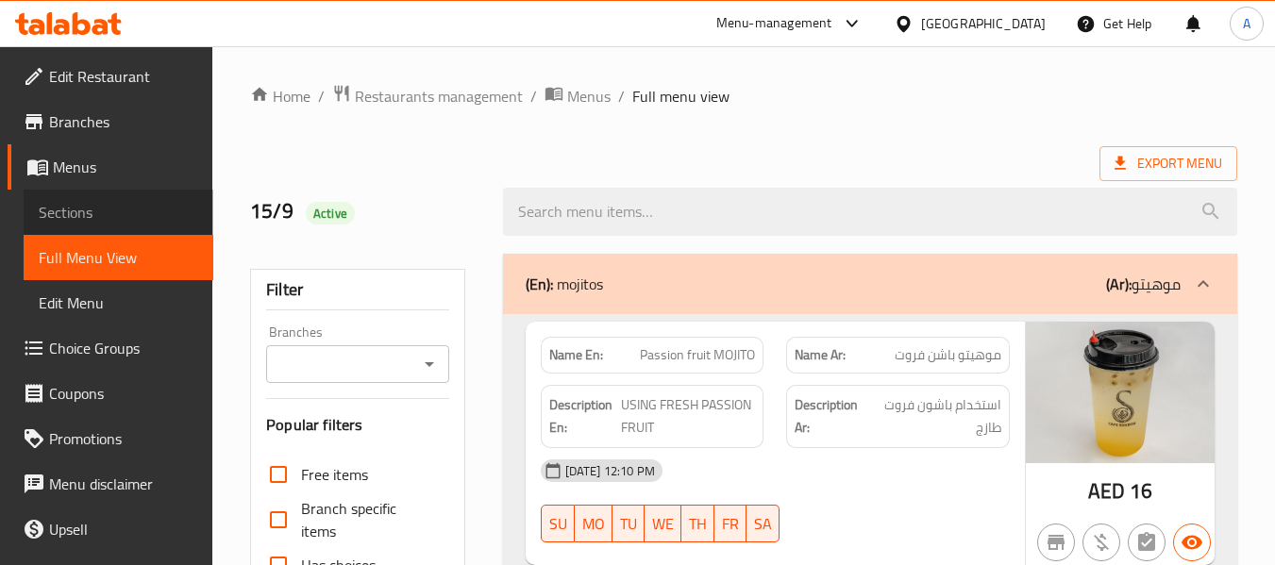
click at [122, 206] on span "Sections" at bounding box center [118, 212] width 159 height 23
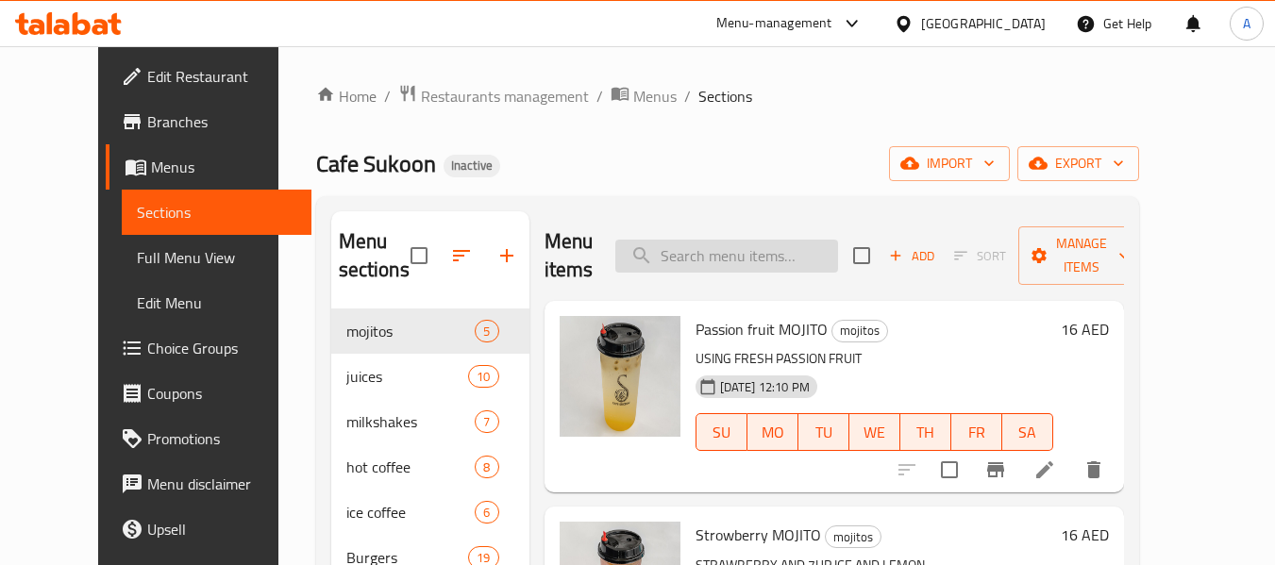
click at [708, 270] on input "search" at bounding box center [726, 256] width 223 height 33
paste input "Hot Spanish latte"
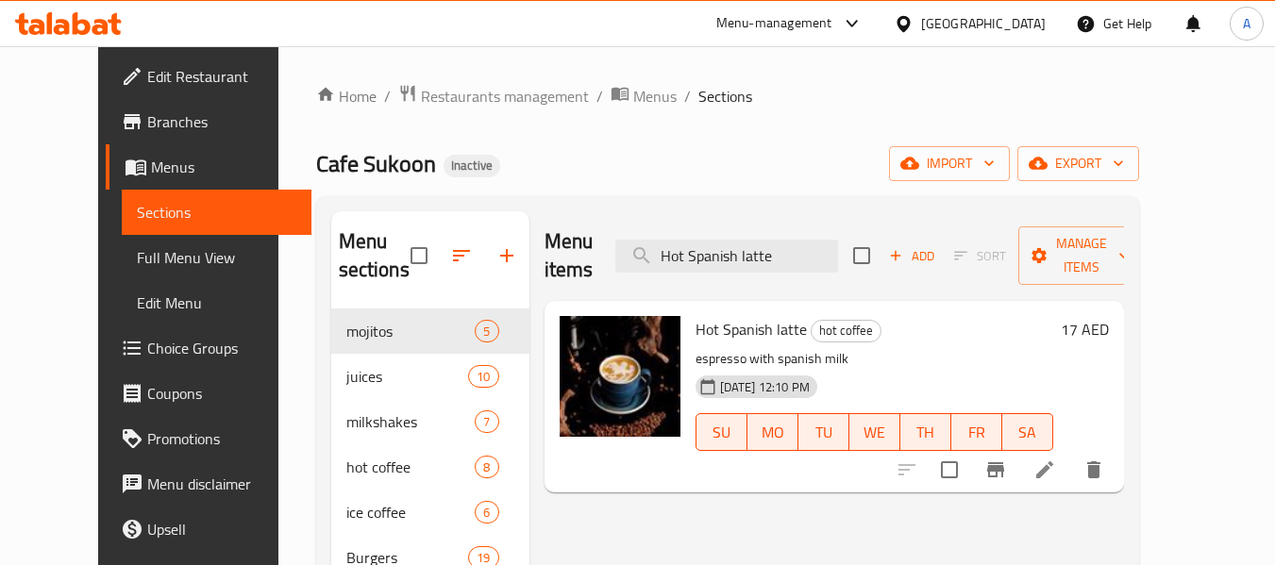
click at [574, 139] on div "Home / Restaurants management / Menus / Sections Cafe Sukoon Inactive import ex…" at bounding box center [727, 456] width 823 height 745
click at [718, 250] on input "Hot Spanish latte" at bounding box center [726, 256] width 223 height 33
paste input "Ice"
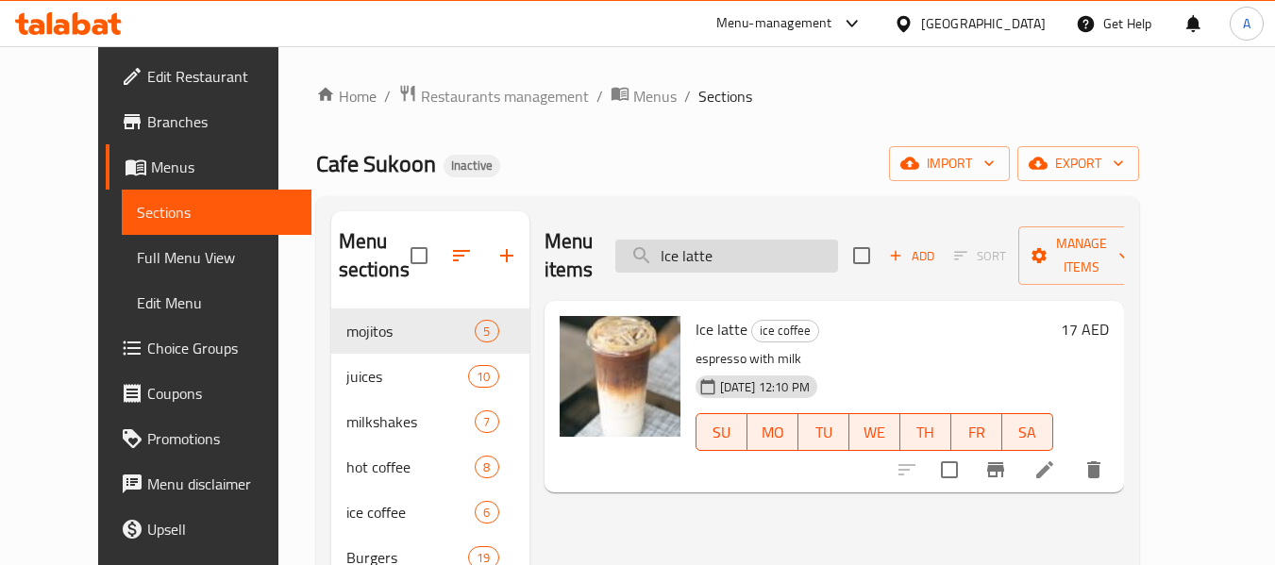
click at [712, 242] on input "Ice latte" at bounding box center [726, 256] width 223 height 33
paste input "Zinger chicken Burger"
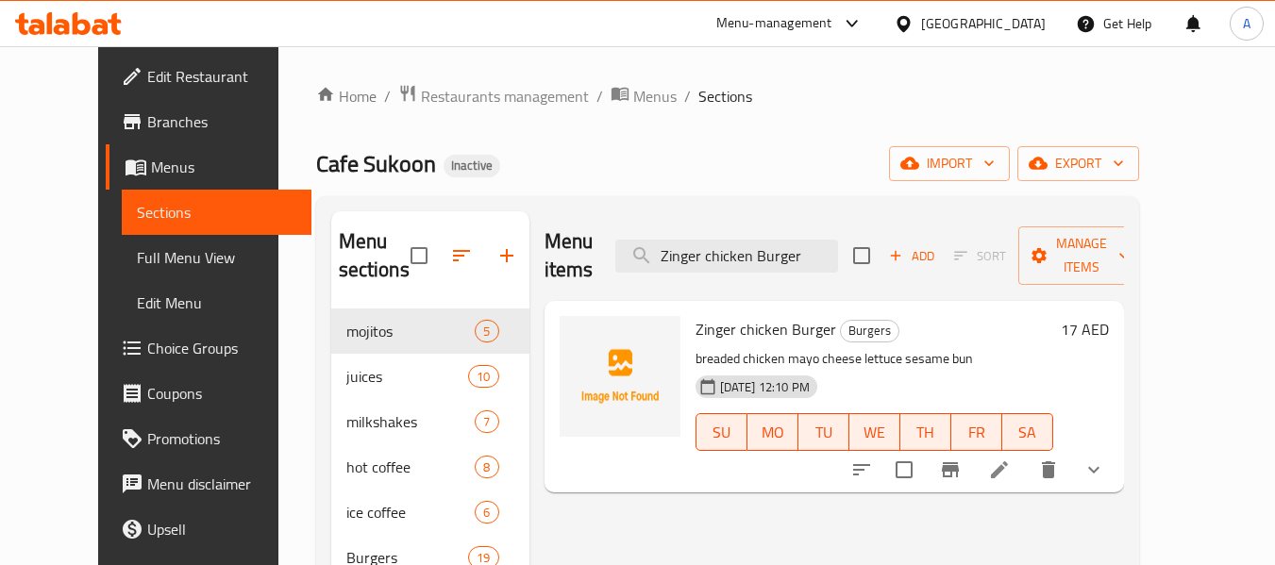
type input "Zinger chicken Burger"
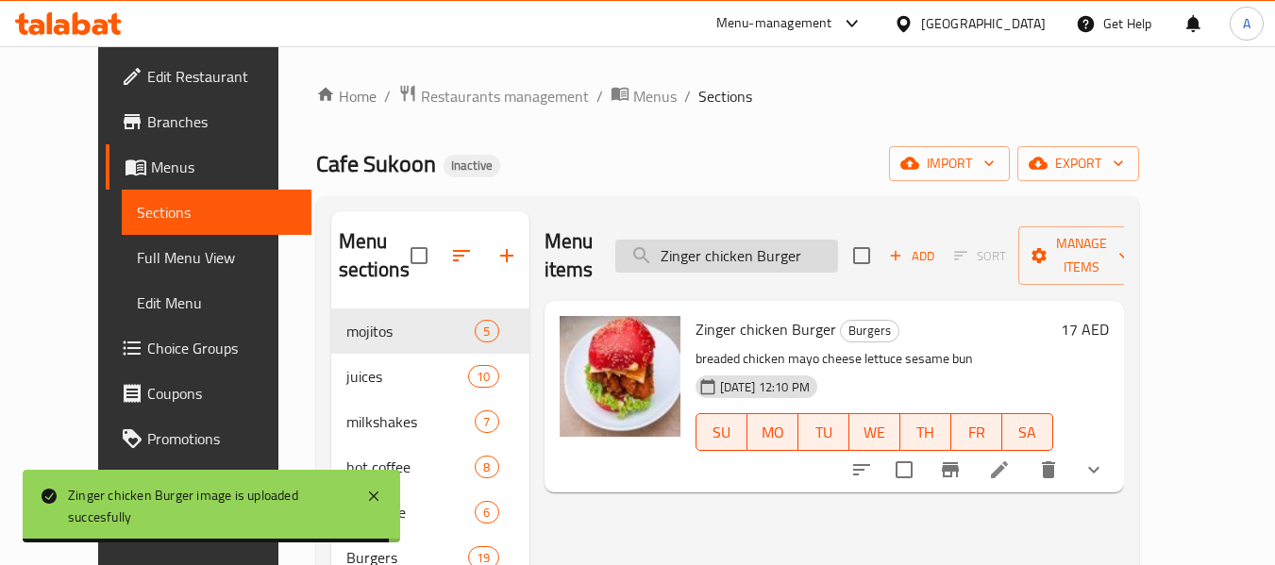
click at [762, 248] on input "Zinger chicken Burger" at bounding box center [726, 256] width 223 height 33
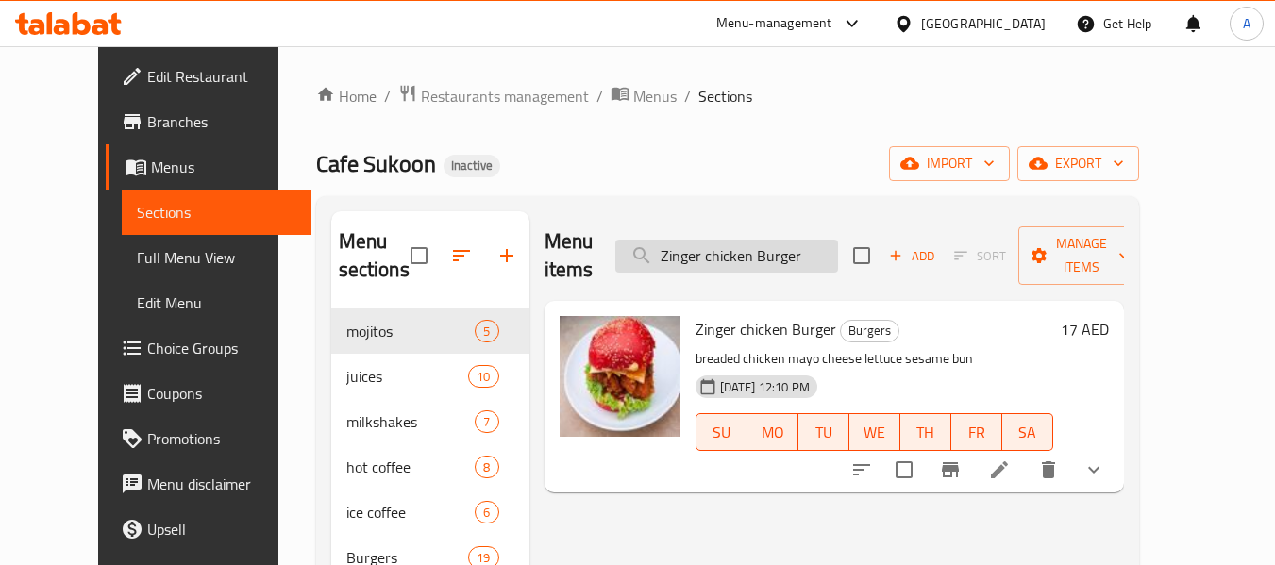
click at [762, 248] on input "Zinger chicken Burger" at bounding box center [726, 256] width 223 height 33
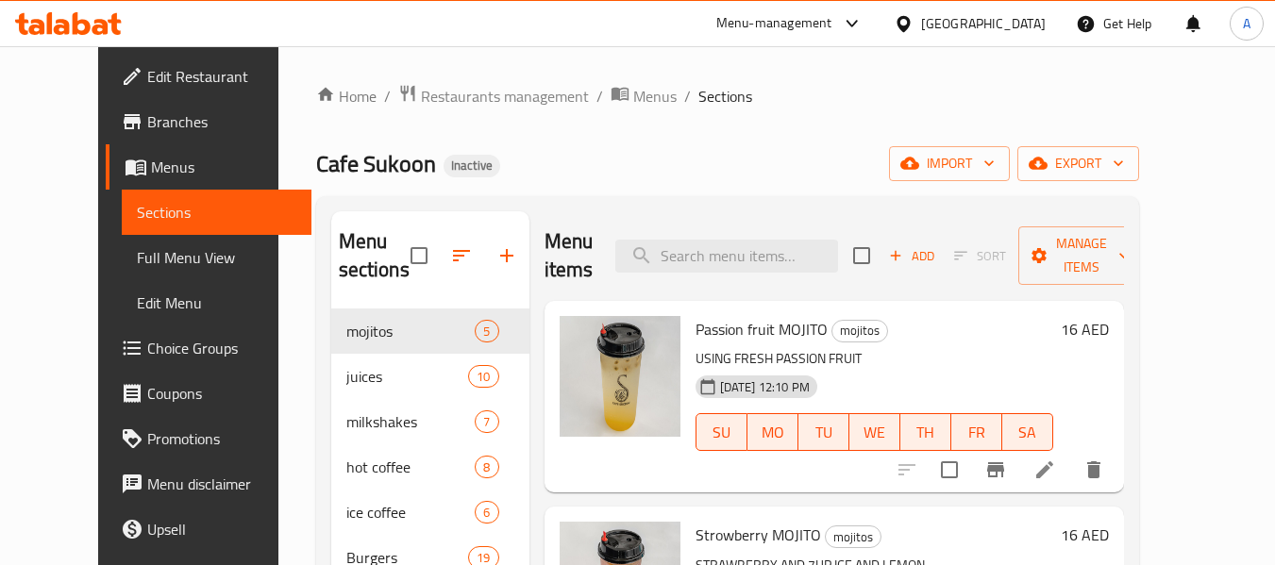
click at [547, 133] on div "Home / Restaurants management / Menus / Sections Cafe Sukoon Inactive import ex…" at bounding box center [727, 456] width 823 height 745
click at [160, 257] on span "Full Menu View" at bounding box center [216, 257] width 159 height 23
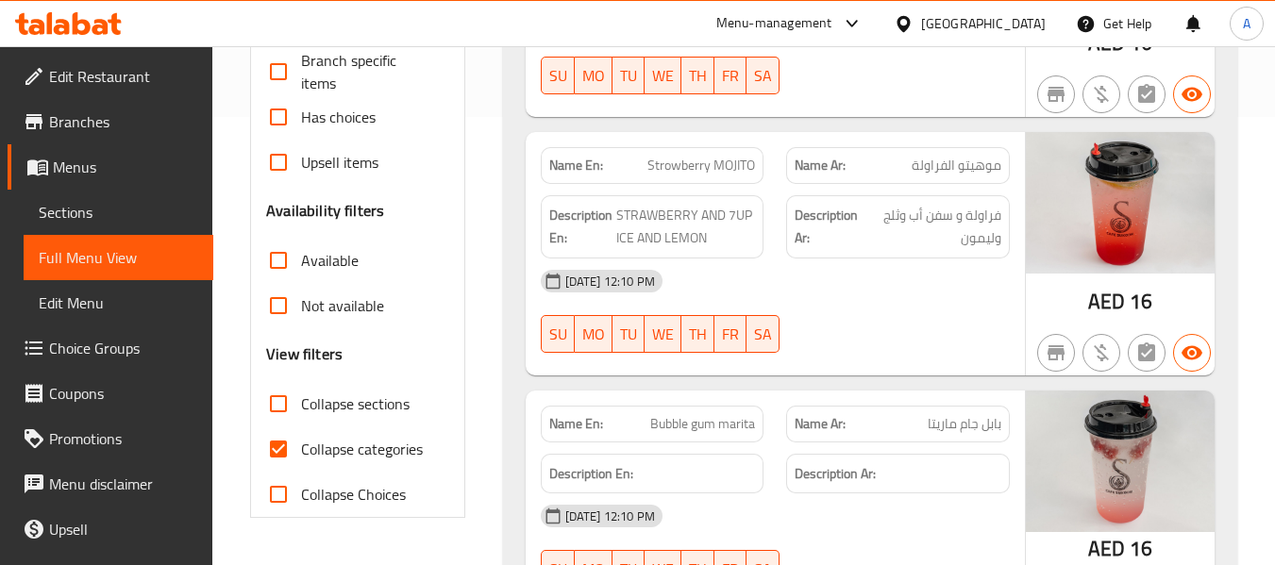
scroll to position [566, 0]
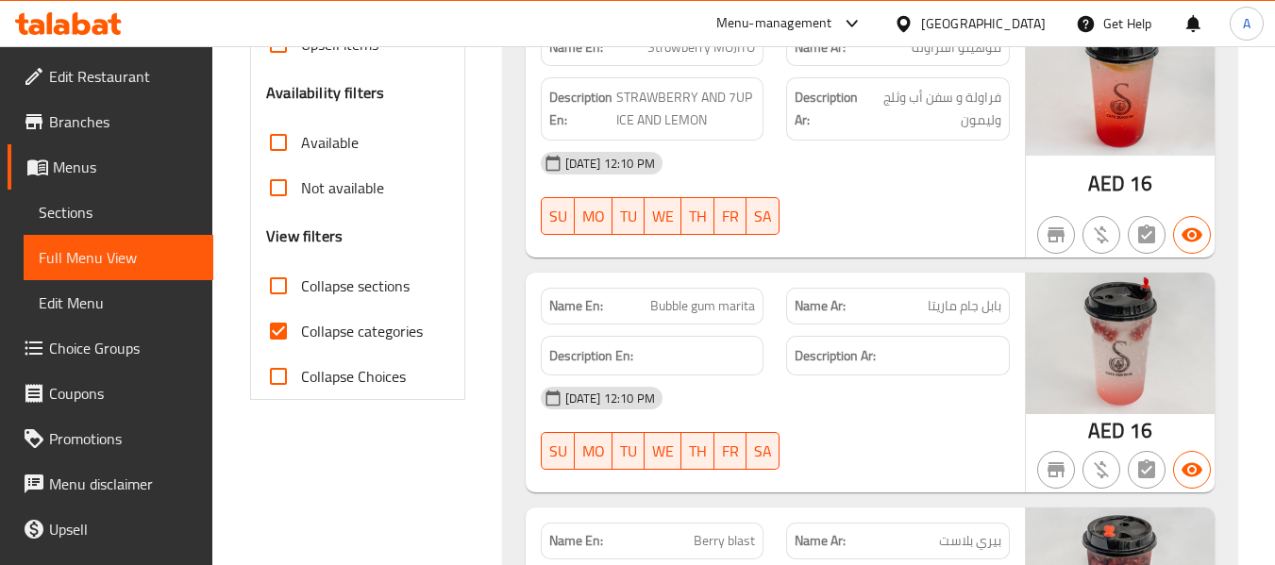
click at [399, 320] on span "Collapse categories" at bounding box center [362, 331] width 122 height 23
click at [301, 318] on input "Collapse categories" at bounding box center [278, 331] width 45 height 45
checkbox input "false"
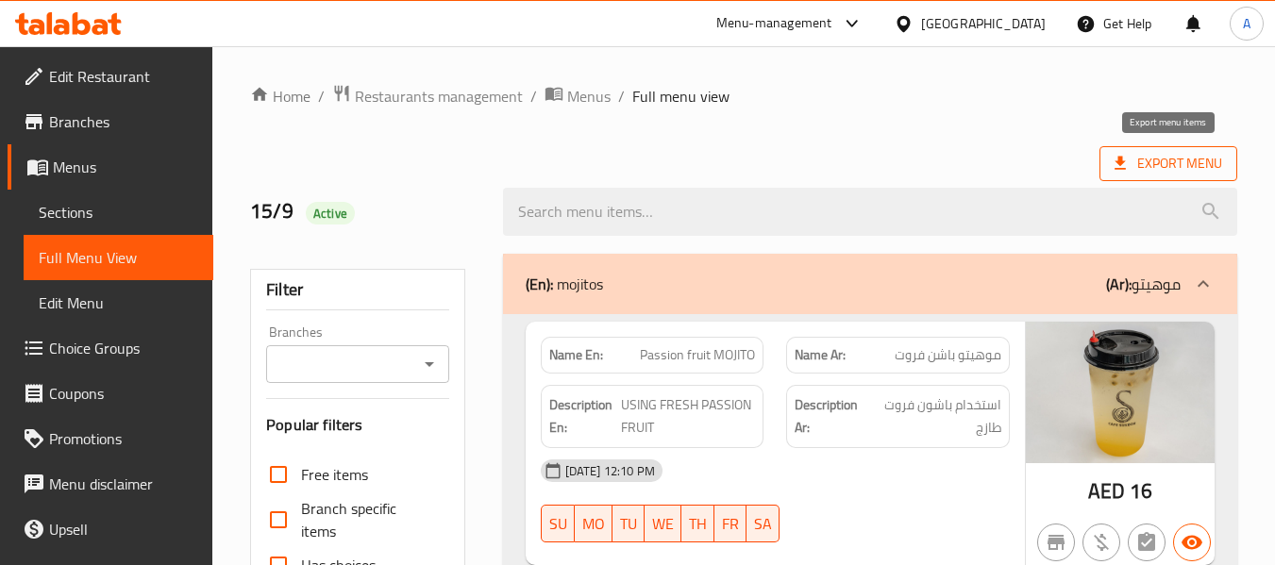
click at [1175, 171] on span "Export Menu" at bounding box center [1168, 164] width 108 height 24
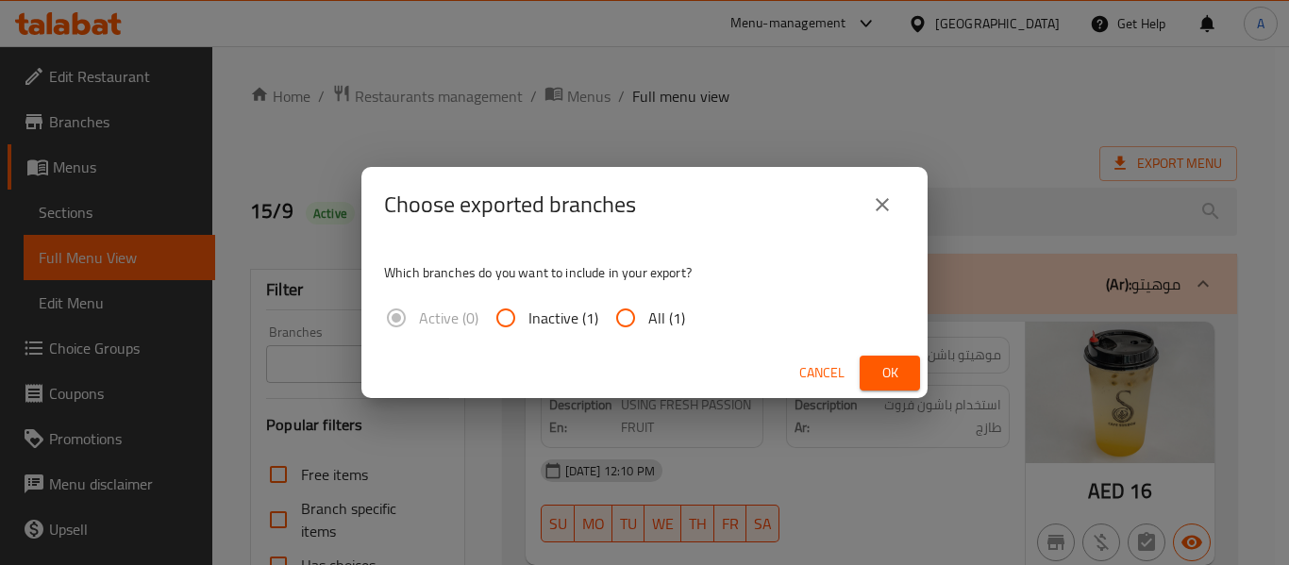
click at [671, 317] on span "All (1)" at bounding box center [666, 318] width 37 height 23
click at [648, 317] on input "All (1)" at bounding box center [625, 317] width 45 height 45
radio input "true"
click at [884, 363] on span "Ok" at bounding box center [890, 373] width 30 height 24
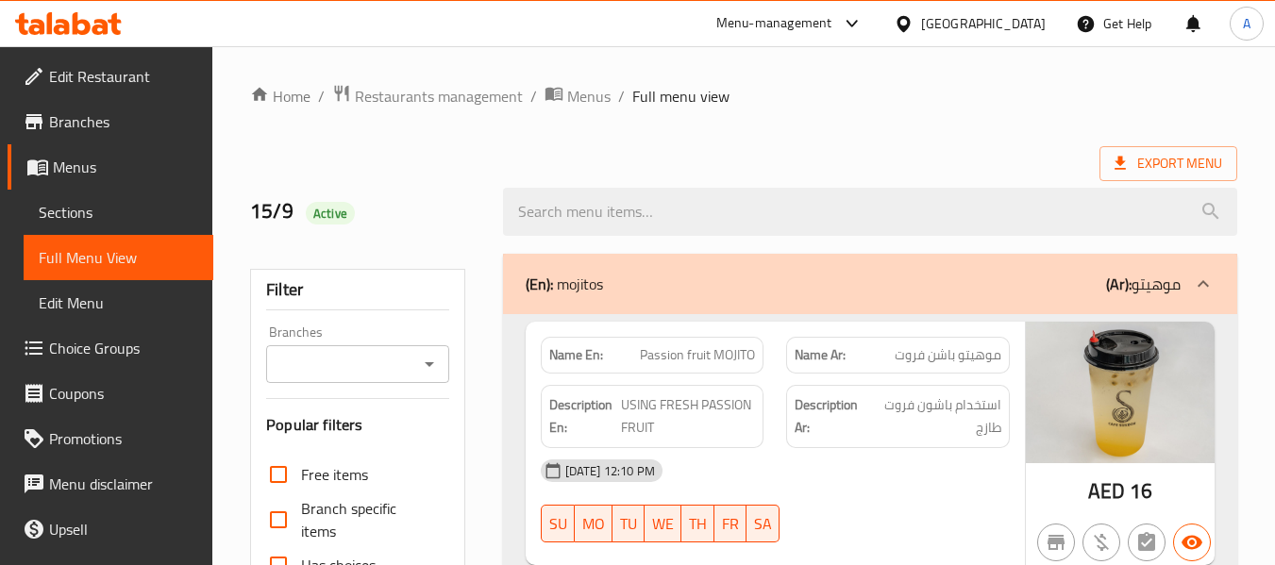
click at [141, 82] on span "Edit Restaurant" at bounding box center [123, 76] width 149 height 23
